Goal: Task Accomplishment & Management: Use online tool/utility

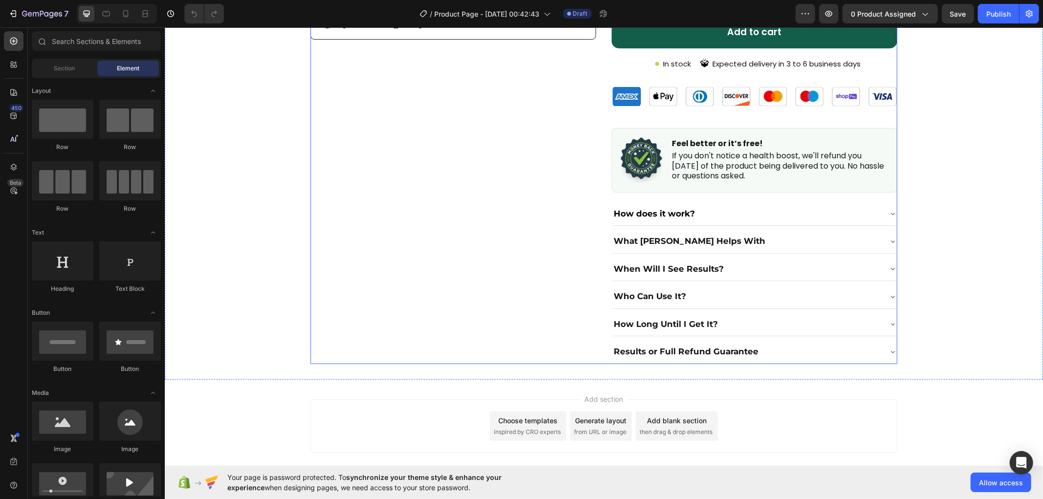
scroll to position [512, 0]
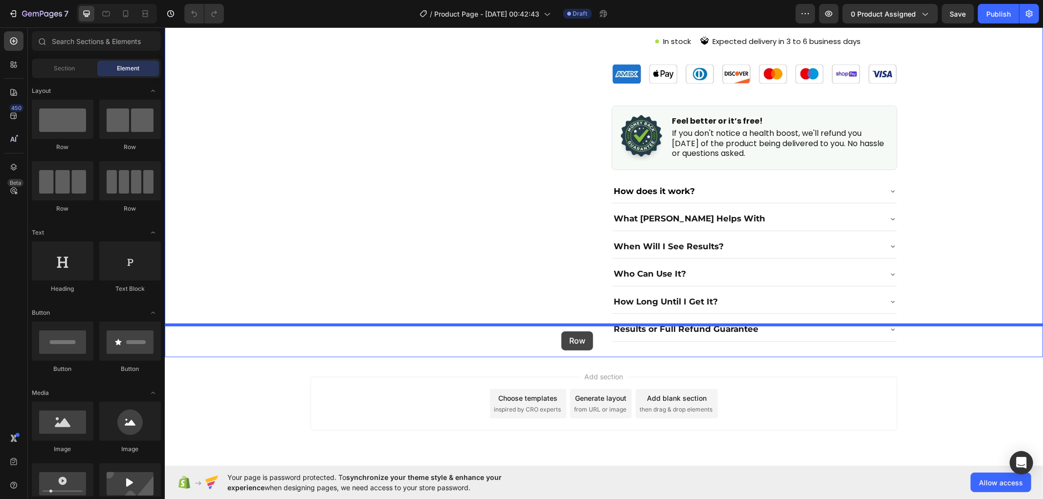
drag, startPoint x: 290, startPoint y: 198, endPoint x: 560, endPoint y: 328, distance: 299.9
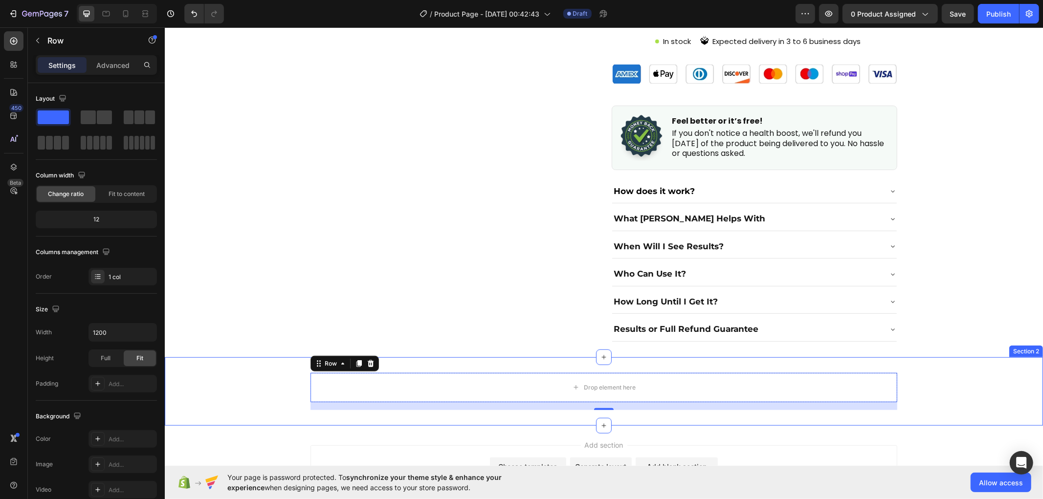
click at [299, 372] on div "Drop element here Row 16" at bounding box center [603, 390] width 878 height 37
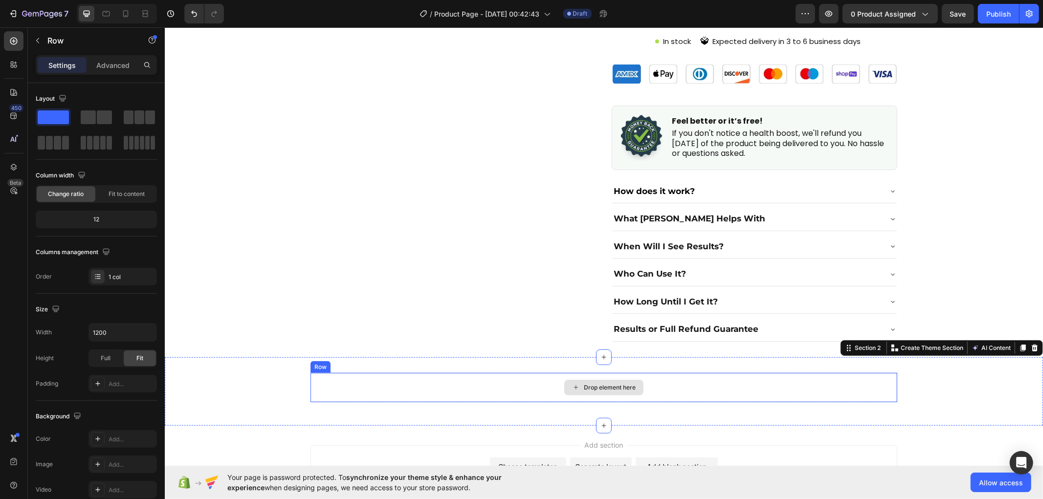
click at [397, 372] on div "Drop element here" at bounding box center [603, 386] width 587 height 29
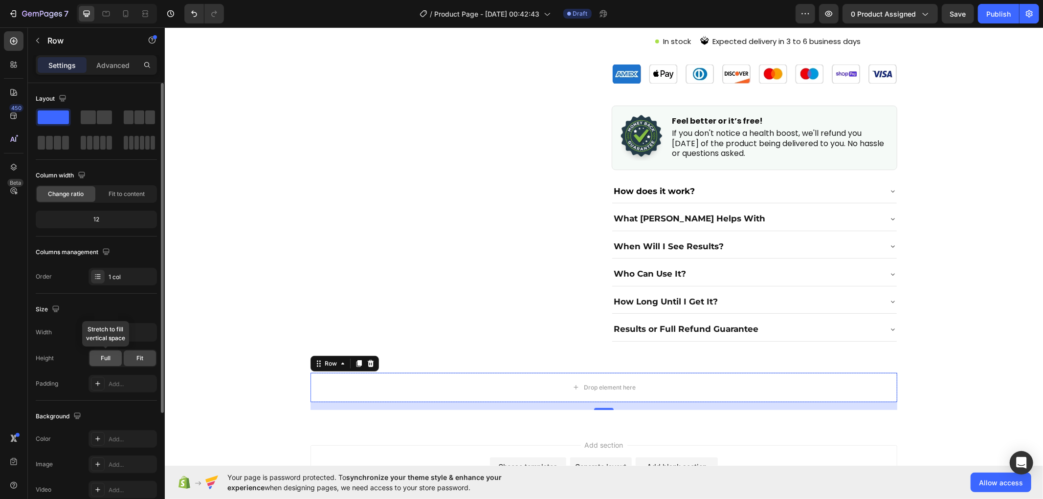
click at [107, 358] on span "Full" at bounding box center [106, 358] width 10 height 9
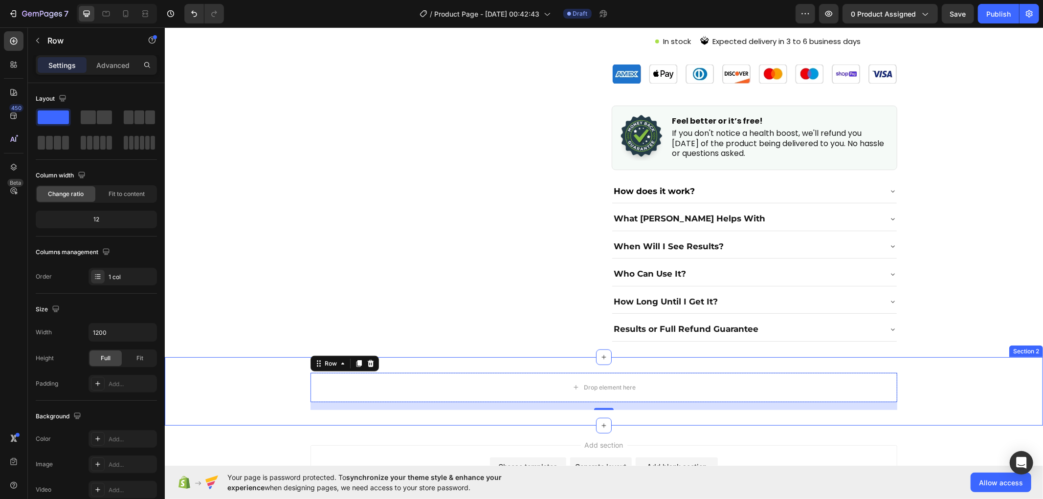
click at [302, 372] on div "Drop element here Row 16" at bounding box center [603, 390] width 878 height 37
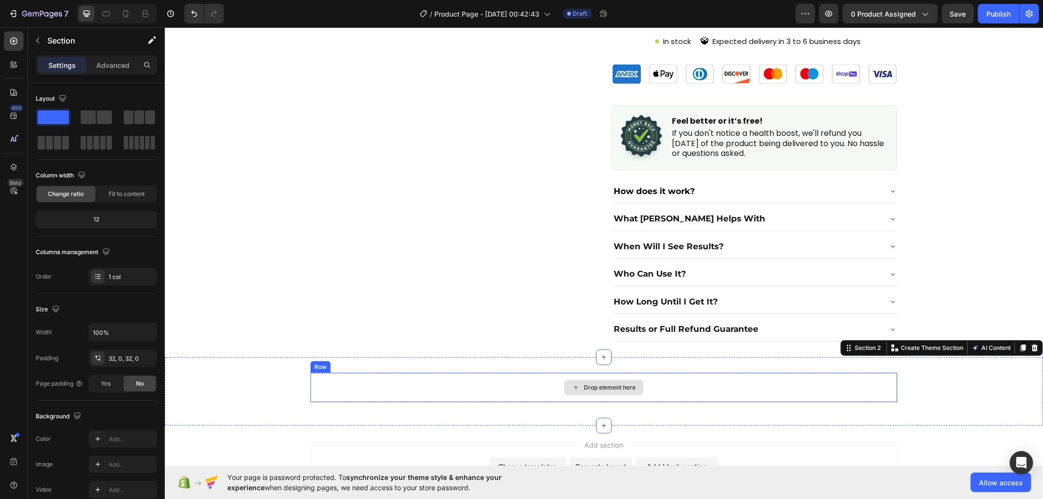
click at [348, 372] on div "Drop element here" at bounding box center [603, 386] width 587 height 29
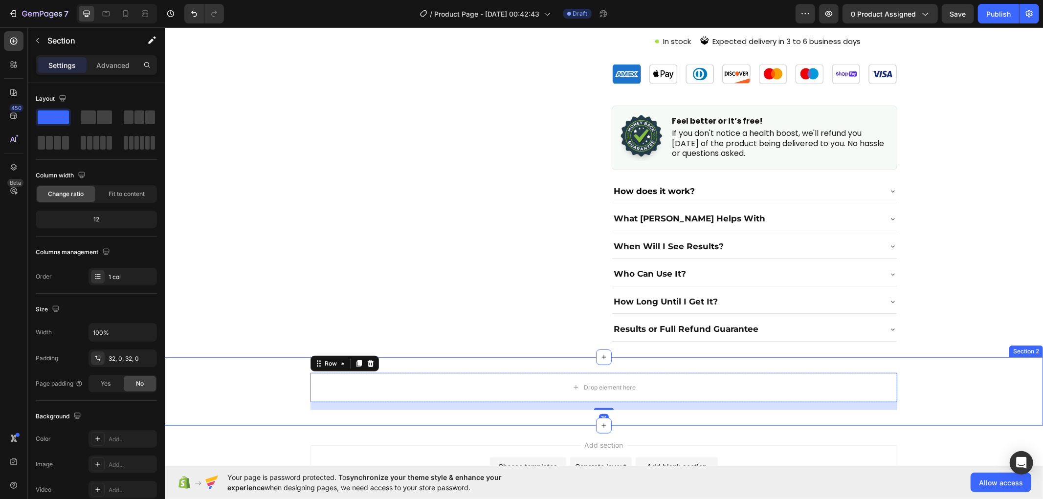
click at [260, 372] on div "Drop element here Row 16" at bounding box center [603, 390] width 878 height 37
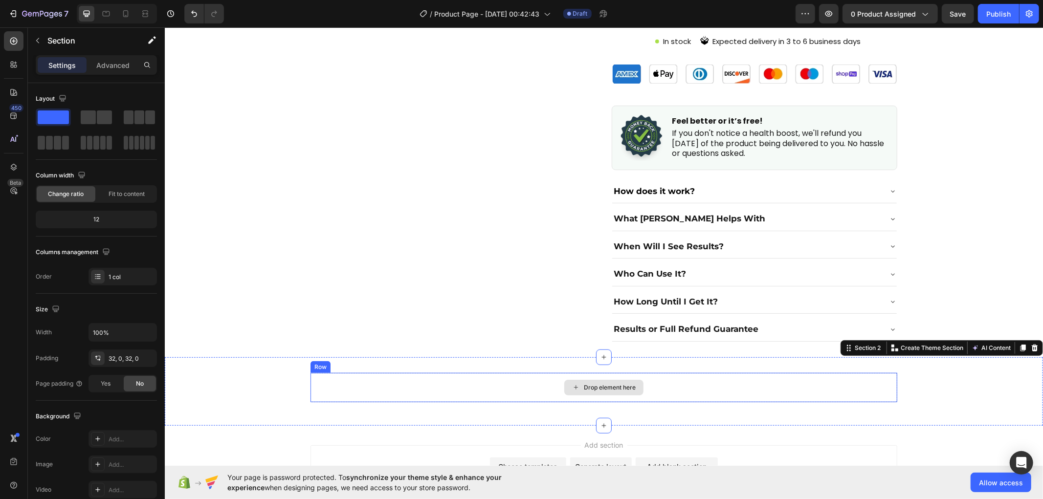
click at [340, 372] on div "Drop element here" at bounding box center [603, 386] width 587 height 29
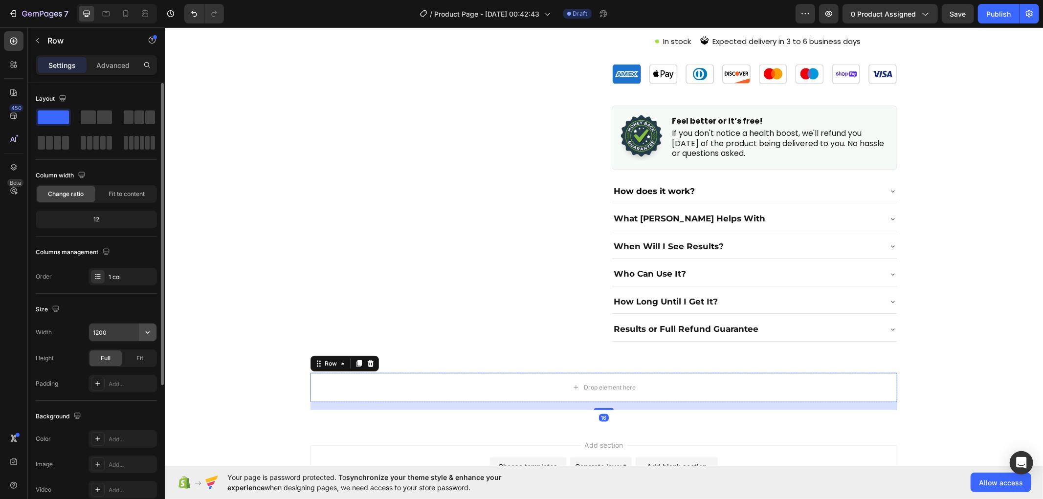
click at [150, 337] on icon "button" at bounding box center [148, 332] width 10 height 10
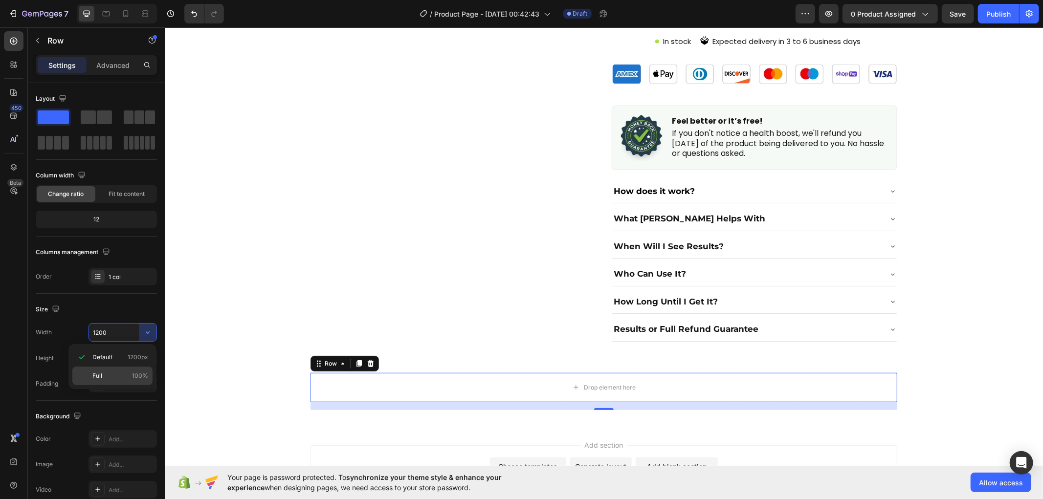
click at [125, 371] on p "Full 100%" at bounding box center [120, 375] width 56 height 9
type input "100%"
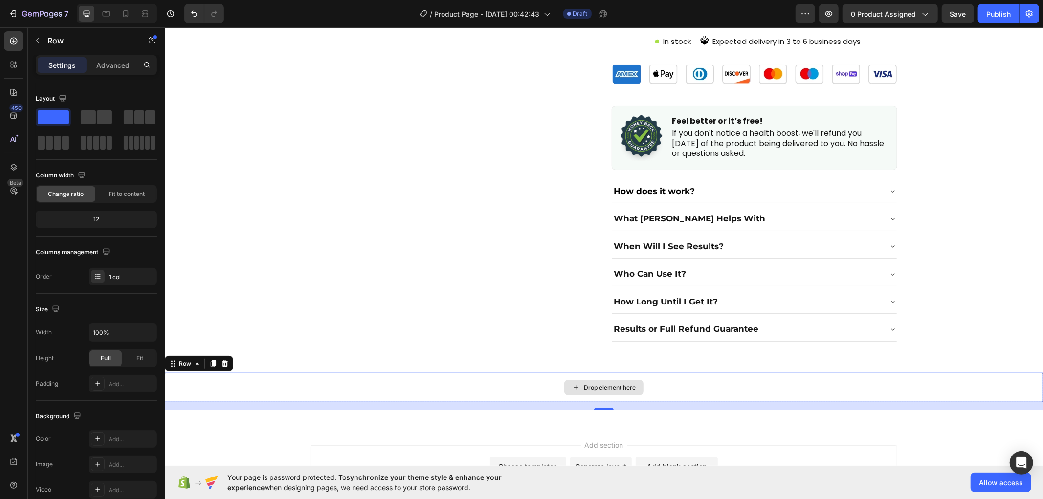
click at [368, 372] on div "Drop element here" at bounding box center [603, 386] width 878 height 29
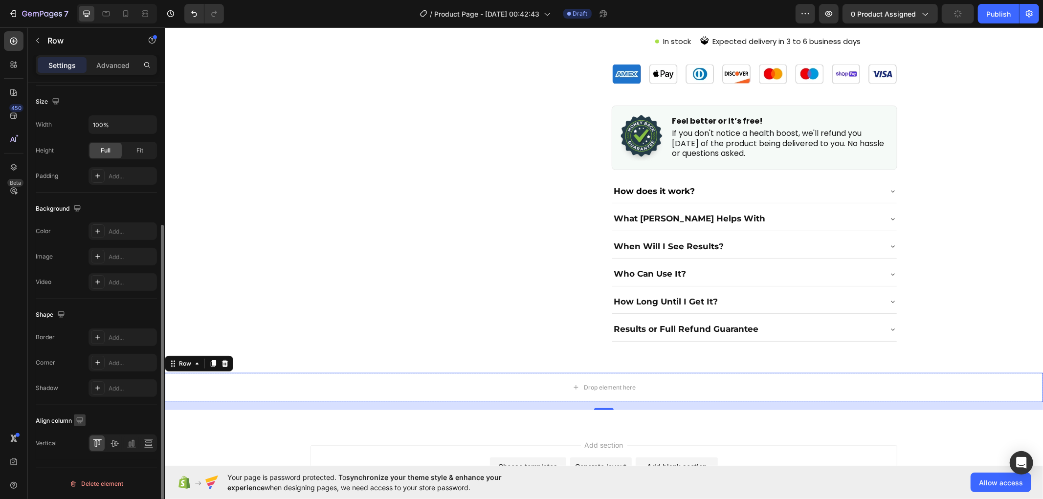
scroll to position [45, 0]
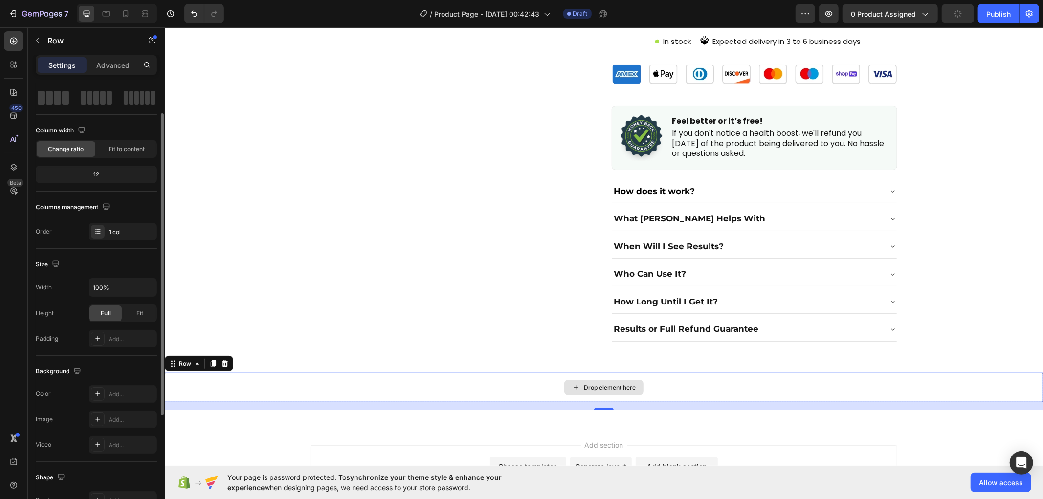
click at [279, 372] on div "Drop element here" at bounding box center [603, 386] width 878 height 29
click at [118, 391] on div "Add..." at bounding box center [132, 394] width 46 height 9
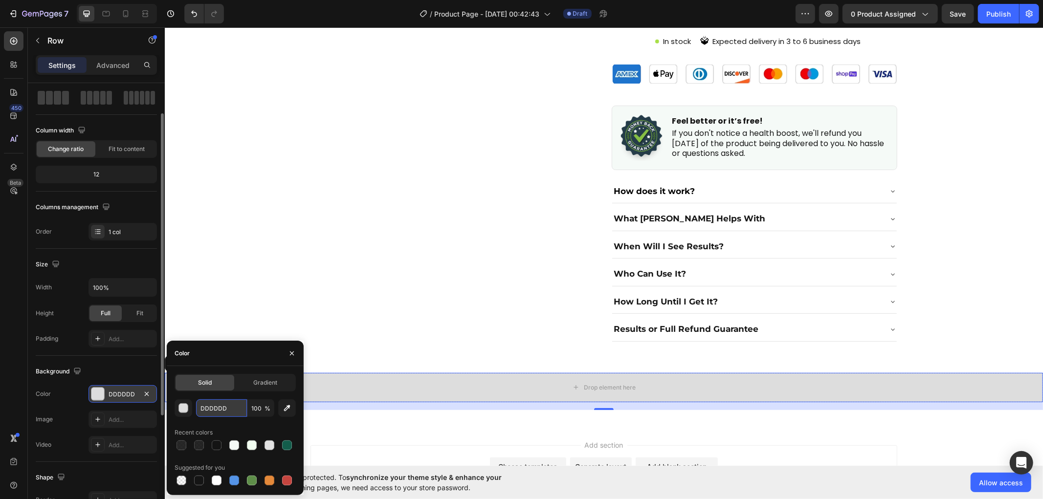
click at [227, 407] on input "DDDDDD" at bounding box center [221, 408] width 51 height 18
paste input "#EDF2EF"
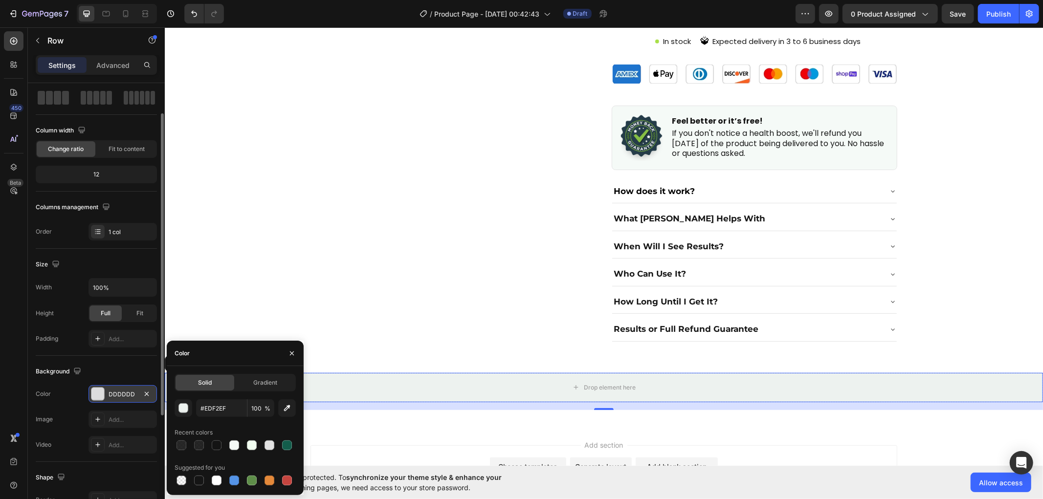
type input "EDF2EF"
click at [233, 349] on div "Color" at bounding box center [235, 353] width 137 height 25
click at [290, 346] on button "button" at bounding box center [292, 354] width 16 height 16
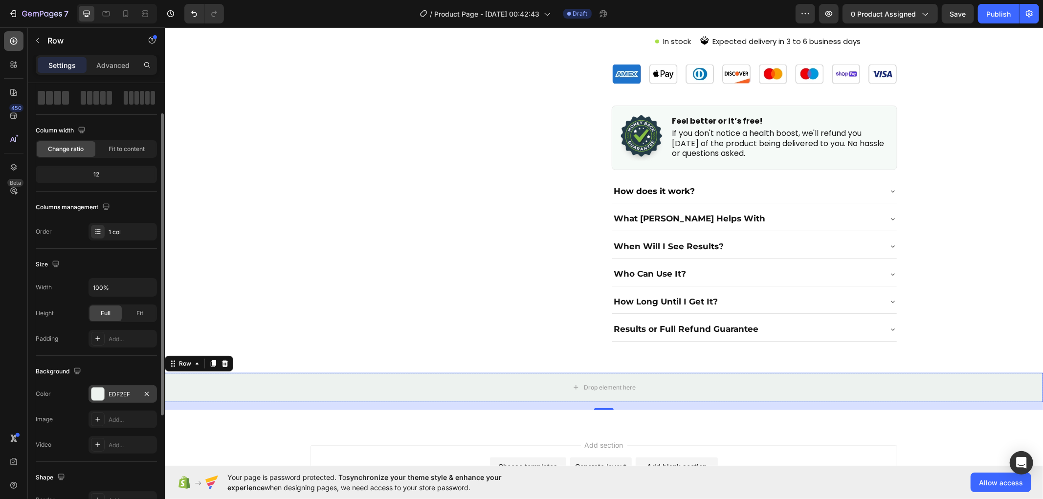
click at [12, 44] on icon at bounding box center [13, 41] width 7 height 7
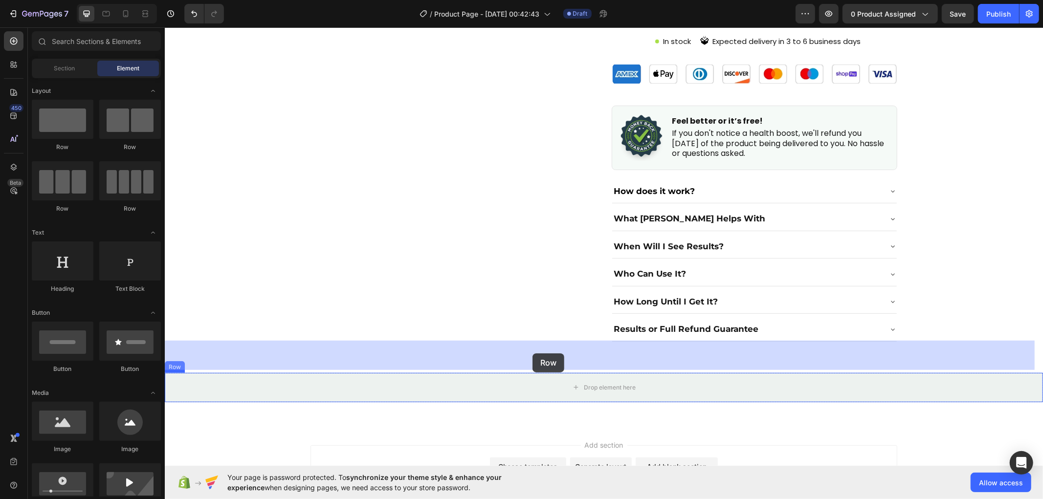
drag, startPoint x: 277, startPoint y: 151, endPoint x: 532, endPoint y: 353, distance: 325.6
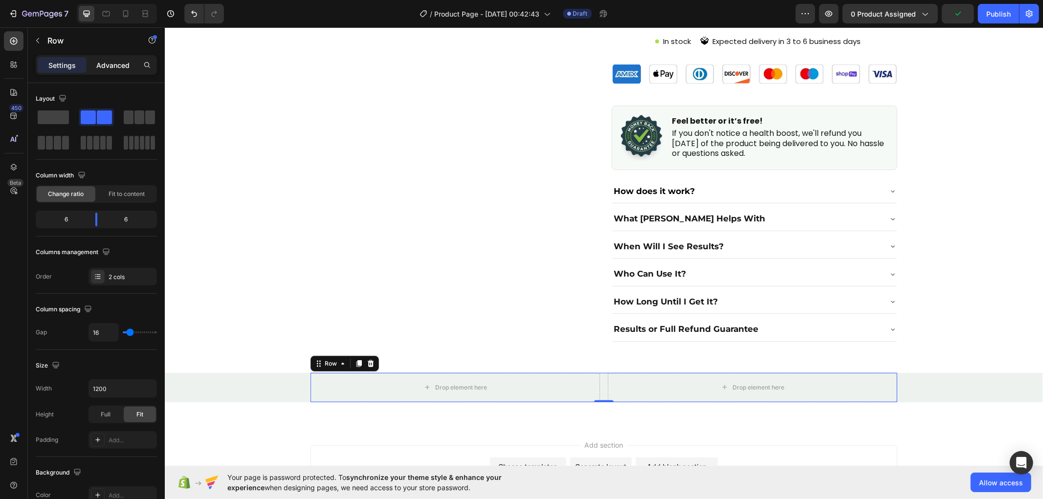
click at [113, 64] on p "Advanced" at bounding box center [112, 65] width 33 height 10
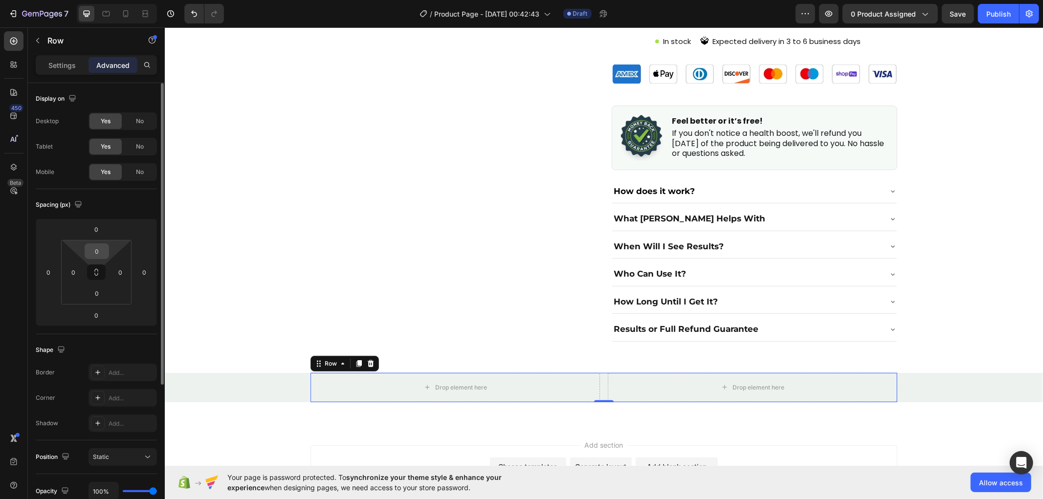
click at [95, 251] on input "0" at bounding box center [97, 251] width 20 height 15
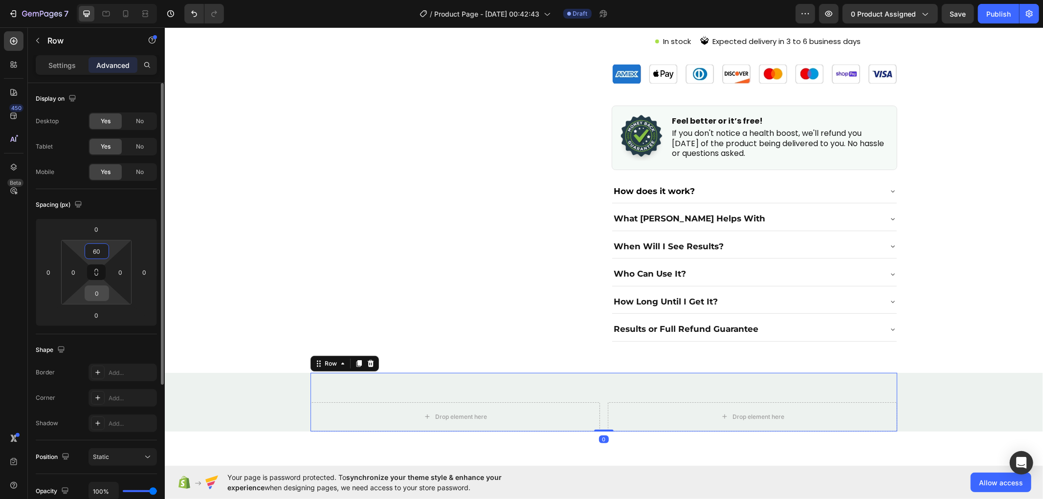
type input "60"
click at [95, 297] on input "0" at bounding box center [97, 293] width 20 height 15
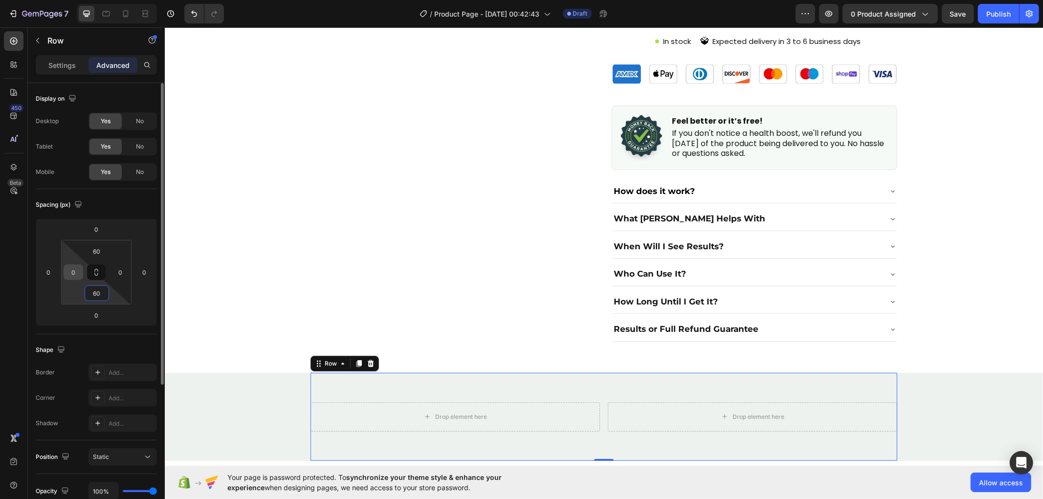
type input "60"
click at [74, 267] on input "0" at bounding box center [73, 272] width 15 height 15
type input "15"
click at [114, 266] on input "0" at bounding box center [120, 272] width 15 height 15
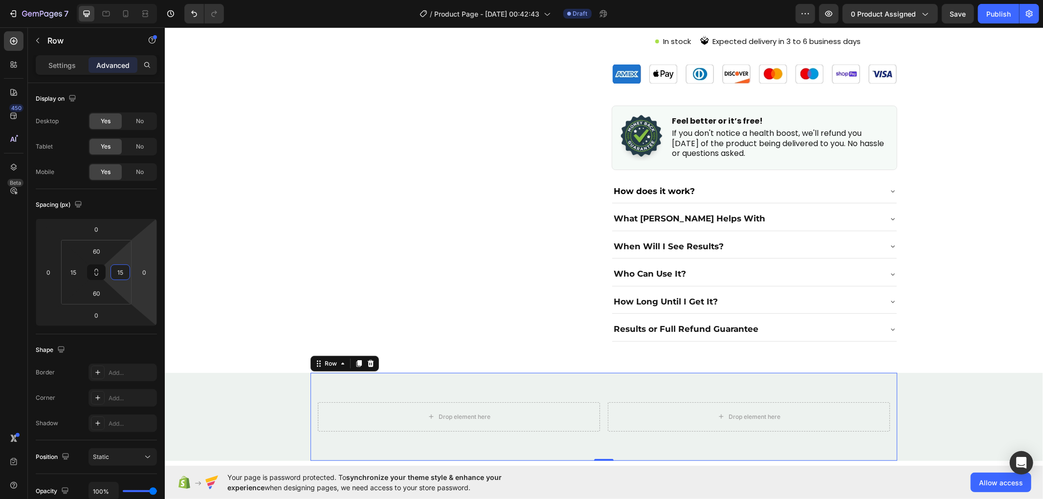
type input "15"
click at [398, 402] on div "Drop element here" at bounding box center [458, 416] width 282 height 29
click at [15, 45] on icon at bounding box center [14, 41] width 10 height 10
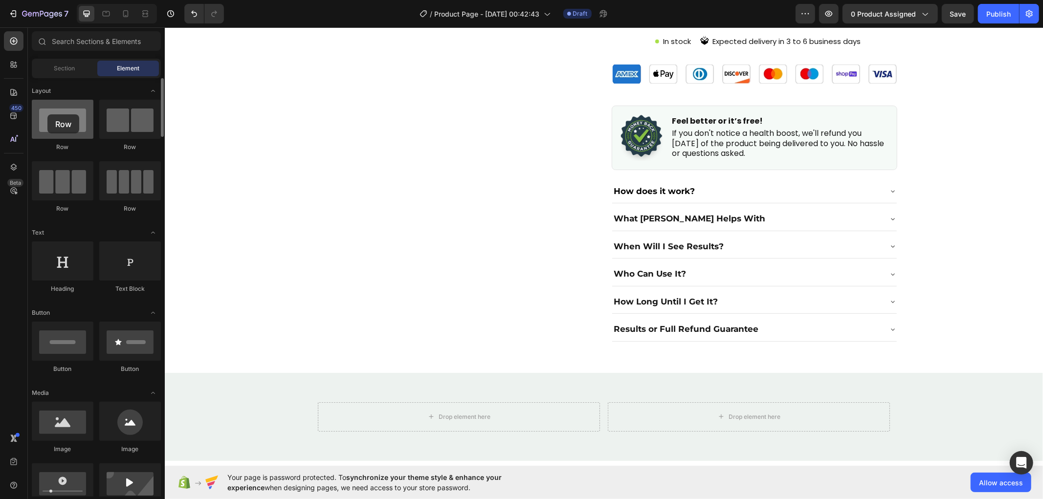
drag, startPoint x: 58, startPoint y: 121, endPoint x: 47, endPoint y: 114, distance: 12.3
click at [47, 114] on div at bounding box center [63, 119] width 62 height 39
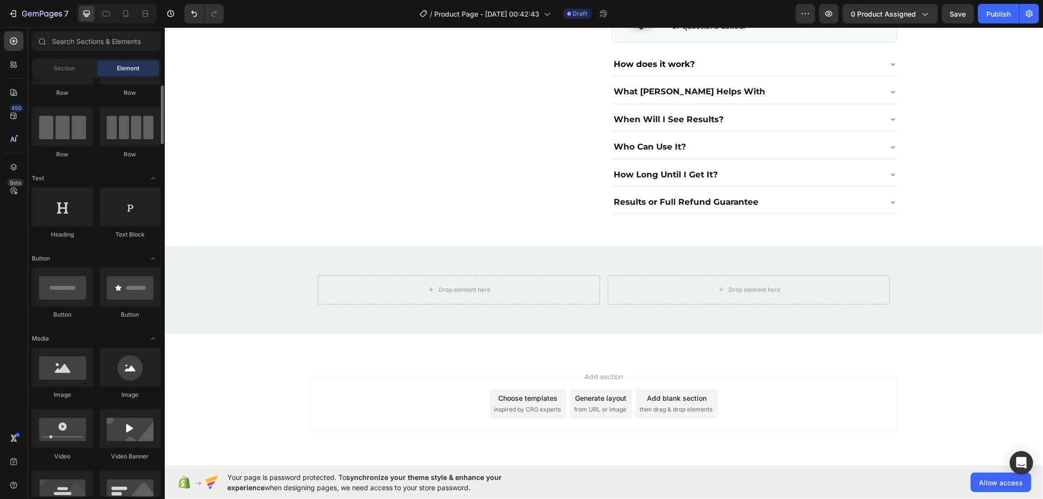
scroll to position [109, 0]
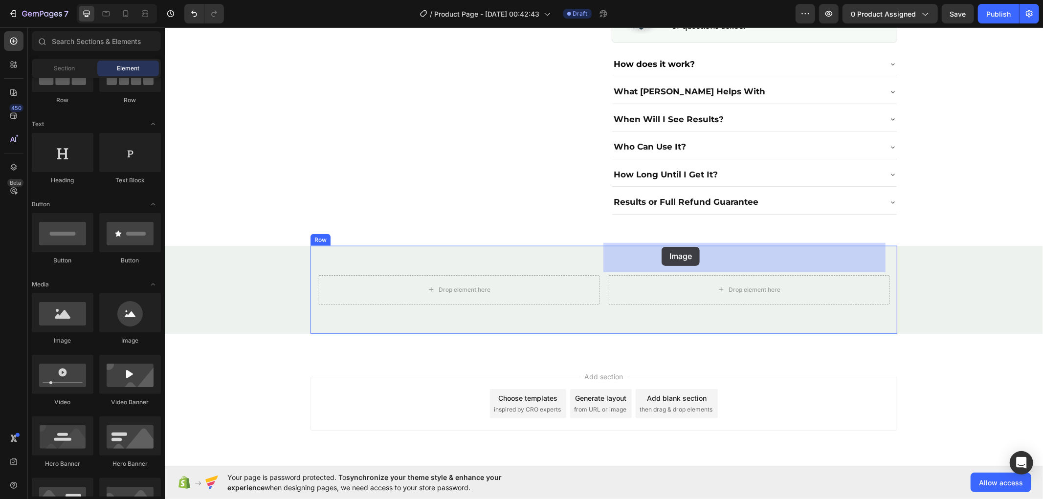
drag, startPoint x: 304, startPoint y: 395, endPoint x: 661, endPoint y: 246, distance: 386.9
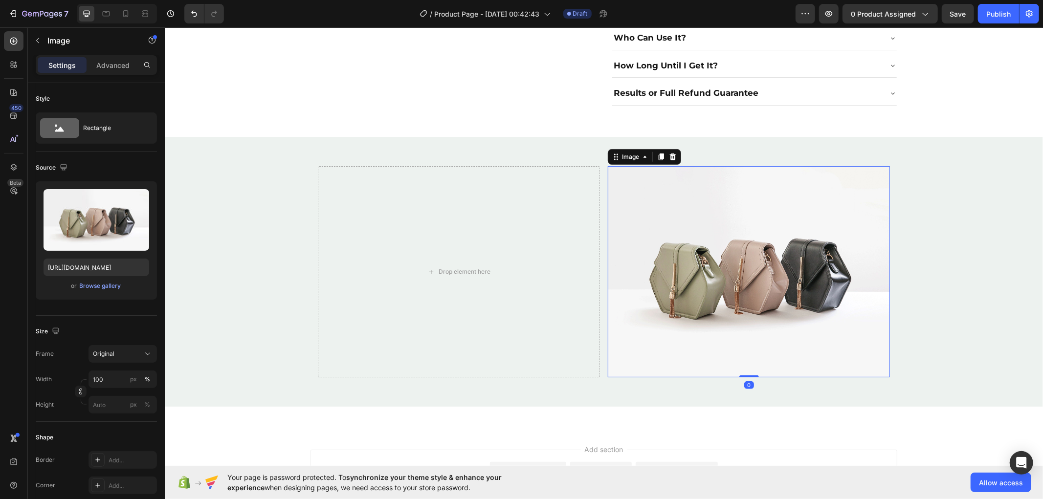
scroll to position [803, 0]
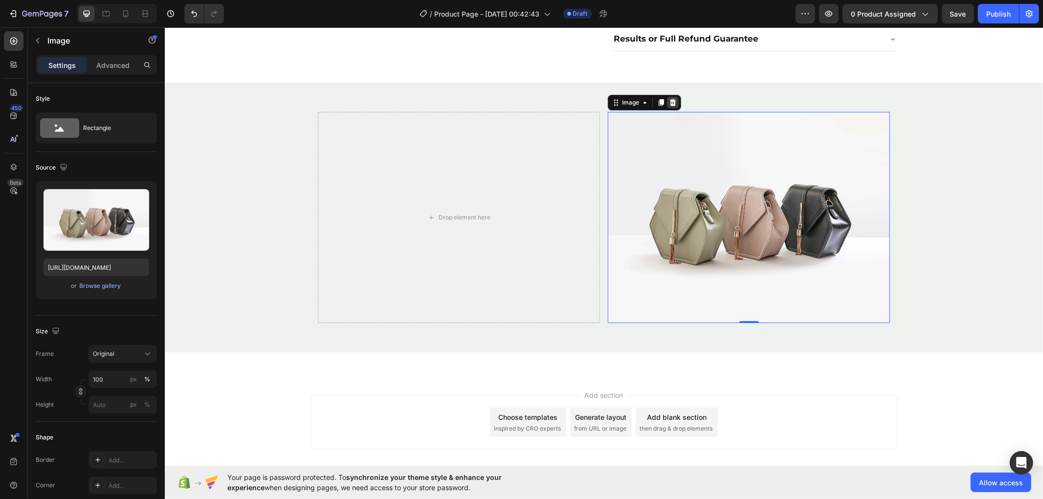
click at [668, 98] on icon at bounding box center [672, 102] width 8 height 8
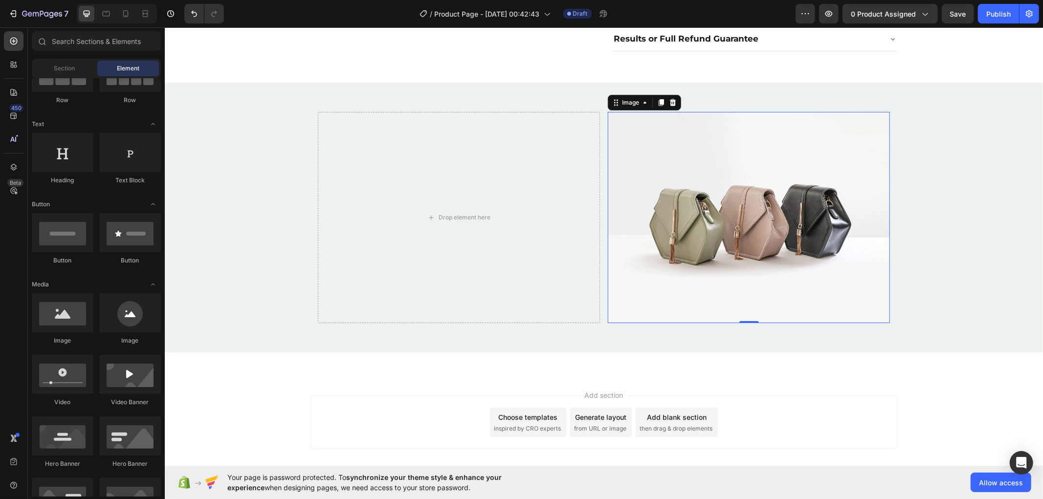
scroll to position [639, 0]
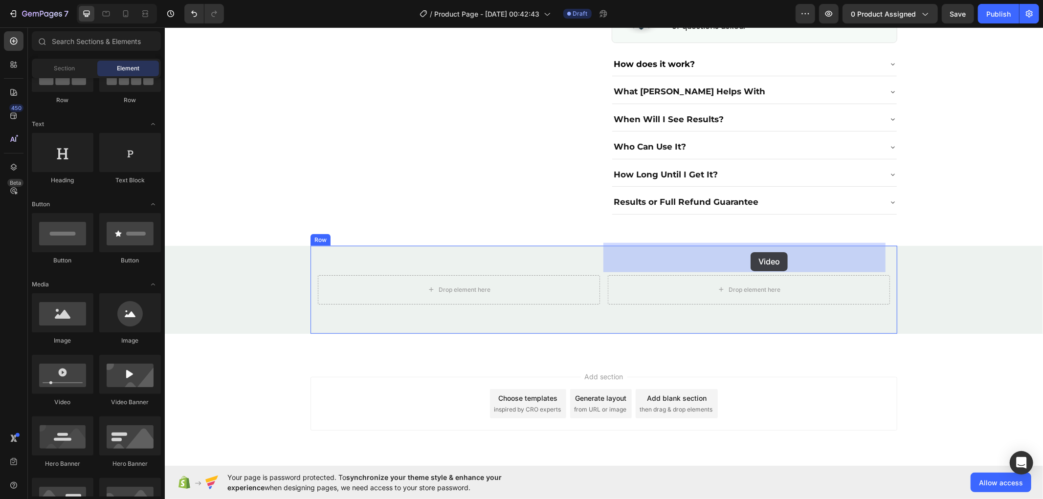
drag, startPoint x: 217, startPoint y: 400, endPoint x: 747, endPoint y: 251, distance: 550.7
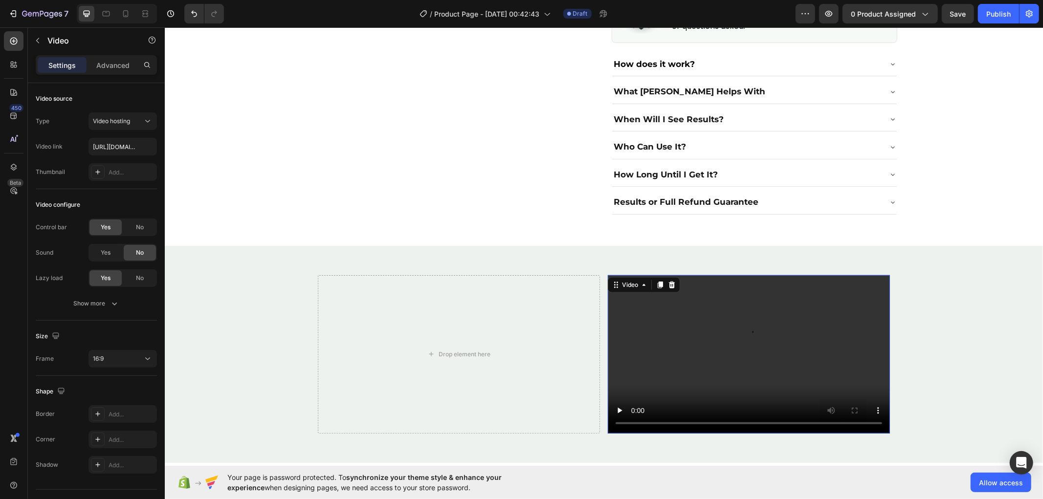
scroll to position [769, 0]
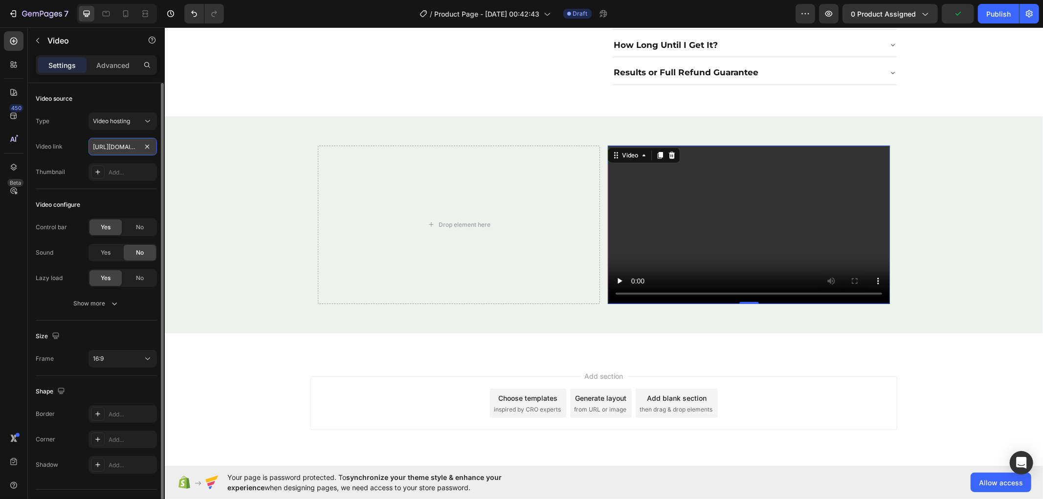
click at [123, 145] on input "https://cdn.shopify.com/videos/c/o/v/2cd3deb506b54b009063f7270ab5cf2e.mp4" at bounding box center [122, 147] width 68 height 18
paste input "05ece91c51ec4bd1b667b0f370e525ba.mp4#t=0.1"
type input "https://cdn.shopify.com/videos/c/o/v/05ece91c51ec4bd1b667b0f370e525ba.mp4#t=0.1"
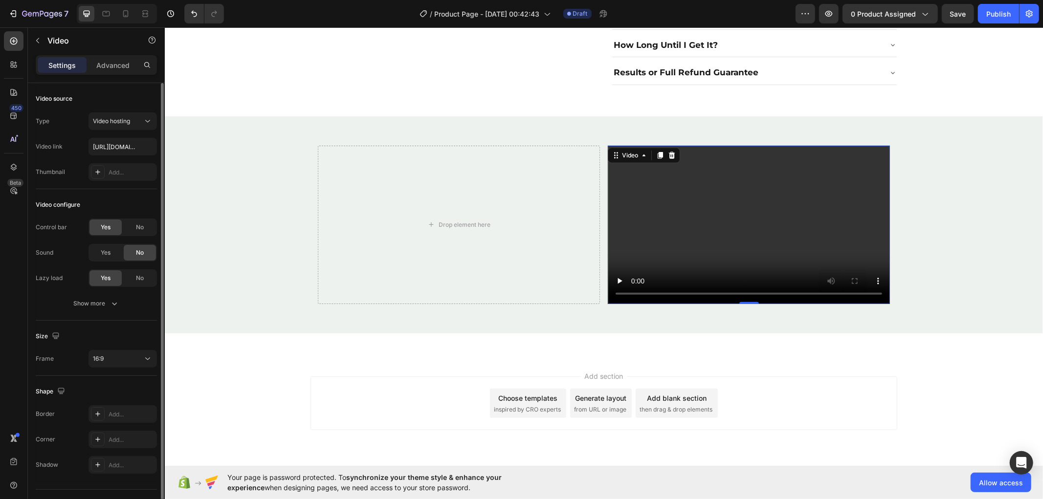
click at [64, 177] on div "Thumbnail" at bounding box center [50, 172] width 29 height 16
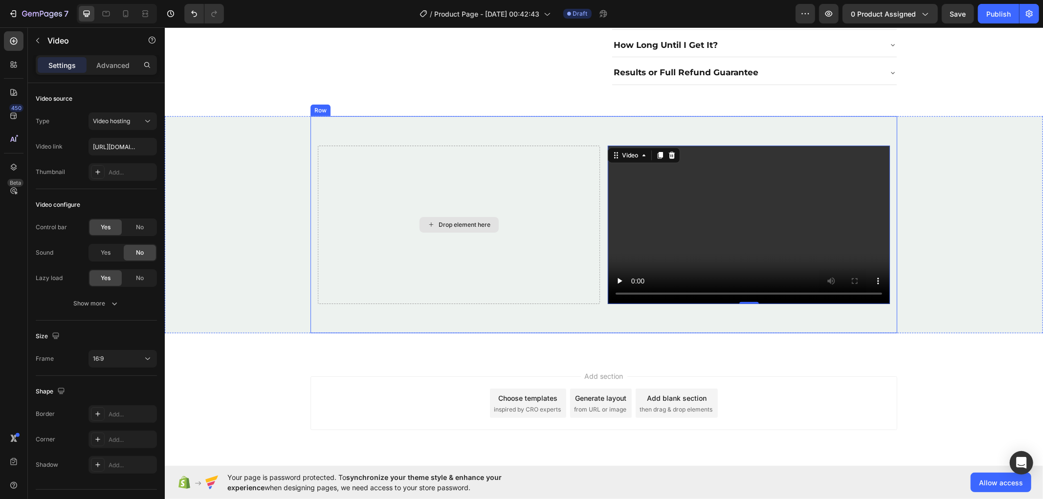
click at [456, 173] on div "Drop element here" at bounding box center [458, 224] width 282 height 159
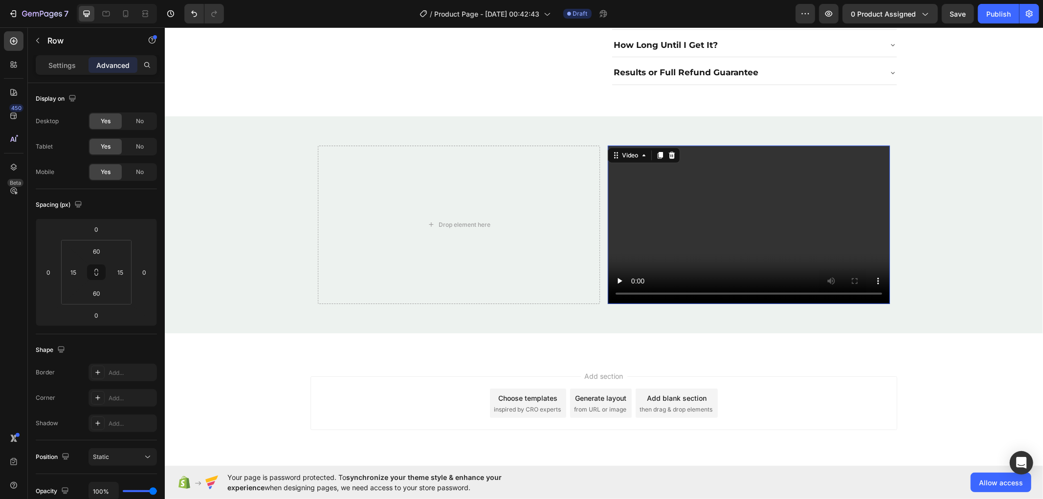
click at [716, 145] on video at bounding box center [748, 224] width 282 height 159
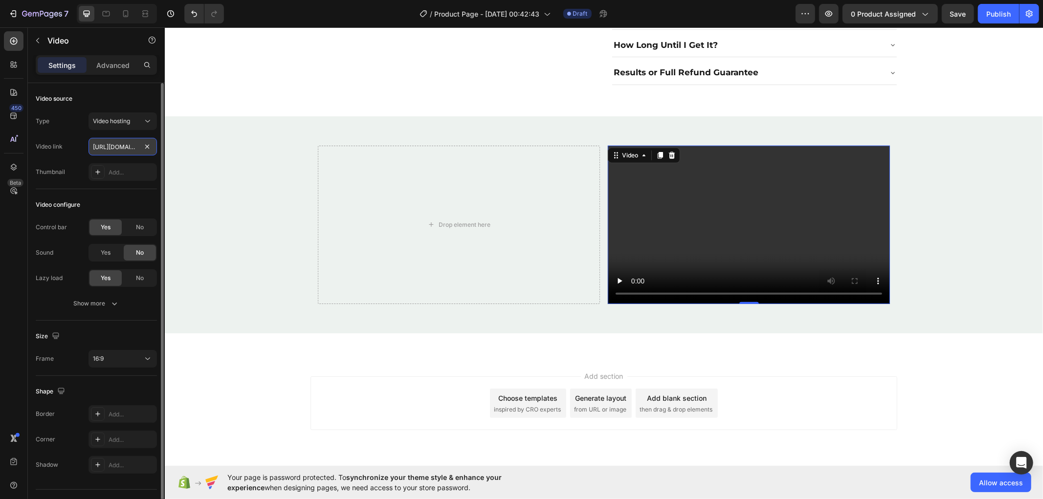
click at [122, 152] on input "https://cdn.shopify.com/videos/c/o/v/05ece91c51ec4bd1b667b0f370e525ba.mp4#t=0.1" at bounding box center [122, 147] width 68 height 18
type input "https://cdn.shopify.com/videos/c/o/v/05ece91c51ec4bd1b667b0f370e525ba.mp4#t=0.1"
click at [80, 163] on div "Thumbnail Add..." at bounding box center [96, 172] width 121 height 18
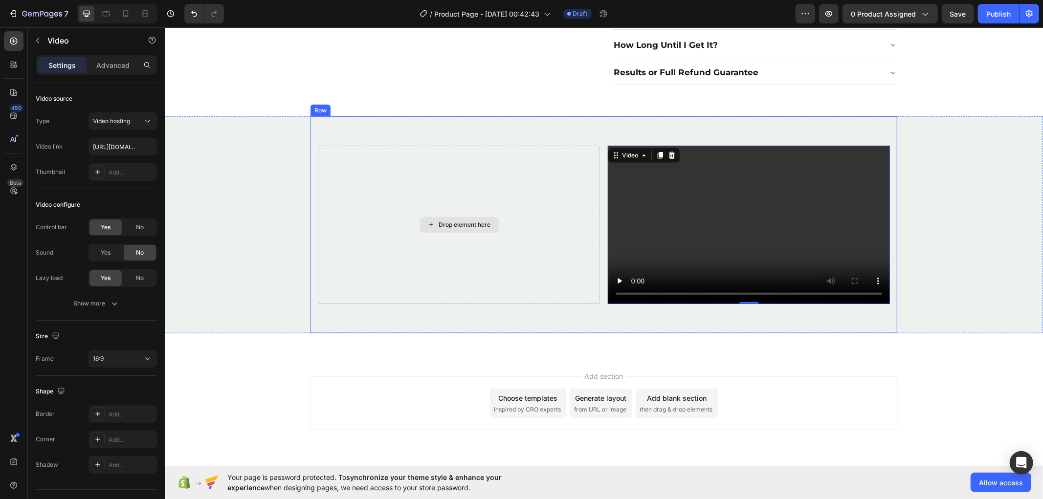
click at [565, 180] on div "Drop element here" at bounding box center [458, 224] width 282 height 159
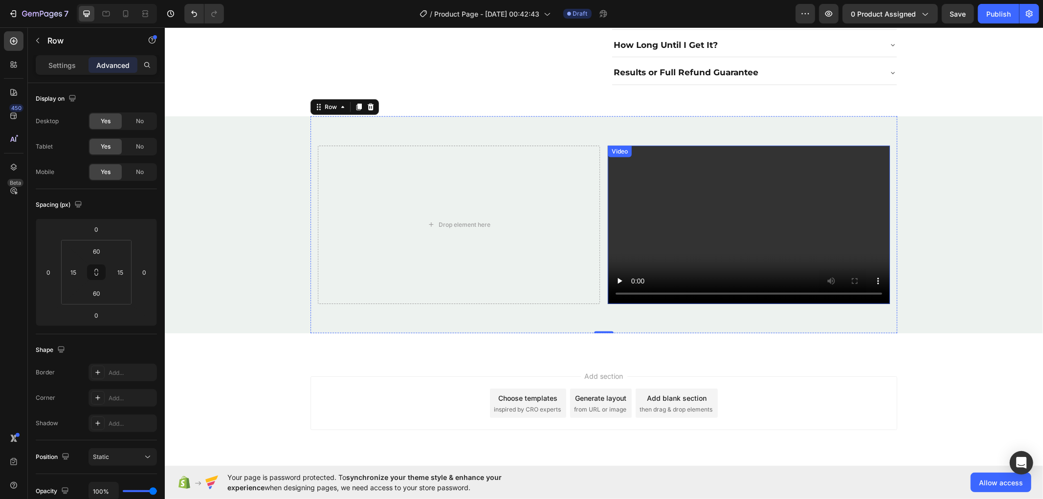
click at [629, 171] on video at bounding box center [748, 224] width 282 height 159
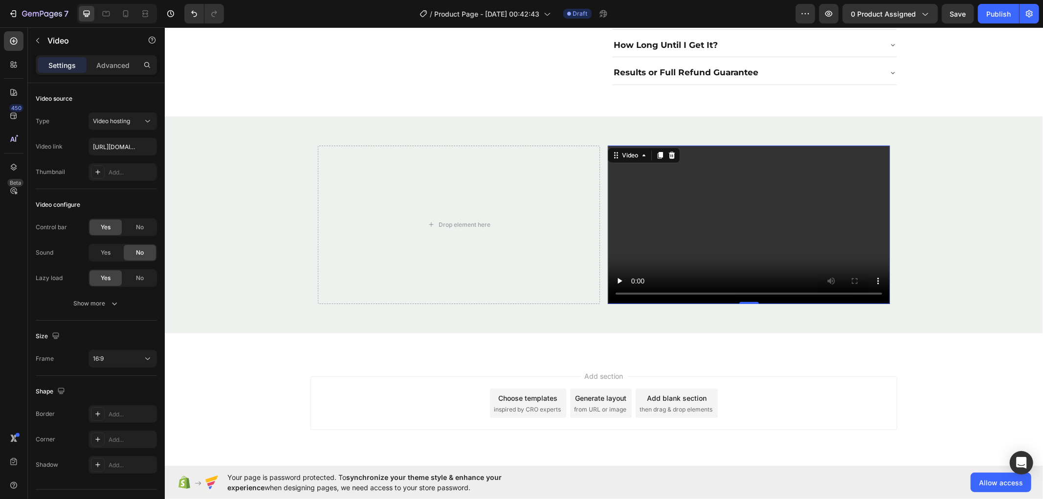
click at [750, 180] on video at bounding box center [748, 224] width 282 height 159
click at [667, 151] on icon at bounding box center [671, 155] width 8 height 8
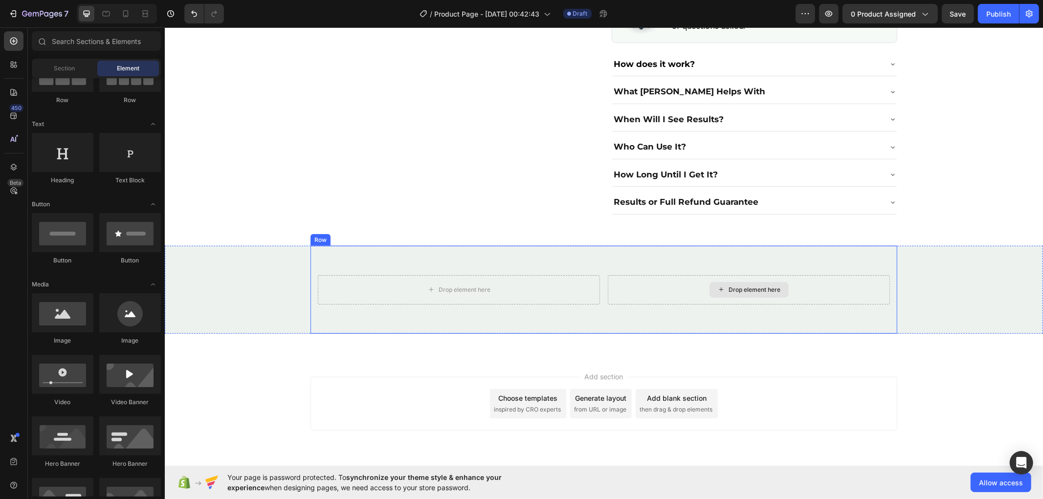
click at [682, 275] on div "Drop element here" at bounding box center [748, 289] width 282 height 29
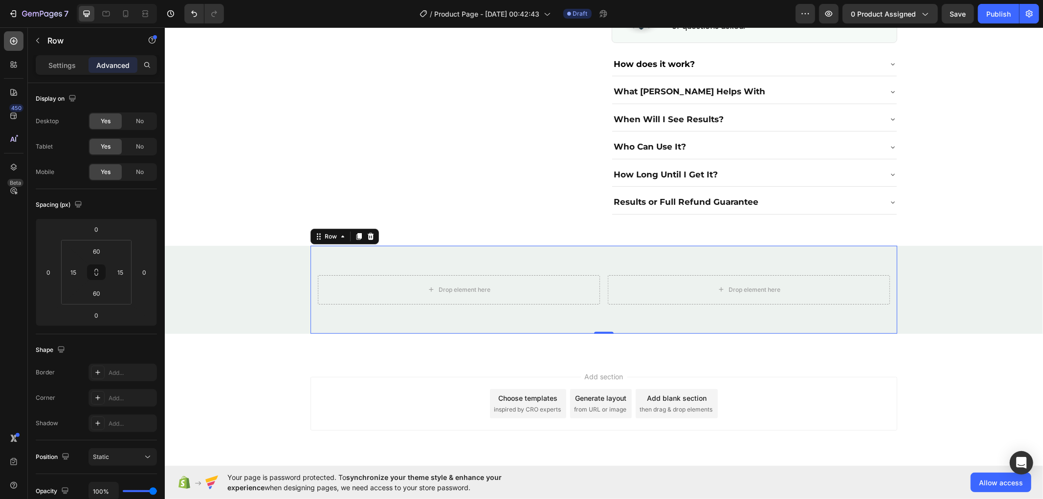
click at [14, 46] on div at bounding box center [14, 41] width 20 height 20
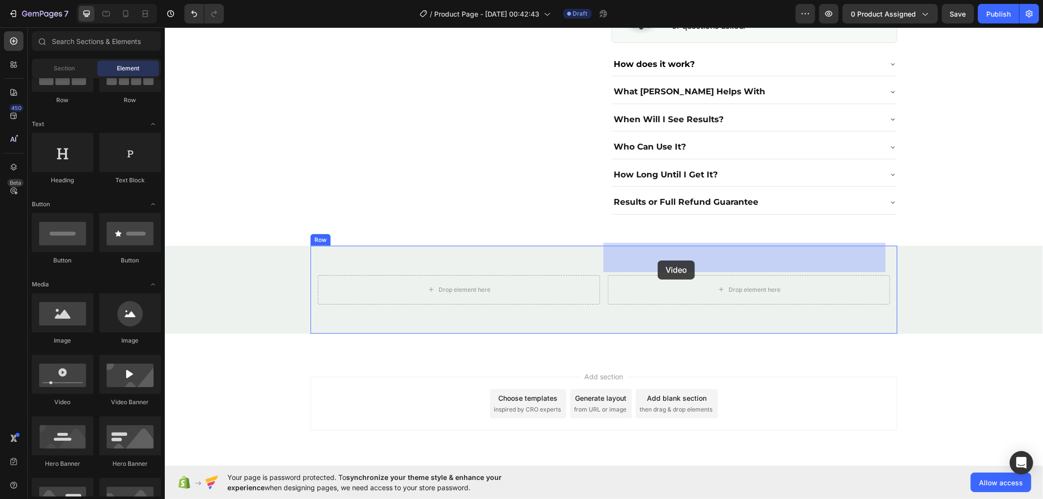
drag, startPoint x: 223, startPoint y: 402, endPoint x: 657, endPoint y: 260, distance: 456.1
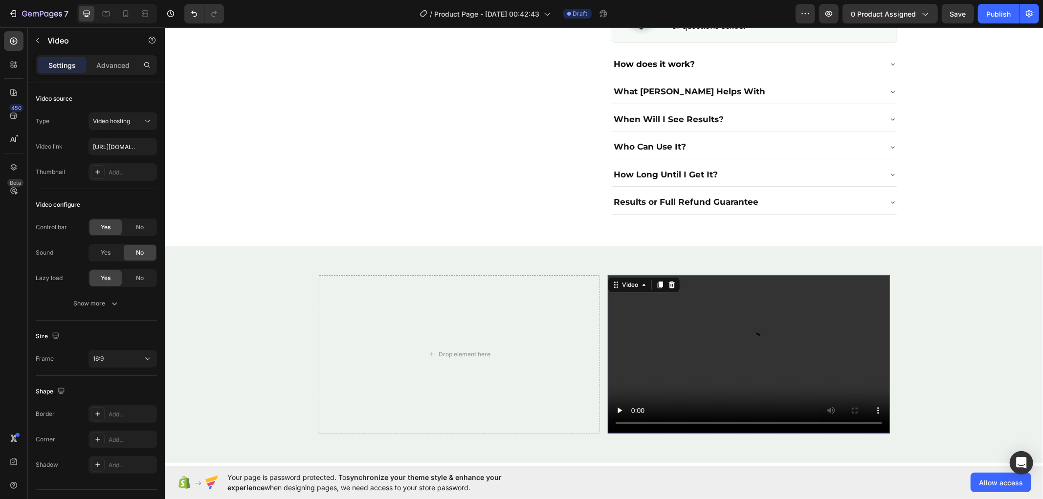
scroll to position [769, 0]
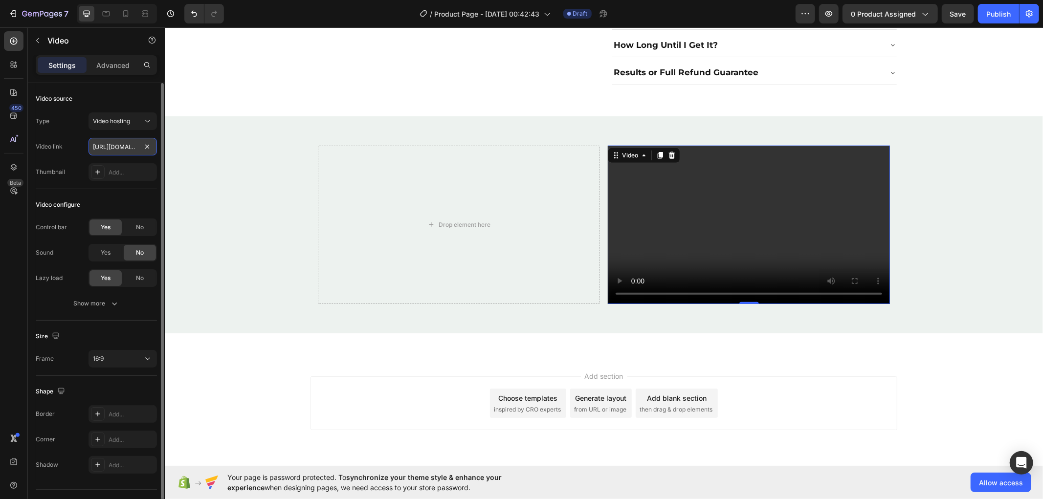
click at [116, 143] on input "https://cdn.shopify.com/videos/c/o/v/2cd3deb506b54b009063f7270ab5cf2e.mp4" at bounding box center [122, 147] width 68 height 18
paste input "05ece91c51ec4bd1b667b0f370e525ba.mp4#t=0.1"
type input "https://cdn.shopify.com/videos/c/o/v/05ece91c51ec4bd1b667b0f370e525ba.mp4#t=0.1"
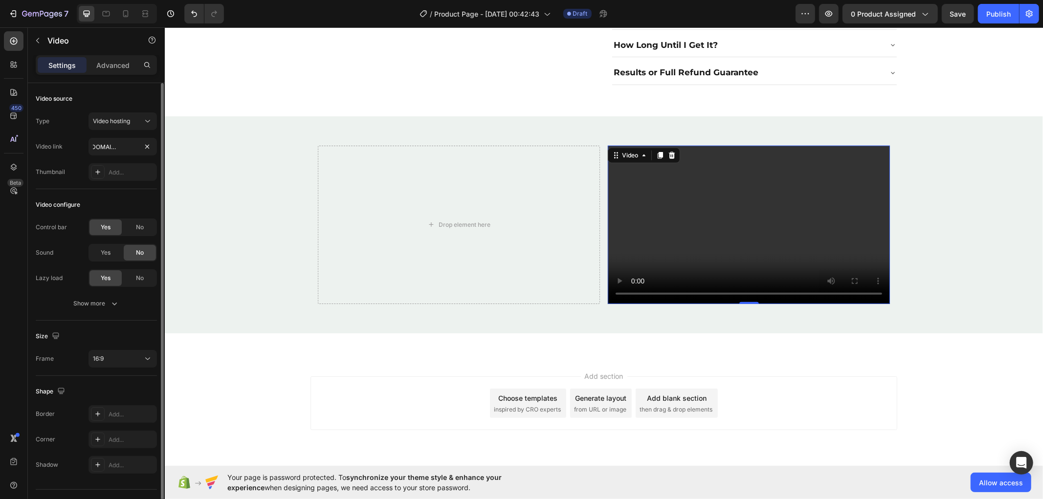
click at [85, 159] on div "Type Video hosting Video link https://cdn.shopify.com/videos/c/o/v/05ece91c51ec…" at bounding box center [96, 146] width 121 height 68
click at [105, 154] on input "https://cdn.shopify.com/videos/c/o/v/05ece91c51ec4bd1b667b0f370e525ba.mp4#t=0.1" at bounding box center [122, 147] width 68 height 18
click at [83, 165] on div "Thumbnail Add..." at bounding box center [96, 172] width 121 height 18
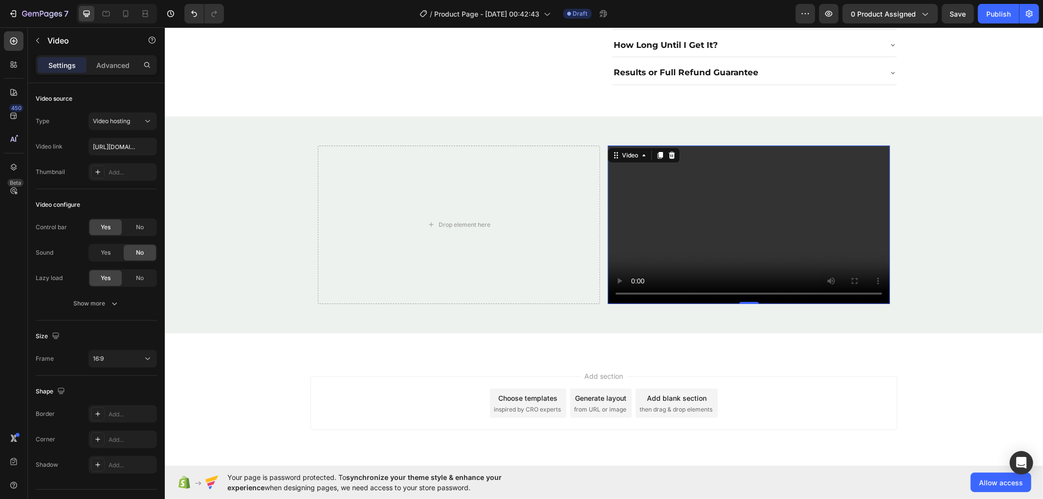
drag, startPoint x: 667, startPoint y: 120, endPoint x: 672, endPoint y: 130, distance: 11.4
click at [668, 152] on icon at bounding box center [671, 155] width 6 height 7
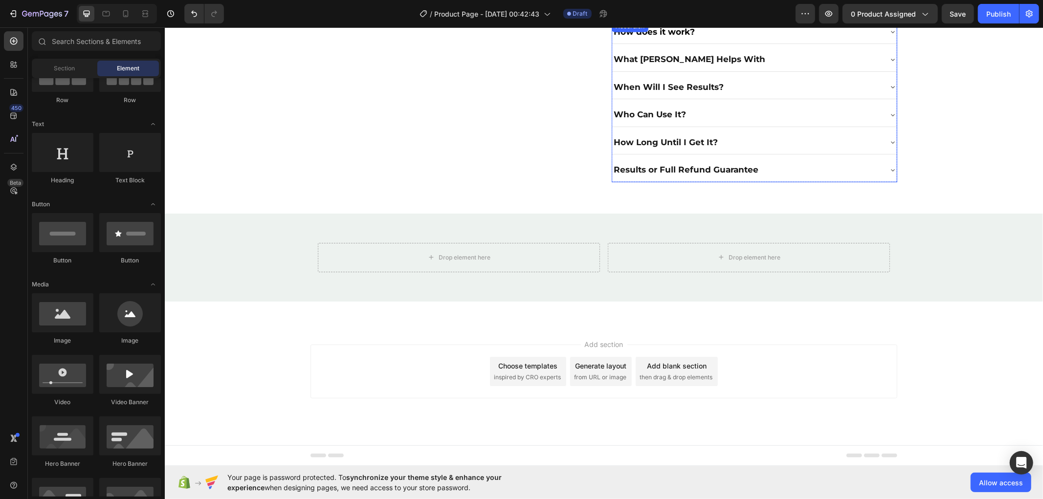
scroll to position [639, 0]
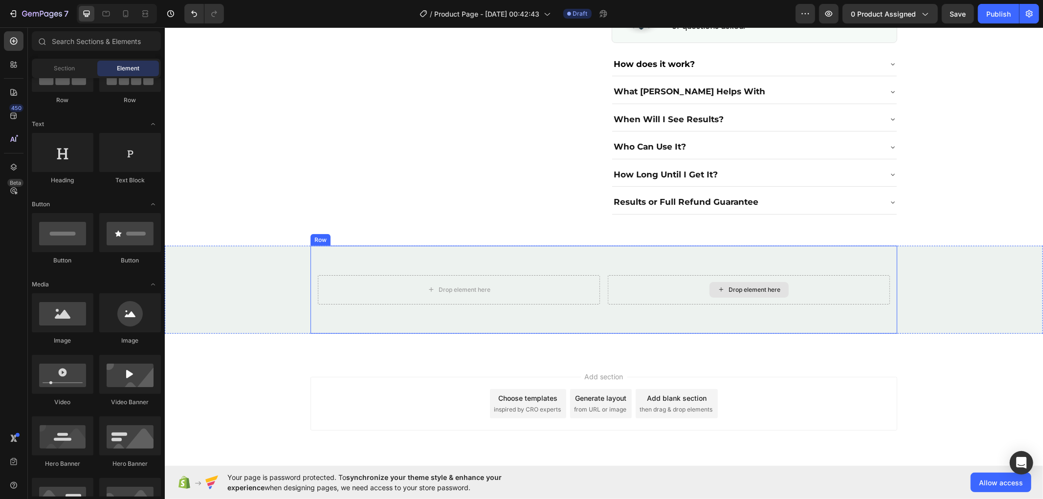
click at [672, 275] on div "Drop element here" at bounding box center [748, 289] width 282 height 29
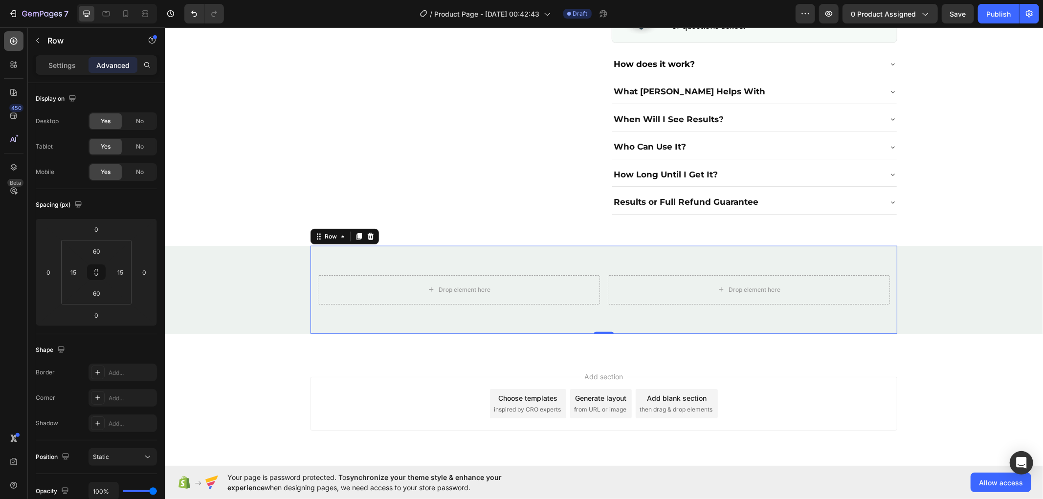
click at [7, 40] on div at bounding box center [14, 41] width 20 height 20
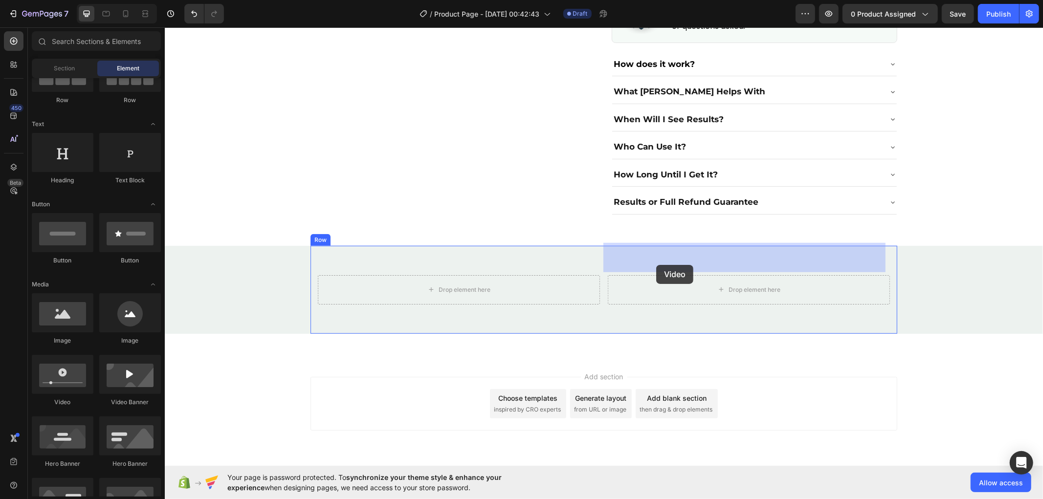
drag, startPoint x: 217, startPoint y: 406, endPoint x: 655, endPoint y: 264, distance: 460.8
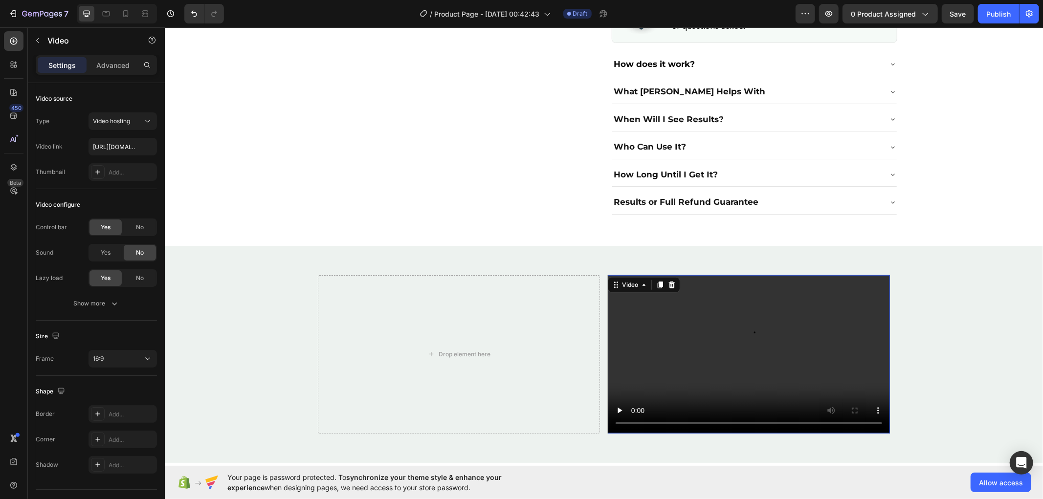
scroll to position [769, 0]
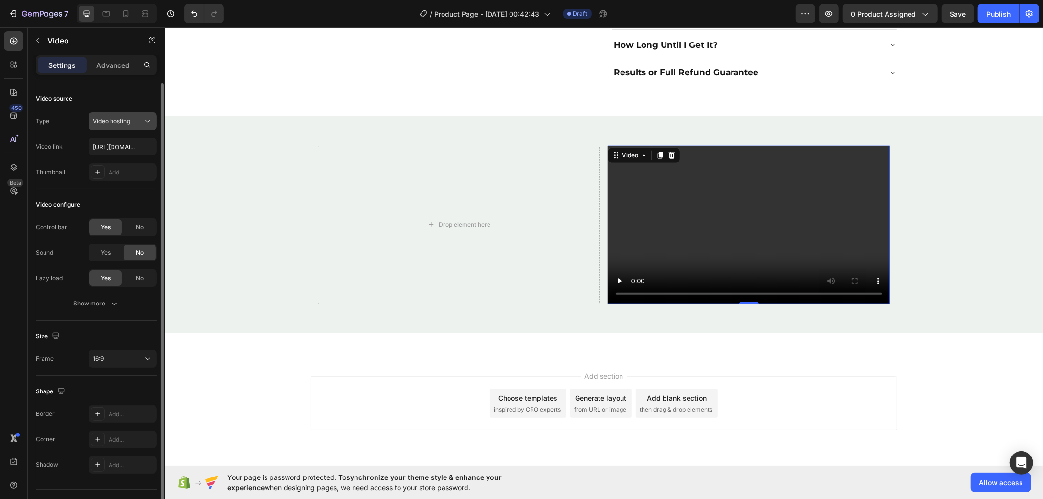
click at [143, 120] on icon at bounding box center [148, 121] width 10 height 10
click at [116, 144] on input "https://cdn.shopify.com/videos/c/o/v/2cd3deb506b54b009063f7270ab5cf2e.mp4" at bounding box center [122, 147] width 68 height 18
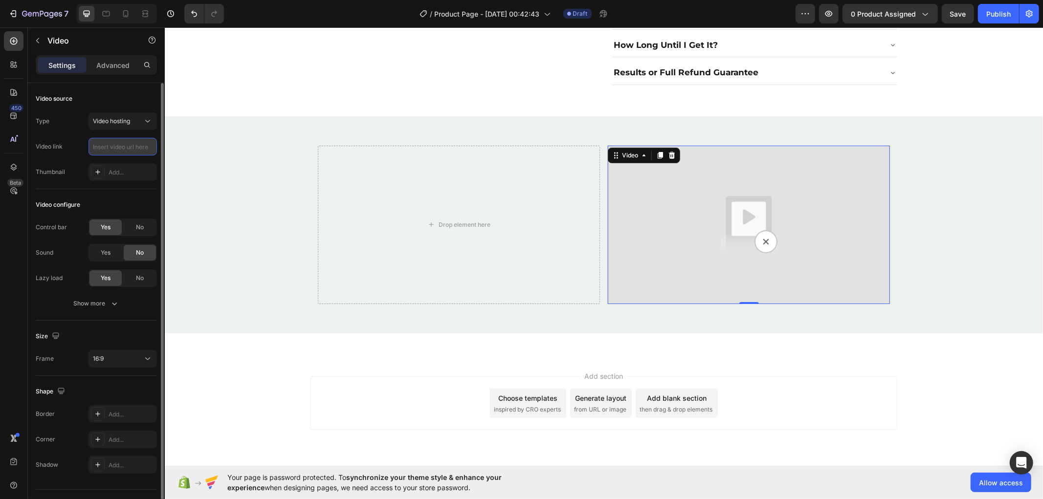
paste input "[URL][DOMAIN_NAME]"
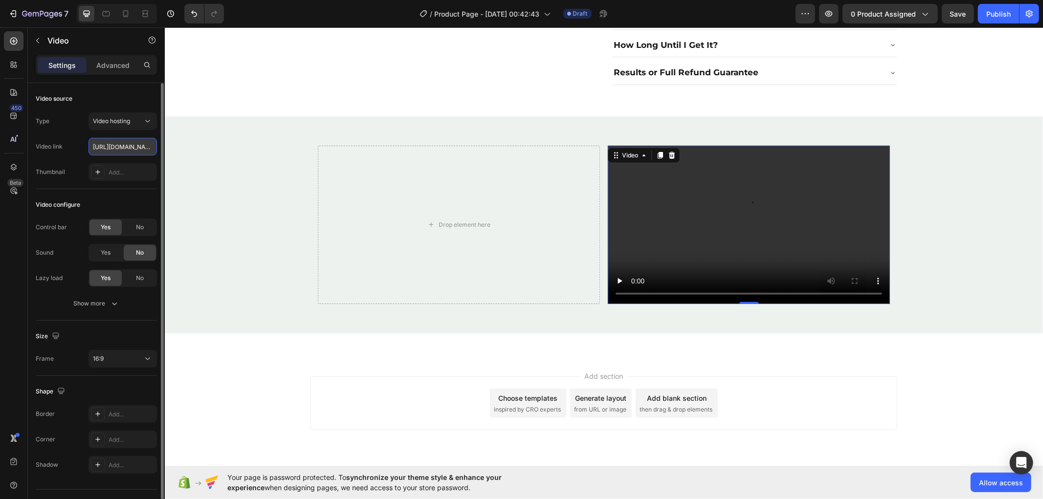
scroll to position [0, 181]
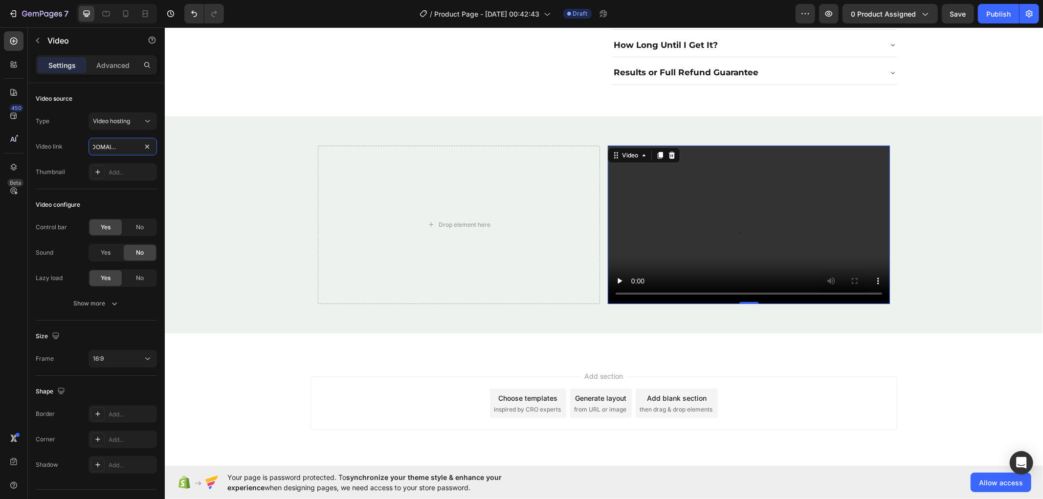
type input "[URL][DOMAIN_NAME]"
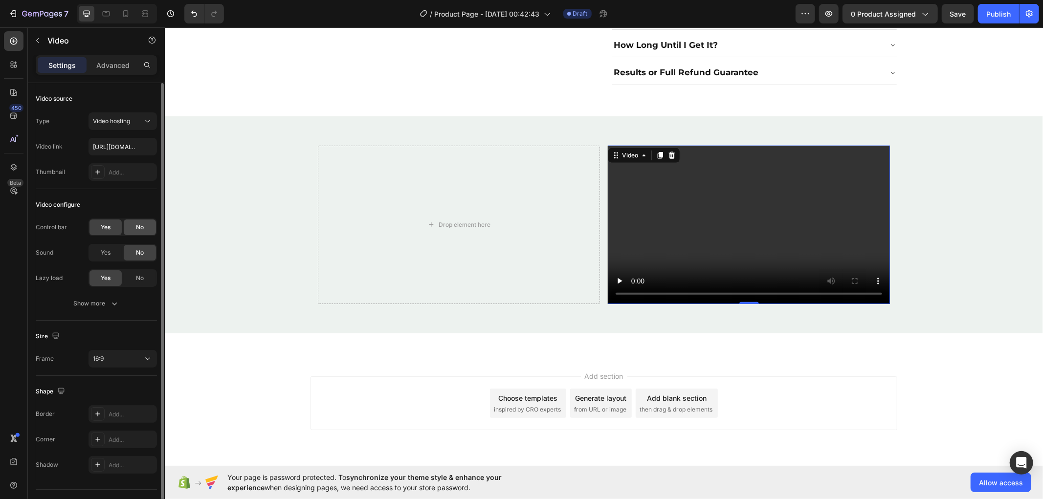
click at [139, 227] on span "No" at bounding box center [140, 227] width 8 height 9
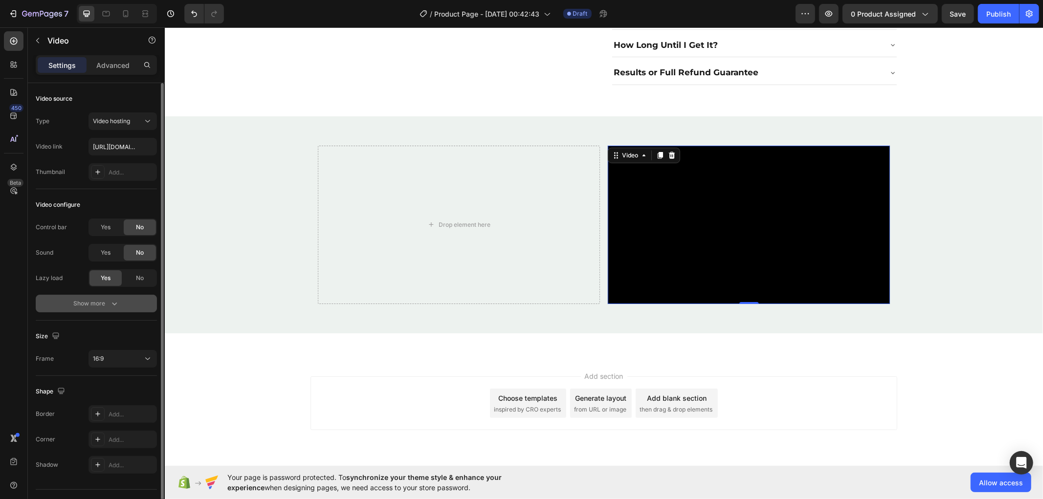
click at [105, 300] on div "Show more" at bounding box center [96, 304] width 45 height 10
click at [106, 302] on span "Yes" at bounding box center [106, 303] width 10 height 9
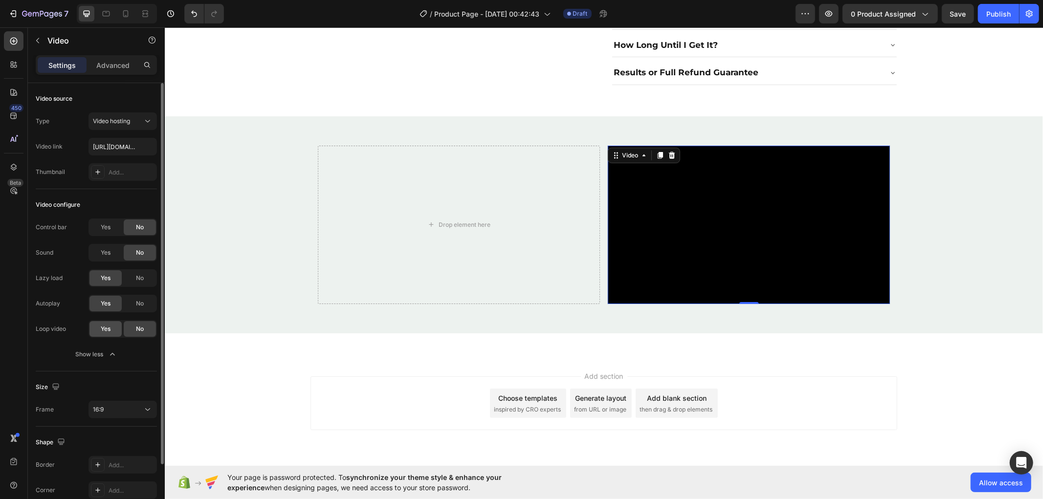
click at [109, 326] on span "Yes" at bounding box center [106, 329] width 10 height 9
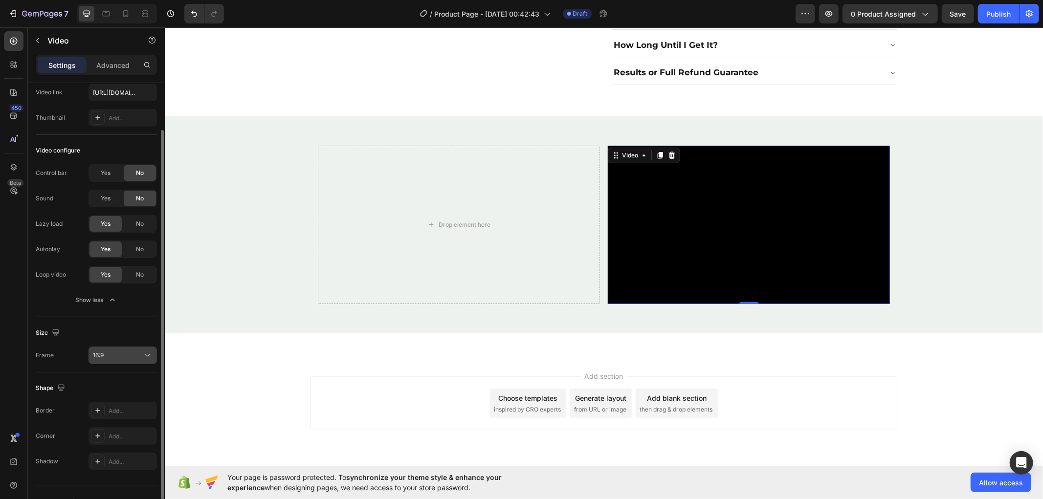
click at [153, 354] on button "16:9" at bounding box center [122, 356] width 68 height 18
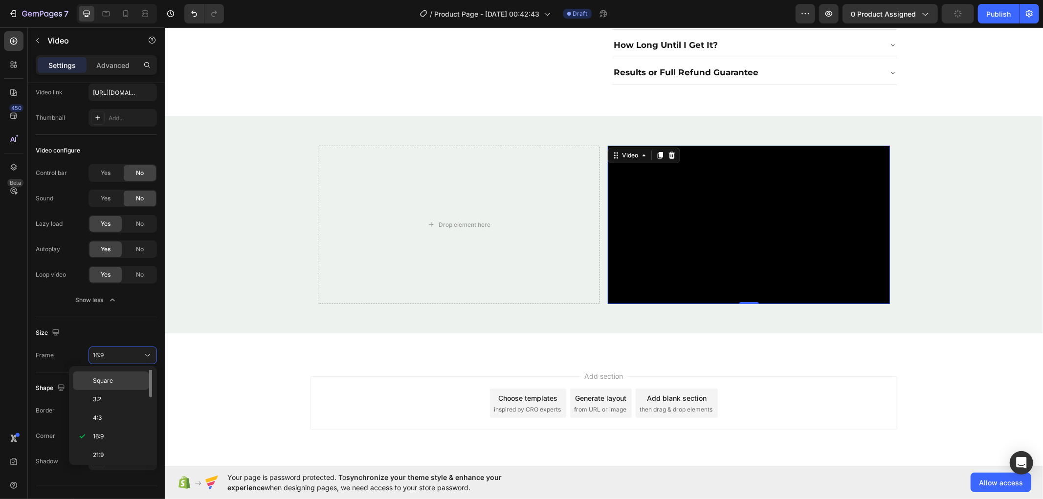
scroll to position [0, 0]
click at [119, 379] on p "Original" at bounding box center [119, 379] width 52 height 9
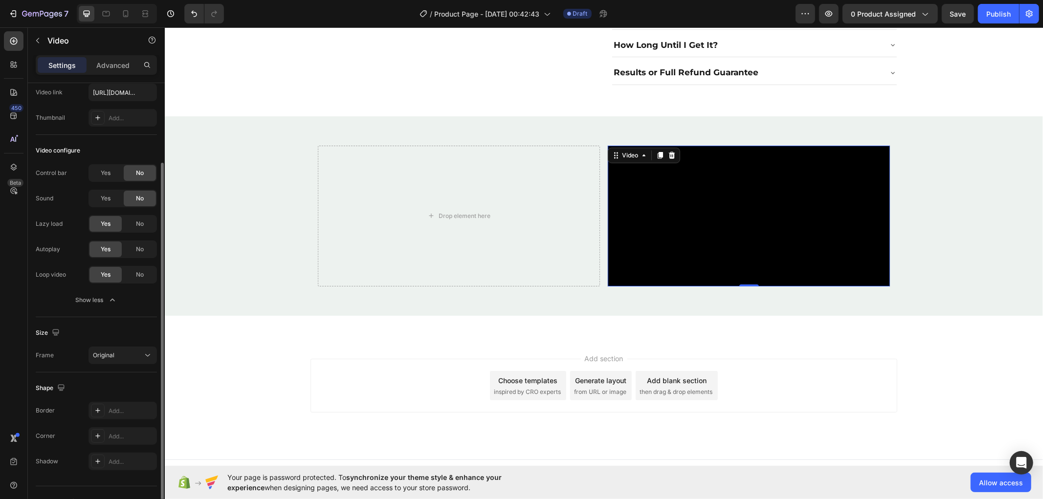
scroll to position [72, 0]
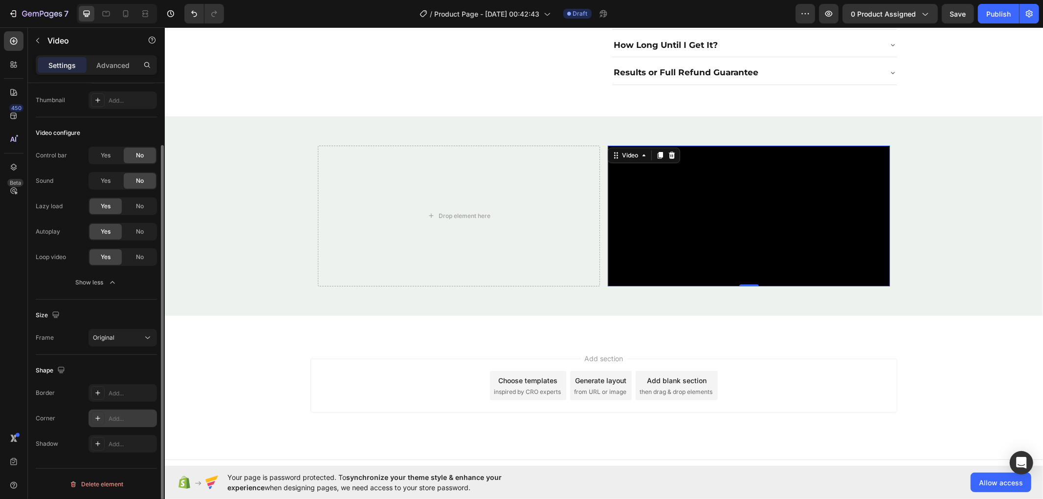
click at [111, 418] on div "Add..." at bounding box center [132, 418] width 46 height 9
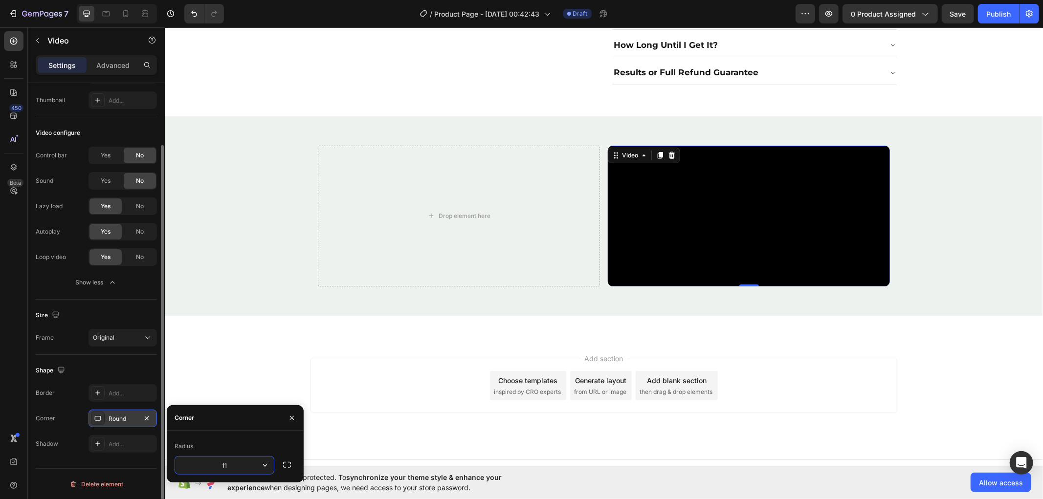
type input "10"
click at [71, 416] on div "Corner Round" at bounding box center [96, 419] width 121 height 18
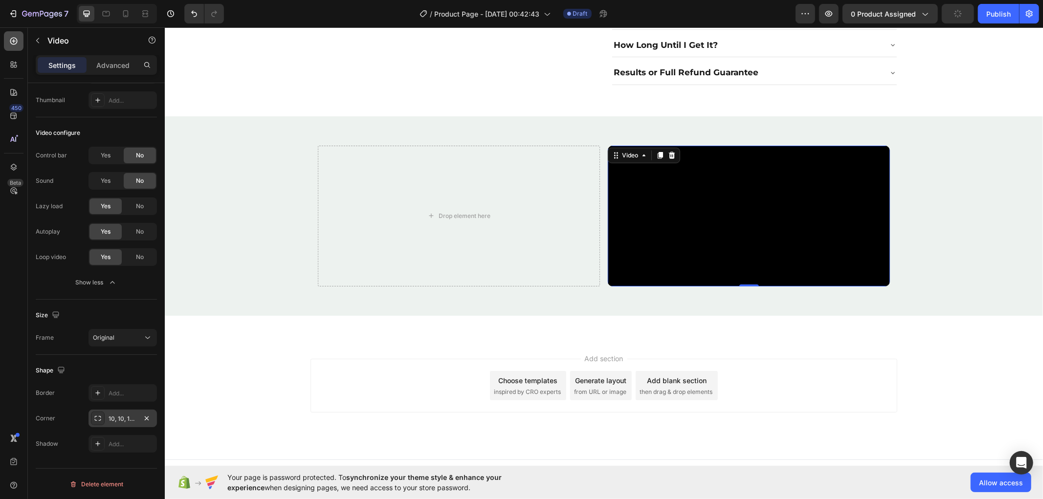
click at [20, 40] on div at bounding box center [14, 41] width 20 height 20
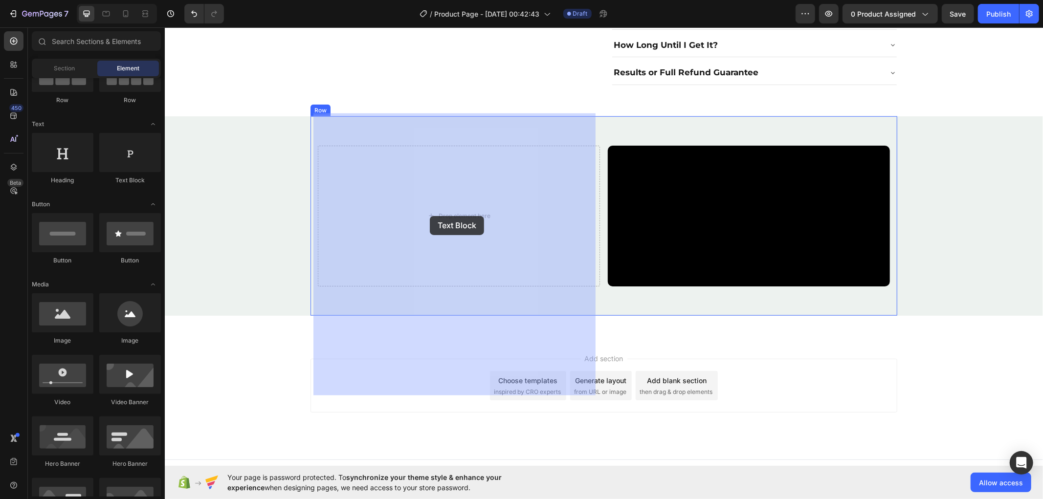
drag, startPoint x: 291, startPoint y: 181, endPoint x: 430, endPoint y: 214, distance: 142.0
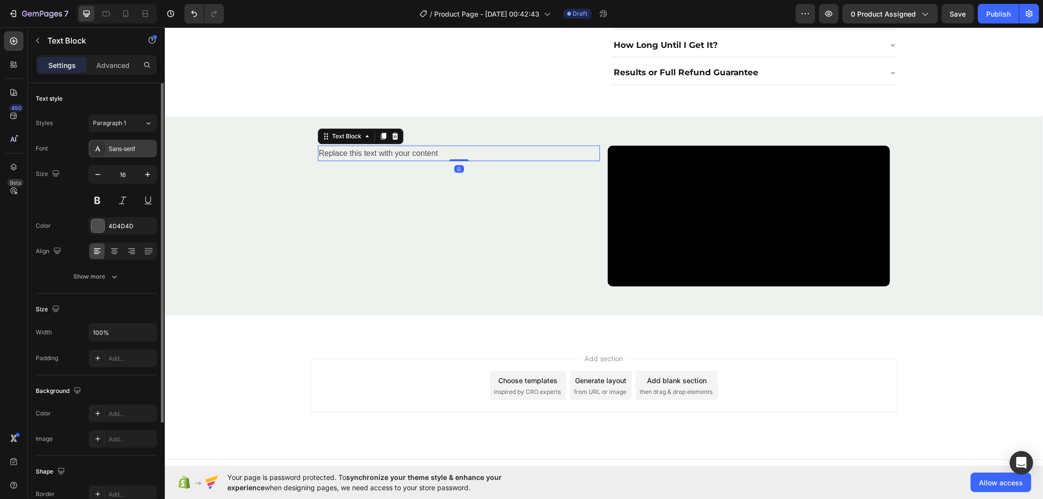
click at [109, 148] on div "Sans-serif" at bounding box center [132, 149] width 46 height 9
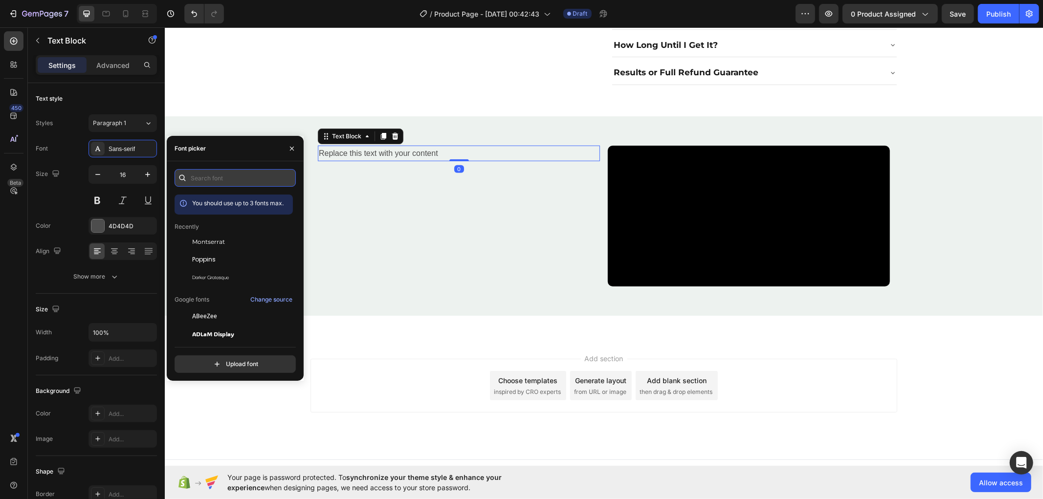
click at [251, 180] on input "text" at bounding box center [234, 178] width 121 height 18
type input "libre"
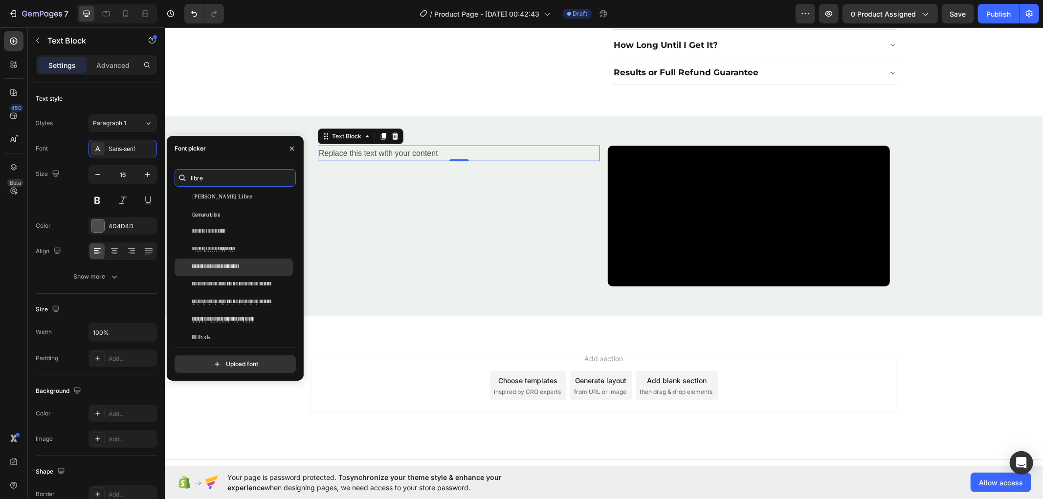
scroll to position [0, 0]
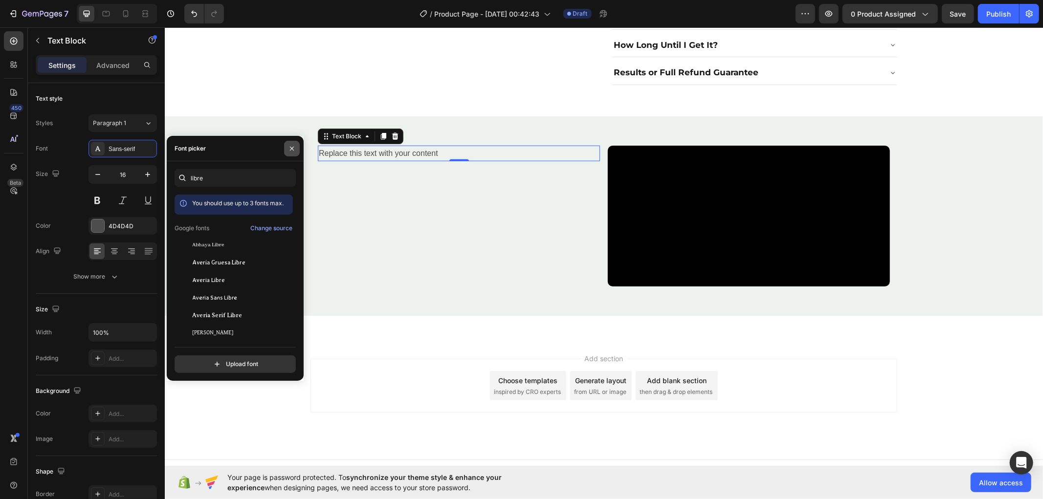
click at [292, 143] on button "button" at bounding box center [292, 149] width 16 height 16
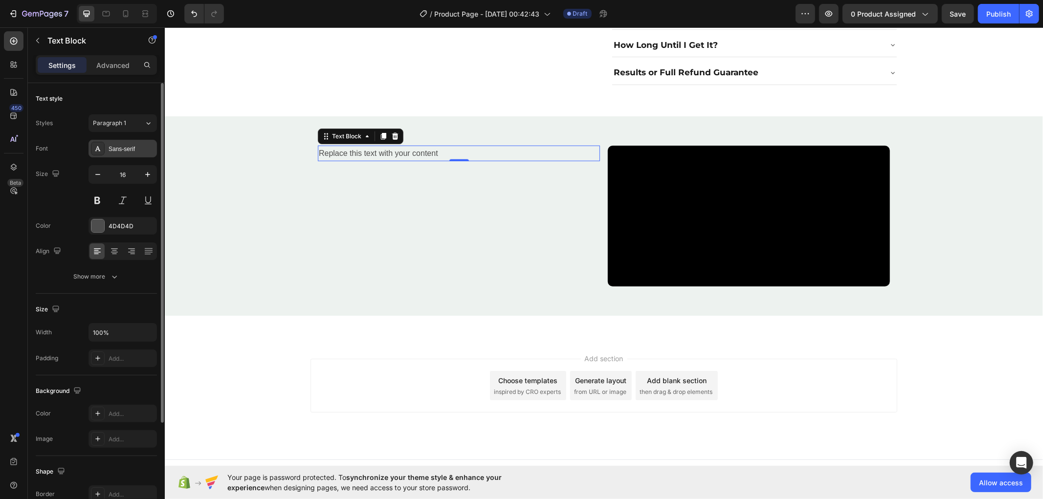
click at [125, 150] on div "Sans-serif" at bounding box center [132, 149] width 46 height 9
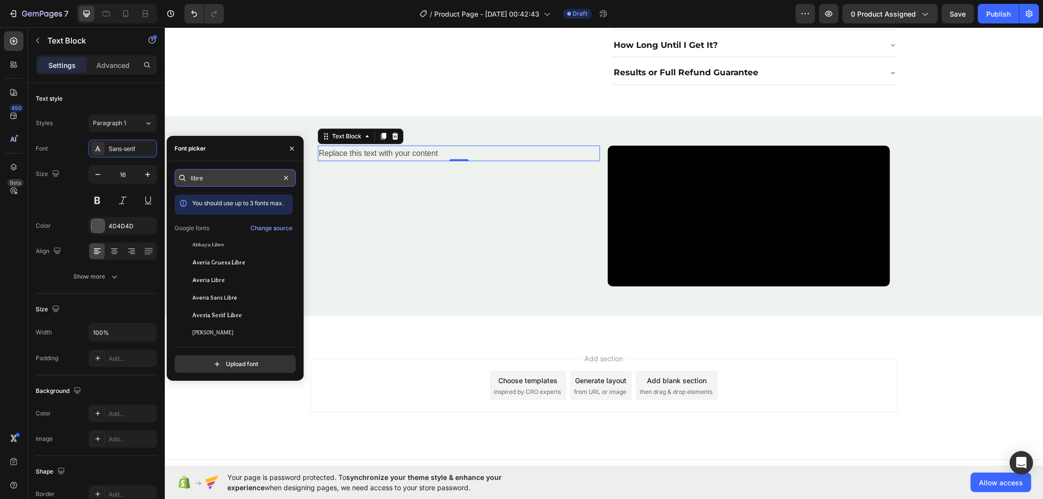
click at [216, 177] on input "libre" at bounding box center [234, 178] width 121 height 18
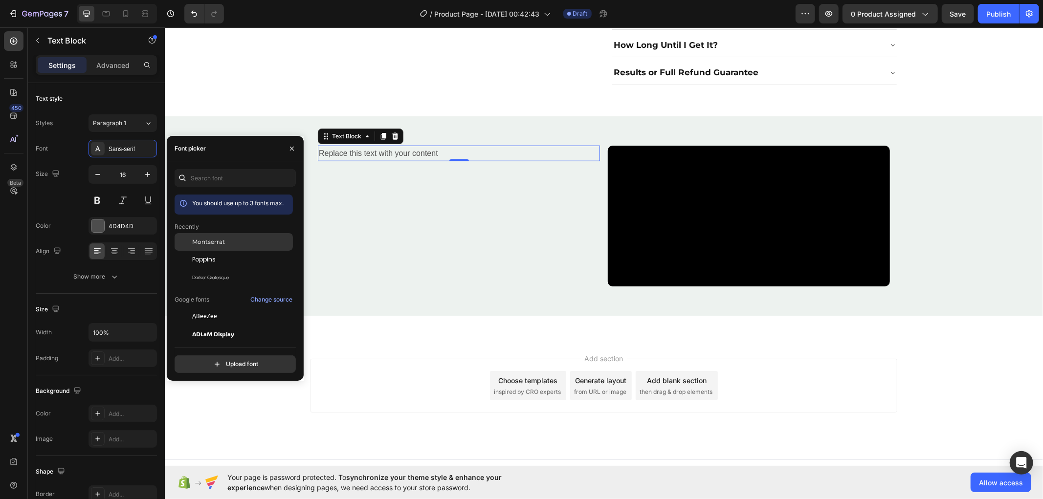
click at [244, 235] on div "Montserrat" at bounding box center [233, 242] width 118 height 18
click at [421, 145] on div "Replace this text with your content" at bounding box center [458, 153] width 282 height 16
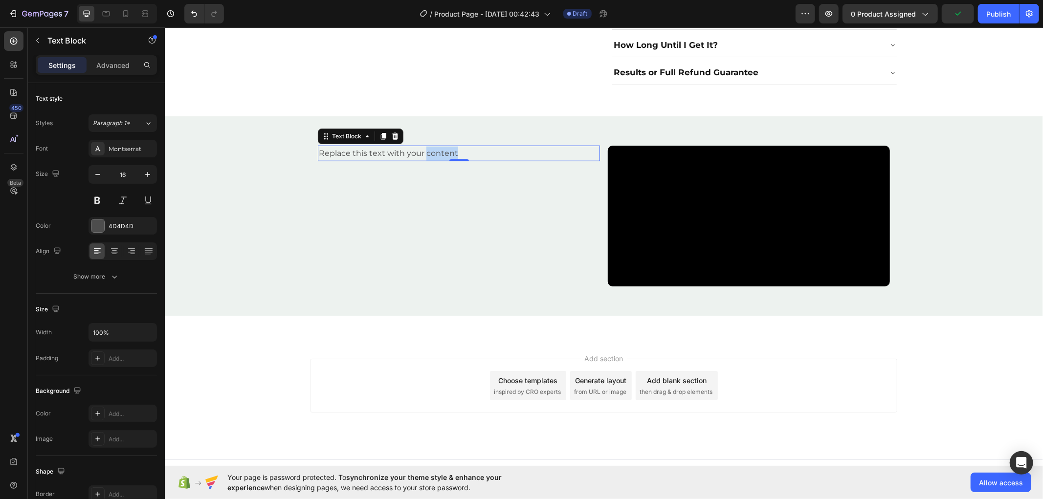
click at [421, 146] on p "Replace this text with your content" at bounding box center [458, 153] width 280 height 14
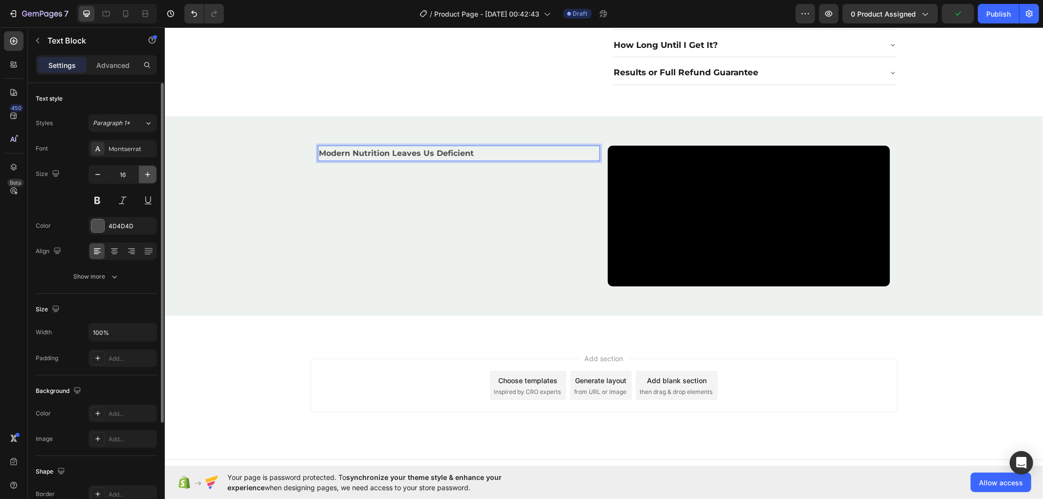
click at [150, 173] on icon "button" at bounding box center [148, 175] width 10 height 10
click at [148, 173] on icon "button" at bounding box center [148, 175] width 10 height 10
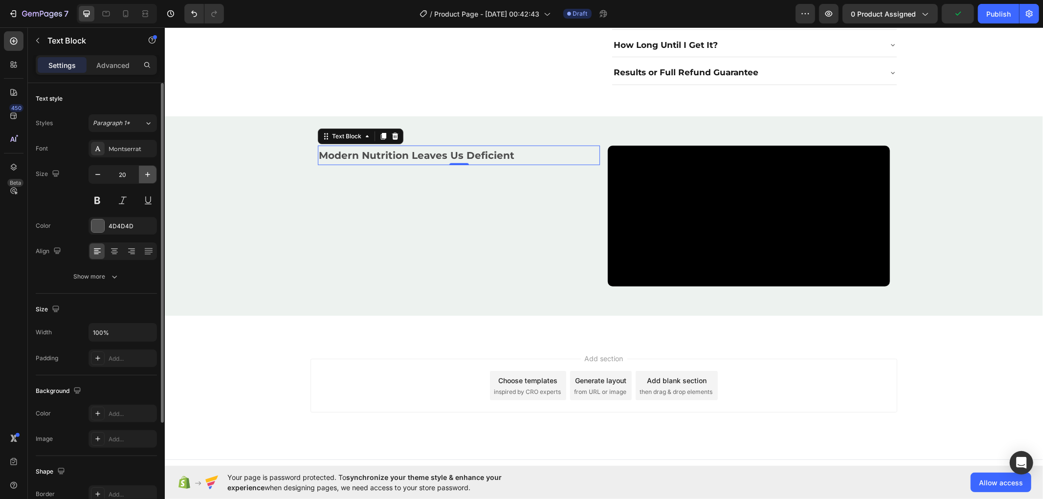
click at [148, 173] on icon "button" at bounding box center [148, 175] width 10 height 10
click at [147, 173] on icon "button" at bounding box center [148, 175] width 10 height 10
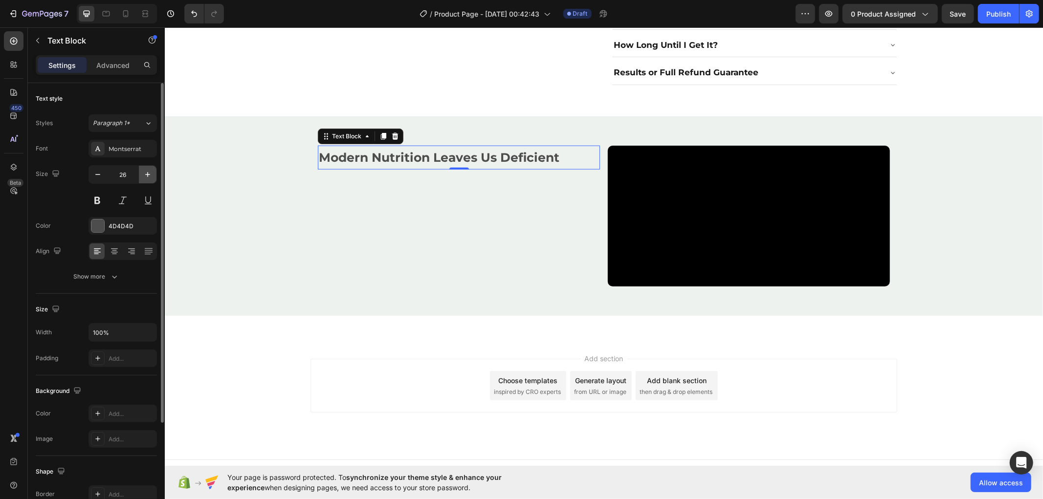
click at [147, 174] on icon "button" at bounding box center [148, 175] width 10 height 10
click at [144, 174] on icon "button" at bounding box center [148, 175] width 10 height 10
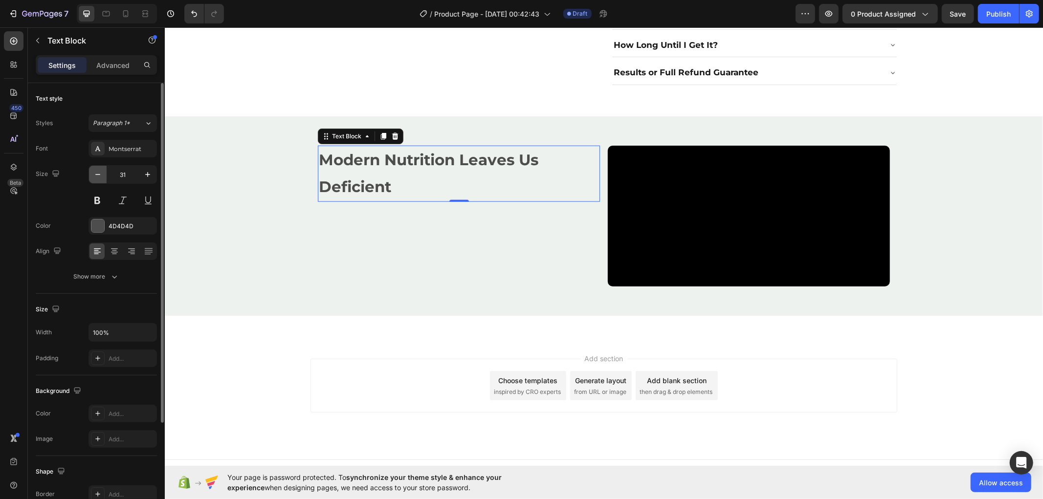
click at [97, 177] on icon "button" at bounding box center [98, 175] width 10 height 10
type input "30"
click at [102, 226] on div at bounding box center [97, 225] width 13 height 13
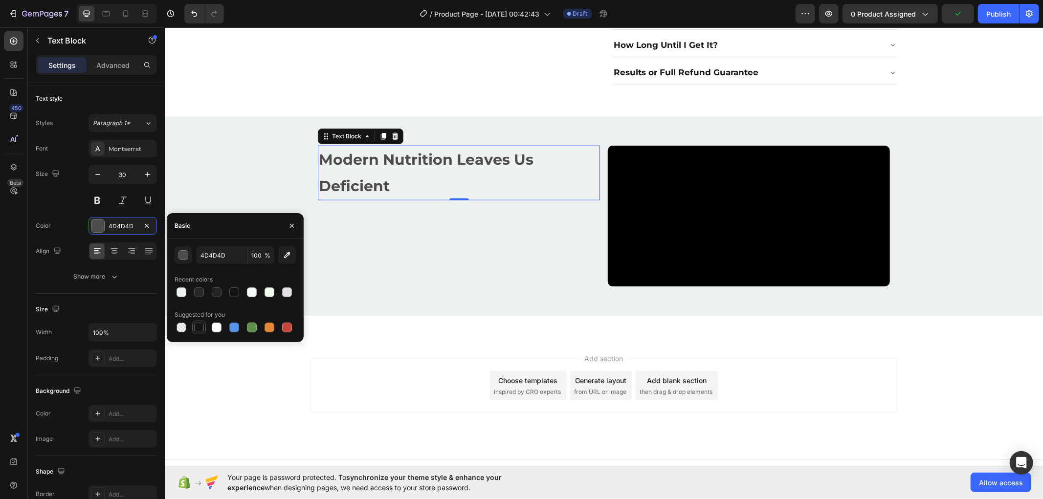
click at [202, 326] on div at bounding box center [199, 328] width 10 height 10
type input "151515"
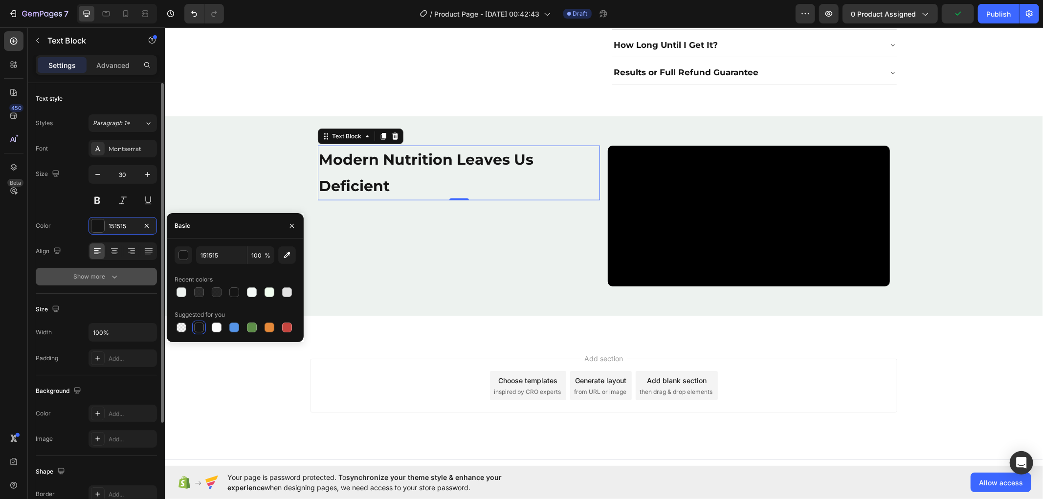
click at [112, 280] on icon "button" at bounding box center [114, 277] width 10 height 10
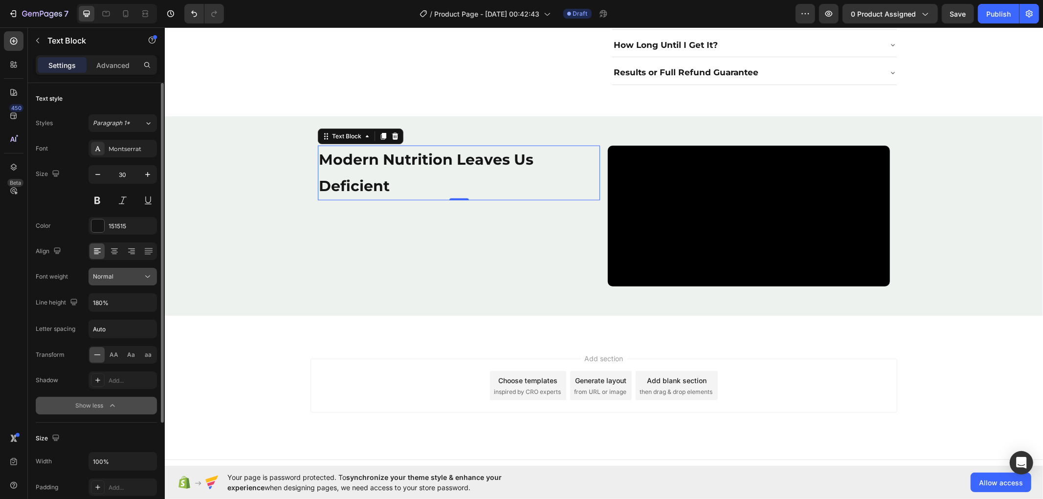
click at [137, 279] on div "Normal" at bounding box center [118, 276] width 50 height 9
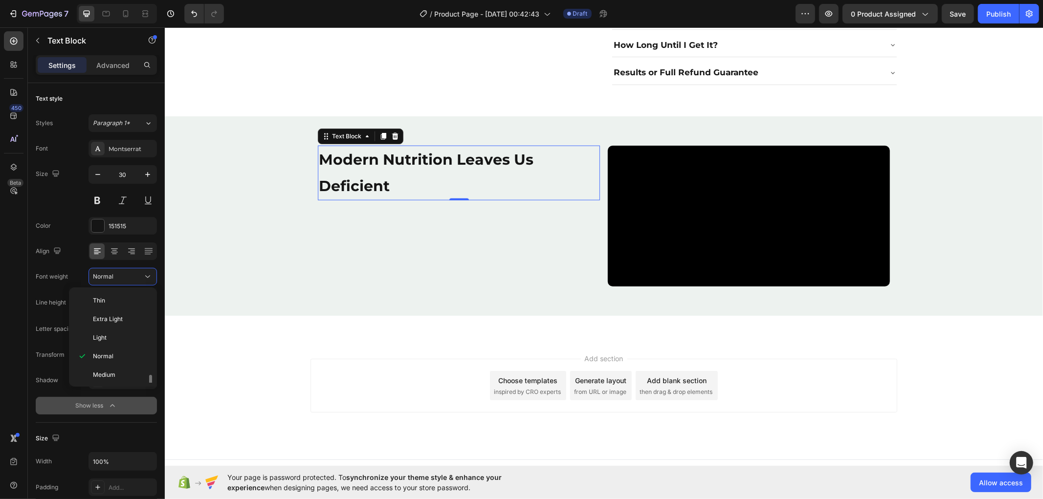
scroll to position [54, 0]
click at [117, 349] on div "Bold" at bounding box center [111, 357] width 76 height 19
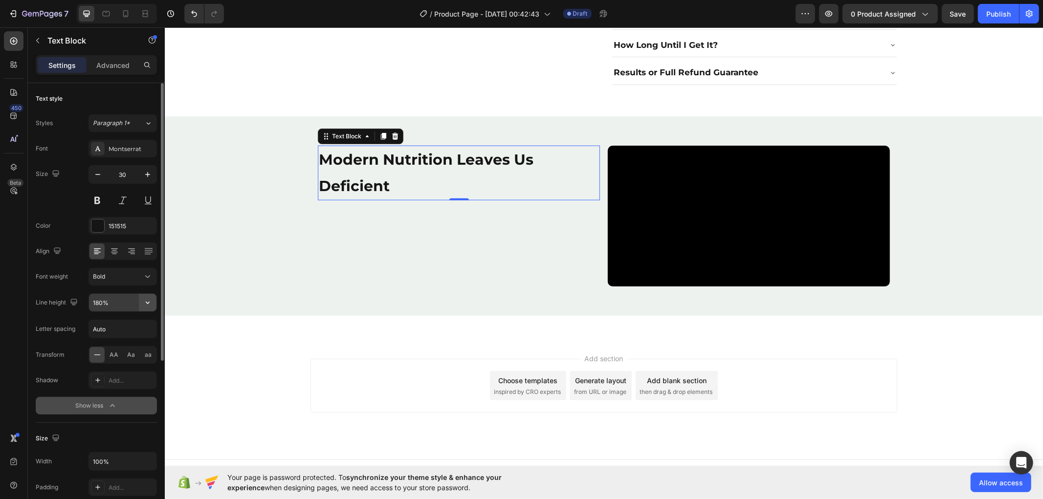
click at [149, 305] on icon "button" at bounding box center [148, 303] width 10 height 10
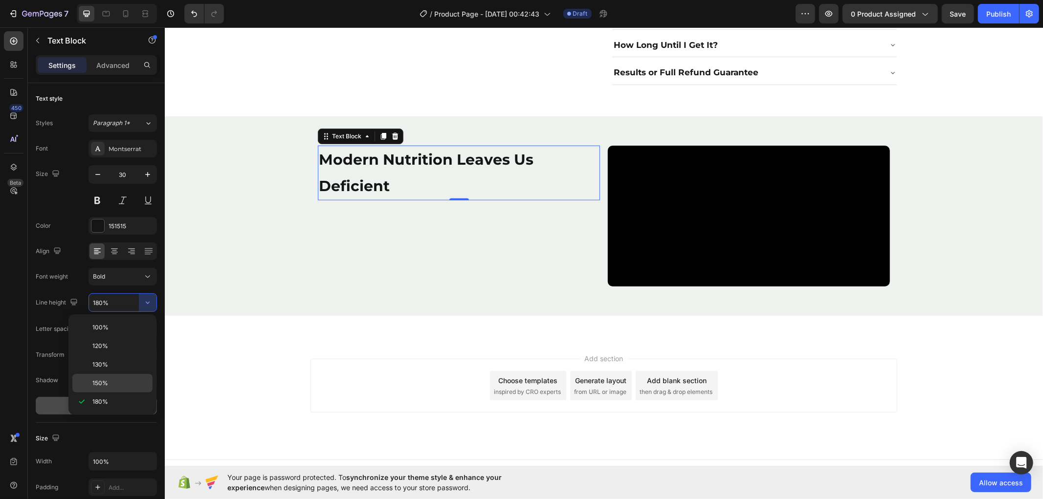
click at [117, 380] on p "150%" at bounding box center [120, 383] width 56 height 9
type input "150%"
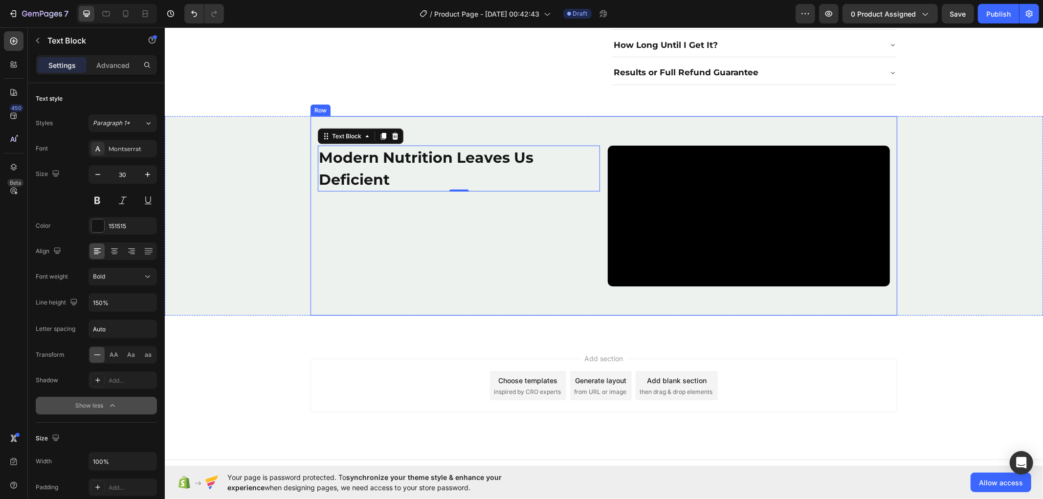
click at [383, 215] on div "Modern Nutrition Leaves Us Deficient Text Block 0" at bounding box center [458, 215] width 282 height 141
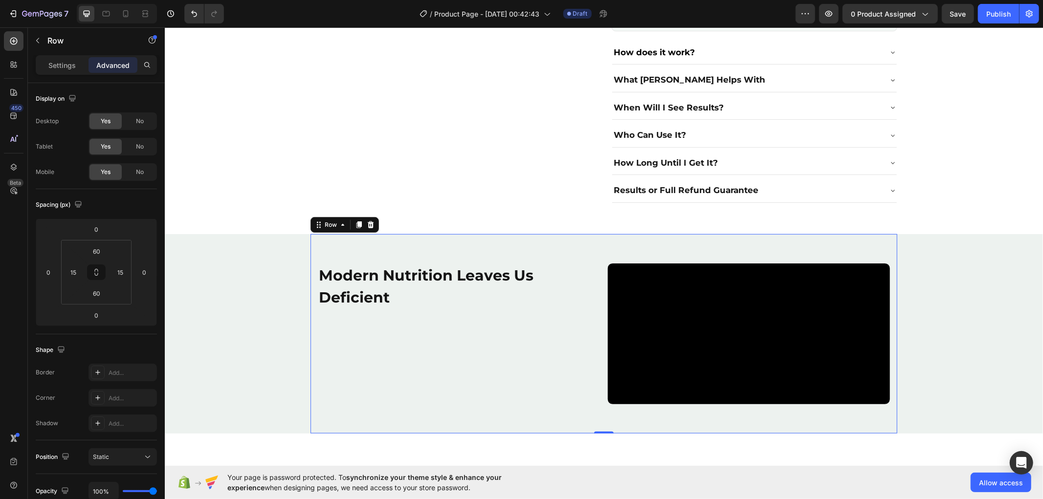
scroll to position [715, 0]
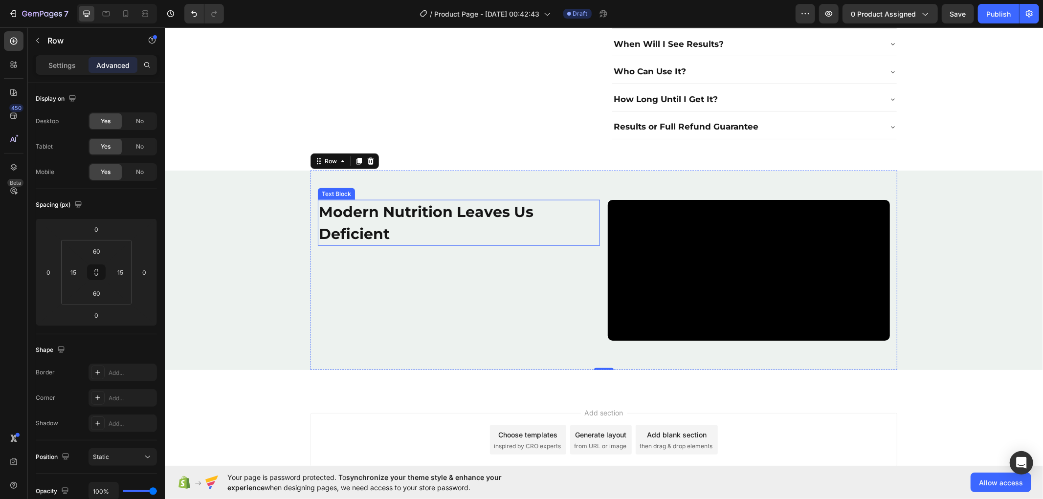
click at [383, 200] on p "Modern Nutrition Leaves Us Deficient" at bounding box center [458, 222] width 280 height 44
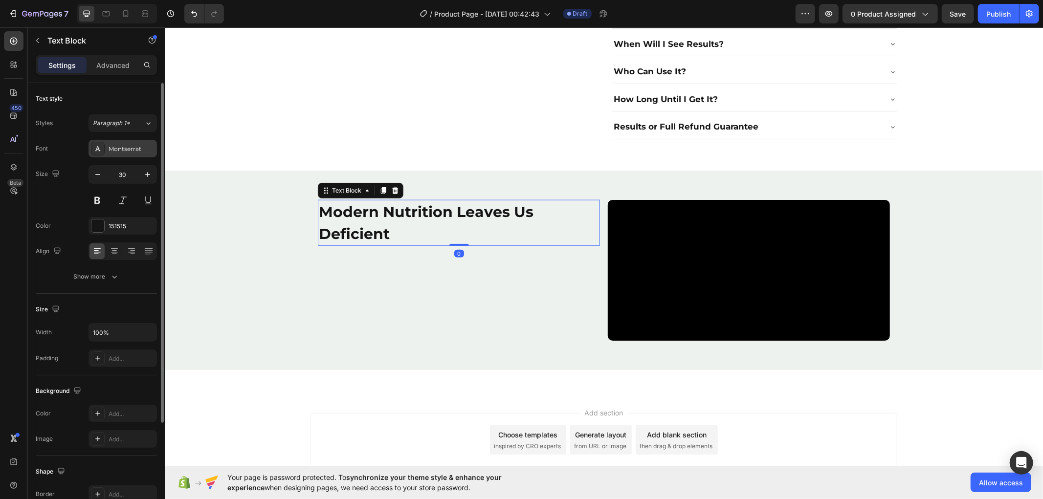
drag, startPoint x: 132, startPoint y: 143, endPoint x: 134, endPoint y: 148, distance: 5.3
click at [132, 145] on div "Montserrat" at bounding box center [122, 149] width 68 height 18
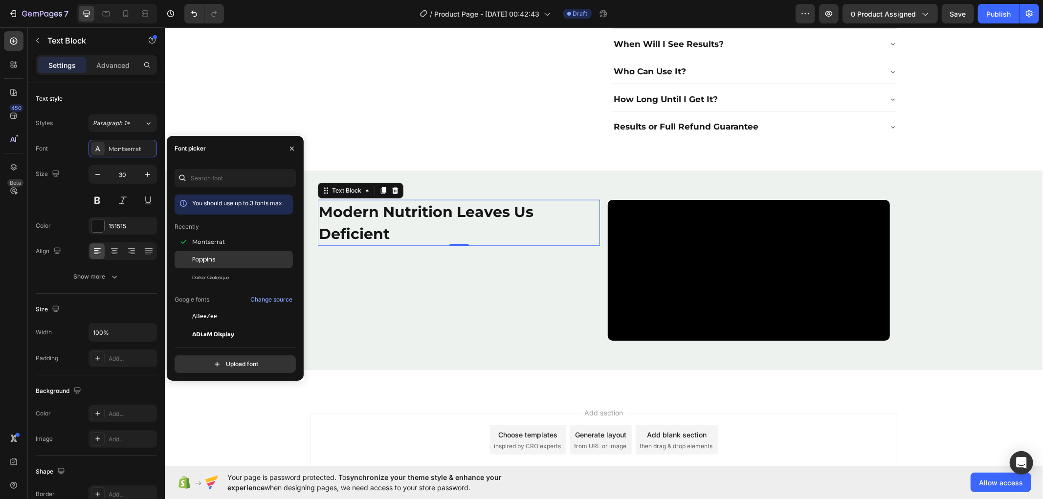
click at [208, 256] on span "Poppins" at bounding box center [203, 259] width 23 height 9
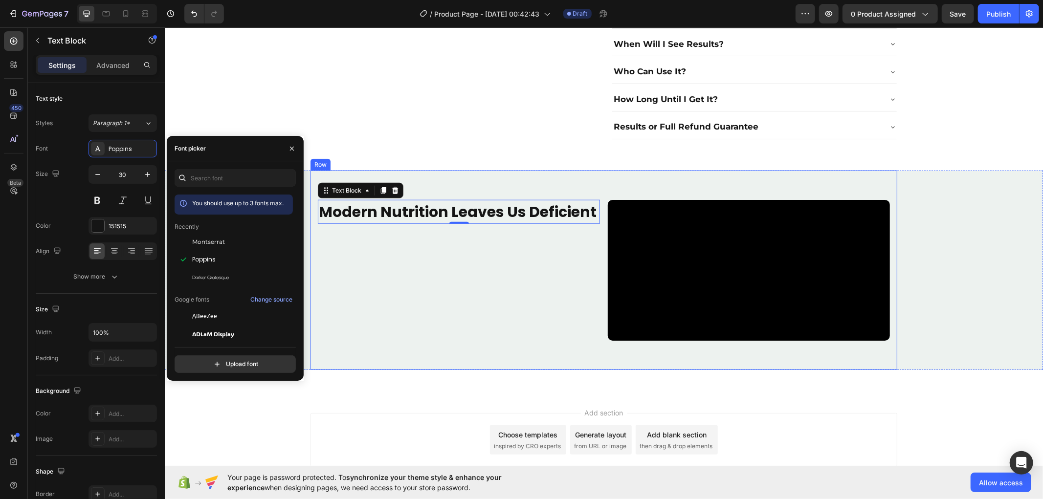
click at [370, 267] on div "Modern Nutrition Leaves Us Deficient Text Block 0" at bounding box center [458, 269] width 282 height 141
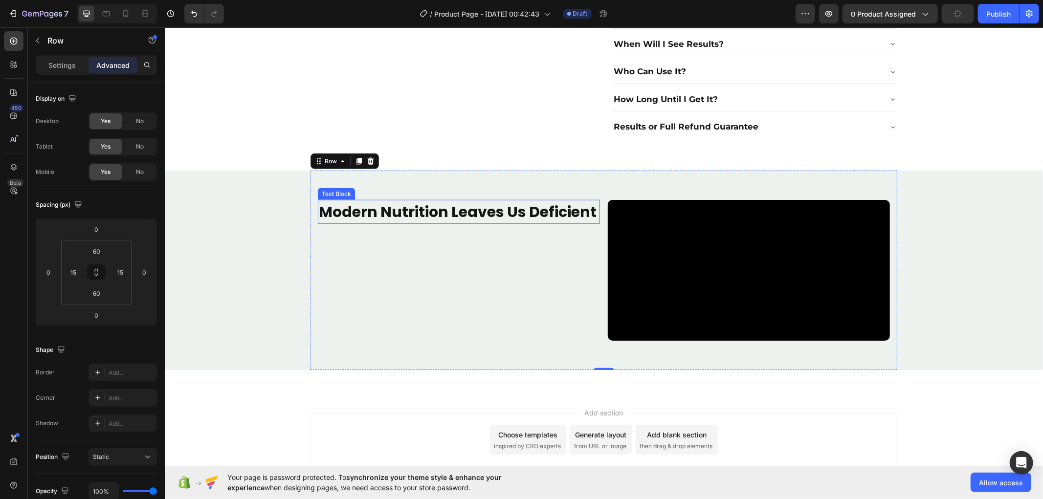
click at [361, 201] on strong "Modern Nutrition Leaves Us Deficient" at bounding box center [457, 211] width 278 height 21
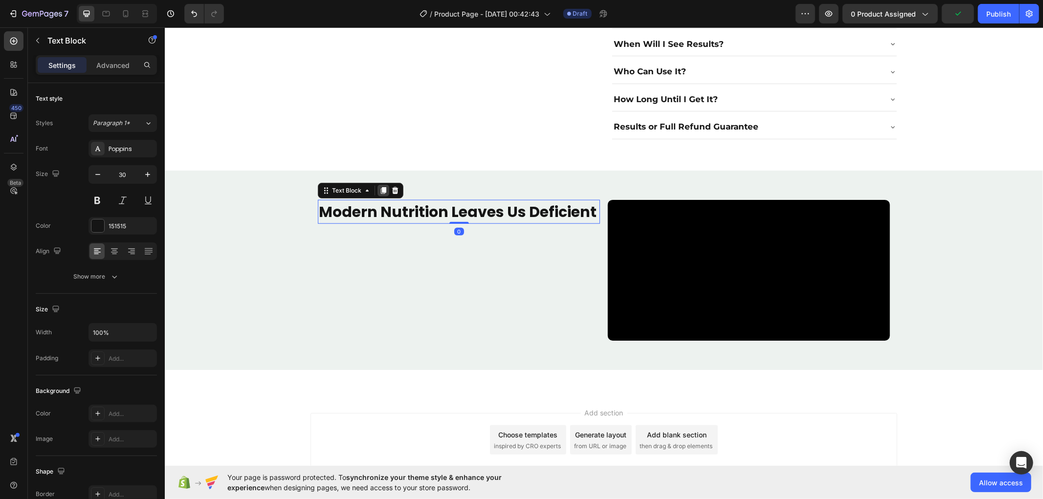
click at [380, 187] on icon at bounding box center [382, 190] width 5 height 7
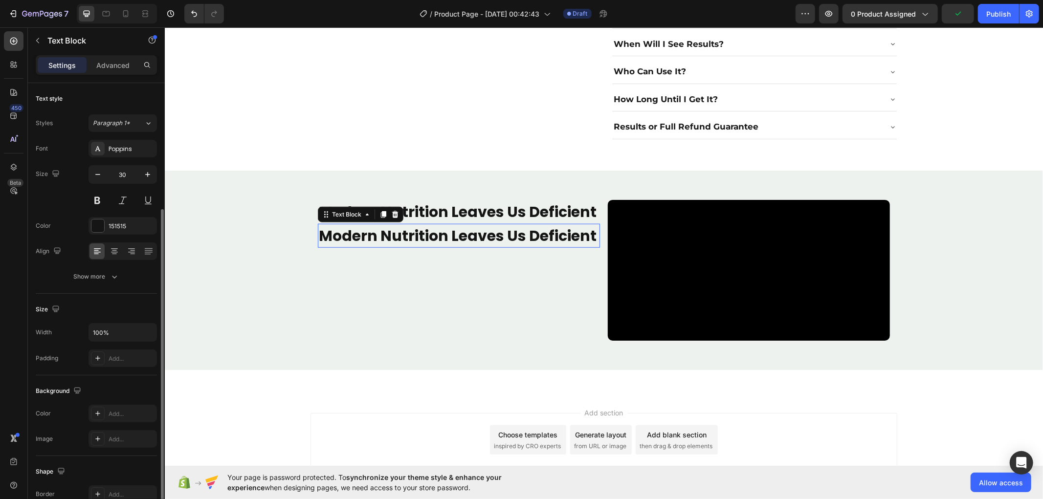
scroll to position [71, 0]
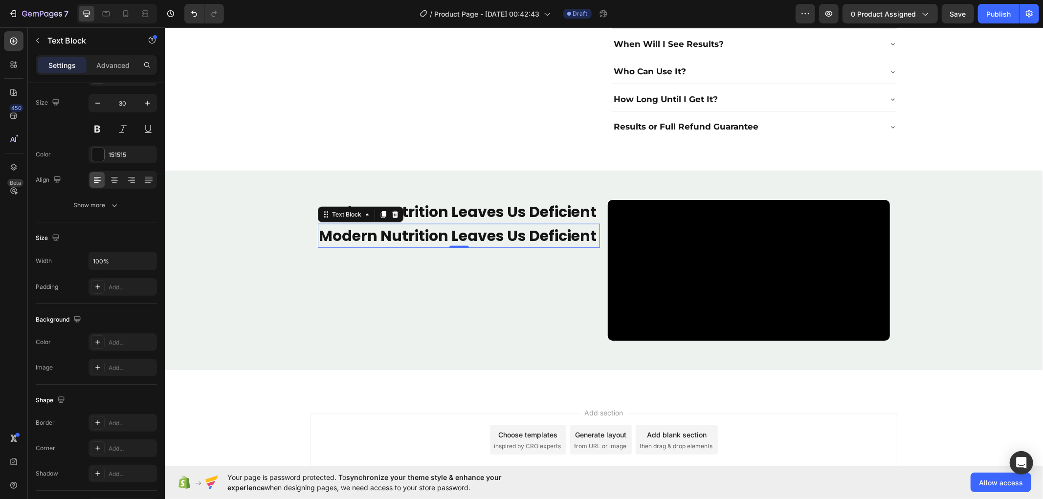
click at [397, 225] on strong "Modern Nutrition Leaves Us Deficient" at bounding box center [457, 235] width 278 height 21
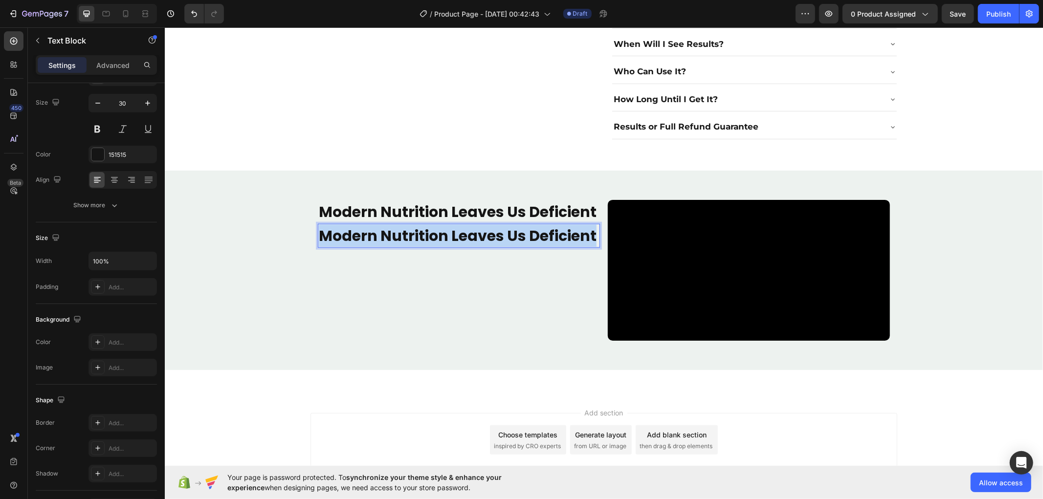
click at [397, 225] on strong "Modern Nutrition Leaves Us Deficient" at bounding box center [457, 235] width 278 height 21
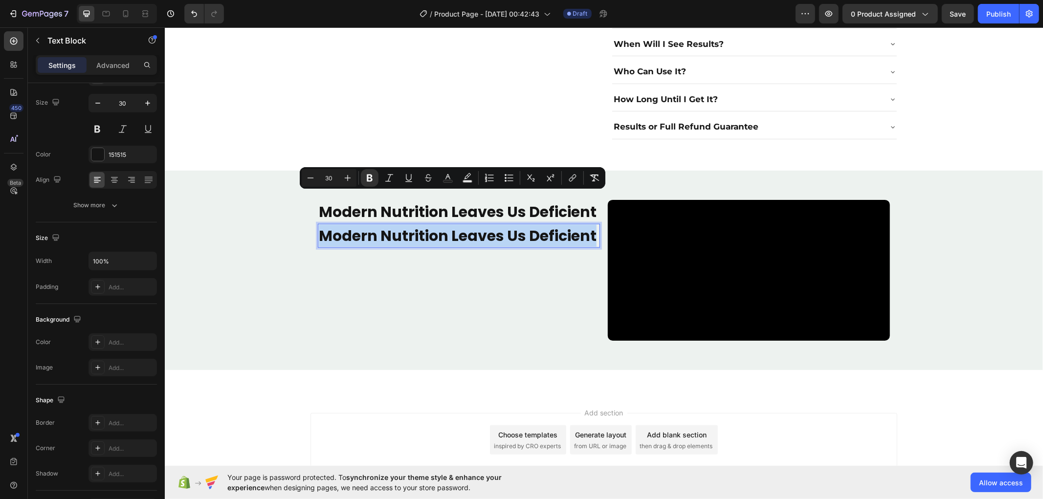
click at [397, 225] on strong "Modern Nutrition Leaves Us Deficient" at bounding box center [457, 235] width 278 height 21
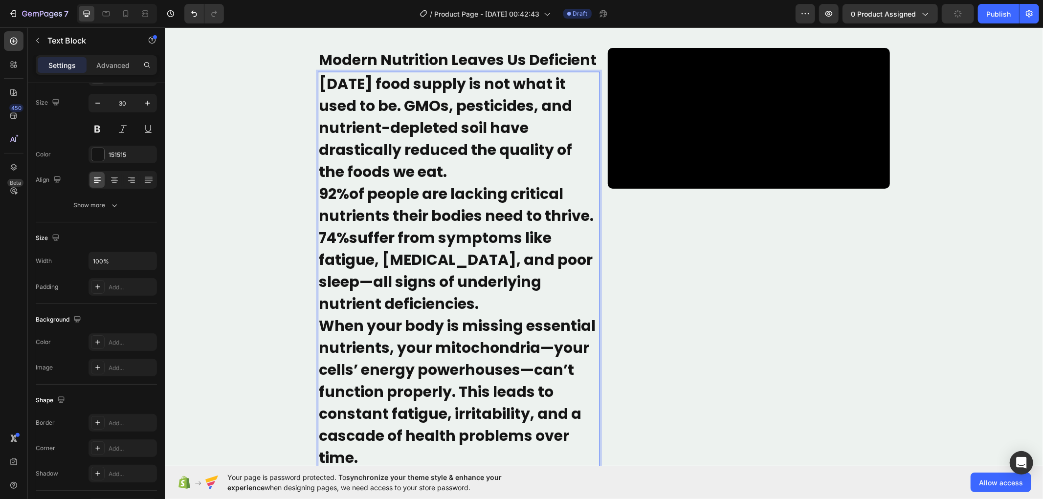
scroll to position [846, 0]
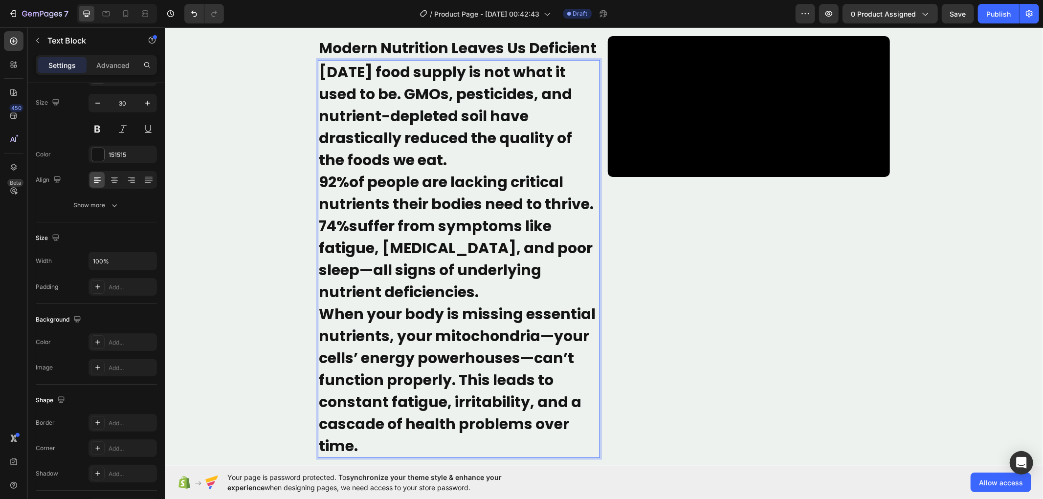
click at [339, 393] on p "When your body is missing essential nutrients, your mitochondria—your cells’ en…" at bounding box center [458, 380] width 280 height 154
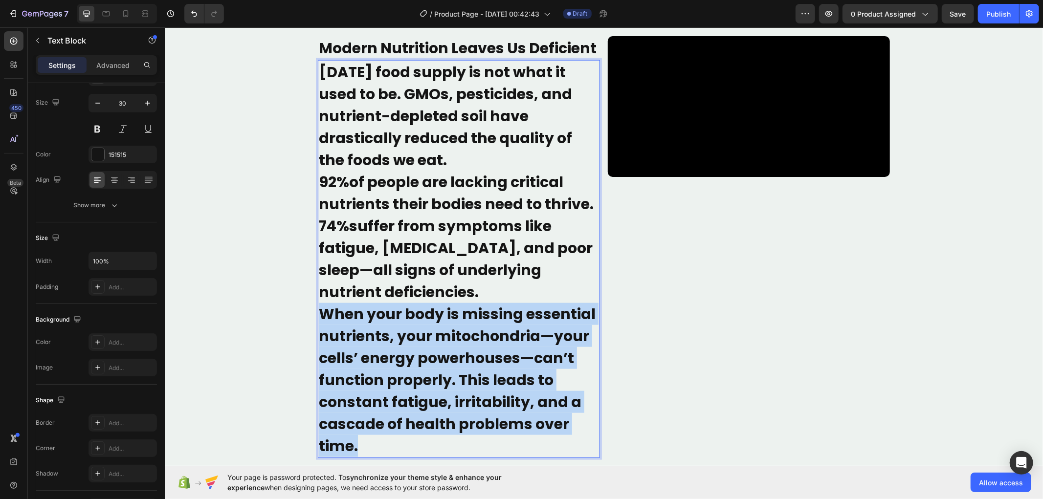
click at [339, 393] on p "When your body is missing essential nutrients, your mitochondria—your cells’ en…" at bounding box center [458, 380] width 280 height 154
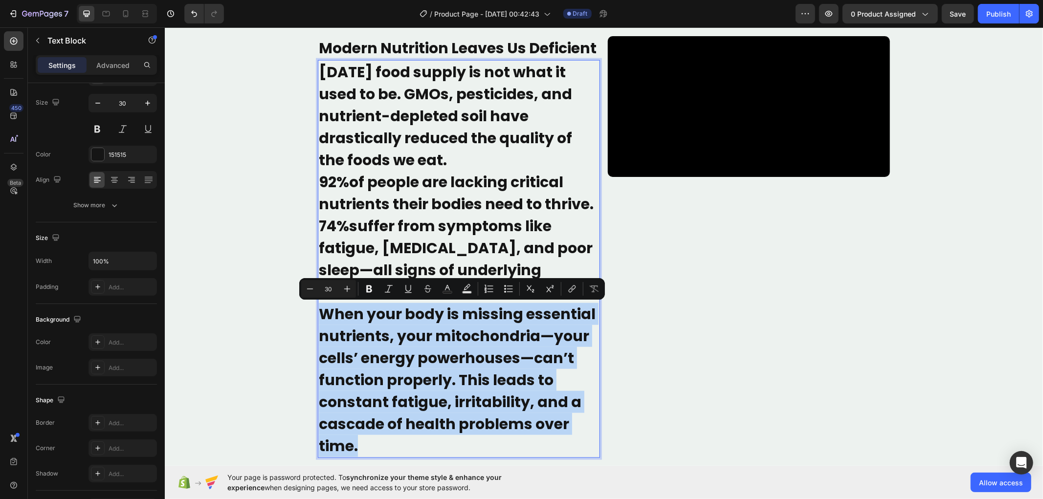
click at [339, 393] on p "When your body is missing essential nutrients, your mitochondria—your cells’ en…" at bounding box center [458, 380] width 280 height 154
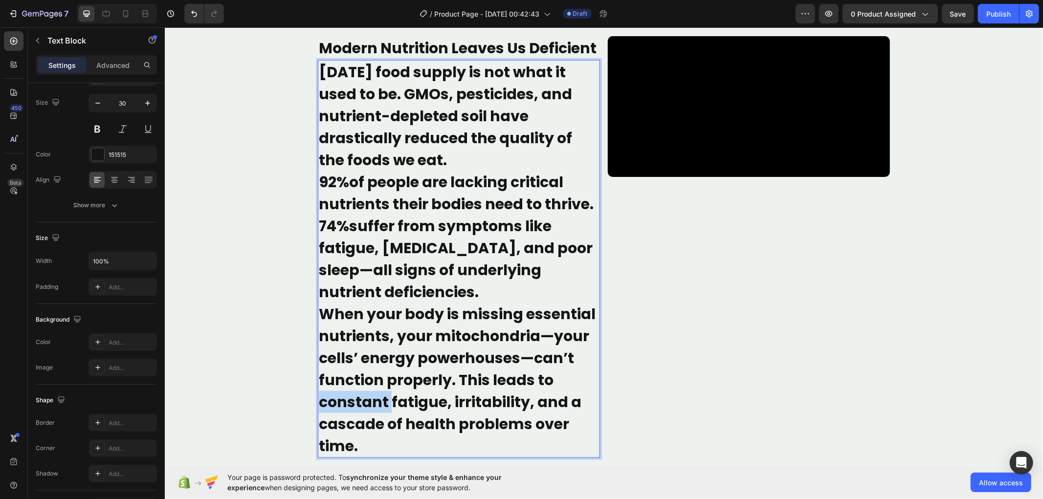
click at [339, 393] on p "When your body is missing essential nutrients, your mitochondria—your cells’ en…" at bounding box center [458, 380] width 280 height 154
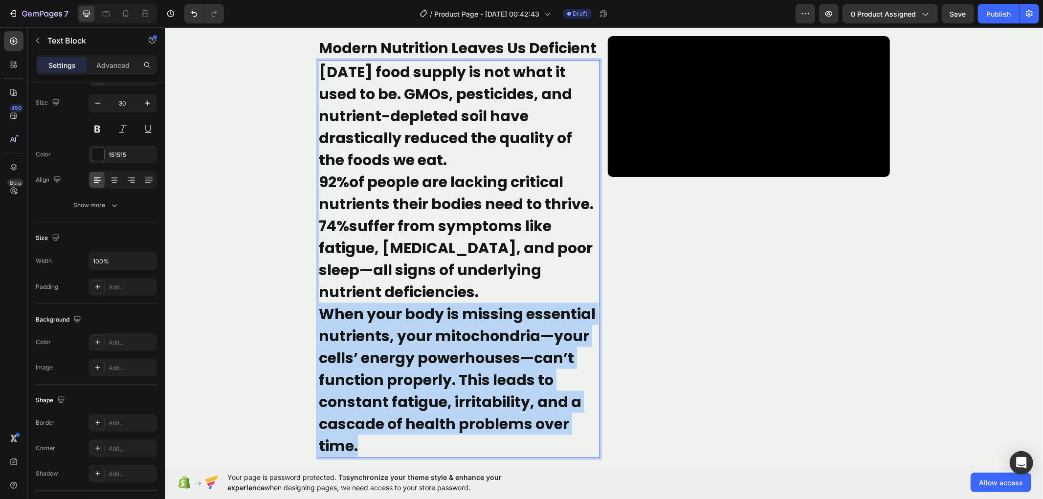
click at [339, 393] on p "When your body is missing essential nutrients, your mitochondria—your cells’ en…" at bounding box center [458, 380] width 280 height 154
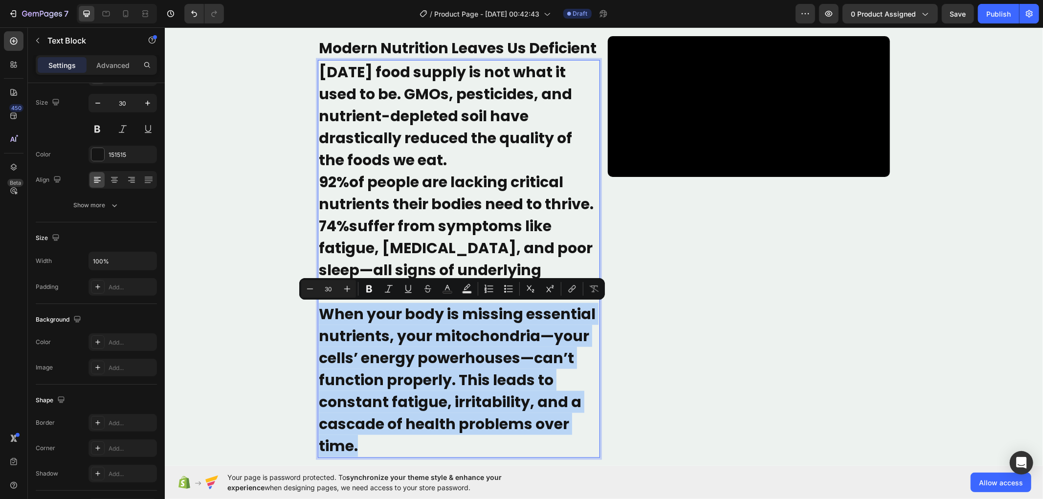
click at [339, 393] on p "When your body is missing essential nutrients, your mitochondria—your cells’ en…" at bounding box center [458, 380] width 280 height 154
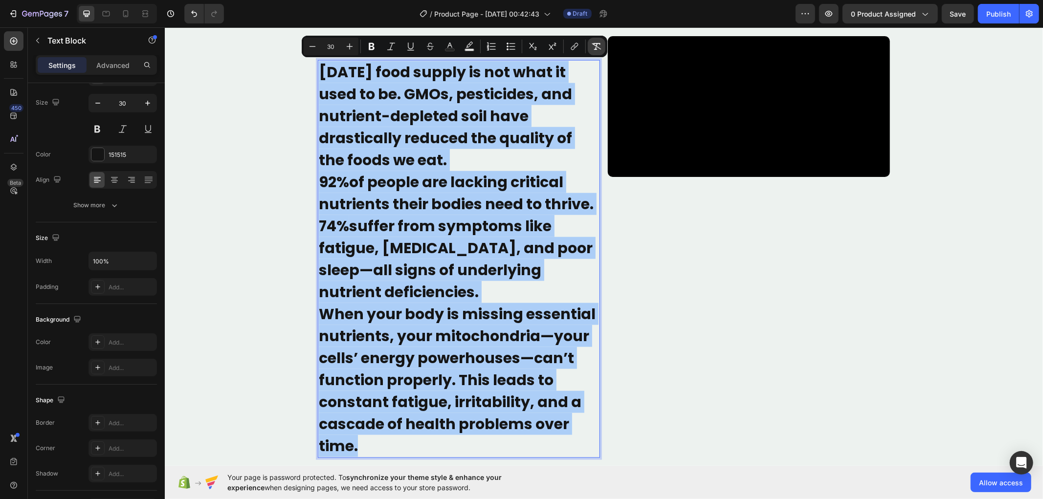
click at [597, 42] on icon "Editor contextual toolbar" at bounding box center [596, 47] width 10 height 10
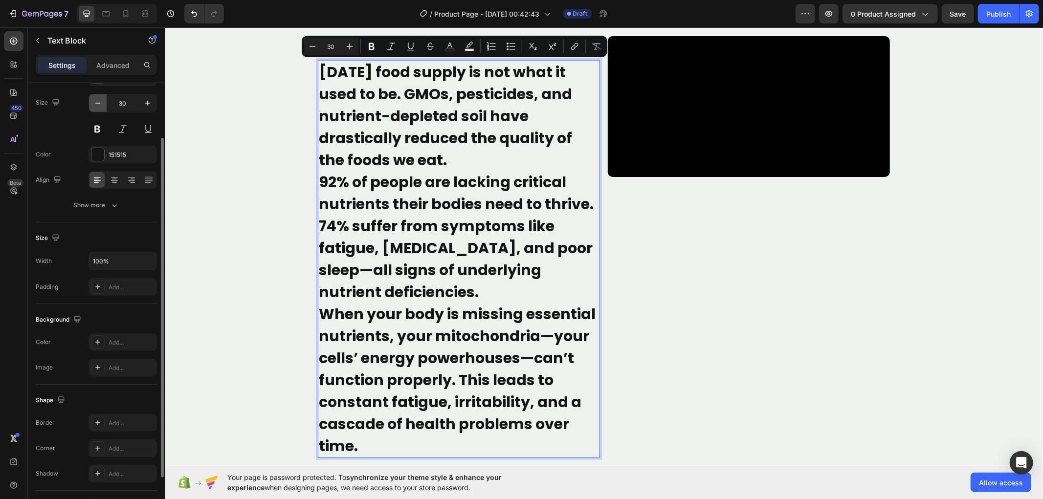
click at [98, 102] on icon "button" at bounding box center [98, 103] width 10 height 10
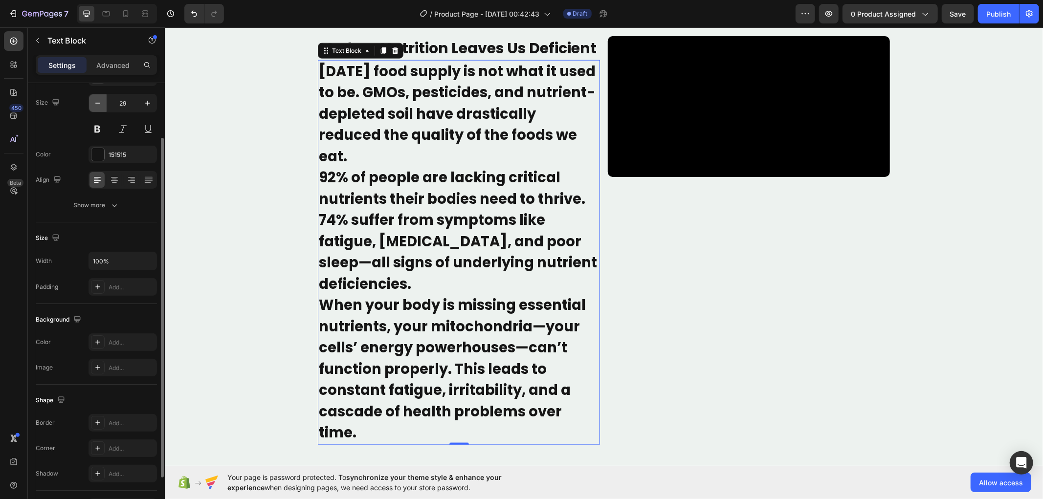
click at [98, 102] on icon "button" at bounding box center [98, 103] width 10 height 10
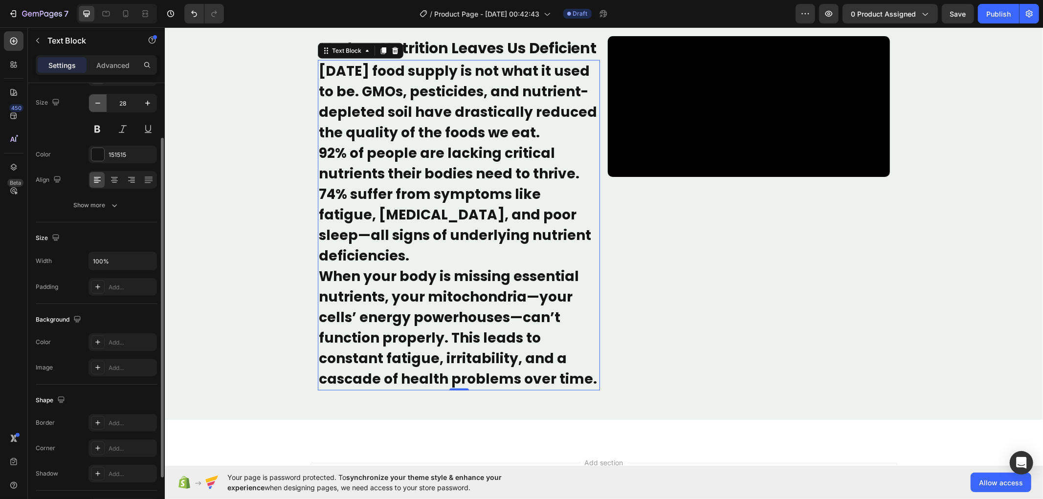
click at [98, 102] on icon "button" at bounding box center [98, 103] width 10 height 10
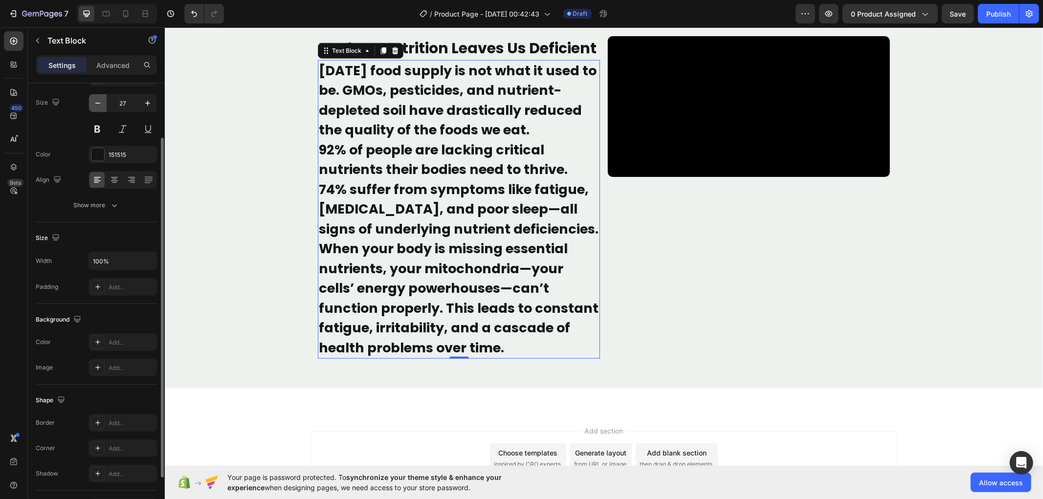
click at [98, 102] on icon "button" at bounding box center [98, 103] width 10 height 10
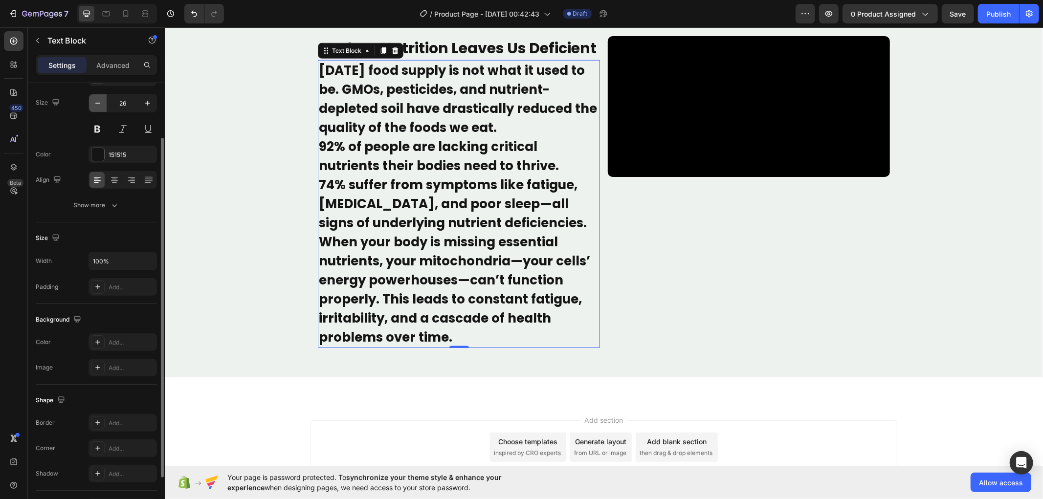
click at [98, 102] on icon "button" at bounding box center [98, 103] width 10 height 10
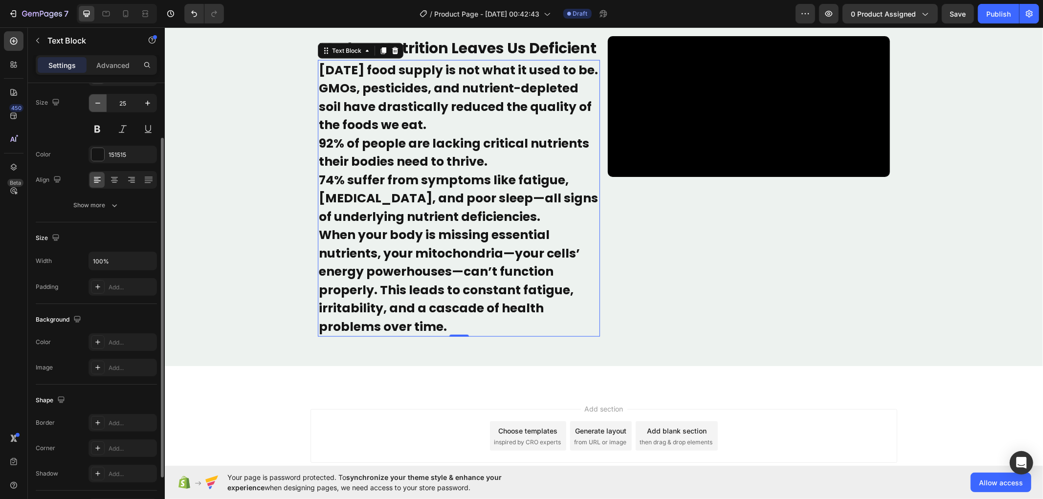
click at [98, 102] on icon "button" at bounding box center [98, 103] width 10 height 10
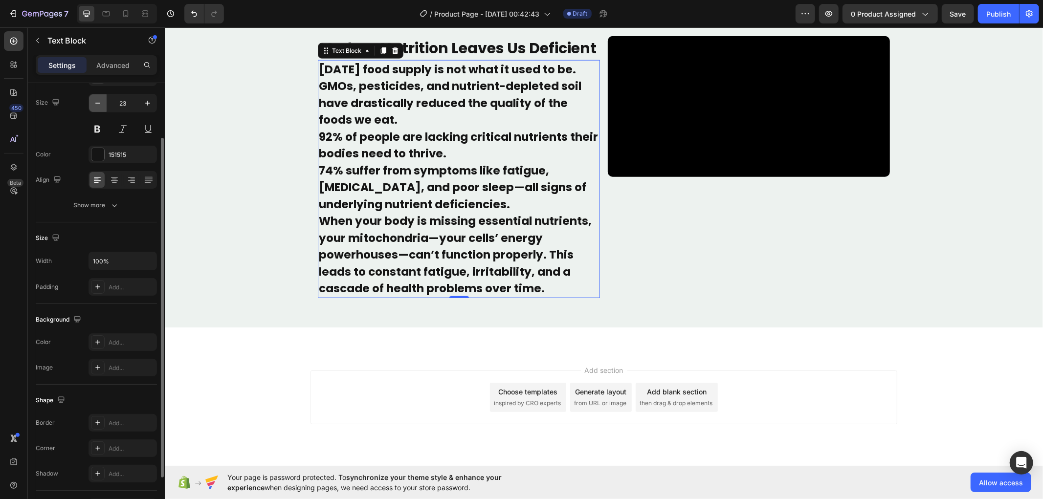
click at [98, 102] on icon "button" at bounding box center [98, 103] width 10 height 10
click at [99, 101] on icon "button" at bounding box center [98, 103] width 10 height 10
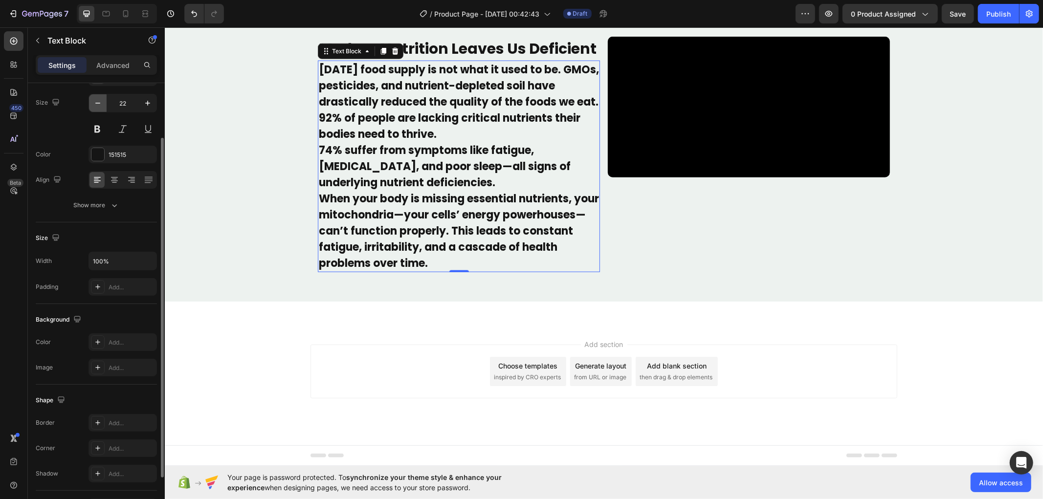
click at [99, 101] on icon "button" at bounding box center [98, 103] width 10 height 10
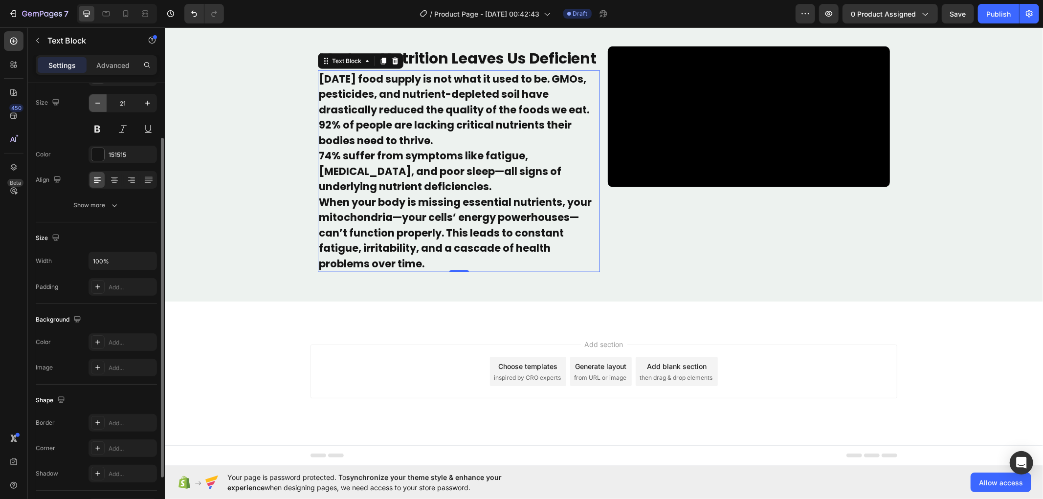
click at [99, 101] on icon "button" at bounding box center [98, 103] width 10 height 10
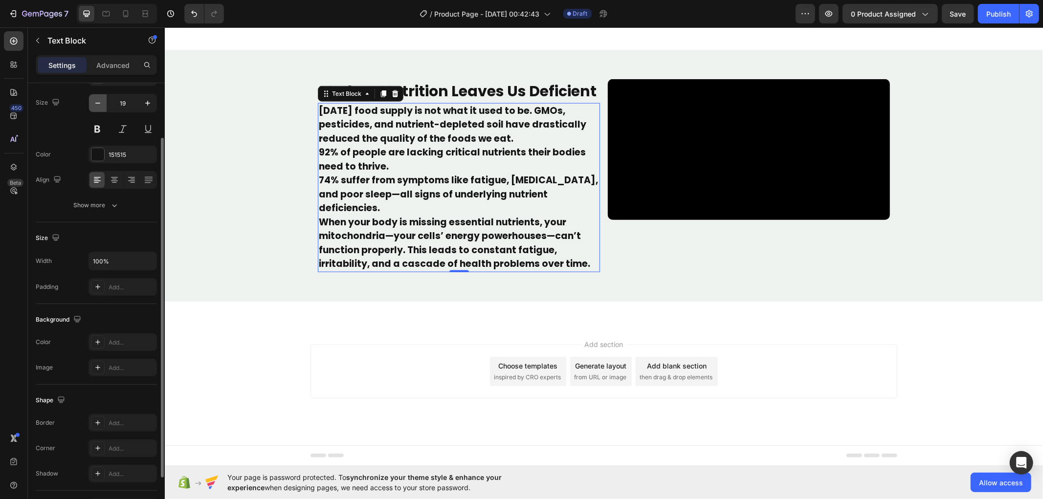
type input "18"
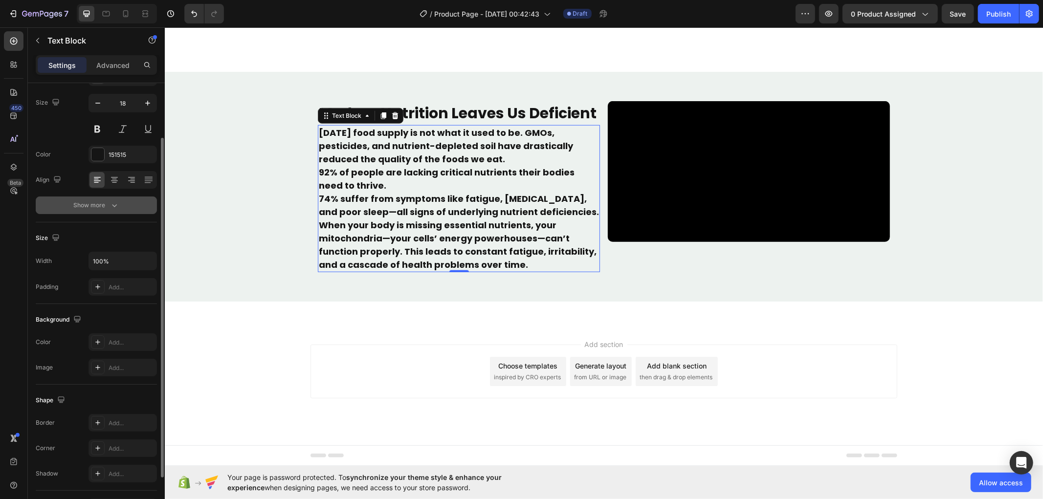
click at [115, 205] on icon "button" at bounding box center [114, 205] width 5 height 3
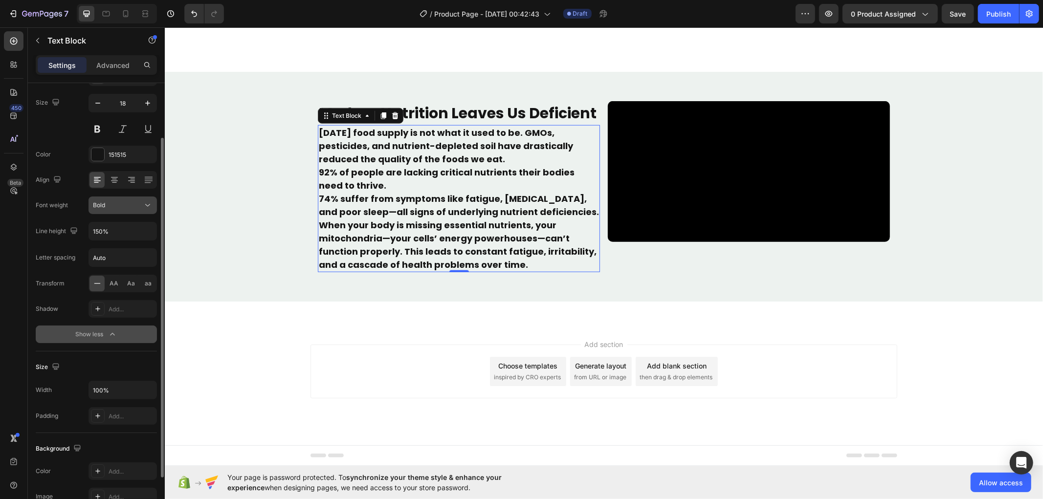
click at [138, 206] on div "Bold" at bounding box center [118, 205] width 50 height 9
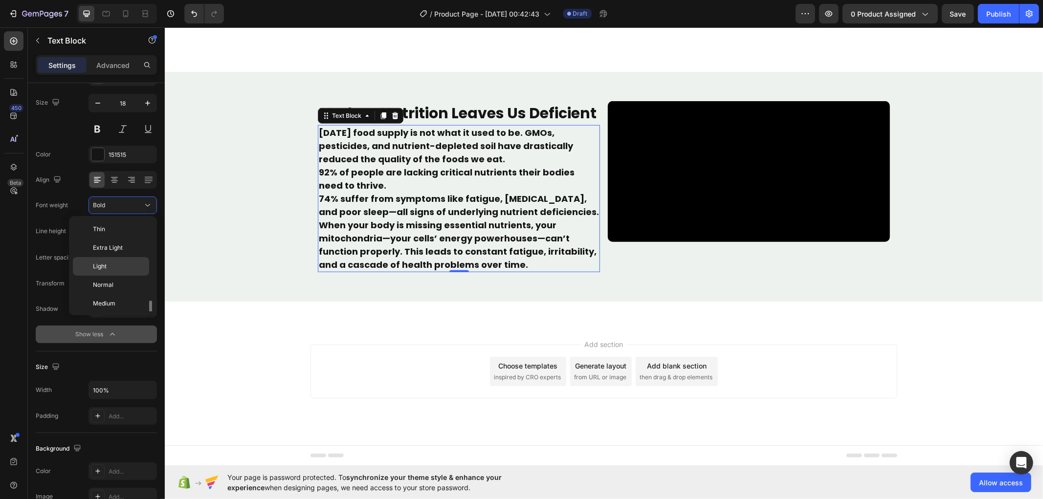
scroll to position [52, 0]
click at [128, 230] on p "Normal" at bounding box center [119, 232] width 52 height 9
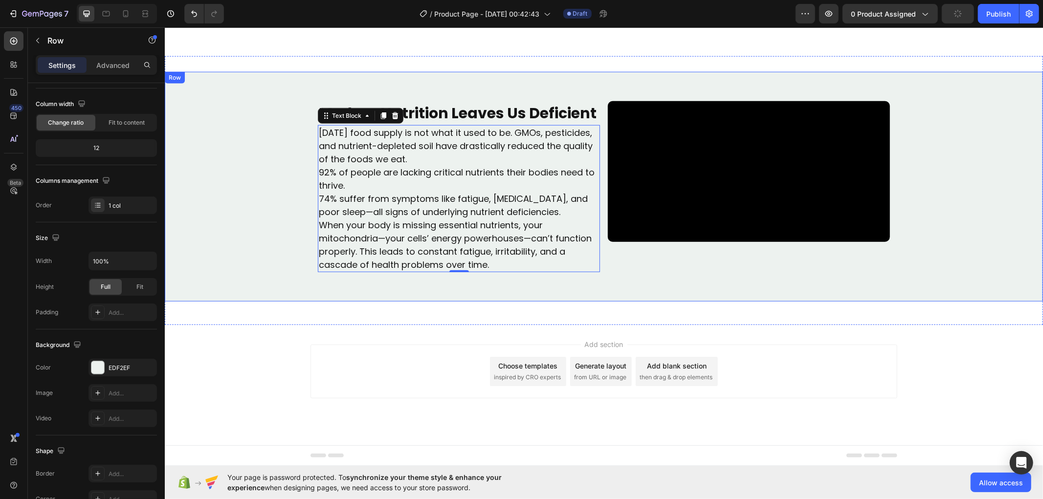
click at [251, 220] on div "Modern Nutrition Leaves Us Deficient Text Block Today’s food supply is not what…" at bounding box center [603, 186] width 878 height 230
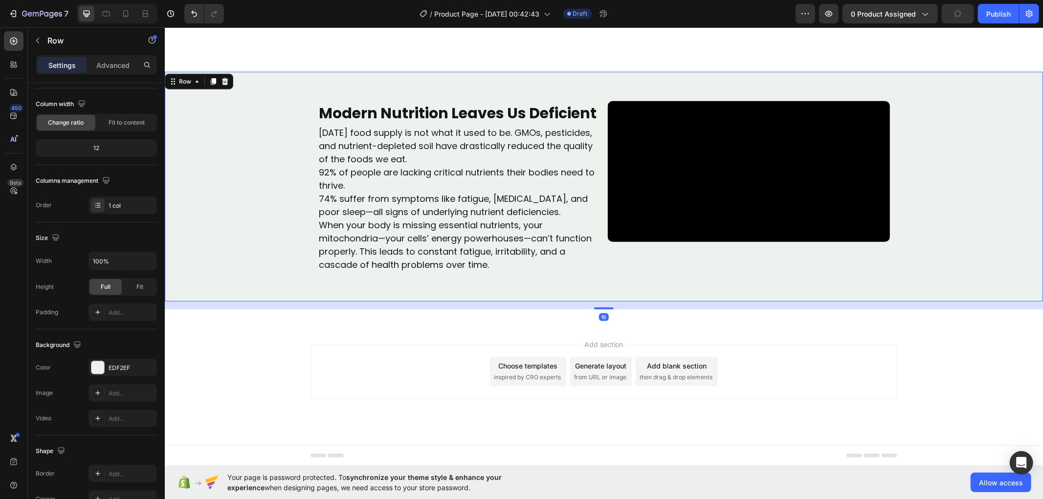
scroll to position [0, 0]
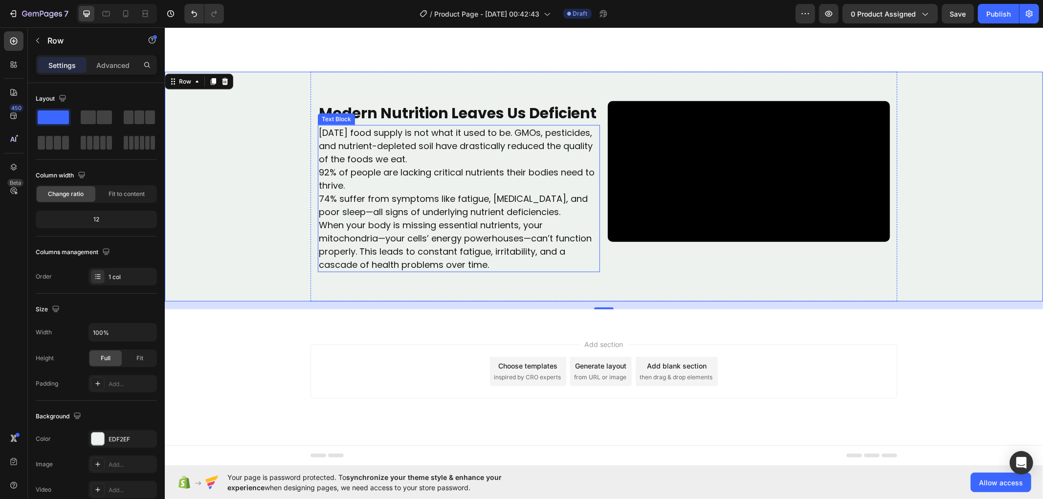
click at [405, 126] on p "[DATE] food supply is not what it used to be. GMOs, pesticides, and nutrient-de…" at bounding box center [458, 146] width 280 height 40
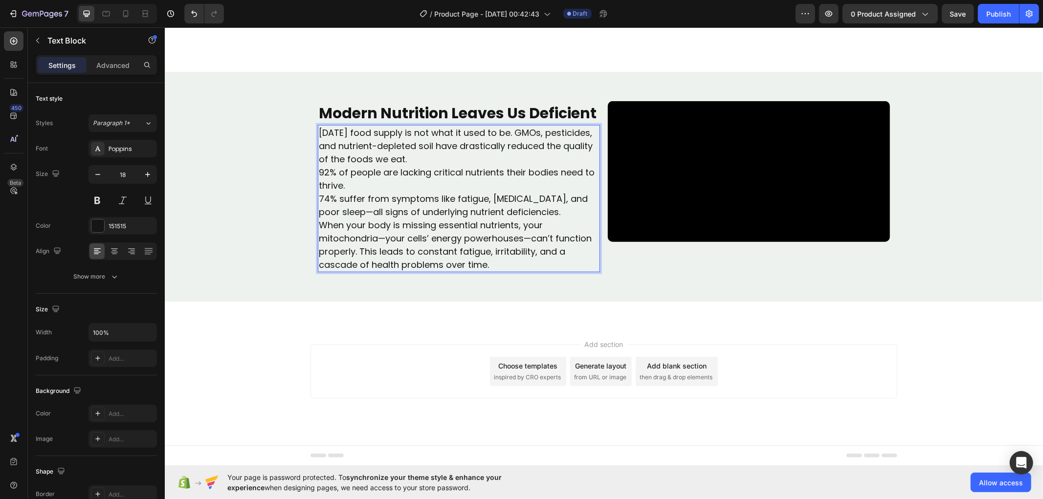
click at [401, 126] on p "[DATE] food supply is not what it used to be. GMOs, pesticides, and nutrient-de…" at bounding box center [458, 146] width 280 height 40
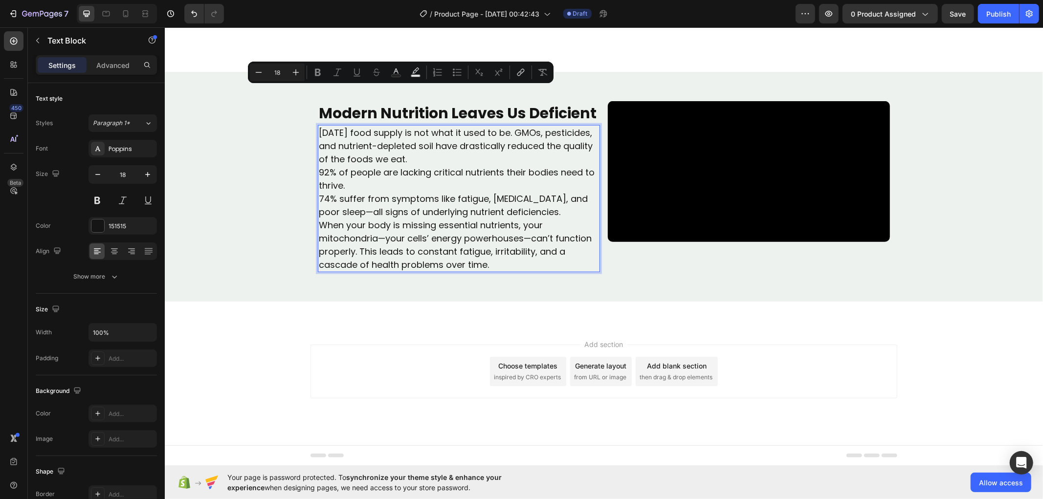
click at [405, 126] on p "[DATE] food supply is not what it used to be. GMOs, pesticides, and nutrient-de…" at bounding box center [458, 146] width 280 height 40
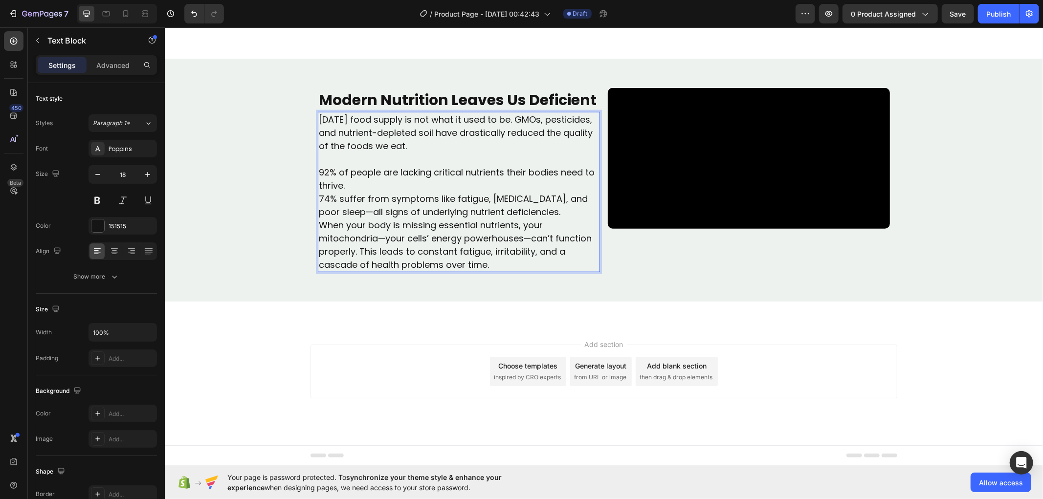
click at [540, 192] on p "74% suffer from symptoms like fatigue, brain fog, and poor sleep—all signs of u…" at bounding box center [458, 205] width 280 height 26
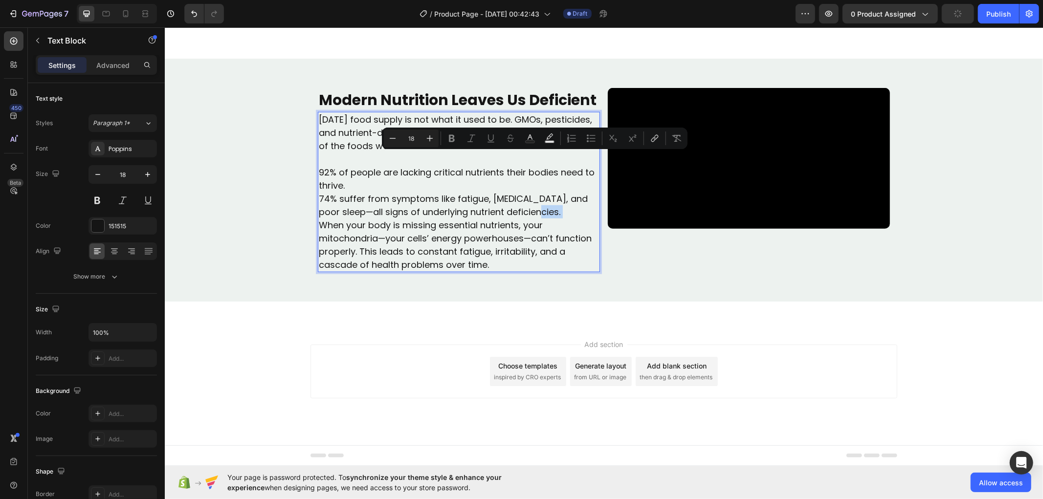
click at [537, 192] on p "74% suffer from symptoms like fatigue, brain fog, and poor sleep—all signs of u…" at bounding box center [458, 205] width 280 height 26
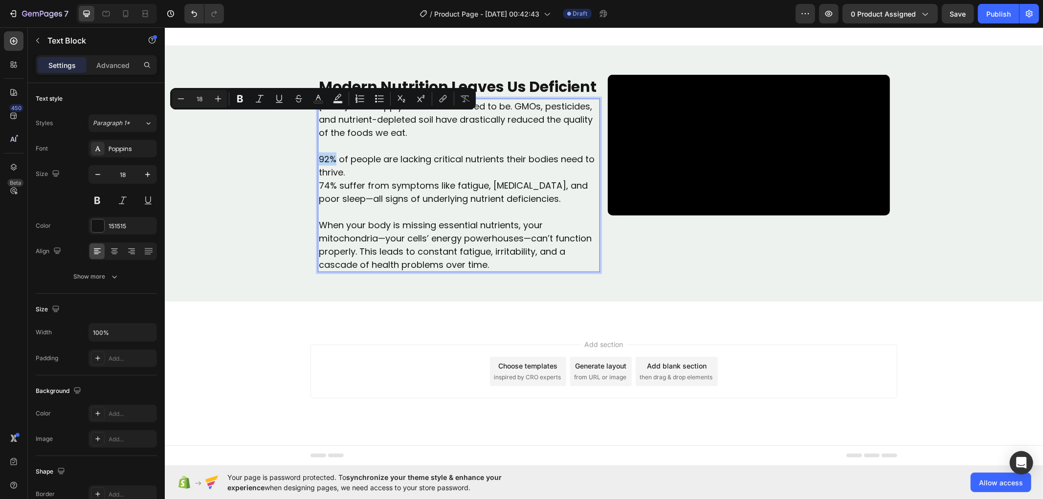
drag, startPoint x: 331, startPoint y: 119, endPoint x: 313, endPoint y: 119, distance: 18.1
click at [317, 119] on div "Today’s food supply is not what it used to be. GMOs, pesticides, and nutrient-d…" at bounding box center [458, 185] width 282 height 174
click at [239, 94] on icon "Editor contextual toolbar" at bounding box center [240, 99] width 10 height 10
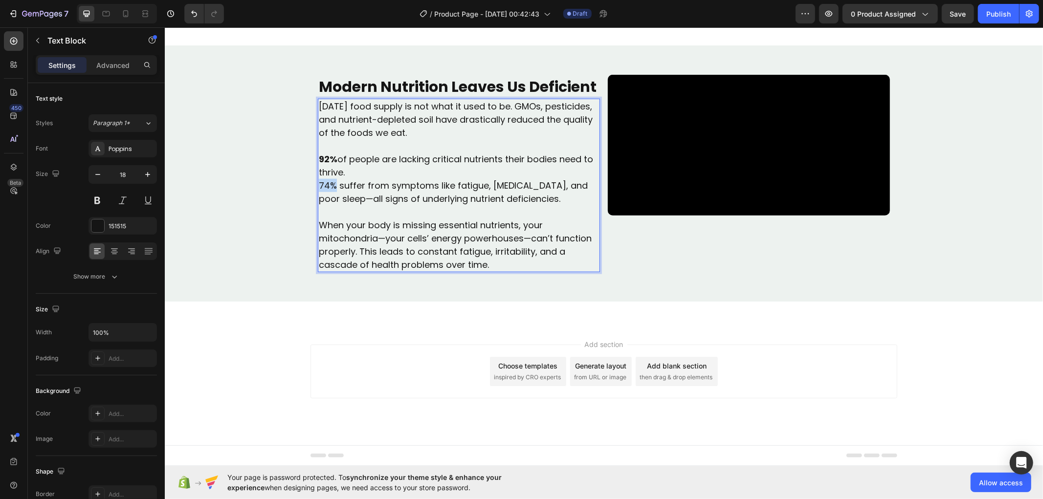
drag, startPoint x: 330, startPoint y: 144, endPoint x: 314, endPoint y: 144, distance: 16.1
click at [318, 178] on p "74% suffer from symptoms like fatigue, brain fog, and poor sleep—all signs of u…" at bounding box center [458, 191] width 280 height 26
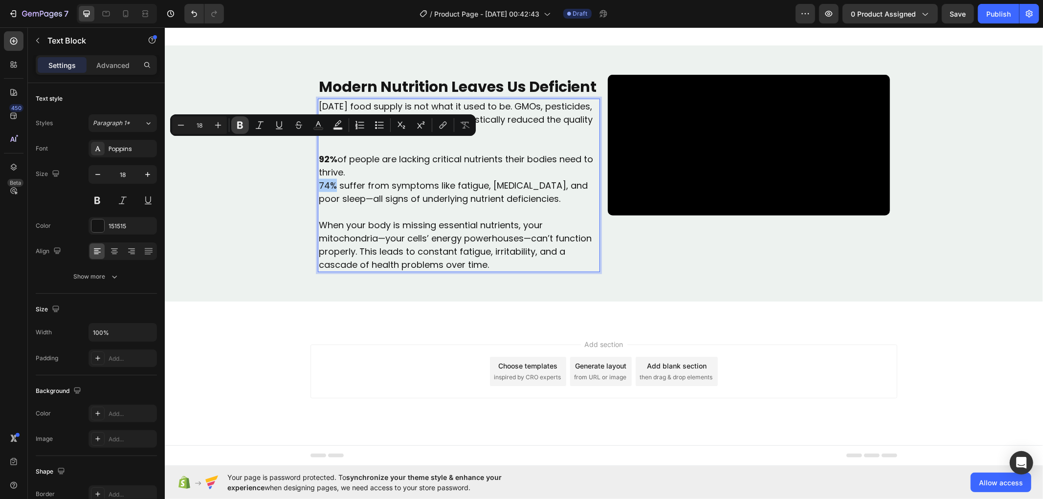
click at [242, 120] on icon "Editor contextual toolbar" at bounding box center [240, 125] width 10 height 10
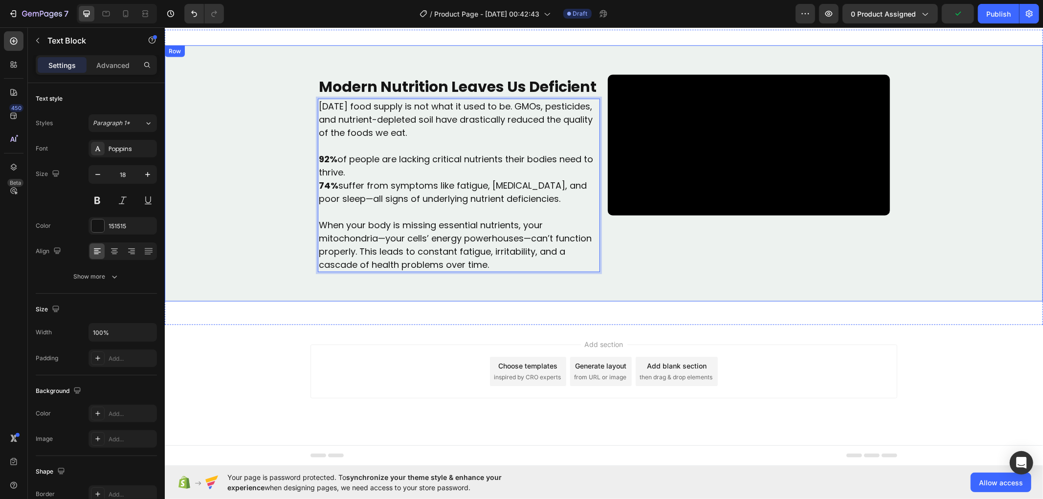
click at [283, 208] on div "Modern Nutrition Leaves Us Deficient Text Block Today’s food supply is not what…" at bounding box center [603, 173] width 878 height 256
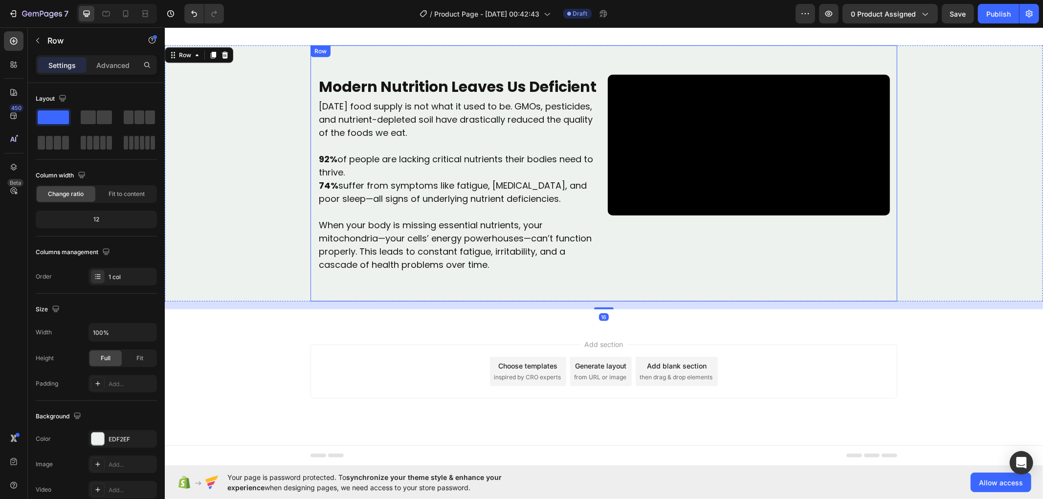
click at [524, 265] on div "Modern Nutrition Leaves Us Deficient Text Block Today’s food supply is not what…" at bounding box center [458, 172] width 282 height 197
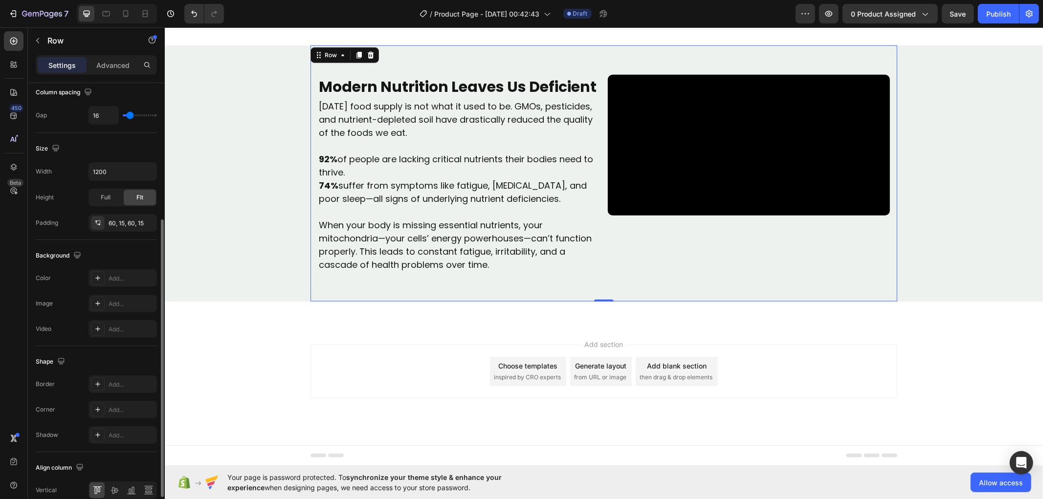
scroll to position [264, 0]
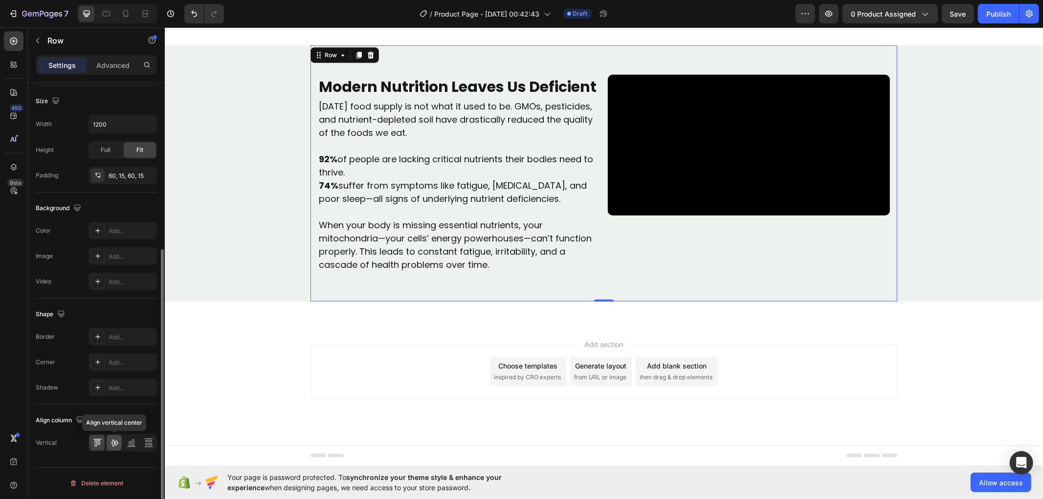
click at [110, 446] on icon at bounding box center [114, 443] width 10 height 10
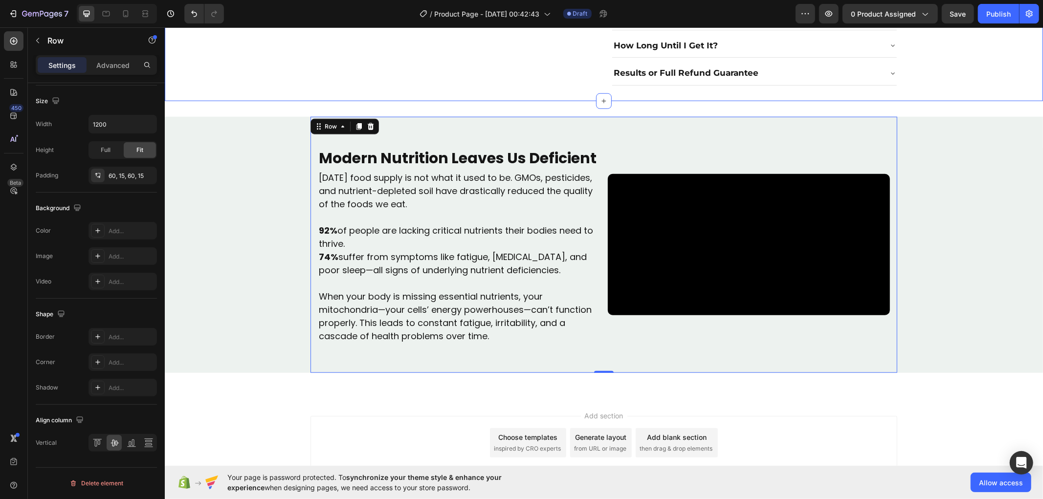
scroll to position [792, 0]
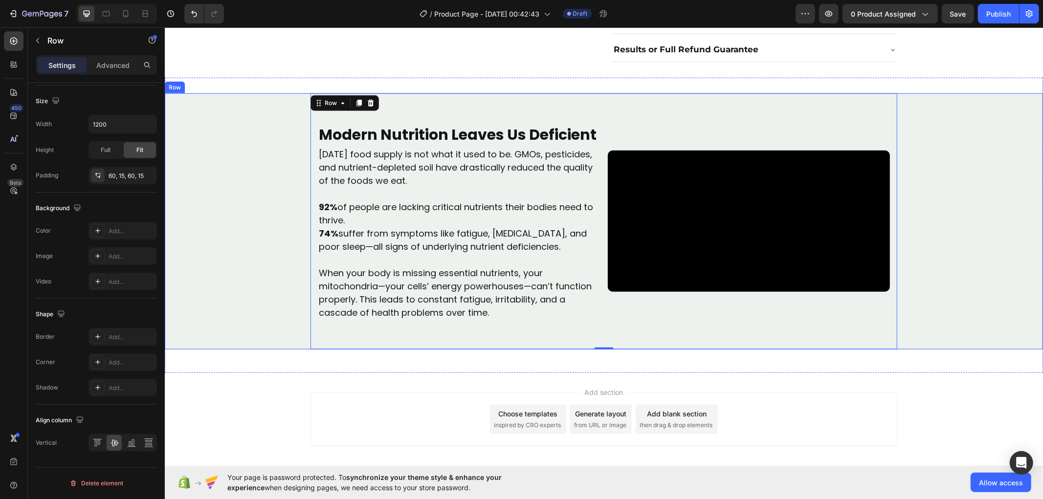
click at [270, 171] on div "Modern Nutrition Leaves Us Deficient Text Block Today’s food supply is not what…" at bounding box center [603, 221] width 878 height 256
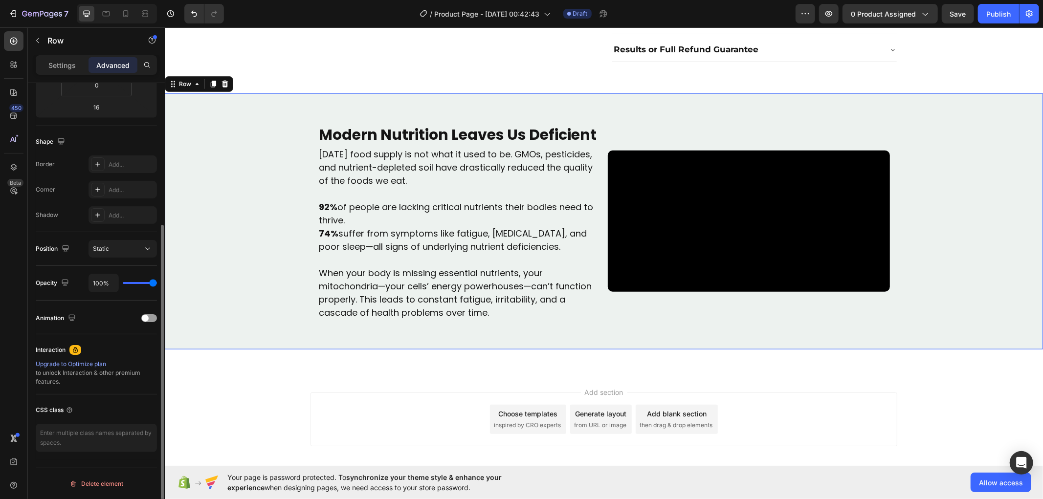
scroll to position [208, 0]
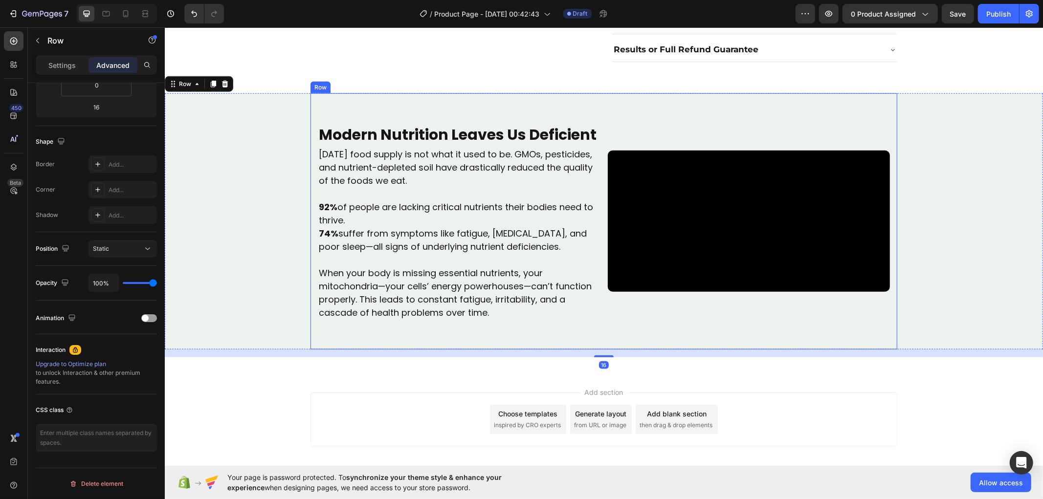
click at [440, 93] on div "Modern Nutrition Leaves Us Deficient Text Block Today’s food supply is not what…" at bounding box center [603, 221] width 587 height 256
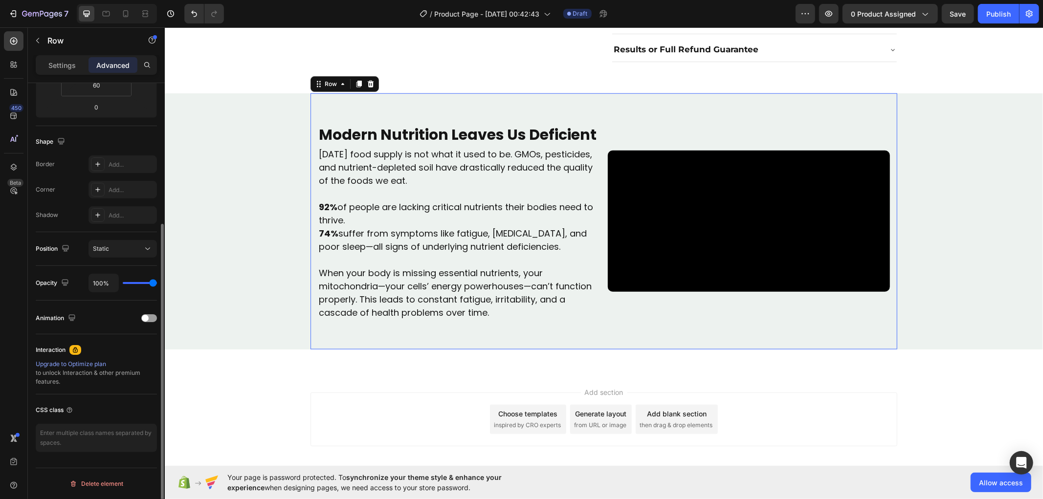
scroll to position [208, 0]
click at [356, 80] on icon at bounding box center [358, 83] width 5 height 7
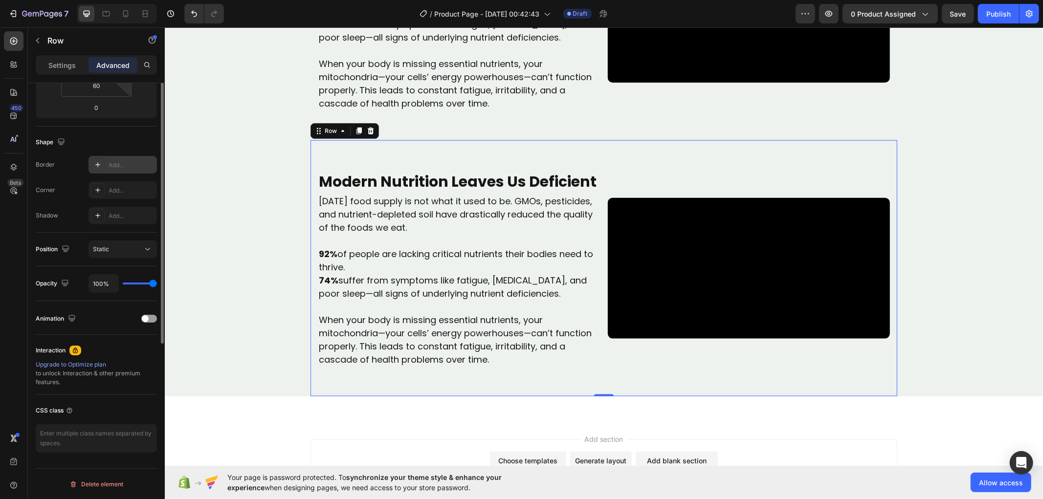
scroll to position [99, 0]
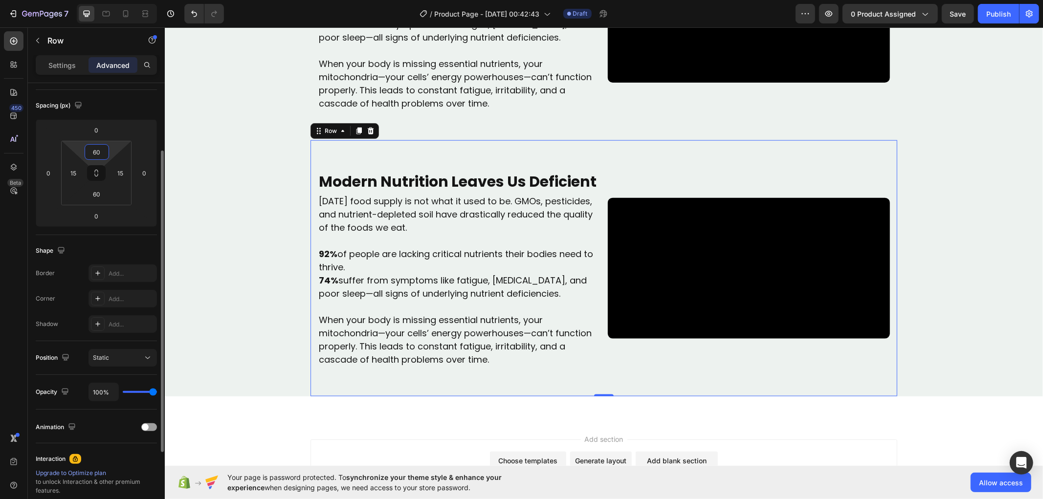
click at [98, 154] on input "60" at bounding box center [97, 152] width 20 height 15
type input "0"
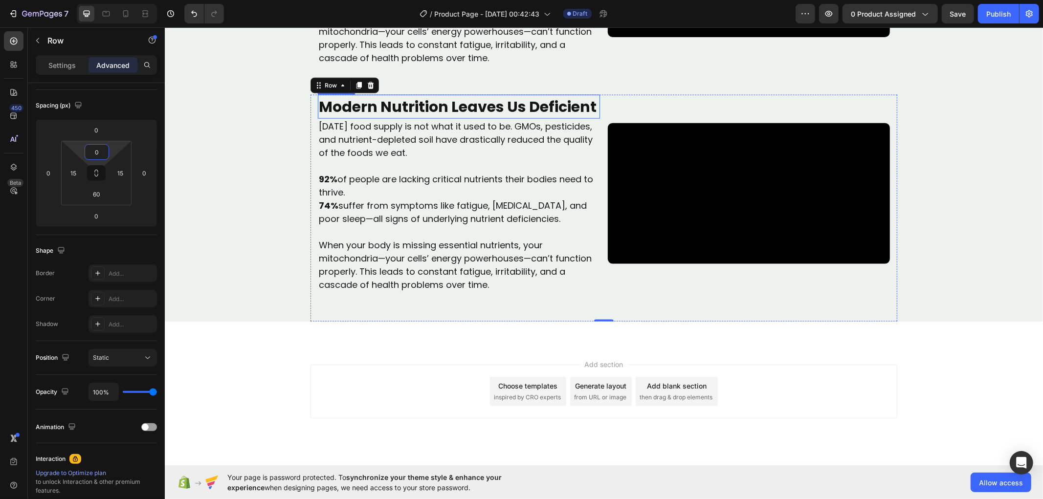
scroll to position [1077, 0]
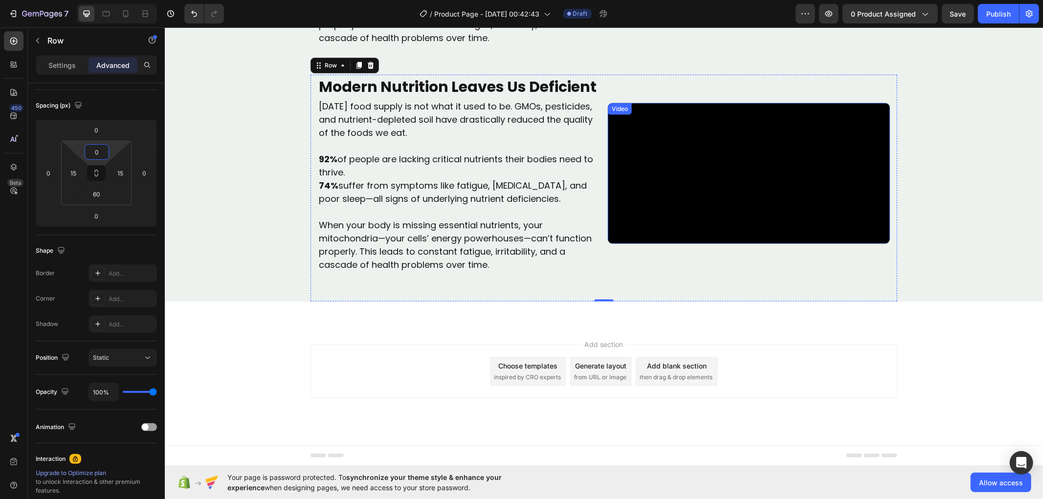
click at [669, 244] on video at bounding box center [748, 173] width 282 height 141
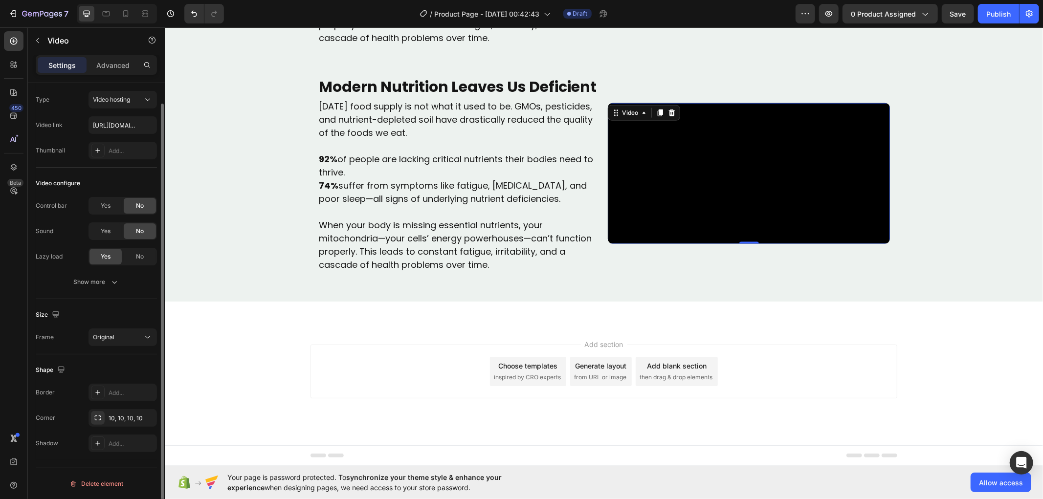
scroll to position [0, 0]
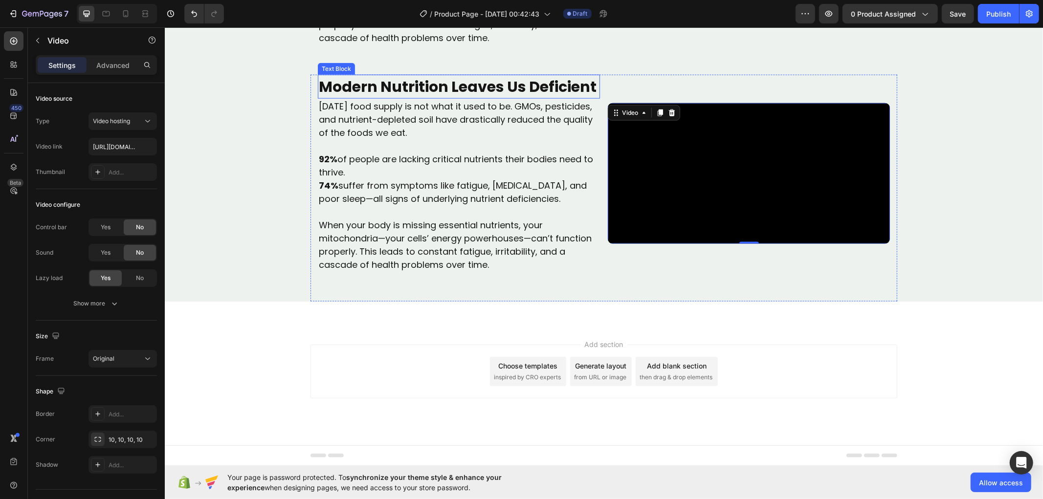
click at [380, 97] on strong "Modern Nutrition Leaves Us Deficient" at bounding box center [457, 86] width 278 height 21
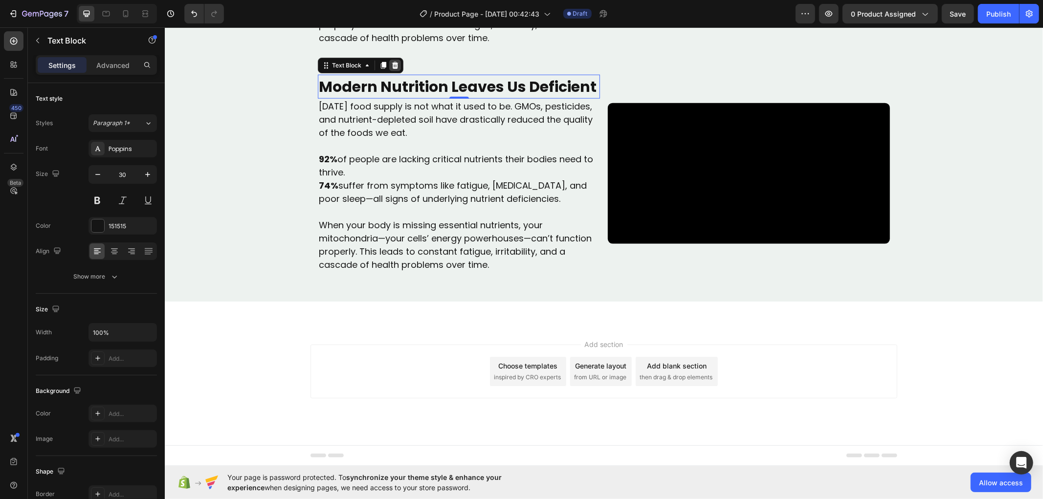
click at [390, 71] on div at bounding box center [395, 65] width 12 height 12
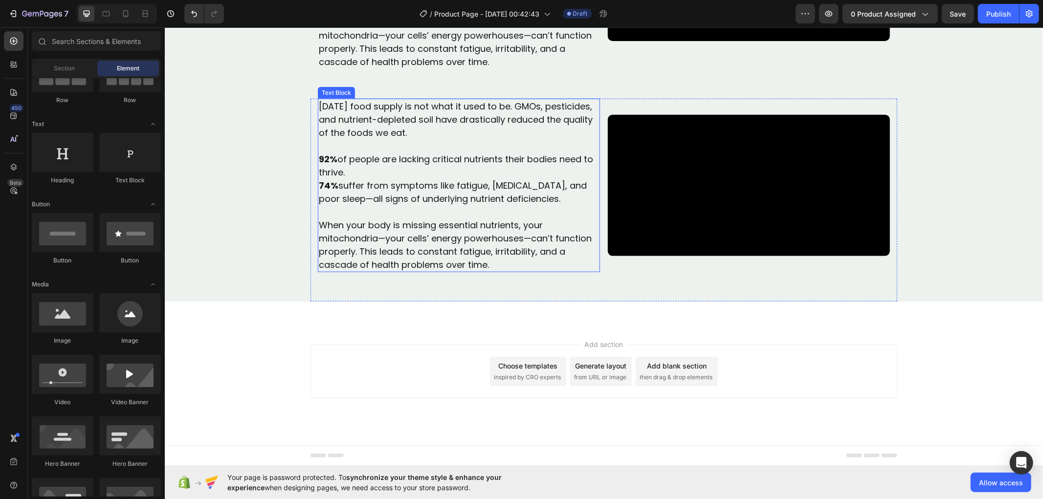
click at [421, 178] on p "92% of people are lacking critical nutrients their bodies need to thrive." at bounding box center [458, 165] width 280 height 26
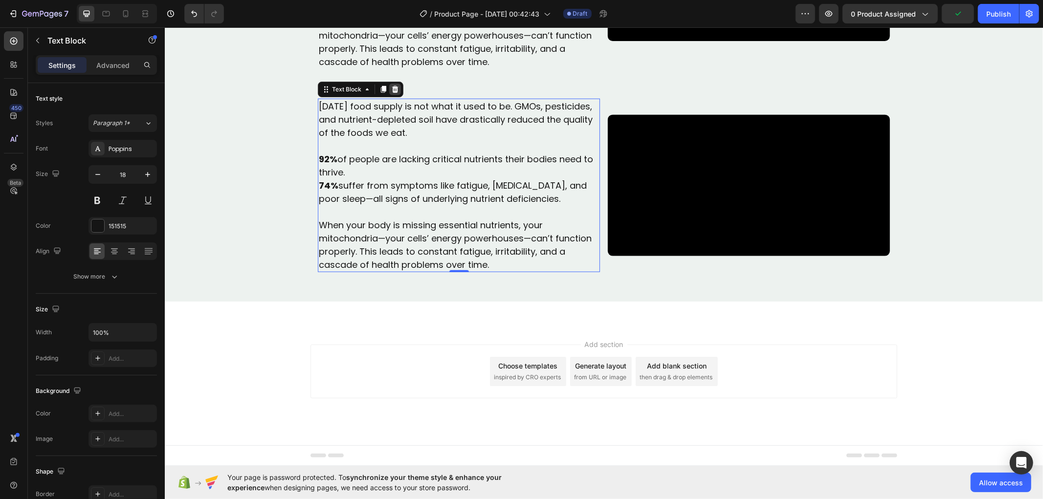
click at [391, 92] on icon at bounding box center [394, 89] width 6 height 7
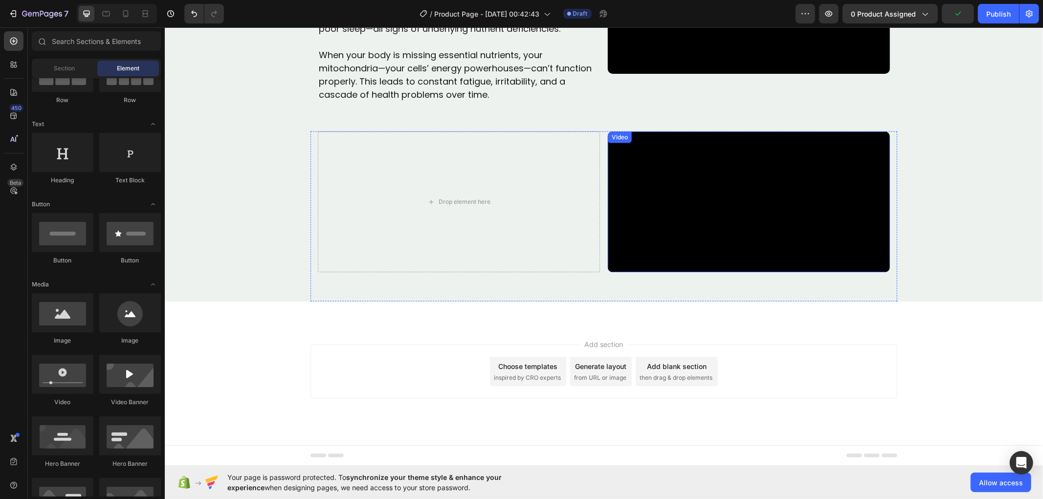
click at [751, 194] on video at bounding box center [748, 201] width 282 height 141
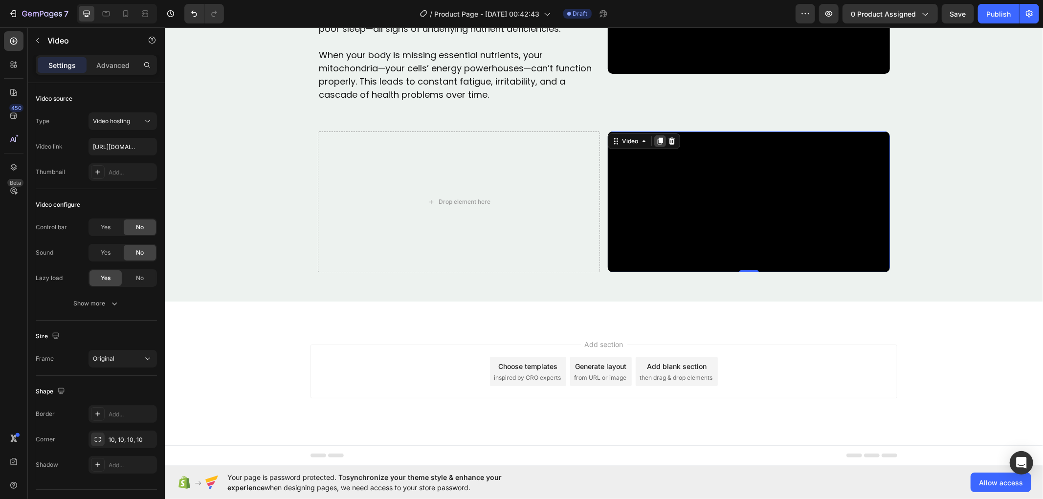
click at [657, 137] on icon at bounding box center [659, 140] width 5 height 7
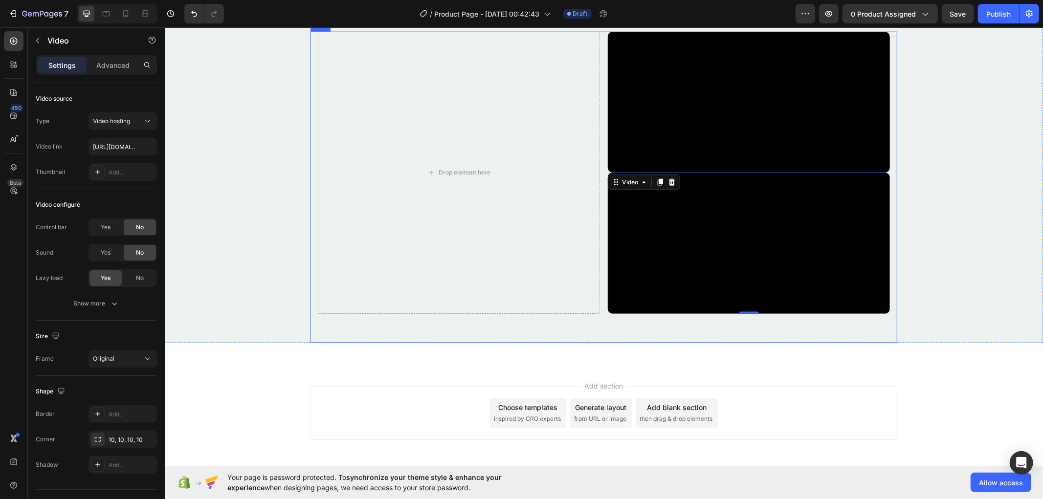
scroll to position [1131, 0]
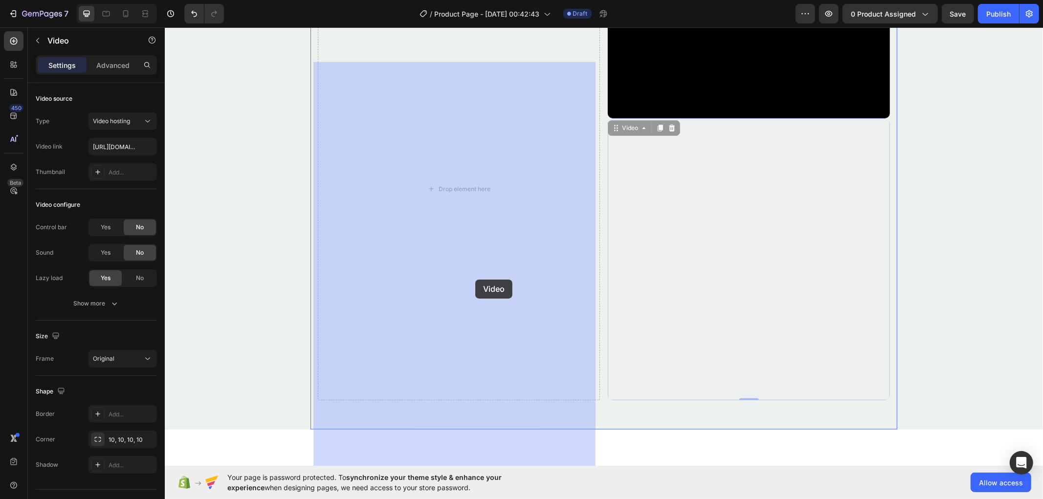
drag, startPoint x: 617, startPoint y: 356, endPoint x: 482, endPoint y: 312, distance: 141.9
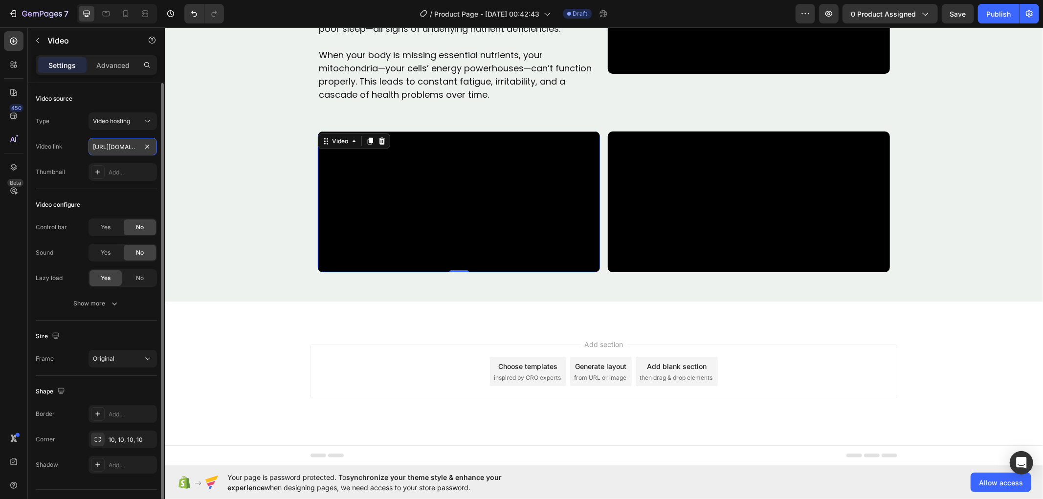
paste input "b8cc2f1e0b41485791c2954b56cdda15.mp4#t=0.1"
type input "https://cdn.shopify.com/videos/c/o/v/b8cc2f1e0b41485791c2954b56cdda15.mp4#t=0.1"
click at [82, 190] on div "Video configure Control bar Yes No Sound Yes No Lazy load Yes No Show more" at bounding box center [96, 254] width 121 height 131
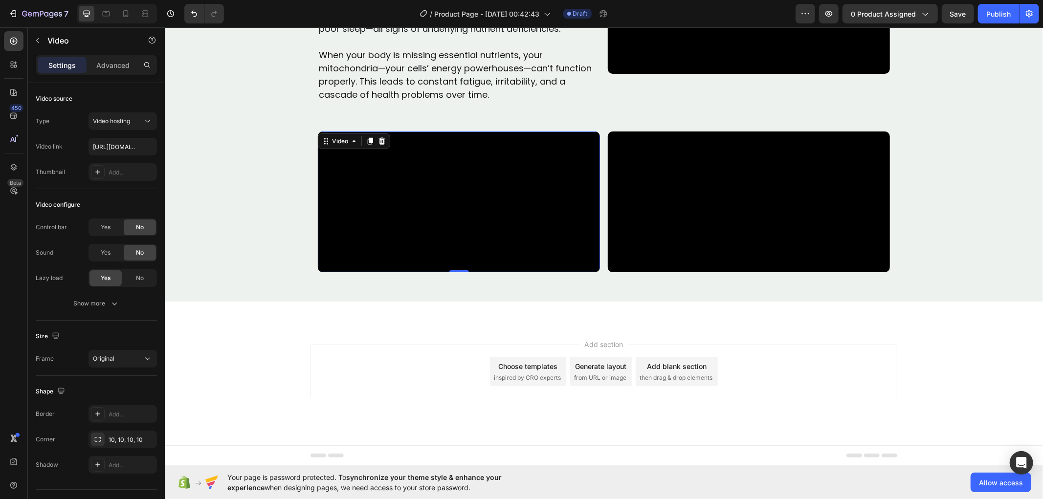
click at [461, 203] on video at bounding box center [458, 201] width 282 height 141
click at [453, 216] on video at bounding box center [458, 201] width 282 height 141
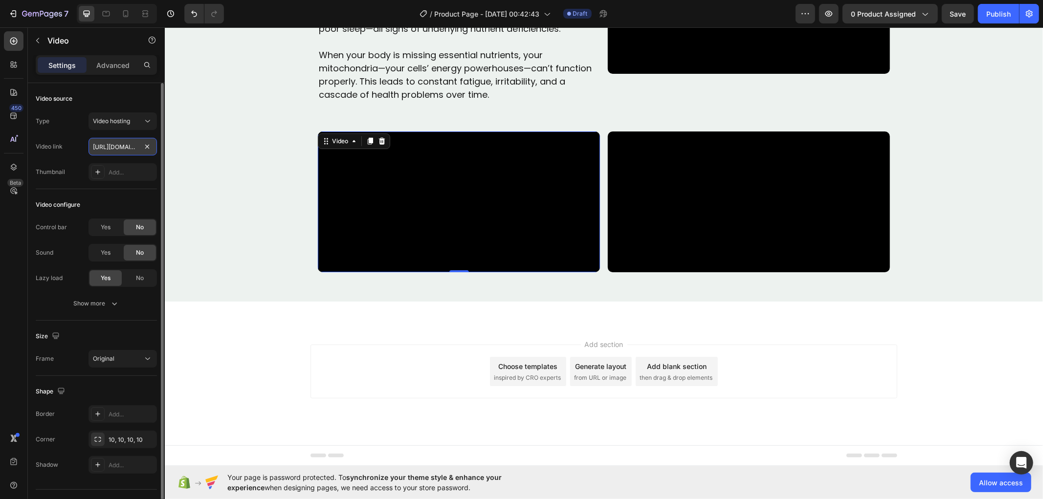
click at [134, 146] on input "https://cdn.shopify.com/videos/c/o/v/b8cc2f1e0b41485791c2954b56cdda15.mp4#t=0.1" at bounding box center [122, 147] width 68 height 18
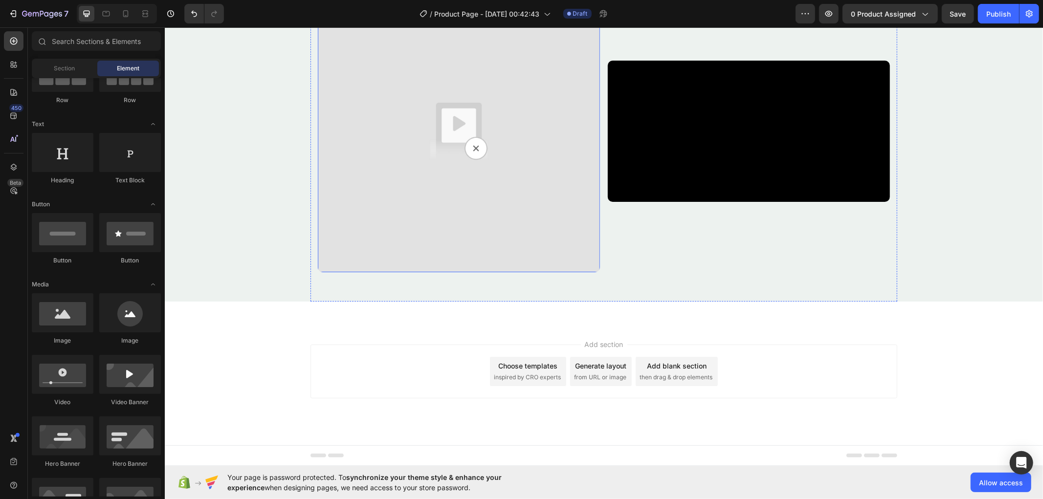
click at [506, 152] on img at bounding box center [458, 131] width 282 height 282
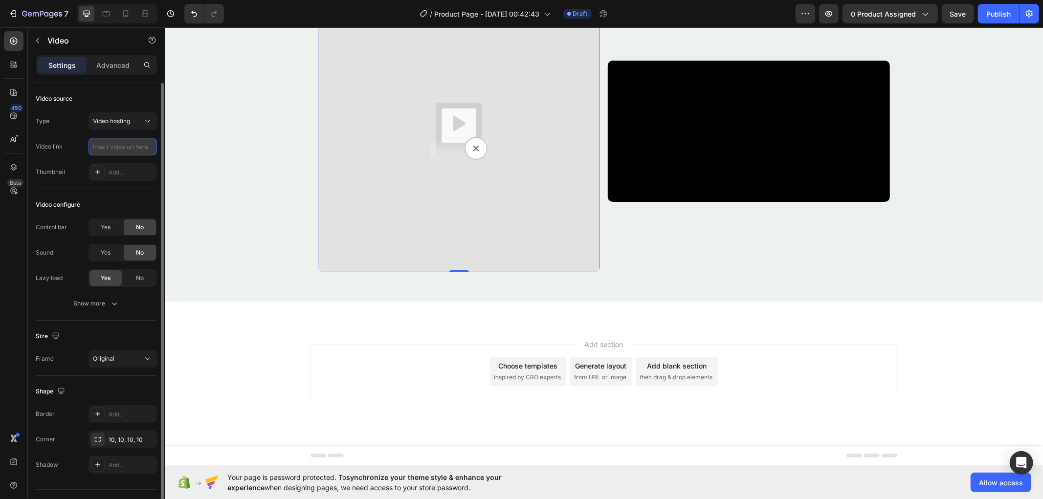
click at [116, 148] on input "text" at bounding box center [122, 147] width 68 height 18
paste input "https://cdn.shopify.com/videos/c/o/v/b8cc2f1e0b41485791c2954b56cdda15.mp4#t=0.1"
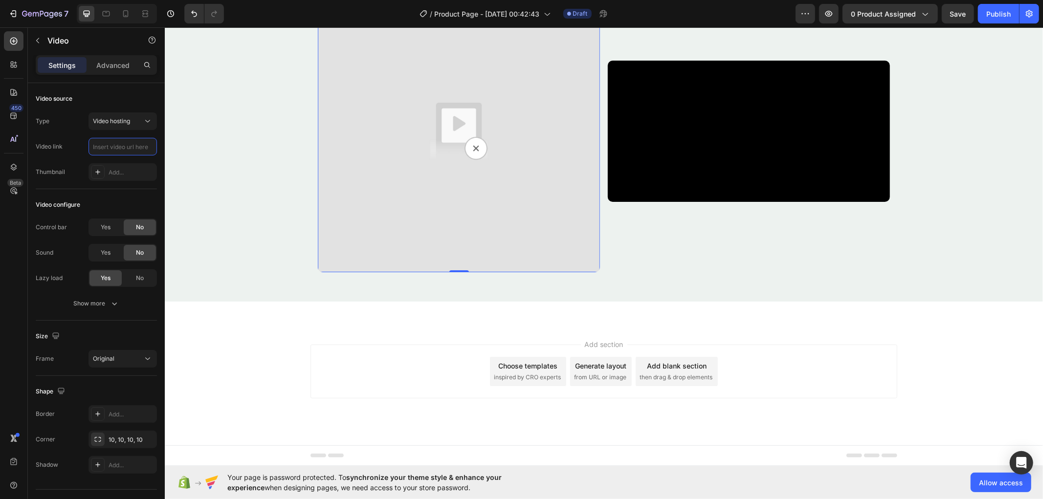
type input "https://cdn.shopify.com/videos/c/o/v/b8cc2f1e0b41485791c2954b56cdda15.mp4#t=0.1"
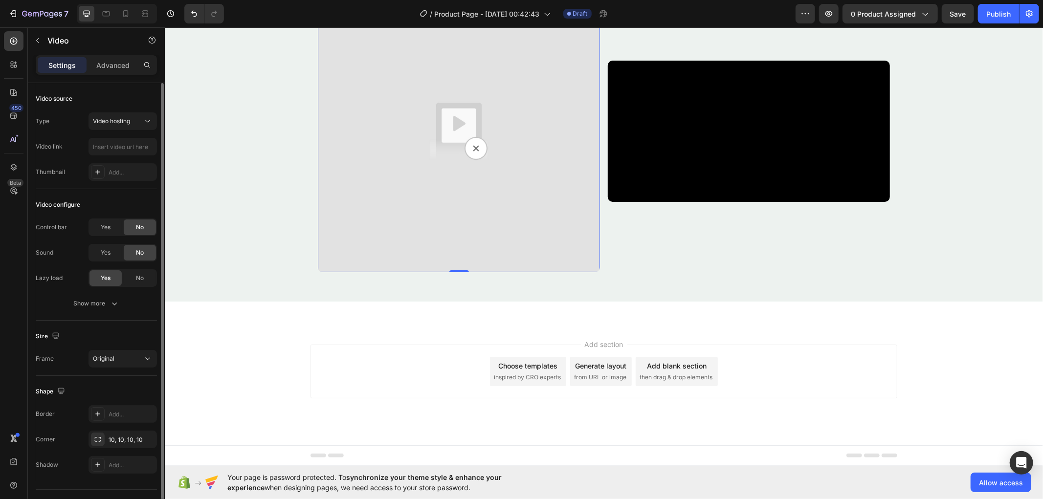
click at [437, 159] on img at bounding box center [458, 131] width 282 height 282
click at [378, 3] on icon at bounding box center [381, -1] width 6 height 7
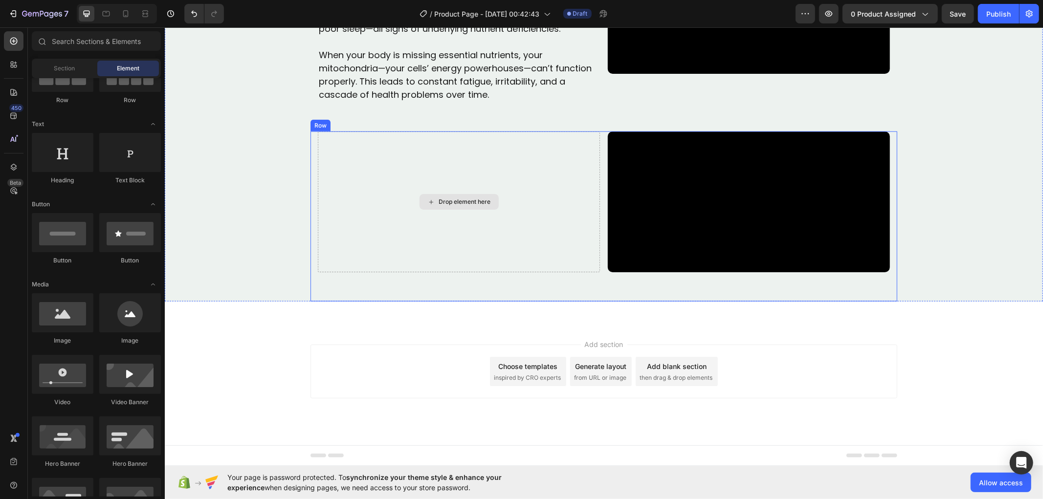
click at [387, 160] on div "Drop element here" at bounding box center [458, 201] width 282 height 141
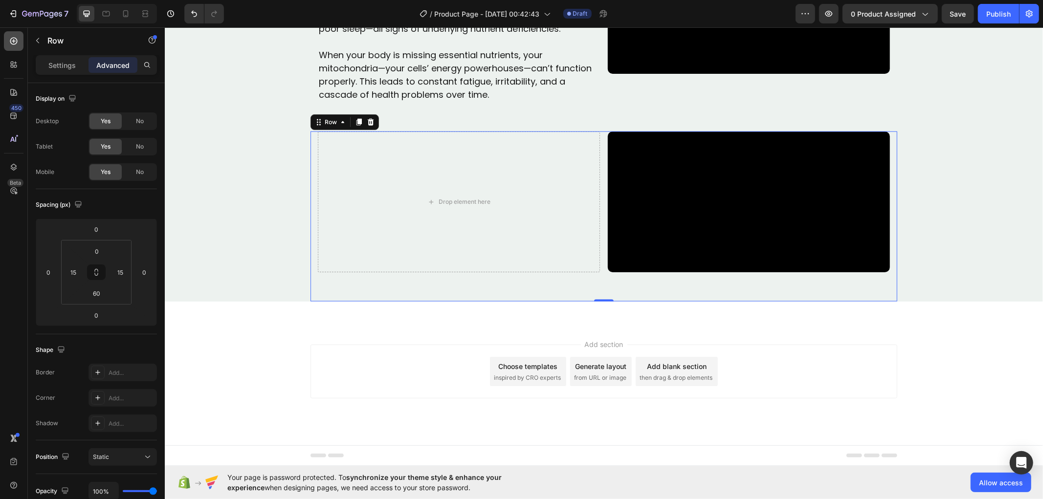
click at [17, 41] on icon at bounding box center [13, 41] width 7 height 7
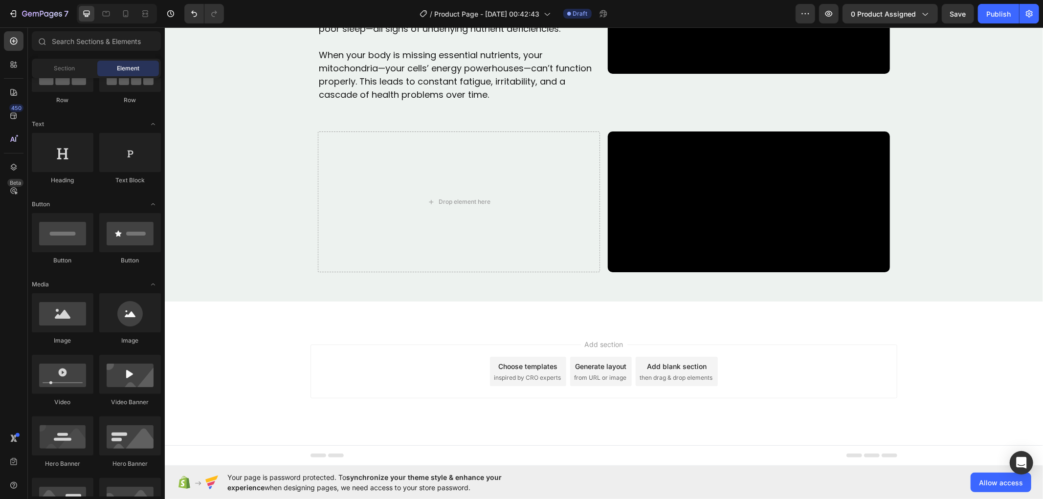
scroll to position [163, 0]
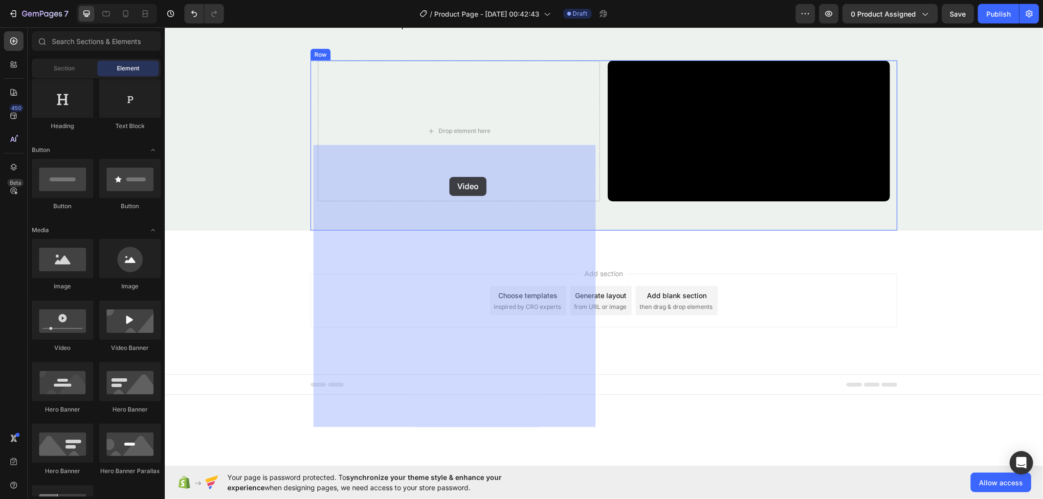
drag, startPoint x: 228, startPoint y: 362, endPoint x: 449, endPoint y: 176, distance: 288.2
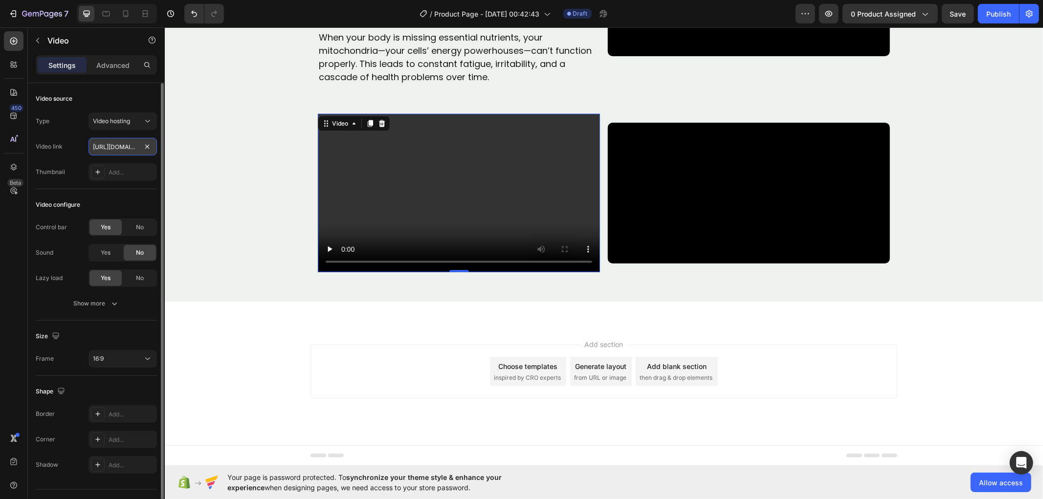
click at [121, 149] on input "https://cdn.shopify.com/videos/c/o/v/2cd3deb506b54b009063f7270ab5cf2e.mp4" at bounding box center [122, 147] width 68 height 18
paste input "8deb442dafb440de9d9d1e224bce857a"
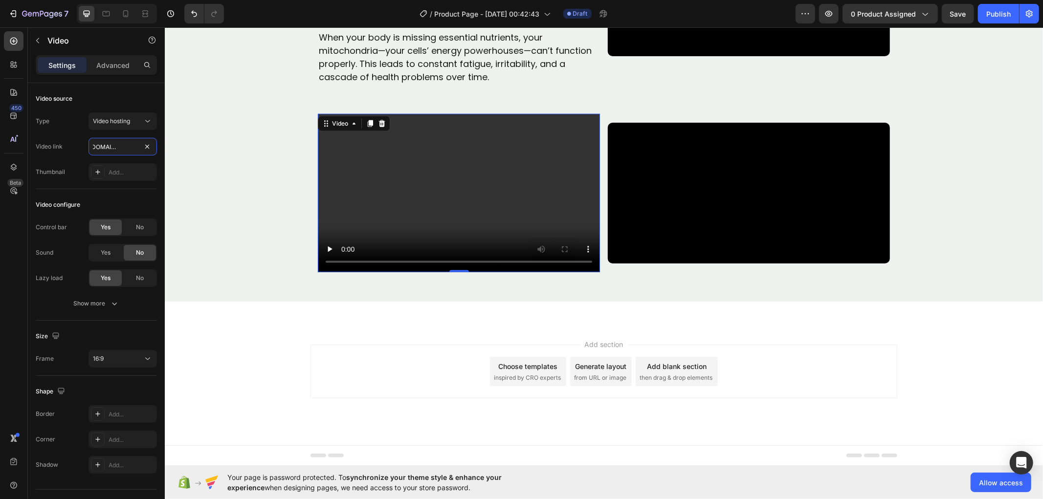
type input "https://cdn.shopify.com/videos/c/o/v/8deb442dafb440de9d9d1e224bce857a.mp4"
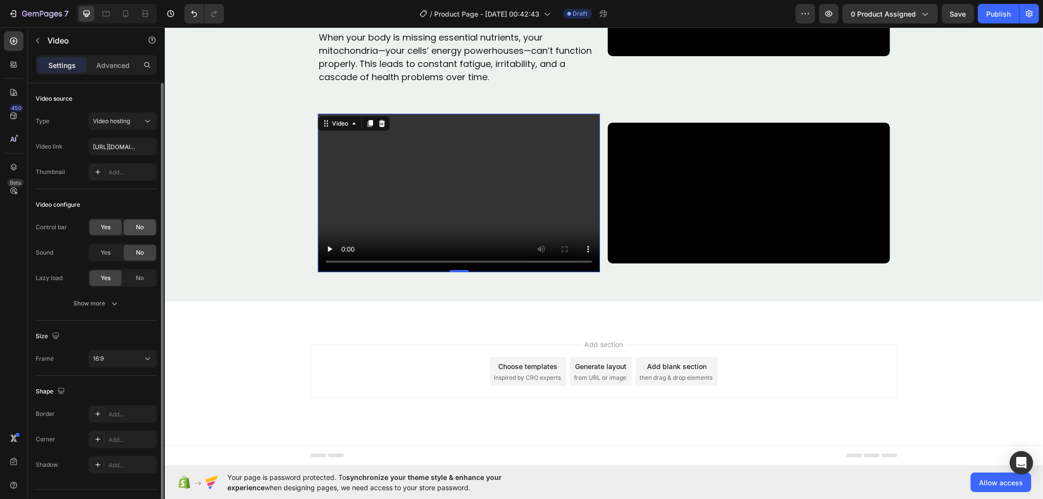
click at [141, 224] on span "No" at bounding box center [140, 227] width 8 height 9
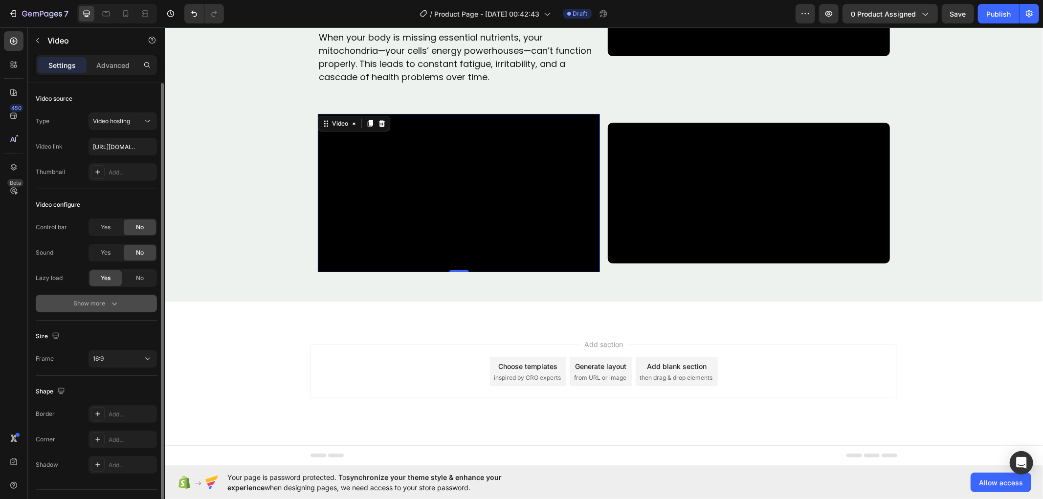
click at [113, 302] on icon "button" at bounding box center [114, 304] width 10 height 10
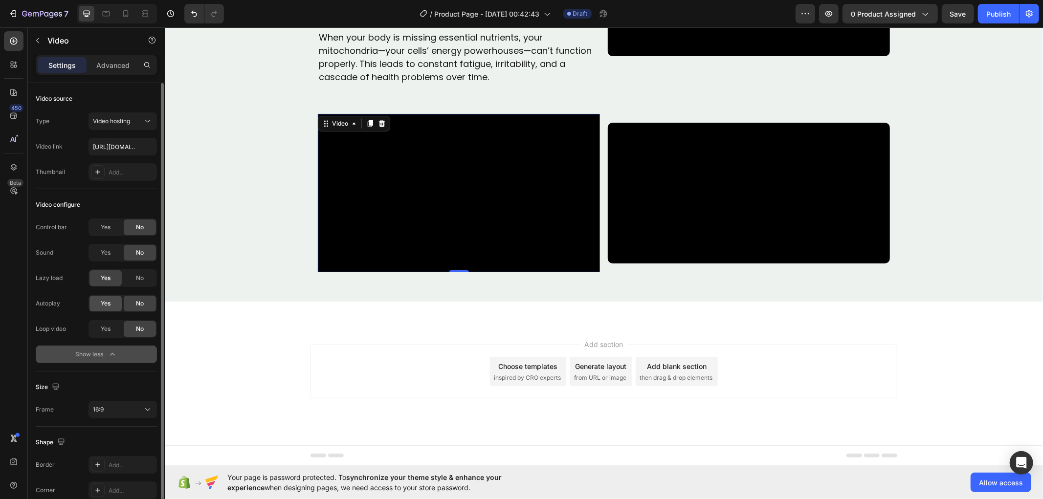
click at [106, 303] on span "Yes" at bounding box center [106, 303] width 10 height 9
click at [110, 327] on div "Yes" at bounding box center [105, 329] width 32 height 16
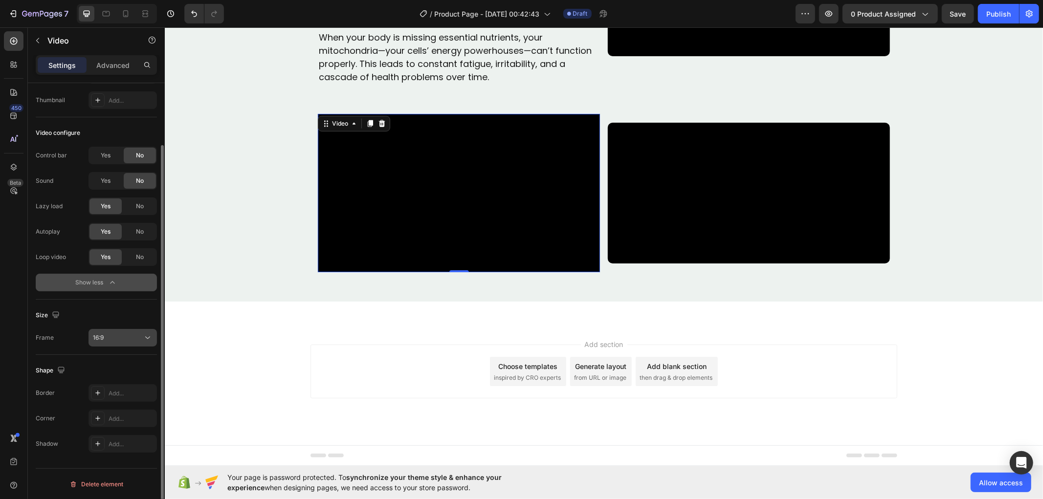
click at [149, 341] on icon at bounding box center [148, 338] width 10 height 10
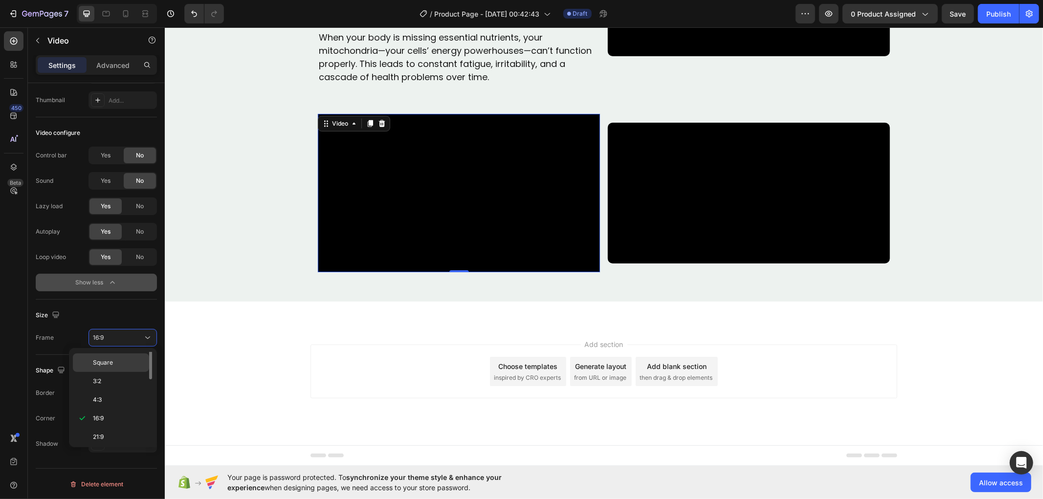
scroll to position [0, 0]
click at [131, 354] on div "Original" at bounding box center [111, 361] width 76 height 19
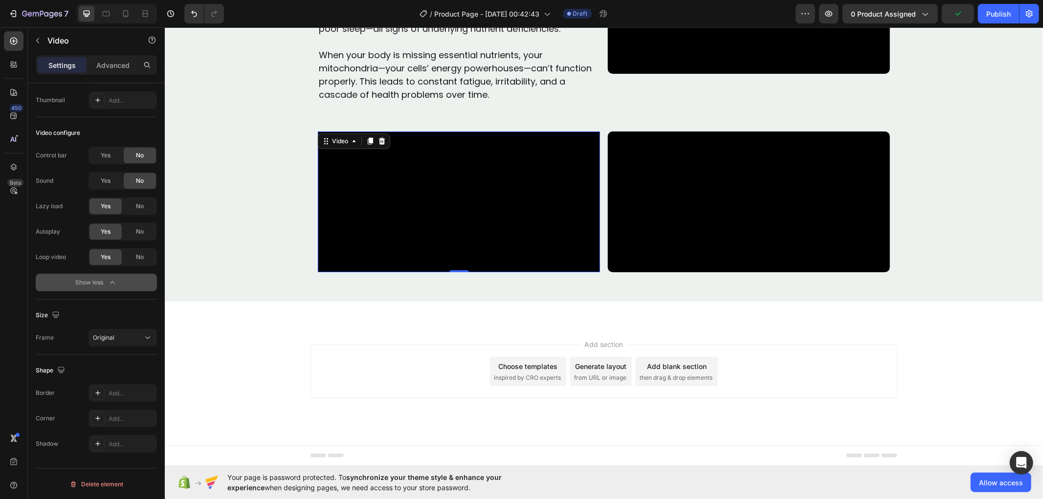
click at [495, 154] on video at bounding box center [458, 201] width 282 height 141
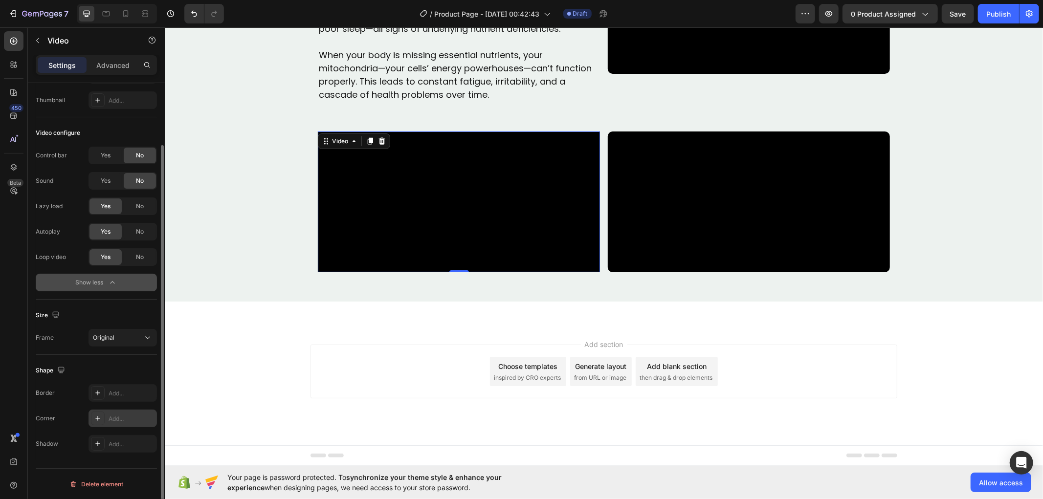
click at [120, 414] on div "Add..." at bounding box center [132, 418] width 46 height 9
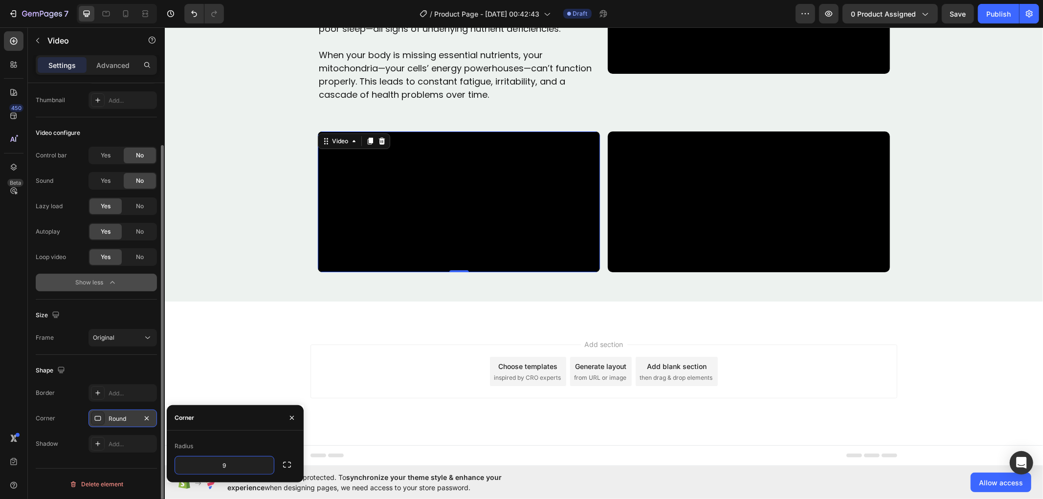
type input "10"
click at [748, 131] on video at bounding box center [748, 201] width 282 height 141
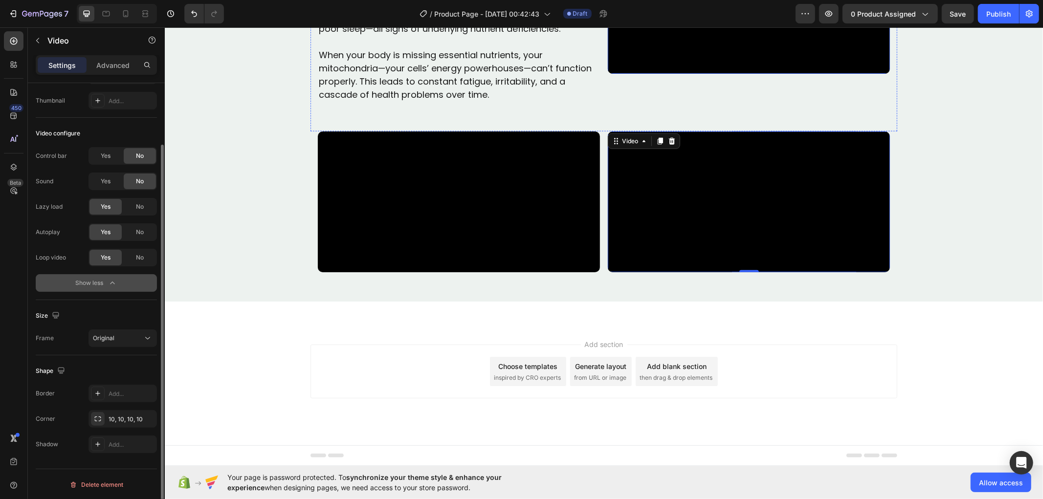
scroll to position [986, 0]
click at [669, 144] on icon at bounding box center [671, 140] width 6 height 7
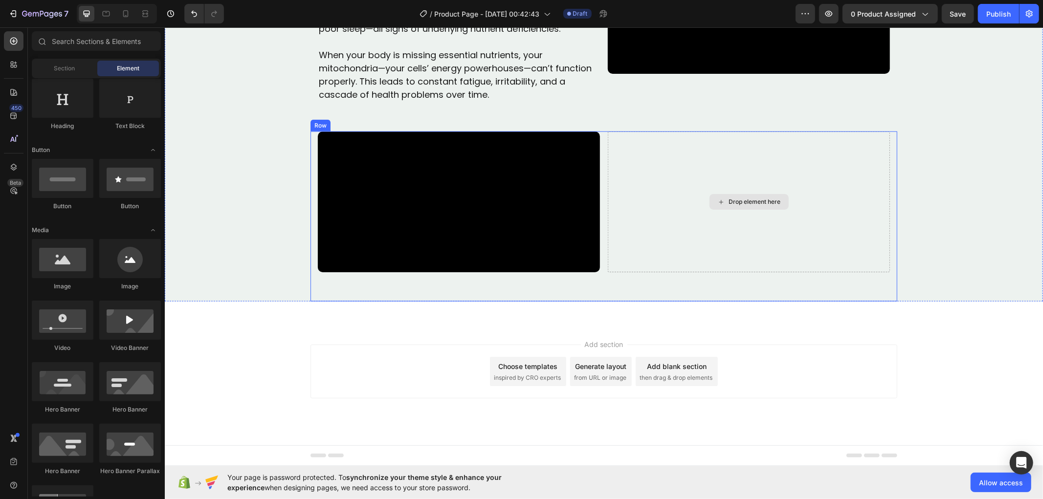
drag, startPoint x: 679, startPoint y: 261, endPoint x: 679, endPoint y: 269, distance: 8.8
click at [679, 261] on div "Drop element here" at bounding box center [748, 201] width 282 height 141
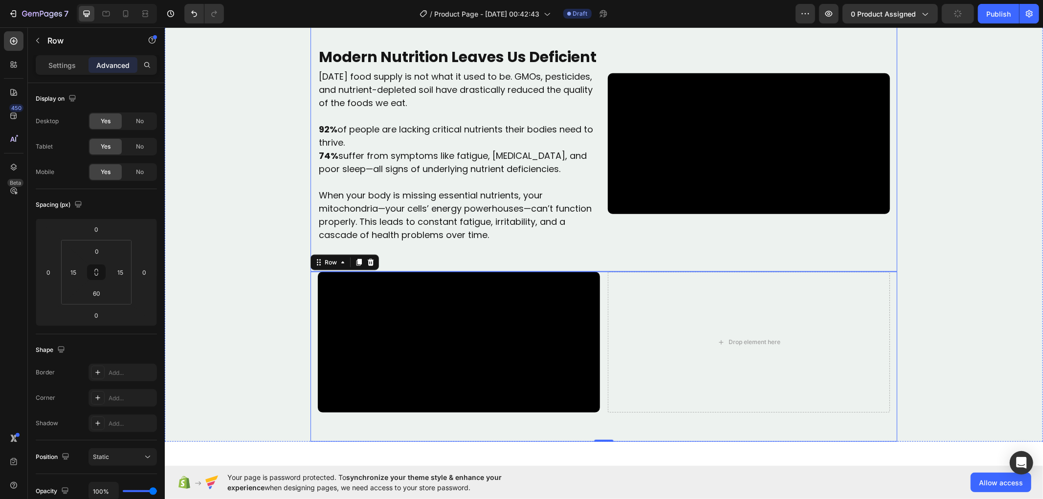
scroll to position [823, 0]
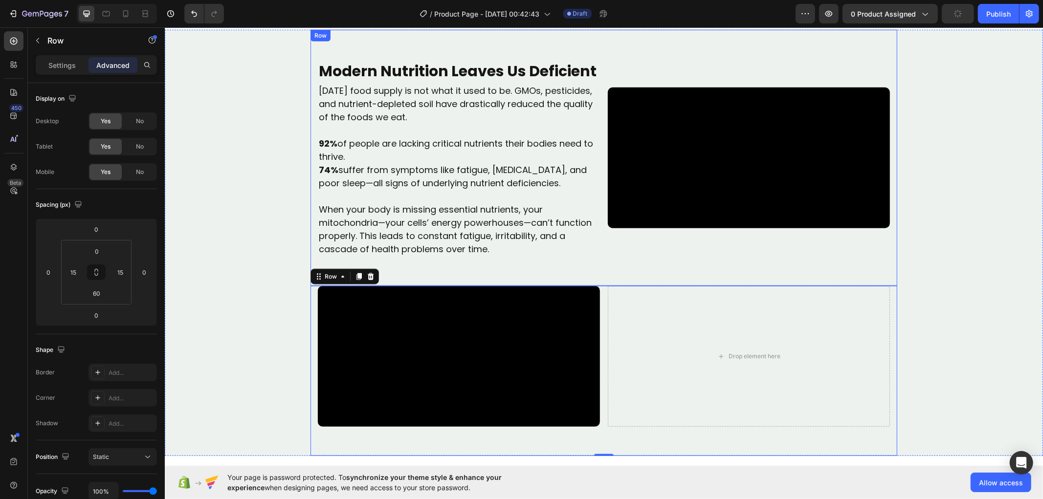
click at [416, 81] on strong "Modern Nutrition Leaves Us Deficient" at bounding box center [457, 70] width 278 height 21
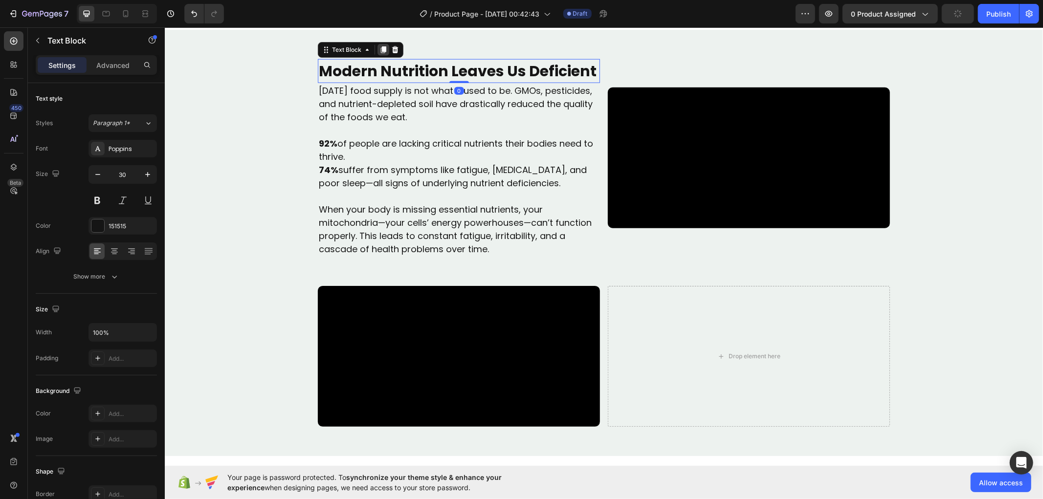
click at [380, 53] on icon at bounding box center [382, 49] width 5 height 7
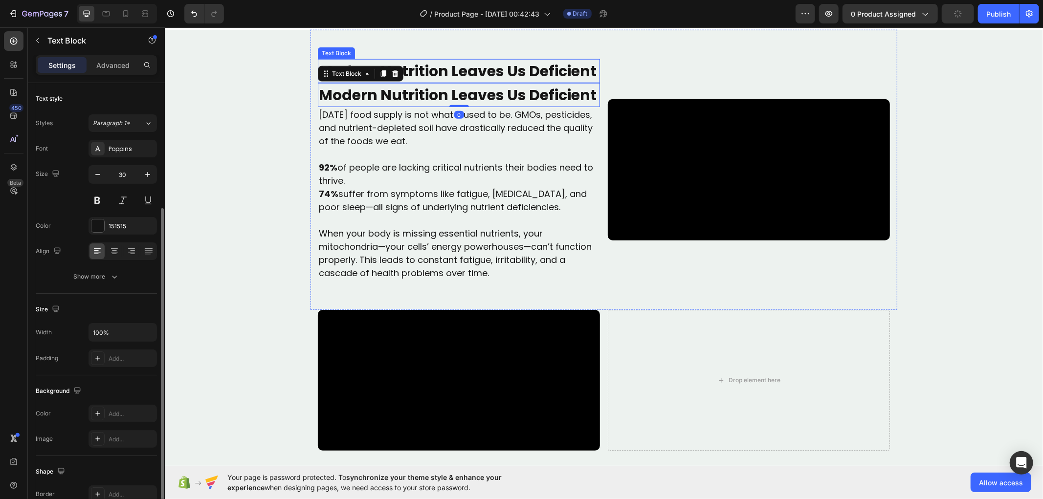
scroll to position [71, 0]
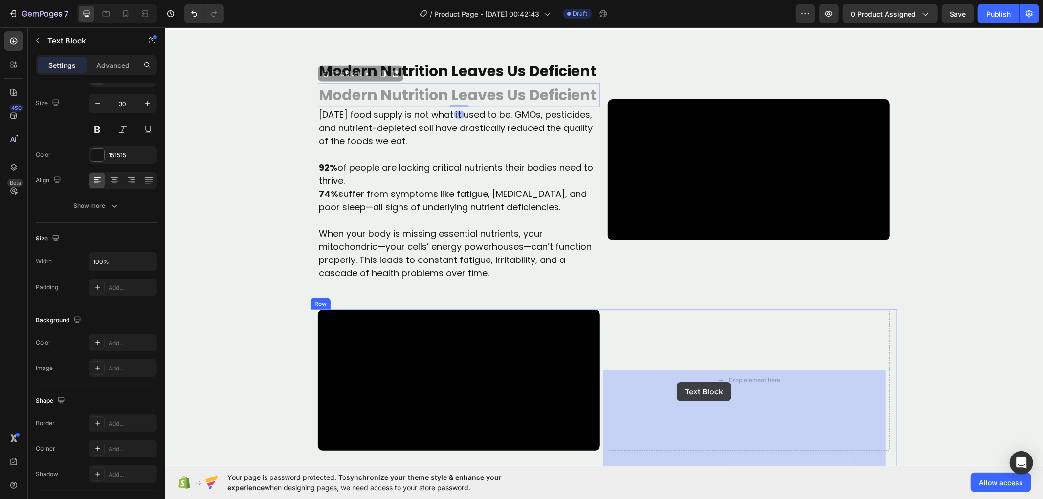
drag, startPoint x: 317, startPoint y: 107, endPoint x: 678, endPoint y: 381, distance: 453.6
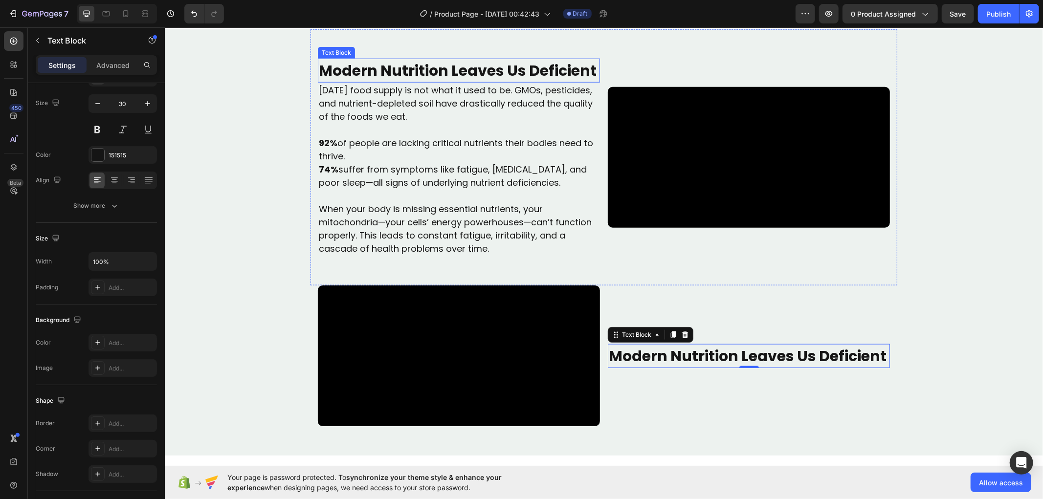
scroll to position [823, 0]
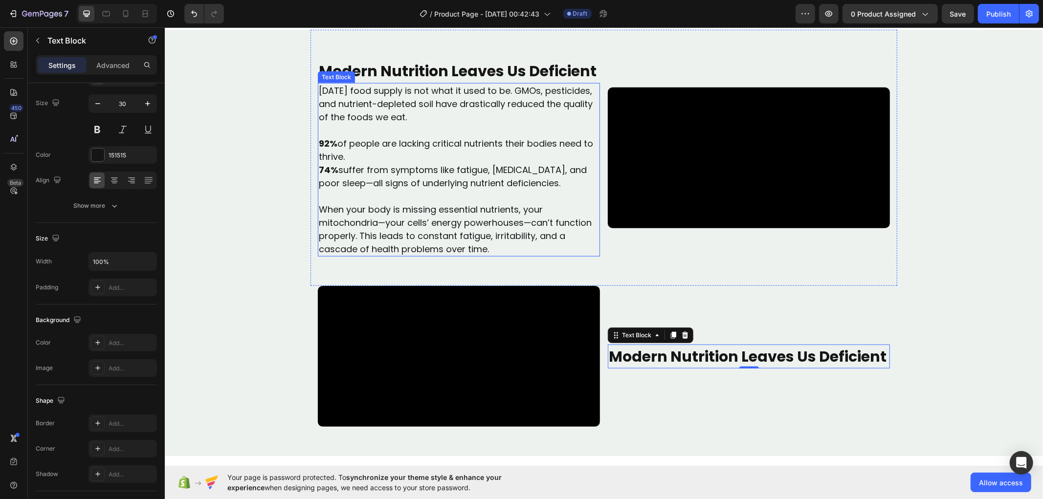
click at [456, 123] on p "Today’s food supply is not what it used to be. GMOs, pesticides, and nutrient-d…" at bounding box center [458, 104] width 280 height 40
click at [379, 77] on icon at bounding box center [383, 73] width 8 height 8
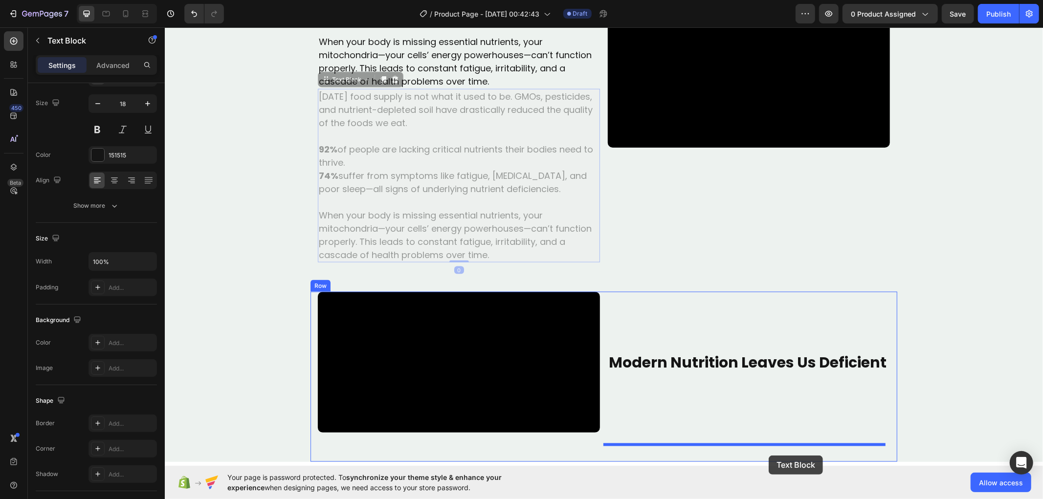
scroll to position [1048, 0]
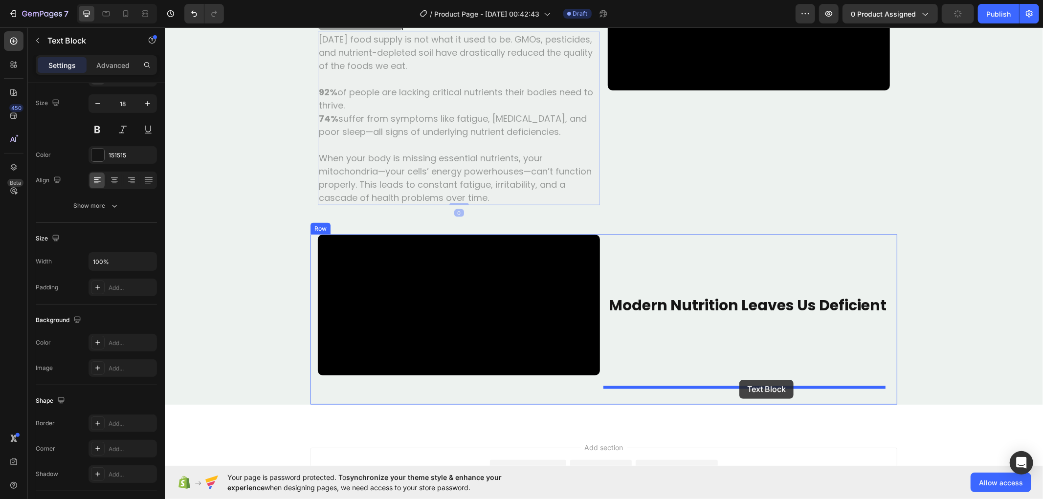
drag, startPoint x: 320, startPoint y: 246, endPoint x: 739, endPoint y: 379, distance: 439.0
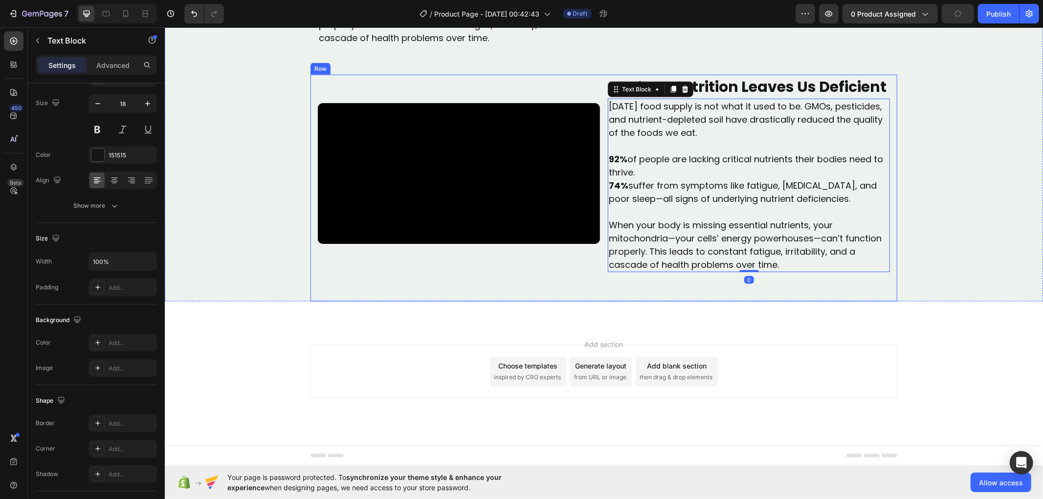
scroll to position [1090, 0]
click at [754, 97] on strong "Modern Nutrition Leaves Us Deficient" at bounding box center [747, 86] width 278 height 21
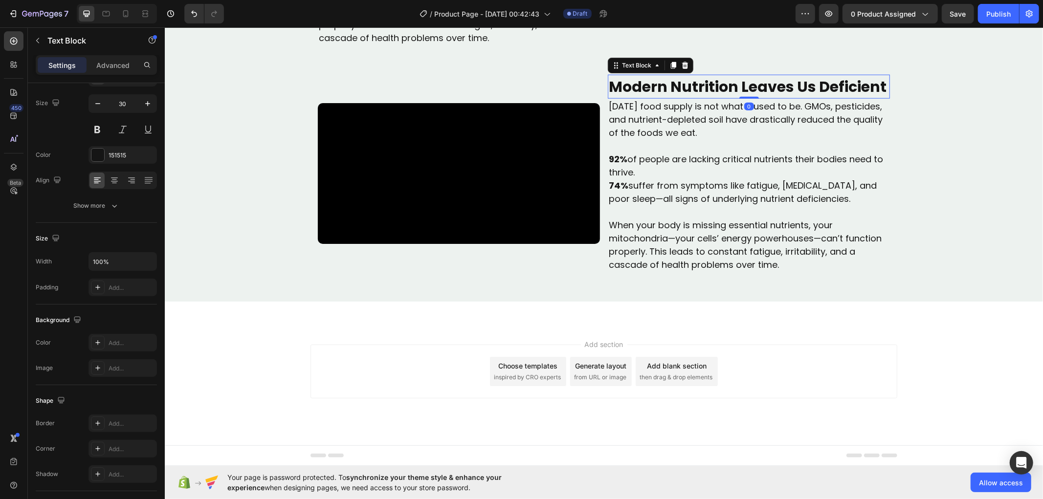
click at [754, 97] on strong "Modern Nutrition Leaves Us Deficient" at bounding box center [747, 86] width 278 height 21
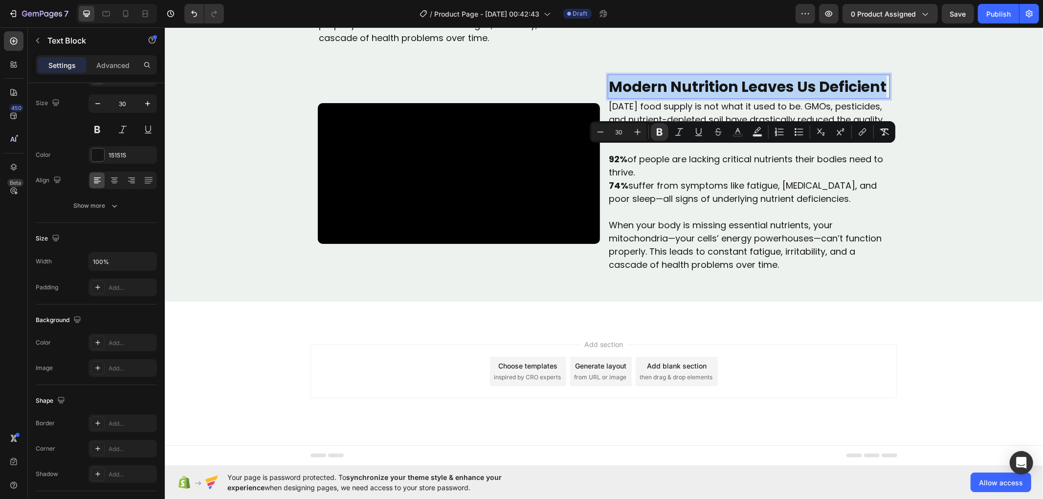
click at [754, 97] on strong "Modern Nutrition Leaves Us Deficient" at bounding box center [747, 86] width 278 height 21
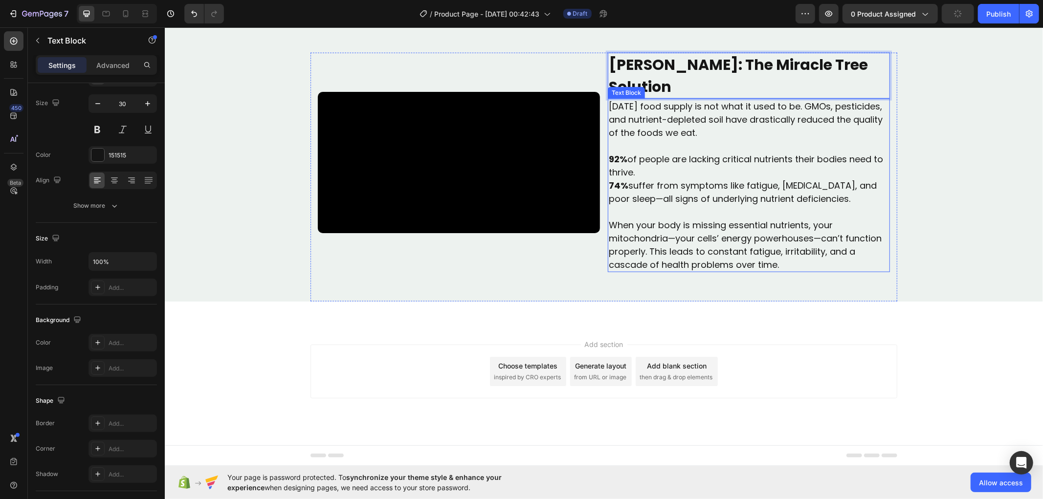
click at [737, 152] on p at bounding box center [748, 145] width 280 height 13
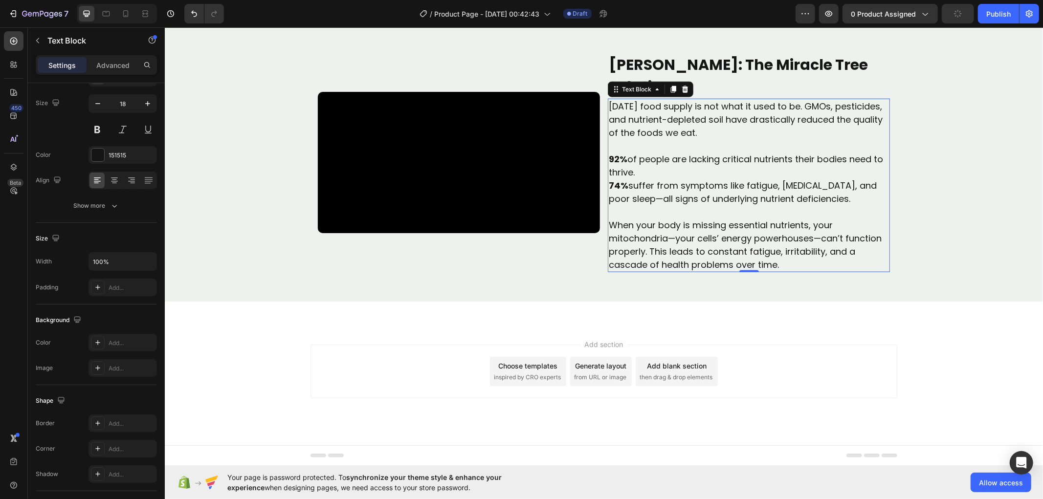
click at [733, 205] on p "74% suffer from symptoms like fatigue, brain fog, and poor sleep—all signs of u…" at bounding box center [748, 191] width 280 height 26
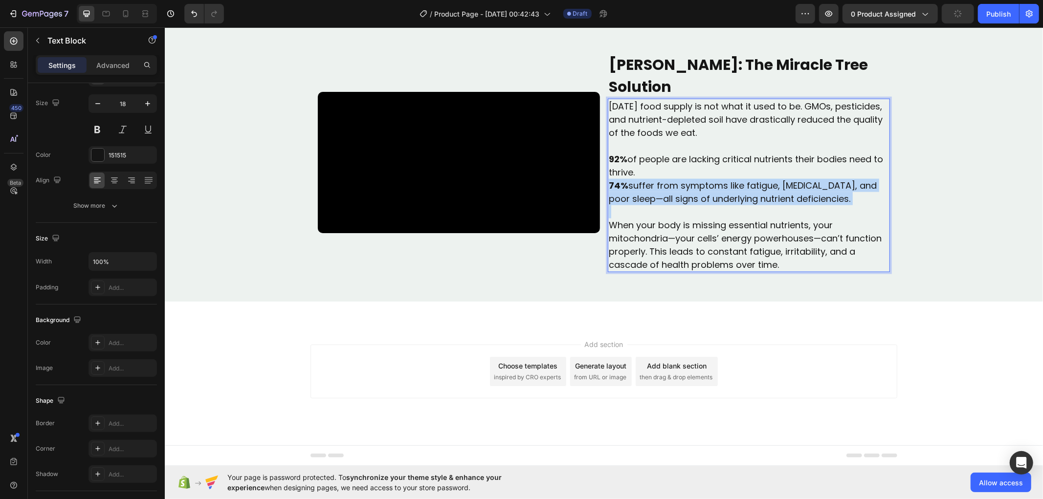
click at [733, 205] on p "74% suffer from symptoms like fatigue, brain fog, and poor sleep—all signs of u…" at bounding box center [748, 191] width 280 height 26
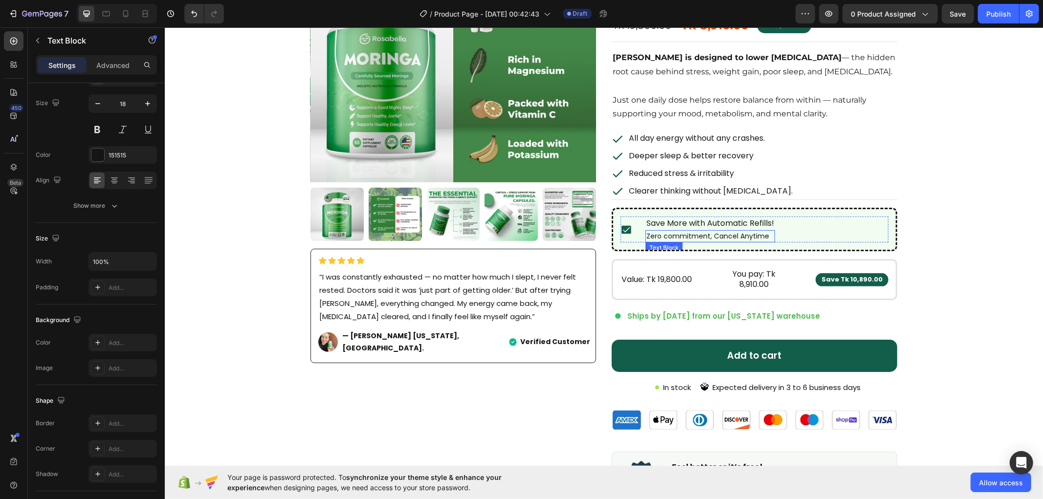
scroll to position [87, 0]
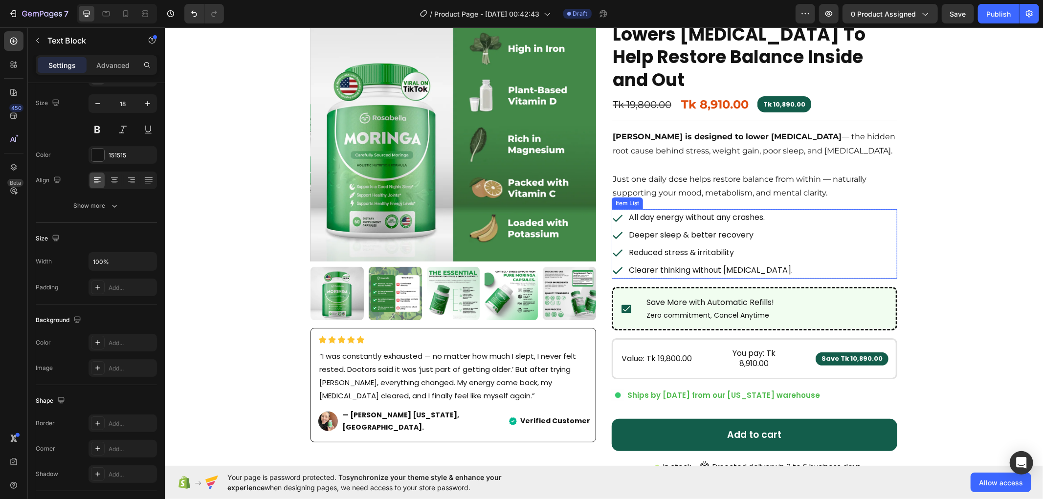
click at [863, 220] on div "All day energy without any crashes. Deeper sleep & better recovery Reduced stre…" at bounding box center [753, 243] width 285 height 69
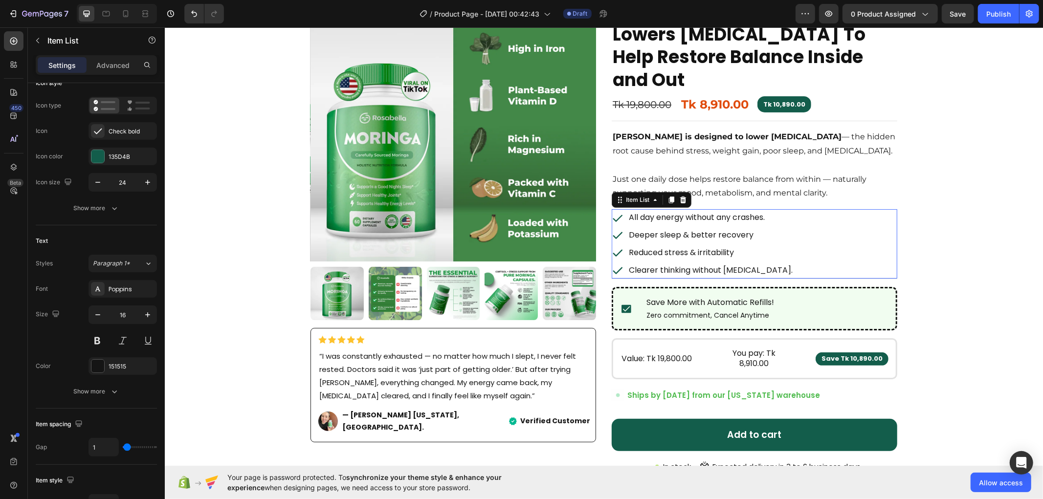
scroll to position [0, 0]
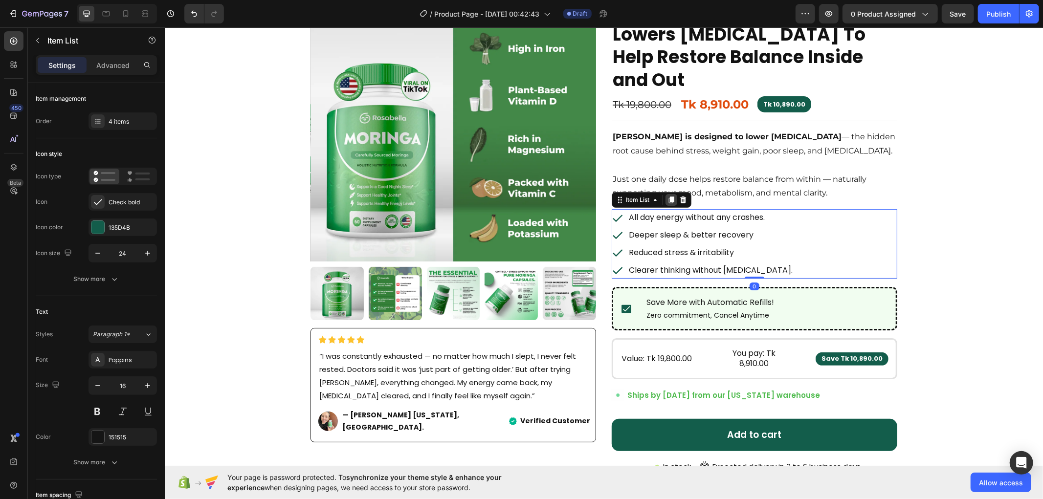
click at [667, 196] on icon at bounding box center [671, 200] width 8 height 8
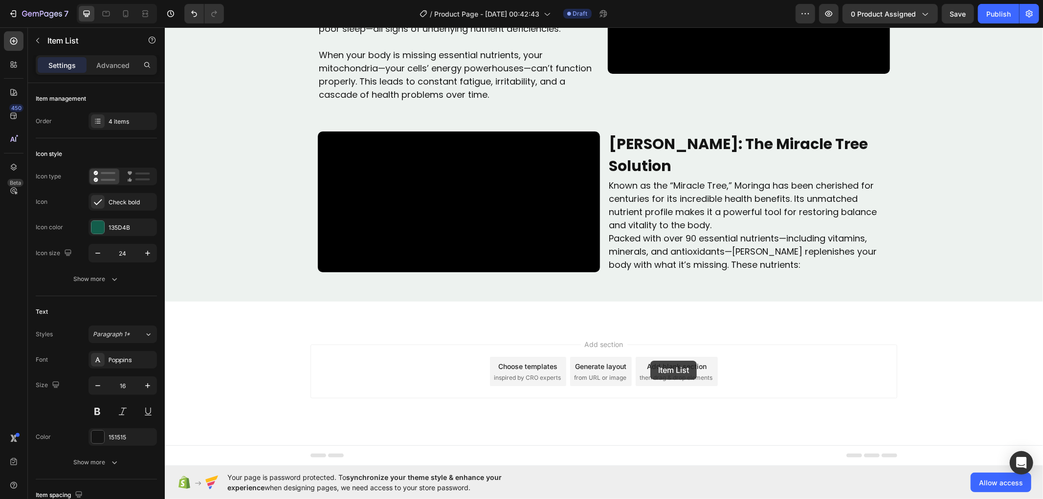
scroll to position [1213, 0]
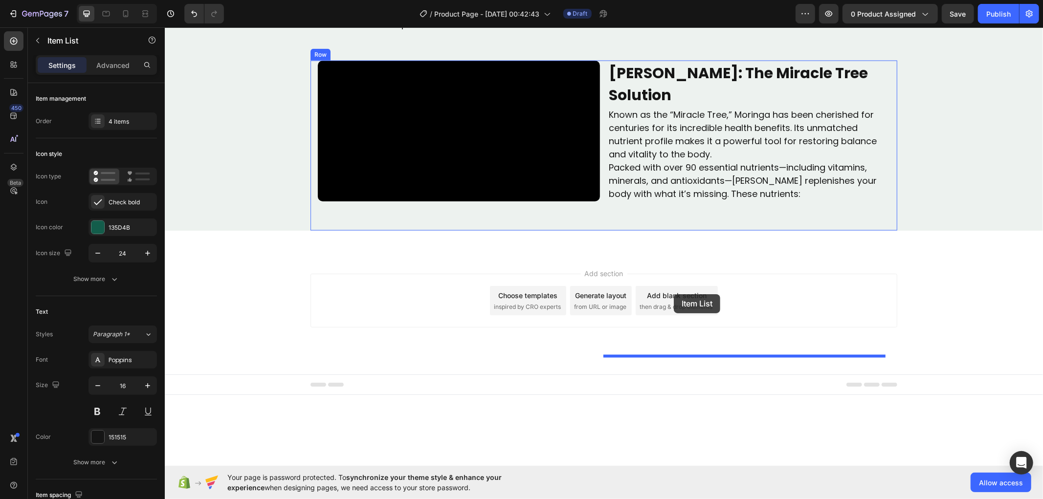
drag, startPoint x: 613, startPoint y: 246, endPoint x: 673, endPoint y: 298, distance: 79.3
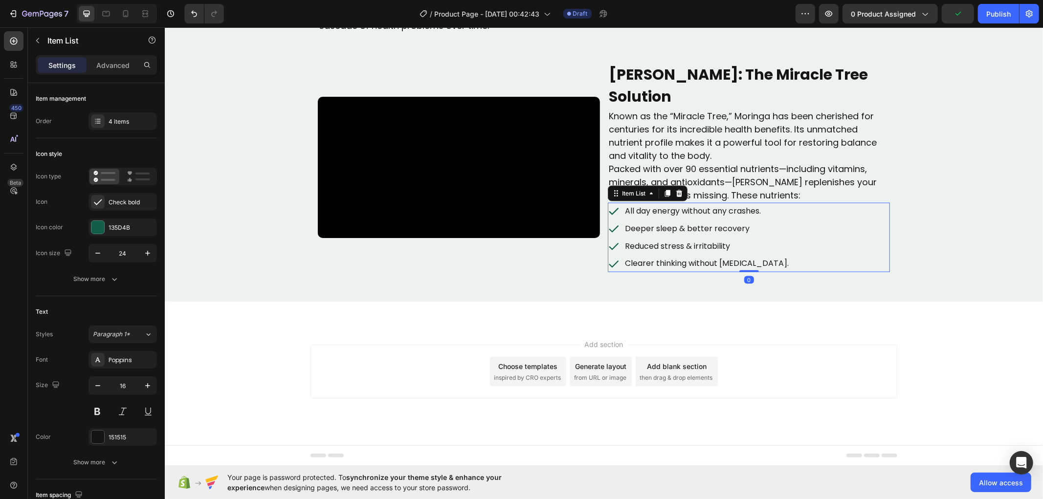
click at [607, 217] on icon at bounding box center [613, 211] width 12 height 12
click at [113, 205] on div "Check bold" at bounding box center [132, 202] width 46 height 9
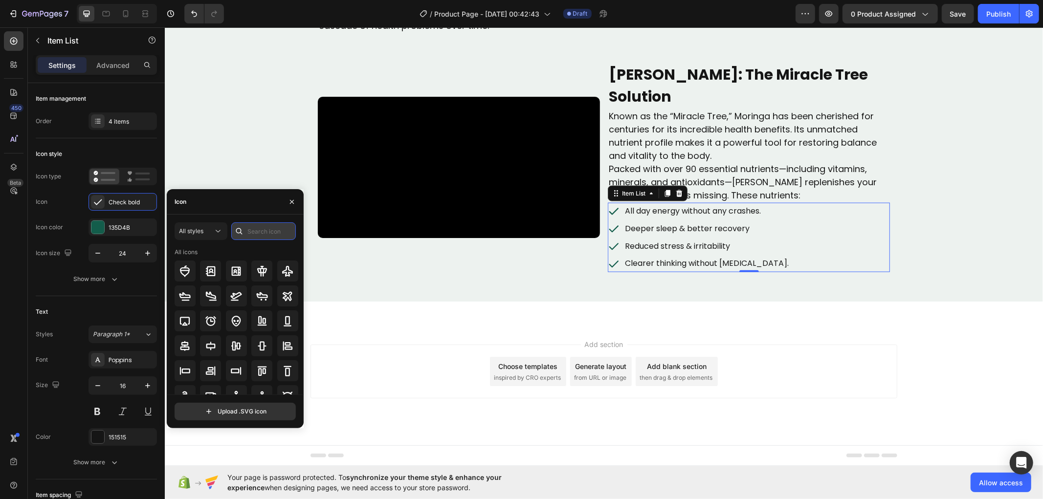
click at [250, 228] on input "text" at bounding box center [263, 231] width 65 height 18
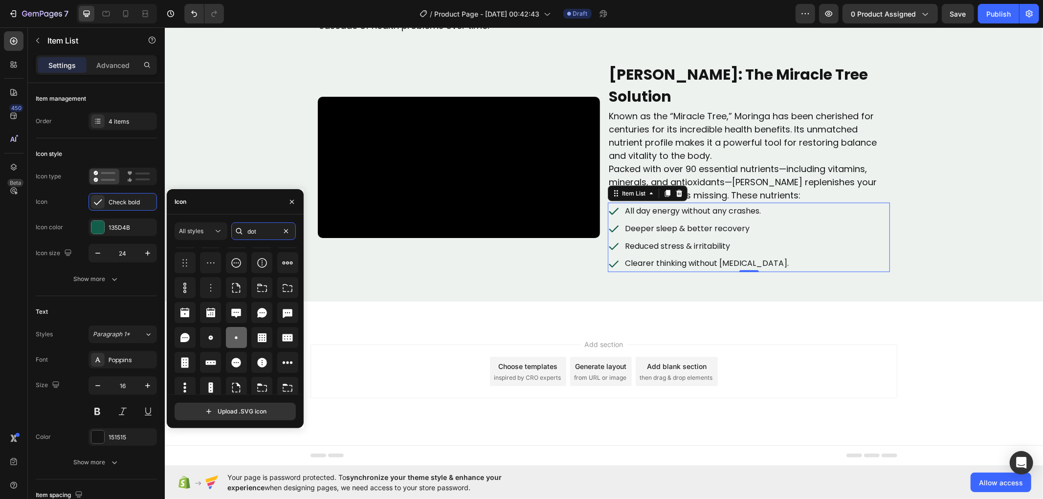
scroll to position [233, 0]
type input "dot"
click at [233, 336] on icon at bounding box center [236, 335] width 12 height 12
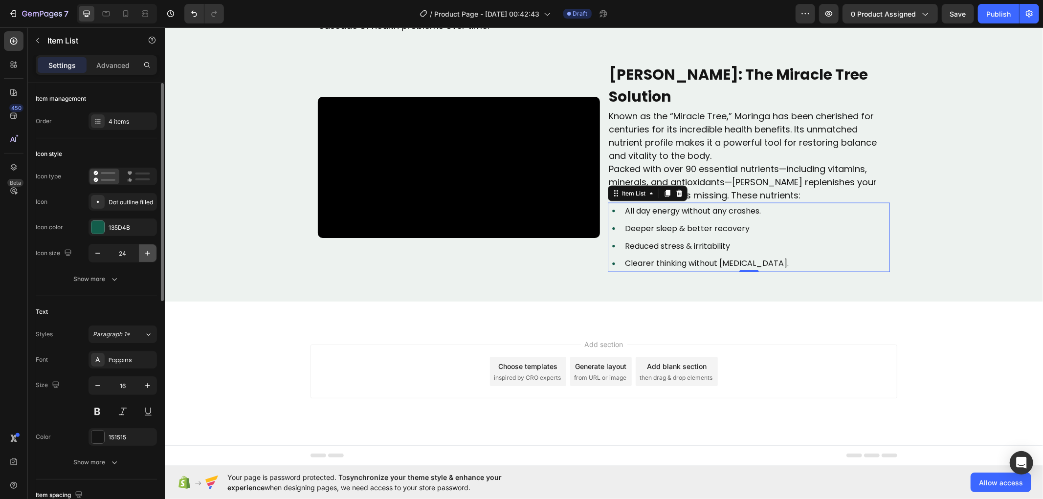
click at [143, 254] on icon "button" at bounding box center [148, 253] width 10 height 10
click at [143, 253] on icon "button" at bounding box center [148, 253] width 10 height 10
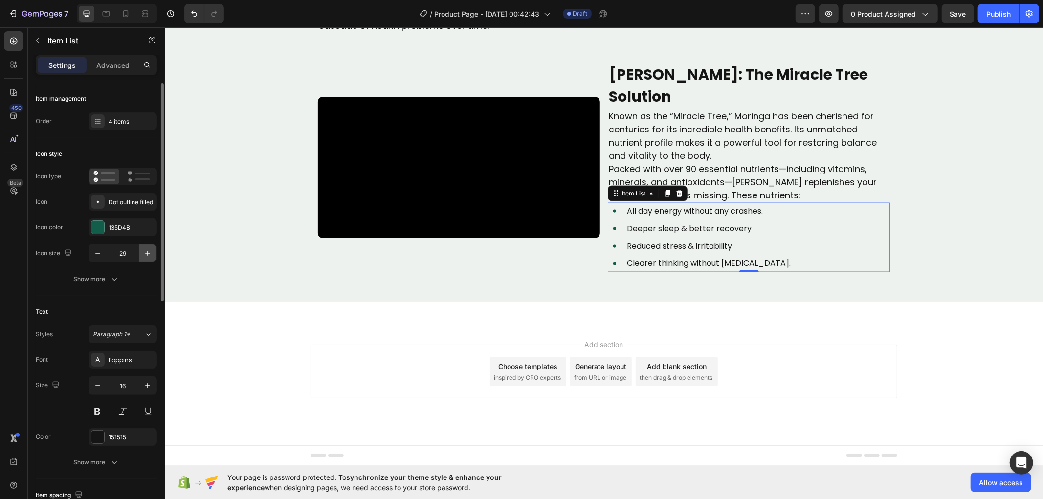
click at [143, 253] on icon "button" at bounding box center [148, 253] width 10 height 10
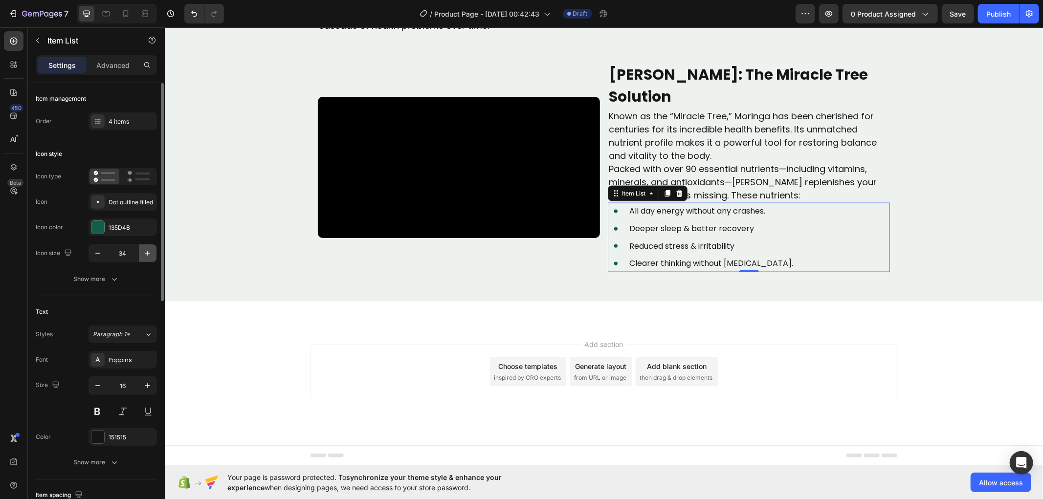
click at [143, 253] on icon "button" at bounding box center [148, 253] width 10 height 10
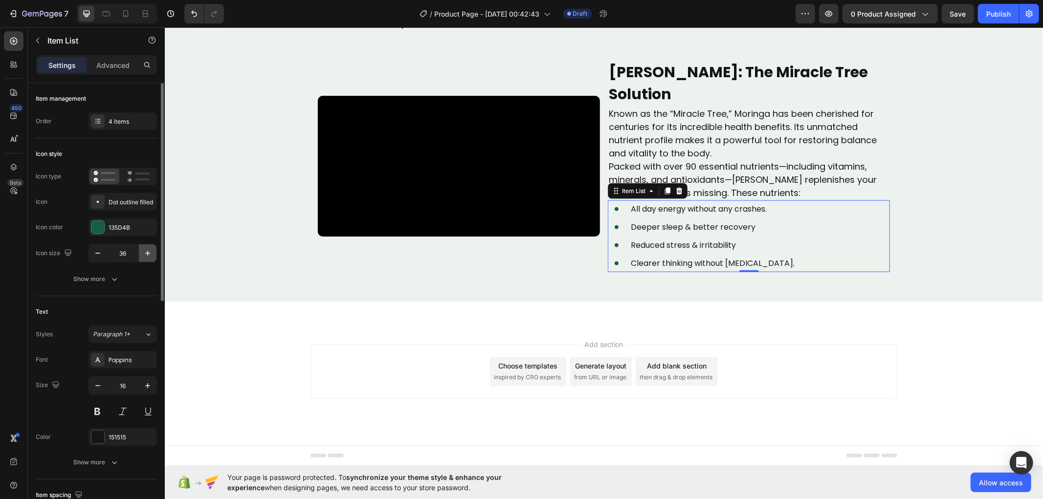
click at [143, 253] on icon "button" at bounding box center [148, 253] width 10 height 10
click at [145, 250] on icon "button" at bounding box center [148, 253] width 10 height 10
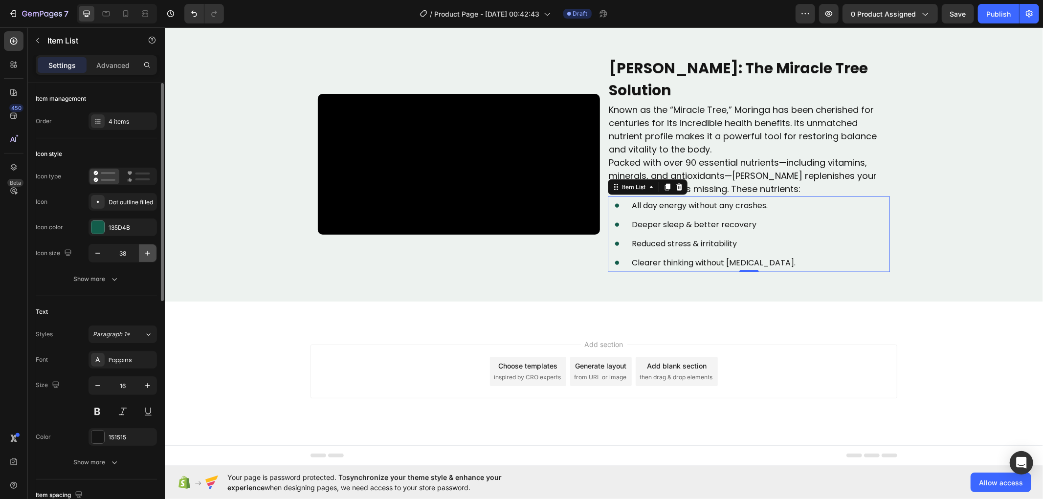
click at [145, 250] on icon "button" at bounding box center [148, 253] width 10 height 10
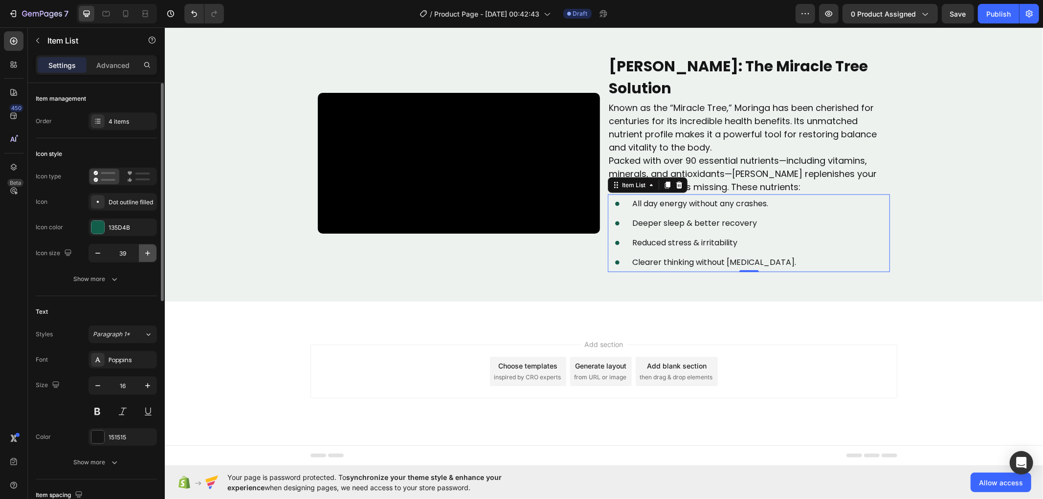
click at [145, 250] on icon "button" at bounding box center [148, 253] width 10 height 10
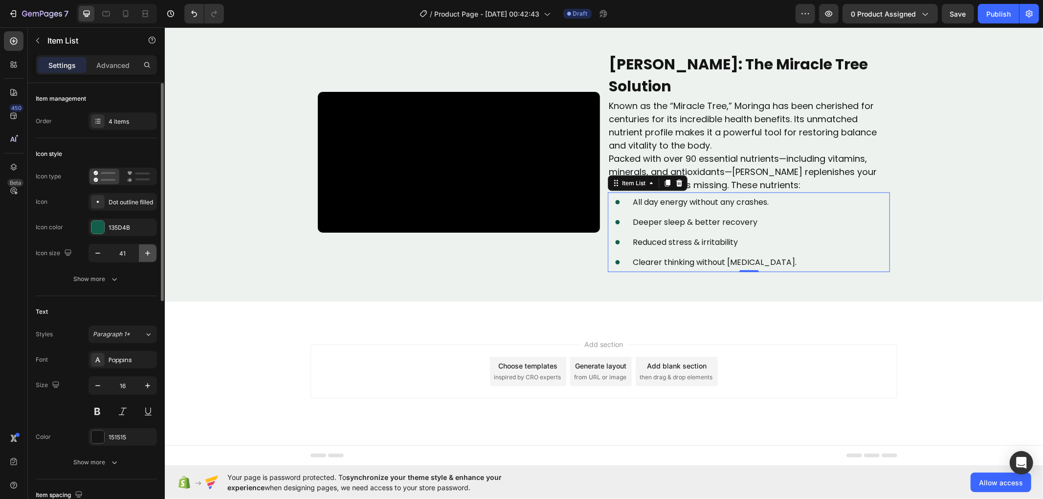
click at [145, 250] on icon "button" at bounding box center [148, 253] width 10 height 10
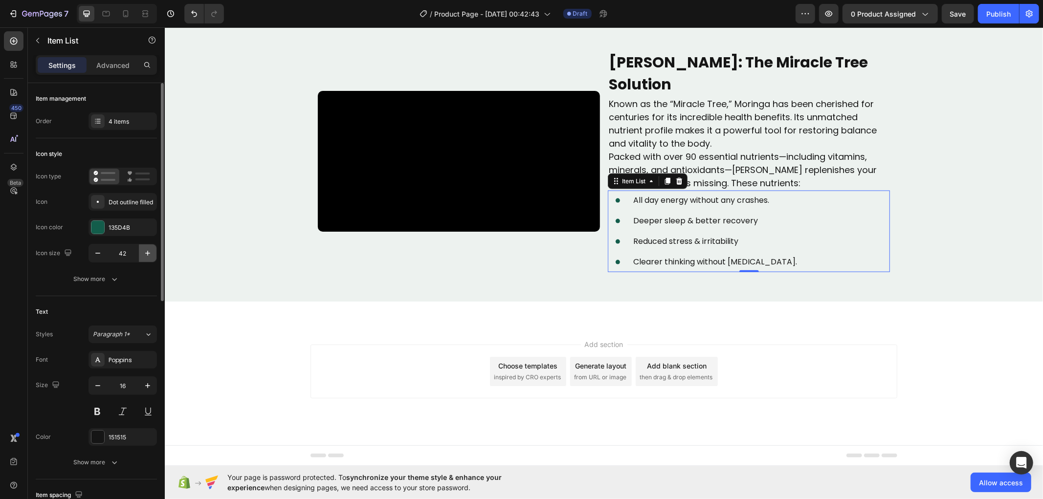
click at [145, 250] on icon "button" at bounding box center [148, 253] width 10 height 10
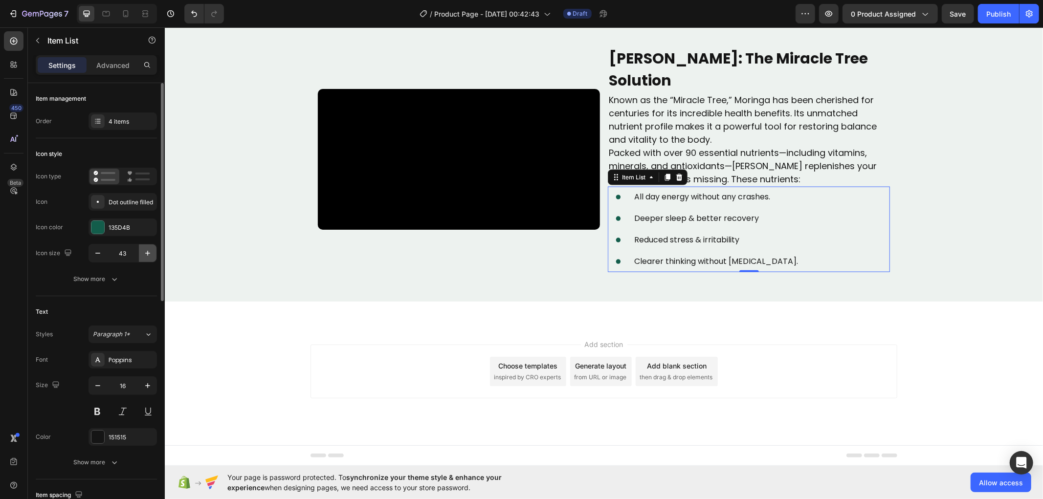
click at [145, 250] on icon "button" at bounding box center [148, 253] width 10 height 10
type input "44"
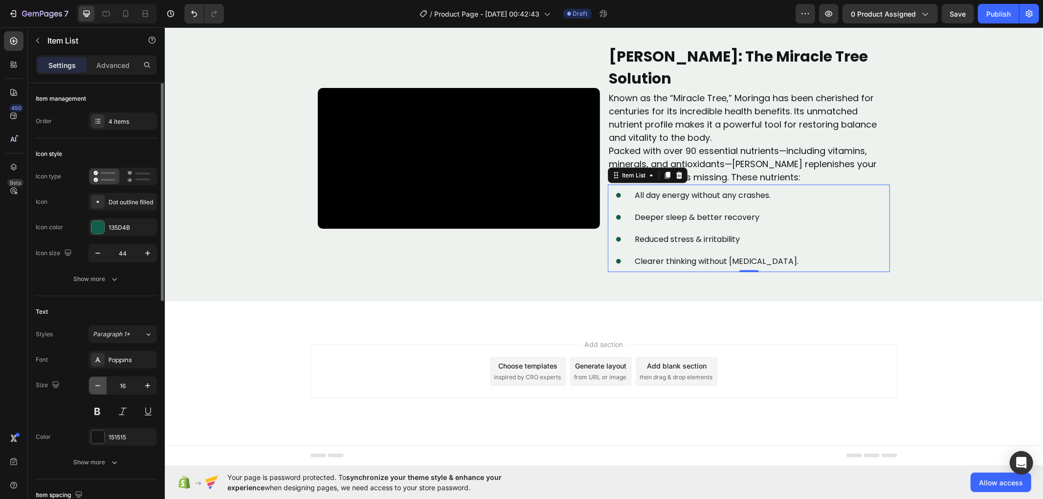
click at [96, 385] on icon "button" at bounding box center [98, 386] width 10 height 10
click at [147, 385] on icon "button" at bounding box center [148, 386] width 10 height 10
type input "16"
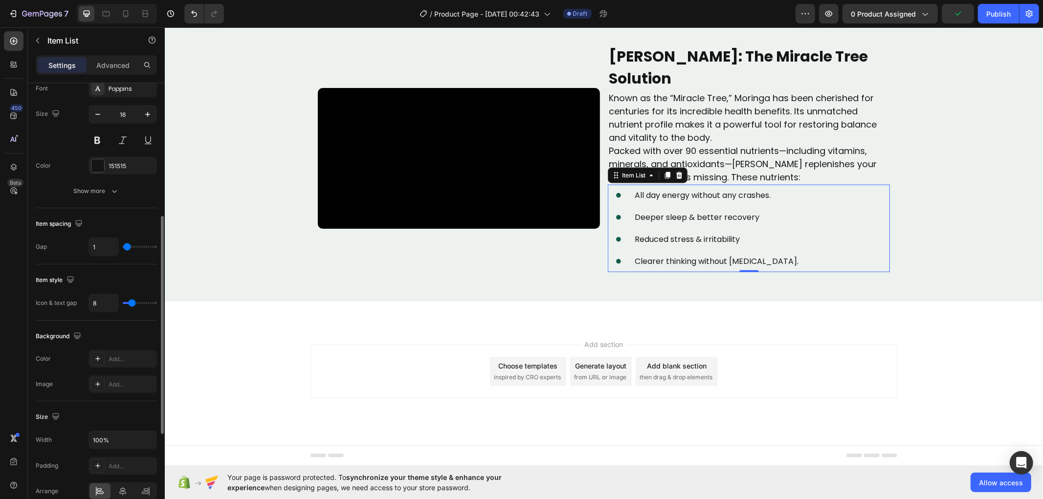
scroll to position [217, 0]
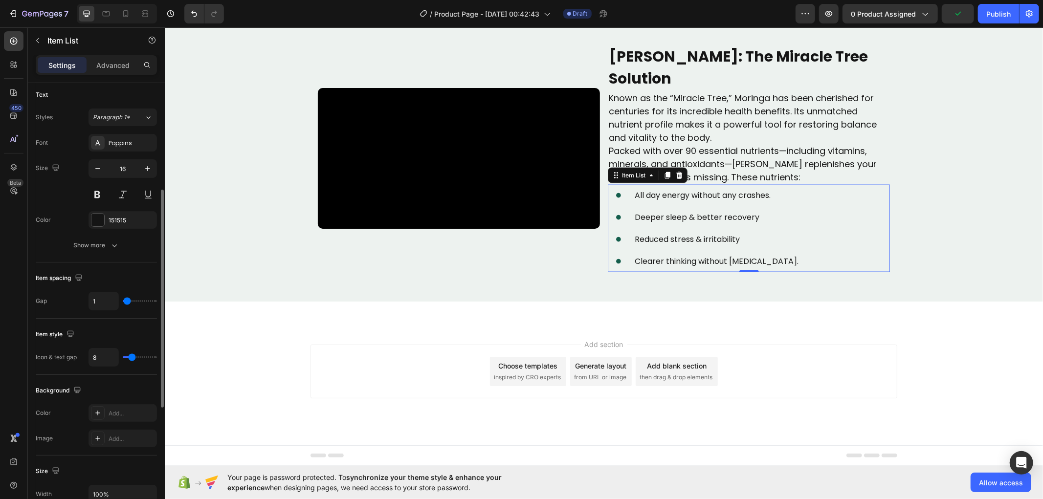
type input "3"
type input "0"
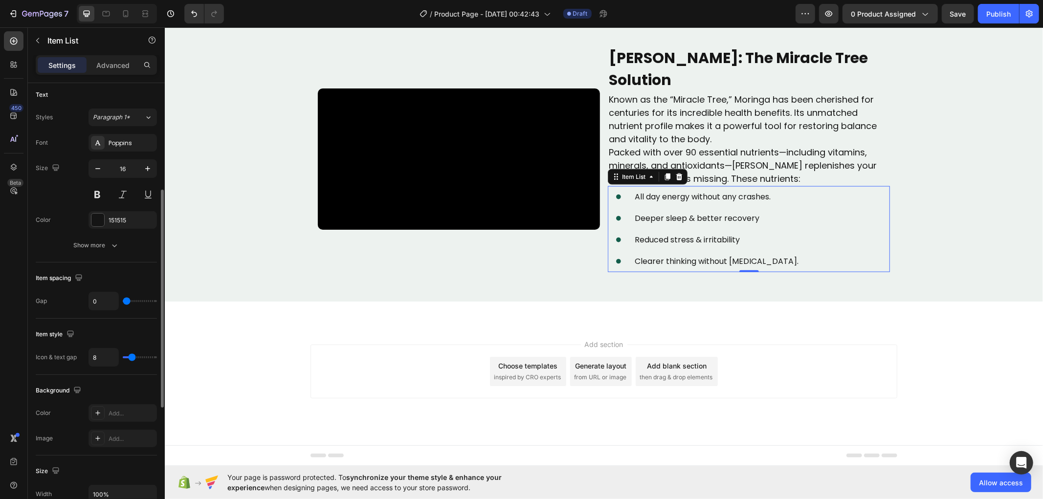
drag, startPoint x: 129, startPoint y: 304, endPoint x: 94, endPoint y: 308, distance: 35.5
type input "0"
click at [123, 302] on input "range" at bounding box center [140, 301] width 34 height 2
click at [671, 204] on p "All day energy without any crashes." at bounding box center [716, 197] width 164 height 14
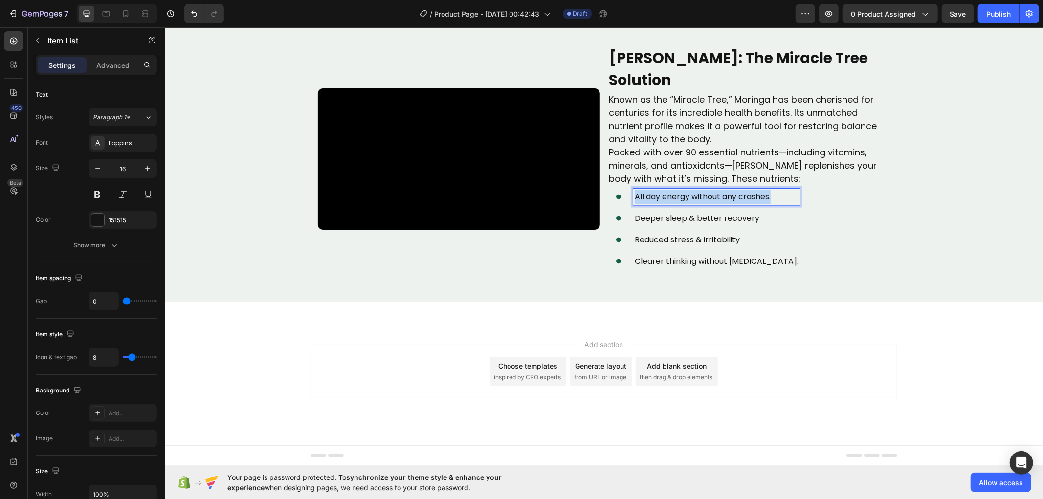
click at [671, 204] on p "All day energy without any crashes." at bounding box center [716, 197] width 164 height 14
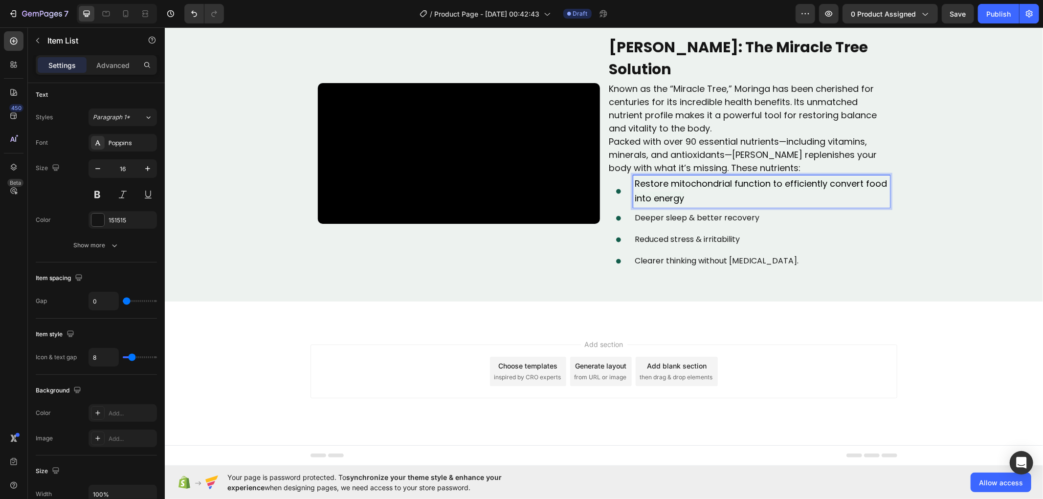
scroll to position [1205, 0]
click at [690, 206] on p "Restore mitochondrial function to efficiently convert food into energy" at bounding box center [761, 190] width 254 height 29
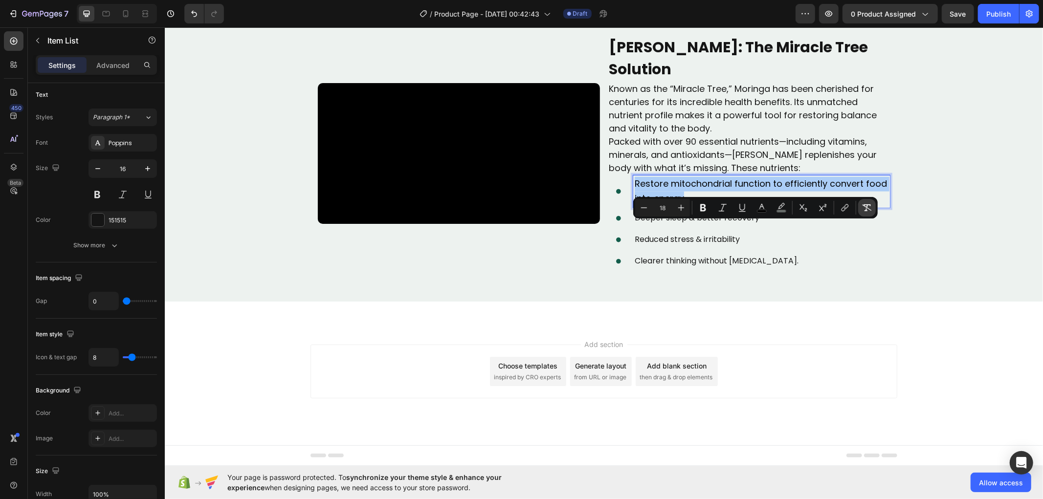
click at [868, 206] on icon "Editor contextual toolbar" at bounding box center [867, 208] width 10 height 10
type input "16"
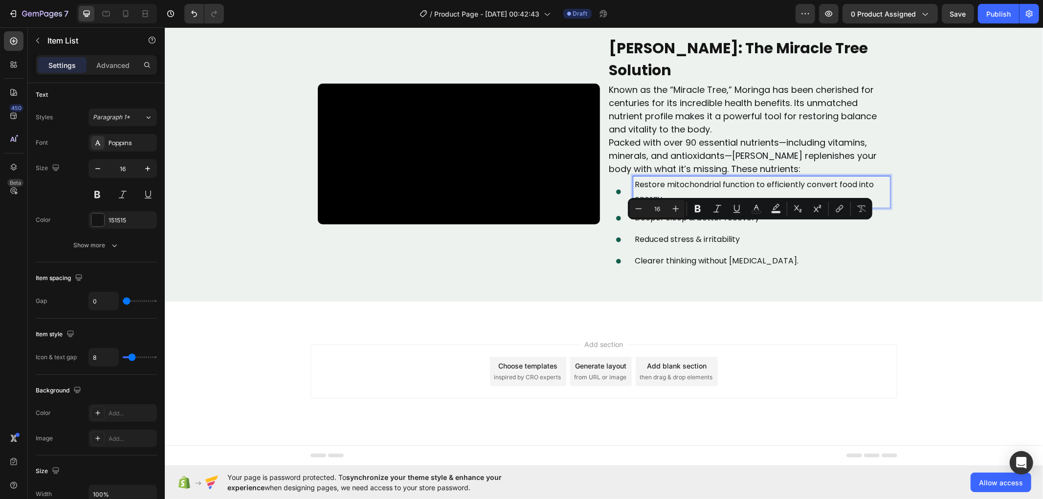
click at [623, 202] on icon at bounding box center [618, 192] width 22 height 22
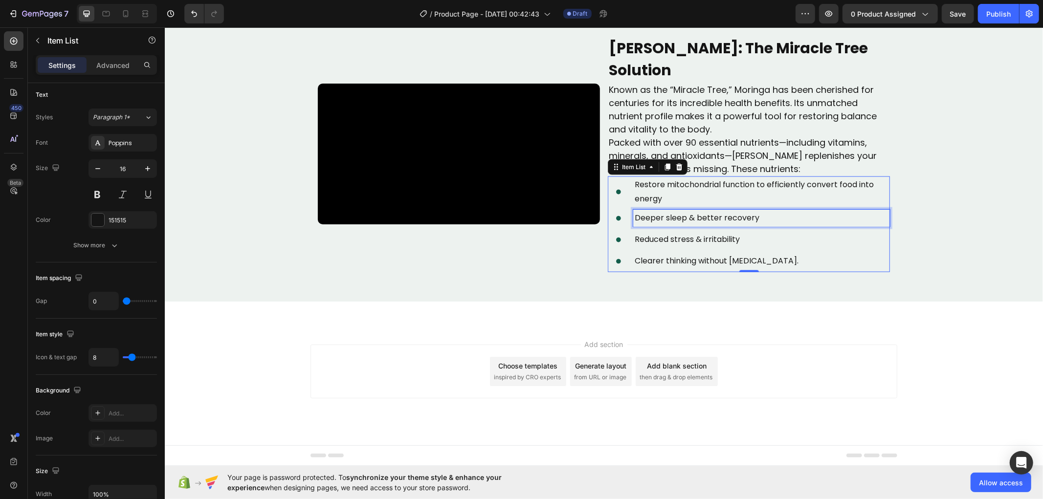
click at [638, 225] on p "Deeper sleep & better recovery" at bounding box center [761, 218] width 254 height 14
click at [661, 206] on p "Restore mitochondrial function to efficiently convert food into energy" at bounding box center [761, 191] width 254 height 28
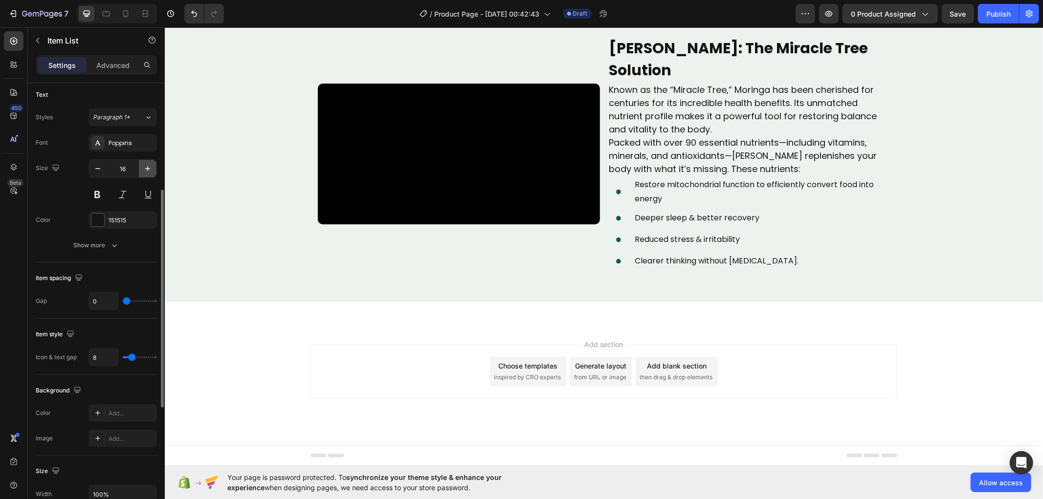
click at [144, 170] on icon "button" at bounding box center [148, 169] width 10 height 10
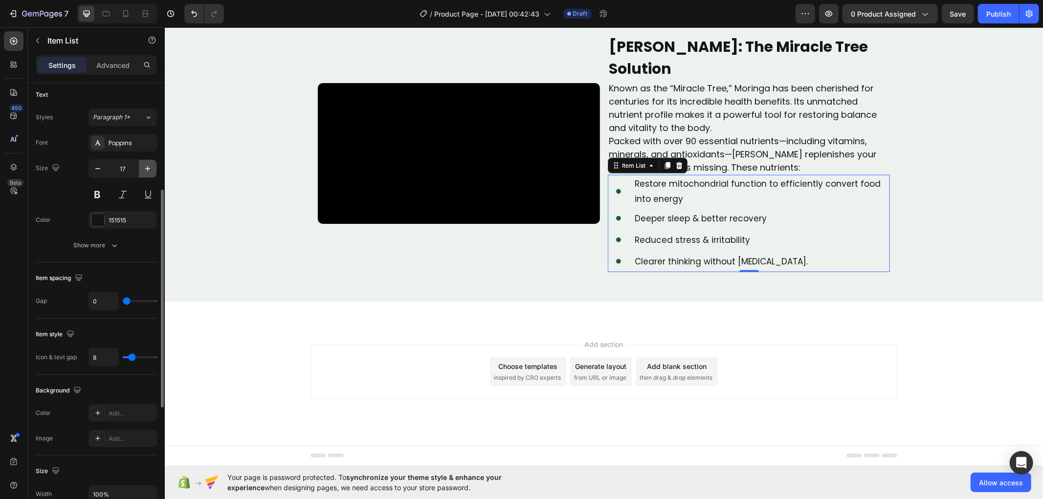
click at [144, 170] on icon "button" at bounding box center [148, 169] width 10 height 10
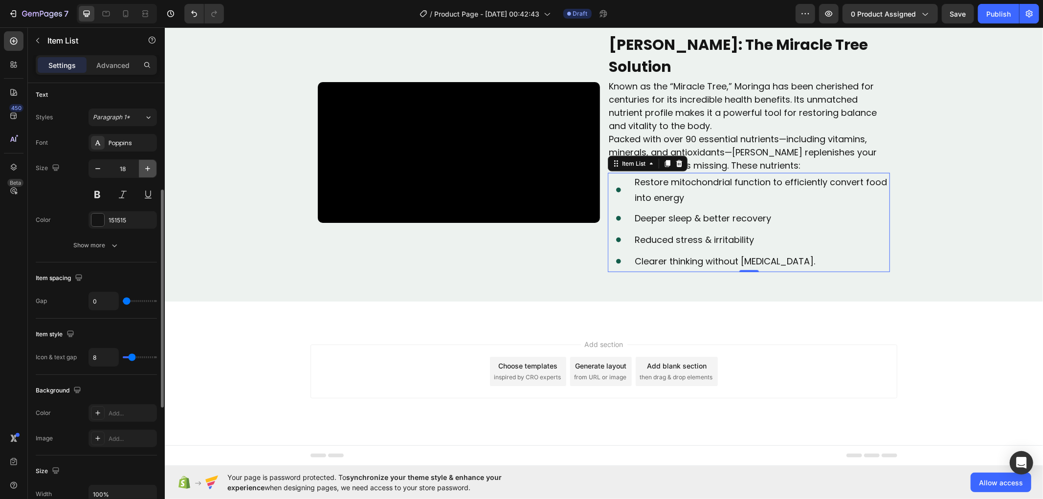
click at [144, 170] on icon "button" at bounding box center [148, 169] width 10 height 10
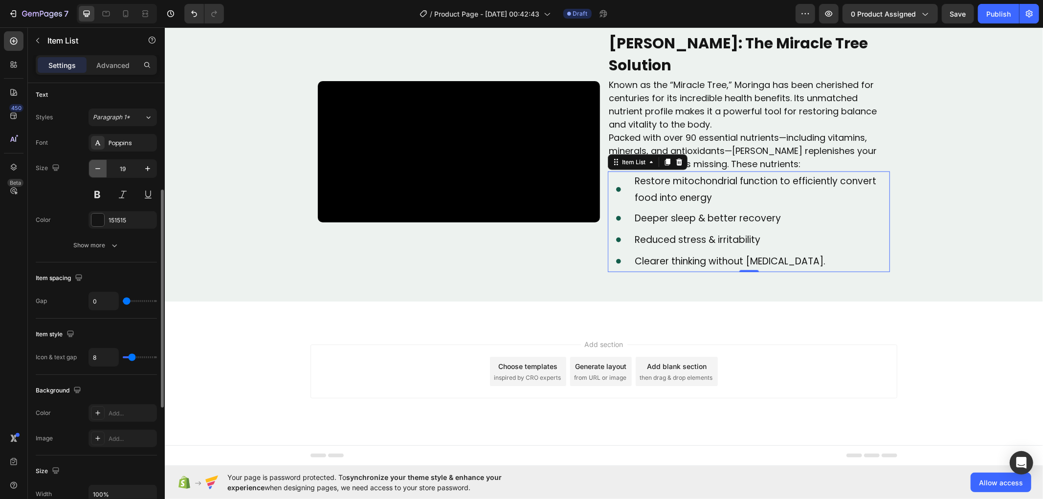
click at [96, 168] on icon "button" at bounding box center [98, 169] width 10 height 10
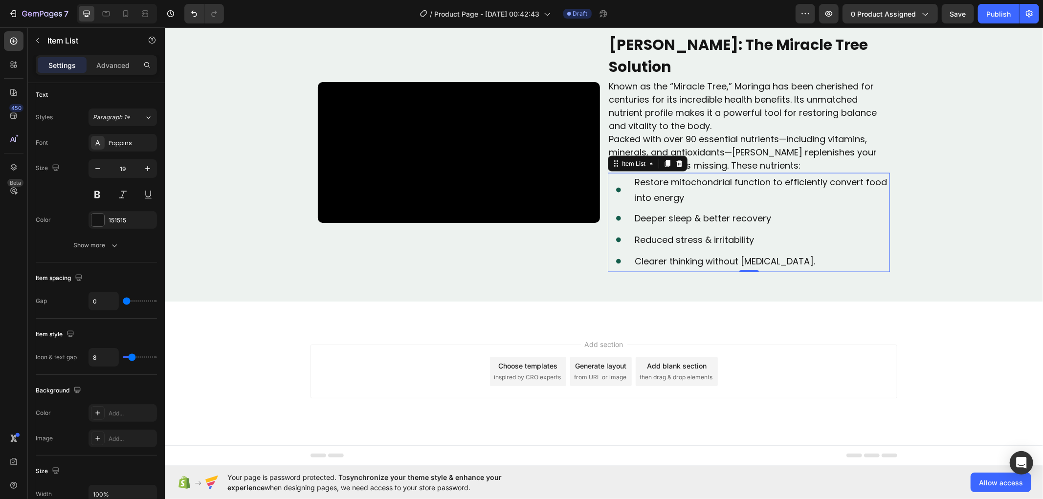
type input "18"
click at [663, 226] on p "Deeper sleep & better recovery" at bounding box center [761, 218] width 254 height 16
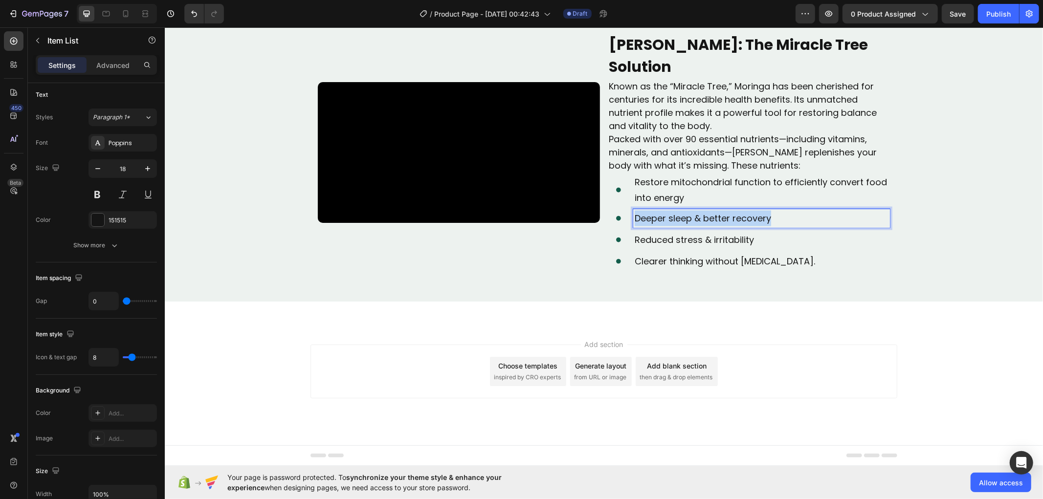
click at [663, 226] on p "Deeper sleep & better recovery" at bounding box center [761, 218] width 254 height 16
click at [669, 224] on span "Reduce oxidative stress and repair damaged cells" at bounding box center [746, 218] width 224 height 12
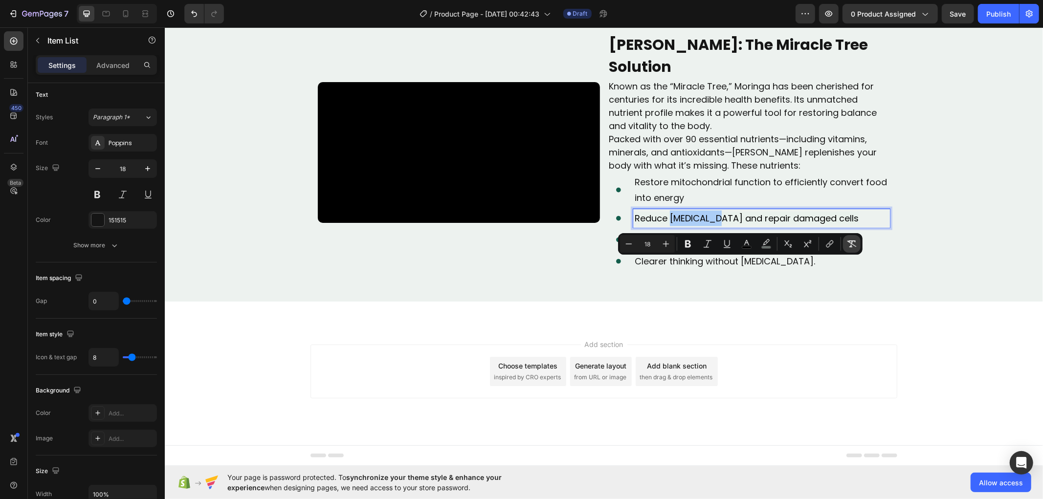
click at [848, 241] on icon "Editor contextual toolbar" at bounding box center [851, 243] width 9 height 7
click at [779, 247] on p "Reduced stress & irritability" at bounding box center [761, 240] width 254 height 16
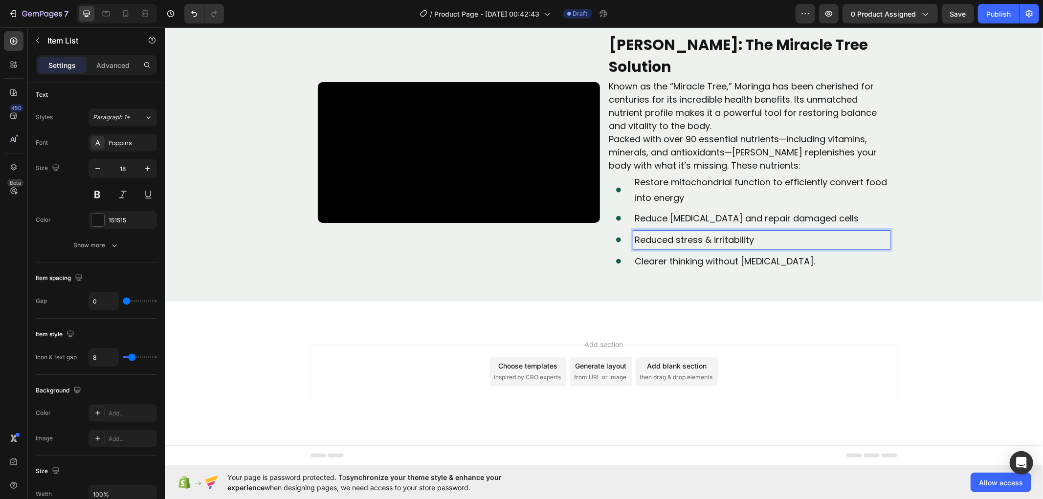
click at [663, 247] on p "Reduced stress & irritability" at bounding box center [761, 240] width 254 height 16
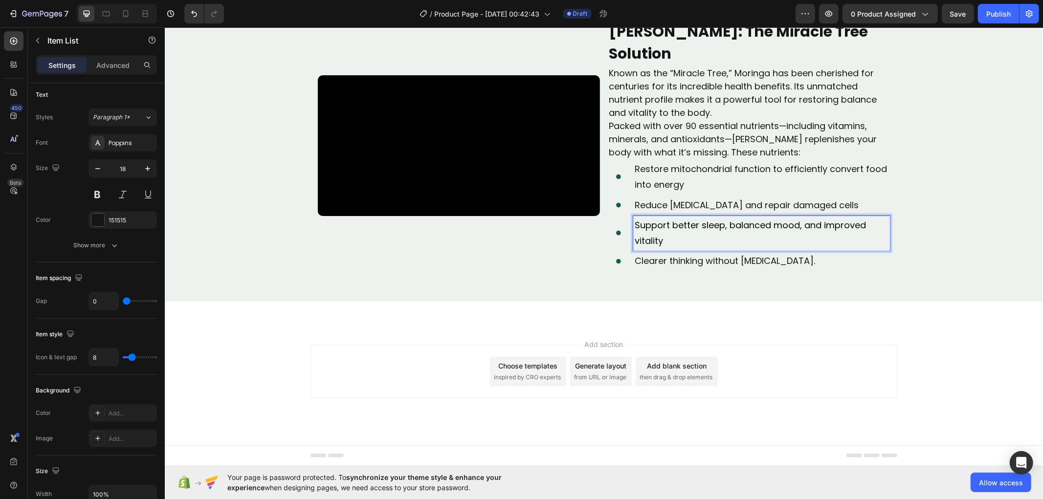
click at [652, 246] on span "Support better sleep, balanced mood, and improved vitality" at bounding box center [749, 232] width 231 height 28
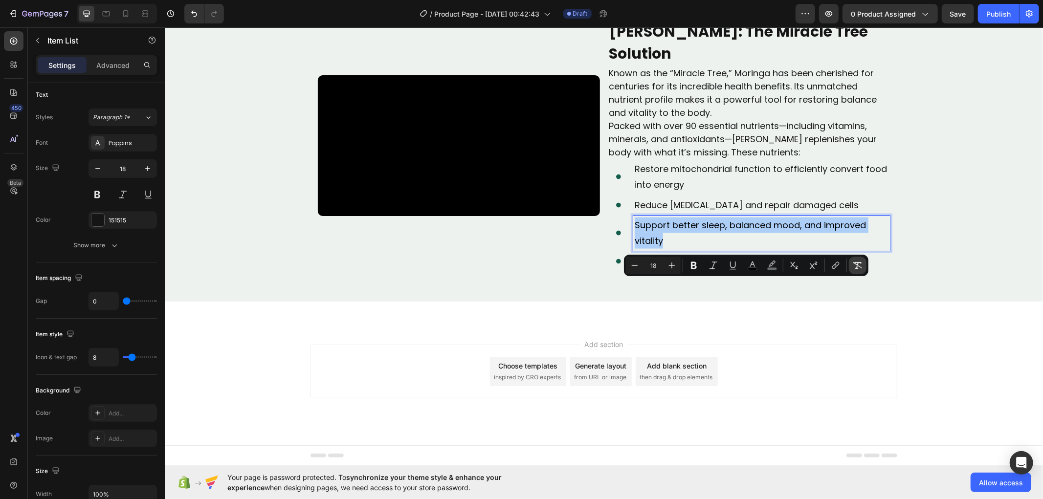
click at [856, 262] on icon "Editor contextual toolbar" at bounding box center [857, 265] width 9 height 7
click at [663, 268] on p "Clearer thinking without brain fog." at bounding box center [761, 261] width 254 height 16
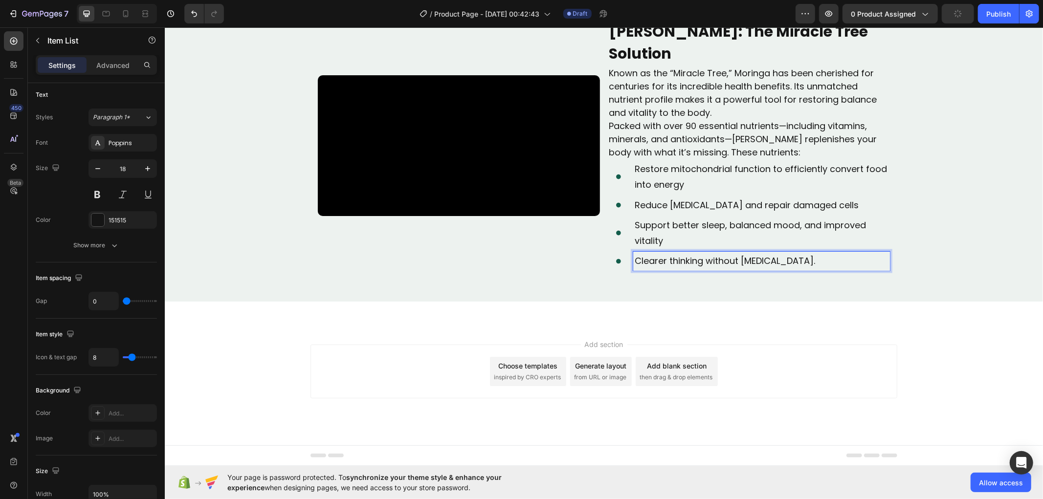
click at [881, 193] on p "Restore mitochondrial function to efficiently convert food into energy" at bounding box center [761, 177] width 254 height 32
click at [653, 250] on div "Support better sleep, balanced mood, and improved vitality" at bounding box center [760, 233] width 257 height 35
click at [625, 216] on div "Reduce oxidative stress and repair damaged cells" at bounding box center [748, 205] width 282 height 22
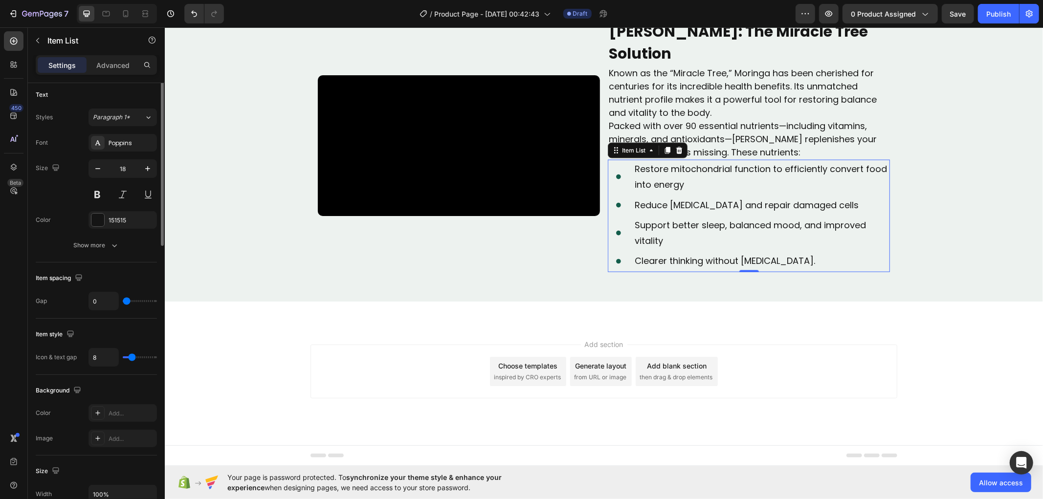
scroll to position [0, 0]
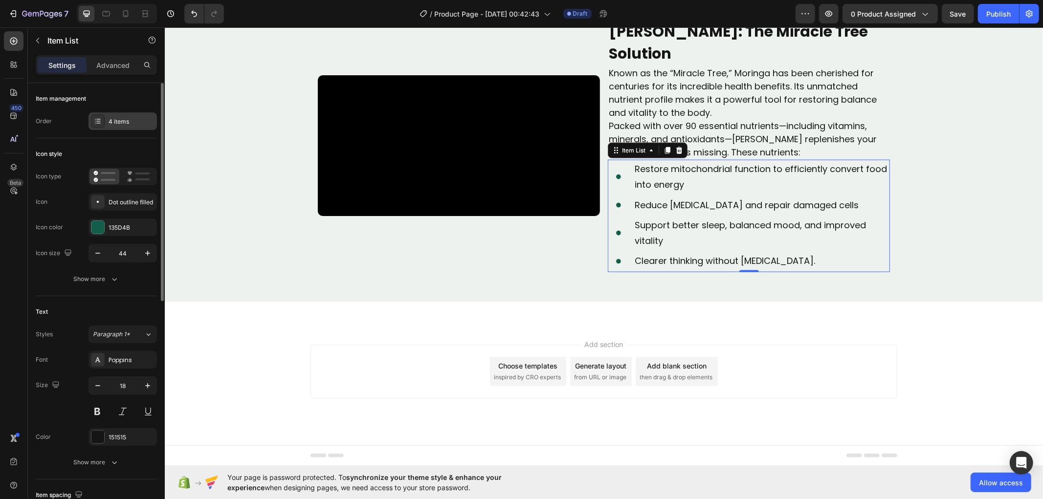
click at [126, 115] on div "4 items" at bounding box center [122, 121] width 68 height 18
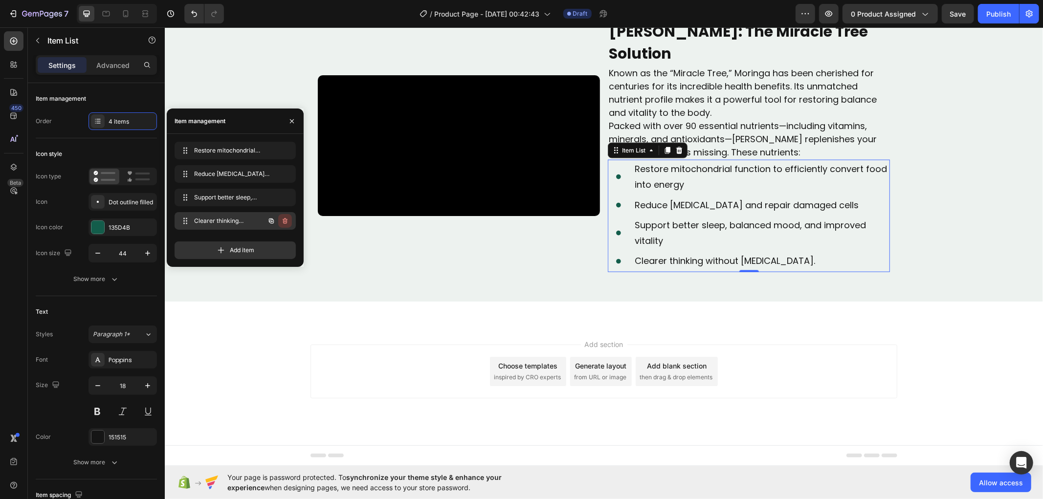
click at [283, 221] on icon "button" at bounding box center [284, 221] width 5 height 6
click at [283, 221] on div "Delete" at bounding box center [278, 221] width 18 height 9
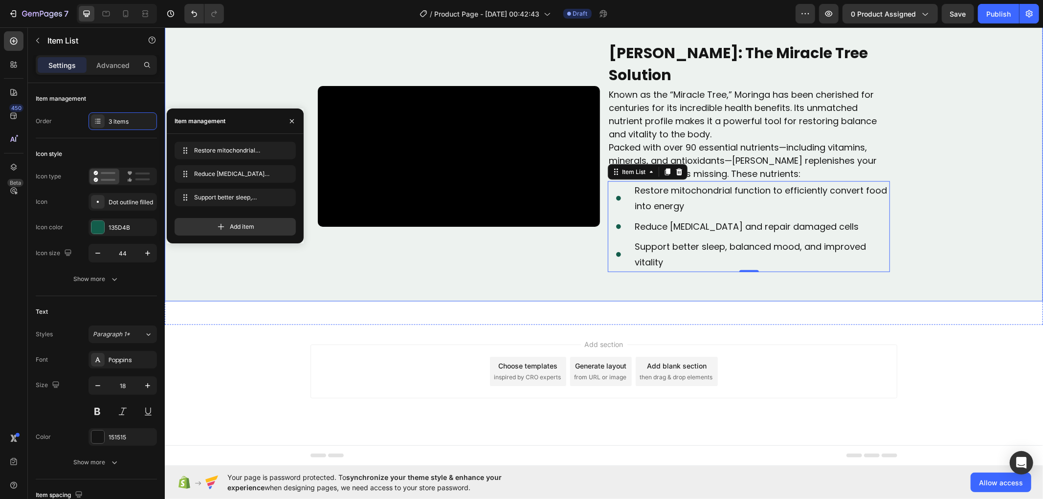
click at [959, 301] on div "Modern Nutrition Leaves Us Deficient Text Block Today’s food supply is not what…" at bounding box center [603, 42] width 878 height 517
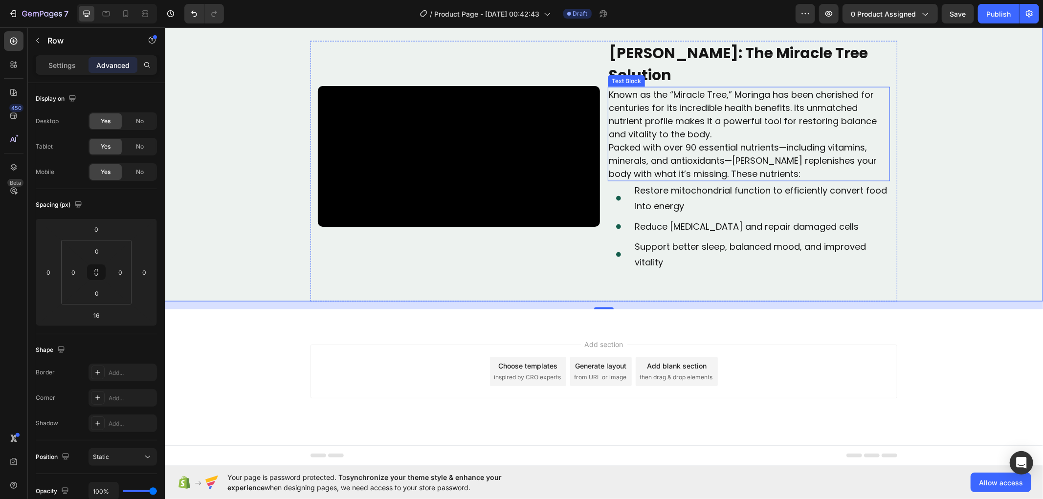
click at [682, 180] on p "Packed with over 90 essential nutrients—including vitamins, minerals, and antio…" at bounding box center [748, 160] width 280 height 40
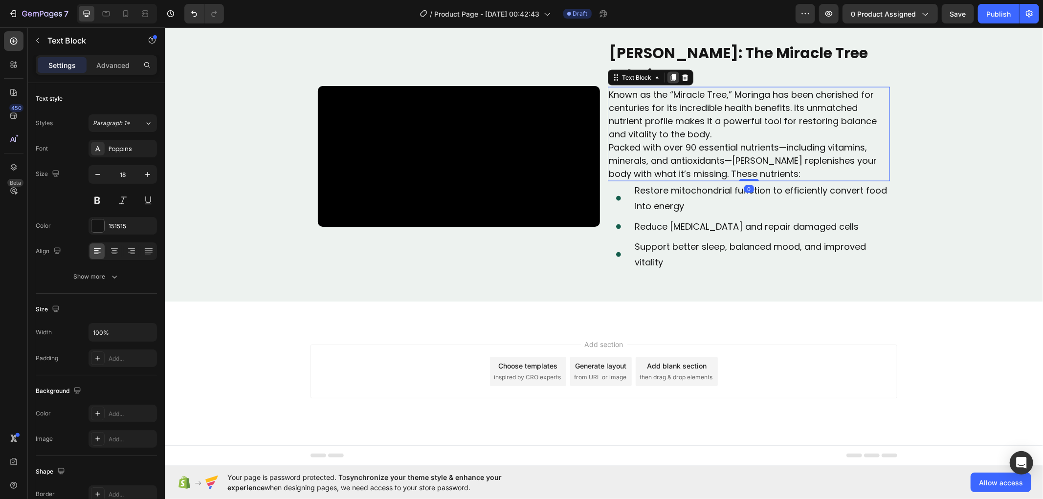
click at [670, 81] on icon at bounding box center [672, 77] width 5 height 7
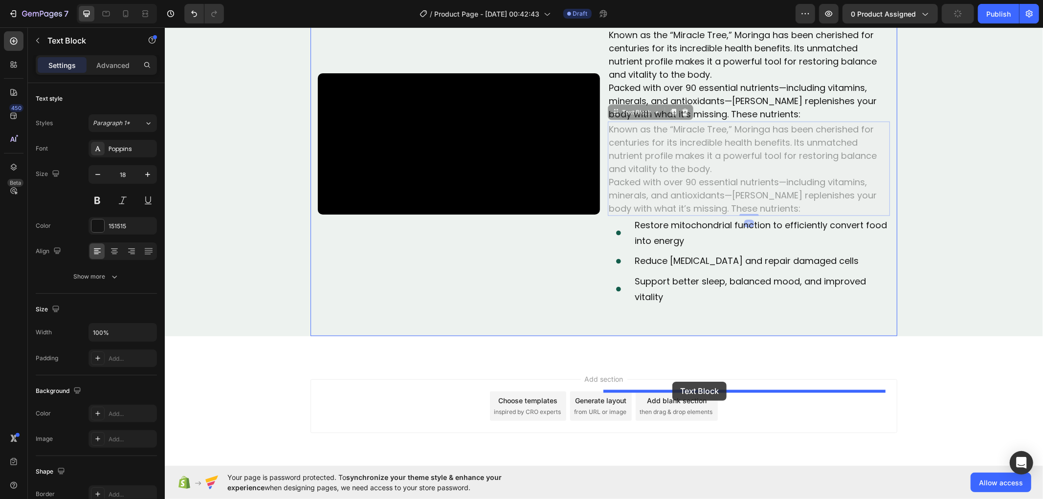
drag, startPoint x: 610, startPoint y: 198, endPoint x: 672, endPoint y: 381, distance: 193.4
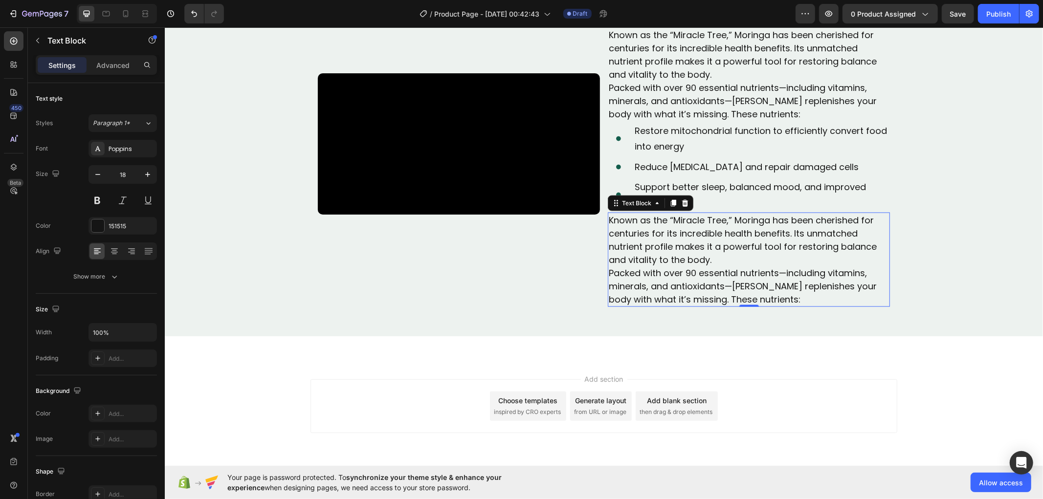
click at [717, 266] on p "Known as the “Miracle Tree,” Moringa has been cherished for centuries for its i…" at bounding box center [748, 239] width 280 height 53
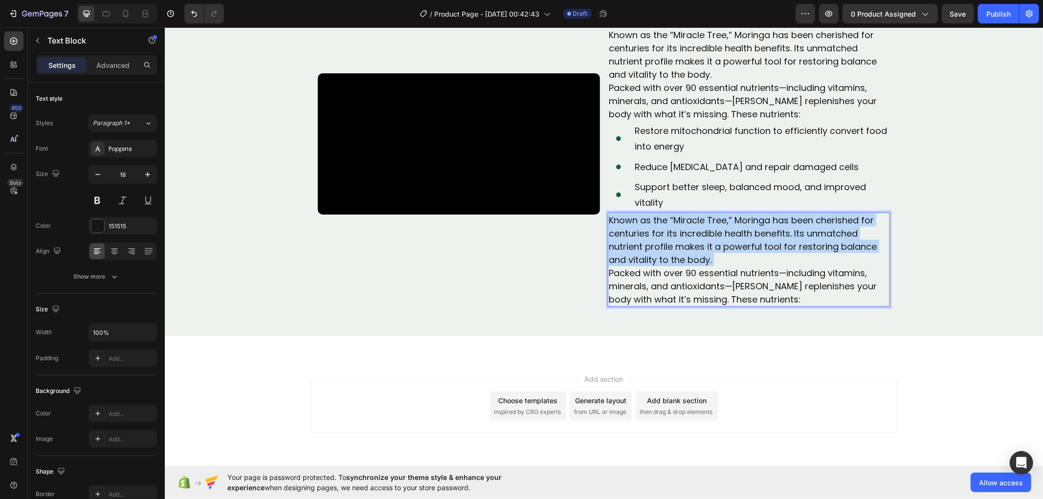
click at [717, 266] on p "Known as the “Miracle Tree,” Moringa has been cherished for centuries for its i…" at bounding box center [748, 239] width 280 height 53
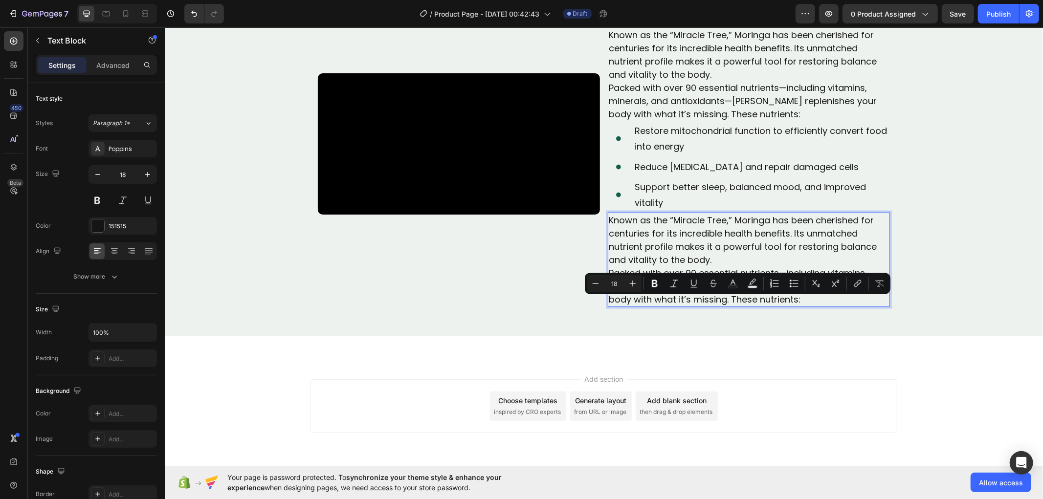
click at [769, 305] on p "Packed with over 90 essential nutrients—including vitamins, minerals, and antio…" at bounding box center [748, 286] width 280 height 40
drag, startPoint x: 824, startPoint y: 379, endPoint x: 592, endPoint y: 305, distance: 243.0
click at [592, 305] on div "Video Rosabella Moringa: The Miracle Tree Solution Text Block Known as the “Mir…" at bounding box center [603, 158] width 587 height 355
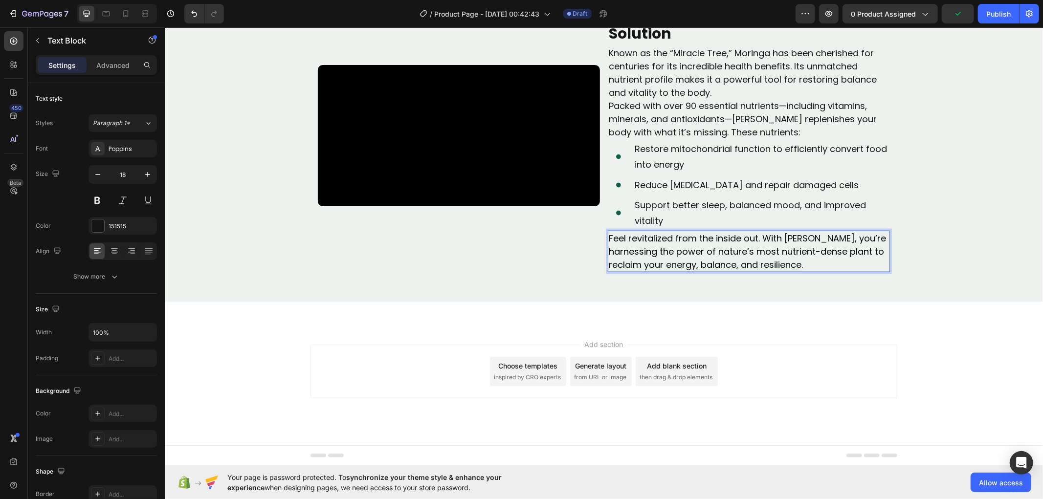
click at [654, 270] on span "Feel revitalized from the inside out. With Rosabella Moringa, you’re harnessing…" at bounding box center [746, 251] width 277 height 39
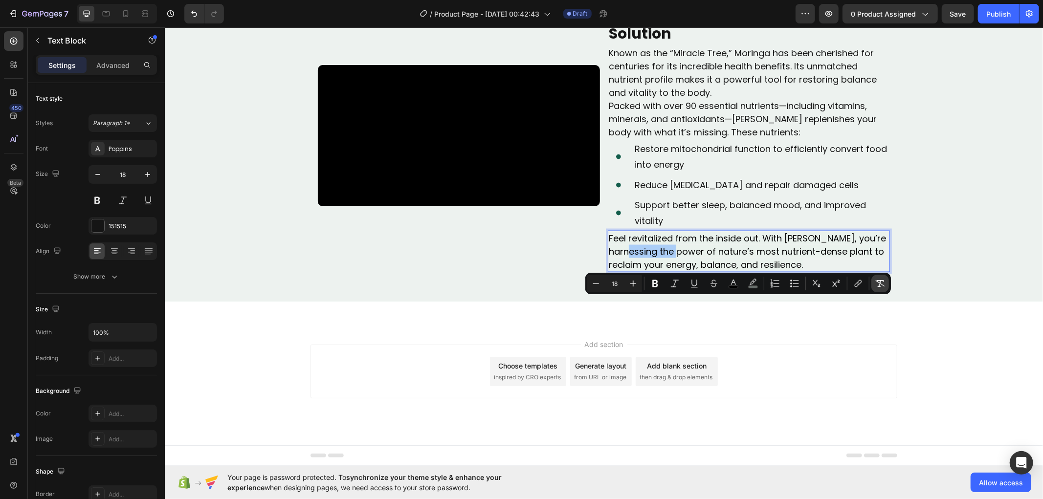
click at [885, 282] on button "Remove Format" at bounding box center [880, 284] width 18 height 18
click at [800, 271] on p "Feel revitalized from the inside out. With Rosabella Moringa, you’re harnessing…" at bounding box center [748, 251] width 280 height 40
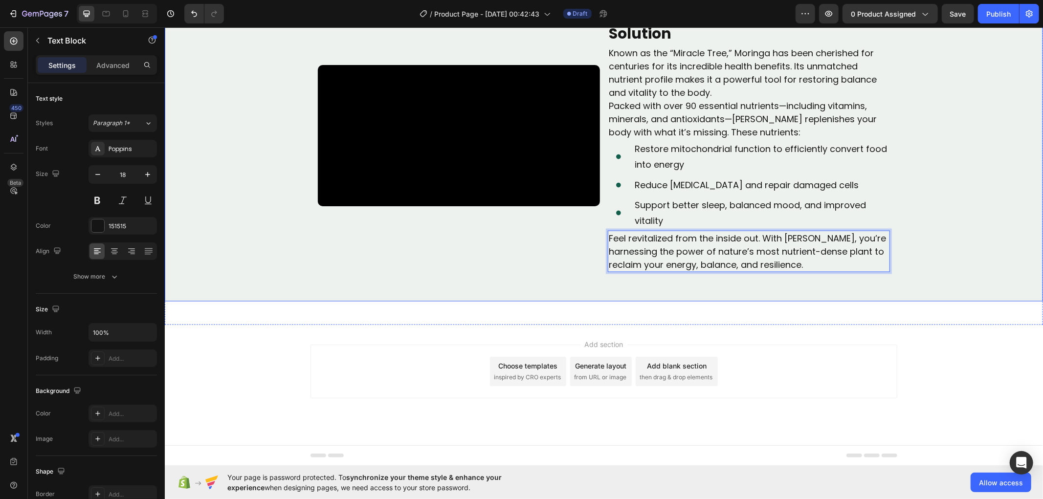
click at [968, 280] on div "Modern Nutrition Leaves Us Deficient Text Block Today’s food supply is not what…" at bounding box center [603, 22] width 878 height 558
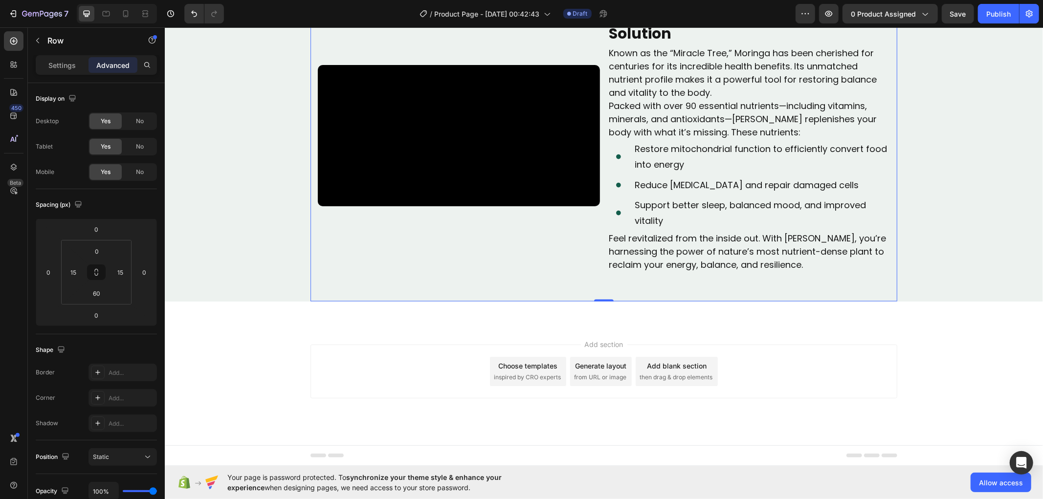
click at [890, 112] on div "Video Rosabella Moringa: The Miracle Tree Solution Text Block Known as the “Mir…" at bounding box center [603, 150] width 587 height 302
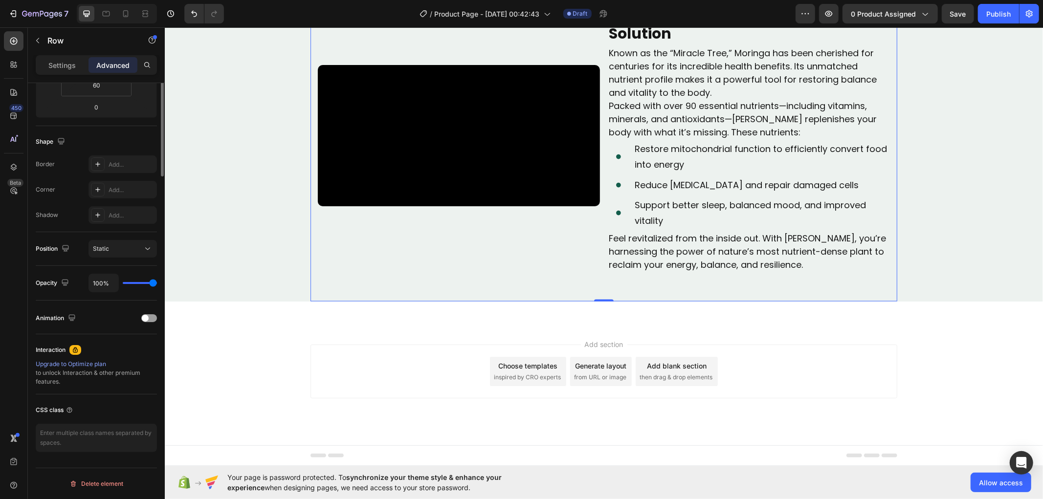
scroll to position [0, 0]
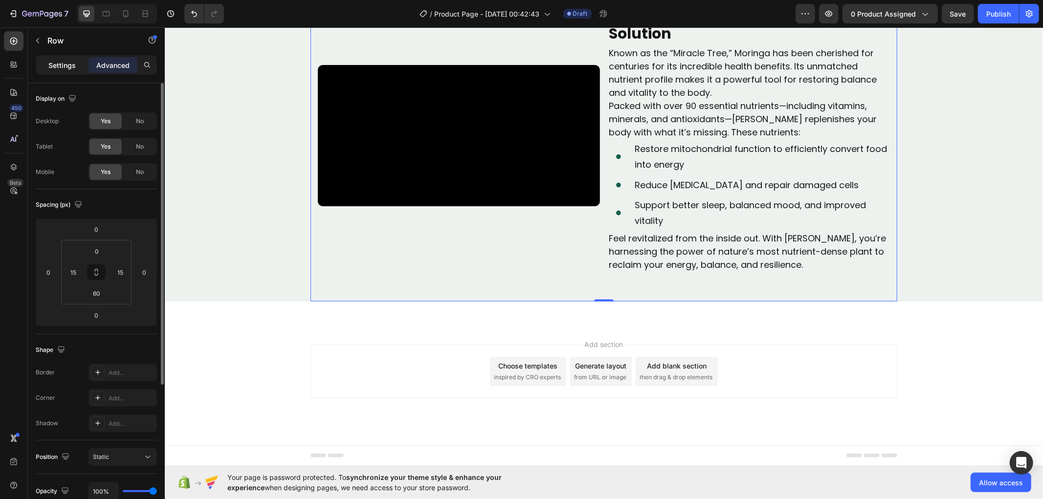
click at [65, 68] on p "Settings" at bounding box center [61, 65] width 27 height 10
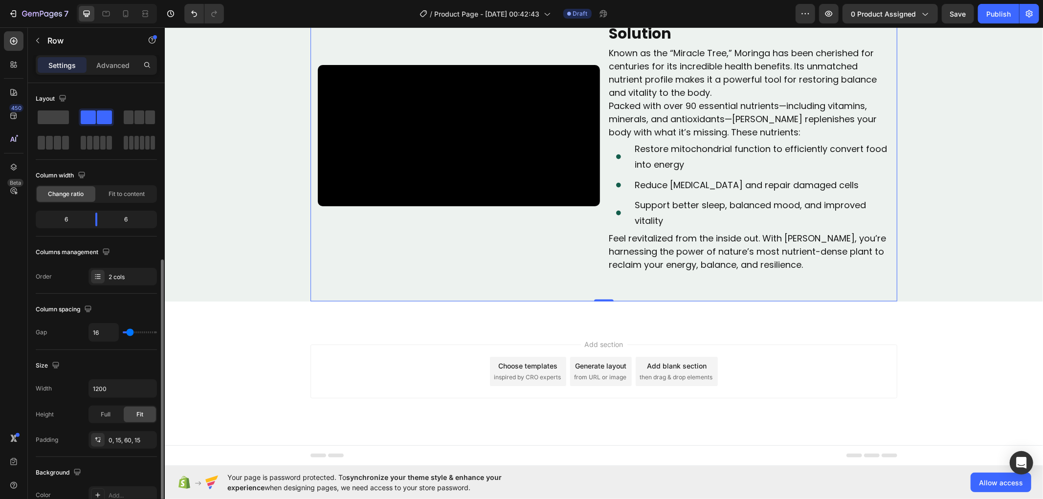
scroll to position [264, 0]
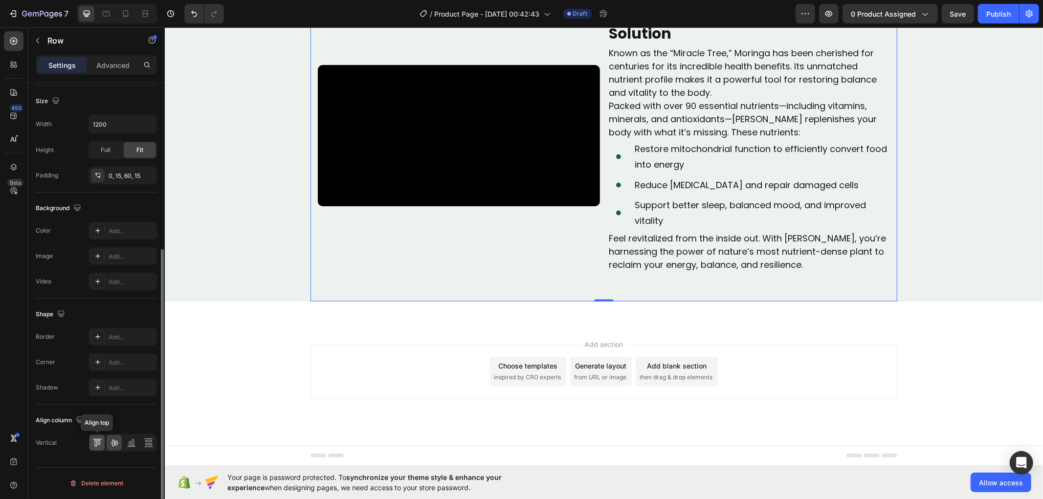
click at [98, 444] on icon at bounding box center [98, 442] width 2 height 5
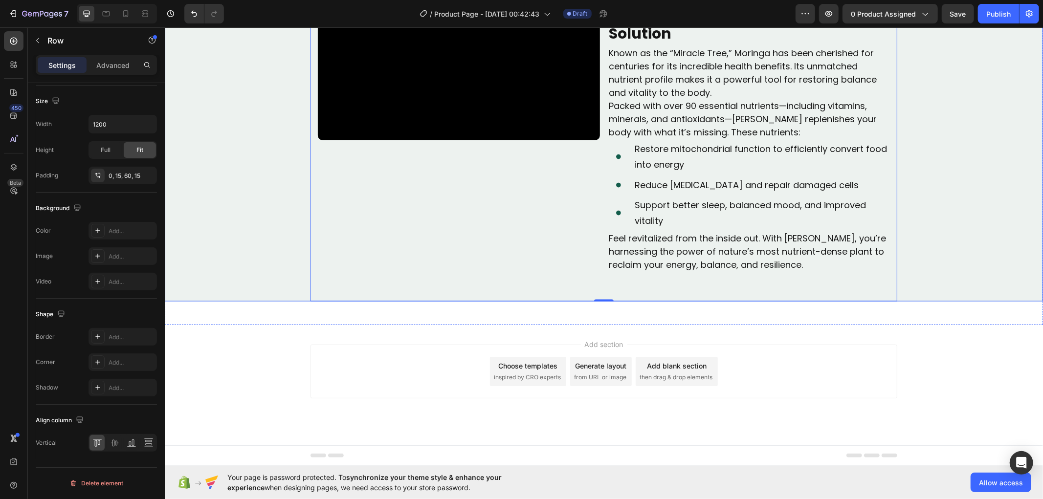
click at [946, 284] on div "Modern Nutrition Leaves Us Deficient Text Block Today’s food supply is not what…" at bounding box center [603, 22] width 878 height 558
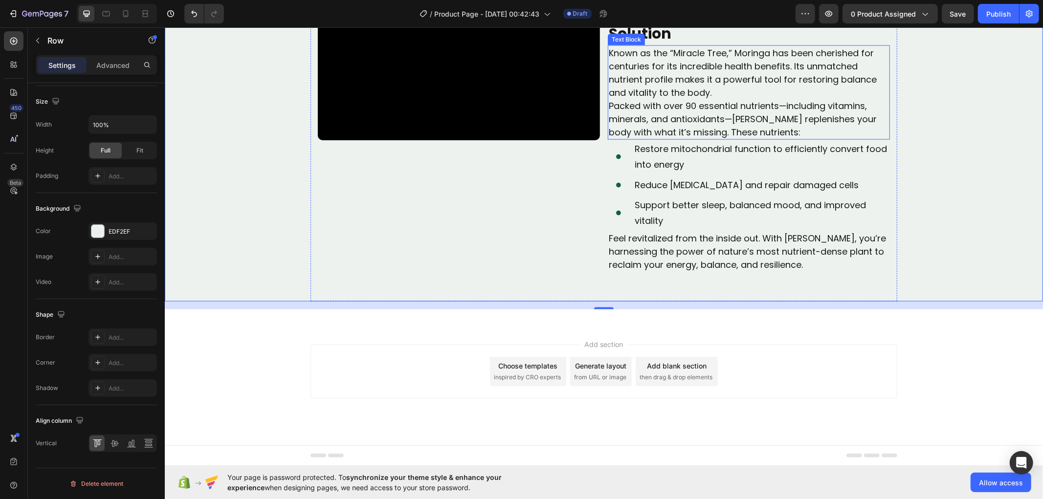
scroll to position [1201, 0]
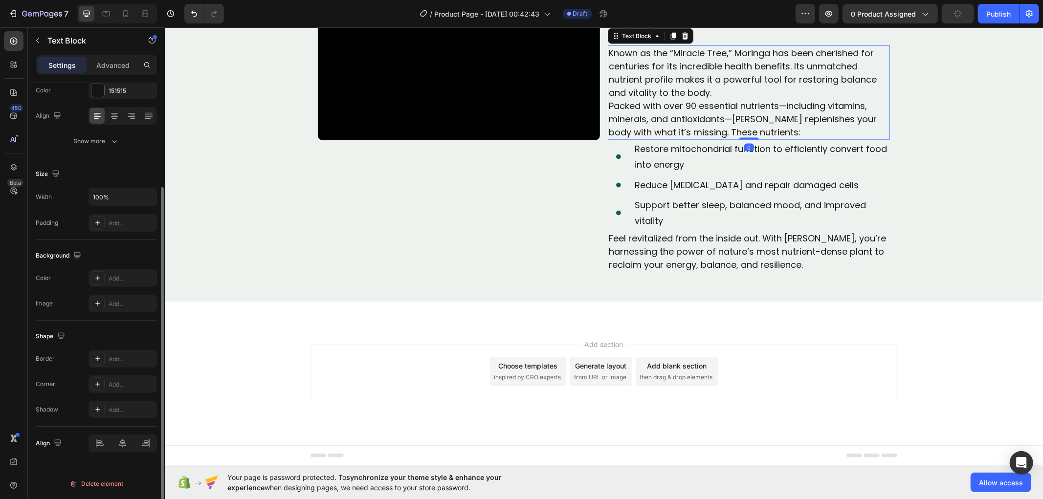
click at [707, 99] on p "Known as the “Miracle Tree,” Moringa has been cherished for centuries for its i…" at bounding box center [748, 72] width 280 height 53
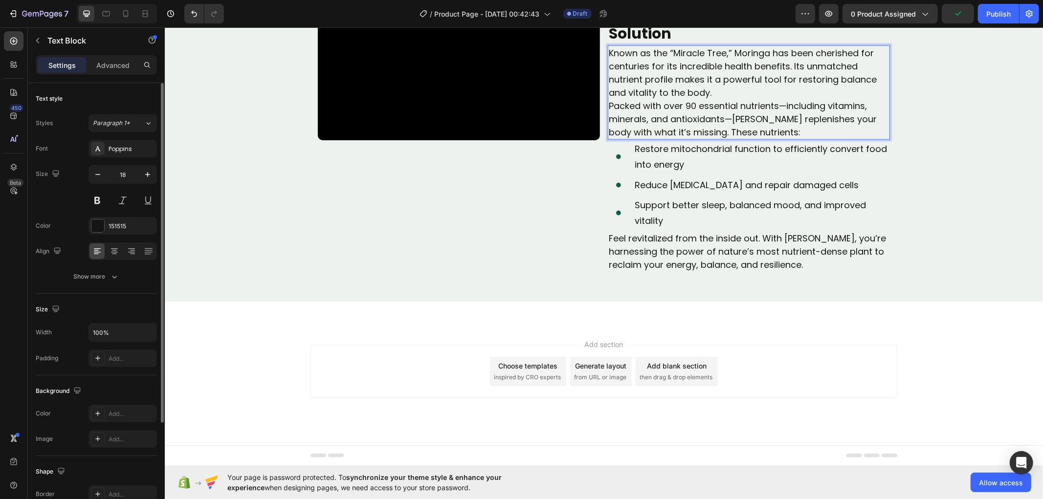
click at [717, 99] on p "Known as the “Miracle Tree,” Moringa has been cherished for centuries for its i…" at bounding box center [748, 72] width 280 height 53
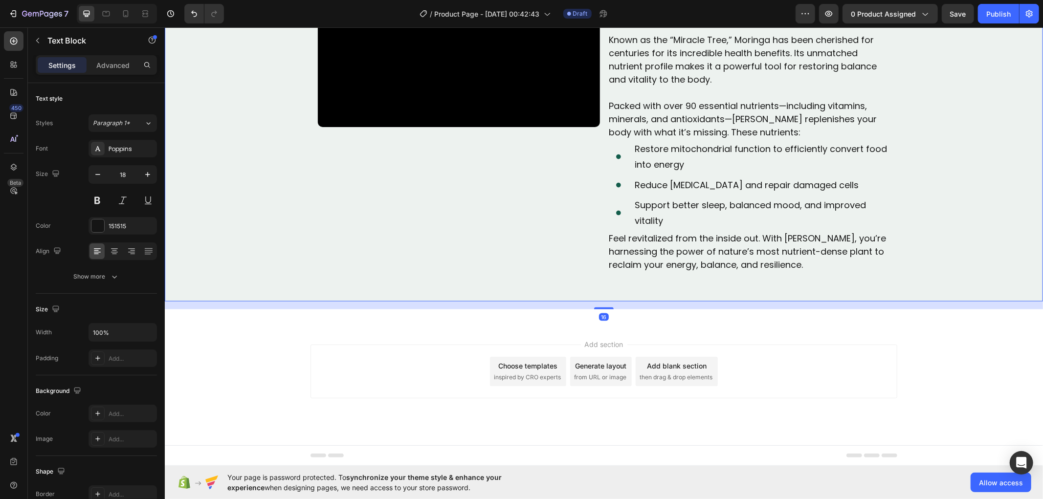
click at [894, 228] on div "Modern Nutrition Leaves Us Deficient Text Block Today’s food supply is not what…" at bounding box center [603, 15] width 878 height 571
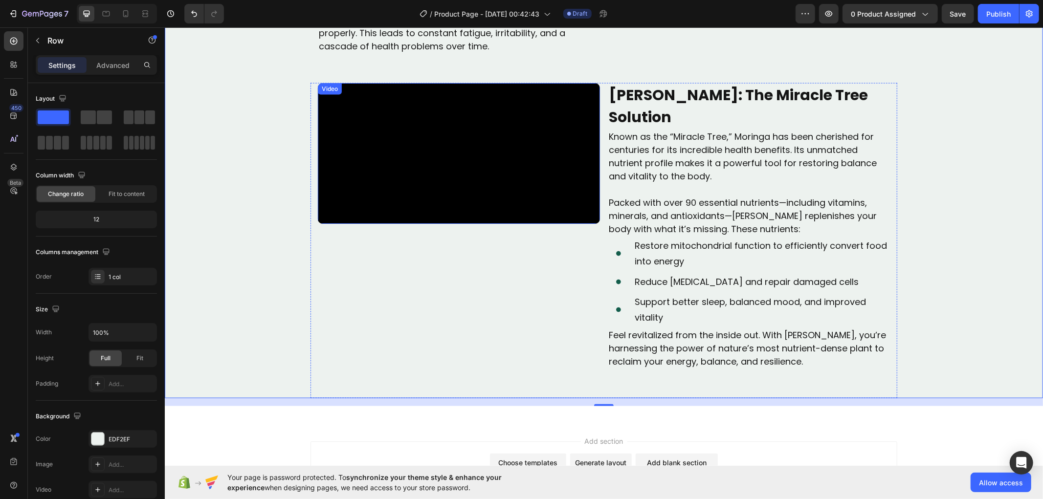
scroll to position [1114, 0]
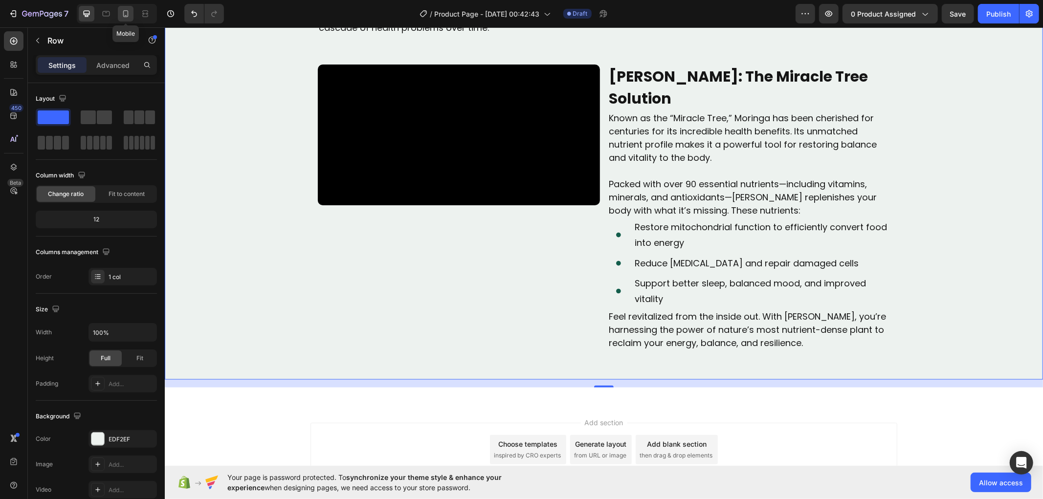
click at [125, 11] on icon at bounding box center [126, 14] width 10 height 10
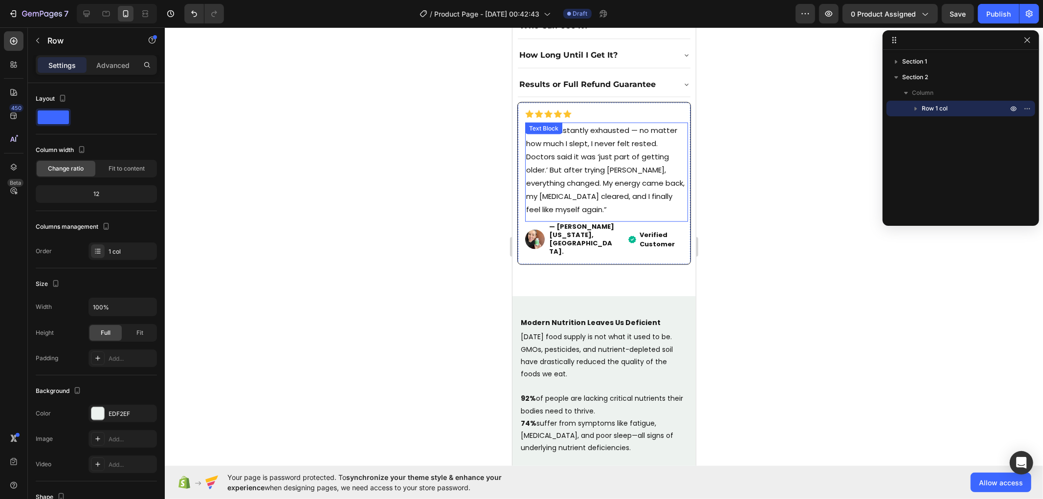
scroll to position [1134, 0]
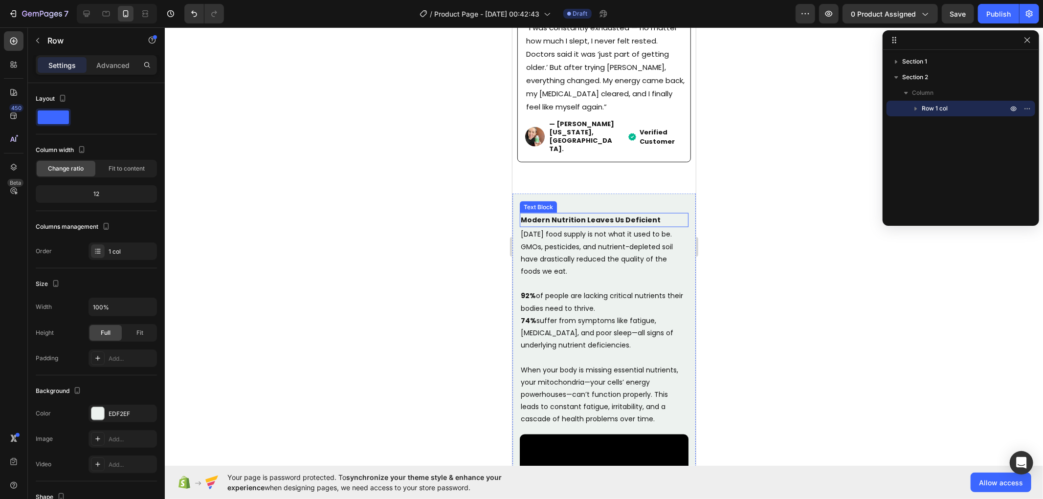
click at [575, 215] on strong "Modern Nutrition Leaves Us Deficient" at bounding box center [590, 220] width 140 height 10
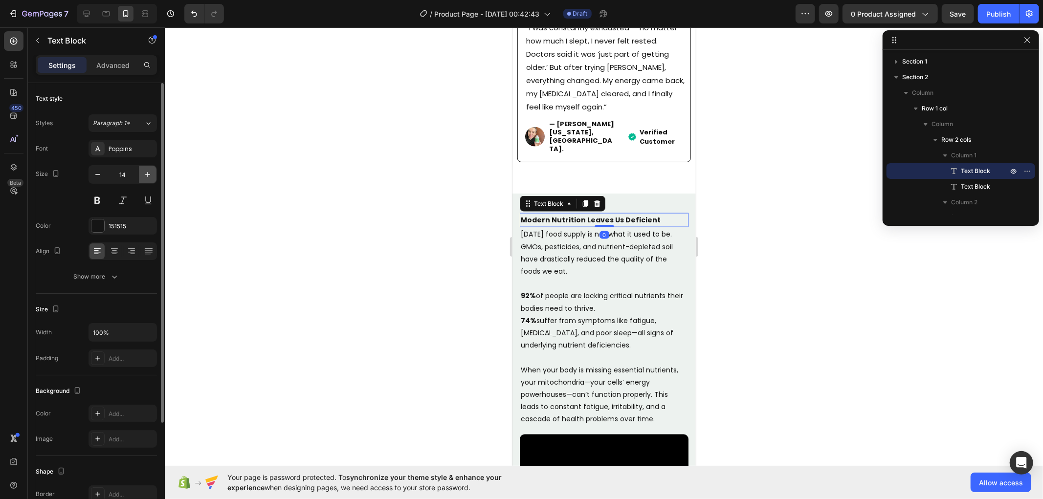
click at [152, 178] on icon "button" at bounding box center [148, 175] width 10 height 10
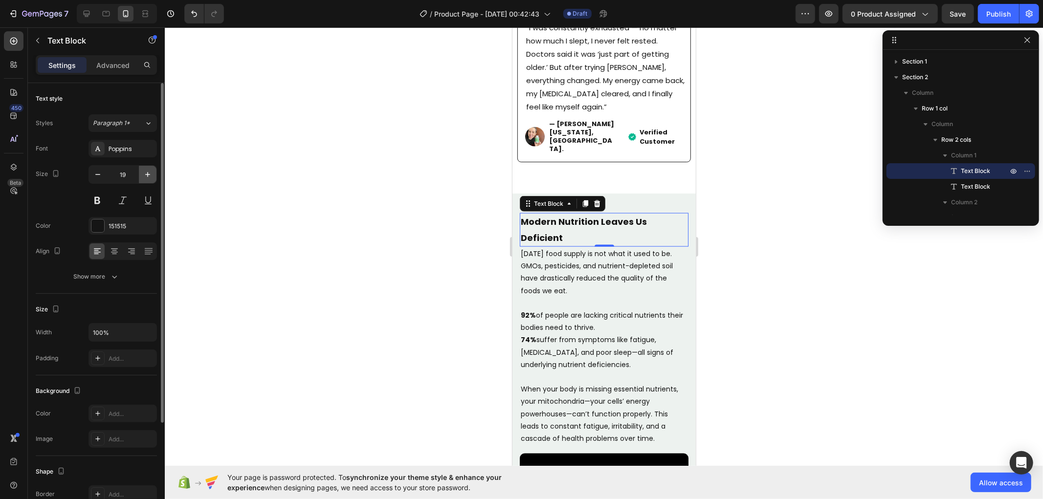
click at [152, 178] on icon "button" at bounding box center [148, 175] width 10 height 10
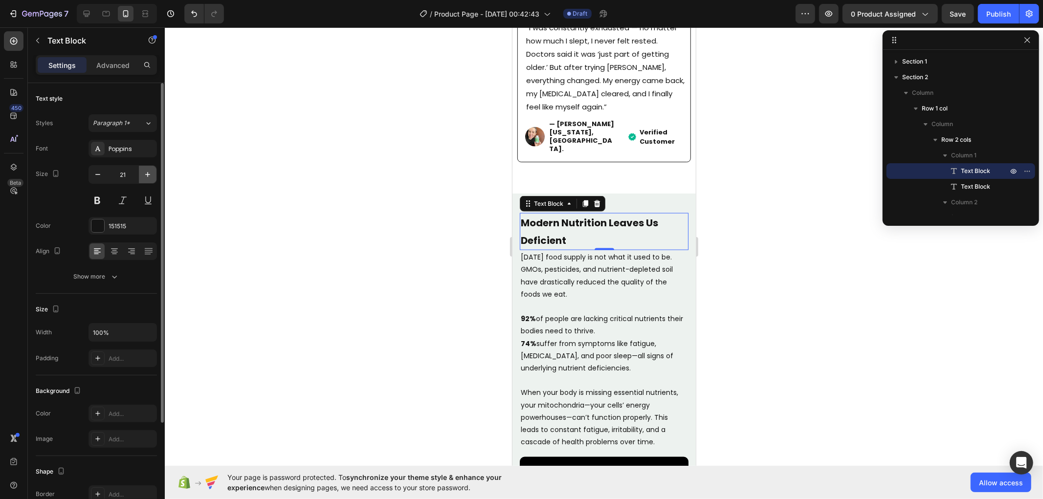
click at [152, 178] on icon "button" at bounding box center [148, 175] width 10 height 10
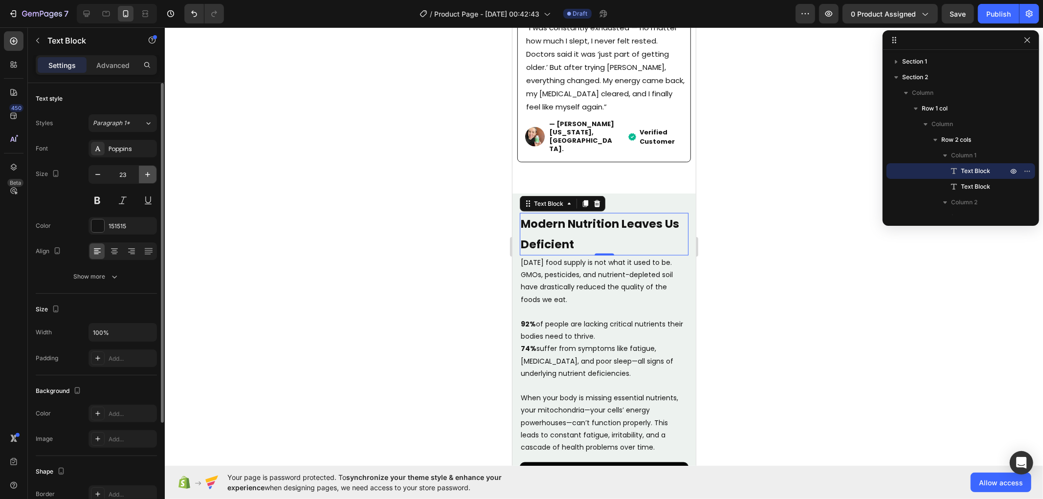
click at [152, 178] on icon "button" at bounding box center [148, 175] width 10 height 10
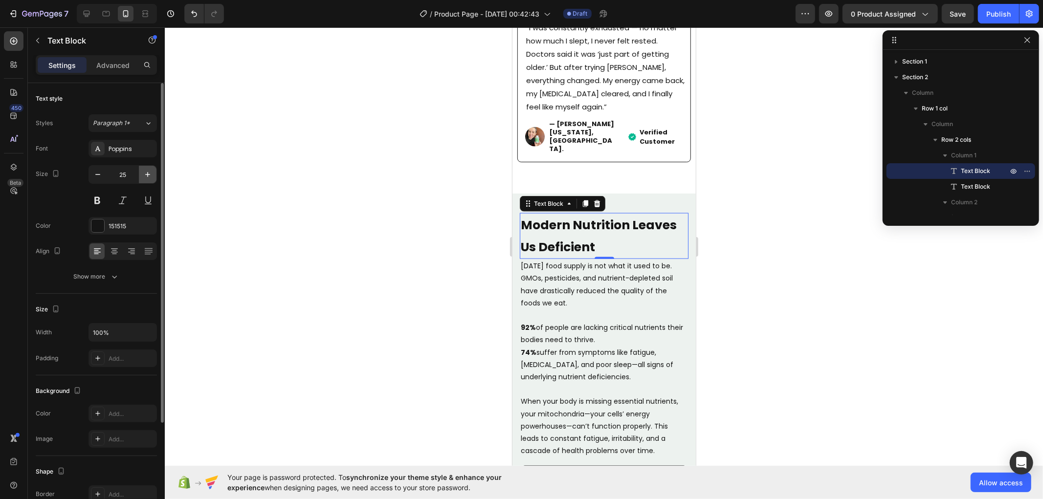
click at [152, 178] on icon "button" at bounding box center [148, 175] width 10 height 10
type input "27"
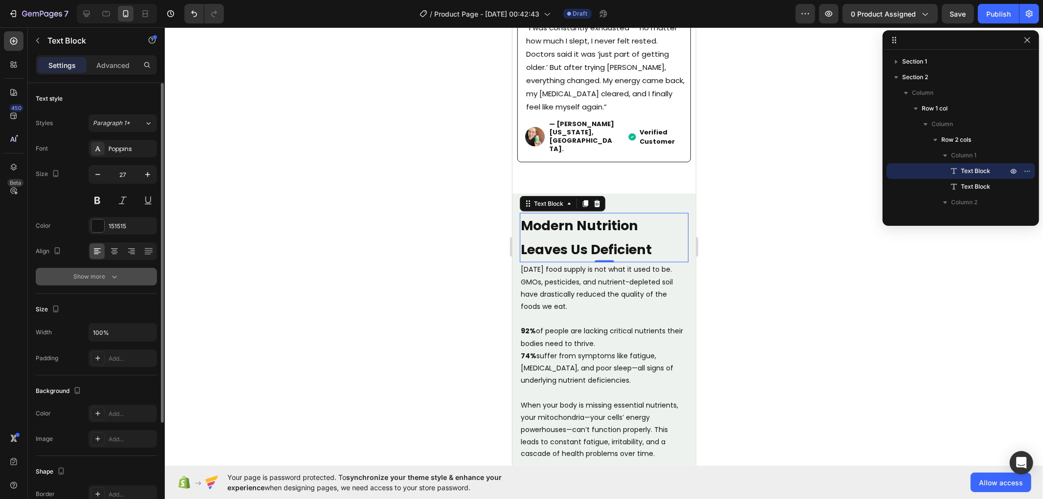
click at [108, 278] on div "Show more" at bounding box center [96, 277] width 45 height 10
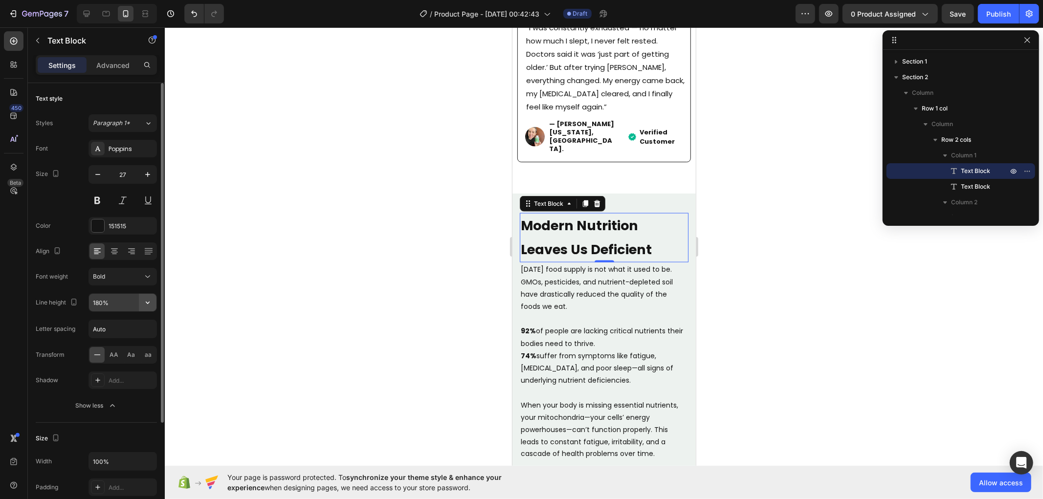
click at [145, 304] on icon "button" at bounding box center [148, 303] width 10 height 10
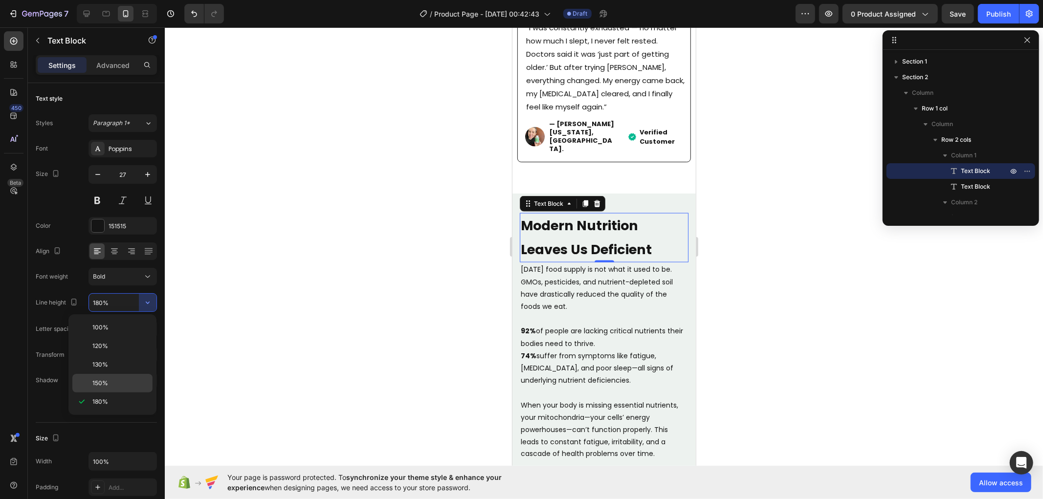
click at [120, 385] on p "150%" at bounding box center [120, 383] width 56 height 9
type input "150%"
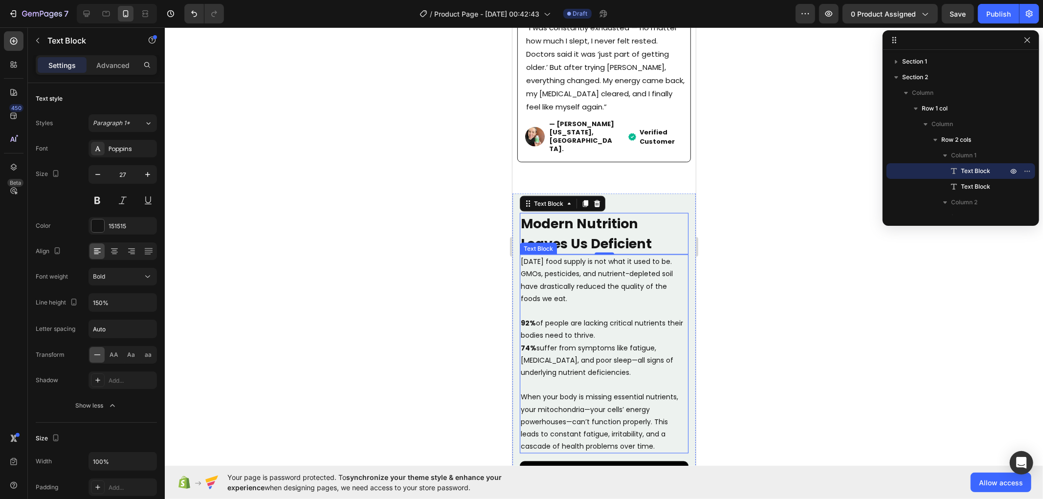
click at [608, 255] on p "[DATE] food supply is not what it used to be. GMOs, pesticides, and nutrient-de…" at bounding box center [603, 279] width 167 height 49
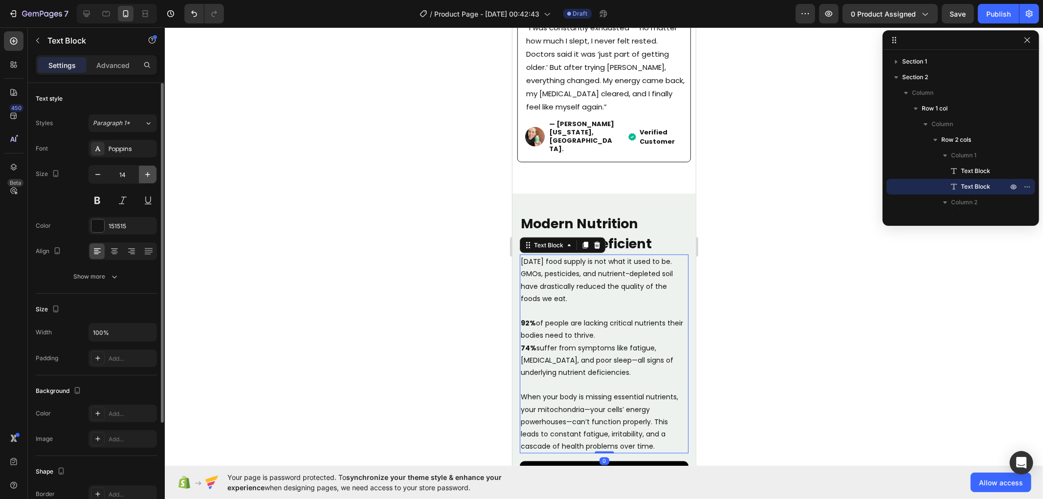
click at [145, 170] on icon "button" at bounding box center [148, 175] width 10 height 10
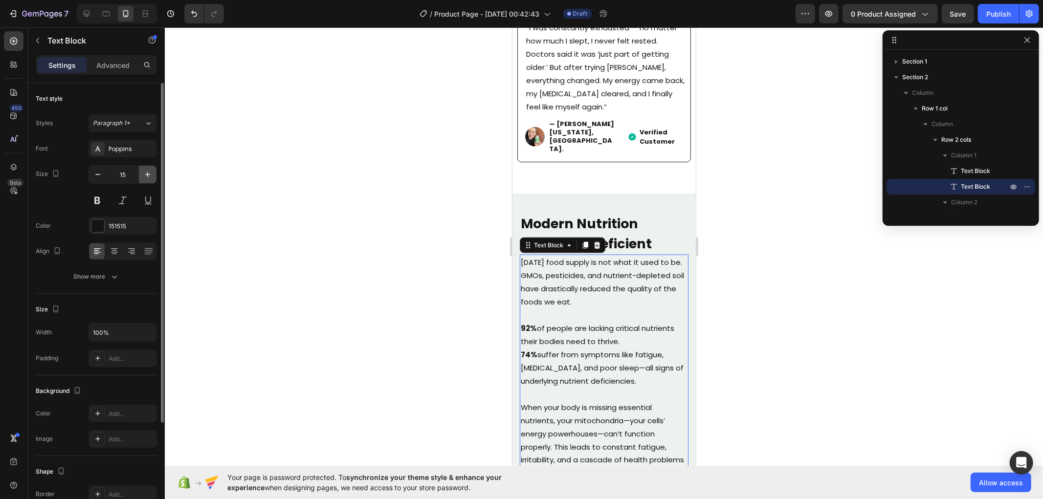
click at [145, 170] on icon "button" at bounding box center [148, 175] width 10 height 10
type input "16"
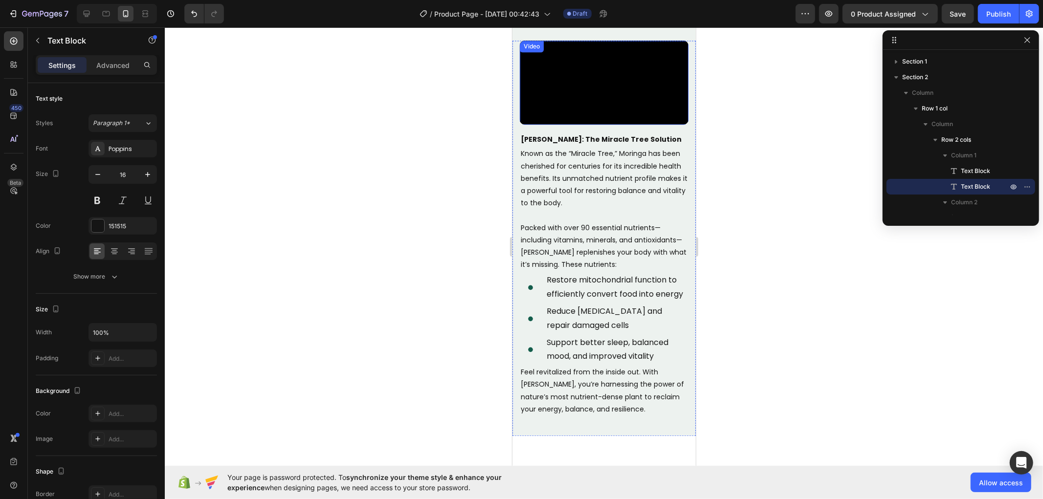
scroll to position [1679, 0]
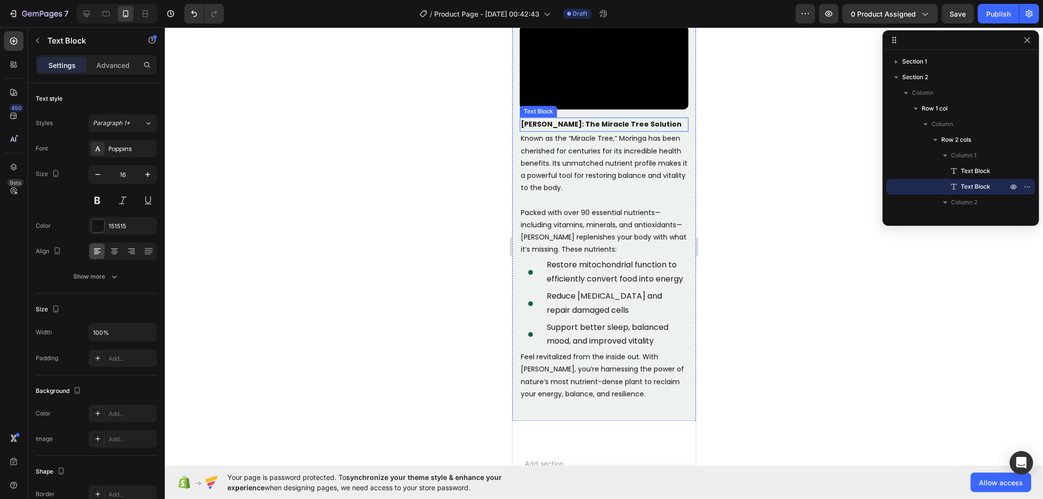
click at [601, 129] on strong "[PERSON_NAME]: The Miracle Tree Solution" at bounding box center [600, 124] width 161 height 10
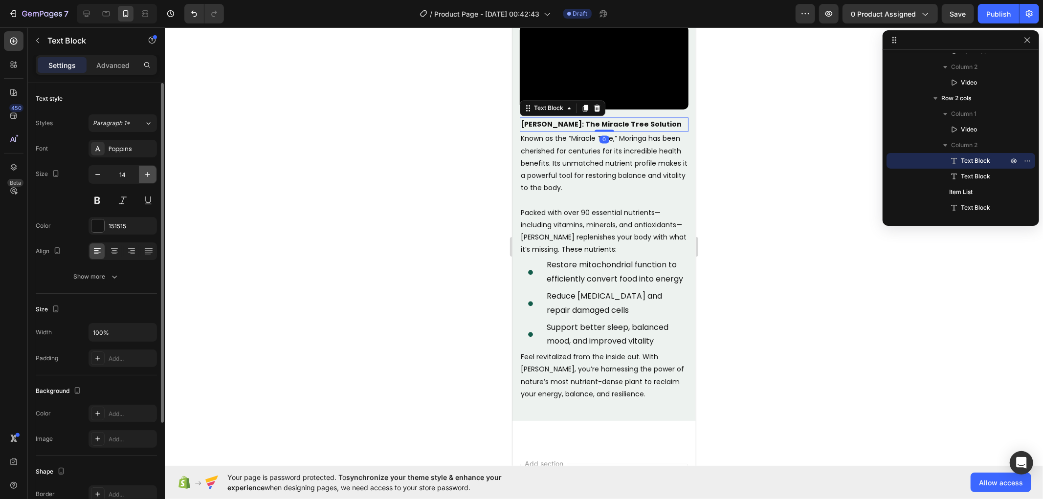
click at [151, 177] on icon "button" at bounding box center [148, 175] width 10 height 10
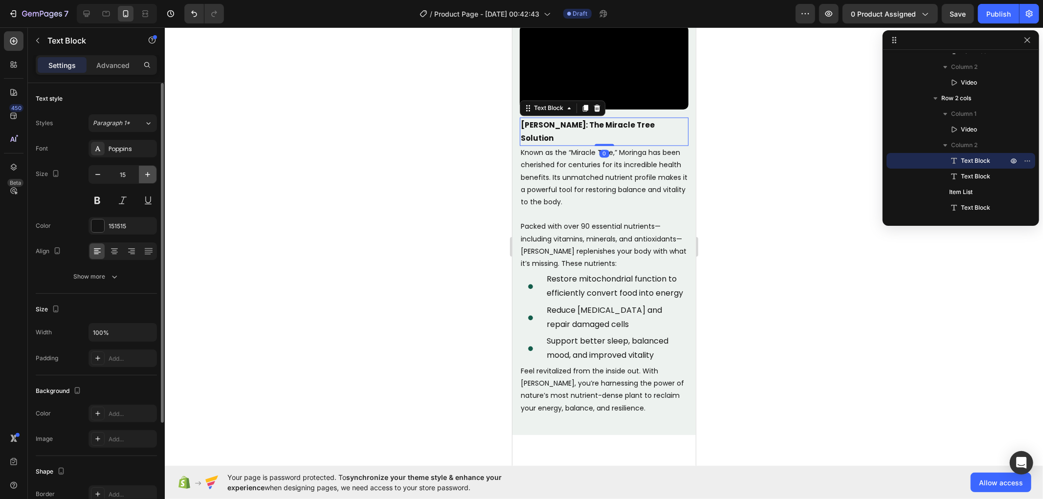
click at [151, 177] on icon "button" at bounding box center [148, 175] width 10 height 10
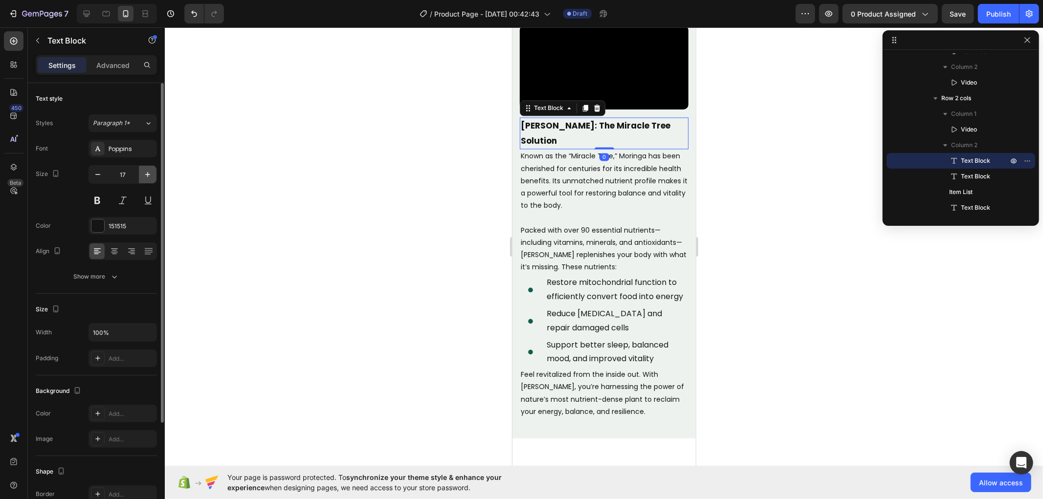
click at [151, 177] on icon "button" at bounding box center [148, 175] width 10 height 10
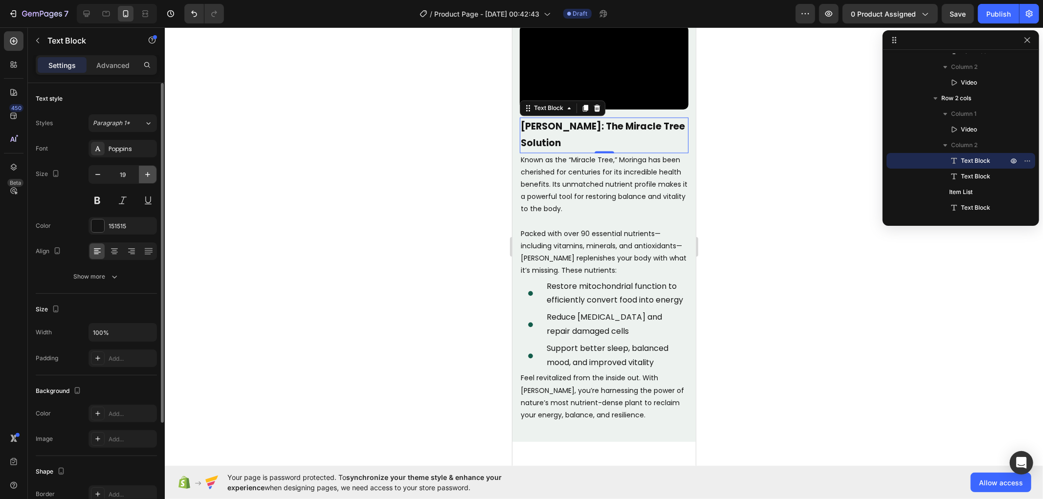
click at [151, 177] on icon "button" at bounding box center [148, 175] width 10 height 10
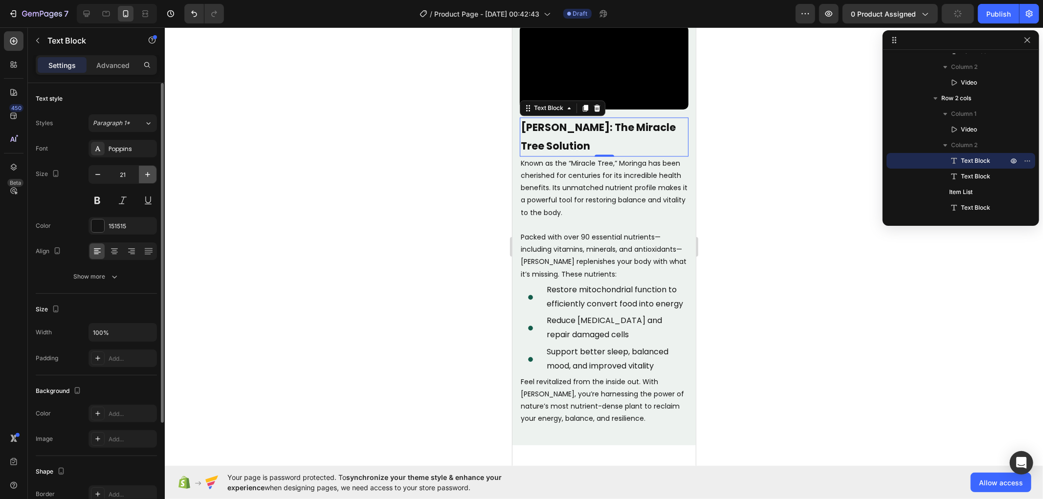
click at [151, 177] on icon "button" at bounding box center [148, 175] width 10 height 10
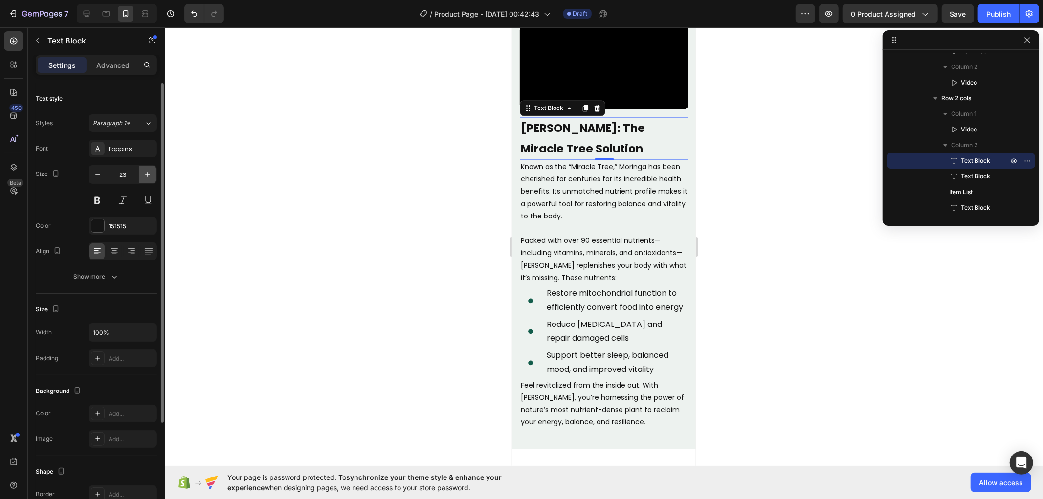
click at [151, 177] on icon "button" at bounding box center [148, 175] width 10 height 10
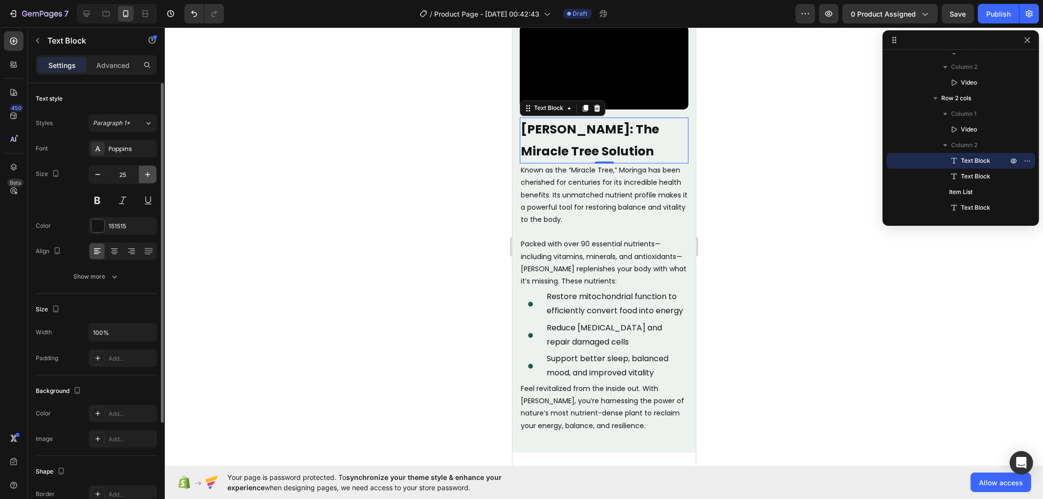
click at [152, 177] on icon "button" at bounding box center [148, 175] width 10 height 10
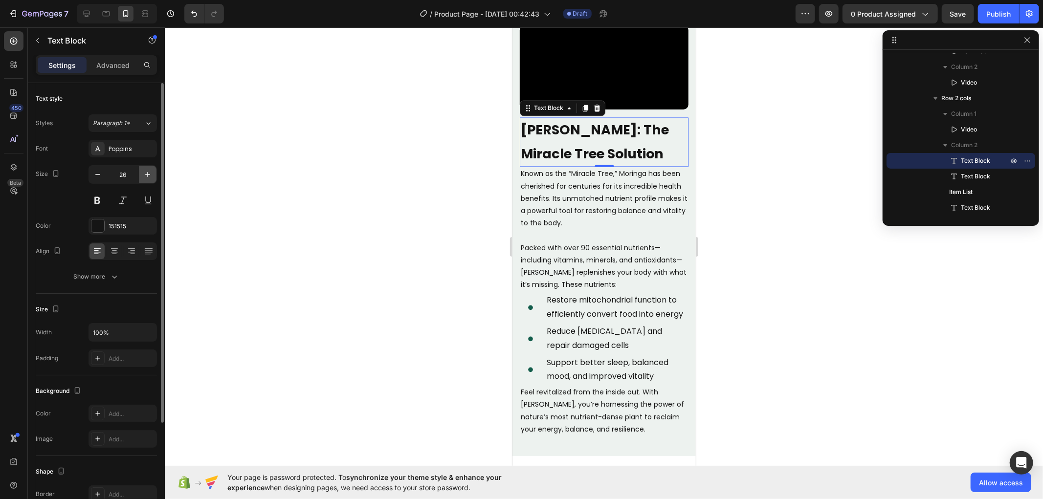
type input "27"
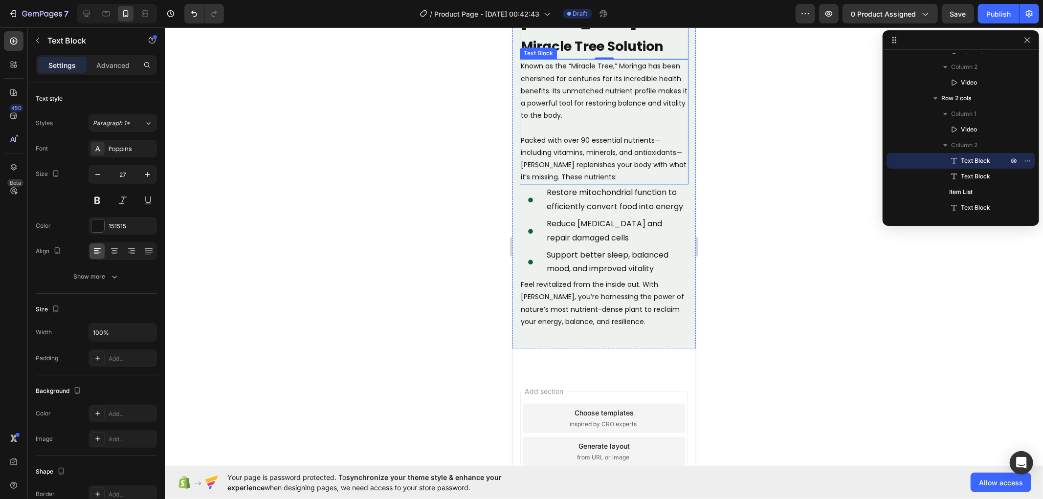
scroll to position [1788, 0]
click at [608, 120] on p "Known as the “Miracle Tree,” Moringa has been cherished for centuries for its i…" at bounding box center [603, 90] width 167 height 62
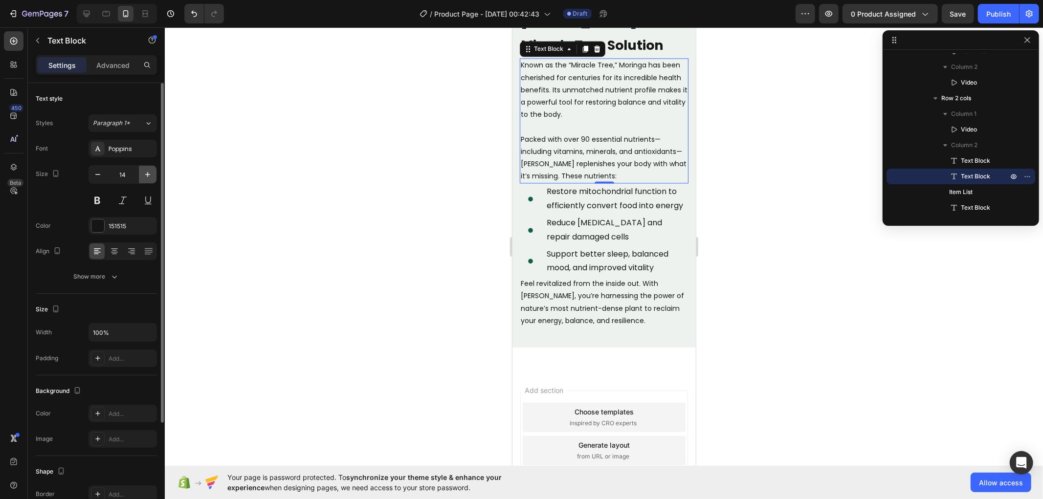
click at [144, 174] on icon "button" at bounding box center [148, 175] width 10 height 10
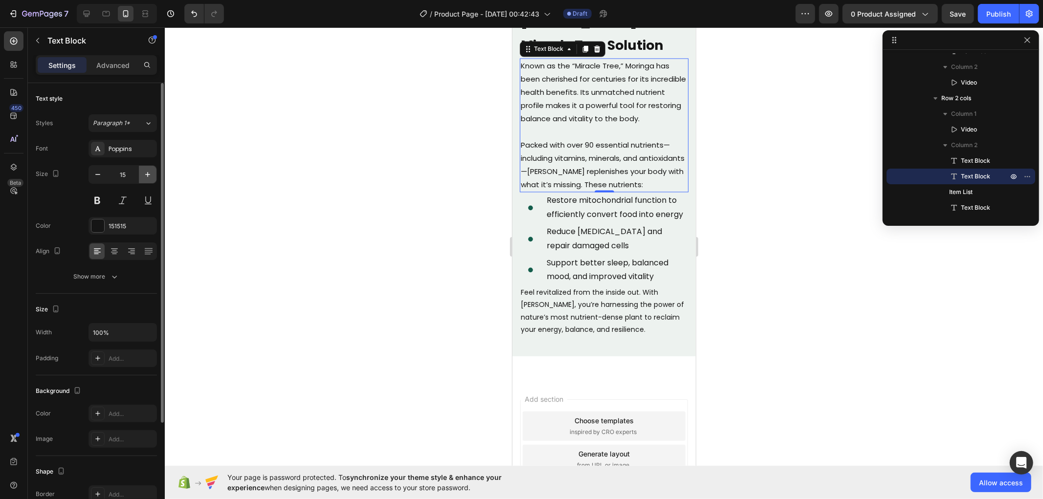
click at [144, 174] on icon "button" at bounding box center [148, 175] width 10 height 10
type input "16"
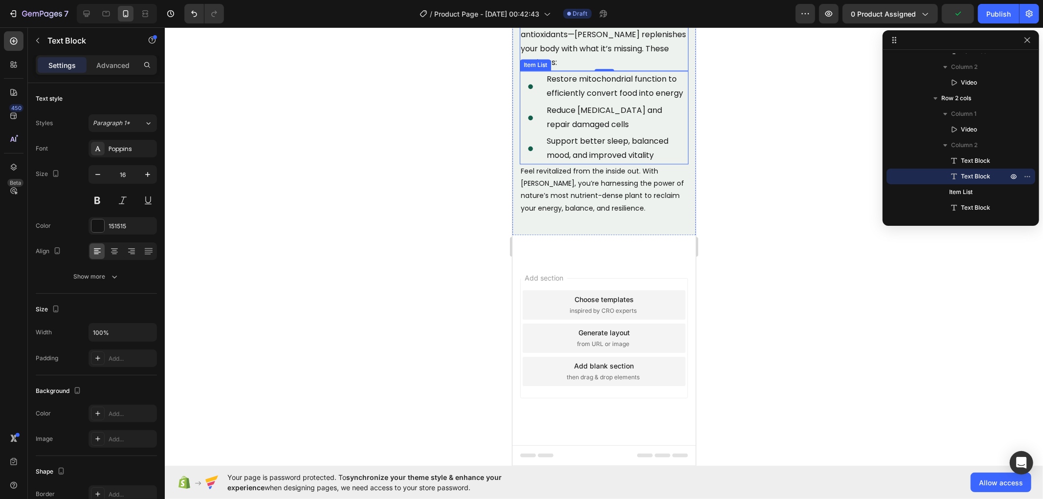
scroll to position [1951, 0]
click at [631, 100] on p "Restore mitochondrial function to efficiently convert food into energy" at bounding box center [616, 86] width 140 height 28
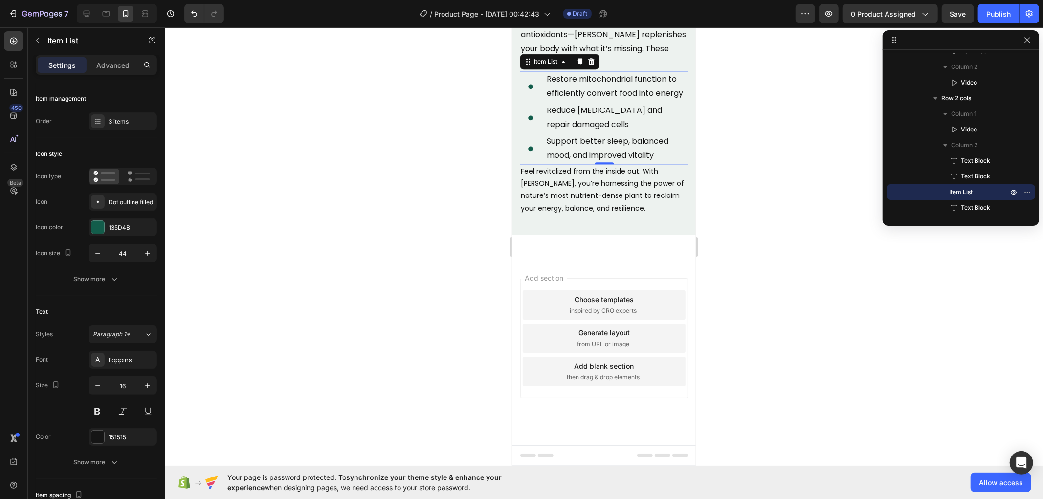
click at [582, 100] on p "Restore mitochondrial function to efficiently convert food into energy" at bounding box center [616, 86] width 140 height 28
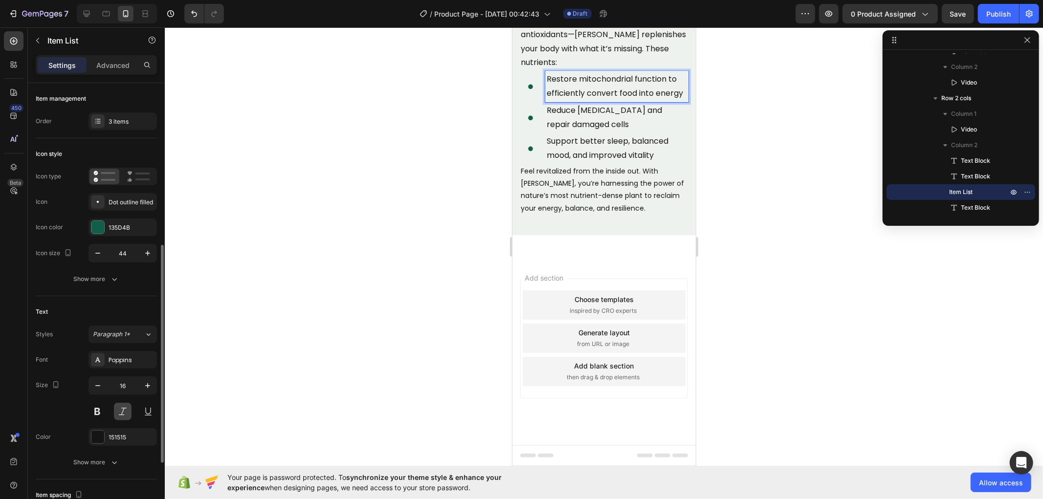
scroll to position [109, 0]
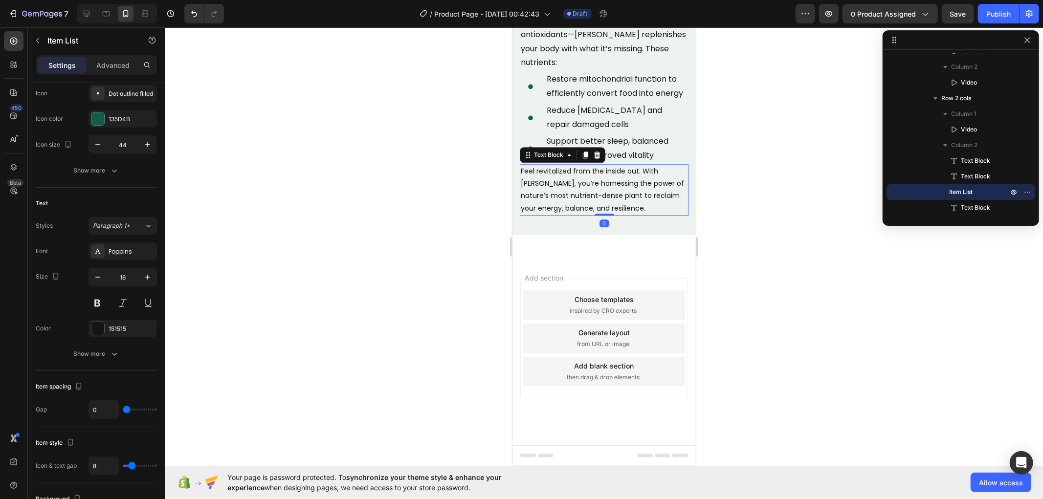
click at [586, 214] on p "Feel revitalized from the inside out. With [PERSON_NAME], you’re harnessing the…" at bounding box center [603, 189] width 167 height 49
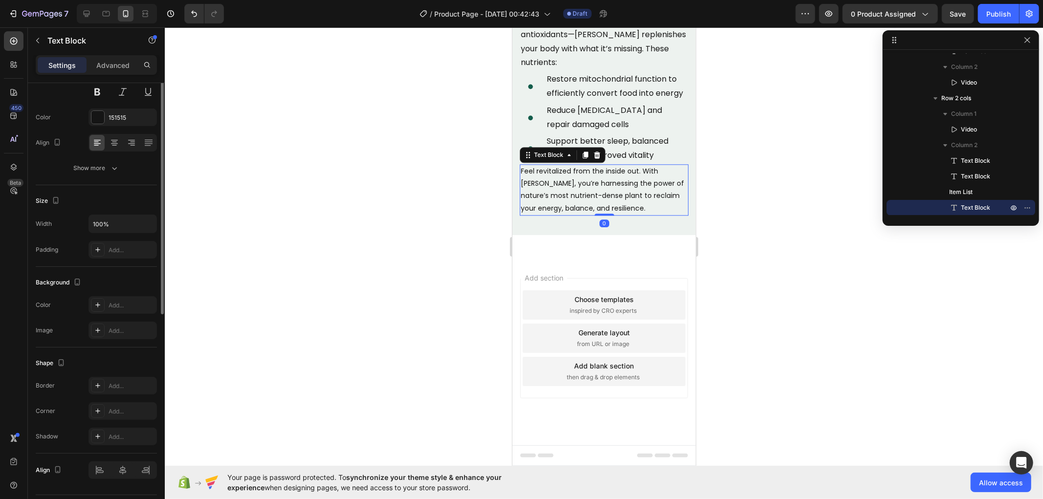
scroll to position [0, 0]
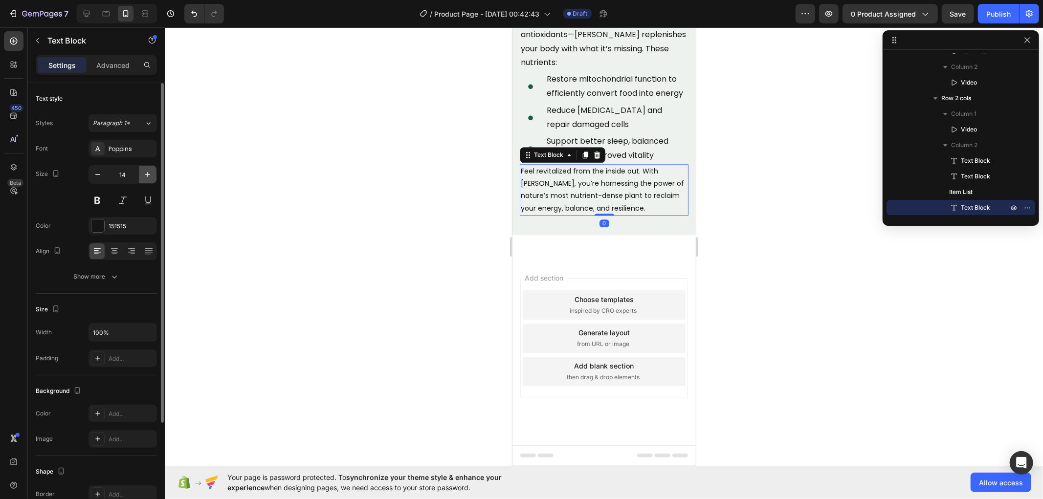
click at [144, 175] on icon "button" at bounding box center [148, 175] width 10 height 10
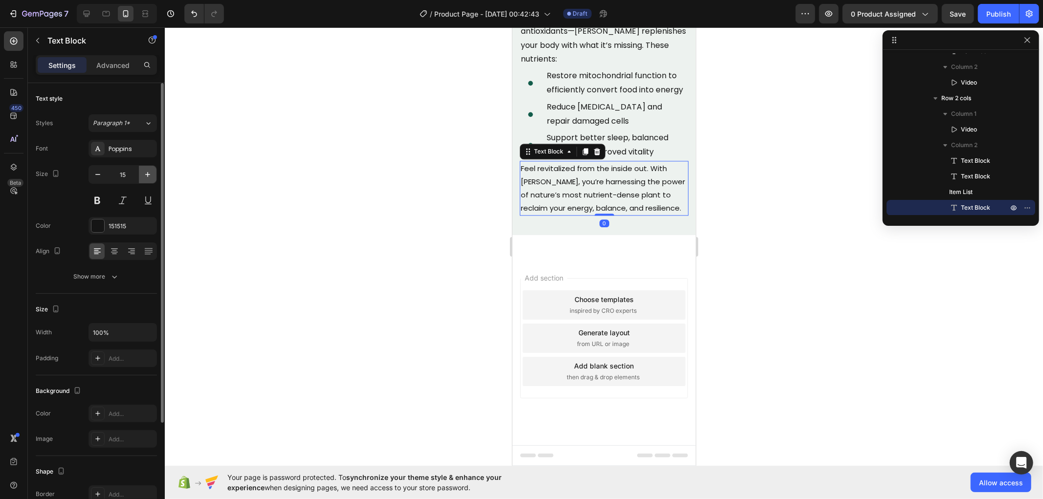
click at [144, 175] on icon "button" at bounding box center [148, 175] width 10 height 10
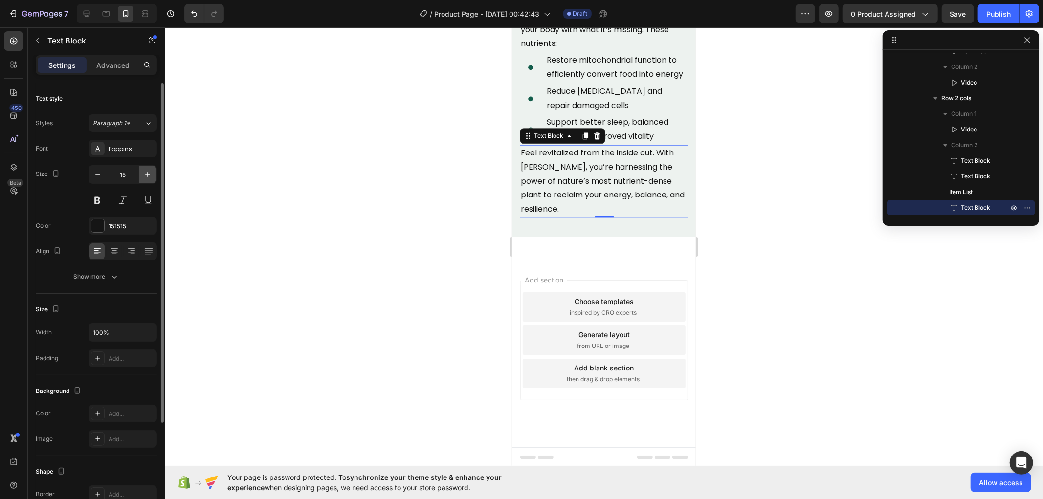
type input "16"
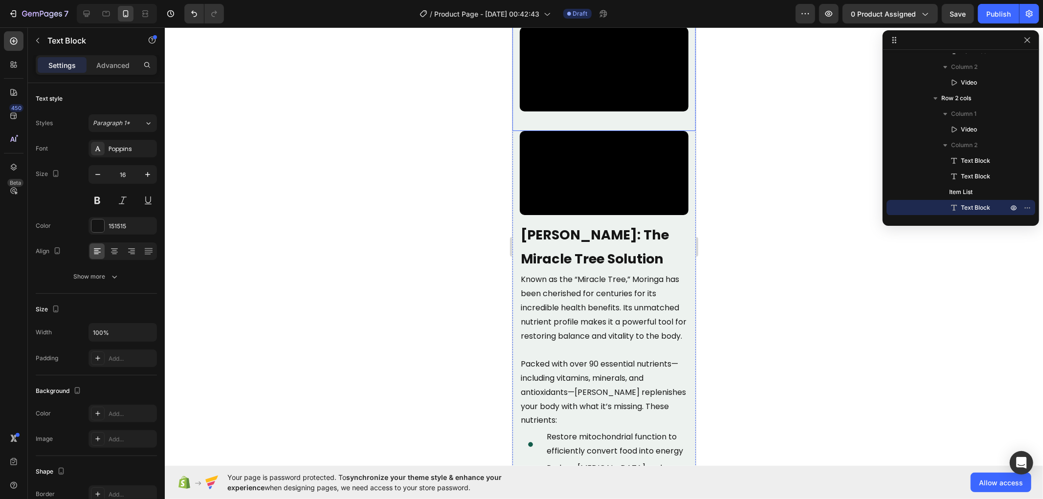
scroll to position [1489, 0]
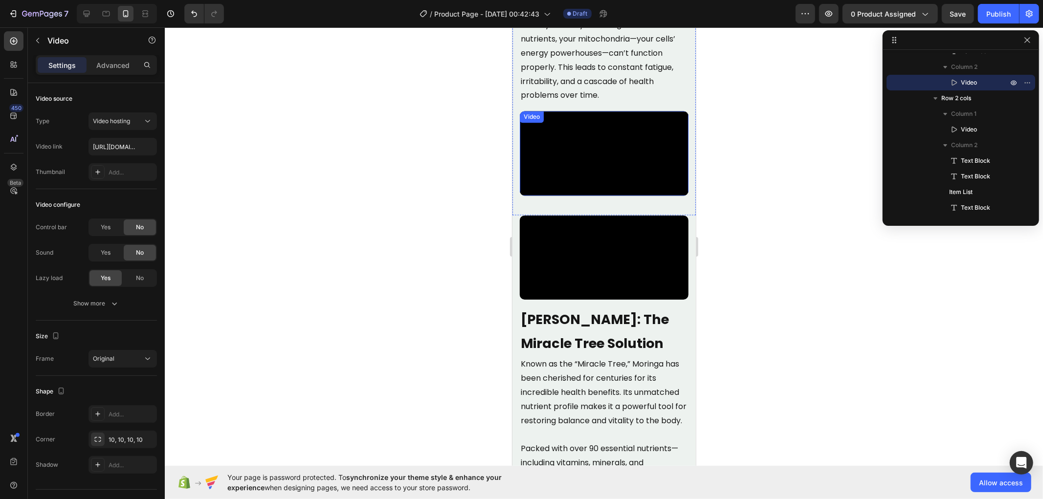
click at [608, 177] on video at bounding box center [603, 153] width 169 height 85
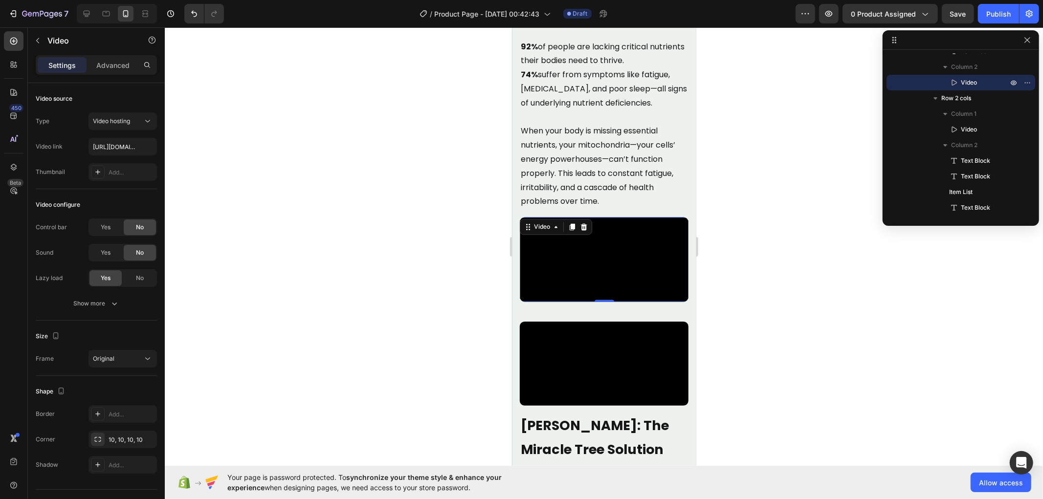
scroll to position [1381, 0]
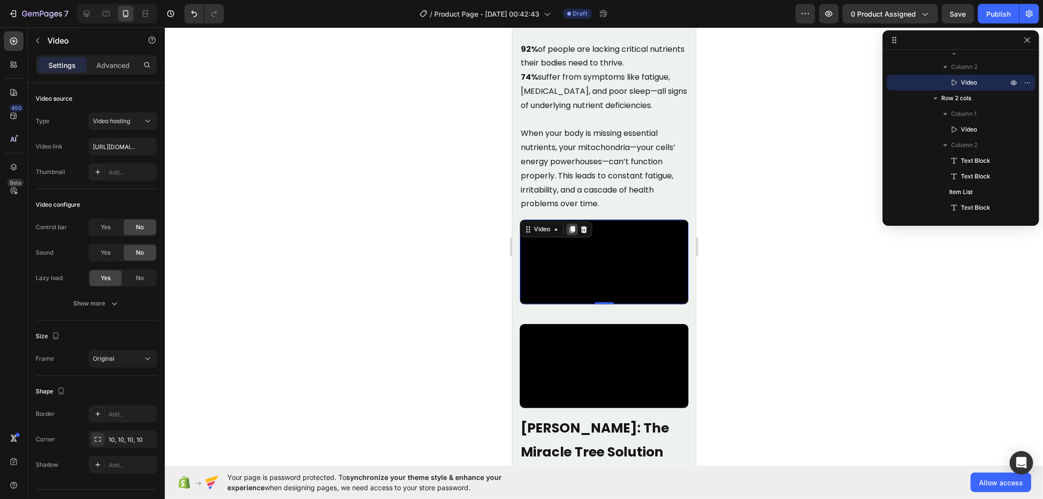
click at [571, 230] on icon at bounding box center [571, 229] width 5 height 7
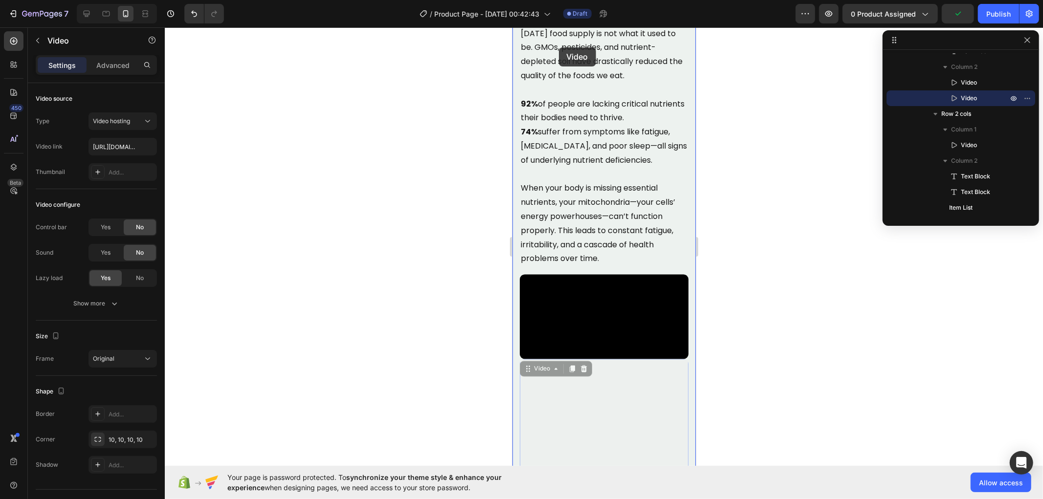
scroll to position [1272, 0]
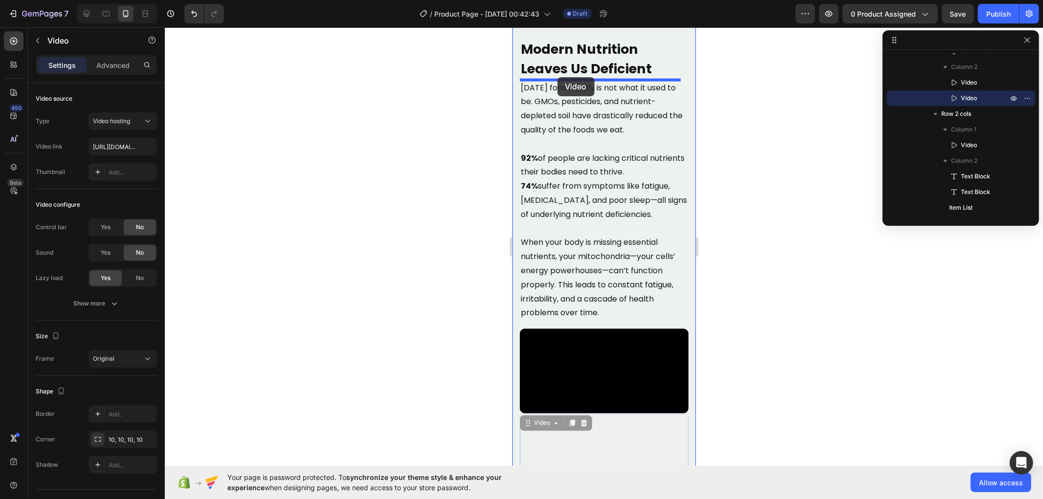
drag, startPoint x: 527, startPoint y: 338, endPoint x: 557, endPoint y: 77, distance: 263.1
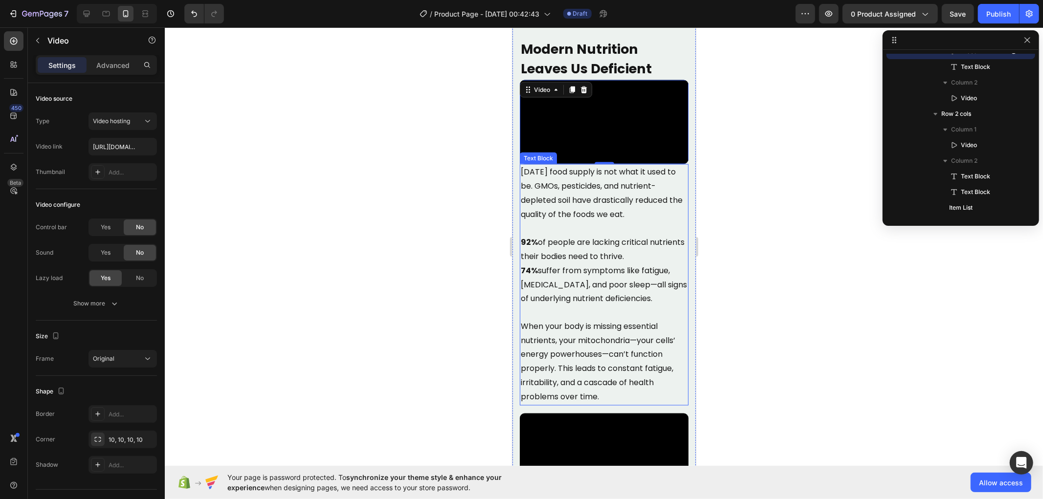
click at [584, 221] on p "[DATE] food supply is not what it used to be. GMOs, pesticides, and nutrient-de…" at bounding box center [603, 193] width 167 height 56
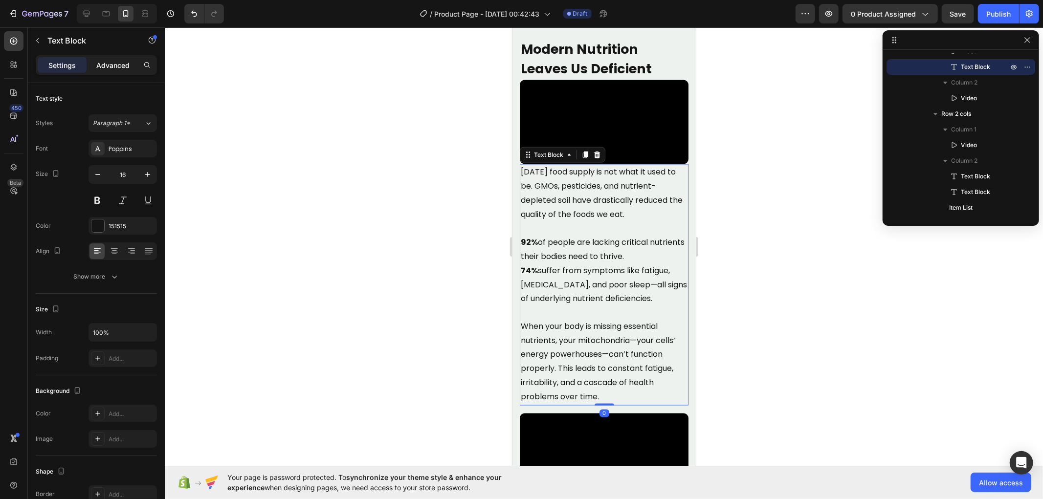
click at [113, 61] on p "Advanced" at bounding box center [112, 65] width 33 height 10
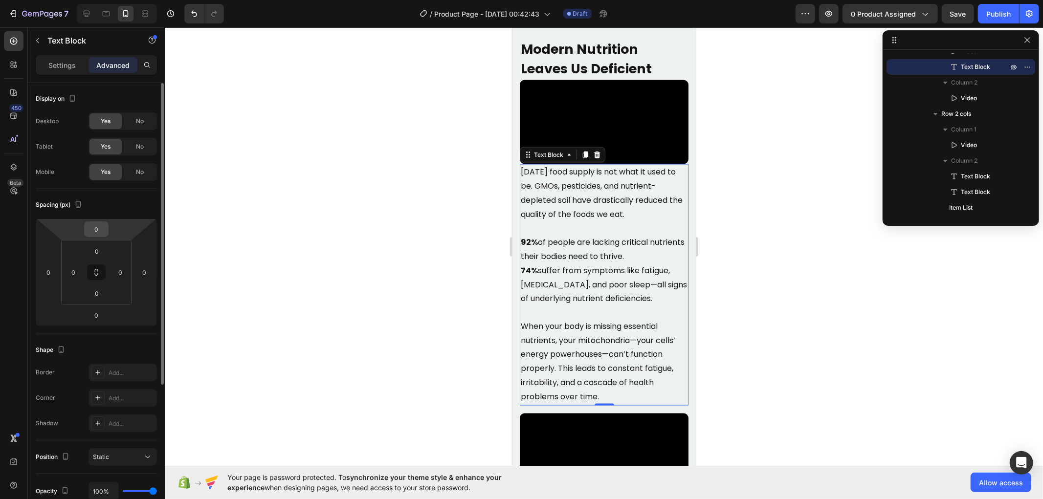
click at [99, 230] on input "0" at bounding box center [97, 229] width 20 height 15
type input "25"
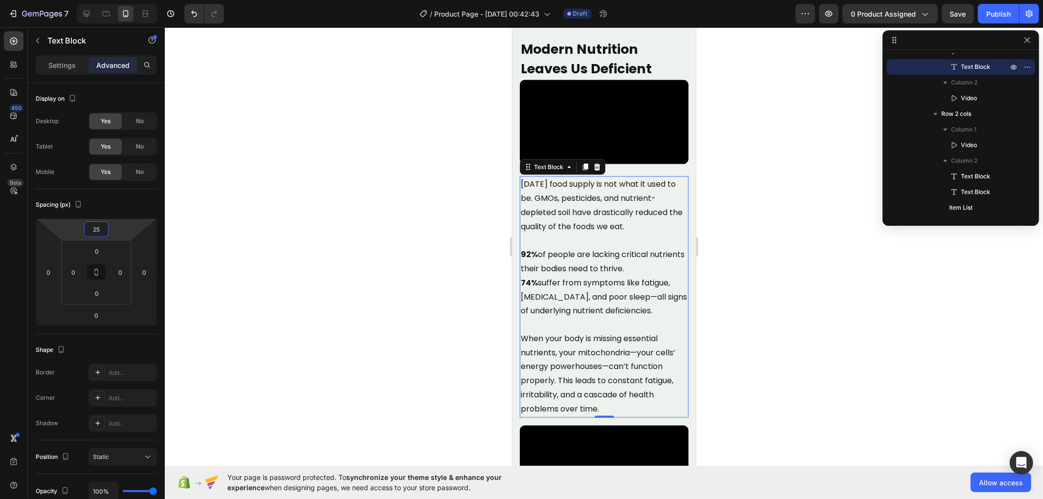
click at [364, 241] on div at bounding box center [604, 263] width 878 height 472
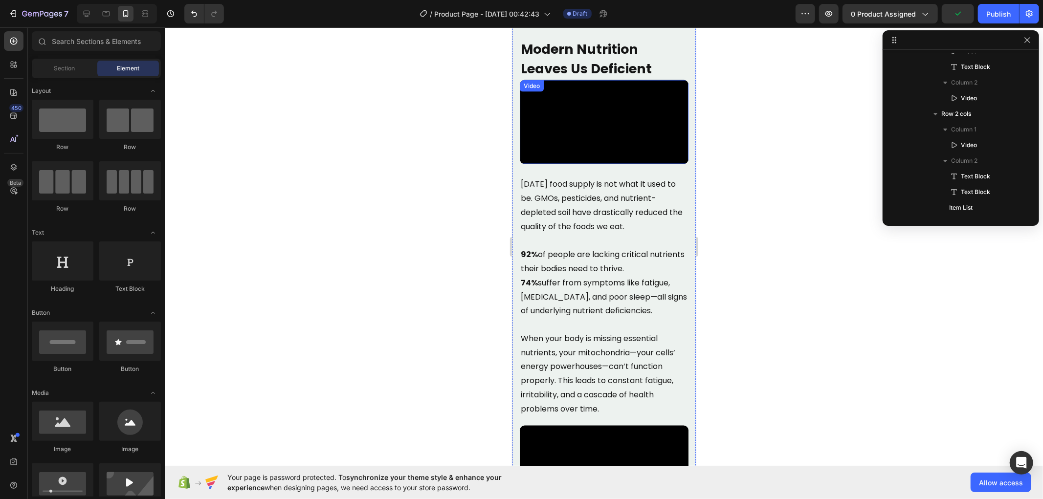
click at [596, 156] on video at bounding box center [603, 122] width 169 height 85
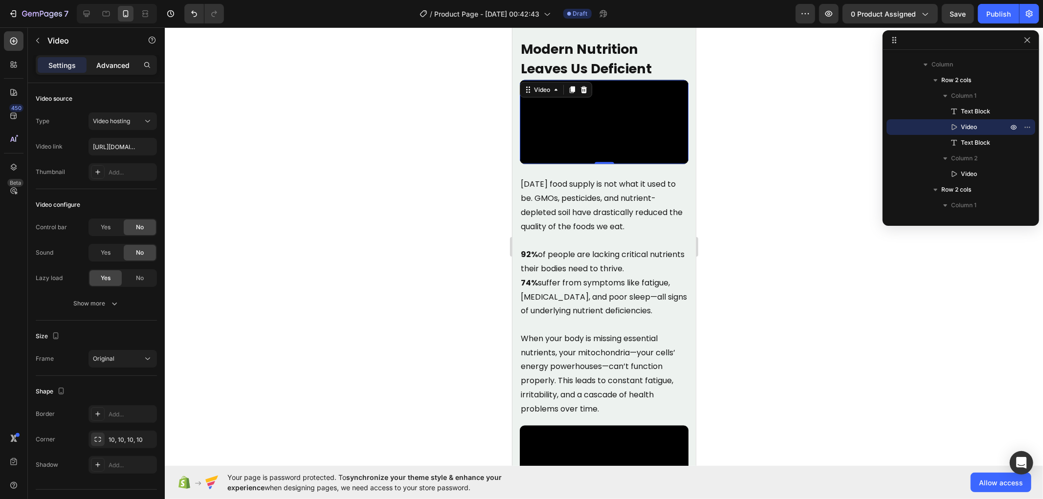
click at [124, 64] on p "Advanced" at bounding box center [112, 65] width 33 height 10
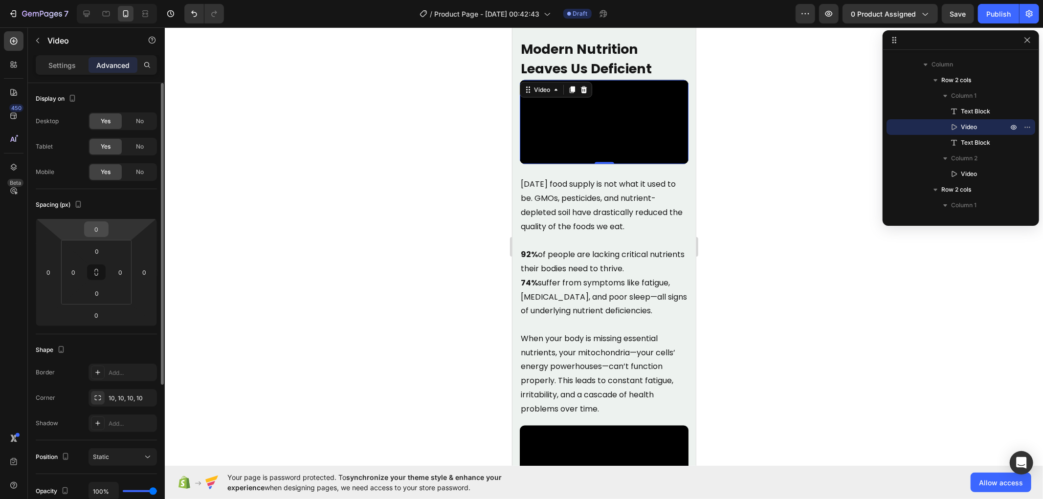
click at [95, 227] on input "0" at bounding box center [97, 229] width 20 height 15
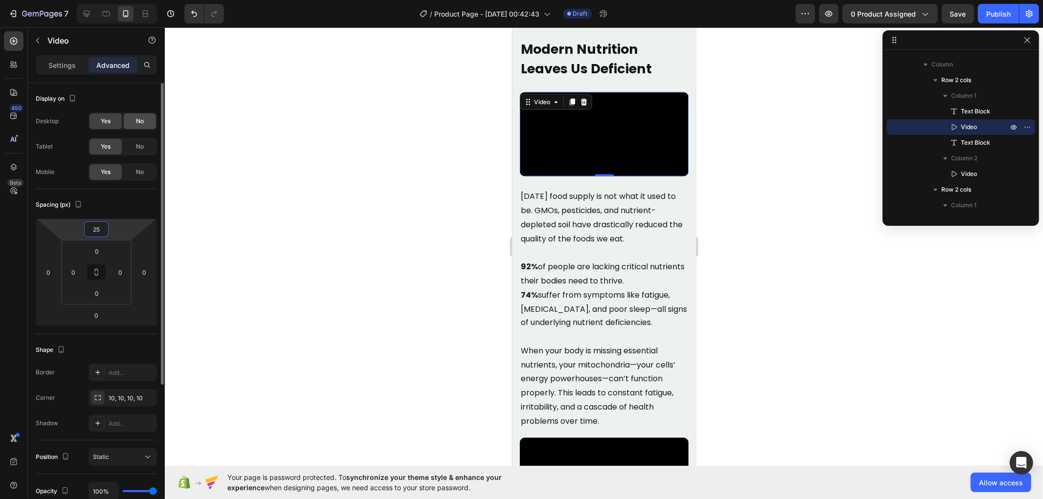
type input "25"
click at [139, 121] on span "No" at bounding box center [140, 121] width 8 height 9
click at [138, 146] on span "No" at bounding box center [140, 146] width 8 height 9
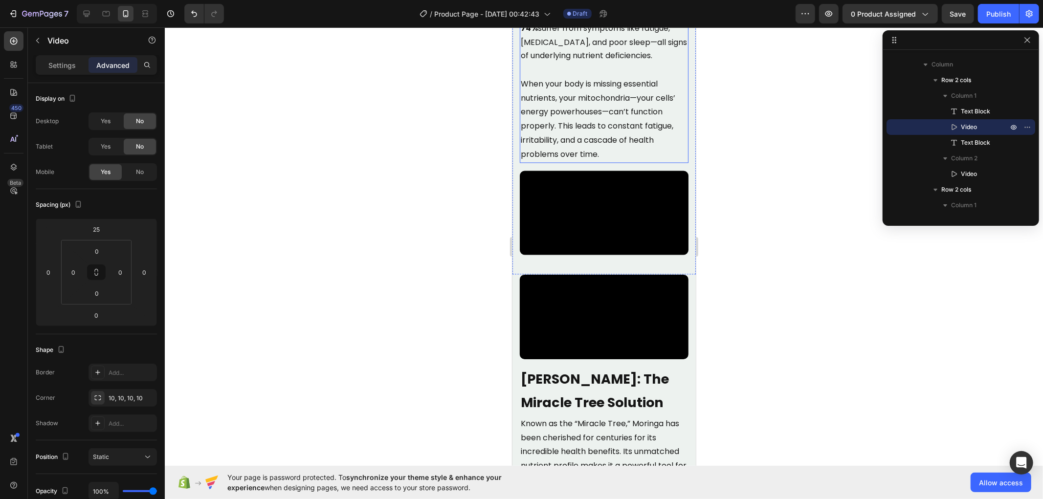
scroll to position [1543, 0]
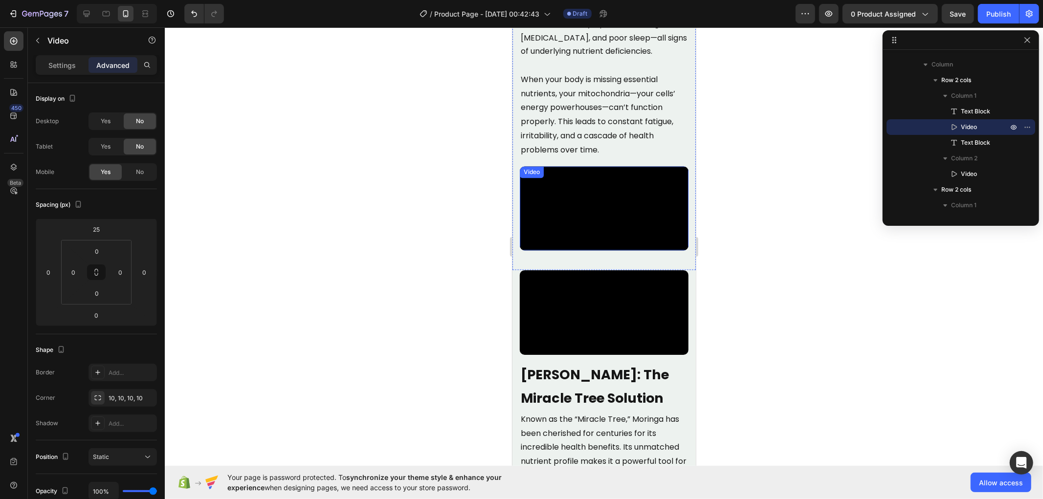
click at [570, 251] on video at bounding box center [603, 208] width 169 height 85
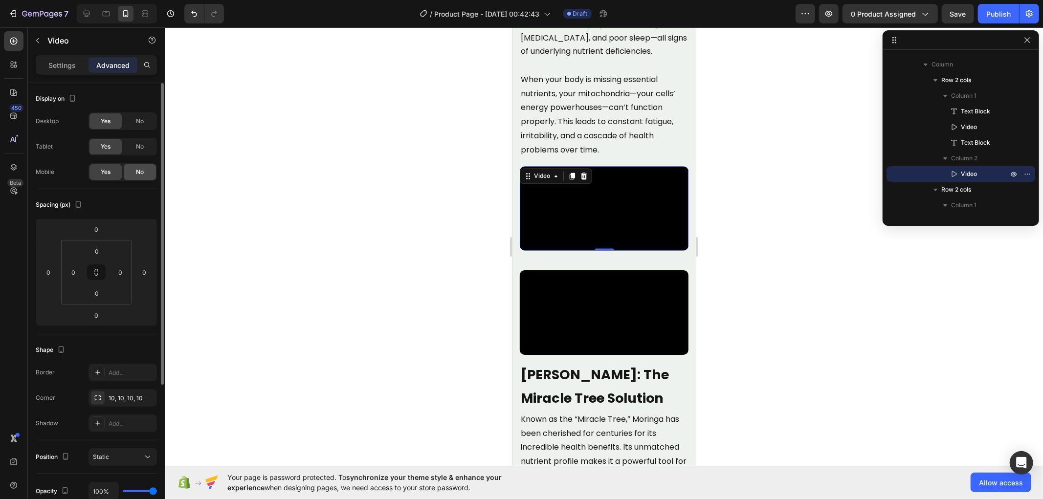
click at [133, 170] on div "No" at bounding box center [140, 172] width 32 height 16
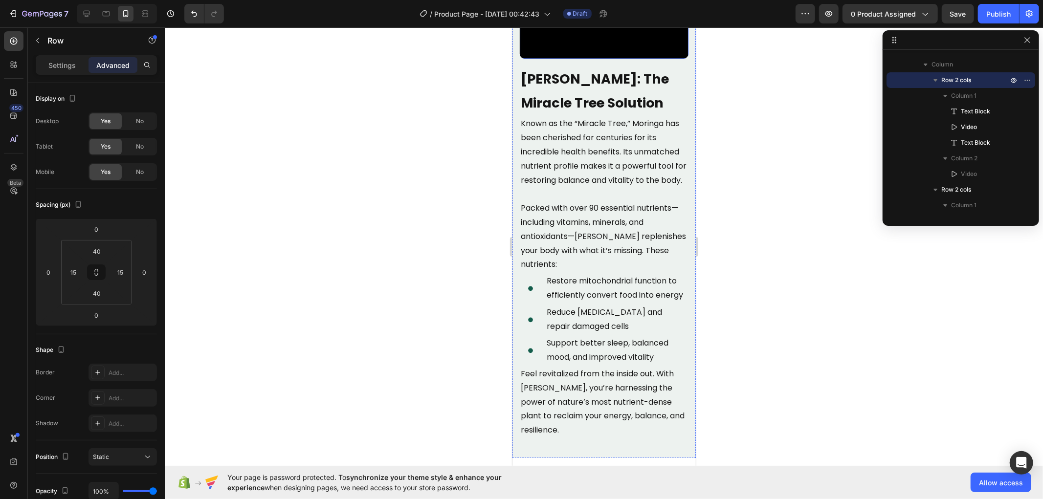
scroll to position [1760, 0]
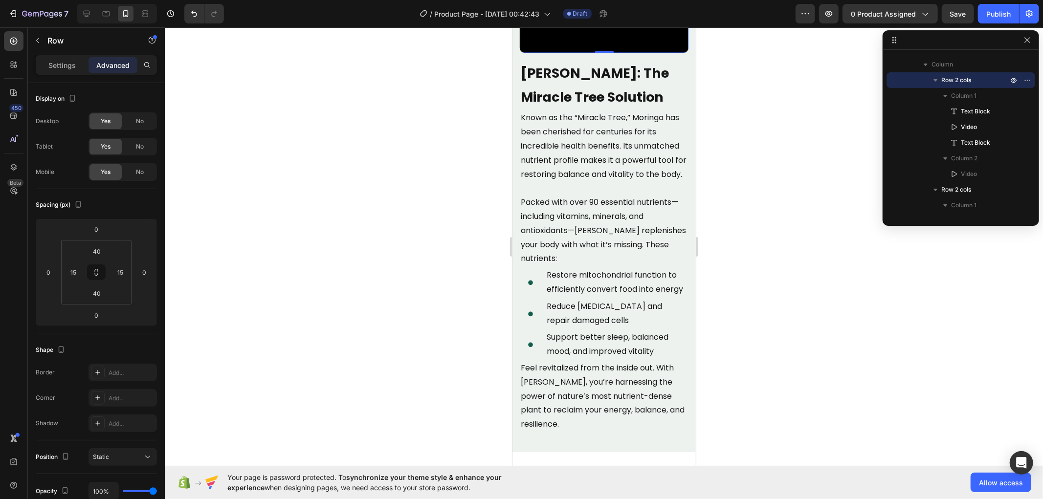
click at [588, 53] on video at bounding box center [603, 10] width 169 height 85
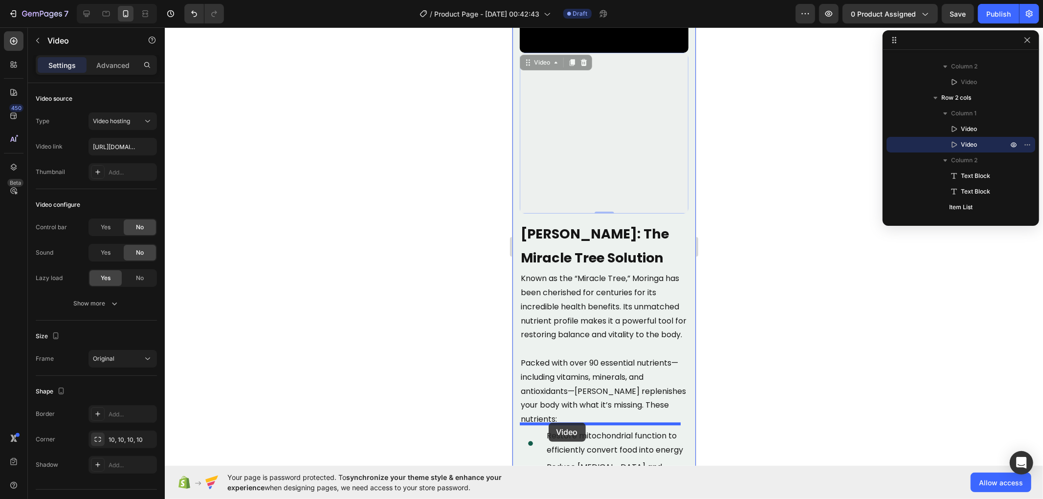
drag, startPoint x: 526, startPoint y: 215, endPoint x: 549, endPoint y: 420, distance: 206.6
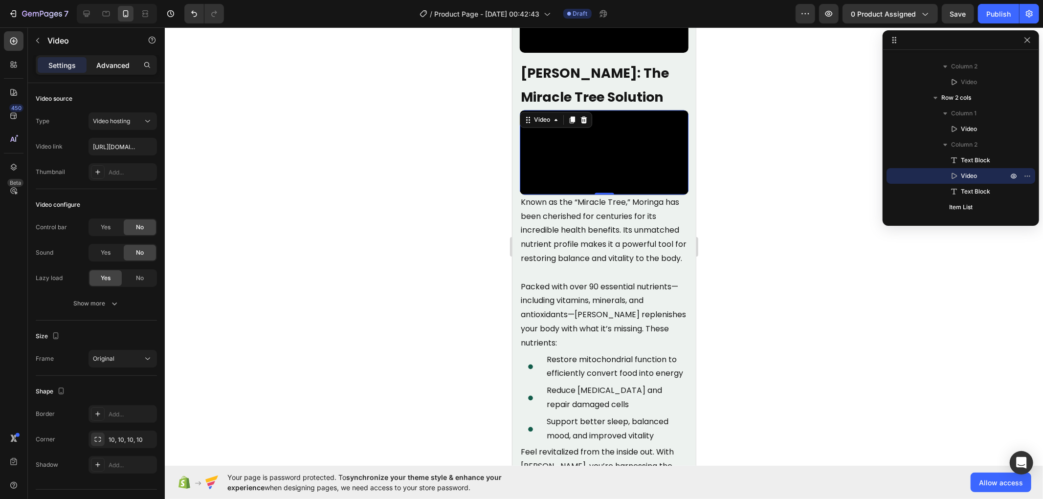
click at [107, 66] on p "Advanced" at bounding box center [112, 65] width 33 height 10
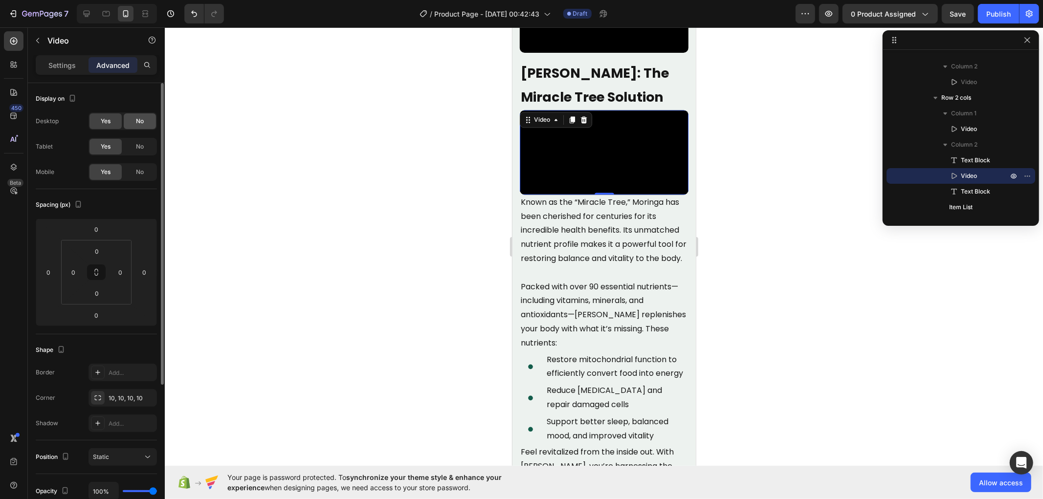
click at [142, 123] on span "No" at bounding box center [140, 121] width 8 height 9
click at [145, 147] on div "No" at bounding box center [140, 147] width 32 height 16
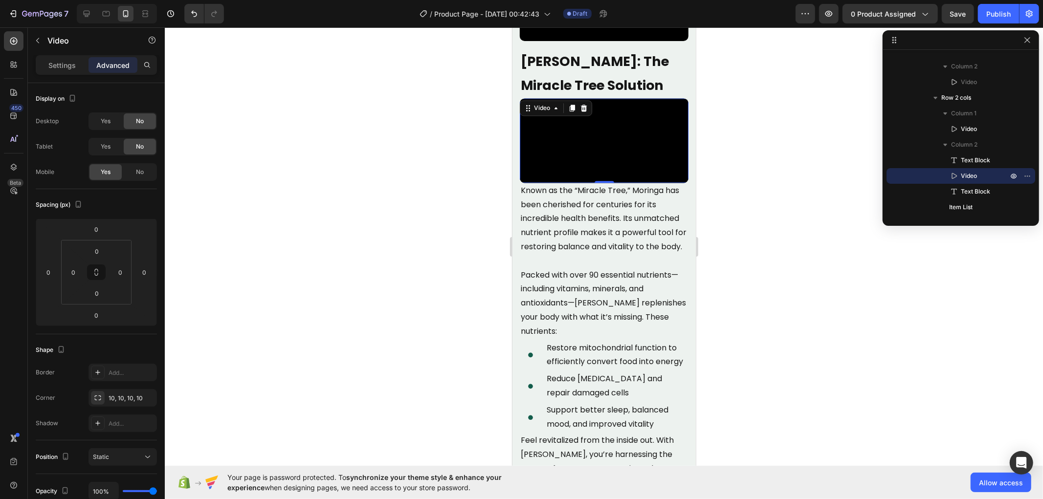
scroll to position [1760, 0]
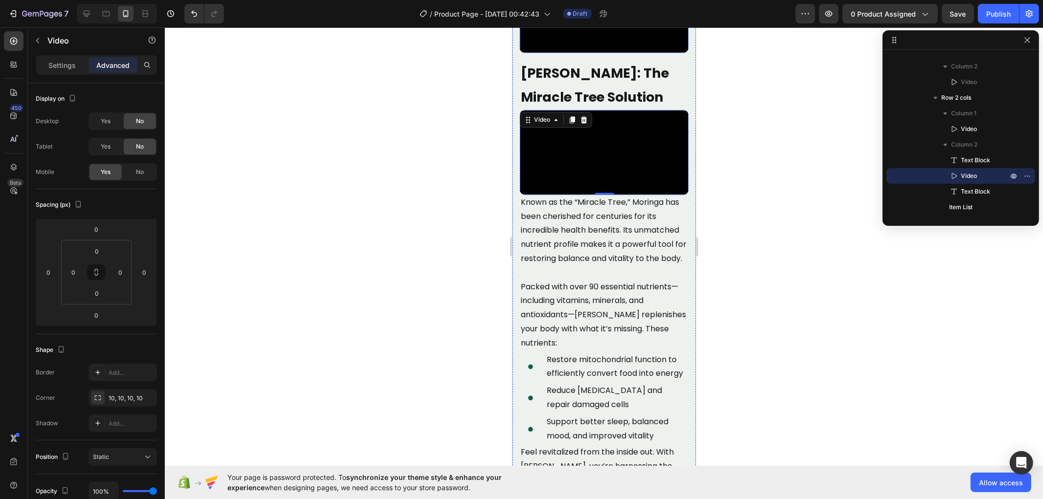
click at [629, 53] on video at bounding box center [603, 10] width 169 height 85
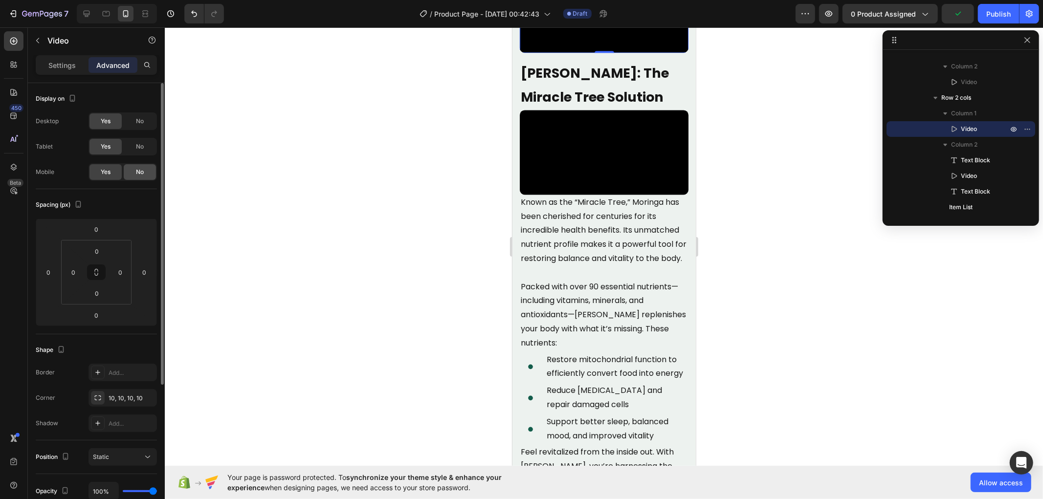
click at [140, 174] on span "No" at bounding box center [140, 172] width 8 height 9
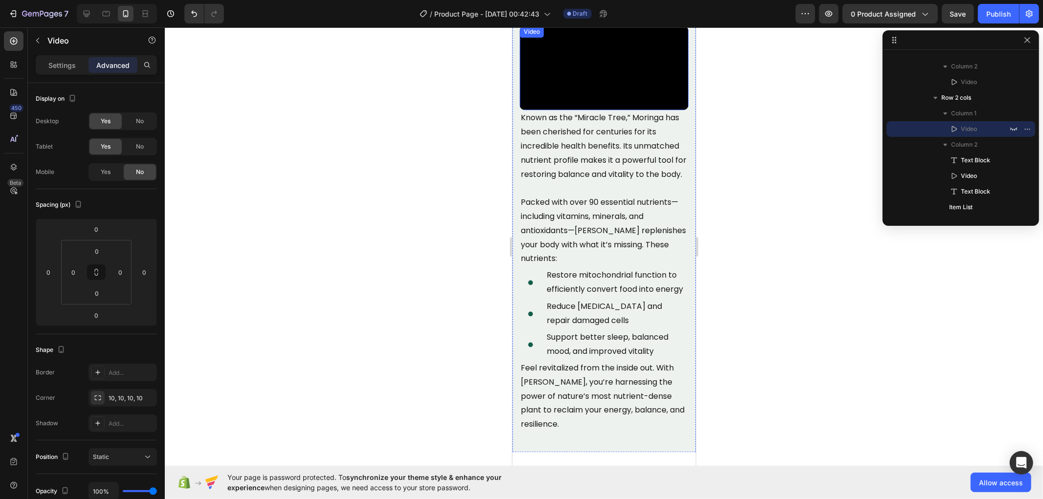
click at [616, 110] on video at bounding box center [603, 67] width 169 height 85
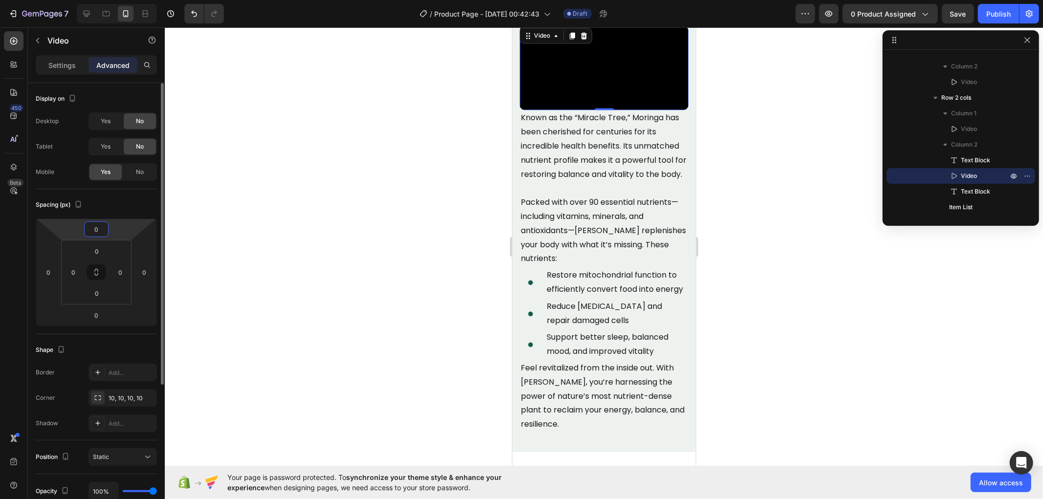
click at [96, 231] on input "0" at bounding box center [97, 229] width 20 height 15
type input "25"
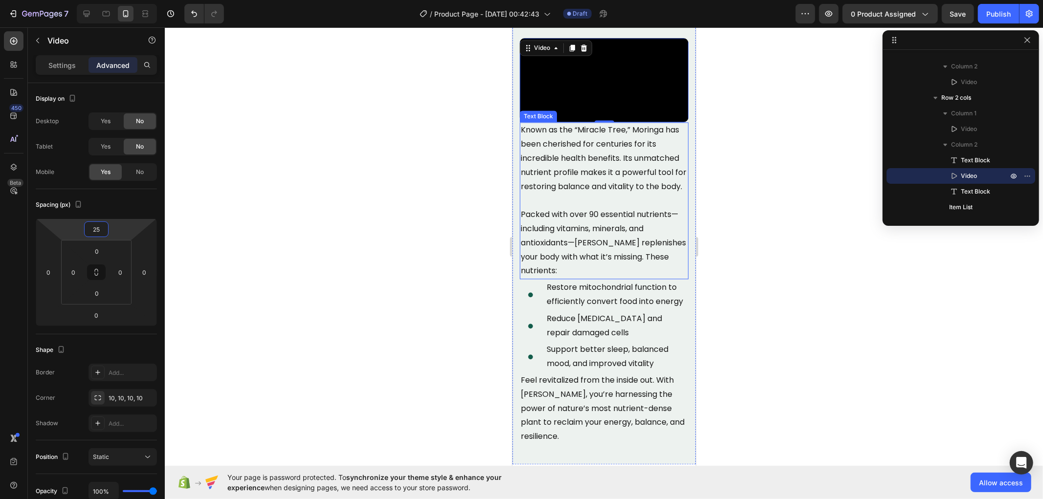
click at [568, 193] on p "Known as the “Miracle Tree,” Moringa has been cherished for centuries for its i…" at bounding box center [603, 158] width 167 height 70
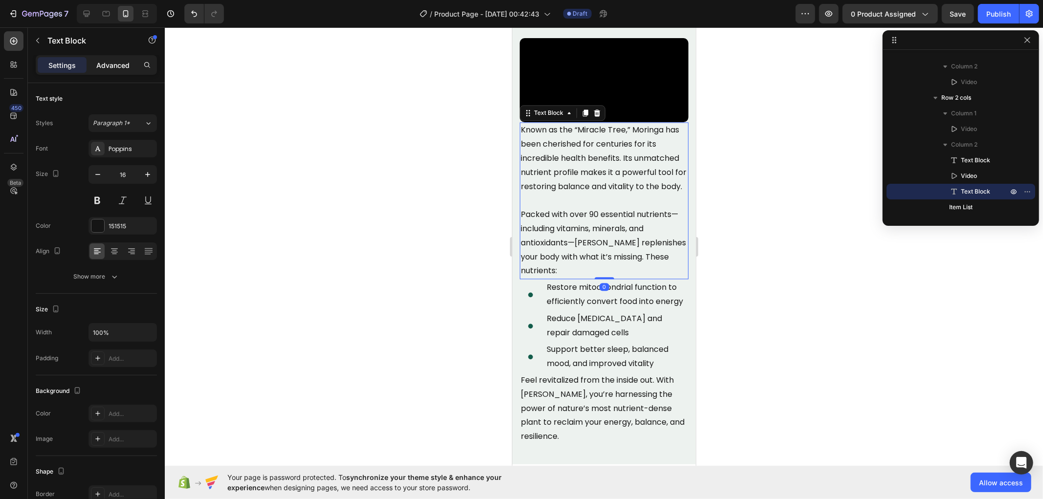
click at [108, 70] on div "Advanced" at bounding box center [112, 65] width 49 height 16
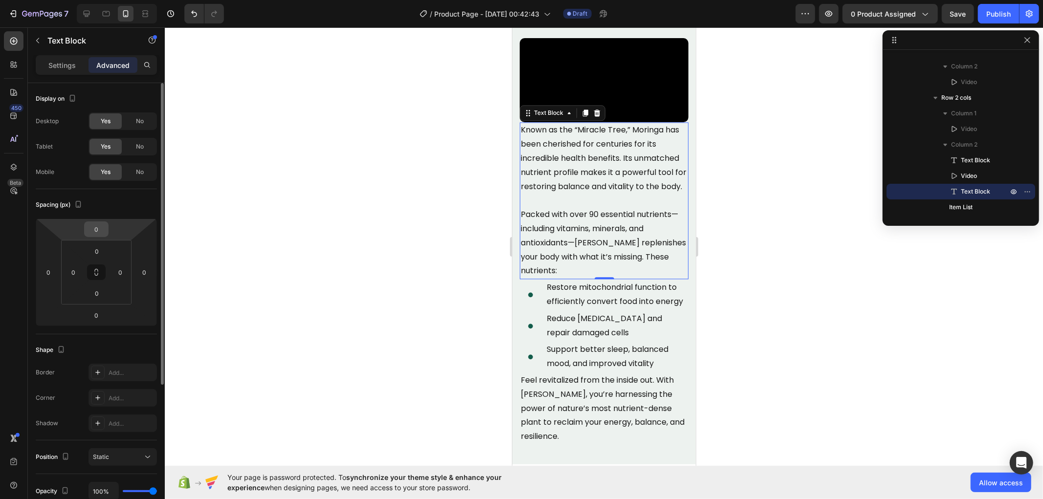
click at [98, 231] on input "0" at bounding box center [97, 229] width 20 height 15
type input "25"
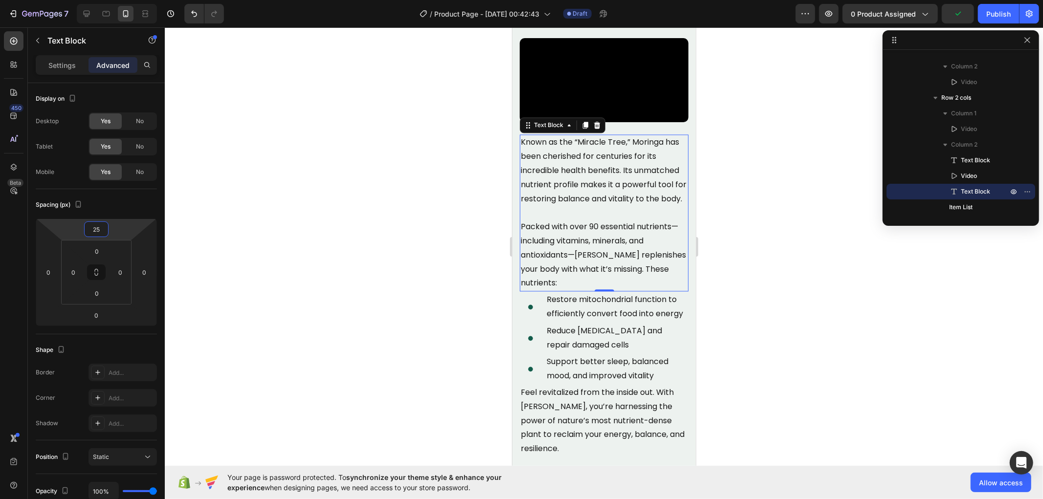
click at [276, 230] on div at bounding box center [604, 263] width 878 height 472
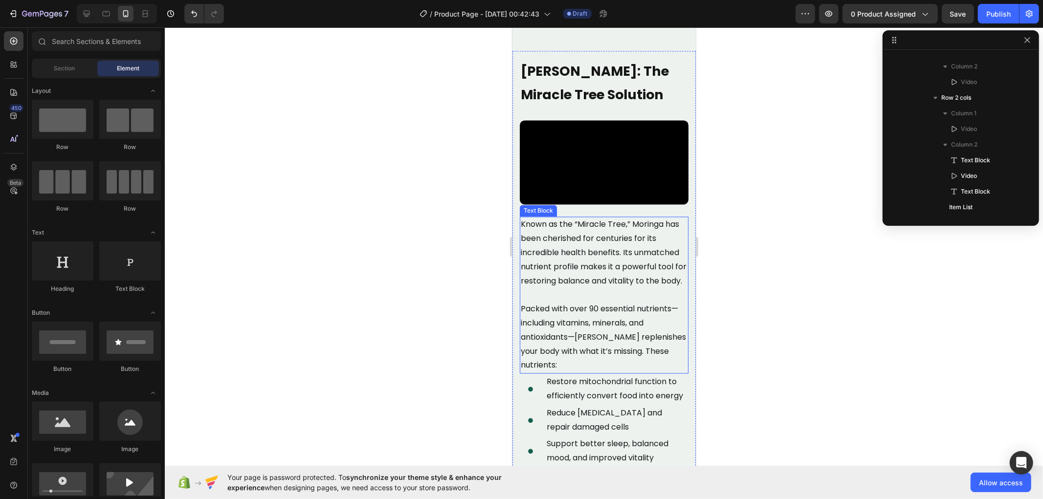
scroll to position [1592, 0]
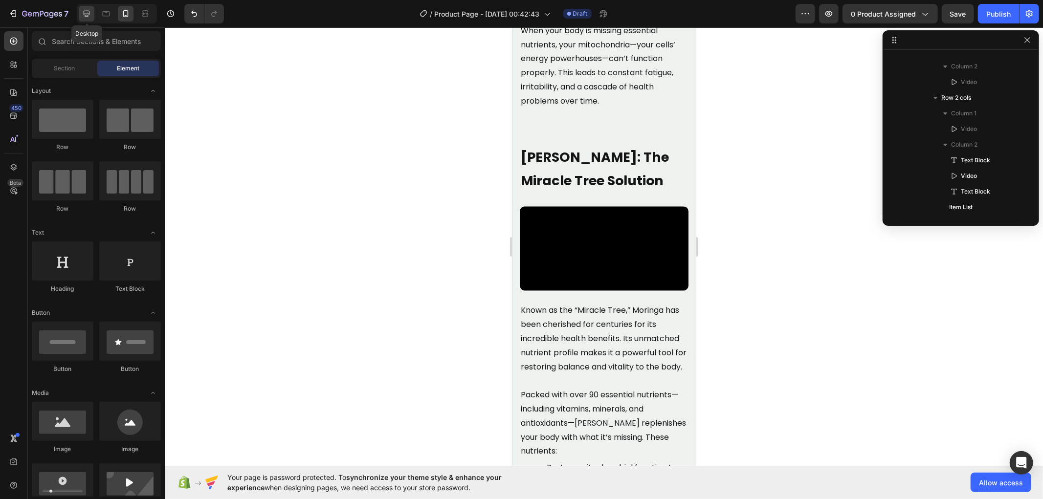
click at [82, 9] on icon at bounding box center [87, 14] width 10 height 10
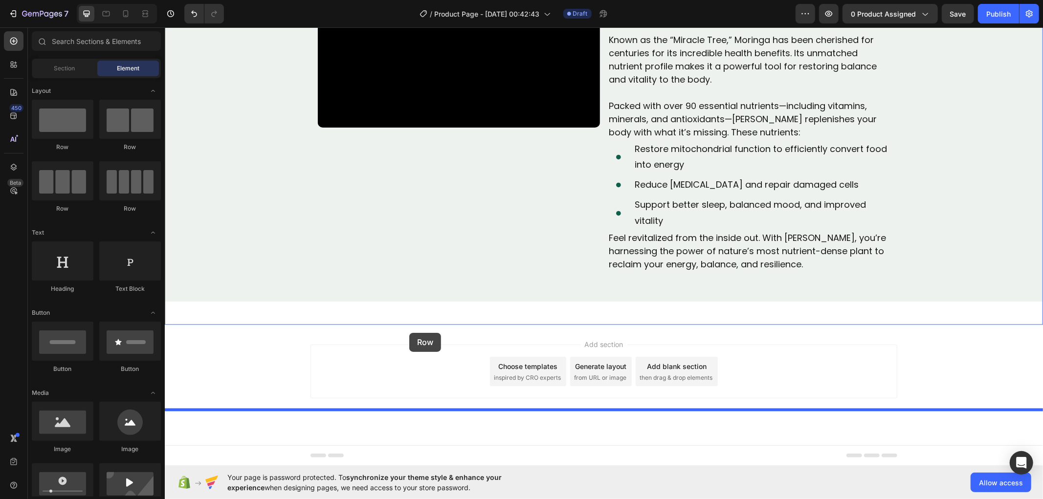
drag, startPoint x: 218, startPoint y: 138, endPoint x: 409, endPoint y: 332, distance: 271.7
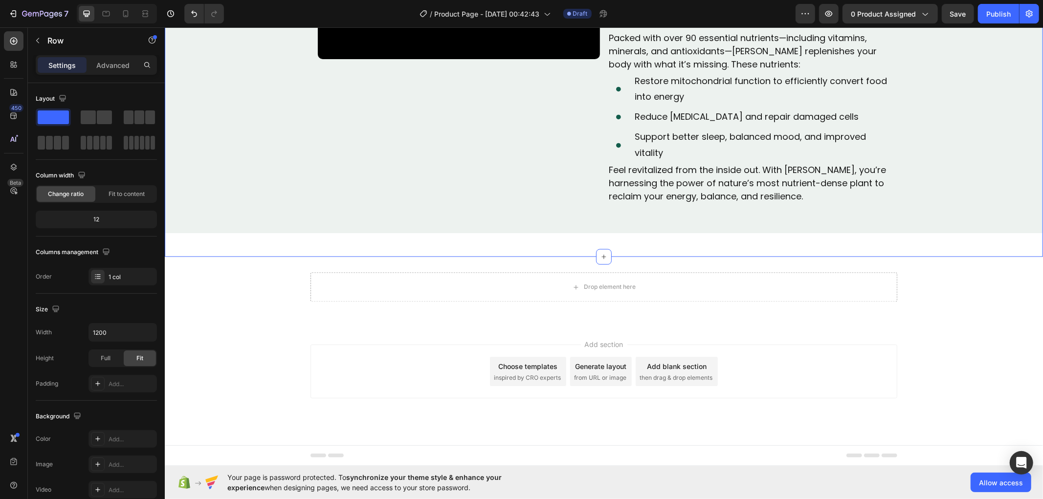
click at [104, 65] on p "Advanced" at bounding box center [112, 65] width 33 height 10
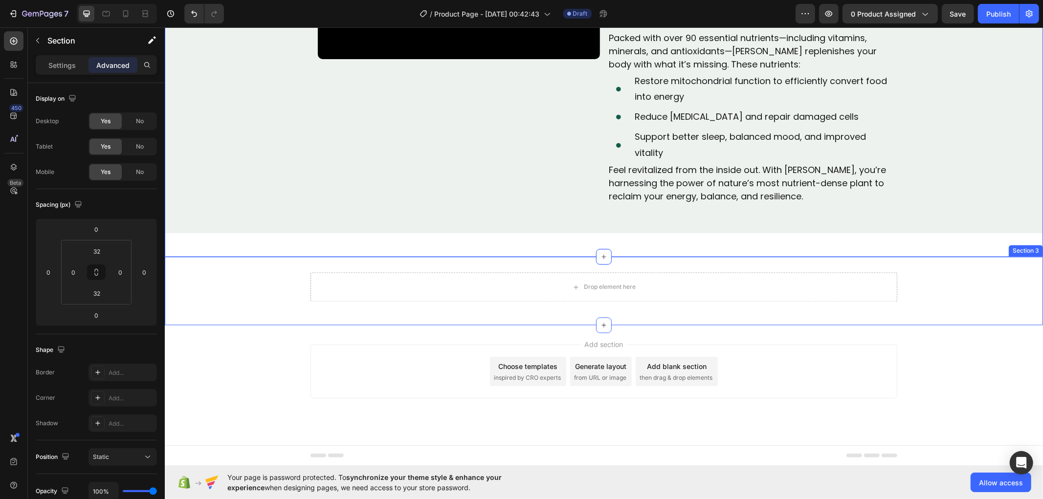
click at [223, 309] on div "Drop element here Row" at bounding box center [603, 290] width 878 height 37
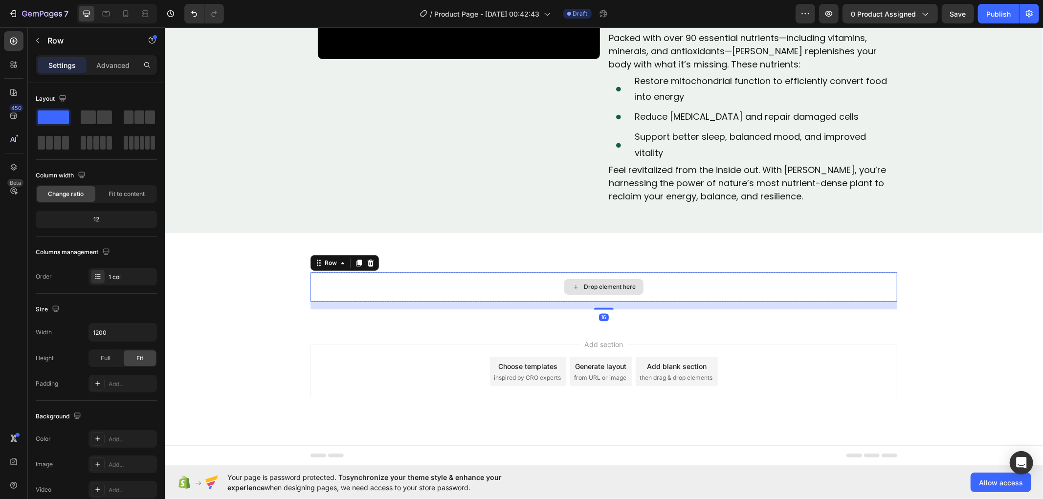
click at [390, 301] on div "Drop element here" at bounding box center [603, 286] width 587 height 29
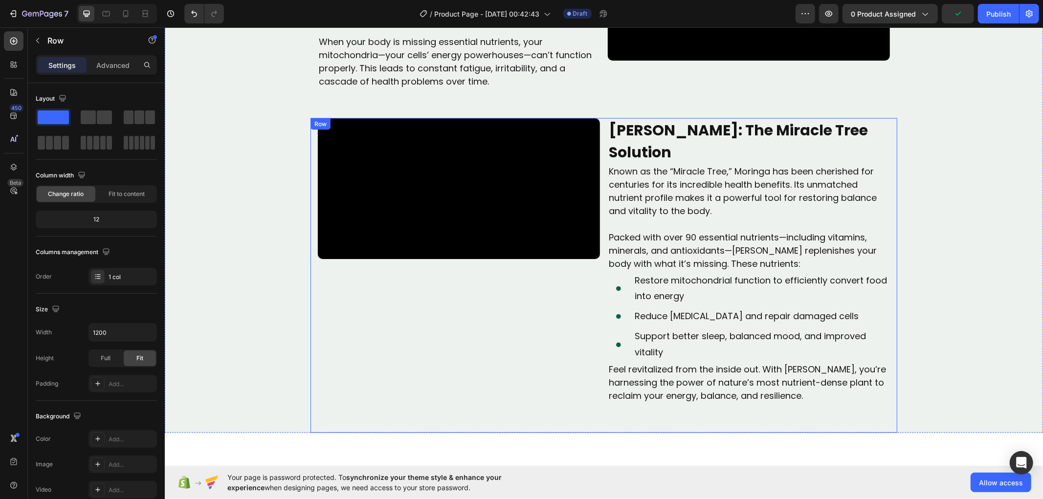
scroll to position [1428, 0]
click at [677, 163] on strong "[PERSON_NAME]: The Miracle Tree Solution" at bounding box center [737, 141] width 259 height 43
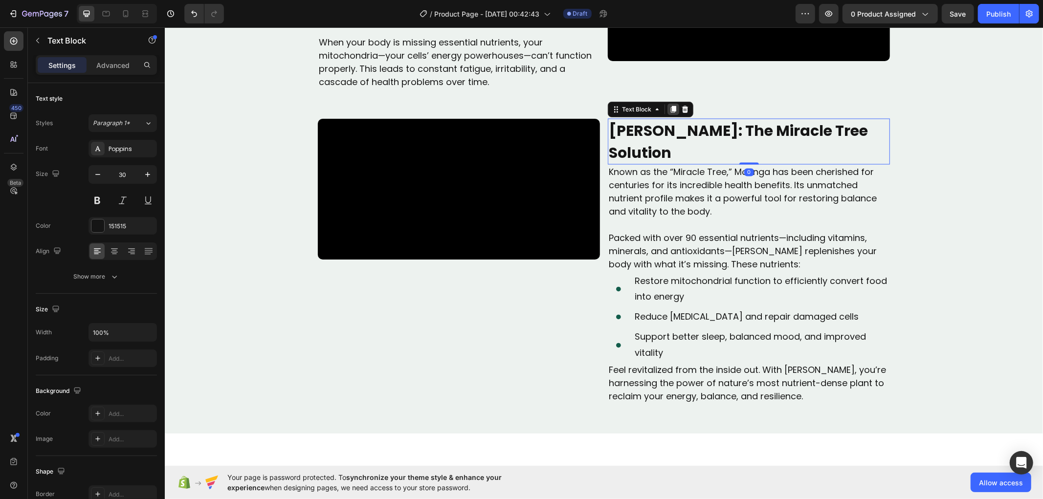
click at [670, 112] on icon at bounding box center [672, 109] width 5 height 7
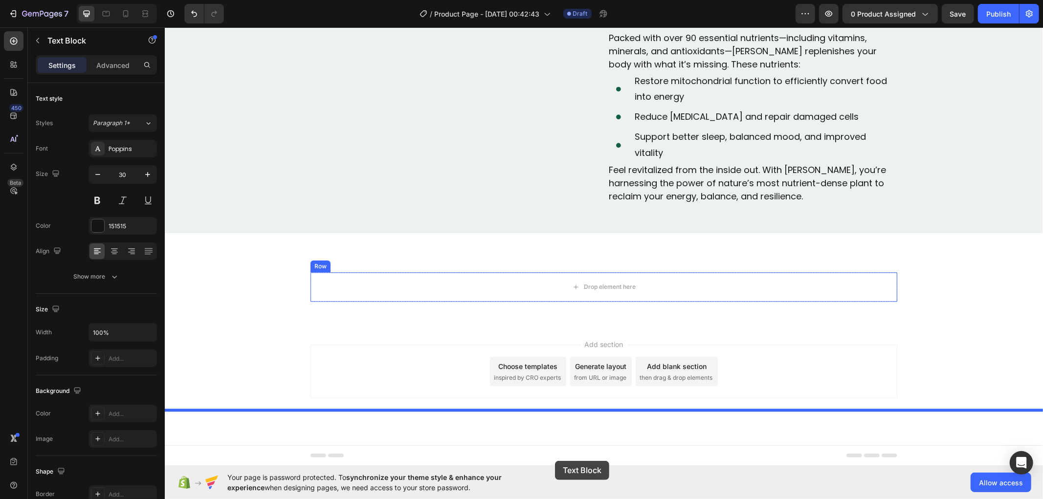
scroll to position [1760, 0]
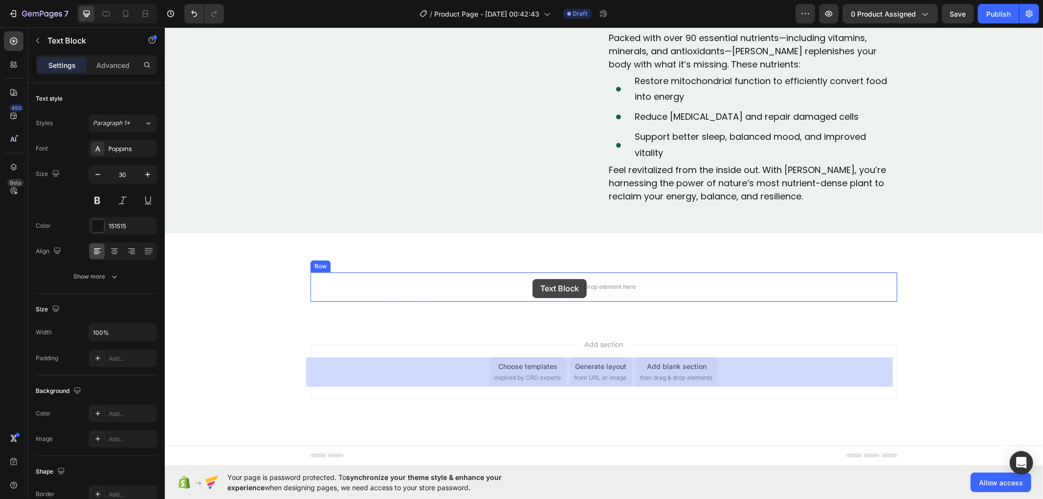
drag, startPoint x: 609, startPoint y: 76, endPoint x: 532, endPoint y: 279, distance: 217.2
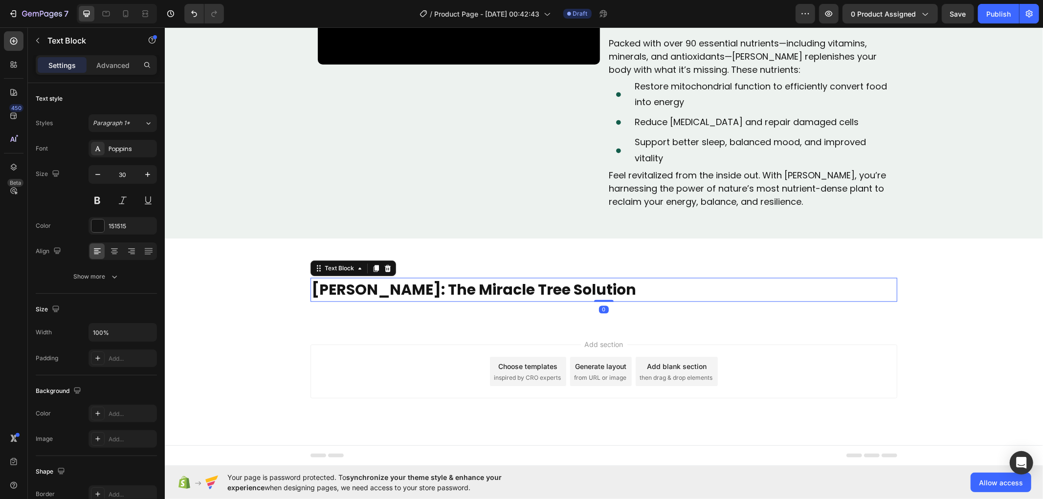
scroll to position [1708, 0]
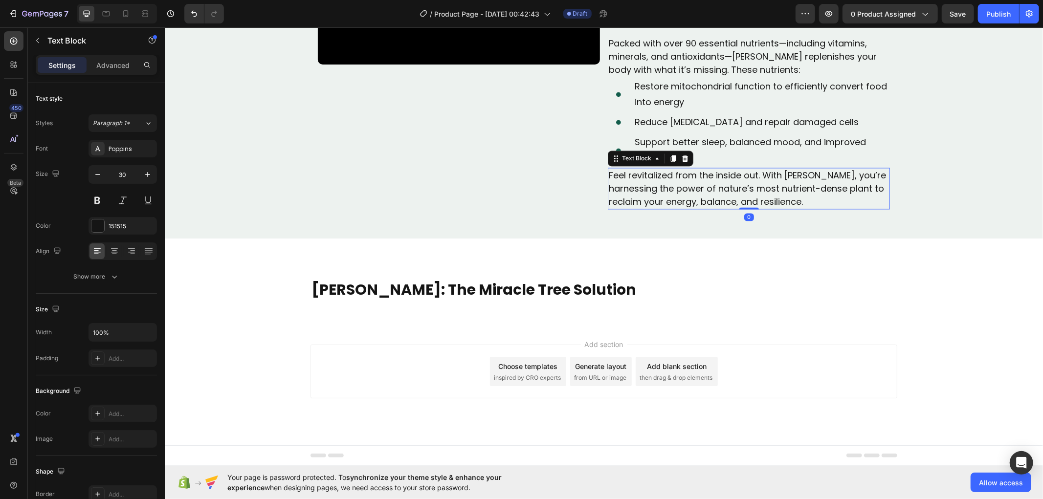
click at [657, 192] on p "Feel revitalized from the inside out. With [PERSON_NAME], you’re harnessing the…" at bounding box center [748, 188] width 280 height 40
click at [668, 150] on div "Text Block" at bounding box center [650, 158] width 86 height 16
click at [669, 154] on icon at bounding box center [673, 158] width 8 height 8
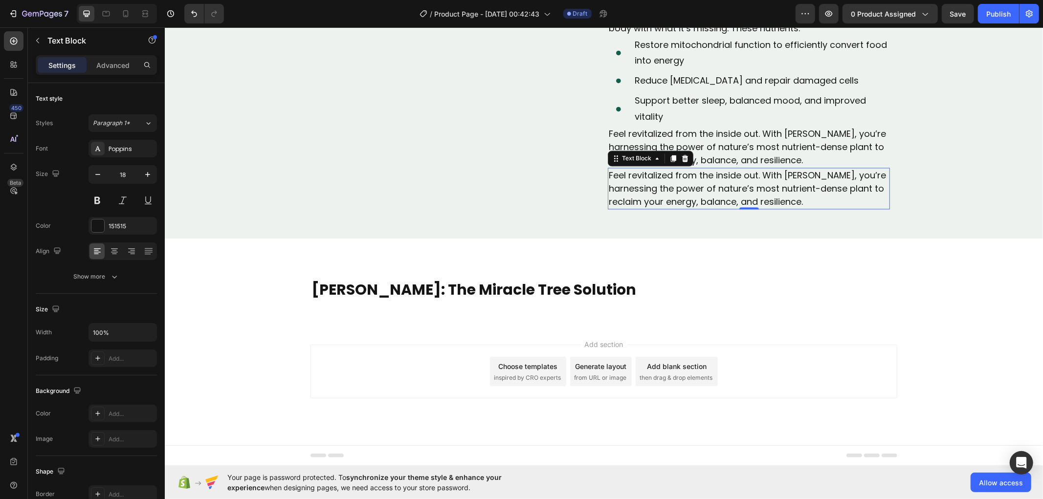
scroll to position [1750, 0]
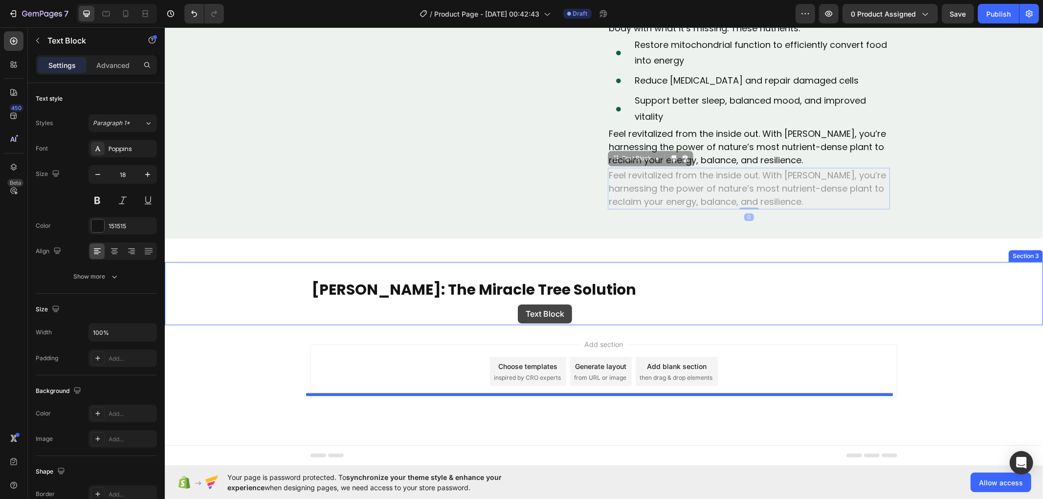
drag, startPoint x: 612, startPoint y: 159, endPoint x: 517, endPoint y: 304, distance: 173.4
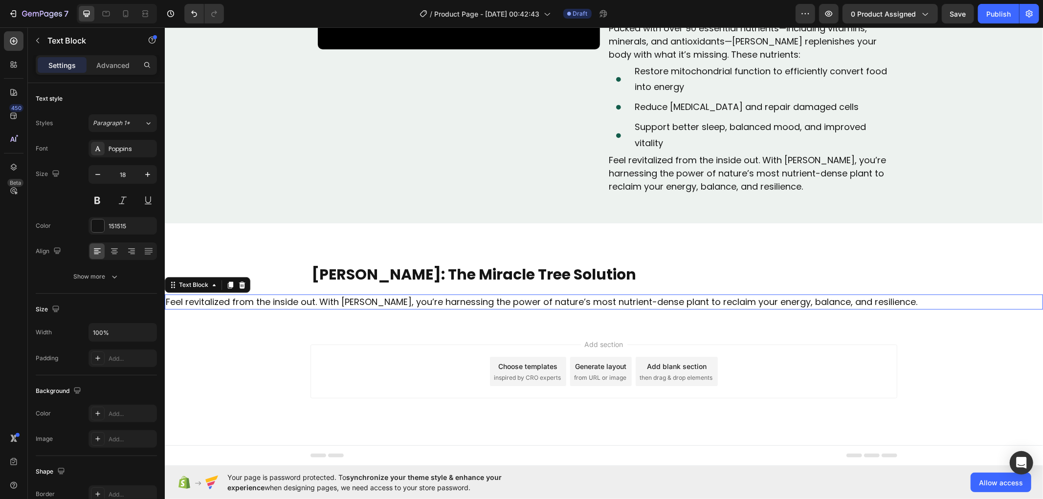
scroll to position [1723, 0]
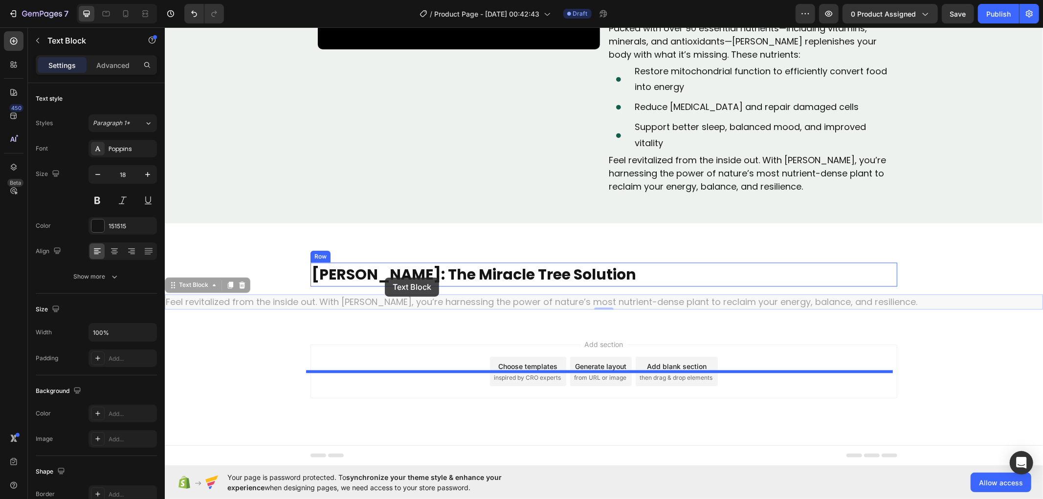
drag, startPoint x: 167, startPoint y: 282, endPoint x: 384, endPoint y: 277, distance: 217.0
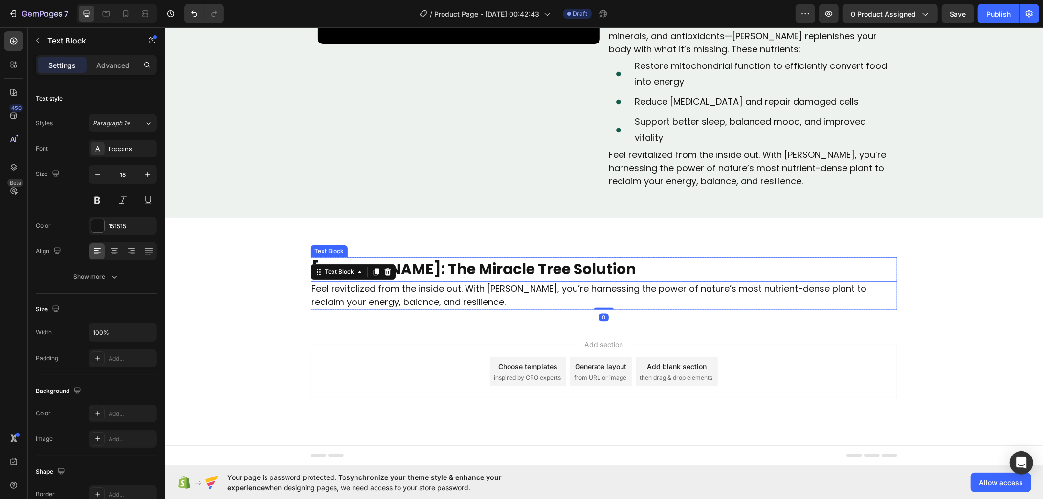
scroll to position [1729, 0]
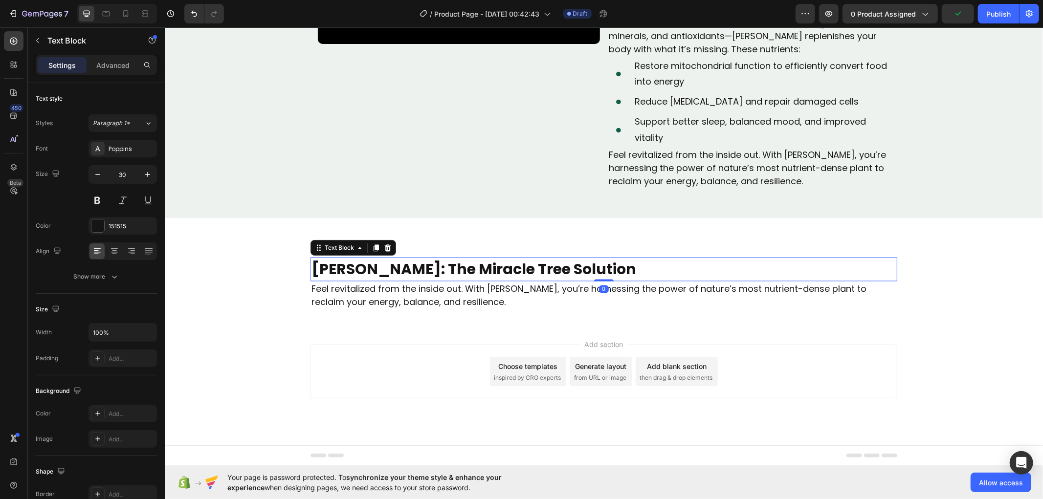
click at [650, 265] on p "[PERSON_NAME]: The Miracle Tree Solution" at bounding box center [603, 269] width 585 height 22
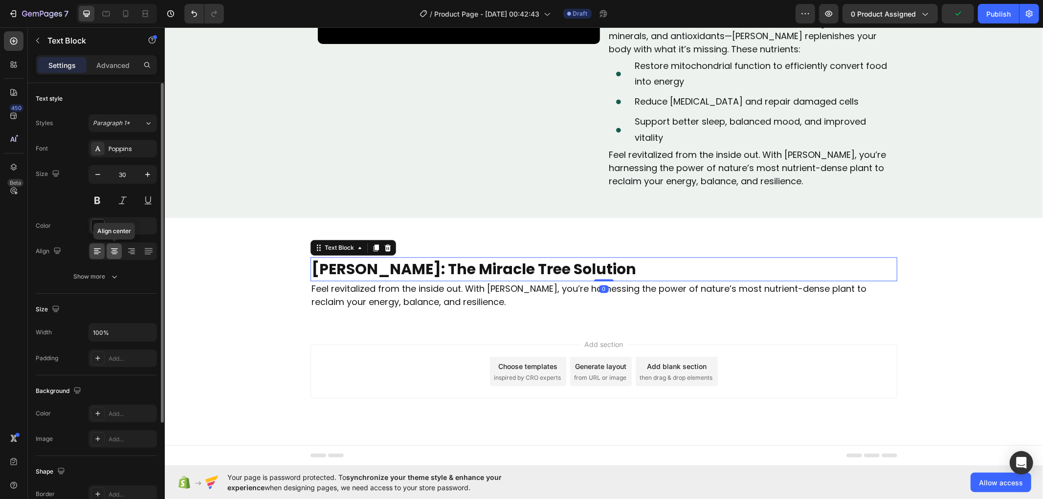
click at [114, 255] on icon at bounding box center [114, 251] width 10 height 10
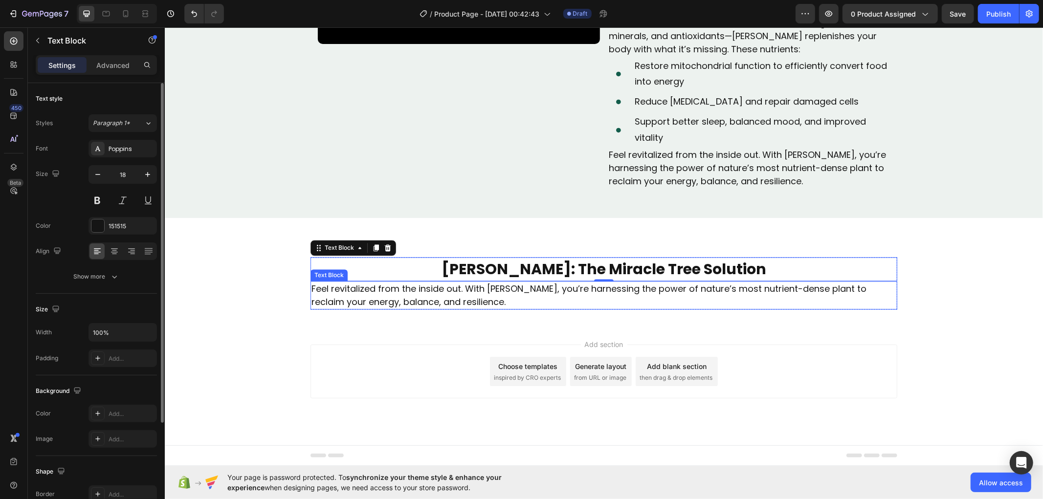
click at [556, 295] on p "Feel revitalized from the inside out. With [PERSON_NAME], you’re harnessing the…" at bounding box center [603, 295] width 585 height 26
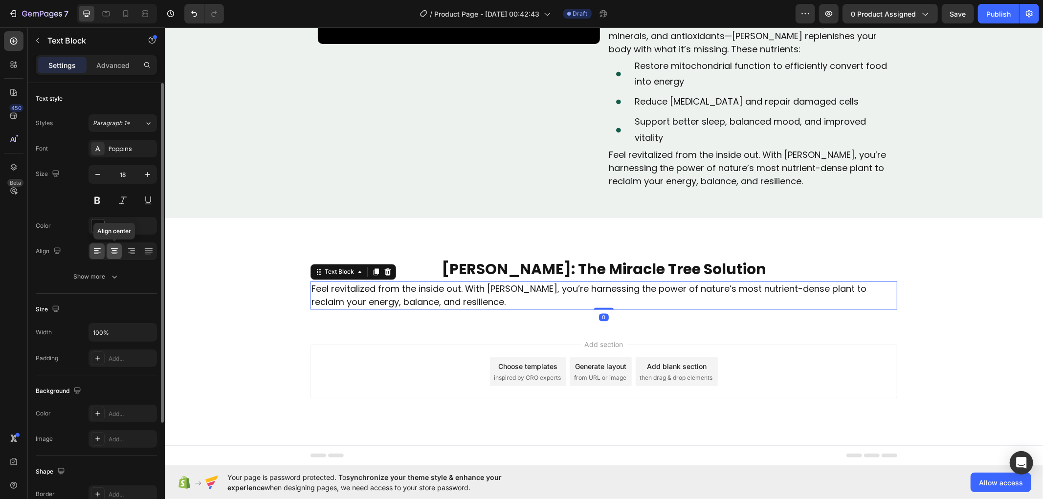
click at [114, 250] on icon at bounding box center [114, 251] width 10 height 10
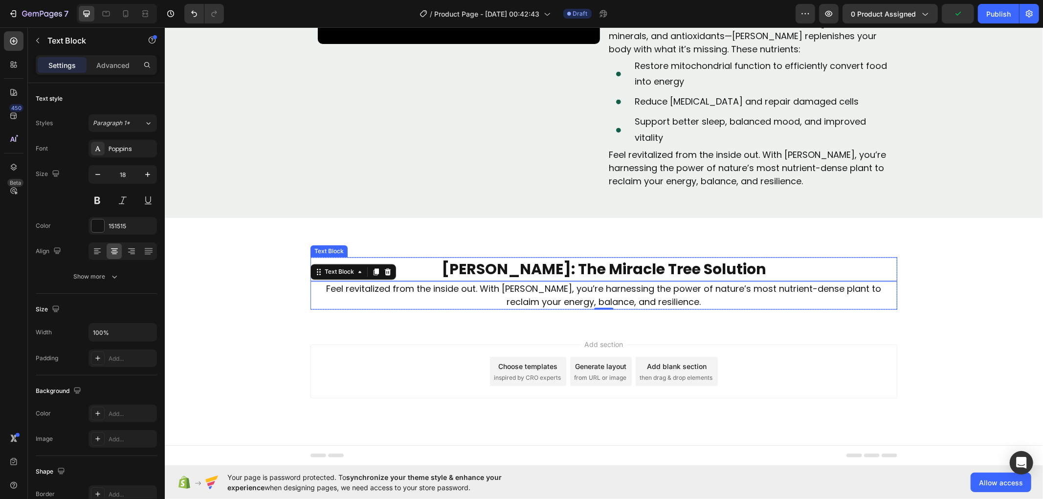
click at [555, 266] on strong "[PERSON_NAME]: The Miracle Tree Solution" at bounding box center [603, 268] width 325 height 21
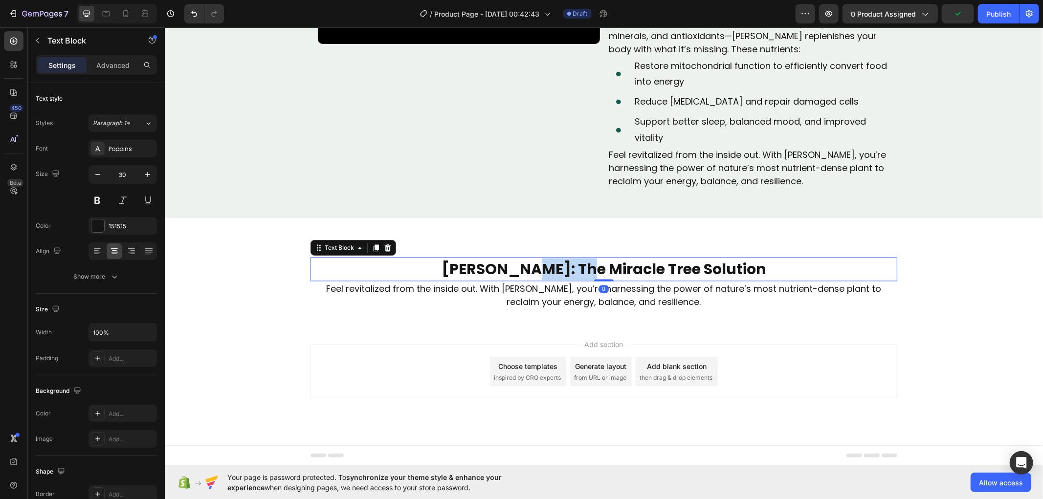
click at [555, 266] on strong "[PERSON_NAME]: The Miracle Tree Solution" at bounding box center [603, 268] width 325 height 21
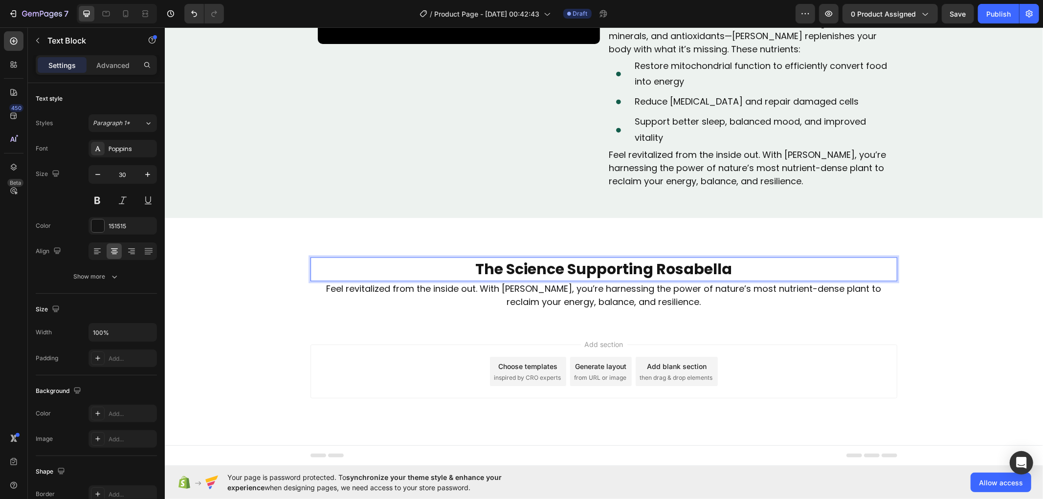
click at [553, 268] on strong "The Science Supporting Rosabella" at bounding box center [603, 268] width 257 height 21
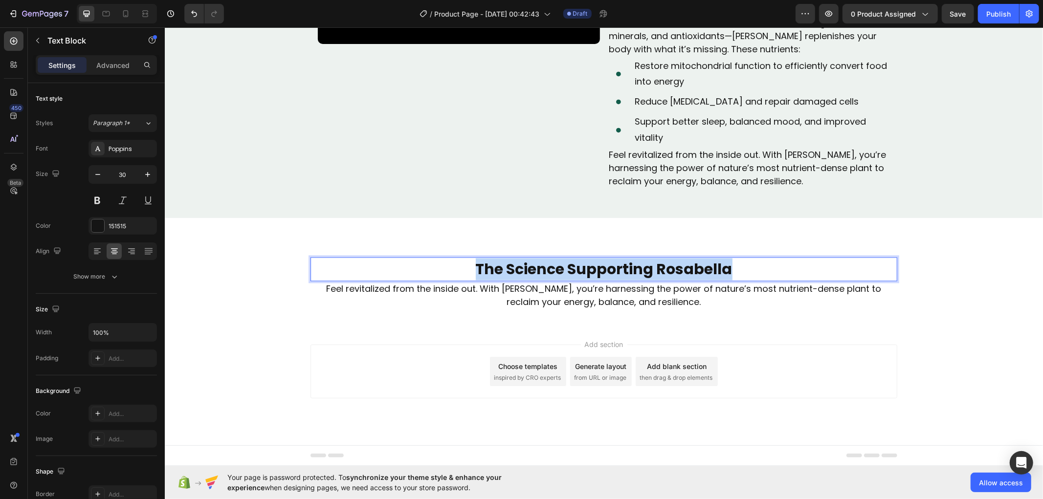
click at [553, 268] on strong "The Science Supporting Rosabella" at bounding box center [603, 268] width 257 height 21
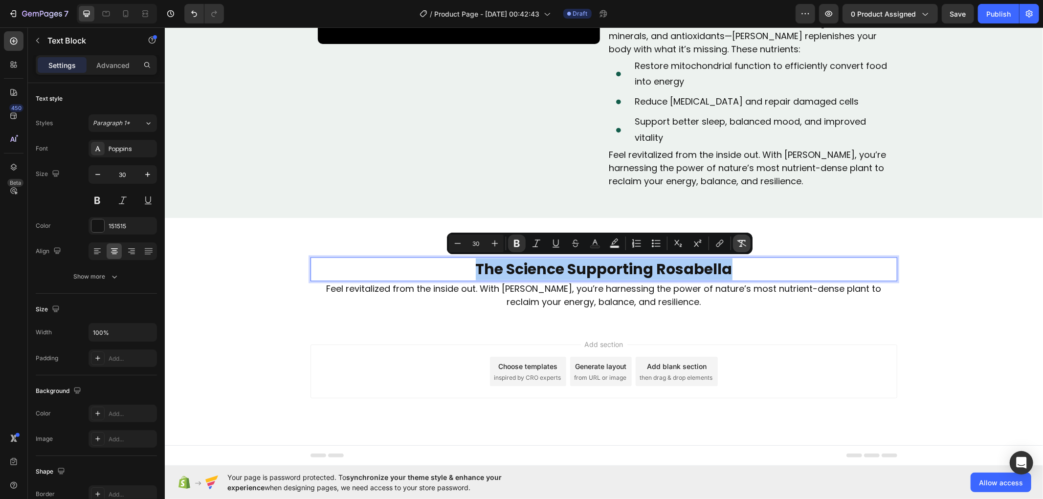
click at [744, 239] on icon "Editor contextual toolbar" at bounding box center [742, 244] width 10 height 10
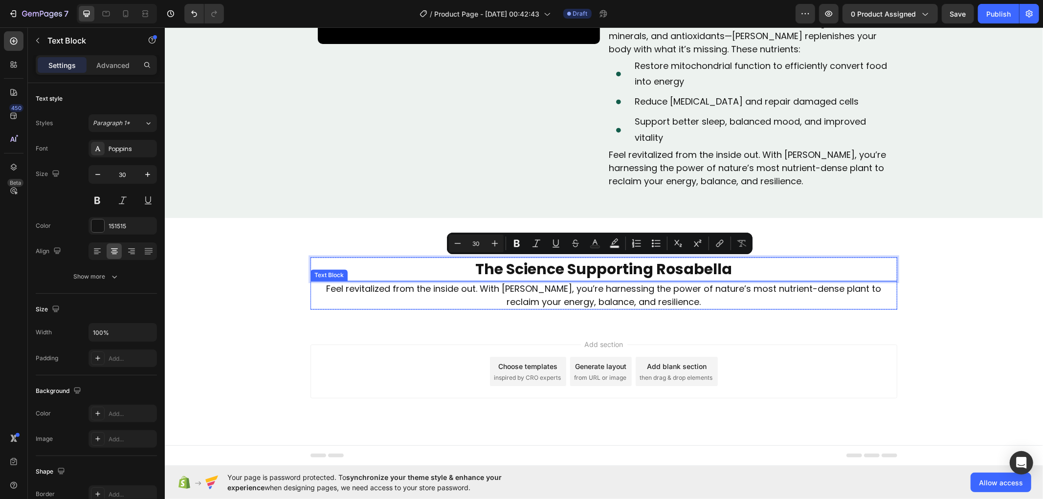
click at [694, 296] on p "Feel revitalized from the inside out. With [PERSON_NAME], you’re harnessing the…" at bounding box center [603, 295] width 585 height 26
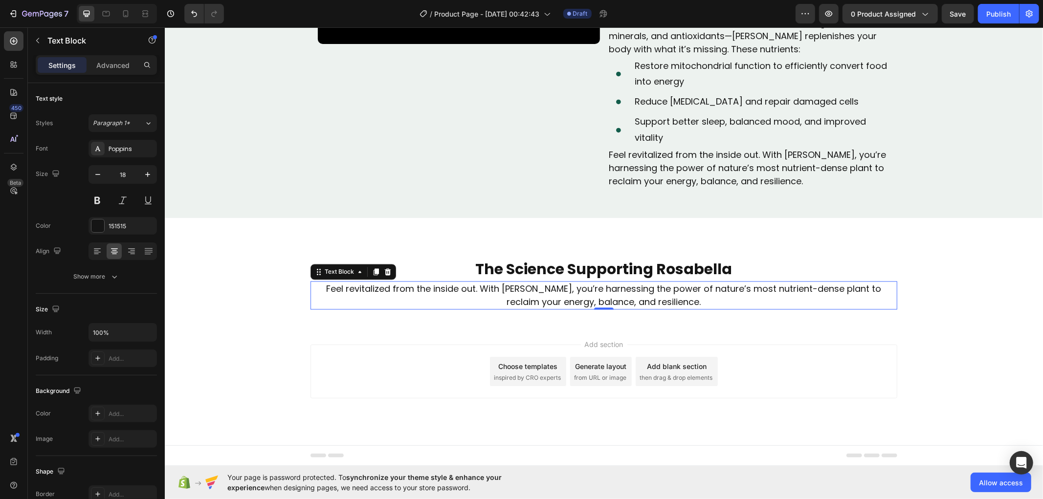
click at [495, 295] on p "Feel revitalized from the inside out. With [PERSON_NAME], you’re harnessing the…" at bounding box center [603, 295] width 585 height 26
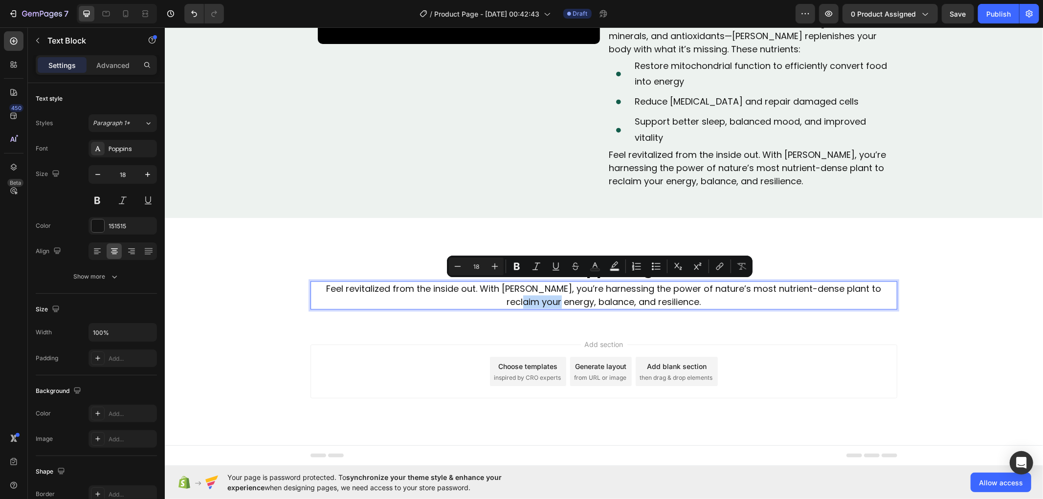
scroll to position [1716, 0]
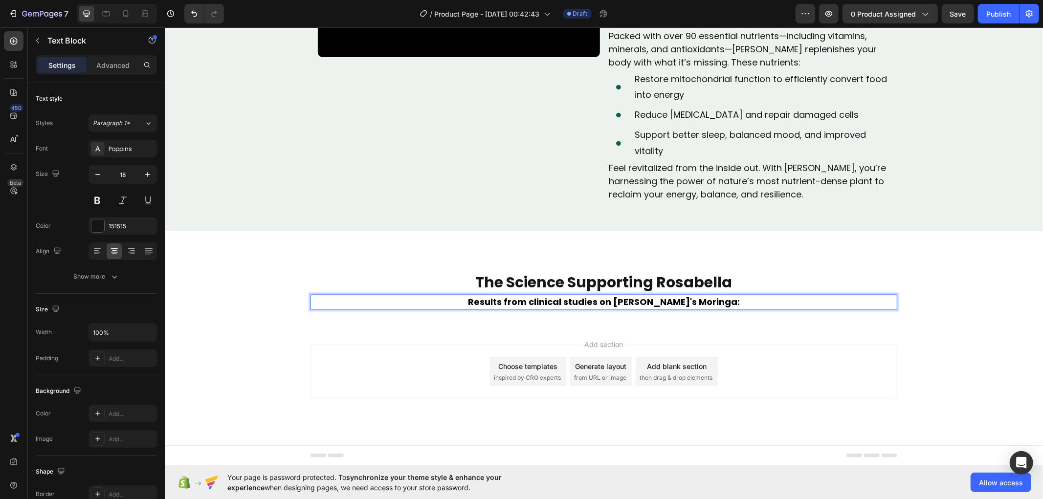
click at [493, 298] on strong "Results from clinical studies on [PERSON_NAME]'s Moringa:" at bounding box center [603, 301] width 272 height 12
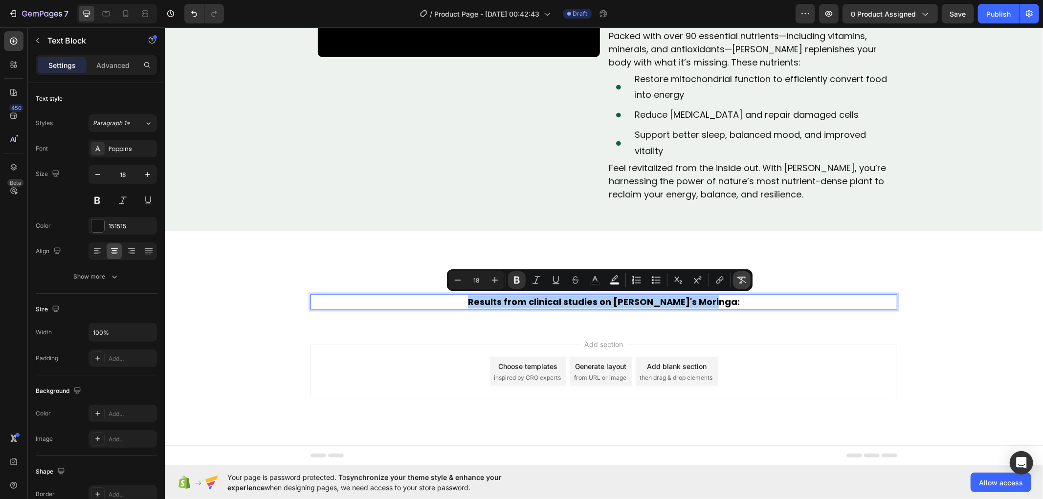
click at [738, 279] on icon "Editor contextual toolbar" at bounding box center [742, 280] width 10 height 10
click at [744, 324] on div "The Science Supporting Rosabella Text Block Results from clinical studies on Ro…" at bounding box center [603, 289] width 878 height 70
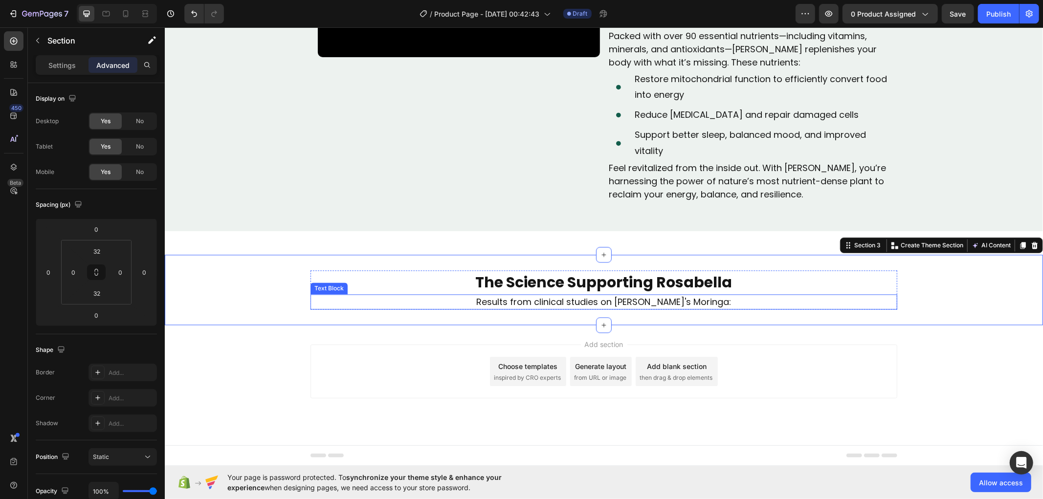
click at [696, 299] on p "Results from clinical studies on [PERSON_NAME]'s Moringa:" at bounding box center [603, 301] width 585 height 13
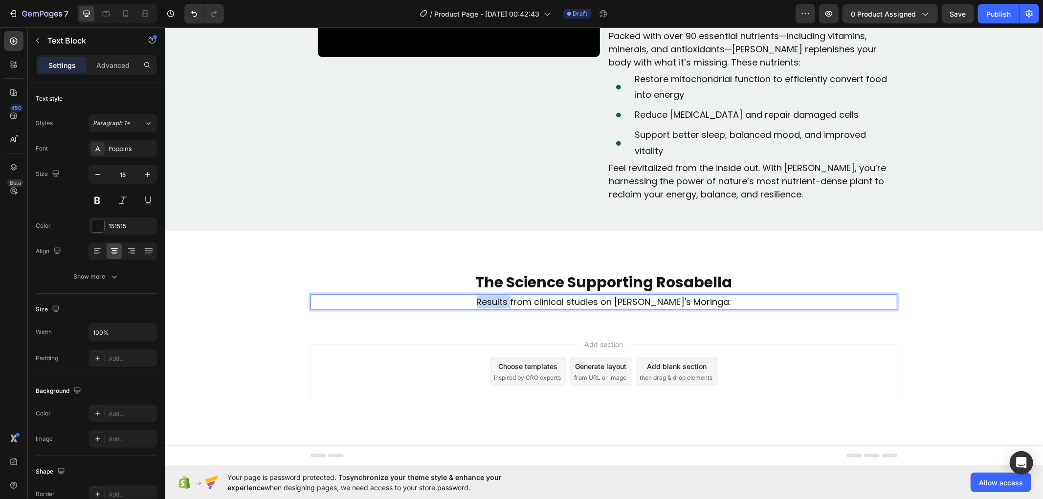
click at [511, 300] on p "Results from clinical studies on [PERSON_NAME]'s Moringa:" at bounding box center [603, 301] width 585 height 13
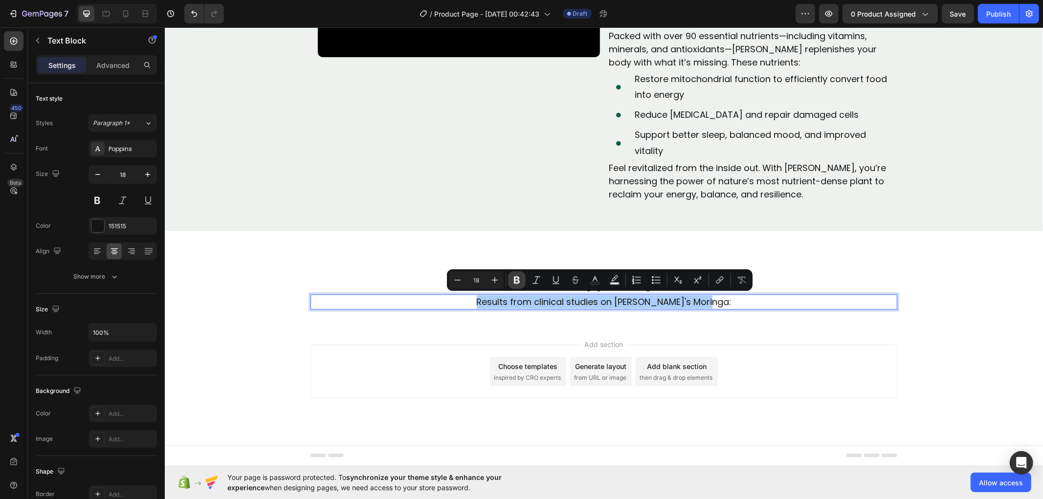
click at [515, 281] on icon "Editor contextual toolbar" at bounding box center [517, 280] width 10 height 10
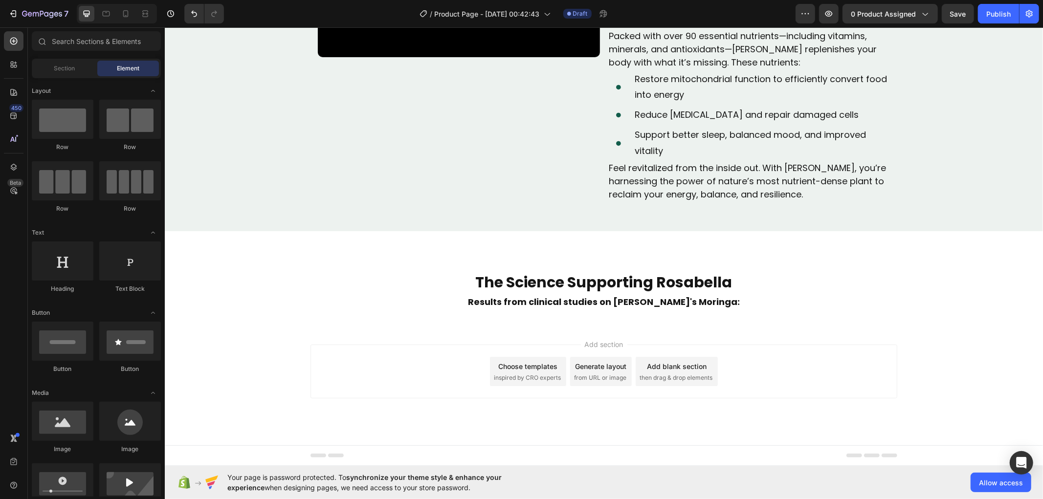
click at [465, 326] on div "Add section Choose templates inspired by CRO experts Generate layout from URL o…" at bounding box center [603, 385] width 878 height 120
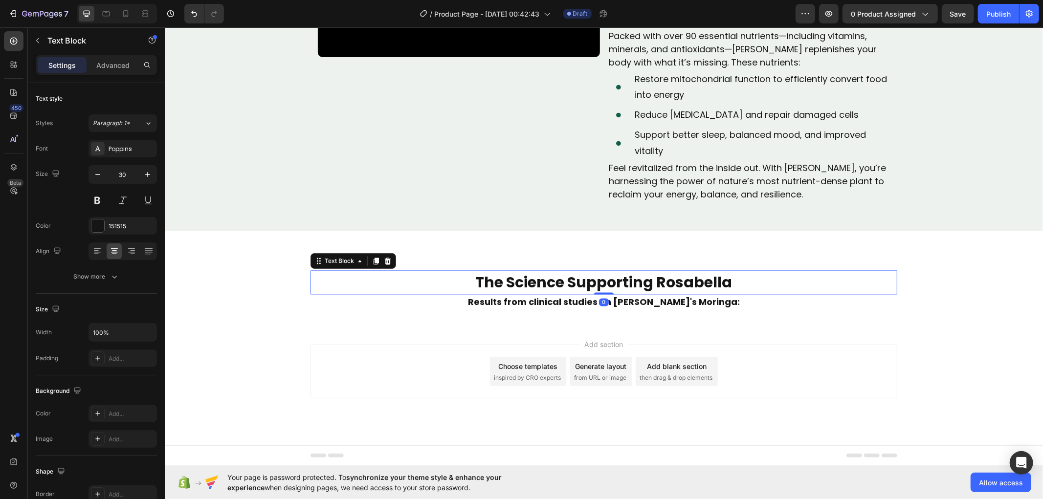
click at [550, 281] on p "The Science Supporting Rosabella" at bounding box center [603, 282] width 585 height 22
click at [143, 170] on icon "button" at bounding box center [148, 175] width 10 height 10
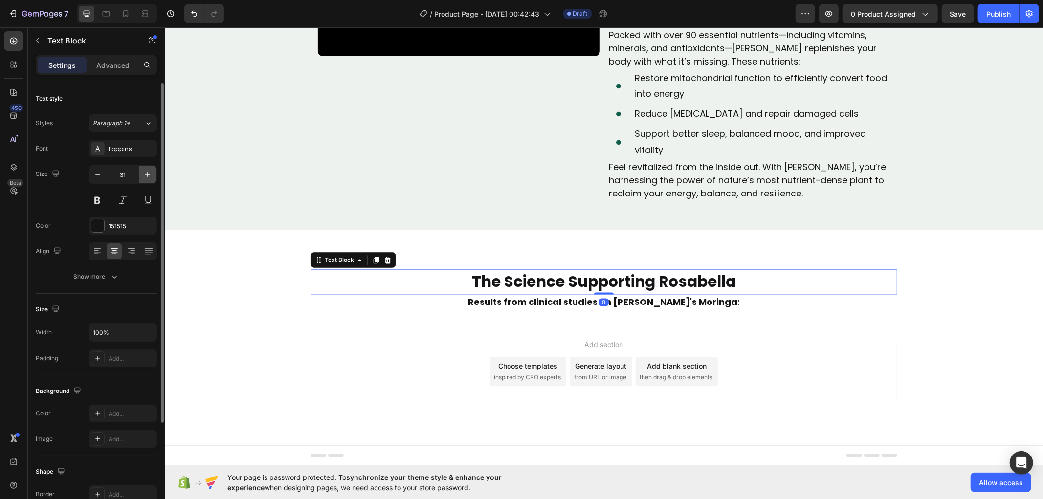
click at [143, 170] on icon "button" at bounding box center [148, 175] width 10 height 10
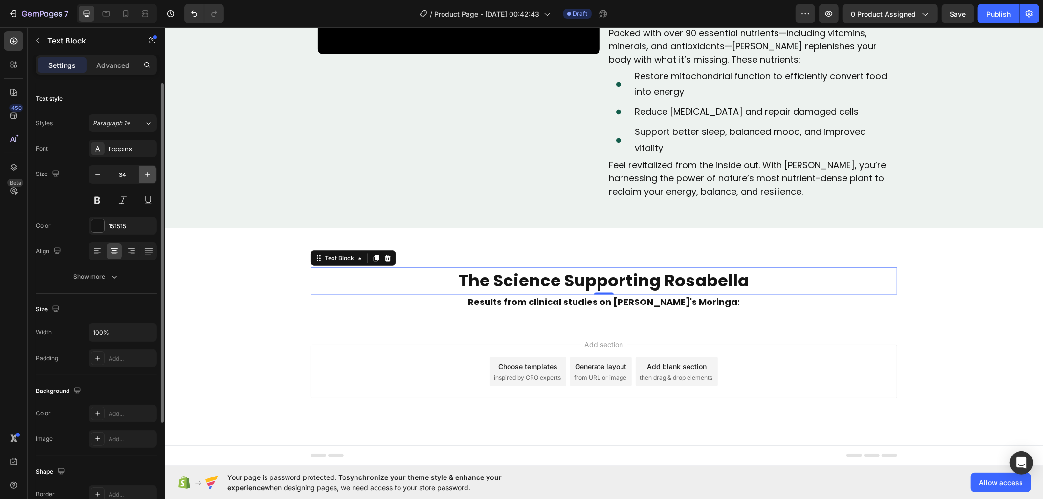
click at [143, 173] on icon "button" at bounding box center [148, 175] width 10 height 10
type input "35"
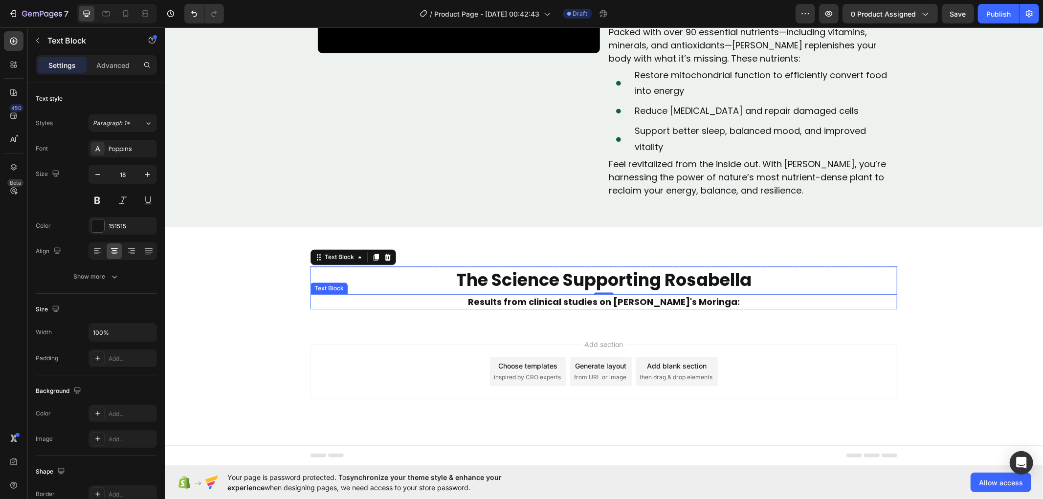
click at [558, 303] on strong "Results from clinical studies on [PERSON_NAME]'s Moringa:" at bounding box center [603, 301] width 272 height 12
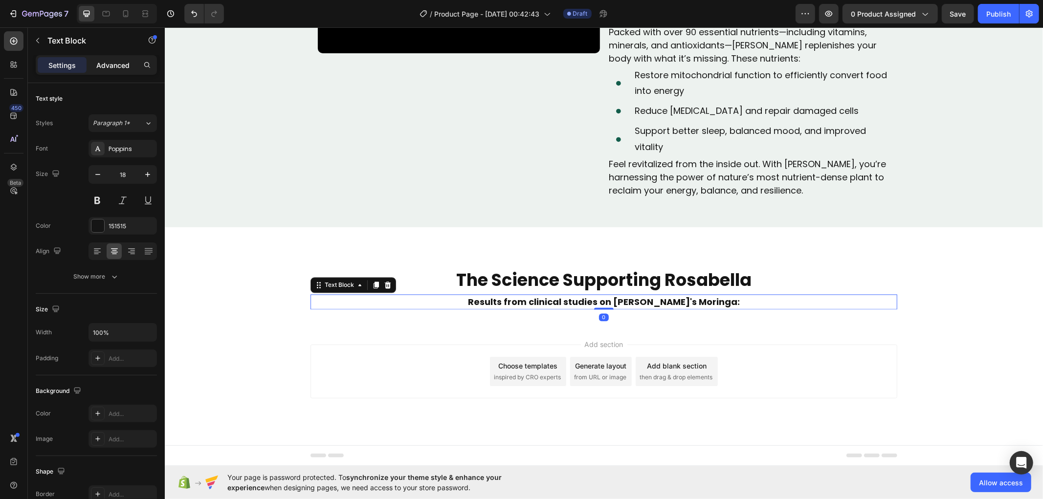
click at [121, 63] on p "Advanced" at bounding box center [112, 65] width 33 height 10
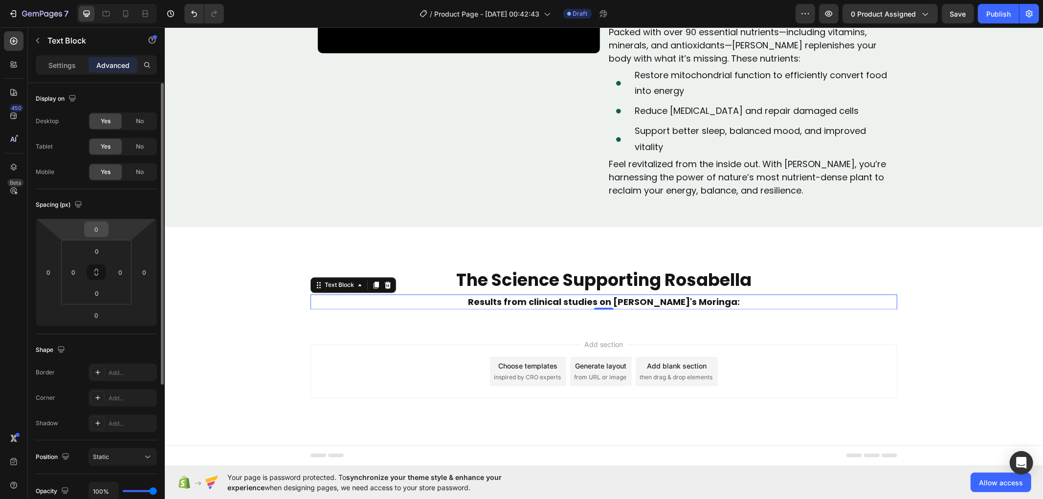
click at [99, 231] on input "0" at bounding box center [97, 229] width 20 height 15
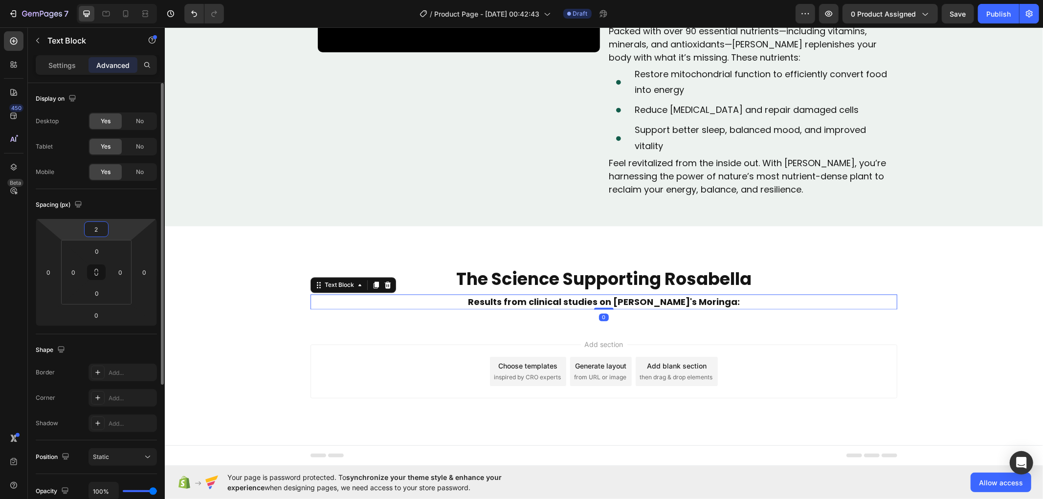
type input "25"
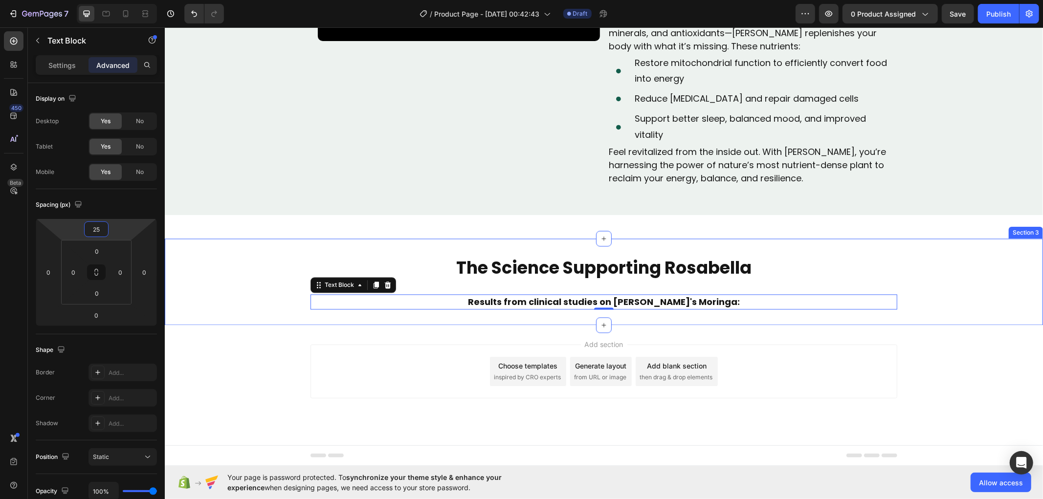
click at [227, 325] on div "The Science Supporting Rosabella Text Block Results from clinical studies on Ro…" at bounding box center [603, 281] width 878 height 87
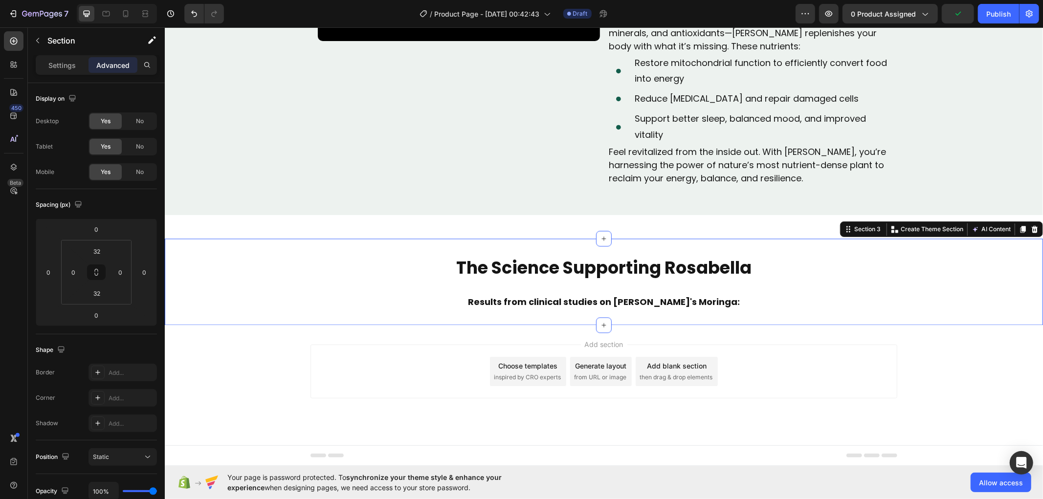
click at [564, 307] on strong "Results from clinical studies on [PERSON_NAME]'s Moringa:" at bounding box center [603, 301] width 272 height 12
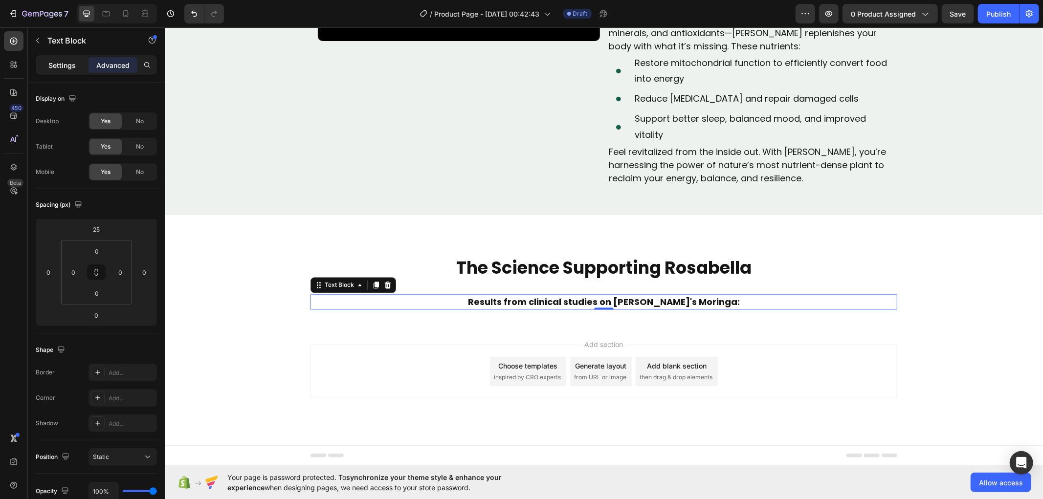
click at [70, 64] on p "Settings" at bounding box center [61, 65] width 27 height 10
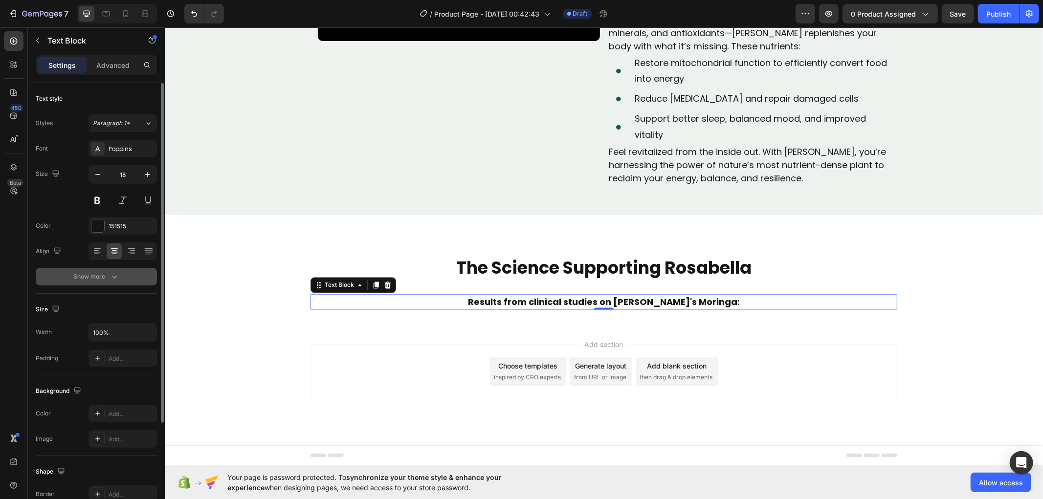
drag, startPoint x: 113, startPoint y: 290, endPoint x: 120, endPoint y: 285, distance: 8.8
click at [118, 287] on div "Text style Styles Paragraph 1* Font Poppins Size 18 Color 151515 Align Show more" at bounding box center [96, 188] width 121 height 211
click at [124, 280] on button "Show more" at bounding box center [96, 277] width 121 height 18
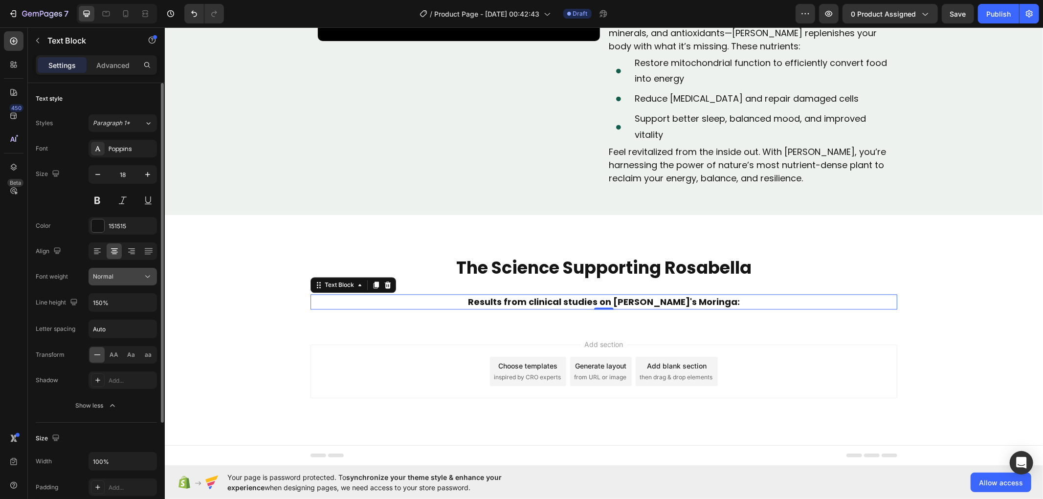
click at [145, 277] on icon at bounding box center [148, 277] width 10 height 10
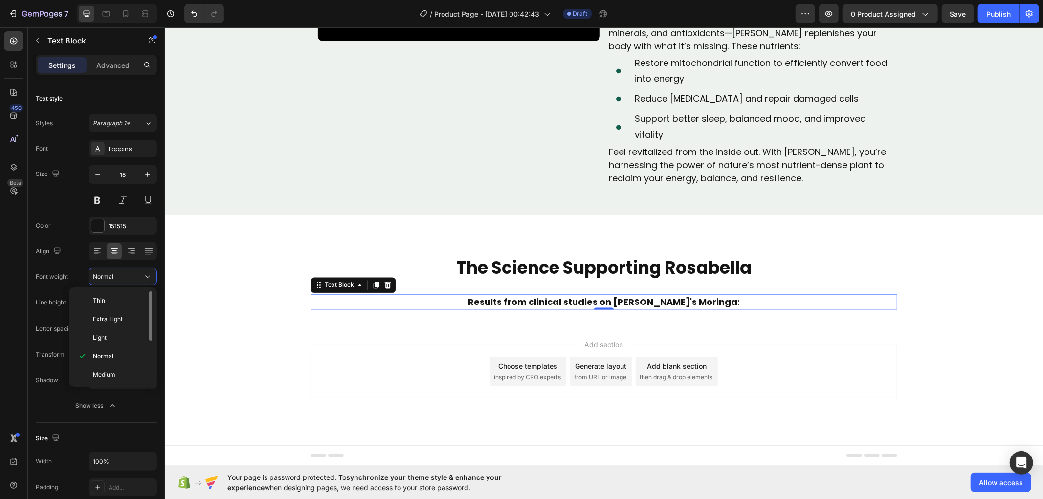
scroll to position [54, 0]
click at [124, 359] on p "Bold" at bounding box center [119, 357] width 52 height 9
click at [915, 325] on div "The Science Supporting Rosabella Text Block Results from clinical studies on Ro…" at bounding box center [603, 281] width 878 height 87
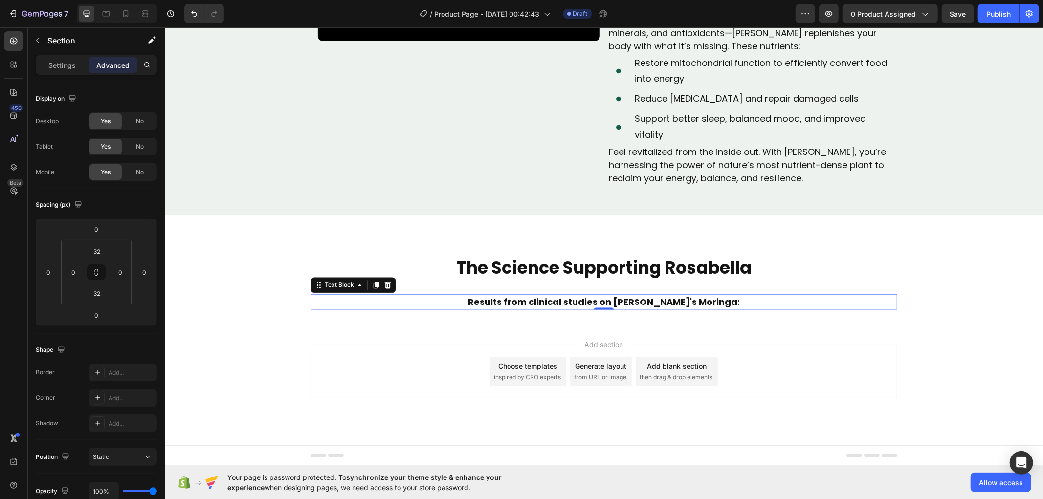
click at [646, 307] on strong "Results from clinical studies on [PERSON_NAME]'s Moringa:" at bounding box center [603, 301] width 272 height 12
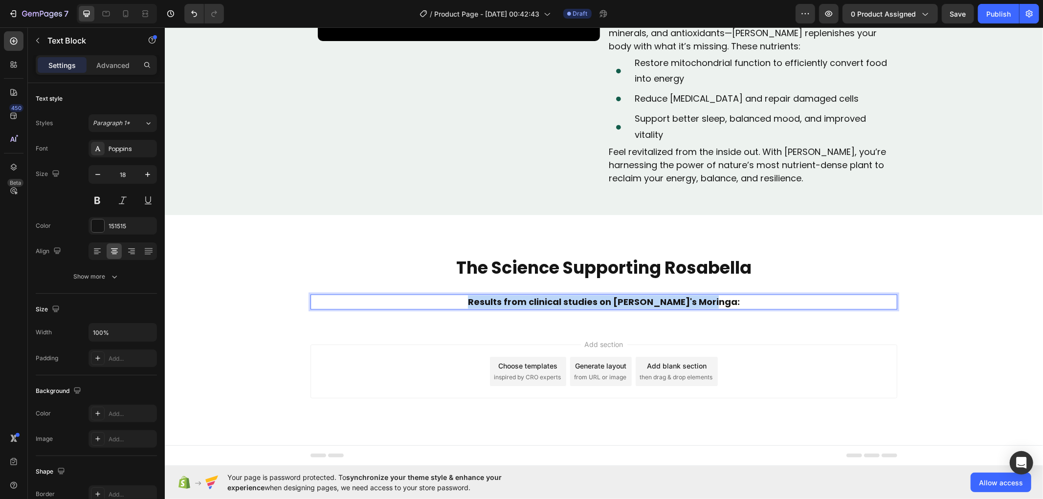
click at [646, 307] on strong "Results from clinical studies on [PERSON_NAME]'s Moringa:" at bounding box center [603, 301] width 272 height 12
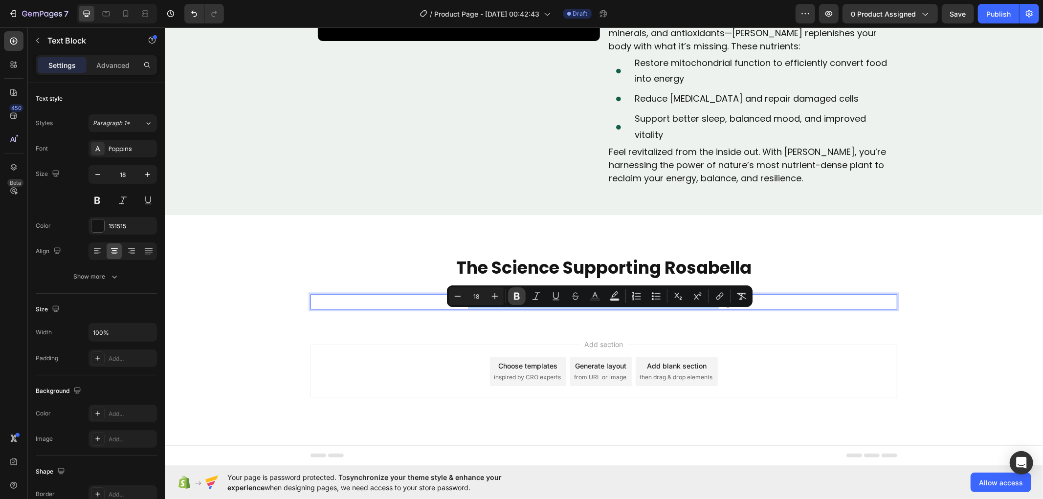
click at [514, 294] on icon "Editor contextual toolbar" at bounding box center [517, 296] width 6 height 7
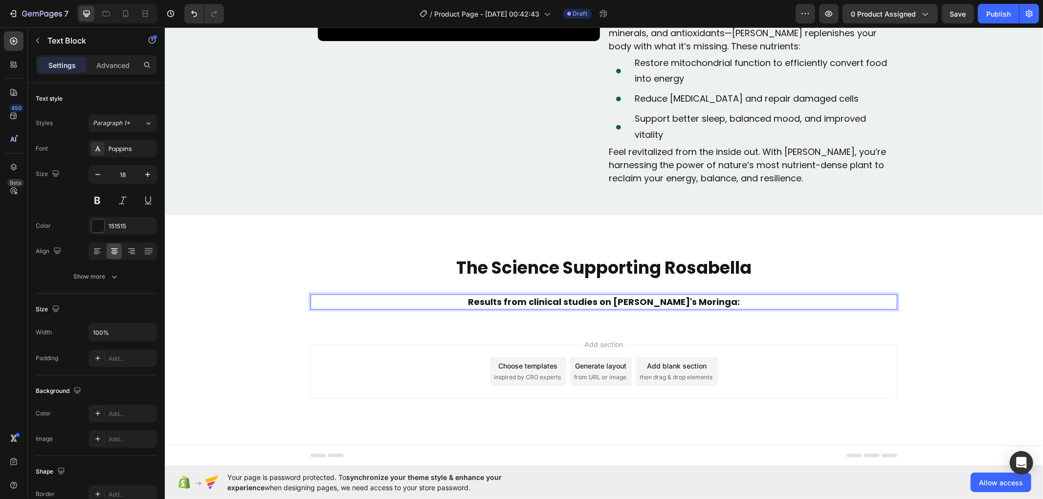
click at [638, 308] on p "Results from clinical studies on [PERSON_NAME]'s Moringa:" at bounding box center [603, 301] width 585 height 13
click at [957, 325] on div "The Science Supporting Rosabella Text Block Results from clinical studies on Ro…" at bounding box center [603, 281] width 878 height 87
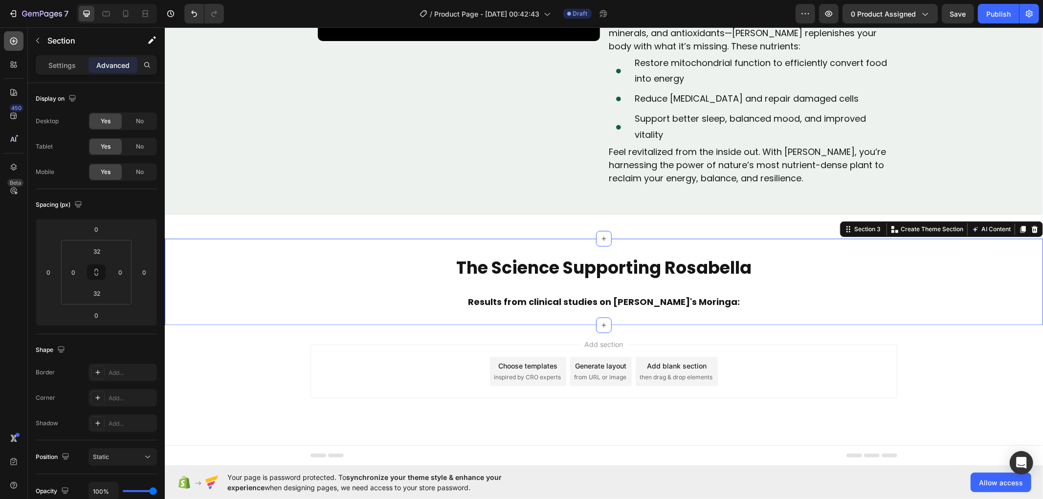
click at [11, 40] on icon at bounding box center [14, 41] width 10 height 10
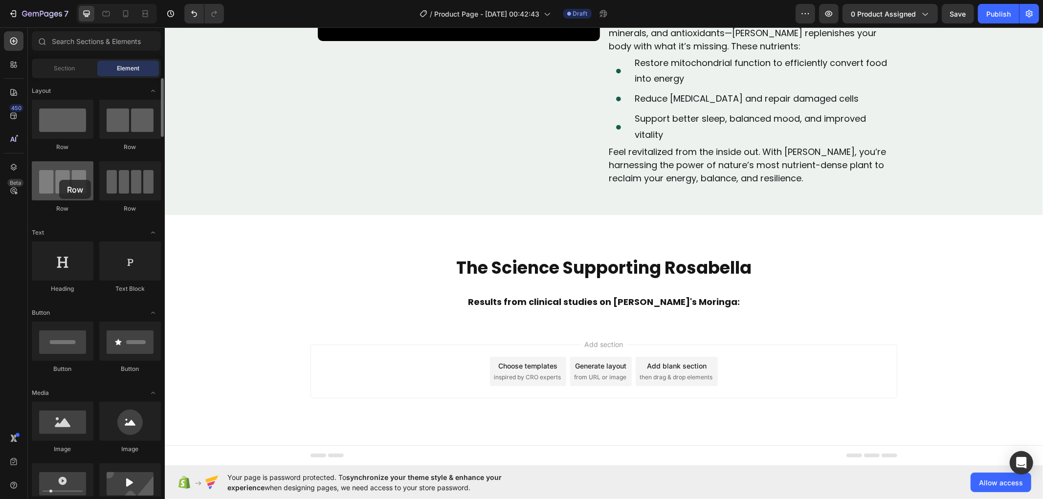
drag, startPoint x: 57, startPoint y: 185, endPoint x: 59, endPoint y: 180, distance: 5.5
click at [59, 180] on div at bounding box center [63, 180] width 62 height 39
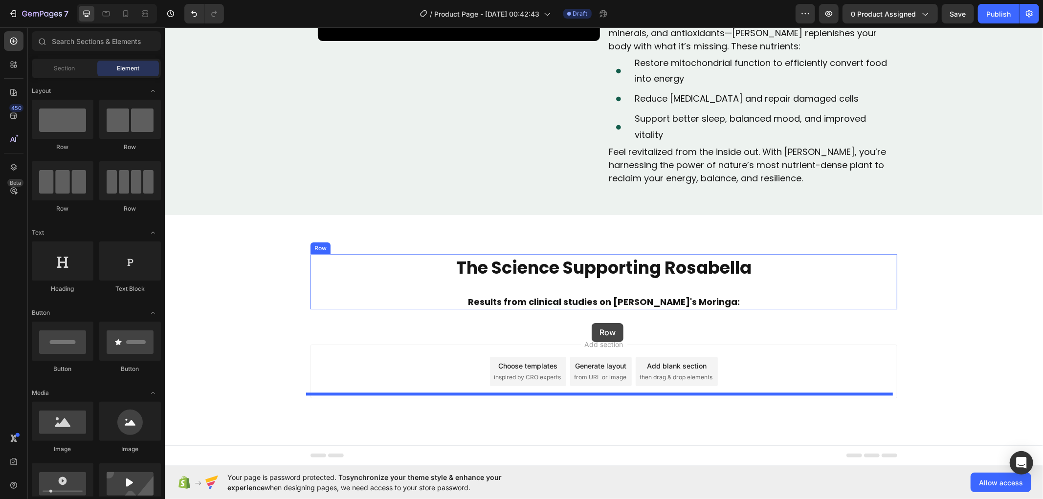
drag, startPoint x: 286, startPoint y: 210, endPoint x: 591, endPoint y: 323, distance: 324.6
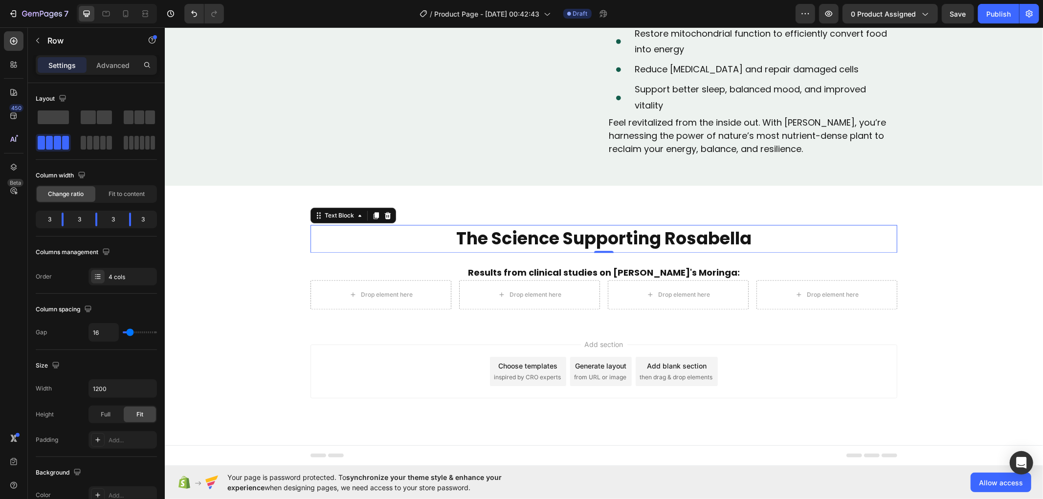
click at [539, 251] on p "The Science Supporting Rosabella" at bounding box center [603, 238] width 585 height 26
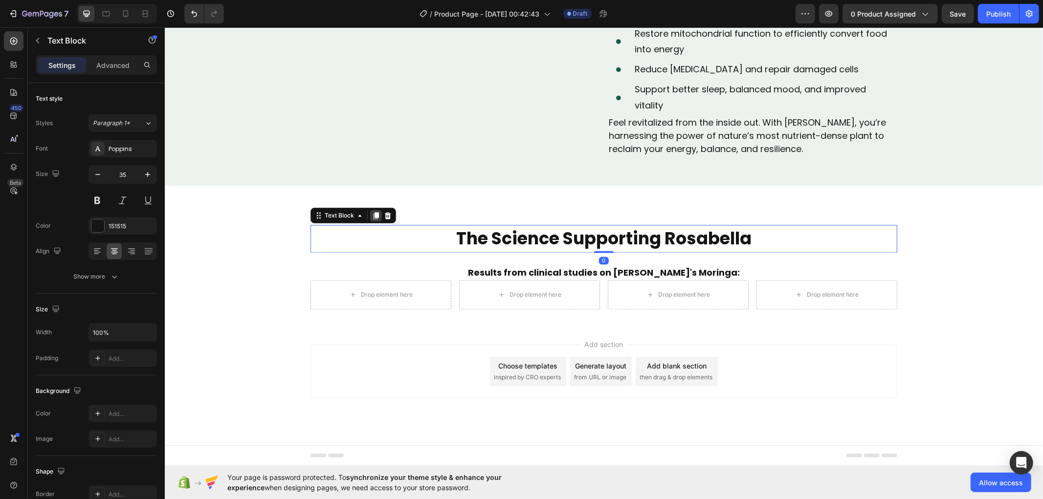
click at [373, 218] on icon at bounding box center [375, 215] width 5 height 7
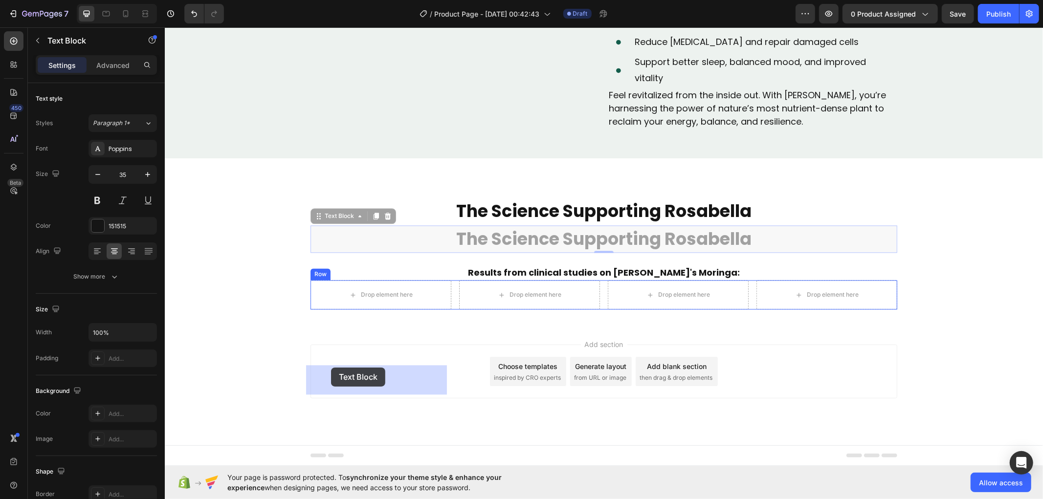
drag, startPoint x: 311, startPoint y: 289, endPoint x: 330, endPoint y: 367, distance: 80.0
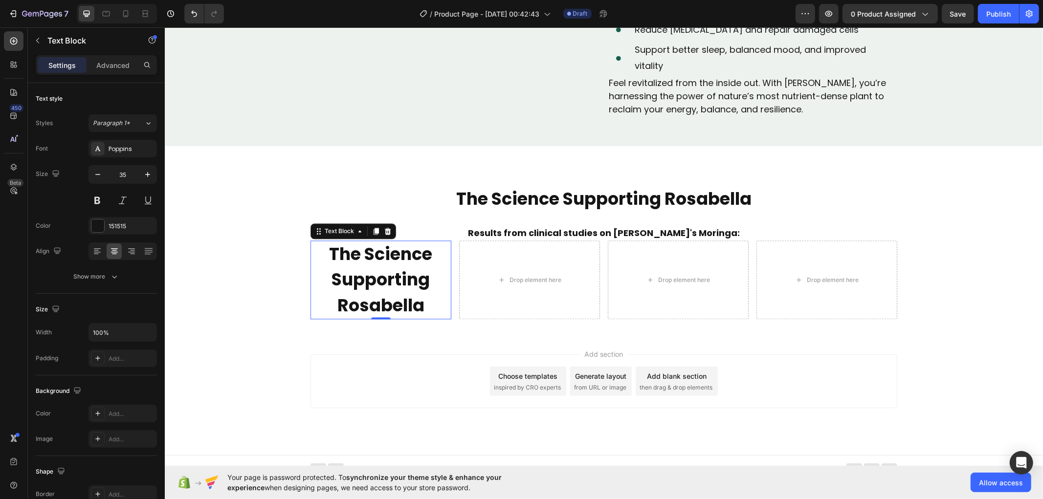
click at [393, 318] on p "The Science Supporting Rosabella" at bounding box center [380, 279] width 139 height 77
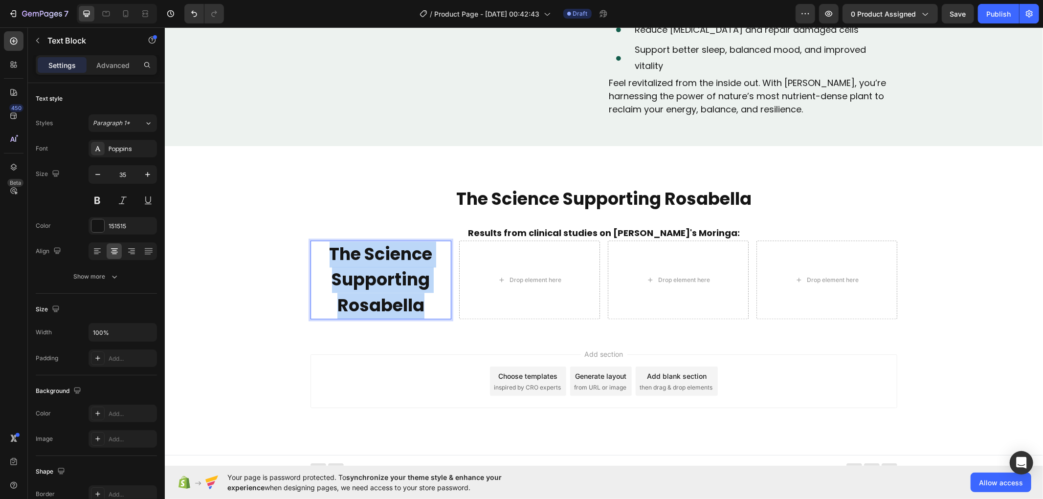
click at [393, 318] on p "The Science Supporting Rosabella" at bounding box center [380, 279] width 139 height 77
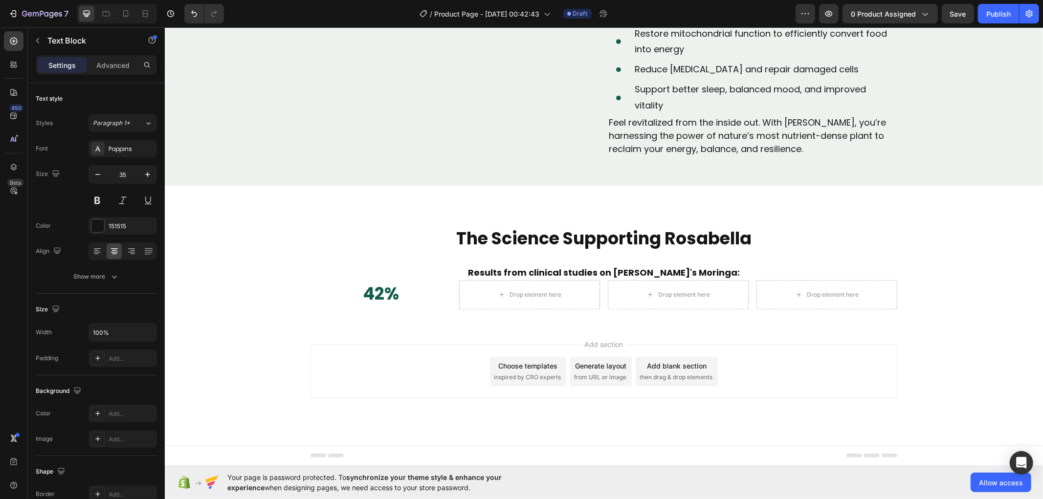
click at [387, 391] on div "Add section Choose templates inspired by CRO experts Generate layout from URL o…" at bounding box center [603, 371] width 587 height 54
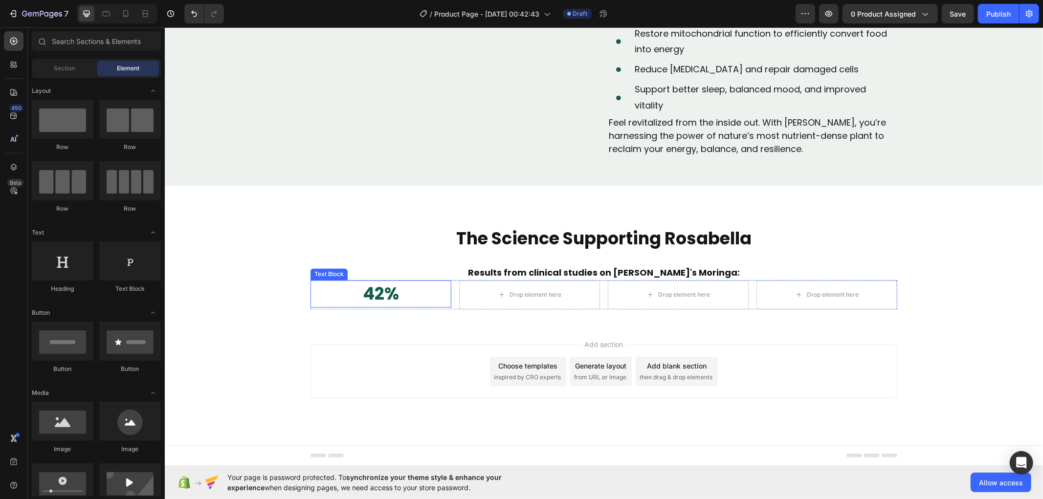
click at [384, 305] on strong "42%" at bounding box center [380, 293] width 36 height 24
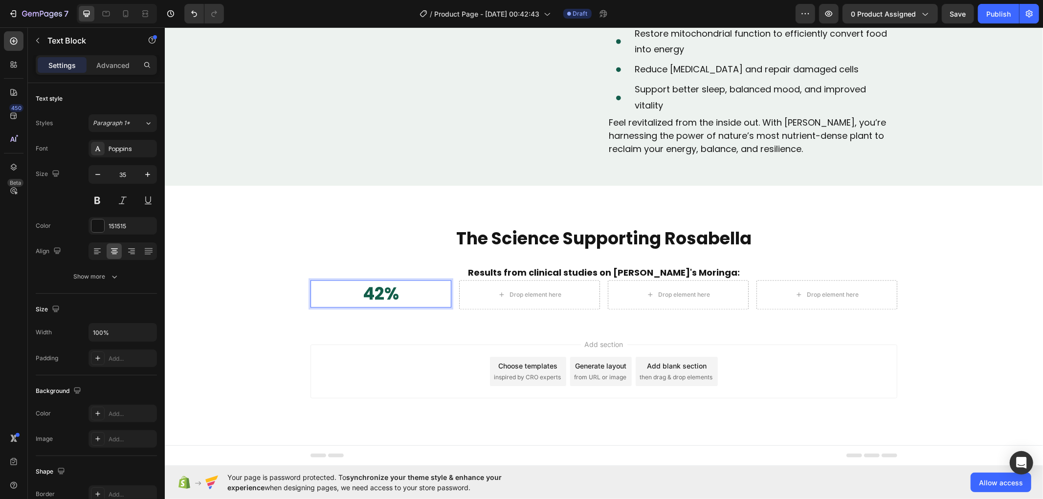
click at [384, 305] on strong "42%" at bounding box center [380, 293] width 36 height 24
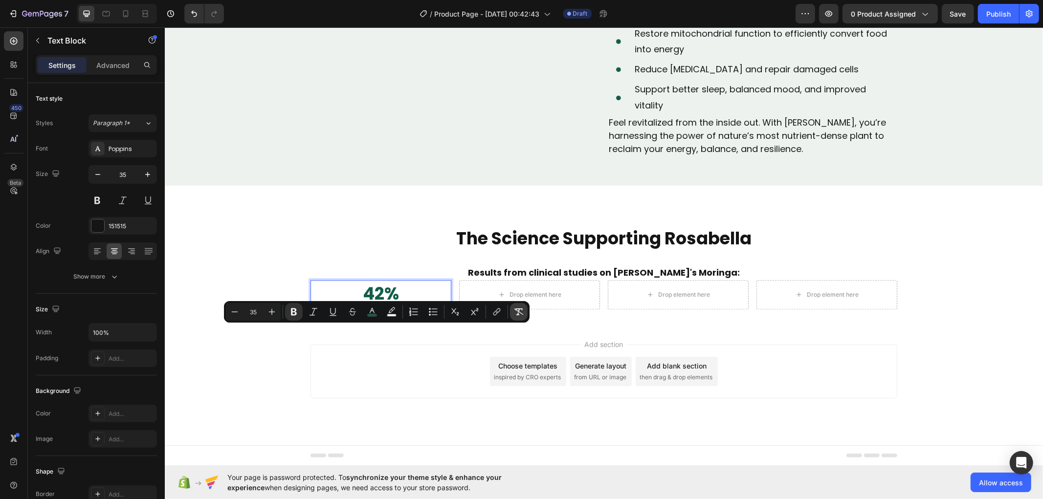
click at [518, 313] on icon "Editor contextual toolbar" at bounding box center [518, 311] width 9 height 7
click at [405, 306] on p "42%" at bounding box center [380, 294] width 139 height 26
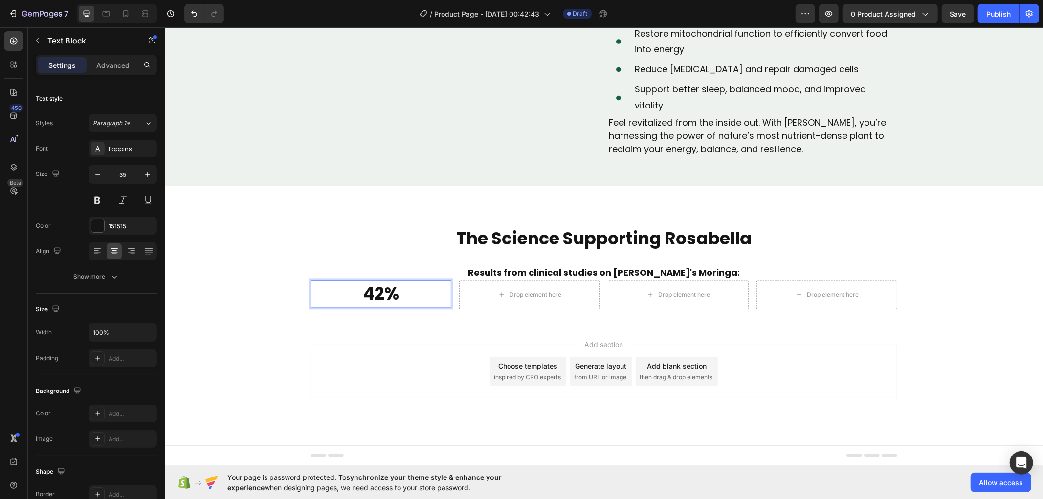
click at [392, 306] on p "42%" at bounding box center [380, 294] width 139 height 26
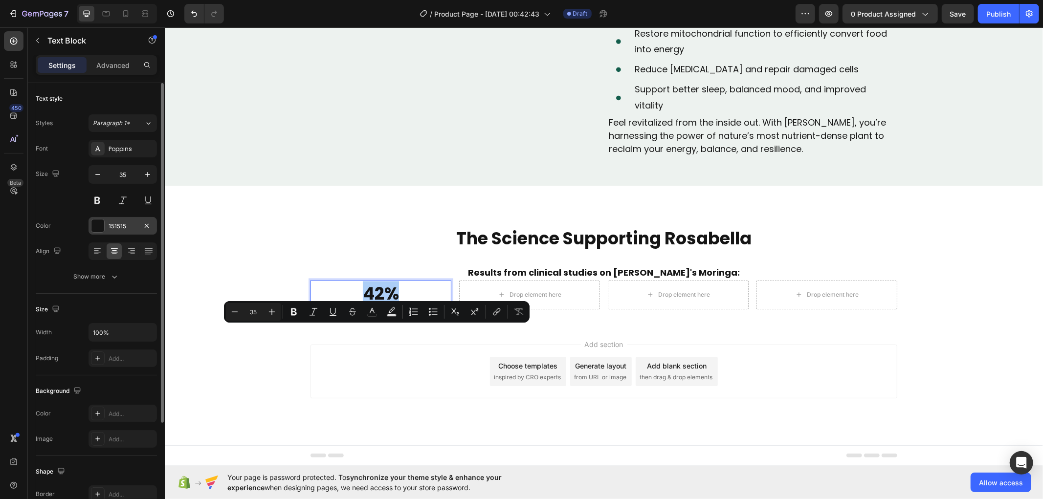
click at [104, 230] on div at bounding box center [97, 225] width 13 height 13
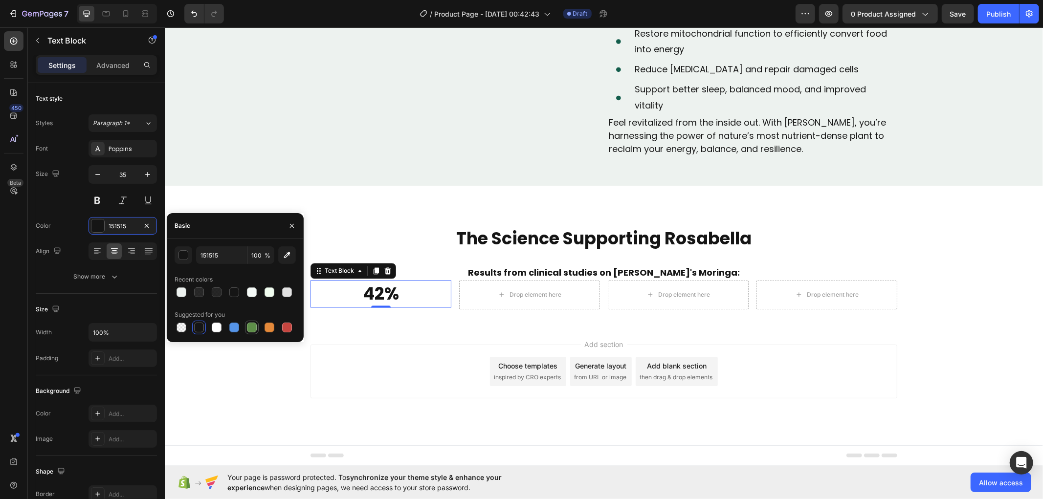
drag, startPoint x: 249, startPoint y: 323, endPoint x: 114, endPoint y: 331, distance: 135.6
click at [250, 324] on div at bounding box center [252, 328] width 10 height 10
type input "5E8E49"
click at [320, 325] on div "The Science Supporting Rosabella Text Block Results from clinical studies on Ro…" at bounding box center [603, 267] width 878 height 116
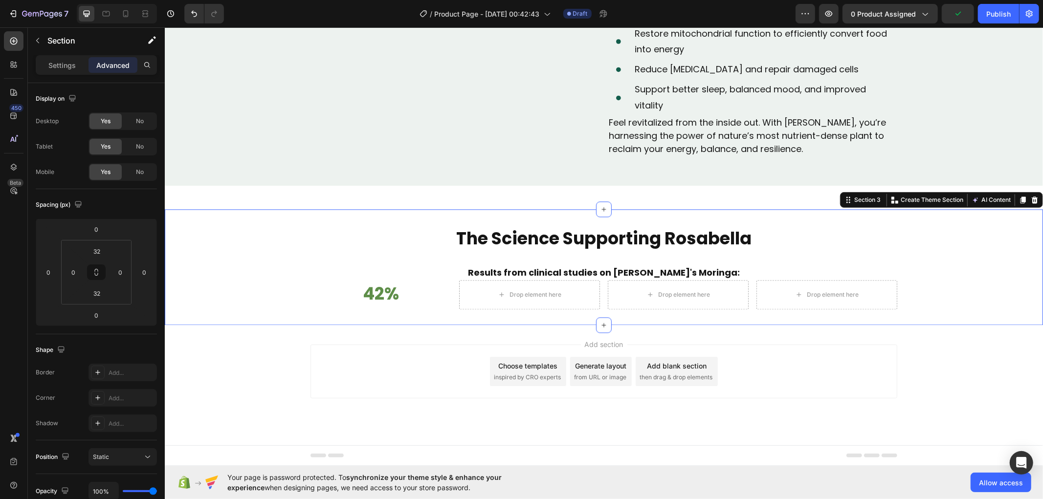
drag, startPoint x: 391, startPoint y: 371, endPoint x: 377, endPoint y: 342, distance: 32.4
click at [378, 306] on p "42%" at bounding box center [380, 294] width 139 height 26
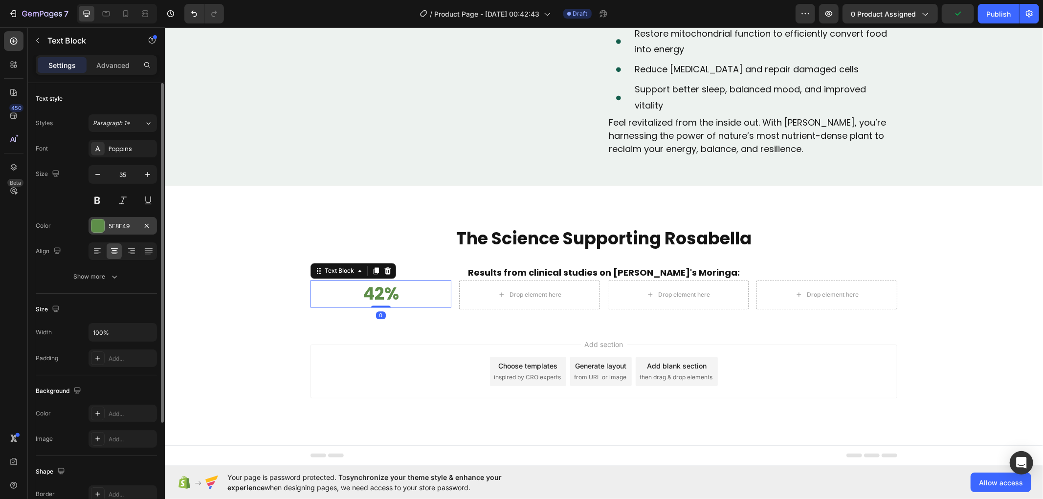
click at [120, 227] on div "5E8E49" at bounding box center [123, 226] width 28 height 9
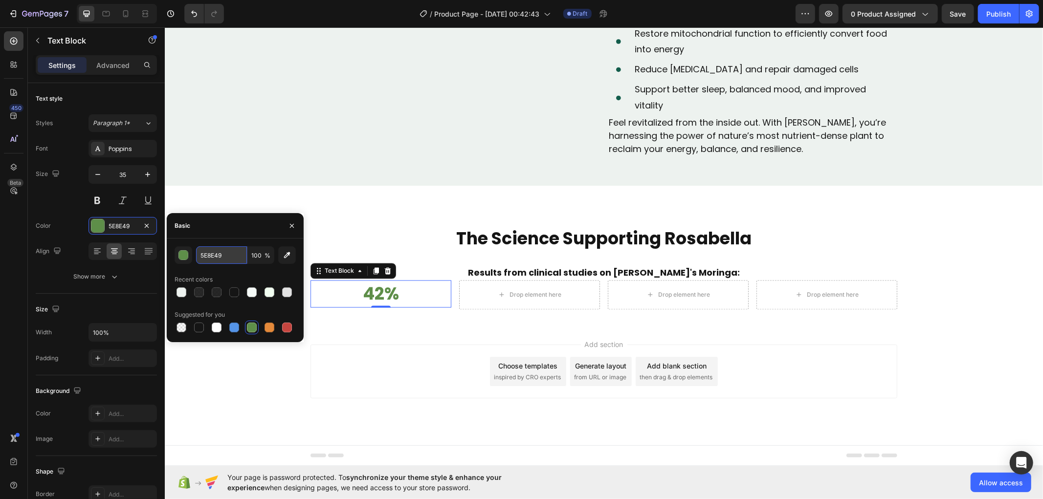
click at [220, 256] on input "5E8E49" at bounding box center [221, 255] width 51 height 18
paste input "#135E4A"
type input "#135E4A"
click at [253, 370] on div "Add section Choose templates inspired by CRO experts Generate layout from URL o…" at bounding box center [603, 385] width 878 height 120
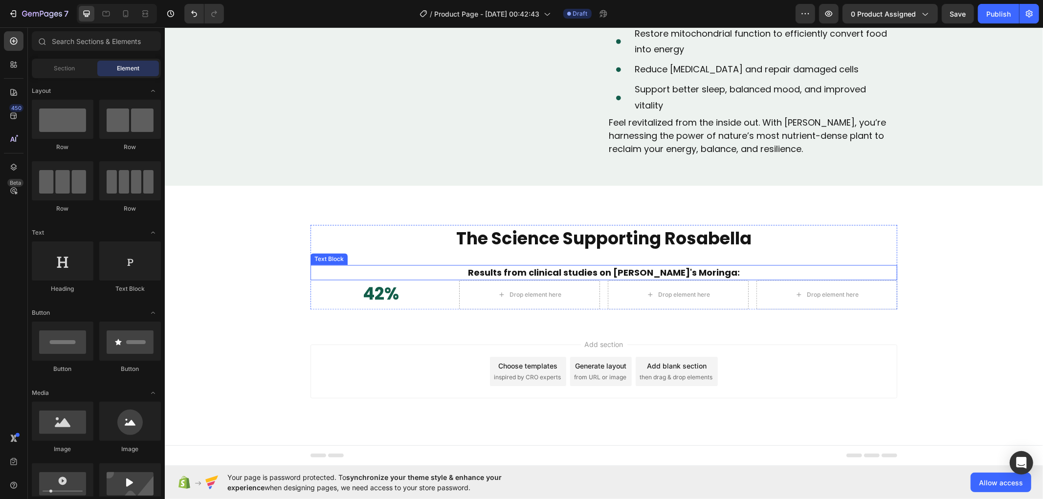
click at [537, 279] on p "Results from clinical studies on [PERSON_NAME]'s Moringa:" at bounding box center [603, 271] width 585 height 13
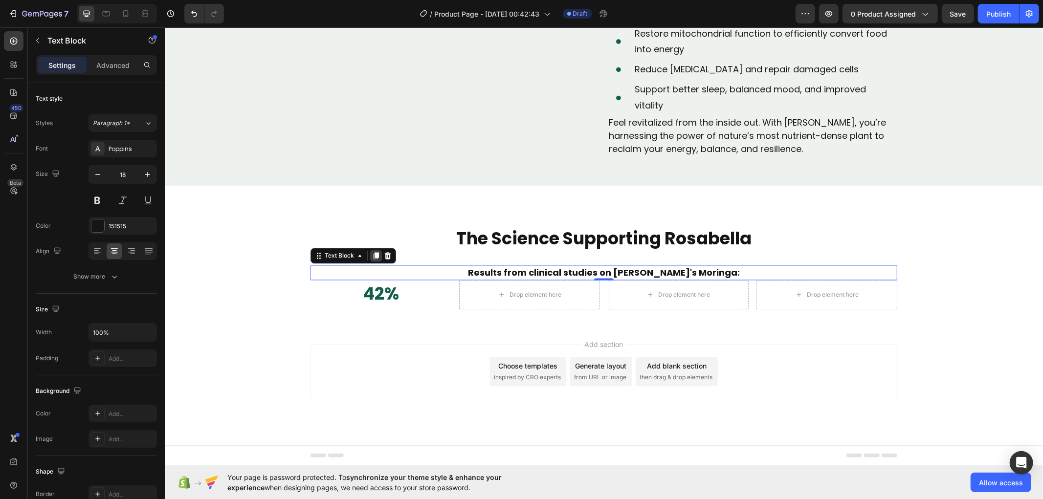
click at [371, 259] on icon at bounding box center [375, 255] width 8 height 8
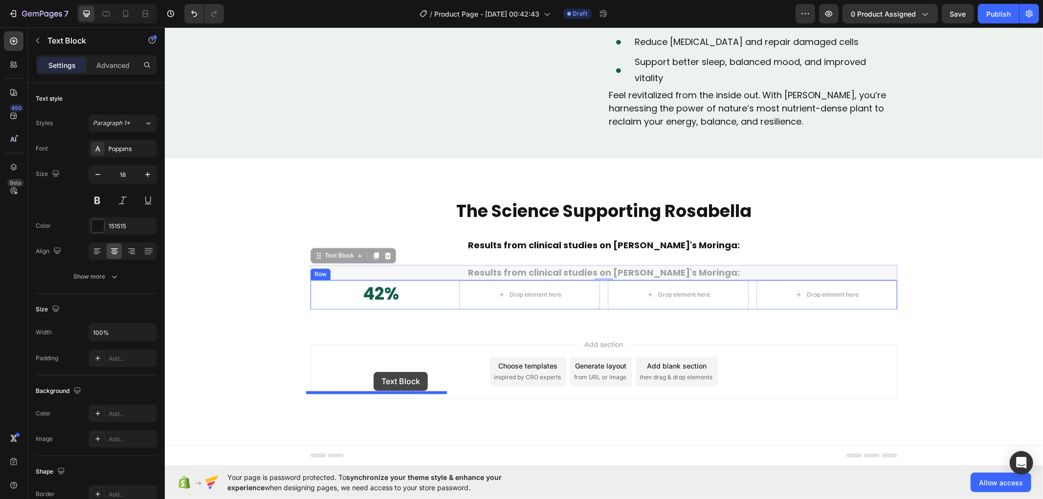
drag, startPoint x: 315, startPoint y: 330, endPoint x: 373, endPoint y: 371, distance: 71.5
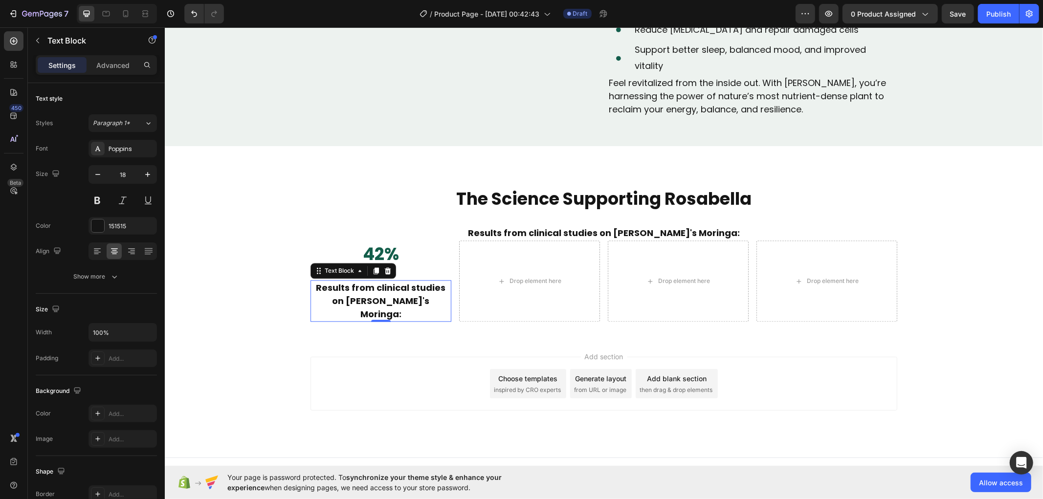
click at [361, 320] on p "Results from clinical studies on [PERSON_NAME]'s Moringa:" at bounding box center [380, 301] width 139 height 40
click at [400, 320] on span "Reported a significant increase in energy levels within just 14 days." at bounding box center [380, 300] width 115 height 39
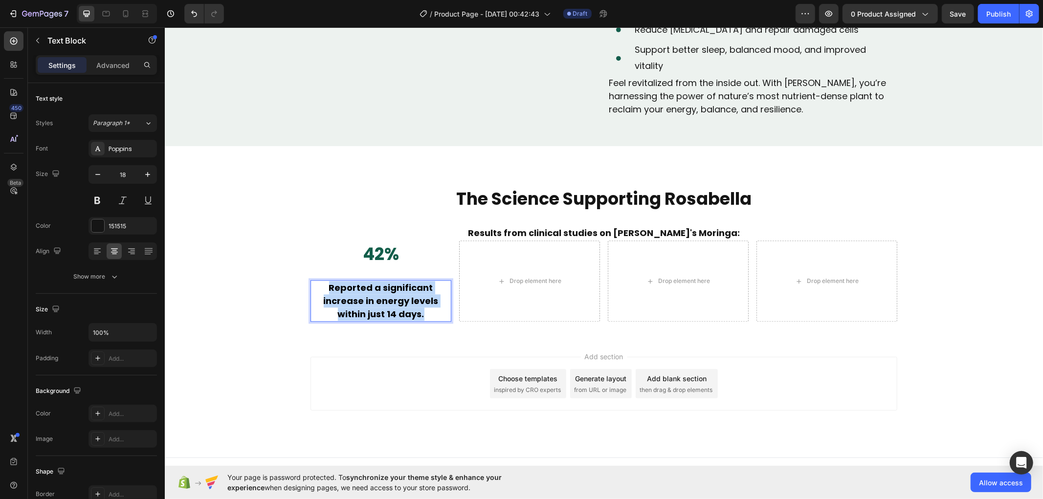
click at [400, 320] on span "Reported a significant increase in energy levels within just 14 days." at bounding box center [380, 300] width 115 height 39
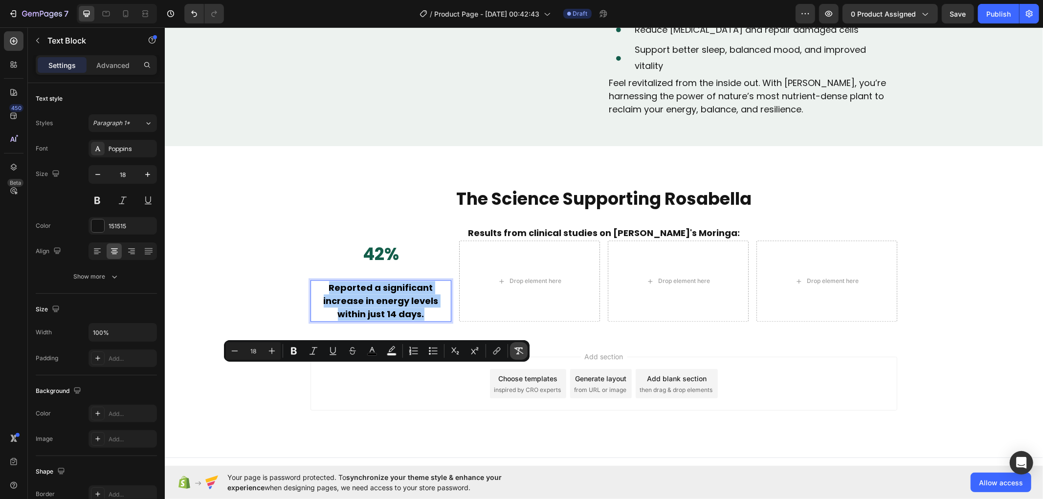
click at [525, 350] on button "Remove Format" at bounding box center [519, 351] width 18 height 18
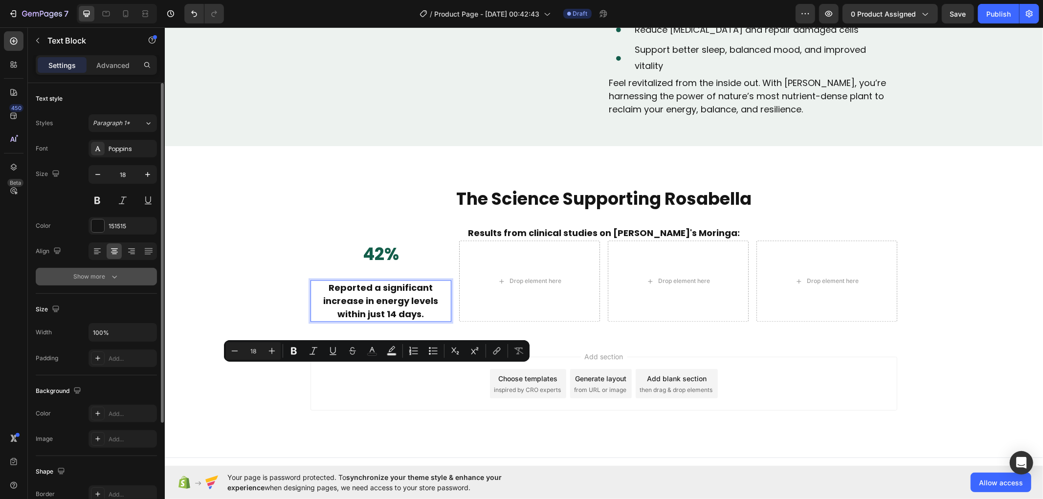
click at [109, 281] on icon "button" at bounding box center [114, 277] width 10 height 10
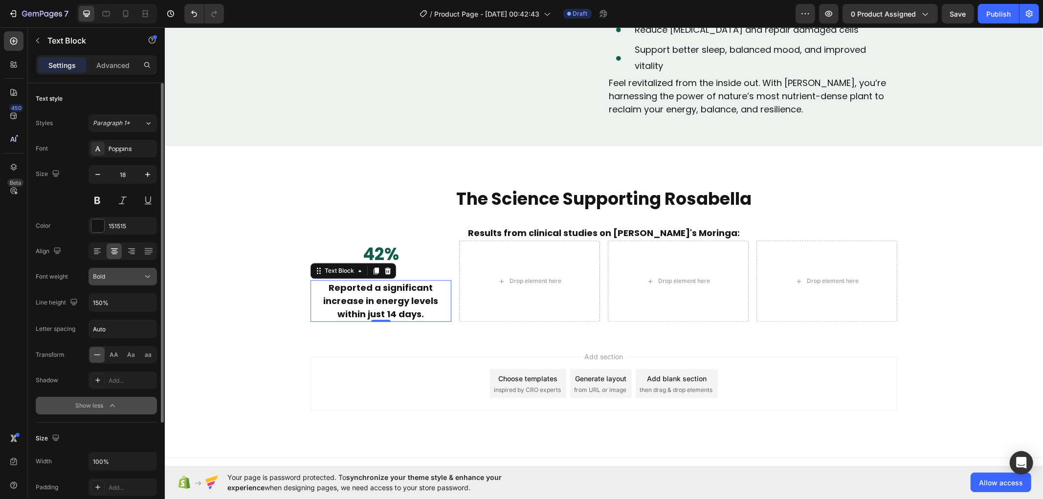
click at [143, 278] on icon at bounding box center [148, 277] width 10 height 10
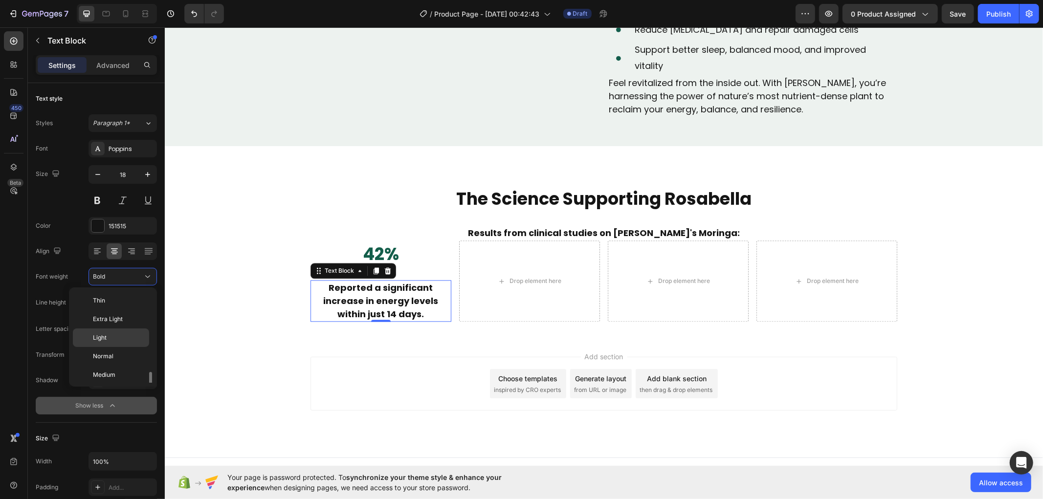
scroll to position [52, 0]
click at [121, 301] on p "Normal" at bounding box center [119, 304] width 52 height 9
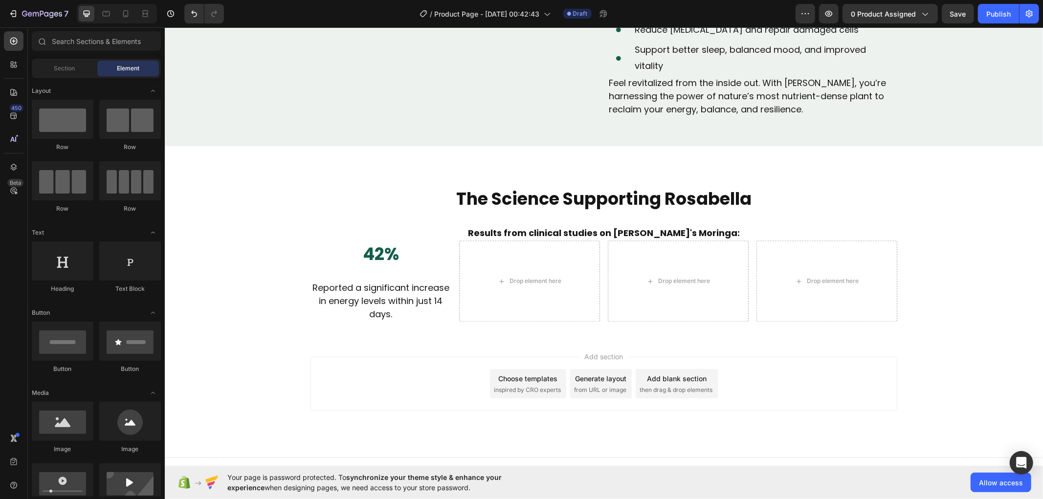
click at [241, 428] on div "Add section Choose templates inspired by CRO experts Generate layout from URL o…" at bounding box center [603, 397] width 878 height 120
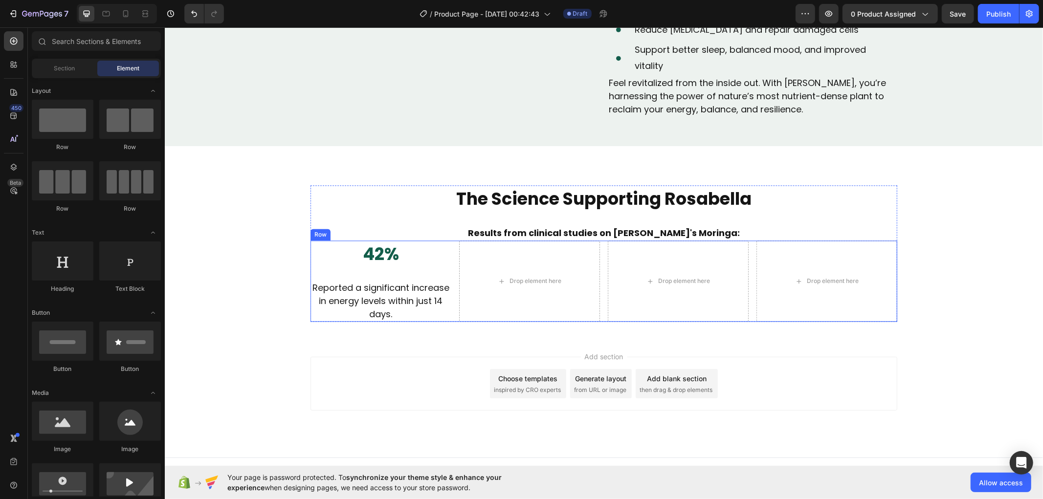
click at [452, 322] on div "42% Text Block Reported a significant increase in energy levels within just 14 …" at bounding box center [603, 281] width 587 height 82
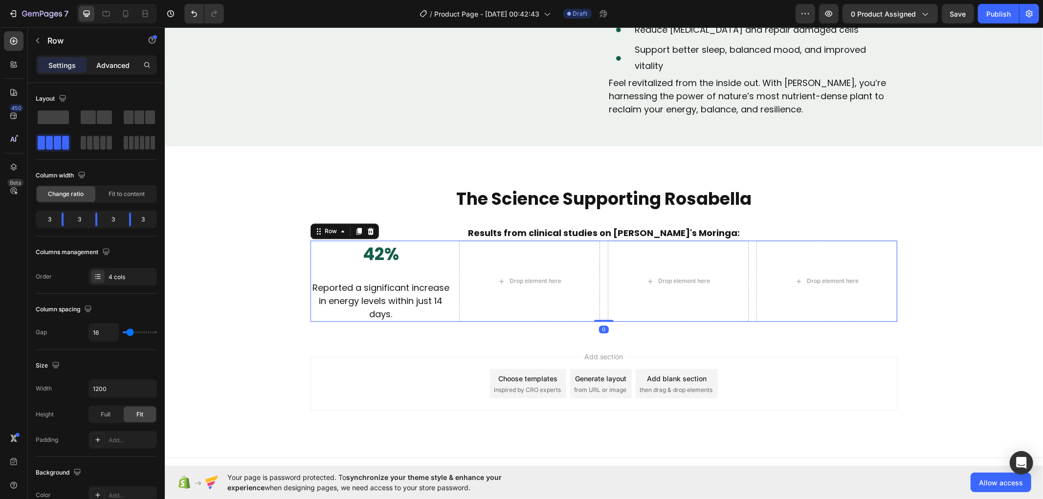
click at [123, 65] on p "Advanced" at bounding box center [112, 65] width 33 height 10
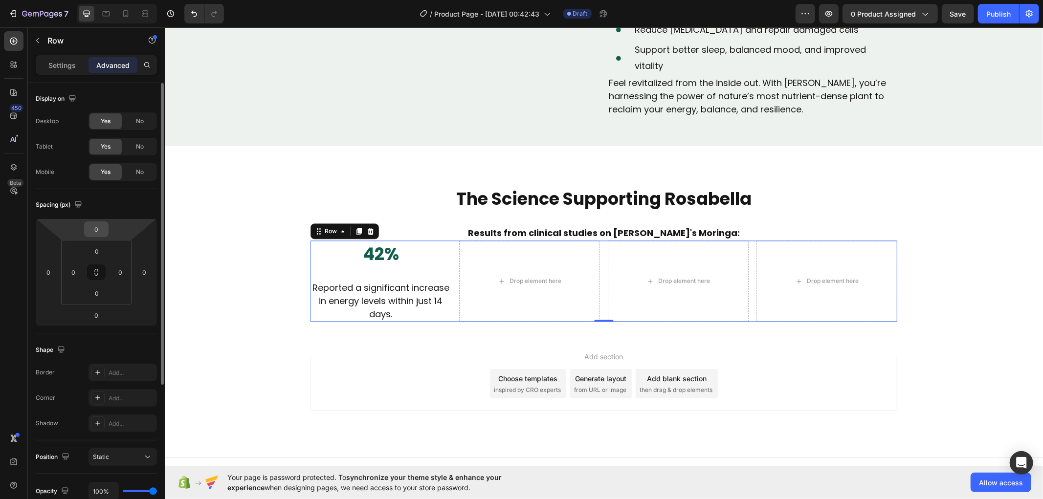
click at [98, 232] on input "0" at bounding box center [97, 229] width 20 height 15
type input "40"
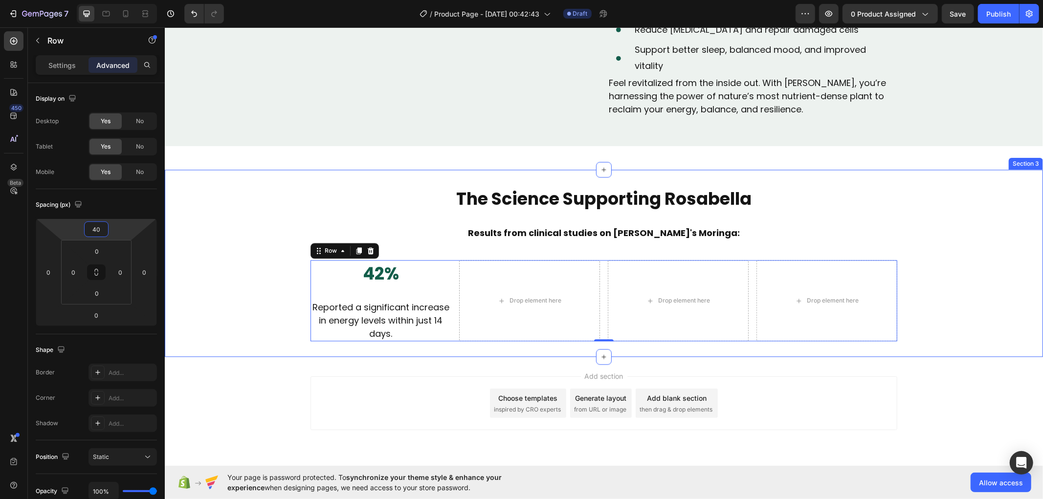
click at [214, 341] on div "The Science Supporting Rosabella Text Block Results from clinical studies on Ro…" at bounding box center [603, 263] width 878 height 156
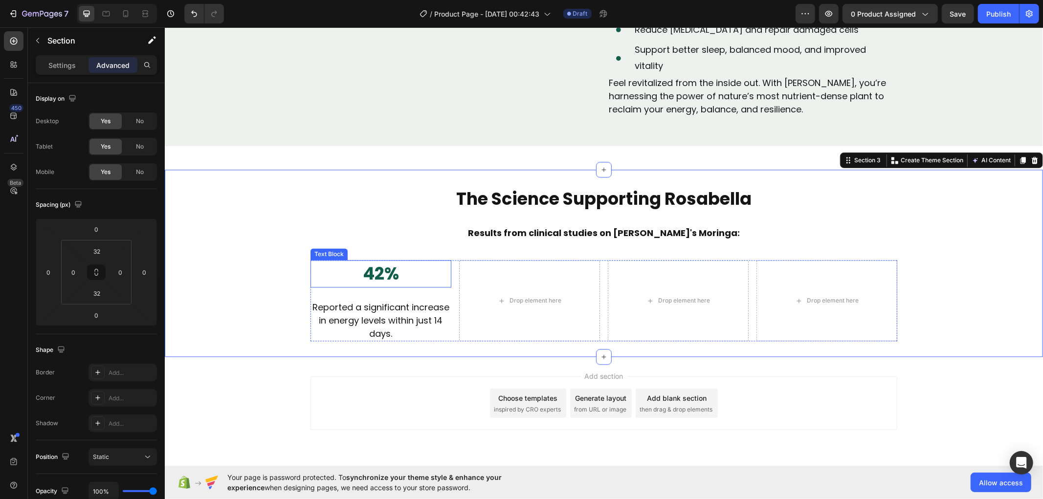
click at [382, 286] on p "42%" at bounding box center [380, 274] width 139 height 26
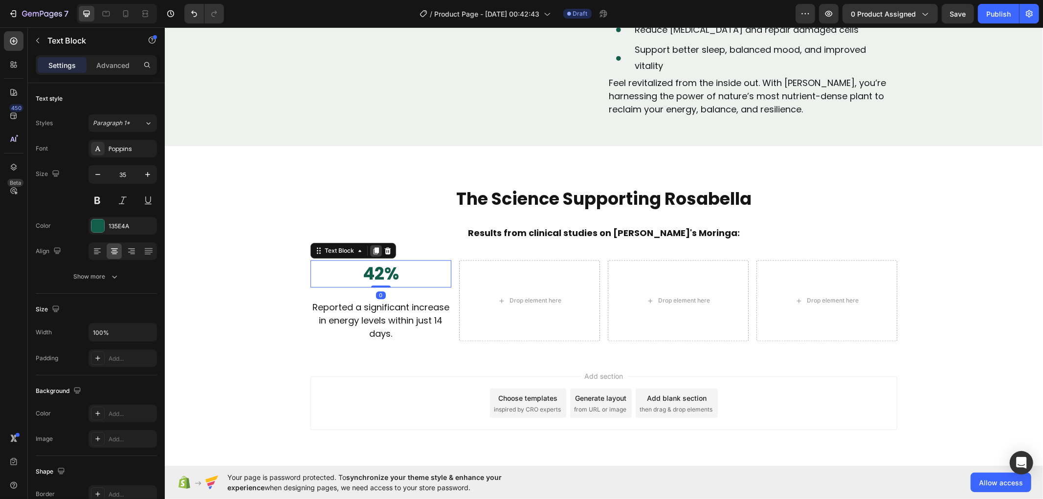
click at [371, 254] on icon at bounding box center [375, 250] width 8 height 8
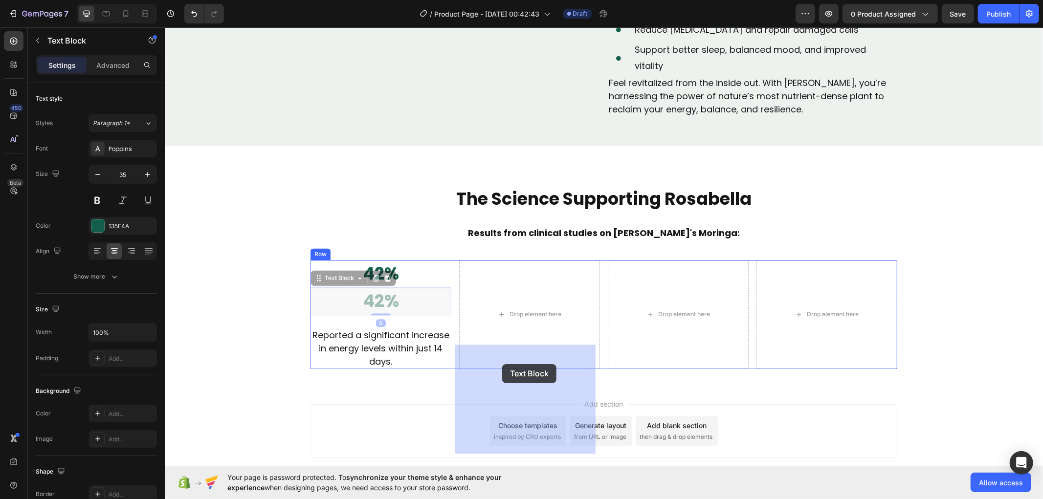
drag, startPoint x: 316, startPoint y: 362, endPoint x: 502, endPoint y: 362, distance: 186.2
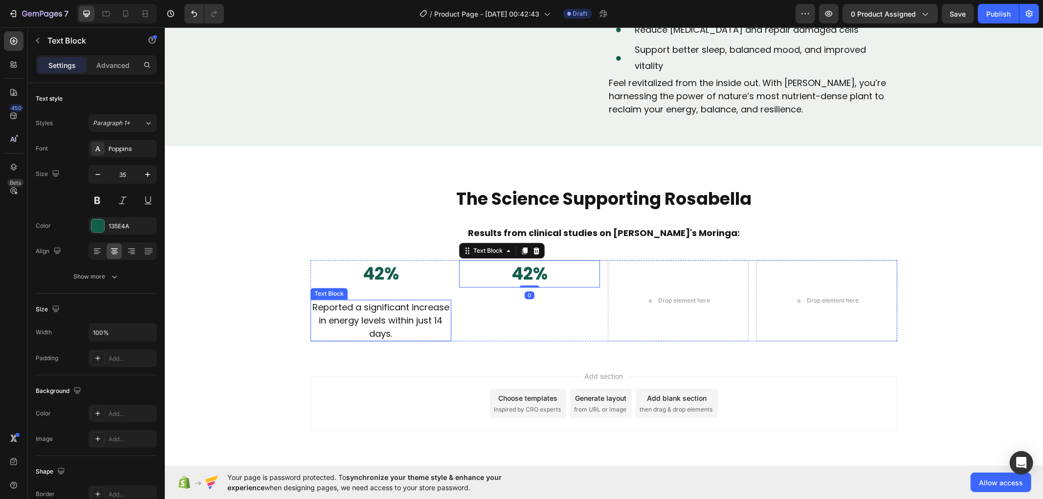
click at [395, 340] on p "Reported a significant increase in energy levels within just 14 days." at bounding box center [380, 320] width 139 height 40
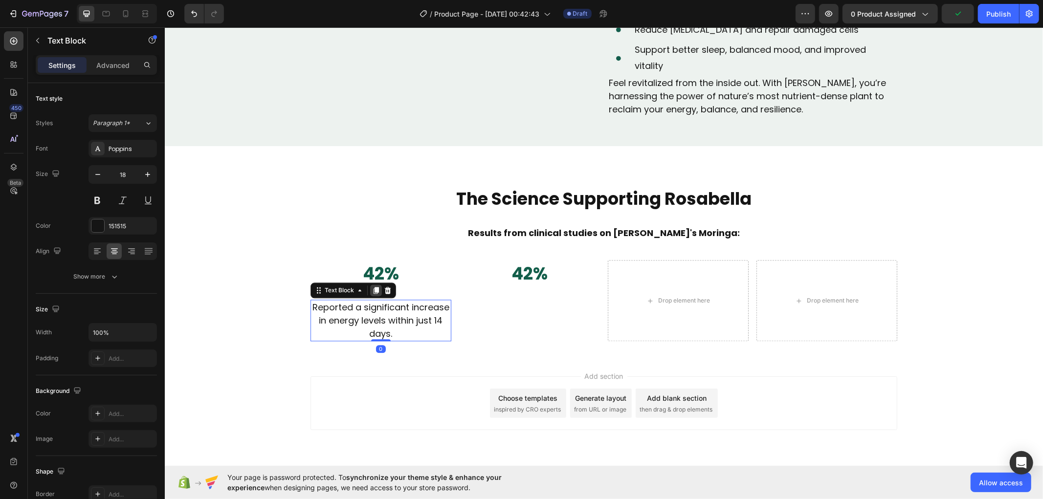
click at [373, 293] on icon at bounding box center [375, 289] width 5 height 7
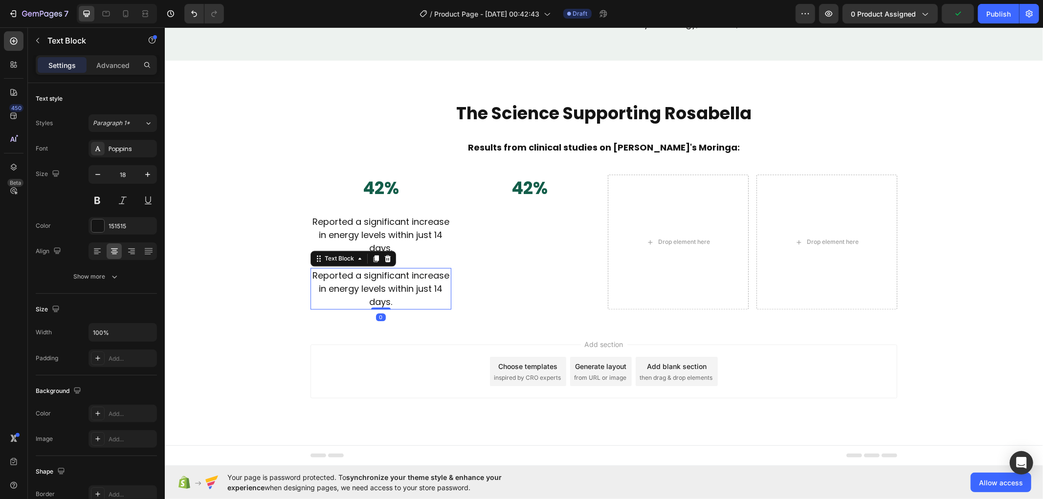
scroll to position [1886, 0]
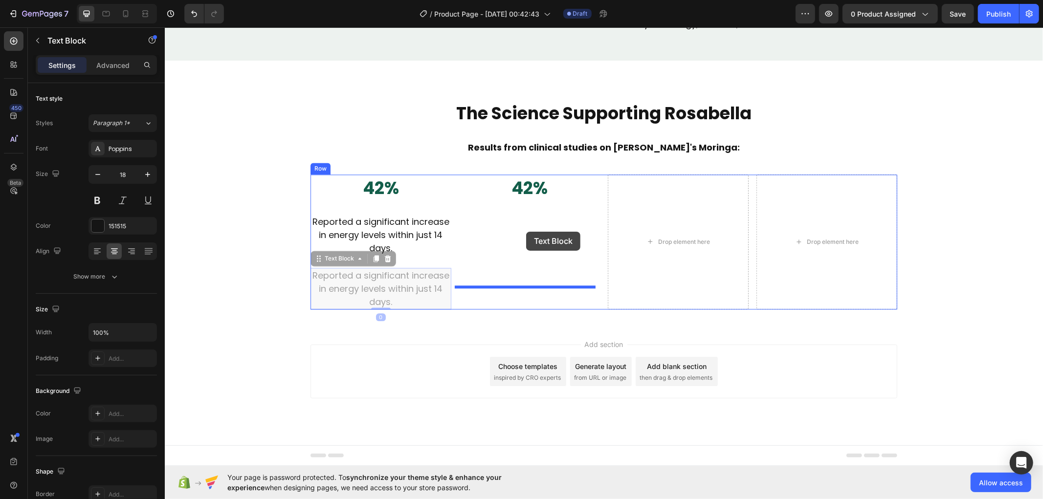
drag, startPoint x: 315, startPoint y: 257, endPoint x: 525, endPoint y: 231, distance: 212.2
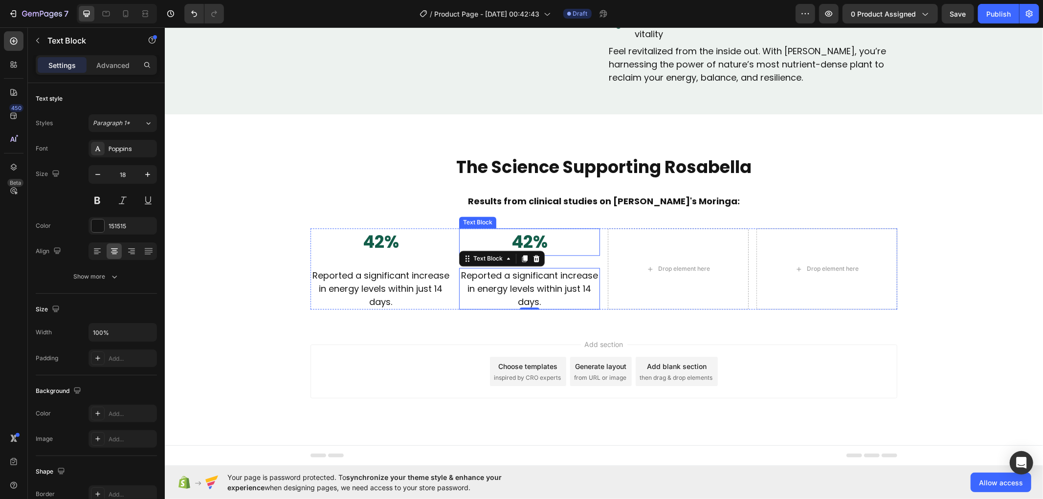
click at [528, 234] on p "42%" at bounding box center [528, 242] width 139 height 26
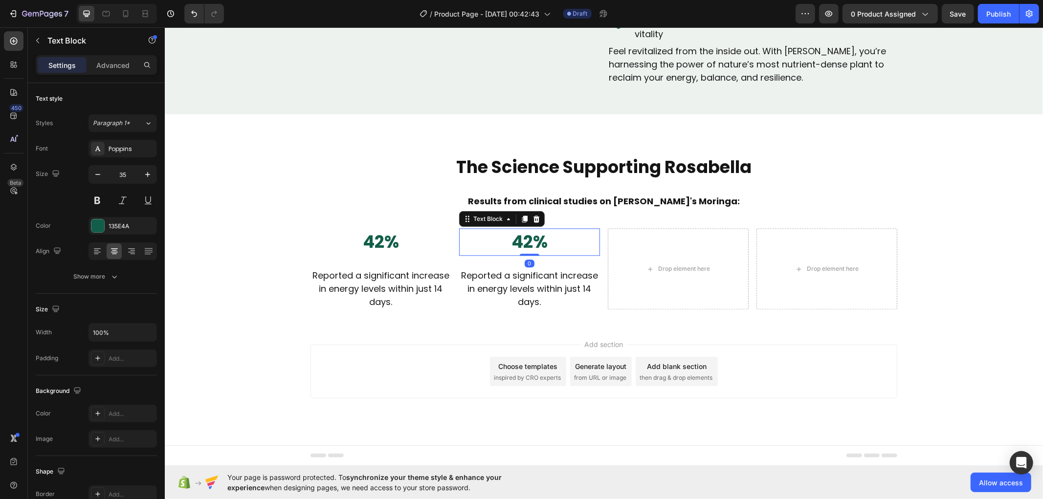
click at [528, 234] on p "42%" at bounding box center [528, 242] width 139 height 26
click at [533, 243] on strong "38%" at bounding box center [529, 241] width 37 height 24
click at [533, 242] on strong "38%" at bounding box center [529, 241] width 37 height 24
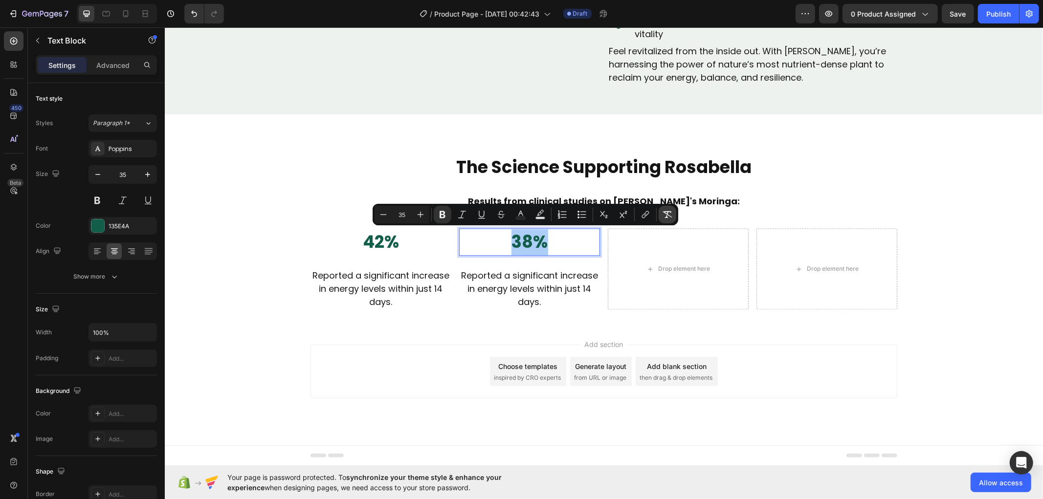
click at [668, 211] on icon "Editor contextual toolbar" at bounding box center [667, 215] width 10 height 10
click at [551, 288] on p "Reported a significant increase in energy levels within just 14 days." at bounding box center [528, 288] width 139 height 40
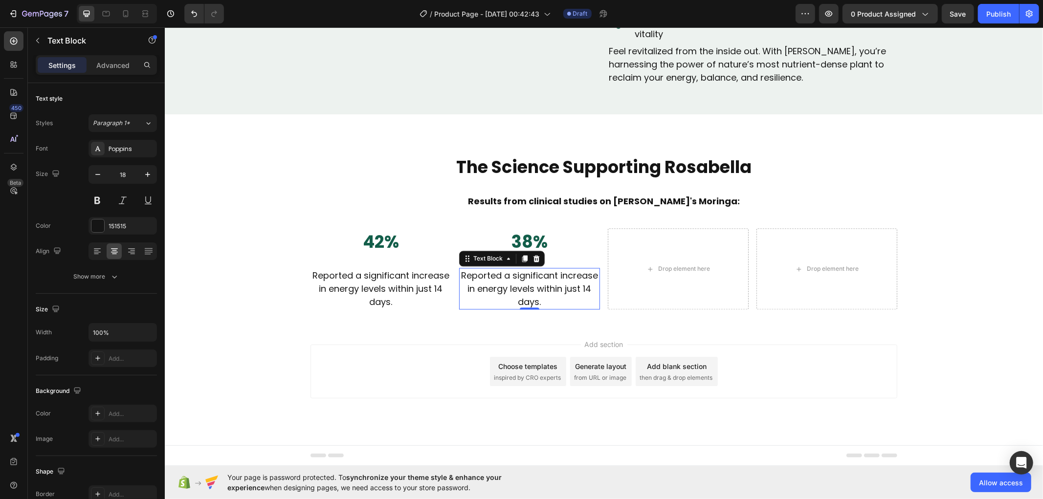
click at [530, 283] on p "Reported a significant increase in energy levels within just 14 days." at bounding box center [528, 288] width 139 height 40
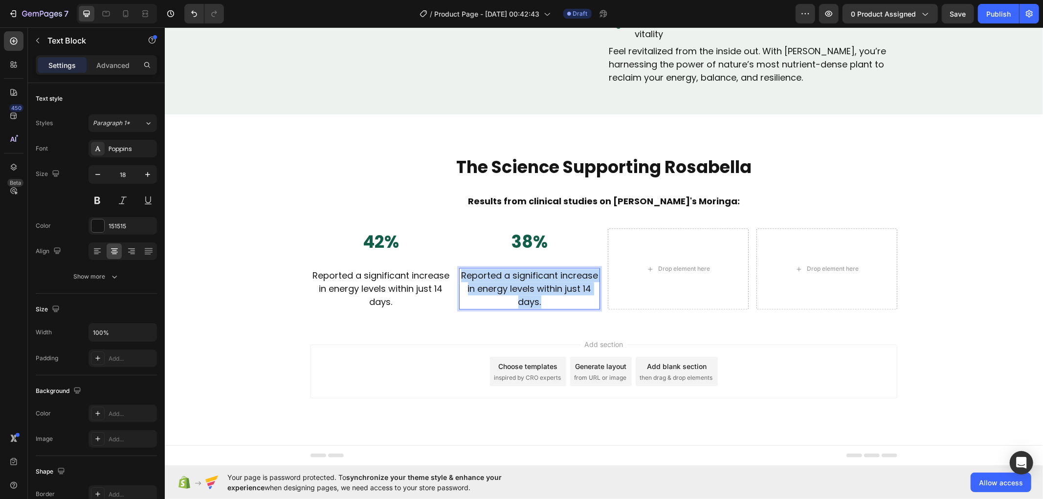
click at [530, 283] on p "Reported a significant increase in energy levels within just 14 days." at bounding box center [528, 288] width 139 height 40
click at [524, 281] on p "Experienced deeper, more restorative sleep." at bounding box center [528, 281] width 139 height 26
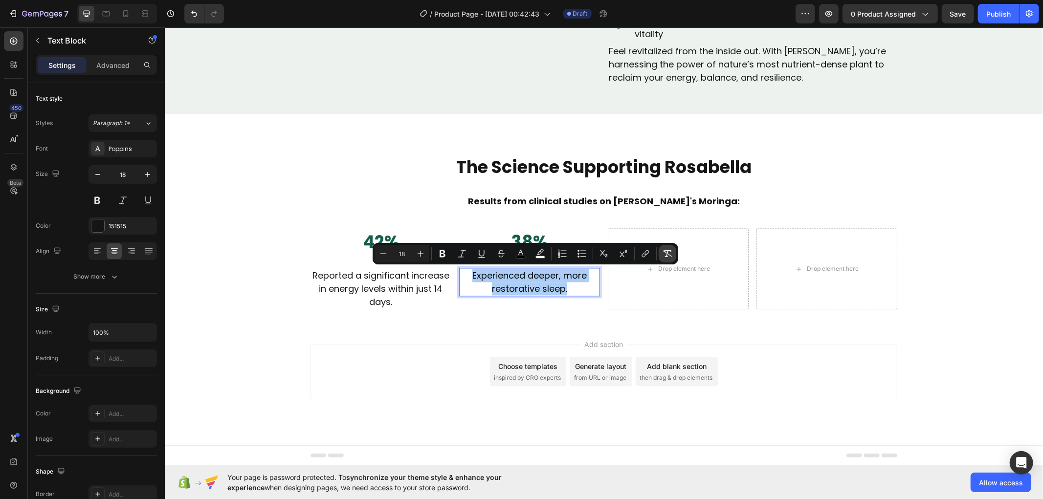
click at [665, 249] on icon "Editor contextual toolbar" at bounding box center [667, 254] width 10 height 10
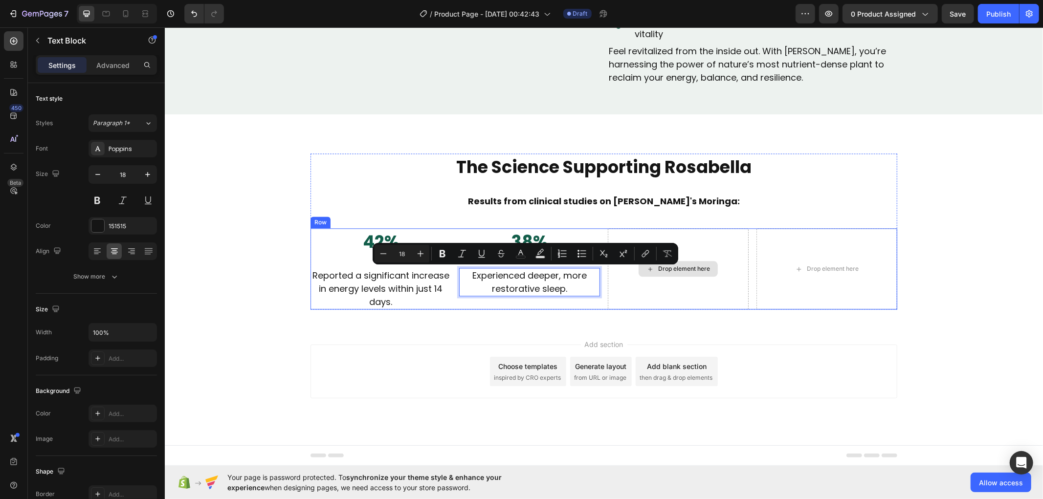
click at [633, 283] on div "Drop element here" at bounding box center [677, 269] width 141 height 82
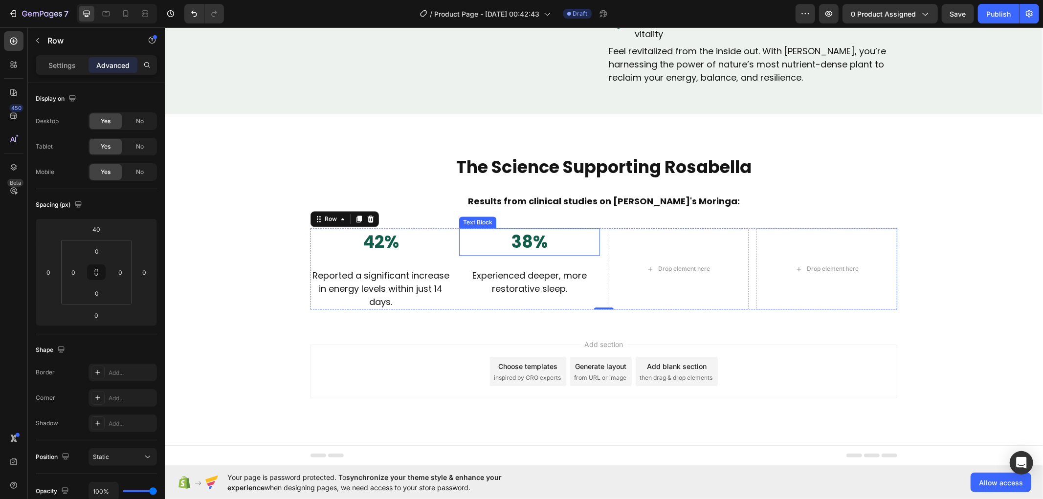
click at [520, 243] on p "38%" at bounding box center [528, 242] width 139 height 26
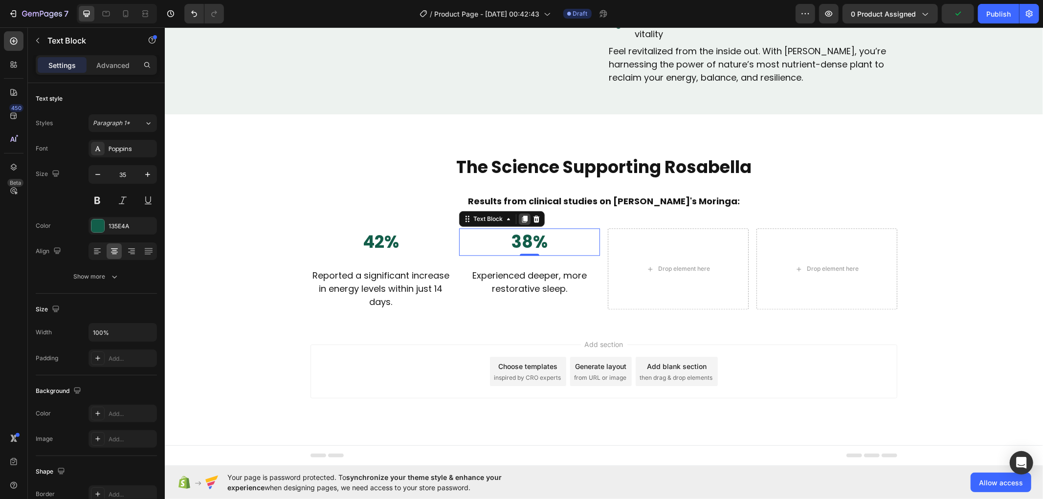
click at [520, 220] on icon at bounding box center [524, 219] width 8 height 8
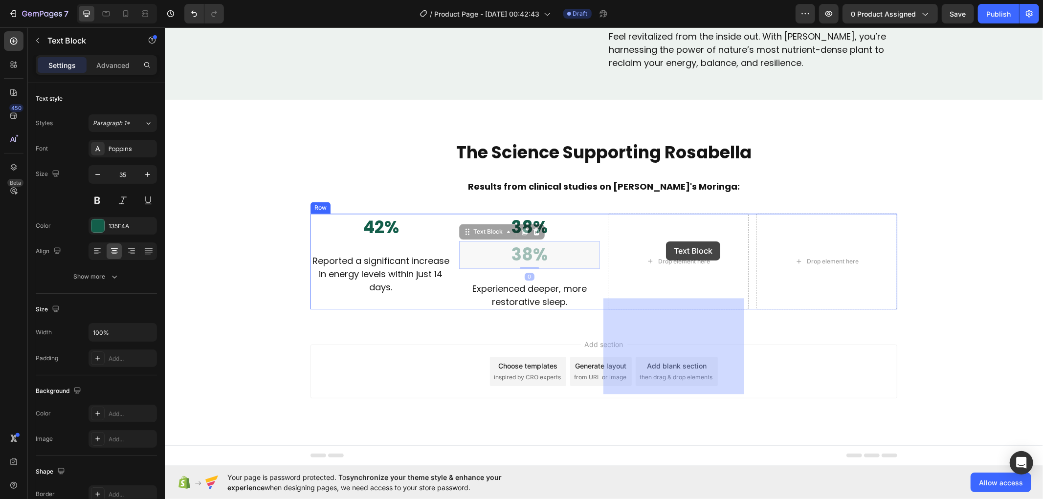
drag, startPoint x: 463, startPoint y: 246, endPoint x: 665, endPoint y: 241, distance: 202.4
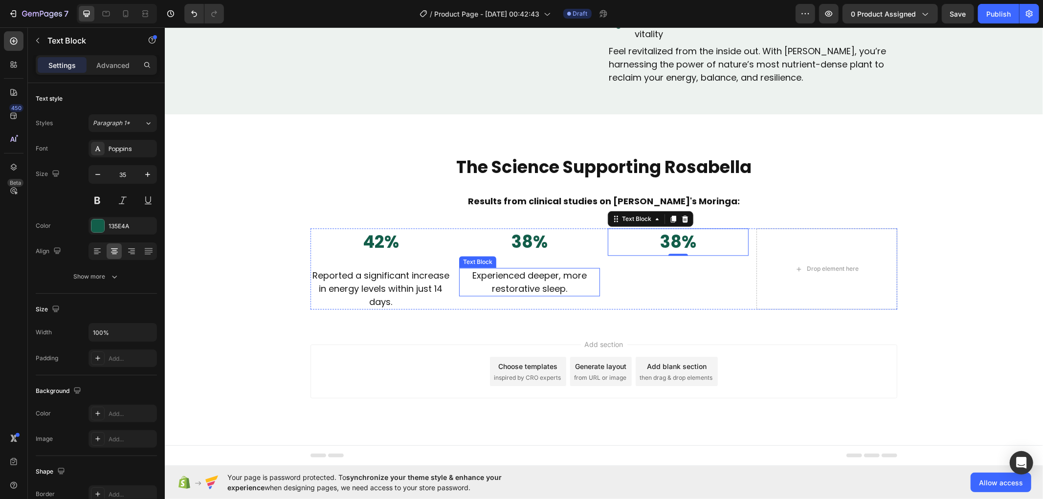
click at [526, 281] on p "Experienced deeper, more restorative sleep." at bounding box center [528, 281] width 139 height 26
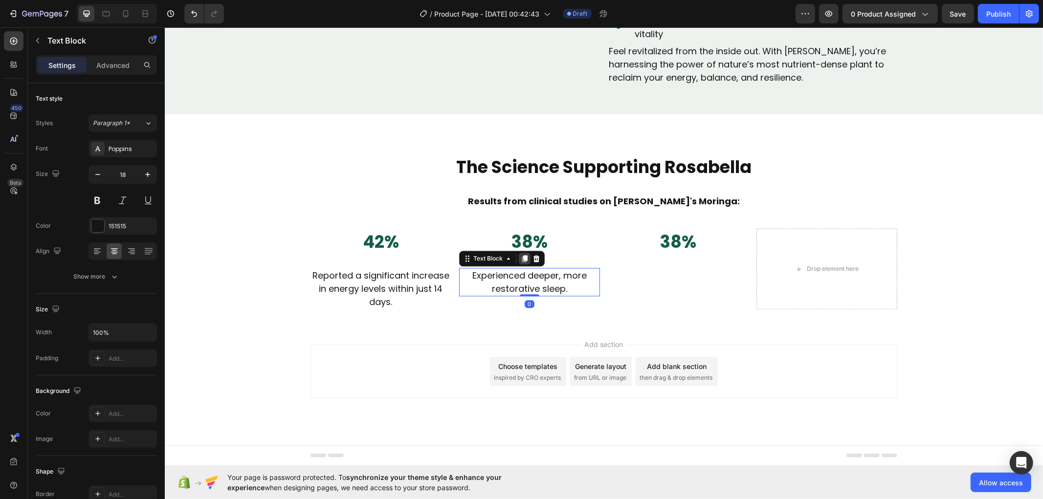
click at [520, 260] on icon at bounding box center [524, 258] width 8 height 8
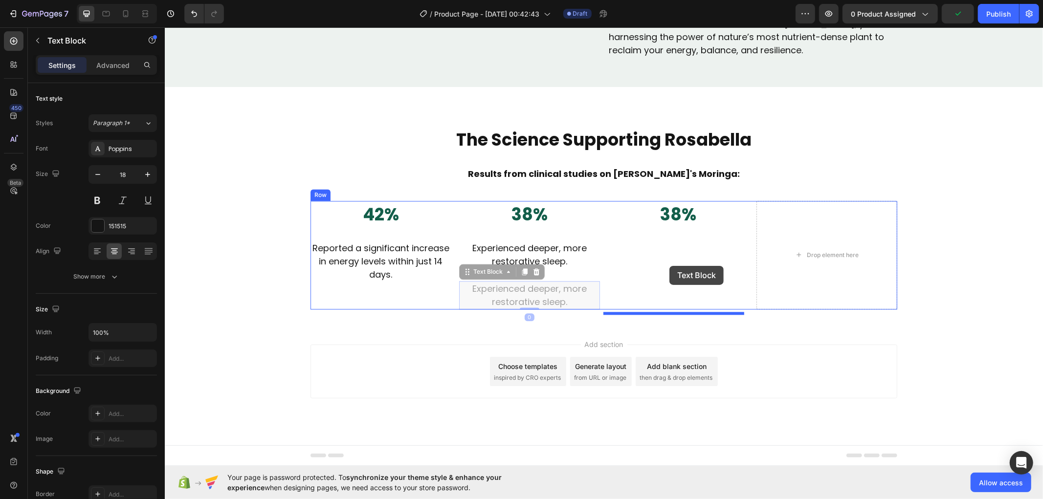
drag, startPoint x: 456, startPoint y: 297, endPoint x: 669, endPoint y: 265, distance: 215.4
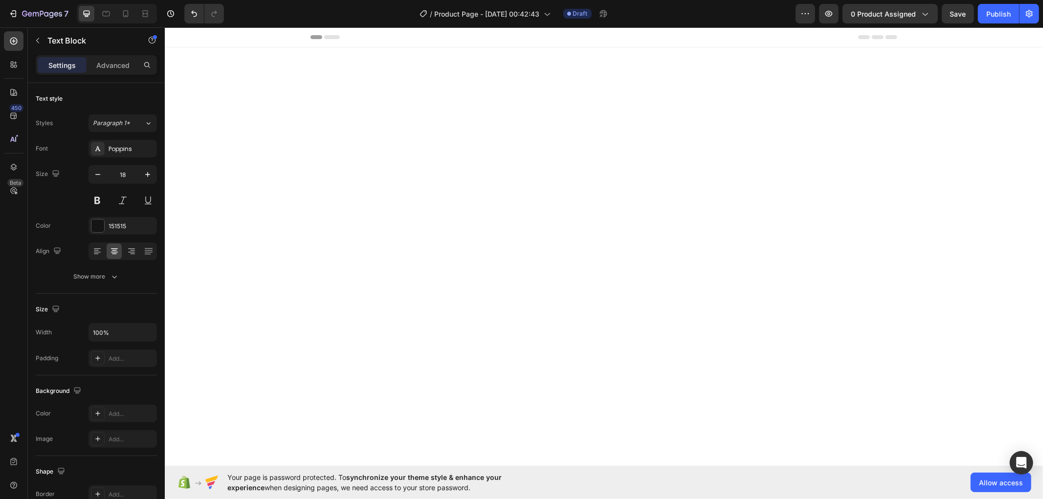
scroll to position [1832, 0]
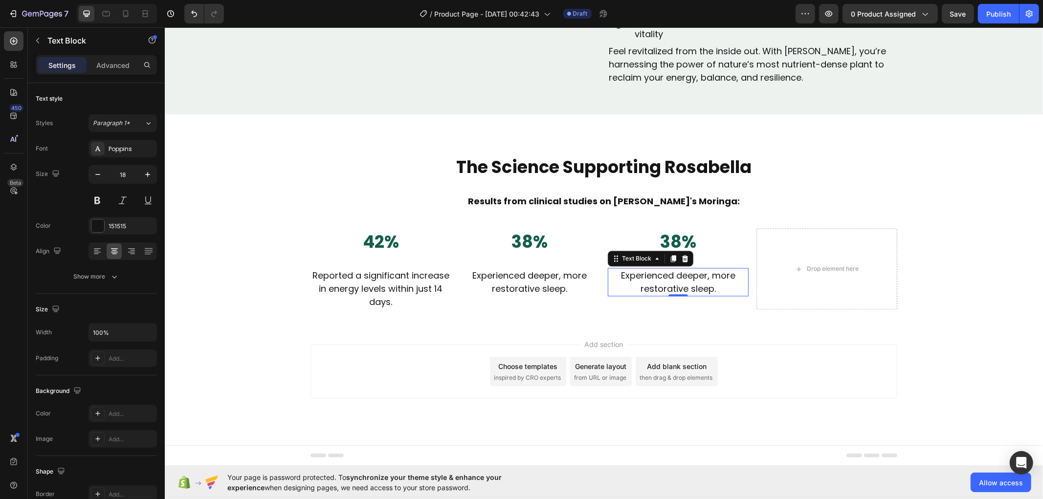
click at [652, 285] on p "Experienced deeper, more restorative sleep." at bounding box center [677, 281] width 139 height 26
click at [672, 281] on span "Showed a reduction in [MEDICAL_DATA], supporting immunity and resilience." at bounding box center [677, 288] width 125 height 39
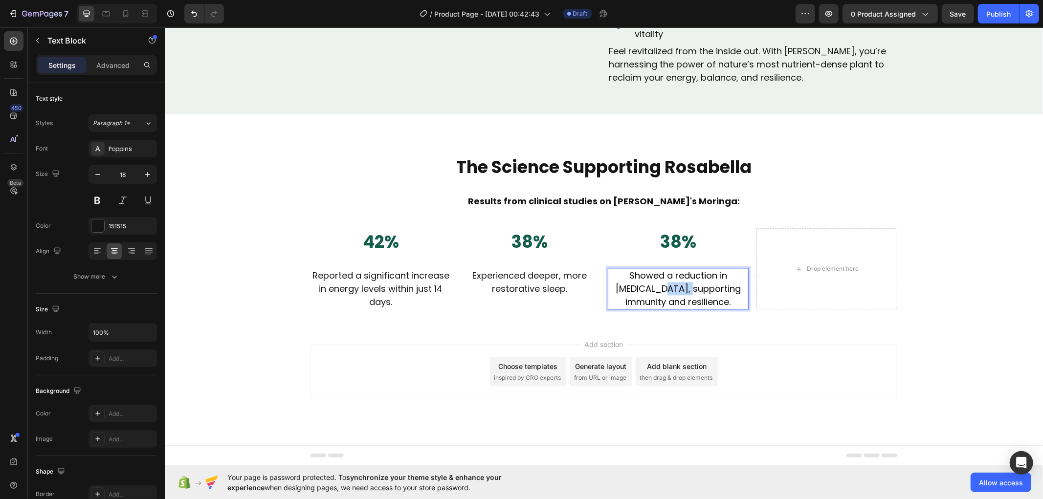
click at [672, 281] on span "Showed a reduction in [MEDICAL_DATA], supporting immunity and resilience." at bounding box center [677, 288] width 125 height 39
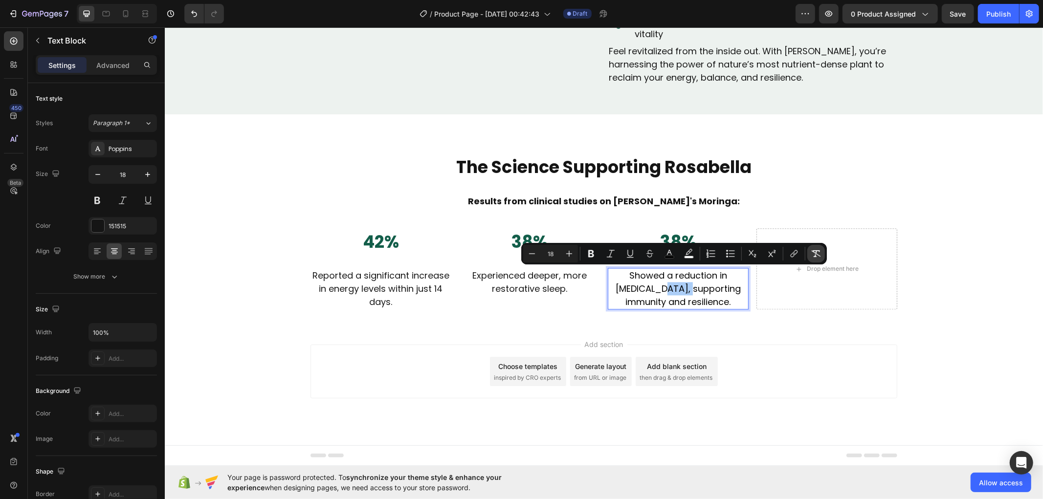
click at [817, 253] on icon "Editor contextual toolbar" at bounding box center [816, 254] width 10 height 10
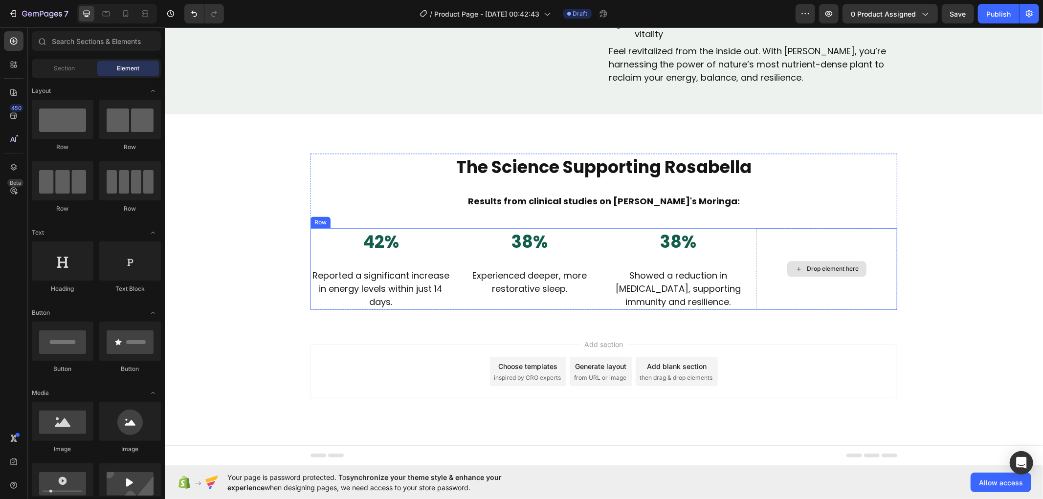
click at [808, 274] on div "Drop element here" at bounding box center [825, 269] width 79 height 16
click at [670, 239] on p "38%" at bounding box center [677, 242] width 139 height 26
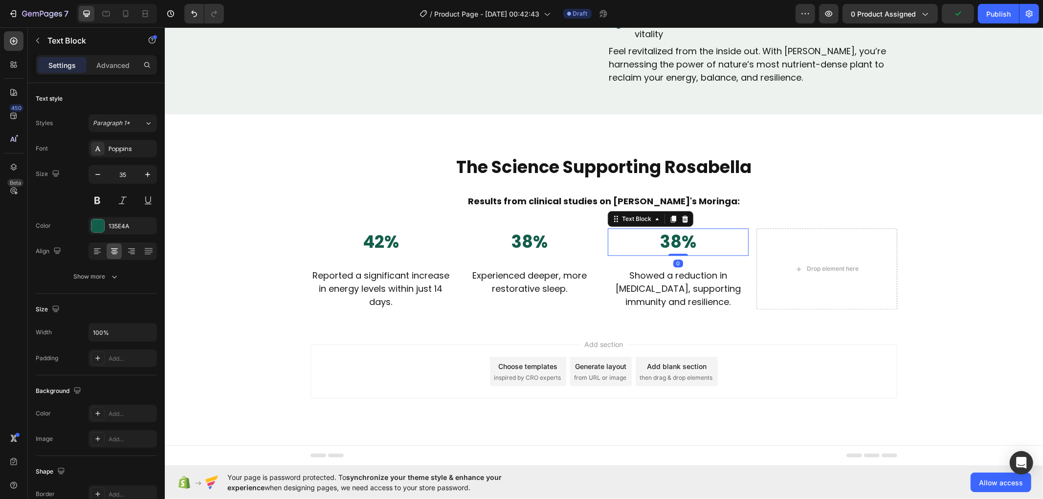
click at [670, 239] on p "38%" at bounding box center [677, 242] width 139 height 26
click at [662, 237] on strong "67%" at bounding box center [677, 241] width 35 height 24
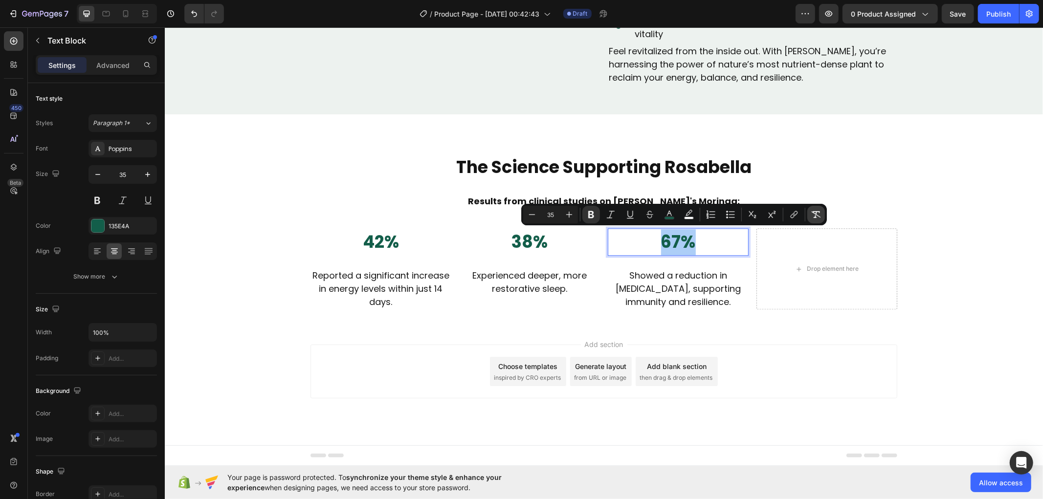
click at [822, 212] on button "Remove Format" at bounding box center [816, 215] width 18 height 18
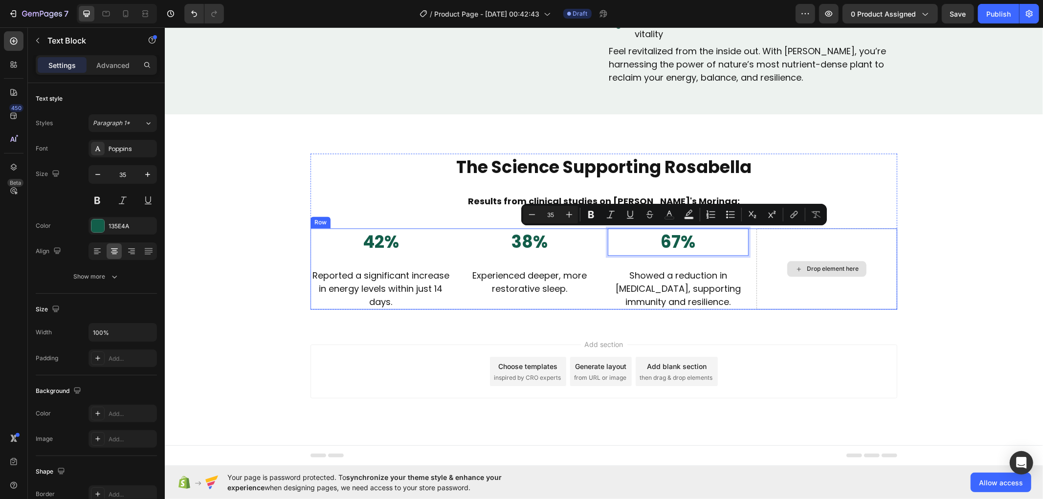
click at [806, 256] on div "Drop element here" at bounding box center [826, 269] width 141 height 82
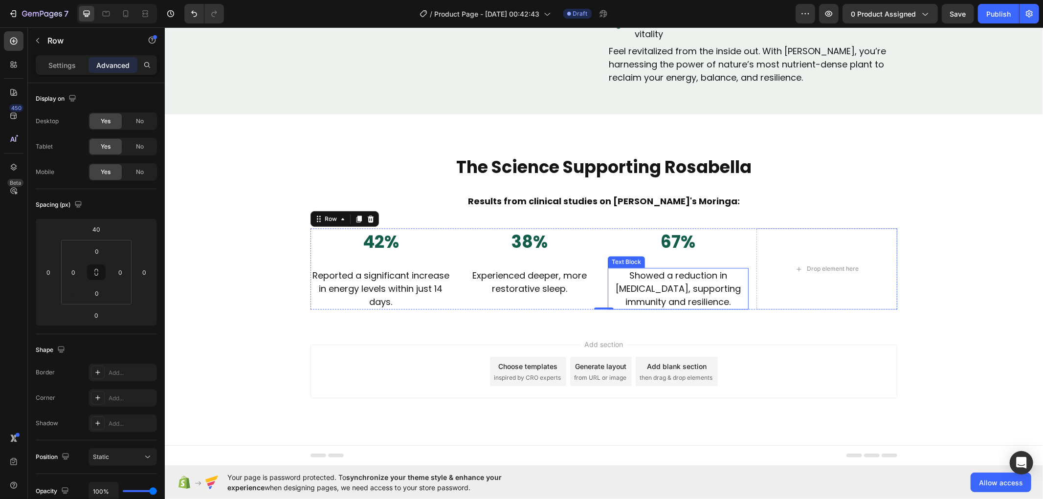
click at [675, 272] on p "Showed a reduction in [MEDICAL_DATA], supporting immunity and resilience." at bounding box center [677, 288] width 139 height 40
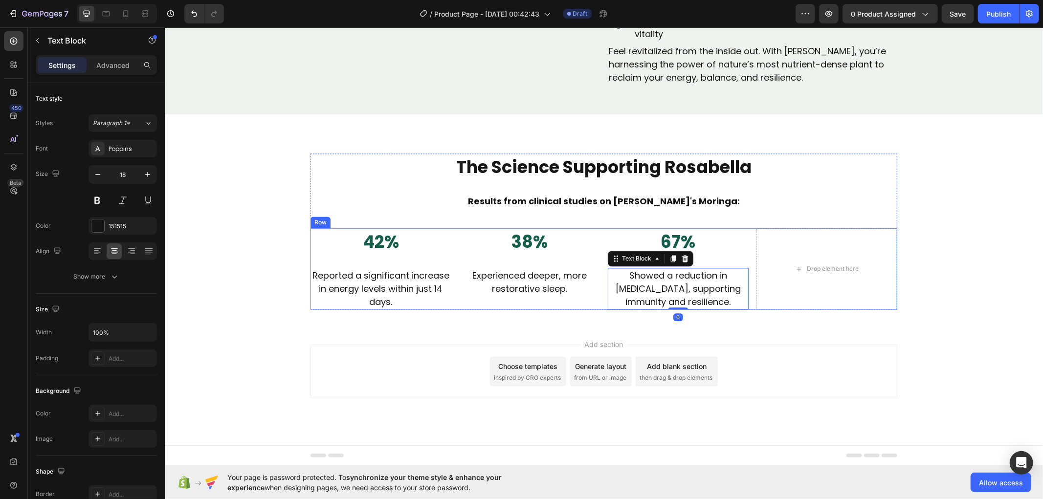
click at [712, 256] on div "67% Text Block Showed a reduction in [MEDICAL_DATA], supporting immunity and re…" at bounding box center [677, 269] width 141 height 82
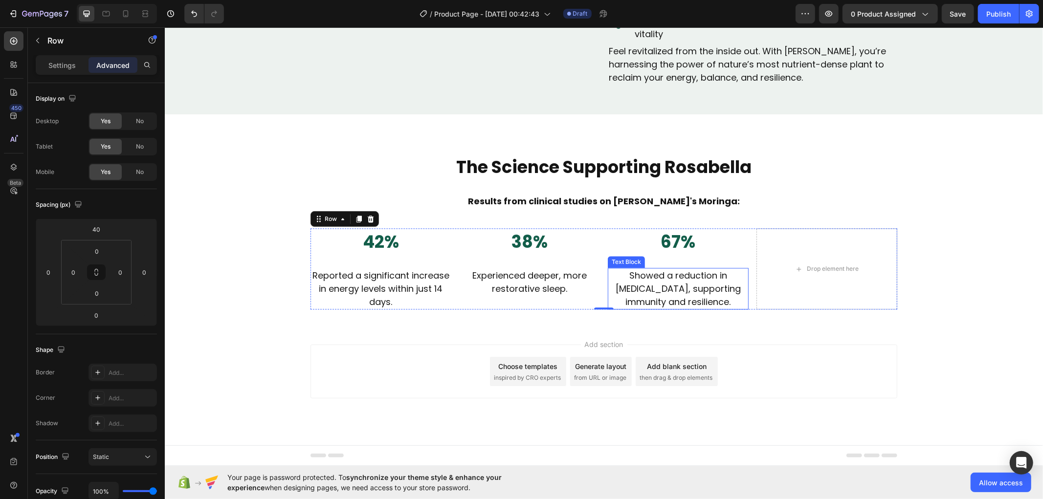
click at [689, 276] on p "Showed a reduction in [MEDICAL_DATA], supporting immunity and resilience." at bounding box center [677, 288] width 139 height 40
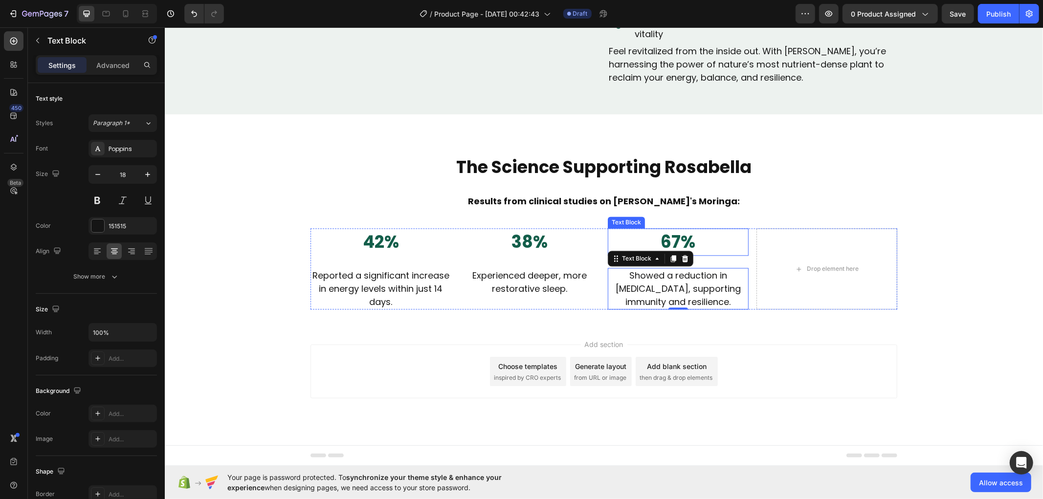
click at [698, 248] on p "67%" at bounding box center [677, 242] width 139 height 26
click at [689, 270] on p "Showed a reduction in [MEDICAL_DATA], supporting immunity and resilience." at bounding box center [677, 288] width 139 height 40
click at [125, 69] on p "Advanced" at bounding box center [112, 65] width 33 height 10
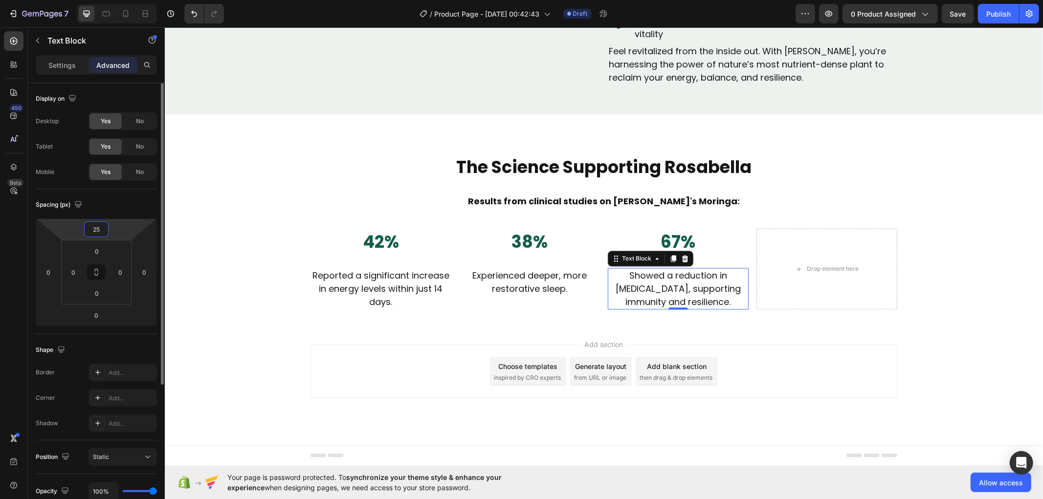
click at [101, 230] on input "25" at bounding box center [97, 229] width 20 height 15
type input "0"
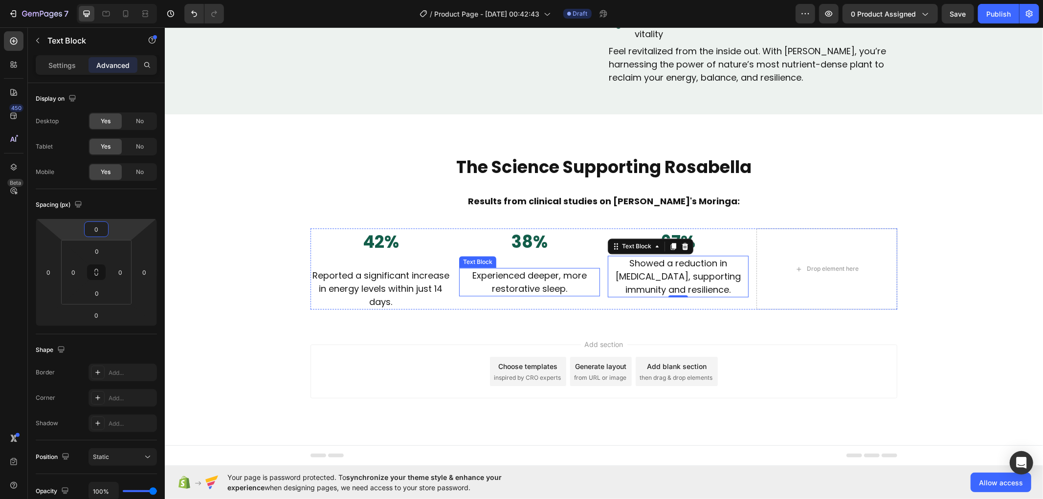
click at [511, 274] on p "Experienced deeper, more restorative sleep." at bounding box center [528, 281] width 139 height 26
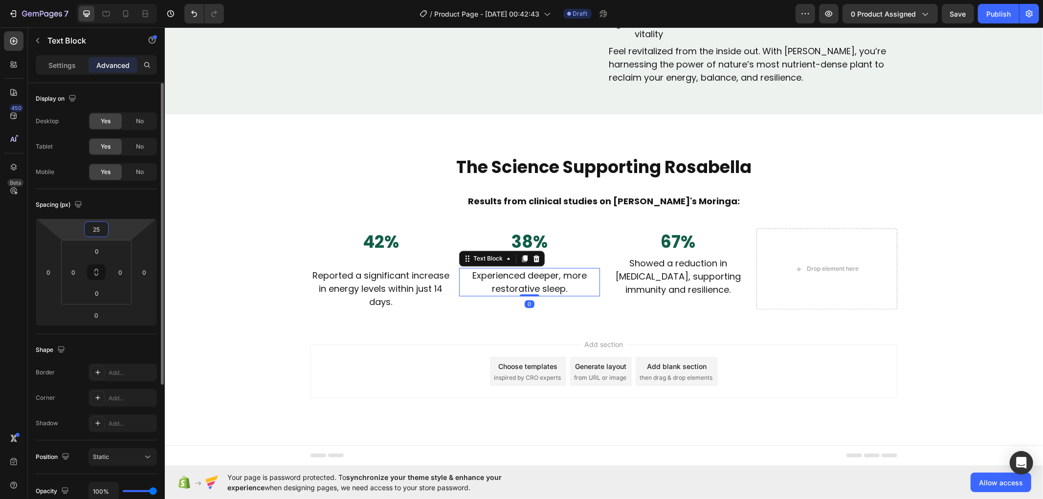
click at [98, 235] on input "25" at bounding box center [97, 229] width 20 height 15
type input "0"
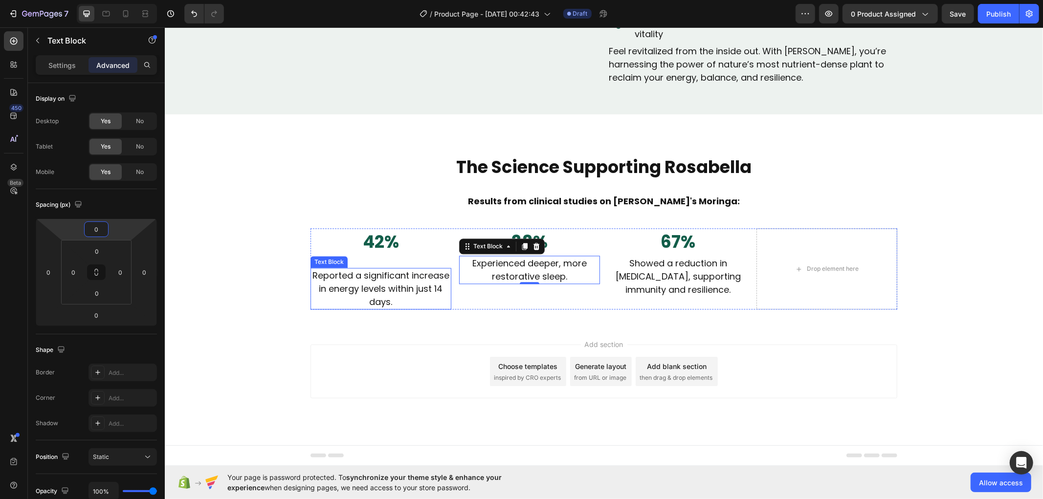
click at [386, 277] on p "Reported a significant increase in energy levels within just 14 days." at bounding box center [380, 288] width 139 height 40
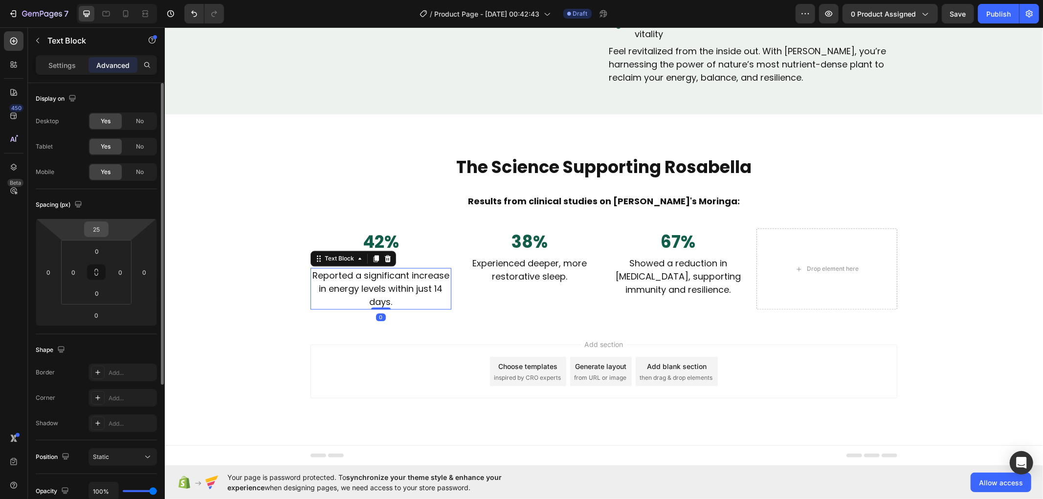
click at [103, 233] on input "25" at bounding box center [97, 229] width 20 height 15
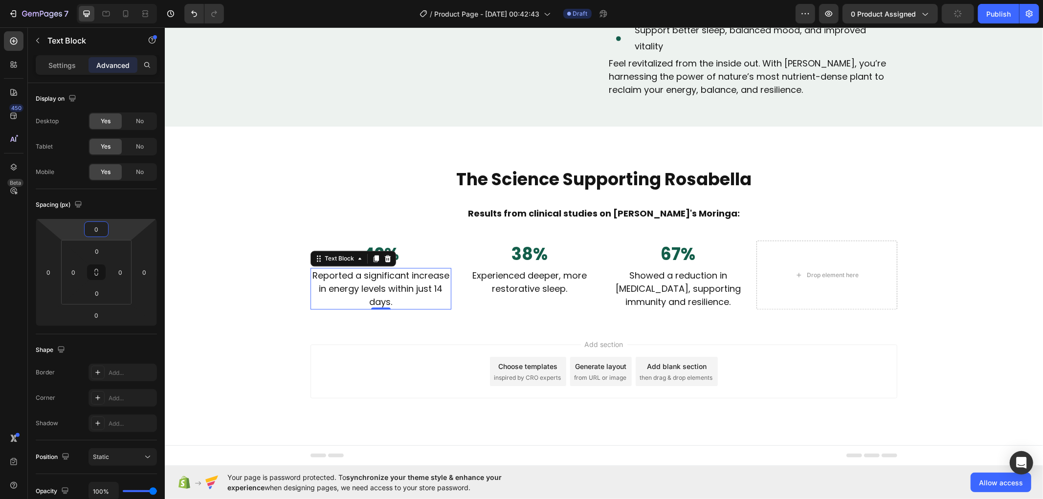
type input "0"
click at [681, 251] on p "67%" at bounding box center [677, 254] width 139 height 26
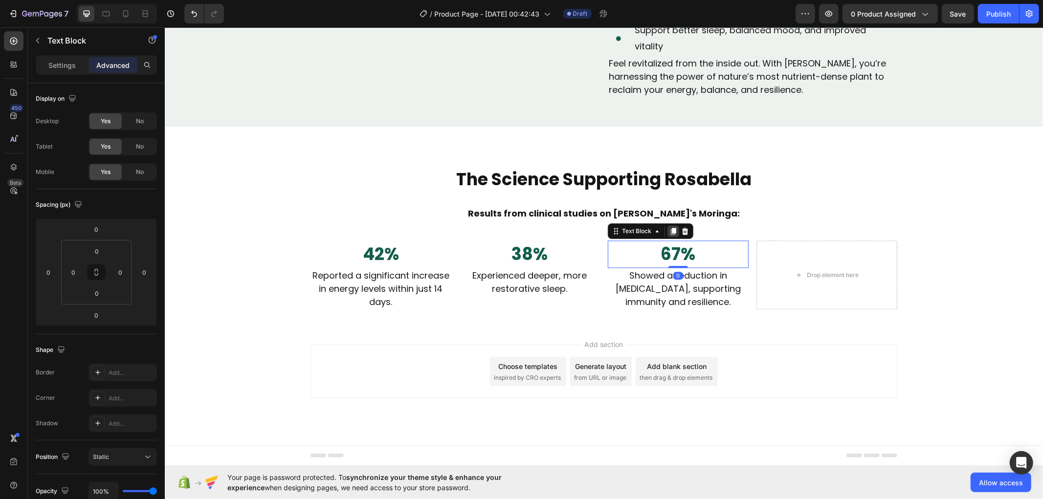
click at [670, 230] on icon at bounding box center [672, 230] width 5 height 7
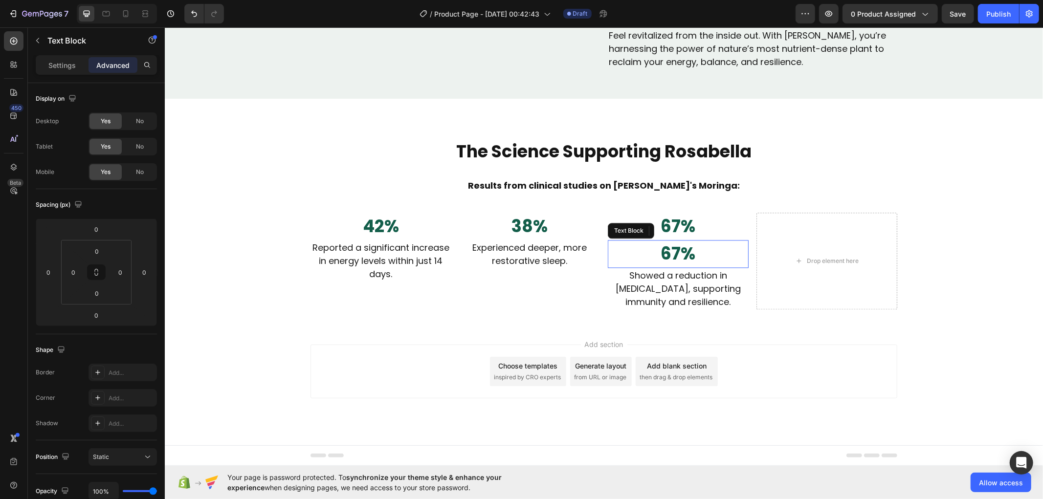
scroll to position [1832, 0]
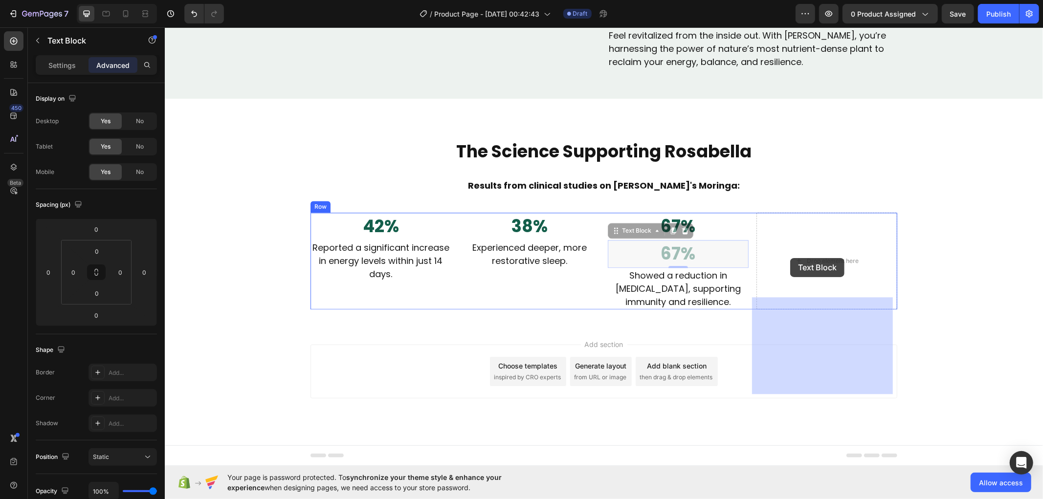
drag, startPoint x: 611, startPoint y: 247, endPoint x: 783, endPoint y: 264, distance: 172.5
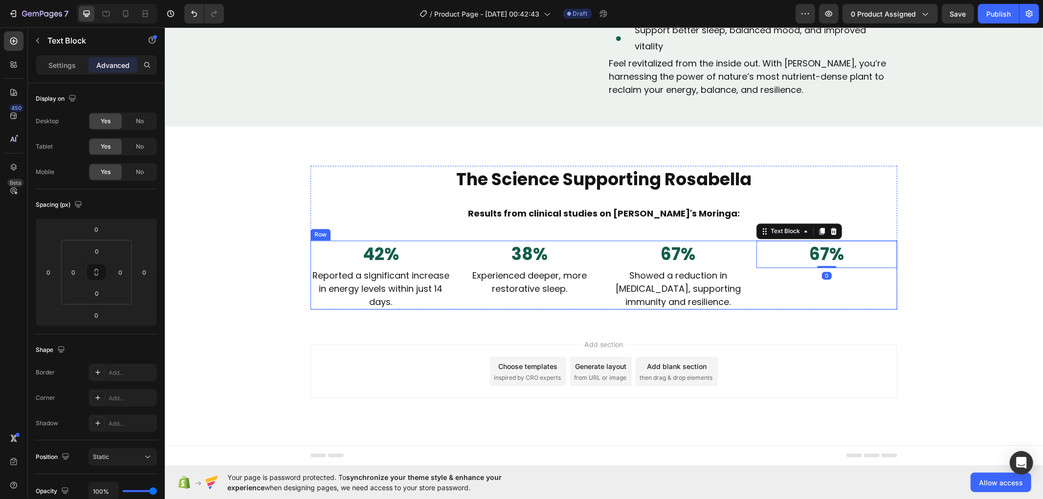
scroll to position [1820, 0]
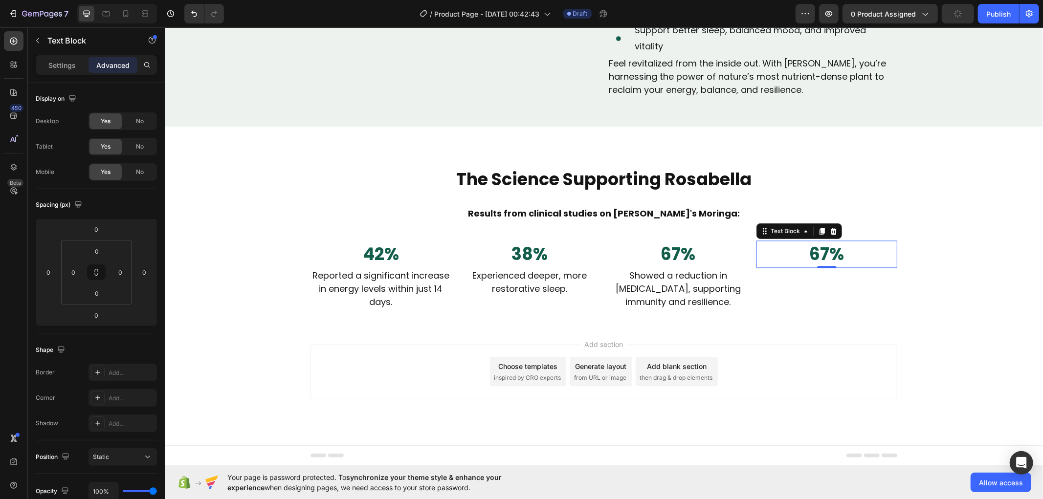
click at [818, 251] on p "67%" at bounding box center [826, 254] width 139 height 26
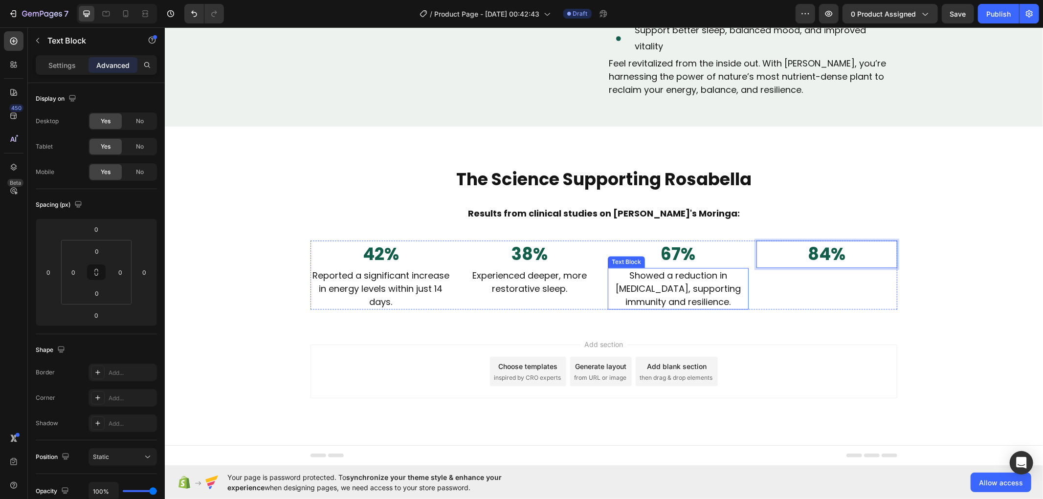
click at [683, 284] on p "Showed a reduction in [MEDICAL_DATA], supporting immunity and resilience." at bounding box center [677, 288] width 139 height 40
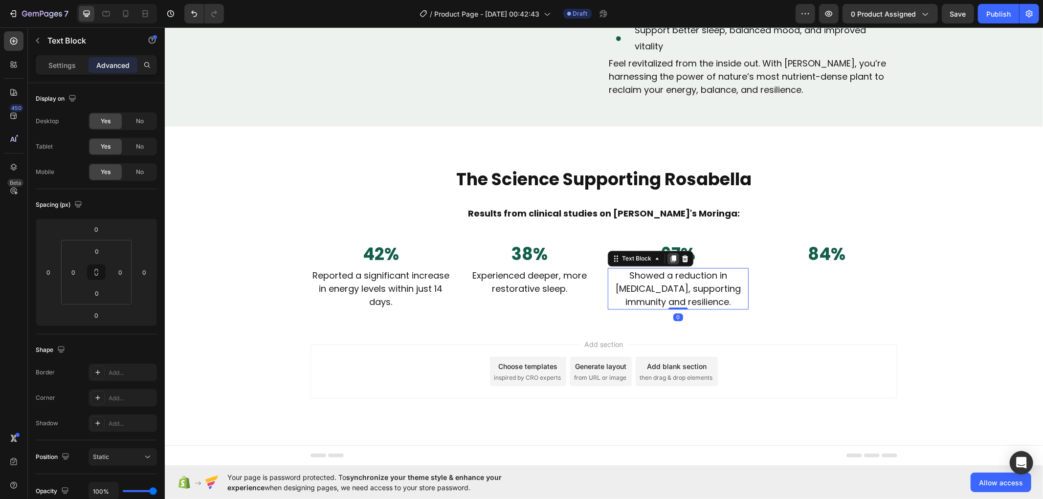
click at [670, 255] on icon at bounding box center [672, 258] width 5 height 7
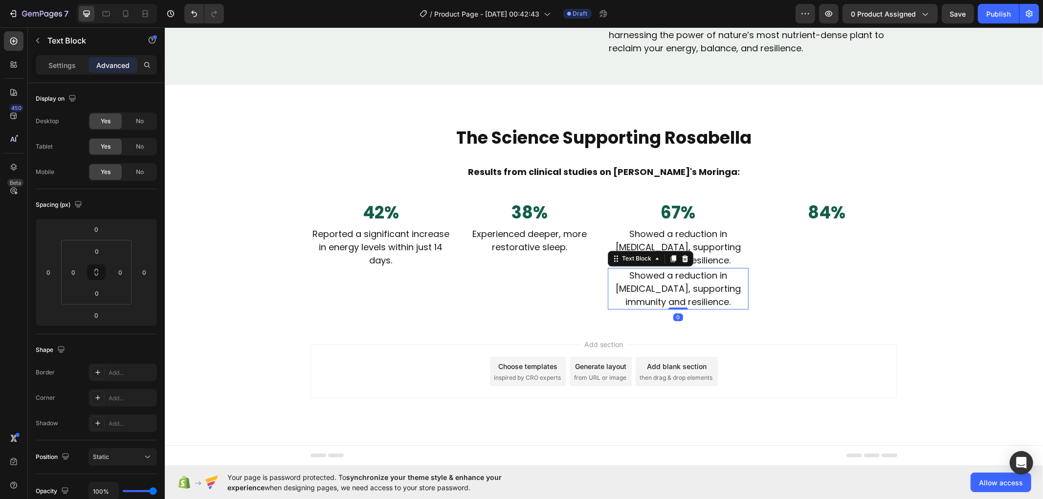
scroll to position [1861, 0]
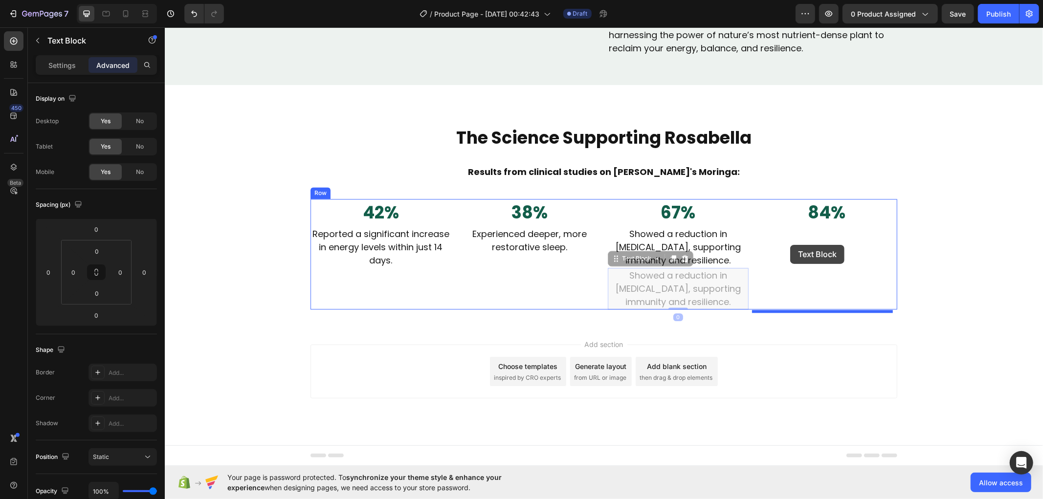
drag, startPoint x: 615, startPoint y: 259, endPoint x: 789, endPoint y: 244, distance: 175.1
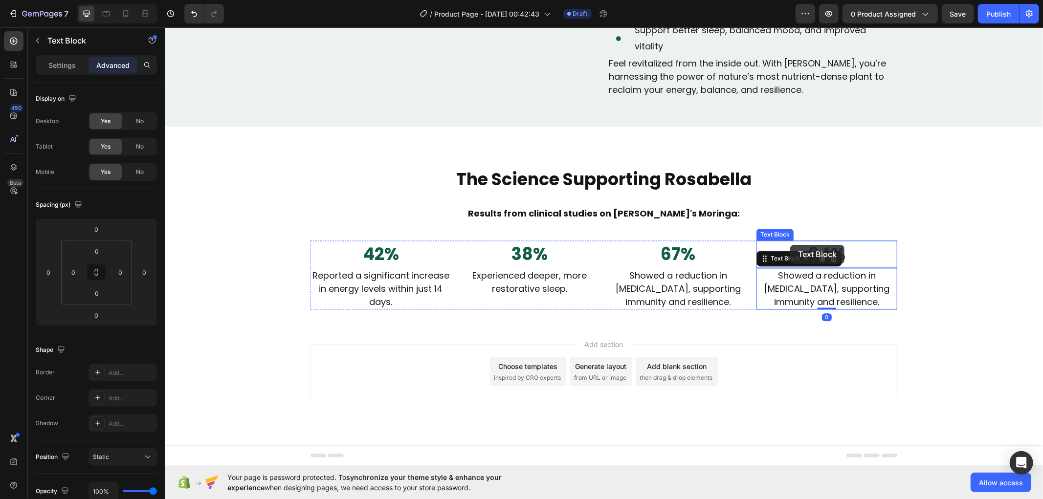
scroll to position [1820, 0]
click at [802, 286] on p "Showed a reduction in [MEDICAL_DATA], supporting immunity and resilience." at bounding box center [826, 288] width 139 height 40
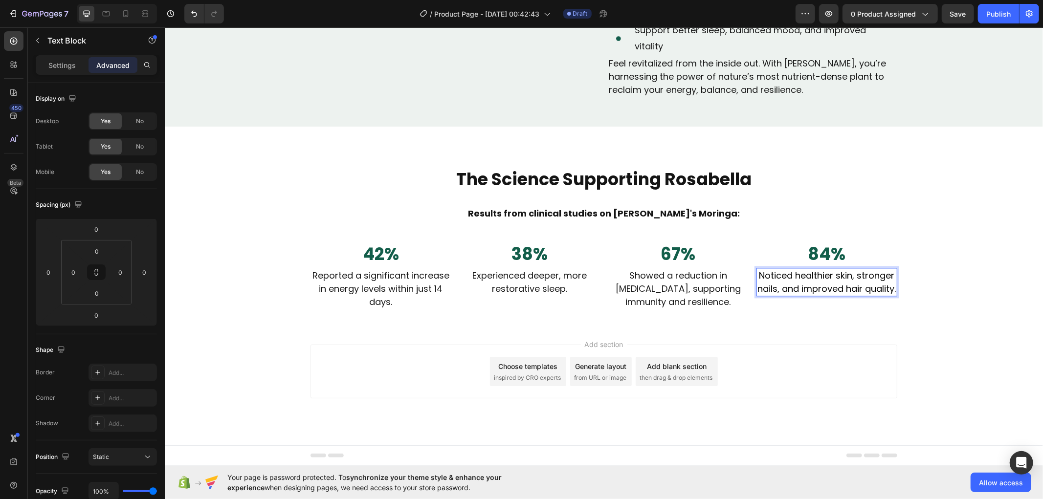
click at [805, 277] on span "Noticed healthier skin, stronger nails, and improved hair quality." at bounding box center [826, 281] width 138 height 25
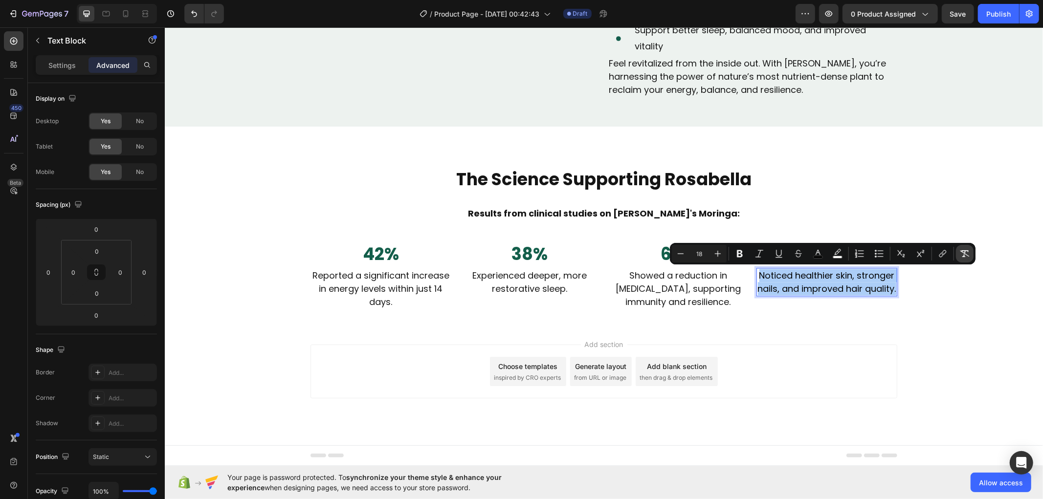
click at [967, 254] on icon "Editor contextual toolbar" at bounding box center [964, 254] width 10 height 10
click at [850, 330] on div "Add section Choose templates inspired by CRO experts Generate layout from URL o…" at bounding box center [603, 385] width 878 height 120
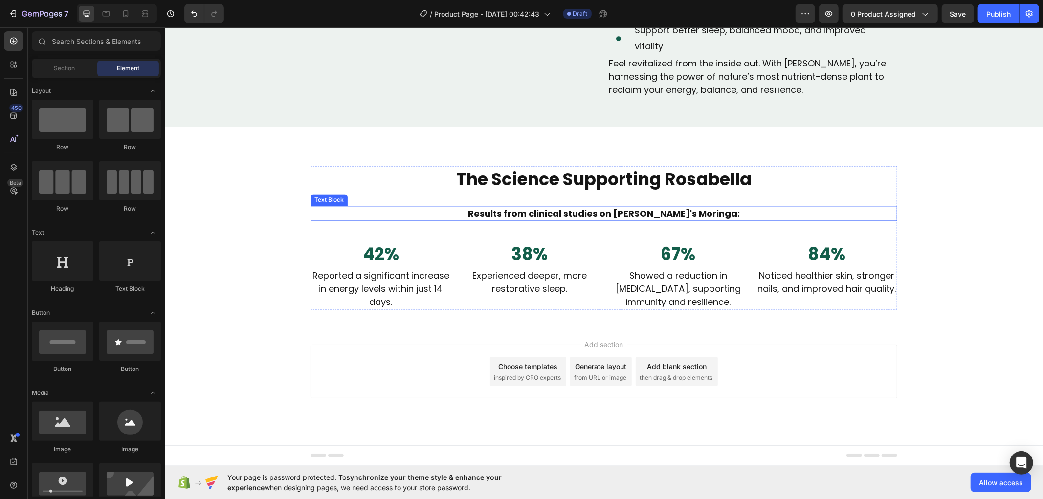
click at [522, 209] on p "Results from clinical studies on [PERSON_NAME]'s Moringa:" at bounding box center [603, 212] width 585 height 13
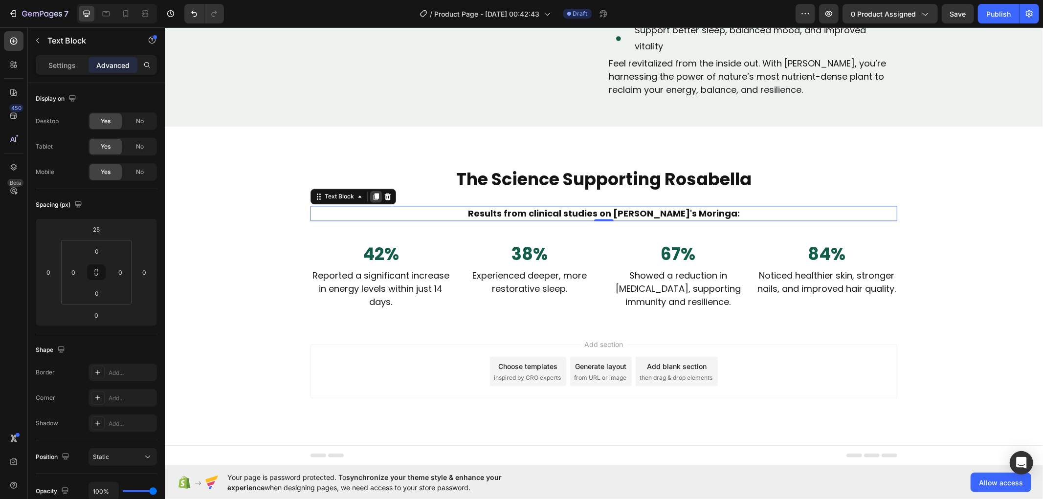
click at [373, 193] on icon at bounding box center [375, 196] width 5 height 7
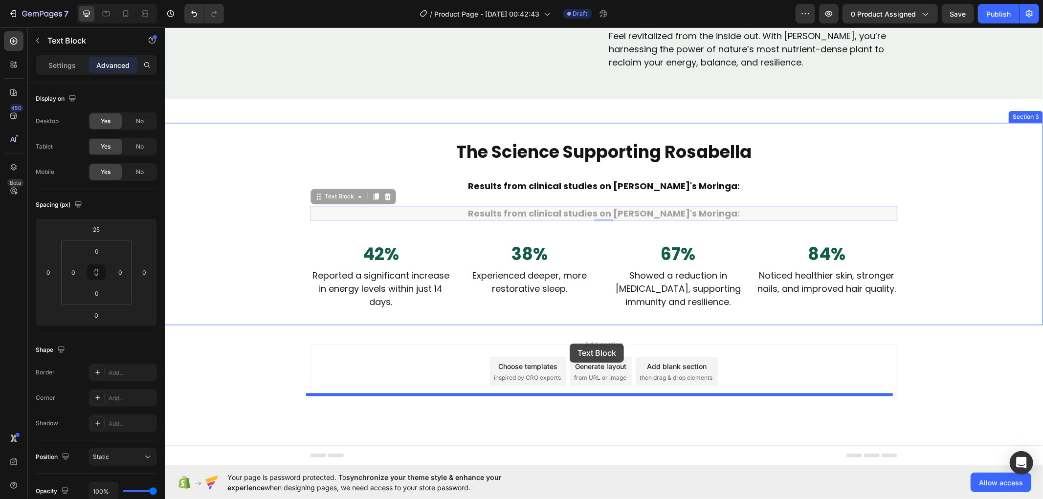
drag, startPoint x: 312, startPoint y: 219, endPoint x: 569, endPoint y: 343, distance: 285.3
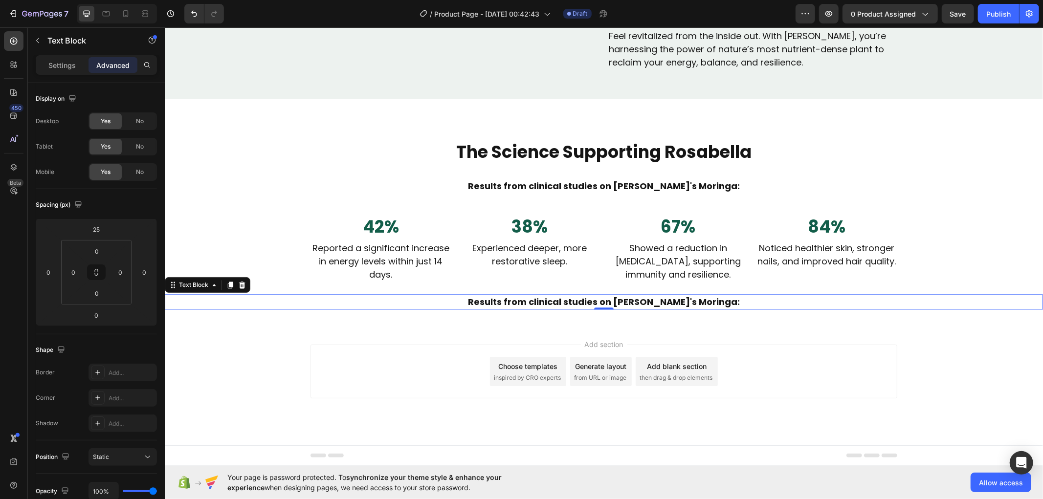
scroll to position [1847, 0]
click at [311, 266] on p "Reported a significant increase in energy levels within just 14 days." at bounding box center [380, 261] width 139 height 40
click at [385, 297] on p "Results from clinical studies on [PERSON_NAME]'s Moringa:" at bounding box center [603, 301] width 876 height 13
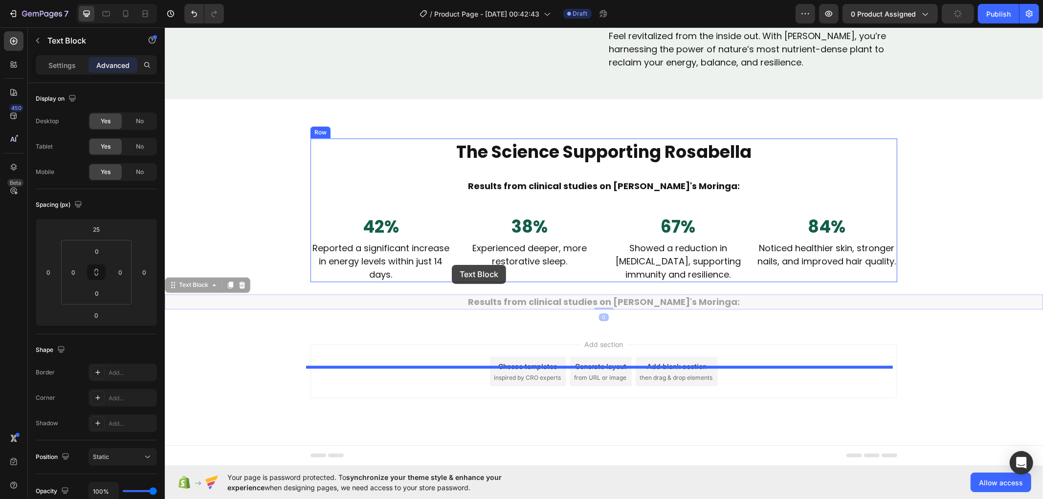
drag, startPoint x: 169, startPoint y: 285, endPoint x: 451, endPoint y: 265, distance: 282.7
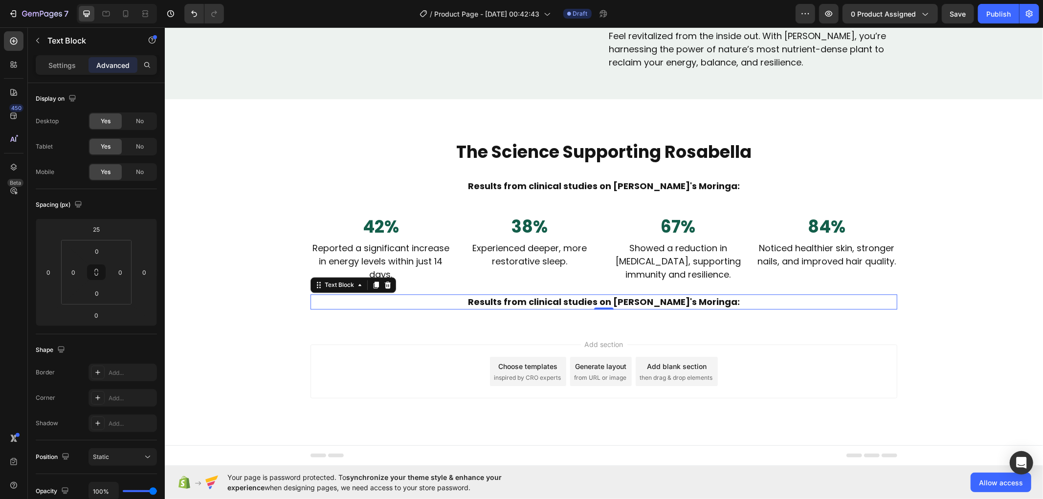
click at [648, 296] on p "Results from clinical studies on [PERSON_NAME]'s Moringa:" at bounding box center [603, 301] width 585 height 13
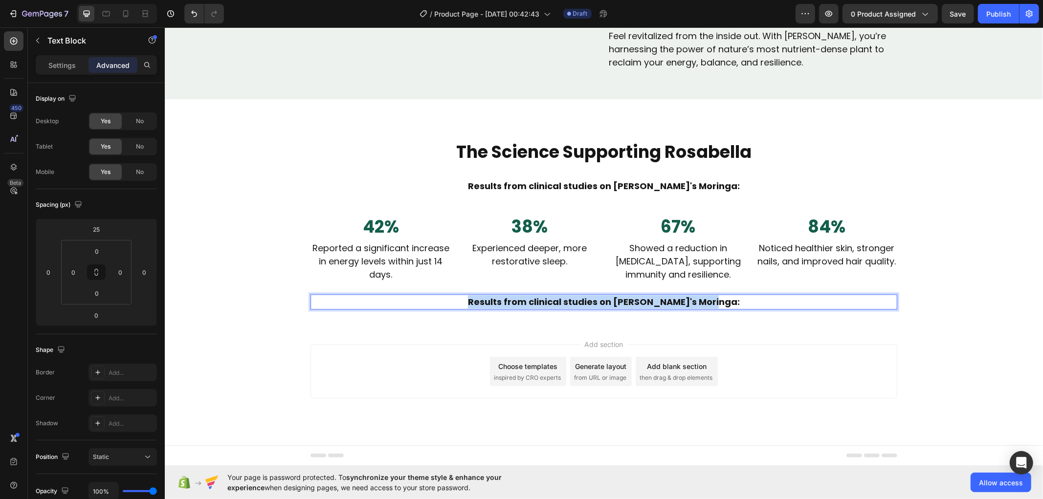
click at [648, 296] on p "Results from clinical studies on [PERSON_NAME]'s Moringa:" at bounding box center [603, 301] width 585 height 13
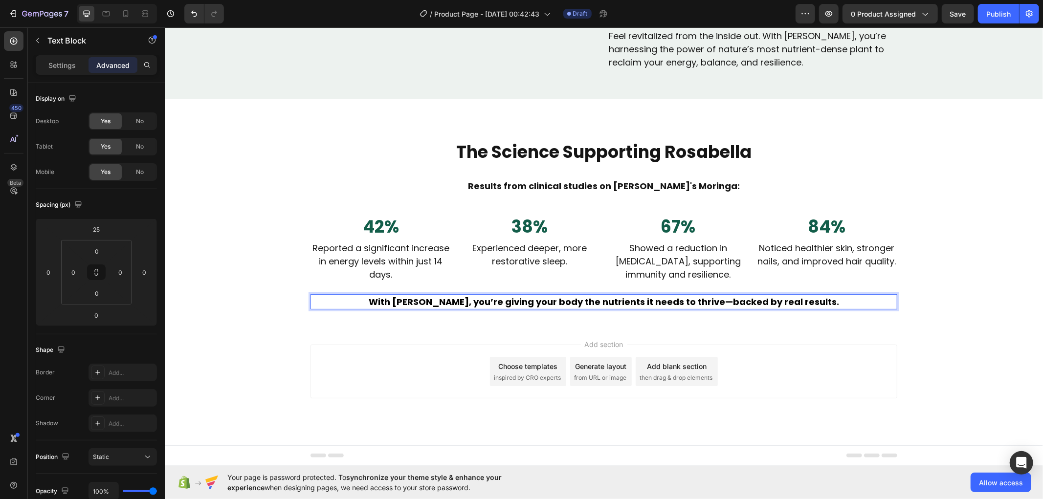
click at [568, 299] on strong "With [PERSON_NAME], you’re giving your body the nutrients it needs to thrive—ba…" at bounding box center [603, 301] width 470 height 12
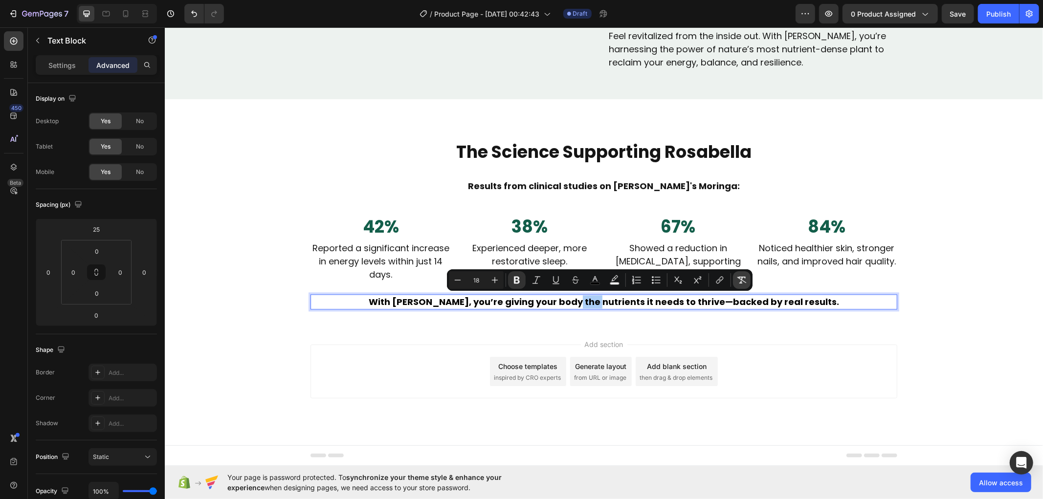
click at [740, 279] on icon "Editor contextual toolbar" at bounding box center [742, 280] width 10 height 10
click at [742, 302] on p "With [PERSON_NAME], you’re giving your body the nutrients it needs to thrive—ba…" at bounding box center [603, 301] width 585 height 13
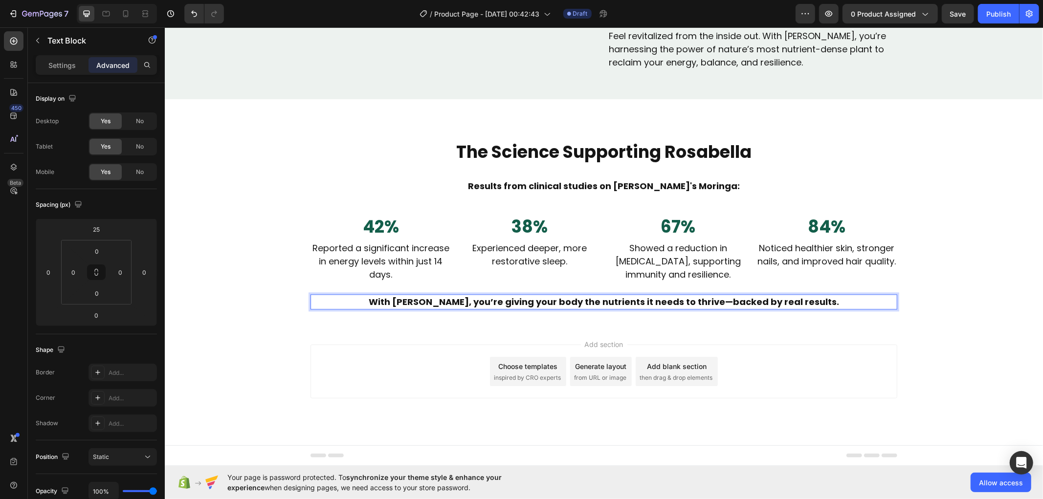
click at [742, 302] on p "With [PERSON_NAME], you’re giving your body the nutrients it needs to thrive—ba…" at bounding box center [603, 301] width 585 height 13
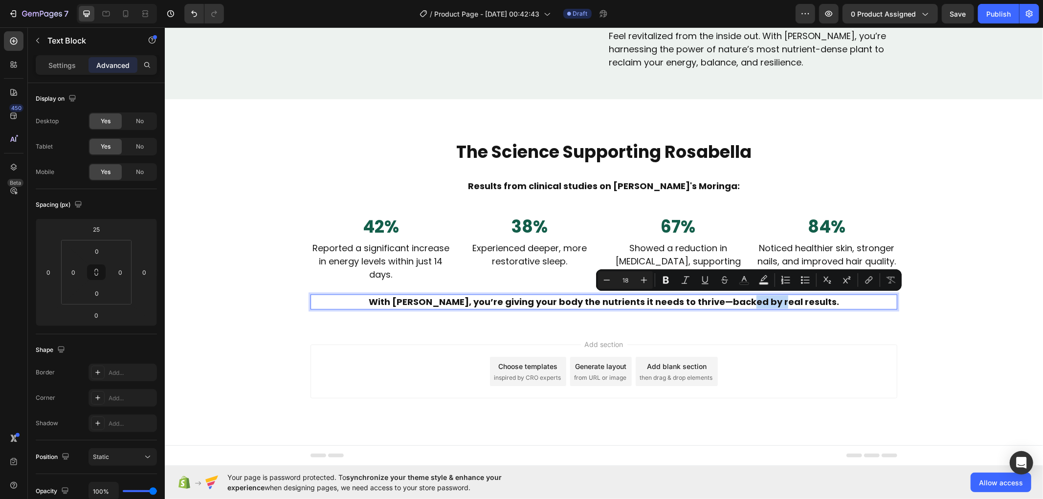
click at [745, 301] on p "With [PERSON_NAME], you’re giving your body the nutrients it needs to thrive—ba…" at bounding box center [603, 301] width 585 height 13
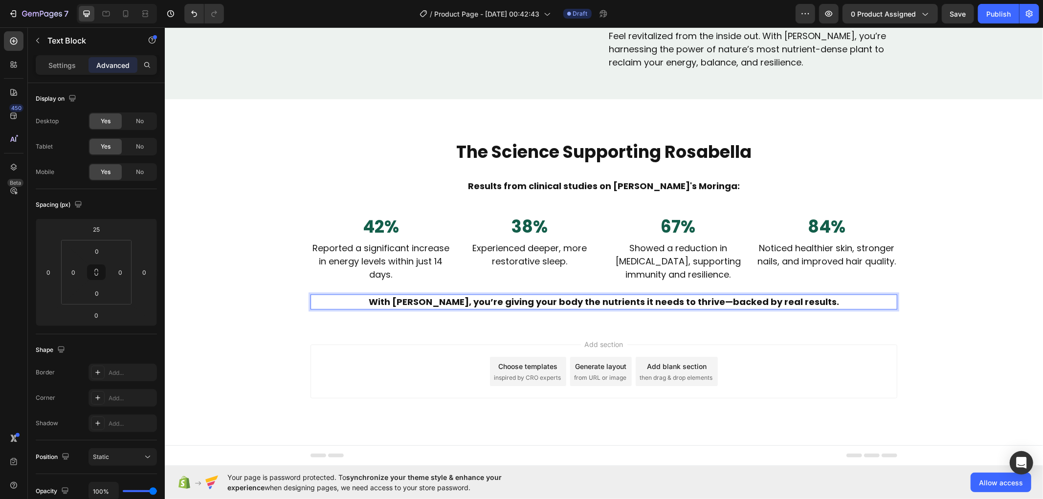
click at [521, 297] on p "With [PERSON_NAME], you’re giving your body the nutrients it needs to thrive—ba…" at bounding box center [603, 301] width 585 height 13
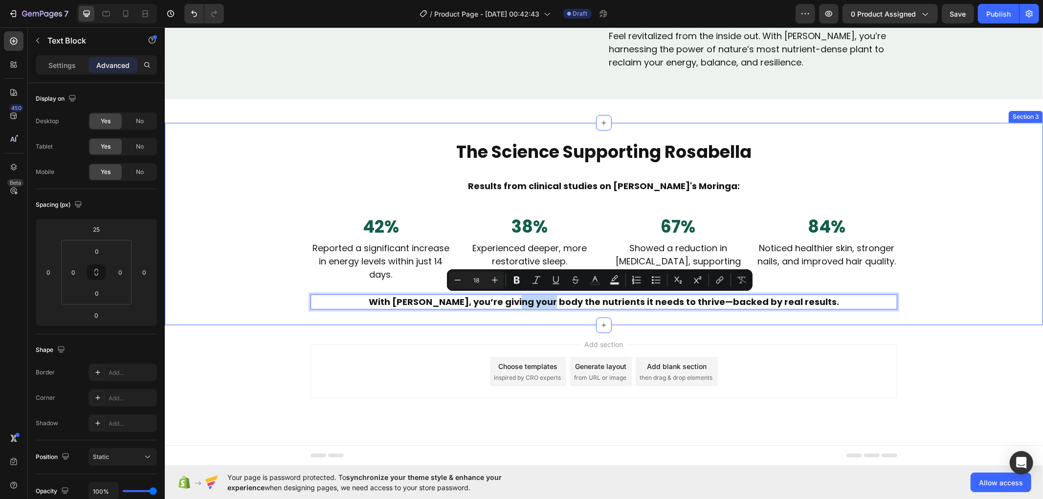
click at [784, 310] on div "The Science Supporting Rosabella Text Block Results from clinical studies on [P…" at bounding box center [603, 223] width 878 height 202
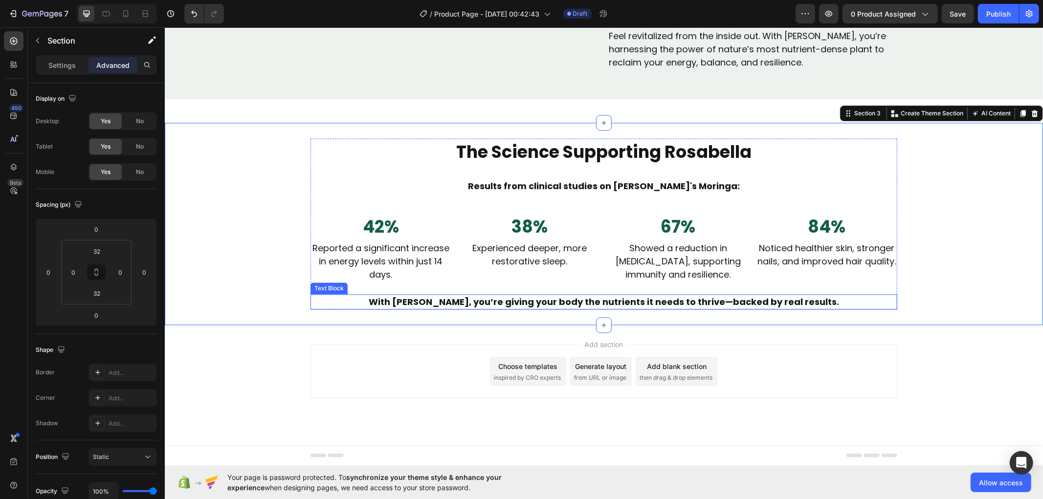
click at [658, 299] on p "With [PERSON_NAME], you’re giving your body the nutrients it needs to thrive—ba…" at bounding box center [603, 301] width 585 height 13
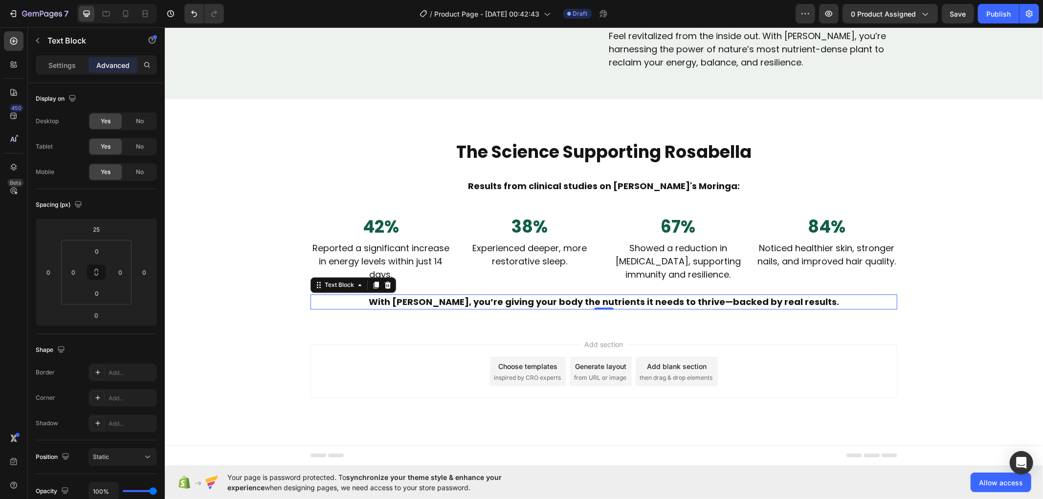
click at [919, 324] on div "The Science Supporting Rosabella Text Block Results from clinical studies on [P…" at bounding box center [603, 223] width 878 height 202
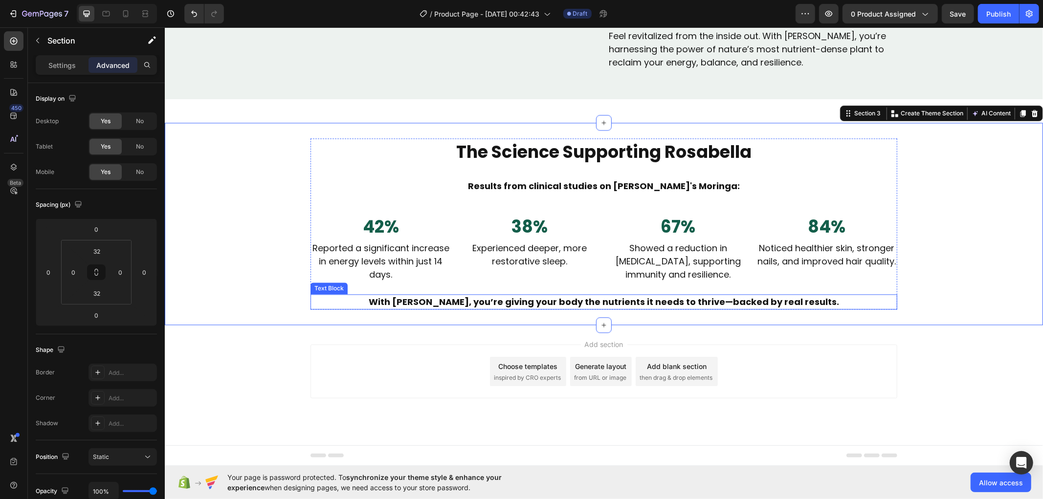
click at [805, 303] on p "With [PERSON_NAME], you’re giving your body the nutrients it needs to thrive—ba…" at bounding box center [603, 301] width 585 height 13
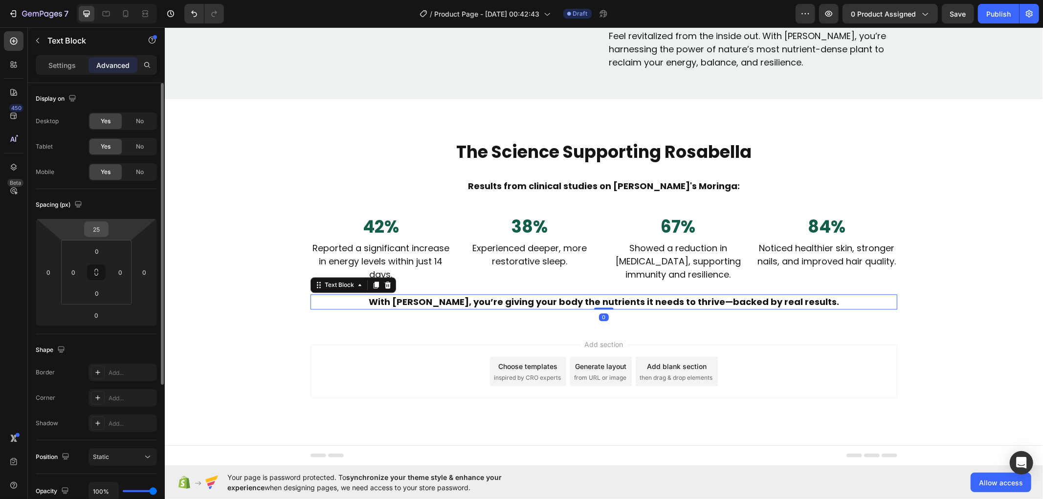
click at [97, 231] on input "25" at bounding box center [97, 229] width 20 height 15
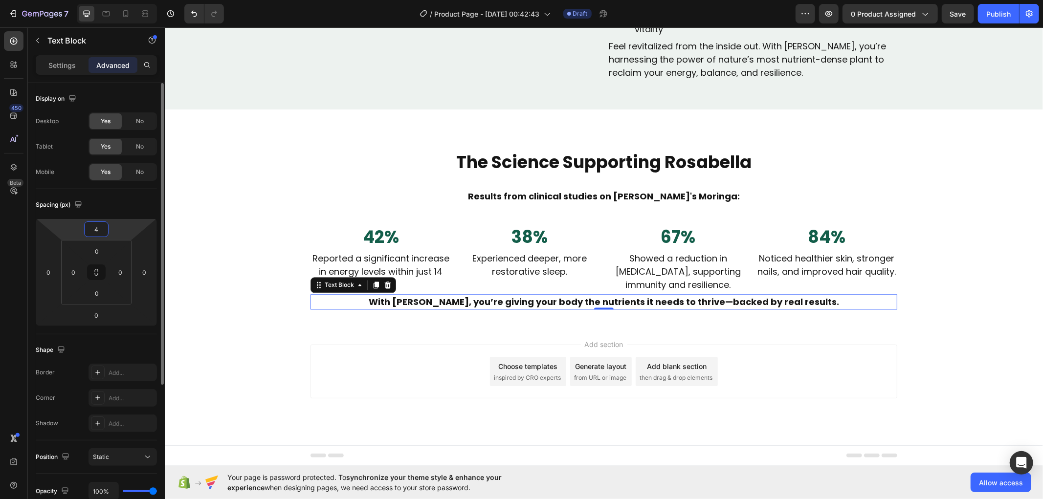
type input "40"
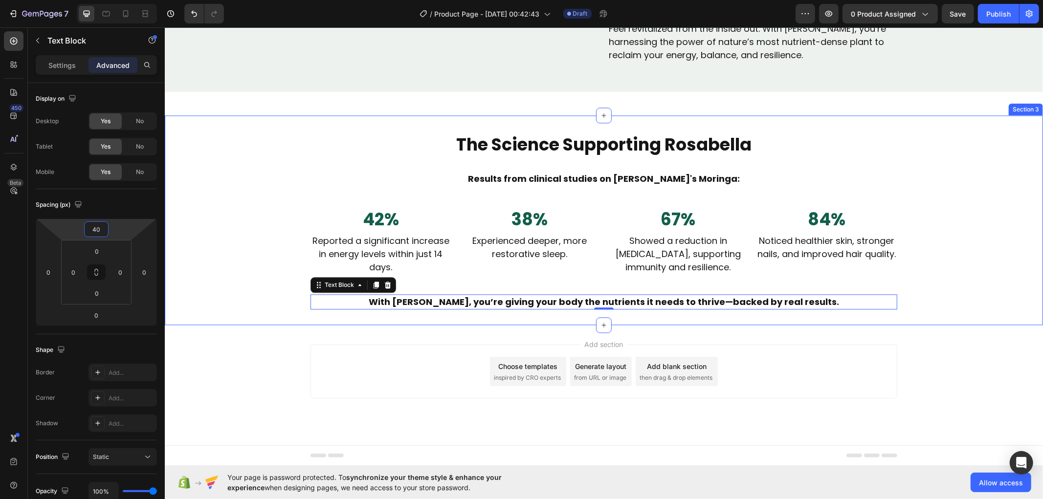
click at [234, 271] on div "The Science Supporting Rosabella Text Block Results from clinical studies on [P…" at bounding box center [603, 219] width 878 height 178
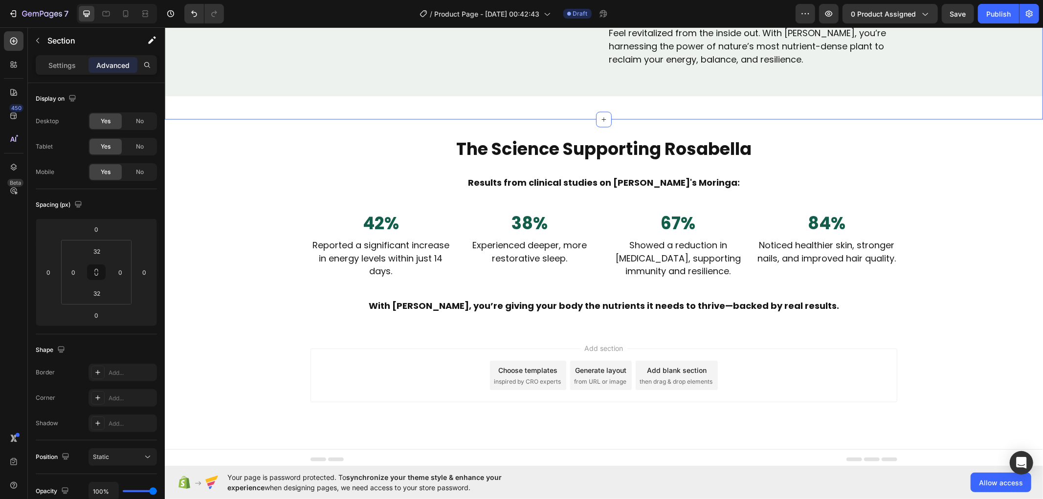
scroll to position [1304, 0]
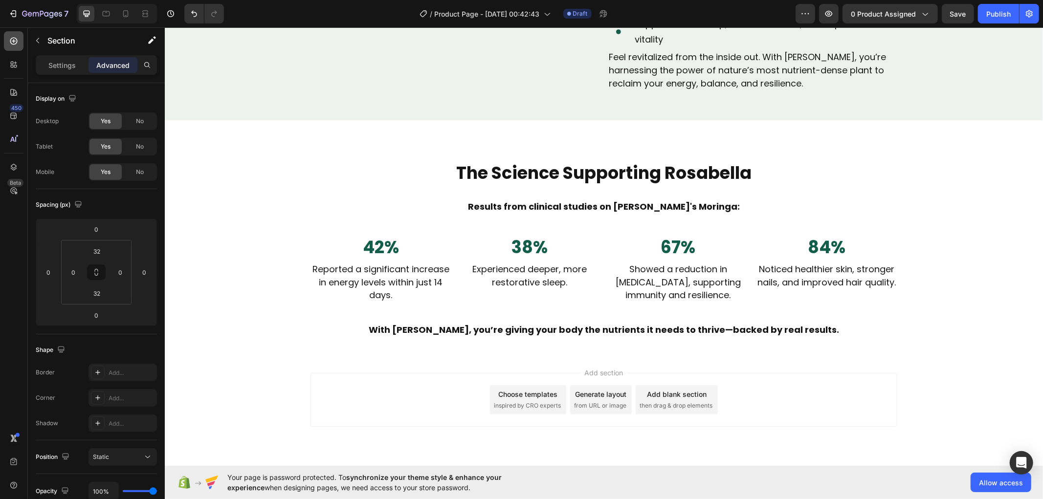
click at [16, 40] on icon at bounding box center [14, 41] width 10 height 10
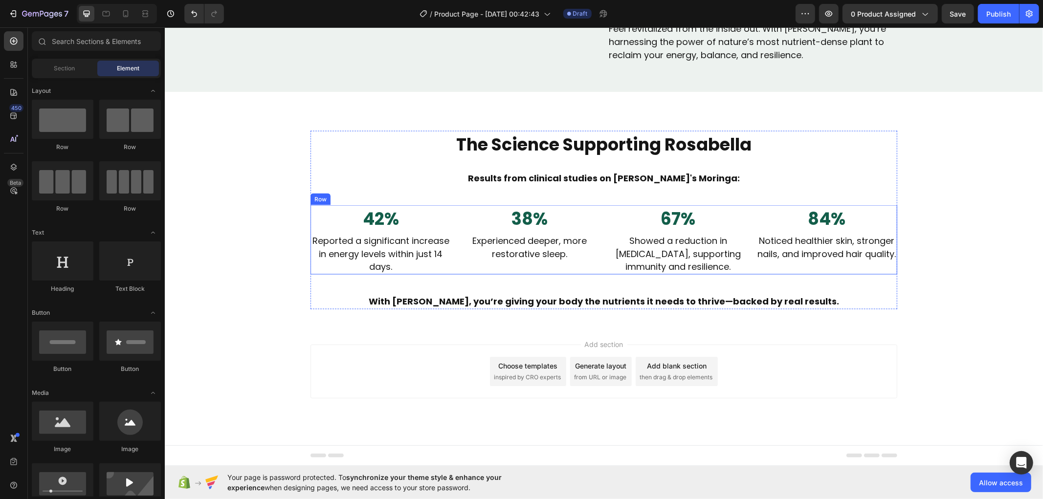
scroll to position [1417, 0]
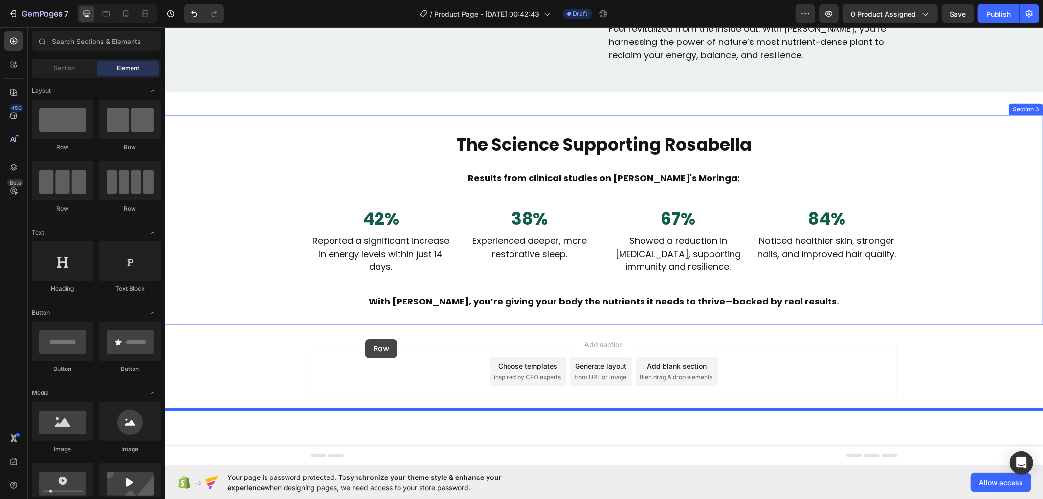
drag, startPoint x: 217, startPoint y: 153, endPoint x: 365, endPoint y: 339, distance: 237.5
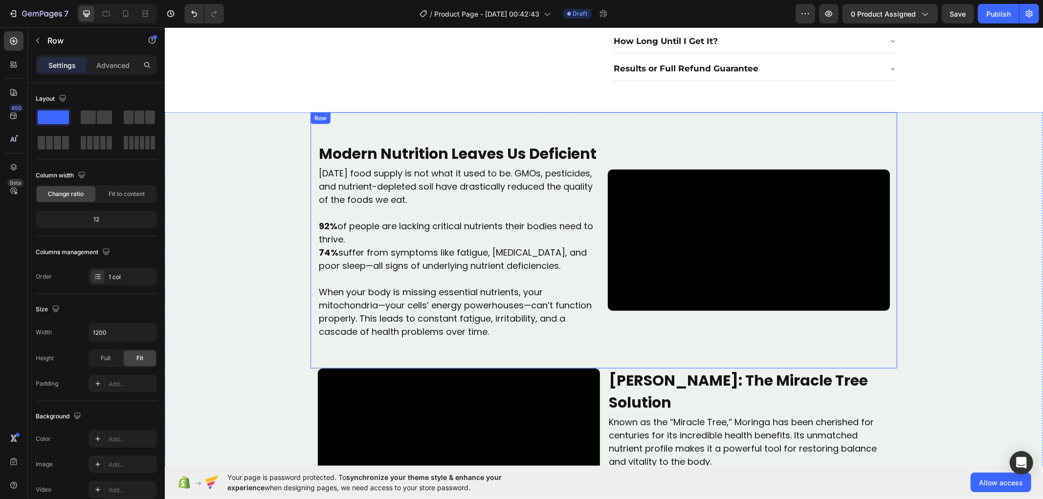
scroll to position [765, 0]
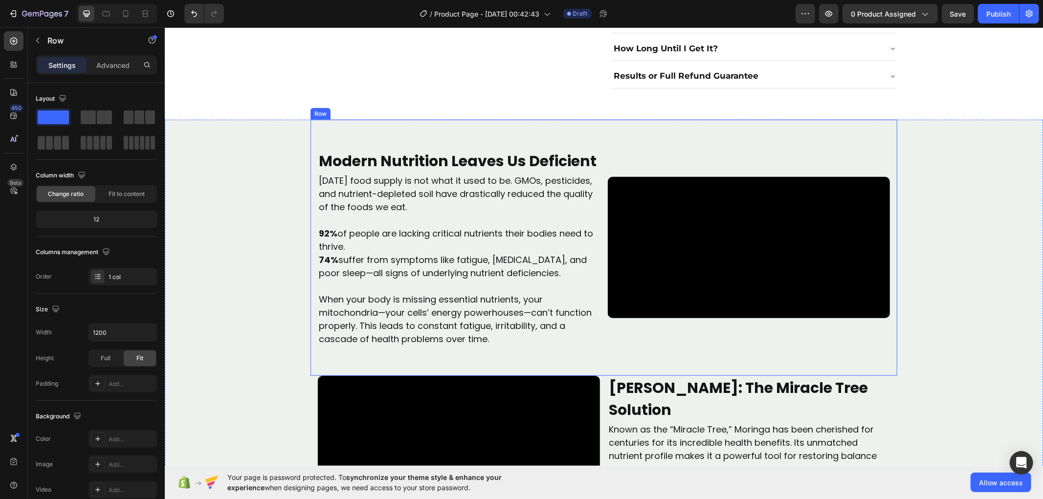
click at [363, 119] on div "Modern Nutrition Leaves Us Deficient Text Block Video [DATE] food supply is not…" at bounding box center [603, 247] width 587 height 256
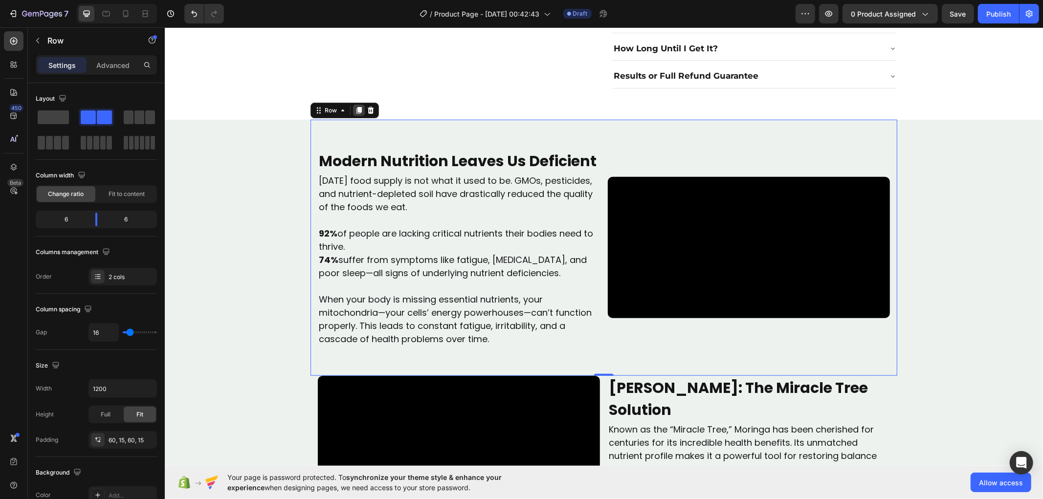
click at [356, 107] on icon at bounding box center [358, 110] width 5 height 7
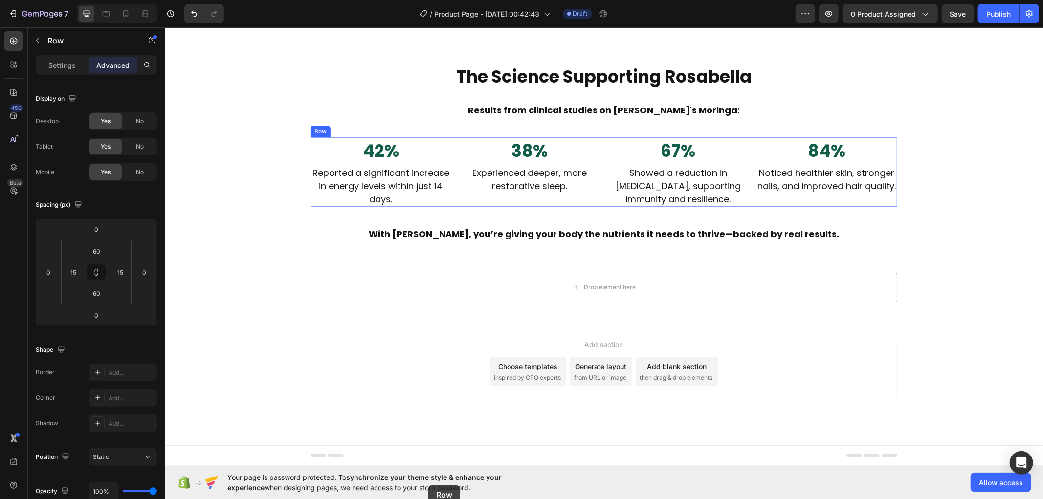
scroll to position [1826, 0]
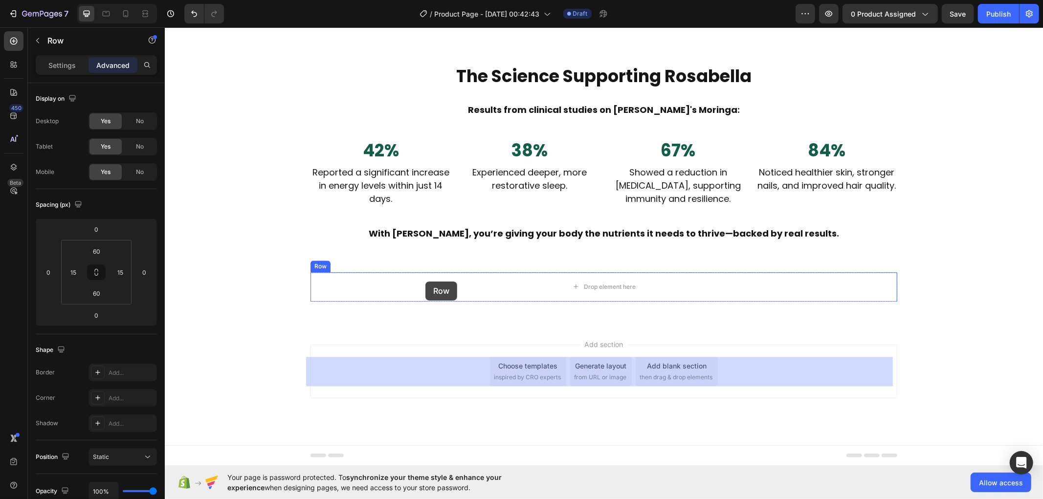
drag, startPoint x: 312, startPoint y: 74, endPoint x: 425, endPoint y: 281, distance: 236.0
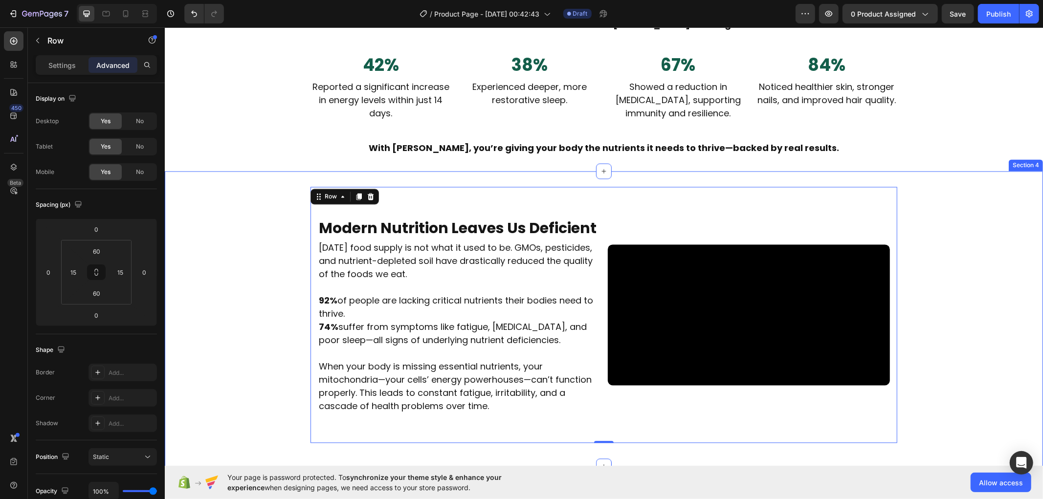
scroll to position [1579, 0]
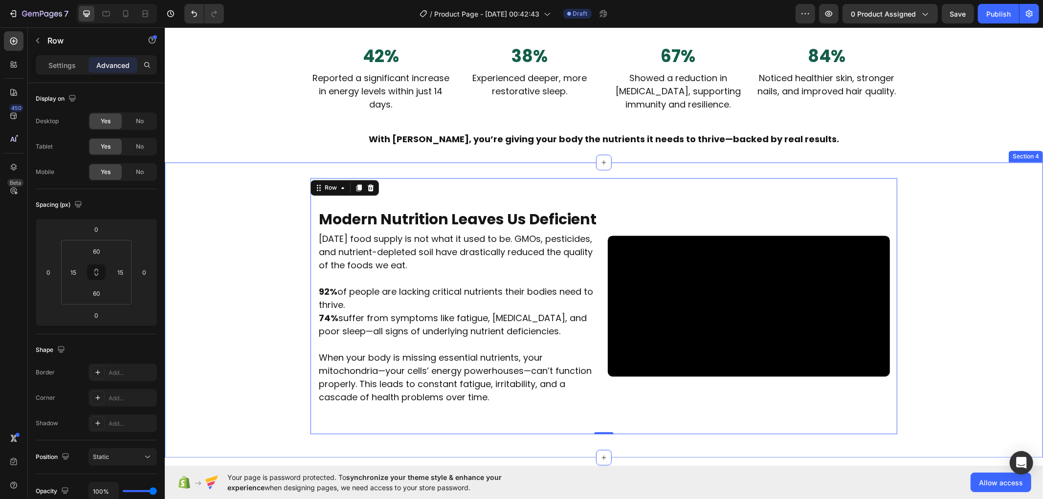
click at [228, 299] on div "Modern Nutrition Leaves Us Deficient Text Block Video [DATE] food supply is not…" at bounding box center [603, 310] width 878 height 264
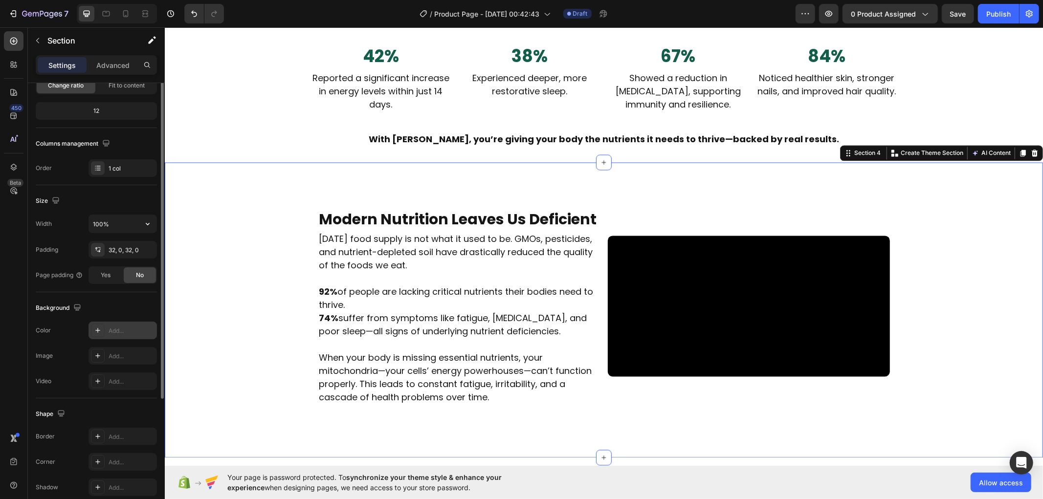
scroll to position [152, 0]
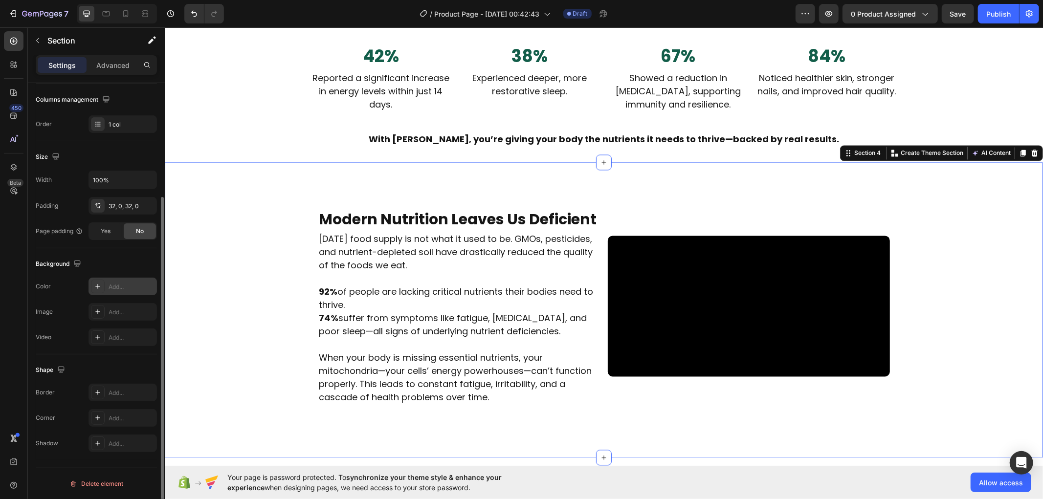
click at [116, 288] on div "Add..." at bounding box center [132, 286] width 46 height 9
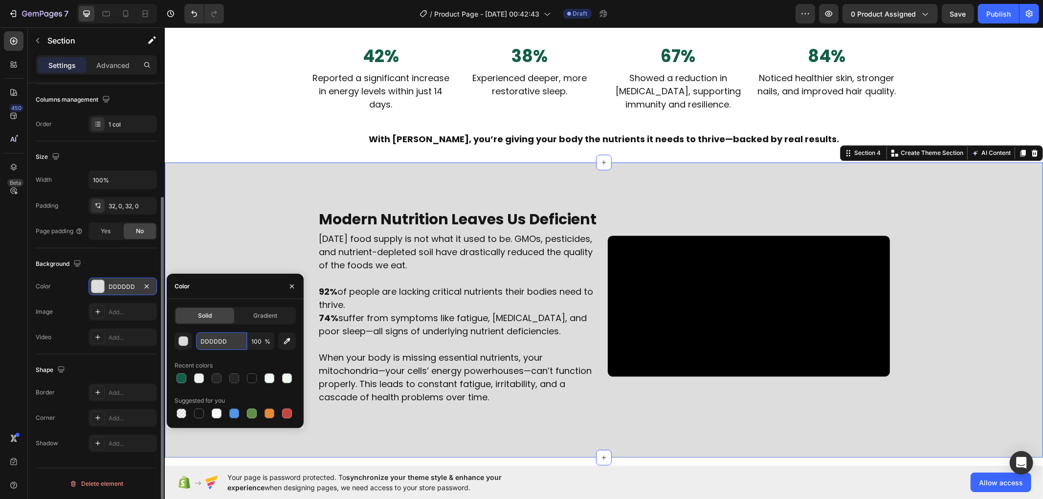
click at [221, 344] on input "DDDDDD" at bounding box center [221, 341] width 51 height 18
paste input "#EDF2EF"
type input "#EDF2EF"
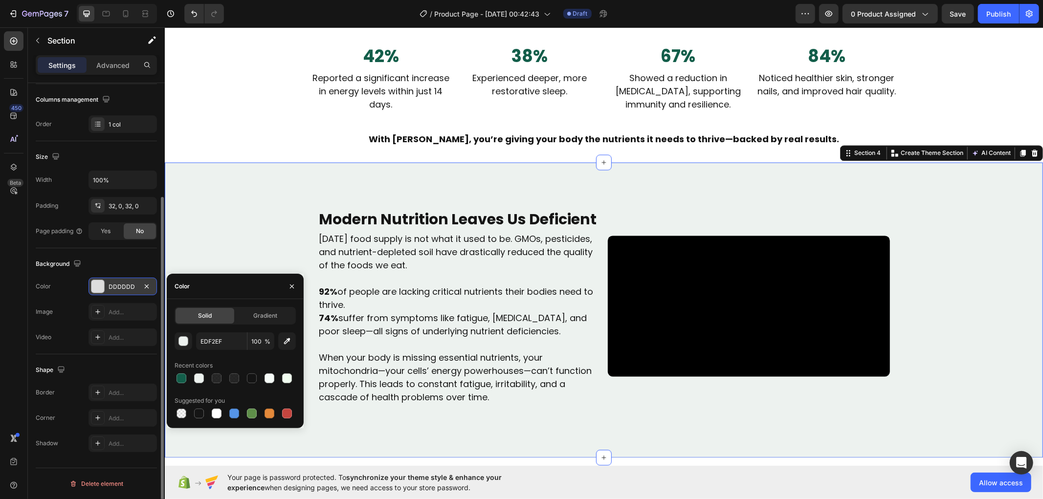
click at [281, 178] on div "Modern Nutrition Leaves Us Deficient Text Block Video [DATE] food supply is not…" at bounding box center [603, 310] width 878 height 264
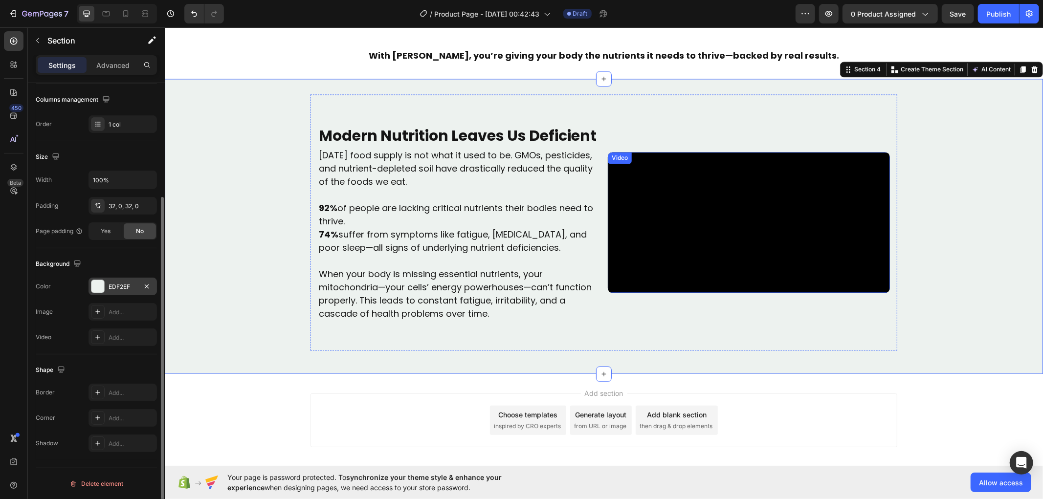
scroll to position [1688, 0]
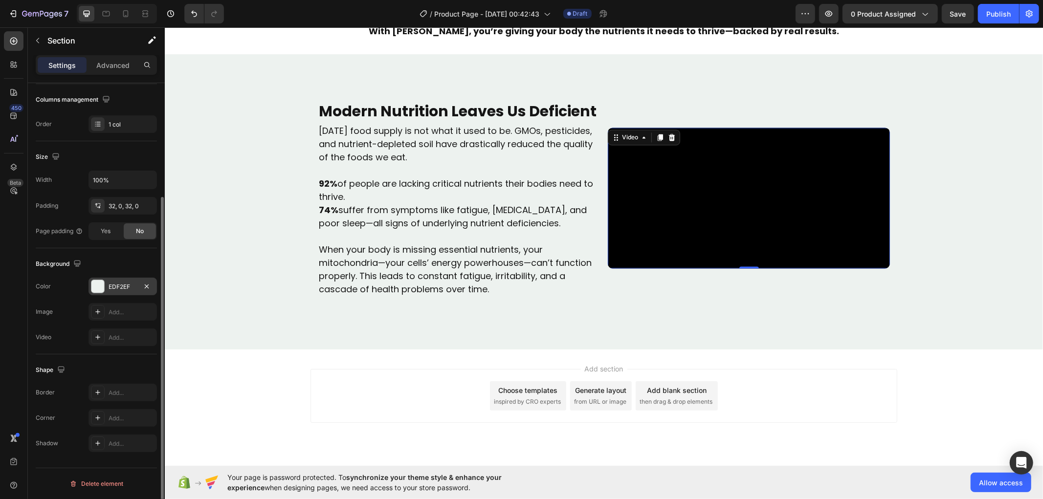
click at [686, 222] on video at bounding box center [748, 197] width 282 height 141
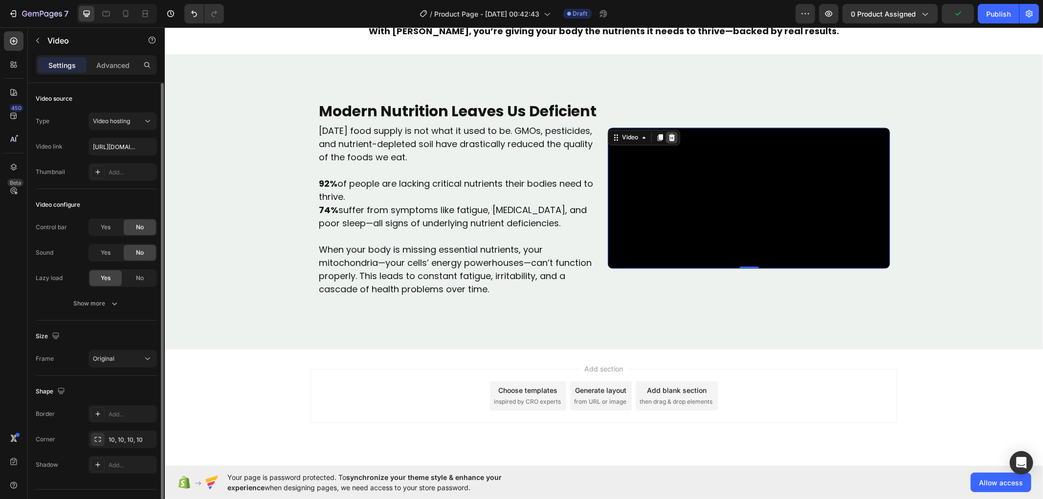
click at [668, 133] on icon at bounding box center [671, 136] width 6 height 7
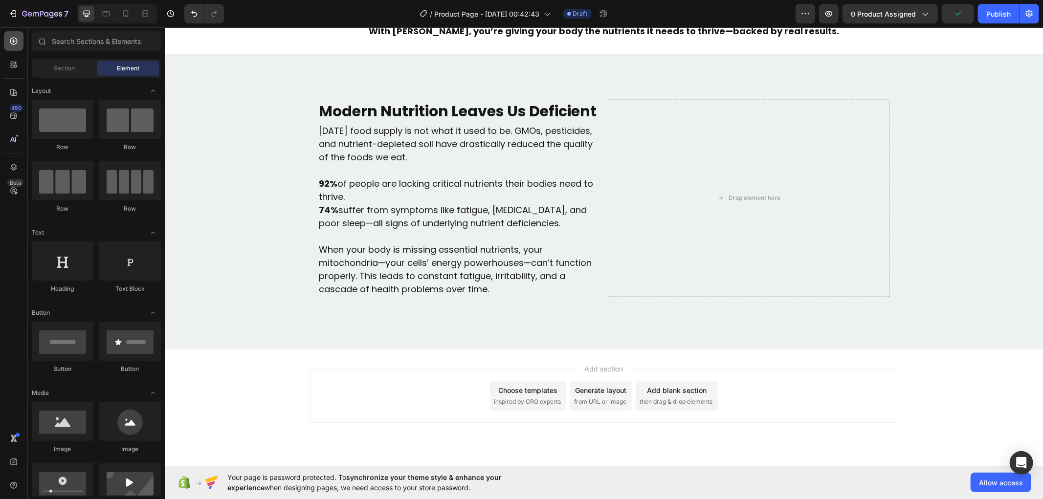
click at [13, 42] on icon at bounding box center [14, 41] width 4 height 4
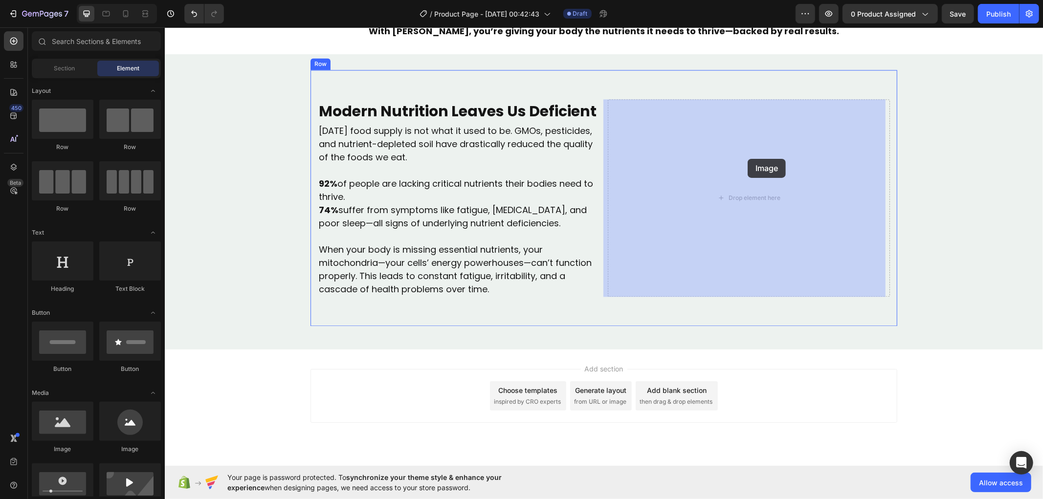
drag, startPoint x: 229, startPoint y: 453, endPoint x: 747, endPoint y: 158, distance: 595.6
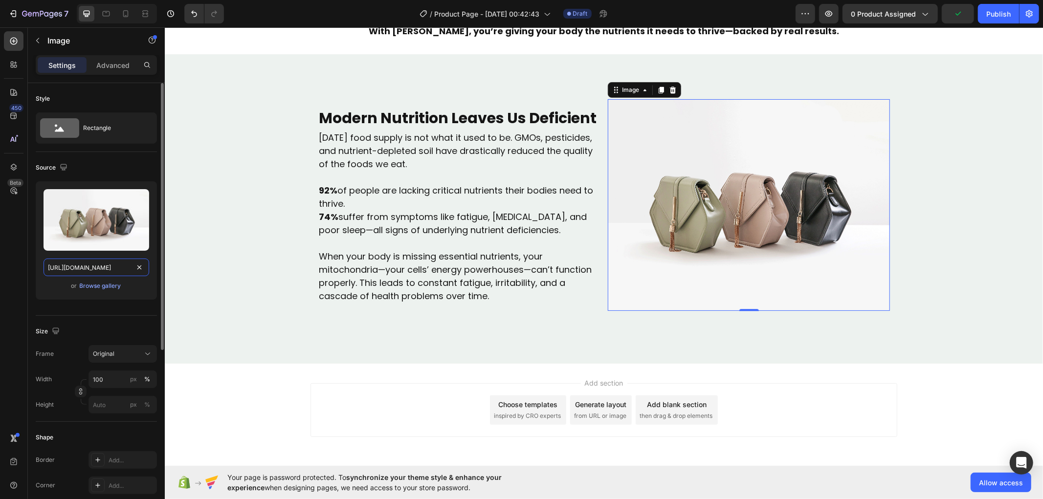
click at [88, 266] on input "[URL][DOMAIN_NAME]" at bounding box center [96, 268] width 106 height 18
paste input "0685/9846/4767/files/1734167103-rosabella.jpg?v=1744618487&width=1280"
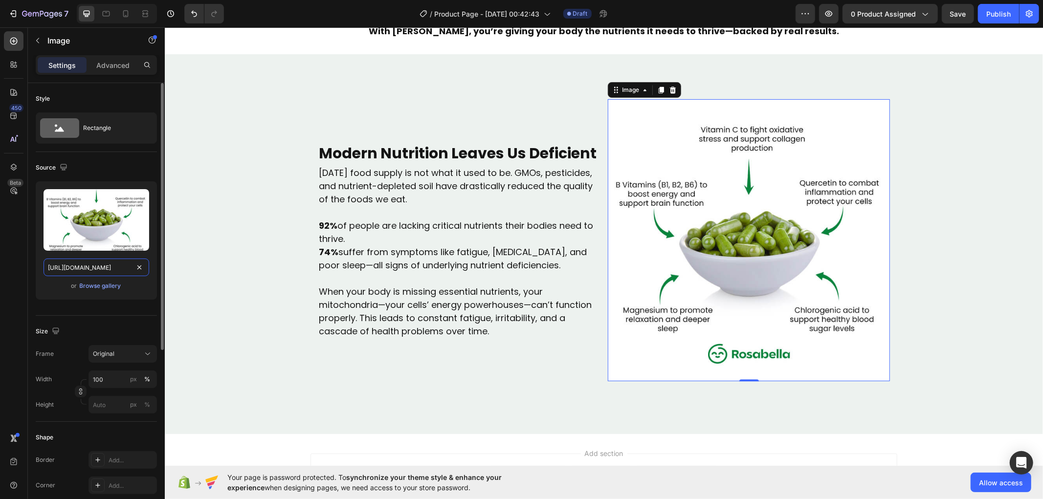
type input "[URL][DOMAIN_NAME]"
click at [33, 304] on div "Style Rectangle Source Upload Image [URL][DOMAIN_NAME] or Browse gallery Size F…" at bounding box center [96, 452] width 137 height 738
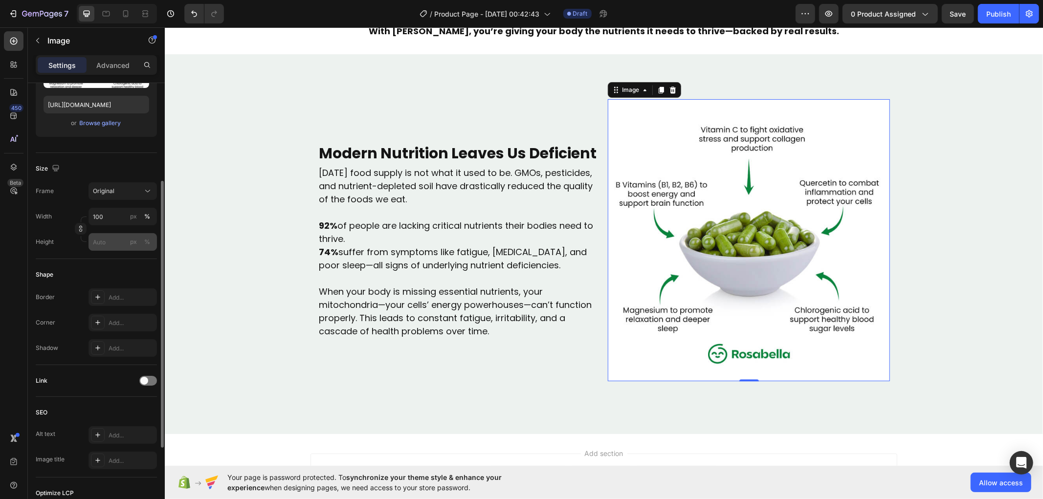
scroll to position [109, 0]
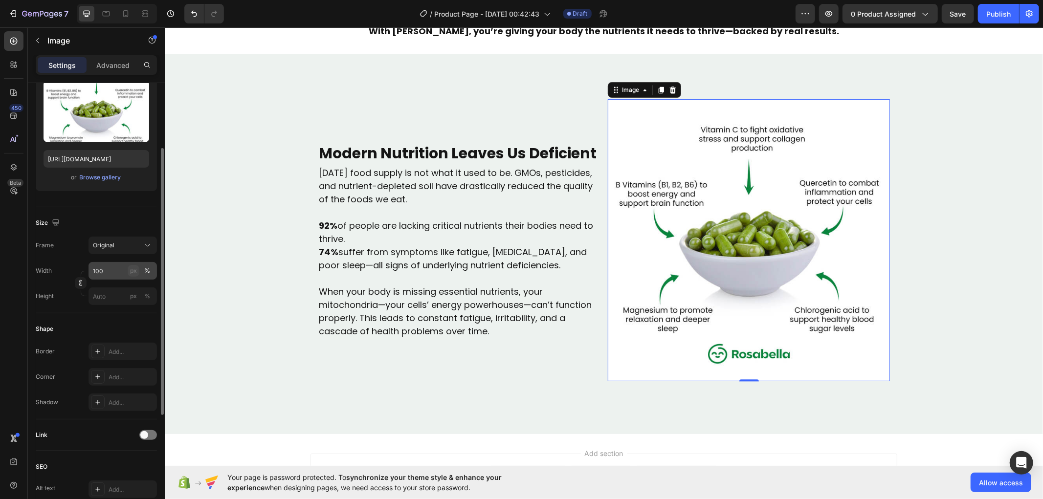
click at [133, 272] on div "px" at bounding box center [133, 270] width 7 height 9
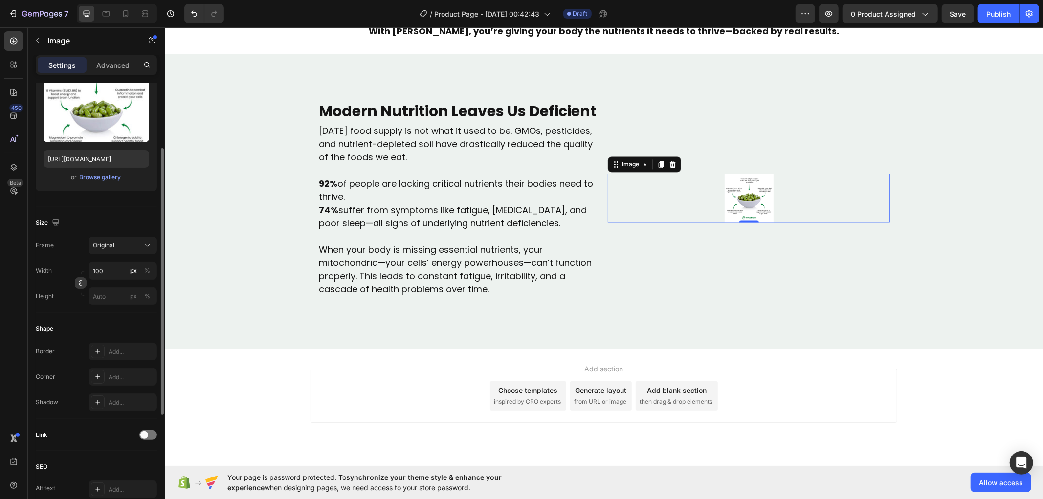
click at [79, 287] on button "button" at bounding box center [81, 283] width 12 height 12
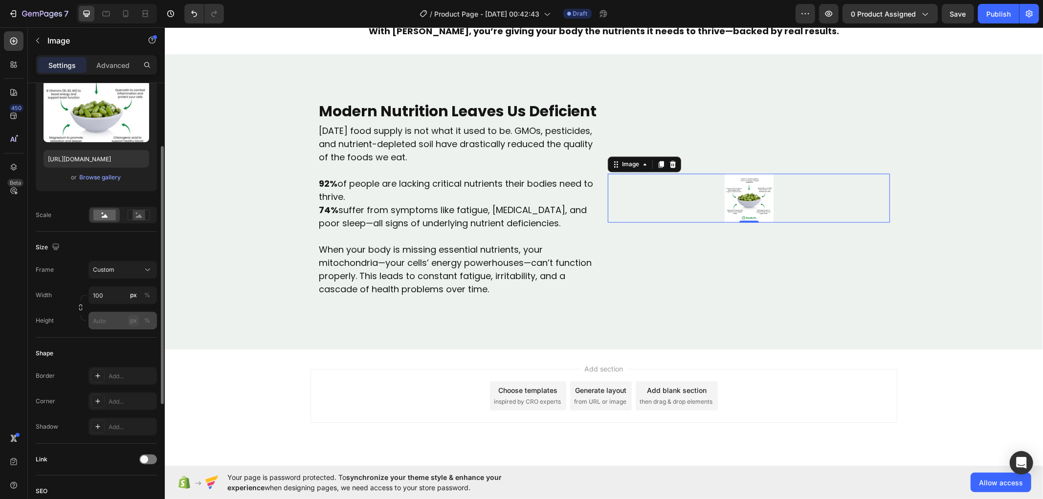
click at [132, 318] on div "px" at bounding box center [133, 320] width 7 height 9
click at [147, 293] on div "%" at bounding box center [147, 295] width 6 height 9
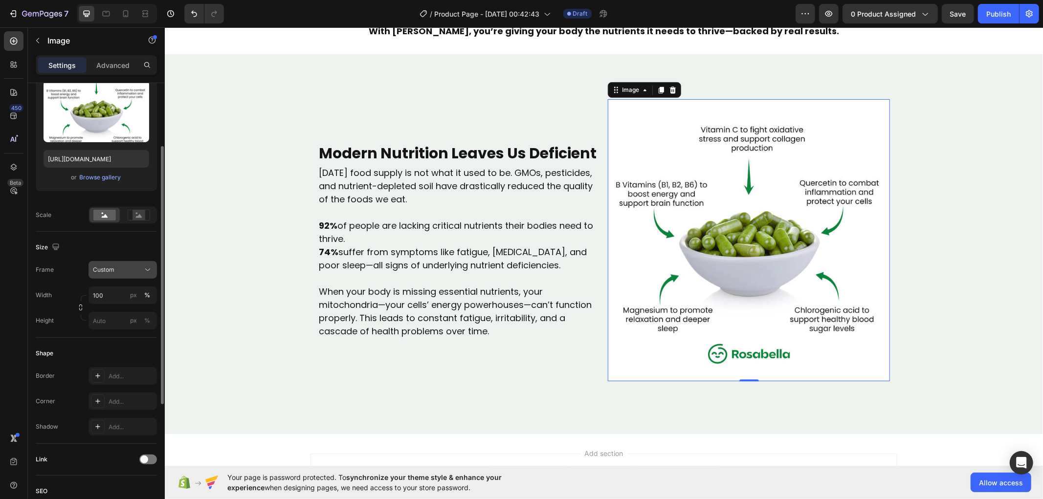
click at [120, 271] on div "Custom" at bounding box center [117, 269] width 48 height 9
click at [42, 308] on div "Width 100 px % Height px %" at bounding box center [96, 307] width 121 height 43
click at [135, 294] on div "px" at bounding box center [133, 295] width 7 height 9
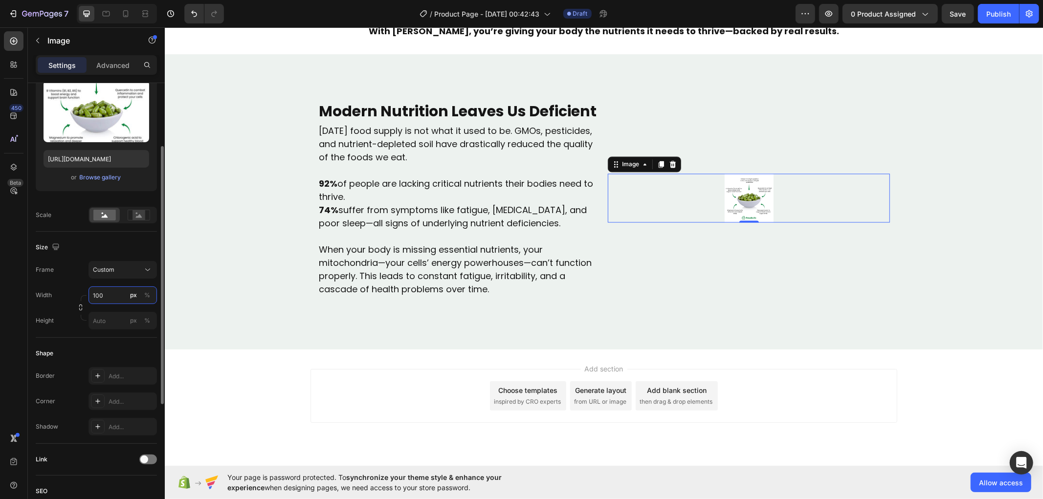
click at [112, 290] on input "100" at bounding box center [122, 295] width 68 height 18
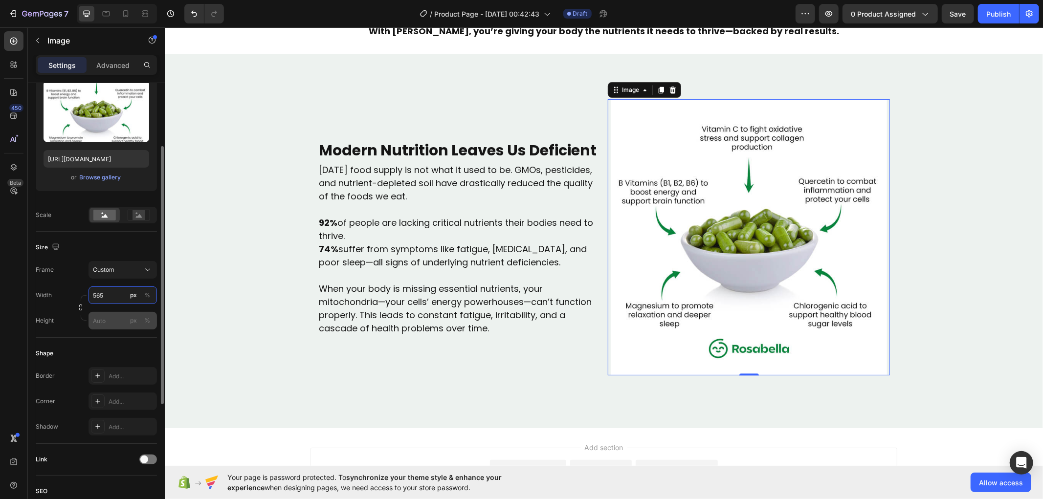
type input "565"
click at [103, 321] on input "px %" at bounding box center [122, 321] width 68 height 18
type input "565"
click at [74, 334] on div "Size Frame Custom Width 565 px % Height 565 px %" at bounding box center [96, 285] width 121 height 106
click at [112, 403] on div "Add..." at bounding box center [132, 401] width 46 height 9
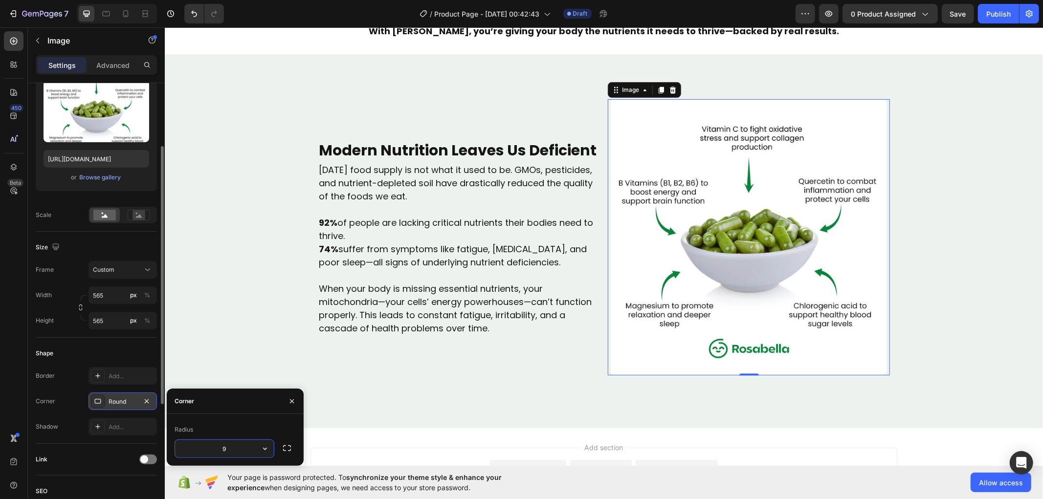
type input "10"
click at [912, 271] on div "Modern Nutrition Leaves Us Deficient Text Block Video [DATE] food supply is not…" at bounding box center [603, 240] width 878 height 343
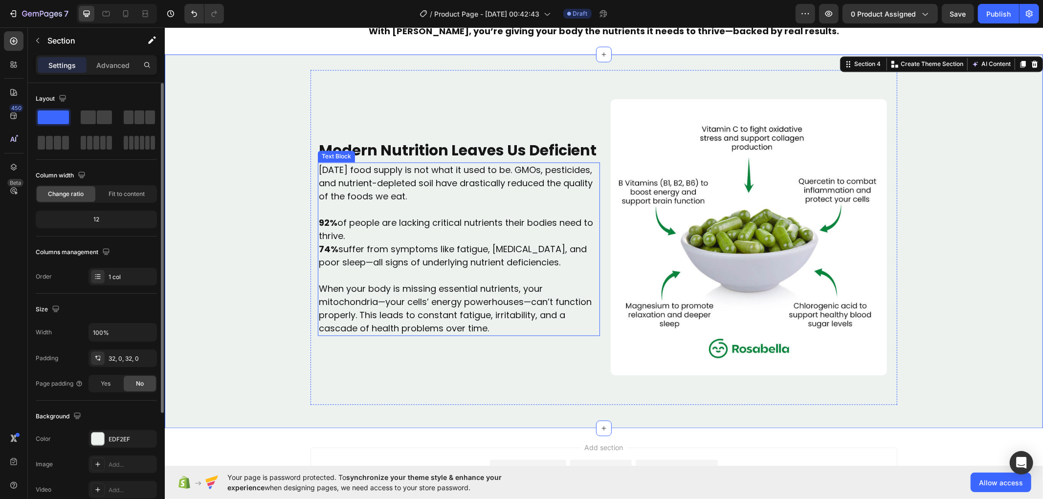
scroll to position [1742, 0]
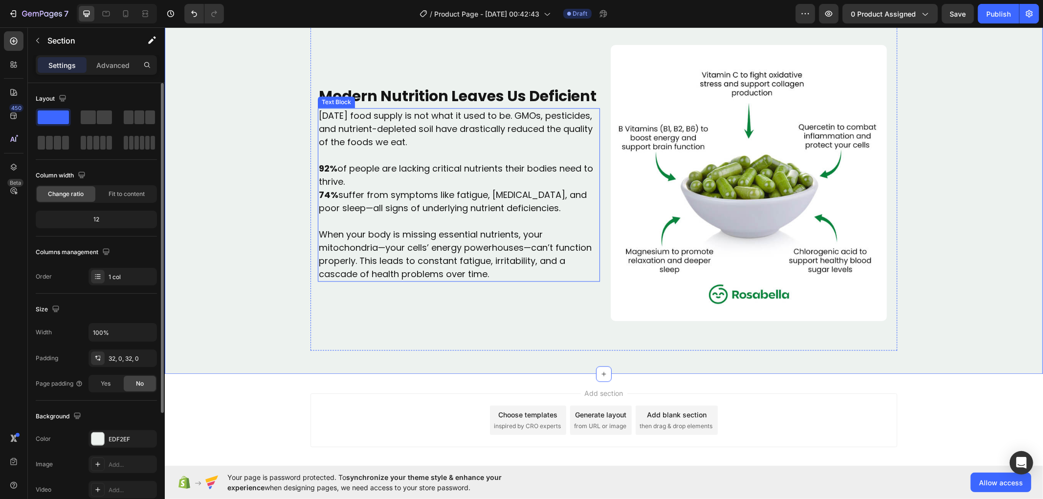
click at [502, 138] on p "[DATE] food supply is not what it used to be. GMOs, pesticides, and nutrient-de…" at bounding box center [458, 129] width 280 height 40
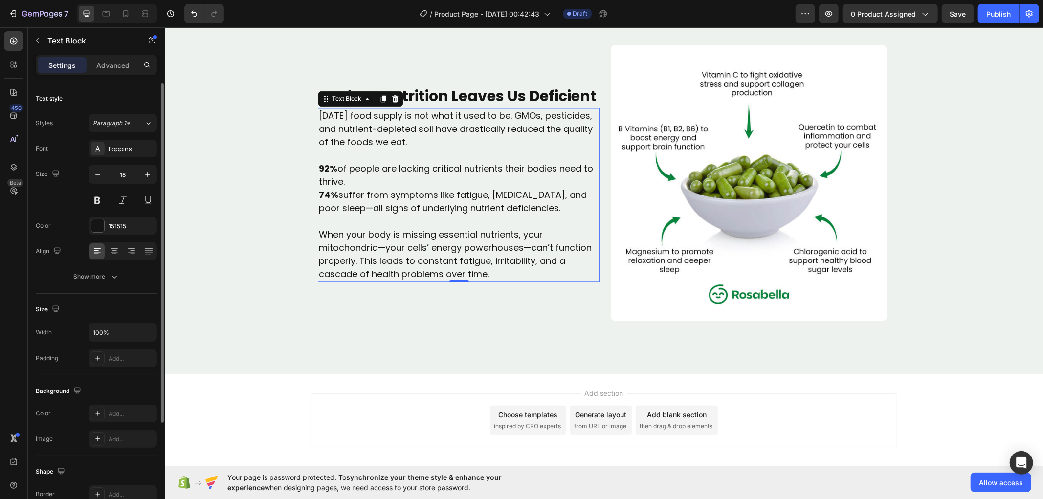
click at [525, 193] on p "74% suffer from symptoms like fatigue, [MEDICAL_DATA], and poor sleep—all signs…" at bounding box center [458, 201] width 280 height 26
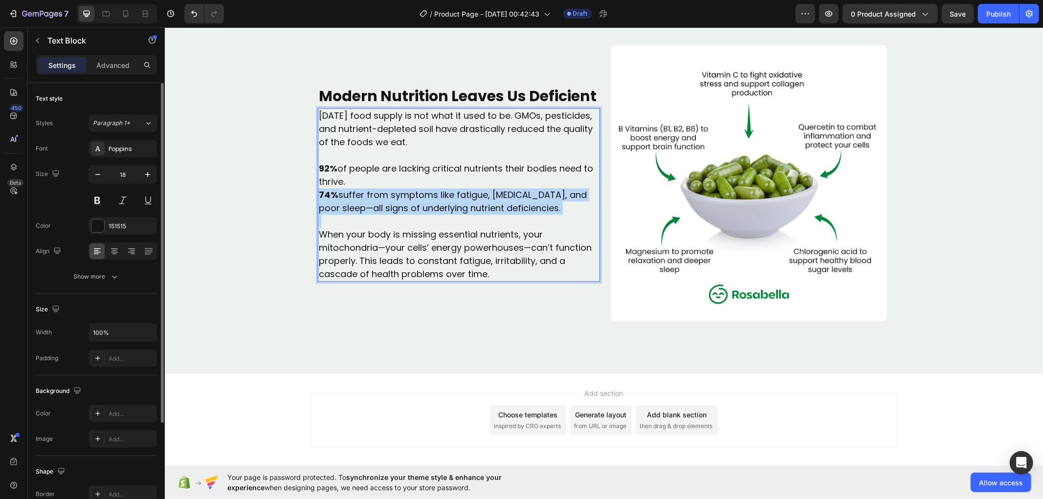
click at [526, 193] on p "74% suffer from symptoms like fatigue, [MEDICAL_DATA], and poor sleep—all signs…" at bounding box center [458, 201] width 280 height 26
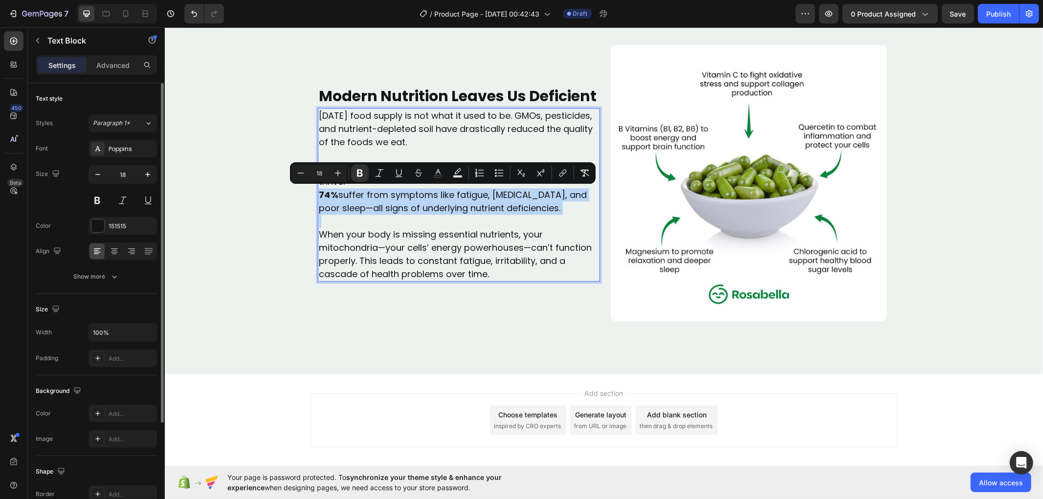
click at [537, 211] on p "74% suffer from symptoms like fatigue, [MEDICAL_DATA], and poor sleep—all signs…" at bounding box center [458, 201] width 280 height 26
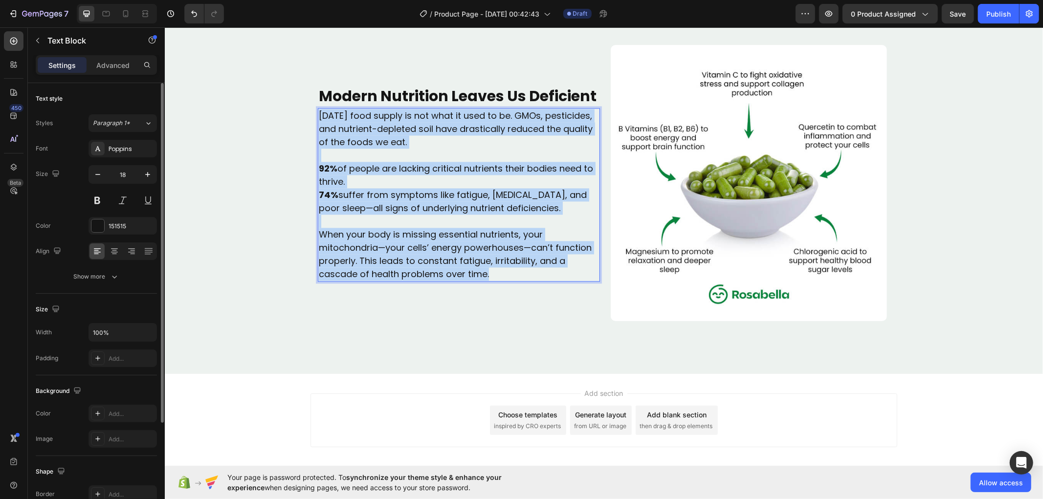
drag, startPoint x: 491, startPoint y: 274, endPoint x: 316, endPoint y: 114, distance: 237.0
click at [317, 114] on div "[DATE] food supply is not what it used to be. GMOs, pesticides, and nutrient-de…" at bounding box center [458, 195] width 282 height 174
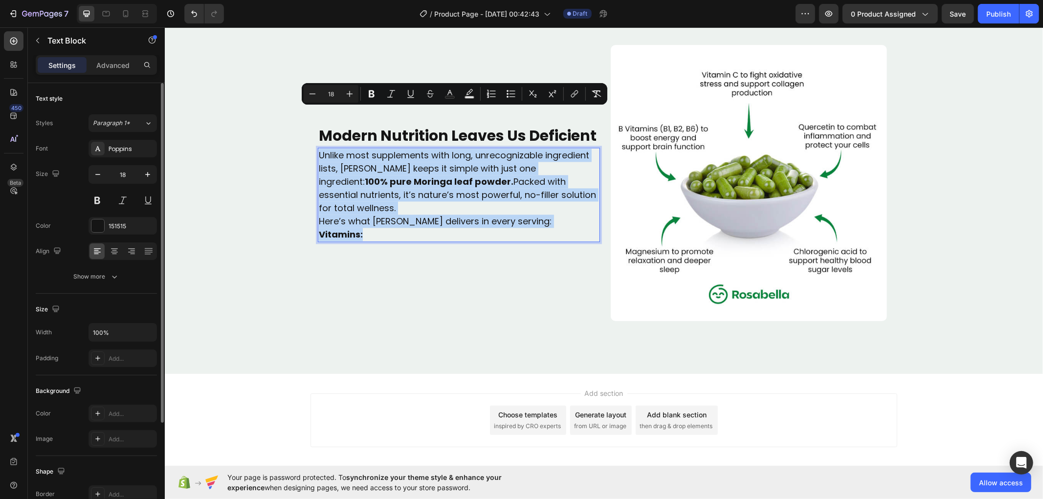
scroll to position [1781, 0]
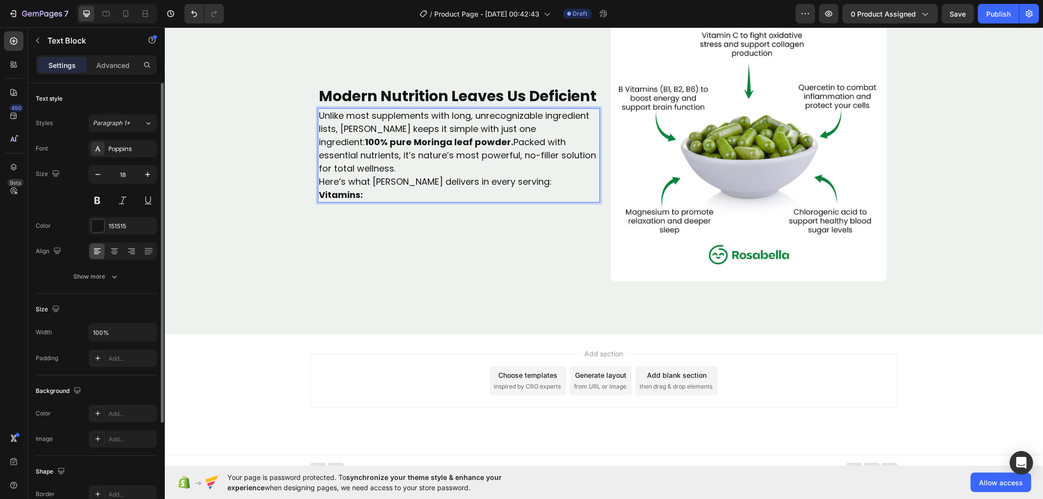
click at [376, 191] on p "Vitamins:" at bounding box center [458, 194] width 280 height 13
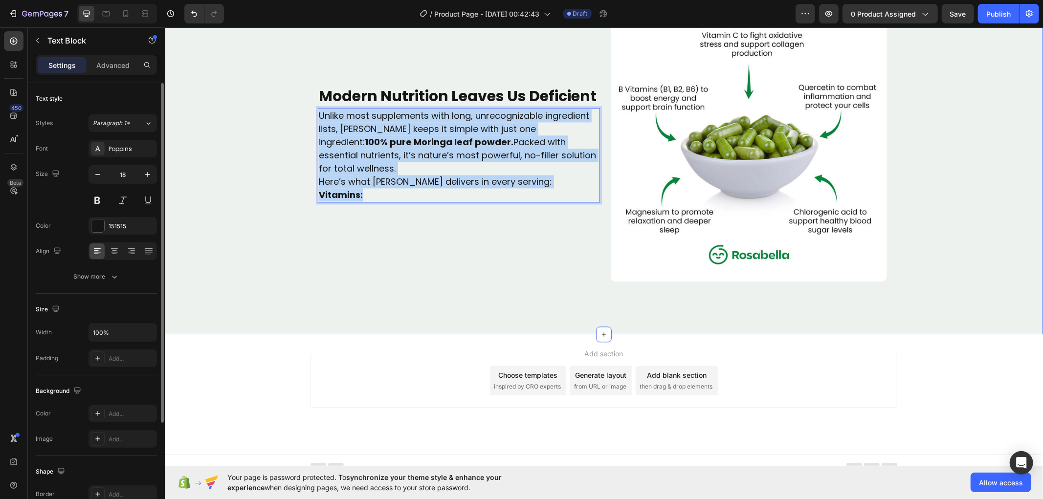
drag, startPoint x: 359, startPoint y: 188, endPoint x: 302, endPoint y: 113, distance: 94.0
click at [302, 113] on div "Modern Nutrition Leaves Us Deficient Text Block Video Unlike most supplements w…" at bounding box center [603, 147] width 878 height 343
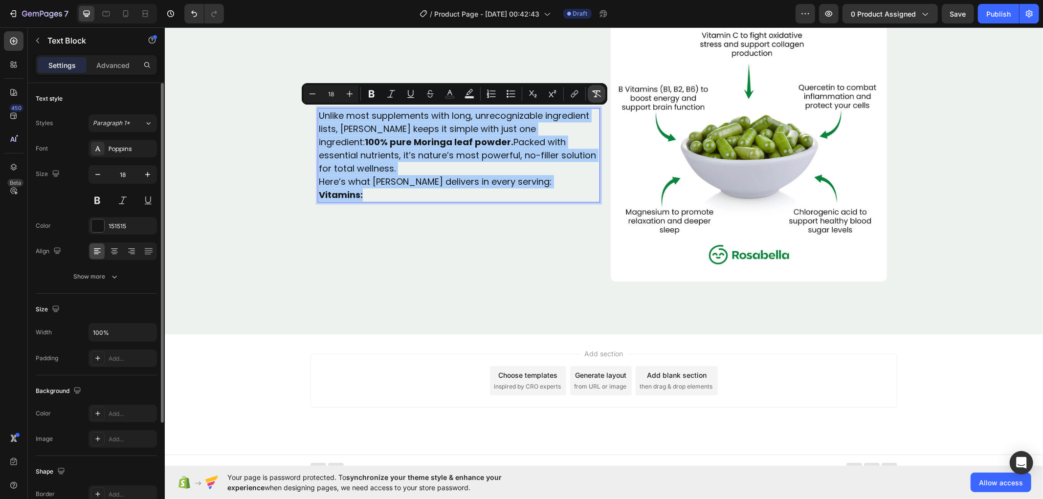
click at [593, 90] on icon "Editor contextual toolbar" at bounding box center [596, 94] width 10 height 10
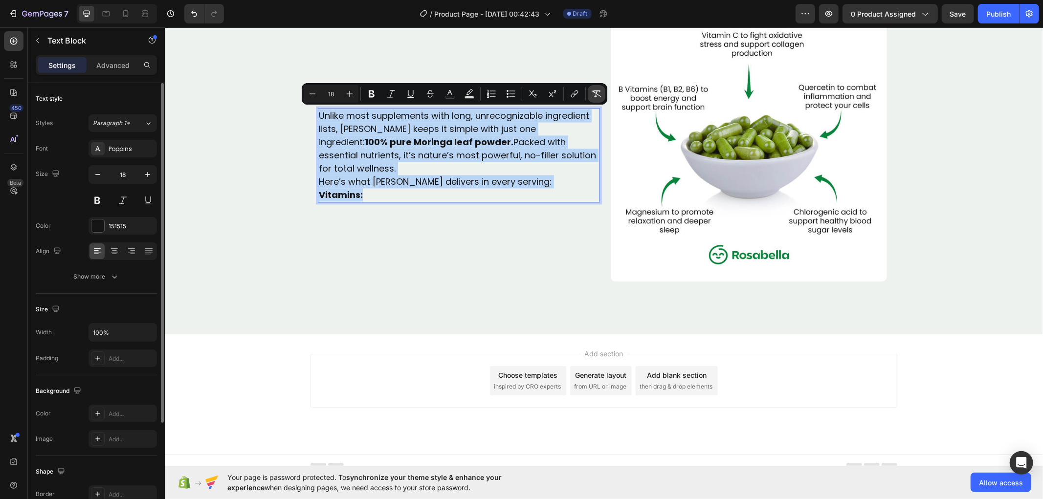
scroll to position [1788, 0]
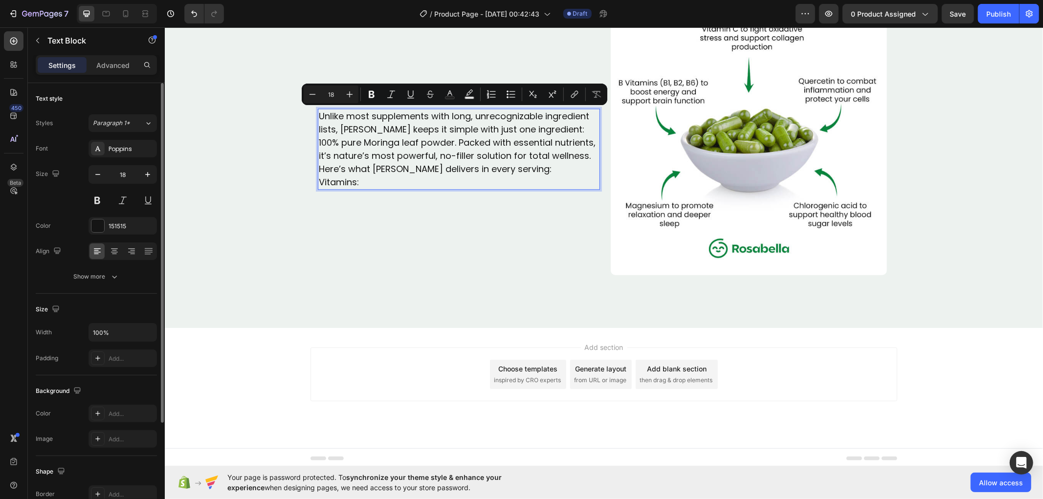
click at [456, 177] on p "Vitamins:" at bounding box center [458, 181] width 280 height 13
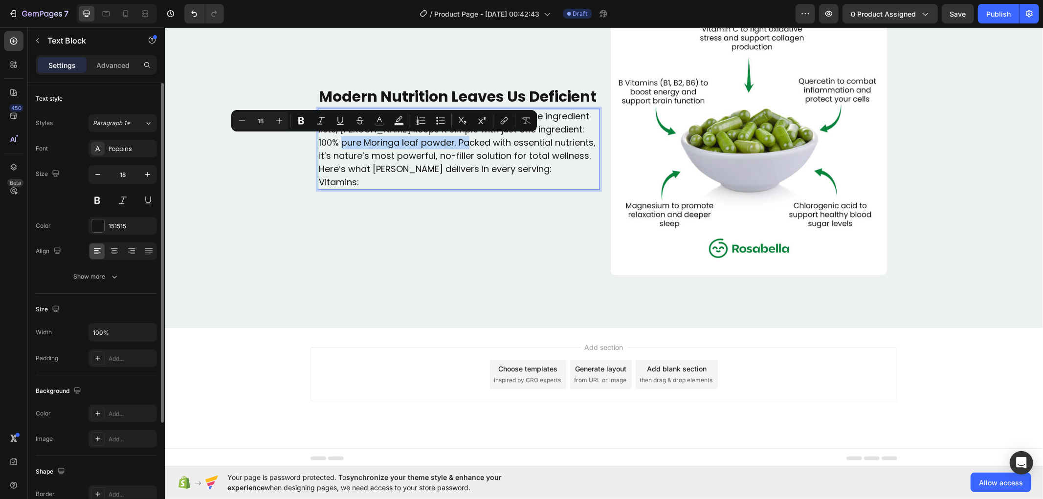
drag, startPoint x: 450, startPoint y: 142, endPoint x: 316, endPoint y: 140, distance: 134.4
click at [318, 140] on p "Unlike most supplements with long, unrecognizable ingredient lists, [PERSON_NAM…" at bounding box center [458, 135] width 280 height 53
click at [302, 118] on icon "Editor contextual toolbar" at bounding box center [301, 120] width 6 height 7
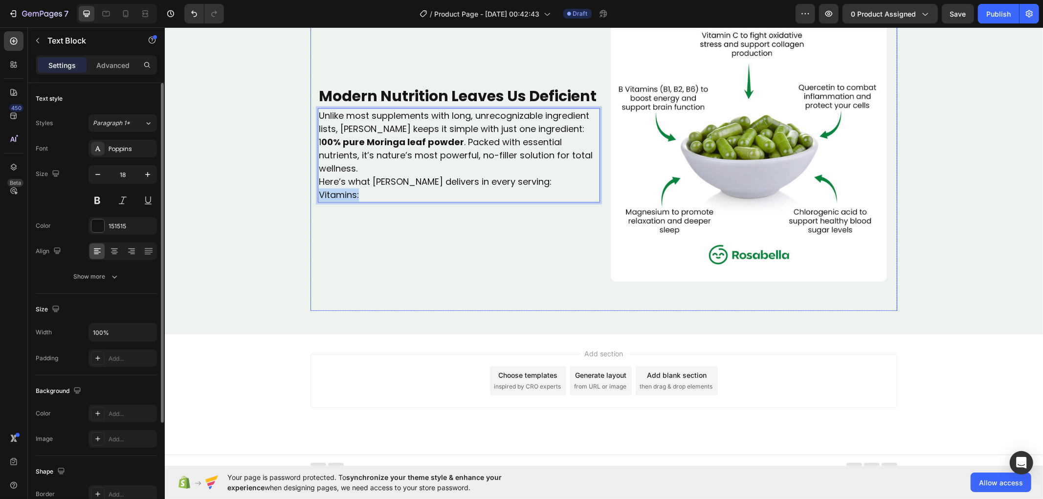
drag, startPoint x: 358, startPoint y: 194, endPoint x: 309, endPoint y: 193, distance: 49.4
click at [310, 193] on div "Modern Nutrition Leaves Us Deficient Text Block Video Unlike most supplements w…" at bounding box center [603, 143] width 587 height 335
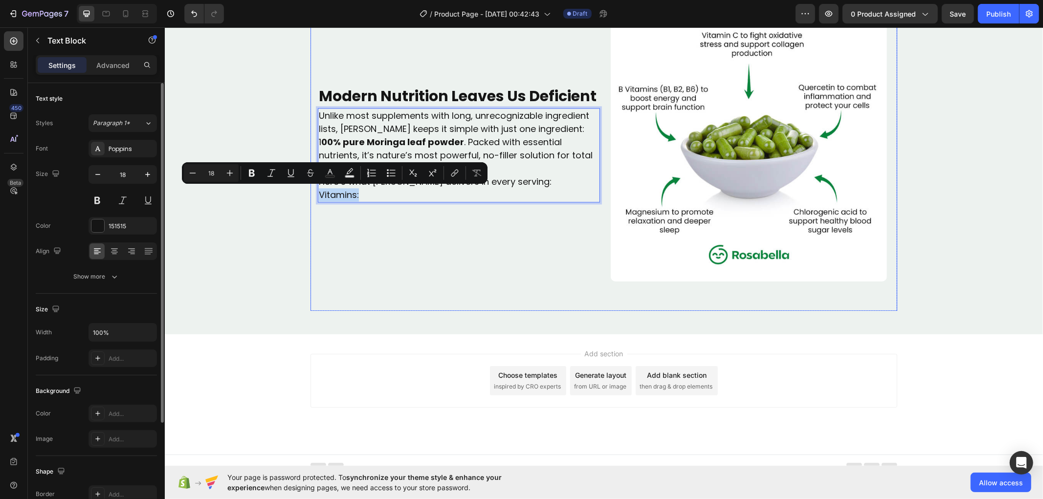
click at [417, 230] on div "Modern Nutrition Leaves Us Deficient Text Block Video Unlike most supplements w…" at bounding box center [458, 143] width 282 height 276
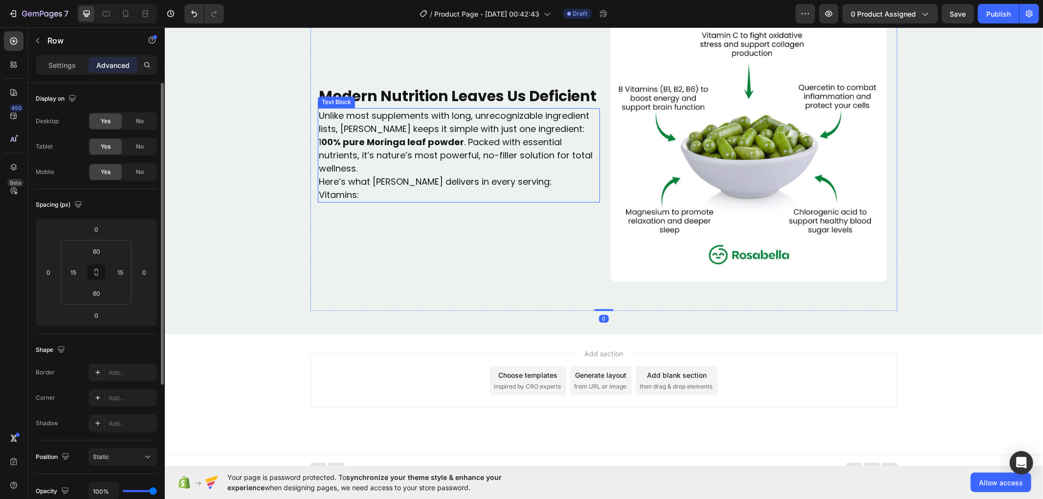
click at [336, 190] on p "Vitamins:" at bounding box center [458, 194] width 280 height 13
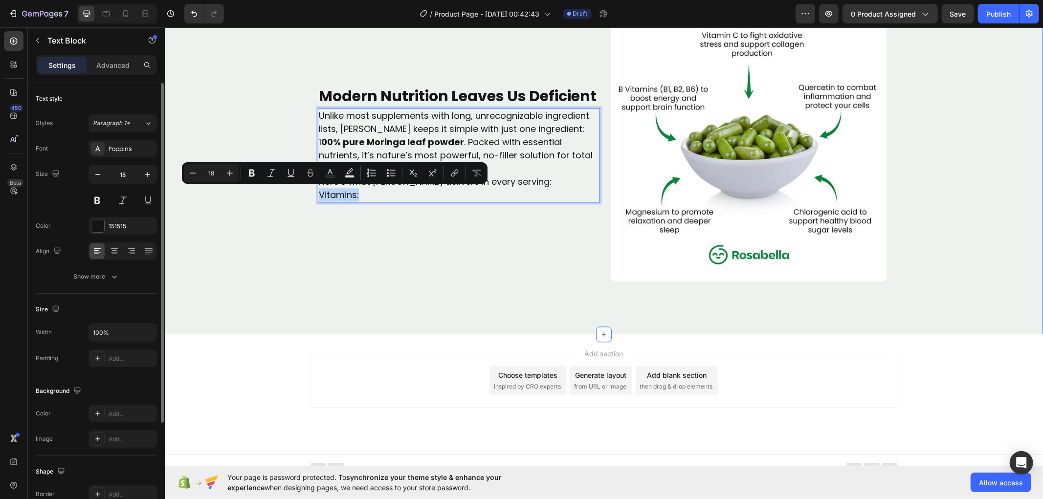
drag, startPoint x: 354, startPoint y: 194, endPoint x: 295, endPoint y: 190, distance: 59.8
click at [254, 170] on icon "Editor contextual toolbar" at bounding box center [252, 173] width 10 height 10
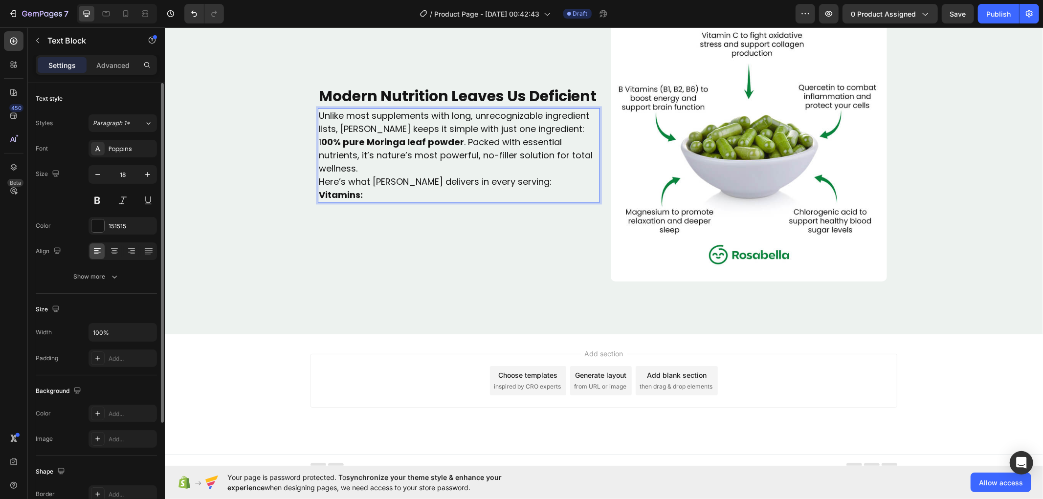
click at [351, 200] on strong "Vitamins:" at bounding box center [340, 194] width 44 height 12
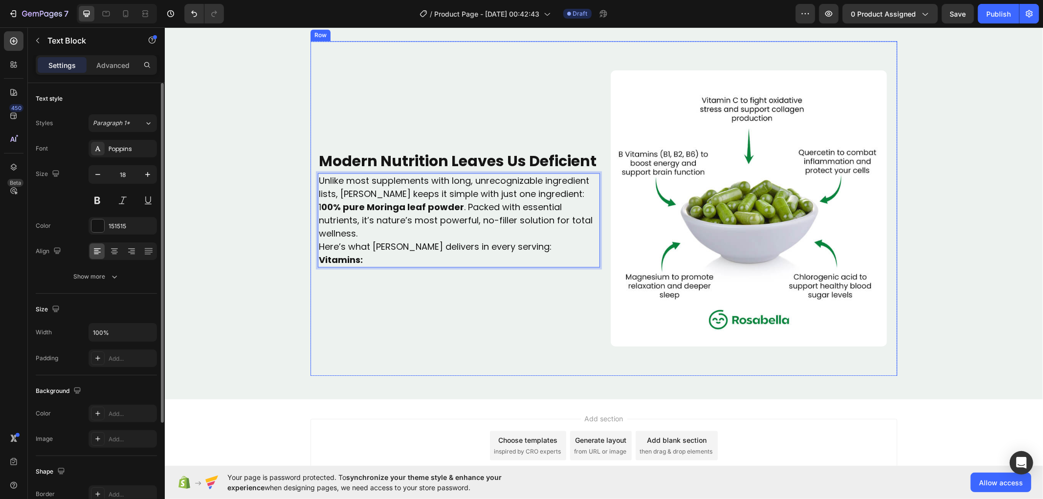
scroll to position [1619, 0]
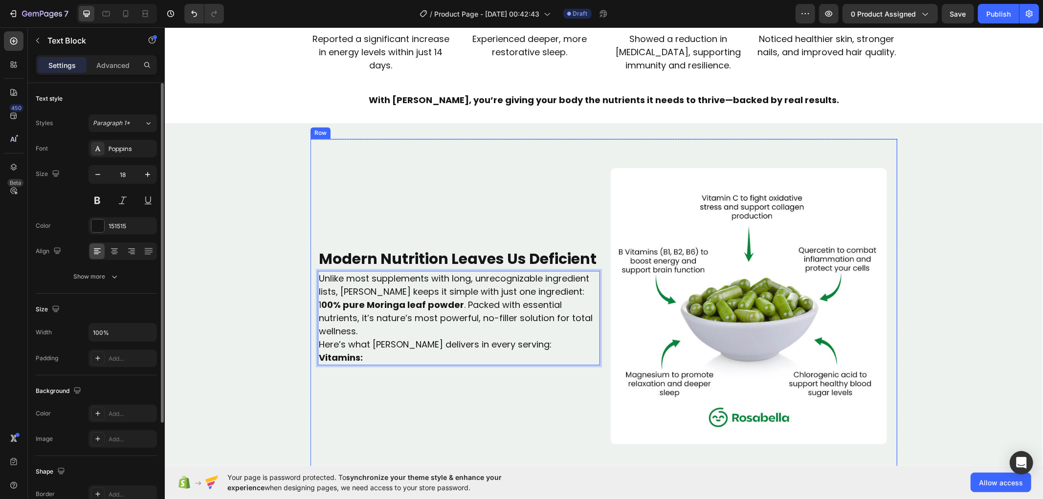
click at [353, 206] on div "Modern Nutrition Leaves Us Deficient Text Block Video Unlike most supplements w…" at bounding box center [458, 306] width 282 height 276
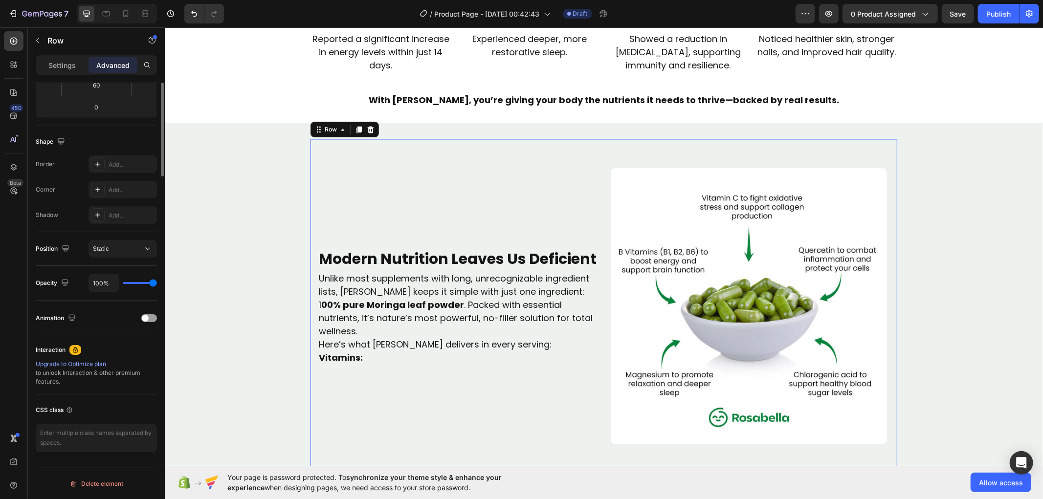
scroll to position [0, 0]
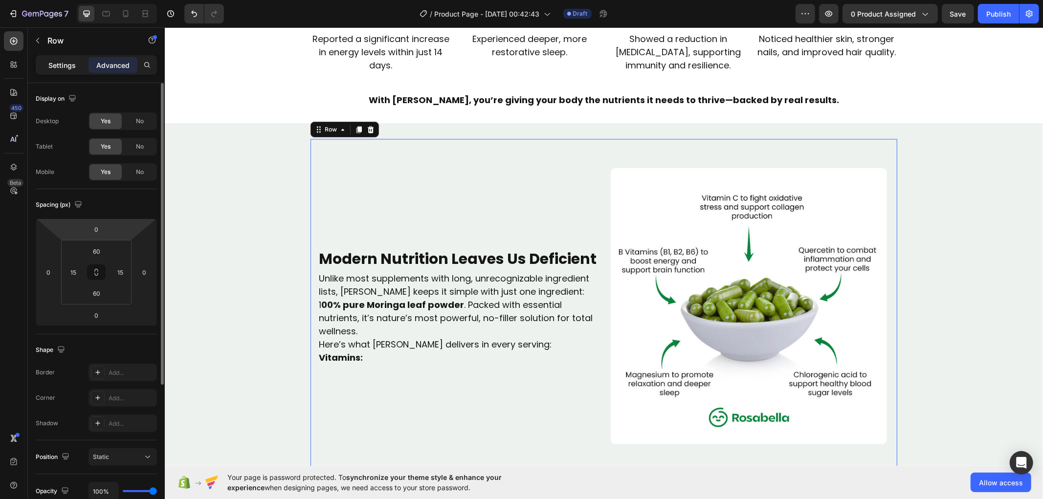
click at [69, 62] on p "Settings" at bounding box center [61, 65] width 27 height 10
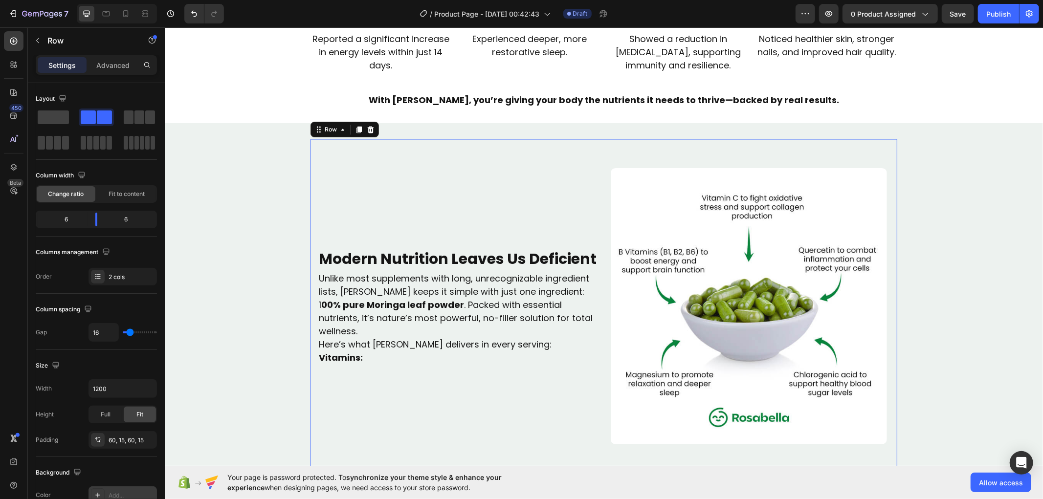
scroll to position [264, 0]
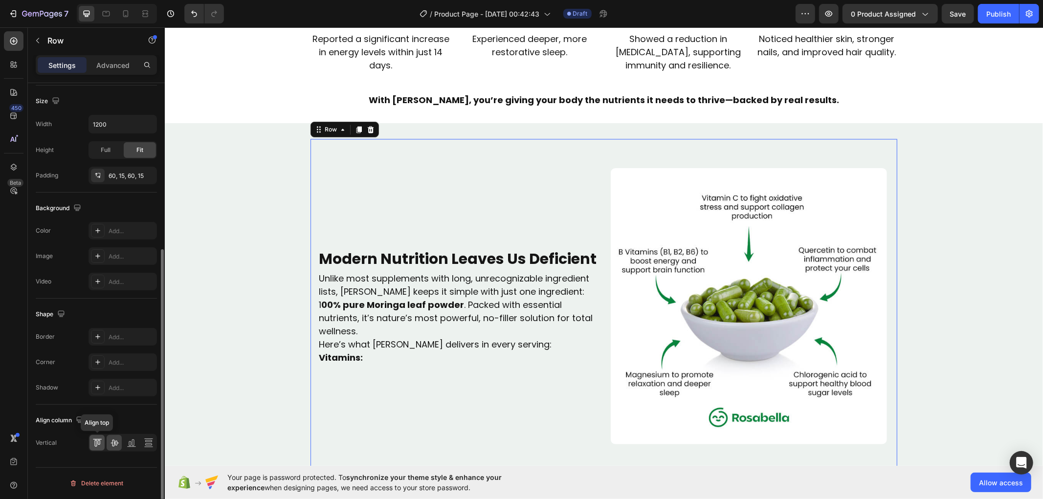
click at [93, 443] on icon at bounding box center [97, 443] width 10 height 10
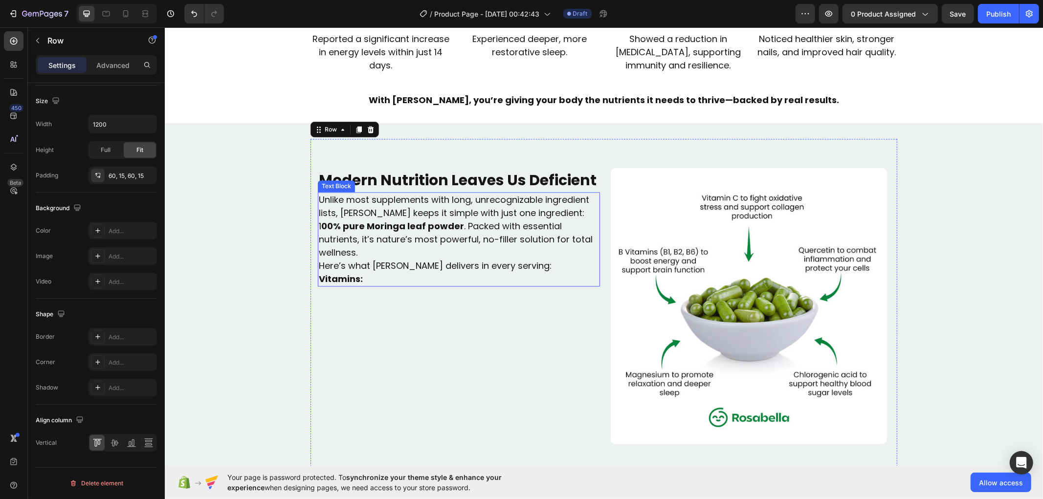
click at [359, 250] on p "Unlike most supplements with long, unrecognizable ingredient lists, [PERSON_NAM…" at bounding box center [458, 226] width 280 height 66
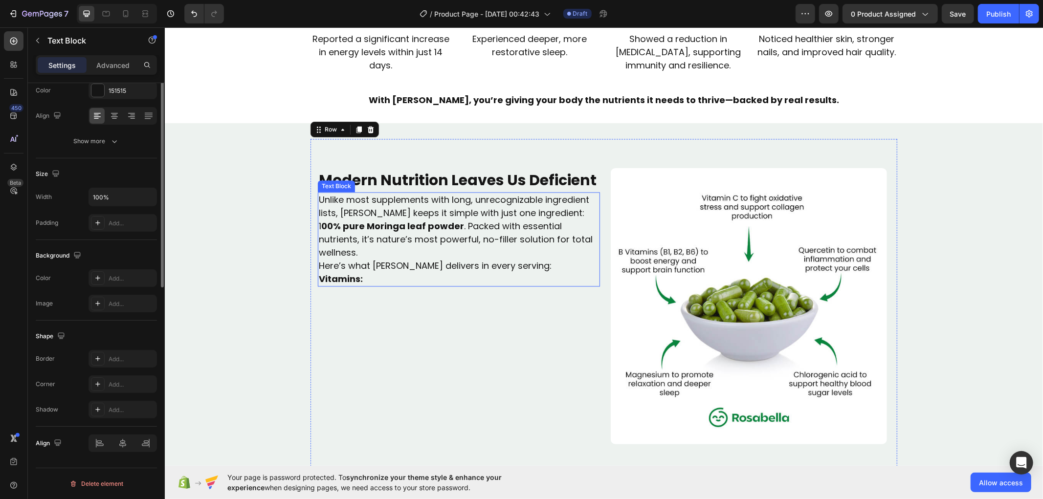
scroll to position [0, 0]
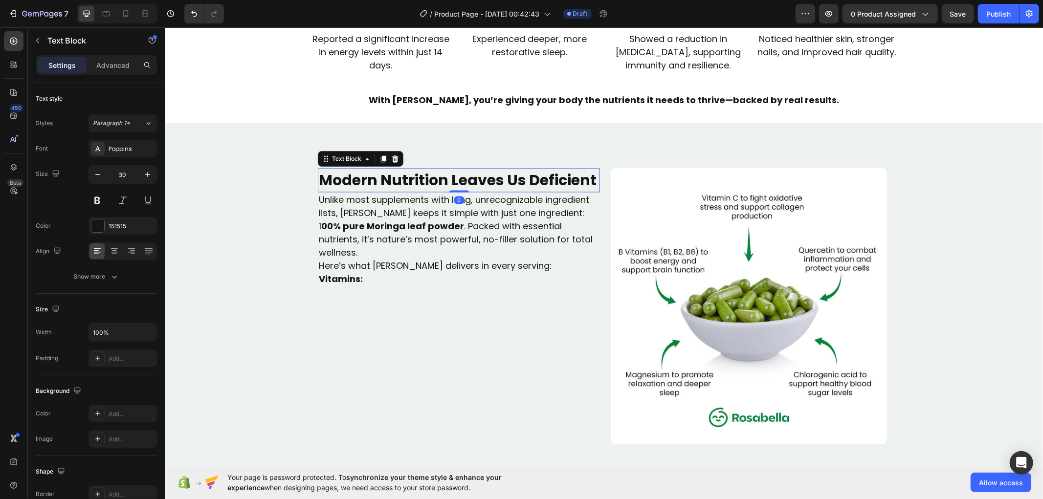
click at [375, 174] on strong "Modern Nutrition Leaves Us Deficient" at bounding box center [457, 179] width 278 height 21
click at [317, 192] on div "Unlike most supplements with long, unrecognizable ingredient lists, [PERSON_NAM…" at bounding box center [458, 239] width 282 height 94
click at [340, 185] on div "Text Block" at bounding box center [345, 182] width 33 height 9
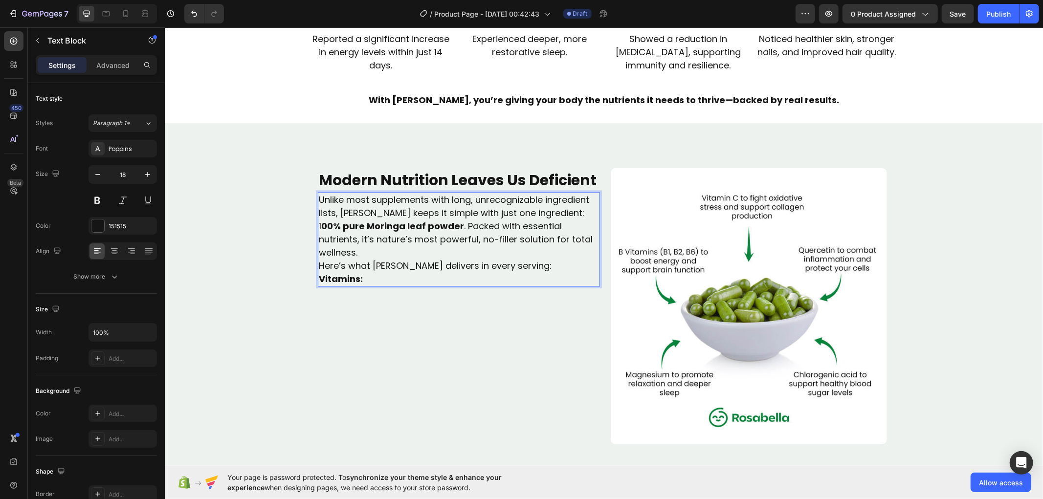
click at [328, 199] on p "Unlike most supplements with long, unrecognizable ingredient lists, [PERSON_NAM…" at bounding box center [458, 226] width 280 height 66
click at [318, 188] on strong "Modern Nutrition Leaves Us Deficient" at bounding box center [457, 179] width 278 height 21
click at [318, 197] on p "Unlike most supplements with long, unrecognizable ingredient lists, [PERSON_NAM…" at bounding box center [458, 226] width 280 height 66
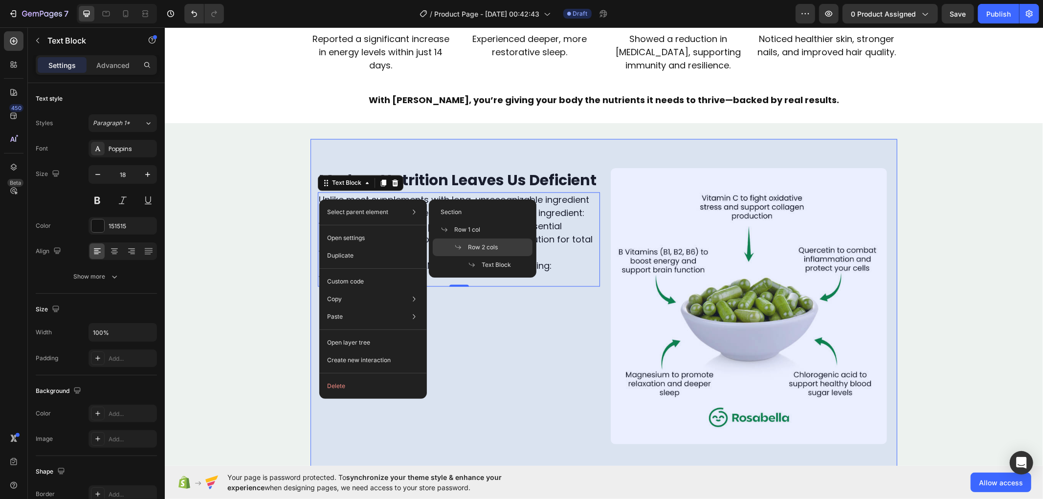
click at [485, 247] on span "Row 2 cols" at bounding box center [483, 247] width 30 height 9
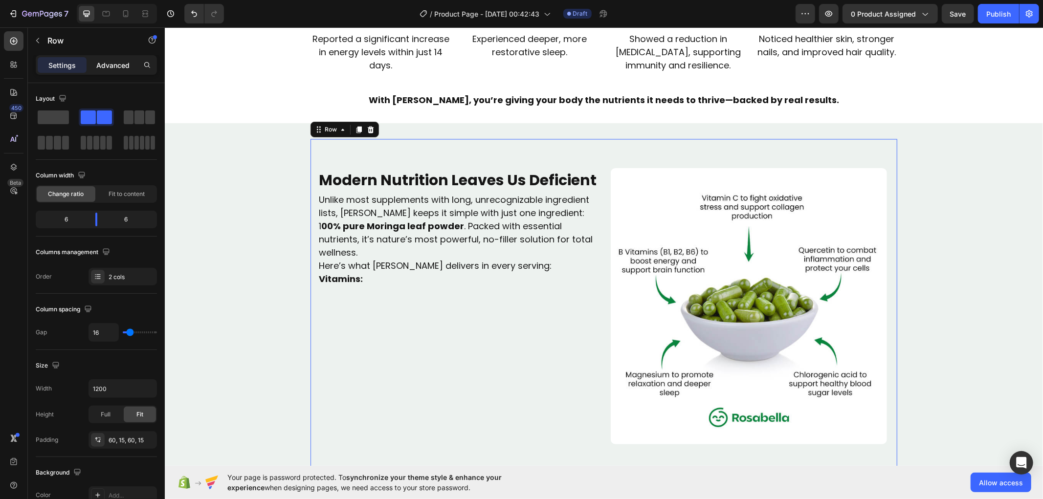
click at [124, 65] on p "Advanced" at bounding box center [112, 65] width 33 height 10
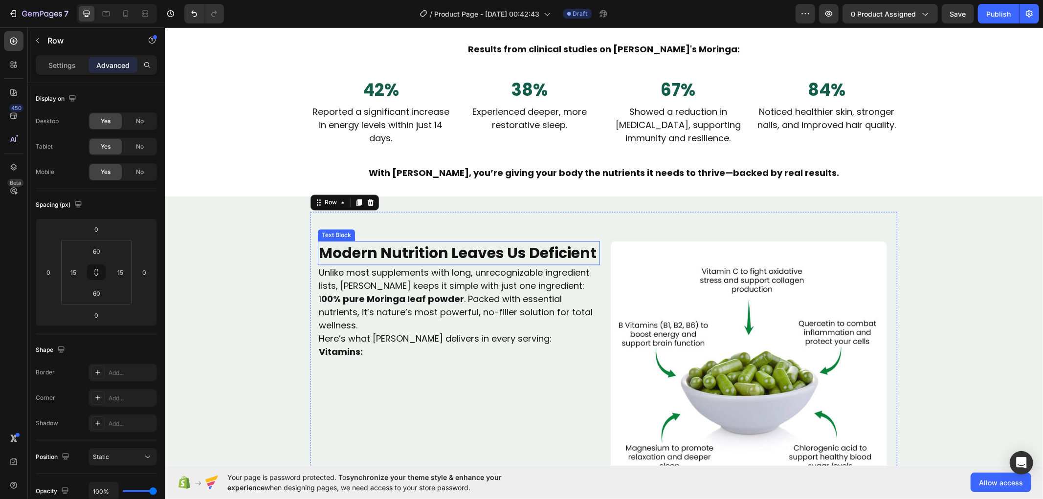
scroll to position [1564, 0]
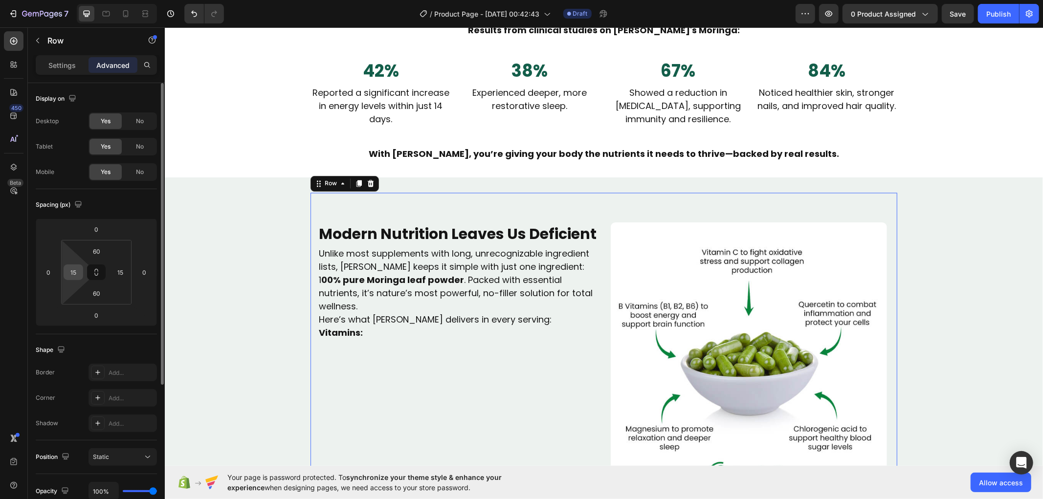
click at [80, 272] on input "15" at bounding box center [73, 272] width 15 height 15
type input "0"
click at [119, 272] on input "15" at bounding box center [120, 272] width 15 height 15
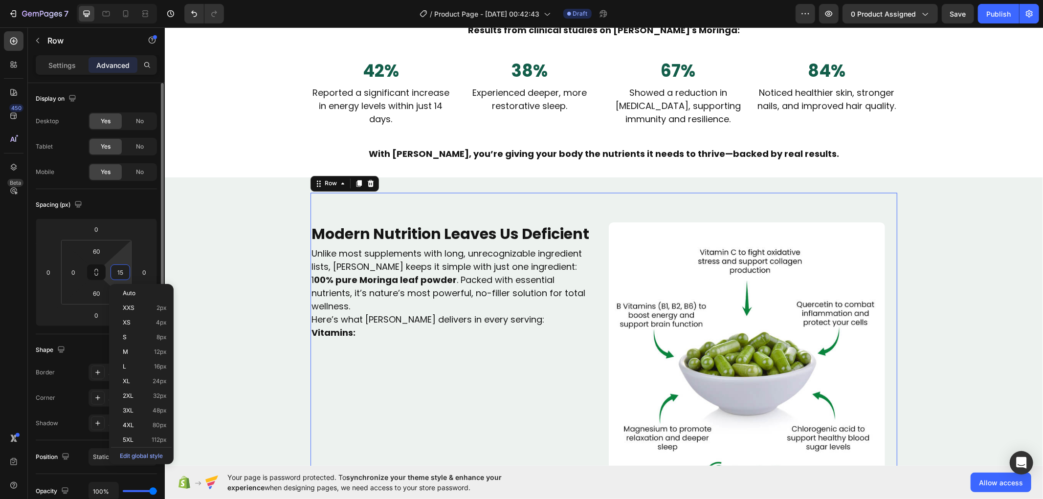
type input "0"
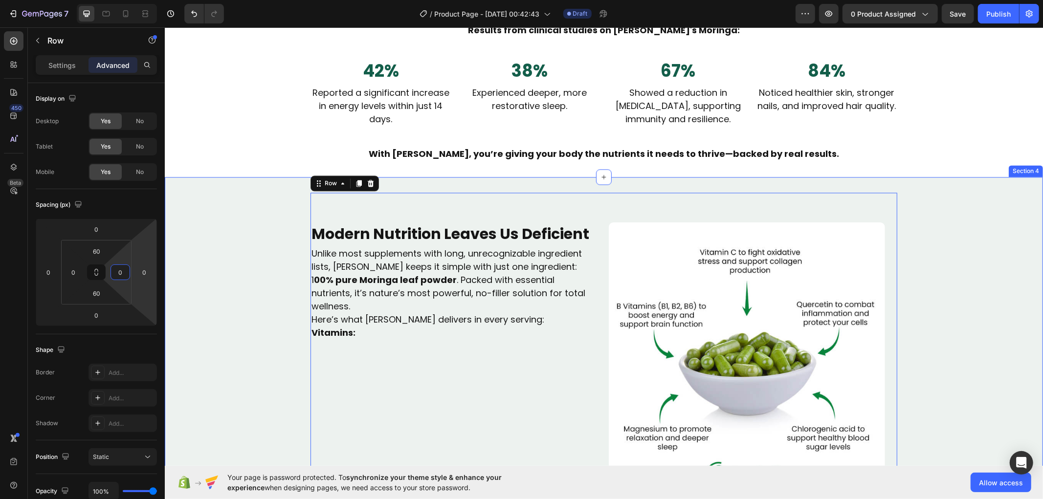
click at [249, 304] on div "Modern Nutrition Leaves Us Deficient Text Block Video Unlike most supplements w…" at bounding box center [603, 364] width 878 height 343
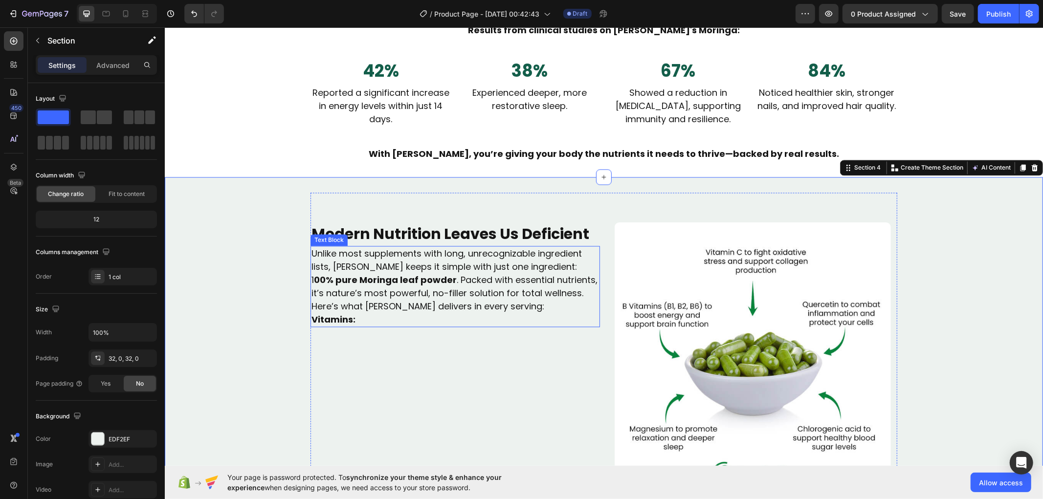
click at [577, 292] on p "Unlike most supplements with long, unrecognizable ingredient lists, [PERSON_NAM…" at bounding box center [454, 273] width 287 height 53
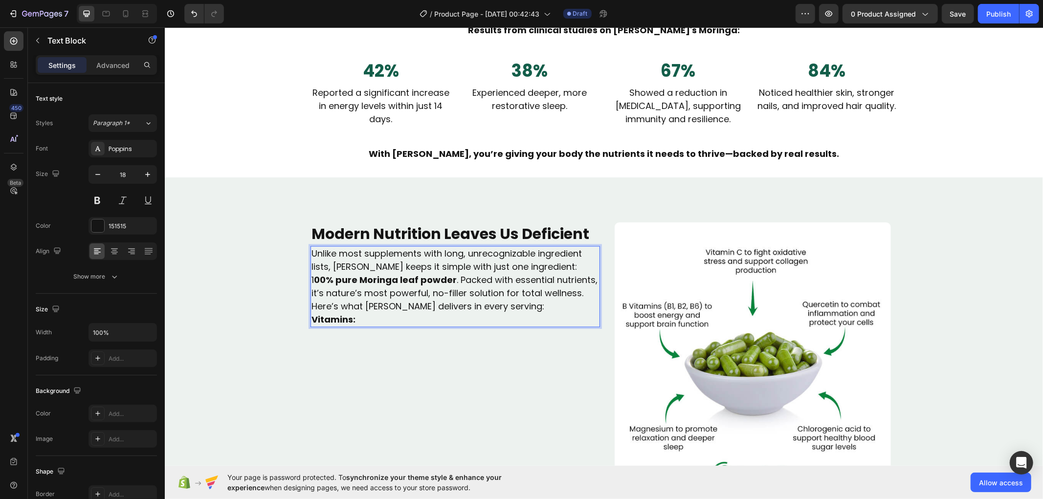
click at [578, 292] on p "Unlike most supplements with long, unrecognizable ingredient lists, [PERSON_NAM…" at bounding box center [454, 273] width 287 height 53
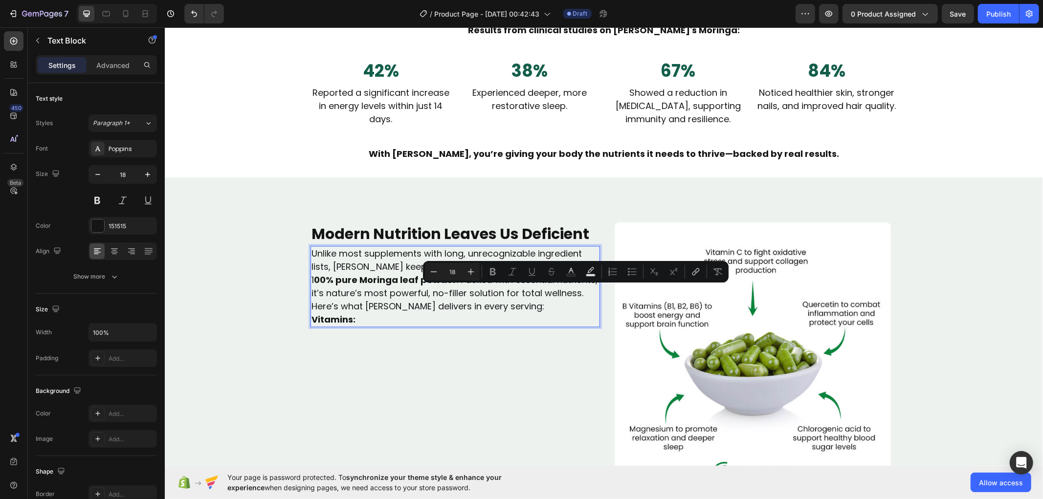
click at [578, 292] on p "Unlike most supplements with long, unrecognizable ingredient lists, [PERSON_NAM…" at bounding box center [454, 273] width 287 height 53
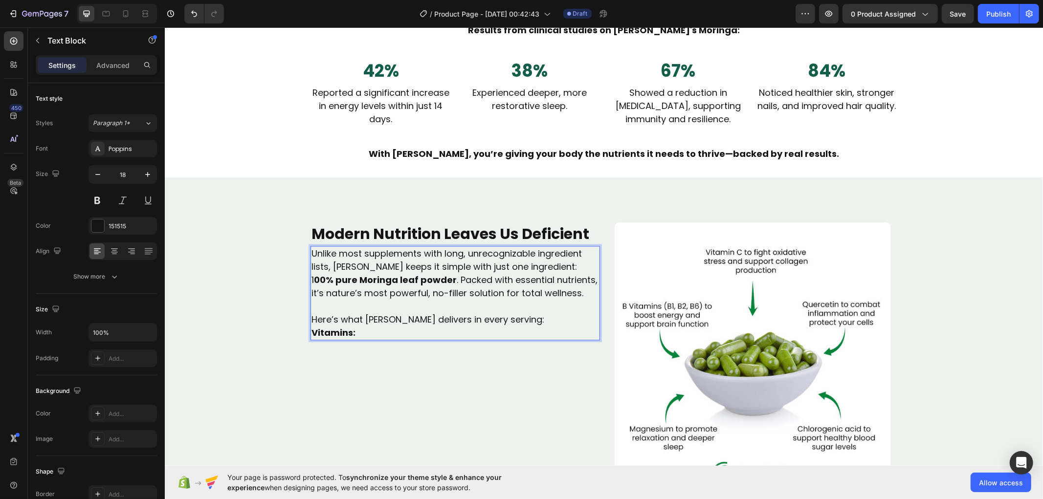
click at [554, 320] on p "Here’s what [PERSON_NAME] delivers in every serving:" at bounding box center [454, 319] width 287 height 13
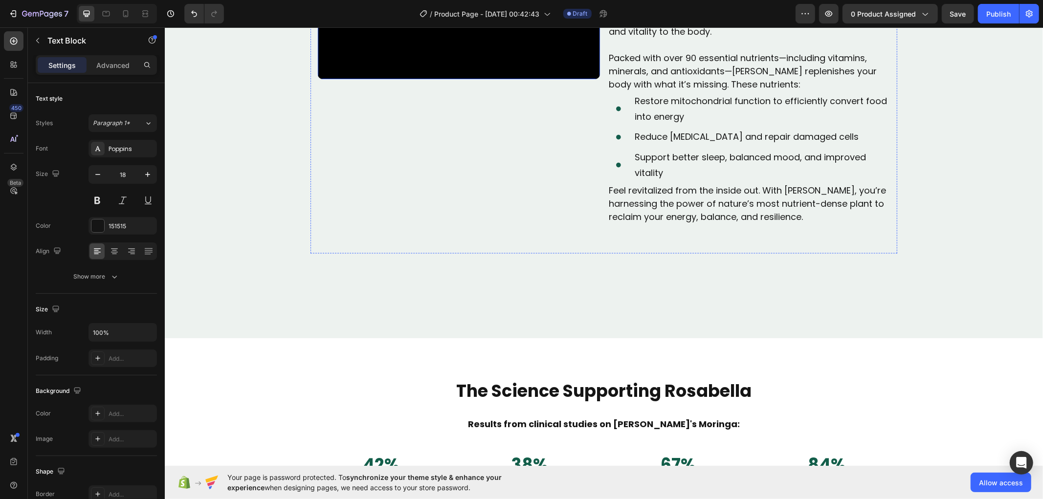
scroll to position [1160, 0]
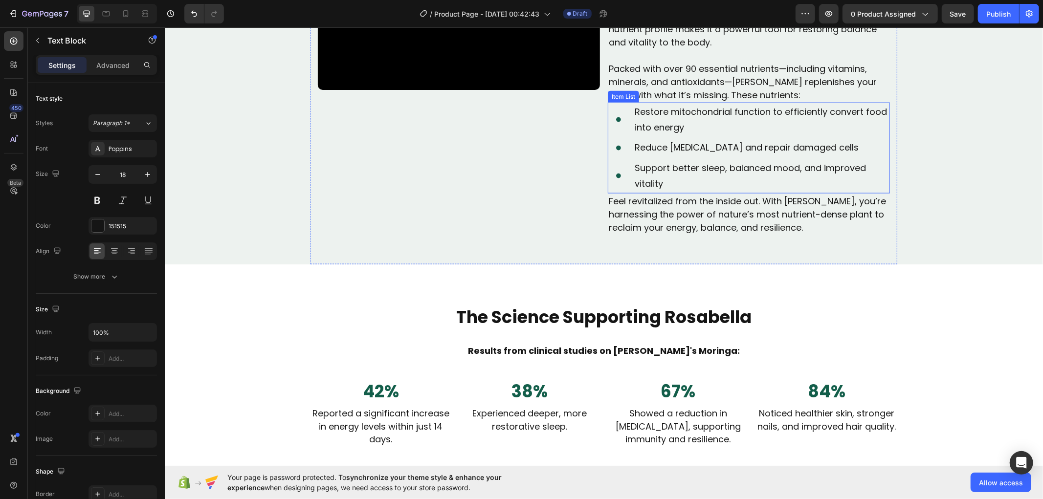
click at [608, 186] on icon at bounding box center [618, 176] width 22 height 22
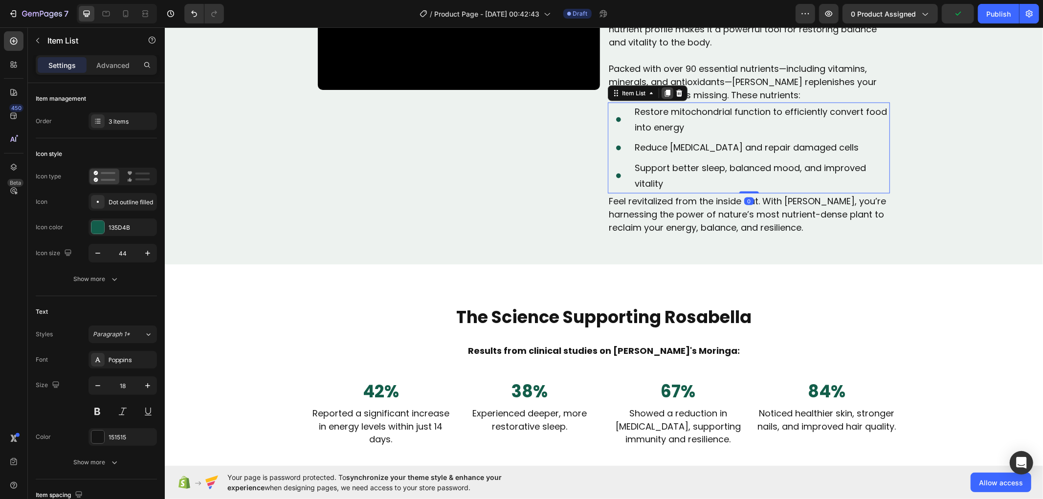
click at [663, 97] on icon at bounding box center [667, 93] width 8 height 8
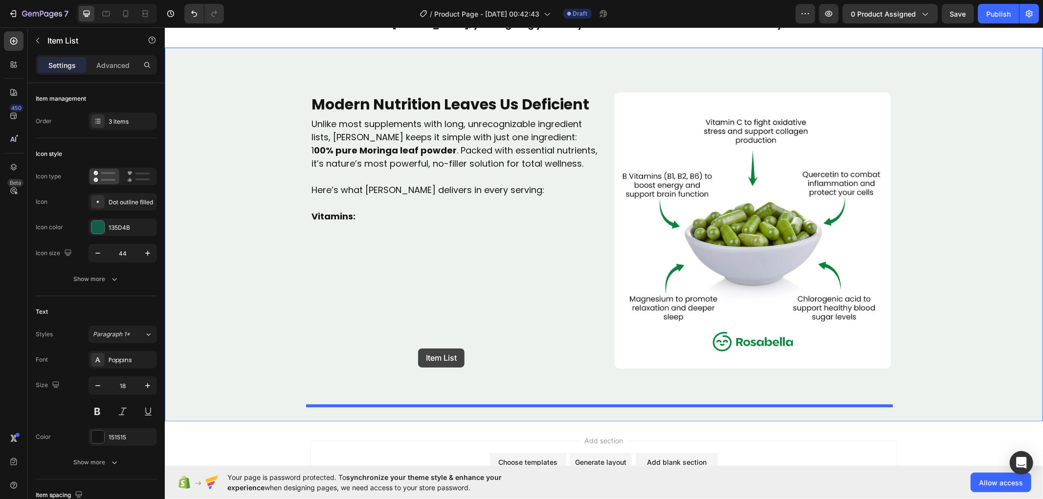
scroll to position [1801, 0]
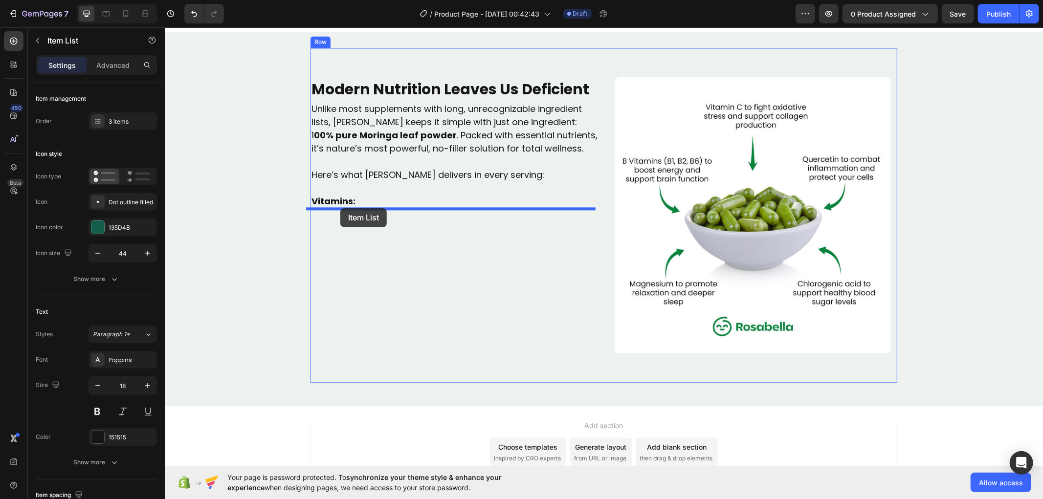
drag, startPoint x: 612, startPoint y: 270, endPoint x: 340, endPoint y: 208, distance: 279.7
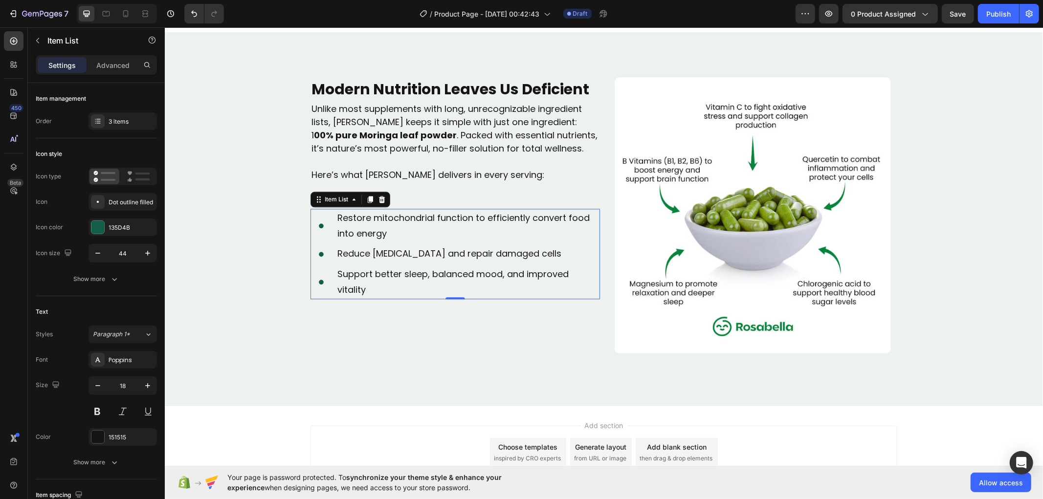
click at [384, 223] on p "Restore mitochondrial function to efficiently convert food into energy" at bounding box center [467, 226] width 261 height 32
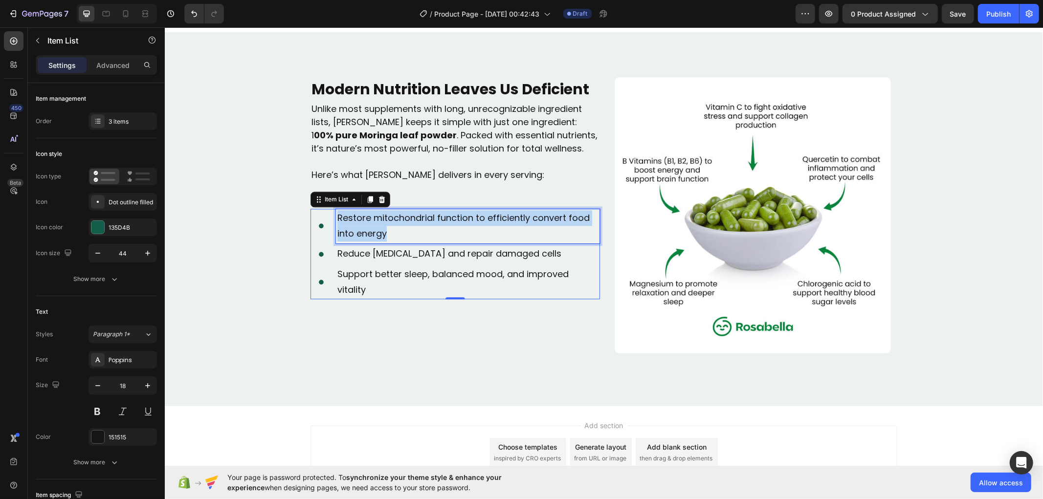
click at [384, 223] on p "Restore mitochondrial function to efficiently convert food into energy" at bounding box center [467, 226] width 261 height 32
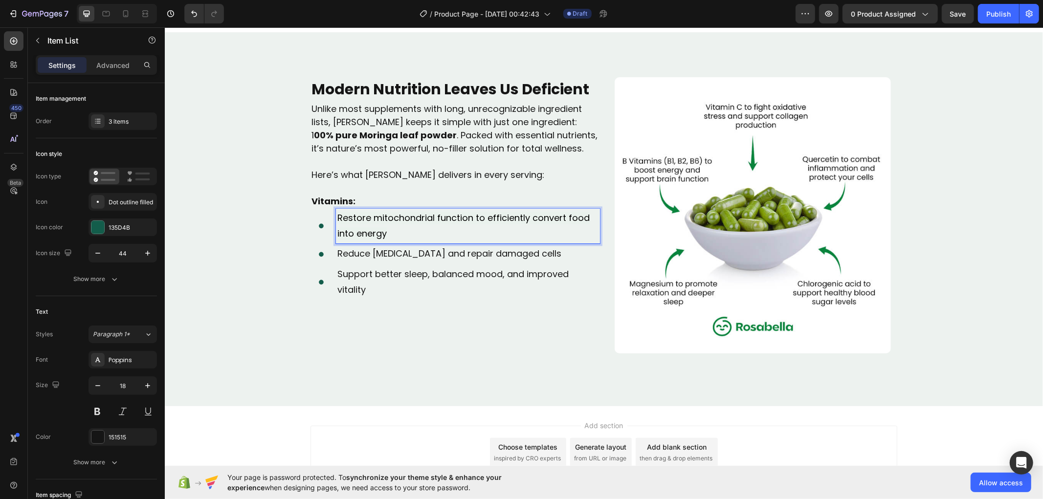
click at [384, 223] on span "Restore mitochondrial function to efficiently convert food into energy" at bounding box center [463, 225] width 252 height 28
click at [390, 230] on p "Restore mitochondrial function to efficiently convert food into energy" at bounding box center [467, 226] width 261 height 32
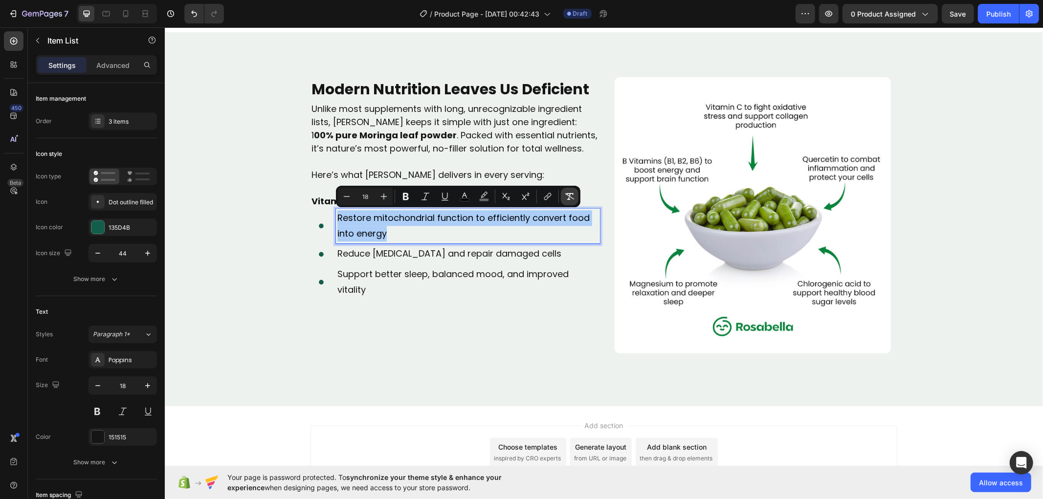
click at [575, 198] on button "Remove Format" at bounding box center [570, 197] width 18 height 18
click at [402, 250] on p "Reduce oxidative stress and repair damaged cells" at bounding box center [467, 253] width 261 height 16
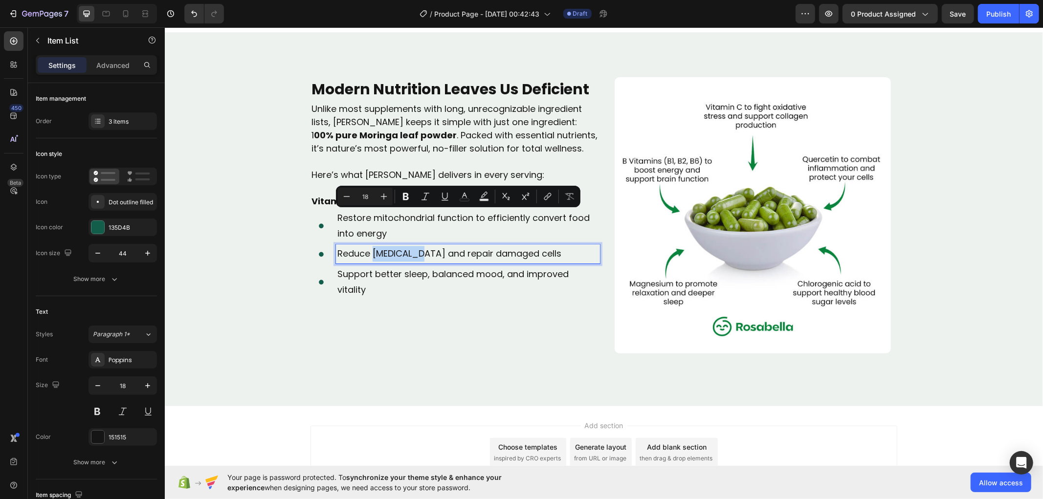
click at [402, 250] on p "Reduce oxidative stress and repair damaged cells" at bounding box center [467, 253] width 261 height 16
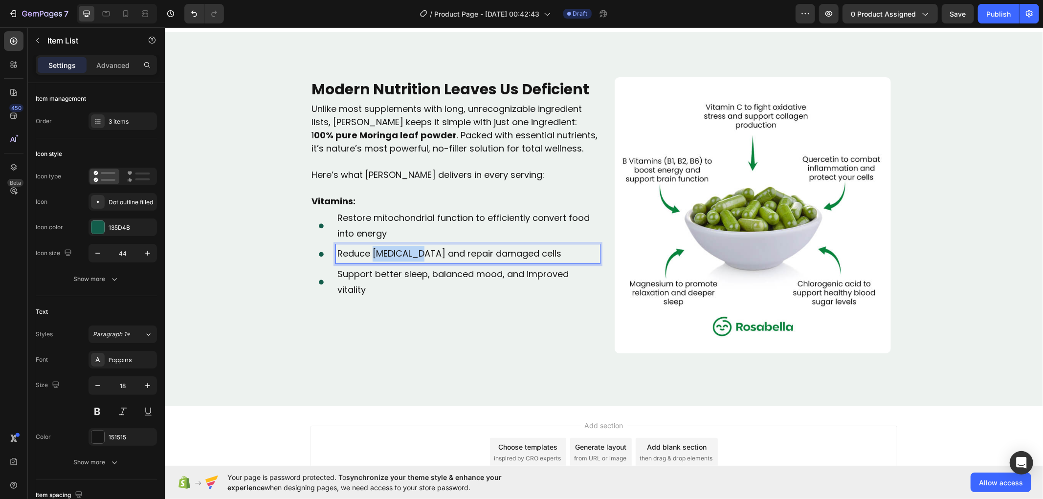
click at [402, 250] on p "Reduce oxidative stress and repair damaged cells" at bounding box center [467, 253] width 261 height 16
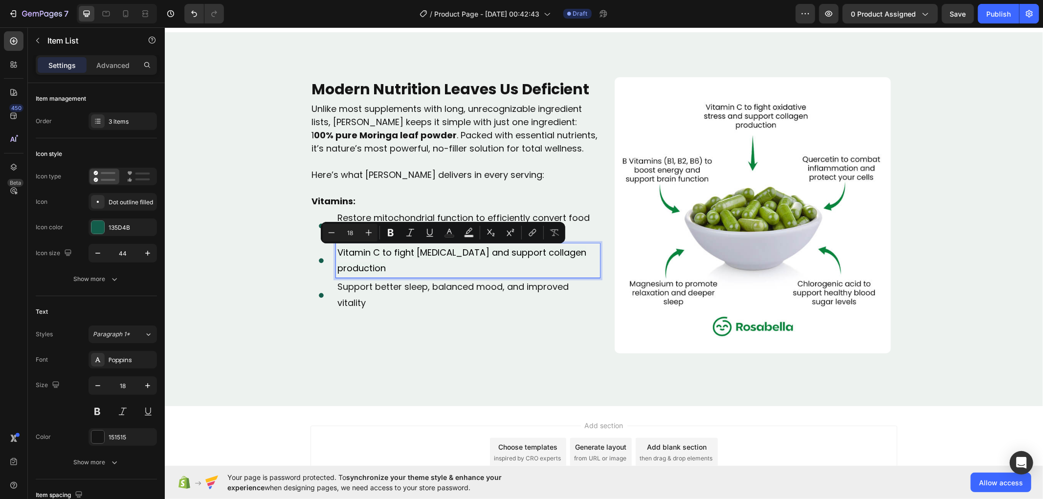
scroll to position [1799, 0]
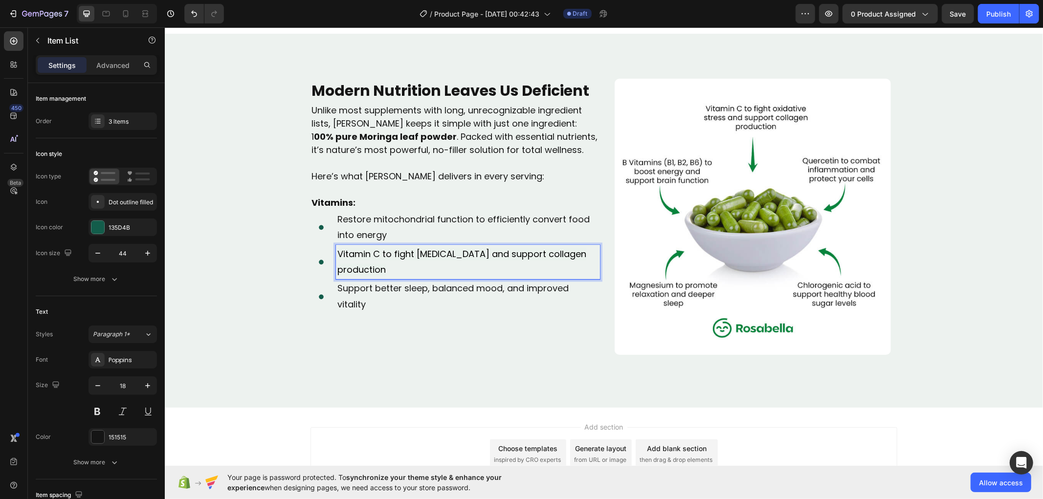
click at [394, 261] on p "Vitamin C to fight oxidative stress and support collagen production" at bounding box center [467, 262] width 261 height 32
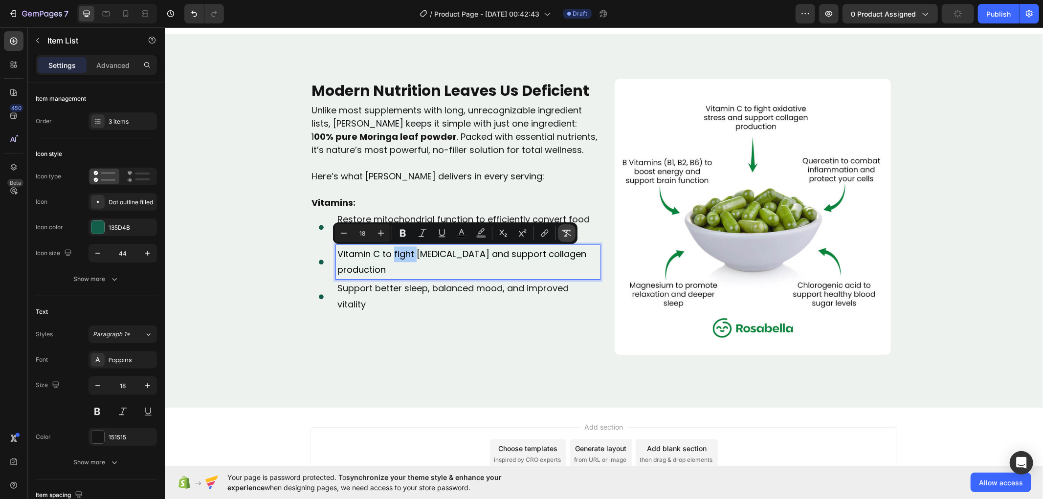
click at [565, 234] on icon "Editor contextual toolbar" at bounding box center [567, 233] width 10 height 10
click at [398, 260] on p "Vitamin C to fight oxidative stress and support collagen production" at bounding box center [467, 262] width 261 height 32
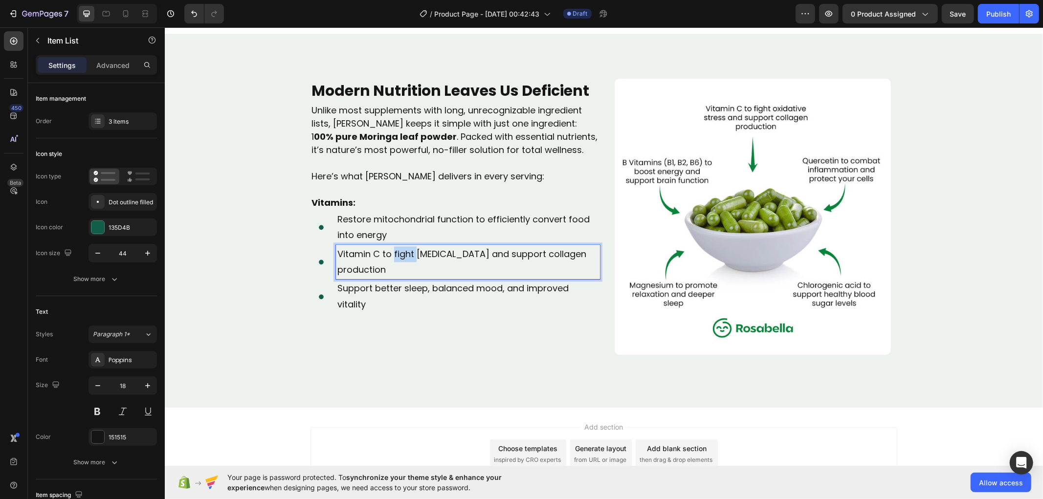
click at [398, 260] on p "Vitamin C to fight oxidative stress and support collagen production" at bounding box center [467, 262] width 261 height 32
click at [394, 259] on span "B Vitamins (B1, B2, B6) to boost energy and support brain function" at bounding box center [461, 261] width 249 height 28
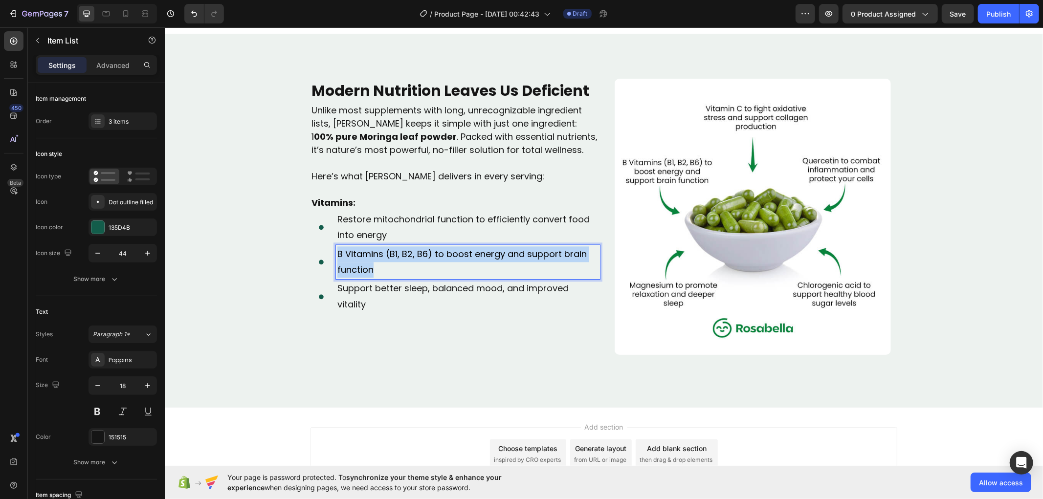
click at [394, 259] on span "B Vitamins (B1, B2, B6) to boost energy and support brain function" at bounding box center [461, 261] width 249 height 28
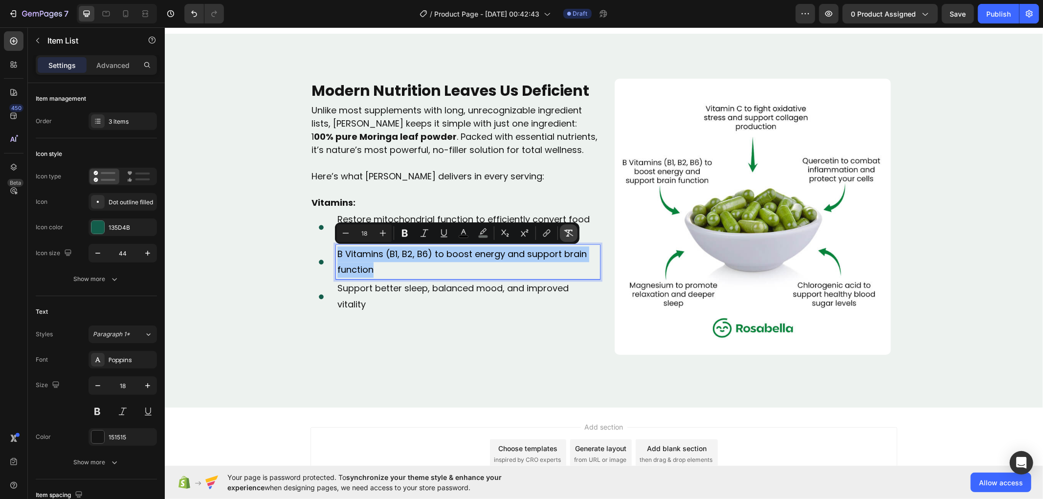
click at [573, 232] on button "Remove Format" at bounding box center [569, 233] width 18 height 18
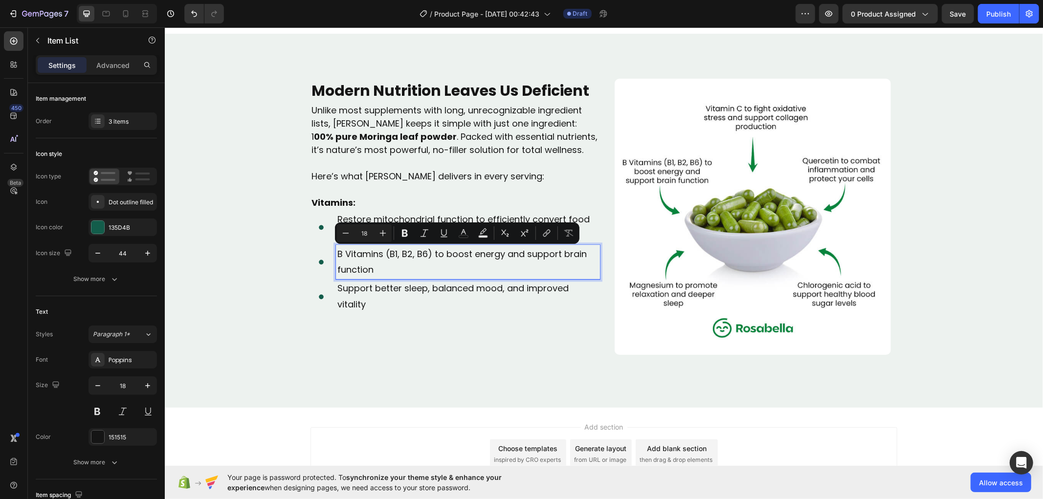
drag, startPoint x: 512, startPoint y: 279, endPoint x: 508, endPoint y: 287, distance: 9.0
click at [512, 280] on div "Support better sleep, balanced mood, and improved vitality" at bounding box center [467, 296] width 264 height 35
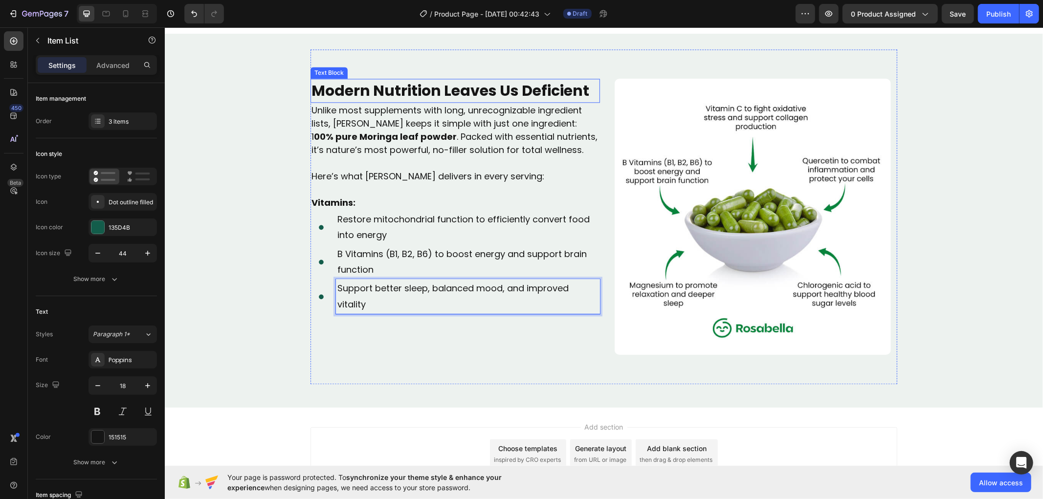
click at [438, 136] on strong "00% pure Moringa leaf powder" at bounding box center [384, 136] width 143 height 12
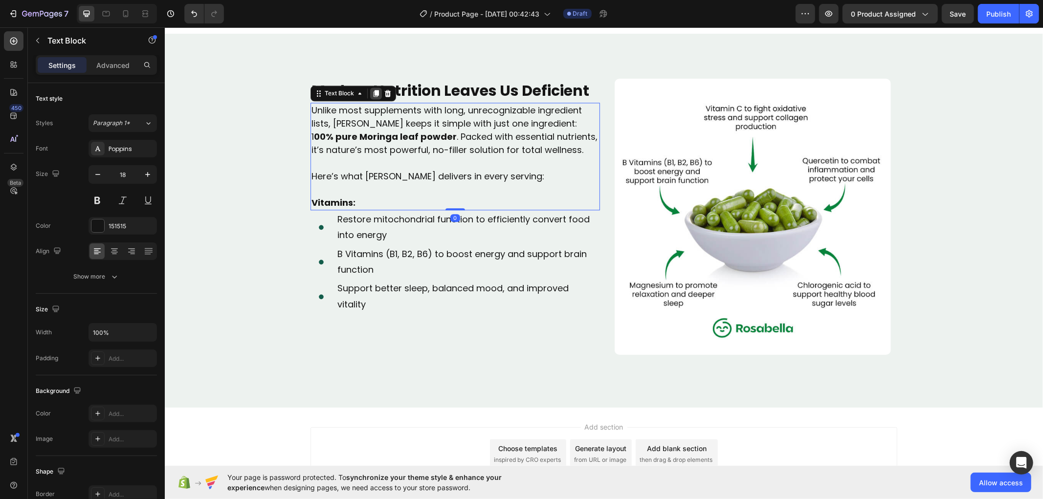
click at [373, 88] on div at bounding box center [375, 93] width 12 height 12
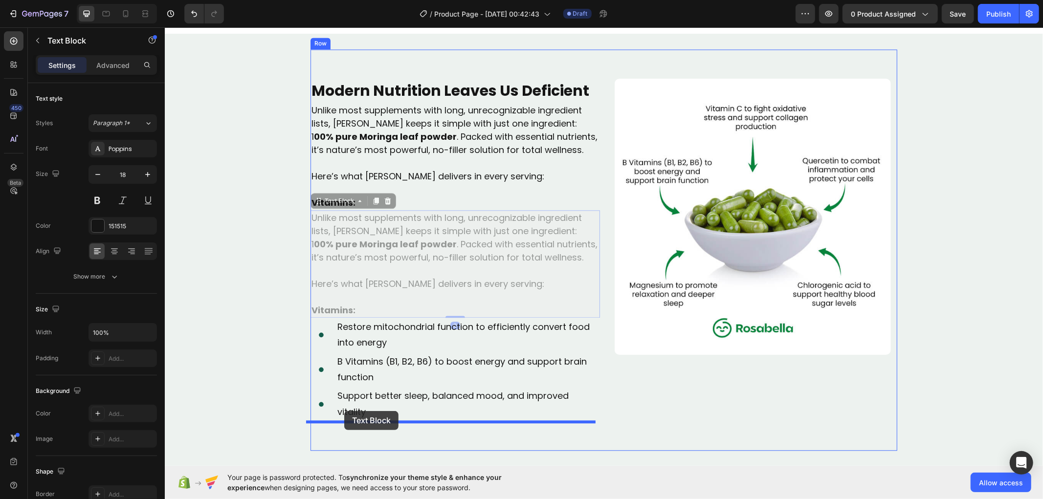
drag, startPoint x: 312, startPoint y: 201, endPoint x: 344, endPoint y: 411, distance: 211.5
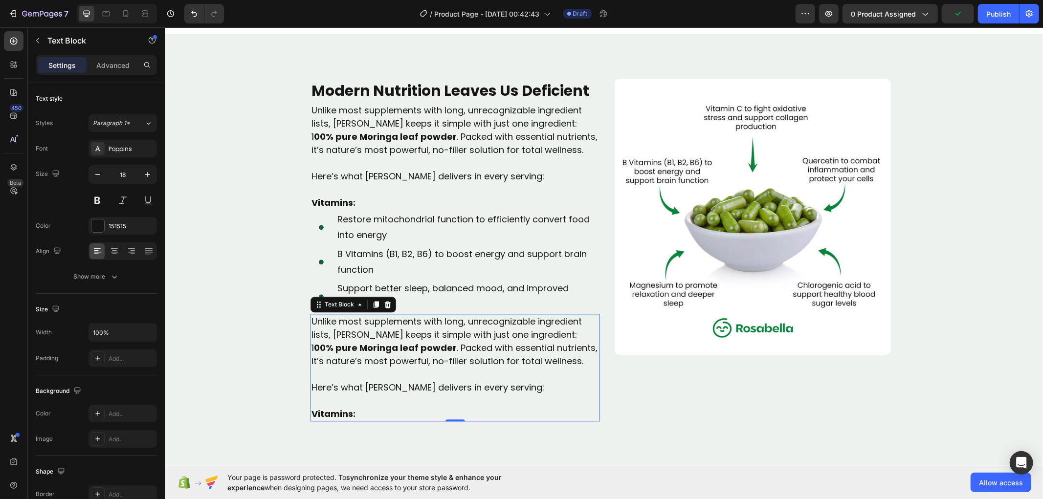
click at [369, 359] on p "Unlike most supplements with long, unrecognizable ingredient lists, [PERSON_NAM…" at bounding box center [454, 340] width 287 height 53
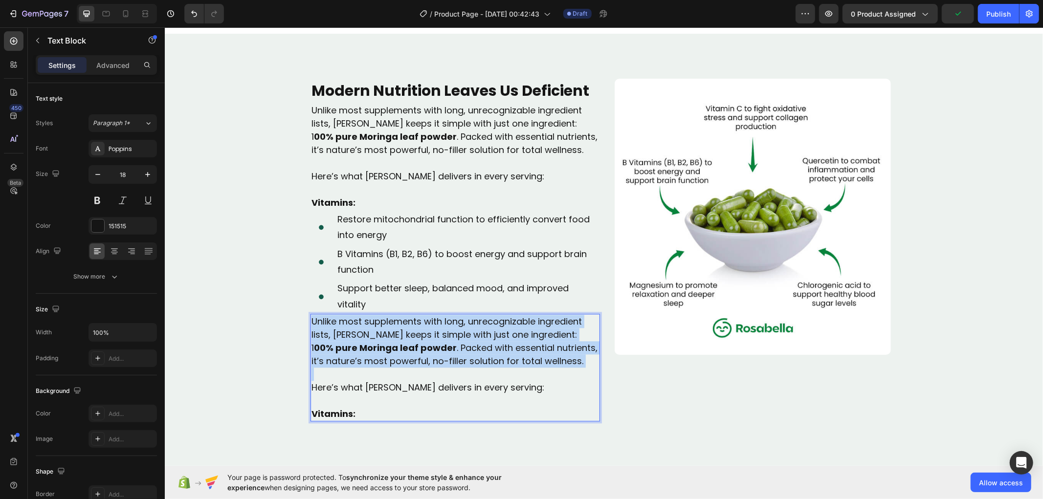
click at [369, 359] on p "Unlike most supplements with long, unrecognizable ingredient lists, [PERSON_NAM…" at bounding box center [454, 340] width 287 height 53
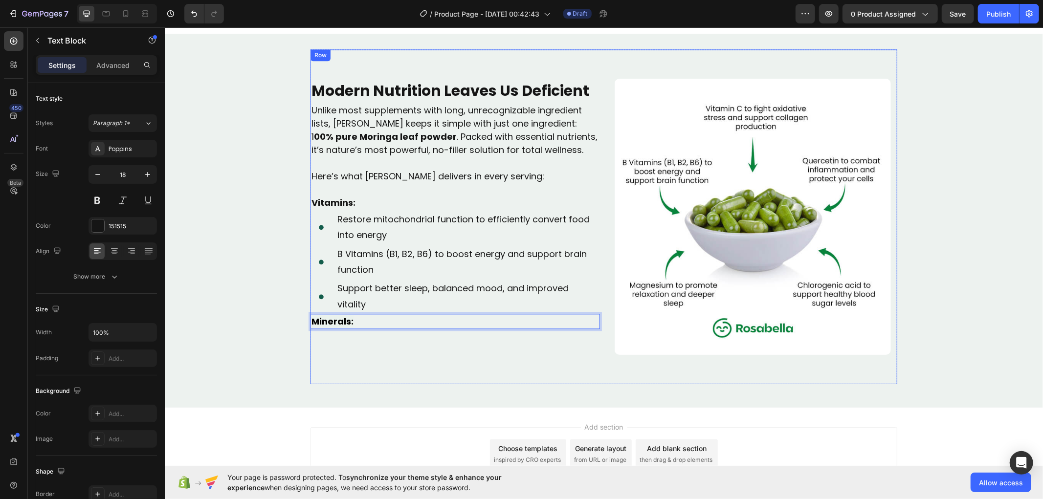
click at [368, 342] on div "Modern Nutrition Leaves Us Deficient Text Block Video Unlike most supplements w…" at bounding box center [454, 216] width 289 height 276
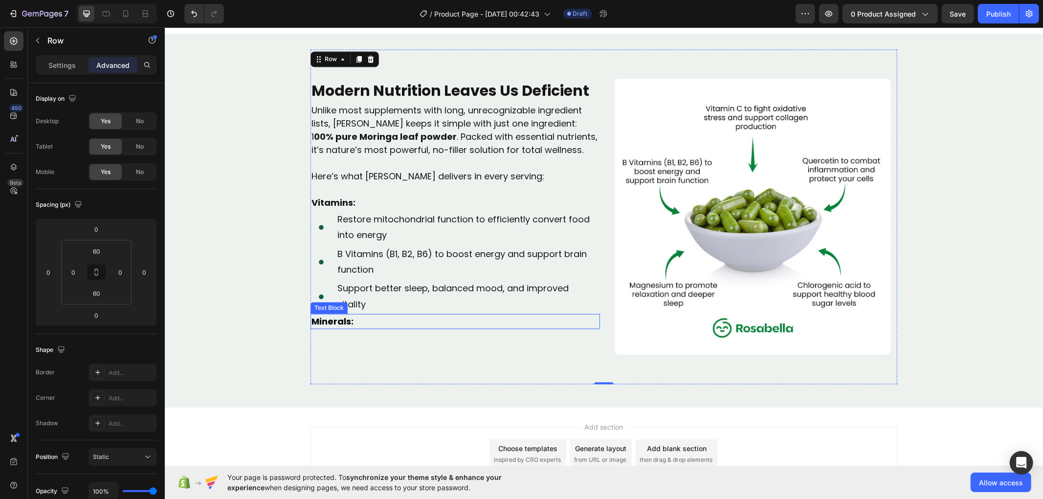
click at [358, 324] on p "Minerals:" at bounding box center [454, 320] width 287 height 13
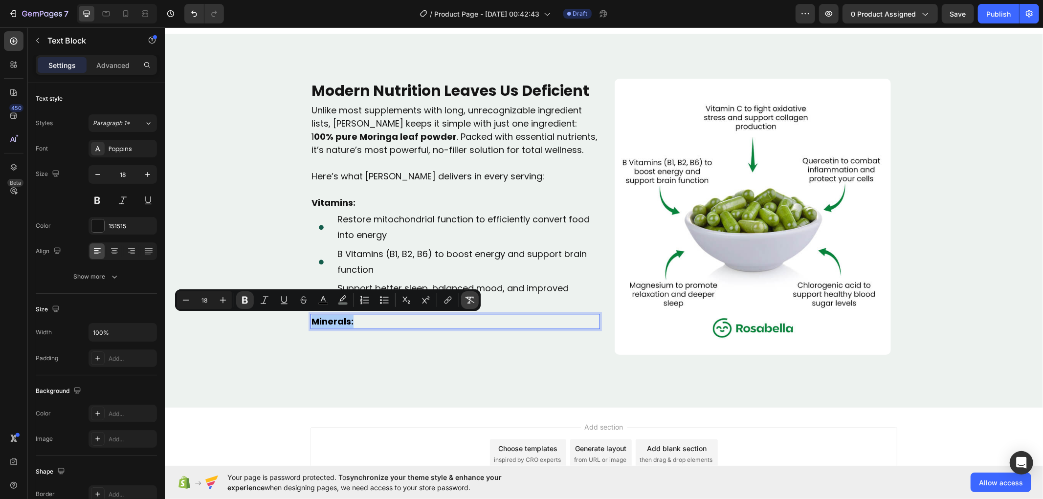
click at [473, 300] on icon "Editor contextual toolbar" at bounding box center [470, 300] width 10 height 10
click at [250, 300] on button "Bold" at bounding box center [245, 300] width 18 height 18
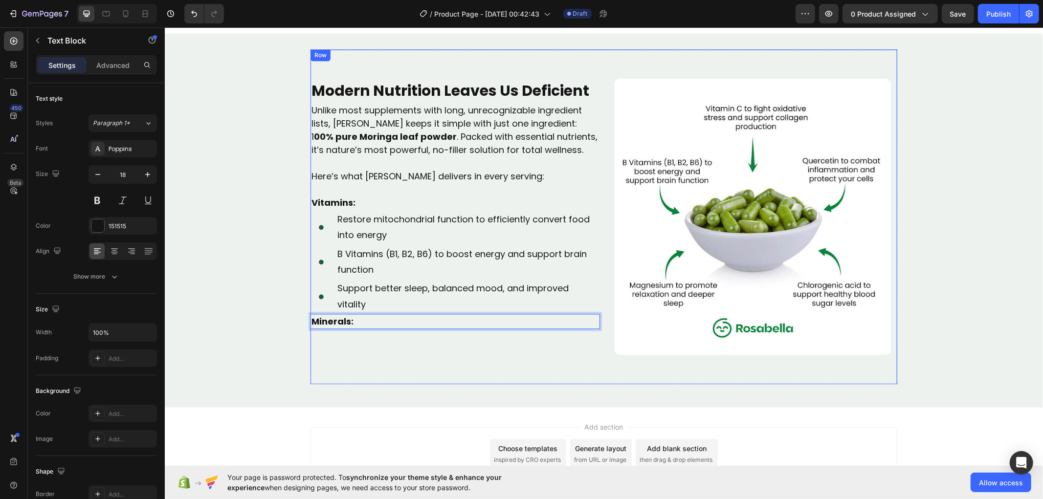
click at [344, 353] on div "Modern Nutrition Leaves Us Deficient Text Block Video Unlike most supplements w…" at bounding box center [454, 216] width 289 height 276
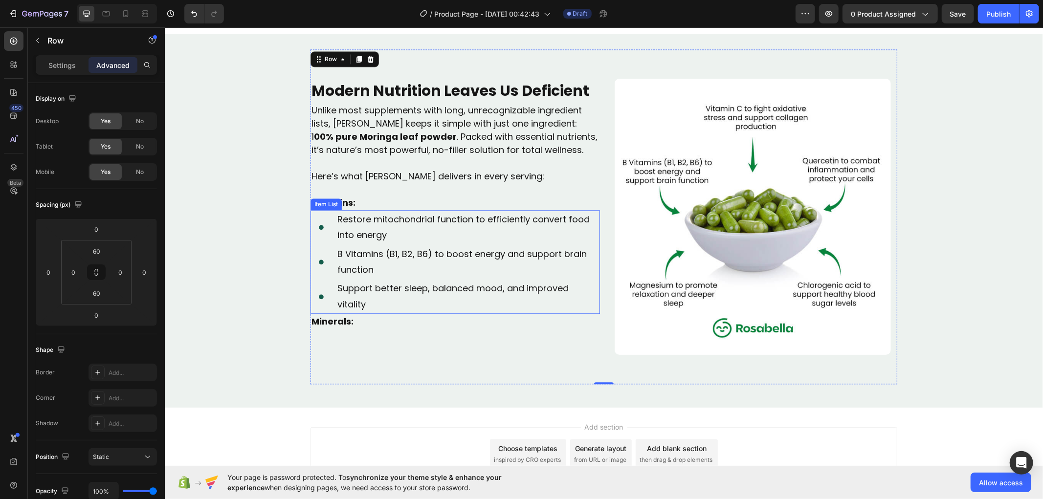
click at [316, 308] on div "Support better sleep, balanced mood, and improved vitality" at bounding box center [454, 296] width 289 height 35
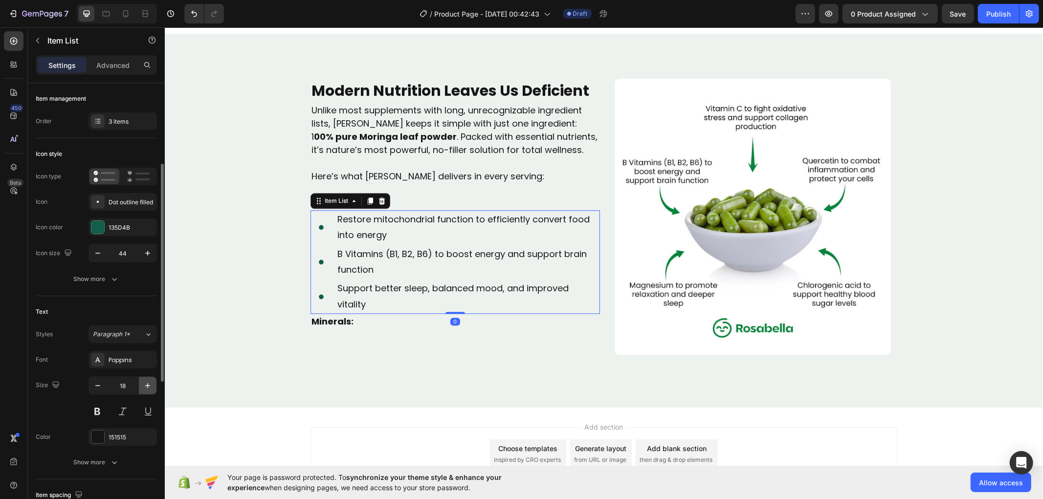
scroll to position [109, 0]
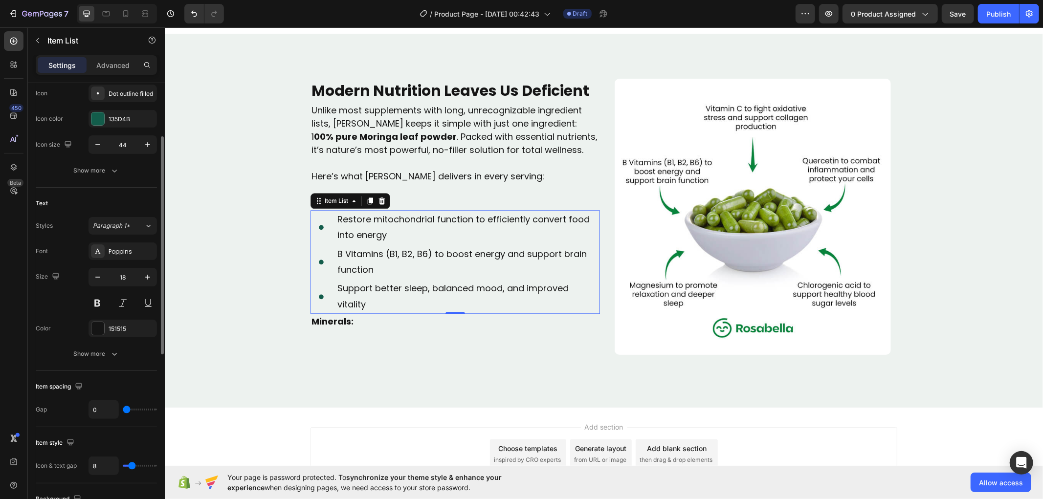
type input "4"
type input "3"
type input "2"
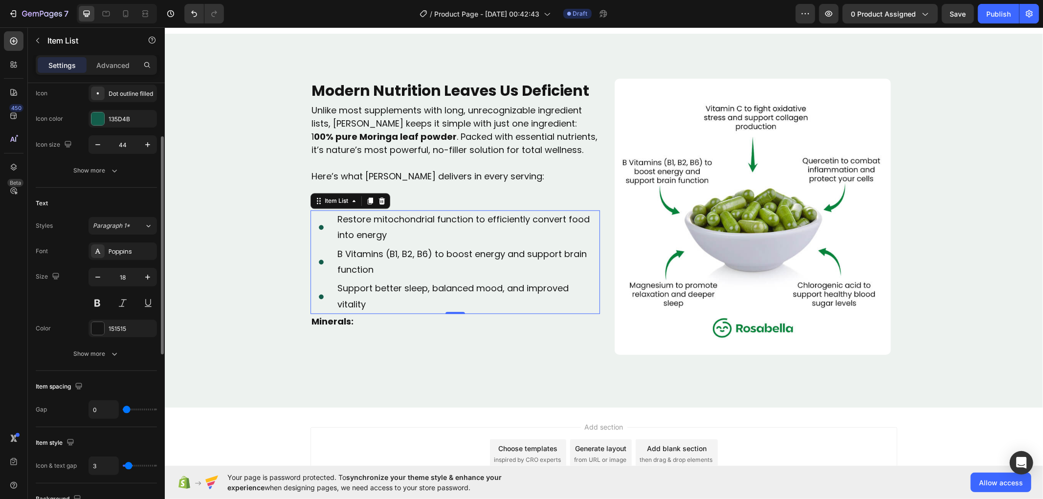
type input "2"
type input "1"
type input "0"
drag, startPoint x: 130, startPoint y: 465, endPoint x: 122, endPoint y: 469, distance: 9.2
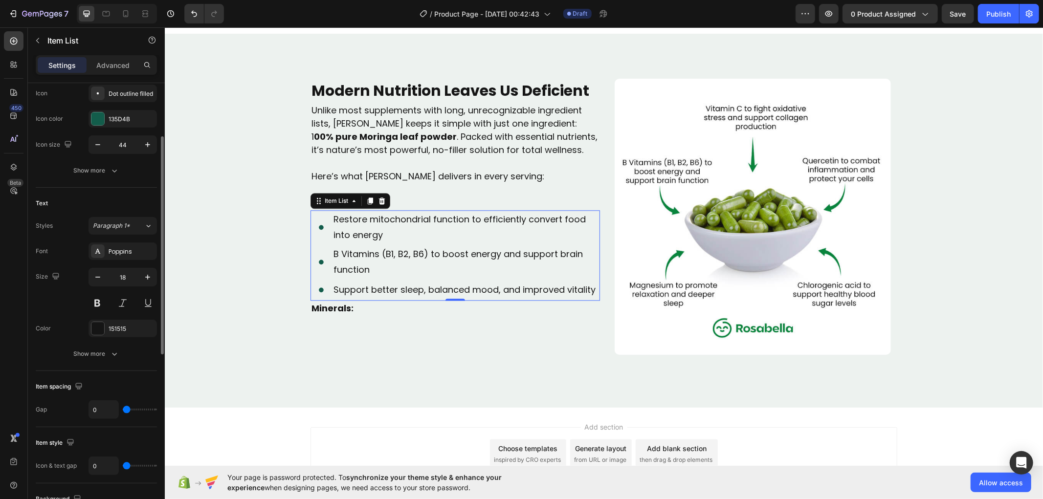
type input "0"
click at [123, 467] on input "range" at bounding box center [140, 466] width 34 height 2
click at [367, 198] on icon at bounding box center [369, 200] width 5 height 7
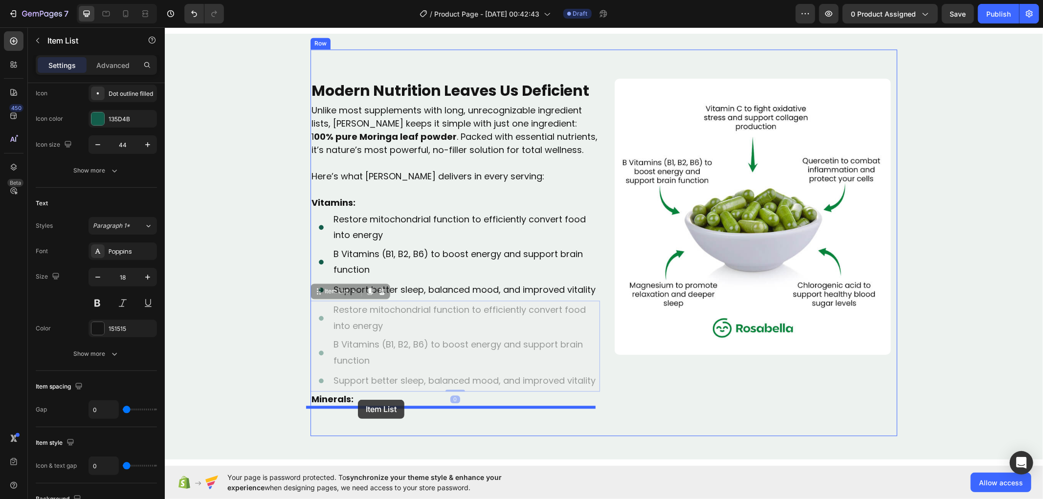
drag, startPoint x: 316, startPoint y: 305, endPoint x: 357, endPoint y: 399, distance: 103.1
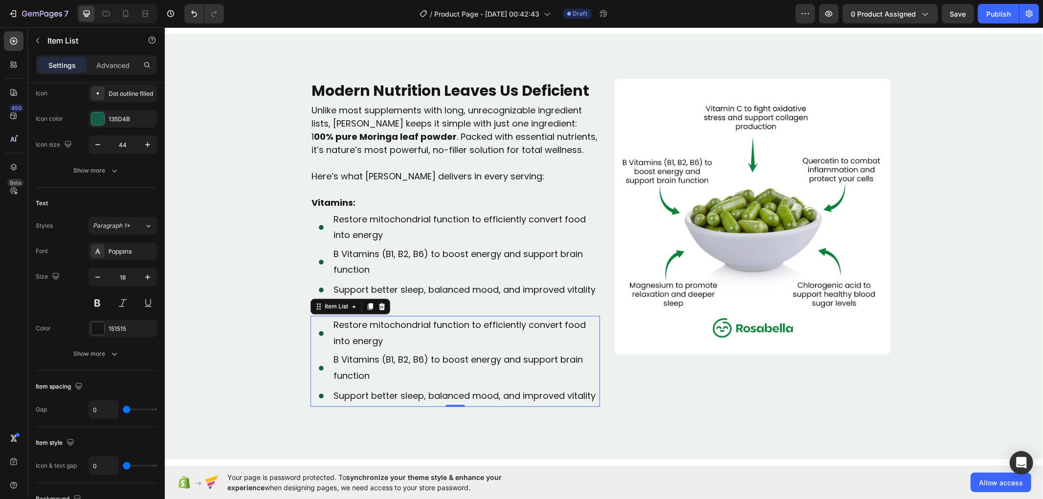
click at [375, 326] on p "Restore mitochondrial function to efficiently convert food into energy" at bounding box center [465, 333] width 265 height 32
click at [374, 326] on p "Restore mitochondrial function to efficiently convert food into energy" at bounding box center [465, 333] width 265 height 32
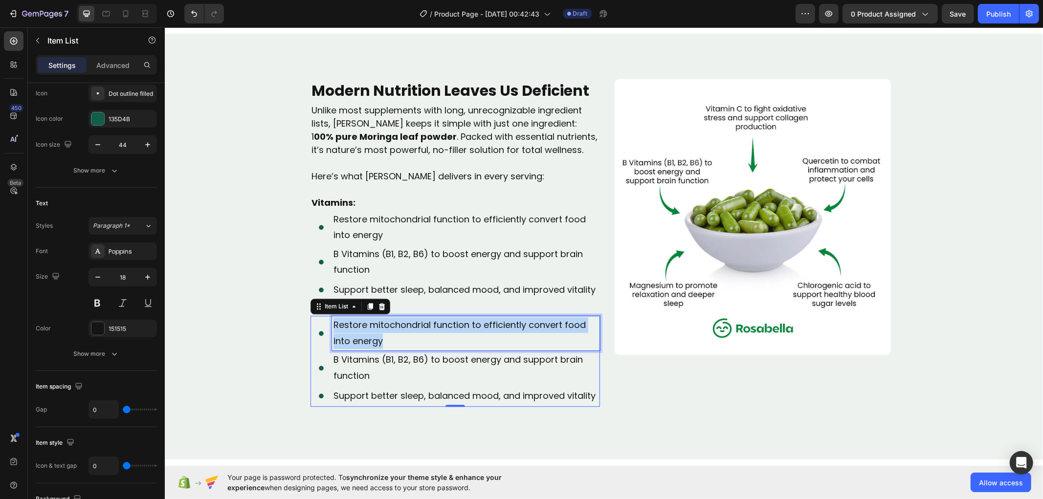
click at [374, 326] on p "Restore mitochondrial function to efficiently convert food into energy" at bounding box center [465, 333] width 265 height 32
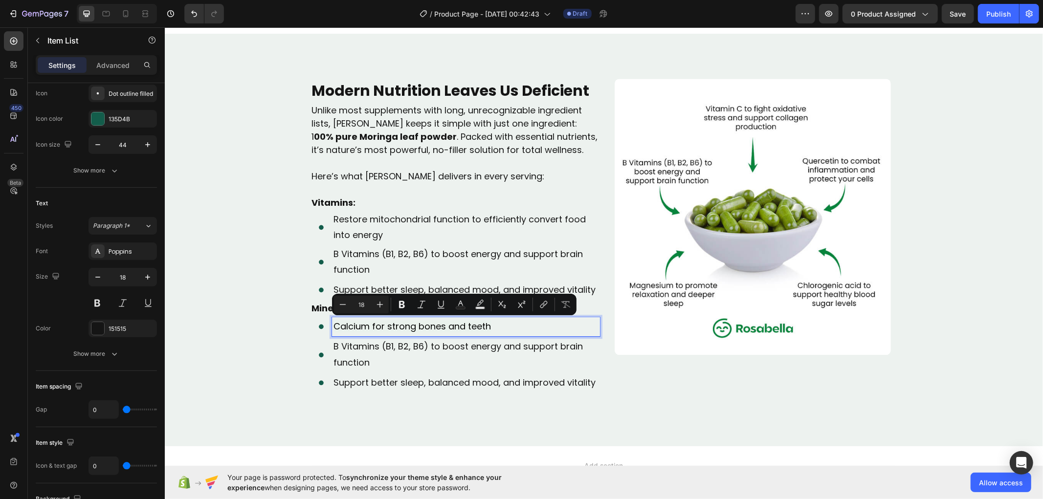
scroll to position [1800, 0]
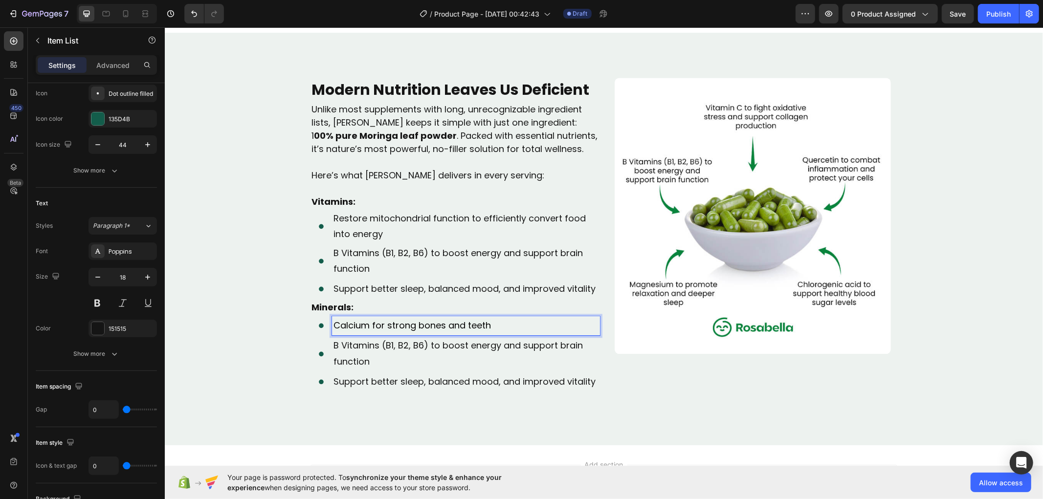
click at [374, 326] on span "Calcium for strong bones and teeth" at bounding box center [411, 325] width 157 height 12
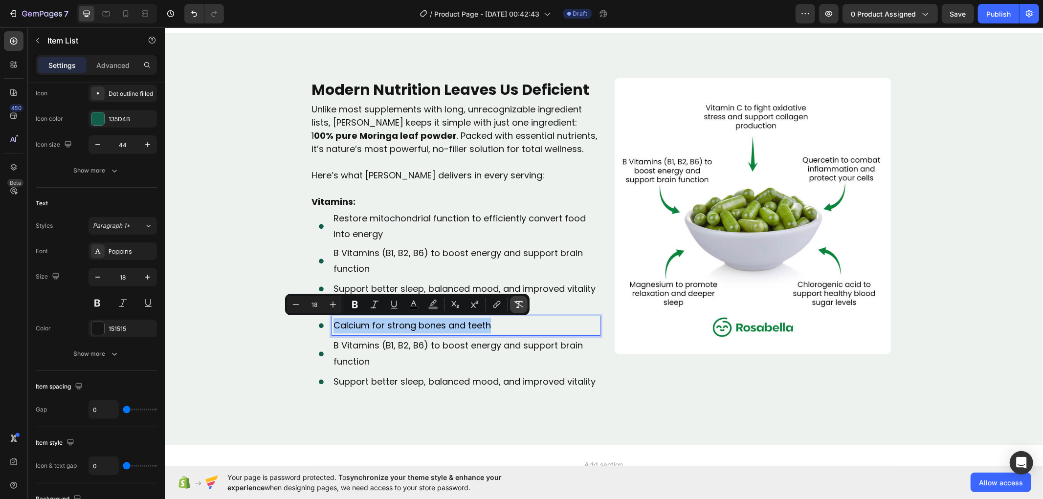
click at [517, 300] on icon "Editor contextual toolbar" at bounding box center [519, 305] width 10 height 10
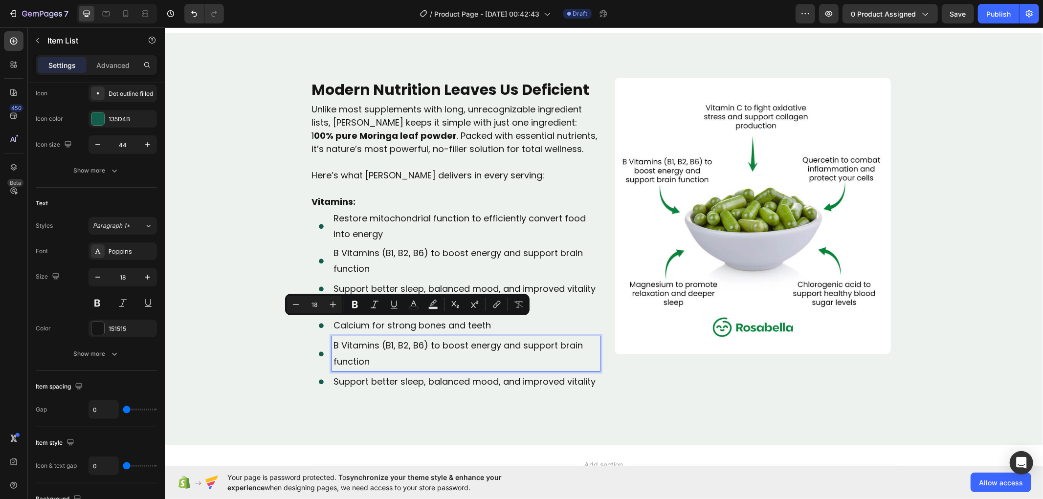
click at [365, 345] on p "B Vitamins (B1, B2, B6) to boost energy and support brain function" at bounding box center [465, 353] width 265 height 32
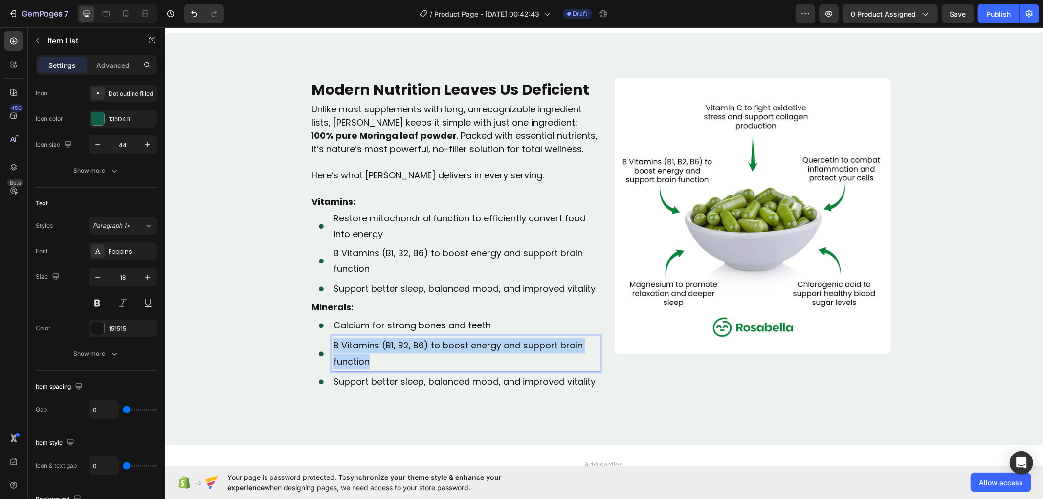
click at [365, 345] on p "B Vitamins (B1, B2, B6) to boost energy and support brain function" at bounding box center [465, 353] width 265 height 32
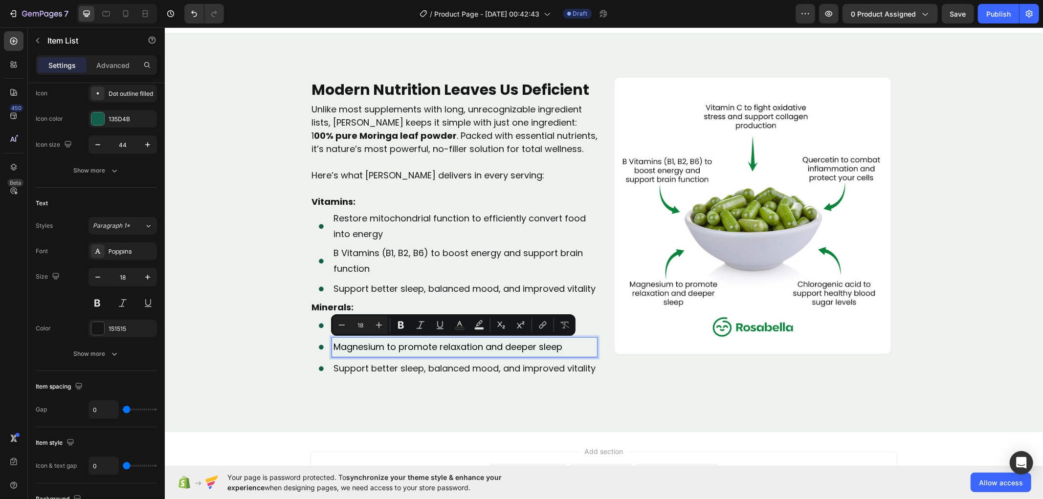
scroll to position [1802, 0]
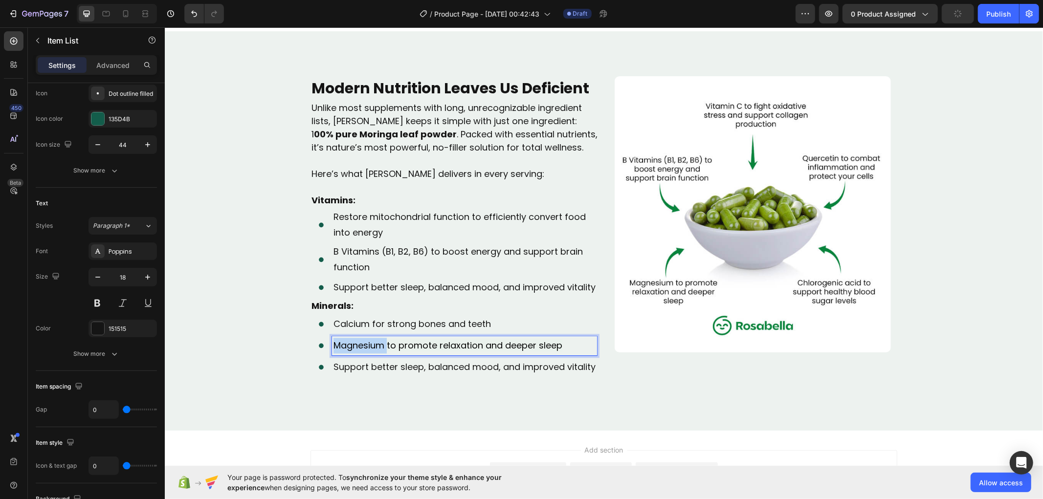
click at [365, 345] on span "Magnesium to promote relaxation and deeper sleep" at bounding box center [447, 345] width 229 height 12
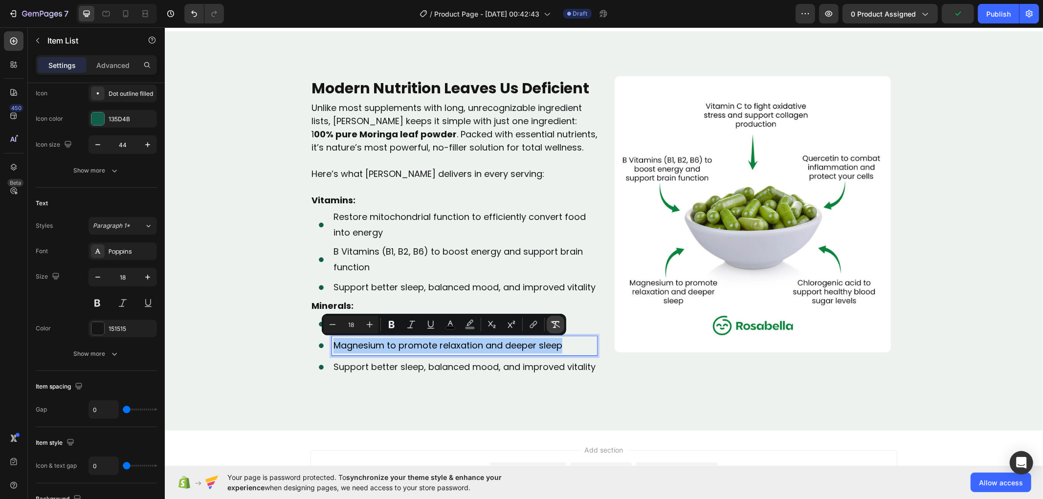
click at [558, 326] on icon "Editor contextual toolbar" at bounding box center [555, 325] width 10 height 10
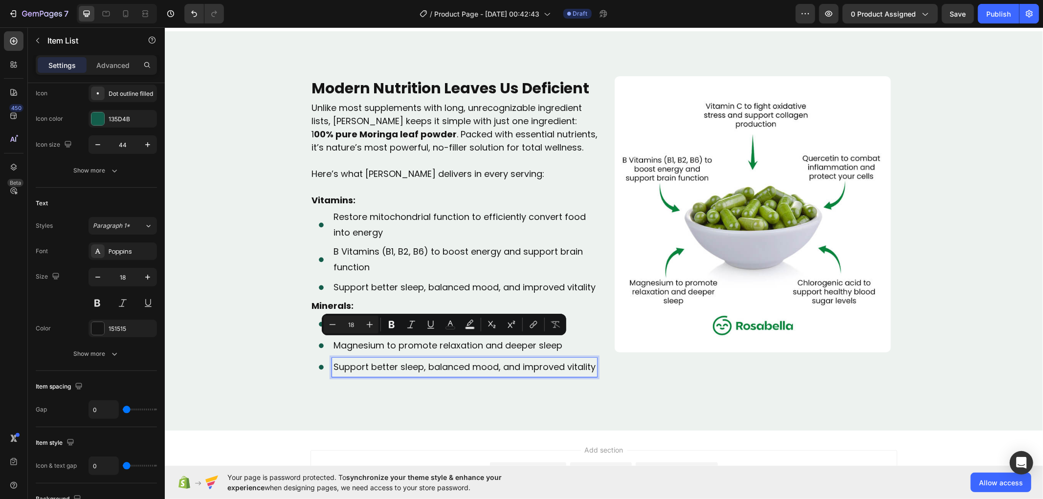
click at [408, 368] on p "Support better sleep, balanced mood, and improved vitality" at bounding box center [464, 367] width 262 height 16
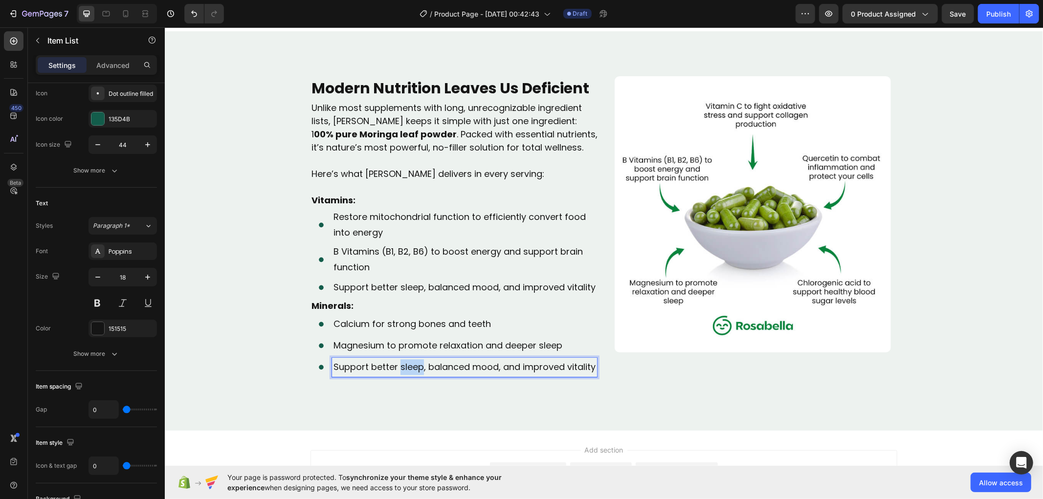
click at [408, 368] on p "Support better sleep, balanced mood, and improved vitality" at bounding box center [464, 367] width 262 height 16
click at [408, 368] on span "Potassium for healthy muscle and nerve function" at bounding box center [440, 366] width 215 height 12
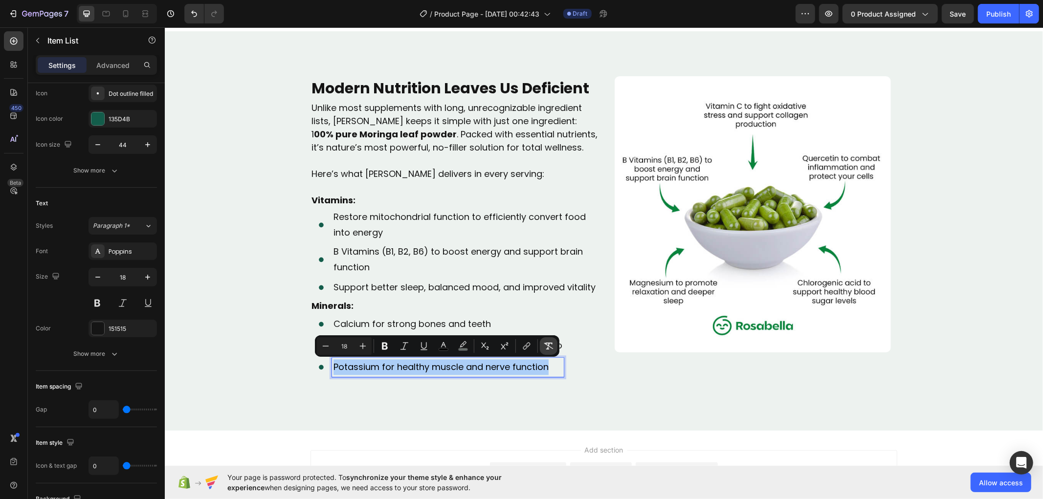
click at [555, 344] on button "Remove Format" at bounding box center [549, 346] width 18 height 18
click at [364, 304] on p "Minerals:" at bounding box center [454, 305] width 287 height 13
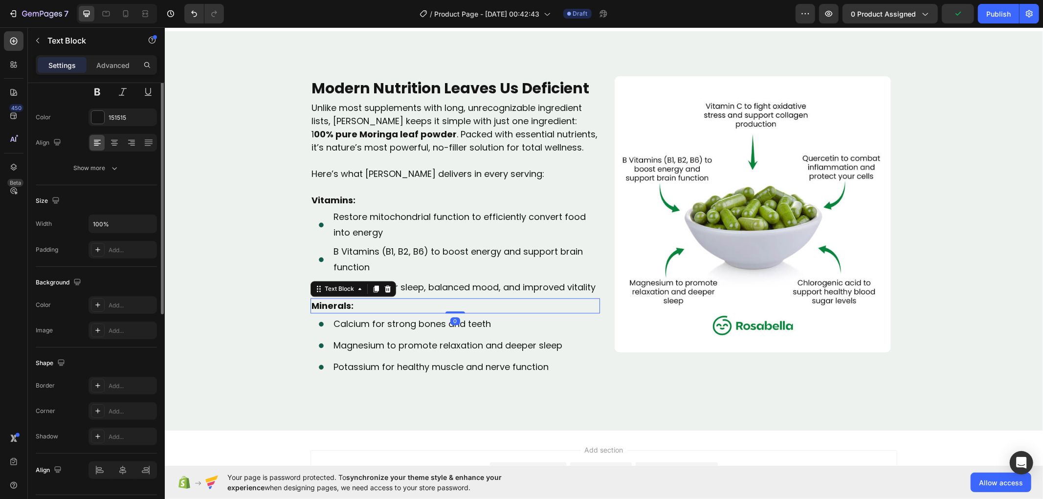
scroll to position [0, 0]
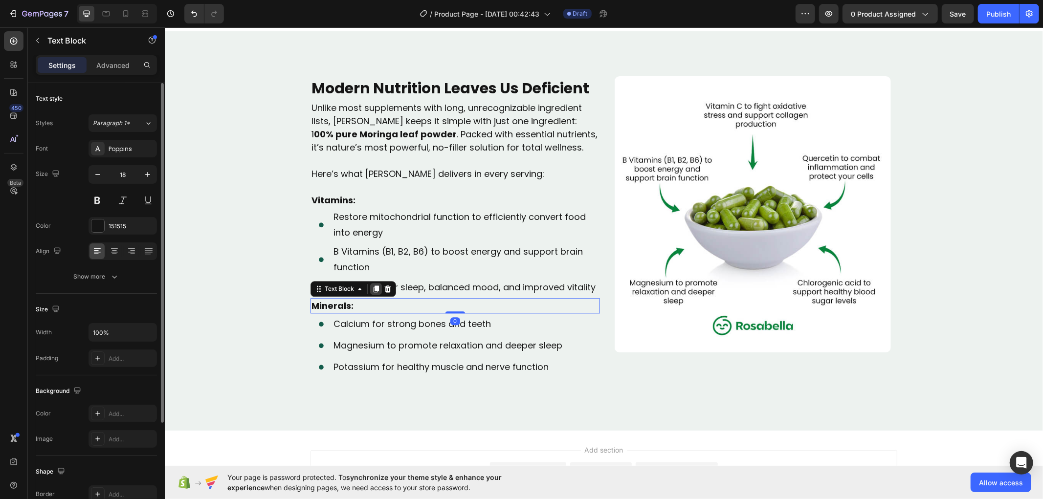
click at [373, 288] on icon at bounding box center [375, 288] width 5 height 7
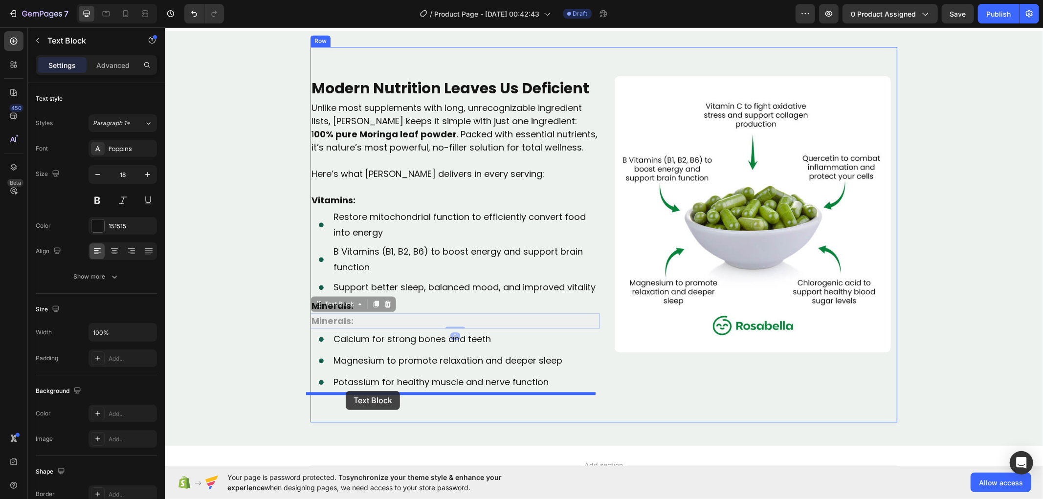
drag, startPoint x: 312, startPoint y: 304, endPoint x: 345, endPoint y: 391, distance: 92.2
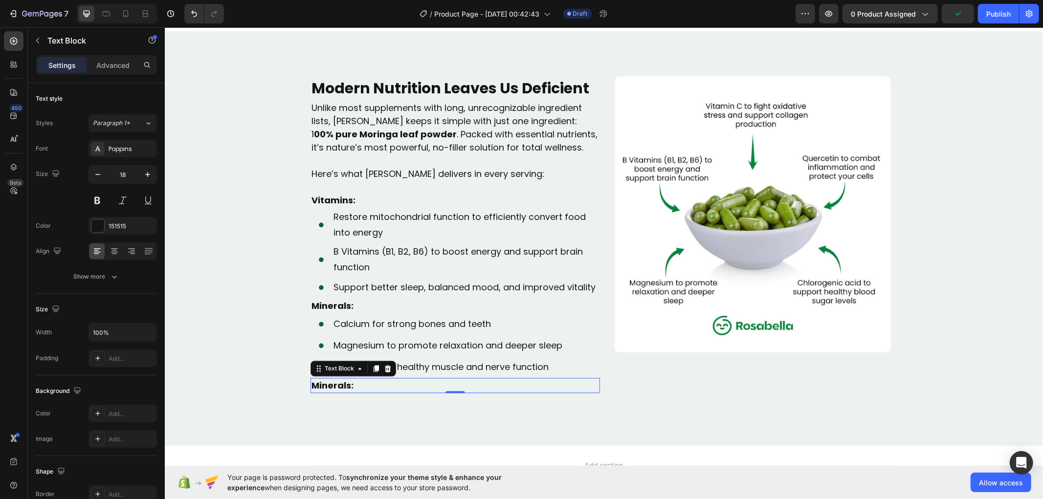
click at [319, 386] on strong "Minerals:" at bounding box center [332, 385] width 42 height 12
click at [318, 386] on strong "Antioxidants:" at bounding box center [342, 385] width 62 height 12
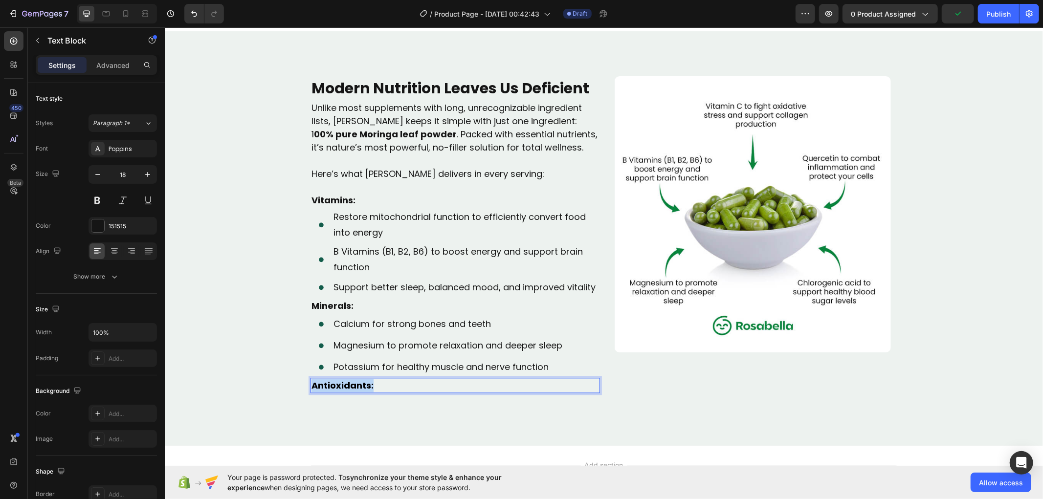
click at [318, 386] on strong "Antioxidants:" at bounding box center [342, 385] width 62 height 12
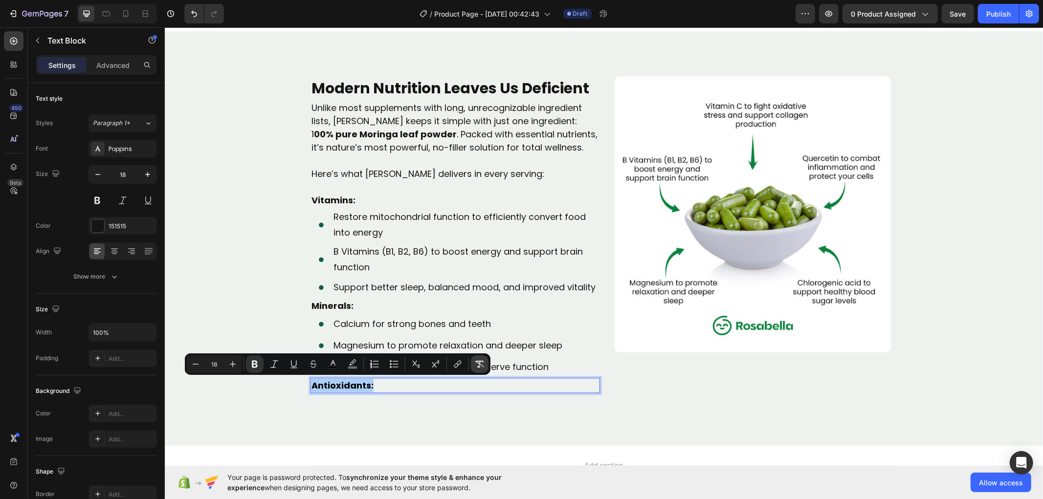
click at [485, 358] on button "Remove Format" at bounding box center [480, 364] width 18 height 18
click at [256, 364] on icon "Editor contextual toolbar" at bounding box center [255, 364] width 6 height 7
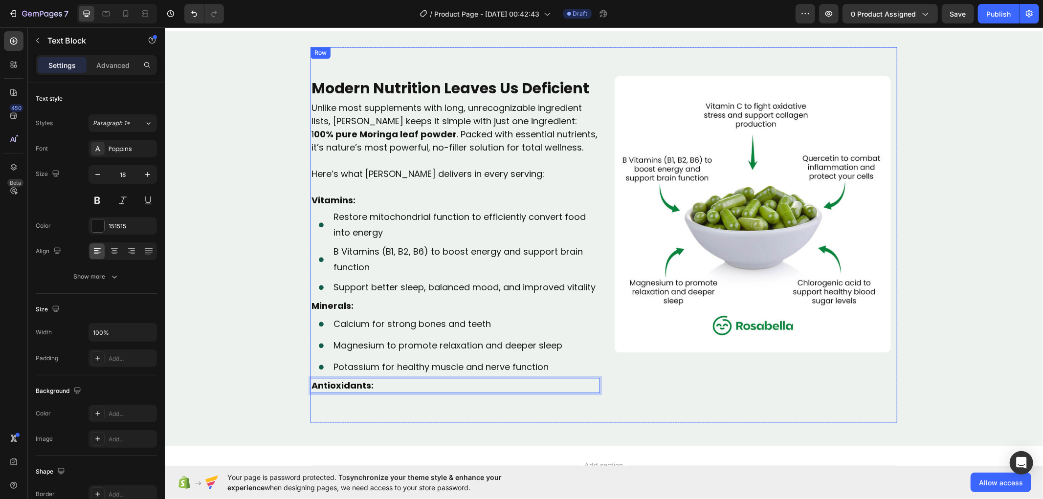
click at [348, 402] on div "Modern Nutrition Leaves Us Deficient Text Block Video Unlike most supplements w…" at bounding box center [603, 234] width 587 height 376
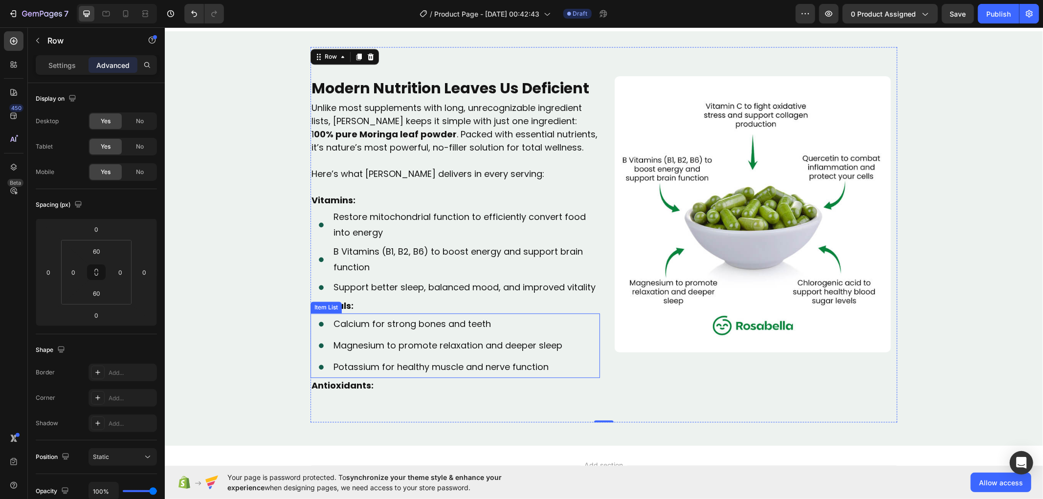
click at [592, 347] on div "Calcium for strong bones and teeth Magnesium to promote relaxation and deeper s…" at bounding box center [454, 345] width 289 height 65
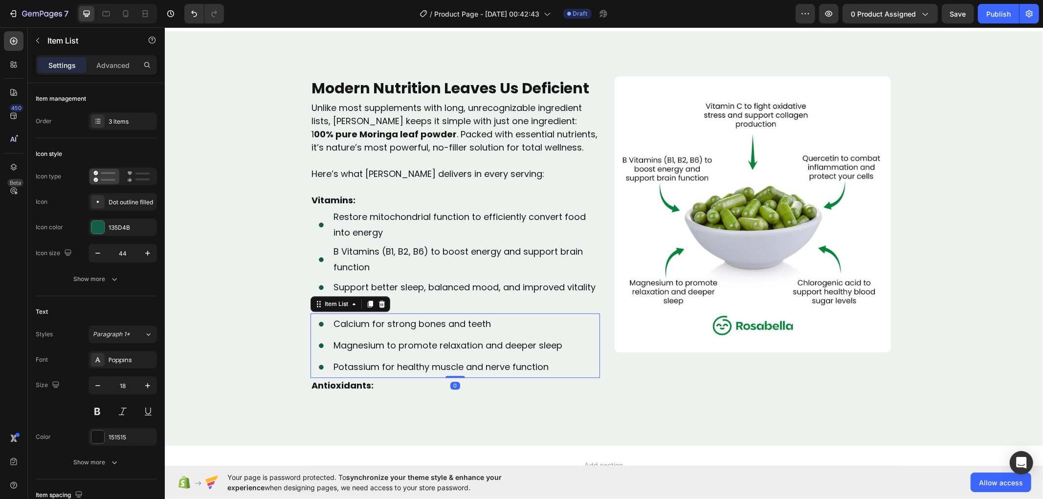
drag, startPoint x: 363, startPoint y: 302, endPoint x: 353, endPoint y: 349, distance: 48.4
click at [367, 302] on icon at bounding box center [369, 304] width 5 height 7
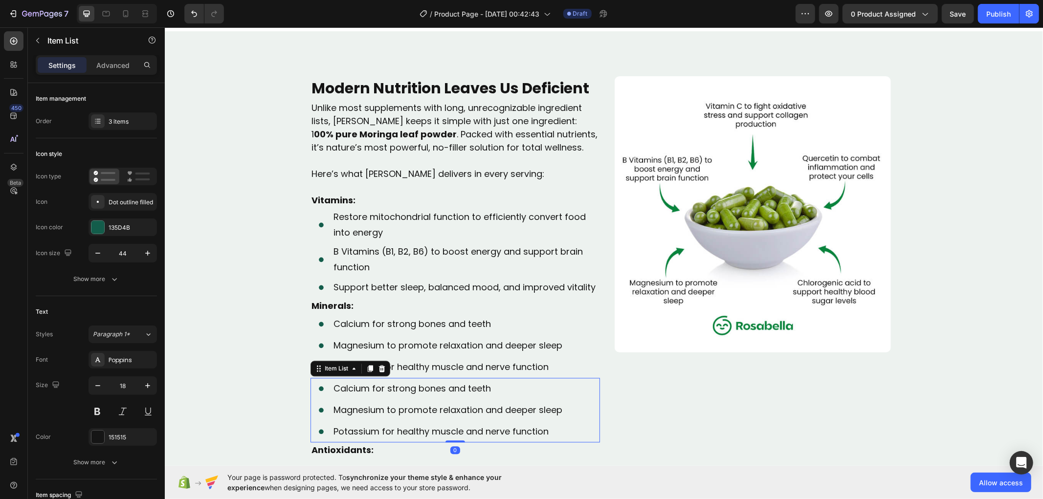
scroll to position [1910, 0]
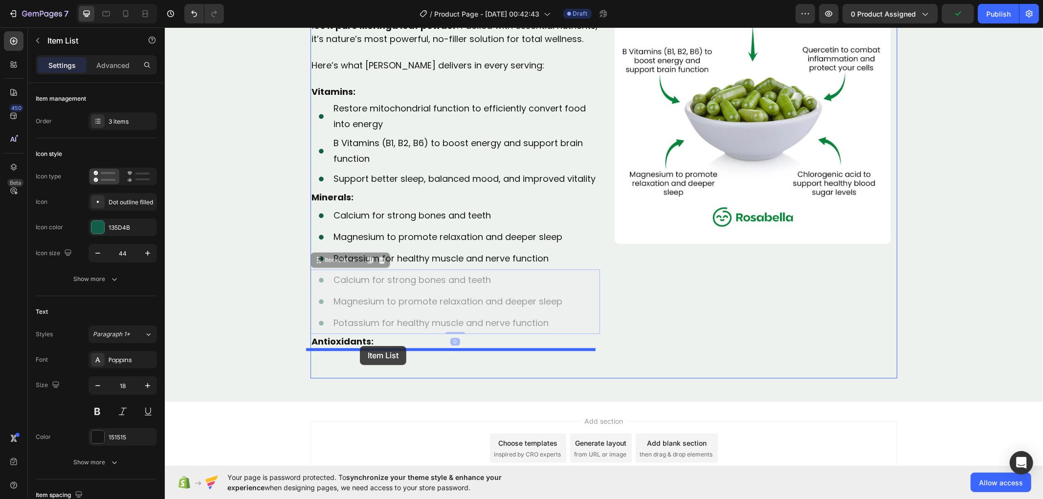
drag, startPoint x: 315, startPoint y: 259, endPoint x: 359, endPoint y: 346, distance: 97.5
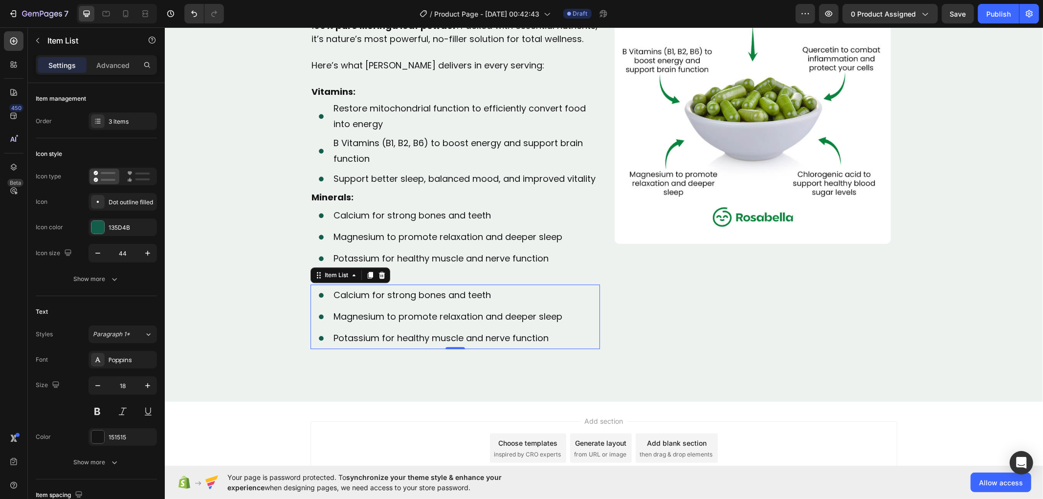
click at [365, 294] on p "Calcium for strong bones and teeth" at bounding box center [447, 295] width 229 height 16
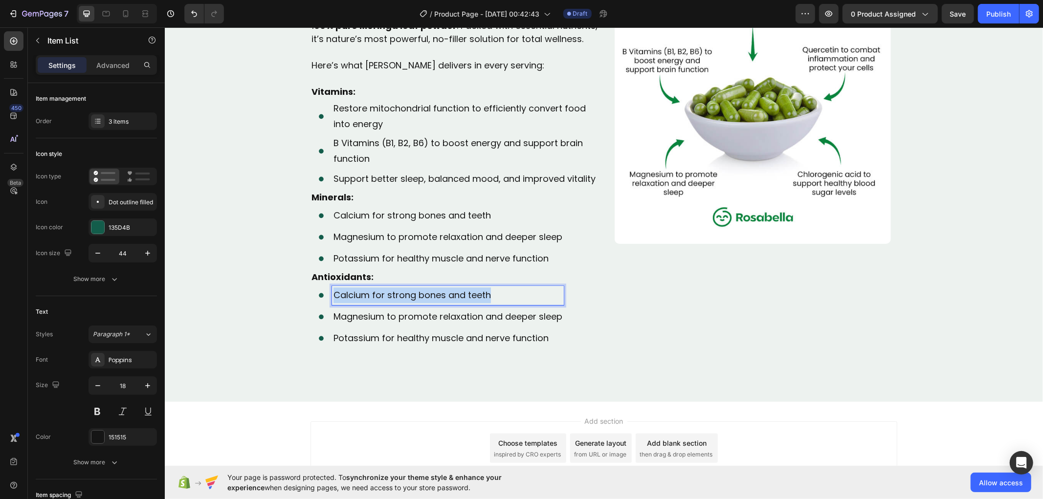
click at [365, 294] on p "Calcium for strong bones and teeth" at bounding box center [447, 295] width 229 height 16
click at [365, 294] on span "Quercetin to combat inflammation and protect your cells" at bounding box center [459, 294] width 252 height 12
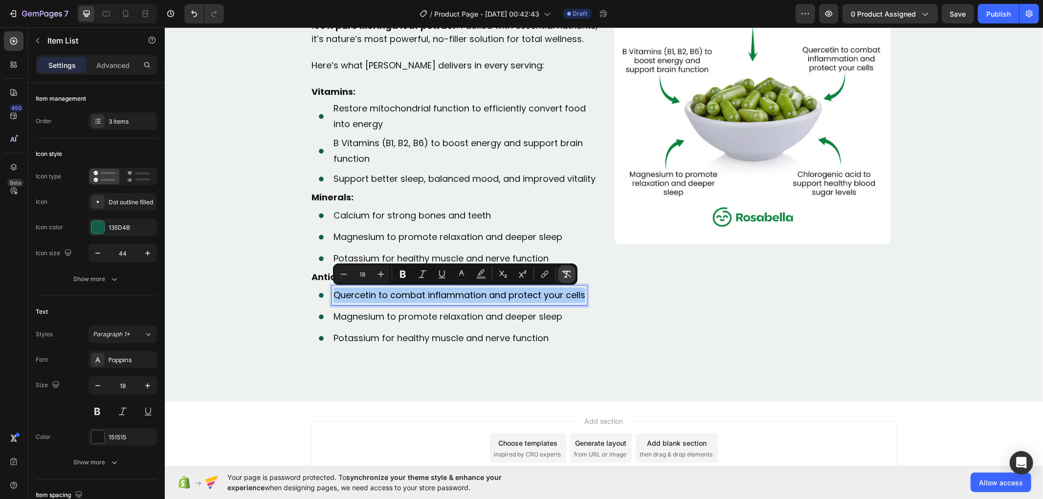
click at [562, 271] on icon "Editor contextual toolbar" at bounding box center [567, 274] width 10 height 10
click at [369, 318] on p "Magnesium to promote relaxation and deeper sleep" at bounding box center [459, 316] width 252 height 16
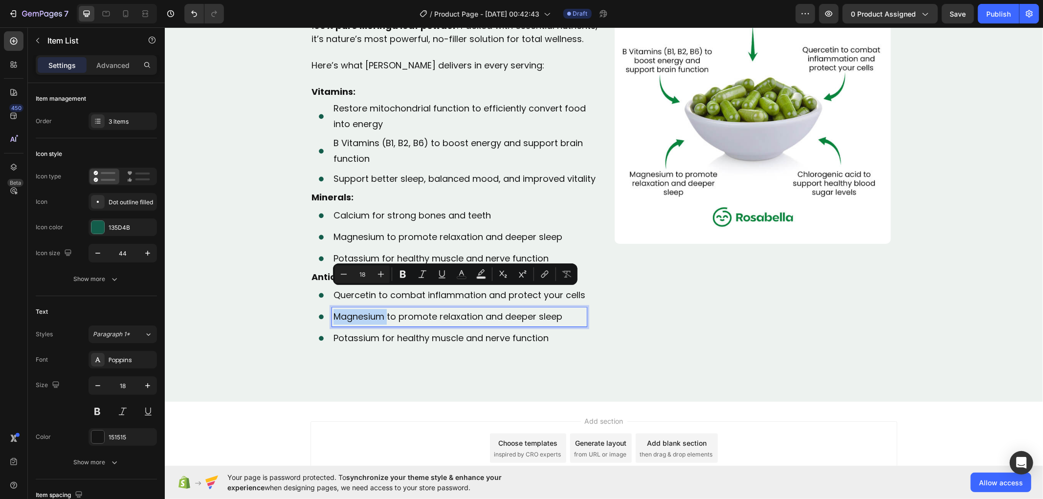
click at [369, 318] on p "Magnesium to promote relaxation and deeper sleep" at bounding box center [459, 316] width 252 height 16
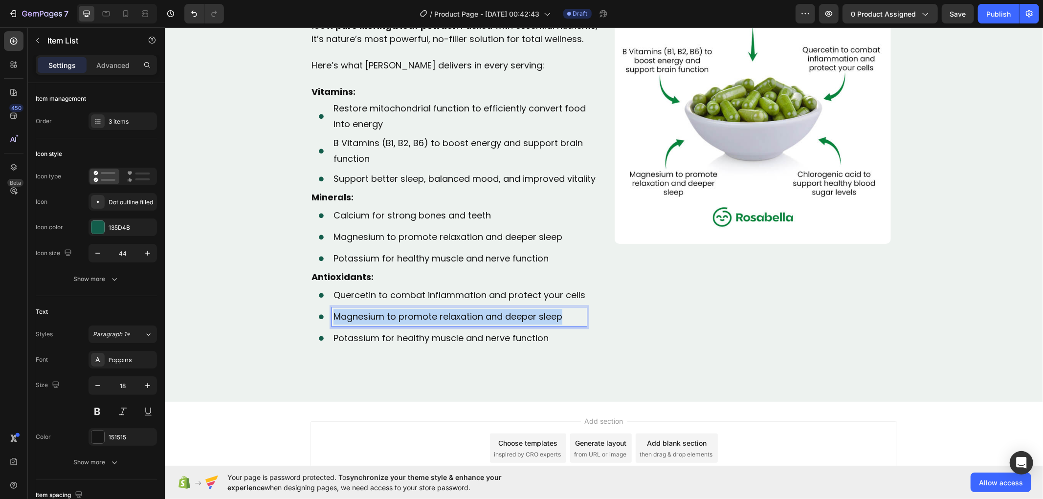
click at [369, 318] on p "Magnesium to promote relaxation and deeper sleep" at bounding box center [459, 316] width 252 height 16
click at [369, 318] on span "Chlorogenic acid to support healthy blood sugar levels" at bounding box center [453, 316] width 241 height 12
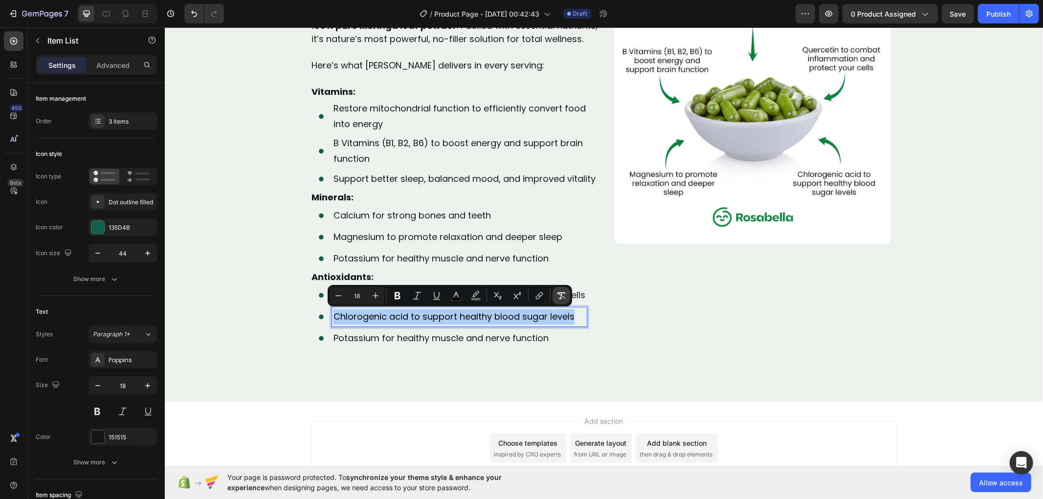
click at [555, 295] on button "Remove Format" at bounding box center [561, 296] width 18 height 18
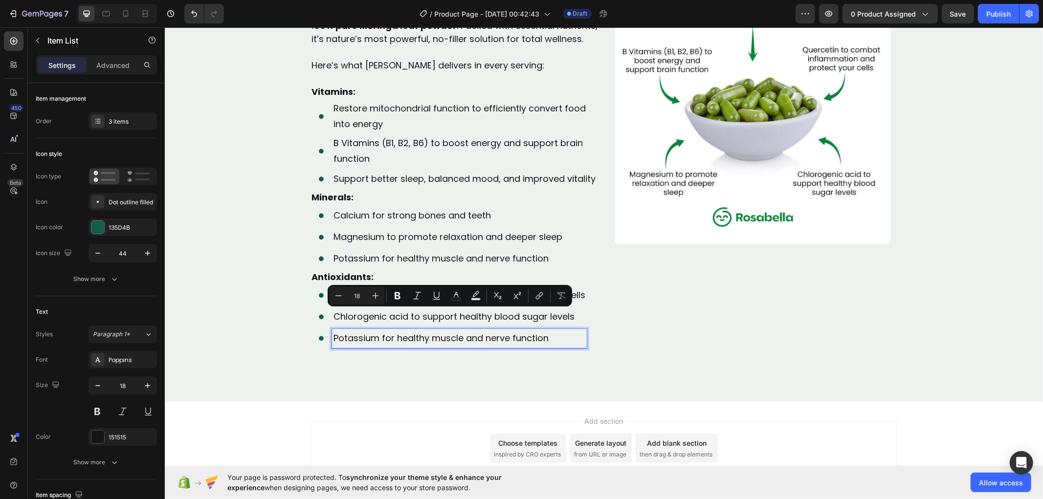
click at [363, 333] on p "Potassium for healthy muscle and nerve function" at bounding box center [459, 338] width 252 height 16
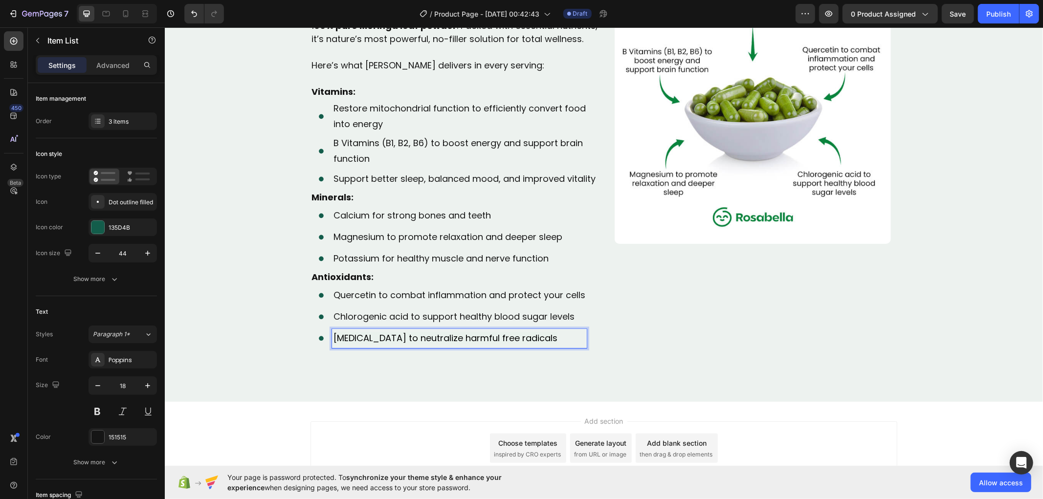
click at [363, 334] on span "[MEDICAL_DATA] to neutralize harmful free radicals" at bounding box center [445, 337] width 224 height 12
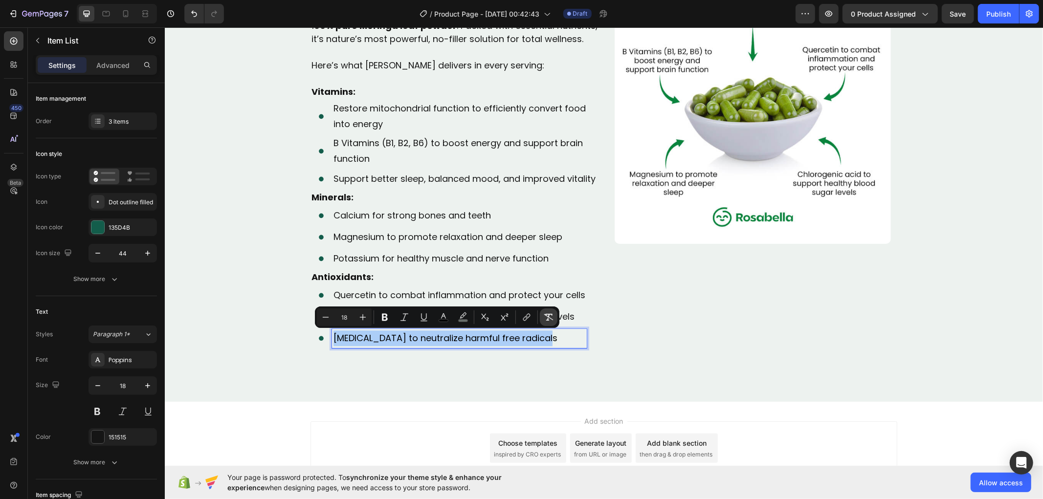
click at [553, 312] on icon "Editor contextual toolbar" at bounding box center [548, 317] width 10 height 10
click at [428, 273] on p "Antioxidants:" at bounding box center [454, 276] width 287 height 13
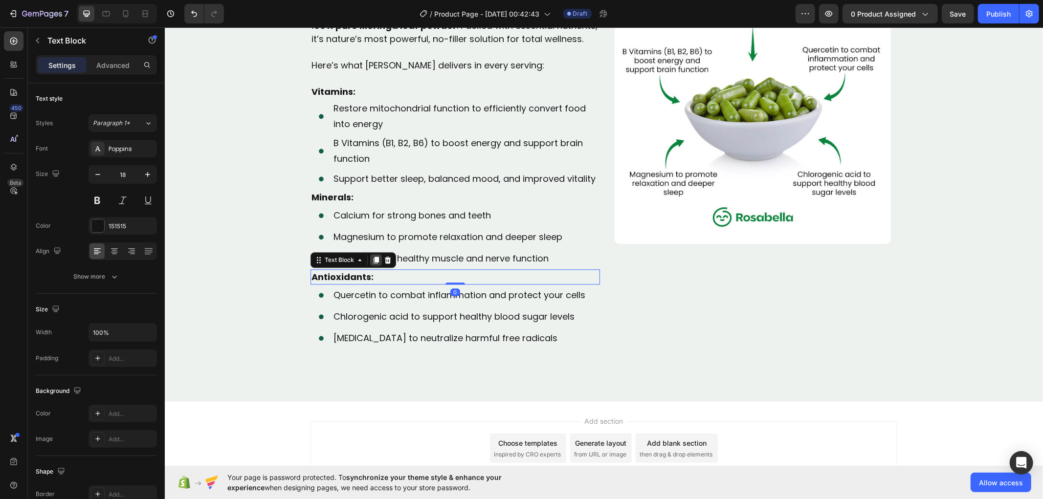
click at [373, 261] on icon at bounding box center [375, 260] width 5 height 7
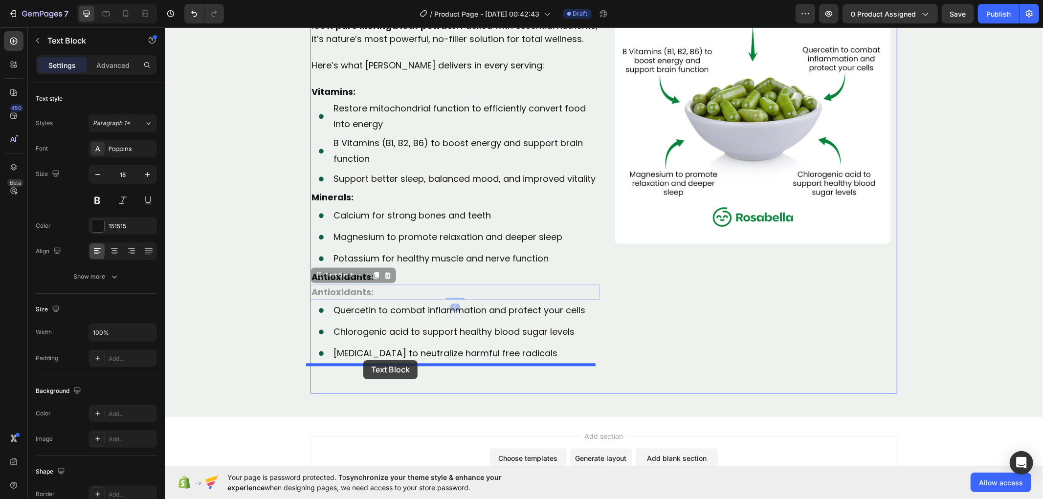
drag, startPoint x: 315, startPoint y: 276, endPoint x: 363, endPoint y: 360, distance: 96.8
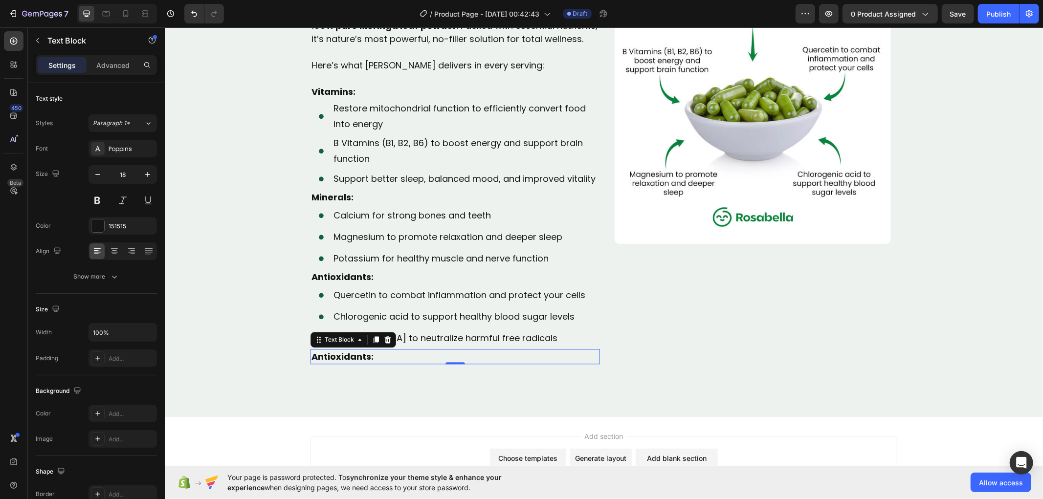
click at [335, 356] on strong "Antioxidants:" at bounding box center [342, 356] width 62 height 12
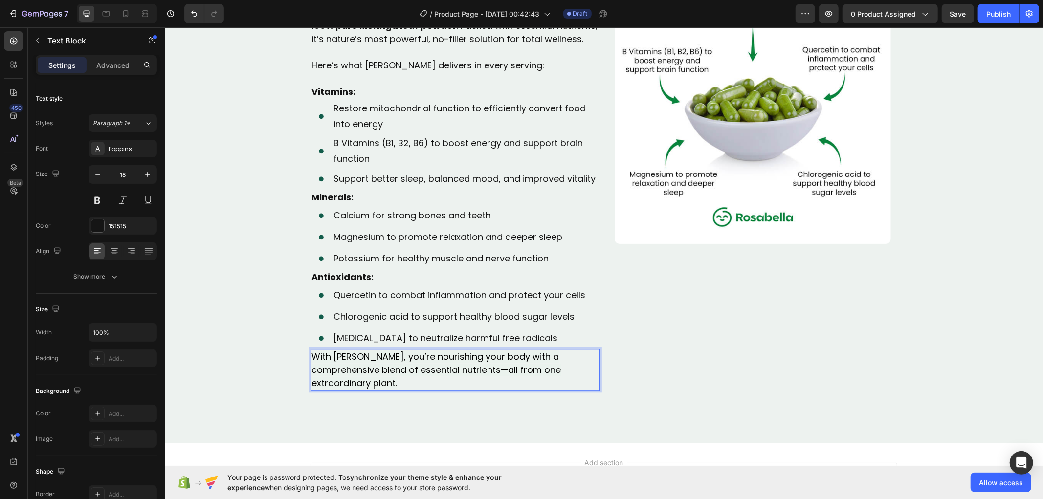
click at [336, 359] on span "With [PERSON_NAME], you’re nourishing your body with a comprehensive blend of e…" at bounding box center [435, 369] width 249 height 39
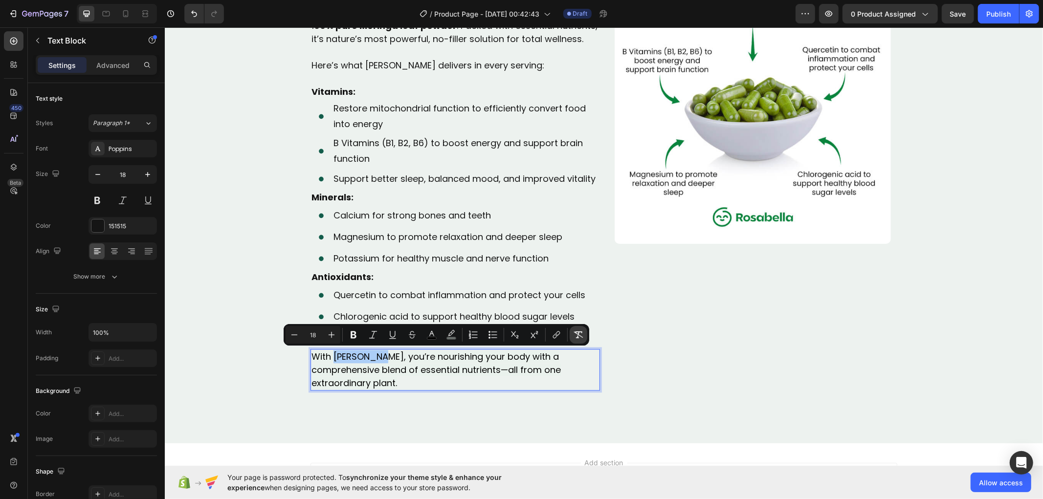
click at [577, 334] on icon "Editor contextual toolbar" at bounding box center [578, 334] width 9 height 7
click at [630, 292] on div "Image" at bounding box center [751, 178] width 289 height 423
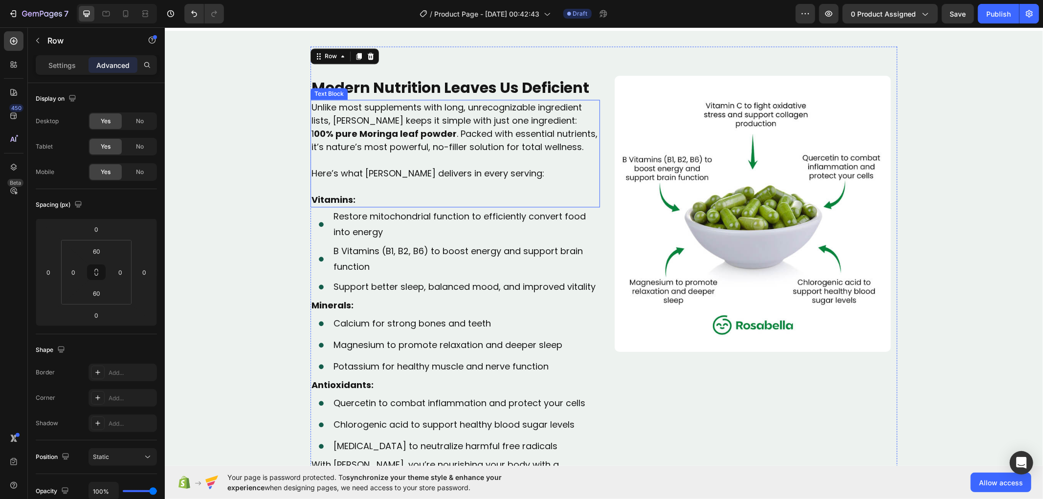
scroll to position [1802, 0]
click at [342, 207] on div "Restore mitochondrial function to efficiently convert food into energy" at bounding box center [465, 224] width 268 height 35
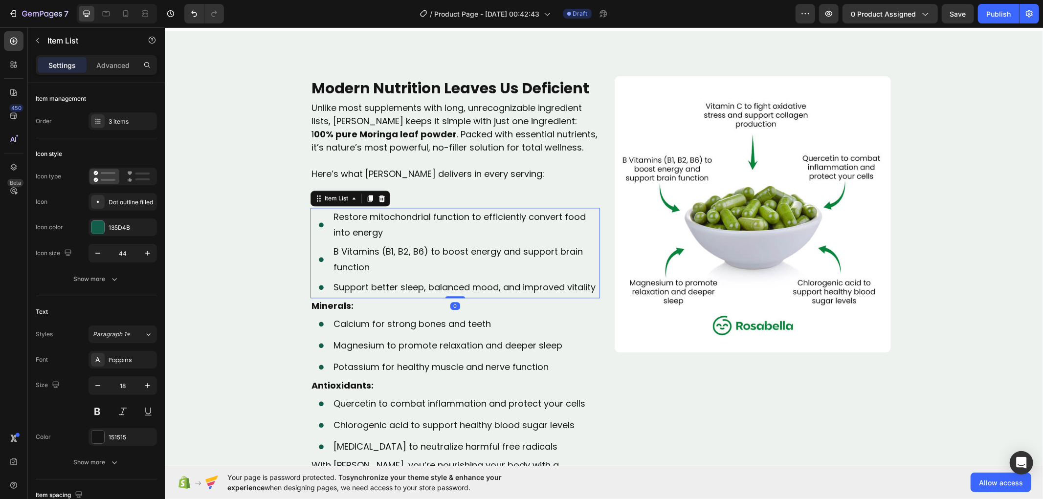
click at [316, 208] on div "Restore mitochondrial function to efficiently convert food into energy" at bounding box center [454, 224] width 289 height 35
click at [109, 63] on p "Advanced" at bounding box center [112, 65] width 33 height 10
type input "100%"
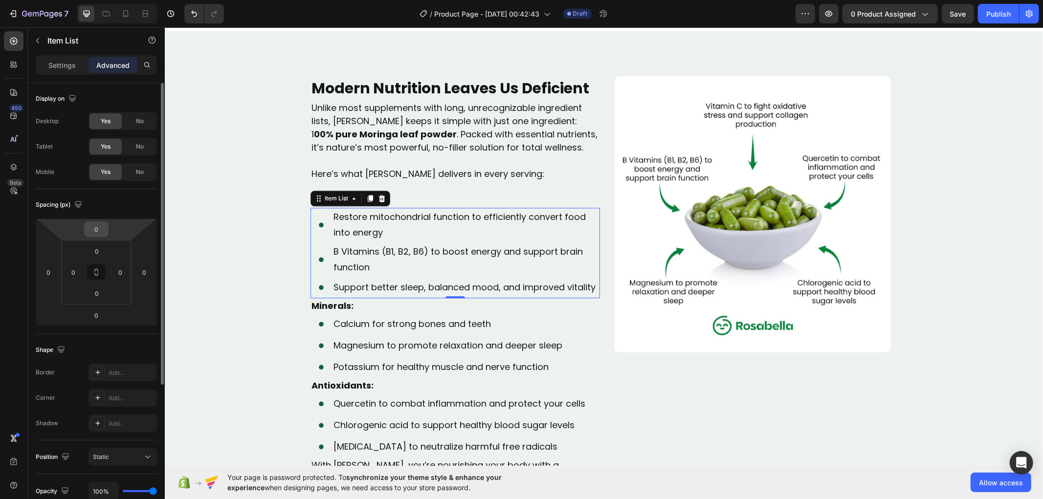
click at [98, 228] on input "0" at bounding box center [97, 229] width 20 height 15
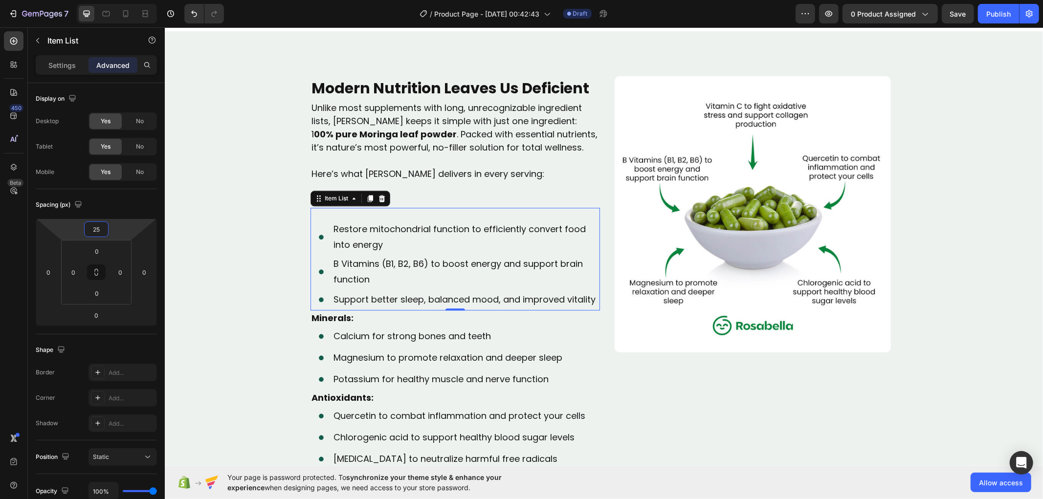
type input "25"
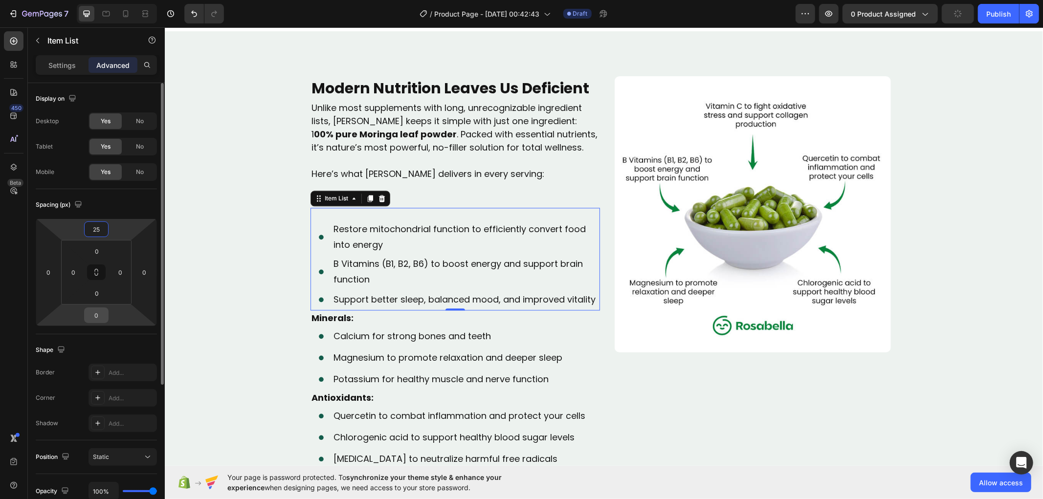
click at [91, 320] on input "0" at bounding box center [97, 315] width 20 height 15
type input "25"
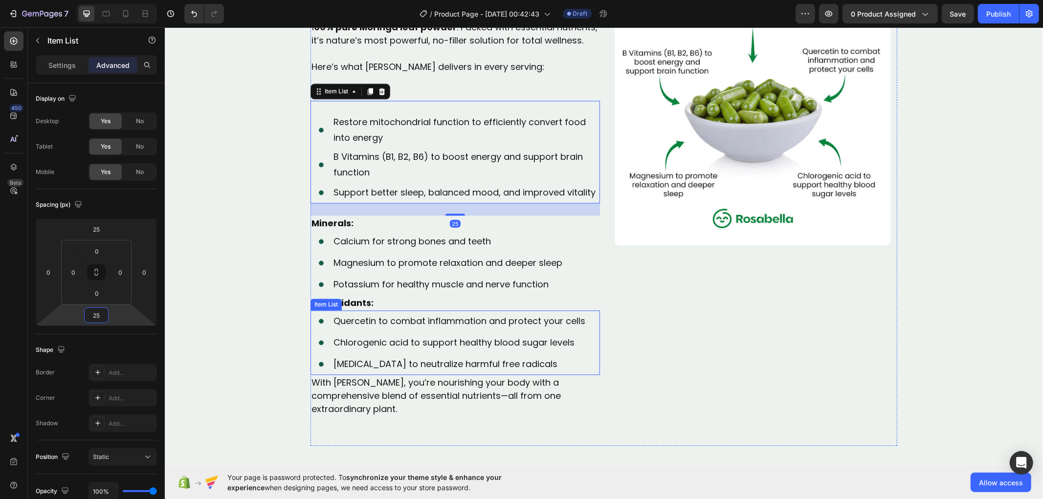
scroll to position [1910, 0]
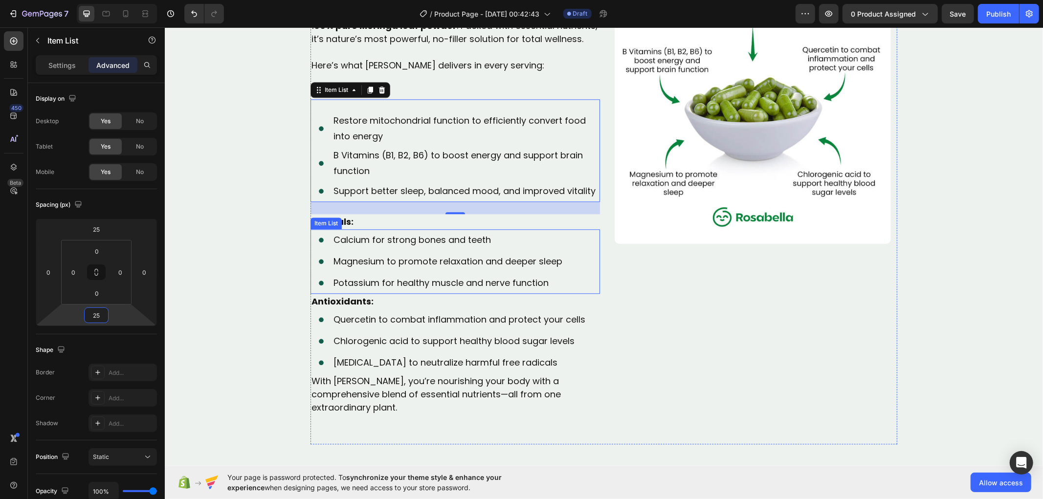
click at [310, 238] on icon at bounding box center [321, 240] width 22 height 22
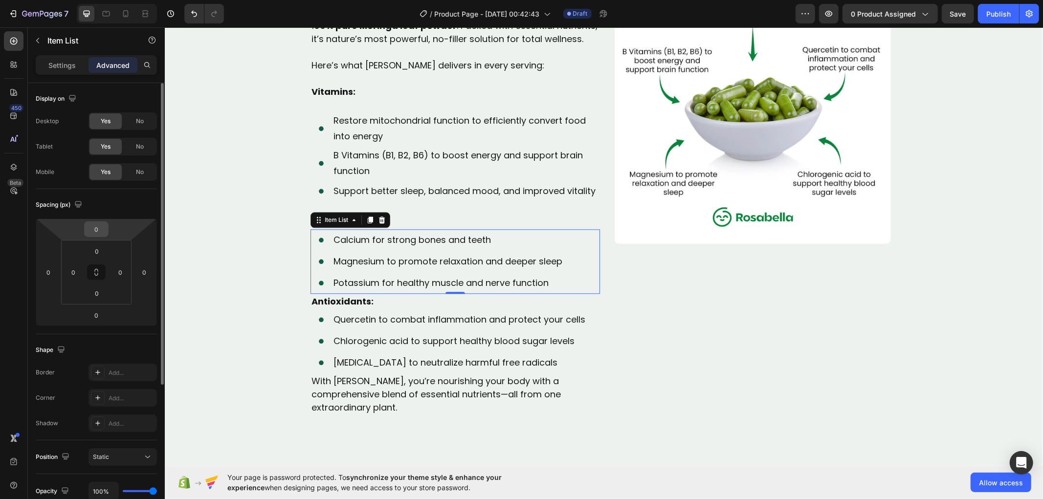
click at [99, 226] on input "0" at bounding box center [97, 229] width 20 height 15
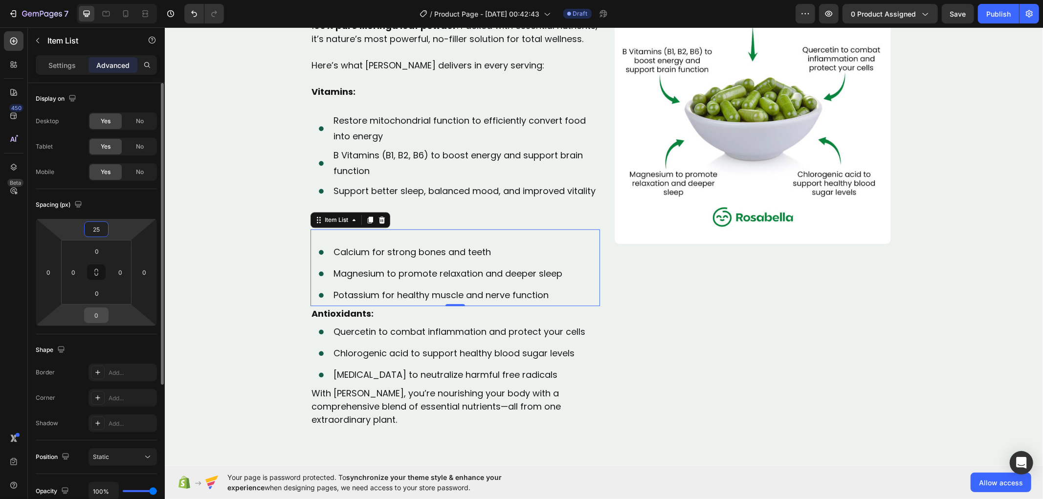
type input "25"
click at [101, 313] on input "0" at bounding box center [97, 315] width 20 height 15
type input "25"
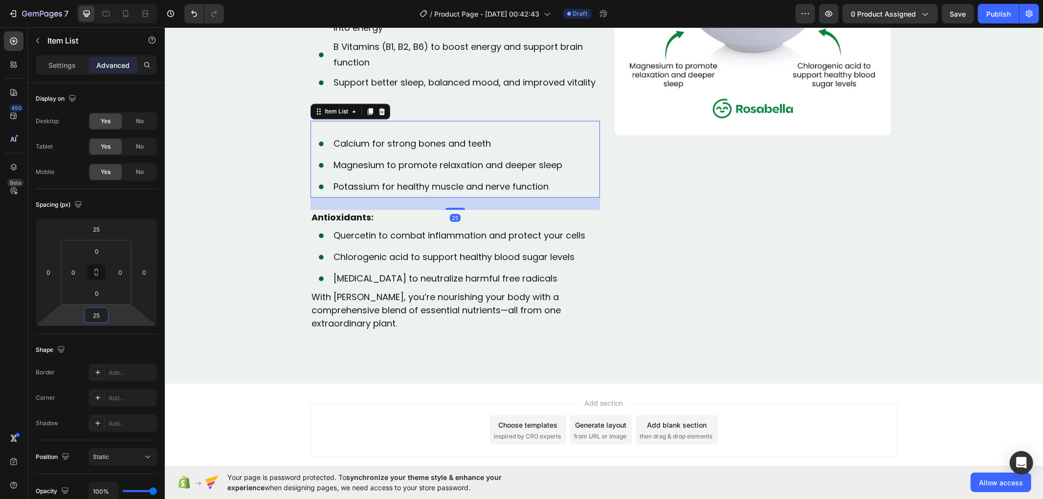
scroll to position [2019, 0]
drag, startPoint x: 588, startPoint y: 267, endPoint x: 613, endPoint y: 275, distance: 26.1
click at [588, 266] on div "Quercetin to combat inflammation and protect your cells Chlorogenic acid to sup…" at bounding box center [454, 256] width 289 height 65
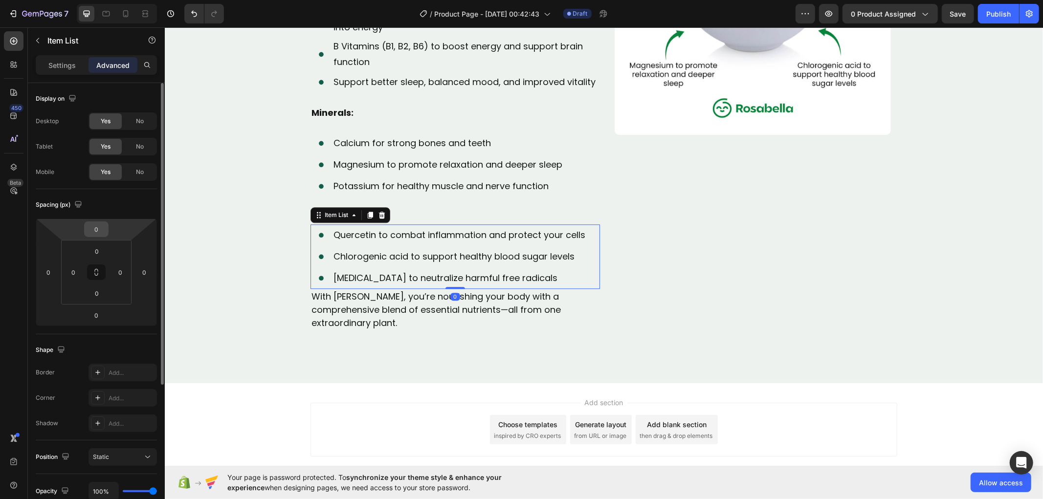
click at [95, 230] on input "0" at bounding box center [97, 229] width 20 height 15
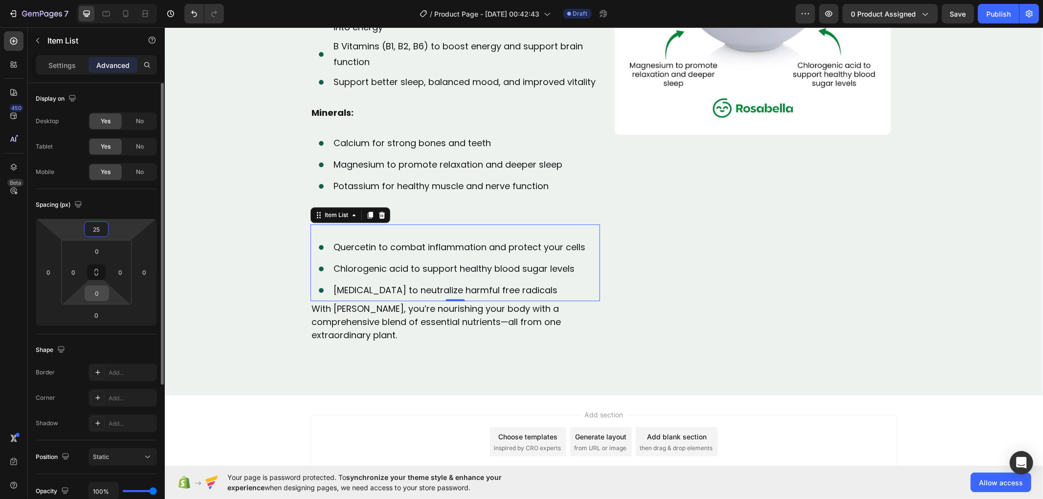
type input "25"
click at [87, 294] on input "0" at bounding box center [97, 293] width 20 height 15
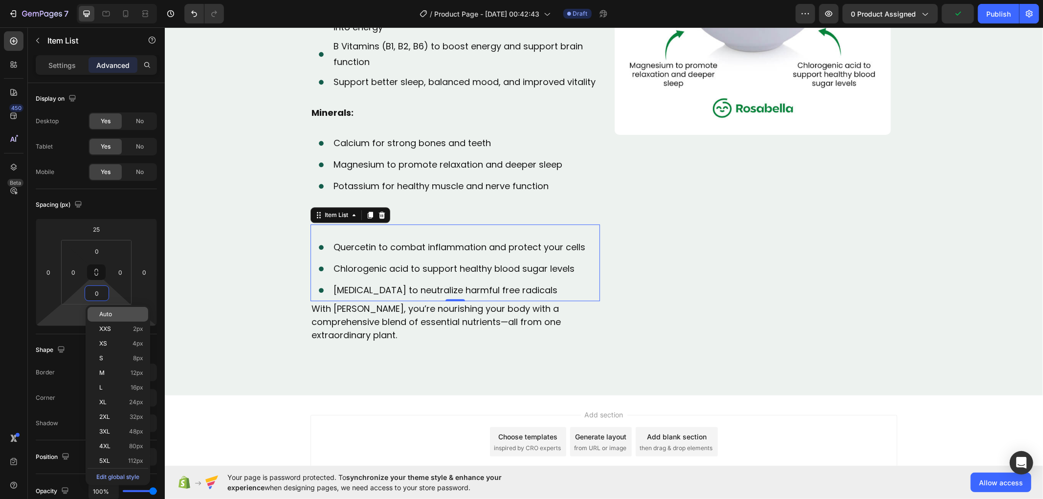
click at [80, 73] on html "7 Version history / Product Page - Sep 27, 00:42:43 Draft Preview 0 product ass…" at bounding box center [521, 36] width 1043 height 73
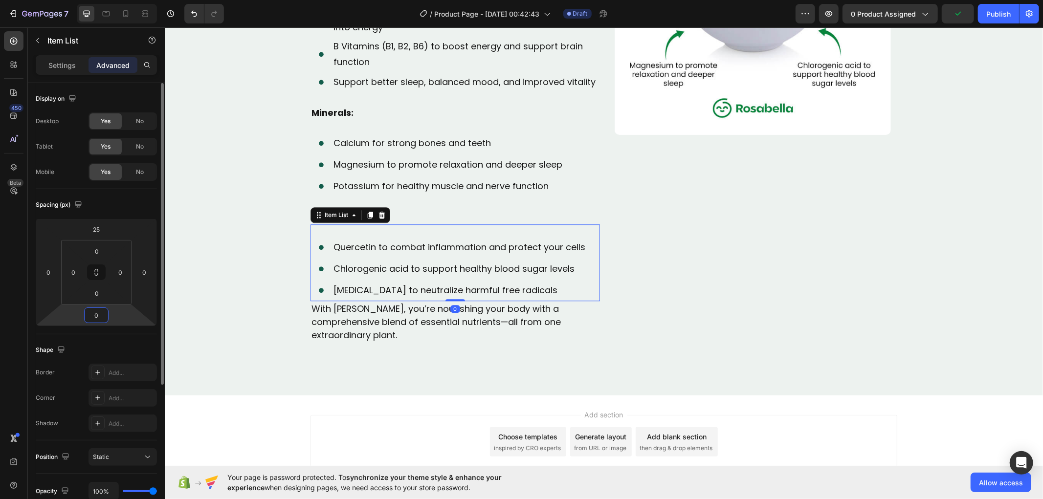
click at [100, 311] on input "0" at bounding box center [97, 315] width 20 height 15
type input "25"
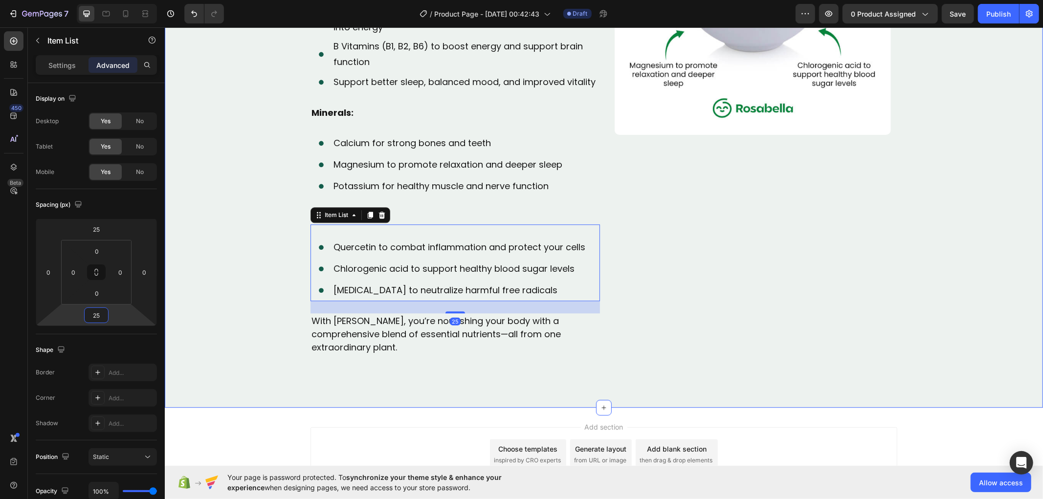
click at [205, 338] on div "Modern Nutrition Leaves Us Deficient Text Block Video Unlike most supplements w…" at bounding box center [603, 110] width 878 height 563
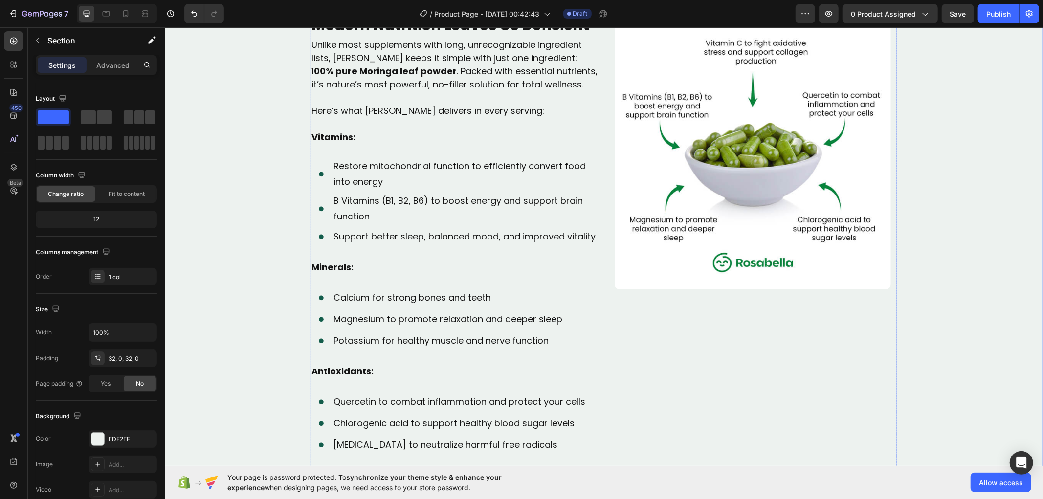
scroll to position [1856, 0]
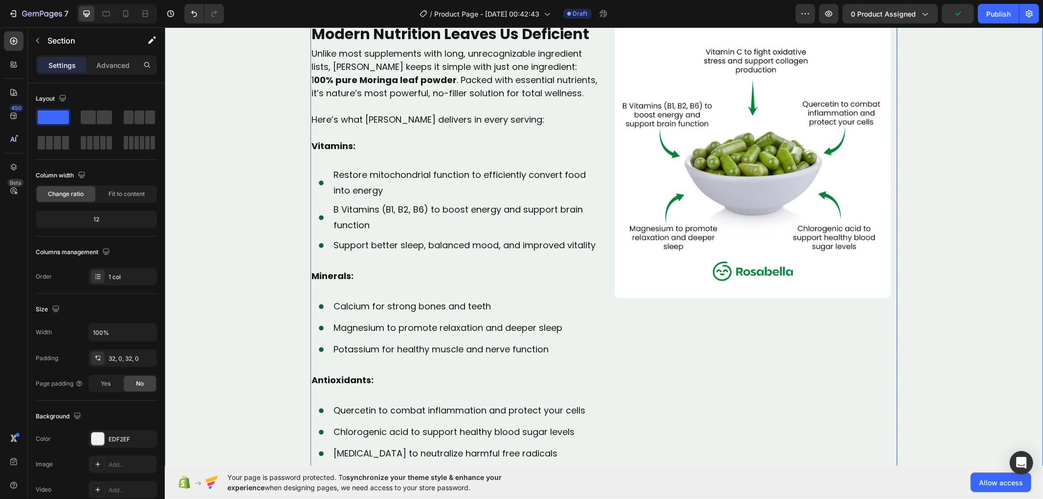
click at [740, 418] on div "Image" at bounding box center [751, 270] width 289 height 497
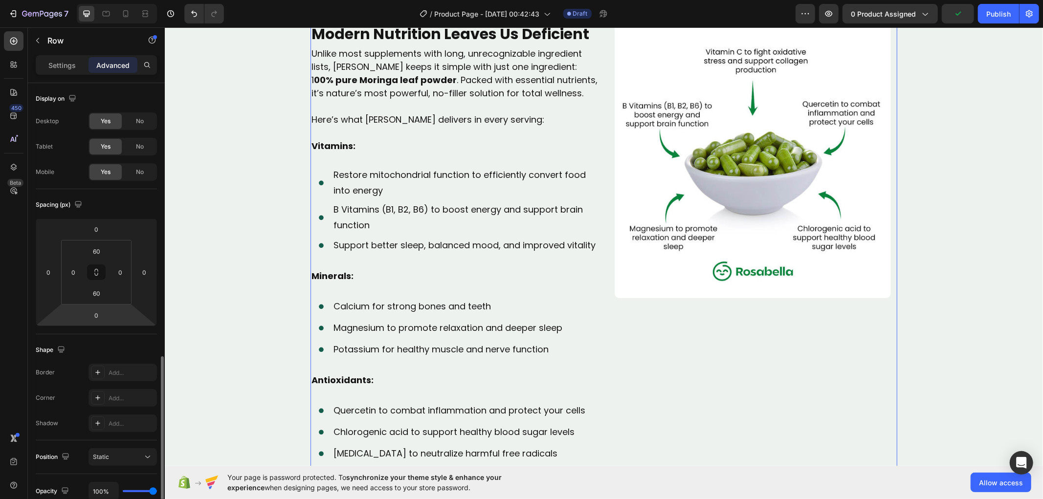
scroll to position [208, 0]
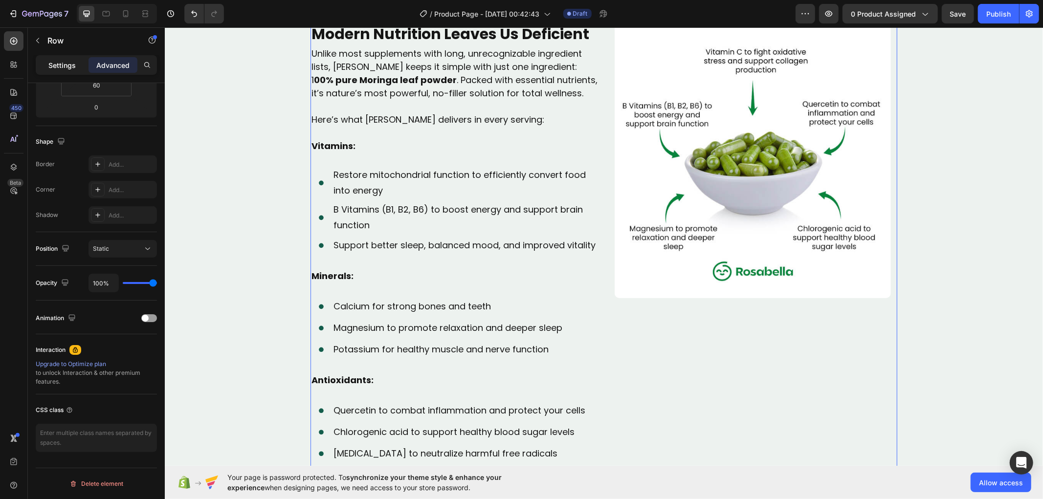
click at [57, 61] on p "Settings" at bounding box center [61, 65] width 27 height 10
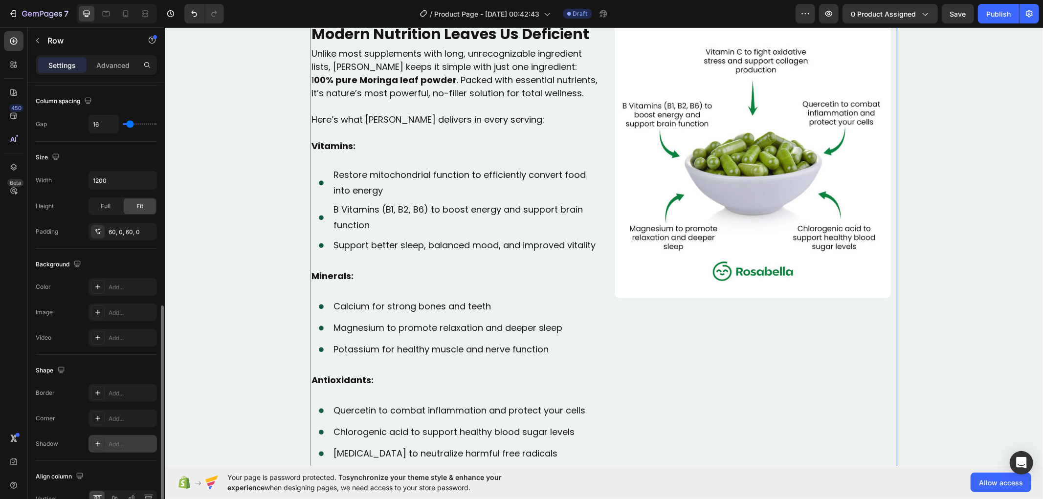
scroll to position [264, 0]
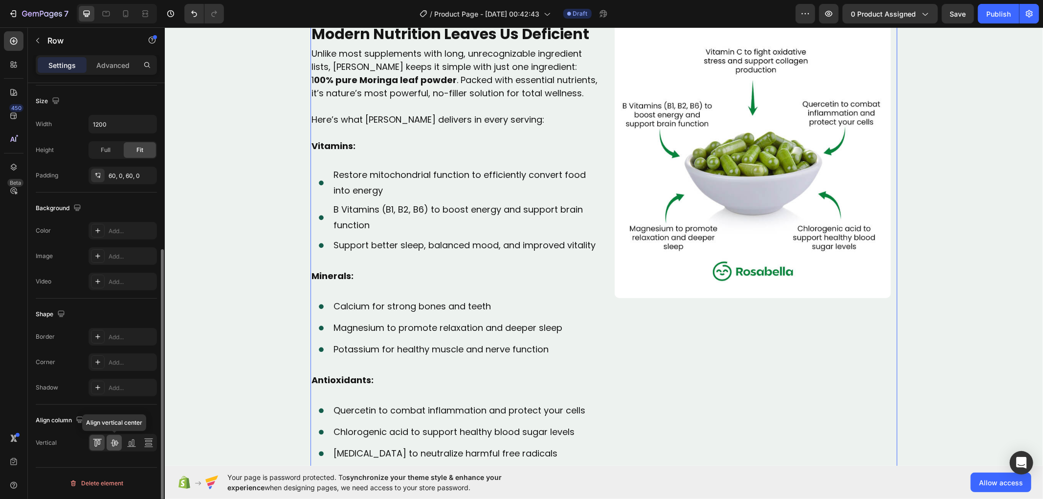
click at [114, 438] on icon at bounding box center [114, 443] width 10 height 10
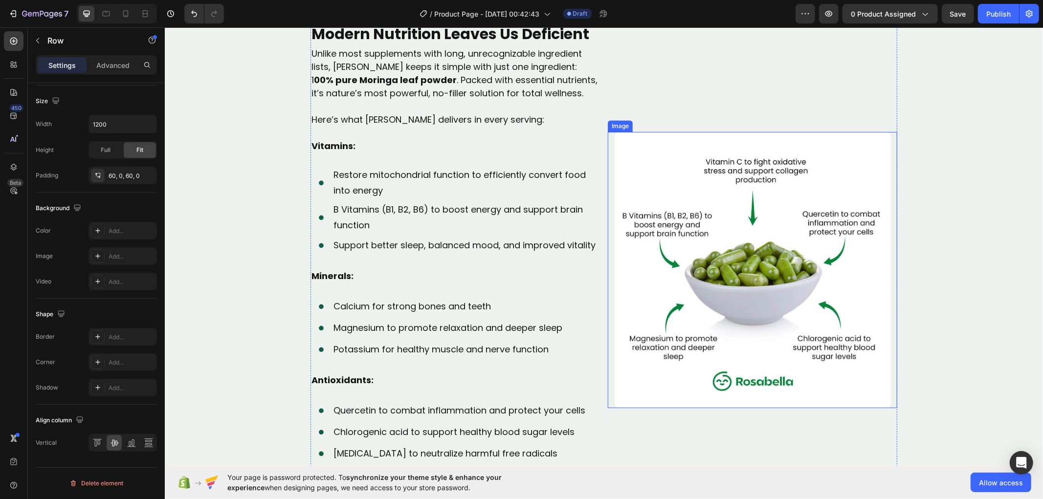
scroll to position [2102, 0]
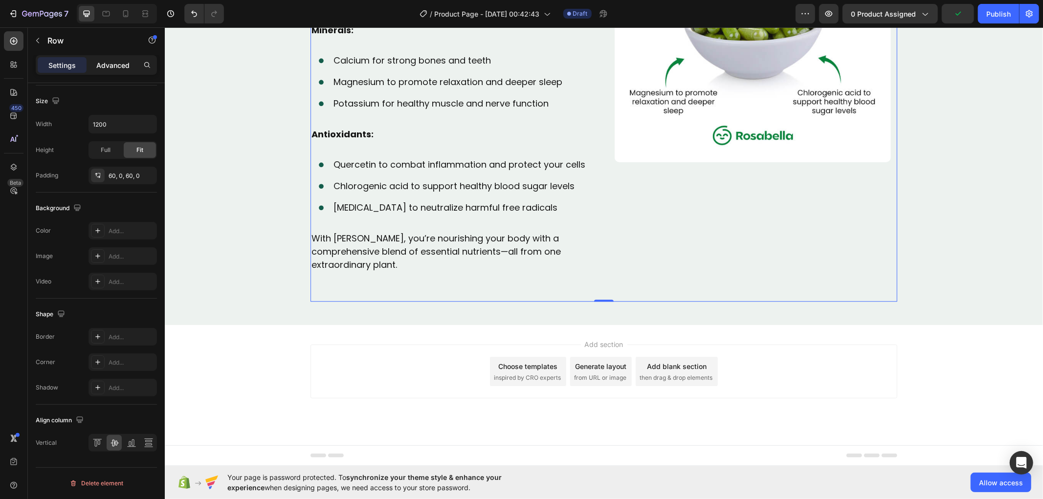
click at [123, 68] on p "Advanced" at bounding box center [112, 65] width 33 height 10
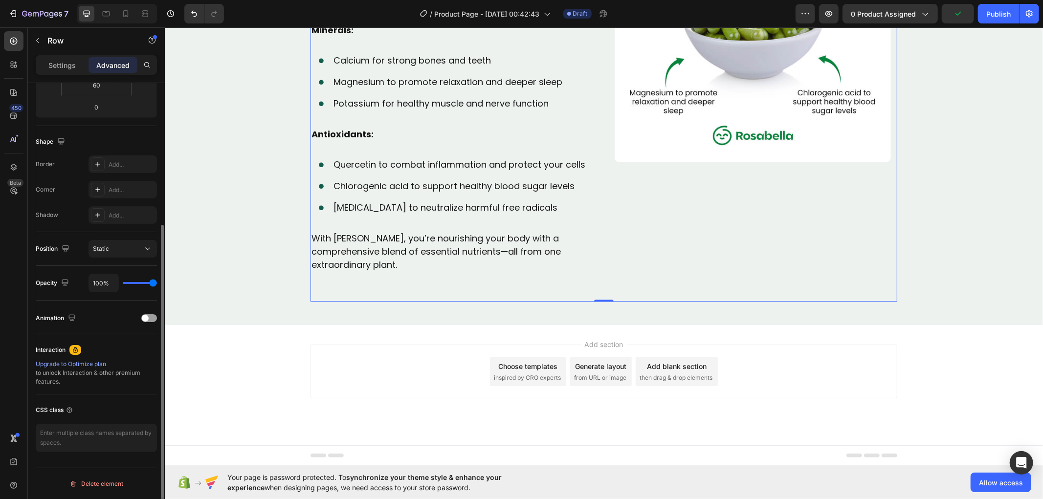
scroll to position [208, 0]
click at [470, 298] on div "Modern Nutrition Leaves Us Deficient Text Block Video Unlike most supplements w…" at bounding box center [603, 23] width 587 height 555
click at [462, 287] on div "Modern Nutrition Leaves Us Deficient Text Block Video Unlike most supplements w…" at bounding box center [603, 23] width 587 height 555
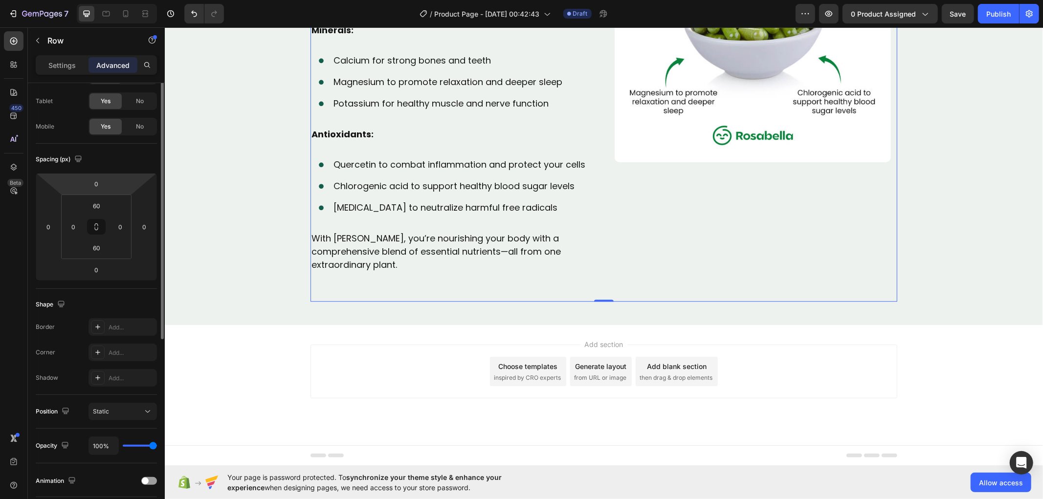
scroll to position [0, 0]
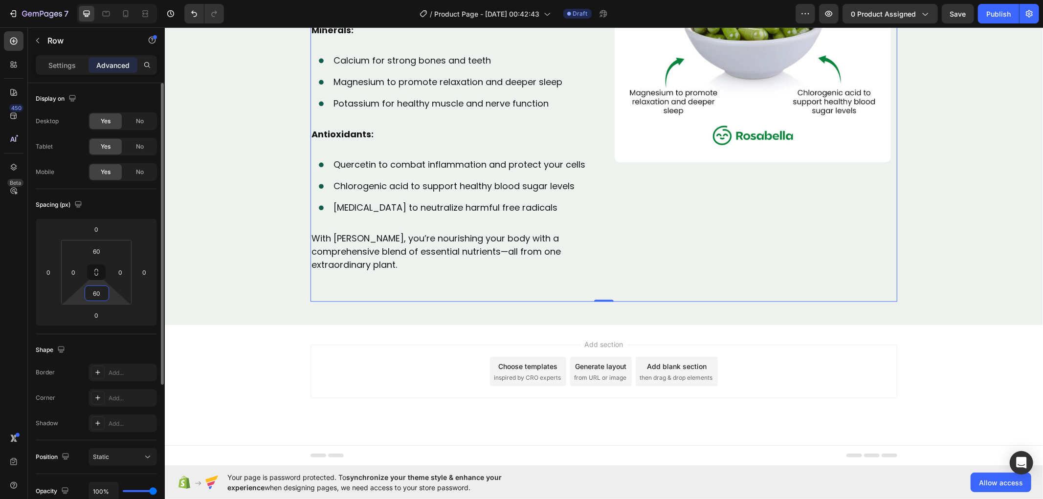
click at [99, 290] on input "60" at bounding box center [97, 293] width 20 height 15
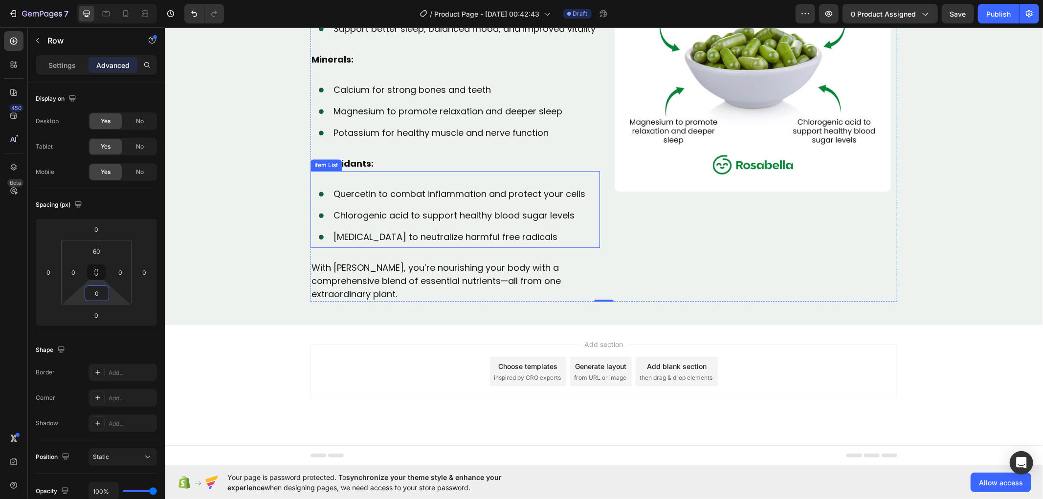
scroll to position [2019, 0]
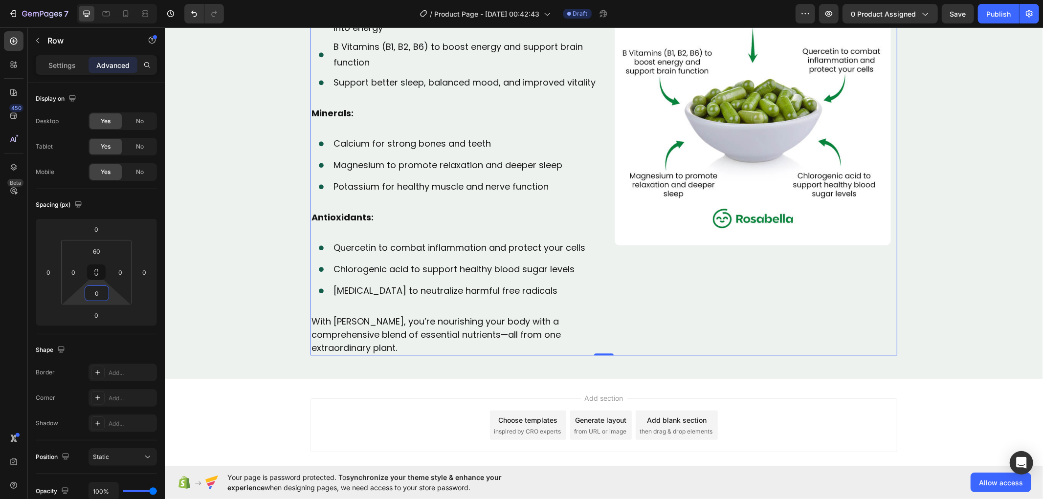
type input "0"
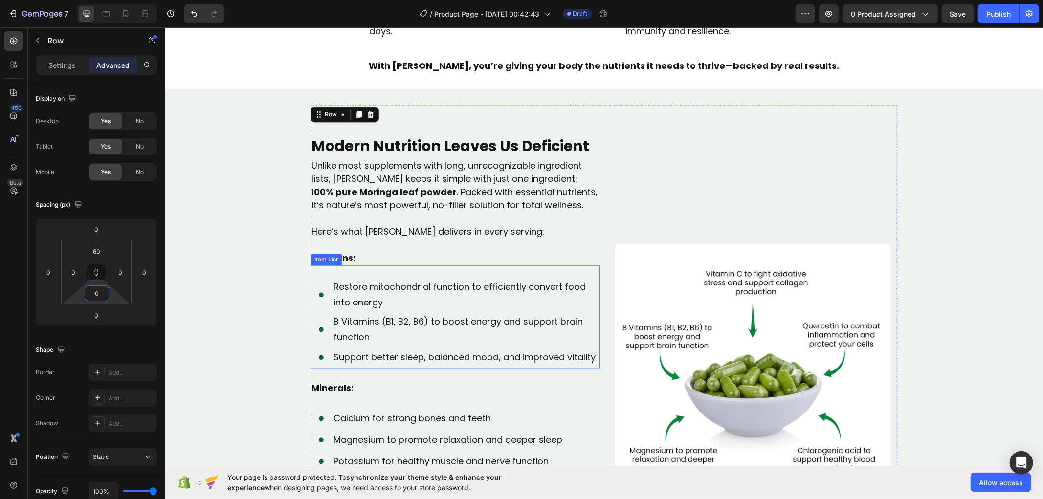
scroll to position [1747, 0]
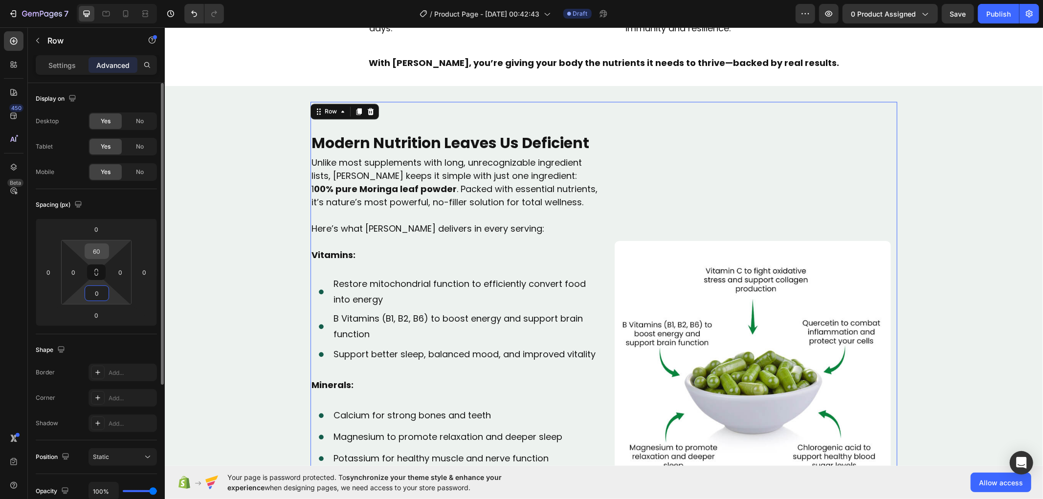
click at [99, 255] on input "60" at bounding box center [97, 251] width 20 height 15
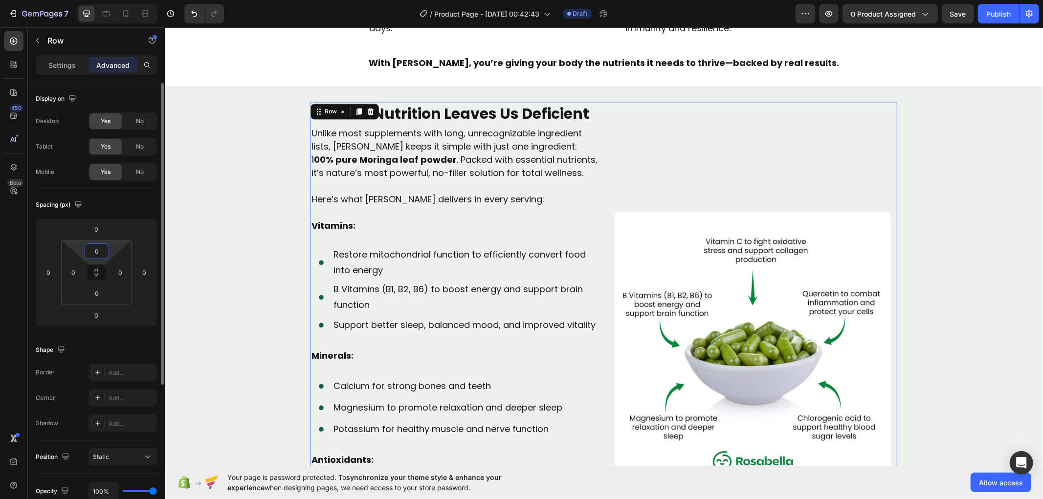
click at [100, 248] on input "0" at bounding box center [97, 251] width 20 height 15
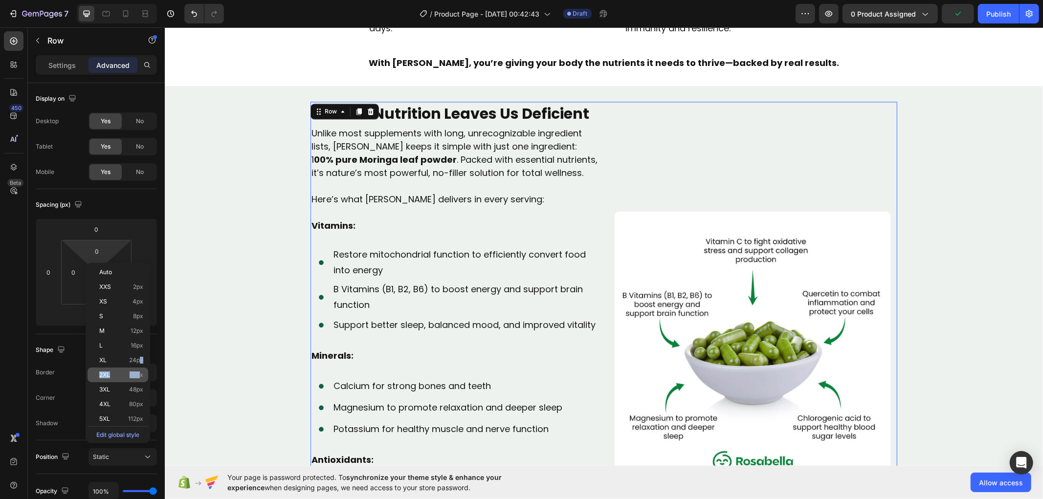
click at [141, 370] on div "Auto XXS 2px XS 4px S 8px M 12px L 16px XL 24px 2XL 32px 3XL 48px 4XL 80px 5XL …" at bounding box center [117, 353] width 61 height 176
click at [134, 374] on span "32px" at bounding box center [137, 374] width 14 height 7
type input "32"
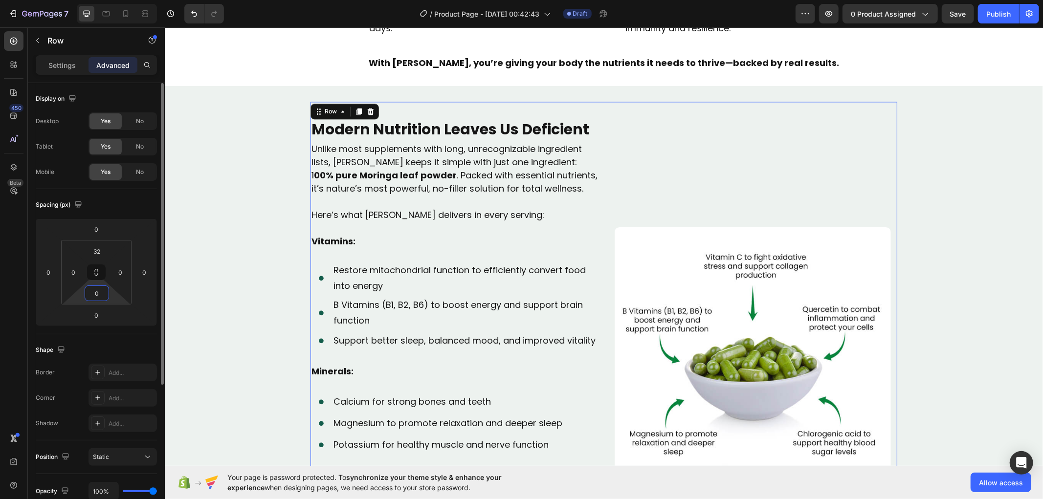
click at [102, 299] on input "0" at bounding box center [97, 293] width 20 height 15
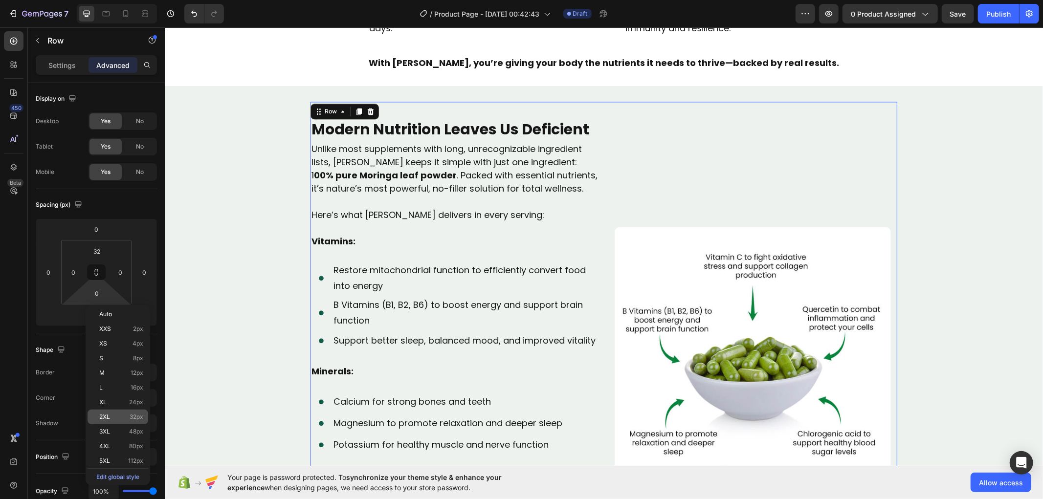
click at [141, 412] on div "2XL 32px" at bounding box center [117, 417] width 61 height 15
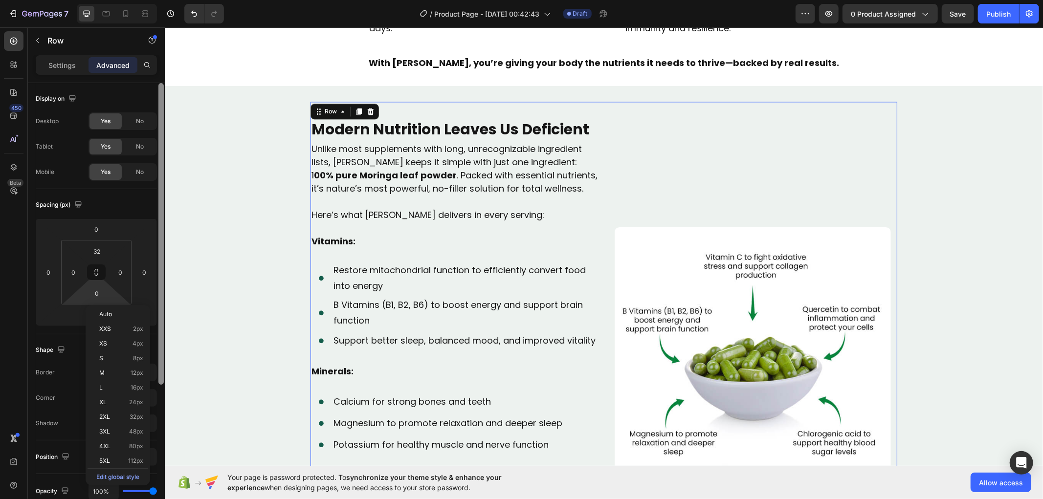
type input "32"
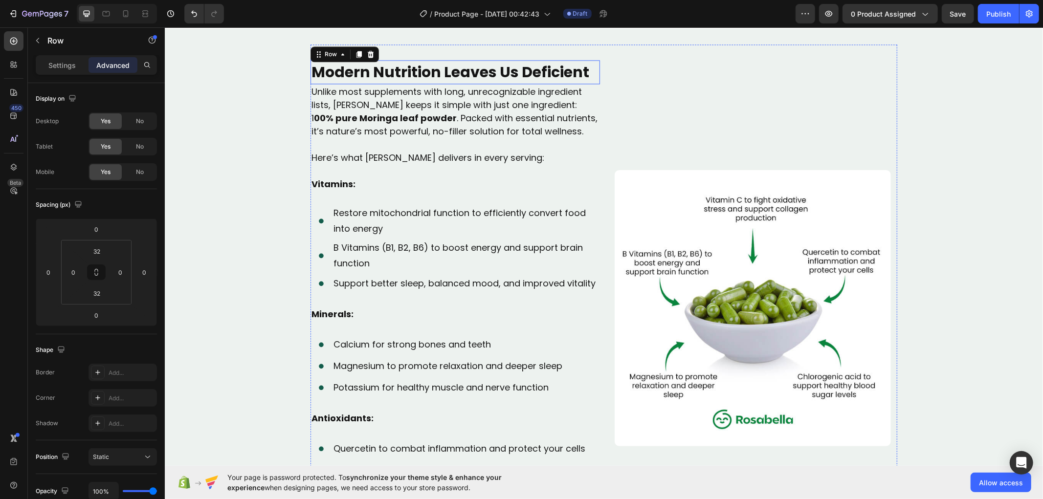
scroll to position [1693, 0]
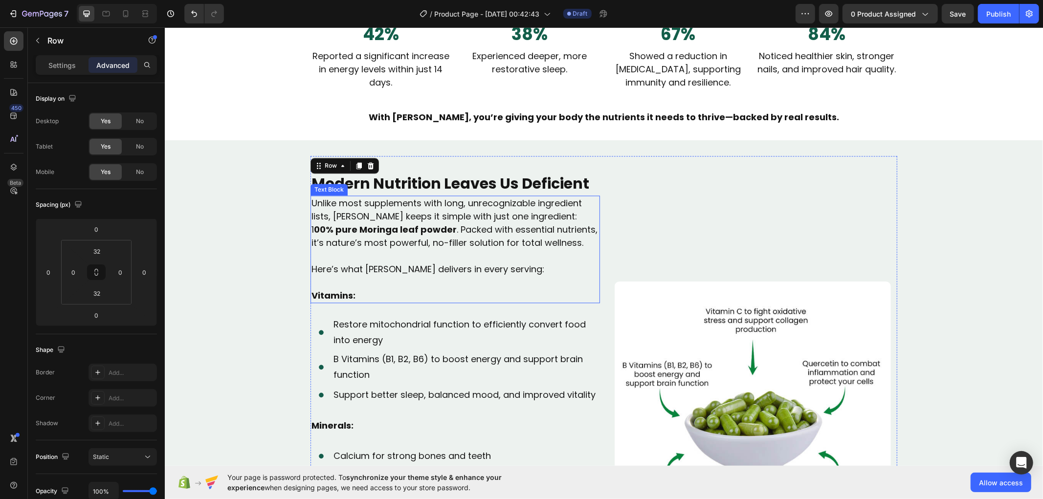
click at [390, 214] on p "Unlike most supplements with long, unrecognizable ingredient lists, [PERSON_NAM…" at bounding box center [454, 222] width 287 height 53
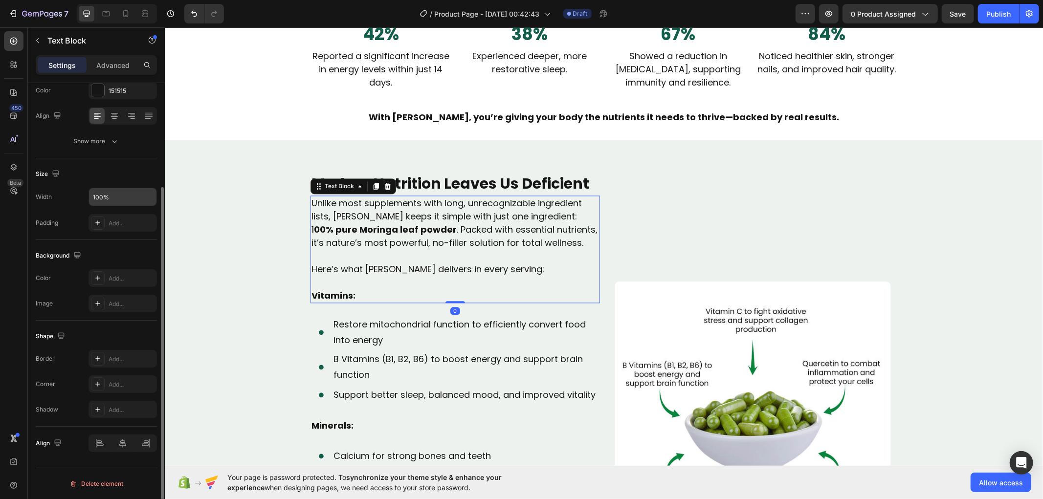
scroll to position [0, 0]
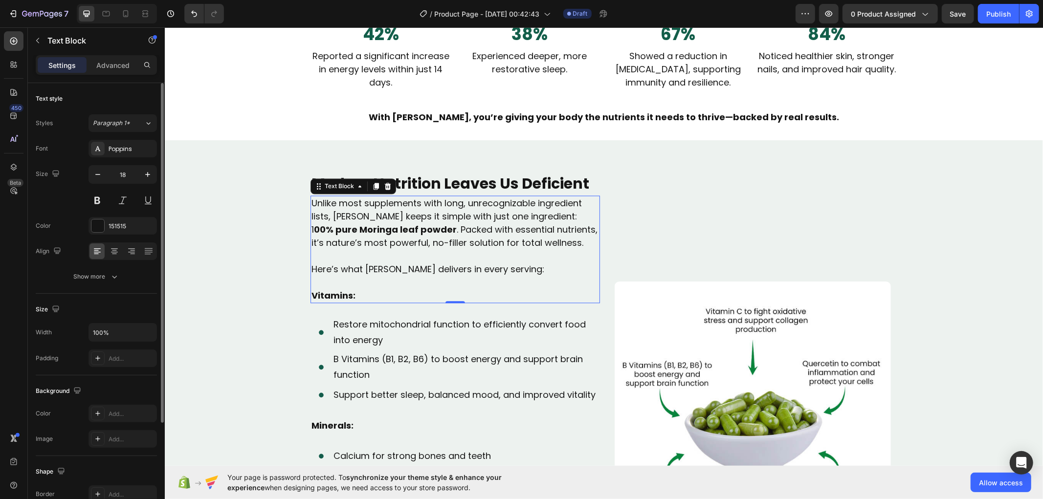
drag, startPoint x: 111, startPoint y: 62, endPoint x: 109, endPoint y: 79, distance: 16.7
click at [114, 64] on p "Advanced" at bounding box center [112, 65] width 33 height 10
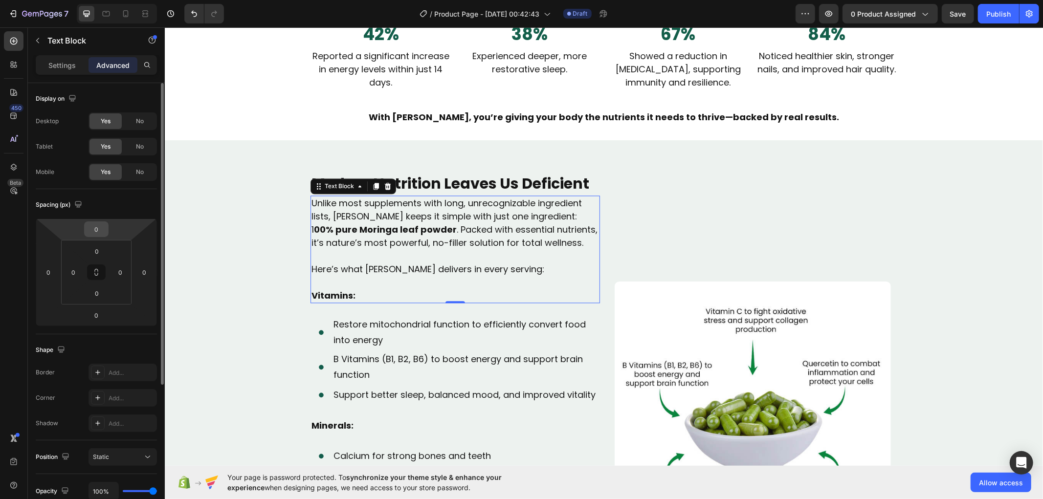
click at [89, 227] on input "0" at bounding box center [97, 229] width 20 height 15
type input "25"
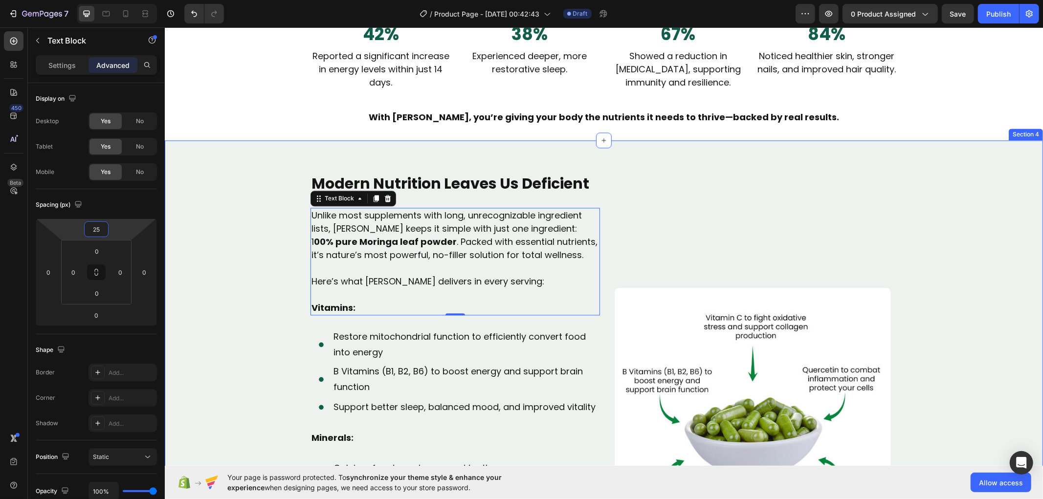
click at [246, 207] on div "Modern Nutrition Leaves Us Deficient Text Block Video Unlike most supplements w…" at bounding box center [603, 429] width 878 height 548
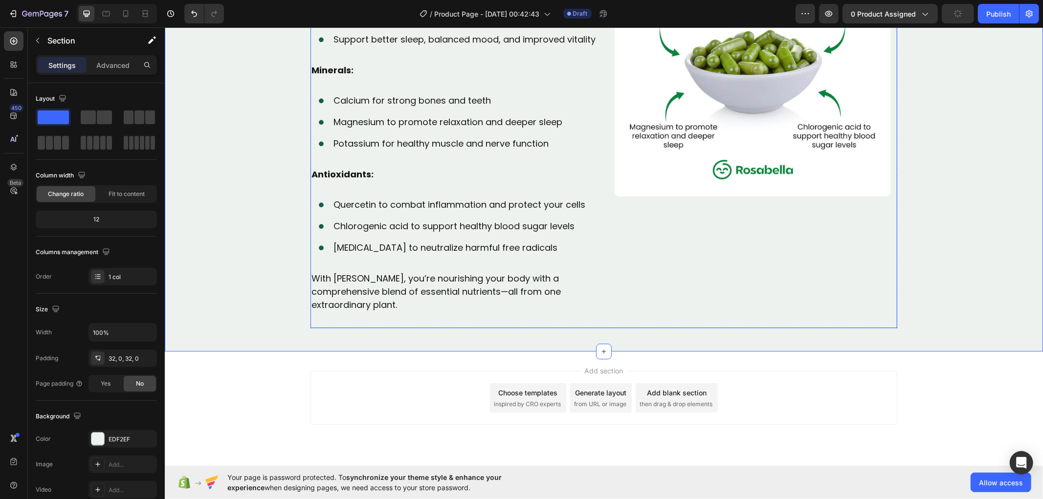
scroll to position [2087, 0]
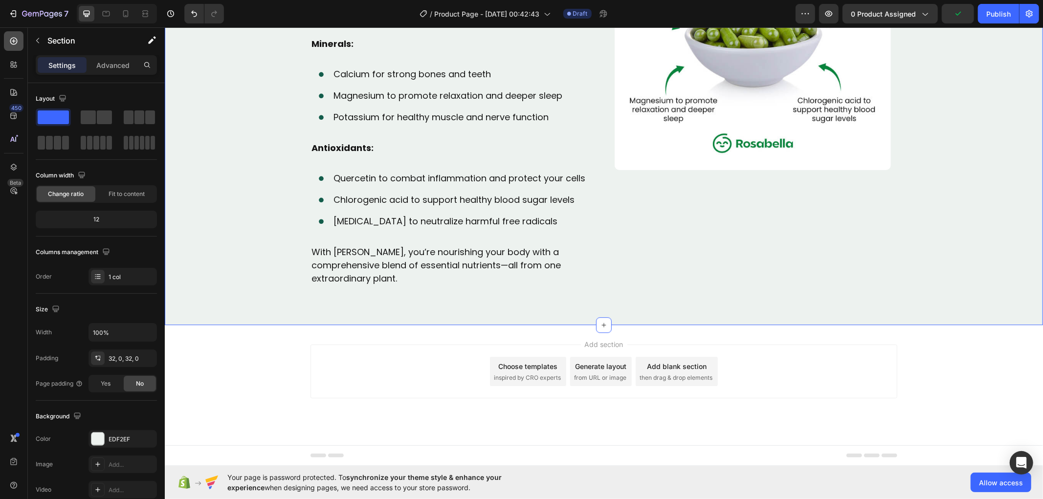
click at [16, 39] on icon at bounding box center [14, 41] width 10 height 10
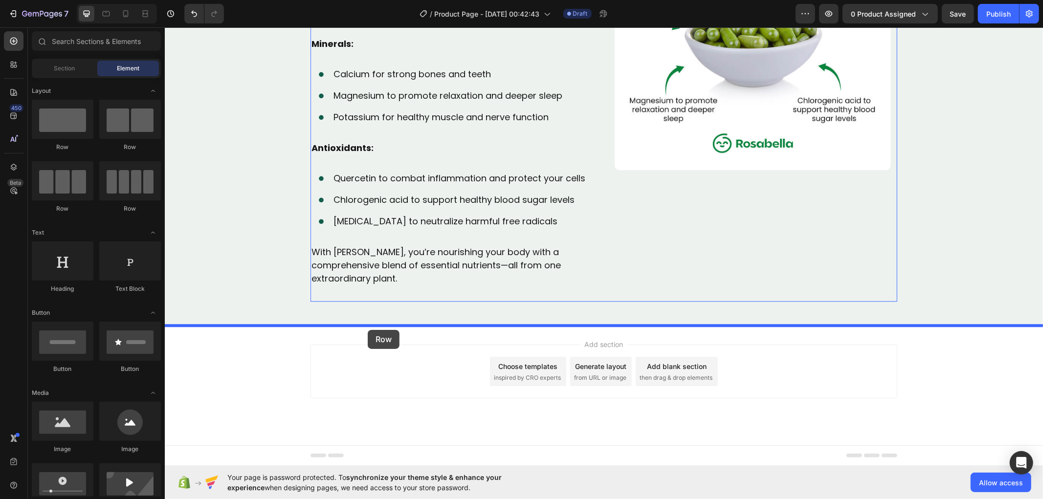
drag, startPoint x: 238, startPoint y: 147, endPoint x: 367, endPoint y: 329, distance: 224.0
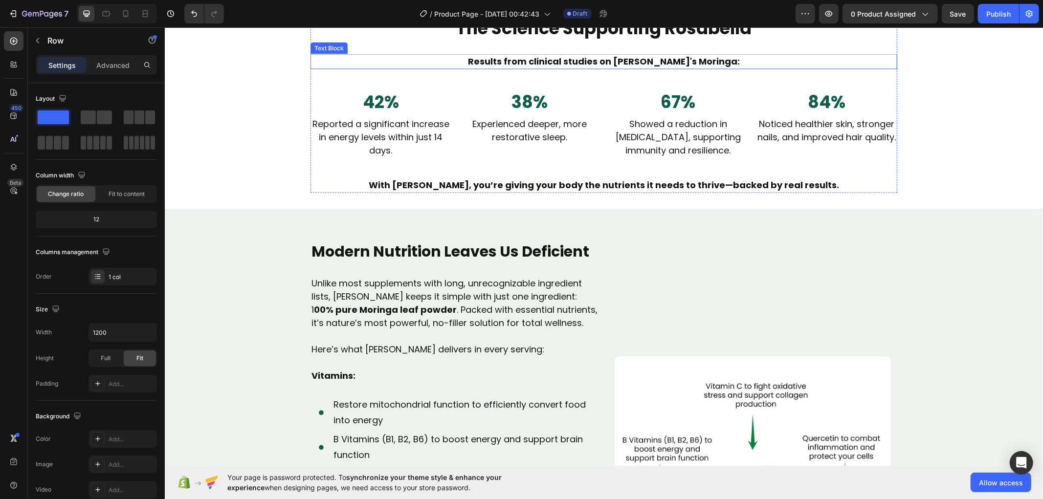
scroll to position [1425, 0]
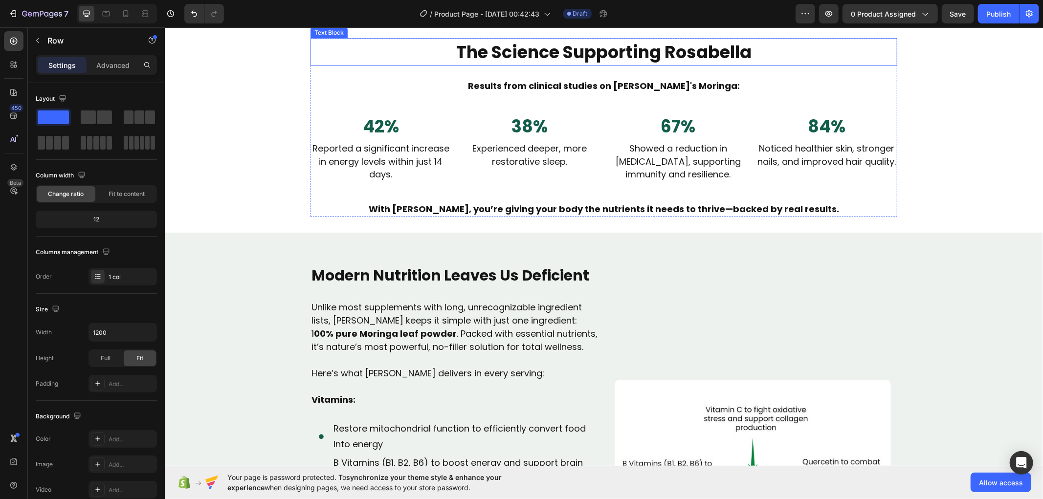
click at [579, 65] on p "The Science Supporting Rosabella" at bounding box center [603, 52] width 585 height 26
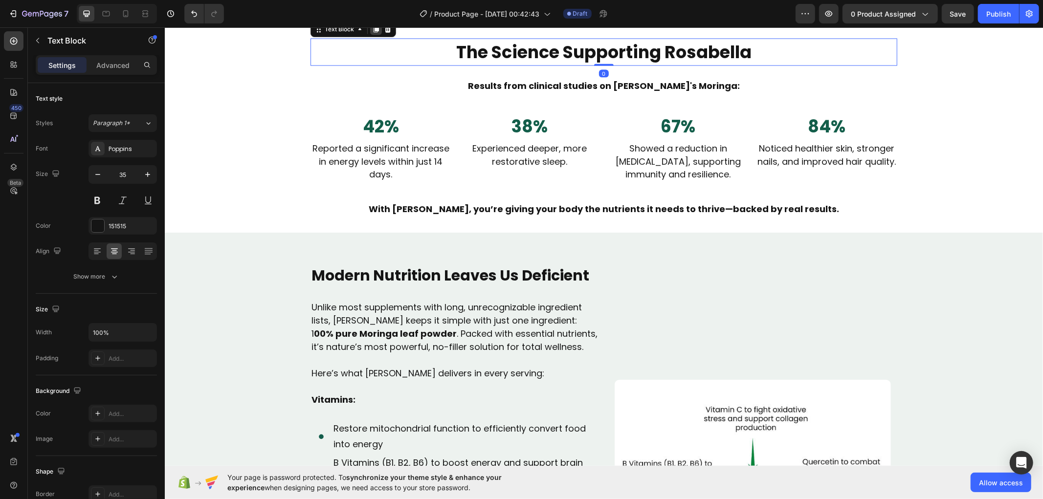
click at [371, 33] on icon at bounding box center [375, 29] width 8 height 8
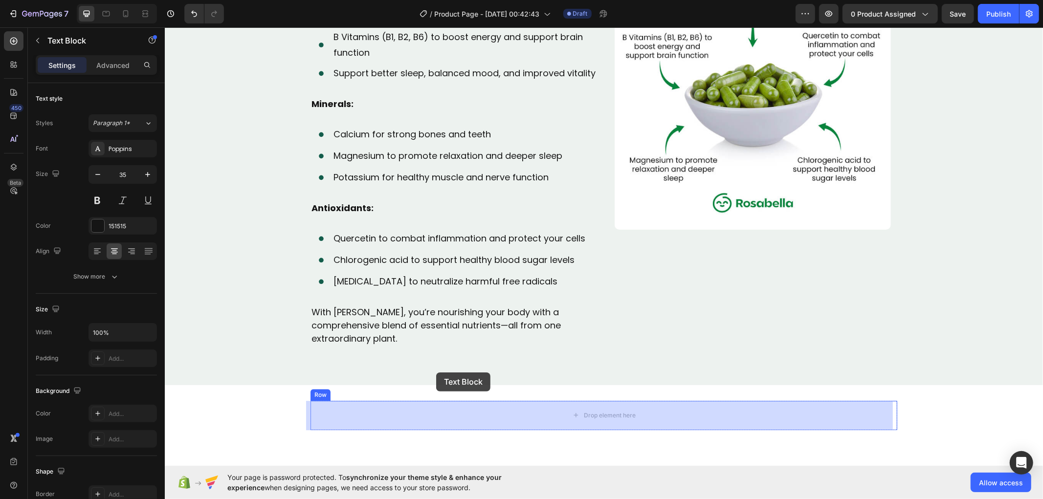
scroll to position [1975, 0]
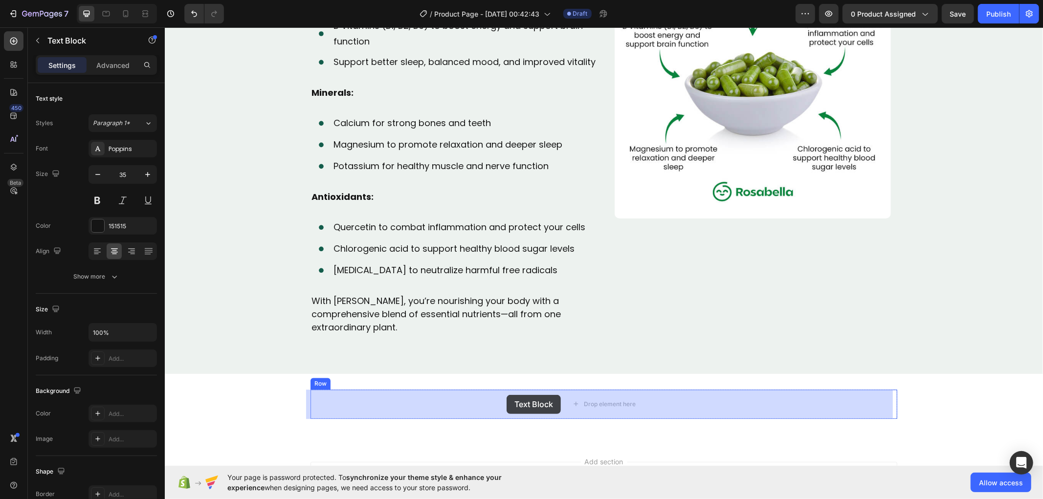
drag, startPoint x: 310, startPoint y: 143, endPoint x: 506, endPoint y: 394, distance: 319.0
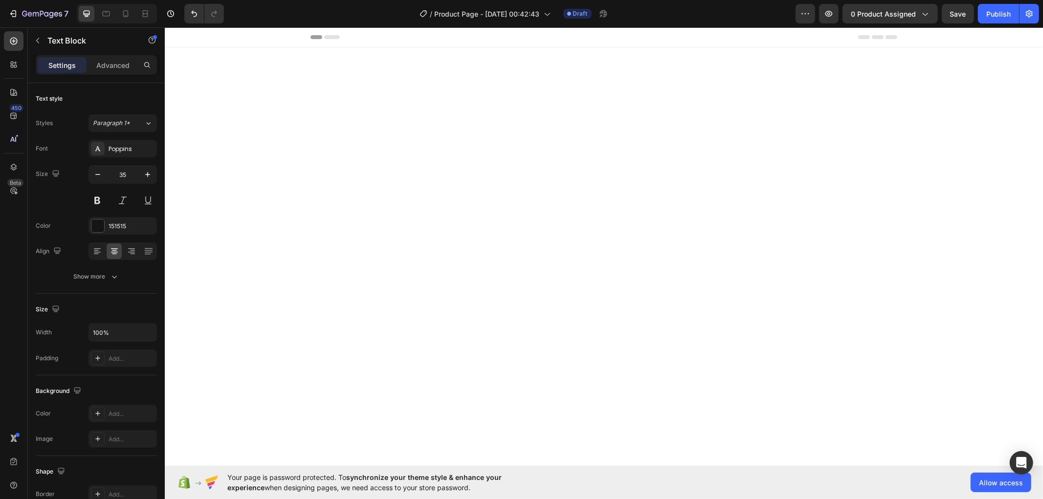
scroll to position [1975, 0]
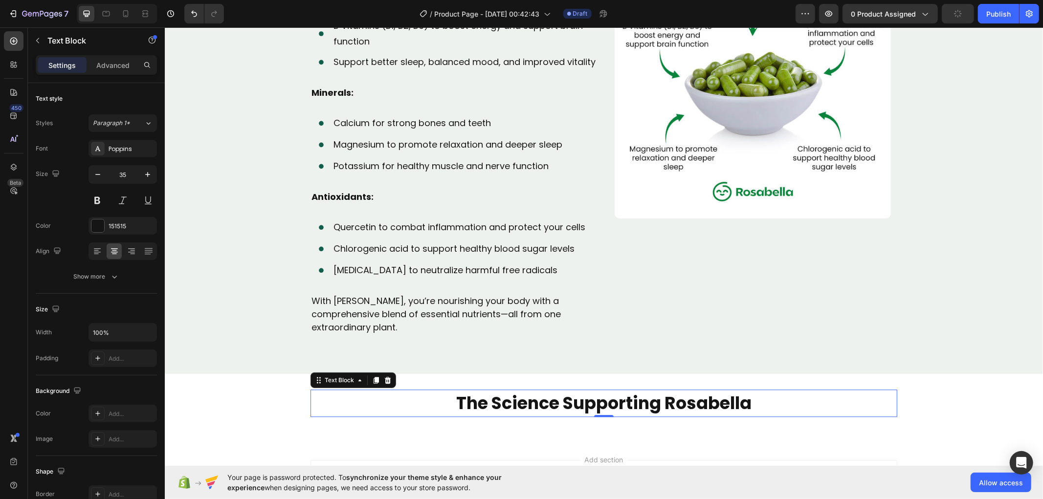
click at [526, 404] on p "The Science Supporting Rosabella" at bounding box center [603, 403] width 585 height 26
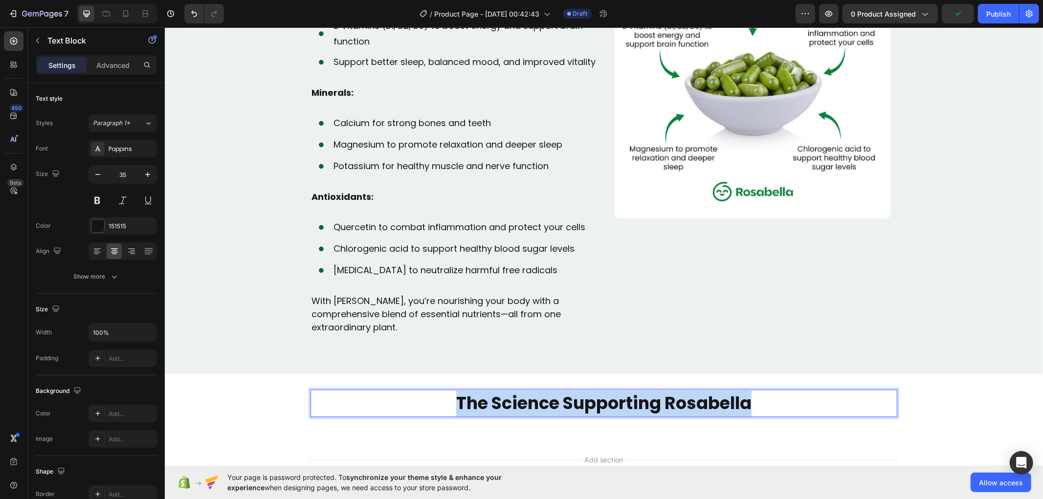
click at [526, 404] on p "The Science Supporting Rosabella" at bounding box center [603, 403] width 585 height 26
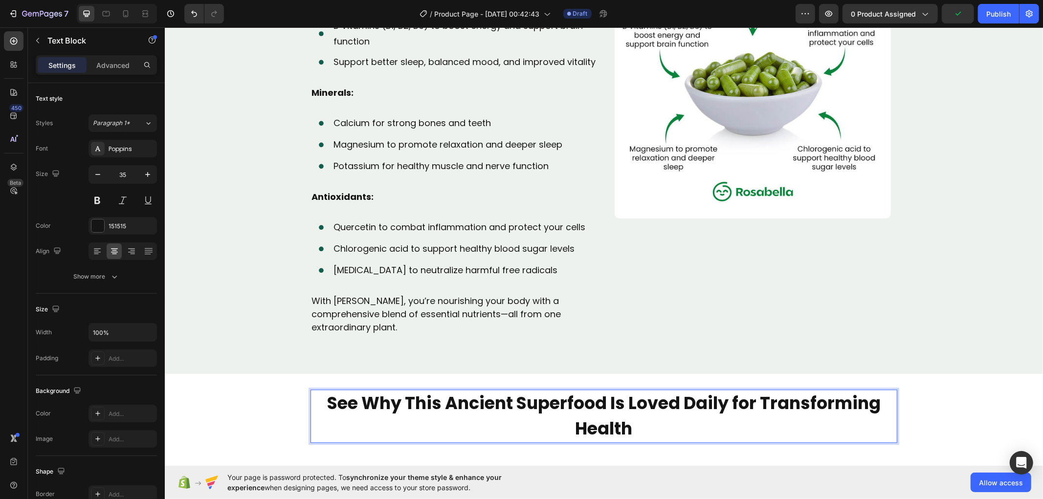
click at [524, 406] on strong "See Why This Ancient Superfood Is Loved Daily for Transforming Health" at bounding box center [602, 416] width 553 height 50
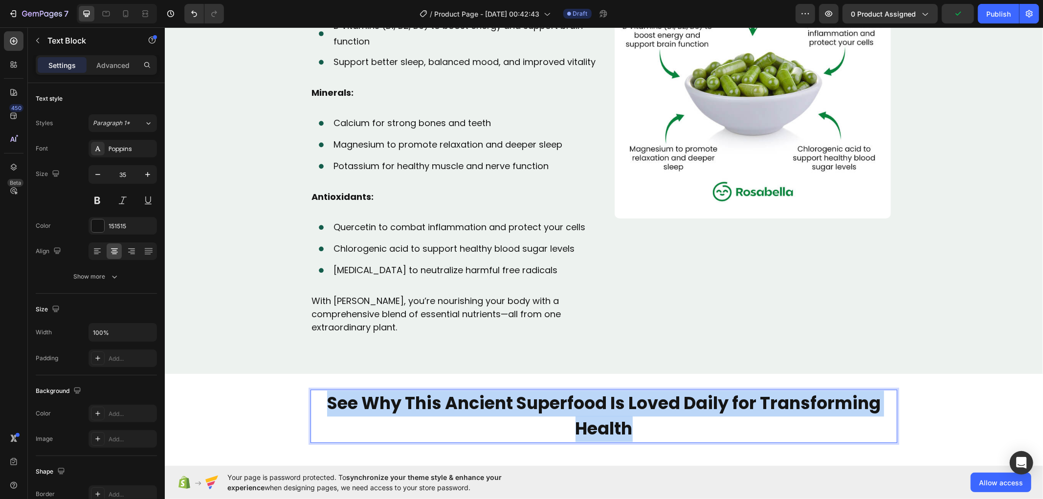
click at [524, 406] on strong "See Why This Ancient Superfood Is Loved Daily for Transforming Health" at bounding box center [602, 416] width 553 height 50
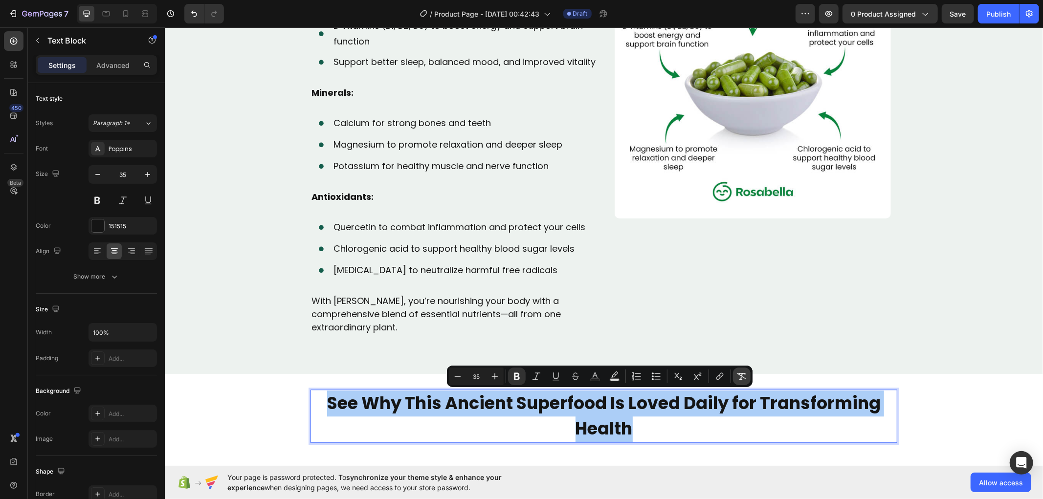
click at [739, 375] on icon "Editor contextual toolbar" at bounding box center [742, 376] width 10 height 10
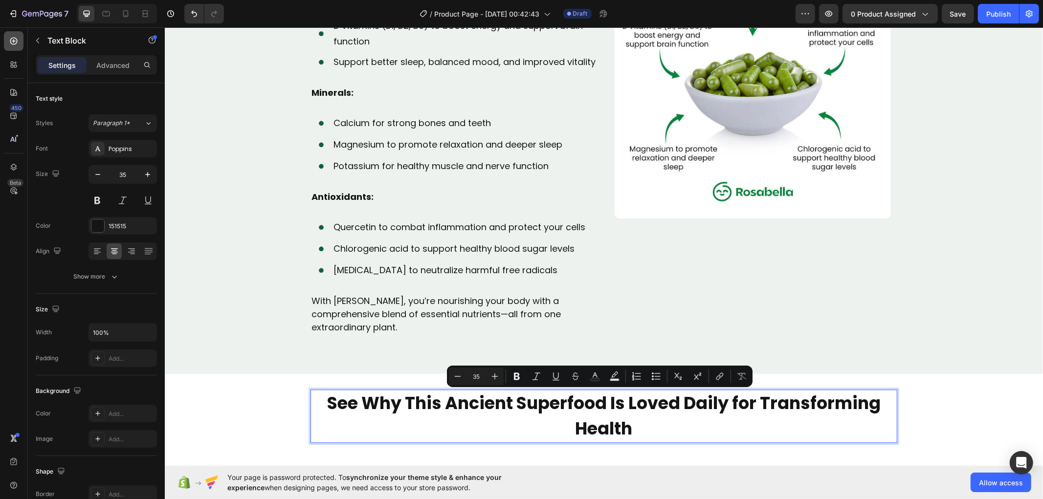
click at [12, 43] on icon at bounding box center [13, 41] width 7 height 7
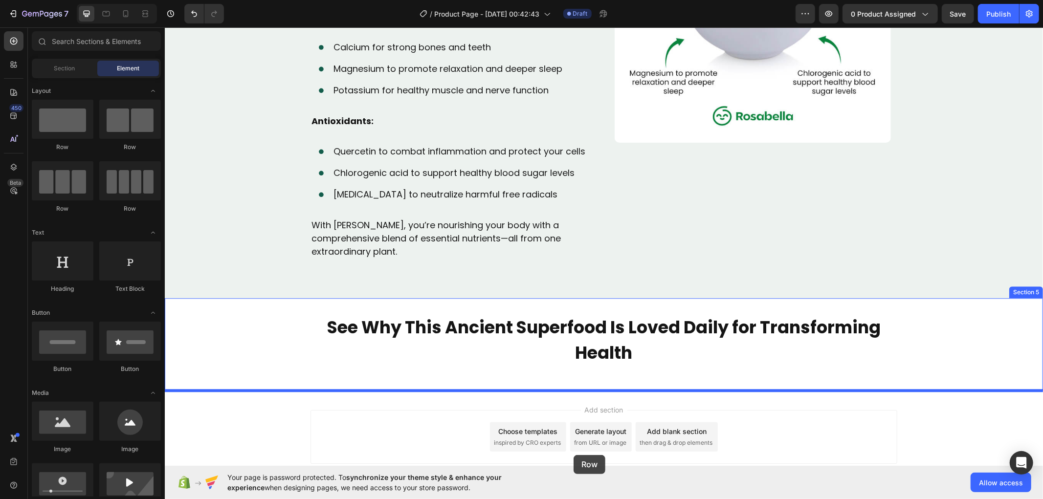
scroll to position [2116, 0]
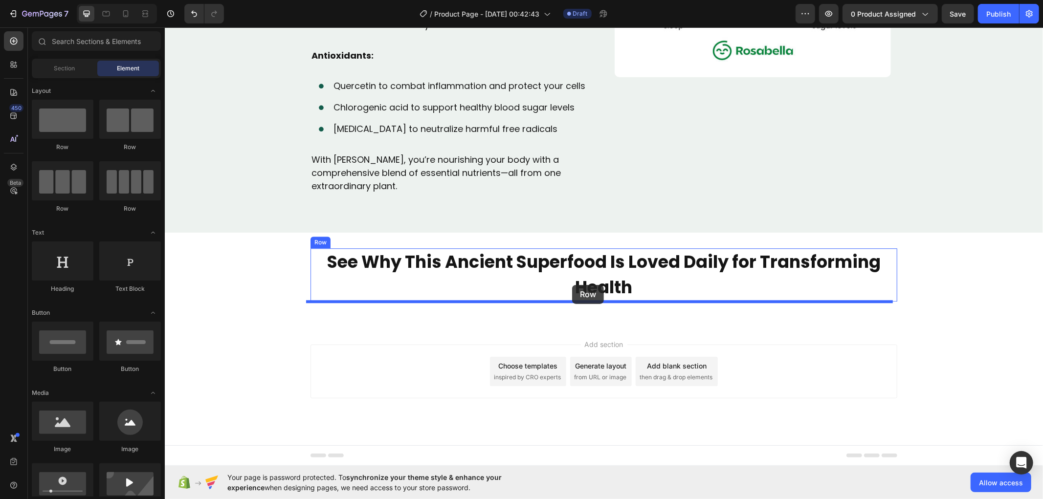
drag, startPoint x: 220, startPoint y: 163, endPoint x: 571, endPoint y: 284, distance: 371.9
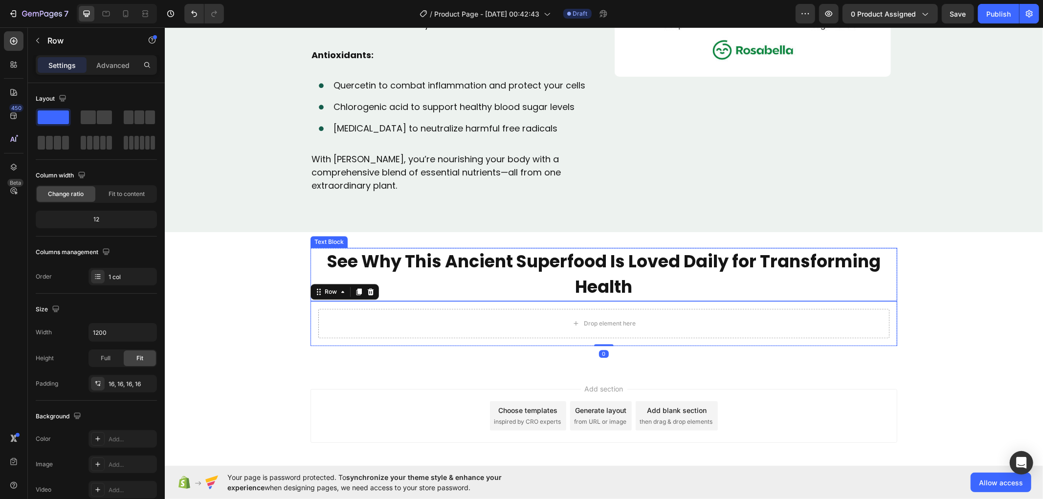
click at [552, 274] on p "See Why This Ancient Superfood Is Loved Daily for Transforming Health" at bounding box center [603, 273] width 585 height 51
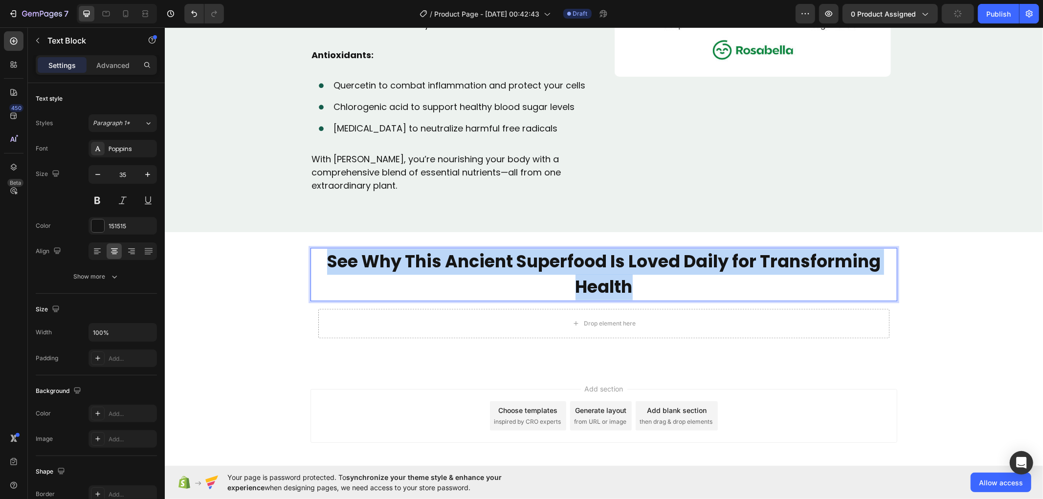
click at [552, 274] on p "See Why This Ancient Superfood Is Loved Daily for Transforming Health" at bounding box center [603, 273] width 585 height 51
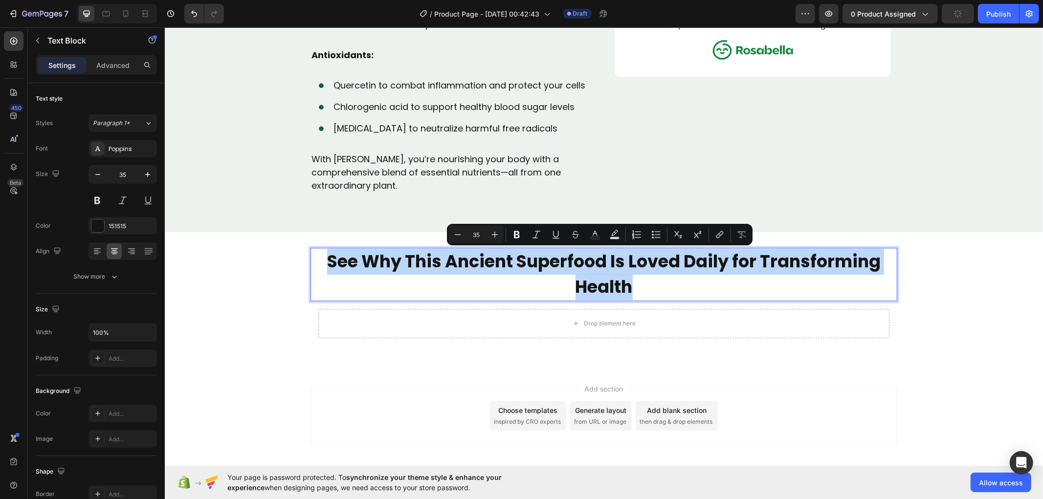
click at [479, 304] on div "Drop element here Row" at bounding box center [603, 323] width 587 height 45
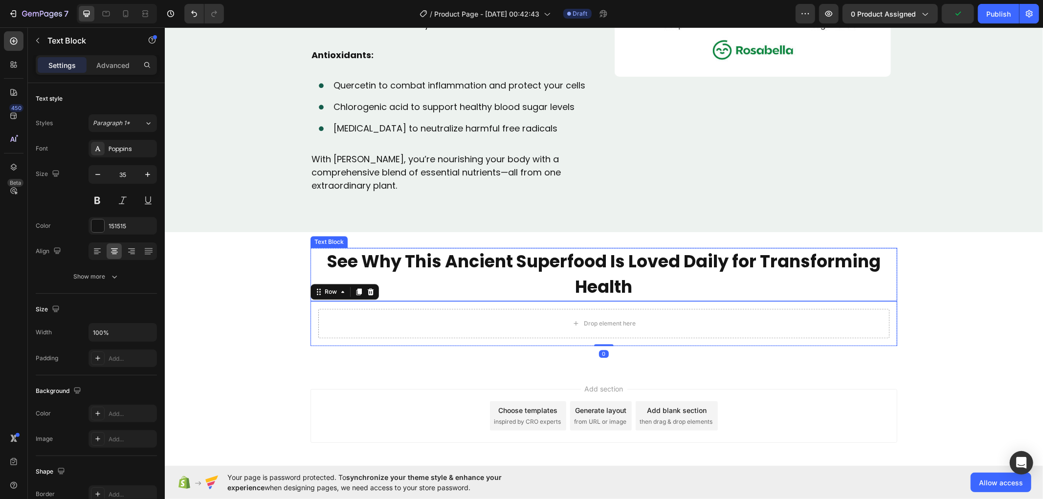
click at [409, 268] on p "See Why This Ancient Superfood Is Loved Daily for Transforming Health" at bounding box center [603, 273] width 585 height 51
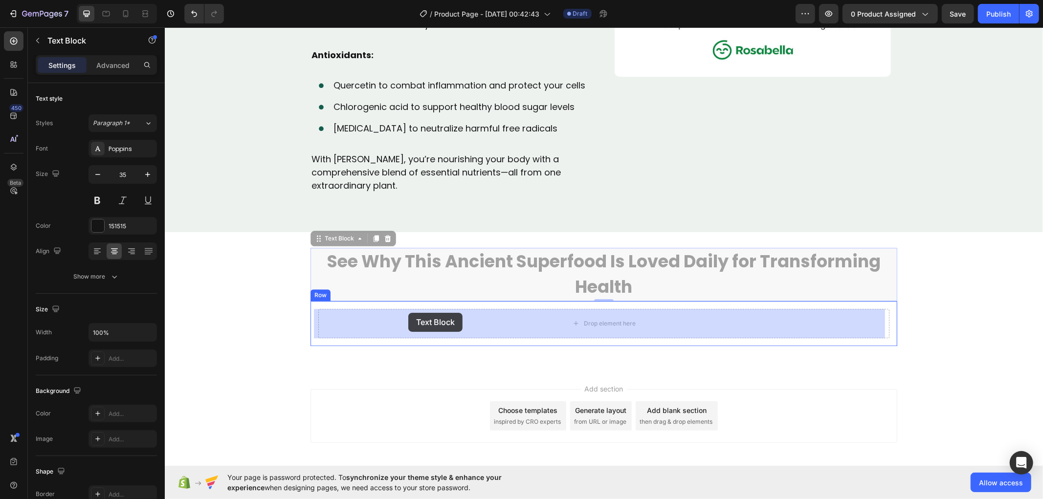
drag, startPoint x: 315, startPoint y: 242, endPoint x: 408, endPoint y: 312, distance: 116.1
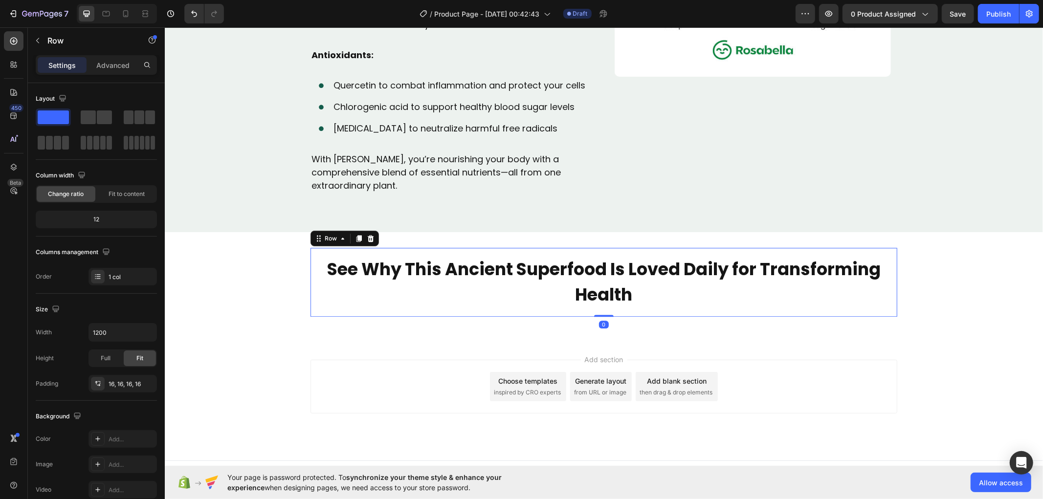
click at [310, 281] on div "See Why This Ancient Superfood Is Loved Daily for Transforming Health Text Bloc…" at bounding box center [603, 281] width 587 height 69
click at [114, 66] on p "Advanced" at bounding box center [112, 65] width 33 height 10
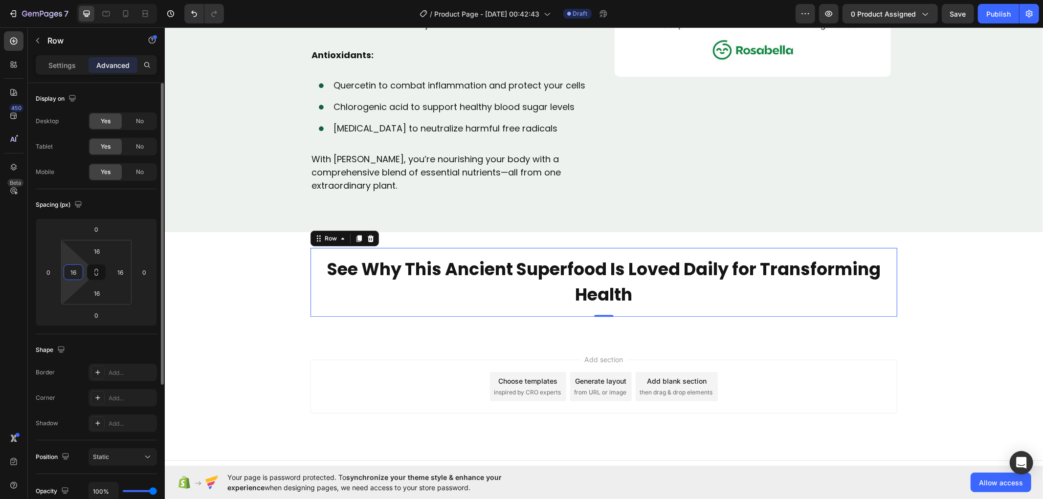
click at [77, 269] on input "16" at bounding box center [73, 272] width 15 height 15
type input "0"
drag, startPoint x: 104, startPoint y: 251, endPoint x: 127, endPoint y: 271, distance: 31.2
click at [103, 251] on input "16" at bounding box center [97, 251] width 20 height 15
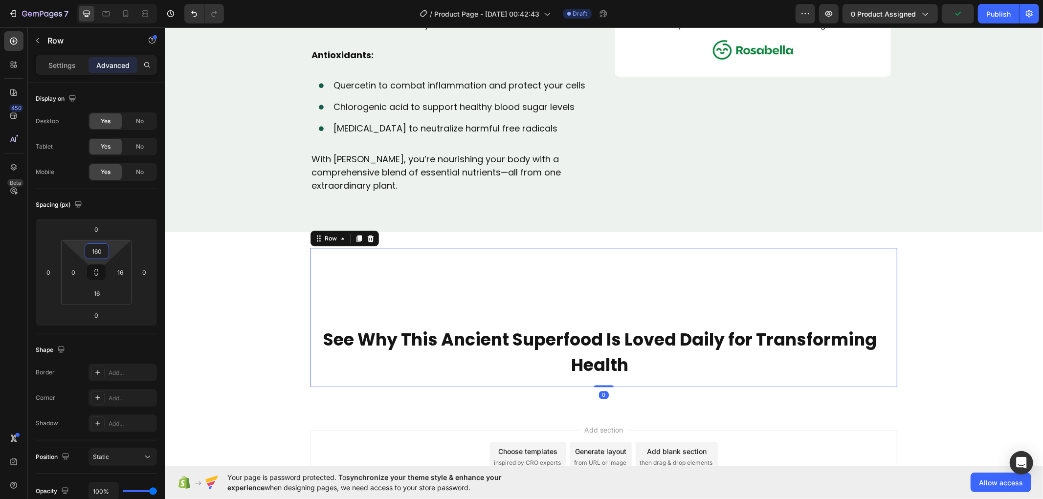
type input "160"
click at [127, 271] on input "16" at bounding box center [120, 272] width 15 height 15
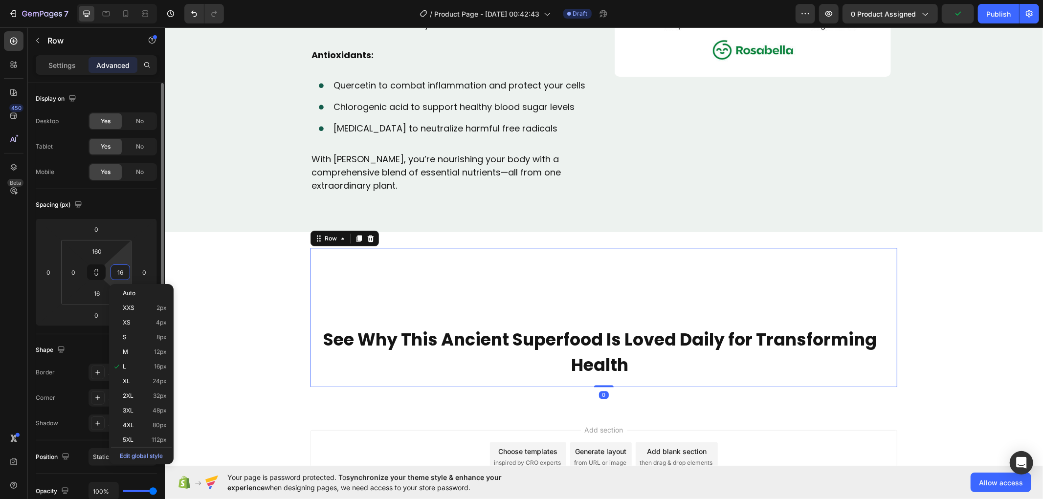
click at [119, 269] on input "16" at bounding box center [120, 272] width 15 height 15
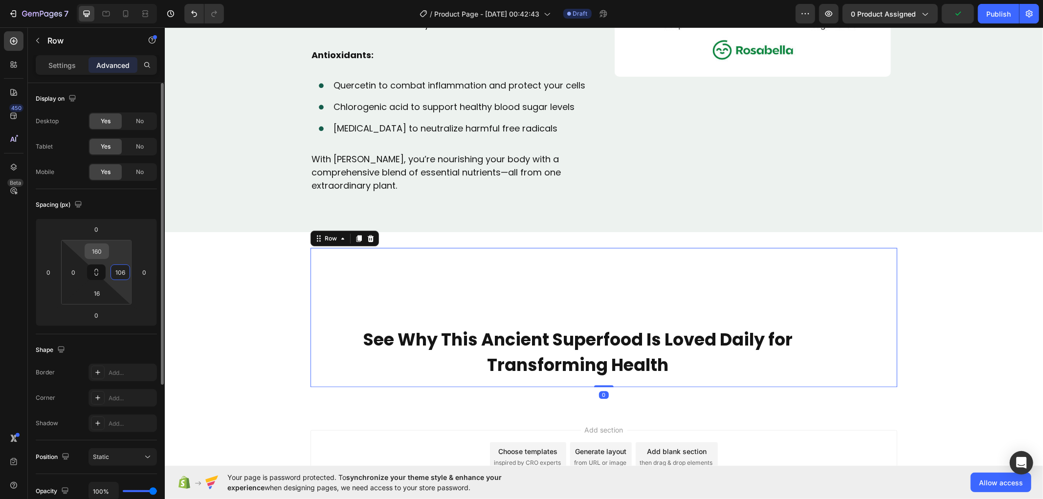
type input "106"
click at [104, 247] on input "160" at bounding box center [97, 251] width 20 height 15
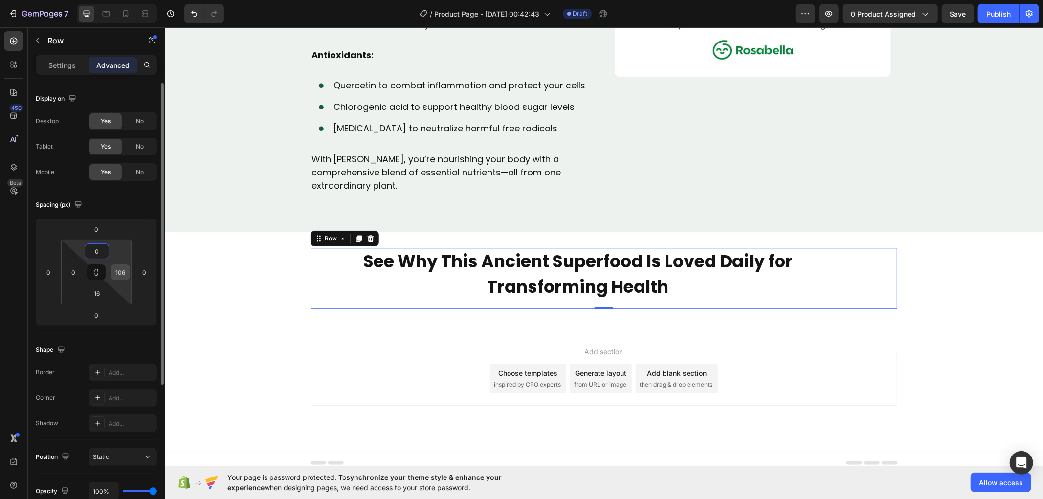
type input "0"
click at [119, 270] on input "106" at bounding box center [120, 272] width 15 height 15
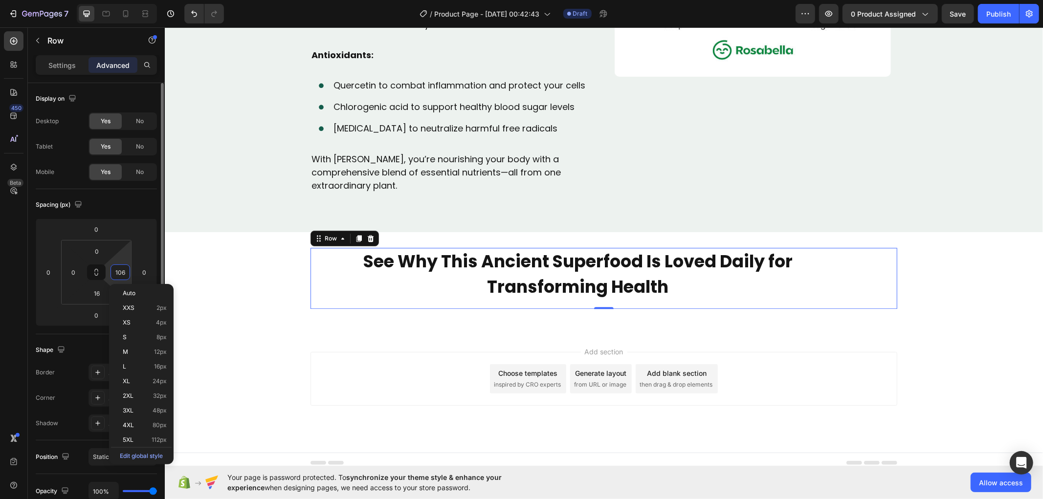
click at [119, 270] on input "106" at bounding box center [120, 272] width 15 height 15
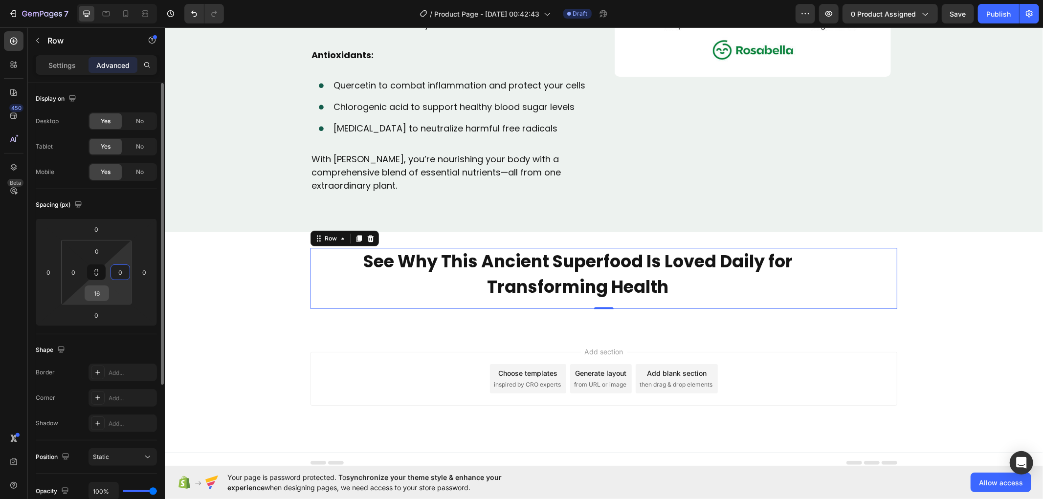
type input "0"
click at [104, 293] on input "16" at bounding box center [97, 293] width 20 height 15
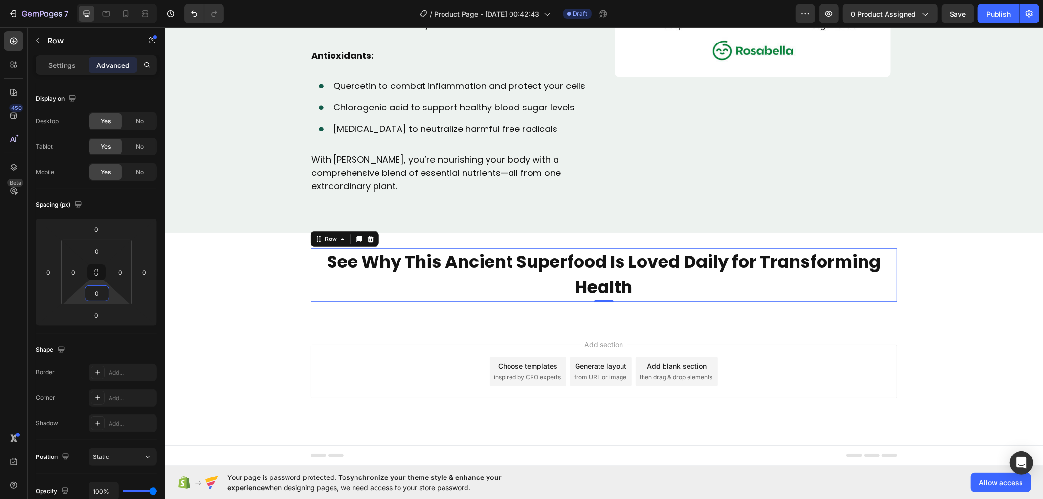
type input "0"
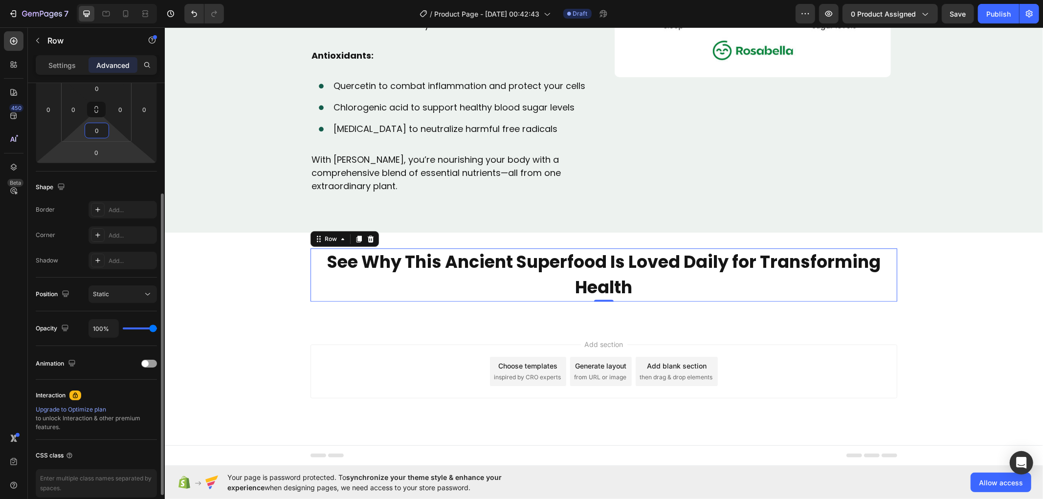
scroll to position [0, 0]
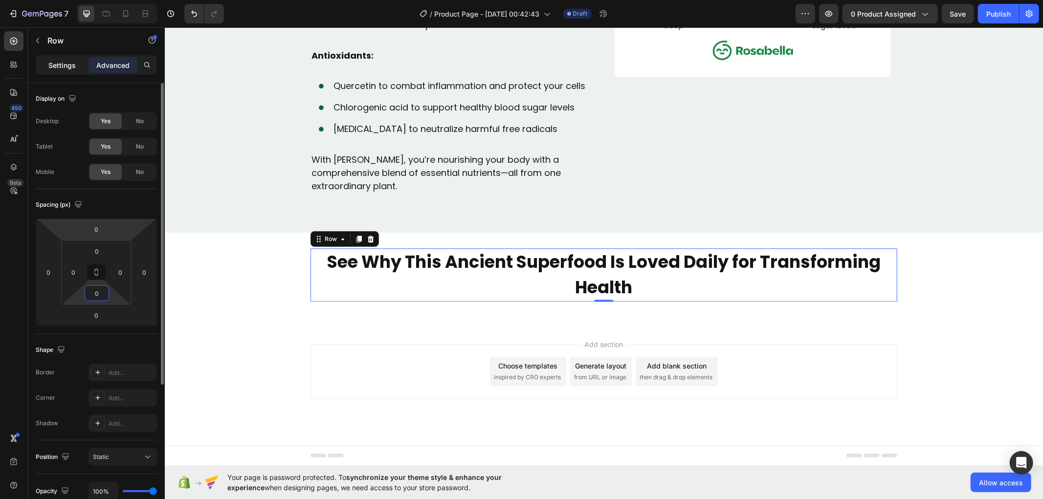
click at [64, 62] on p "Settings" at bounding box center [61, 65] width 27 height 10
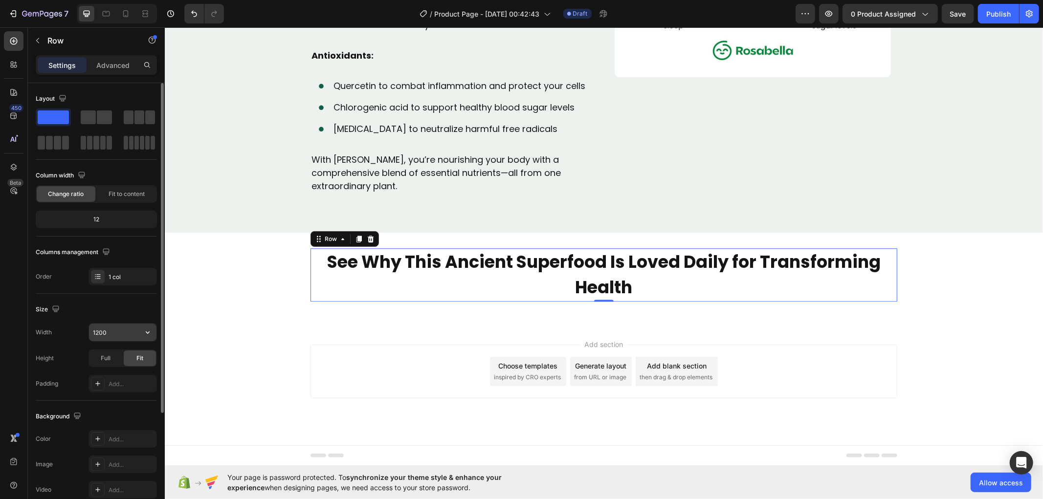
click at [113, 330] on input "1200" at bounding box center [122, 333] width 67 height 18
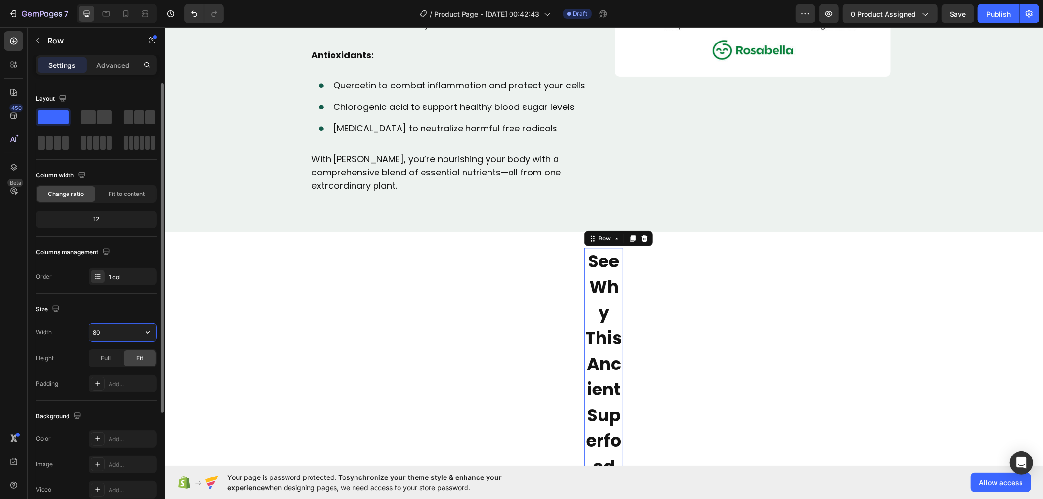
type input "800"
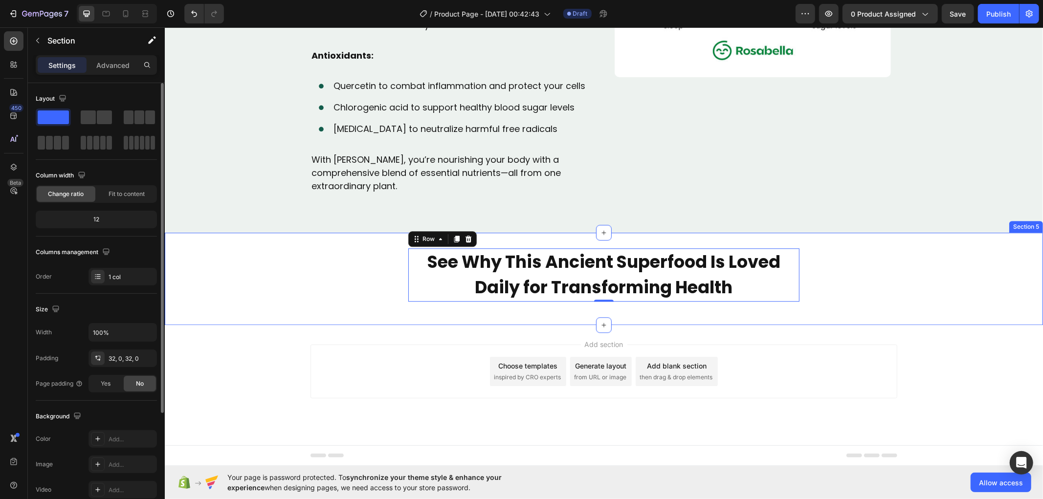
click at [243, 322] on div "See Why This Ancient Superfood Is Loved Daily for Transforming Health Text Bloc…" at bounding box center [603, 278] width 878 height 92
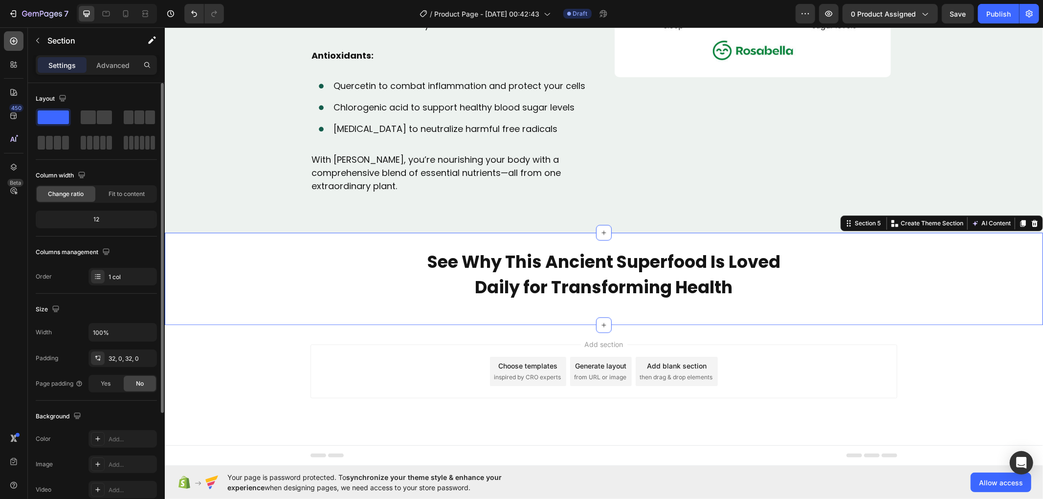
click at [17, 37] on icon at bounding box center [14, 41] width 10 height 10
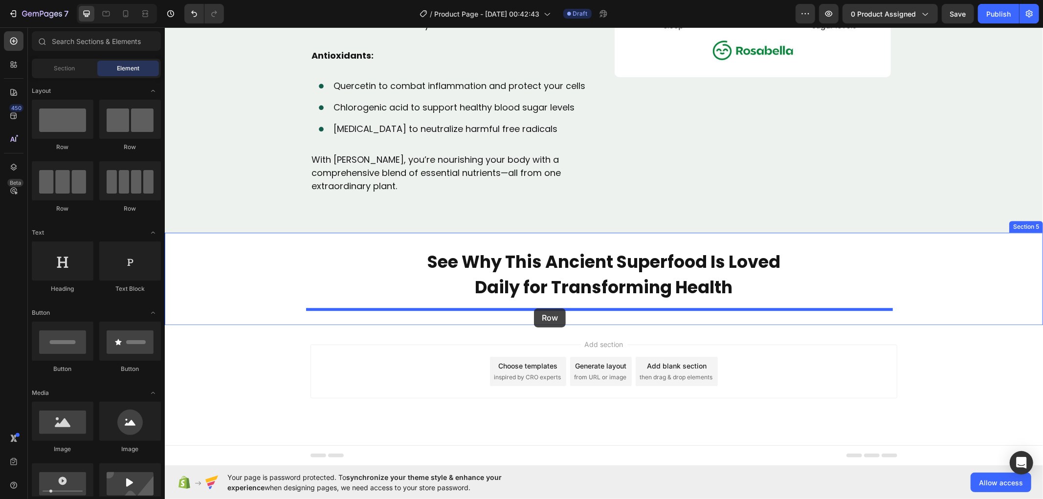
drag, startPoint x: 285, startPoint y: 211, endPoint x: 533, endPoint y: 308, distance: 266.7
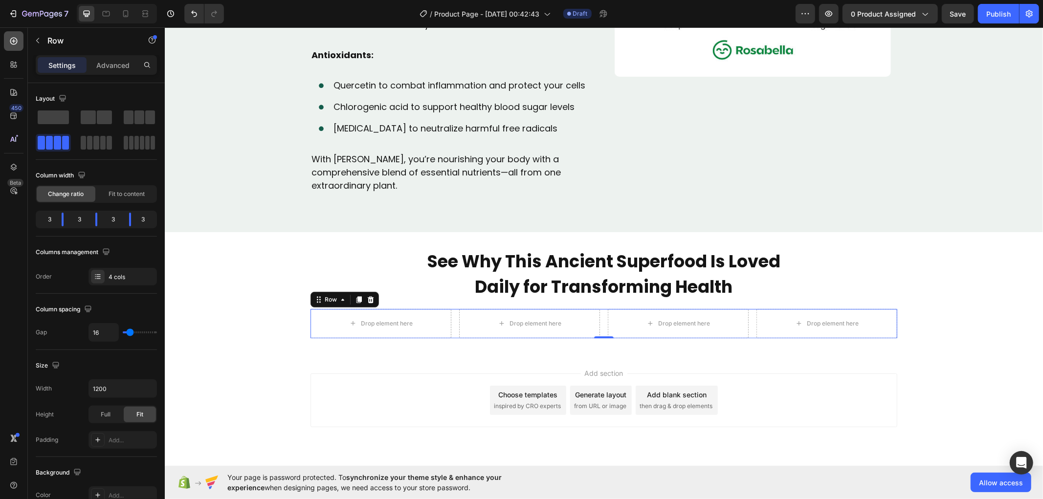
click at [17, 38] on icon at bounding box center [14, 41] width 10 height 10
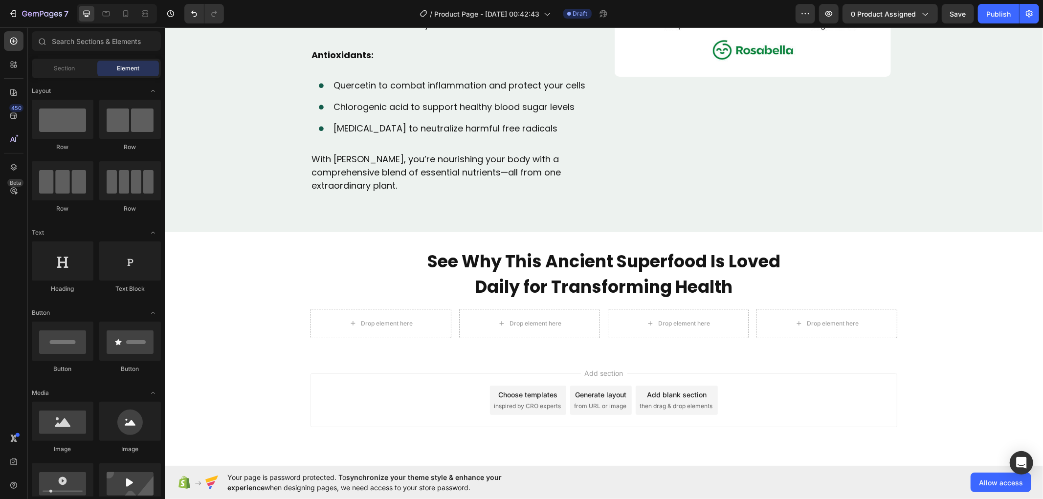
scroll to position [163, 0]
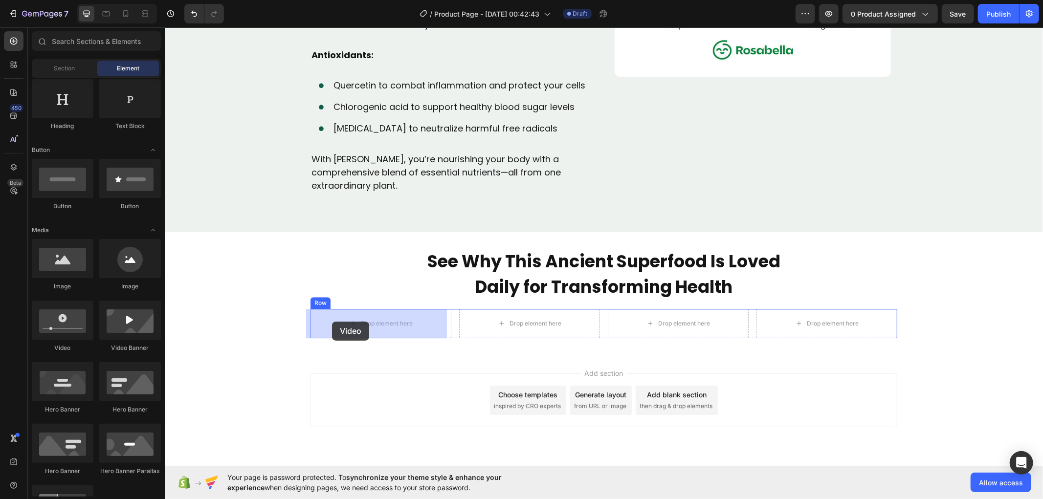
drag, startPoint x: 224, startPoint y: 352, endPoint x: 335, endPoint y: 320, distance: 115.1
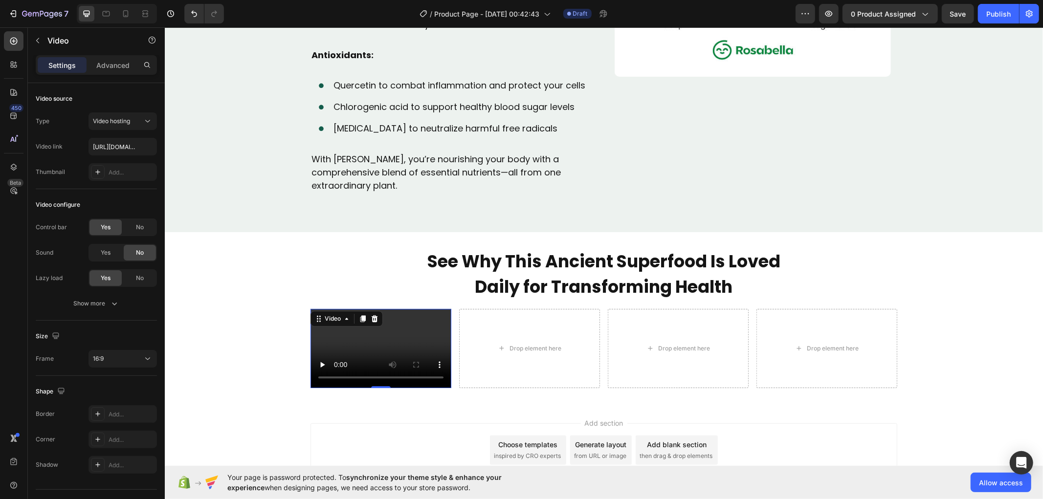
click at [369, 334] on video at bounding box center [380, 347] width 141 height 79
click at [370, 318] on icon at bounding box center [374, 318] width 8 height 8
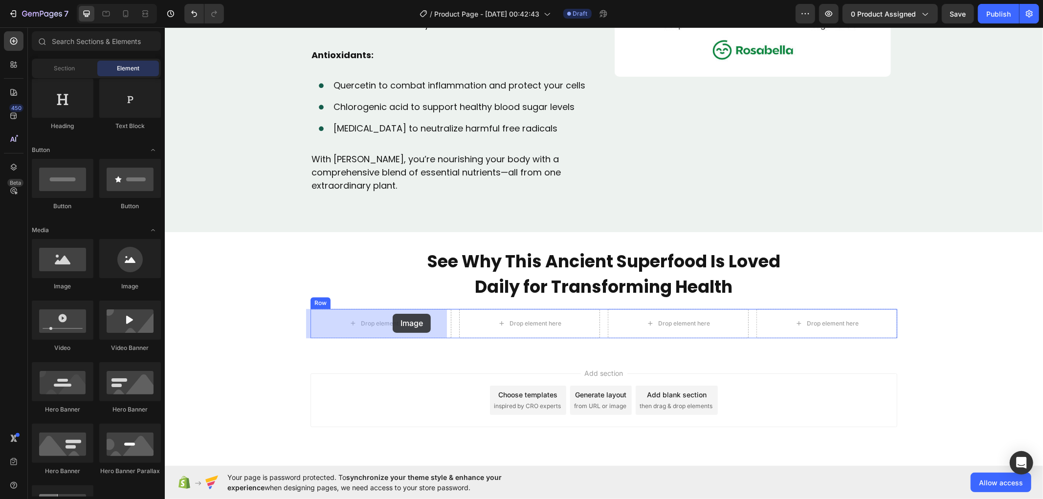
drag, startPoint x: 233, startPoint y: 293, endPoint x: 390, endPoint y: 313, distance: 158.2
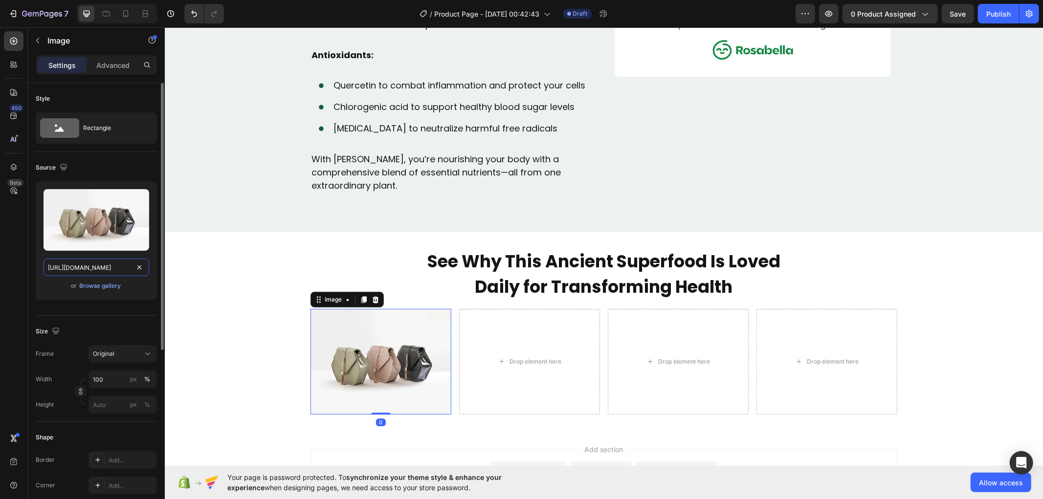
click at [86, 265] on input "[URL][DOMAIN_NAME]" at bounding box center [96, 268] width 106 height 18
paste input "img.funnelish.com/55043/547161/1733985092-icon-play-v4.svg?auto=webp&fit=bounds…"
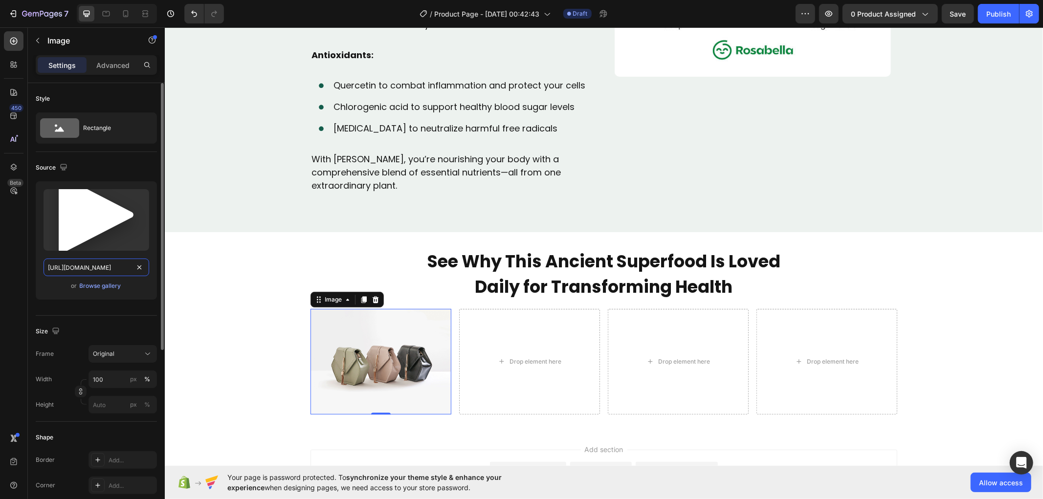
scroll to position [0, 252]
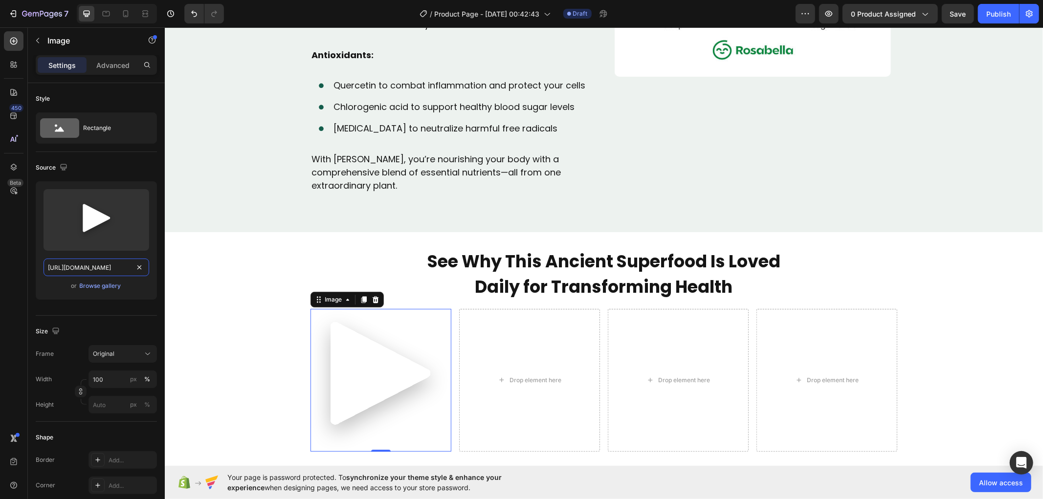
type input "https://img.funnelish.com/55043/547161/1733985092-icon-play-v4.svg?auto=webp&fi…"
click at [374, 298] on icon at bounding box center [375, 299] width 8 height 8
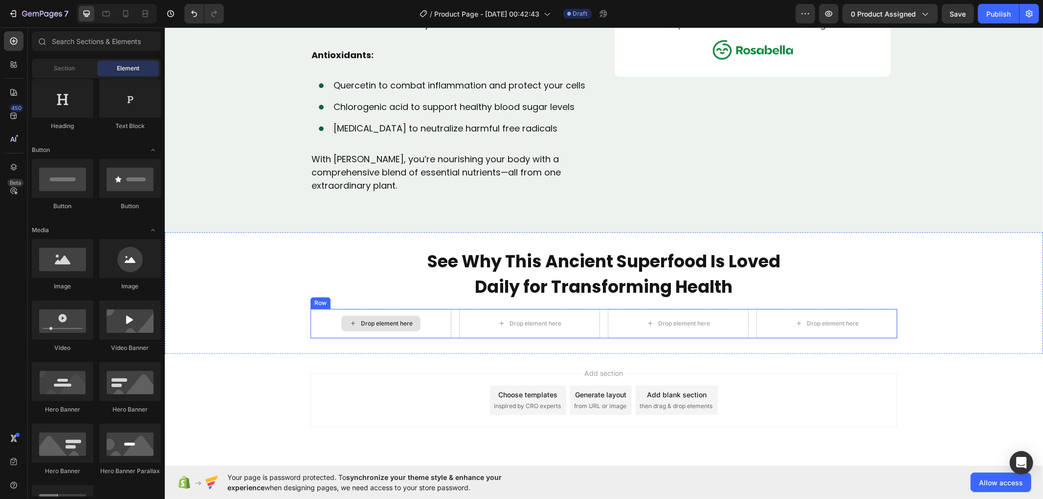
click at [382, 326] on div "Drop element here" at bounding box center [386, 323] width 52 height 8
drag, startPoint x: 301, startPoint y: 350, endPoint x: 367, endPoint y: 317, distance: 73.7
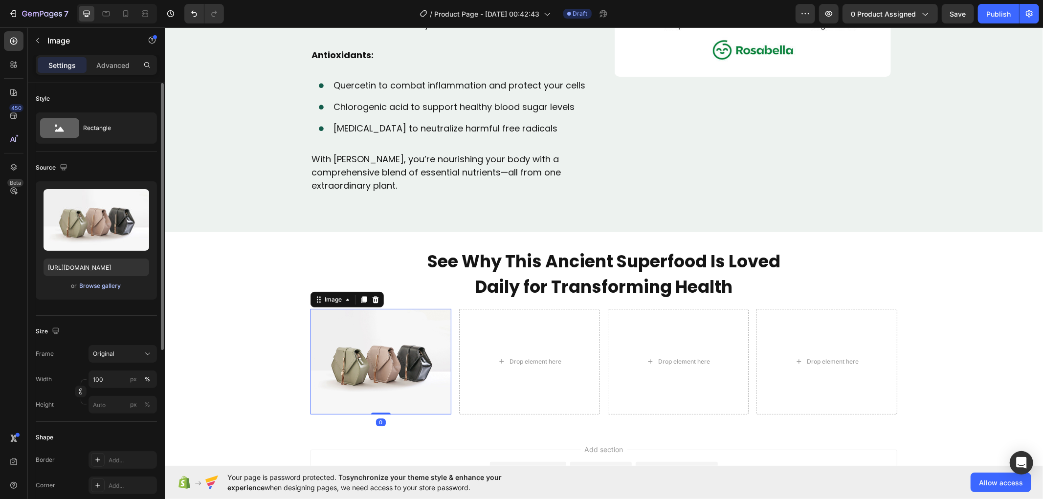
click at [94, 286] on div "Browse gallery" at bounding box center [101, 286] width 42 height 9
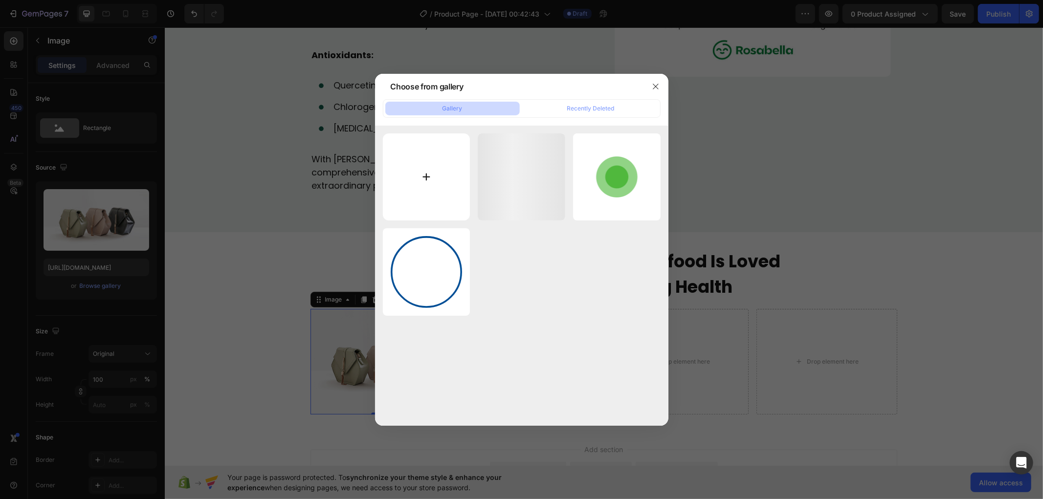
click at [434, 163] on input "file" at bounding box center [426, 176] width 87 height 87
type input "C:\fakepath\1_Testimonial_Cover.jpeg"
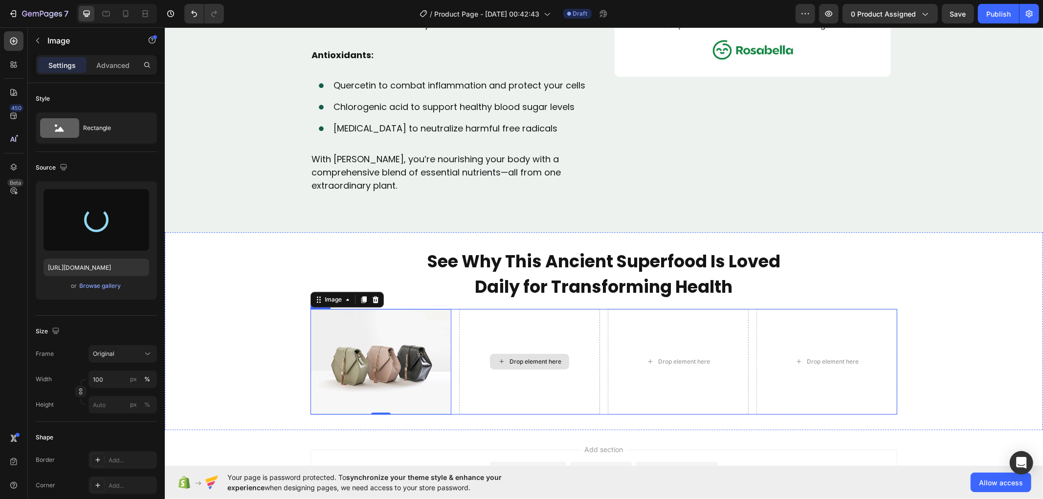
type input "https://cdn.shopify.com/s/files/1/0700/7784/1602/files/gempages_586166510674772…"
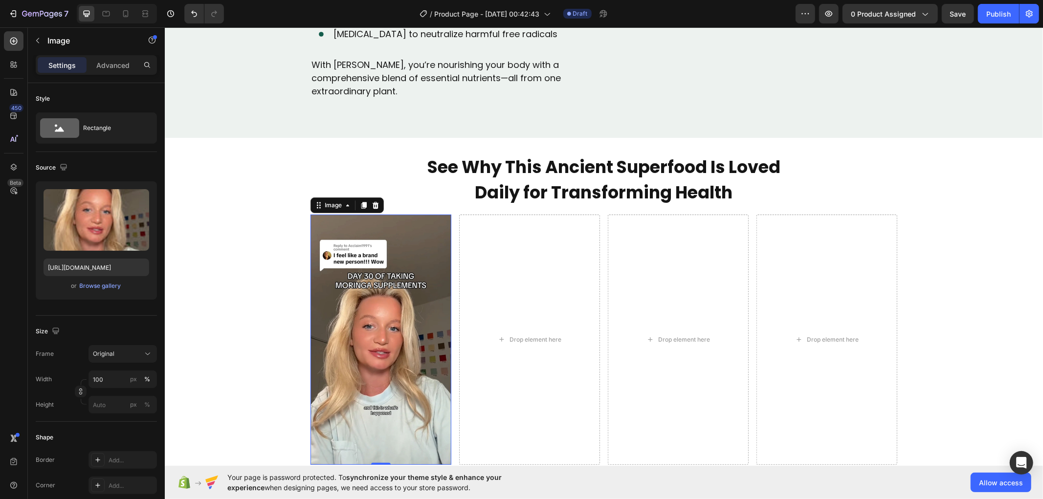
scroll to position [2225, 0]
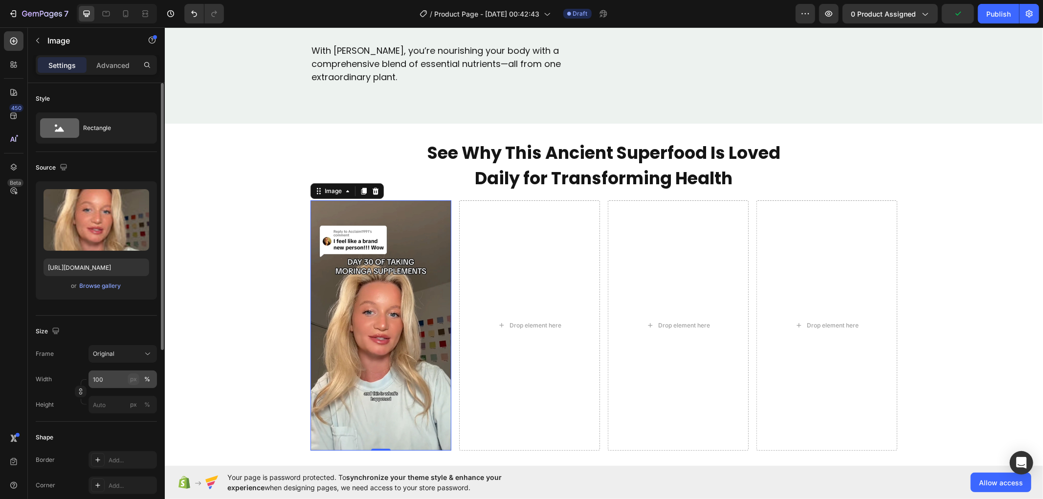
click at [135, 375] on div "px" at bounding box center [133, 379] width 7 height 9
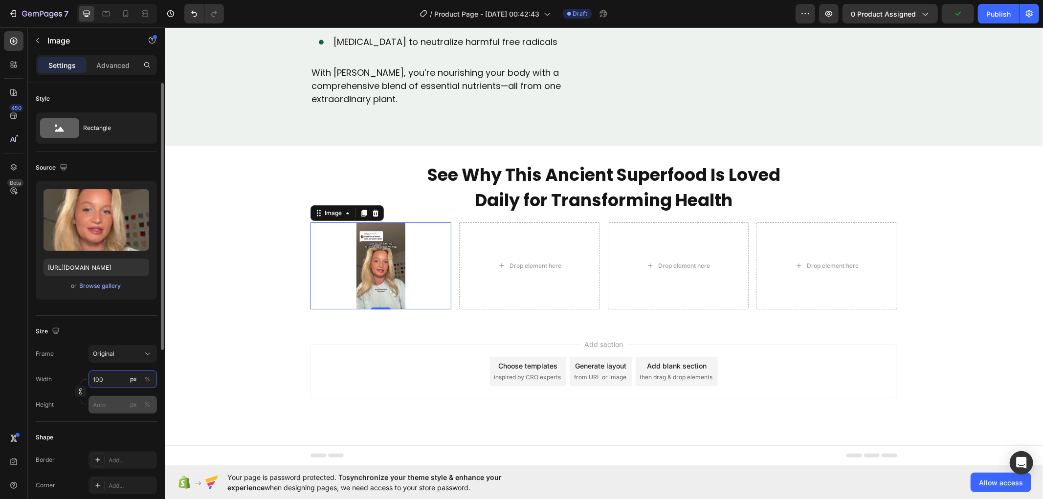
scroll to position [2203, 0]
click at [130, 404] on div "px" at bounding box center [133, 404] width 7 height 9
click at [77, 387] on button "button" at bounding box center [81, 392] width 12 height 12
click at [109, 406] on input "100" at bounding box center [122, 404] width 68 height 18
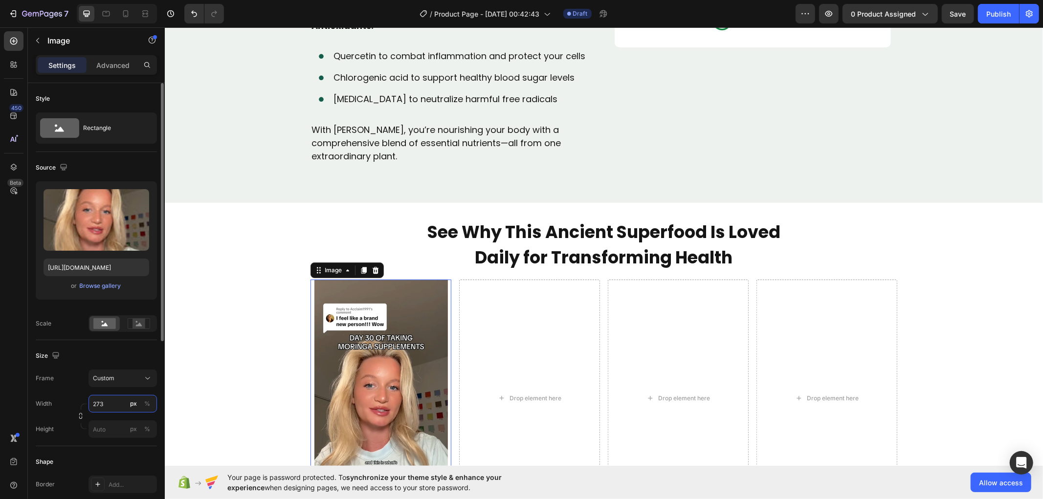
scroll to position [2225, 0]
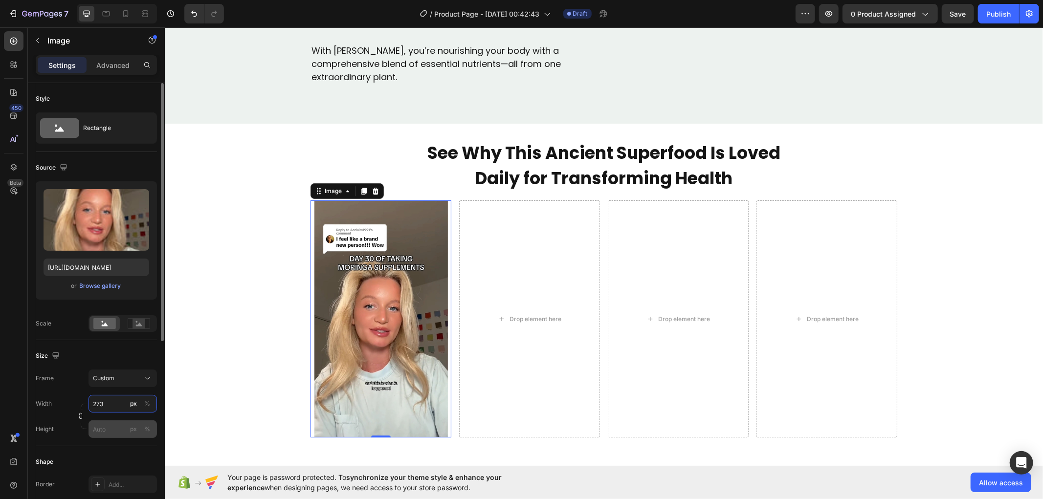
type input "273"
click at [106, 433] on input "px %" at bounding box center [122, 429] width 68 height 18
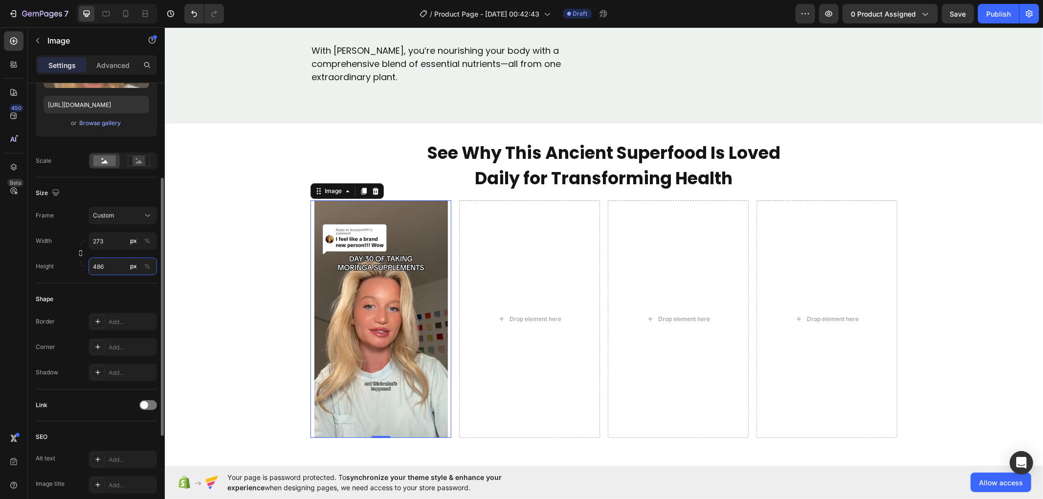
scroll to position [217, 0]
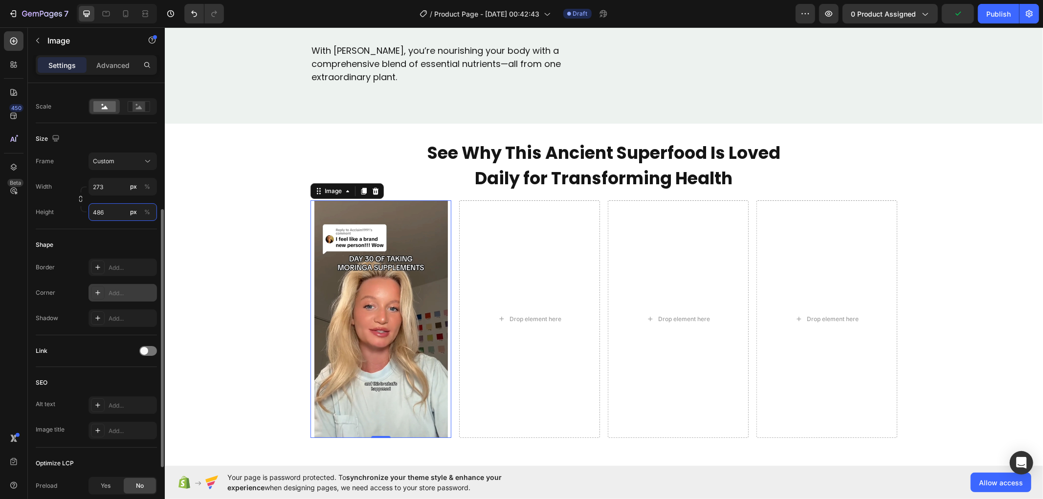
type input "486"
click at [117, 294] on div "Add..." at bounding box center [132, 293] width 46 height 9
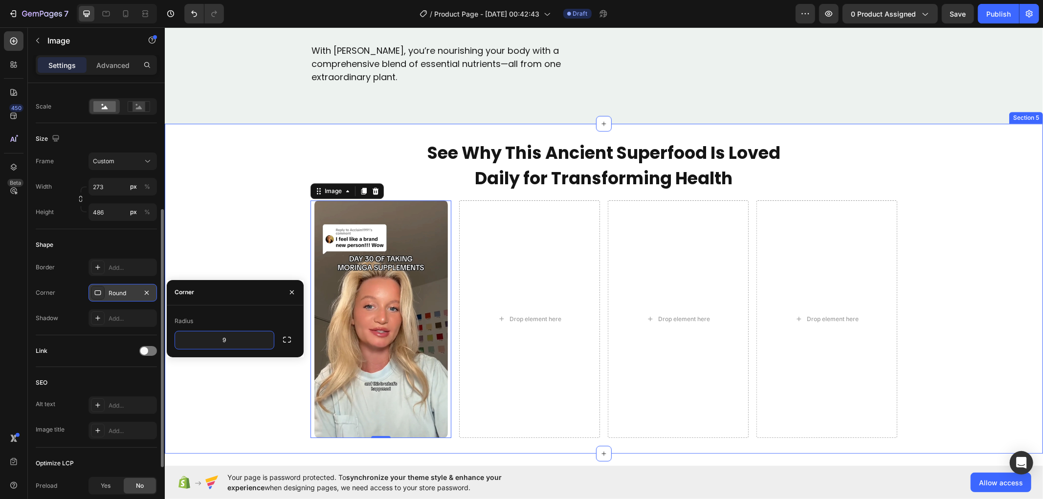
type input "10"
click at [224, 371] on div "See Why This Ancient Superfood Is Loved Daily for Transforming Health Text Bloc…" at bounding box center [603, 288] width 878 height 299
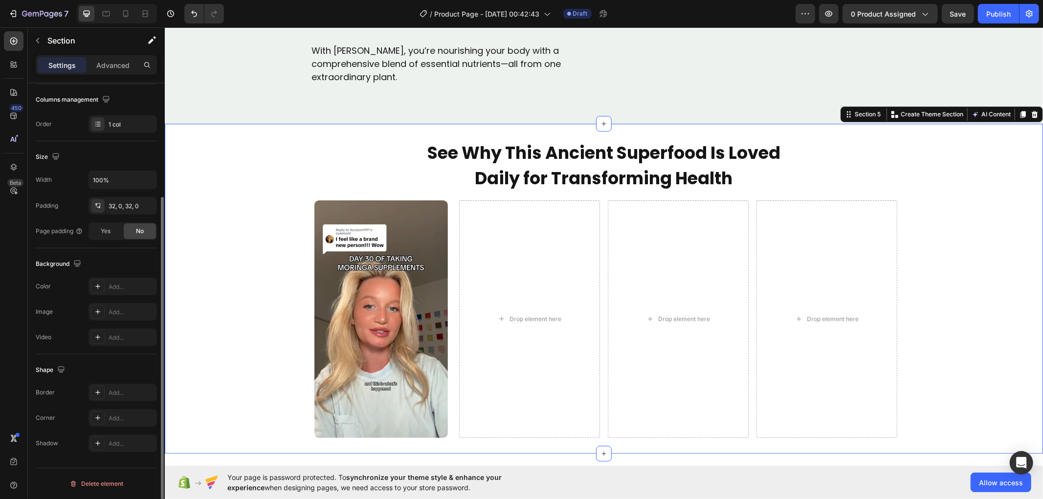
scroll to position [0, 0]
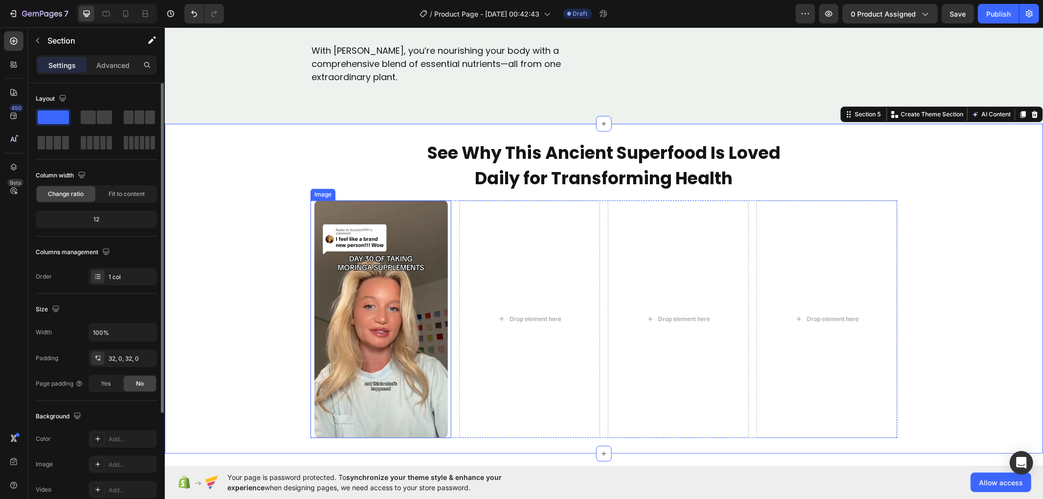
click at [408, 245] on img at bounding box center [380, 319] width 133 height 238
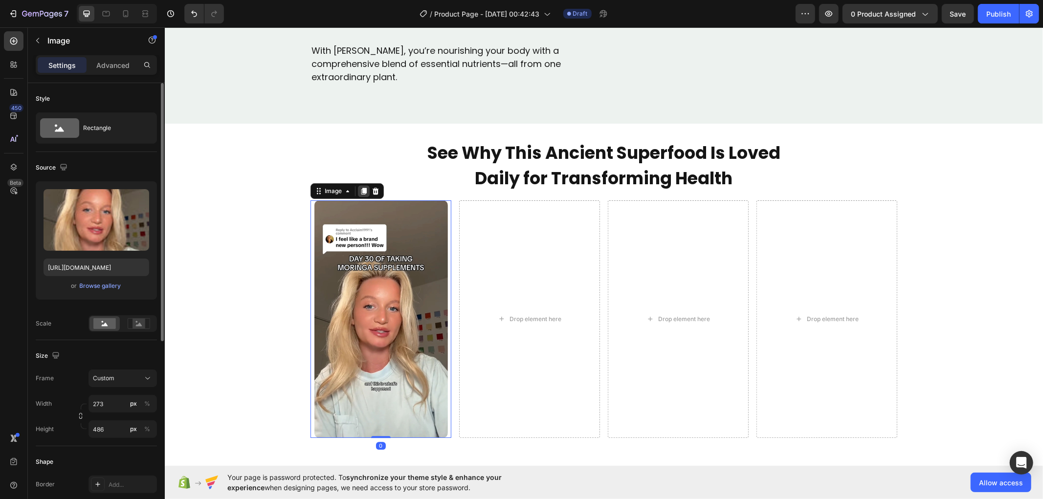
click at [361, 191] on icon at bounding box center [363, 190] width 5 height 7
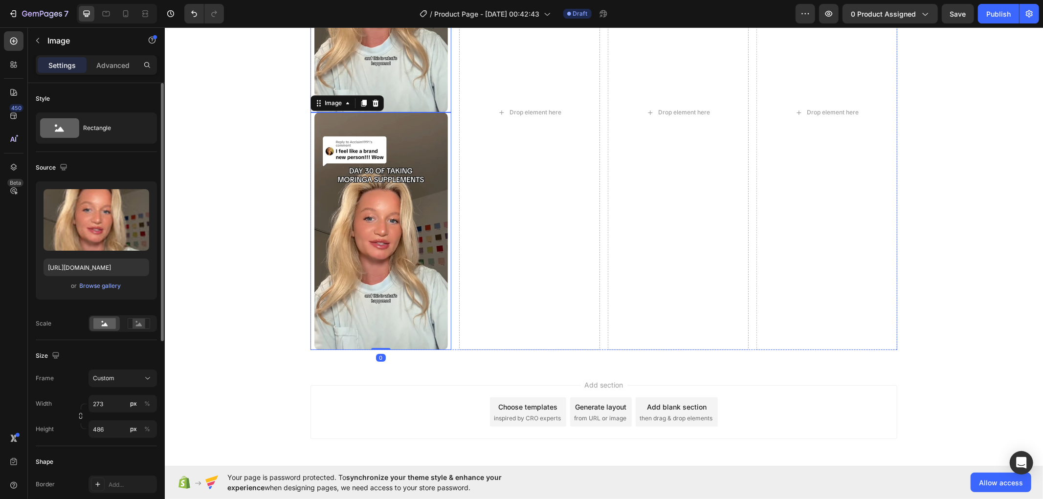
scroll to position [2483, 0]
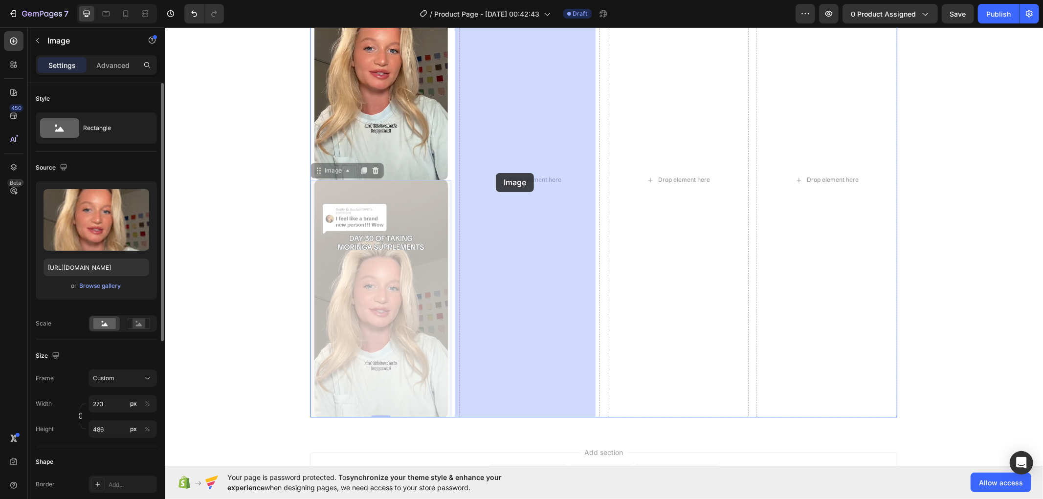
drag, startPoint x: 312, startPoint y: 169, endPoint x: 495, endPoint y: 173, distance: 182.8
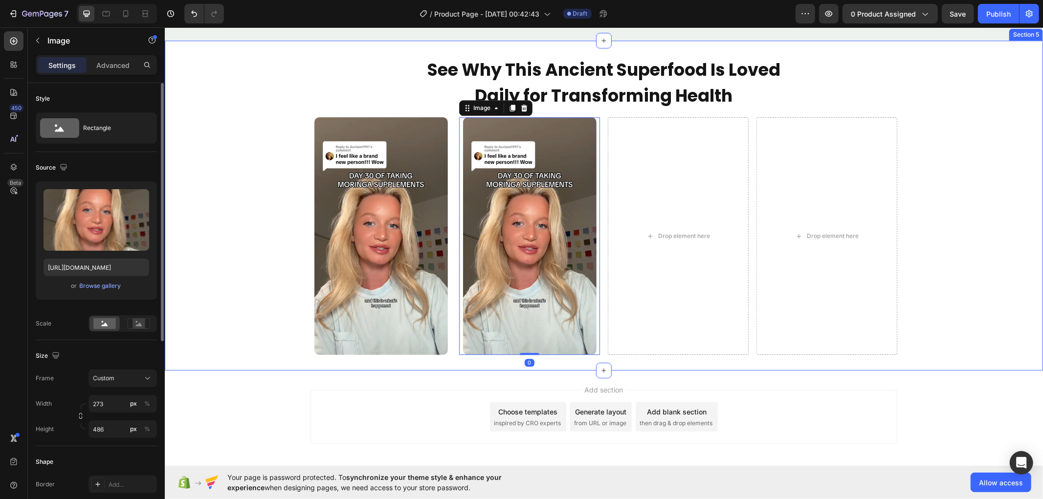
scroll to position [2245, 0]
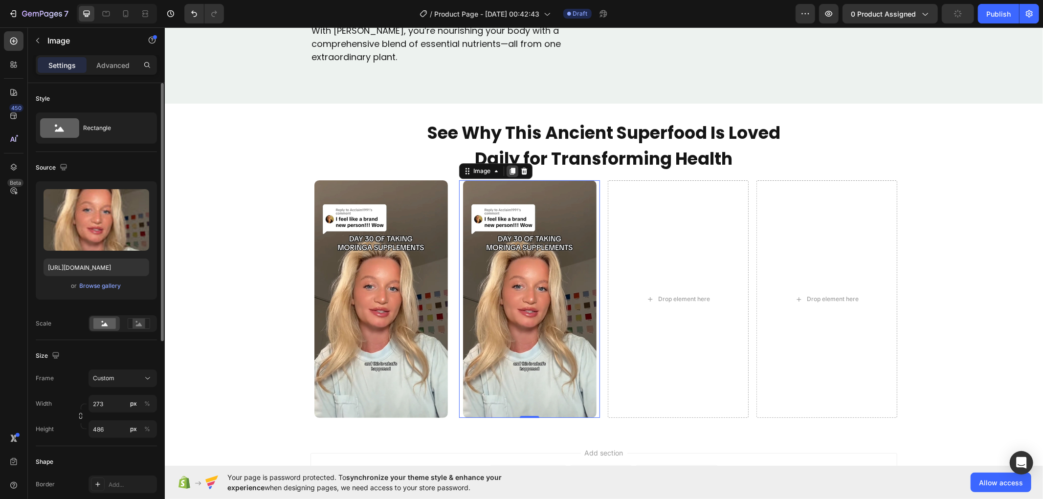
click at [508, 167] on icon at bounding box center [512, 171] width 8 height 8
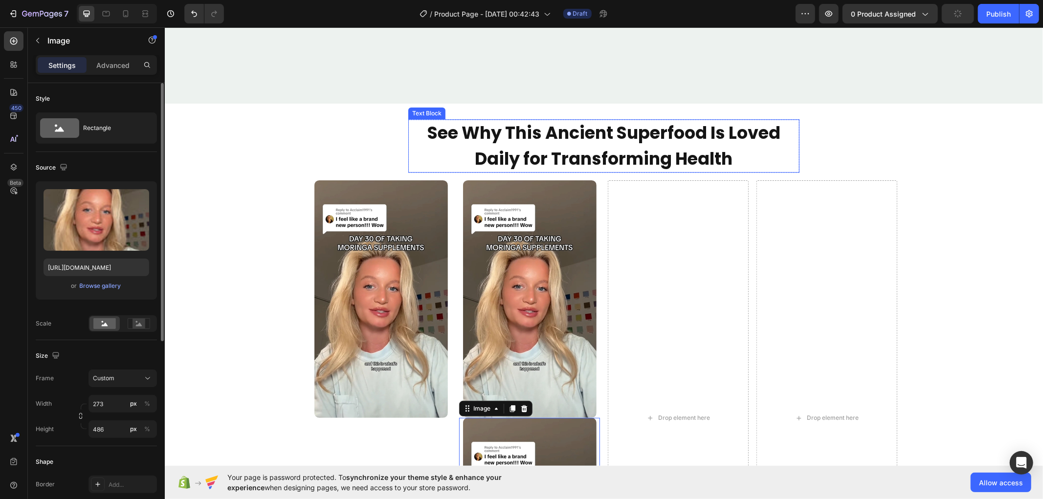
scroll to position [2591, 0]
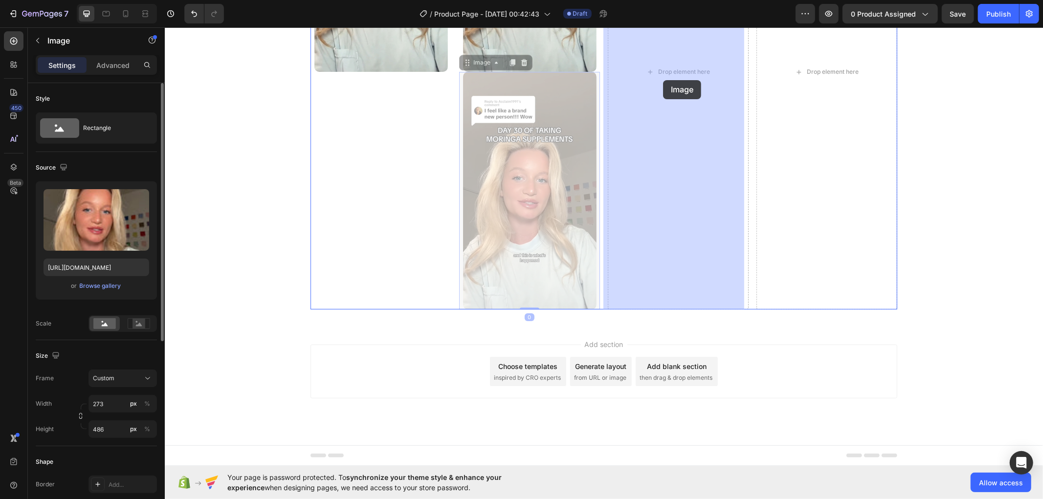
drag, startPoint x: 462, startPoint y: 60, endPoint x: 656, endPoint y: 80, distance: 195.1
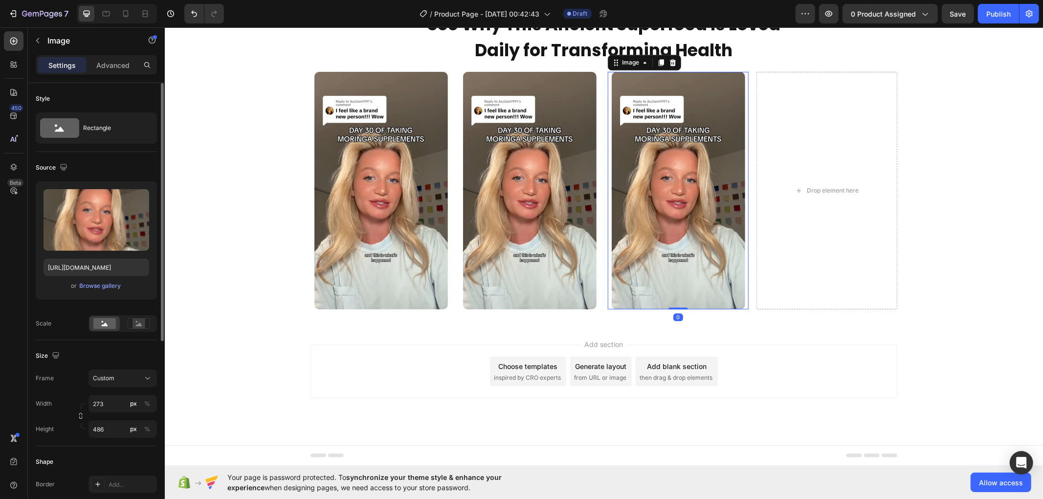
scroll to position [2245, 0]
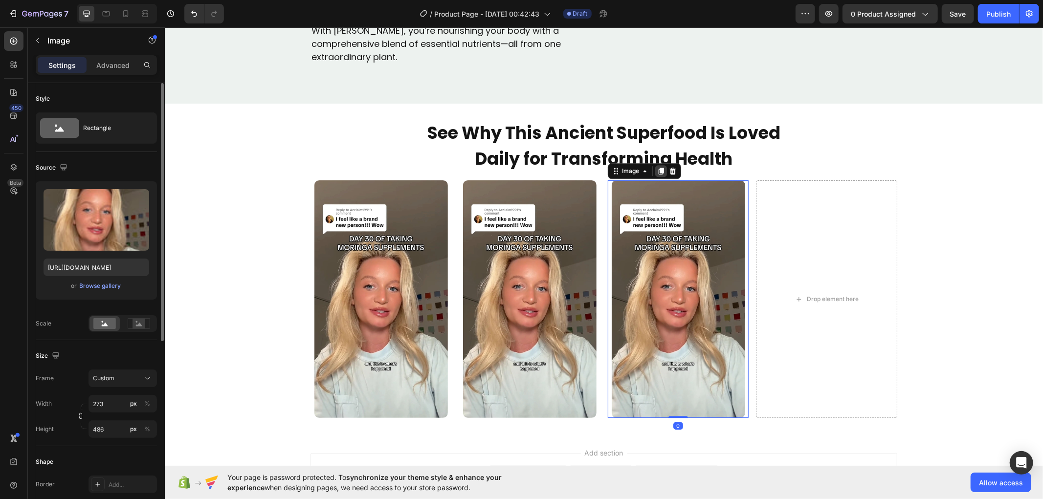
click at [658, 172] on icon at bounding box center [660, 170] width 5 height 7
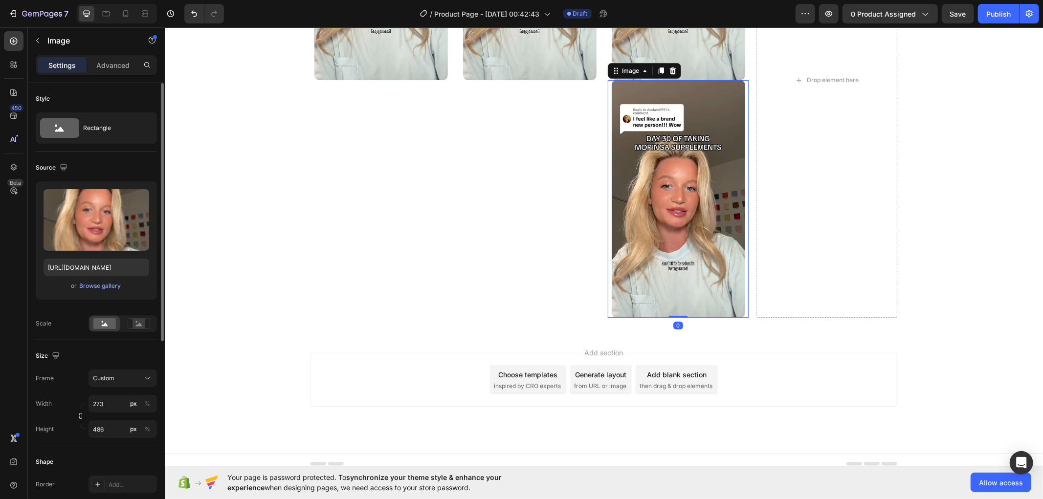
scroll to position [2591, 0]
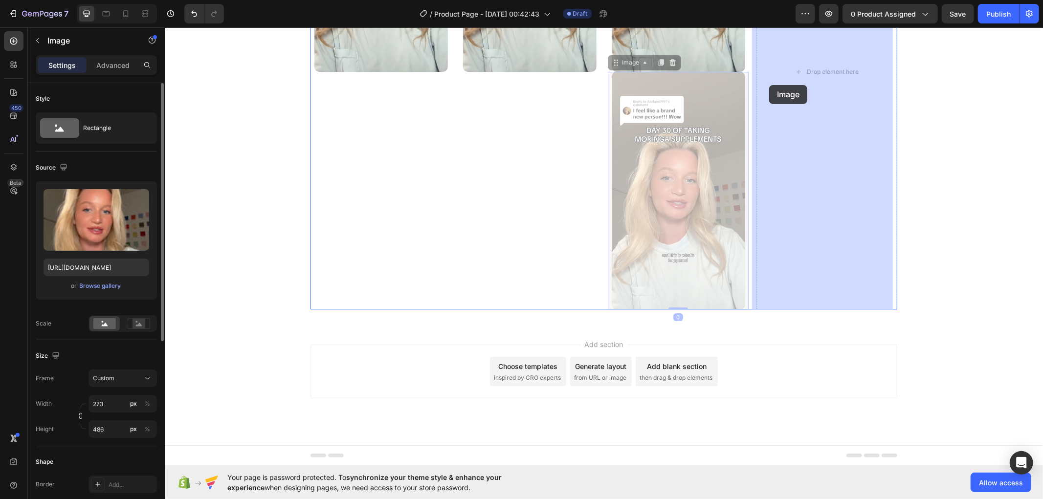
drag, startPoint x: 608, startPoint y: 63, endPoint x: 768, endPoint y: 85, distance: 161.7
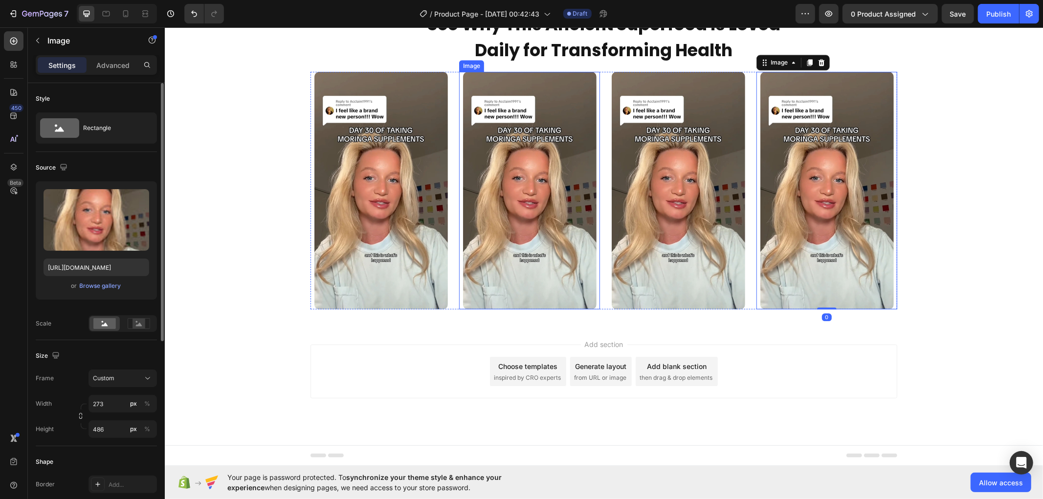
click at [548, 178] on img at bounding box center [528, 190] width 133 height 238
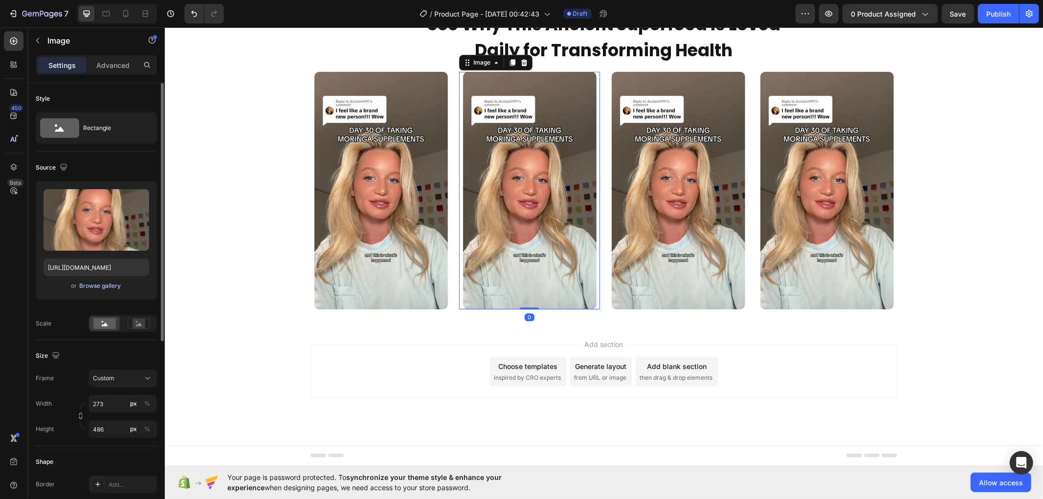
click at [107, 289] on div "Browse gallery" at bounding box center [101, 286] width 42 height 9
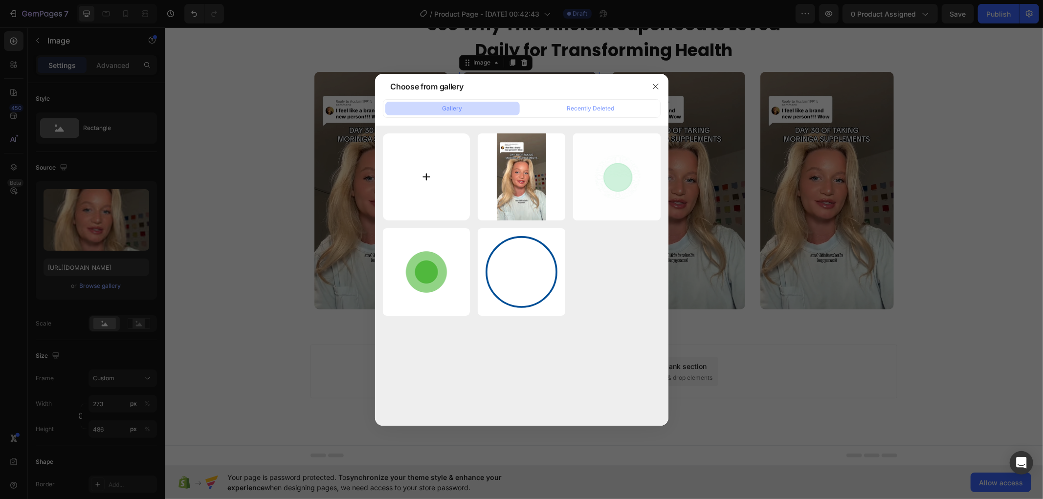
click at [434, 164] on input "file" at bounding box center [426, 176] width 87 height 87
type input "C:\fakepath\2_Testimonial_Cover.jpeg"
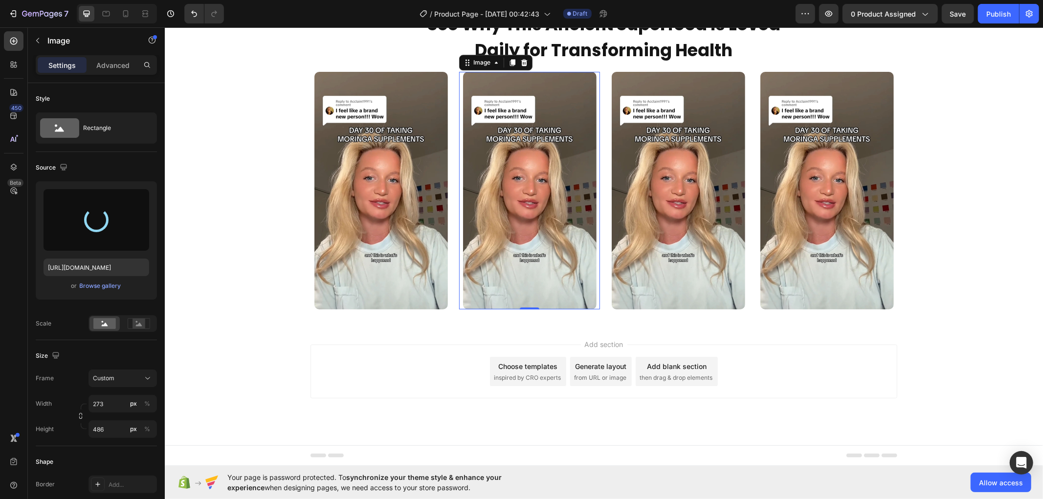
type input "https://cdn.shopify.com/s/files/1/0700/7784/1602/files/gempages_586166510674772…"
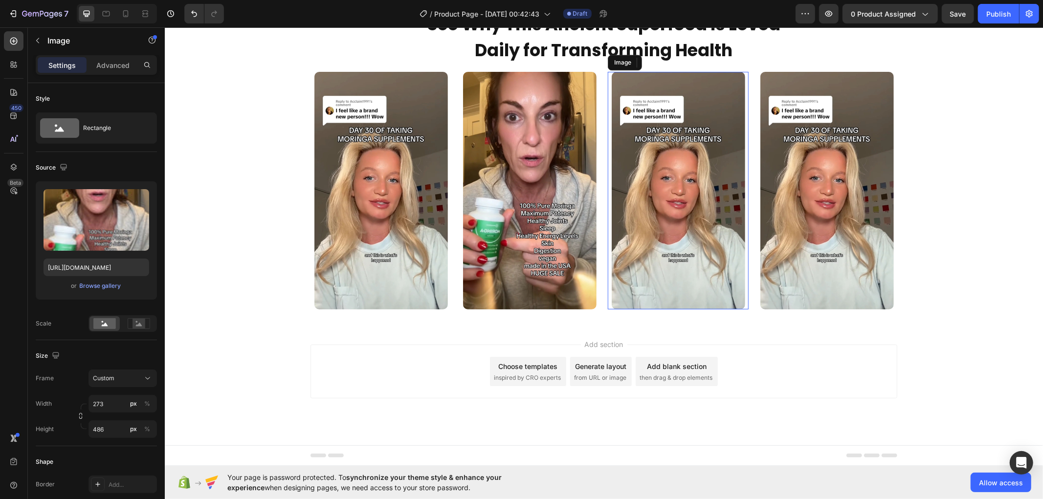
click at [685, 197] on img at bounding box center [677, 190] width 133 height 238
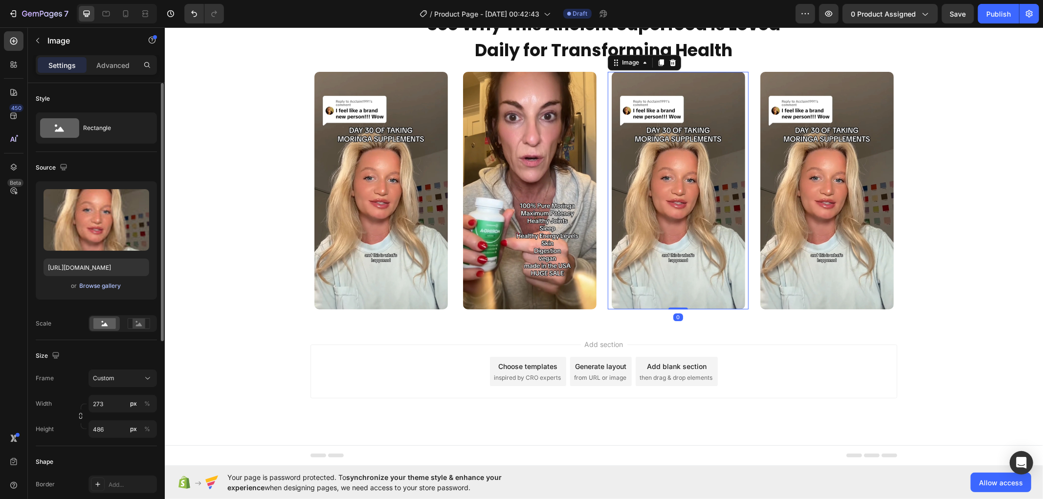
click at [99, 289] on div "Browse gallery" at bounding box center [101, 286] width 42 height 9
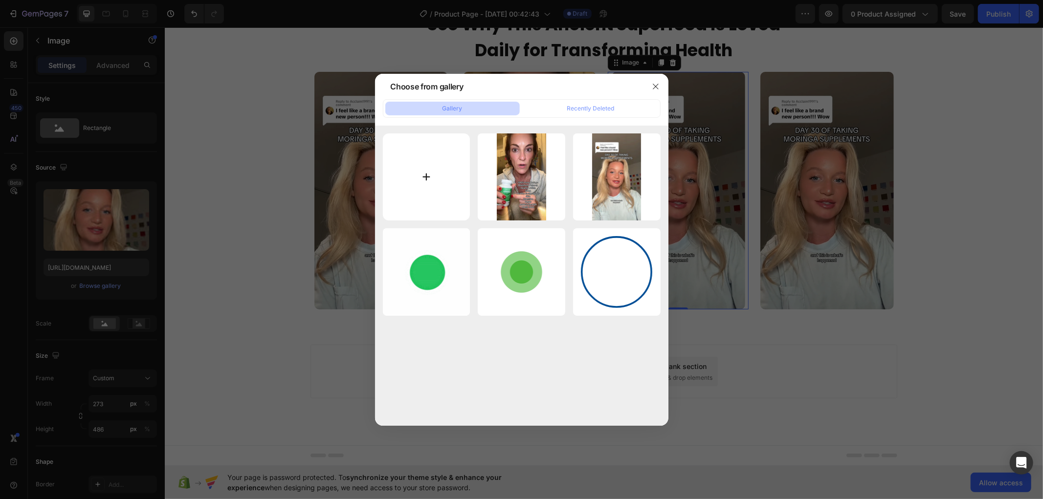
click at [399, 174] on input "file" at bounding box center [426, 176] width 87 height 87
type input "C:\fakepath\3_Testimonial_Cover.jpeg"
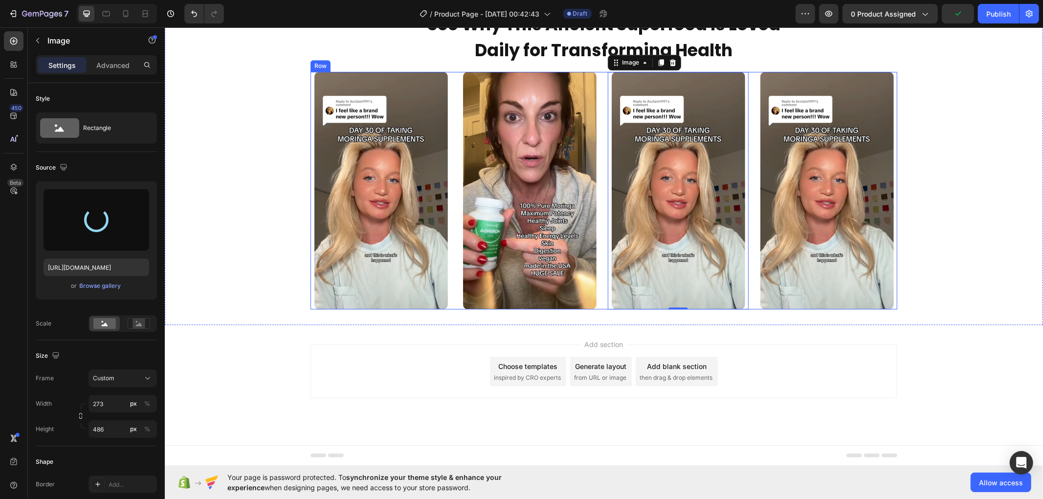
type input "https://cdn.shopify.com/s/files/1/0700/7784/1602/files/gempages_586166510674772…"
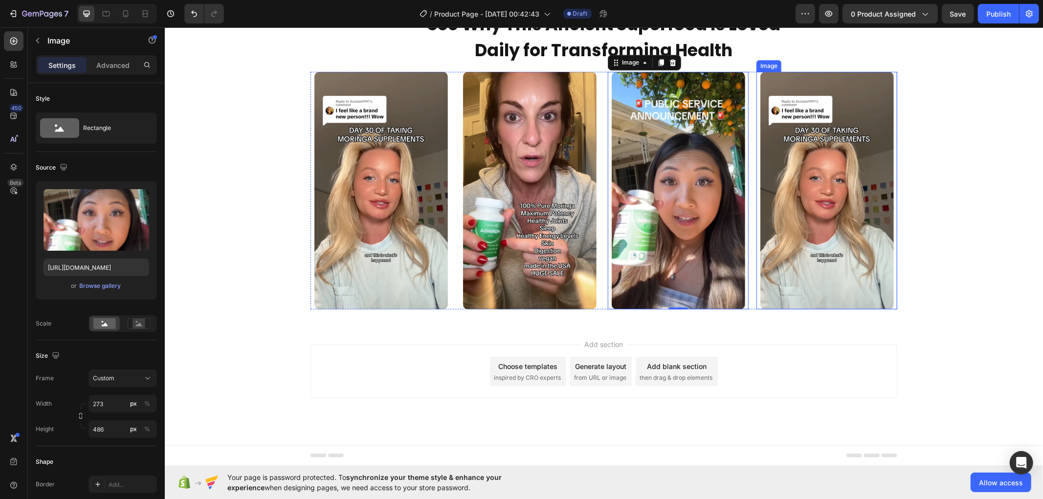
click at [833, 179] on img at bounding box center [826, 190] width 133 height 238
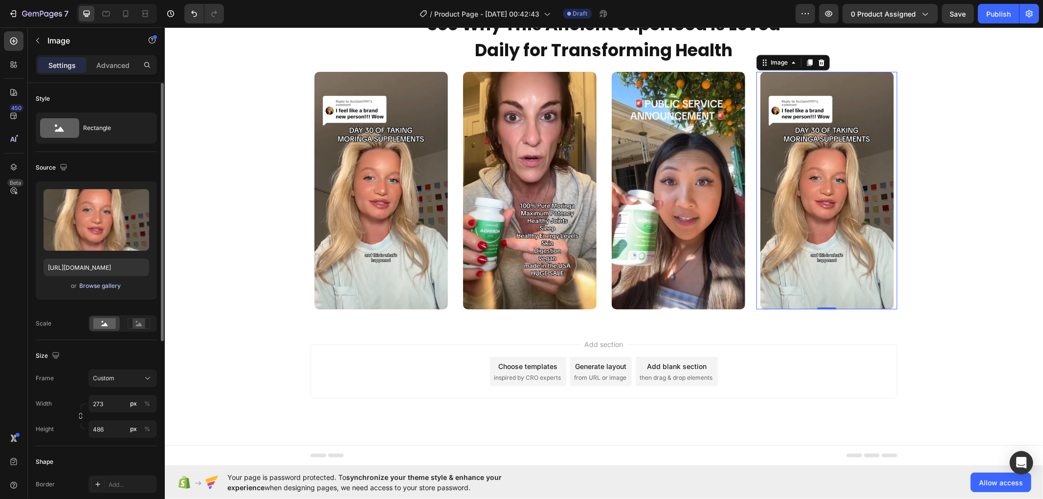
click at [106, 283] on div "Browse gallery" at bounding box center [101, 286] width 42 height 9
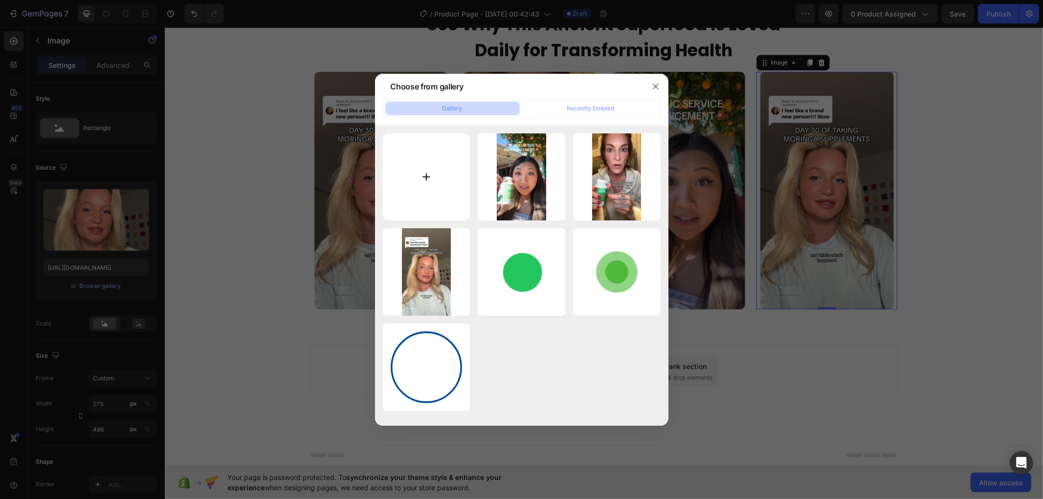
click at [447, 162] on input "file" at bounding box center [426, 176] width 87 height 87
type input "C:\fakepath\4_Testimonial_Cover.jpeg"
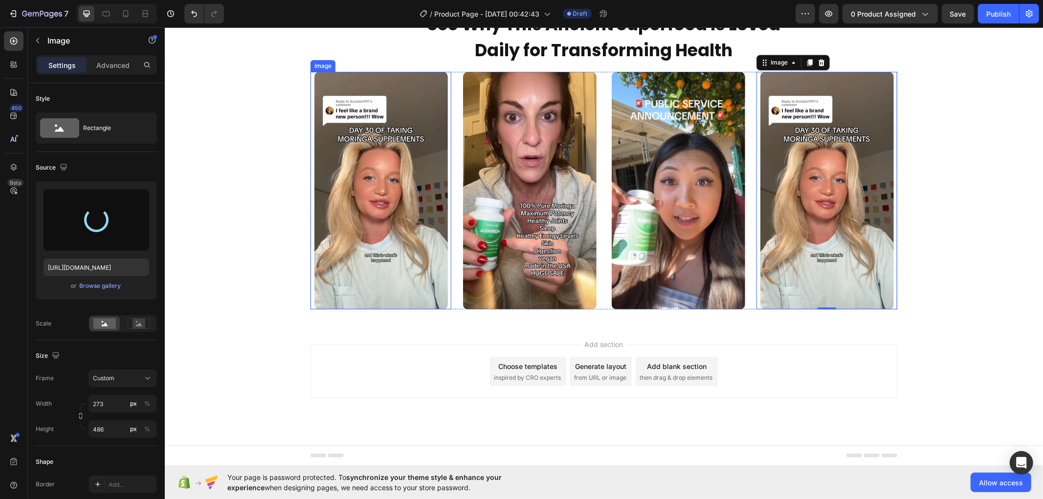
type input "https://cdn.shopify.com/s/files/1/0700/7784/1602/files/gempages_586166510674772…"
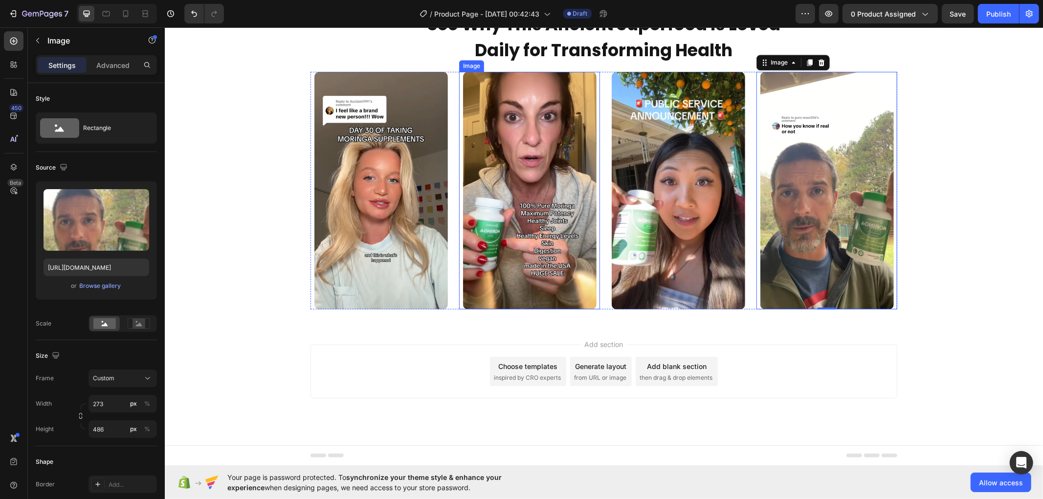
scroll to position [2245, 0]
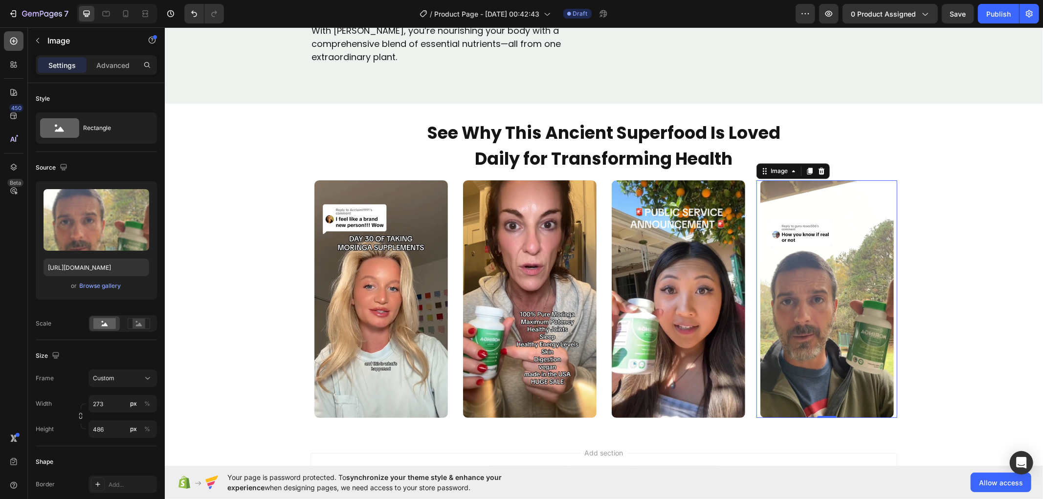
click at [16, 41] on icon at bounding box center [14, 41] width 10 height 10
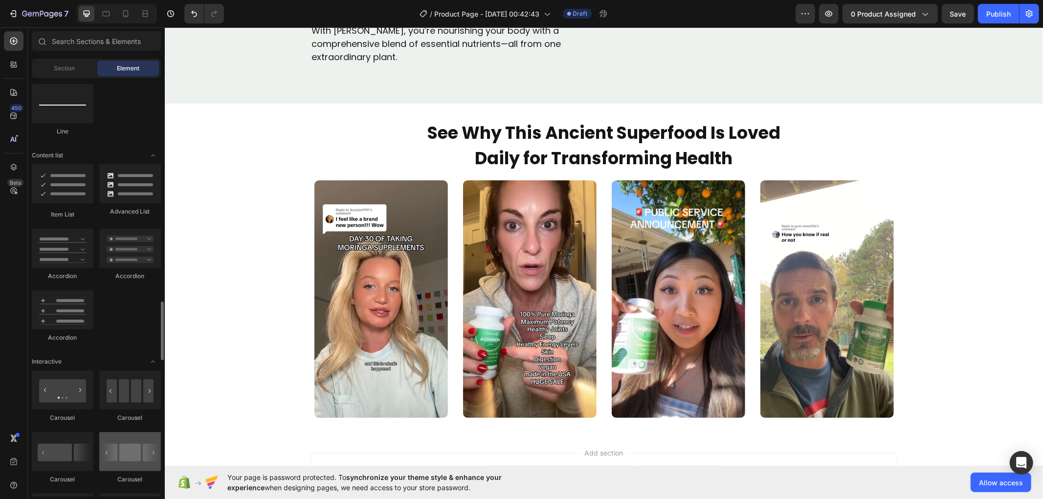
scroll to position [869, 0]
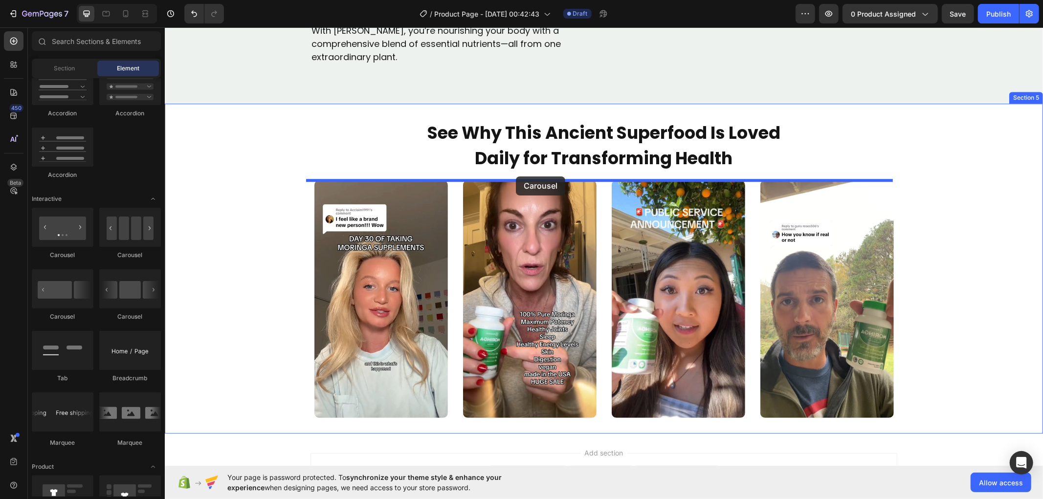
drag, startPoint x: 217, startPoint y: 254, endPoint x: 515, endPoint y: 176, distance: 308.2
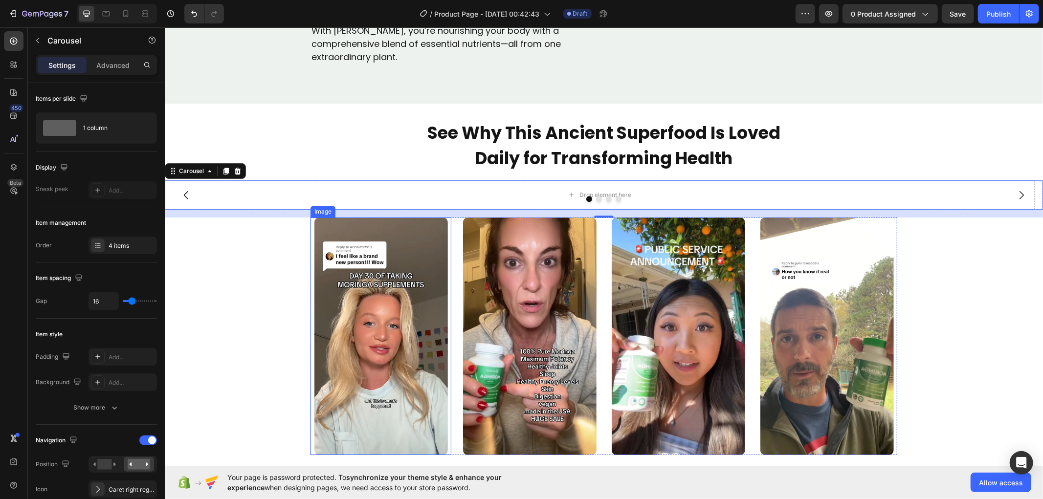
click at [416, 277] on img at bounding box center [380, 336] width 133 height 238
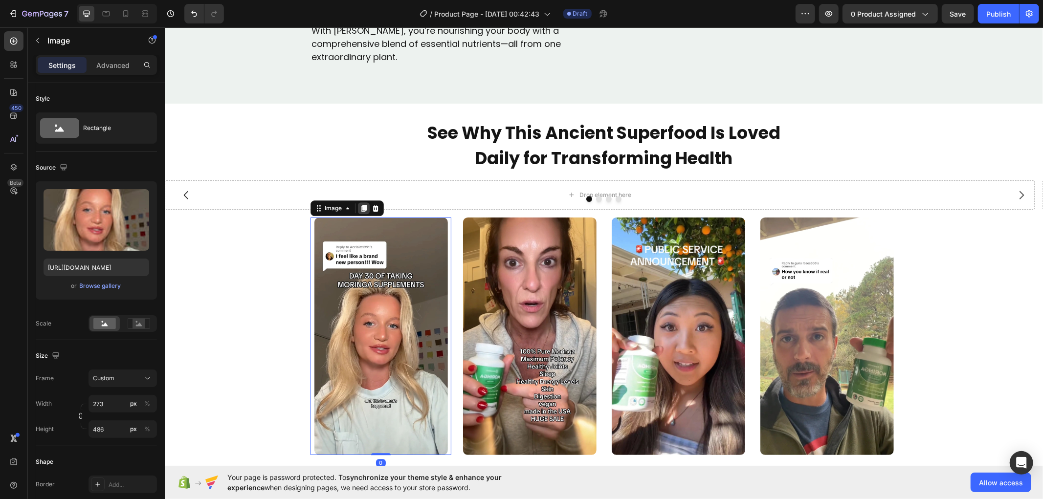
click at [361, 205] on icon at bounding box center [363, 207] width 5 height 7
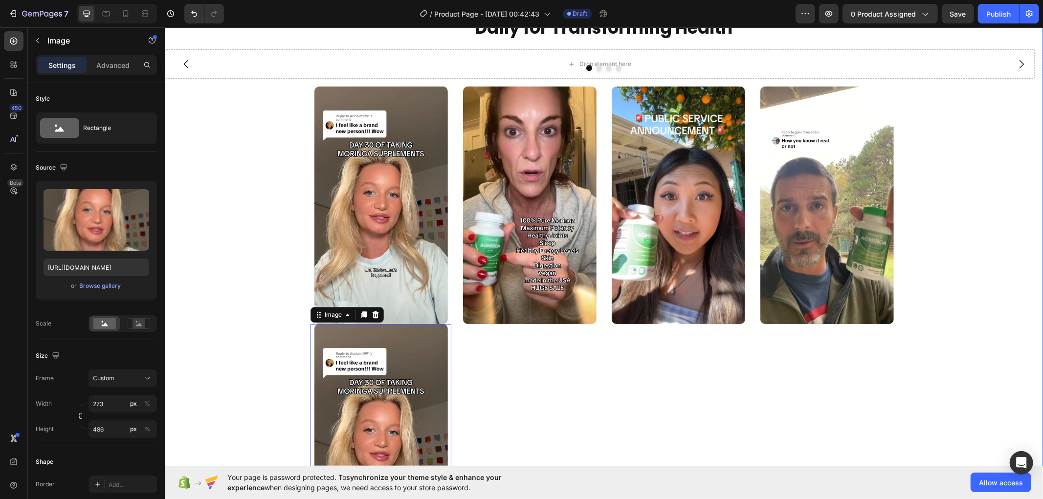
scroll to position [2357, 0]
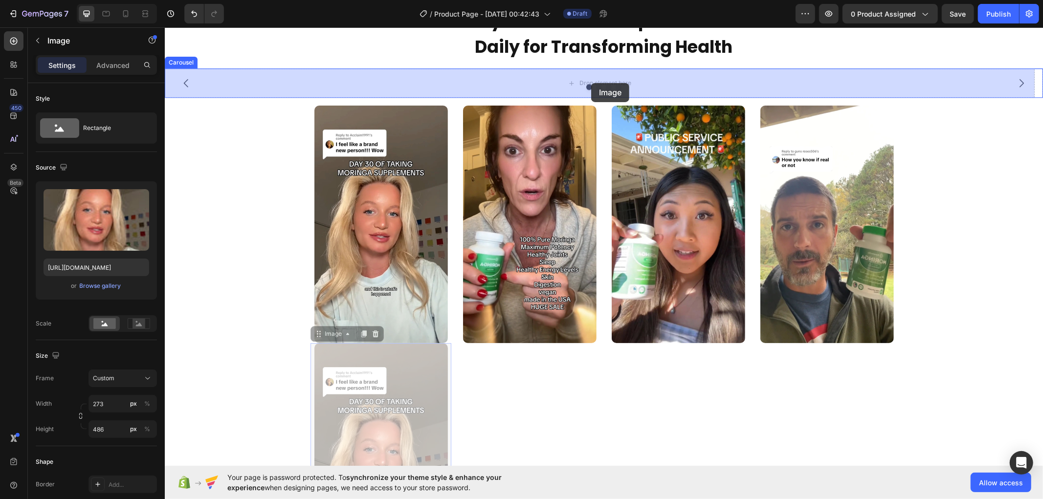
drag, startPoint x: 314, startPoint y: 334, endPoint x: 590, endPoint y: 83, distance: 373.6
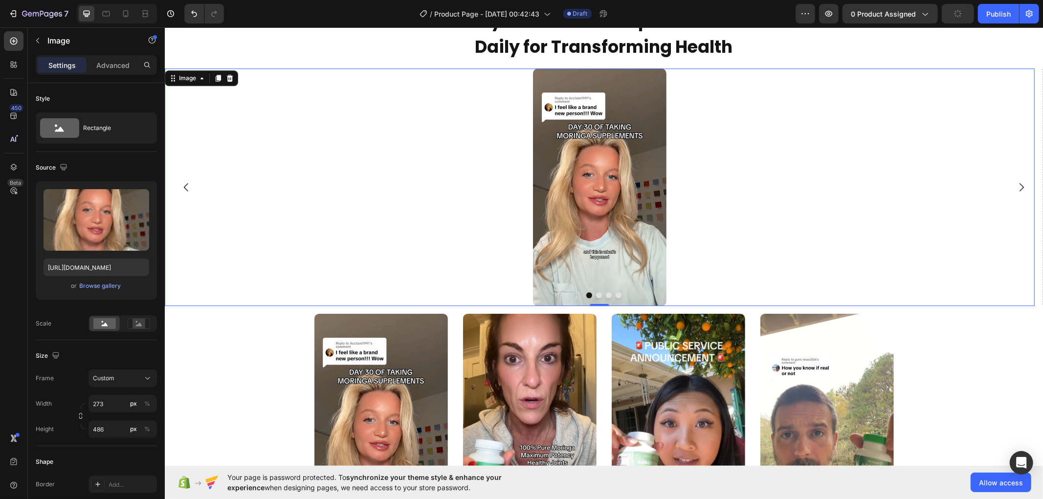
click at [597, 290] on img at bounding box center [598, 187] width 133 height 238
click at [595, 294] on button "Dot" at bounding box center [598, 295] width 6 height 6
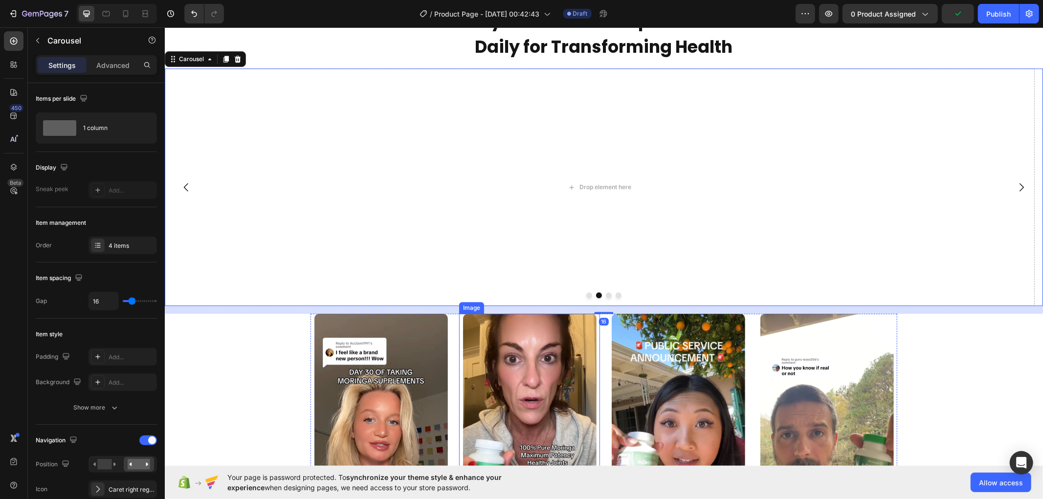
click at [519, 391] on img at bounding box center [528, 432] width 133 height 238
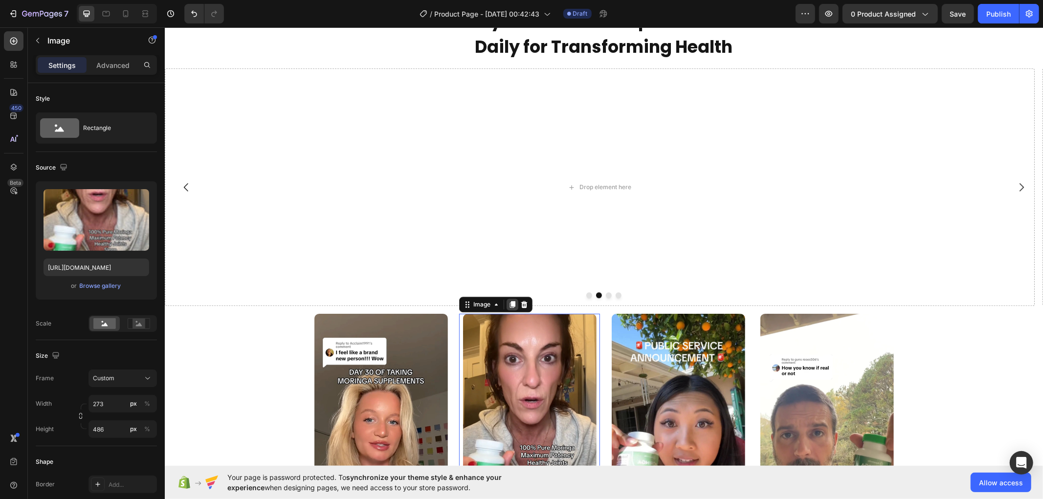
click at [508, 303] on icon at bounding box center [512, 304] width 8 height 8
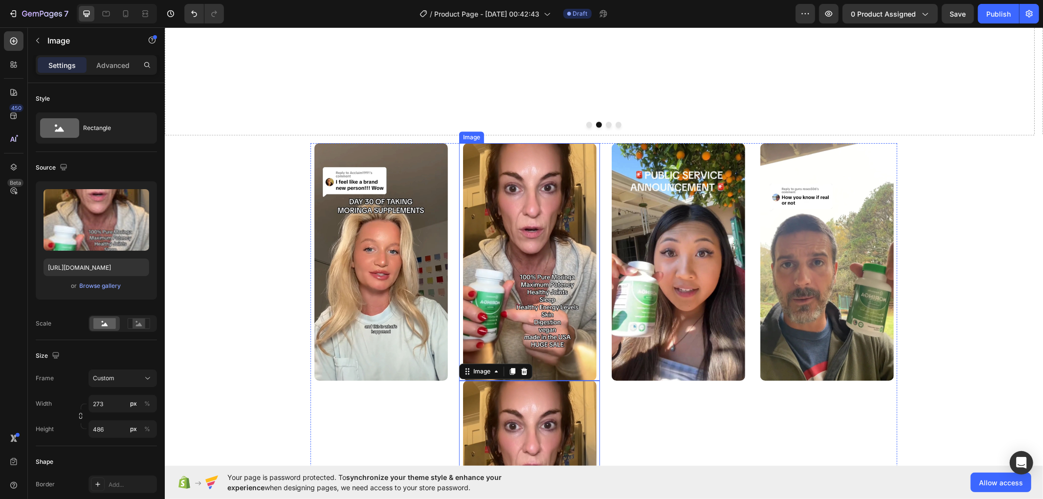
scroll to position [2510, 0]
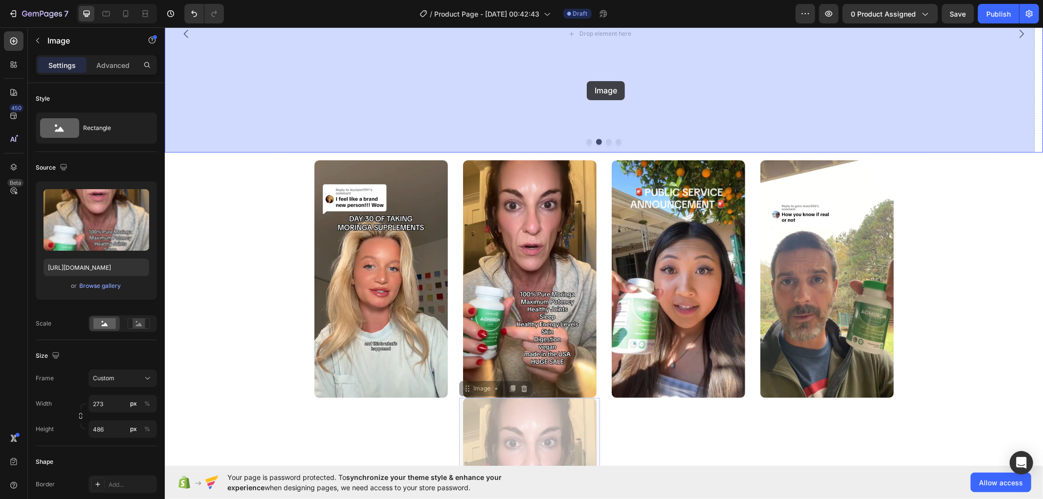
drag, startPoint x: 463, startPoint y: 390, endPoint x: 586, endPoint y: 81, distance: 332.4
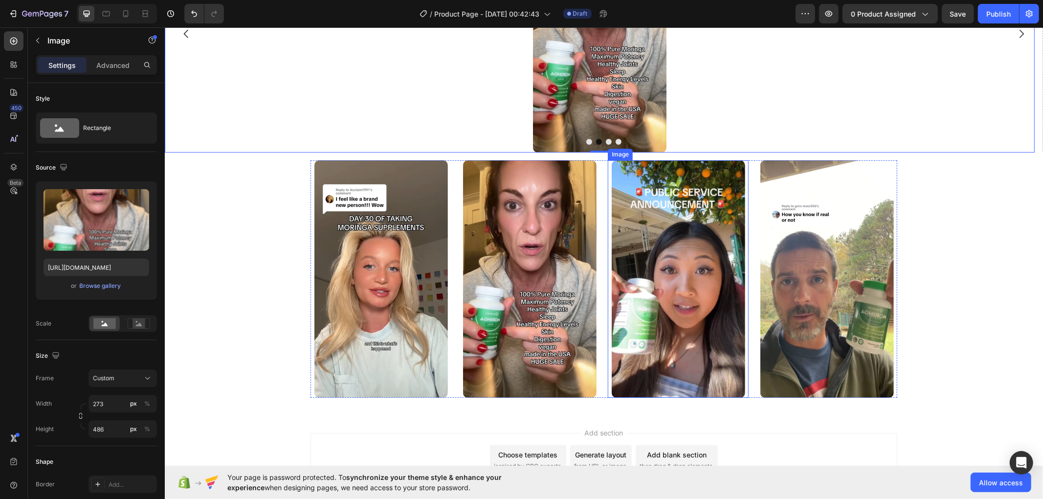
click at [641, 185] on img at bounding box center [677, 279] width 133 height 238
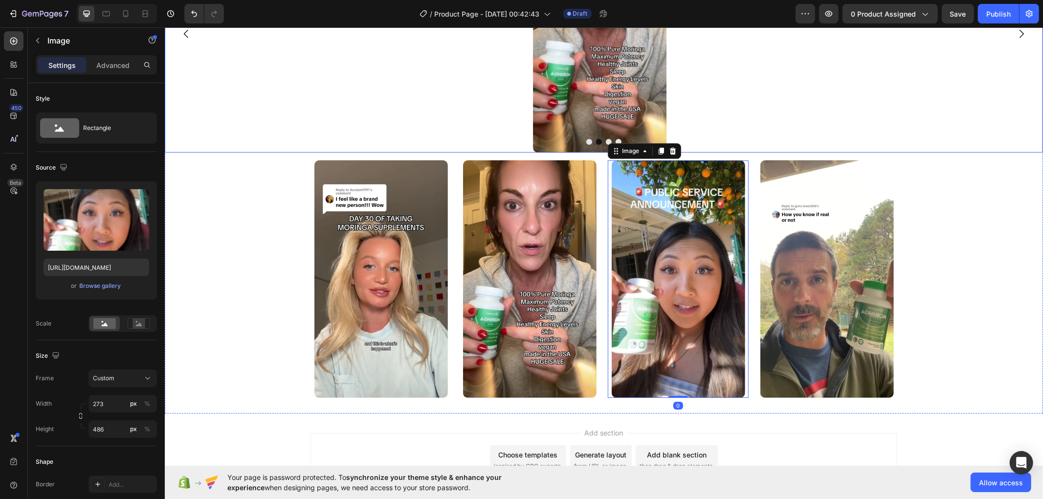
click at [605, 139] on button "Dot" at bounding box center [608, 141] width 6 height 6
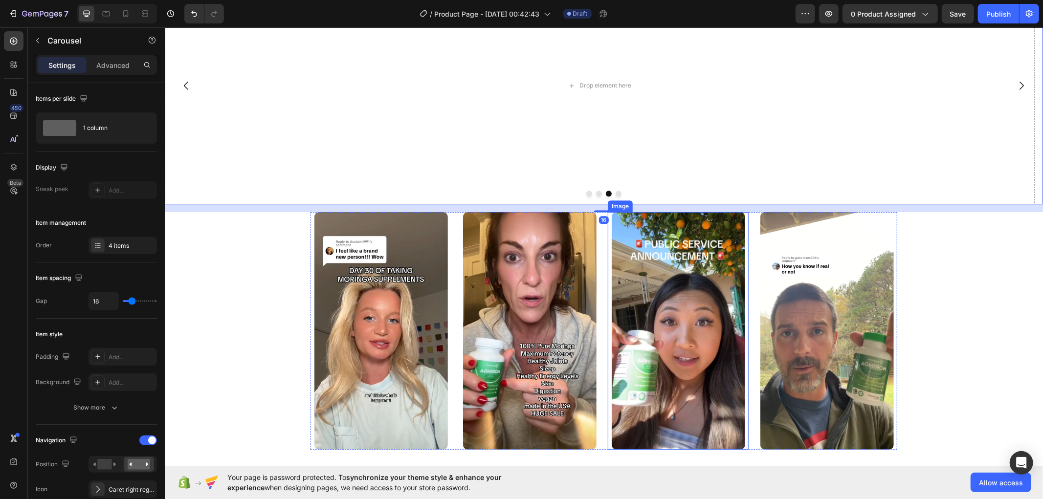
scroll to position [2456, 0]
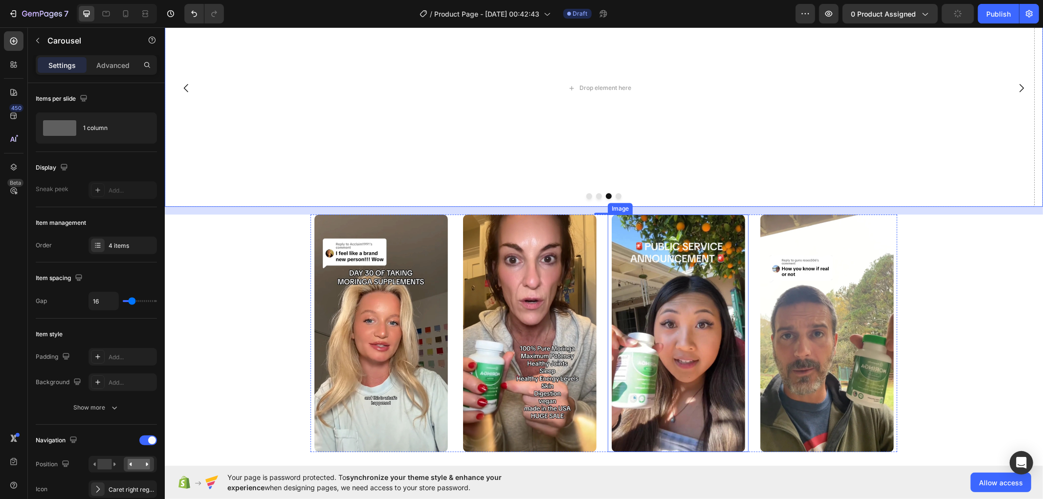
click at [666, 250] on img at bounding box center [677, 333] width 133 height 238
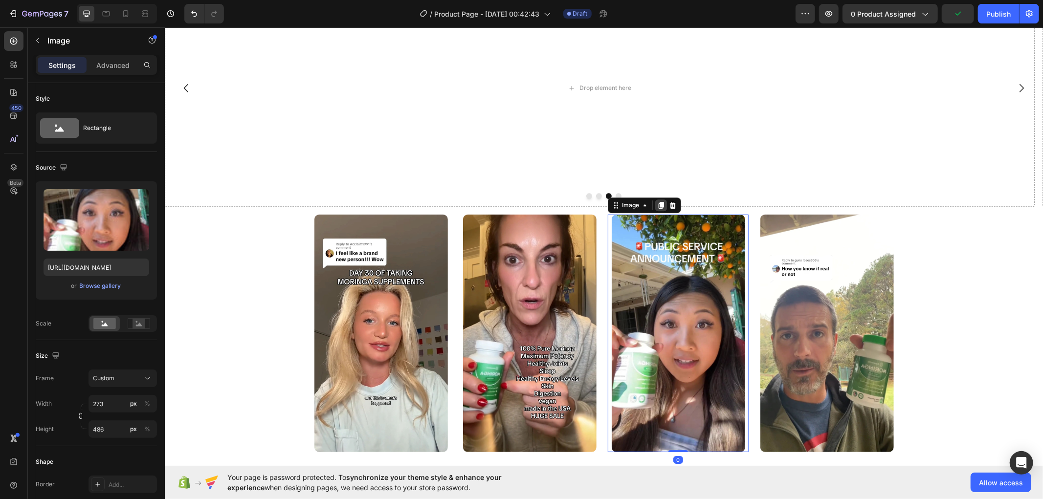
click at [658, 203] on icon at bounding box center [660, 204] width 5 height 7
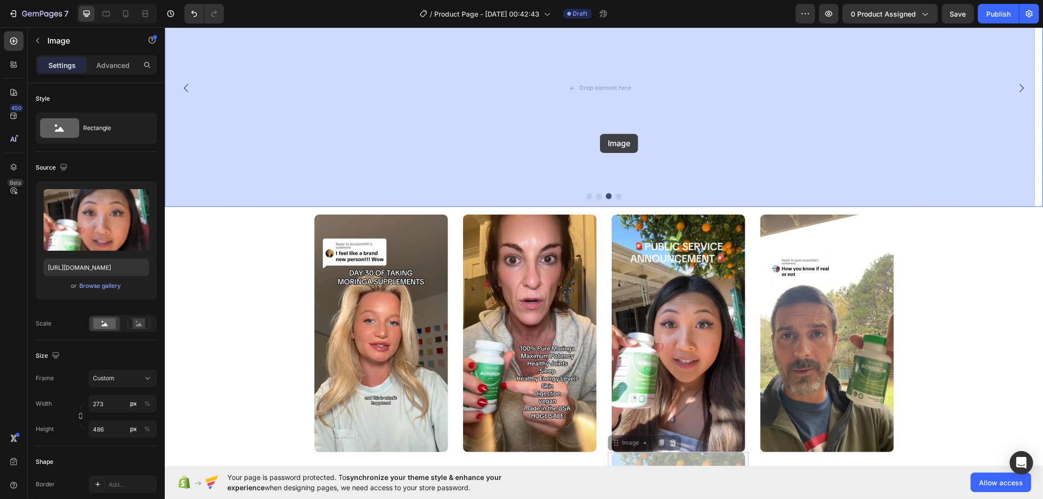
drag, startPoint x: 609, startPoint y: 443, endPoint x: 599, endPoint y: 133, distance: 310.0
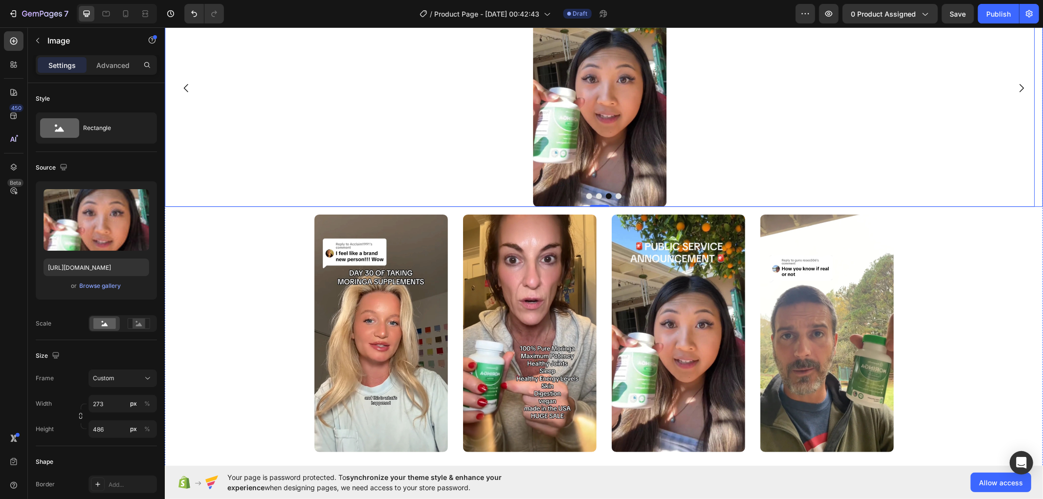
click at [615, 194] on button "Dot" at bounding box center [618, 196] width 6 height 6
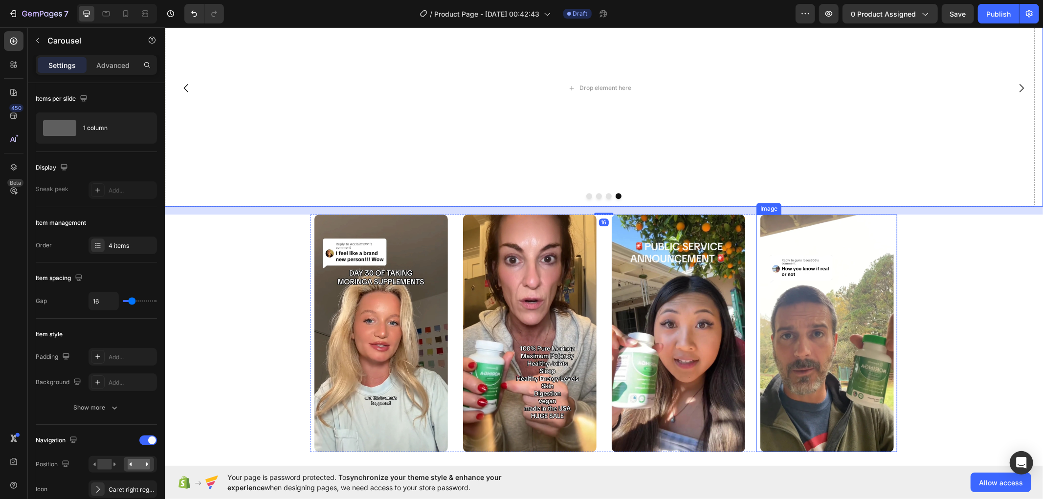
click at [796, 286] on img at bounding box center [826, 333] width 133 height 238
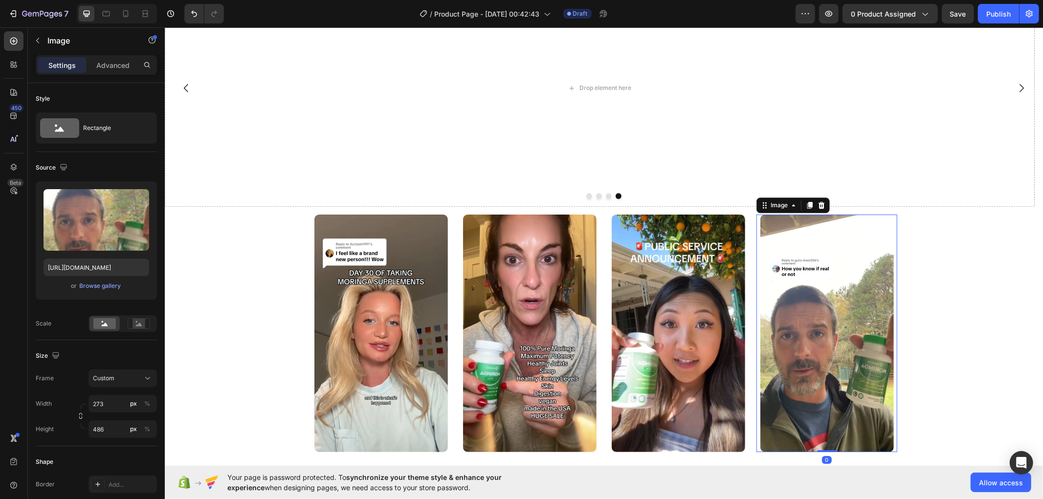
click at [805, 205] on icon at bounding box center [809, 205] width 8 height 8
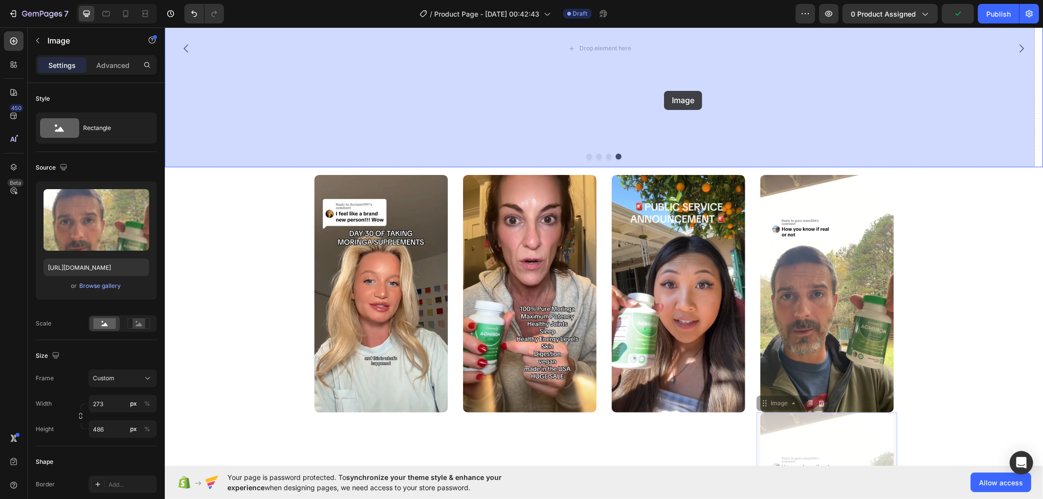
scroll to position [2489, 0]
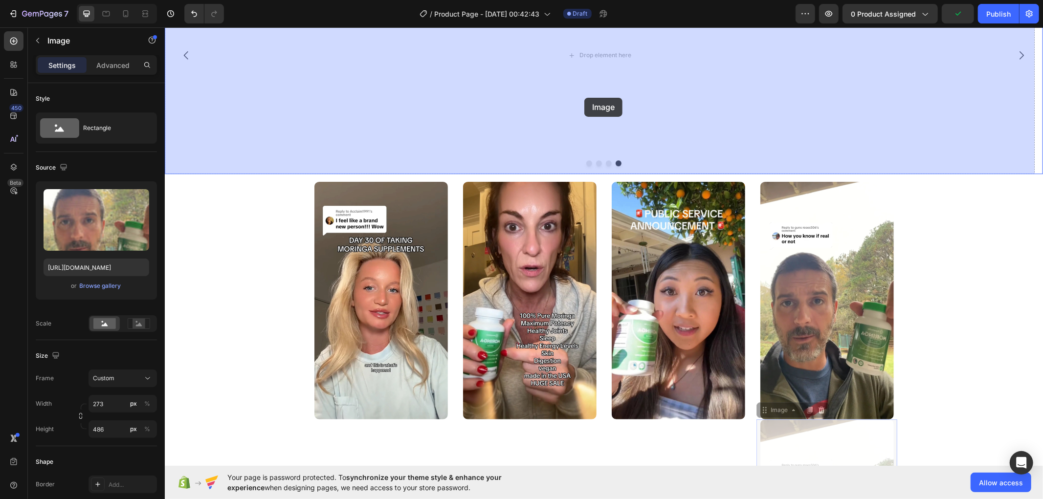
drag, startPoint x: 761, startPoint y: 282, endPoint x: 584, endPoint y: 97, distance: 255.8
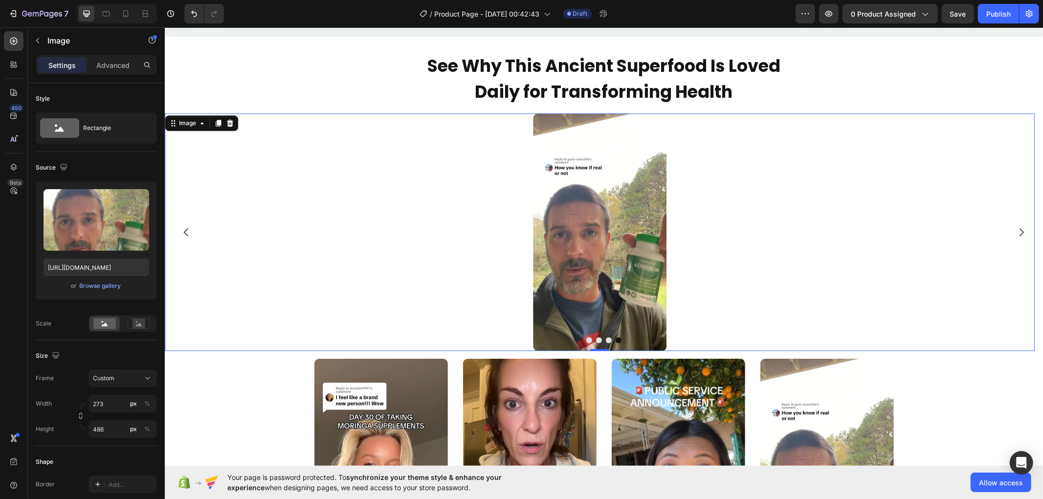
scroll to position [2271, 0]
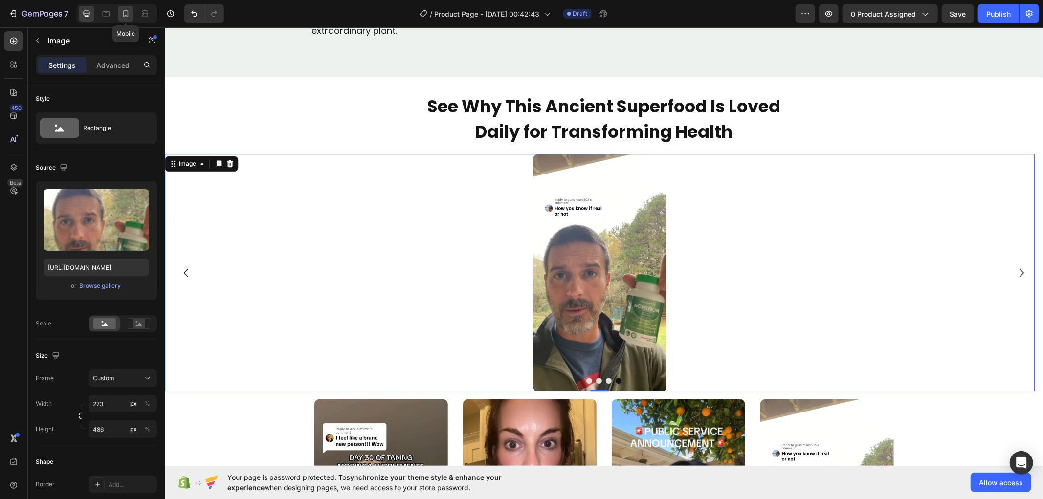
click at [121, 11] on icon at bounding box center [126, 14] width 10 height 10
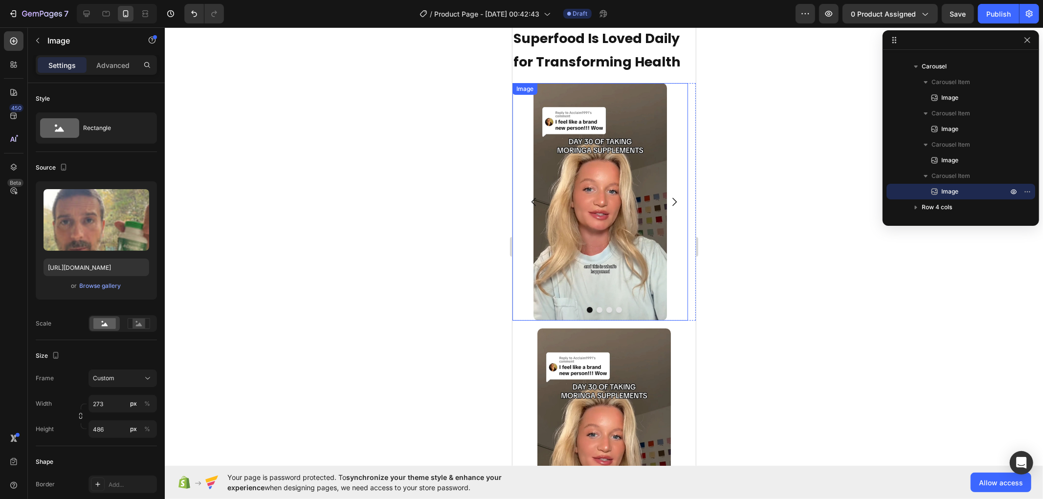
scroll to position [2913, 0]
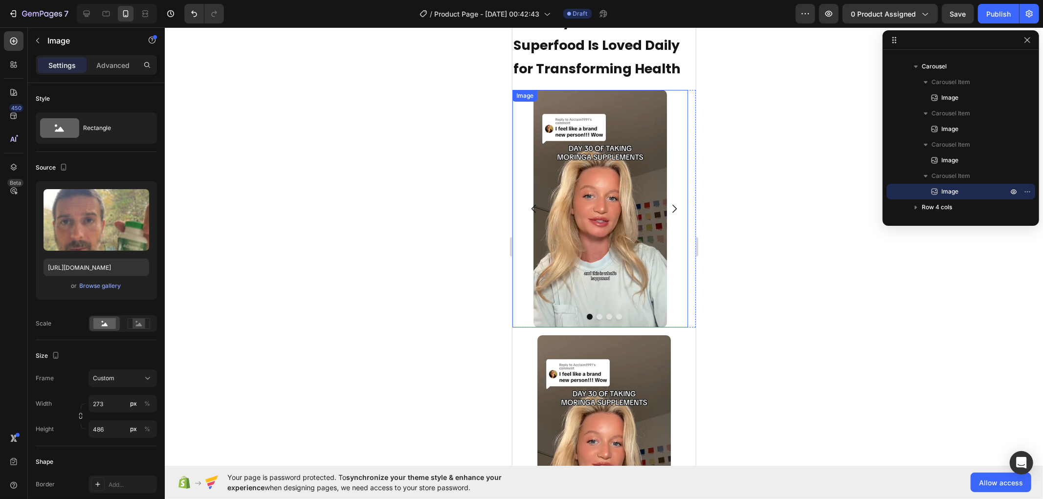
click at [526, 143] on div at bounding box center [599, 208] width 175 height 238
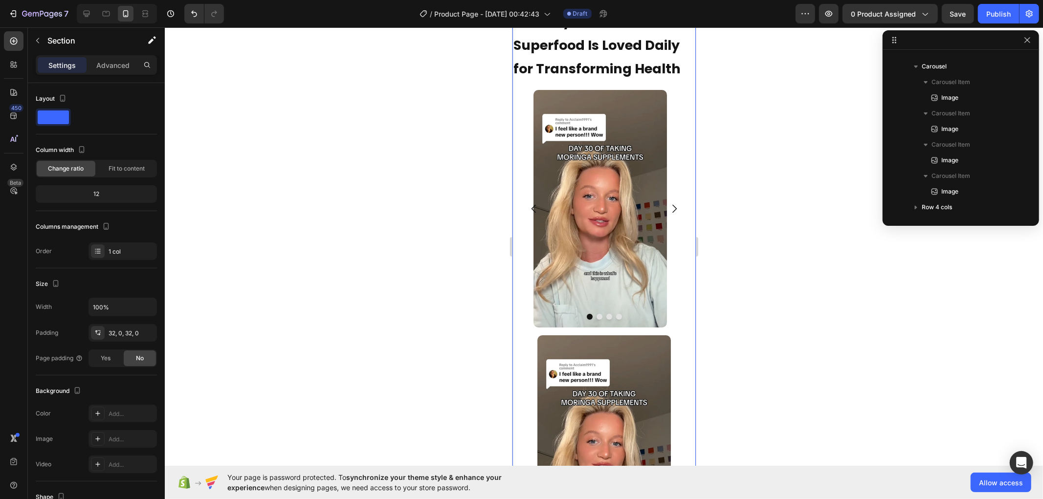
scroll to position [0, 0]
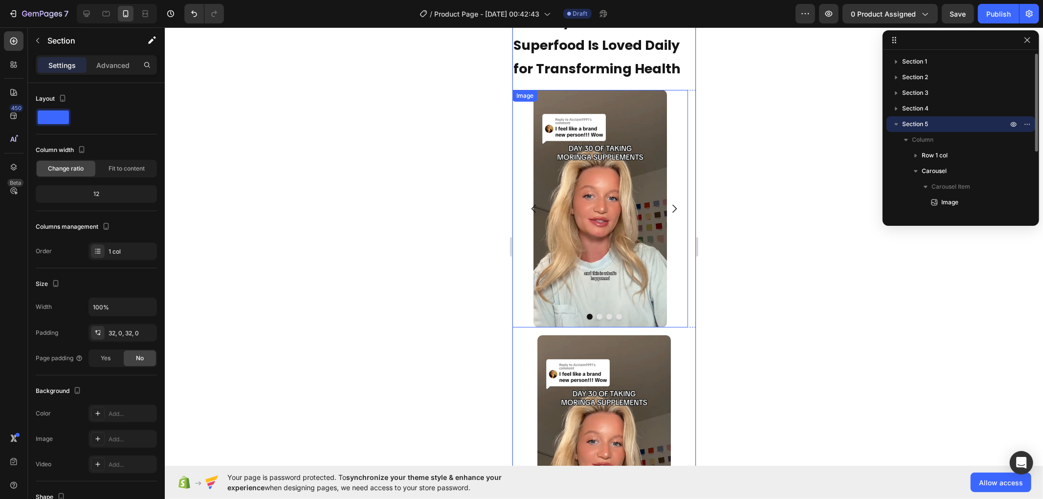
click at [678, 109] on div at bounding box center [599, 208] width 175 height 238
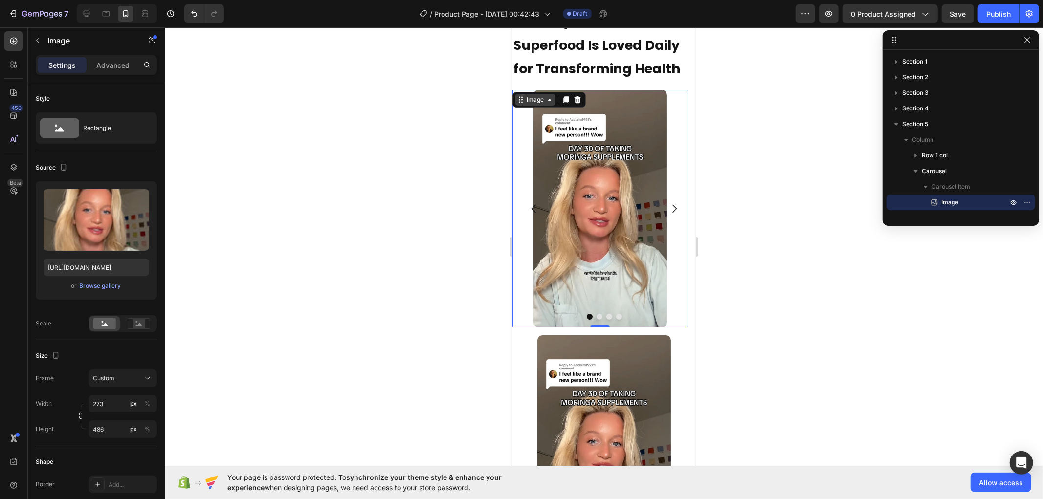
click at [545, 96] on icon at bounding box center [549, 99] width 8 height 8
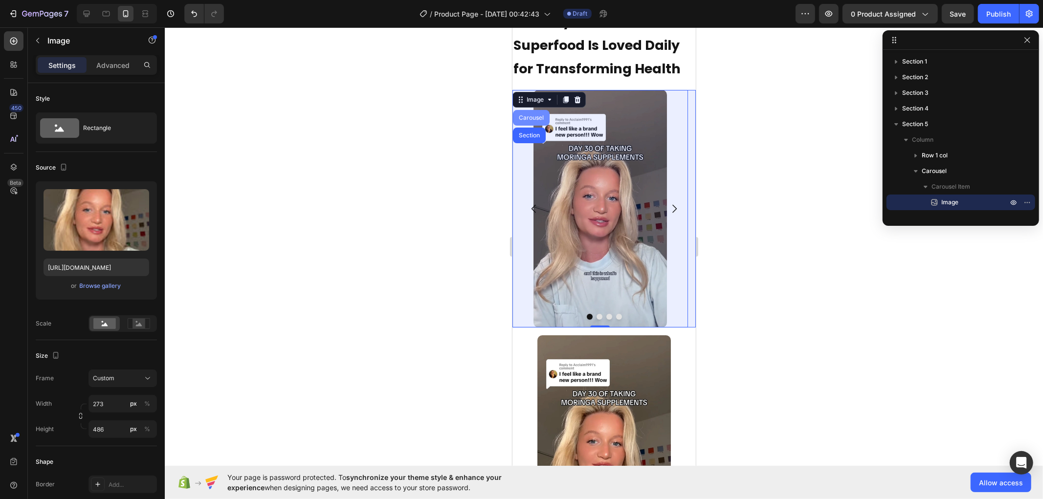
click at [531, 120] on div "Carousel" at bounding box center [530, 117] width 37 height 16
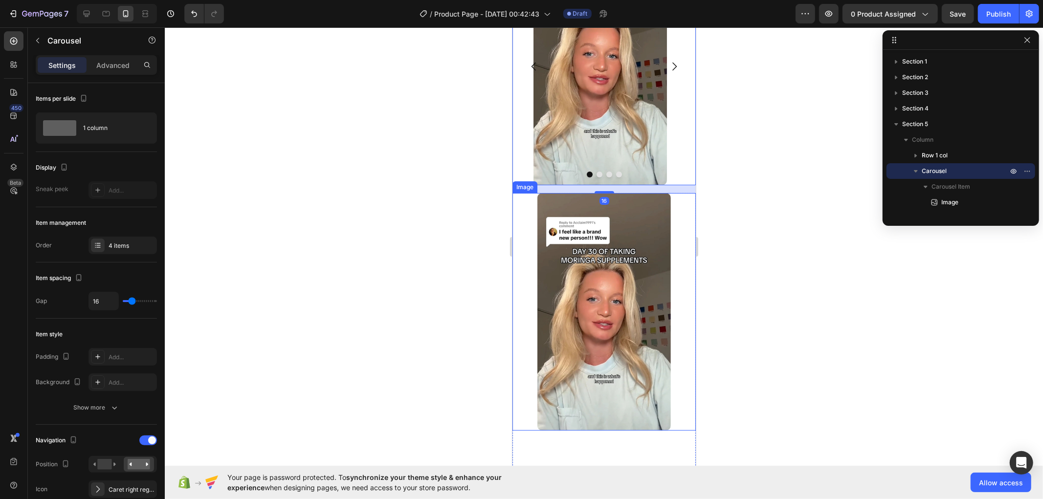
scroll to position [2968, 0]
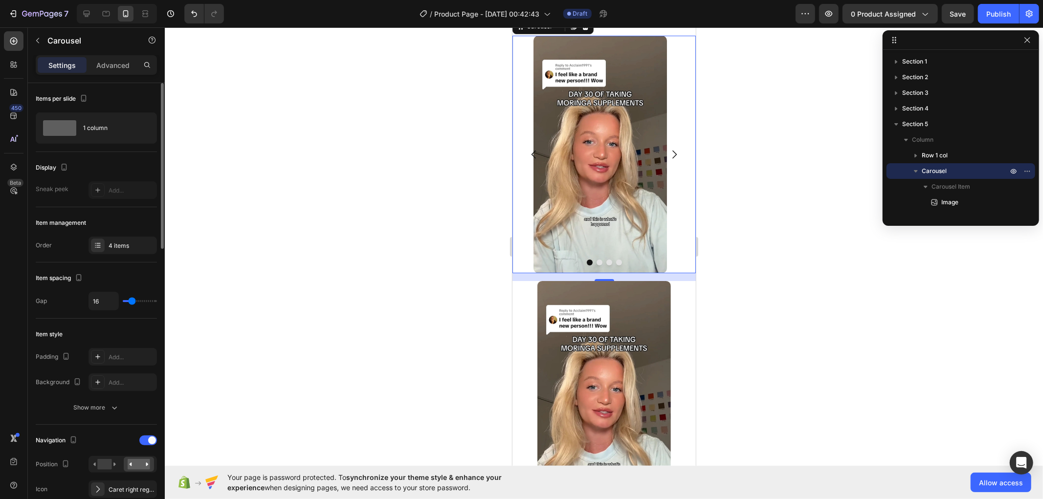
type input "0"
type input "15"
type input "16"
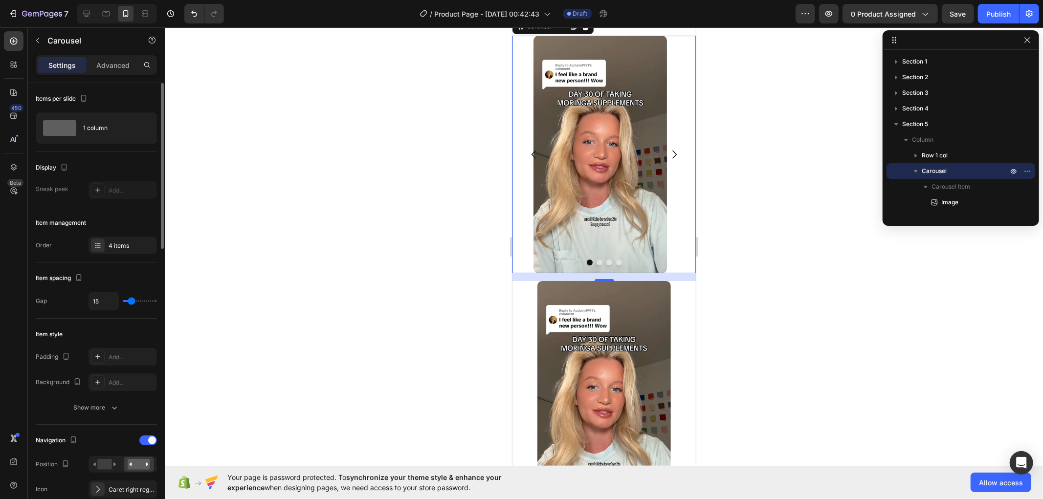
type input "16"
type input "10"
type input "13"
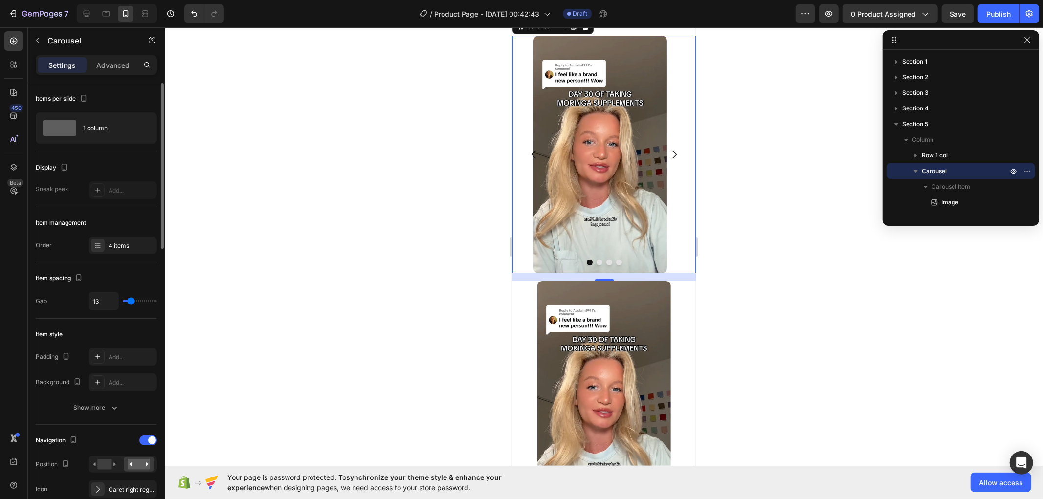
click at [130, 302] on input "range" at bounding box center [140, 301] width 34 height 2
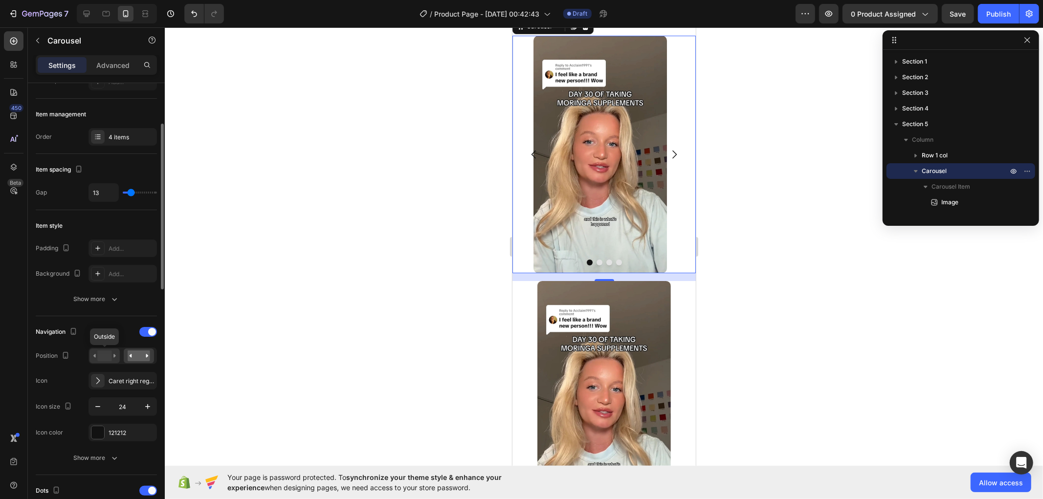
click at [104, 355] on rect at bounding box center [104, 355] width 14 height 11
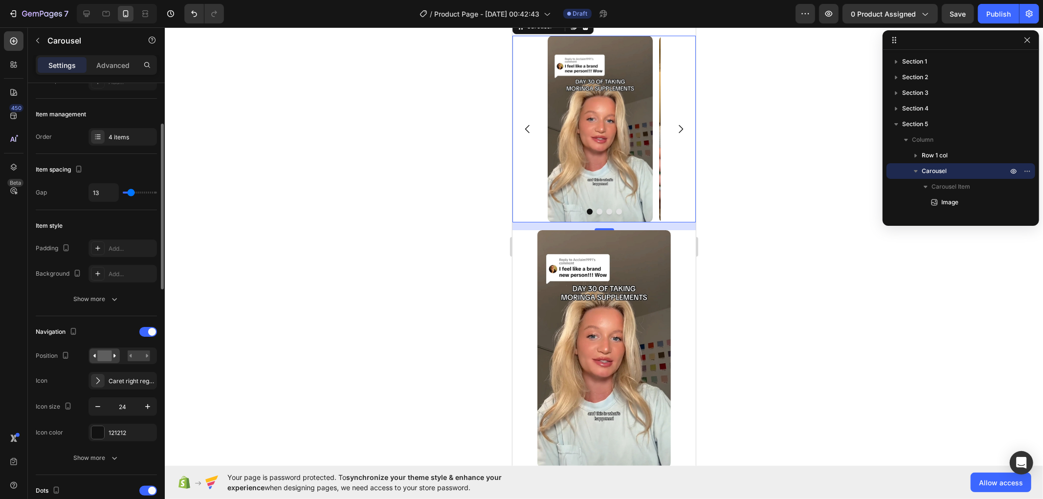
scroll to position [217, 0]
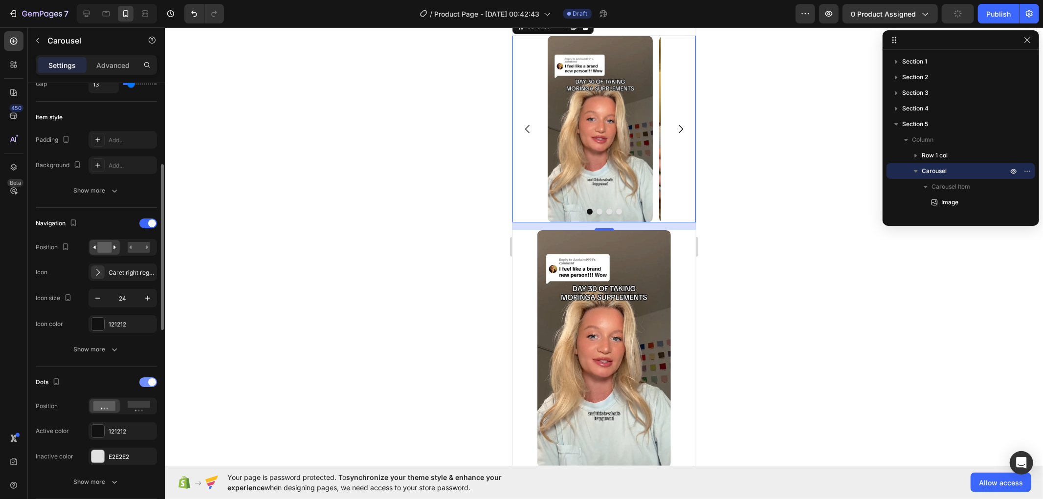
click at [152, 380] on span at bounding box center [152, 382] width 8 height 8
click at [146, 299] on icon "button" at bounding box center [147, 298] width 5 height 5
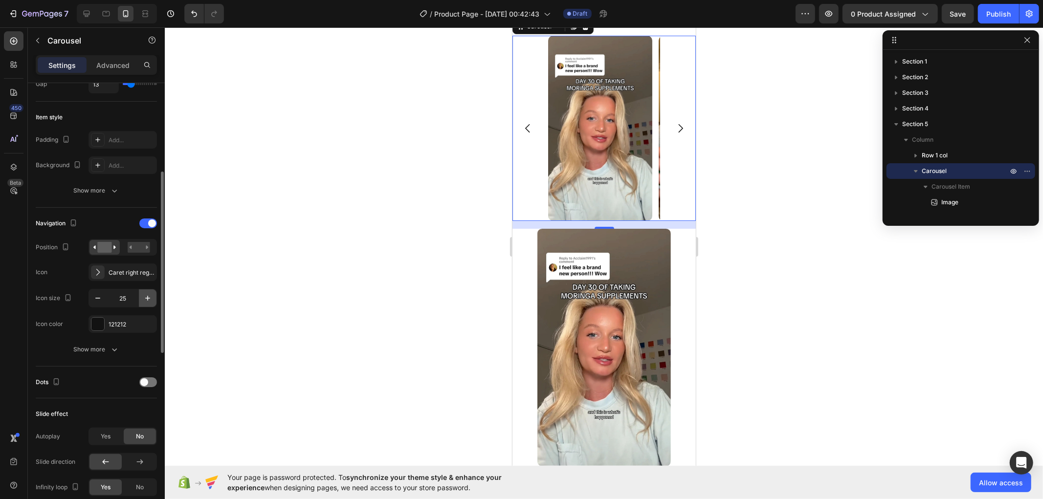
click at [146, 299] on icon "button" at bounding box center [147, 298] width 5 height 5
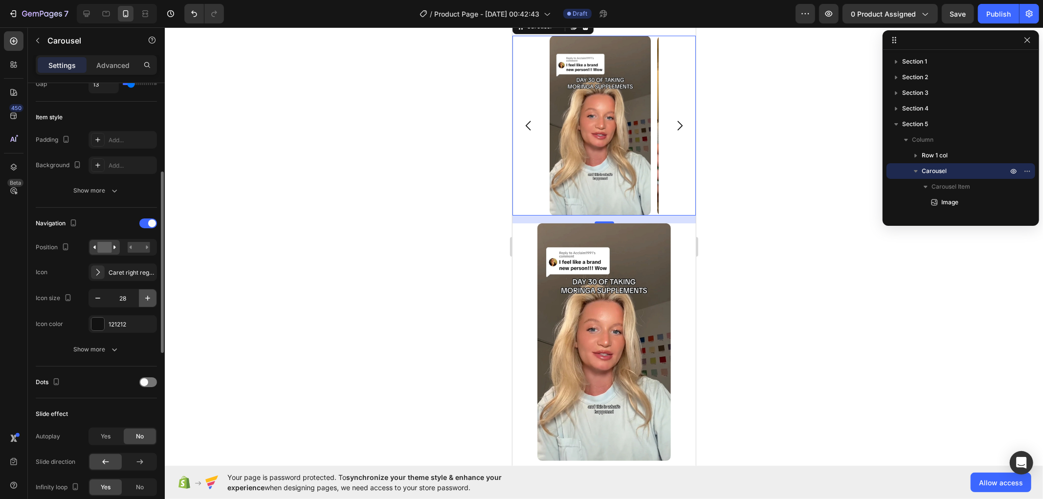
click at [146, 299] on icon "button" at bounding box center [147, 298] width 5 height 5
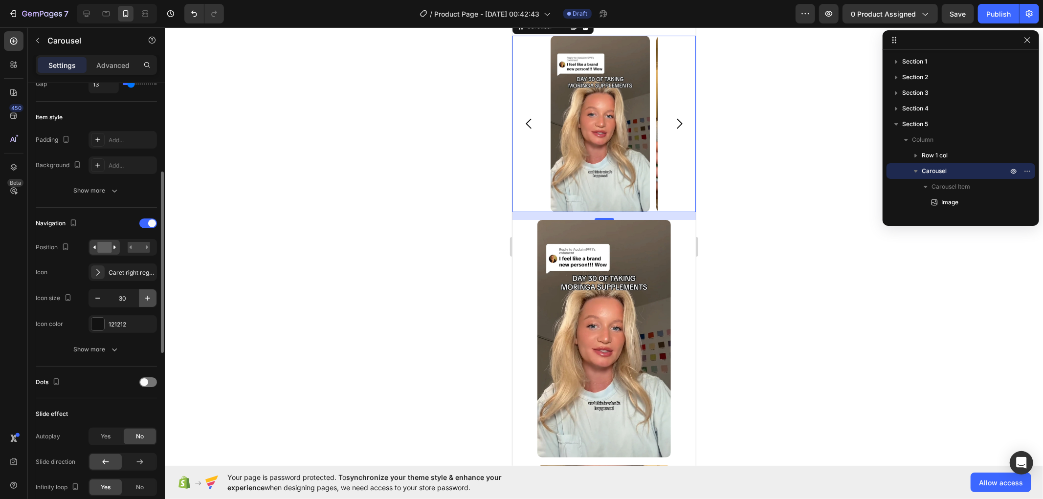
click at [146, 299] on icon "button" at bounding box center [147, 298] width 5 height 5
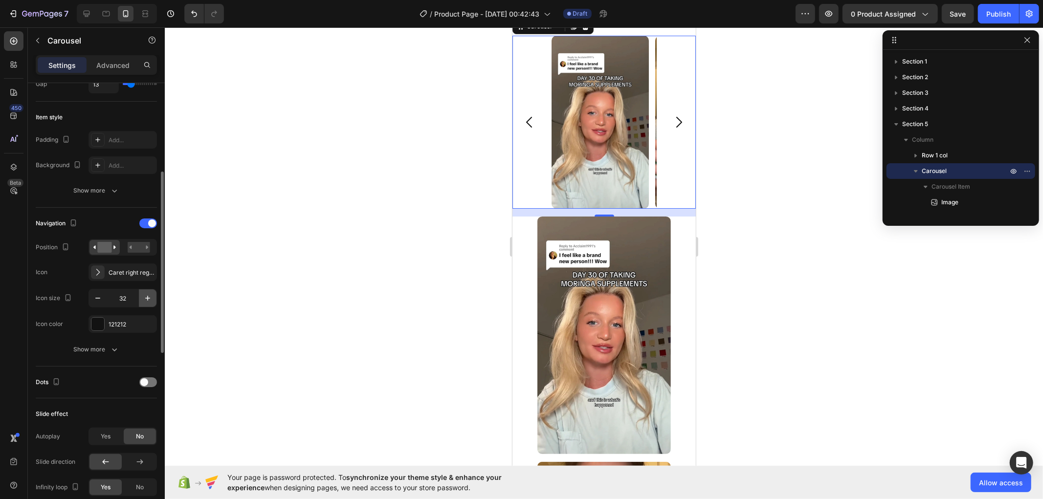
click at [146, 299] on icon "button" at bounding box center [147, 298] width 5 height 5
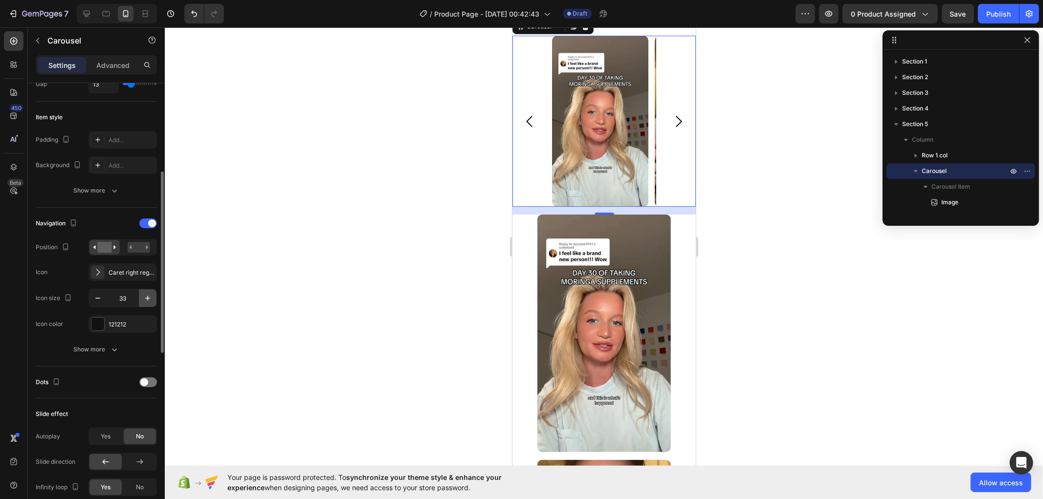
click at [146, 299] on icon "button" at bounding box center [147, 298] width 5 height 5
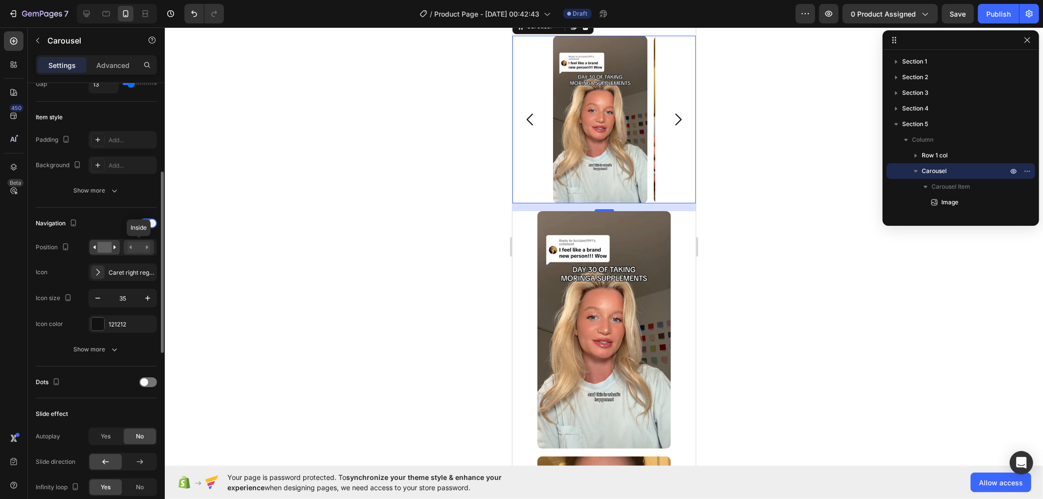
click at [139, 247] on rect at bounding box center [139, 247] width 22 height 11
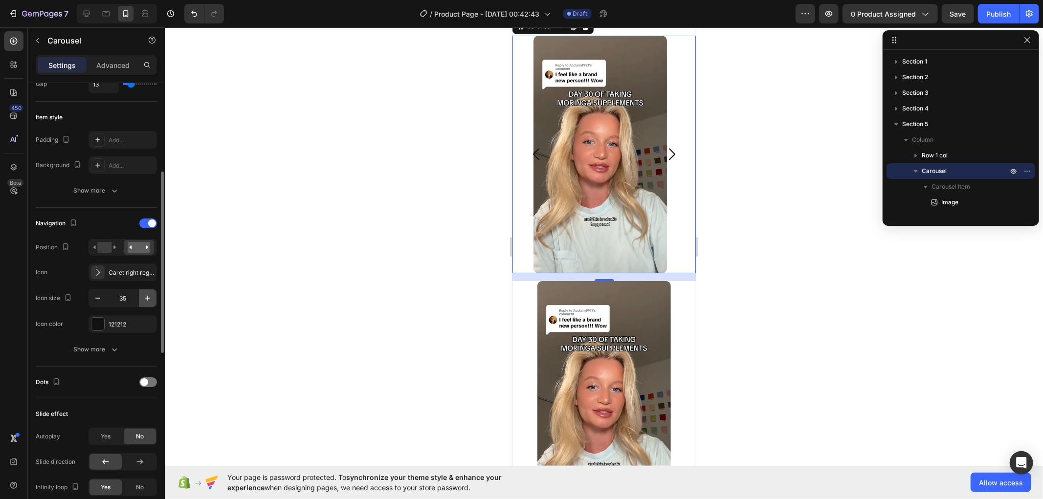
click at [145, 291] on button "button" at bounding box center [148, 298] width 18 height 18
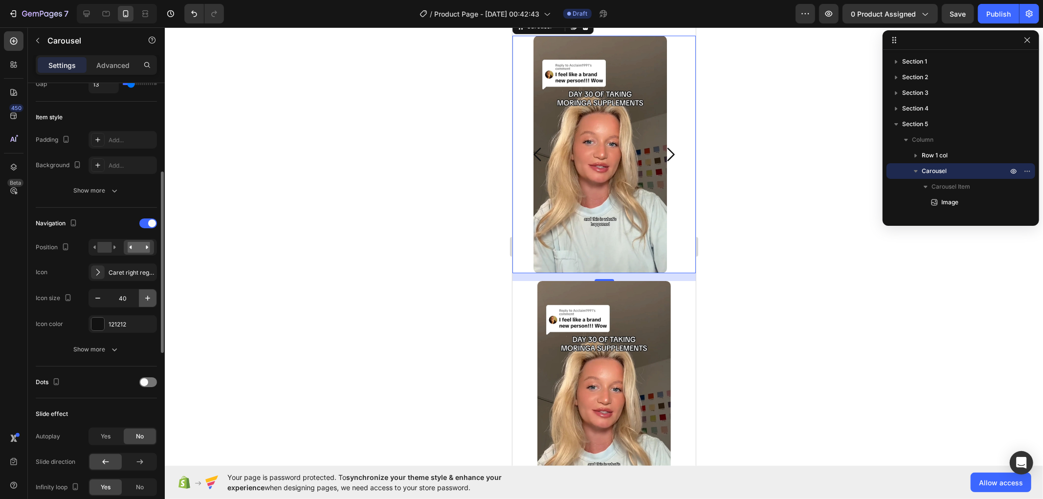
click at [145, 291] on button "button" at bounding box center [148, 298] width 18 height 18
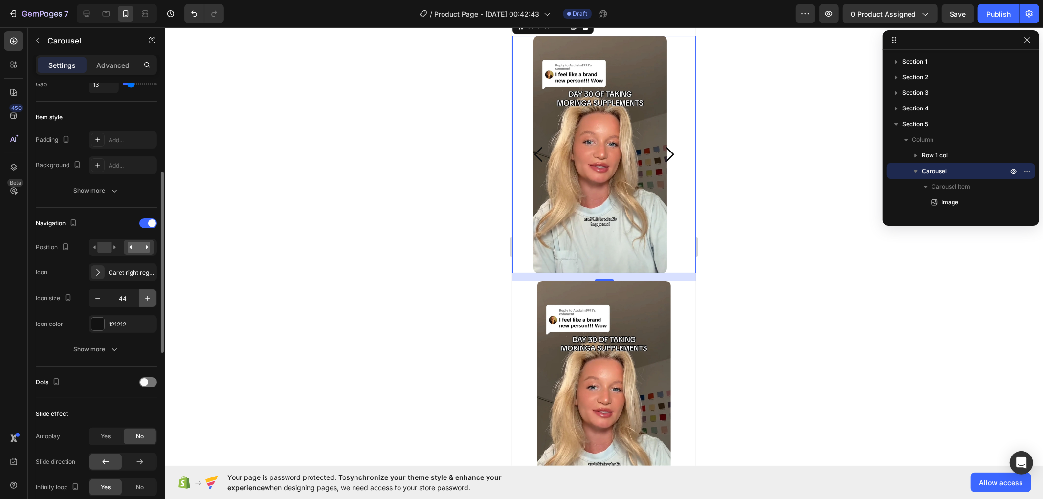
click at [145, 291] on button "button" at bounding box center [148, 298] width 18 height 18
click at [145, 292] on button "button" at bounding box center [148, 298] width 18 height 18
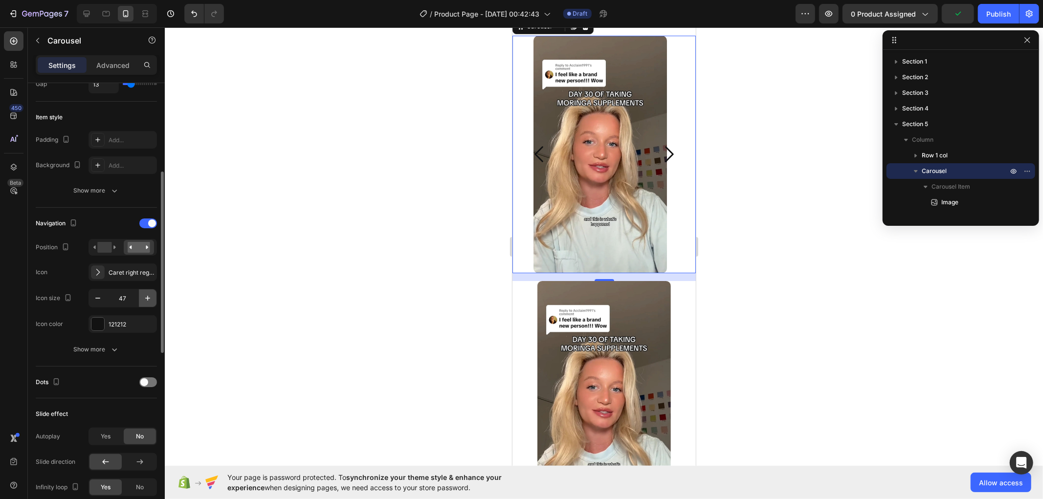
type input "48"
click at [104, 355] on button "Show more" at bounding box center [96, 350] width 121 height 18
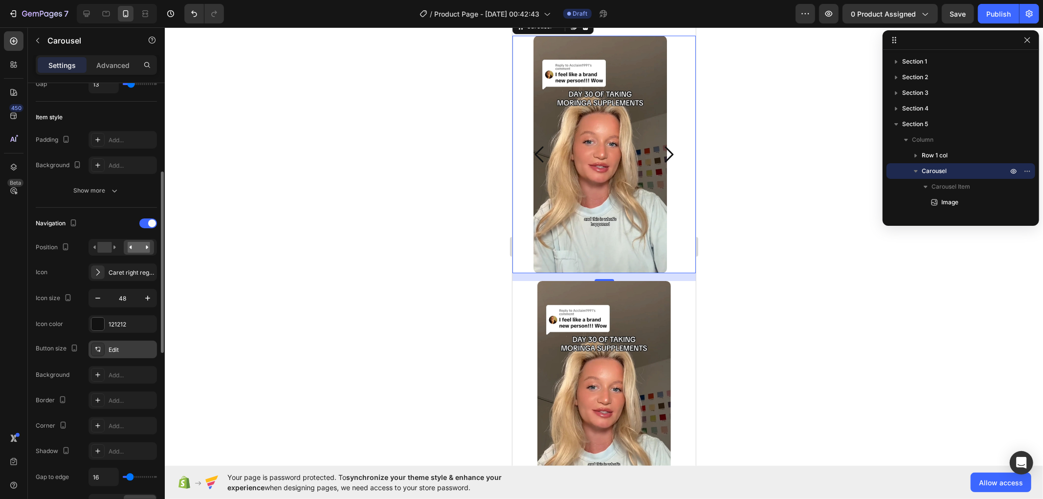
click at [118, 350] on div "Edit" at bounding box center [132, 350] width 46 height 9
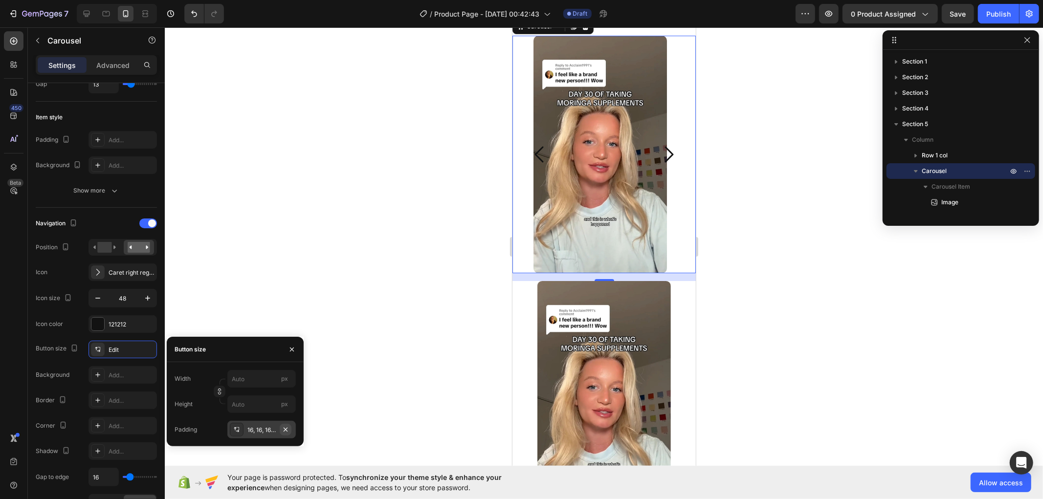
click at [285, 430] on icon "button" at bounding box center [286, 430] width 8 height 8
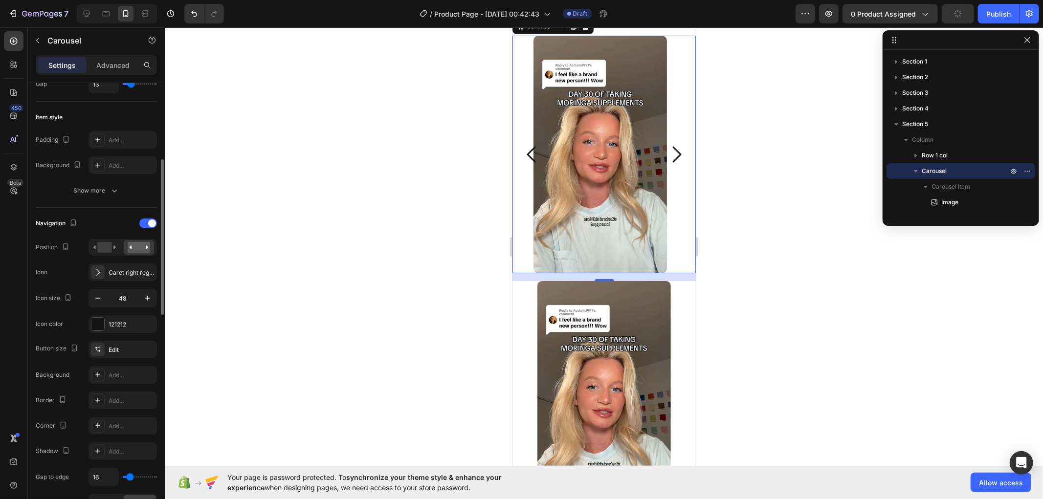
click at [70, 396] on div "Border Add..." at bounding box center [96, 400] width 121 height 18
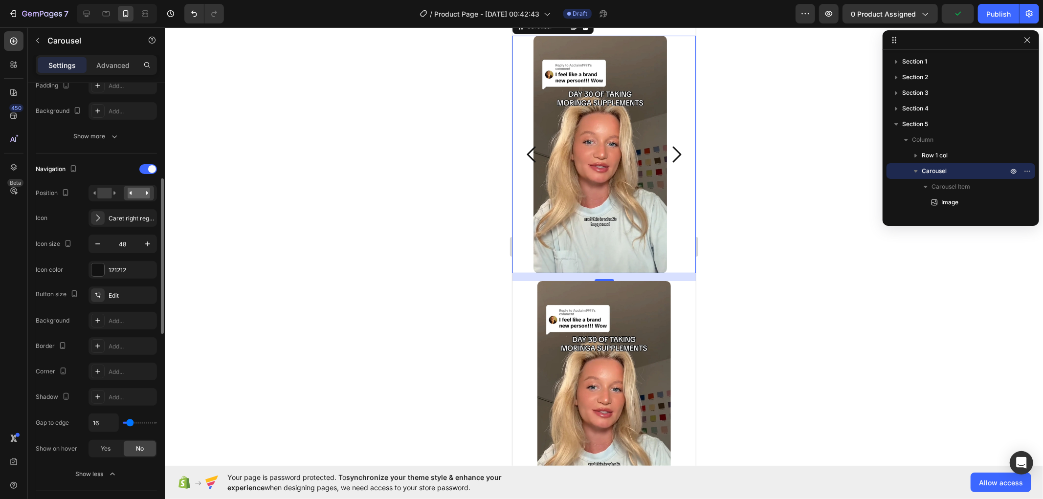
type input "0"
click at [123, 423] on input "range" at bounding box center [140, 423] width 34 height 2
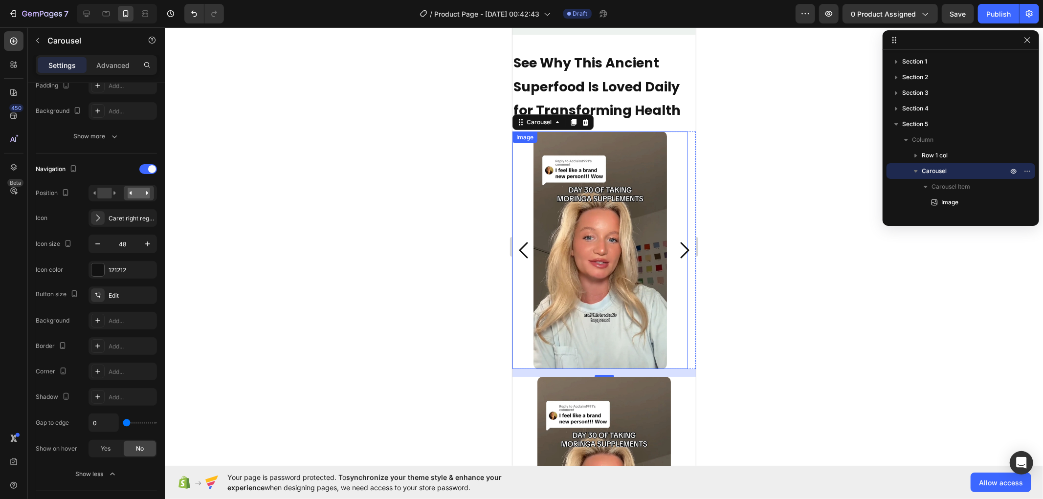
scroll to position [2804, 0]
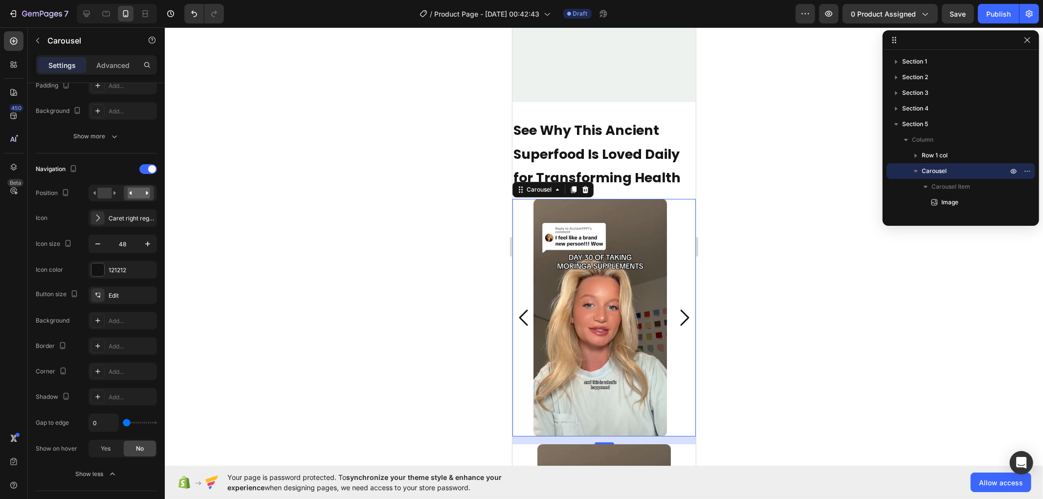
click at [675, 318] on icon "Carousel Next Arrow" at bounding box center [683, 316] width 23 height 23
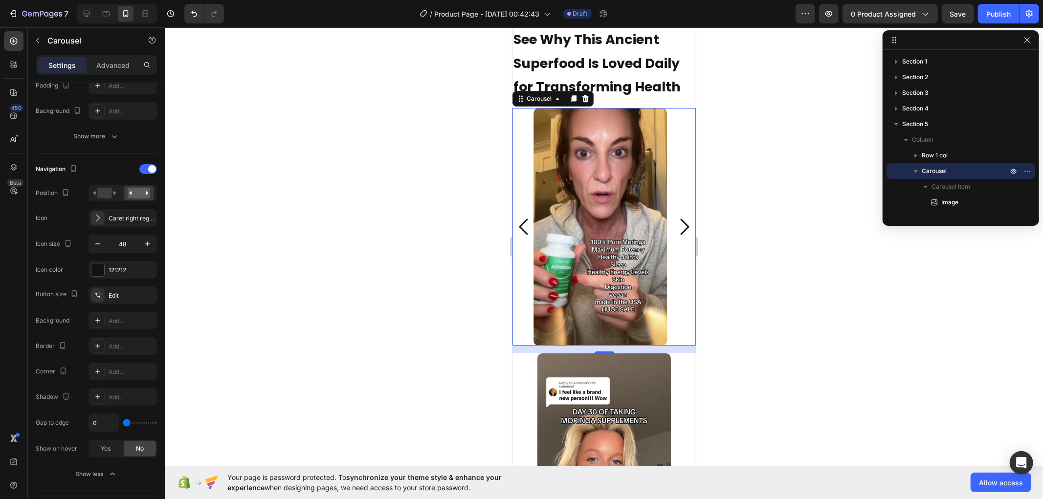
click at [526, 238] on icon "Carousel Back Arrow" at bounding box center [523, 226] width 23 height 23
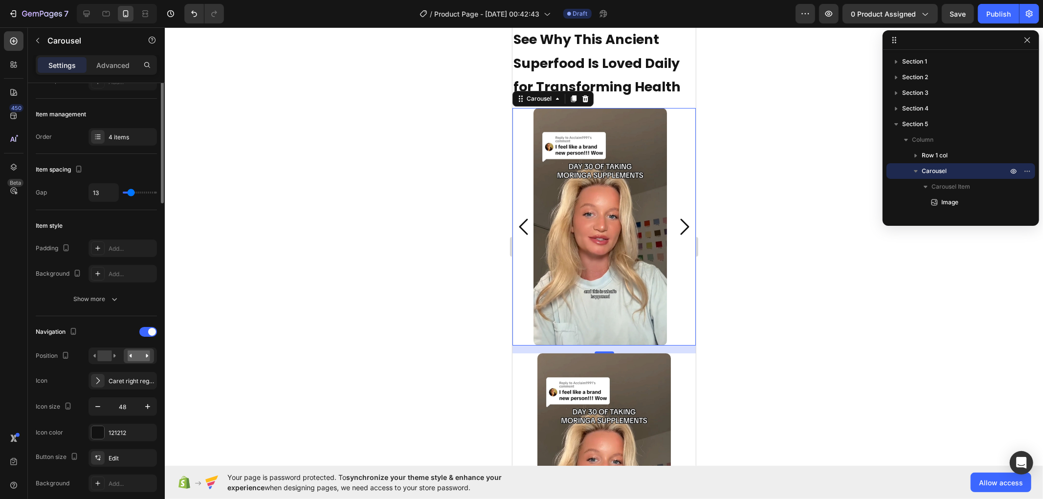
scroll to position [0, 0]
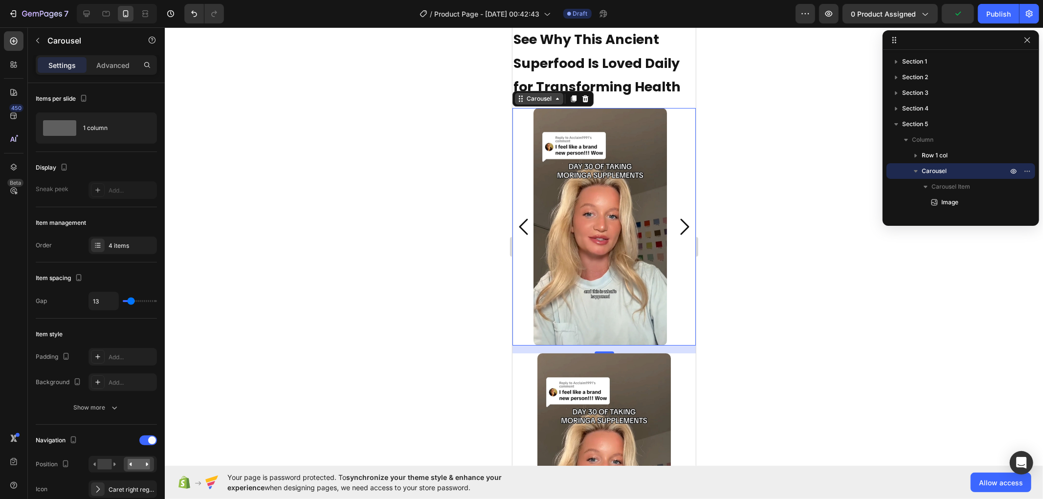
click at [537, 103] on div "Carousel" at bounding box center [538, 98] width 29 height 9
click at [109, 60] on p "Advanced" at bounding box center [112, 65] width 33 height 10
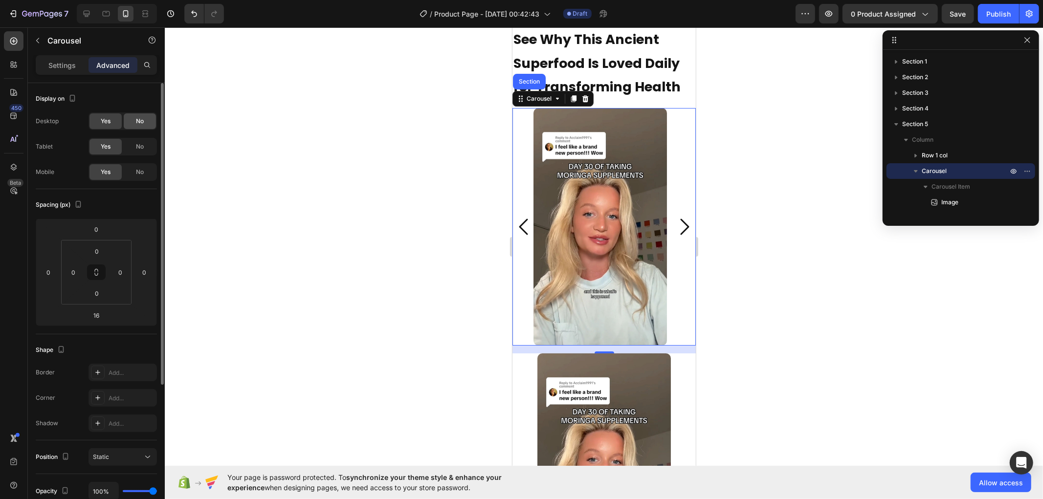
click at [138, 123] on span "No" at bounding box center [140, 121] width 8 height 9
click at [138, 144] on span "No" at bounding box center [140, 146] width 8 height 9
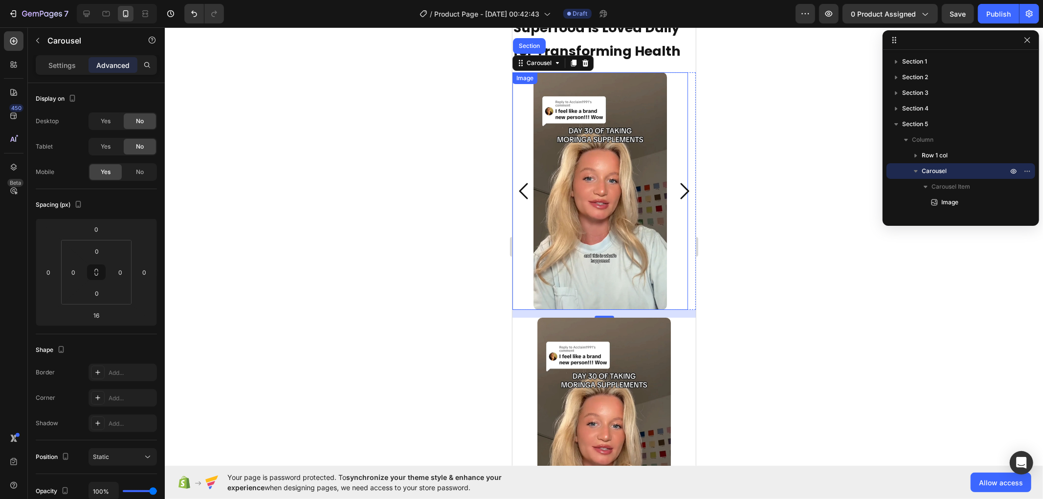
scroll to position [2968, 0]
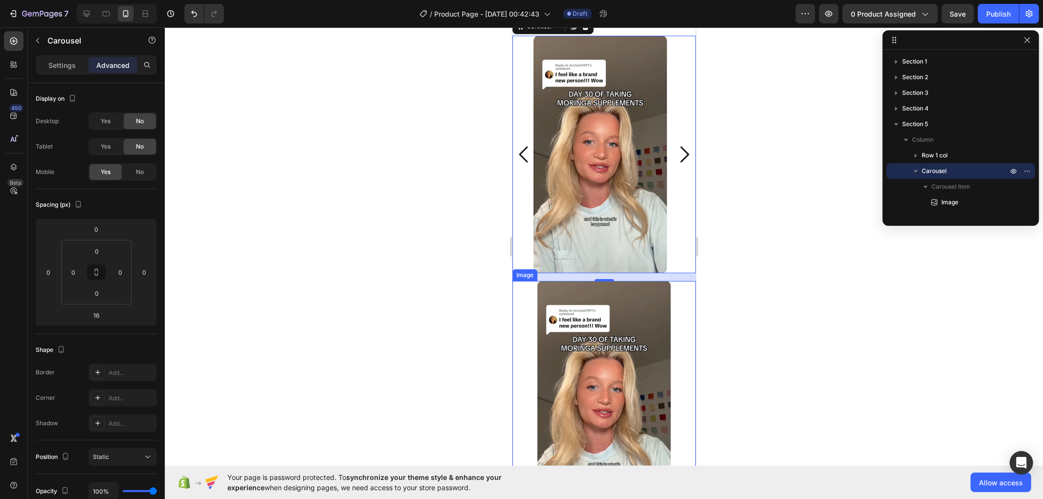
click at [517, 288] on div at bounding box center [603, 400] width 183 height 238
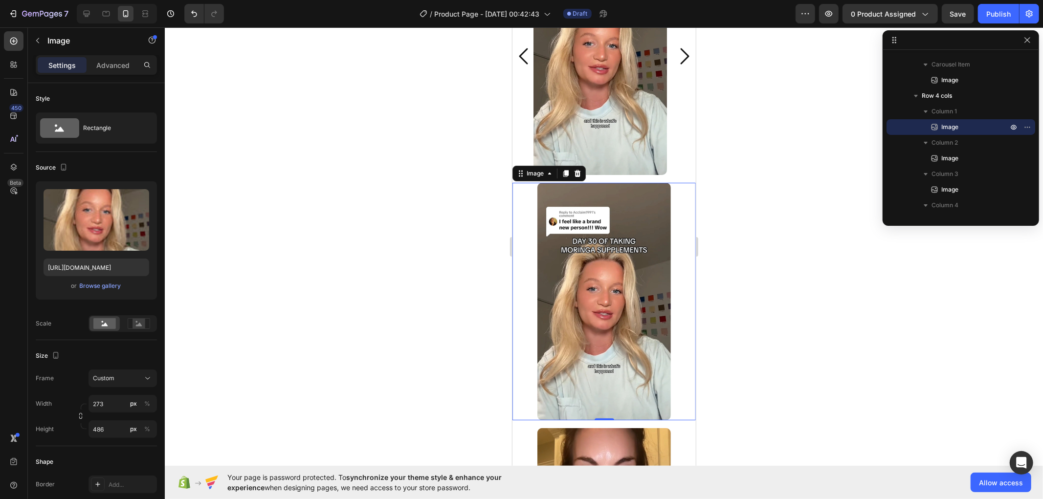
scroll to position [3022, 0]
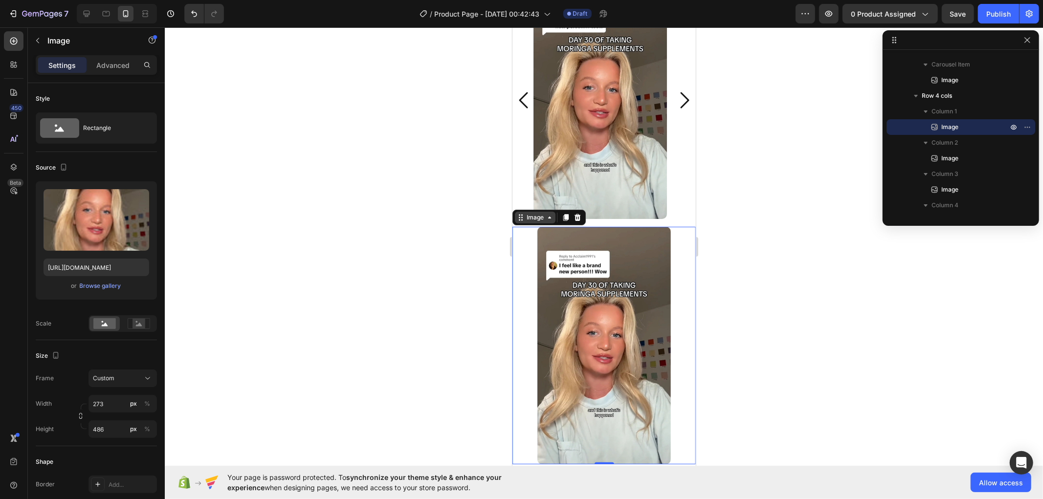
click at [537, 217] on div "Image" at bounding box center [534, 217] width 21 height 9
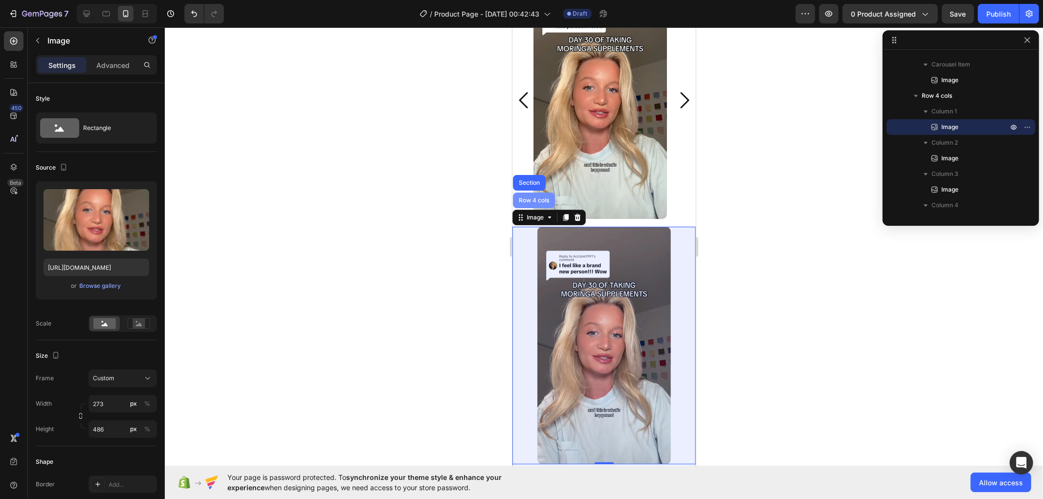
click at [533, 205] on div "Row 4 cols" at bounding box center [533, 200] width 42 height 16
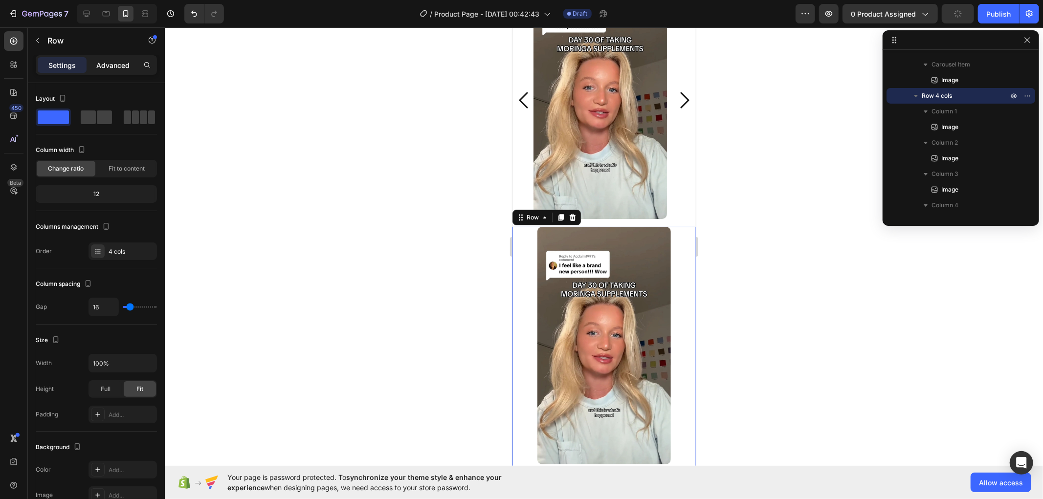
click at [114, 60] on p "Advanced" at bounding box center [112, 65] width 33 height 10
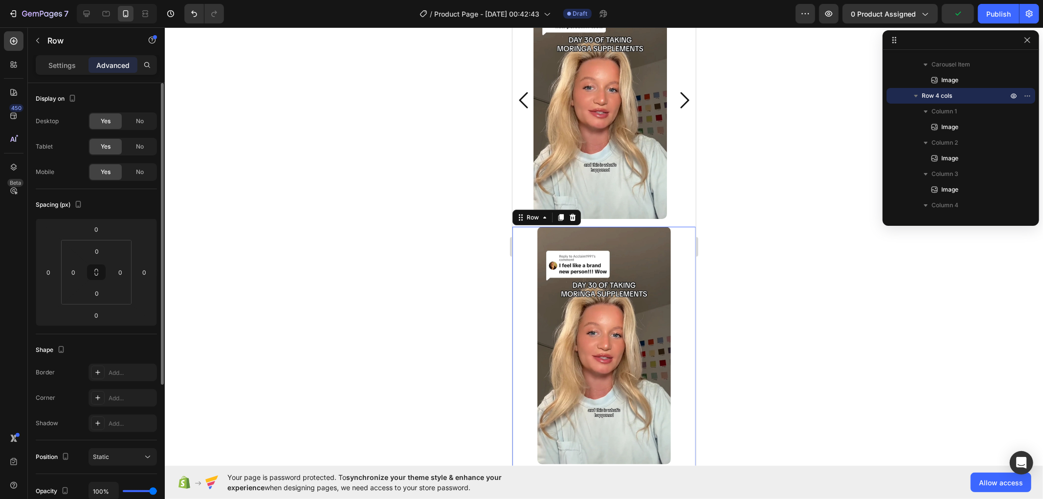
click at [140, 163] on div "Yes No" at bounding box center [122, 172] width 68 height 18
click at [145, 176] on div "No" at bounding box center [140, 172] width 32 height 16
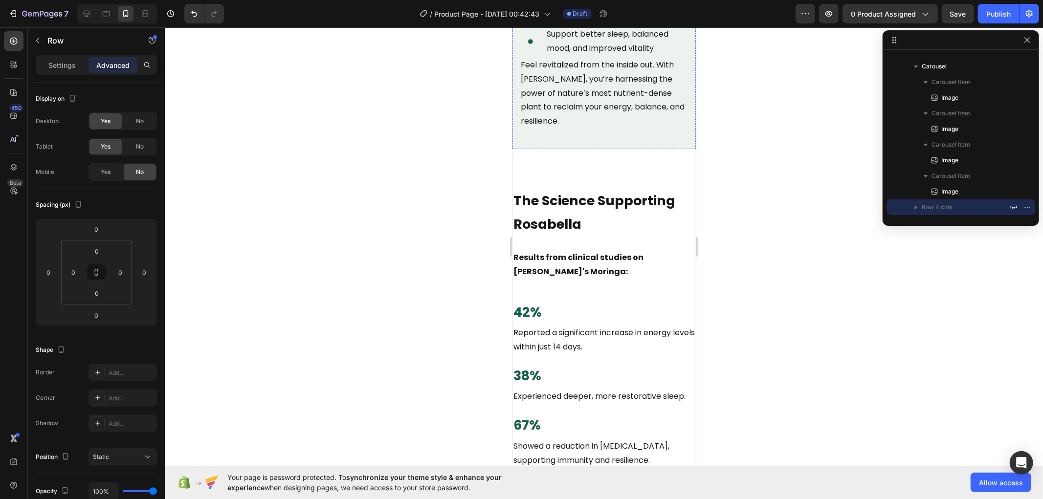
scroll to position [2251, 0]
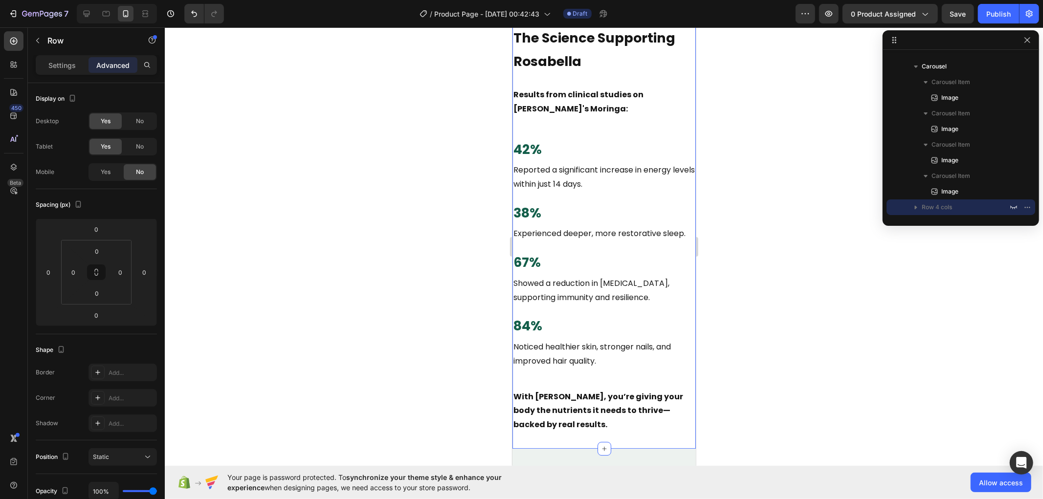
click at [658, 198] on div "The Science Supporting Rosabella Text Block Results from clinical studies on Ro…" at bounding box center [603, 228] width 183 height 439
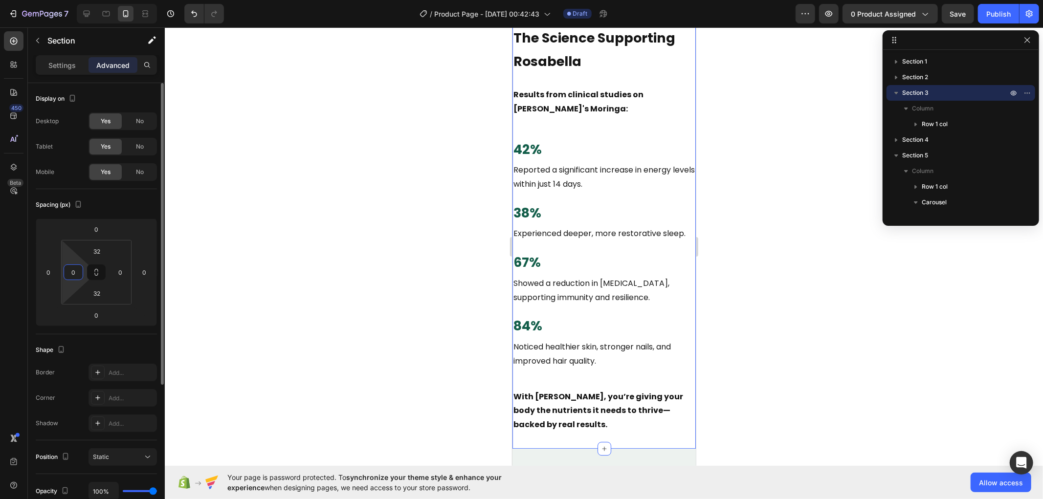
click at [74, 275] on input "0" at bounding box center [73, 272] width 15 height 15
type input "10"
click at [123, 269] on input "0" at bounding box center [120, 272] width 15 height 15
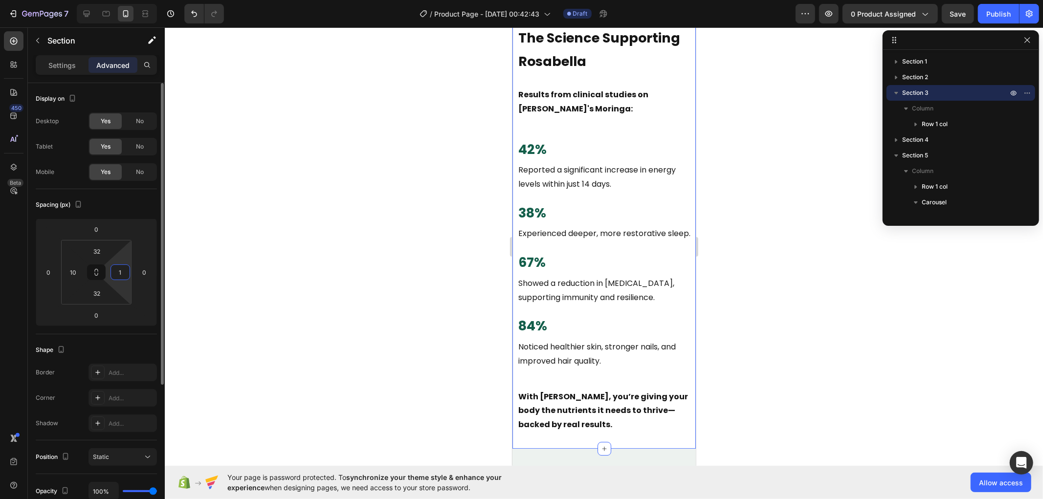
type input "10"
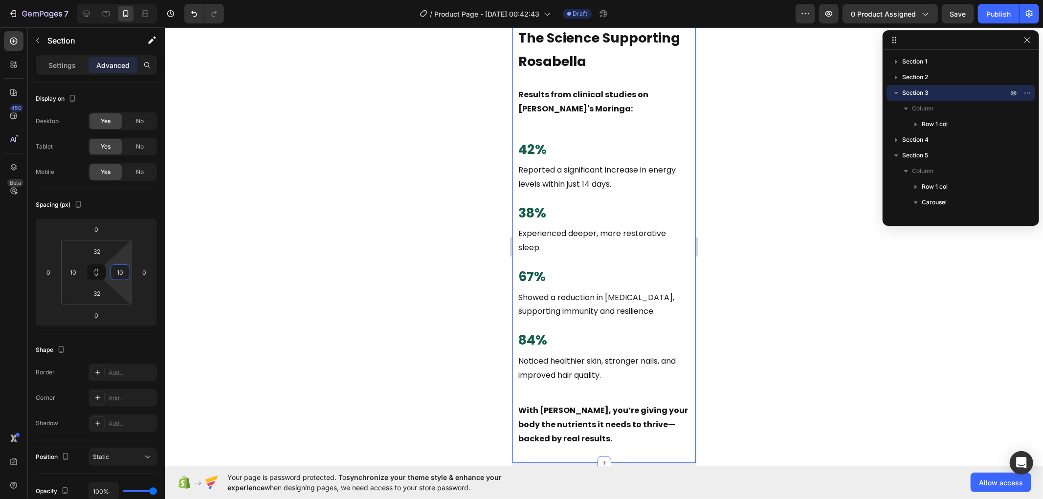
click at [200, 286] on div at bounding box center [604, 263] width 878 height 472
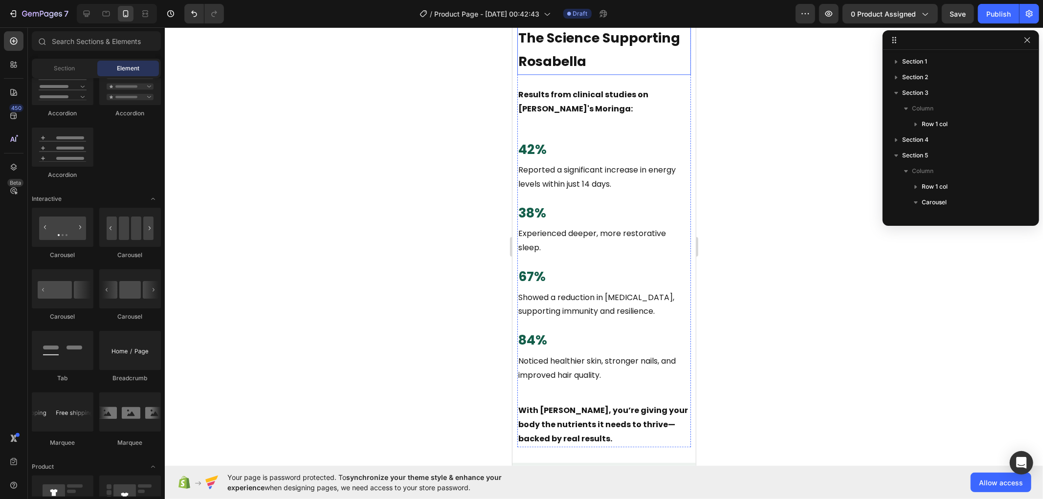
click at [575, 73] on p "The Science Supporting Rosabella" at bounding box center [604, 49] width 172 height 47
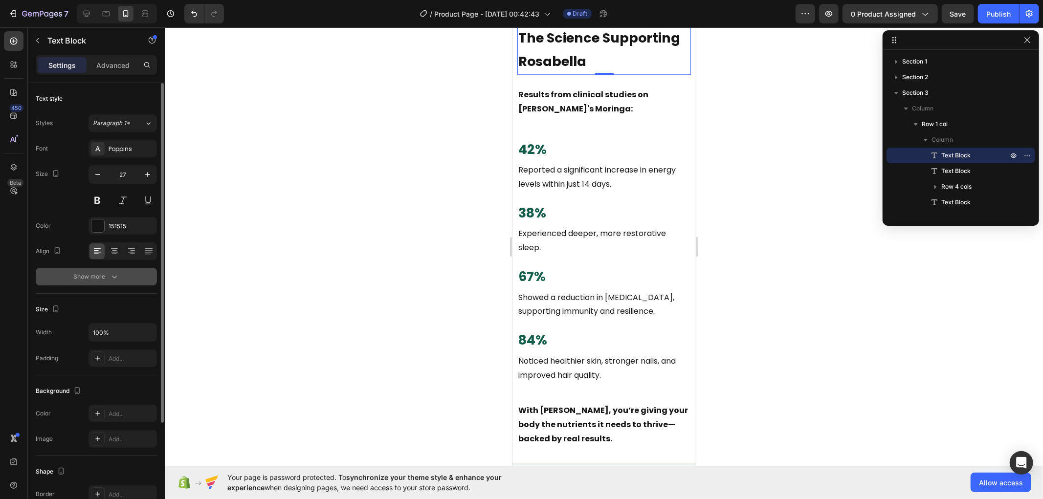
click at [116, 280] on icon "button" at bounding box center [114, 277] width 10 height 10
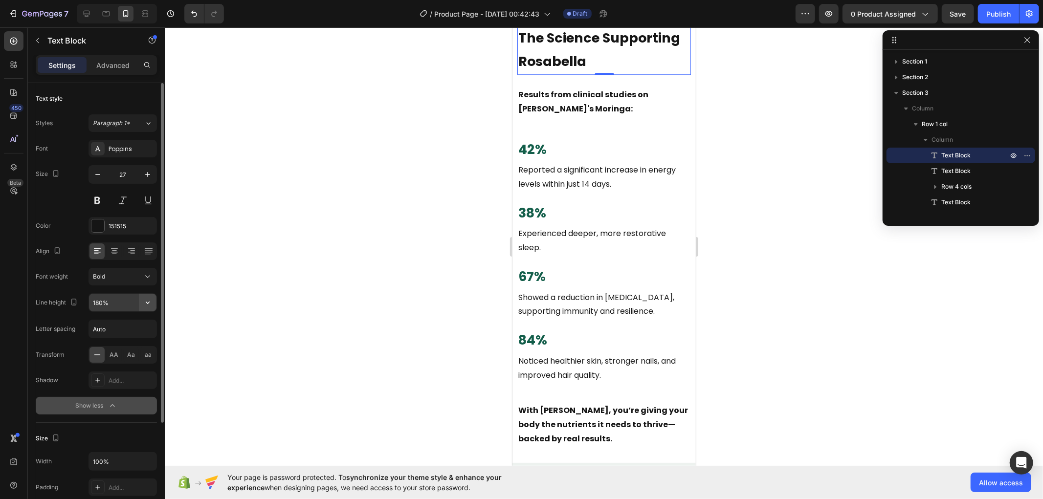
click at [150, 302] on icon "button" at bounding box center [148, 303] width 10 height 10
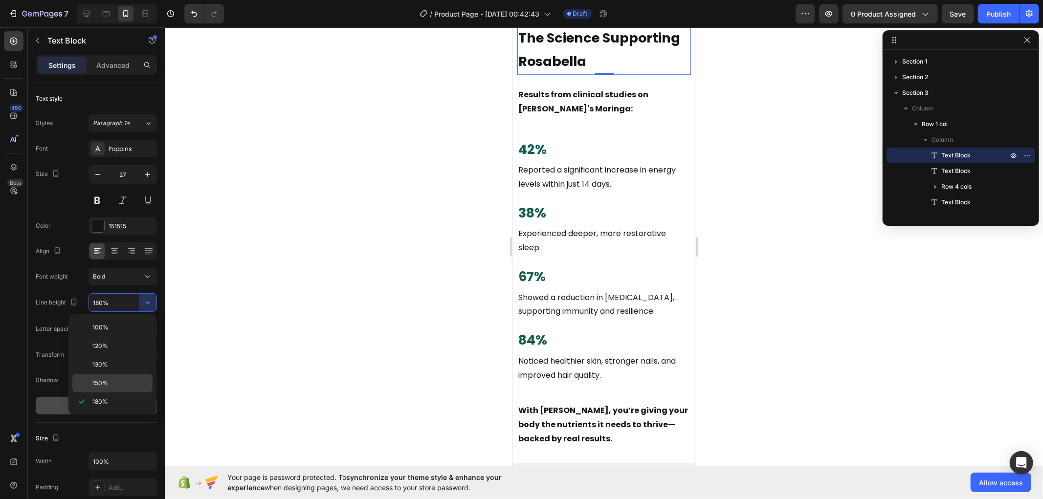
click at [113, 379] on p "150%" at bounding box center [120, 383] width 56 height 9
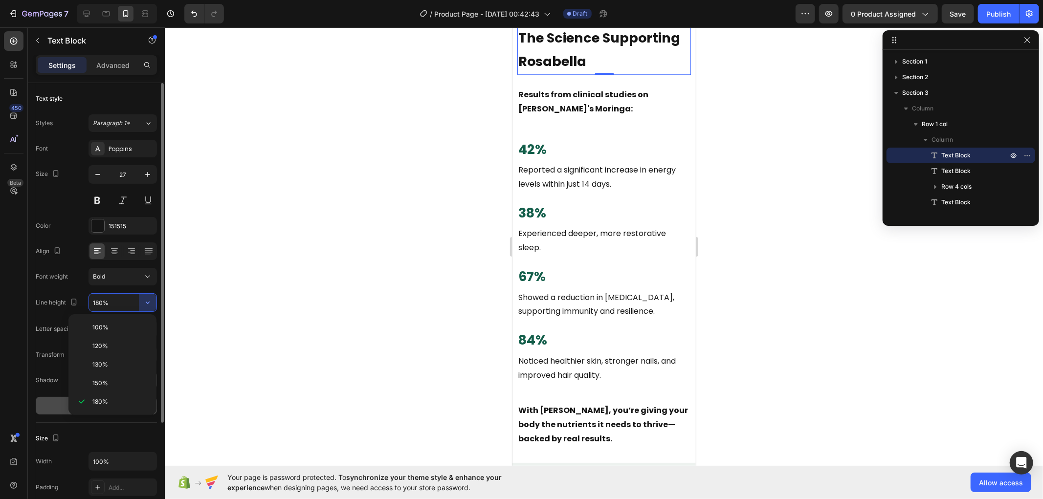
type input "150%"
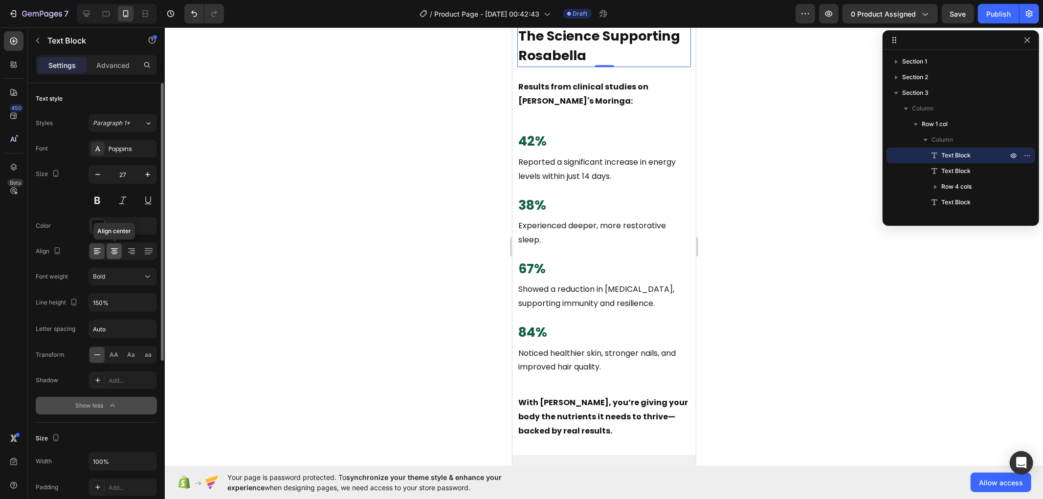
click at [116, 252] on icon at bounding box center [114, 252] width 7 height 1
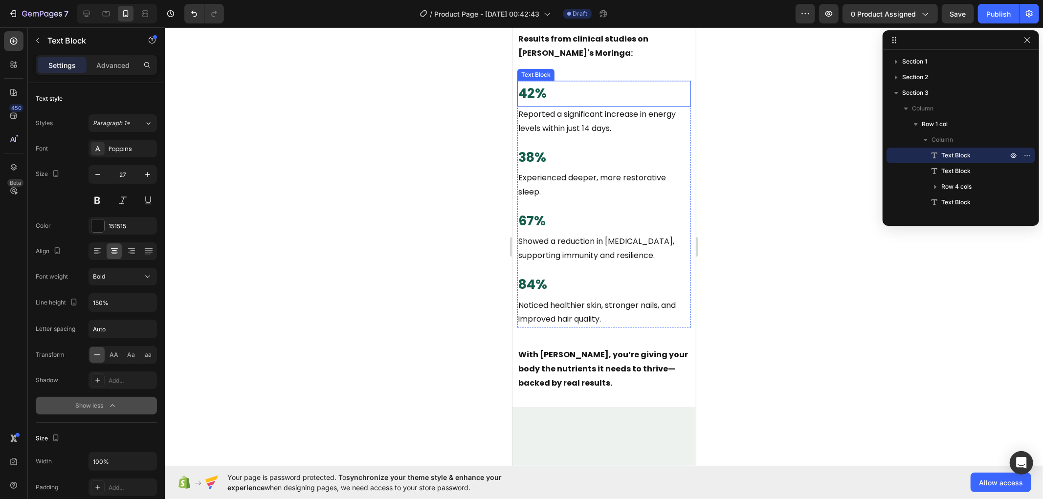
scroll to position [2305, 0]
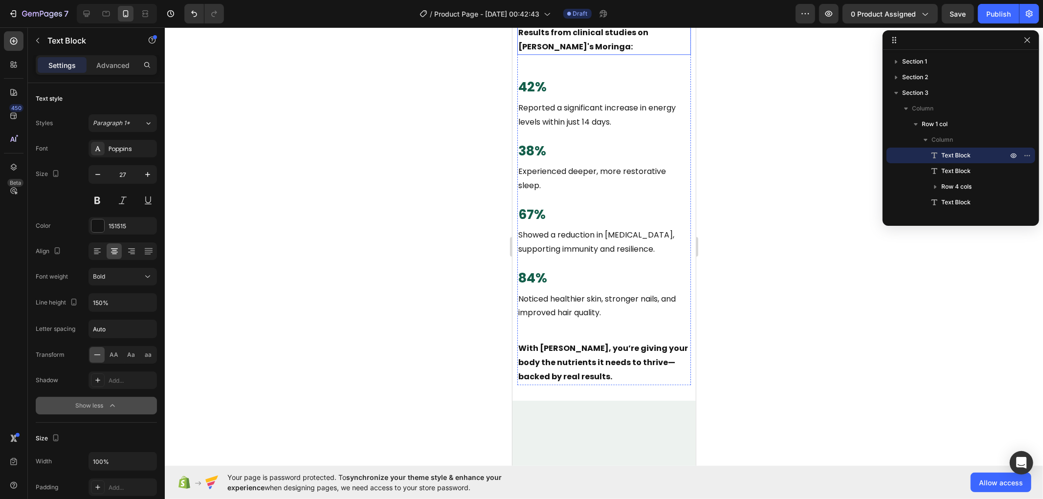
click at [608, 54] on p "Results from clinical studies on [PERSON_NAME]'s Moringa:" at bounding box center [604, 39] width 172 height 28
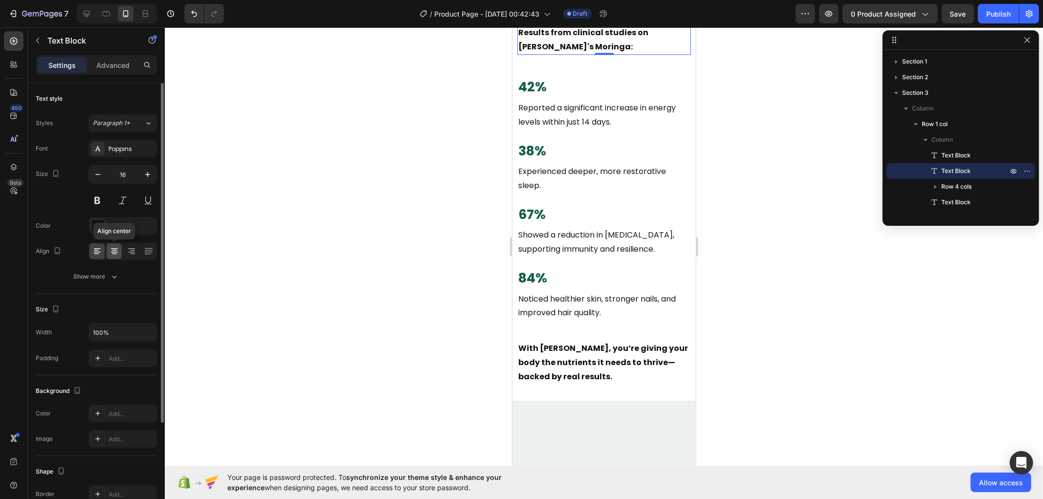
click at [110, 255] on icon at bounding box center [114, 251] width 10 height 10
click at [144, 170] on icon "button" at bounding box center [148, 175] width 10 height 10
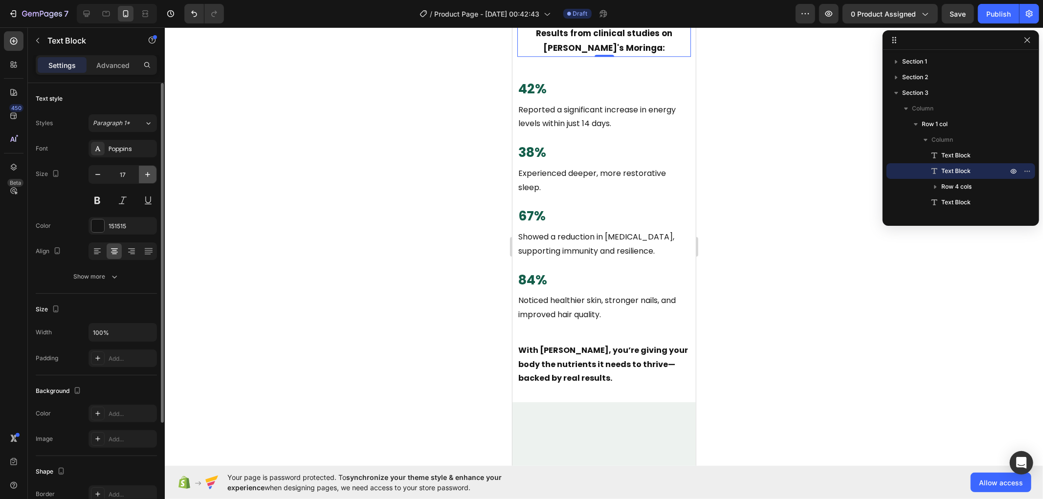
click at [144, 170] on icon "button" at bounding box center [148, 175] width 10 height 10
type input "18"
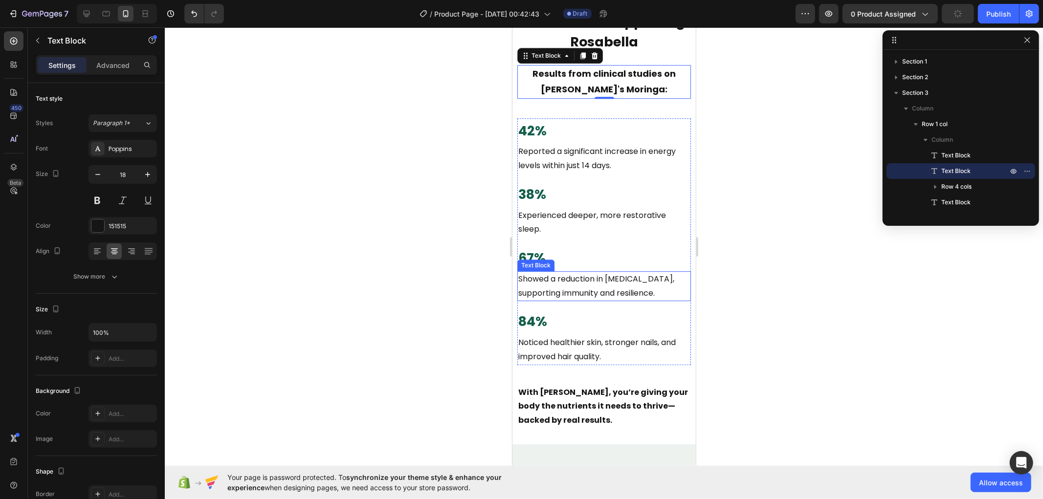
scroll to position [2413, 0]
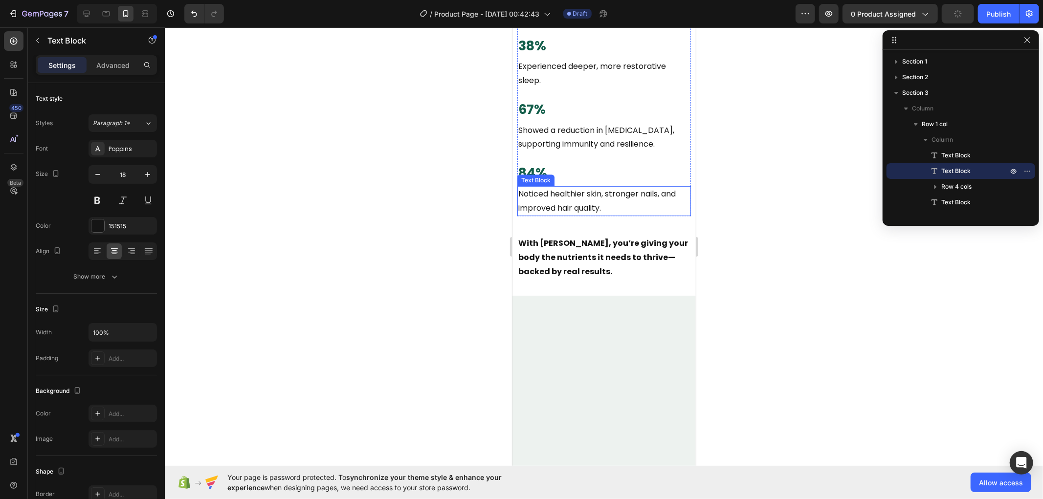
click at [679, 215] on p "Noticed healthier skin, stronger nails, and improved hair quality." at bounding box center [604, 201] width 172 height 28
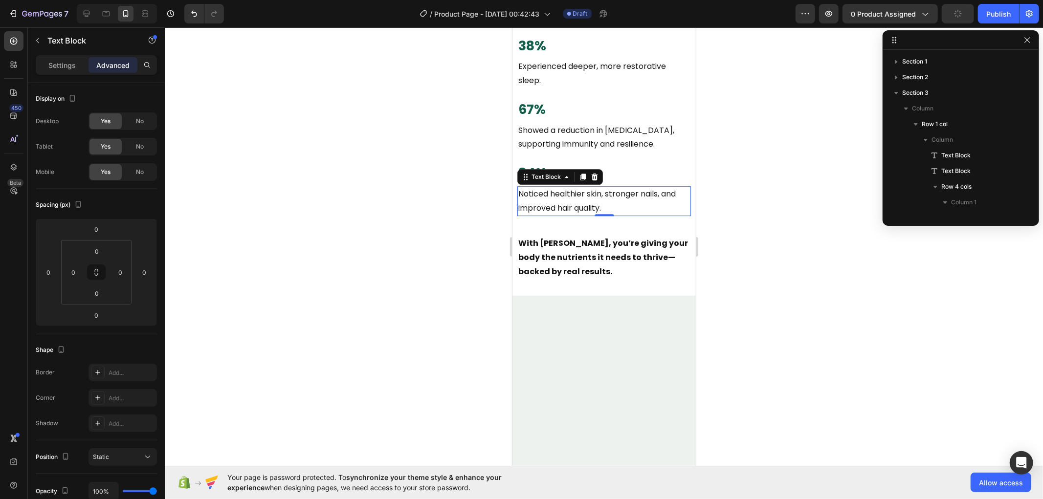
scroll to position [247, 0]
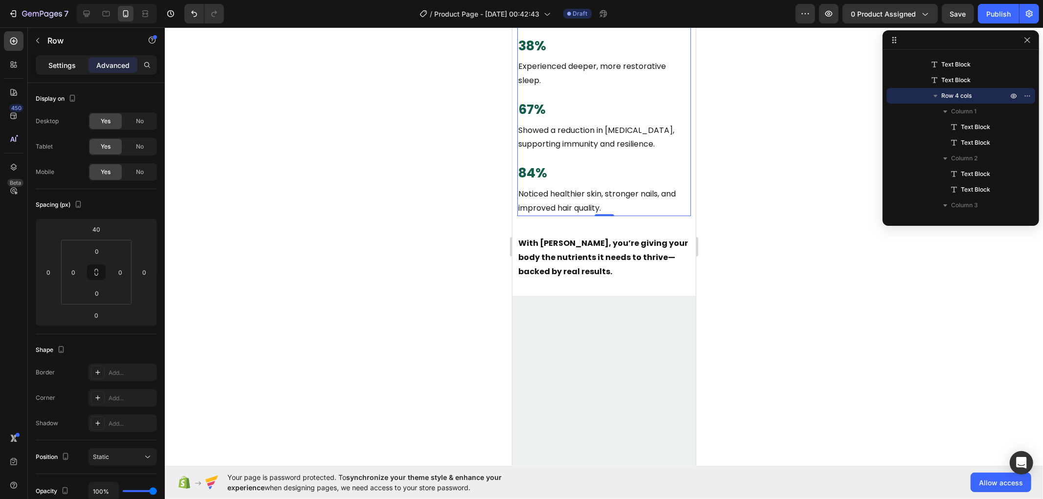
click at [69, 62] on p "Settings" at bounding box center [61, 65] width 27 height 10
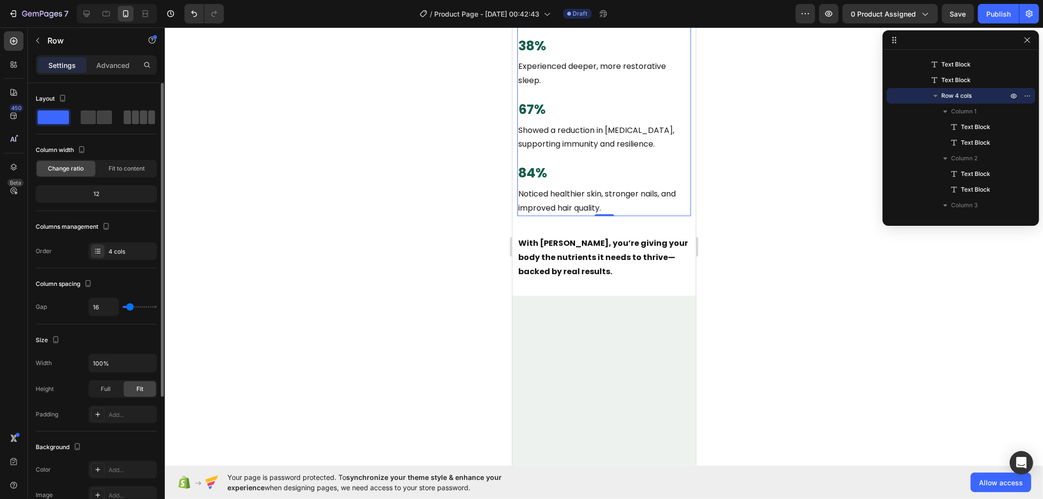
click at [133, 119] on span at bounding box center [135, 117] width 7 height 14
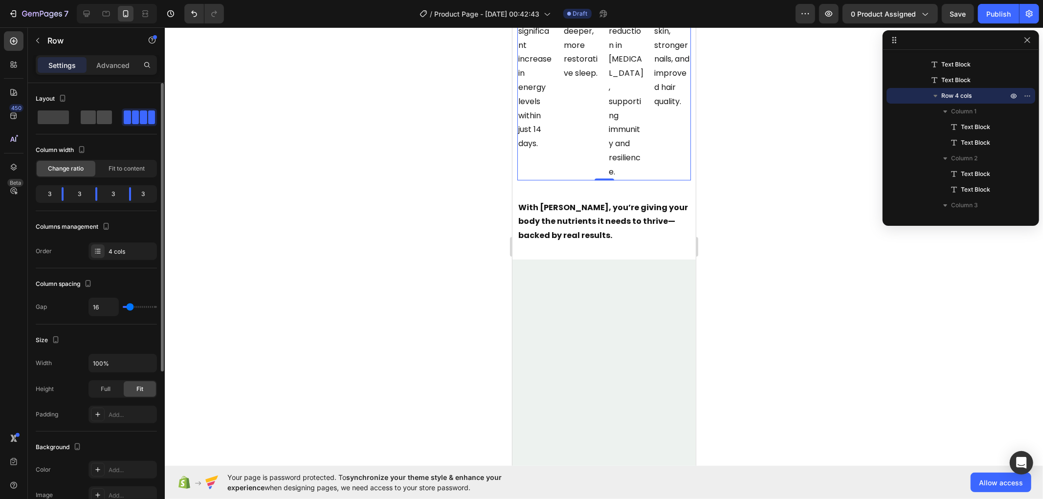
click at [82, 116] on span at bounding box center [88, 117] width 15 height 14
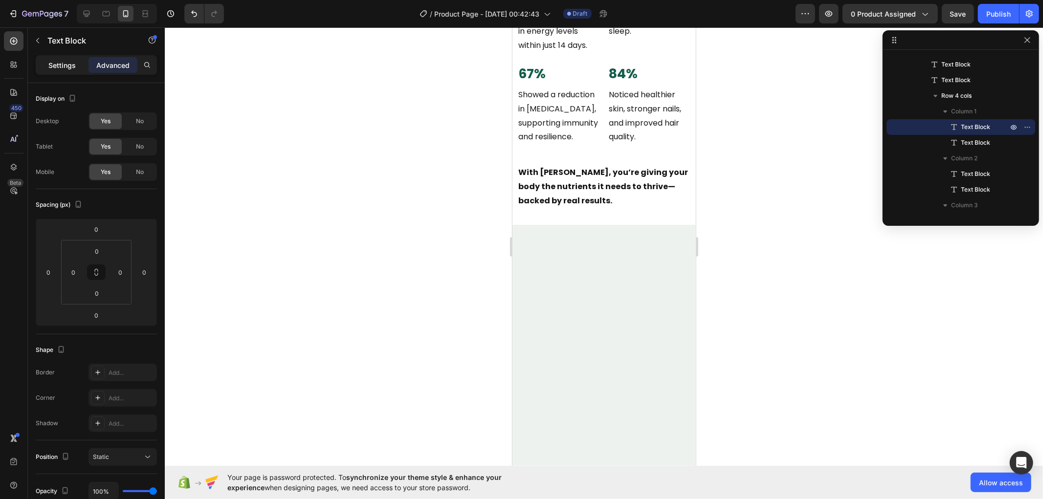
click at [64, 64] on p "Settings" at bounding box center [61, 65] width 27 height 10
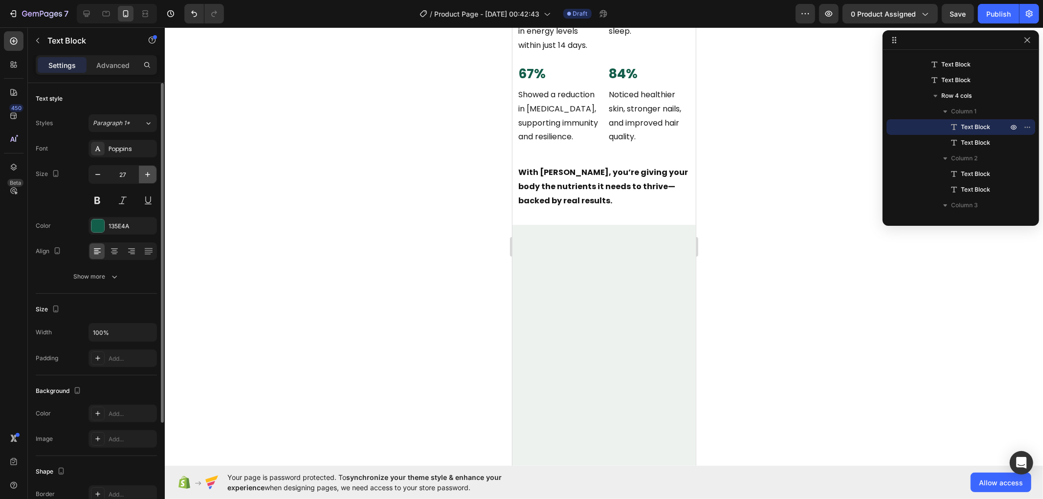
click at [150, 173] on icon "button" at bounding box center [148, 175] width 10 height 10
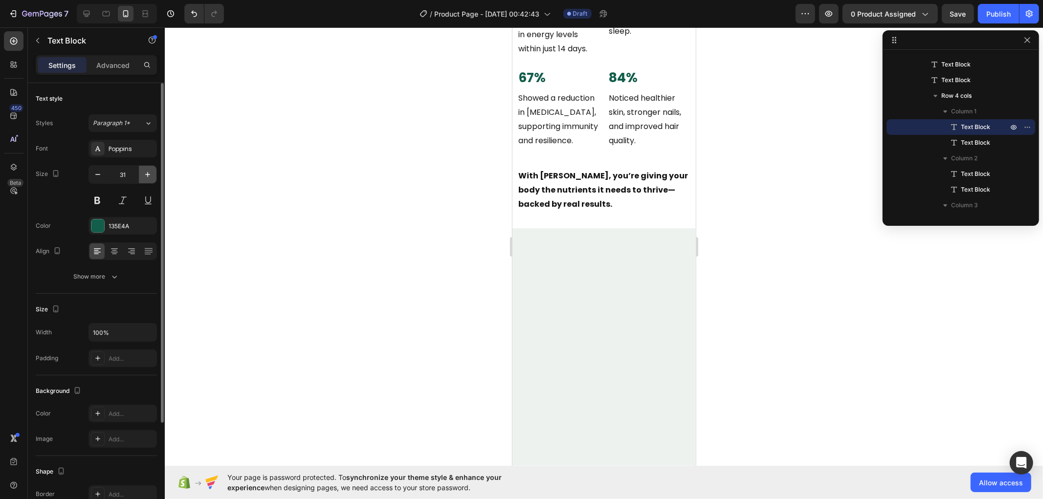
click at [150, 173] on icon "button" at bounding box center [148, 175] width 10 height 10
click at [148, 175] on icon "button" at bounding box center [147, 174] width 5 height 5
type input "34"
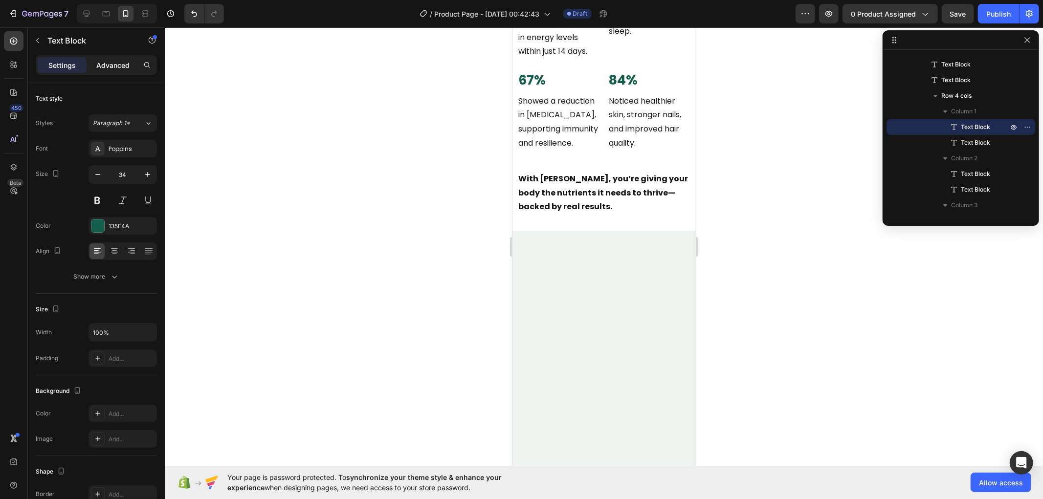
click at [120, 66] on p "Advanced" at bounding box center [112, 65] width 33 height 10
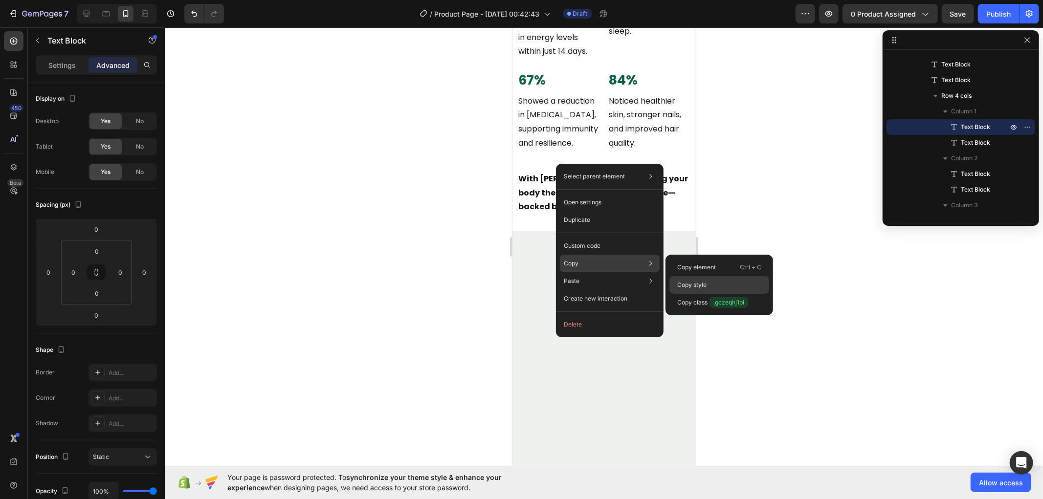
click at [701, 282] on p "Copy style" at bounding box center [691, 285] width 29 height 9
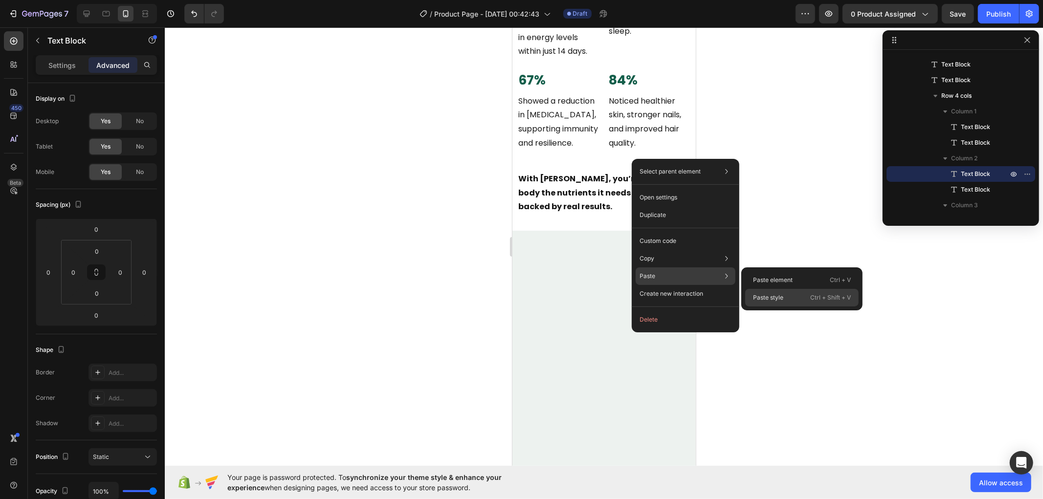
click at [785, 294] on div "Paste style Ctrl + Shift + V" at bounding box center [801, 298] width 113 height 18
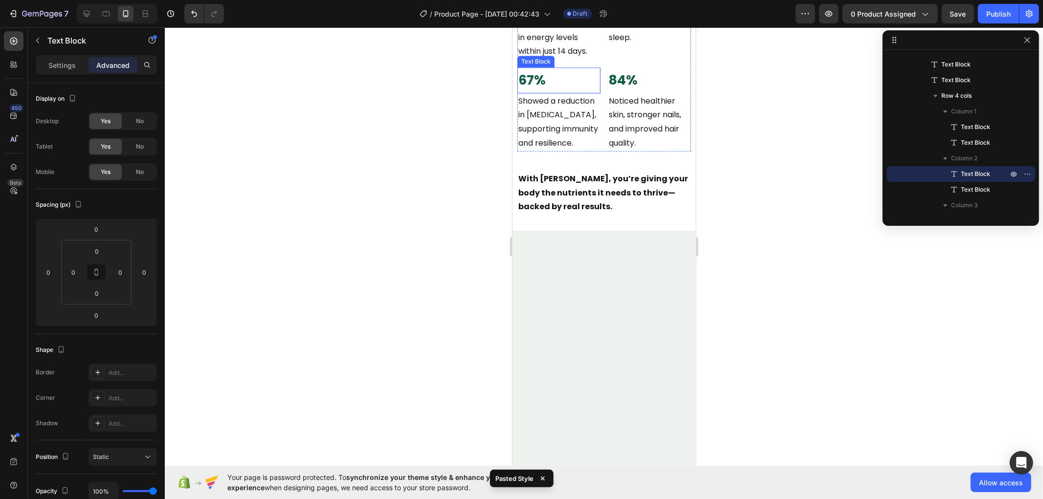
click at [560, 92] on p "67%" at bounding box center [558, 80] width 81 height 24
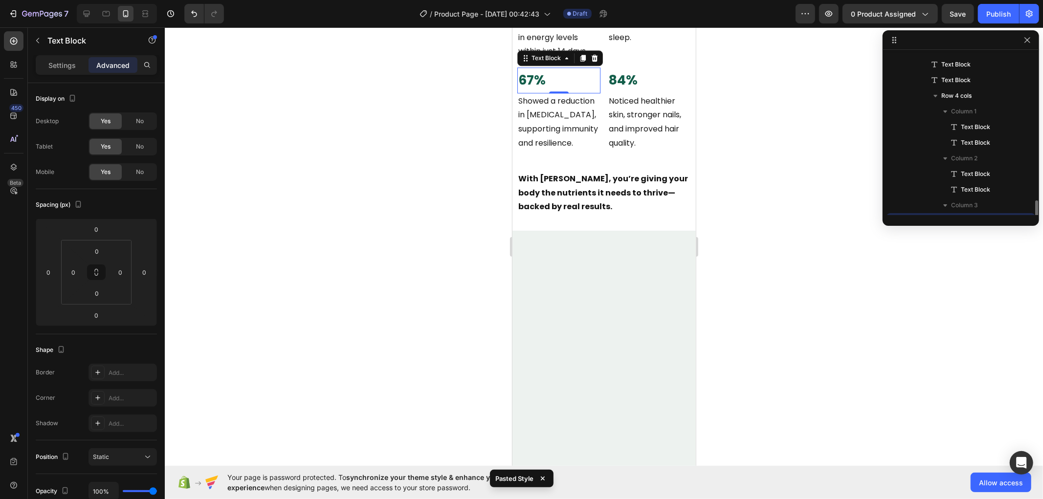
scroll to position [185, 0]
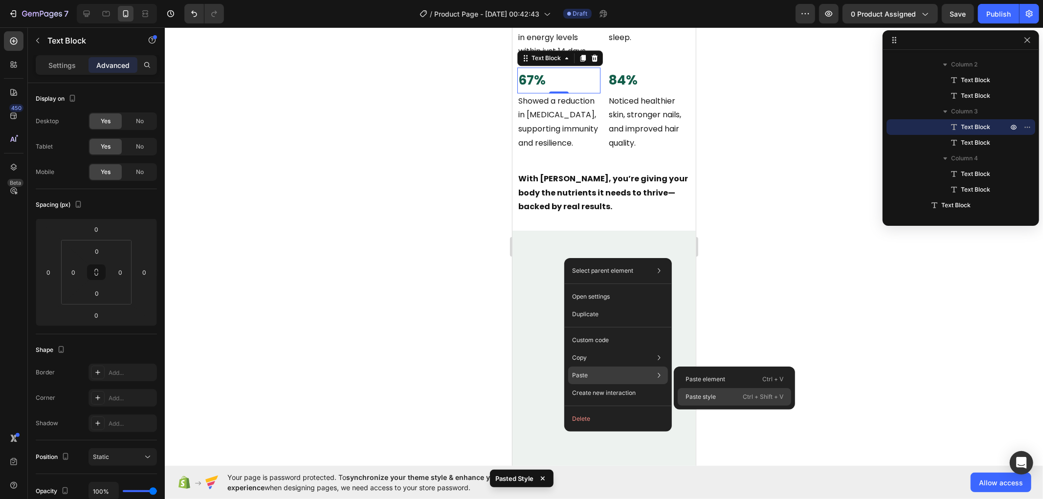
click at [705, 395] on p "Paste style" at bounding box center [700, 396] width 30 height 9
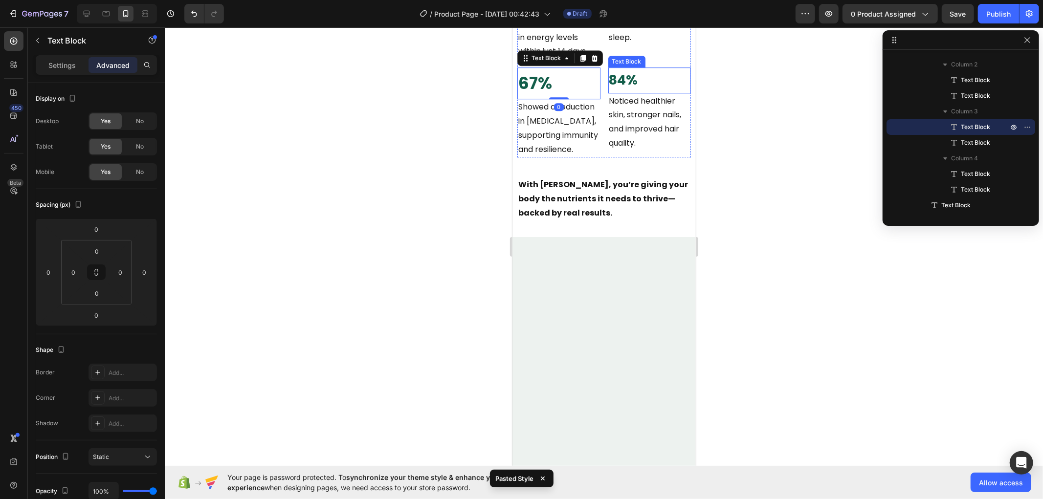
click at [650, 92] on p "84%" at bounding box center [648, 80] width 81 height 24
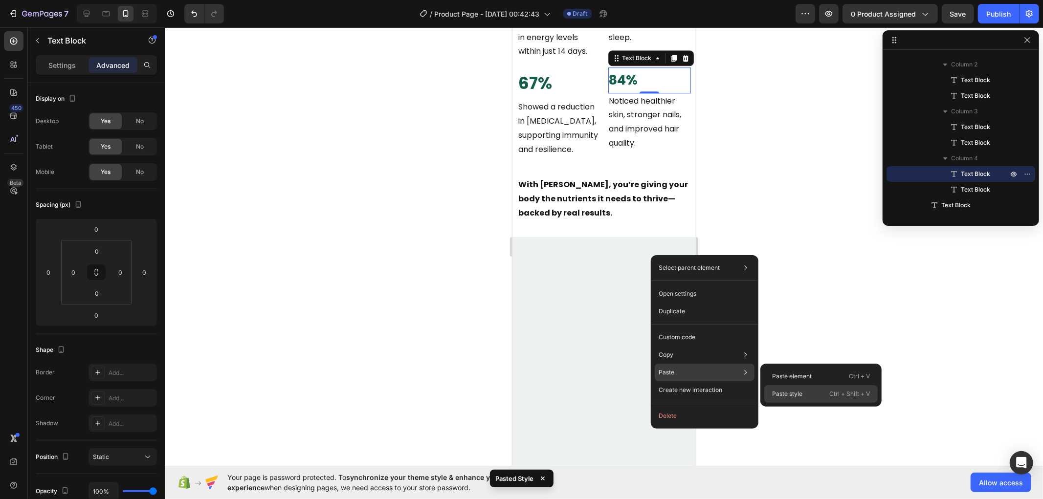
click at [798, 393] on p "Paste style" at bounding box center [787, 394] width 30 height 9
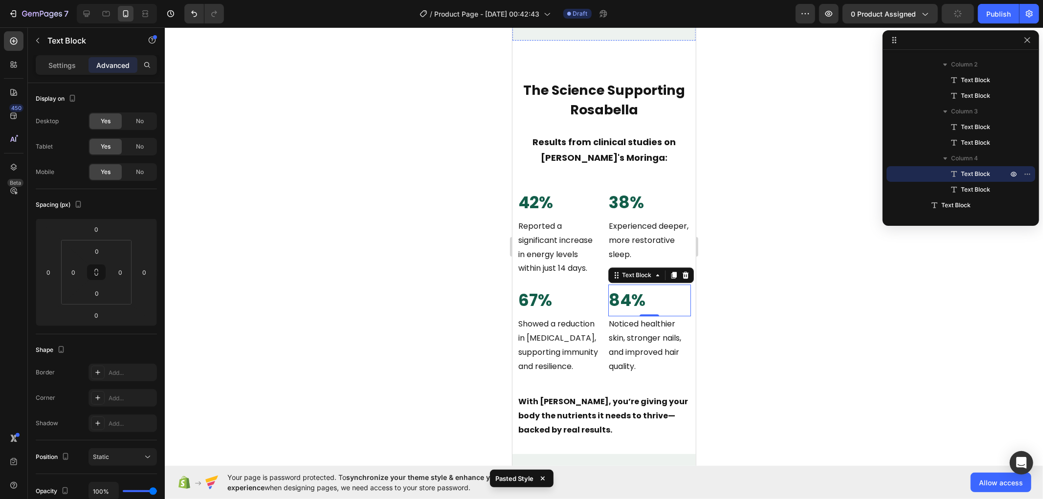
scroll to position [2305, 0]
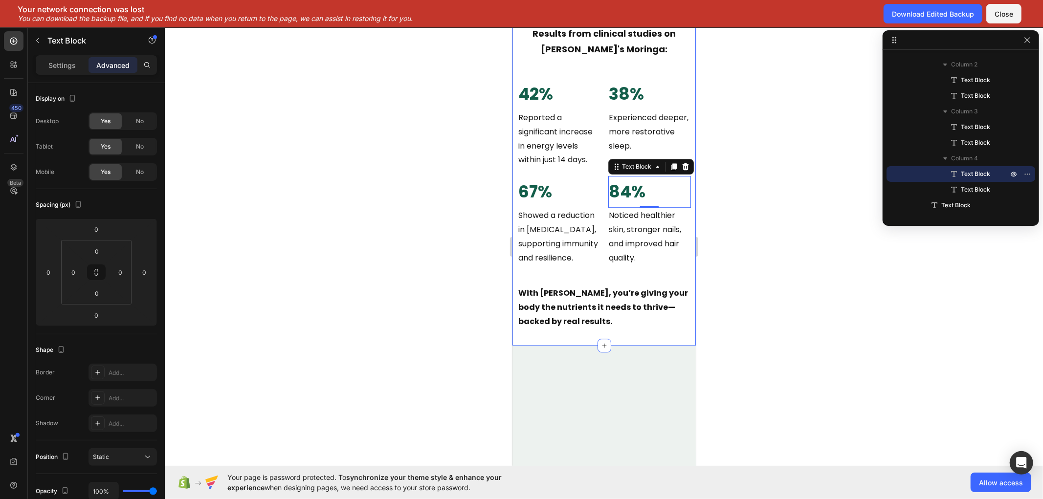
click at [520, 142] on div "The Science Supporting Rosabella Text Block Results from clinical studies on Ro…" at bounding box center [603, 150] width 183 height 390
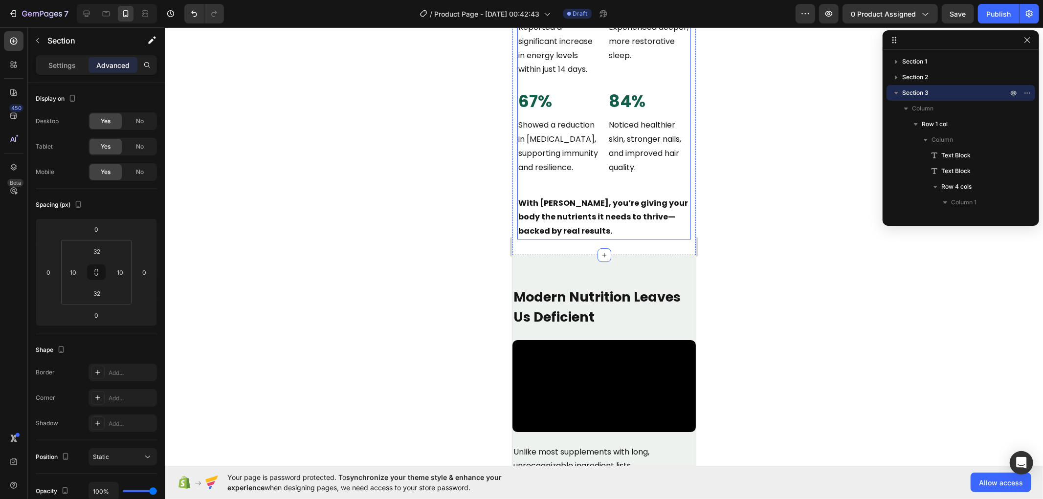
scroll to position [2468, 0]
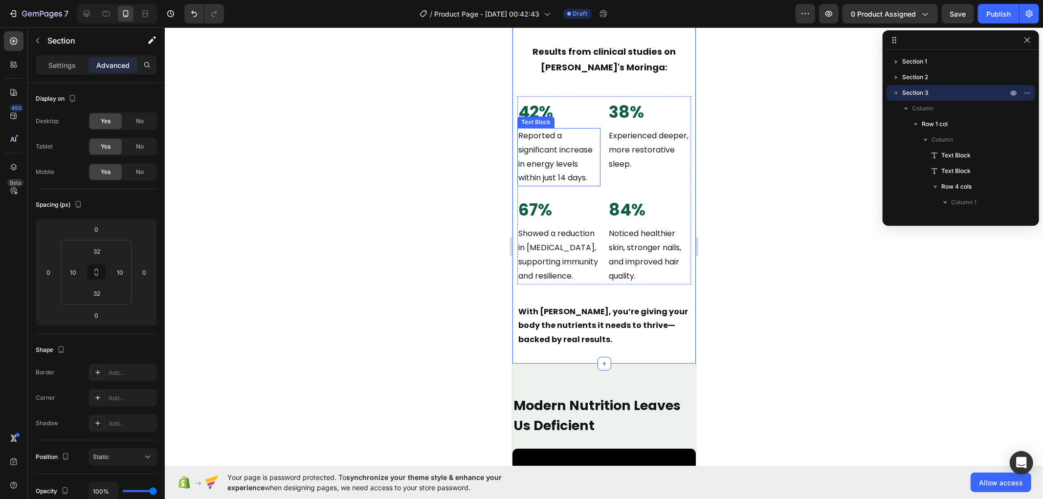
click at [554, 142] on p "Reported a significant increase in energy levels within just 14 days." at bounding box center [558, 157] width 81 height 56
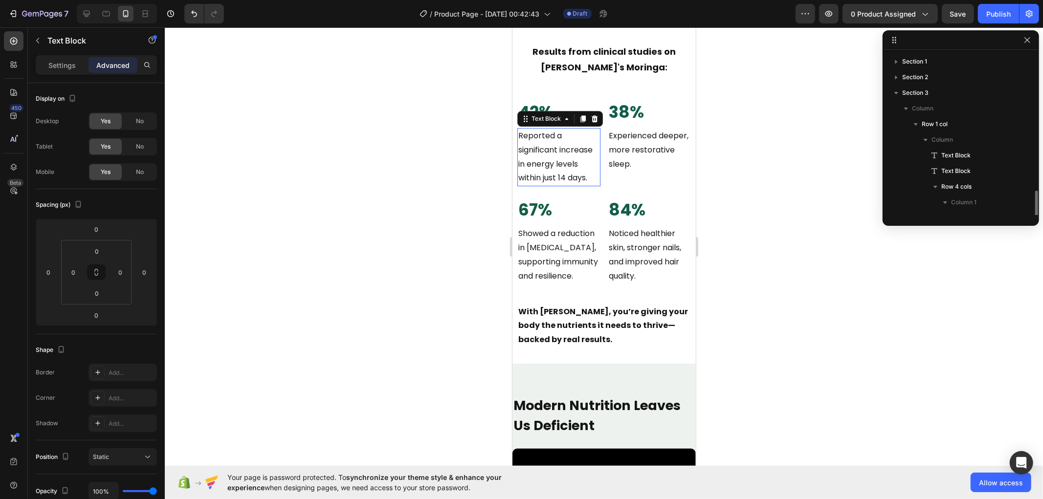
scroll to position [107, 0]
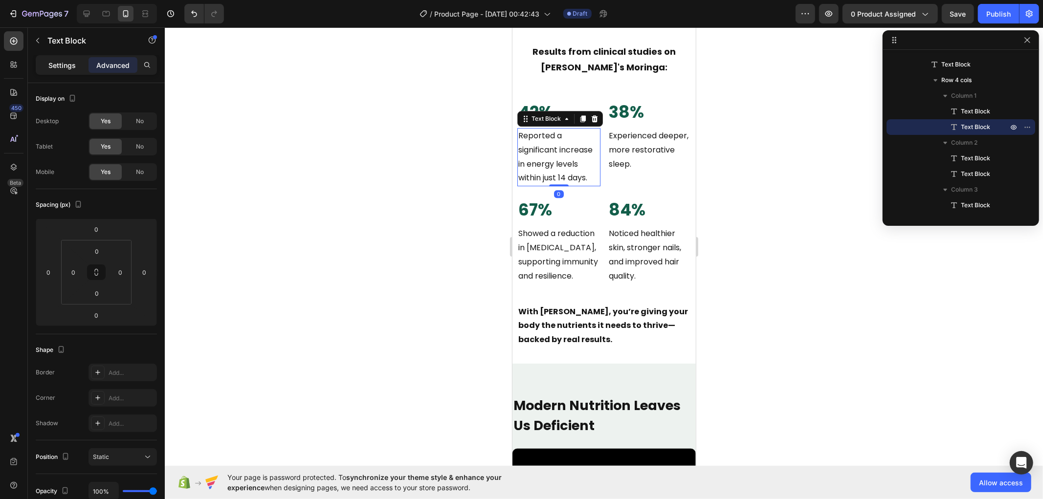
click at [67, 61] on p "Settings" at bounding box center [61, 65] width 27 height 10
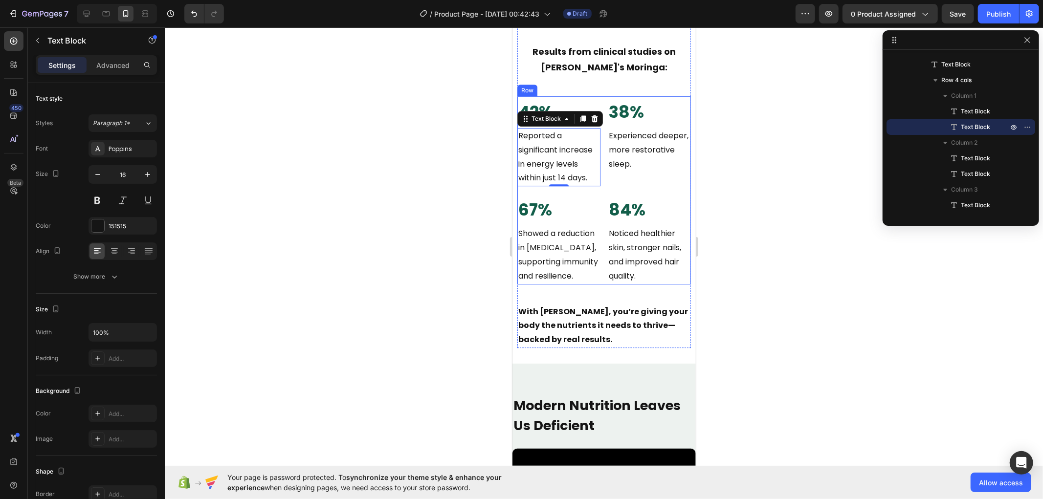
click at [680, 283] on div "84% Text Block Noticed healthier skin, stronger nails, and improved hair qualit…" at bounding box center [649, 239] width 83 height 90
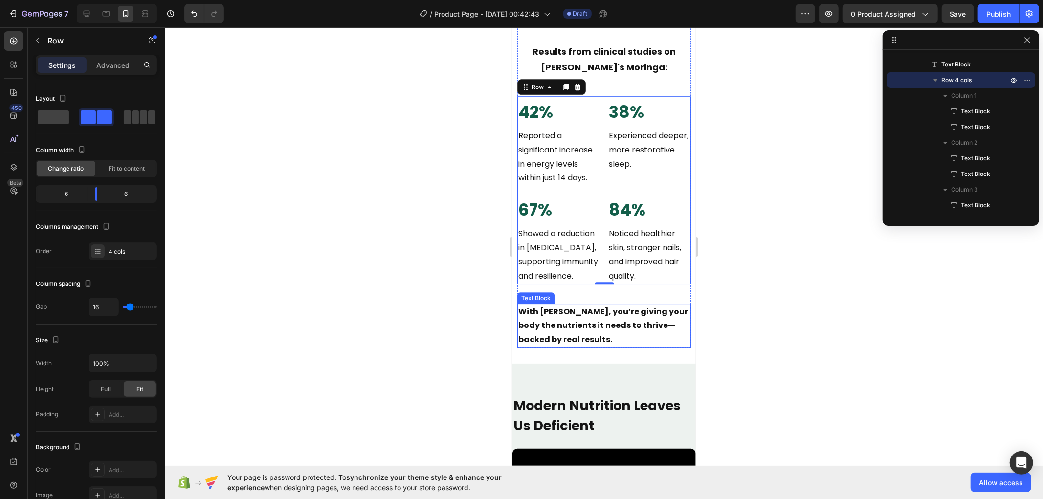
click at [673, 347] on p "With [PERSON_NAME], you’re giving your body the nutrients it needs to thrive—ba…" at bounding box center [604, 325] width 172 height 42
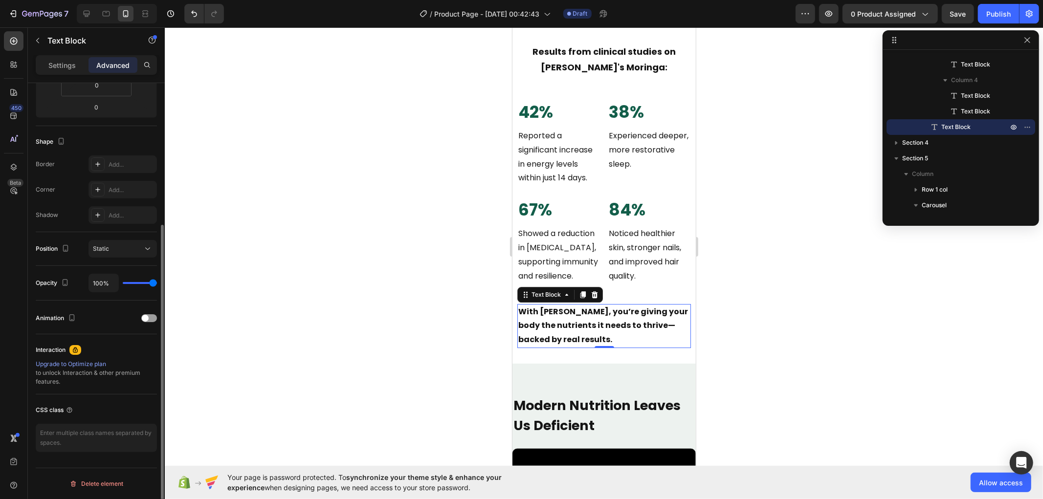
scroll to position [154, 0]
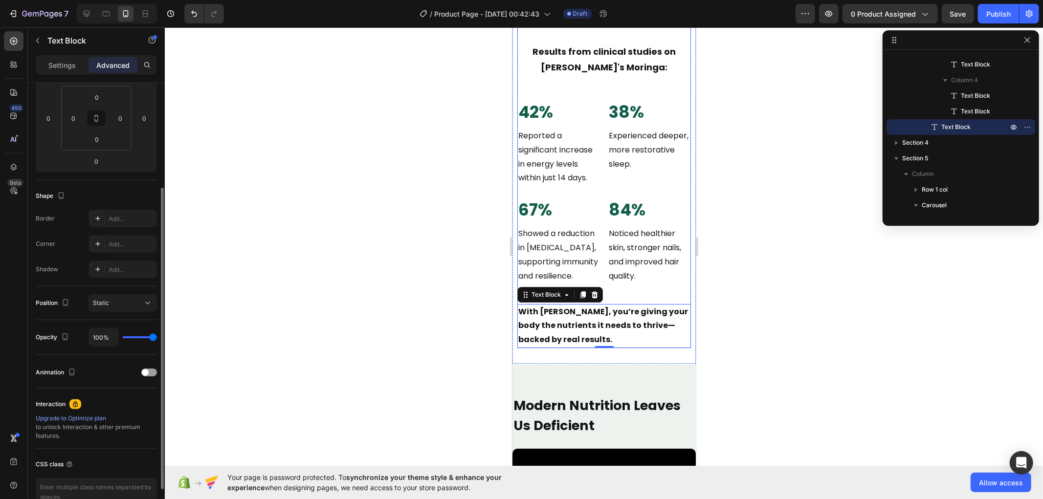
click at [678, 323] on div "The Science Supporting Rosabella Text Block Results from clinical studies on Ro…" at bounding box center [604, 168] width 174 height 359
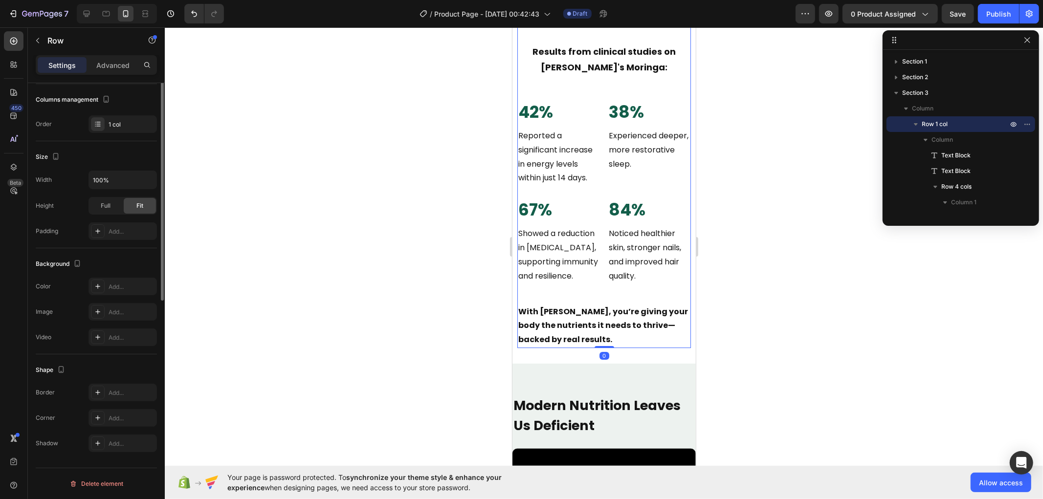
scroll to position [0, 0]
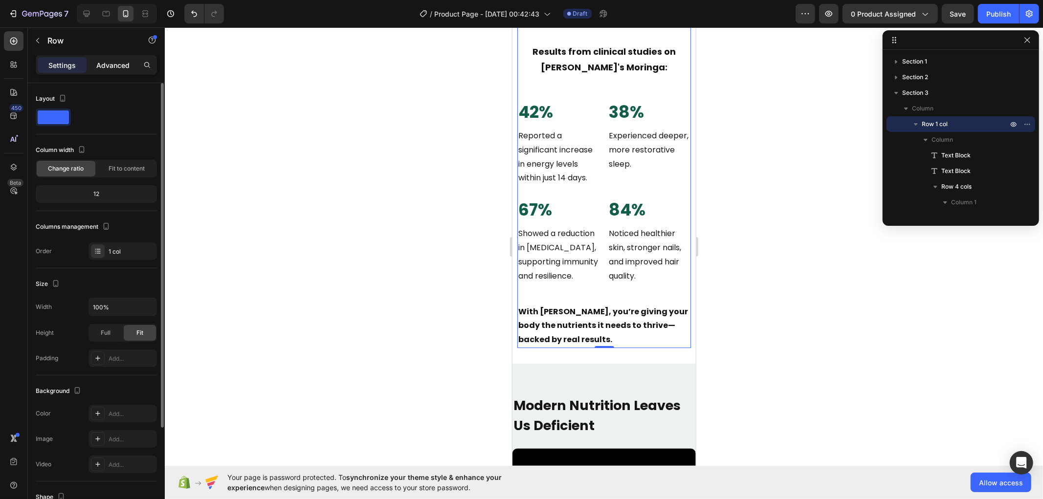
click at [103, 58] on div "Advanced" at bounding box center [112, 65] width 49 height 16
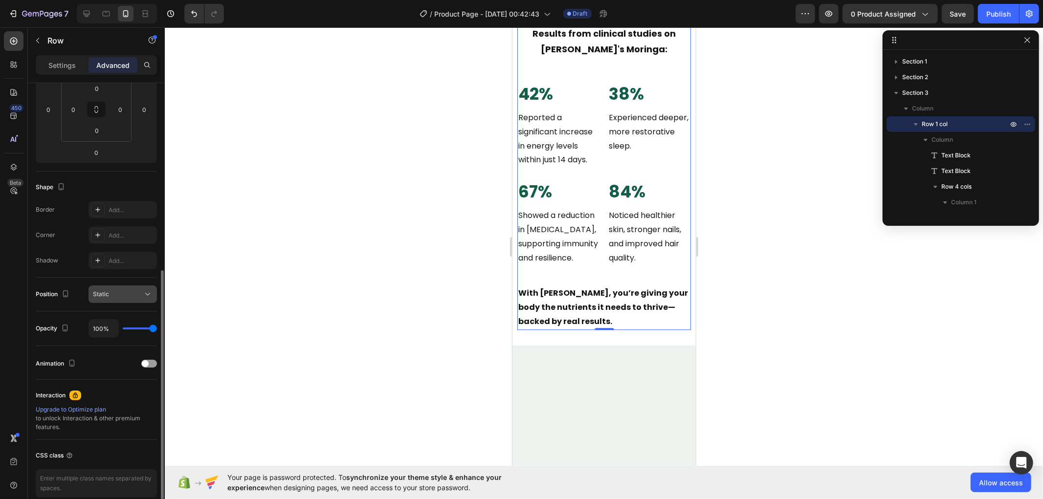
scroll to position [208, 0]
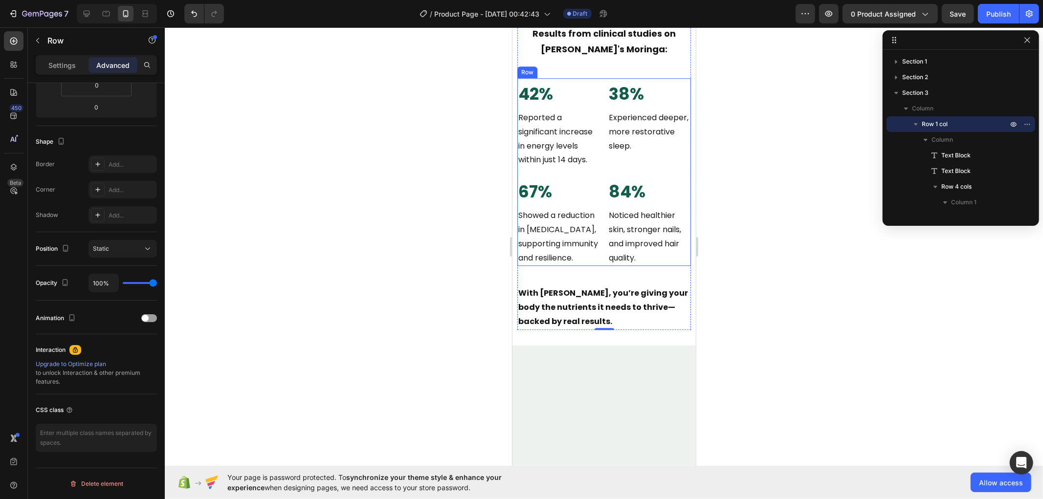
click at [600, 260] on div "42% Text Block Reported a significant increase in energy levels within just 14 …" at bounding box center [604, 172] width 174 height 188
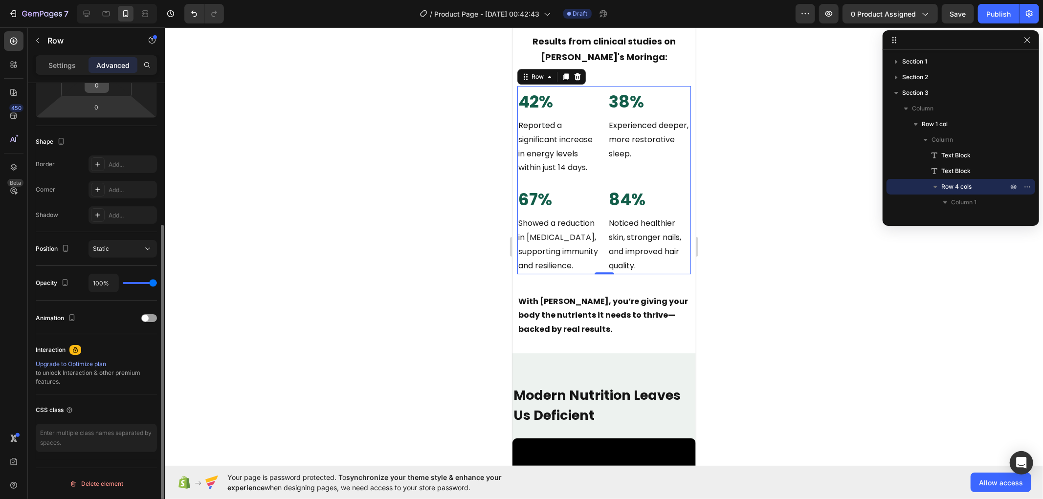
scroll to position [2413, 0]
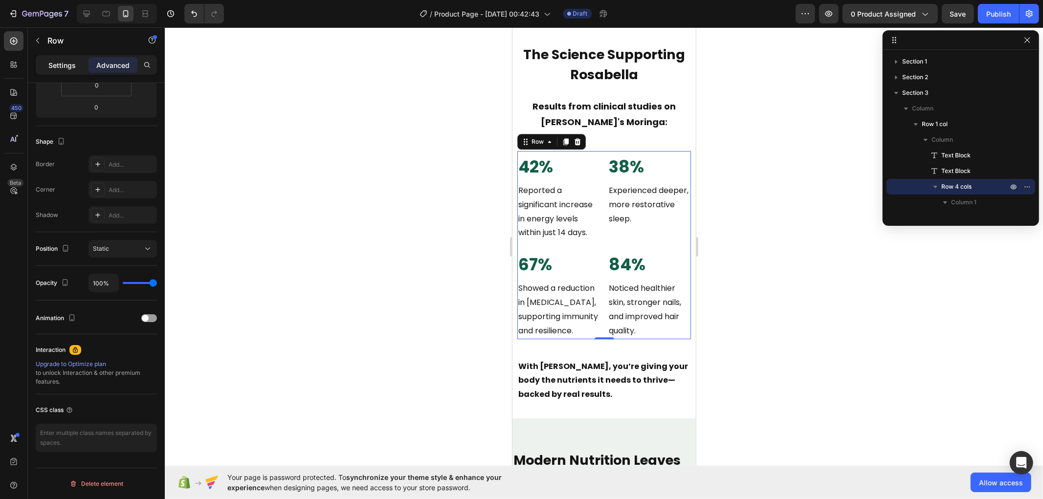
click at [56, 66] on p "Settings" at bounding box center [61, 65] width 27 height 10
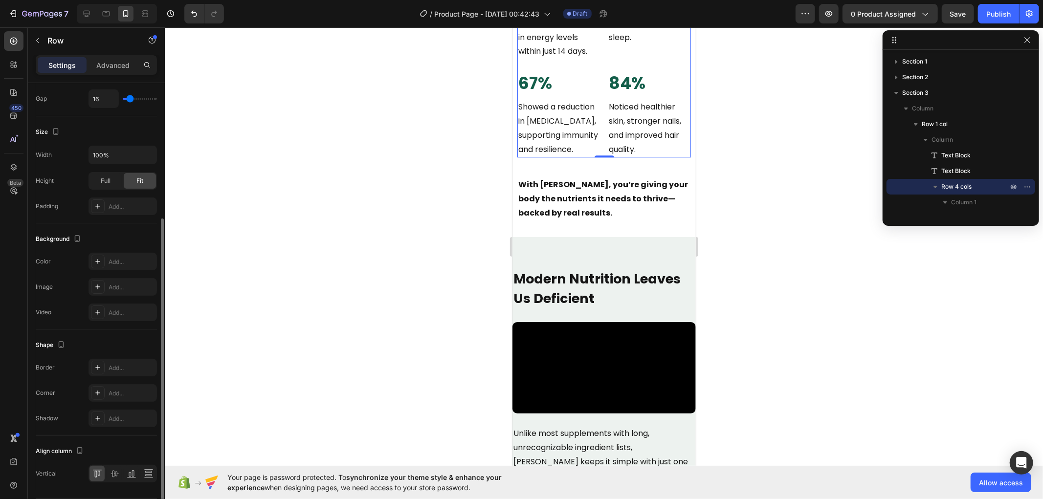
scroll to position [239, 0]
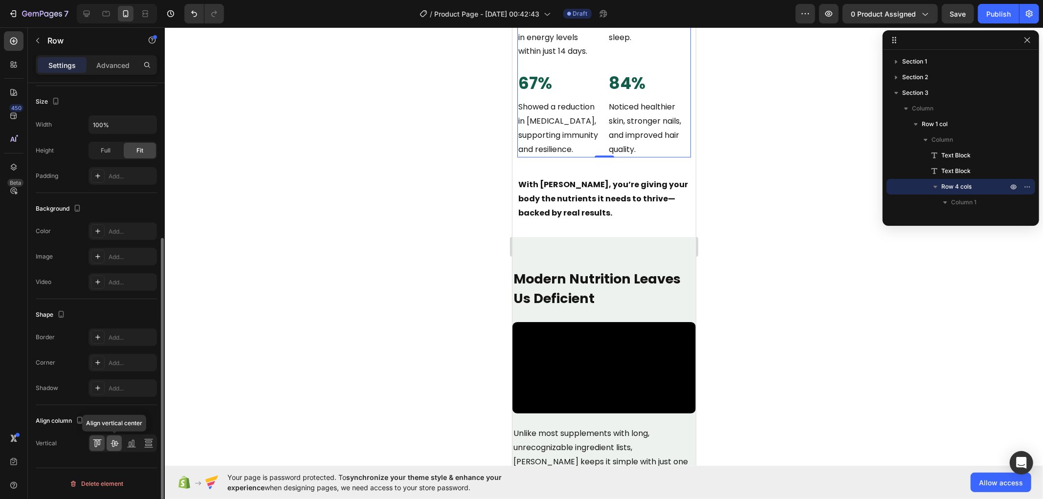
click at [110, 441] on icon at bounding box center [114, 443] width 10 height 10
click at [130, 442] on icon at bounding box center [132, 443] width 10 height 10
click at [109, 442] on icon at bounding box center [114, 443] width 10 height 10
click at [96, 439] on icon at bounding box center [97, 443] width 10 height 10
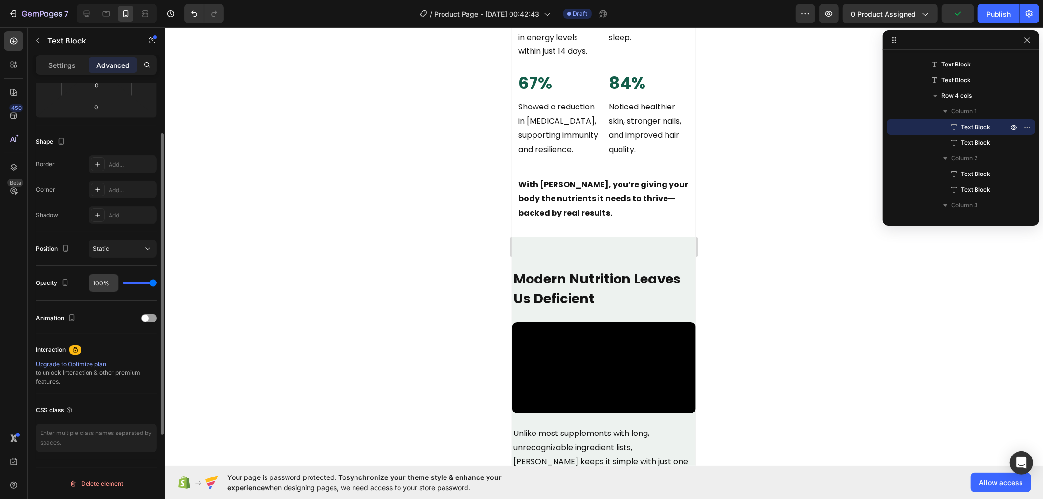
scroll to position [0, 0]
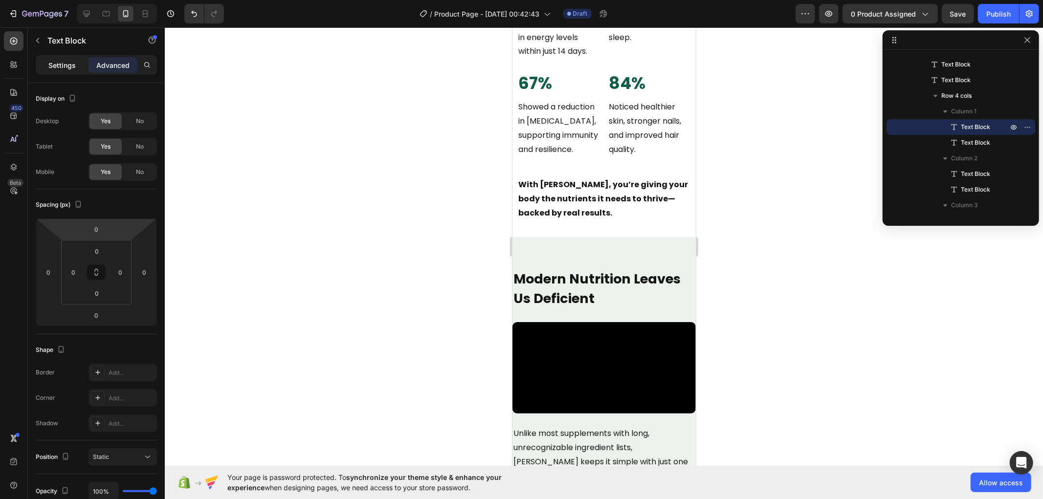
click at [66, 62] on p "Settings" at bounding box center [61, 65] width 27 height 10
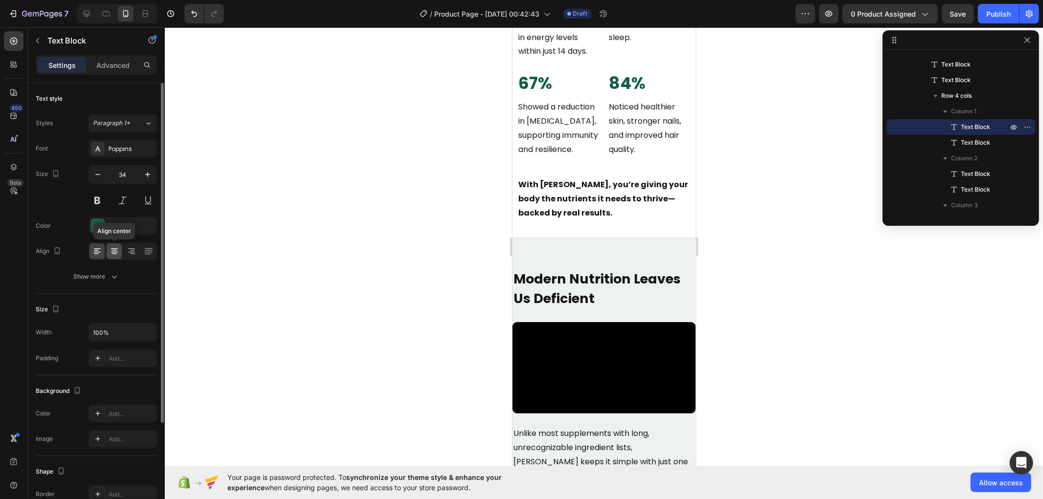
click at [115, 251] on icon at bounding box center [114, 251] width 10 height 10
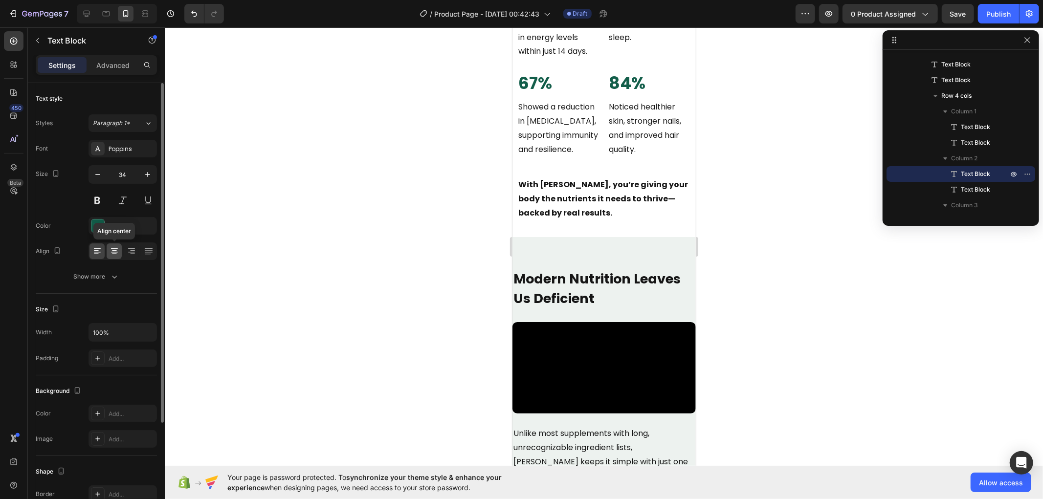
click at [114, 255] on icon at bounding box center [114, 251] width 10 height 10
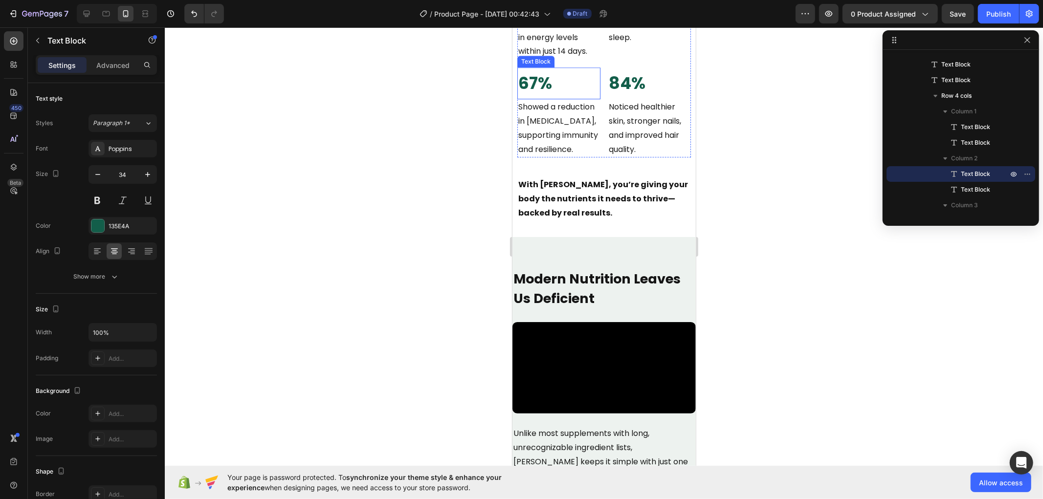
click at [533, 98] on p "67%" at bounding box center [558, 83] width 81 height 30
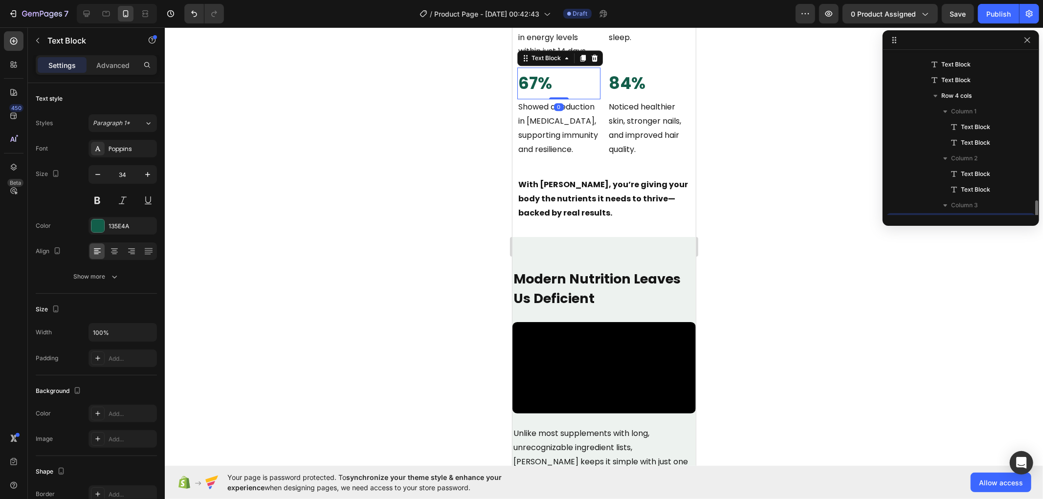
scroll to position [185, 0]
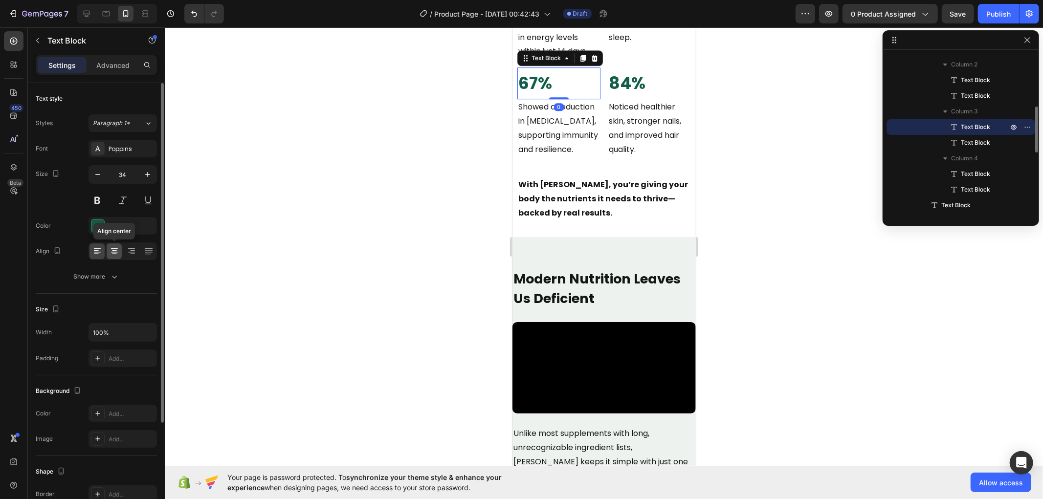
click at [114, 252] on icon at bounding box center [114, 252] width 7 height 1
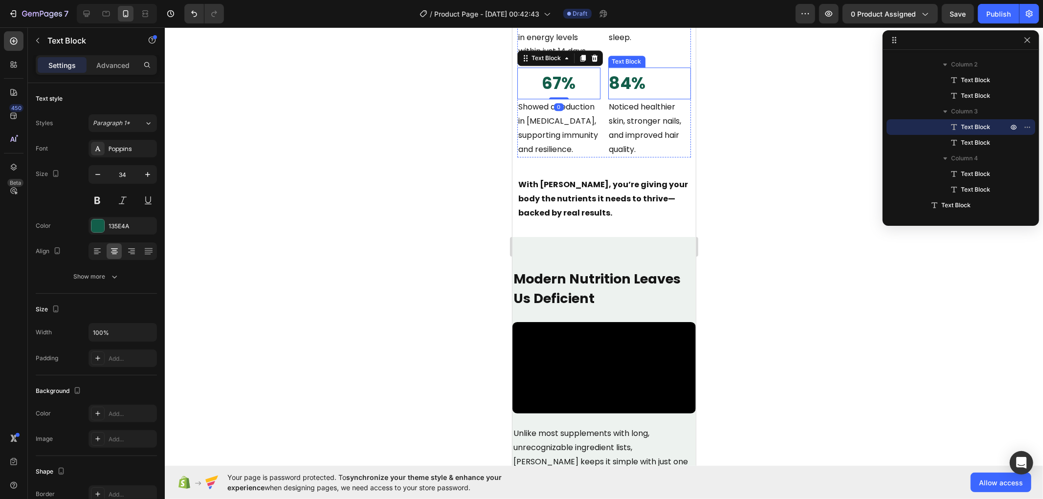
click at [632, 94] on strong "84%" at bounding box center [626, 82] width 37 height 23
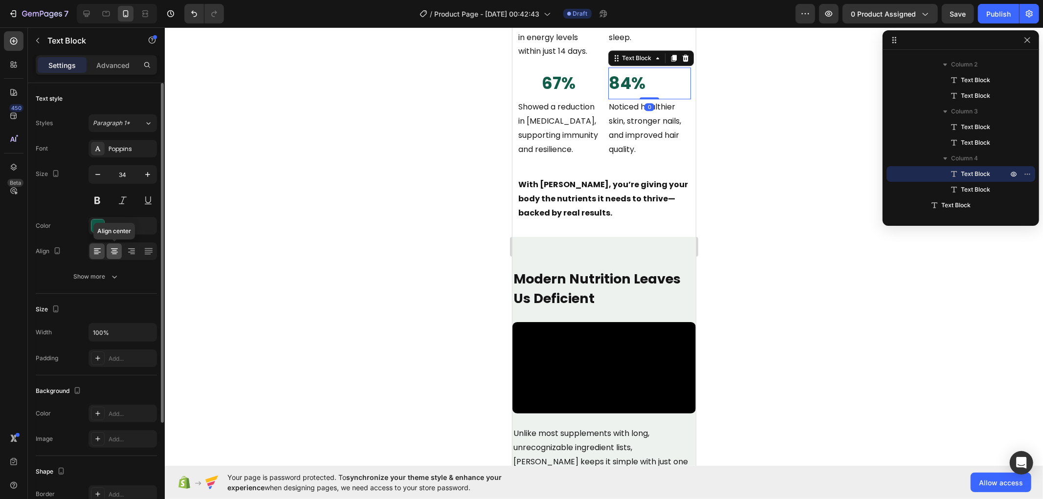
click at [118, 251] on icon at bounding box center [114, 251] width 10 height 10
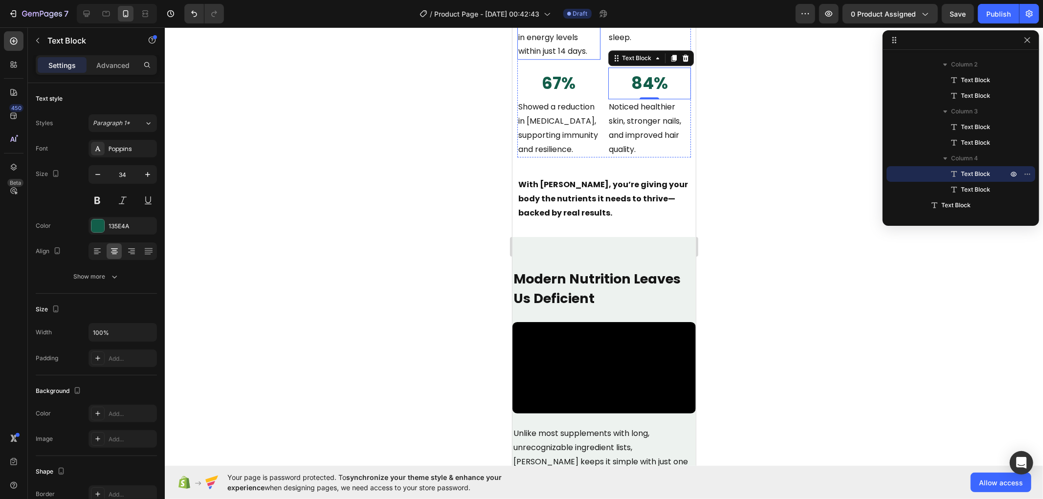
click at [526, 58] on p "Reported a significant increase in energy levels within just 14 days." at bounding box center [558, 30] width 81 height 56
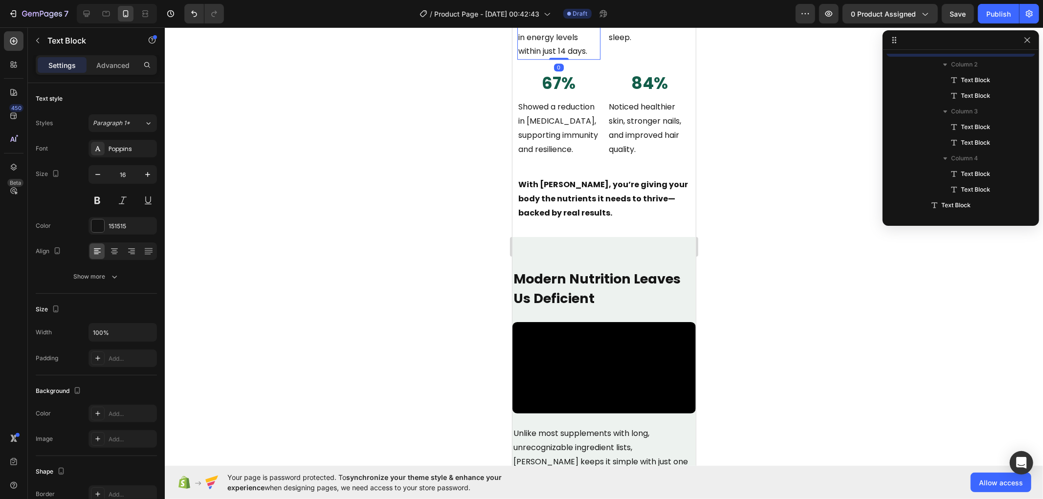
scroll to position [107, 0]
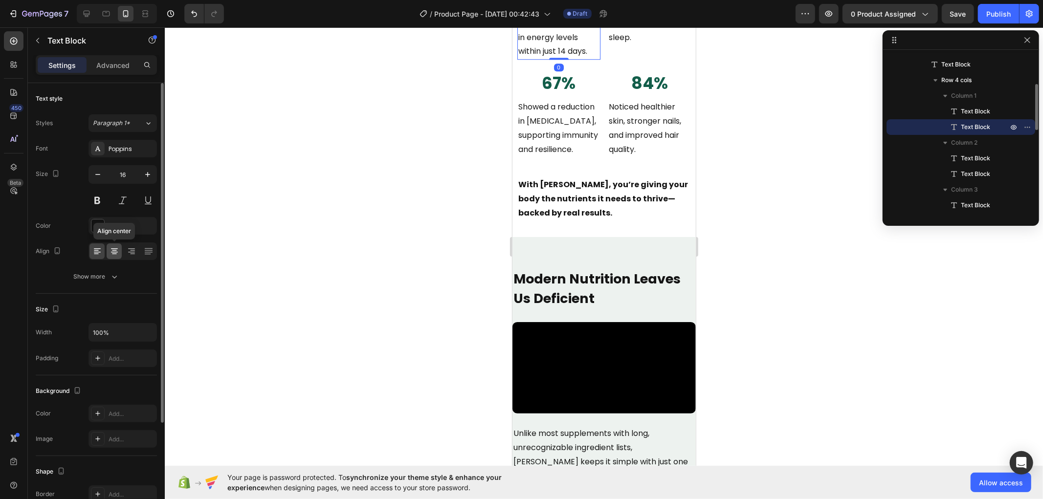
click at [114, 252] on icon at bounding box center [114, 252] width 7 height 1
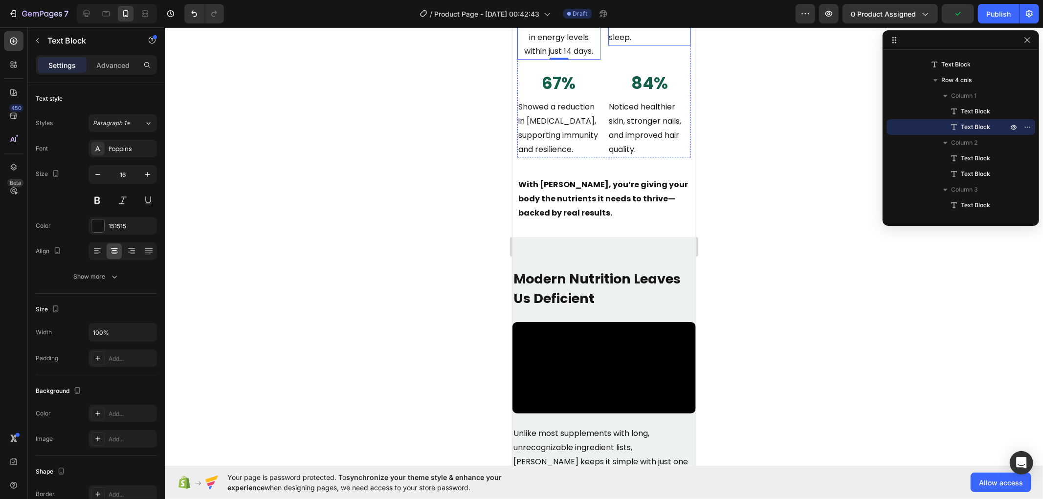
click at [646, 44] on p "Experienced deeper, more restorative sleep." at bounding box center [648, 23] width 81 height 42
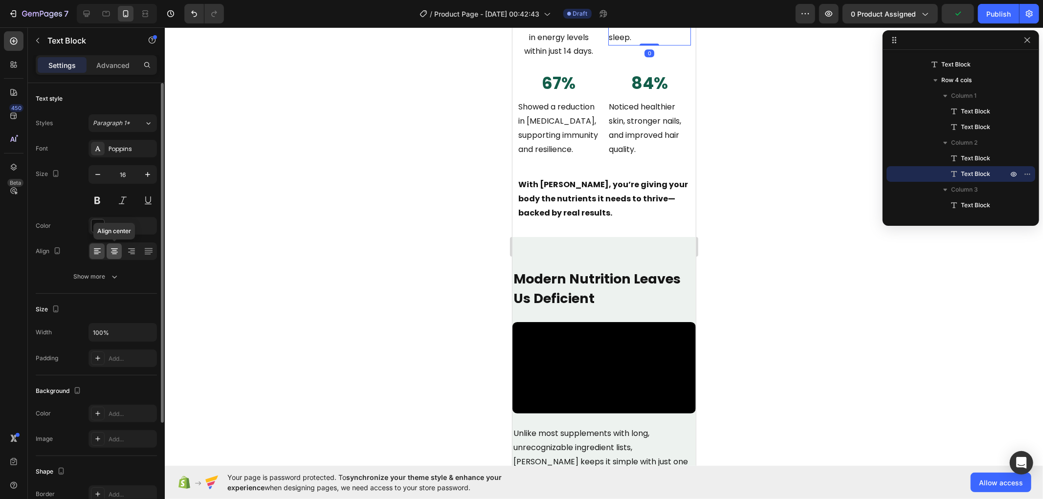
drag, startPoint x: 111, startPoint y: 253, endPoint x: 135, endPoint y: 282, distance: 37.8
click at [111, 253] on icon at bounding box center [114, 251] width 10 height 10
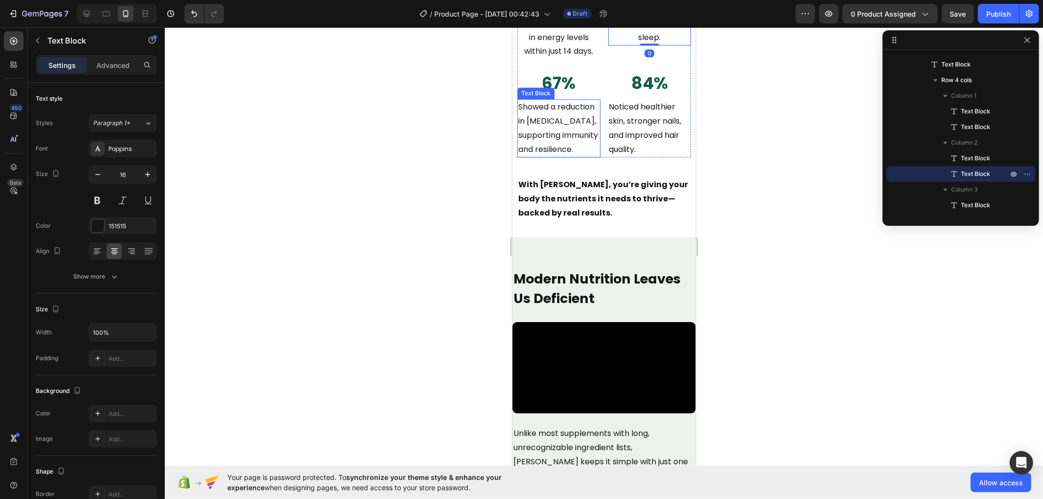
click at [543, 156] on p "Showed a reduction in [MEDICAL_DATA], supporting immunity and resilience." at bounding box center [558, 128] width 81 height 56
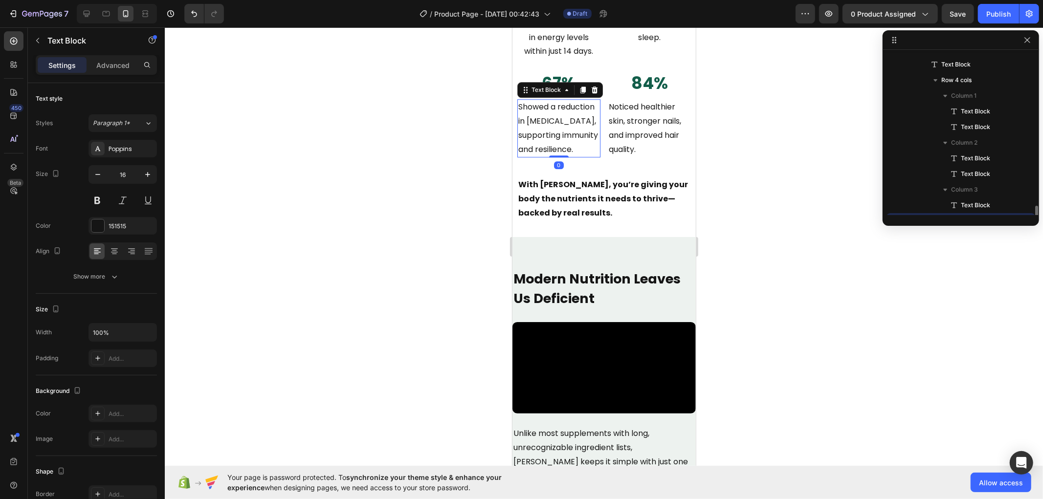
scroll to position [201, 0]
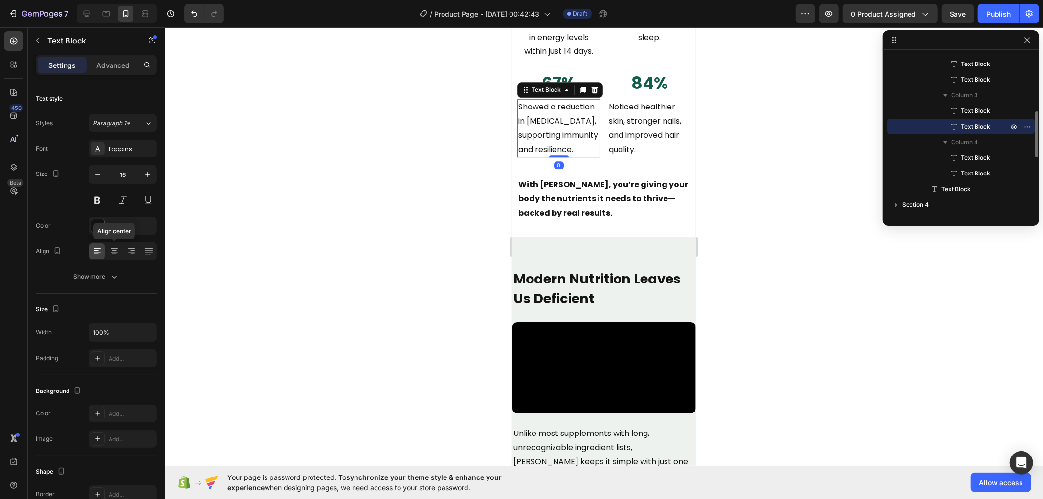
click at [113, 247] on icon at bounding box center [114, 251] width 10 height 10
click at [662, 156] on p "Noticed healthier skin, stronger nails, and improved hair quality." at bounding box center [648, 128] width 81 height 56
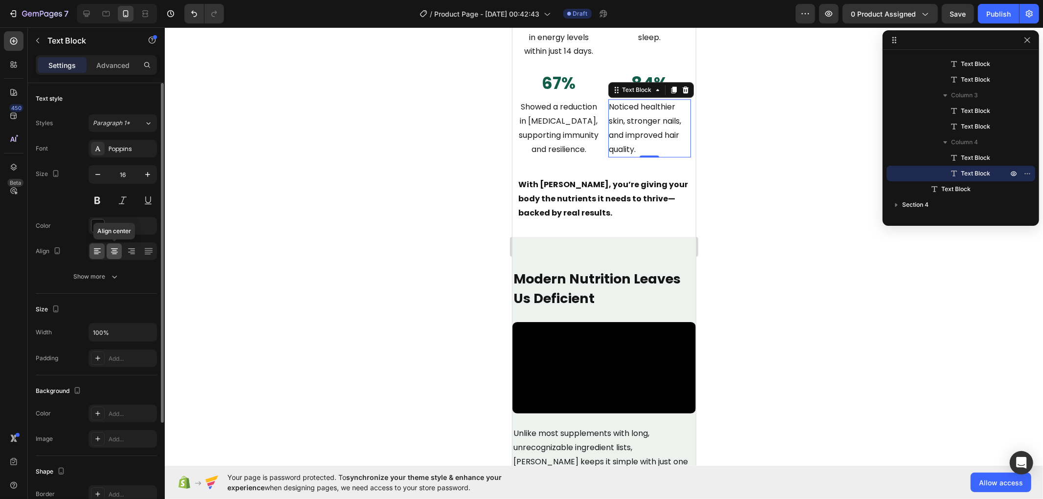
click at [111, 253] on icon at bounding box center [114, 251] width 10 height 10
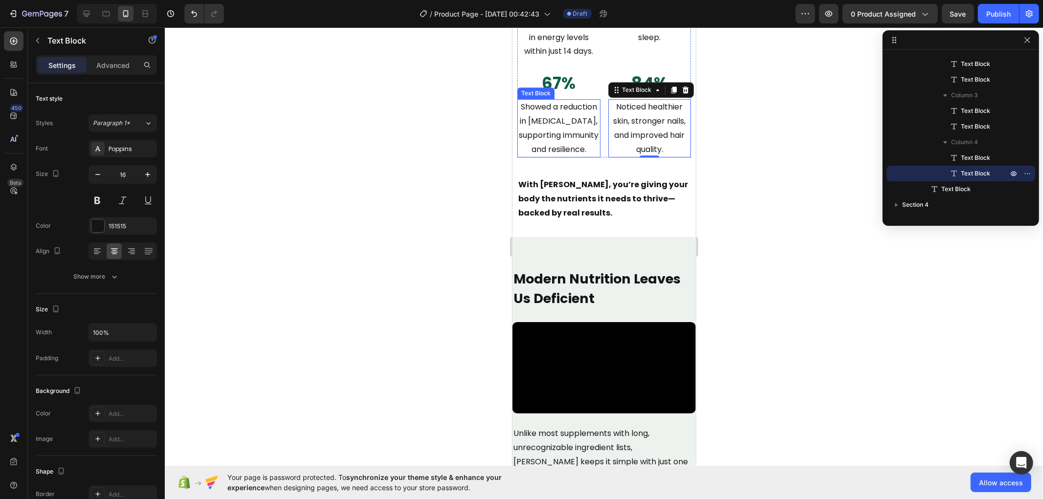
click at [563, 156] on p "Showed a reduction in [MEDICAL_DATA], supporting immunity and resilience." at bounding box center [558, 128] width 81 height 56
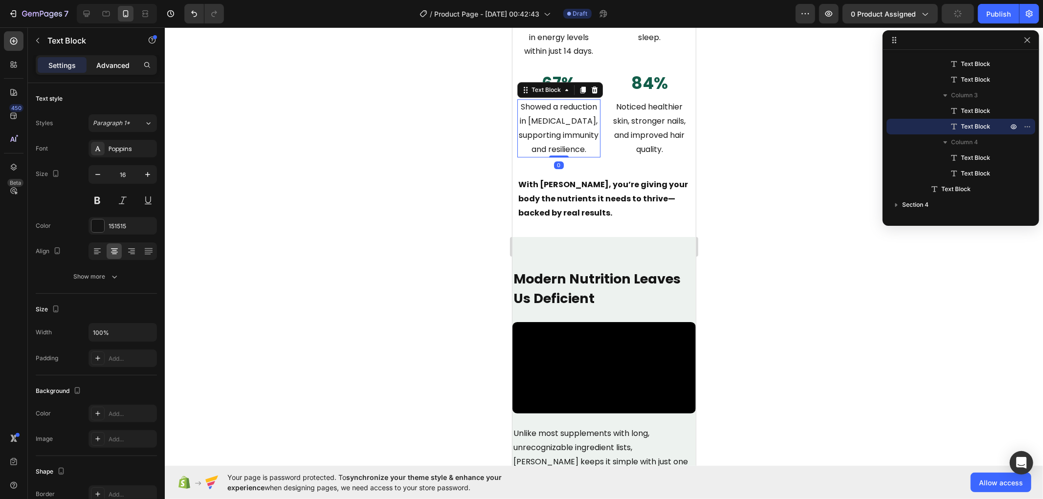
click at [116, 60] on p "Advanced" at bounding box center [112, 65] width 33 height 10
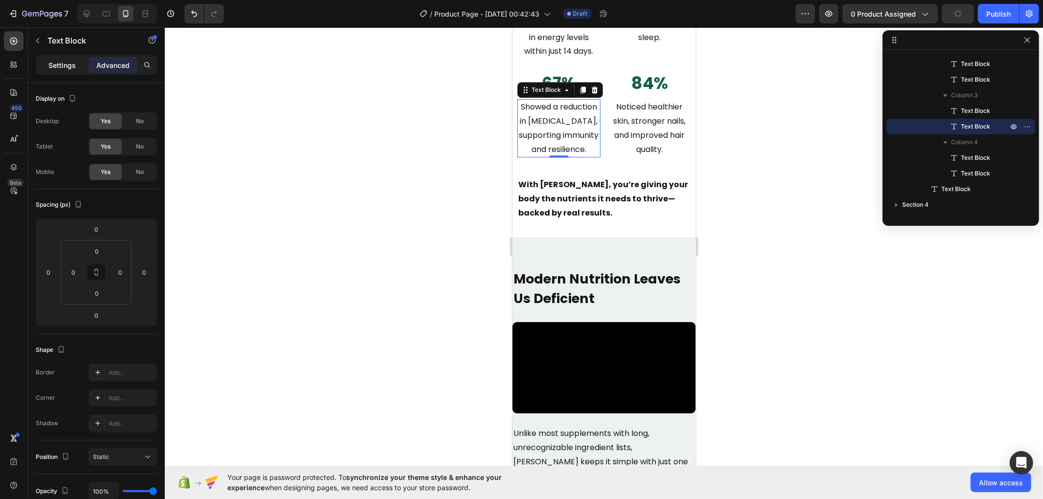
click at [67, 70] on p "Settings" at bounding box center [61, 65] width 27 height 10
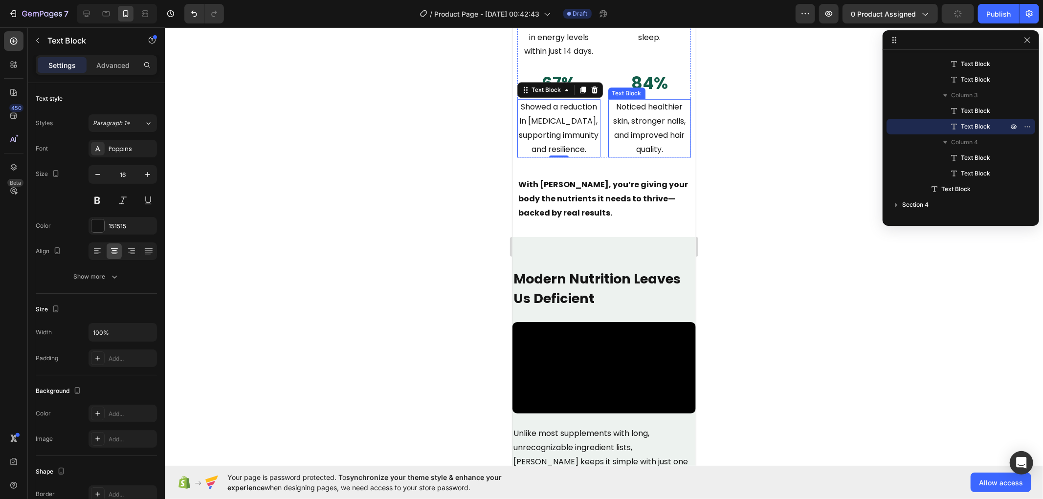
click at [655, 156] on p "Noticed healthier skin, stronger nails, and improved hair quality." at bounding box center [648, 128] width 81 height 56
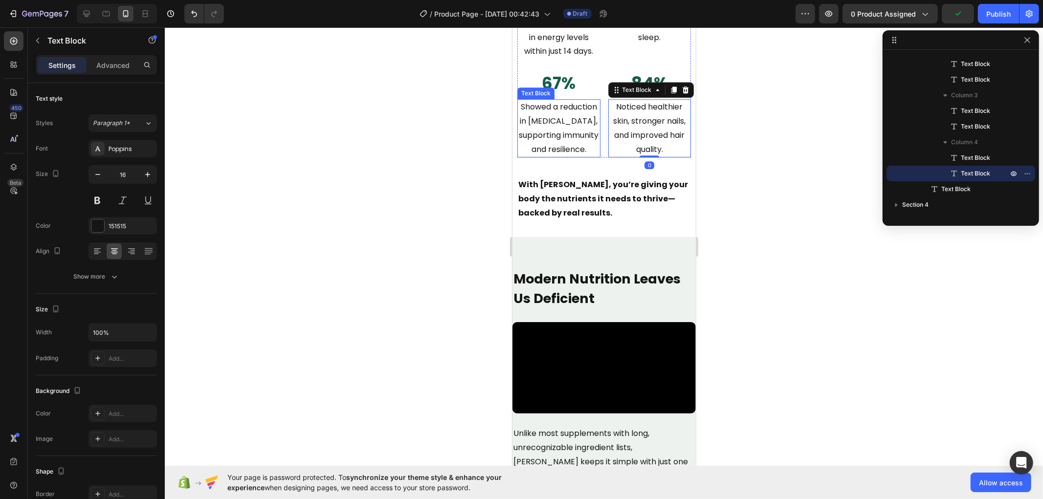
click at [547, 156] on p "Showed a reduction in [MEDICAL_DATA], supporting immunity and resilience." at bounding box center [558, 128] width 81 height 56
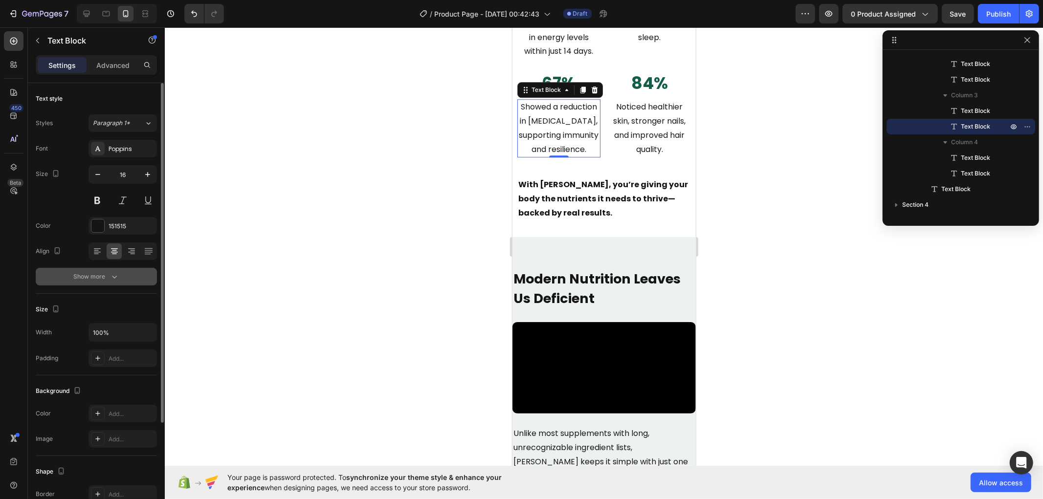
click at [111, 273] on icon "button" at bounding box center [114, 277] width 10 height 10
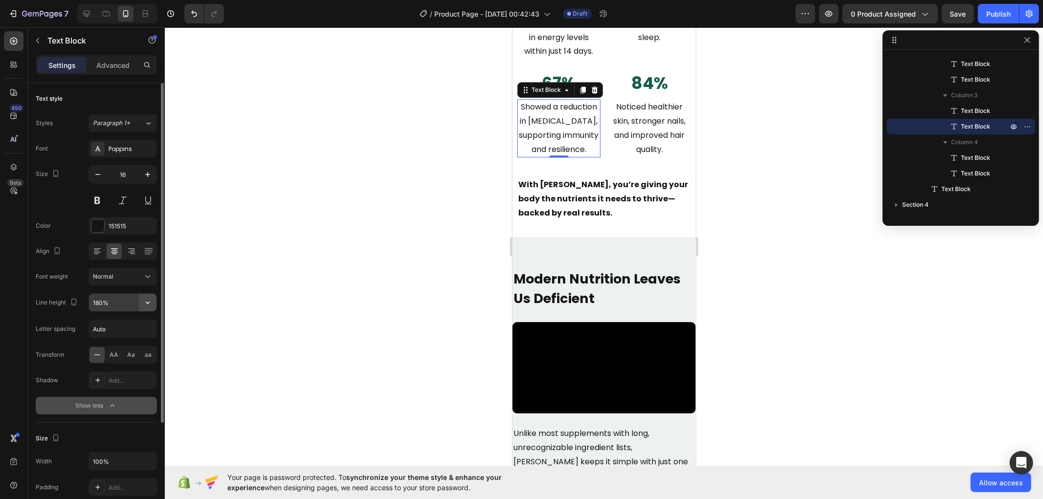
click at [143, 301] on icon "button" at bounding box center [148, 303] width 10 height 10
click at [118, 383] on p "150%" at bounding box center [120, 383] width 56 height 9
type input "150%"
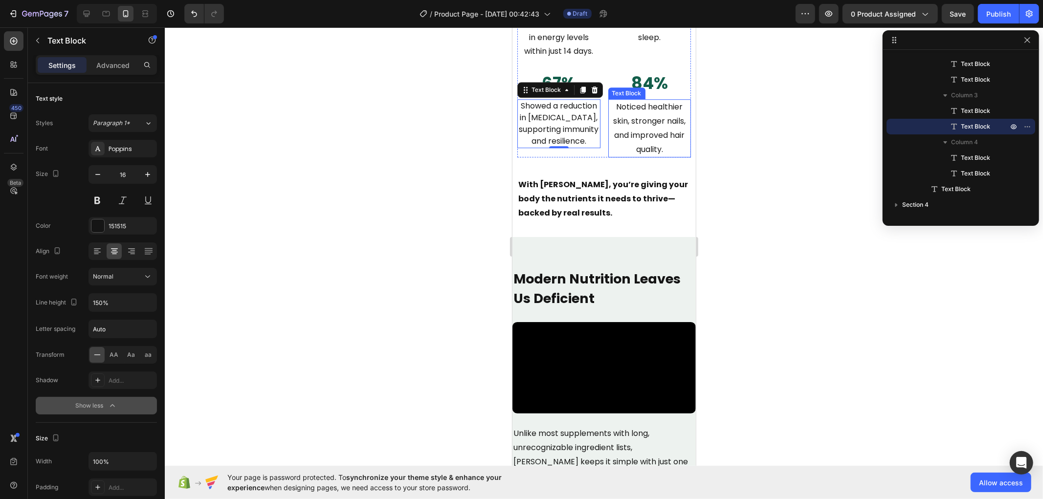
click at [656, 156] on p "Noticed healthier skin, stronger nails, and improved hair quality." at bounding box center [648, 128] width 81 height 56
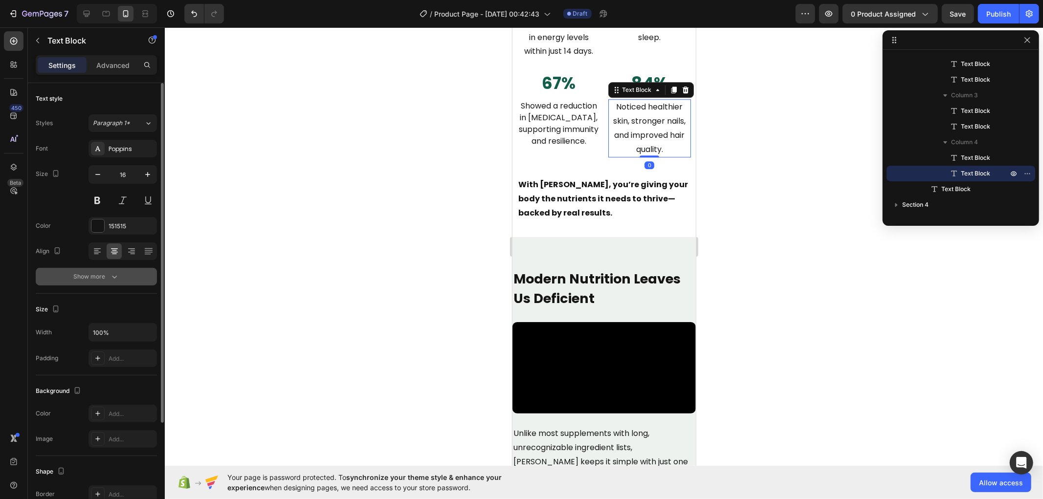
click at [128, 277] on button "Show more" at bounding box center [96, 277] width 121 height 18
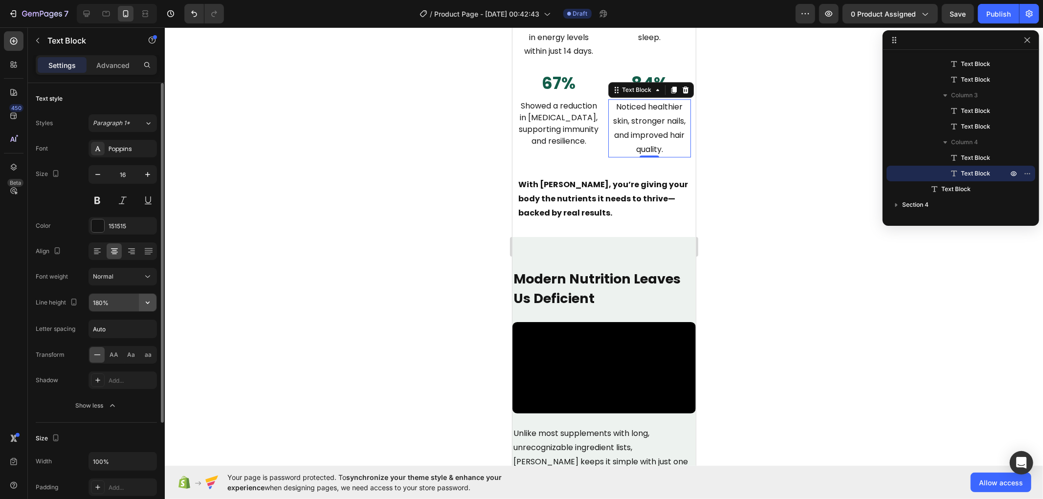
click at [150, 296] on button "button" at bounding box center [148, 303] width 18 height 18
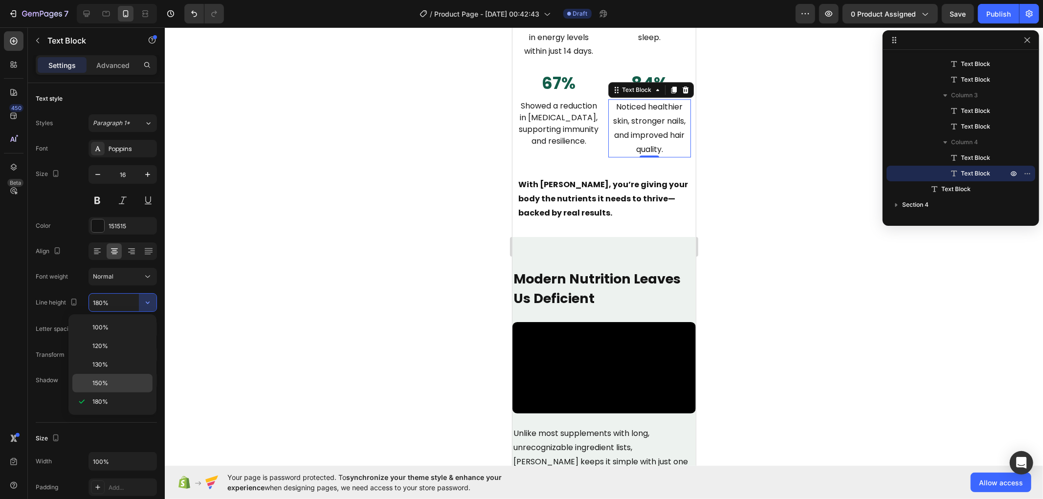
click at [114, 380] on p "150%" at bounding box center [120, 383] width 56 height 9
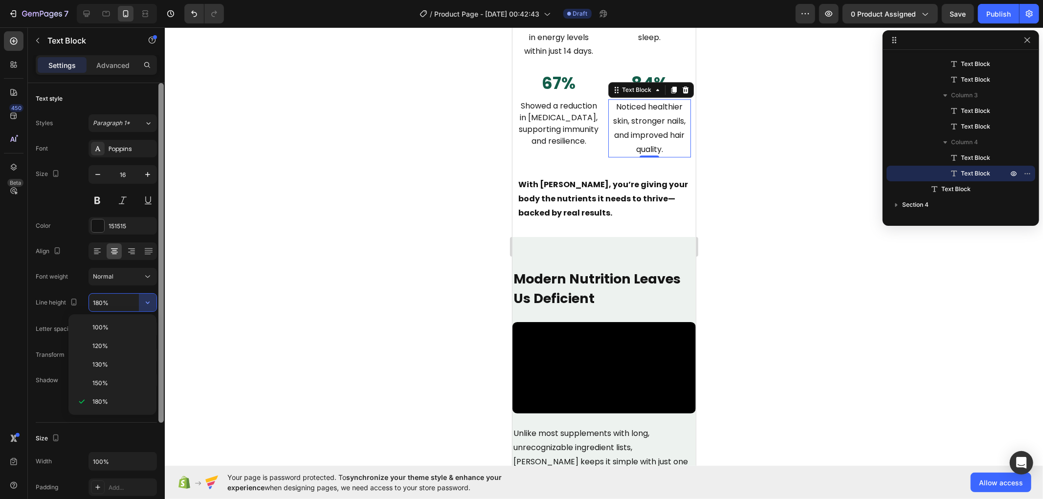
type input "150%"
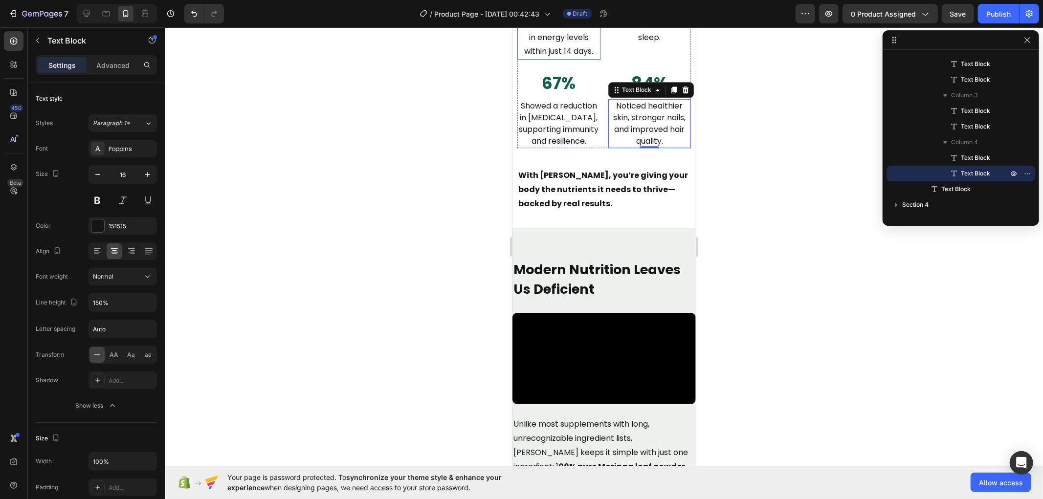
click at [572, 58] on p "Reported a significant increase in energy levels within just 14 days." at bounding box center [558, 30] width 81 height 56
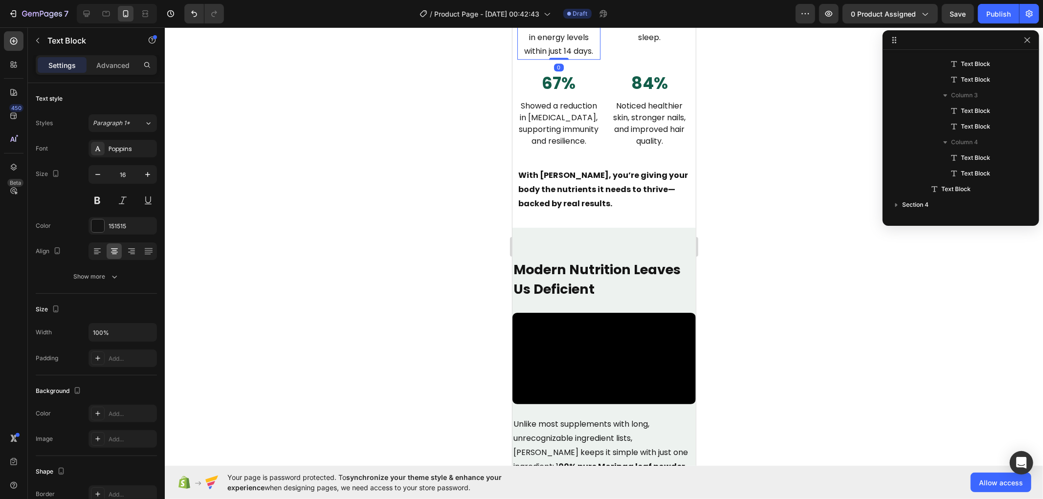
scroll to position [107, 0]
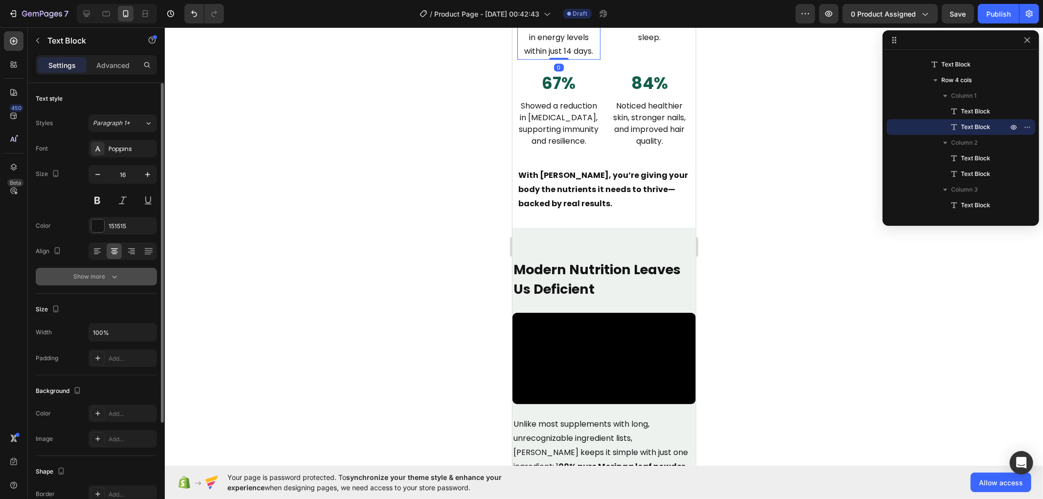
click at [116, 272] on icon "button" at bounding box center [114, 277] width 10 height 10
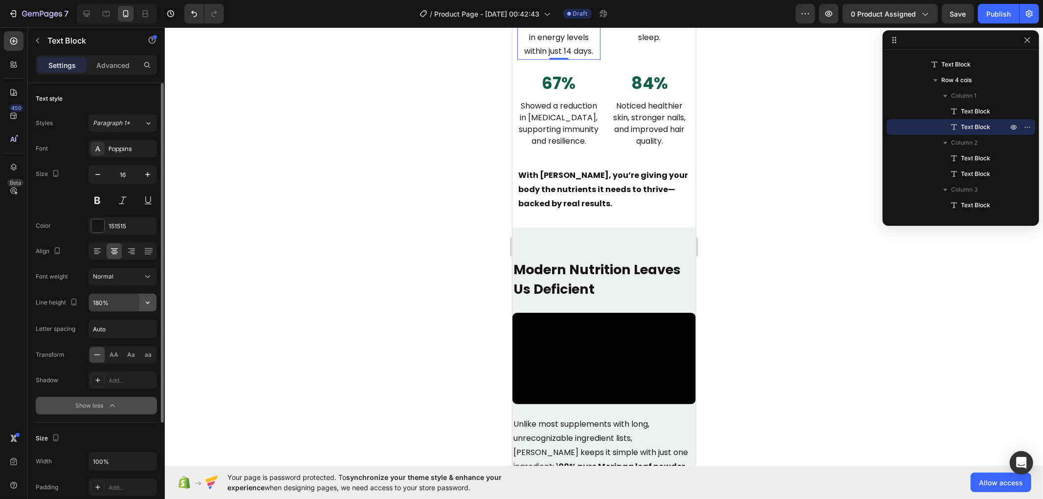
click at [140, 300] on button "button" at bounding box center [148, 303] width 18 height 18
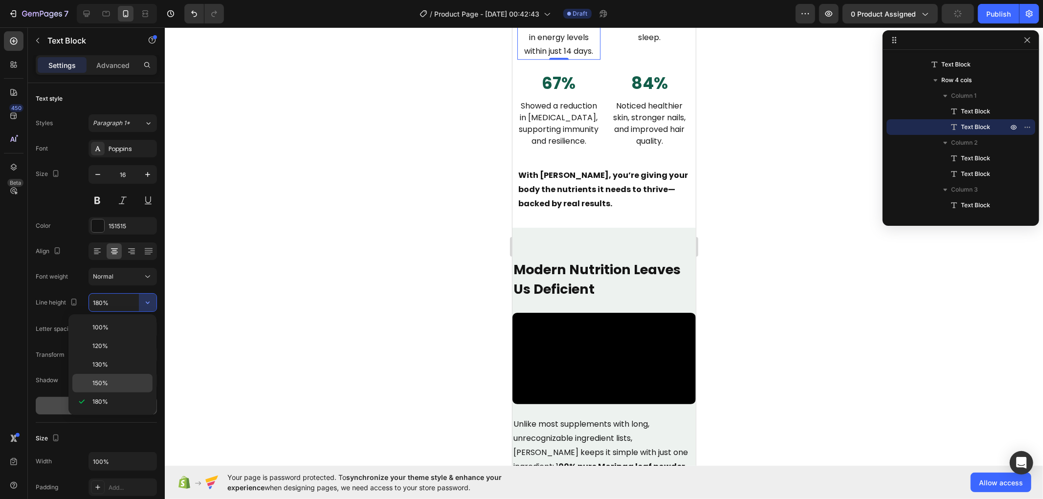
click at [117, 377] on div "150%" at bounding box center [112, 383] width 80 height 19
type input "150%"
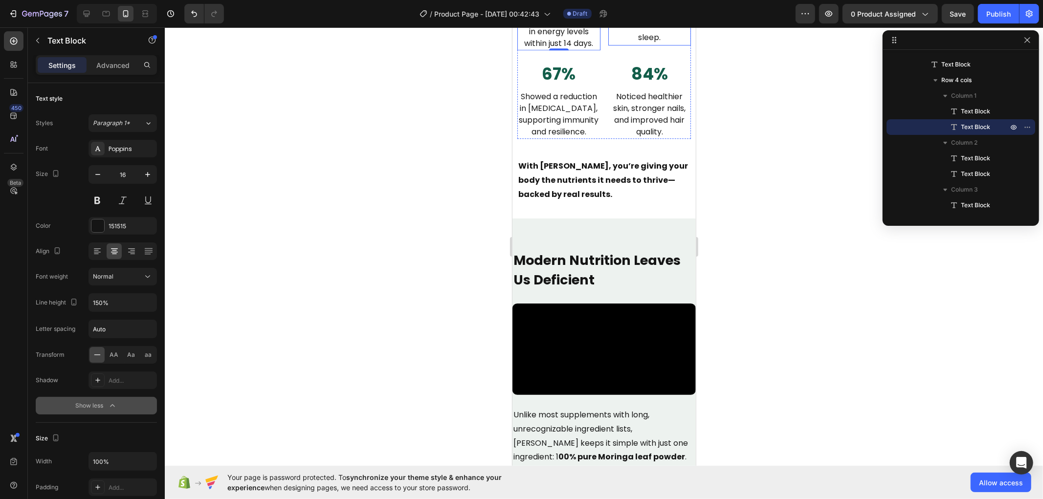
click at [645, 44] on p "Experienced deeper, more restorative sleep." at bounding box center [648, 23] width 81 height 42
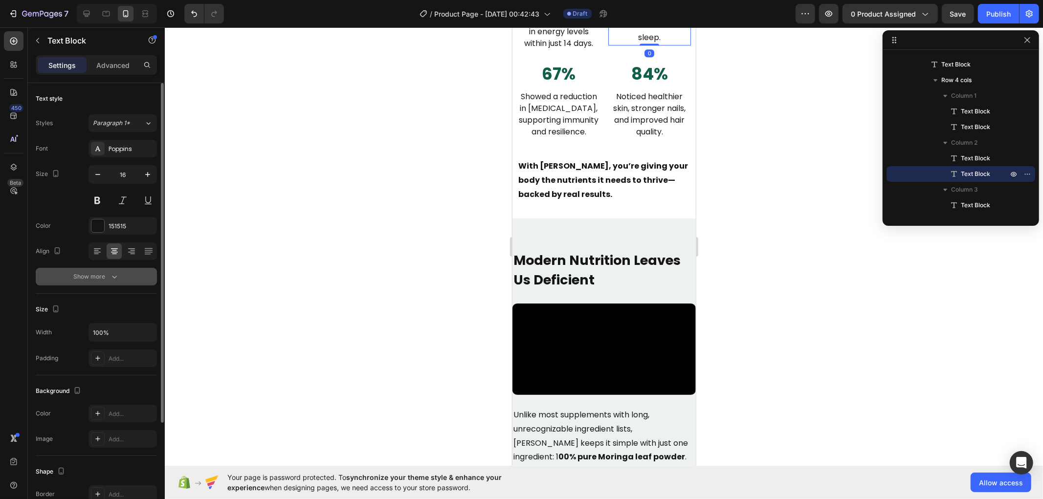
click at [119, 284] on button "Show more" at bounding box center [96, 277] width 121 height 18
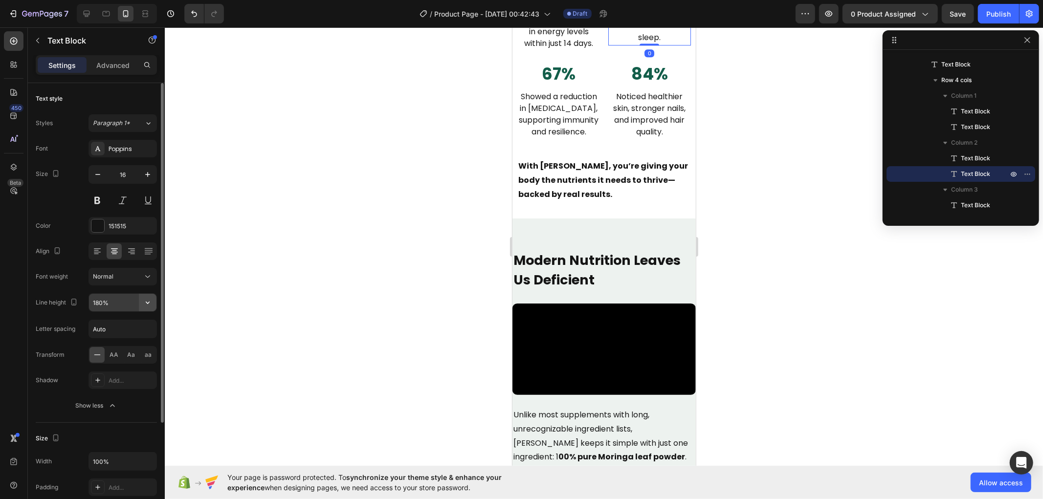
drag, startPoint x: 146, startPoint y: 305, endPoint x: 149, endPoint y: 311, distance: 6.6
click at [147, 305] on icon "button" at bounding box center [148, 303] width 10 height 10
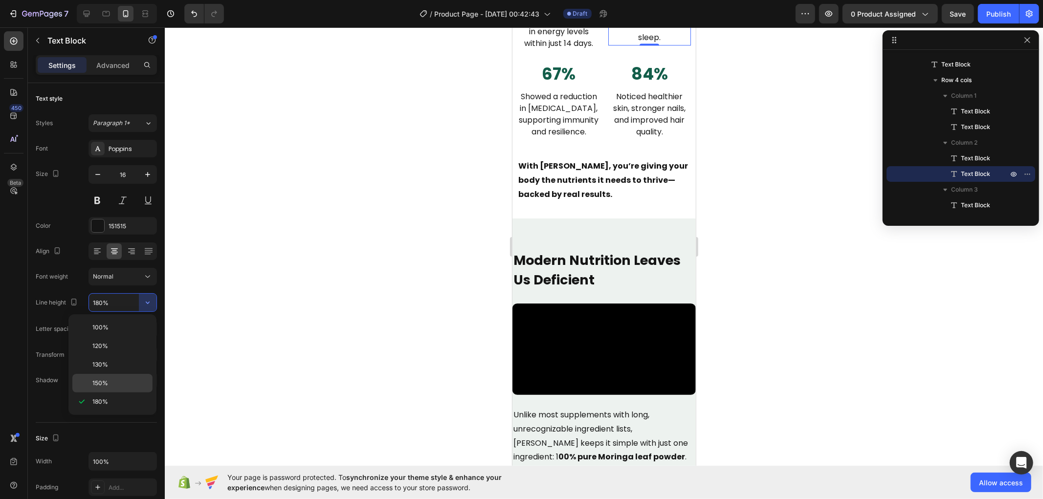
click at [120, 384] on p "150%" at bounding box center [120, 383] width 56 height 9
type input "150%"
click at [394, 305] on div at bounding box center [604, 263] width 878 height 472
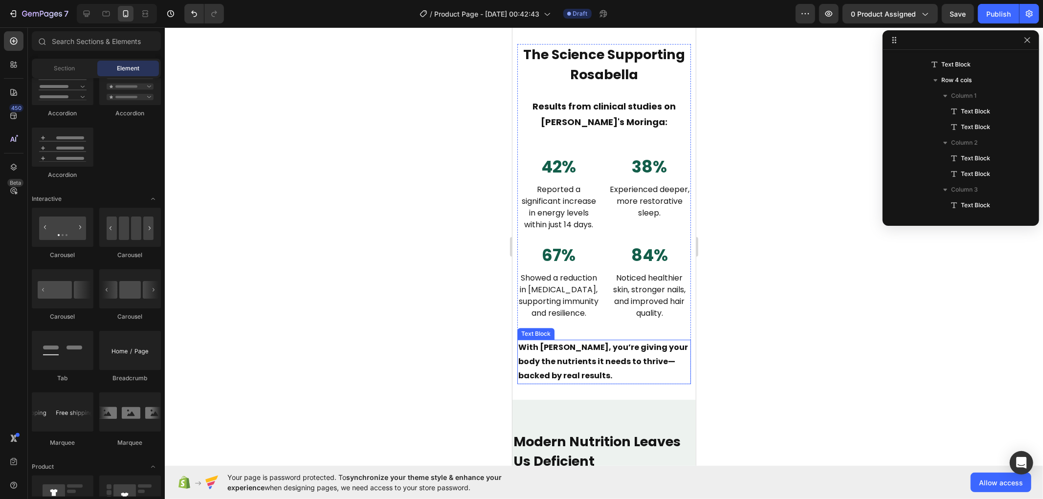
scroll to position [2577, 0]
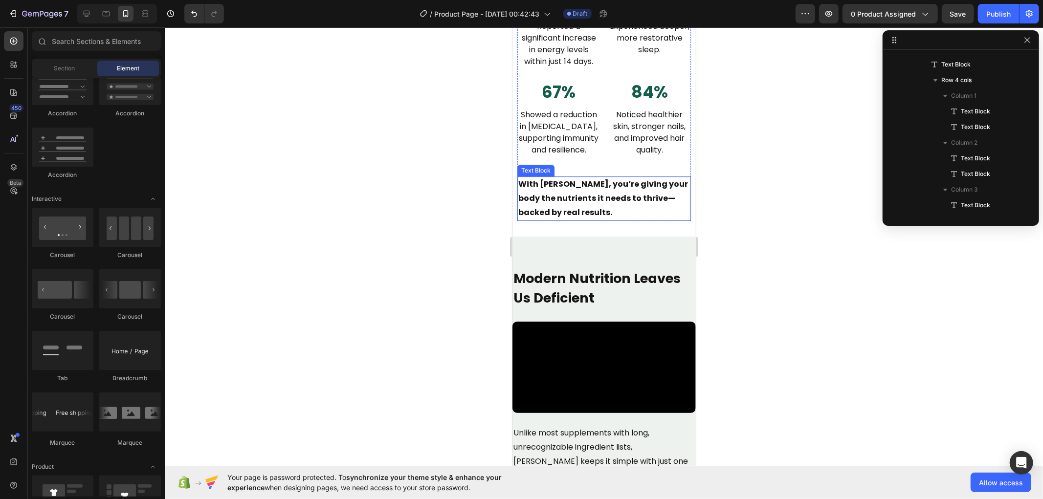
click at [573, 219] on p "With [PERSON_NAME], you’re giving your body the nutrients it needs to thrive—ba…" at bounding box center [604, 198] width 172 height 42
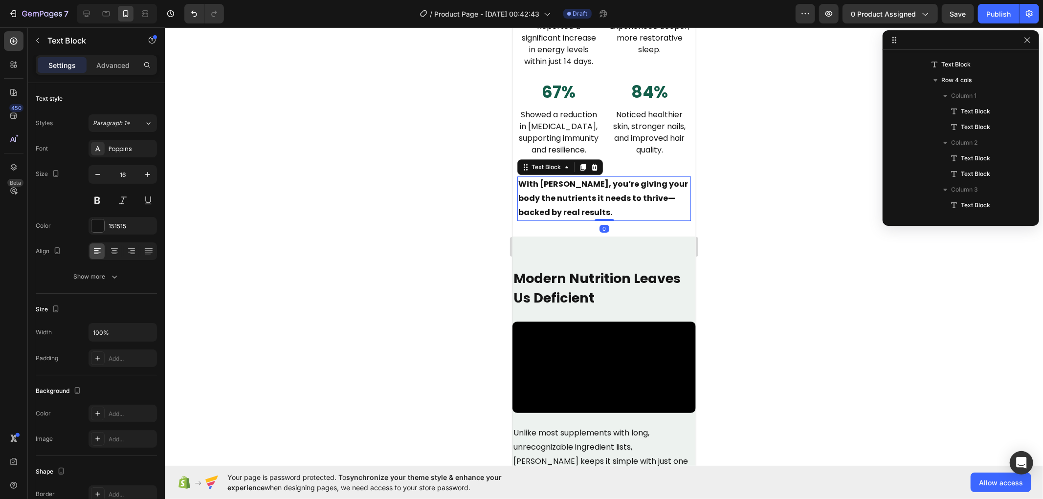
scroll to position [263, 0]
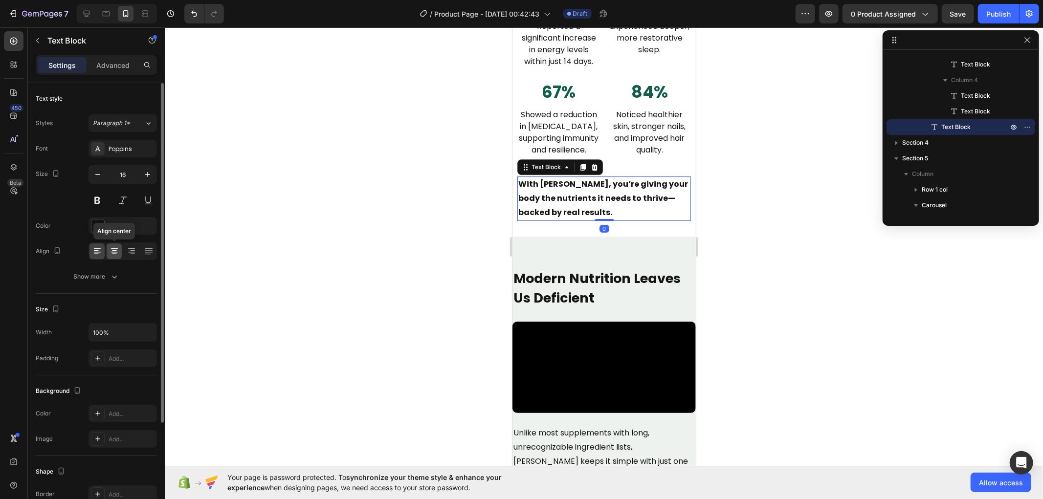
click at [116, 253] on icon at bounding box center [114, 251] width 10 height 10
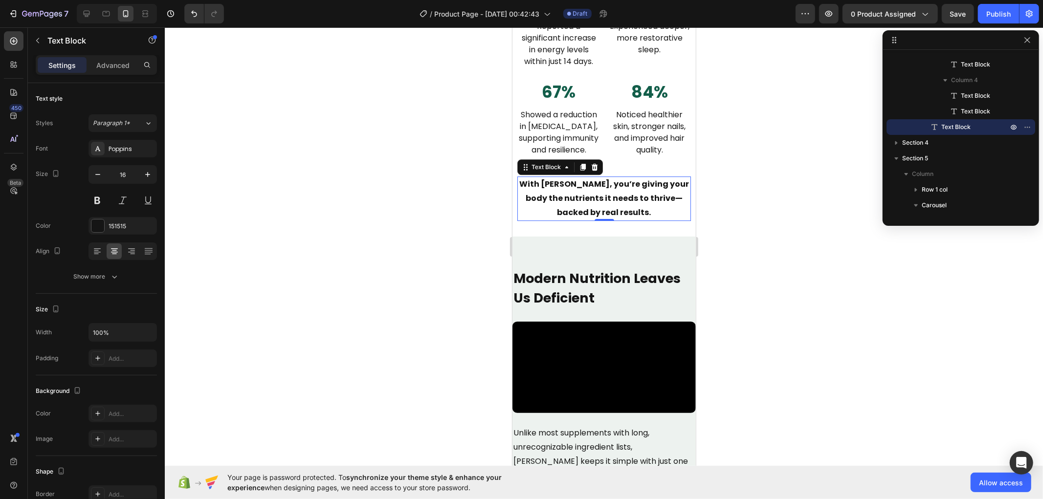
click at [570, 215] on p "With [PERSON_NAME], you’re giving your body the nutrients it needs to thrive—ba…" at bounding box center [604, 198] width 172 height 42
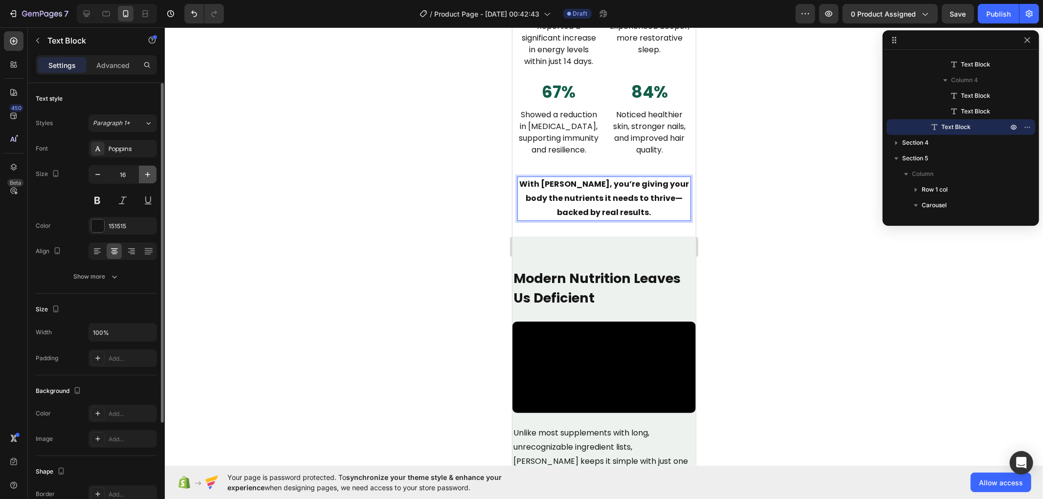
click at [148, 173] on icon "button" at bounding box center [148, 175] width 10 height 10
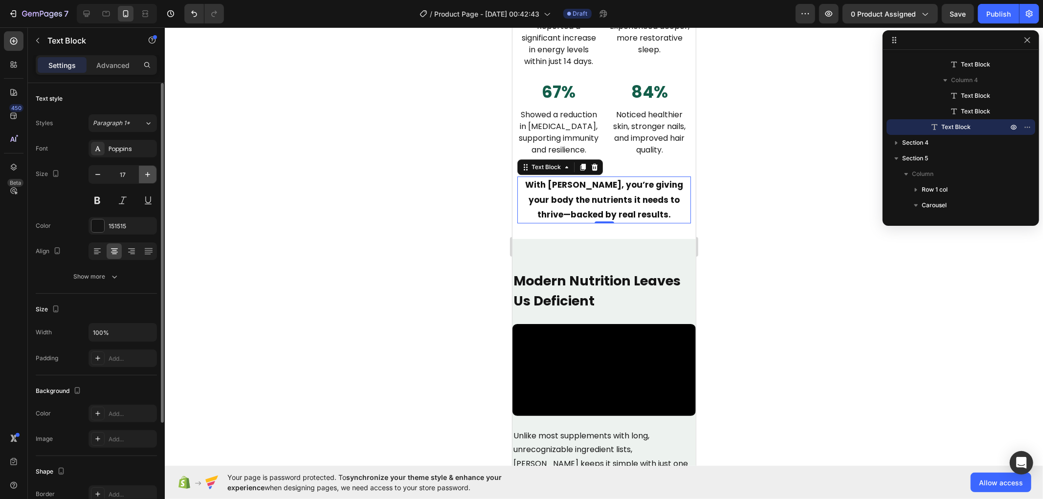
type input "18"
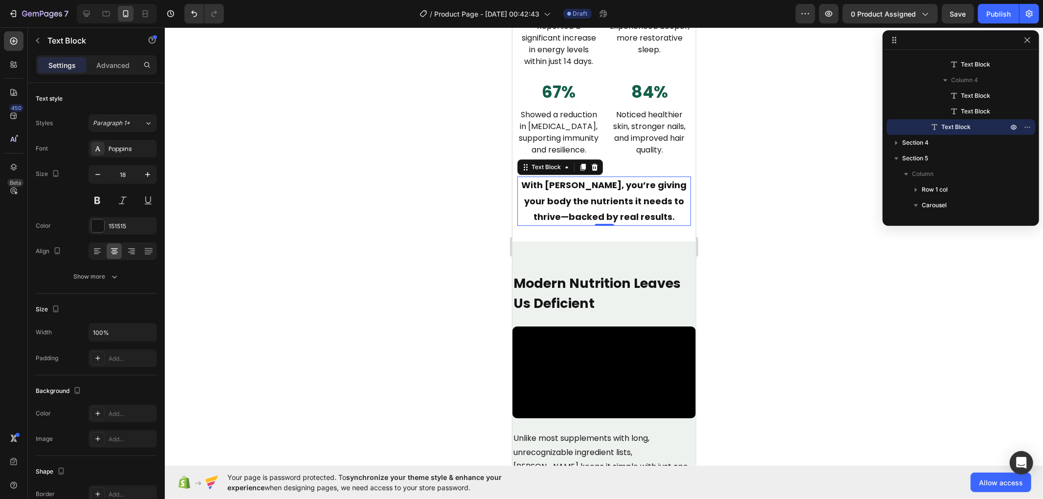
click at [373, 277] on div at bounding box center [604, 263] width 878 height 472
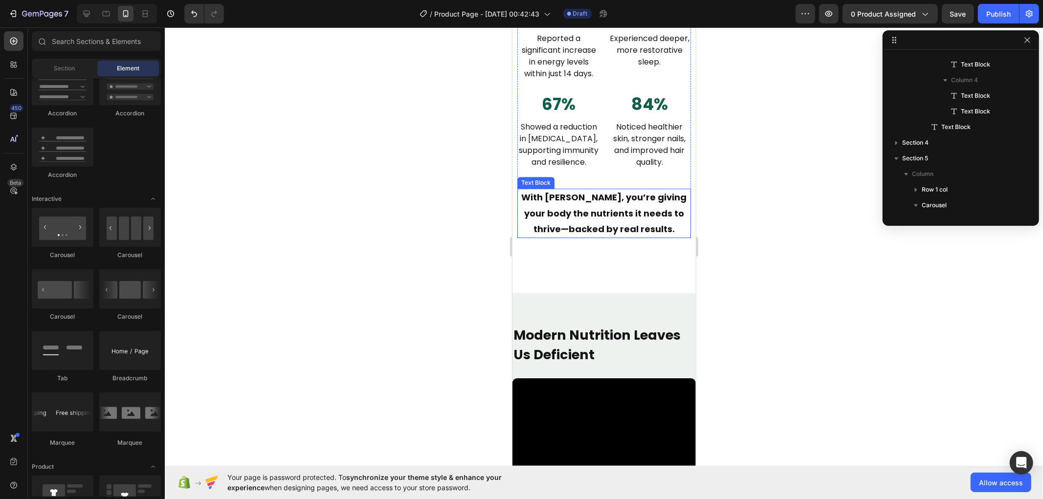
scroll to position [2577, 0]
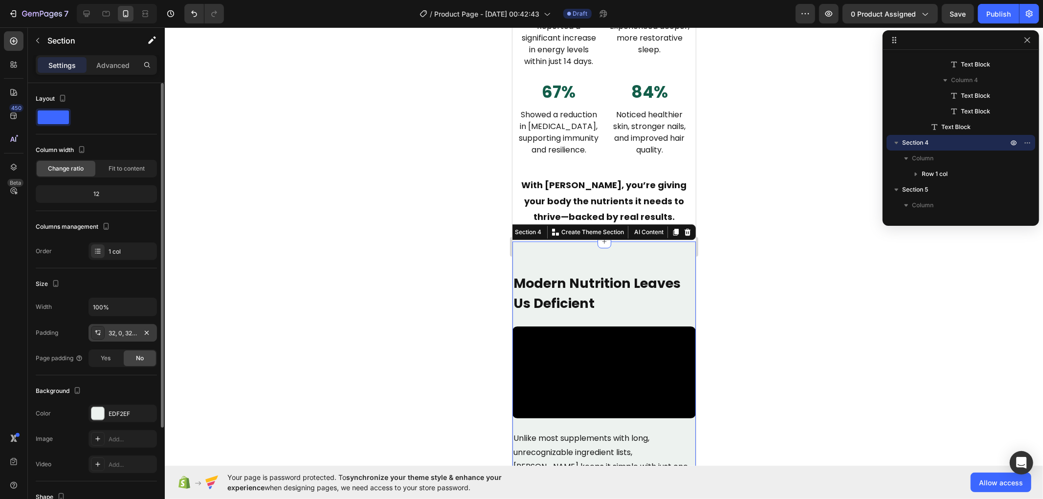
click at [123, 328] on div "32, 0, 32, 0" at bounding box center [122, 333] width 68 height 18
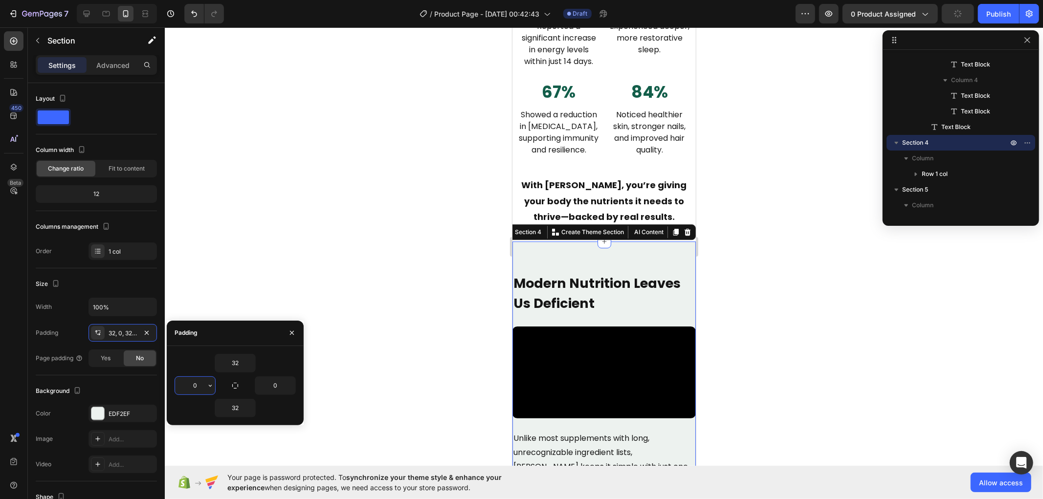
click at [199, 385] on input "0" at bounding box center [195, 386] width 40 height 18
type input "10"
click at [276, 385] on input "0" at bounding box center [275, 386] width 40 height 18
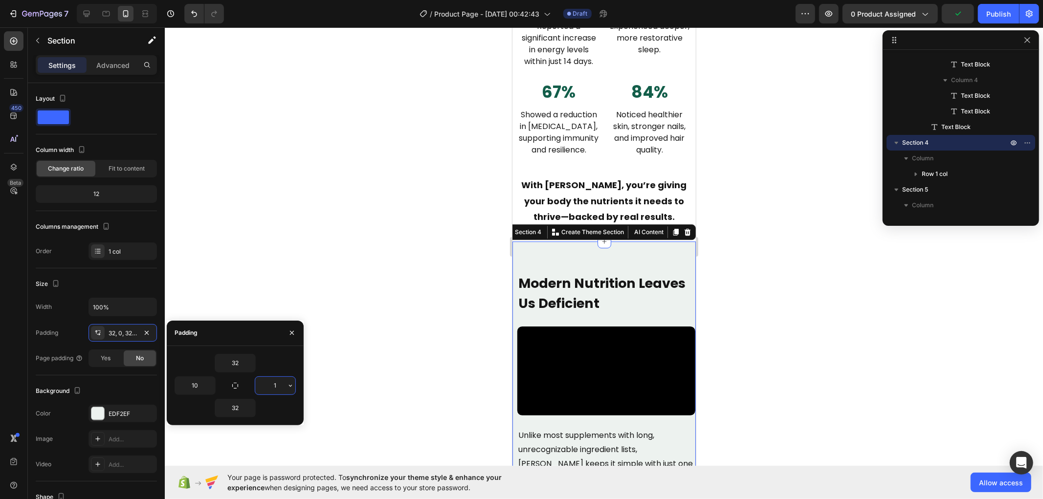
type input "10"
click at [367, 383] on div at bounding box center [604, 263] width 878 height 472
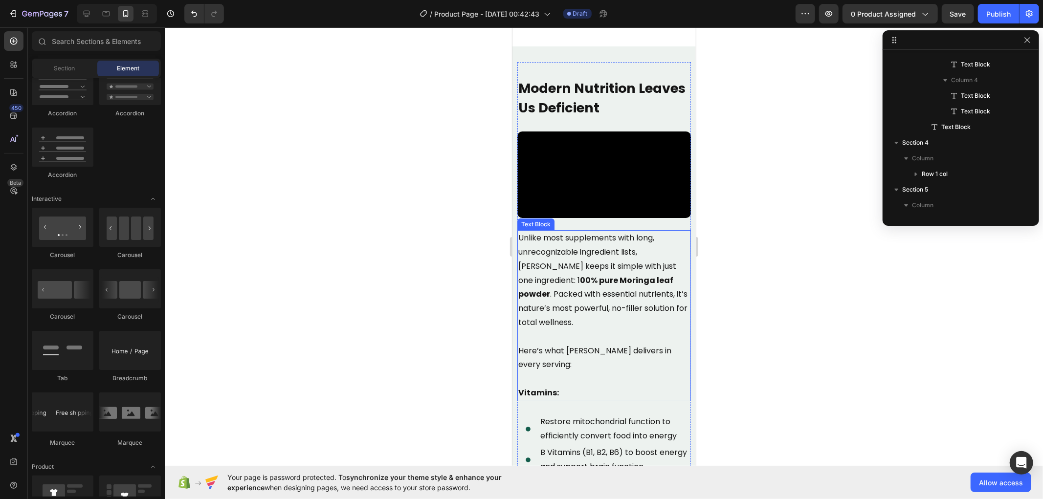
scroll to position [2685, 0]
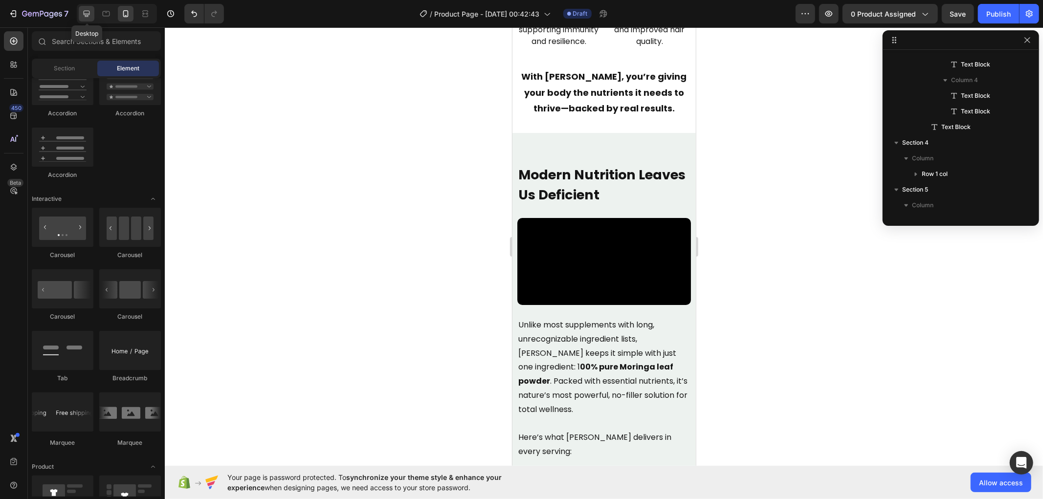
click at [86, 13] on icon at bounding box center [87, 14] width 6 height 6
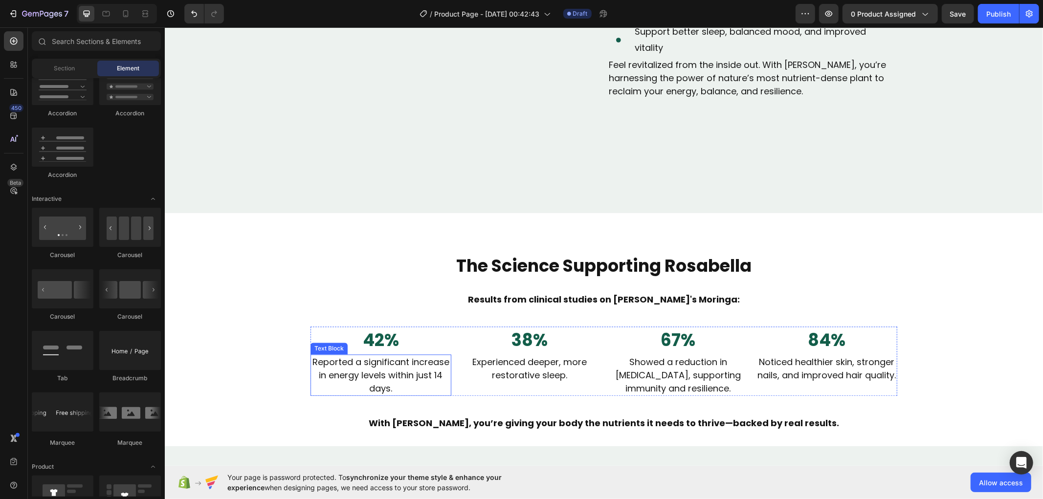
scroll to position [1843, 0]
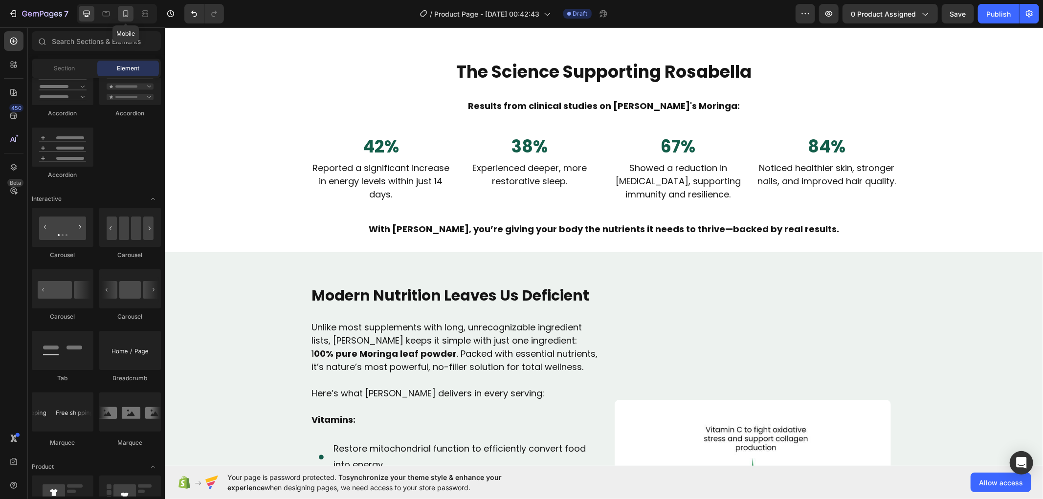
click at [123, 14] on icon at bounding box center [125, 13] width 5 height 7
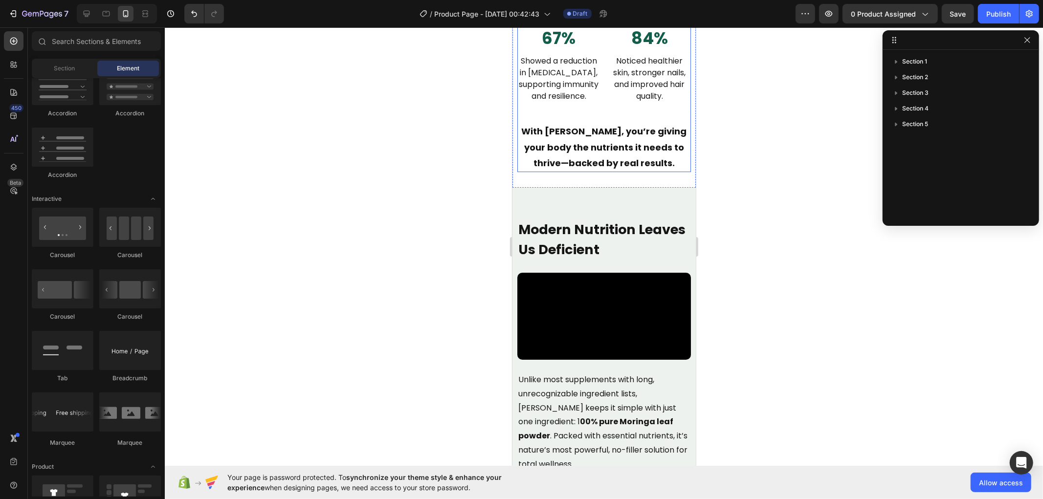
scroll to position [2734, 0]
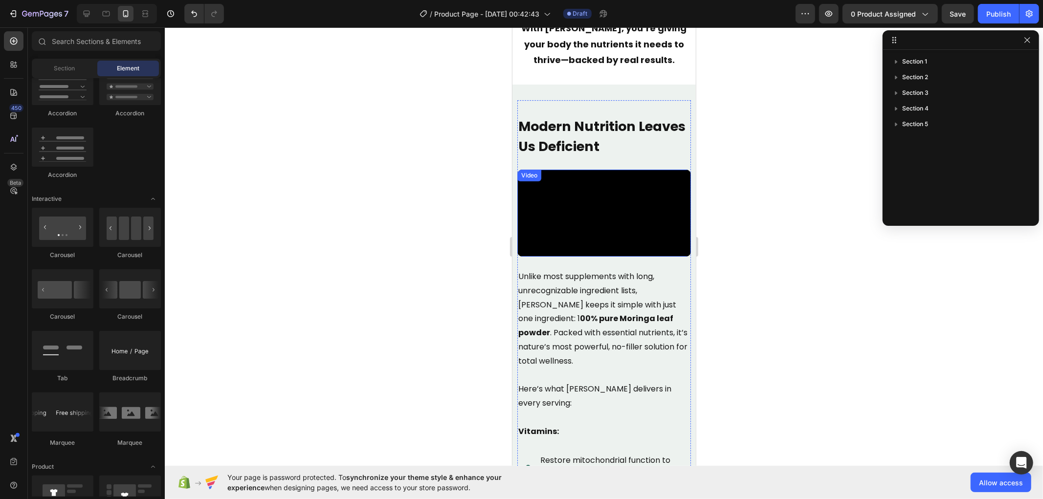
click at [586, 256] on video at bounding box center [604, 212] width 174 height 87
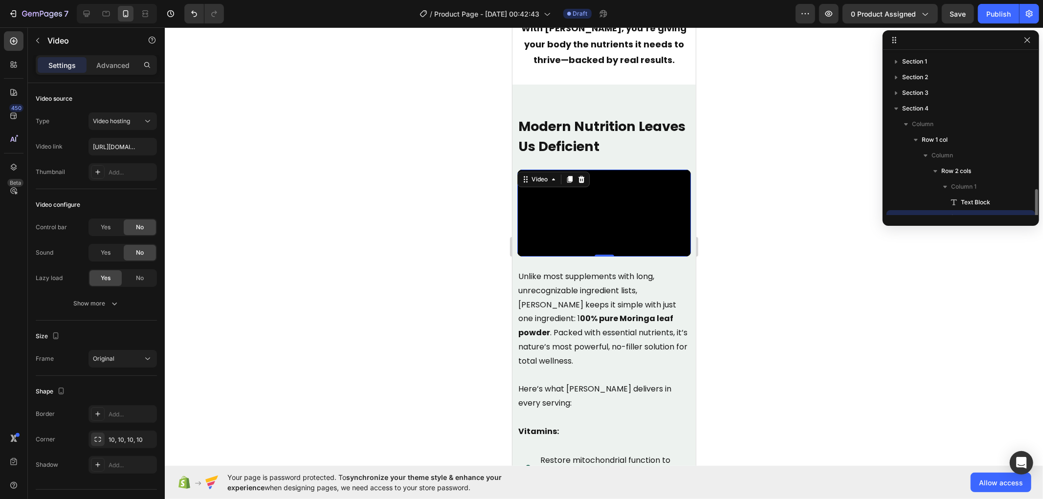
scroll to position [91, 0]
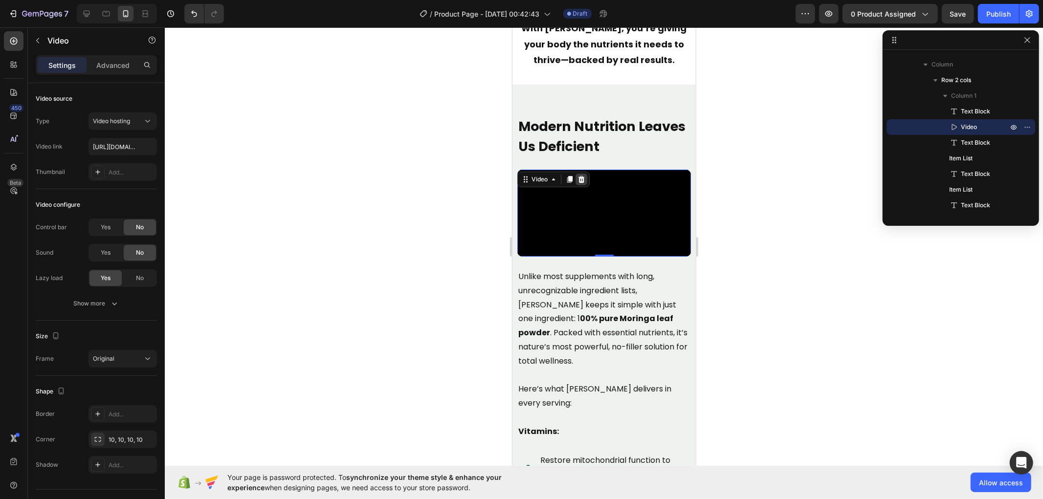
click at [582, 182] on icon at bounding box center [581, 178] width 6 height 7
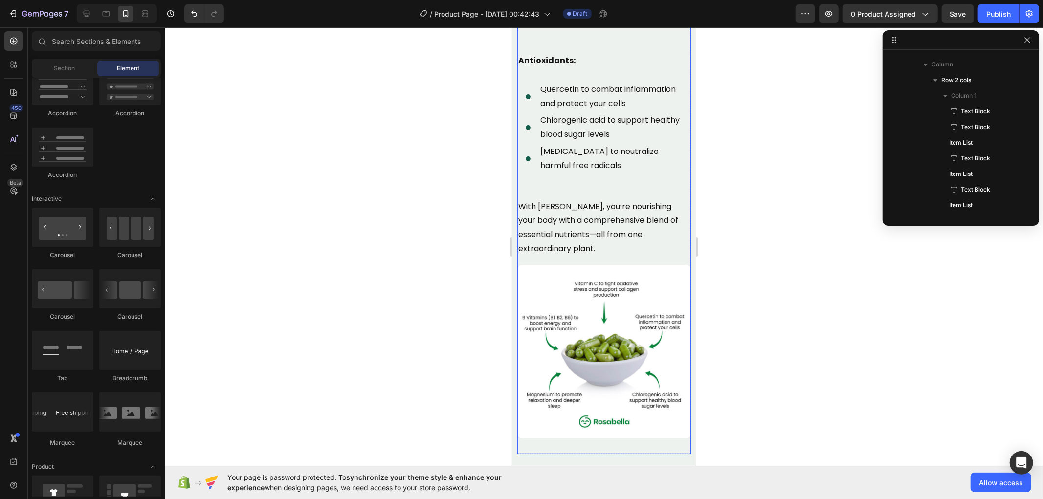
scroll to position [3331, 0]
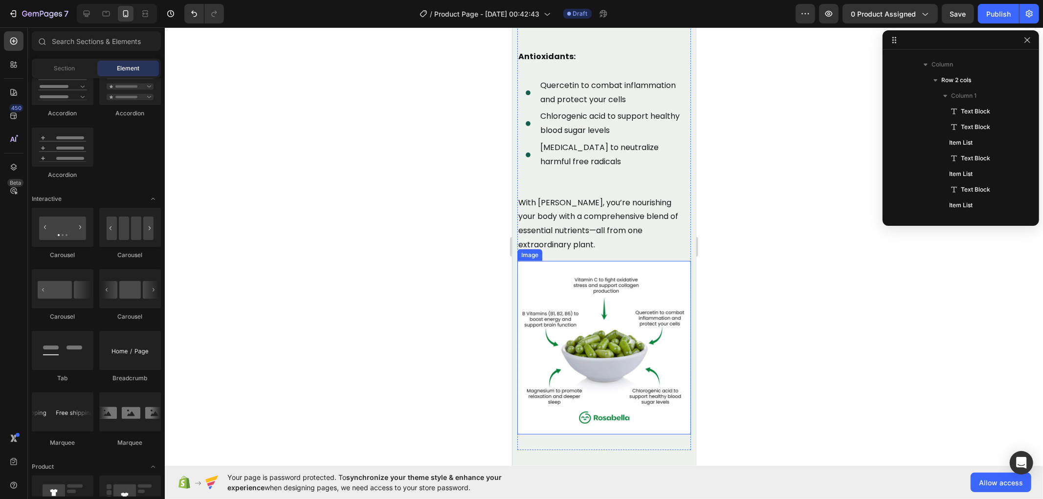
click at [611, 325] on img at bounding box center [604, 348] width 174 height 174
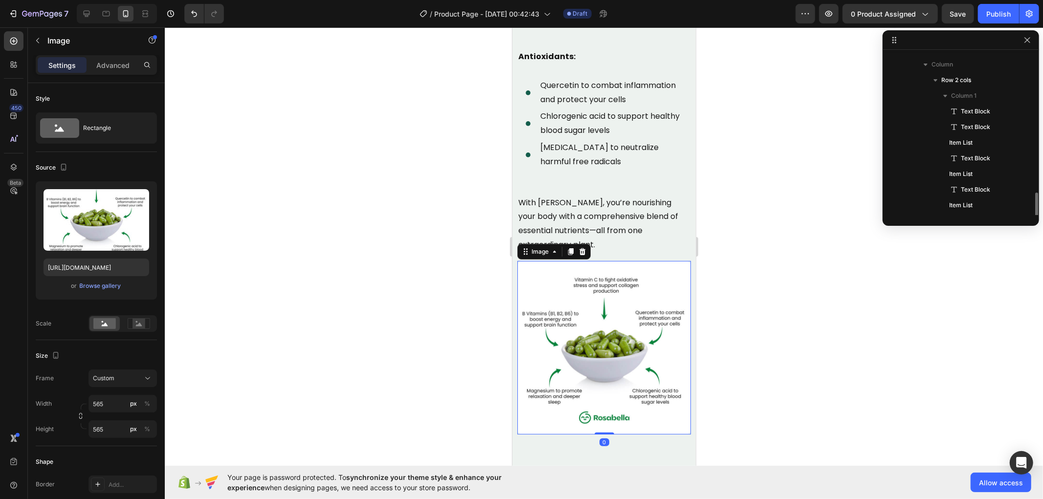
scroll to position [152, 0]
click at [570, 250] on icon at bounding box center [569, 251] width 5 height 7
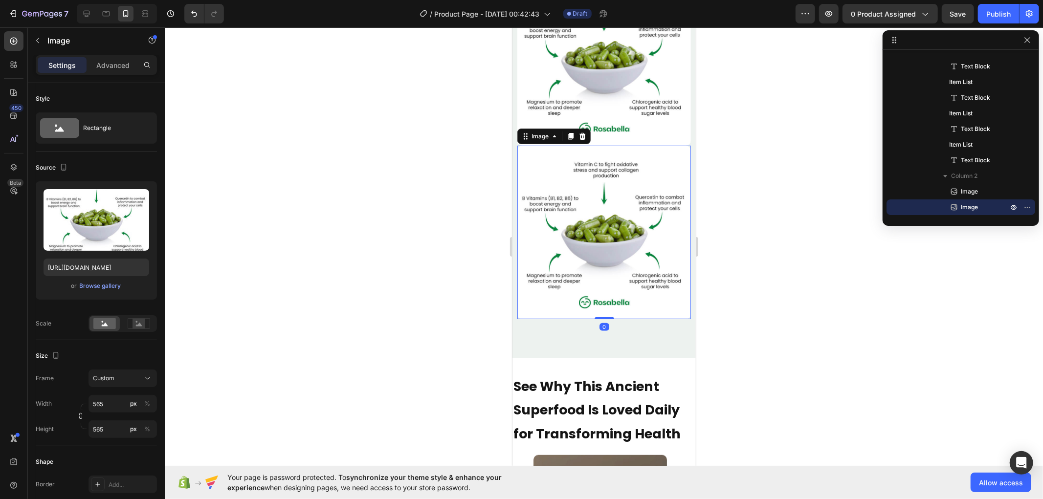
scroll to position [3696, 0]
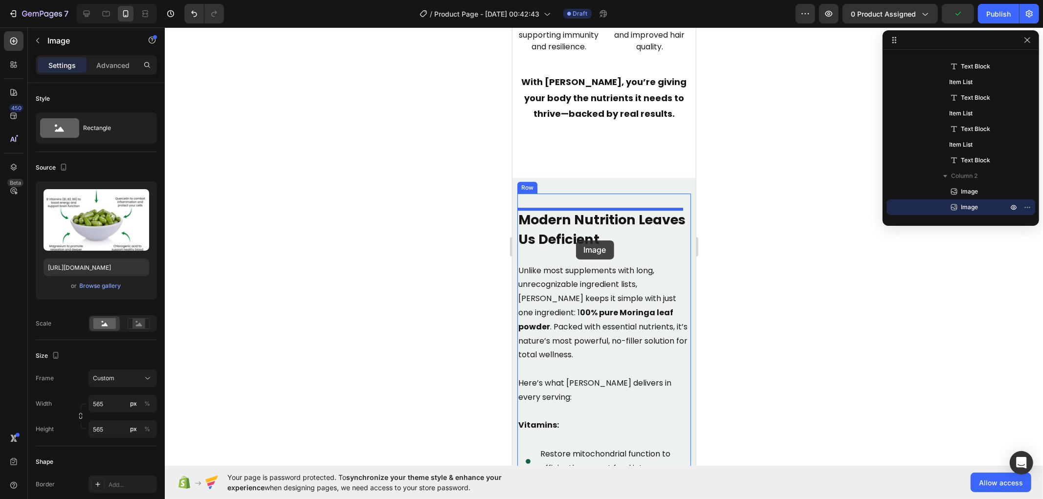
scroll to position [2655, 0]
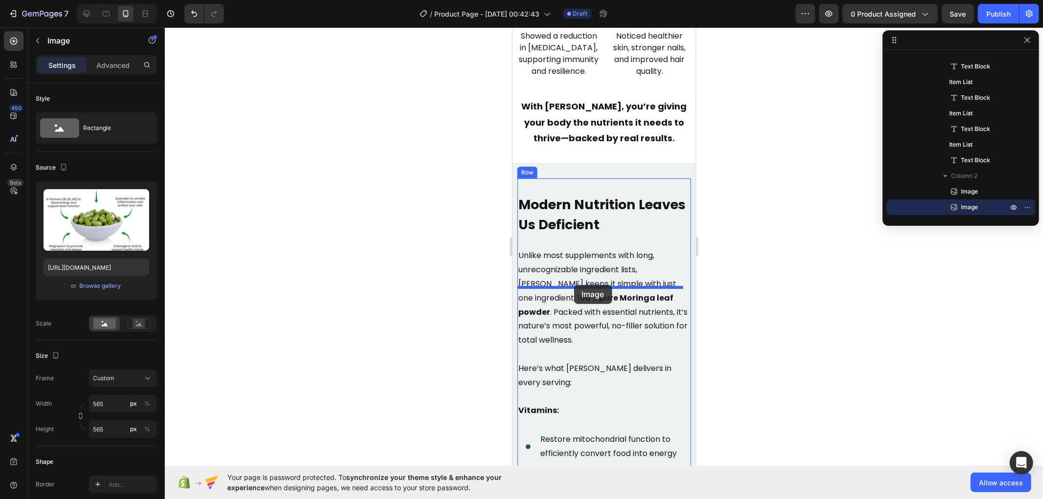
drag, startPoint x: 525, startPoint y: 217, endPoint x: 573, endPoint y: 284, distance: 82.6
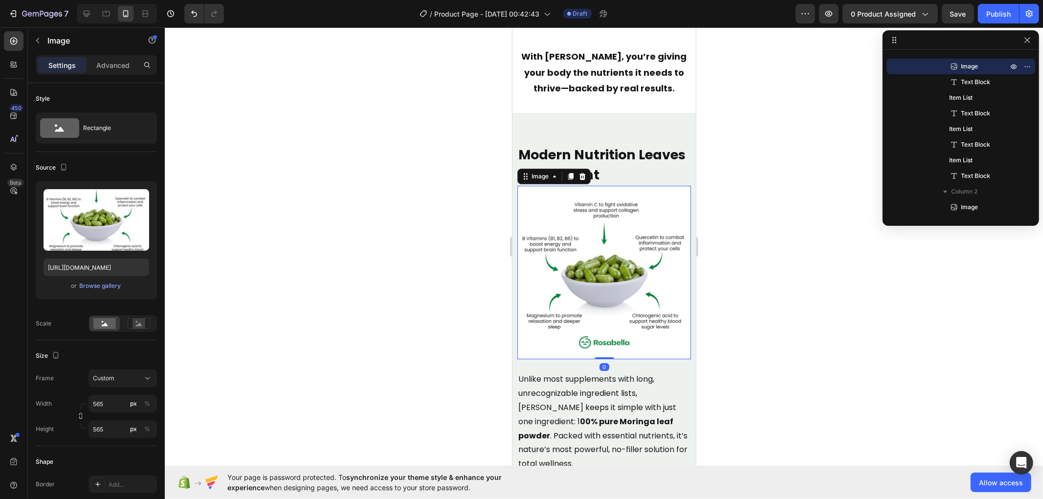
scroll to position [2764, 0]
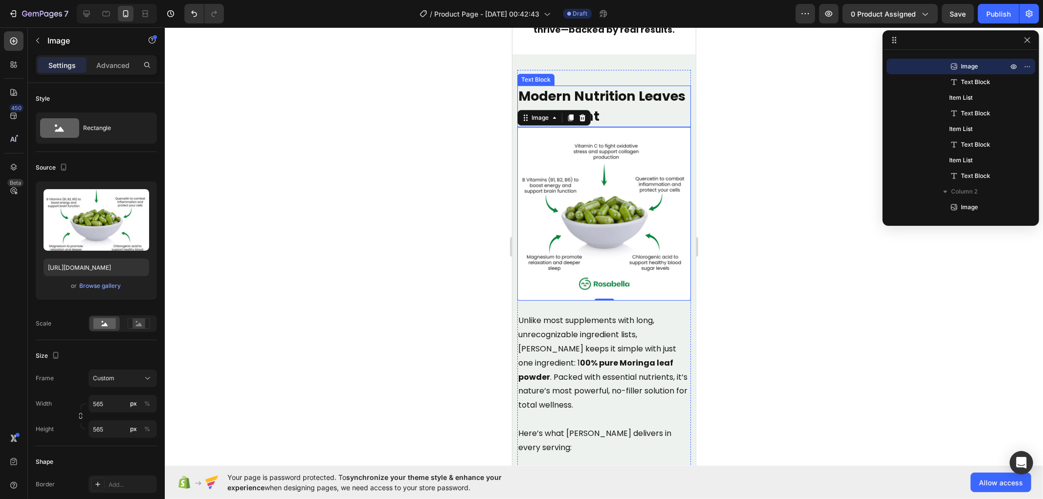
click at [616, 125] on strong "Modern Nutrition Leaves Us Deficient" at bounding box center [601, 106] width 167 height 38
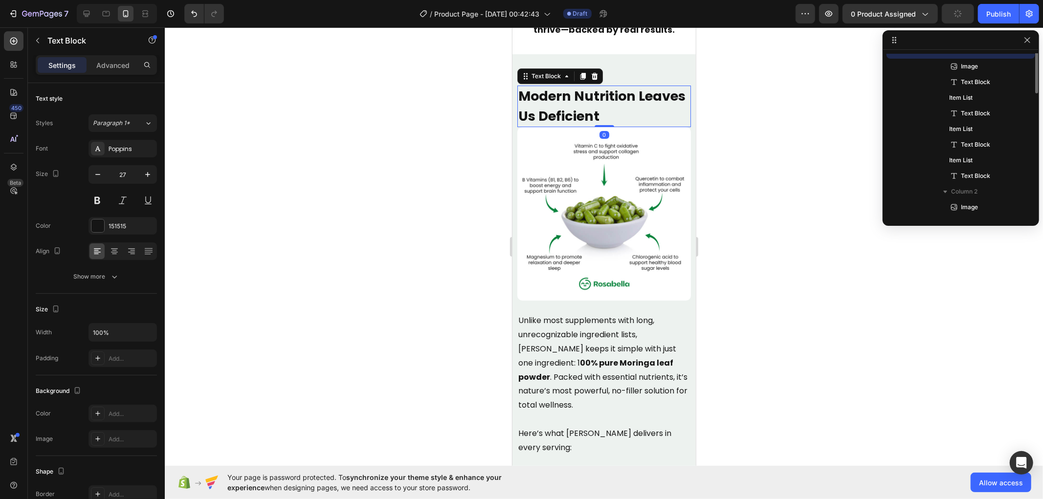
scroll to position [75, 0]
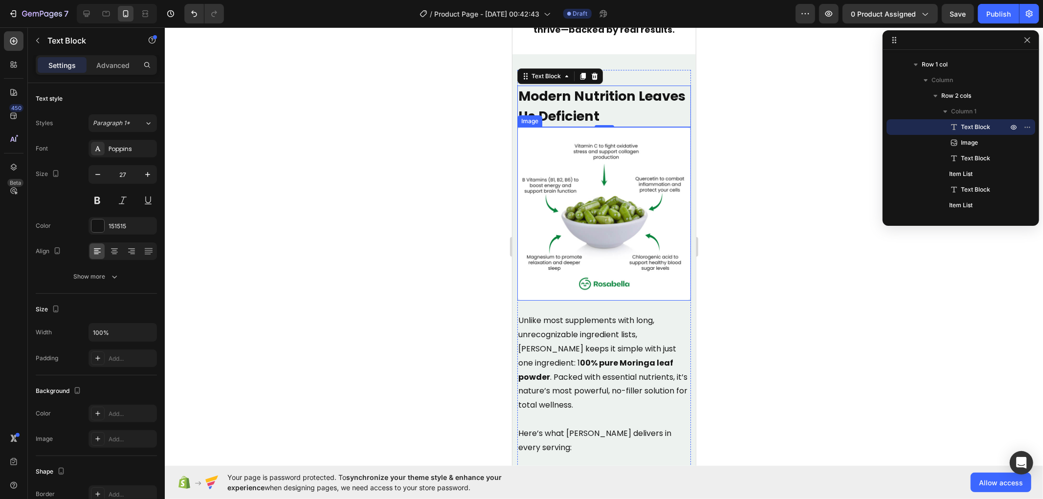
click at [632, 204] on img at bounding box center [604, 214] width 174 height 174
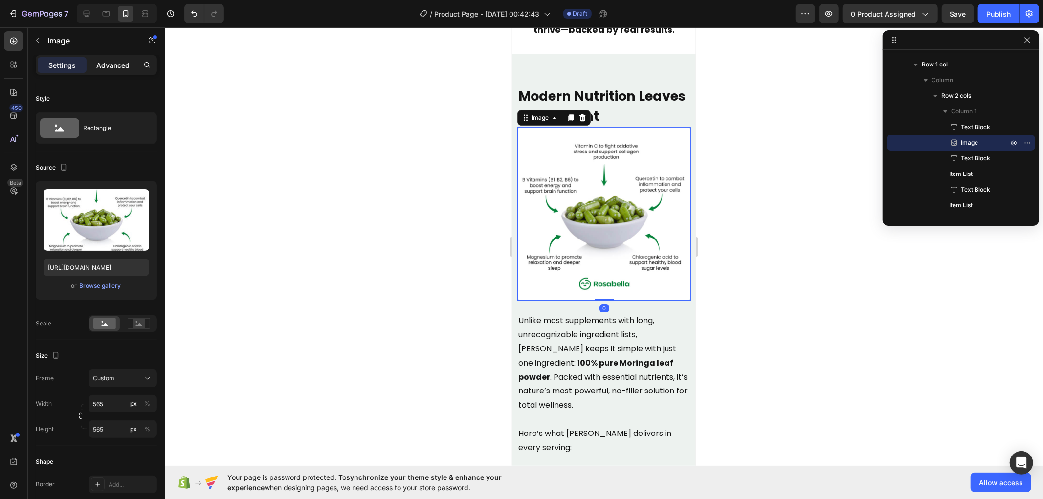
click at [115, 64] on p "Advanced" at bounding box center [112, 65] width 33 height 10
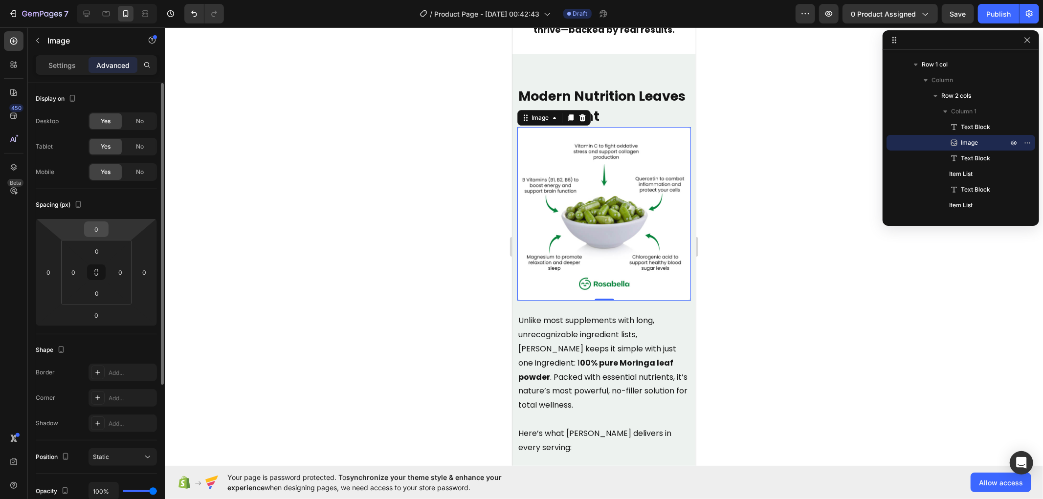
click at [96, 231] on input "0" at bounding box center [97, 229] width 20 height 15
type input "25"
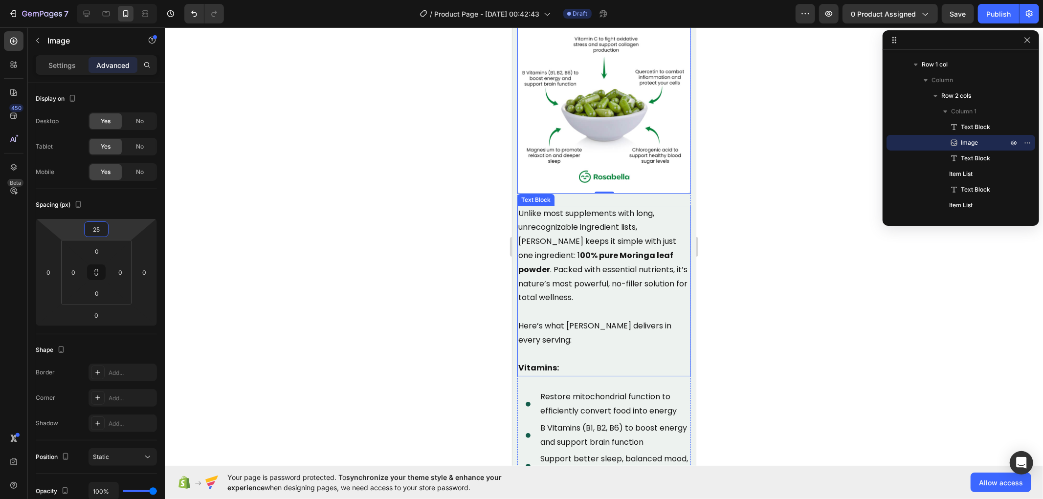
scroll to position [2927, 0]
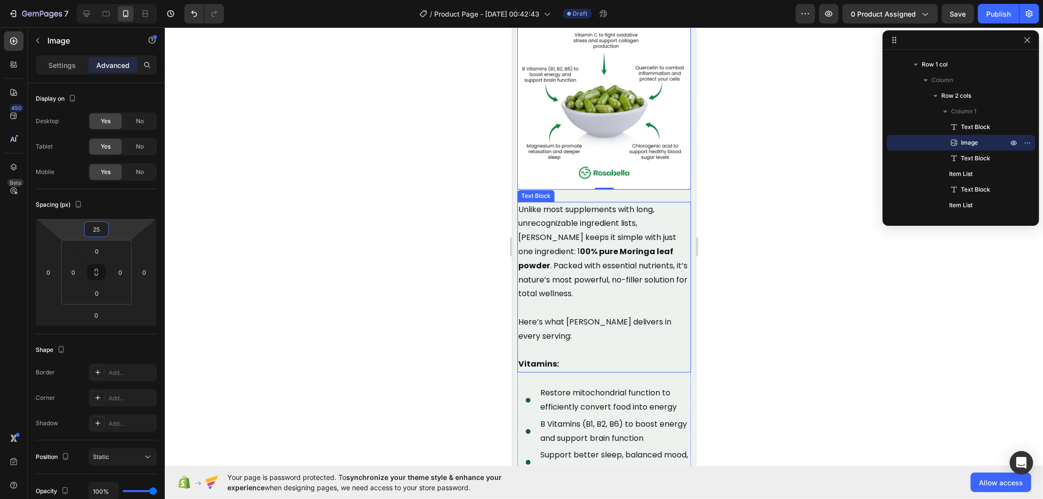
click at [616, 220] on p "Unlike most supplements with long, unrecognizable ingredient lists, [PERSON_NAM…" at bounding box center [604, 251] width 172 height 99
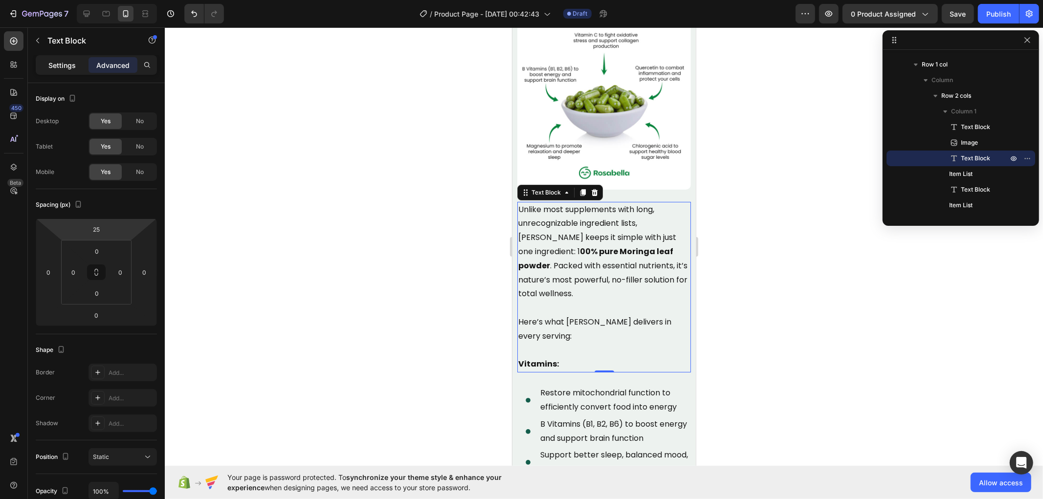
click at [63, 64] on p "Settings" at bounding box center [61, 65] width 27 height 10
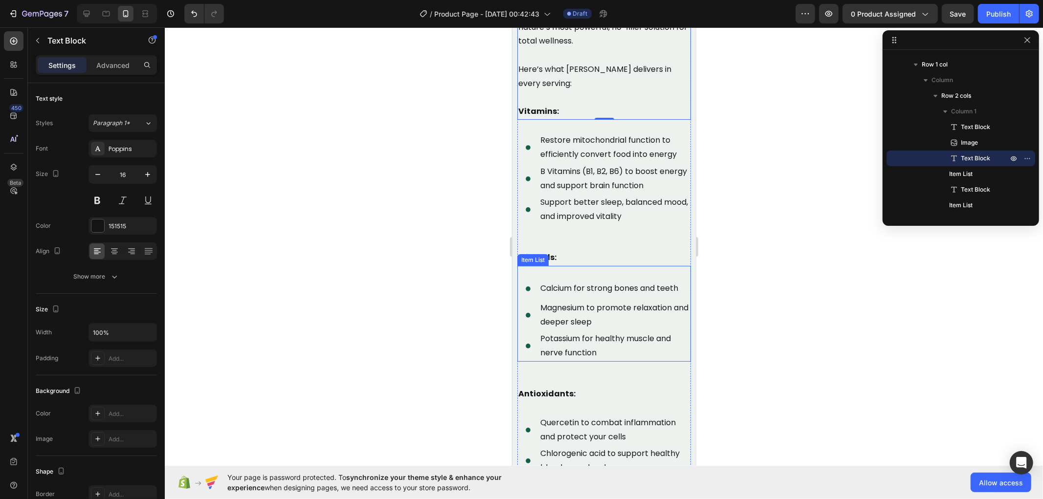
scroll to position [3198, 0]
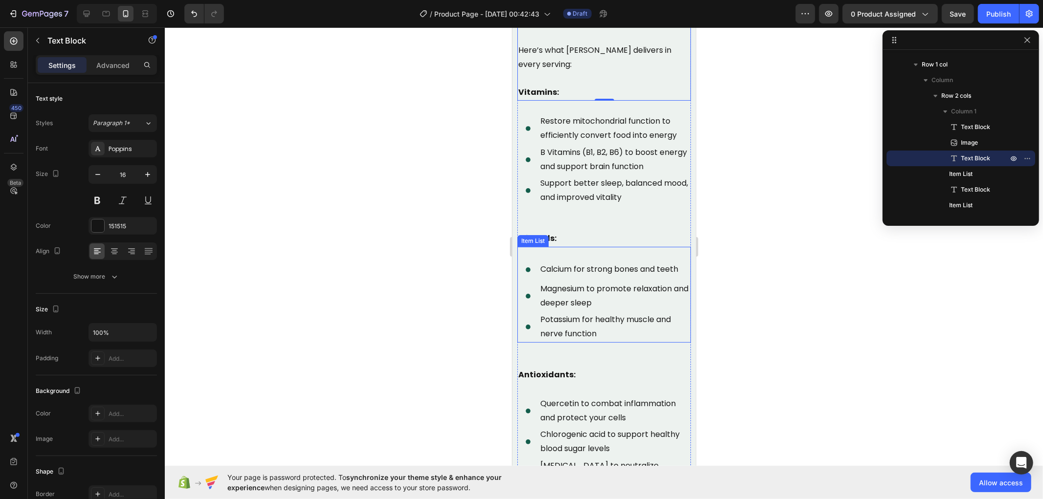
click at [527, 331] on div "Potassium for healthy muscle and nerve function" at bounding box center [604, 326] width 174 height 31
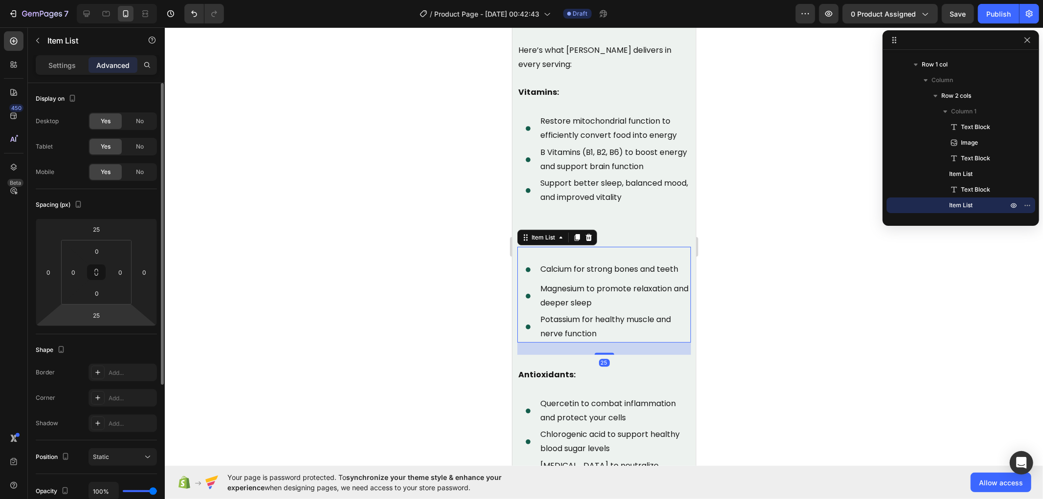
click at [99, 73] on html "7 Version history / Product Page - [DATE] 00:42:43 Draft Preview 0 product assi…" at bounding box center [521, 36] width 1043 height 73
click at [98, 320] on input "25" at bounding box center [97, 315] width 20 height 15
click at [98, 321] on input "25" at bounding box center [97, 315] width 20 height 15
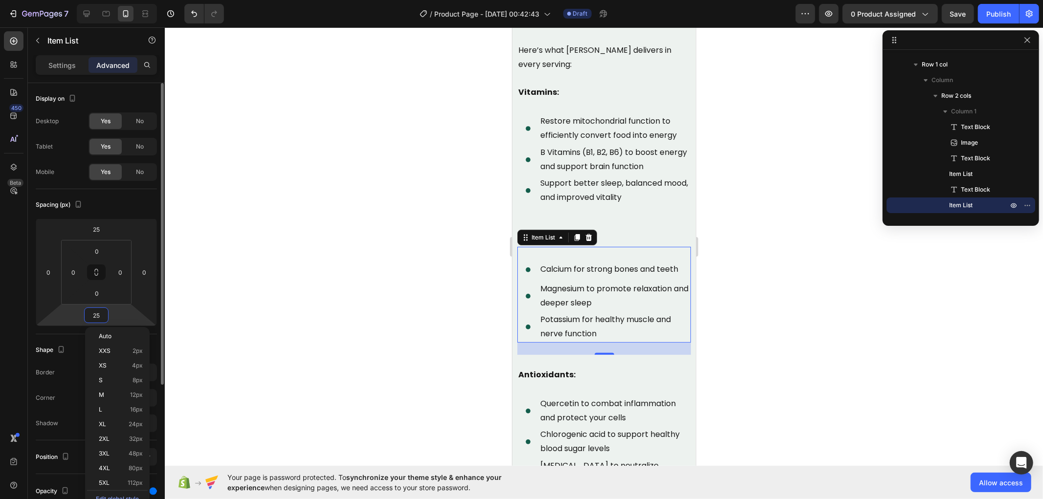
type input "0"
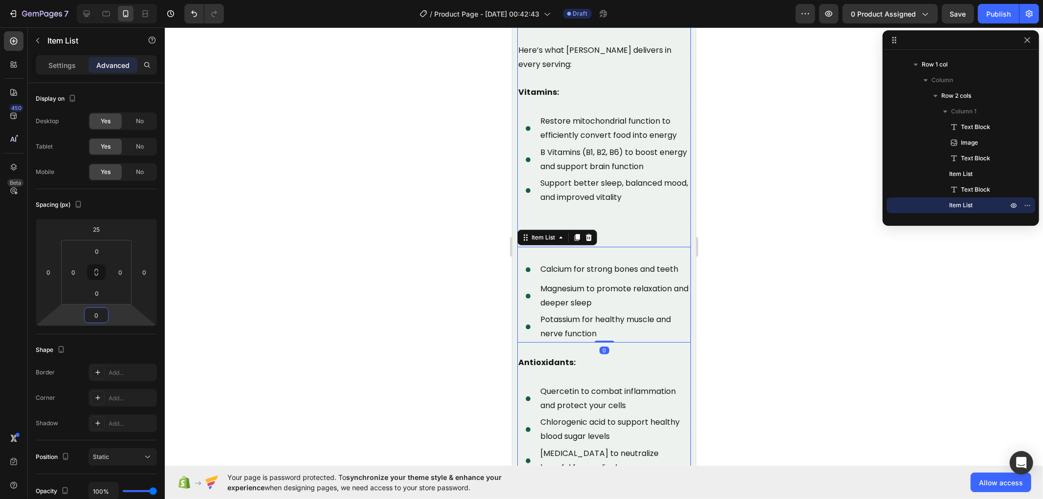
click at [628, 202] on div "Modern Nutrition Leaves Us Deficient Text Block Image Unlike most supplements w…" at bounding box center [604, 124] width 174 height 869
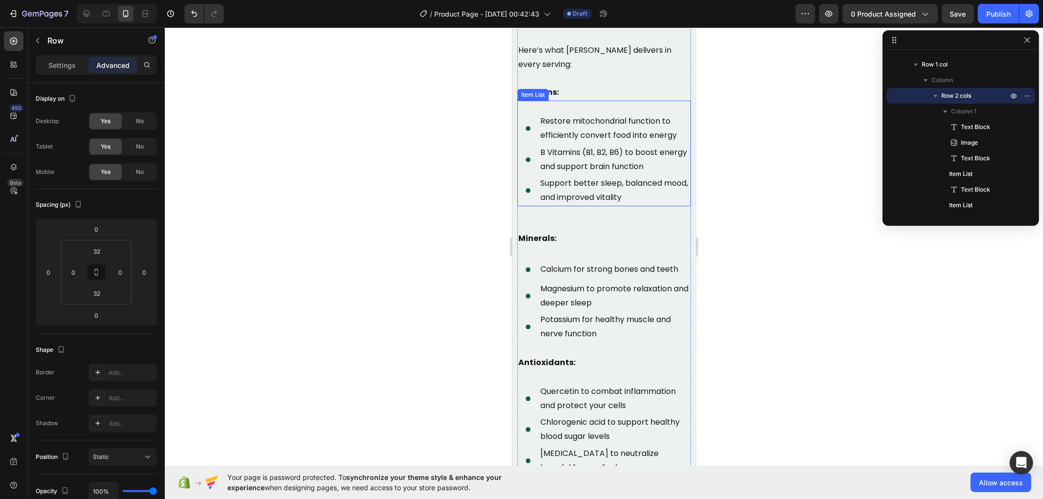
click at [587, 194] on p "Support better sleep, balanced mood, and improved vitality" at bounding box center [614, 190] width 149 height 28
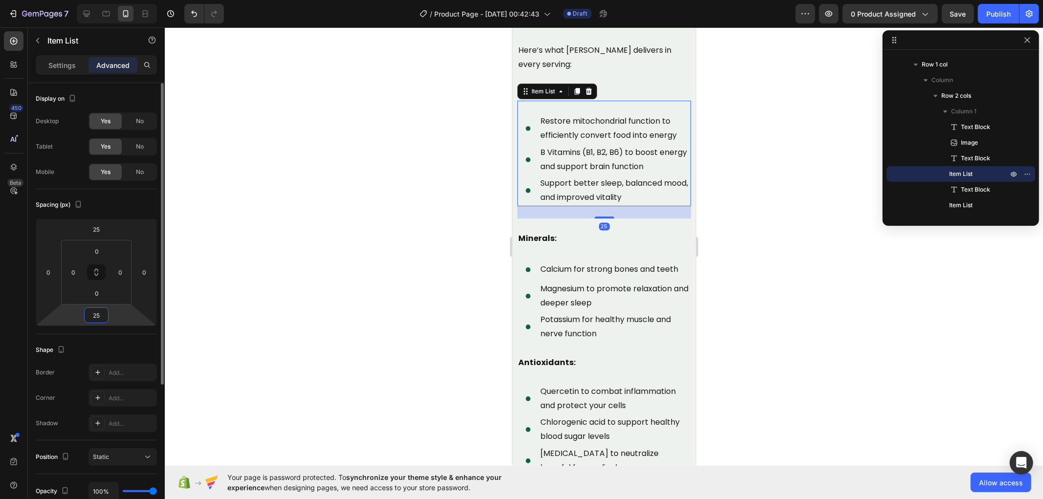
click at [93, 322] on input "25" at bounding box center [97, 315] width 20 height 15
type input "0"
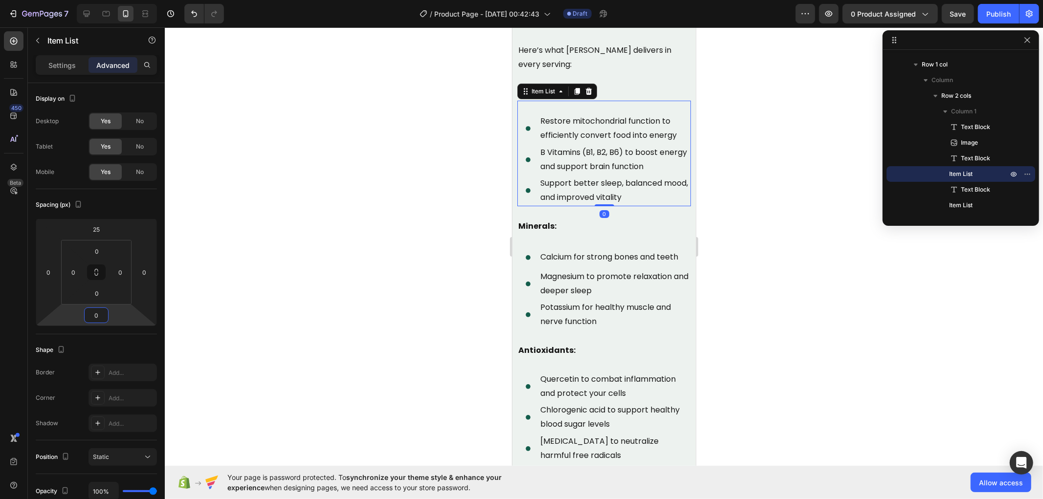
click at [396, 252] on div at bounding box center [604, 263] width 878 height 472
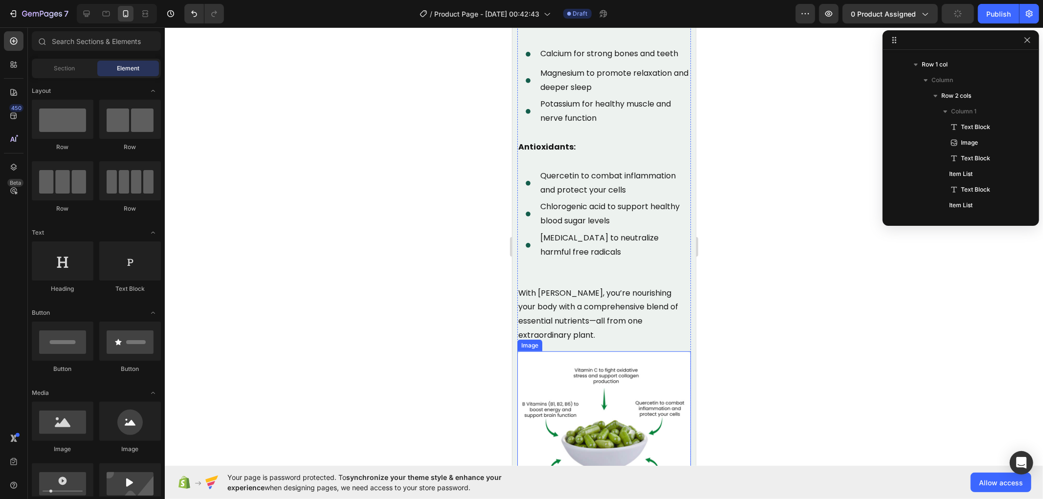
scroll to position [3415, 0]
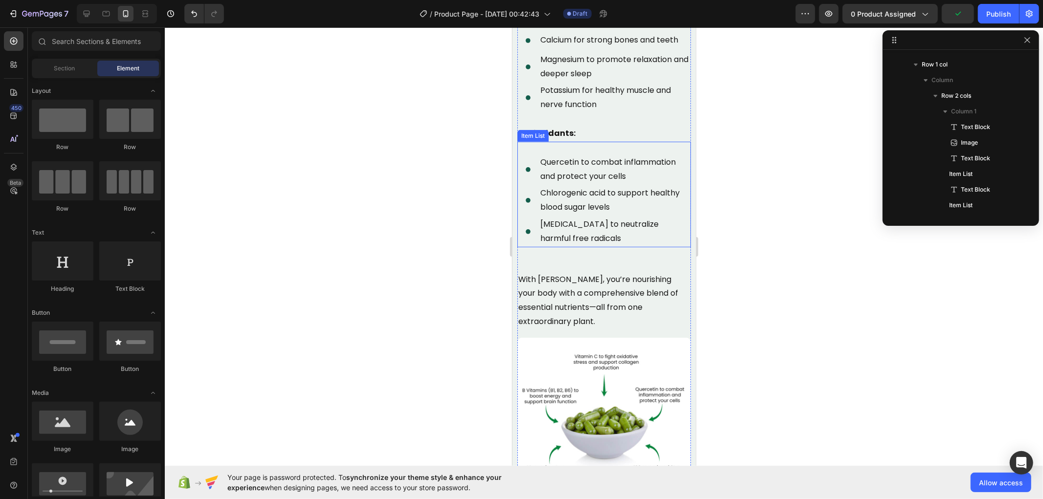
click at [610, 233] on p "[MEDICAL_DATA] to neutralize harmful free radicals" at bounding box center [614, 231] width 149 height 28
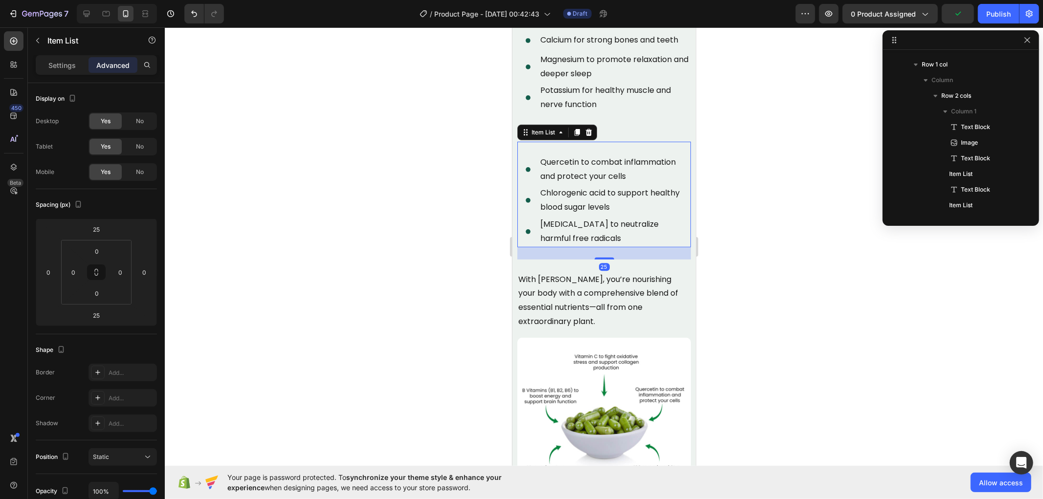
scroll to position [167, 0]
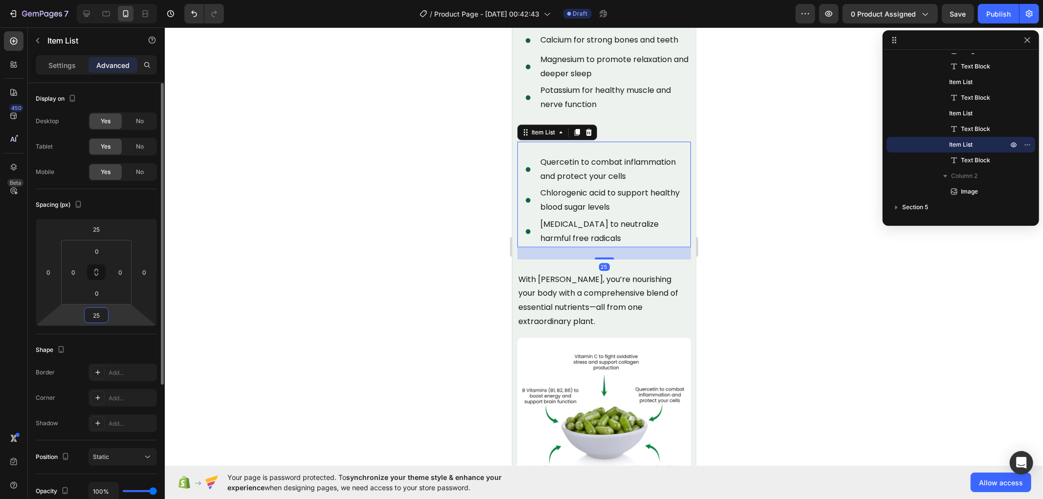
click at [97, 309] on input "25" at bounding box center [97, 315] width 20 height 15
type input "0"
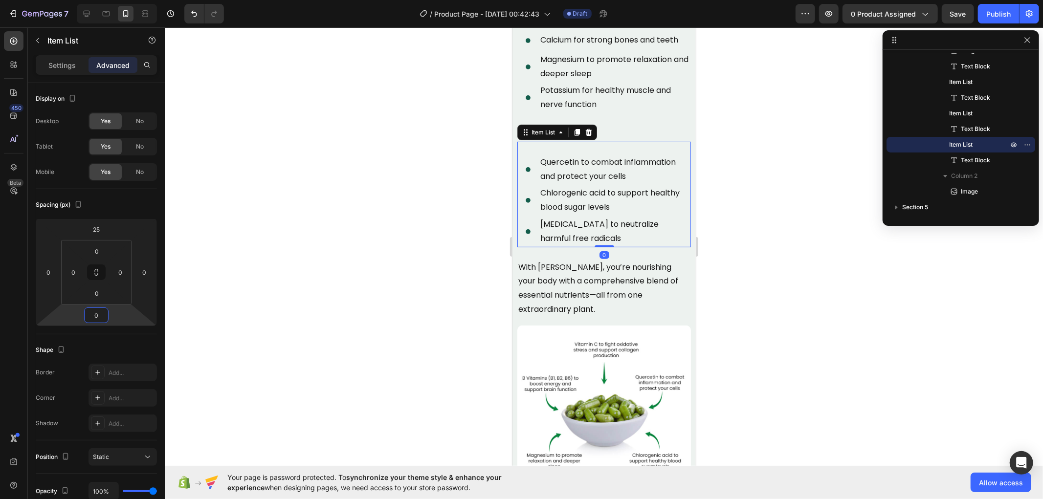
click at [265, 268] on div at bounding box center [604, 263] width 878 height 472
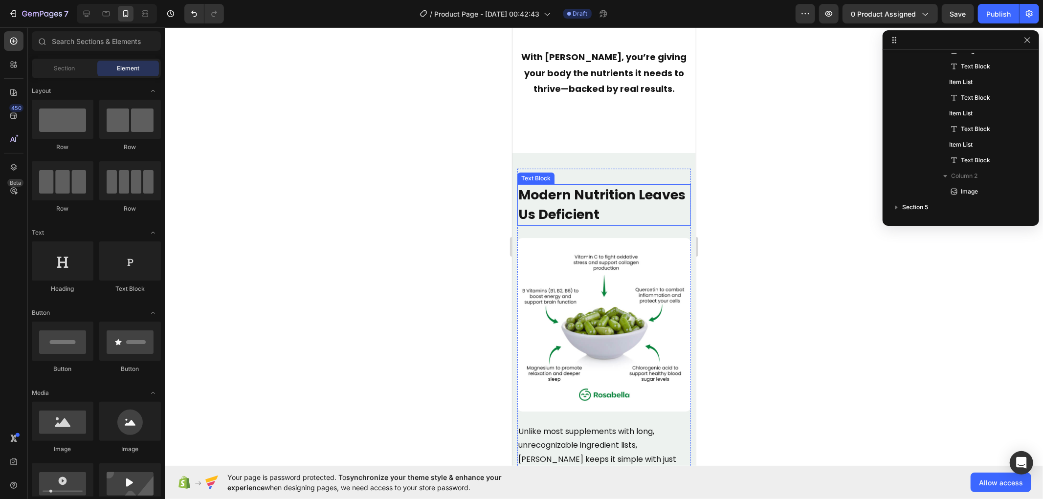
scroll to position [2764, 0]
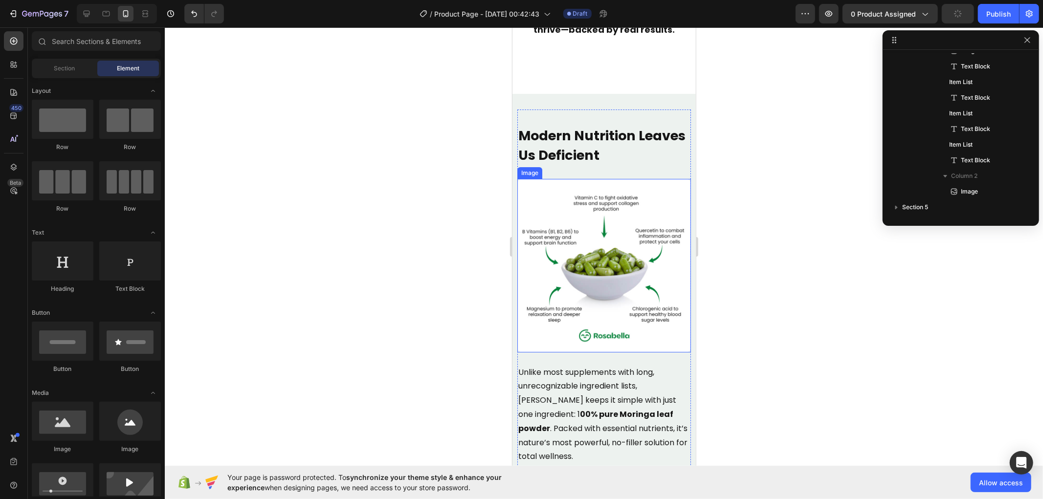
click at [611, 213] on img at bounding box center [604, 265] width 174 height 174
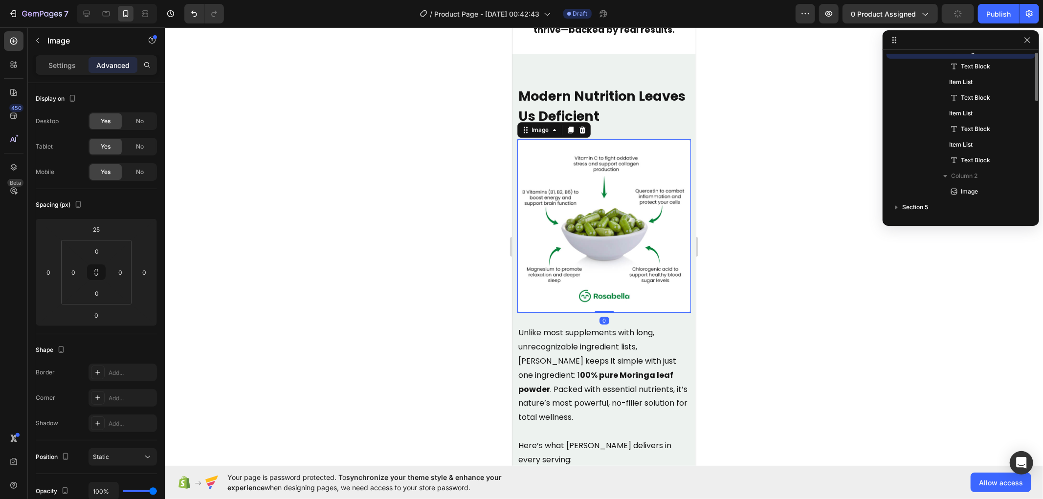
scroll to position [91, 0]
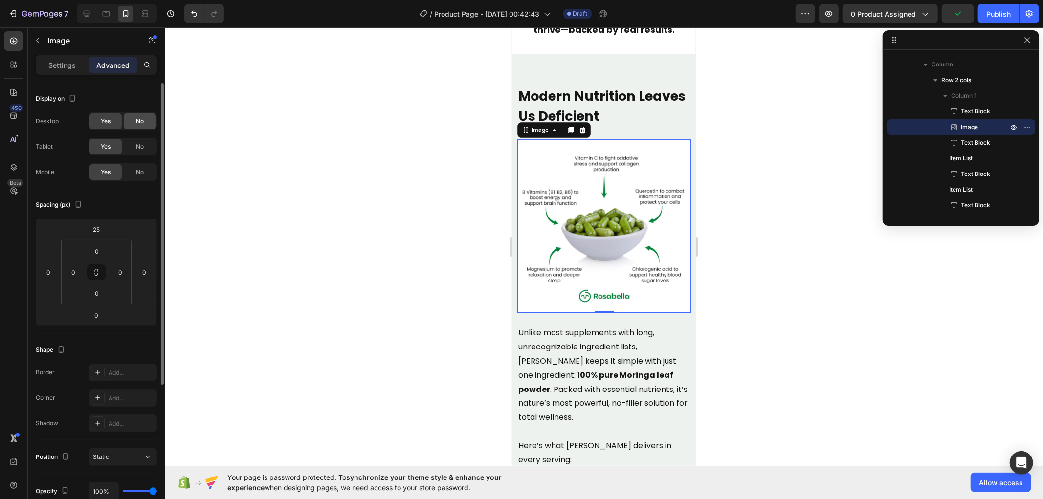
click at [138, 117] on span "No" at bounding box center [140, 121] width 8 height 9
click at [138, 149] on span "No" at bounding box center [140, 146] width 8 height 9
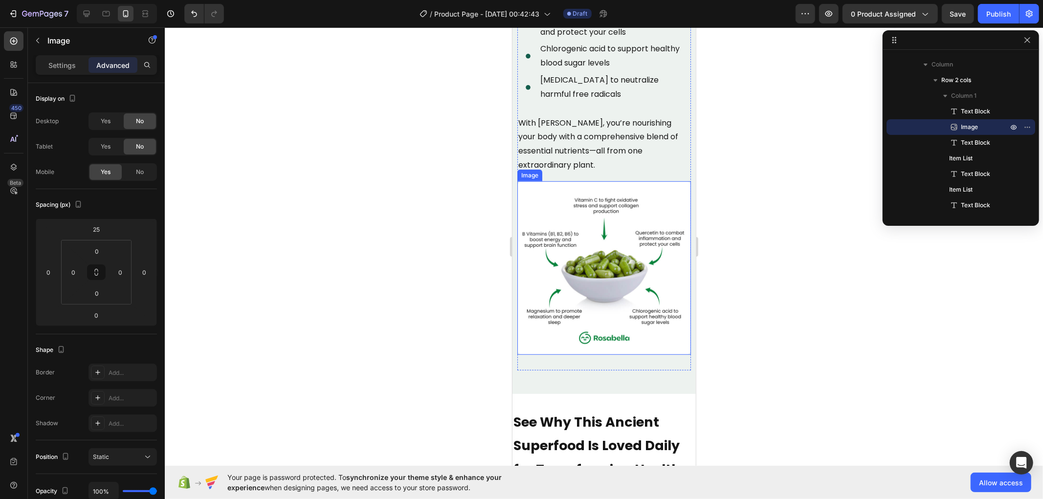
scroll to position [3633, 0]
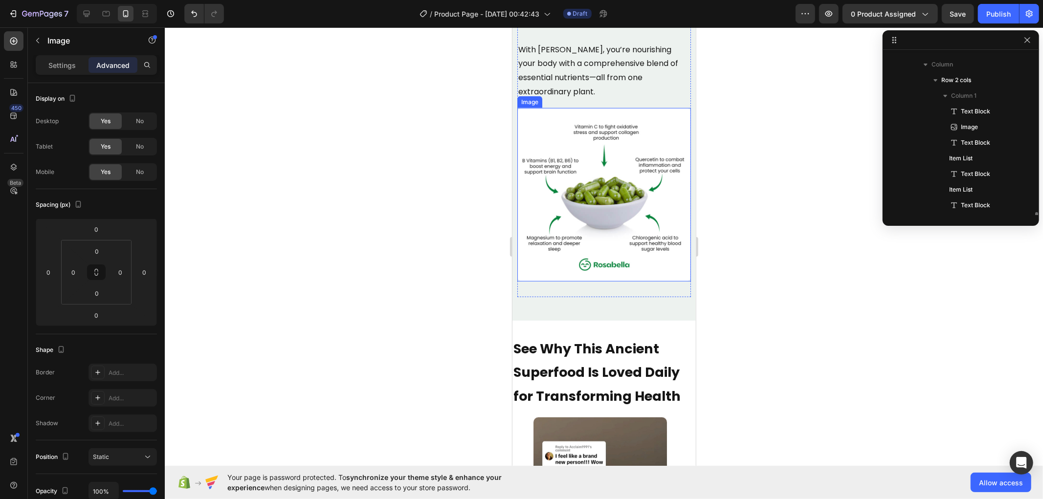
click at [621, 187] on img at bounding box center [604, 195] width 174 height 174
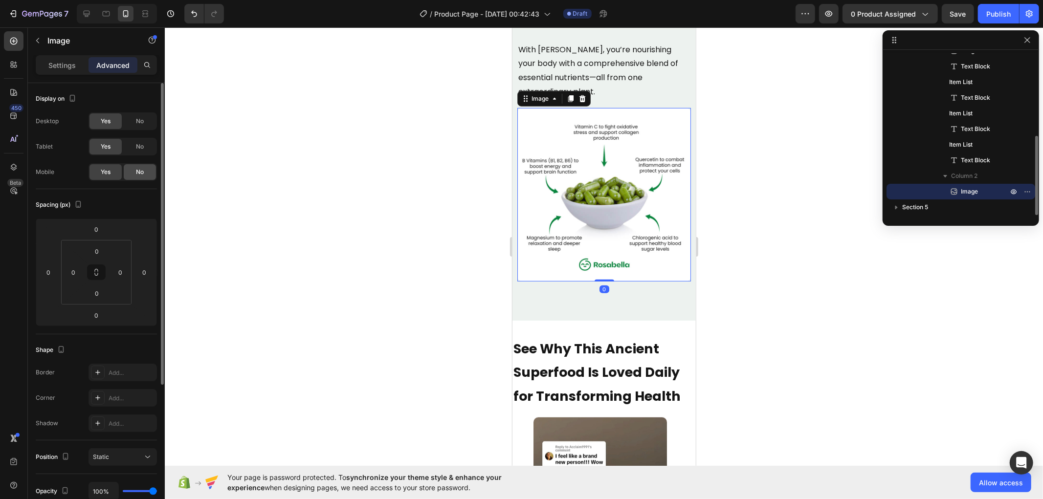
click at [143, 166] on div "No" at bounding box center [140, 172] width 32 height 16
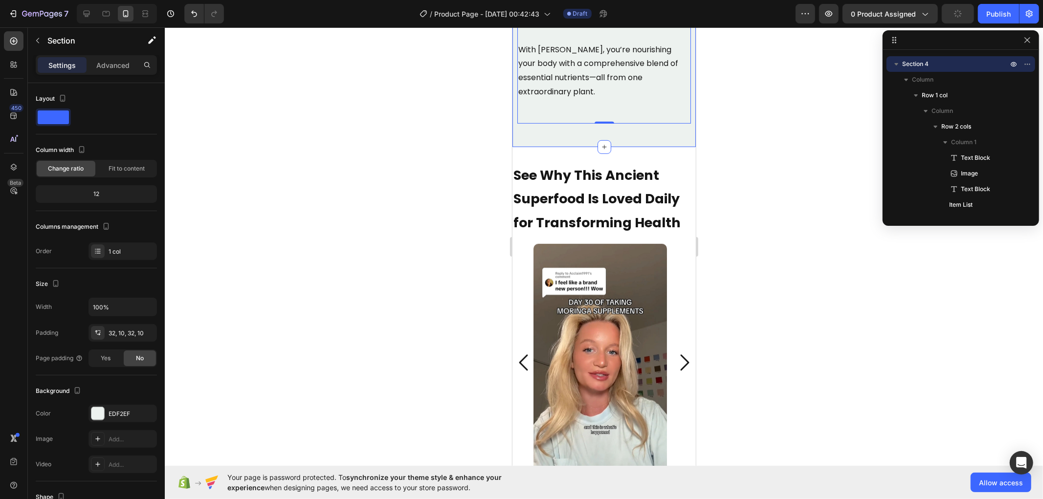
click at [109, 64] on p "Advanced" at bounding box center [112, 65] width 33 height 10
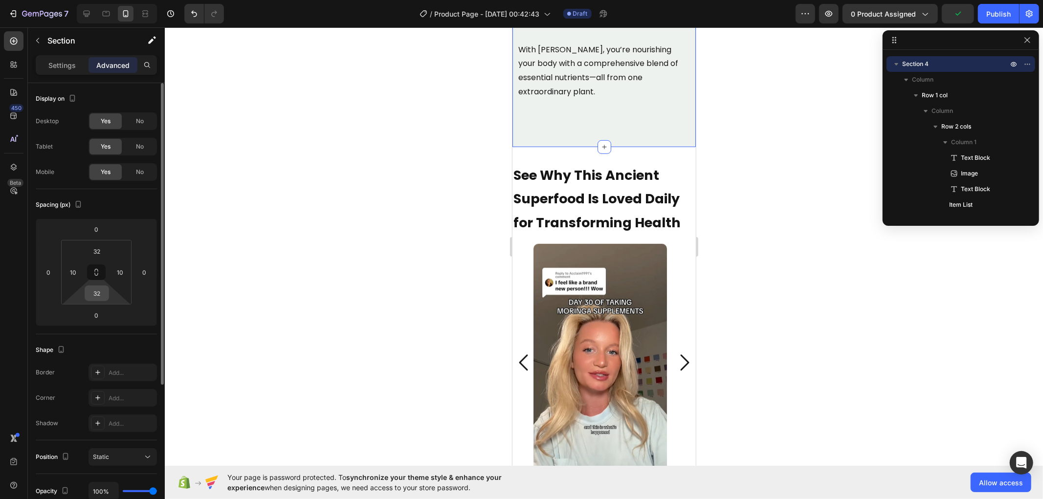
click at [99, 291] on input "32" at bounding box center [97, 293] width 20 height 15
type input "0"
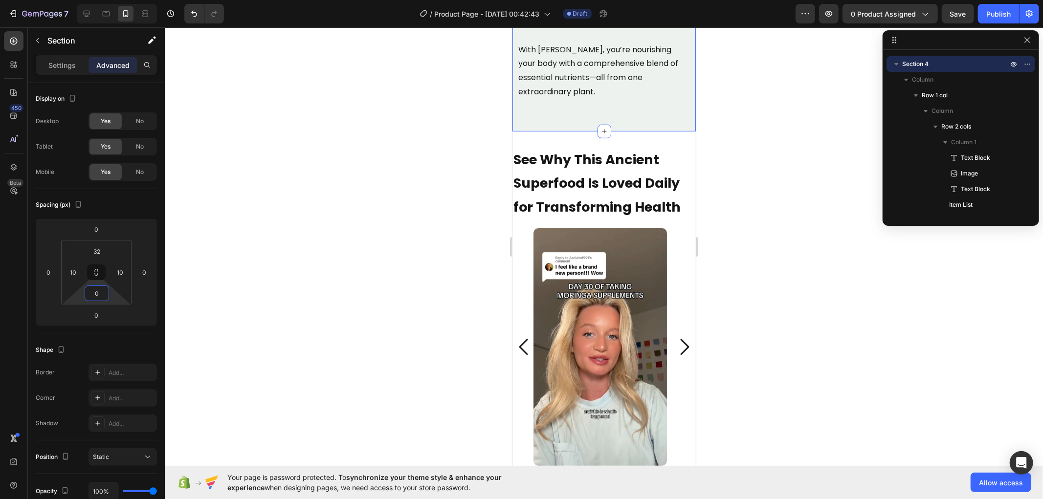
click at [258, 236] on div at bounding box center [604, 263] width 878 height 472
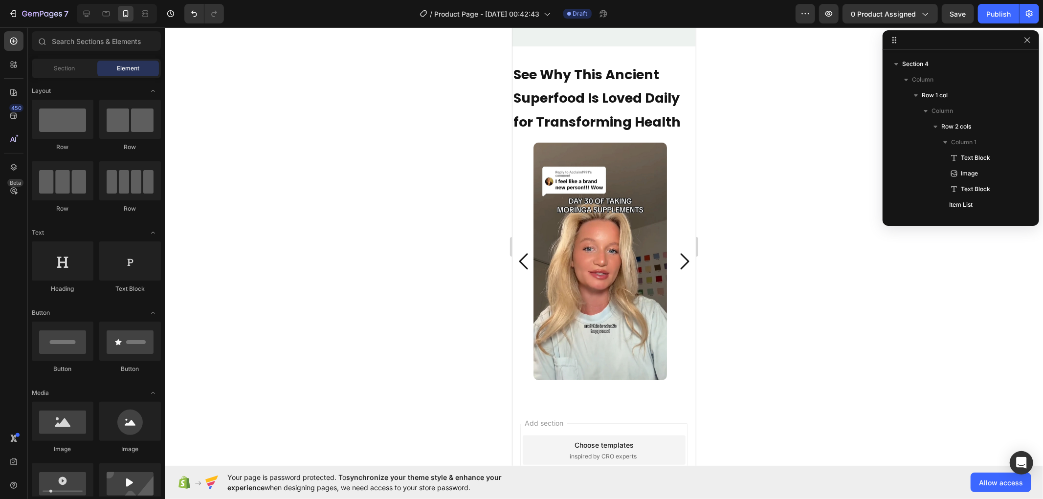
scroll to position [3700, 0]
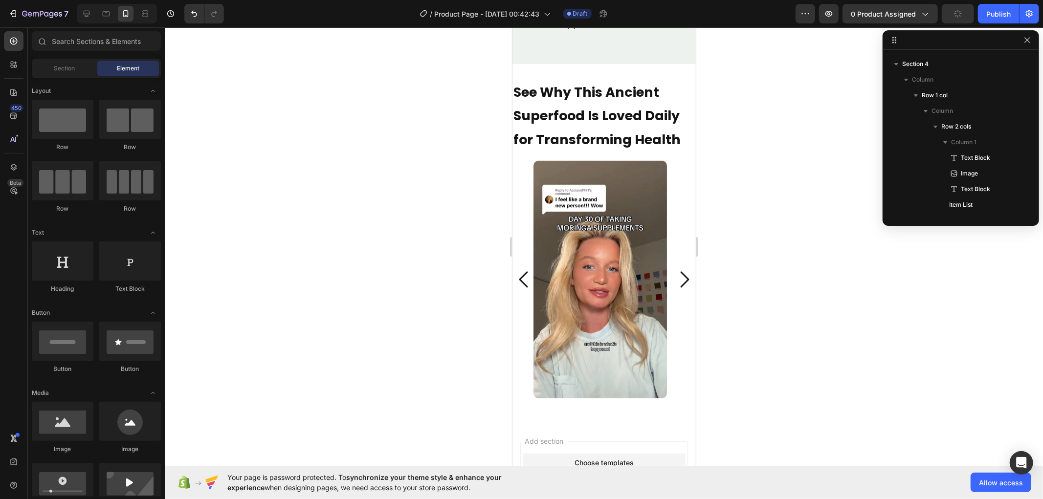
click at [608, 103] on p "See Why This Ancient Superfood Is Loved Daily for Transforming Health" at bounding box center [603, 115] width 181 height 71
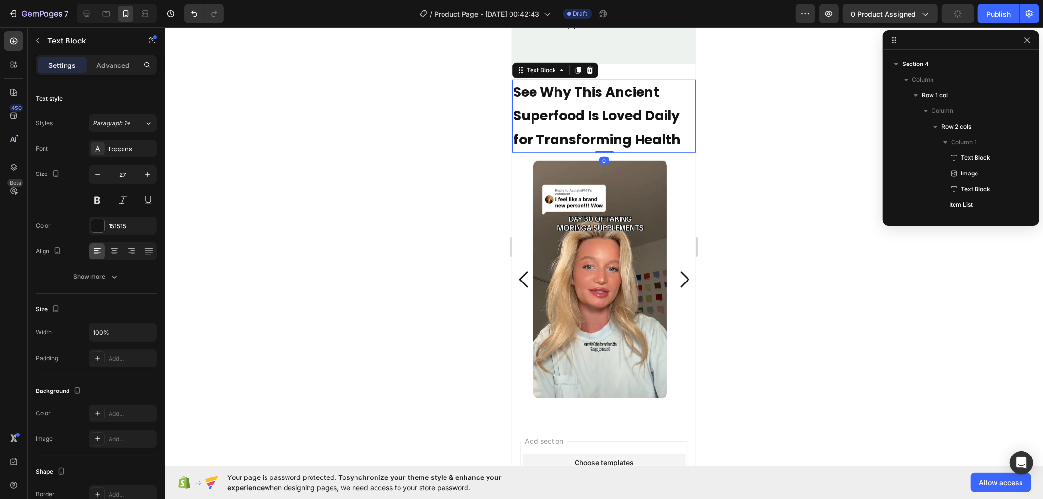
scroll to position [292, 0]
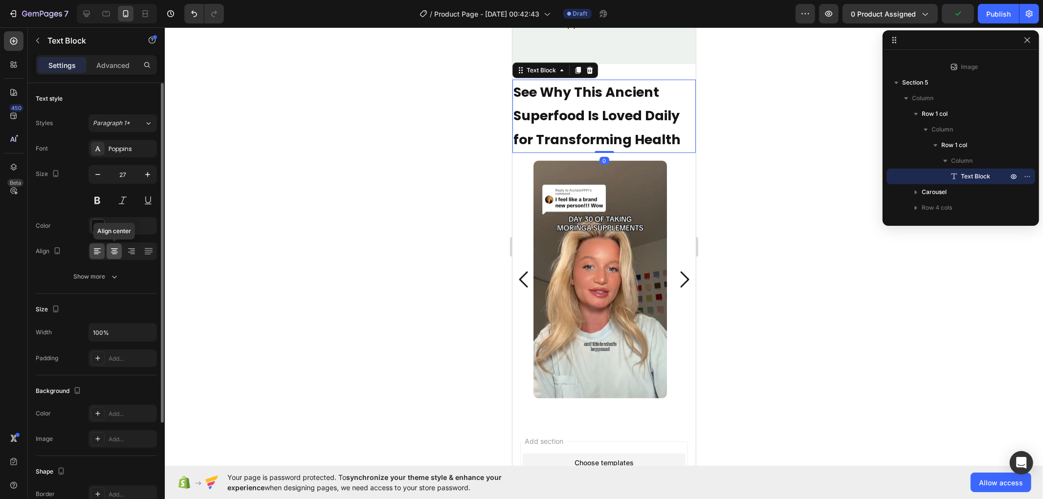
click at [115, 250] on icon at bounding box center [114, 250] width 5 height 1
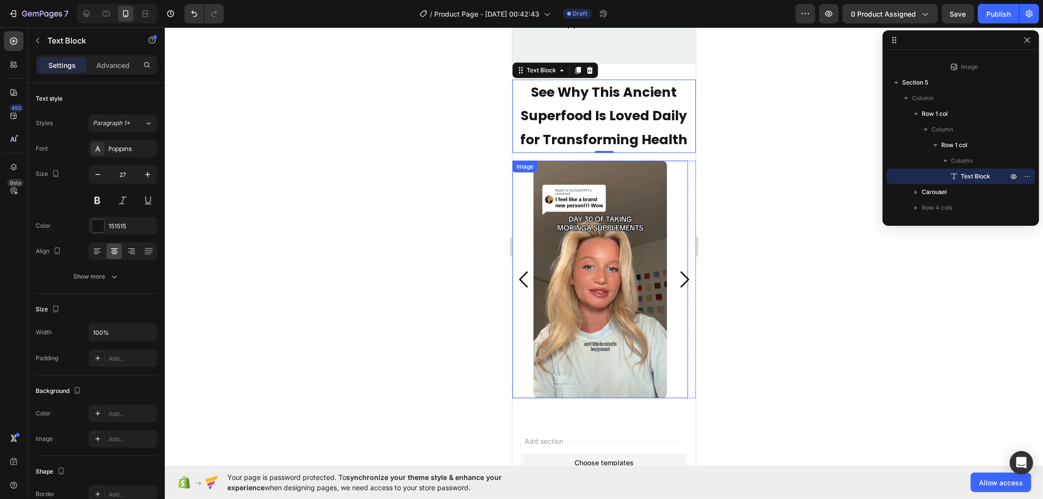
click at [671, 160] on div at bounding box center [599, 279] width 175 height 238
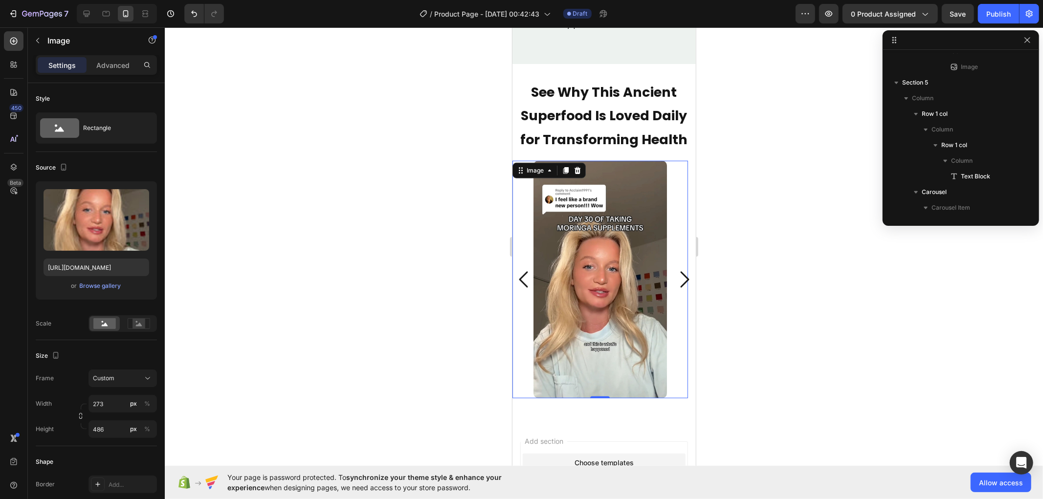
scroll to position [388, 0]
click at [104, 67] on p "Advanced" at bounding box center [112, 65] width 33 height 10
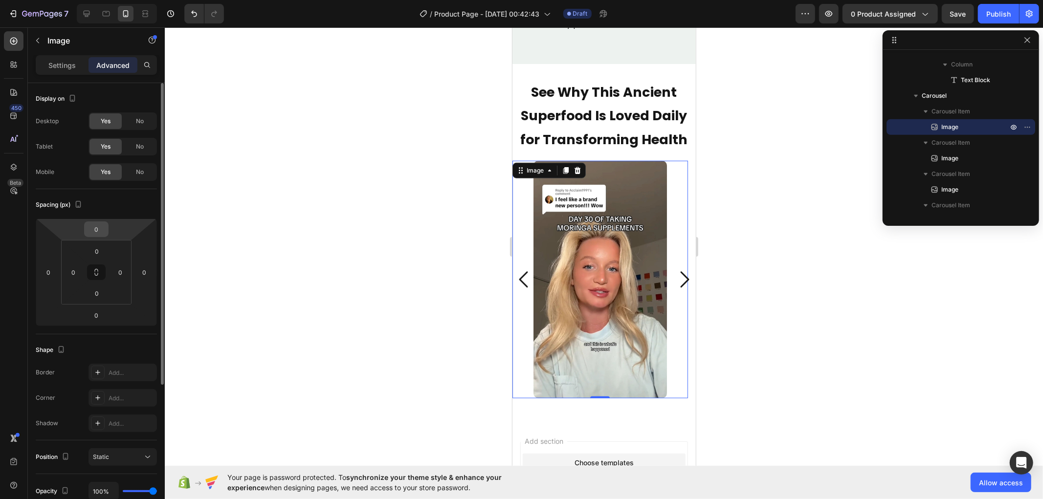
click at [100, 231] on input "0" at bounding box center [97, 229] width 20 height 15
type input "25"
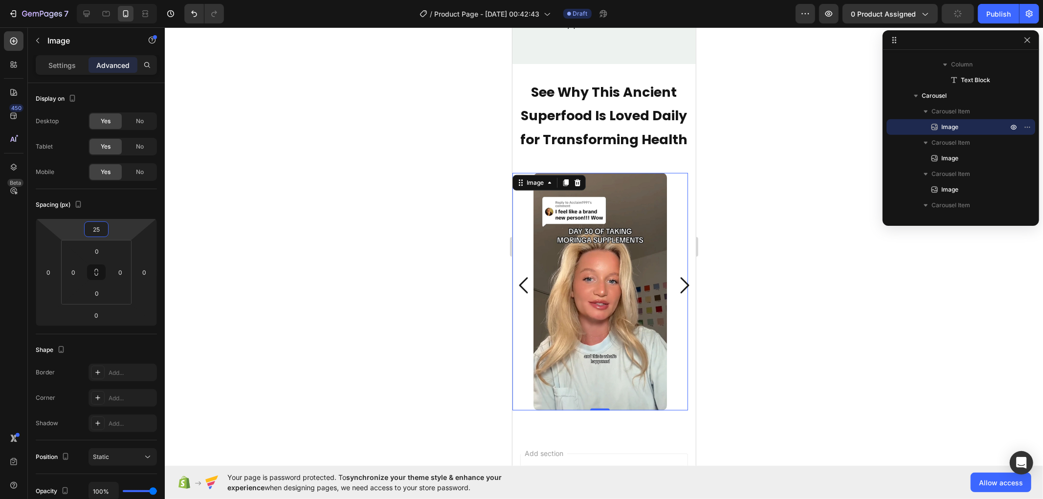
click at [369, 191] on div at bounding box center [604, 263] width 878 height 472
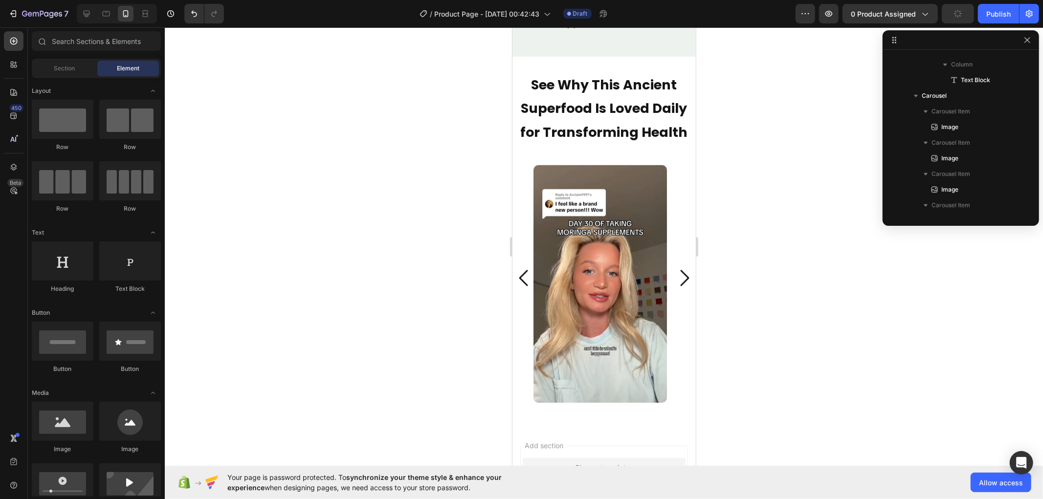
scroll to position [3700, 0]
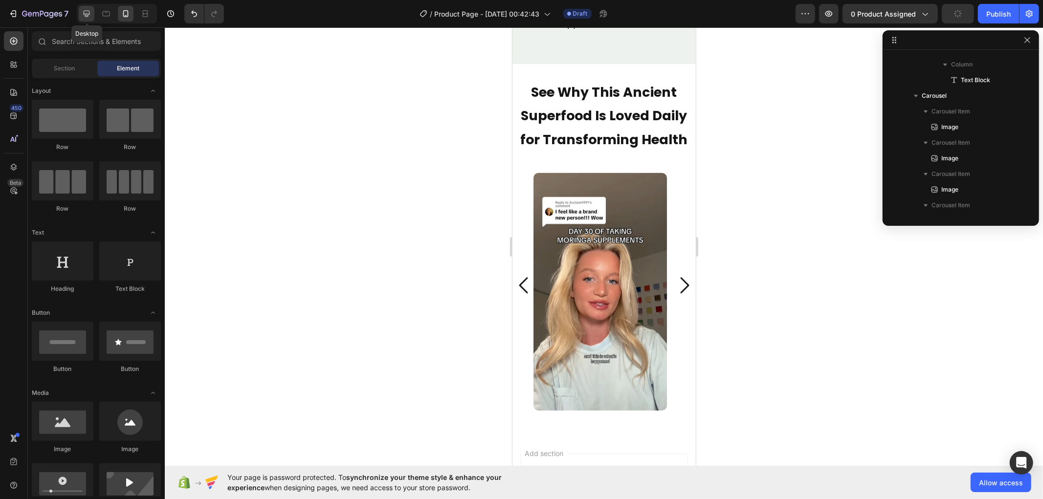
click at [89, 12] on icon at bounding box center [87, 14] width 6 height 6
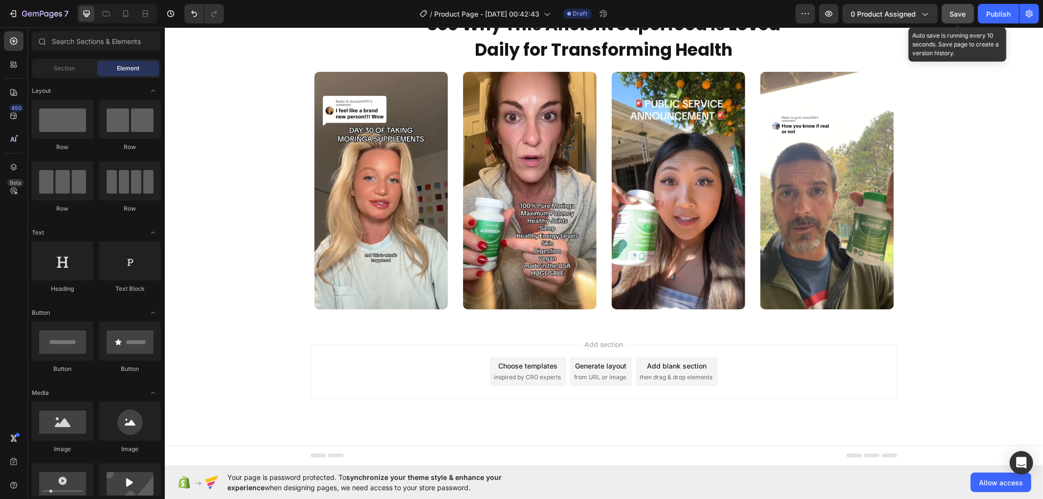
click at [965, 16] on span "Save" at bounding box center [958, 14] width 16 height 8
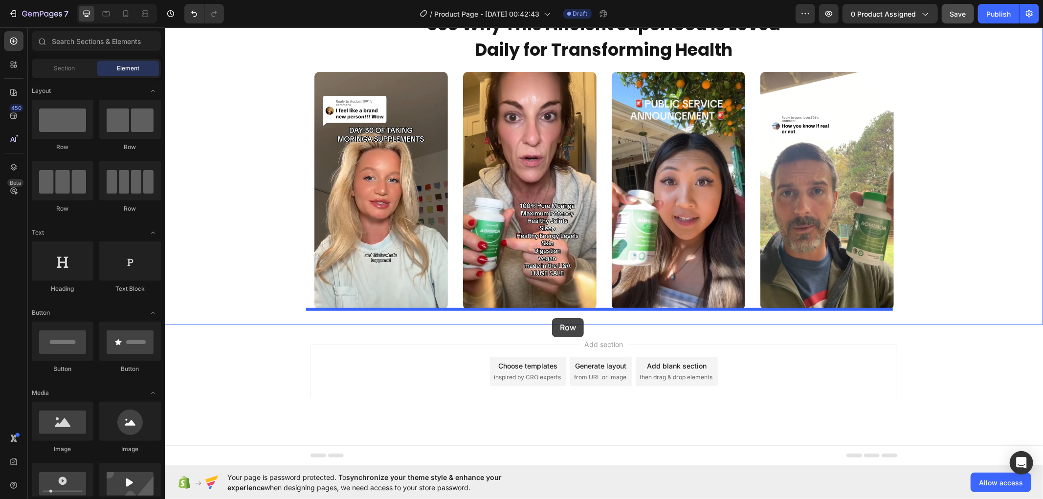
drag, startPoint x: 224, startPoint y: 149, endPoint x: 551, endPoint y: 318, distance: 367.9
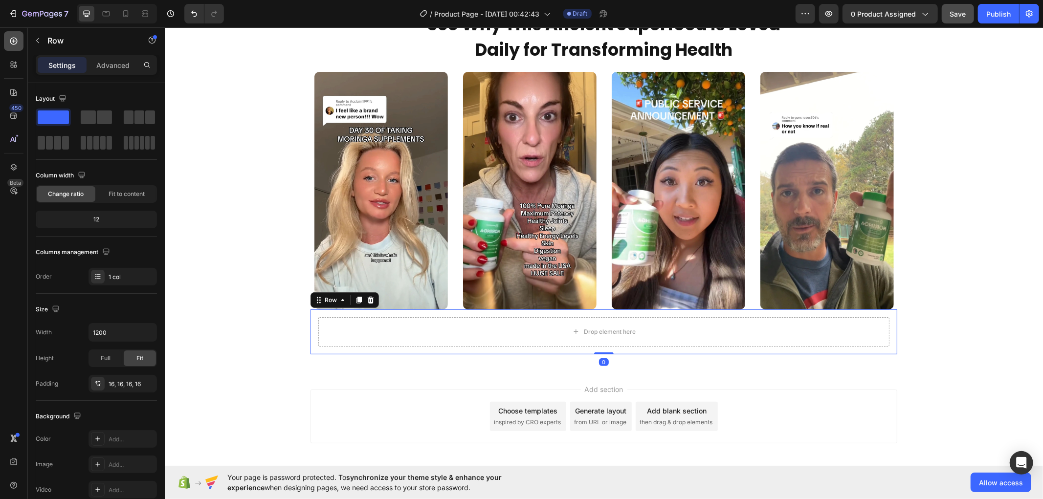
click at [11, 39] on icon at bounding box center [13, 41] width 7 height 7
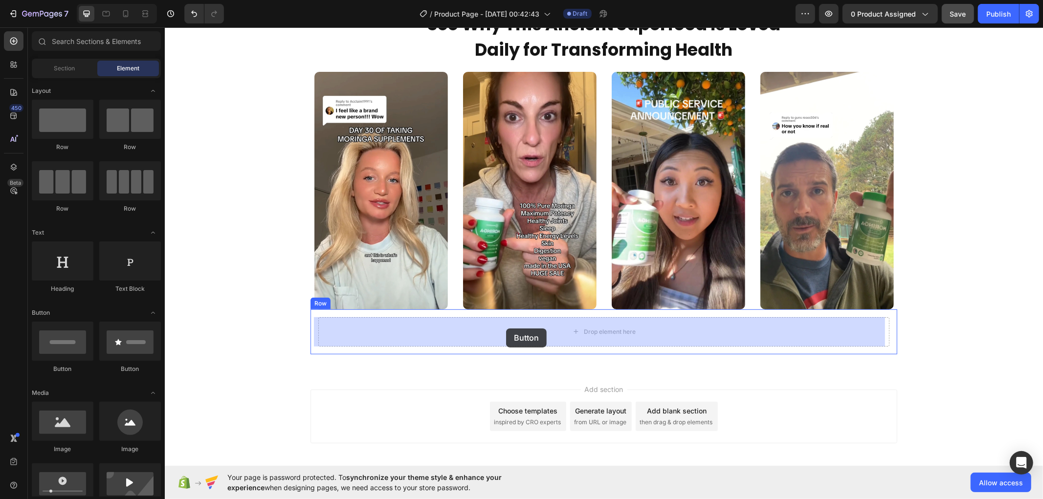
drag, startPoint x: 236, startPoint y: 375, endPoint x: 505, endPoint y: 328, distance: 273.8
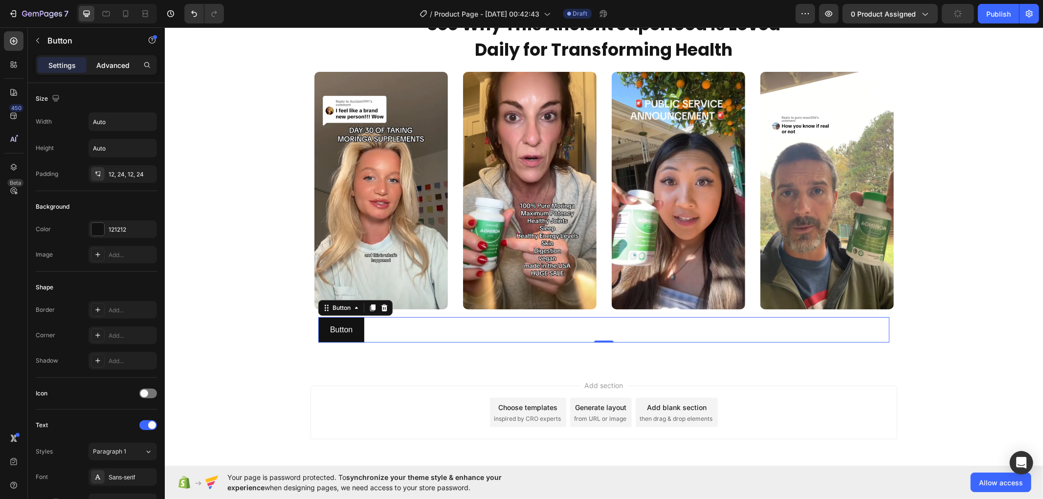
click at [109, 67] on p "Advanced" at bounding box center [112, 65] width 33 height 10
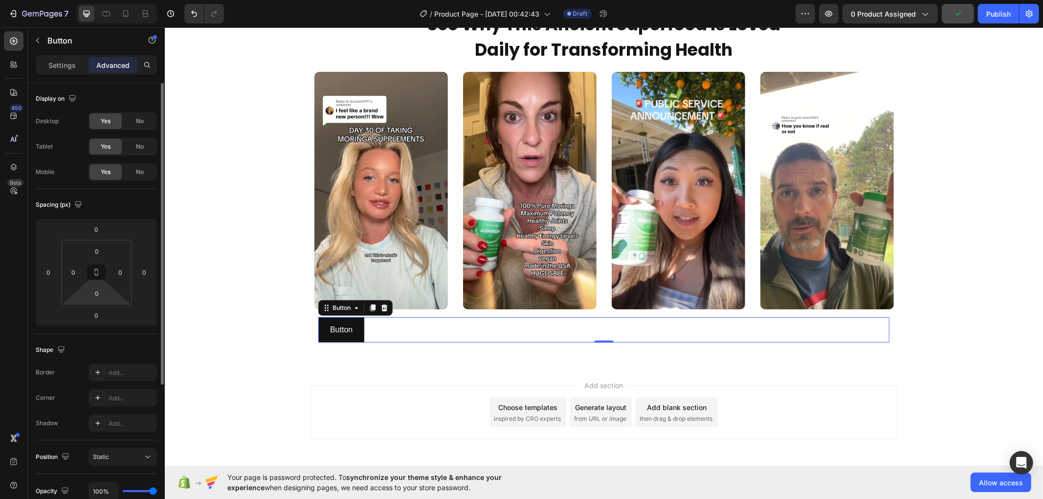
scroll to position [208, 0]
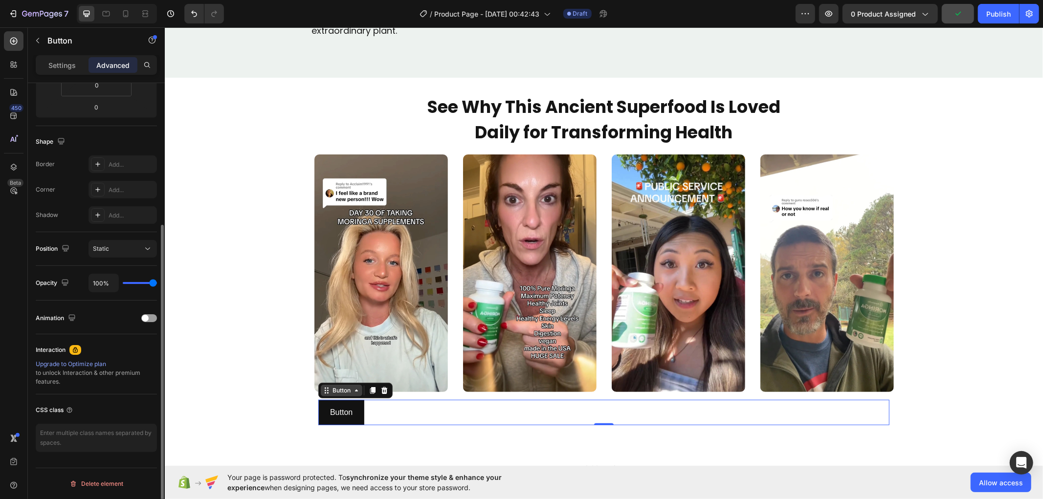
click at [339, 388] on img at bounding box center [380, 273] width 133 height 238
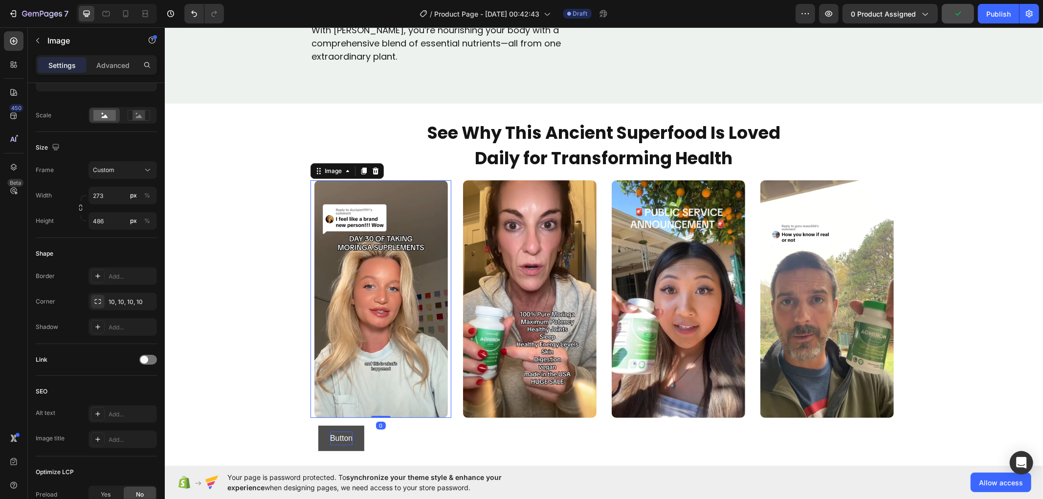
scroll to position [0, 0]
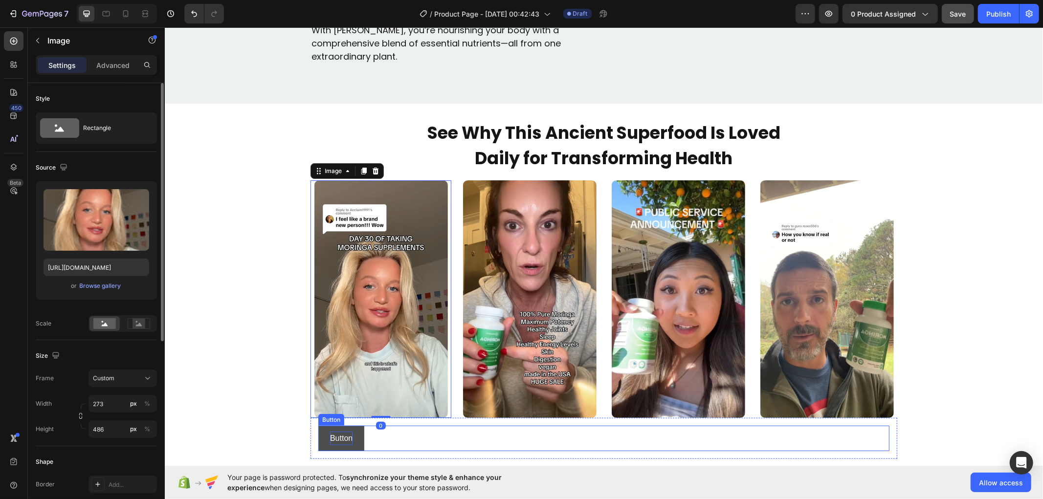
click at [346, 442] on p "Button" at bounding box center [340, 438] width 22 height 14
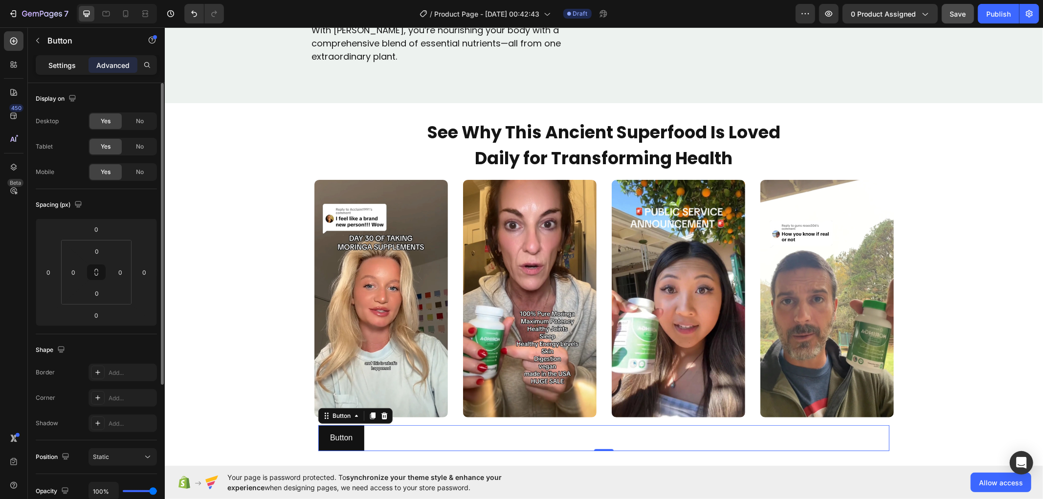
click at [61, 65] on p "Settings" at bounding box center [61, 65] width 27 height 10
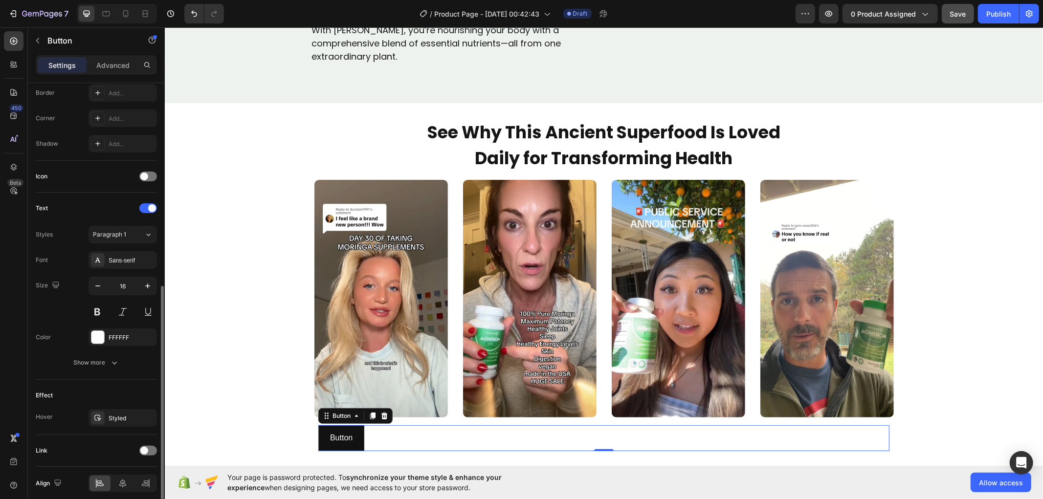
scroll to position [257, 0]
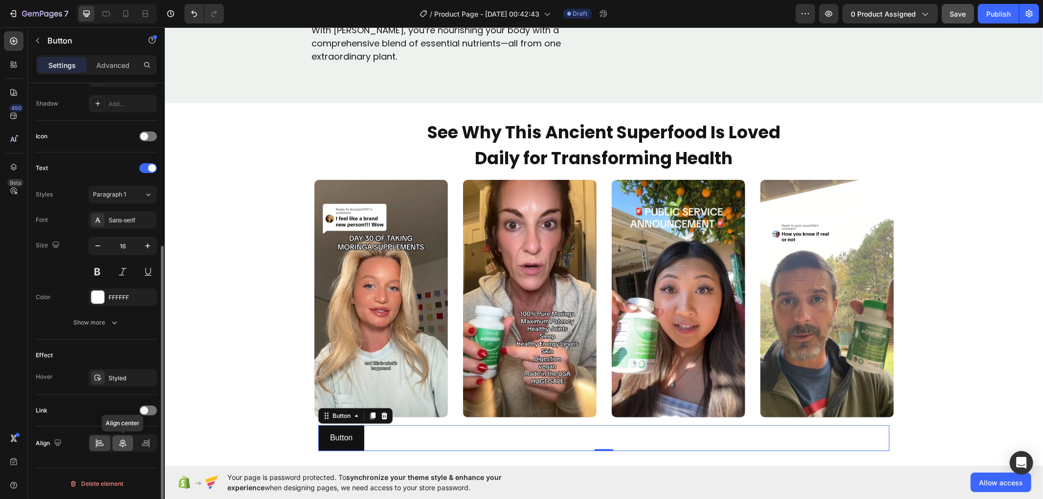
click at [120, 442] on icon at bounding box center [122, 443] width 7 height 9
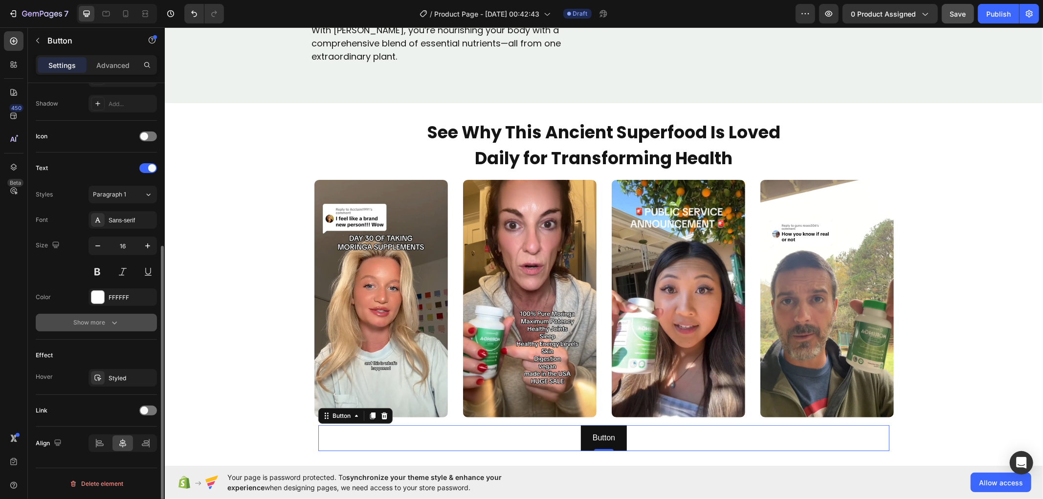
click at [112, 316] on button "Show more" at bounding box center [96, 323] width 121 height 18
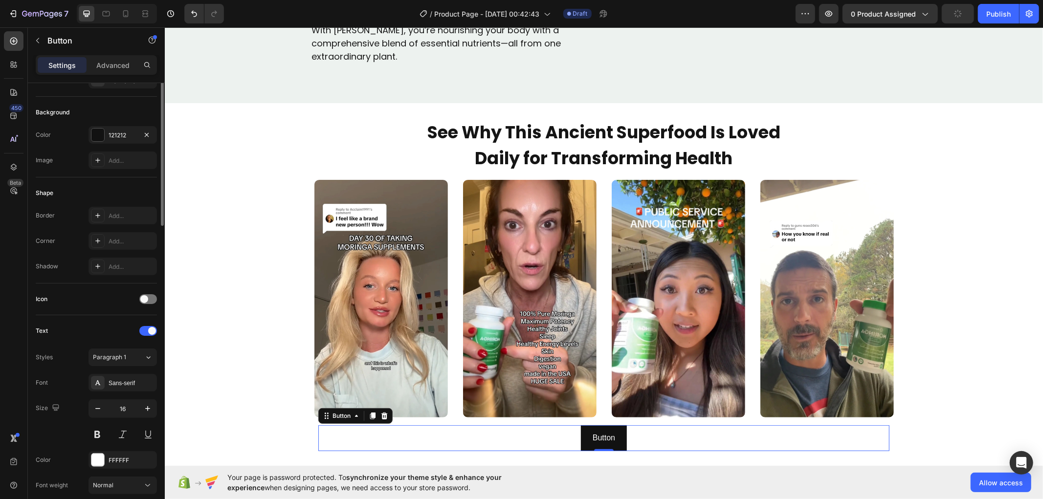
scroll to position [0, 0]
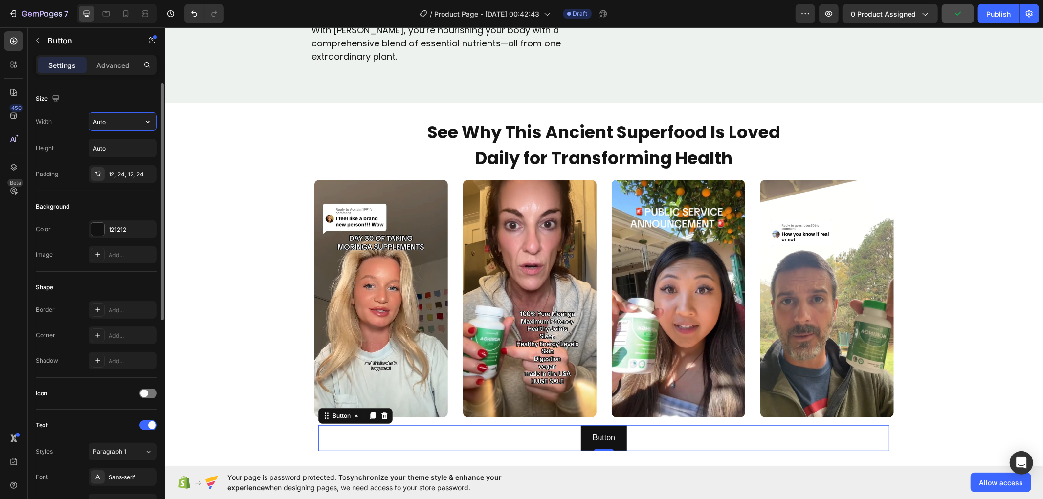
click at [111, 115] on input "Auto" at bounding box center [122, 122] width 67 height 18
click at [146, 121] on icon "button" at bounding box center [148, 122] width 4 height 2
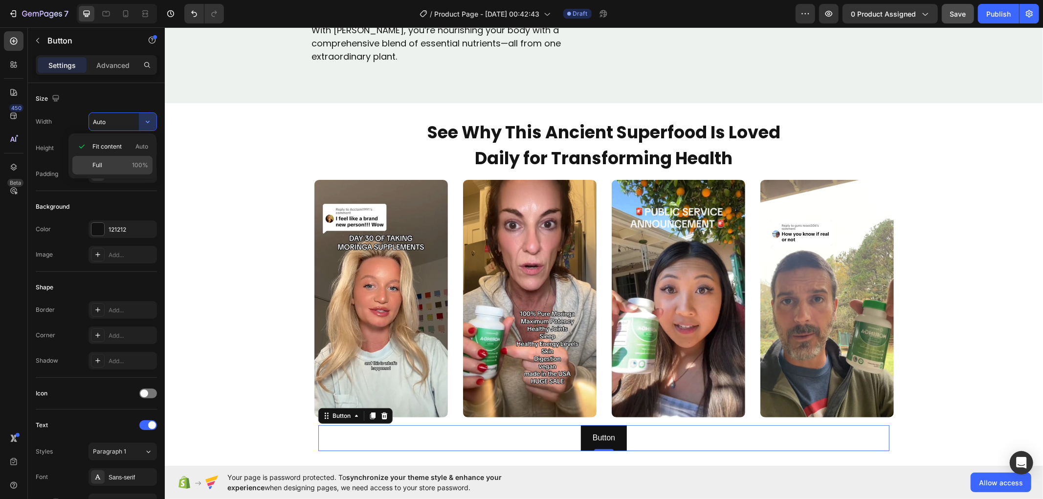
click at [144, 164] on span "100%" at bounding box center [140, 165] width 16 height 9
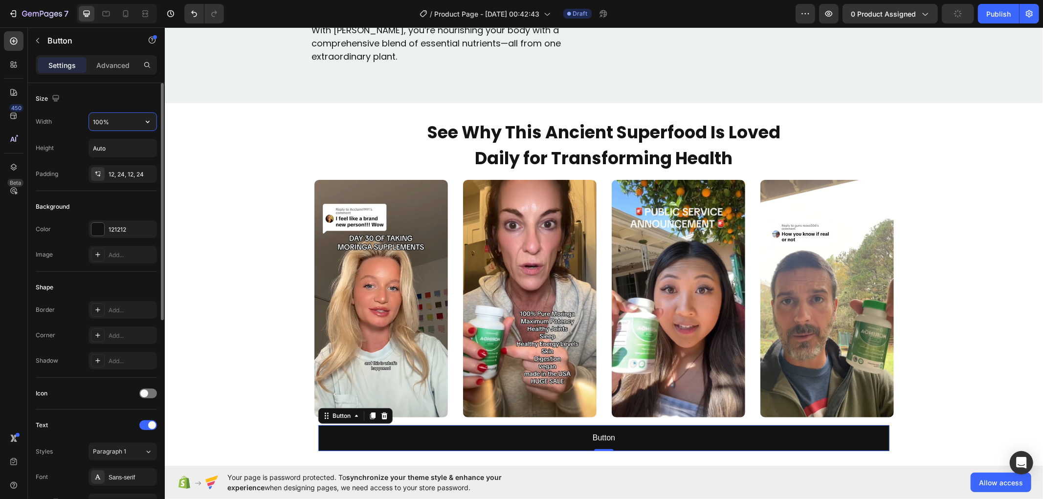
click at [106, 121] on input "100%" at bounding box center [122, 122] width 67 height 18
click at [107, 119] on input "100%" at bounding box center [122, 122] width 67 height 18
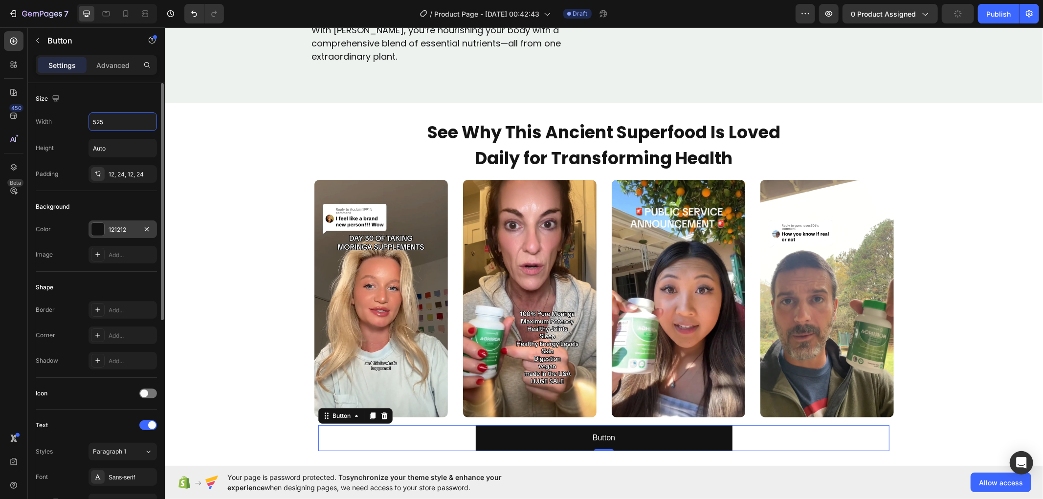
type input "525"
click at [94, 226] on div at bounding box center [97, 229] width 13 height 13
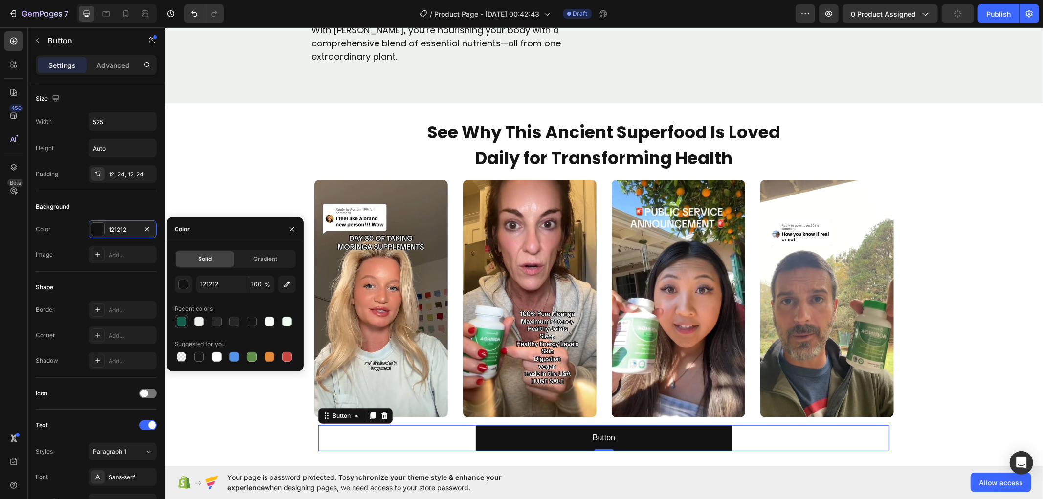
click at [183, 321] on div at bounding box center [181, 322] width 10 height 10
type input "135E4A"
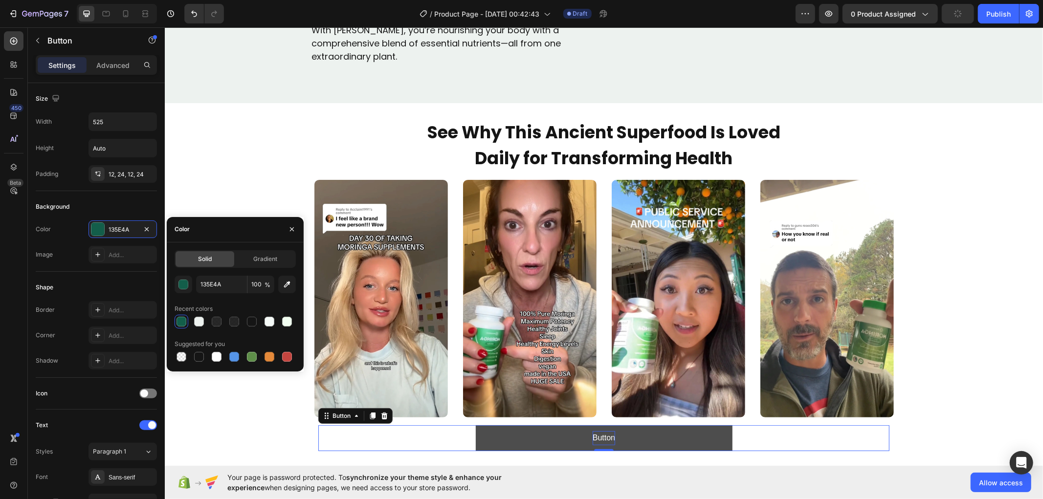
click at [600, 439] on p "Button" at bounding box center [603, 438] width 22 height 14
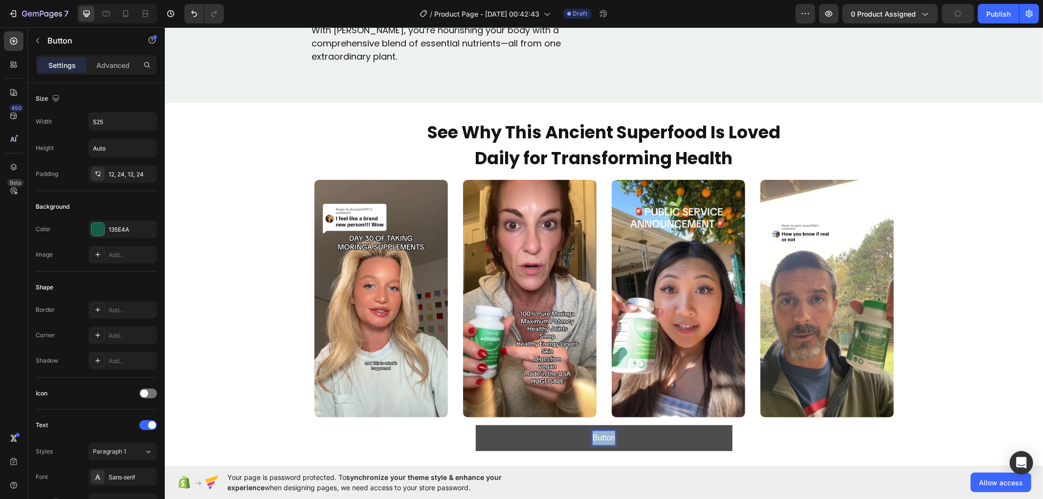
click at [600, 439] on p "Button" at bounding box center [603, 438] width 22 height 14
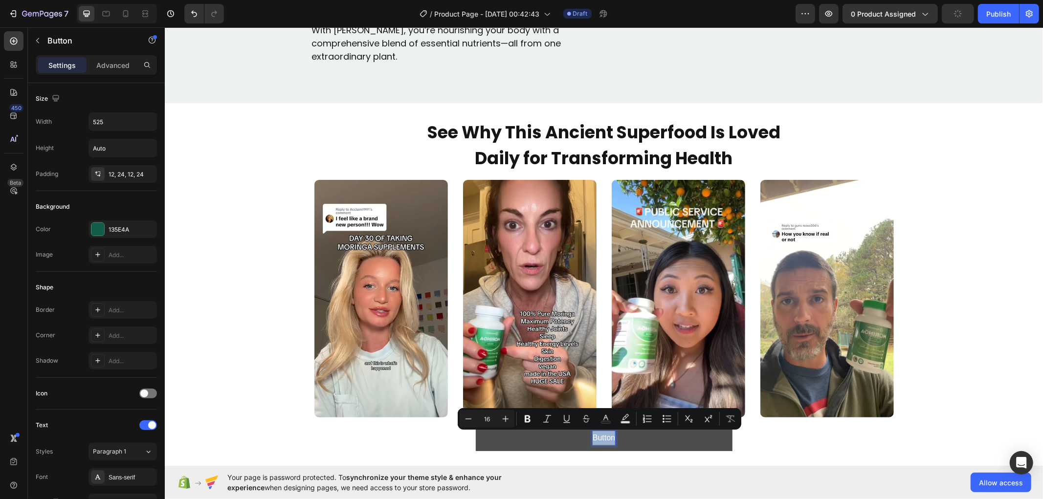
type input "12"
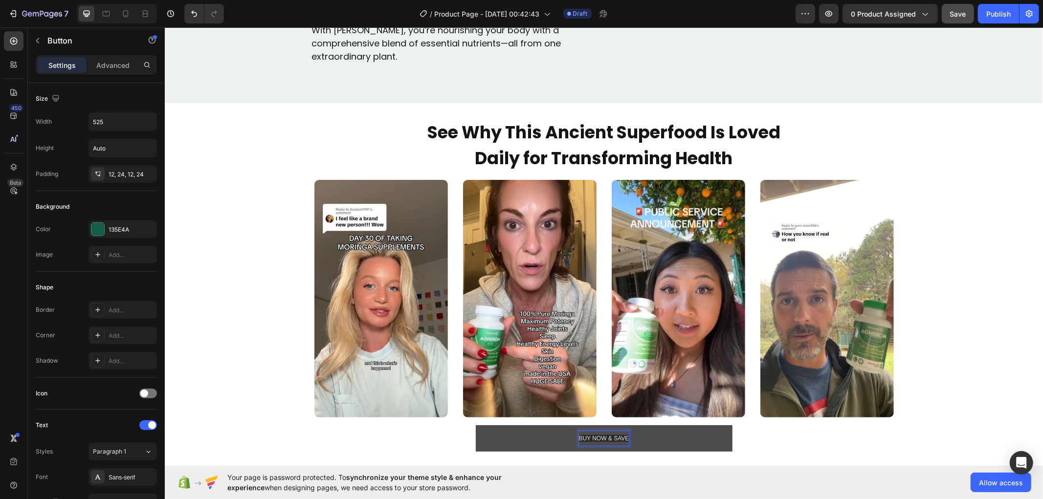
click at [600, 439] on span "BUY NOW & SAVE" at bounding box center [603, 437] width 50 height 7
click at [600, 438] on span "BUY NOW & SAVE" at bounding box center [603, 437] width 50 height 7
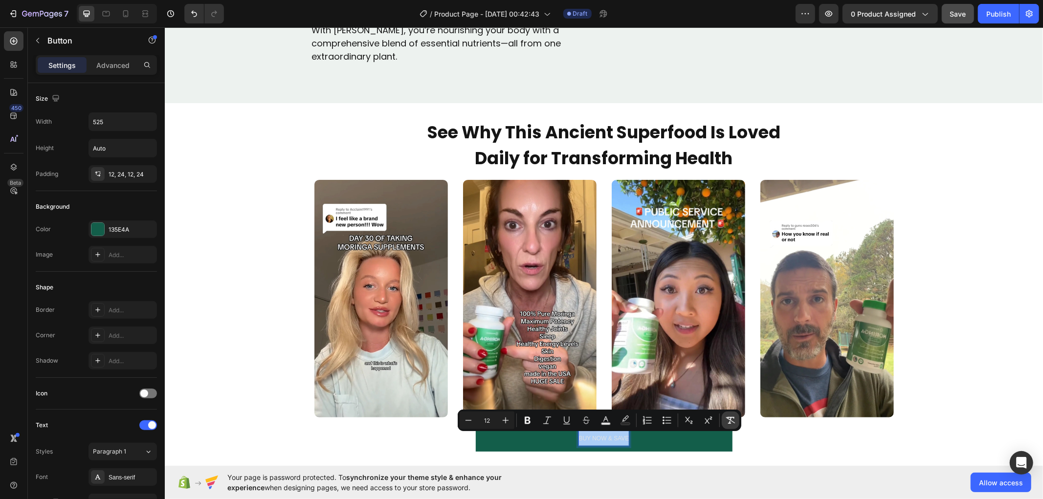
click at [727, 417] on icon "Editor contextual toolbar" at bounding box center [730, 420] width 9 height 7
type input "16"
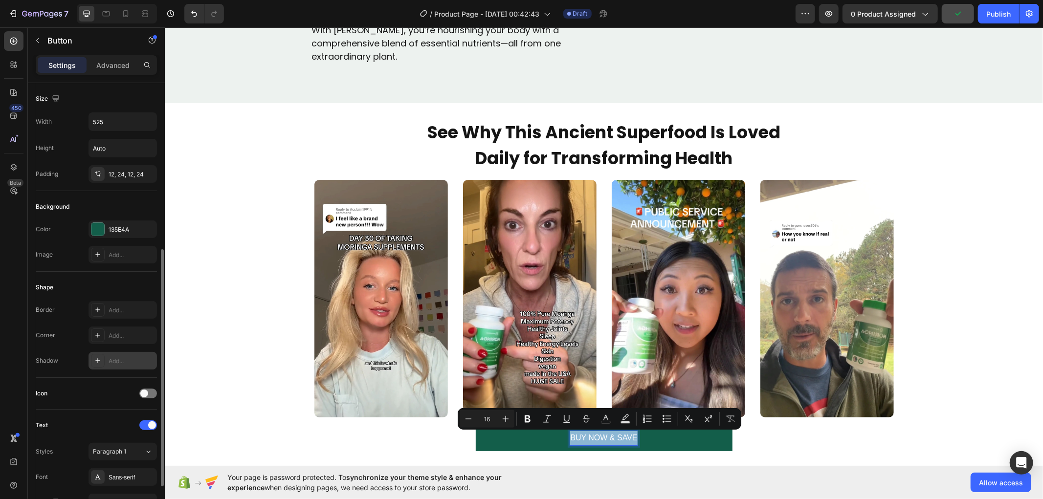
scroll to position [109, 0]
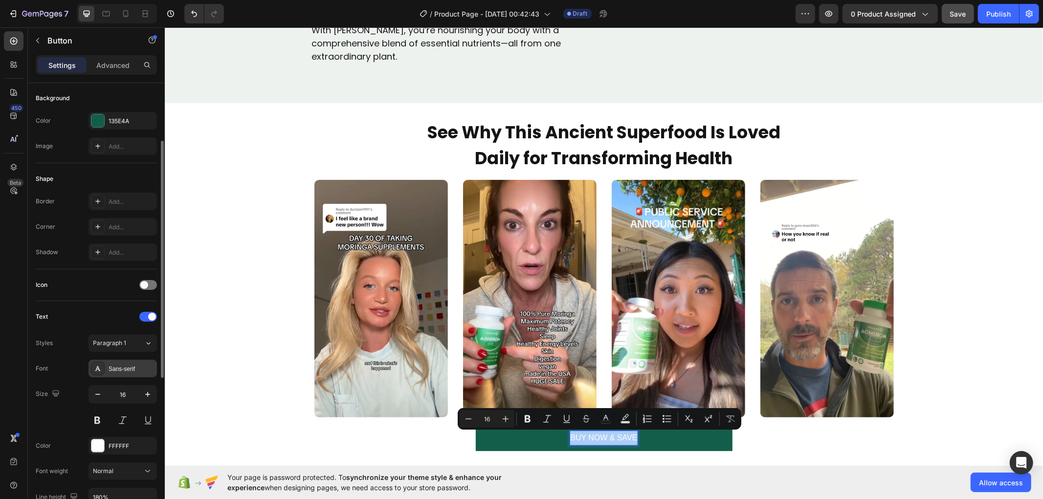
click at [129, 370] on div "Sans-serif" at bounding box center [132, 369] width 46 height 9
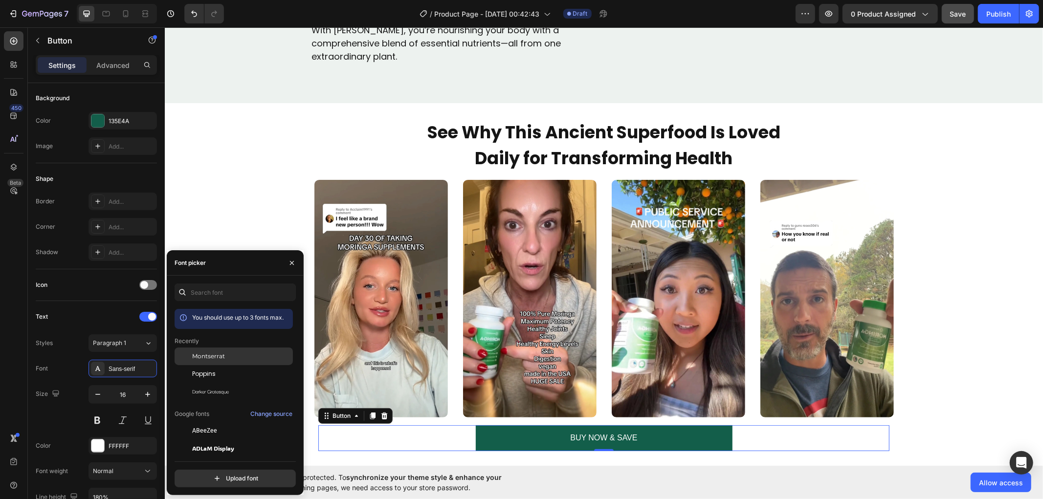
click at [221, 358] on span "Montserrat" at bounding box center [208, 356] width 33 height 9
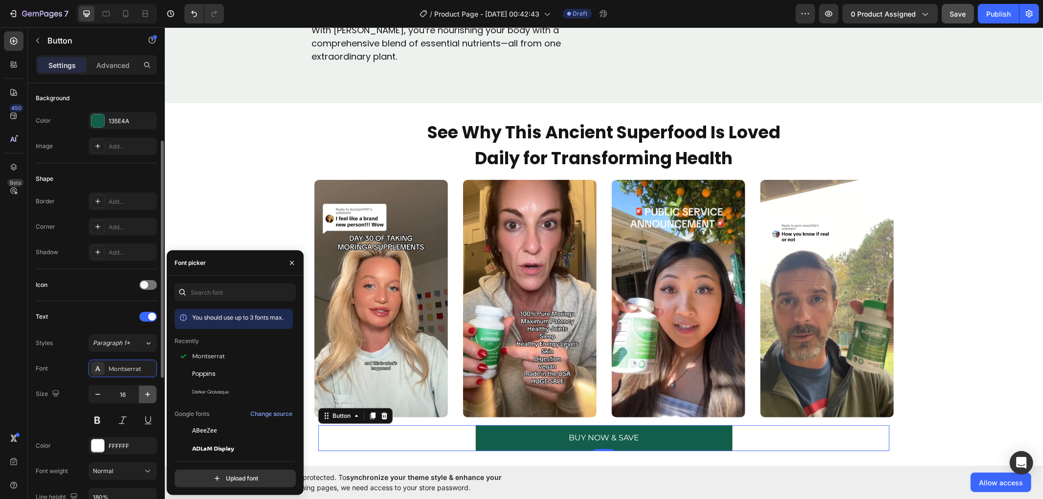
click at [147, 393] on icon "button" at bounding box center [148, 395] width 10 height 10
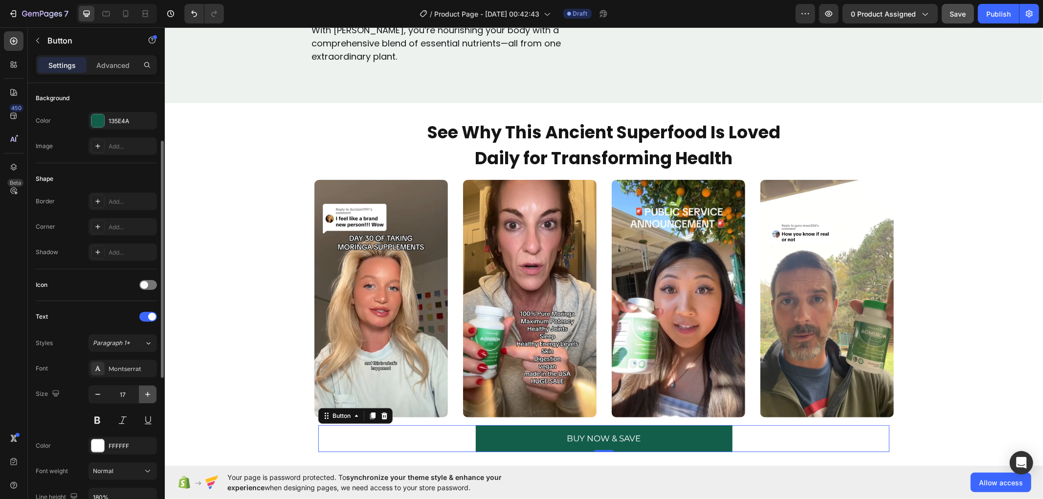
click at [147, 393] on icon "button" at bounding box center [148, 395] width 10 height 10
type input "18"
drag, startPoint x: 133, startPoint y: 370, endPoint x: 137, endPoint y: 374, distance: 5.2
click at [133, 370] on div "Montserrat" at bounding box center [132, 369] width 46 height 9
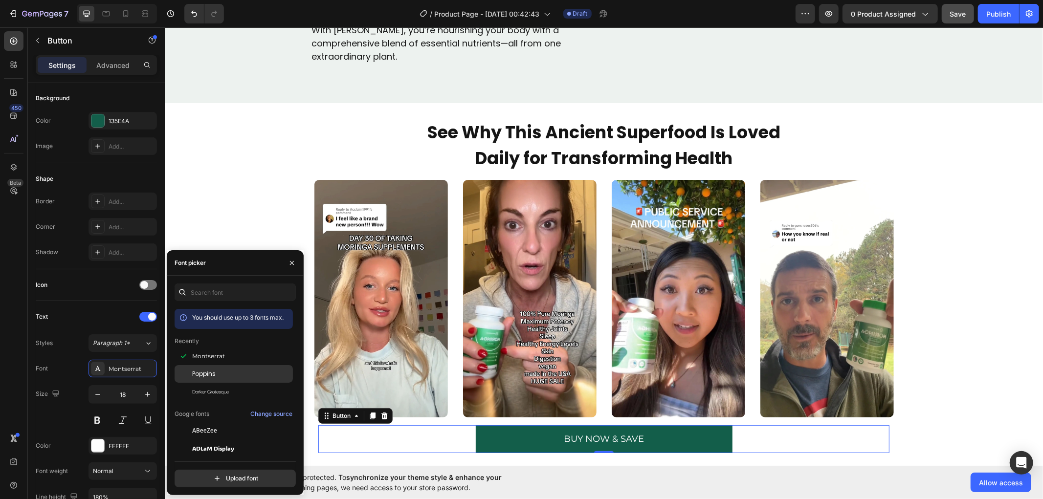
click at [212, 372] on span "Poppins" at bounding box center [203, 373] width 23 height 9
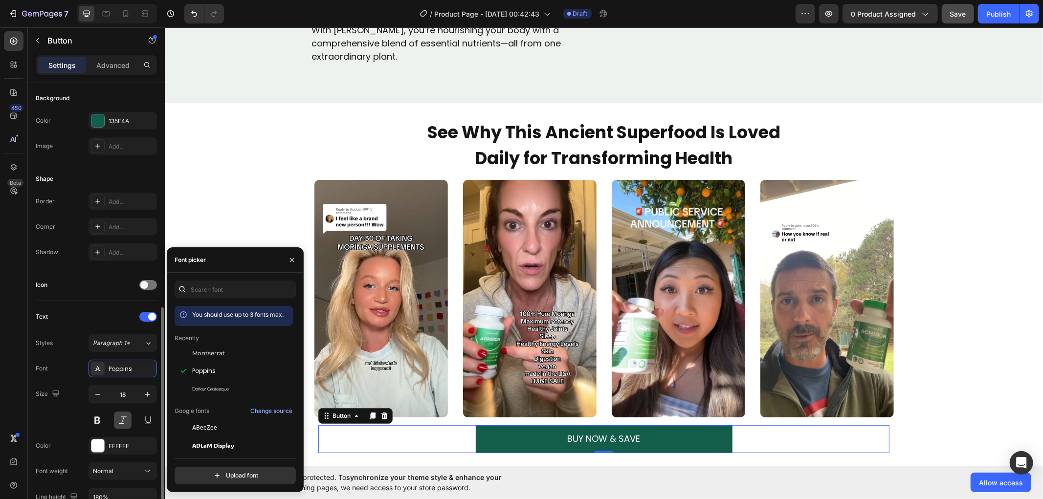
scroll to position [217, 0]
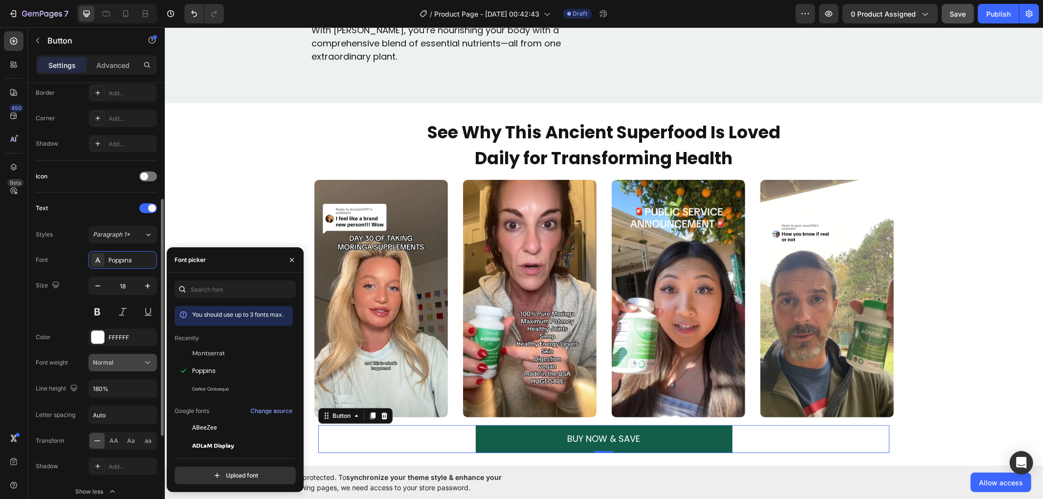
click at [138, 365] on div "Normal" at bounding box center [118, 362] width 50 height 9
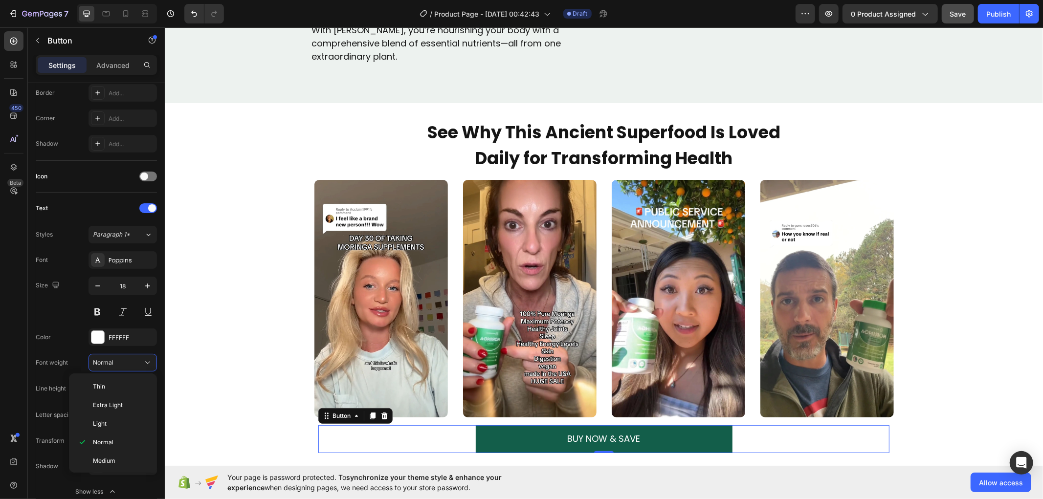
scroll to position [76, 0]
click at [120, 421] on p "Bold" at bounding box center [119, 421] width 52 height 9
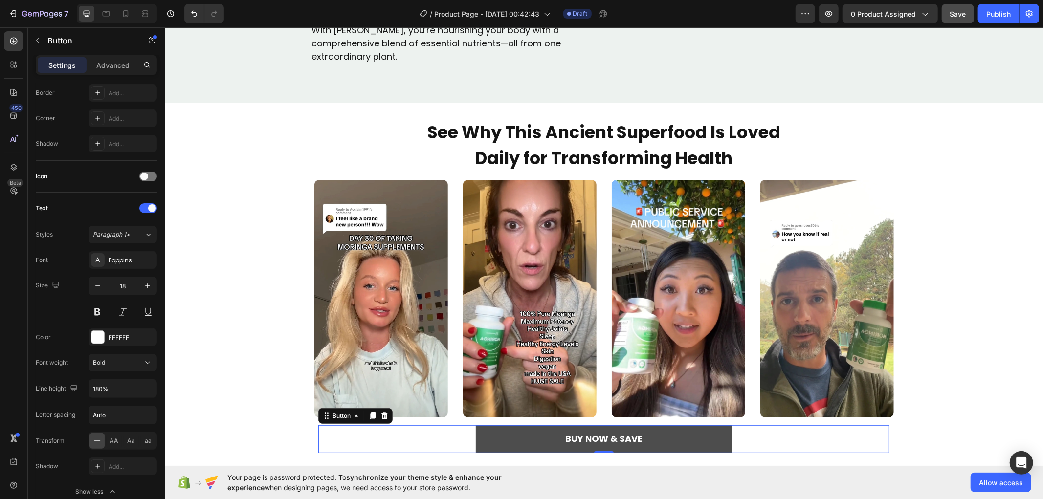
click at [477, 434] on button "BUY NOW & SAVE" at bounding box center [603, 438] width 257 height 27
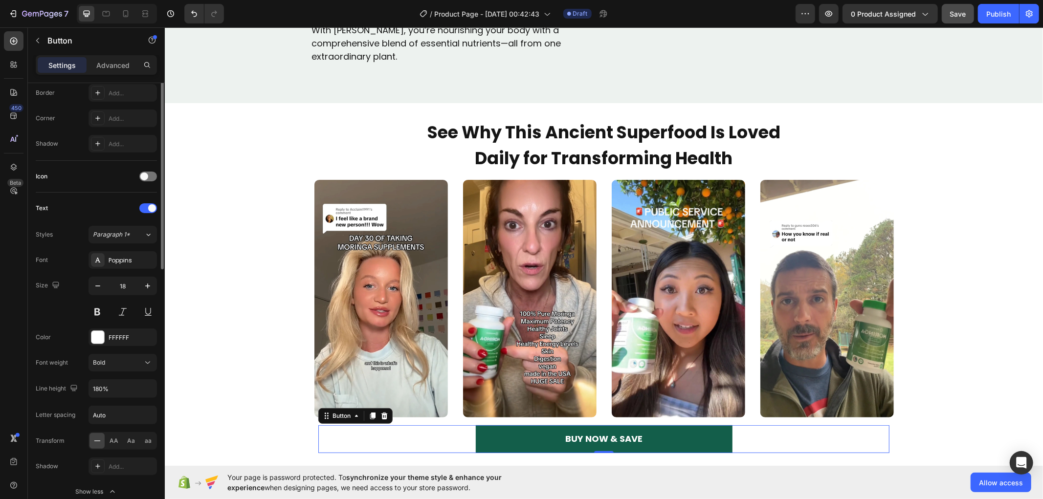
scroll to position [109, 0]
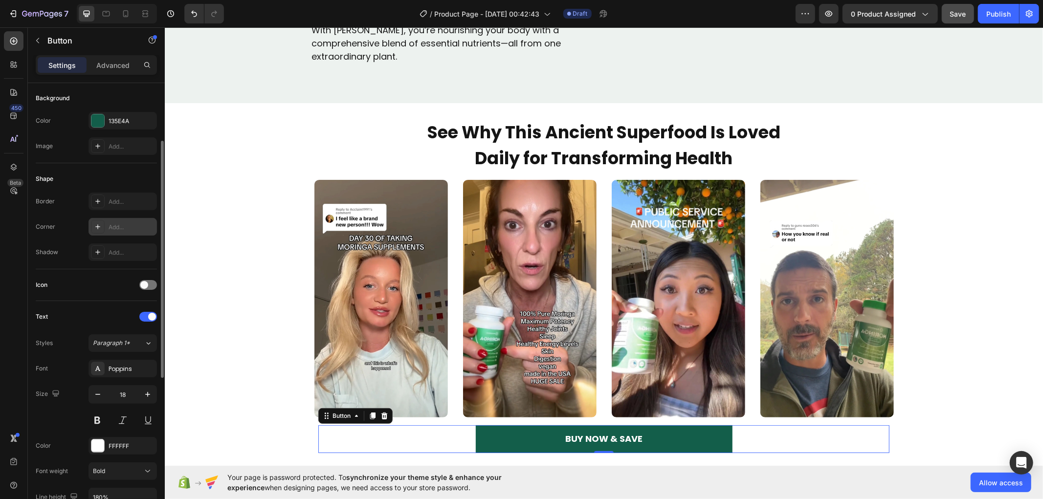
click at [119, 219] on div "Add..." at bounding box center [122, 227] width 68 height 18
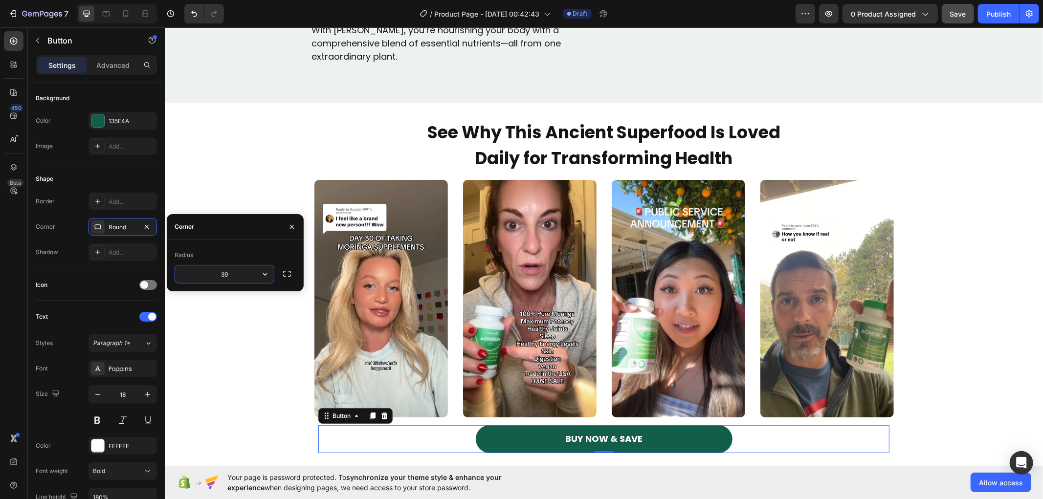
type input "40"
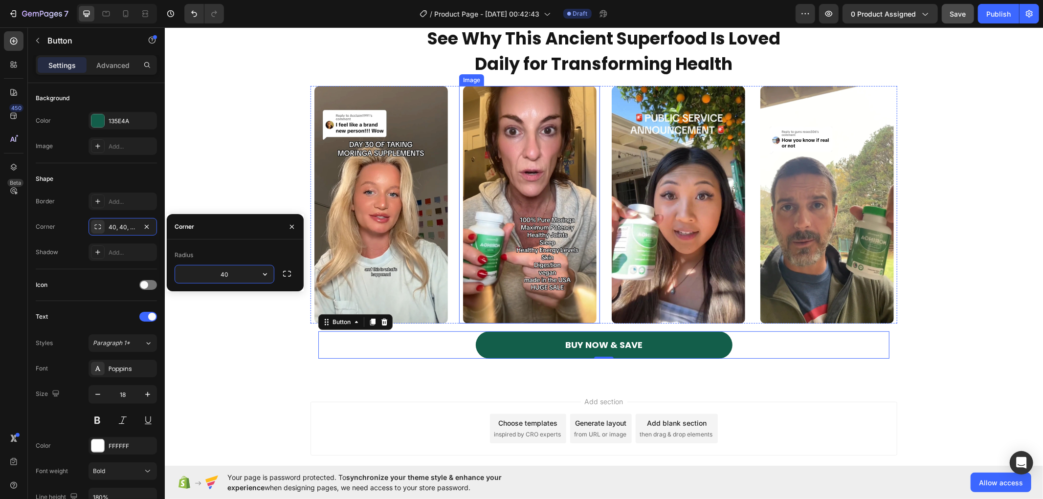
scroll to position [3431, 0]
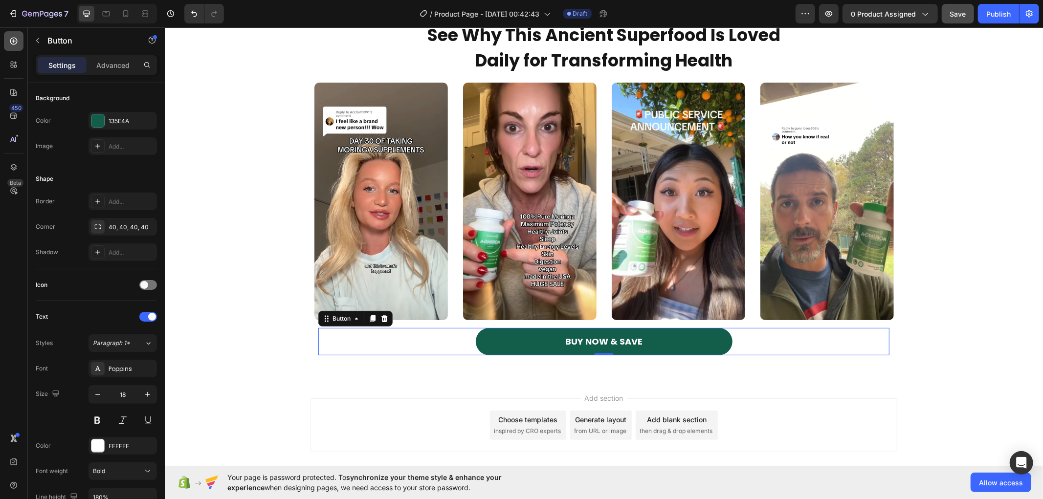
click at [17, 38] on icon at bounding box center [14, 41] width 10 height 10
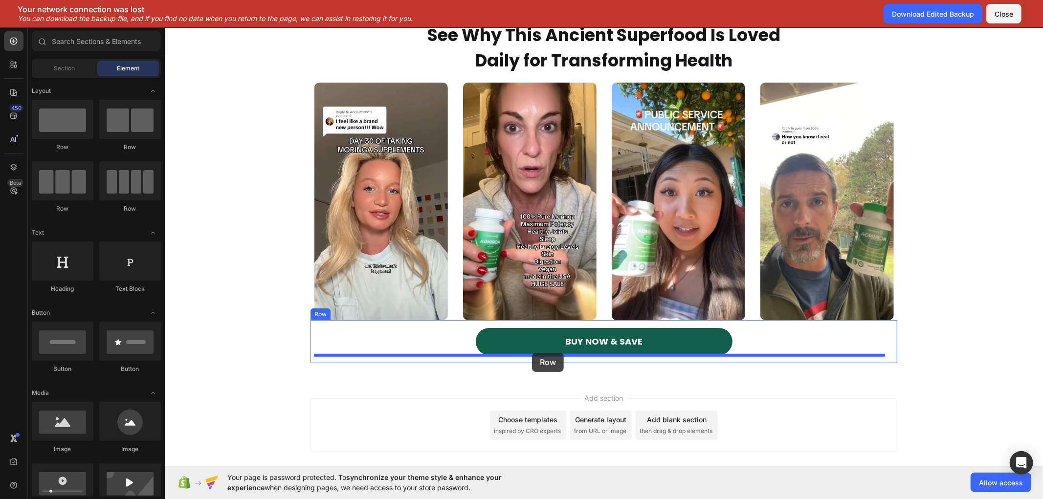
drag, startPoint x: 287, startPoint y: 154, endPoint x: 531, endPoint y: 352, distance: 314.4
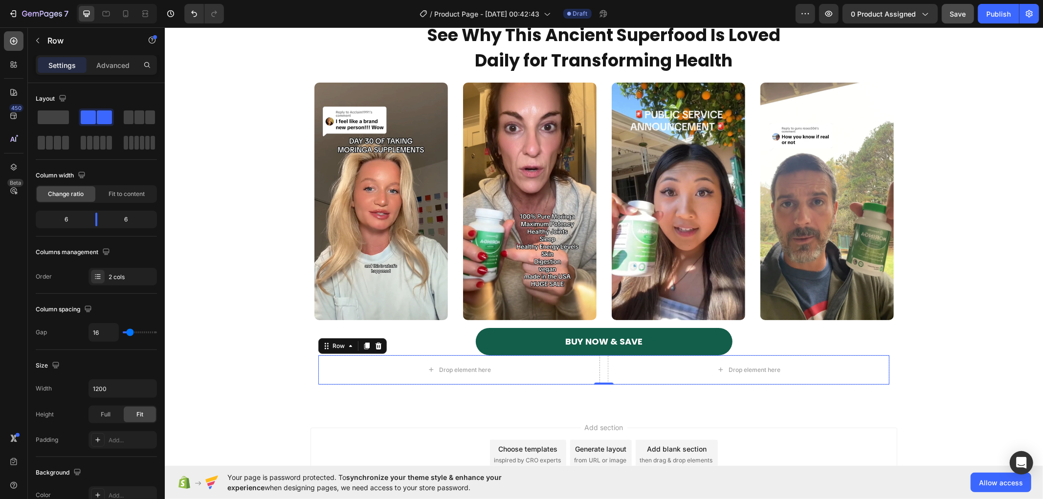
click at [16, 44] on icon at bounding box center [14, 41] width 10 height 10
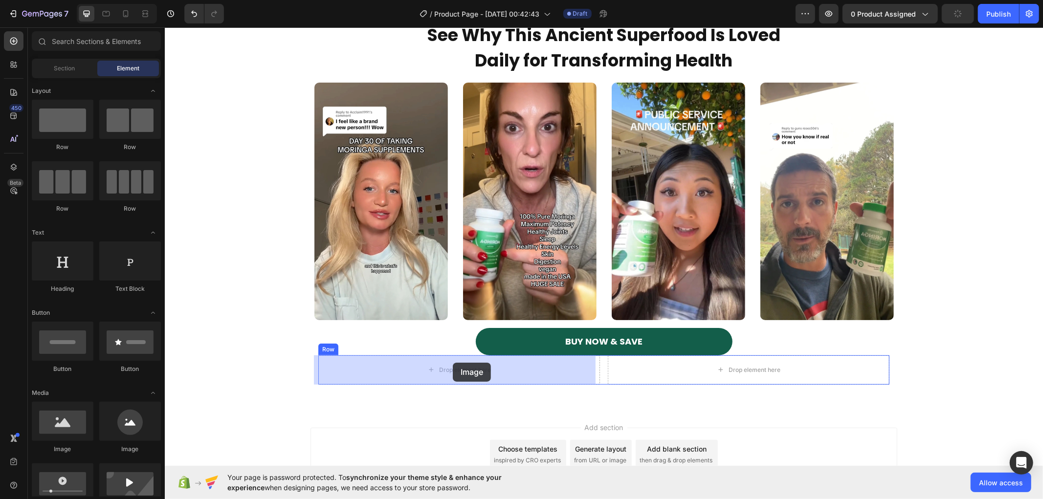
drag, startPoint x: 308, startPoint y: 474, endPoint x: 452, endPoint y: 362, distance: 182.2
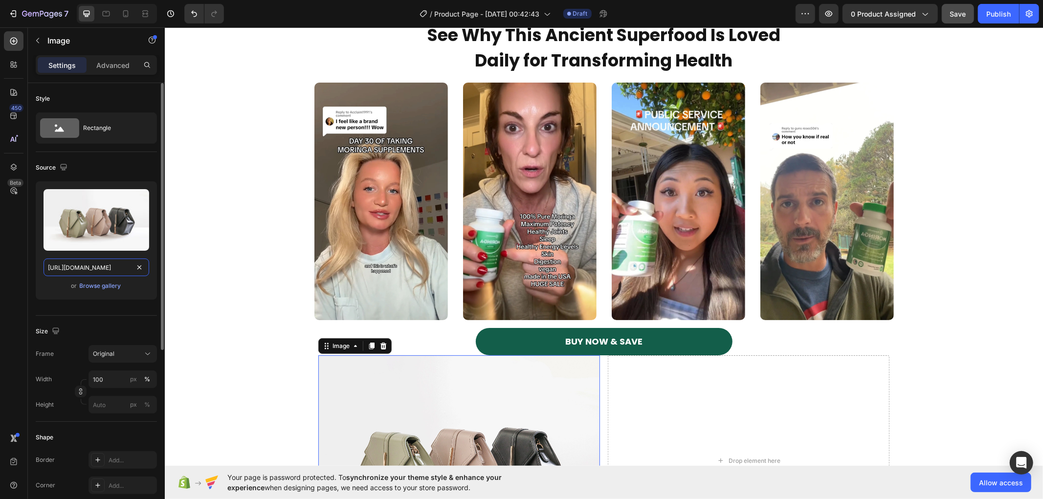
click at [97, 260] on input "[URL][DOMAIN_NAME]" at bounding box center [96, 268] width 106 height 18
paste input "0685/9846/4767/files/1734001034-chk.svg?v=1744620943"
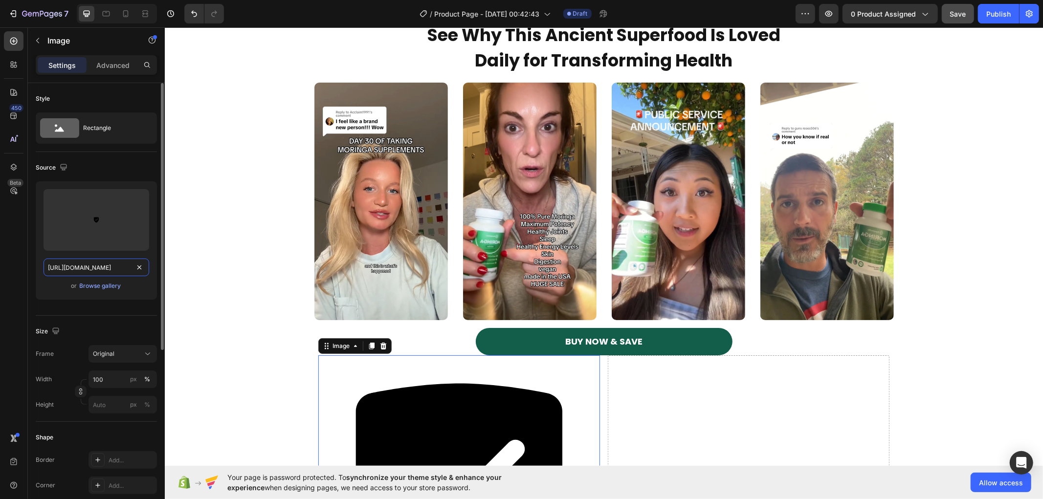
scroll to position [0, 176]
type input "[URL][DOMAIN_NAME]"
click at [16, 37] on icon at bounding box center [14, 41] width 10 height 10
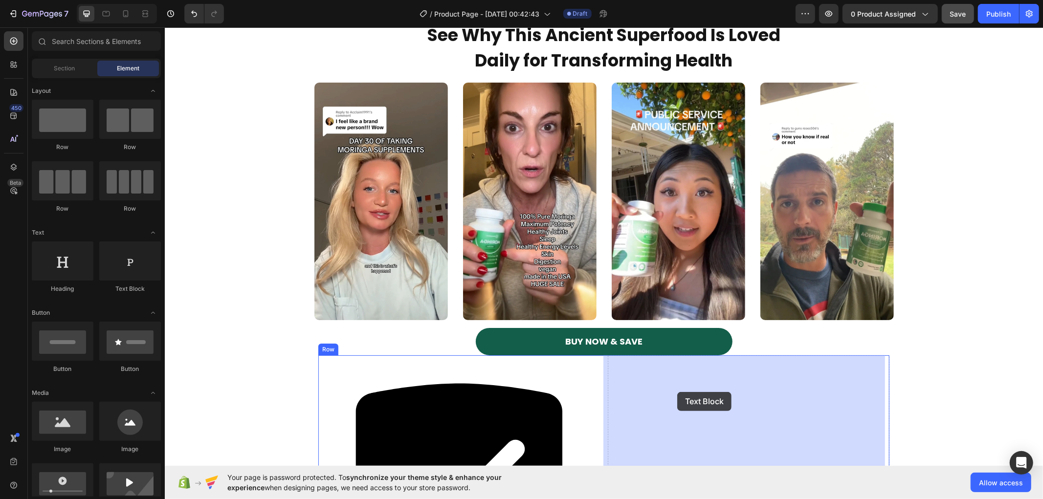
drag, startPoint x: 297, startPoint y: 289, endPoint x: 676, endPoint y: 391, distance: 393.4
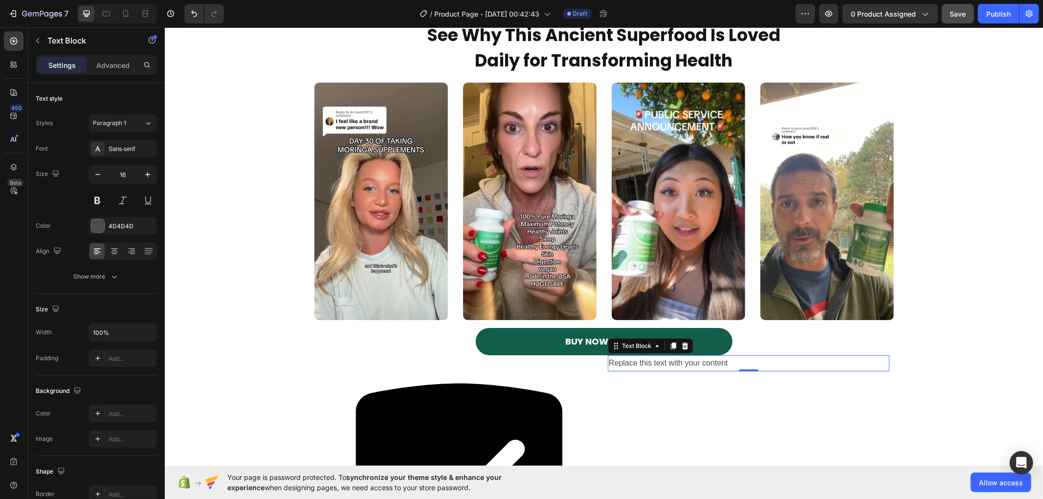
click at [654, 365] on div "Replace this text with your content" at bounding box center [748, 363] width 282 height 16
click at [654, 365] on p "Replace this text with your content" at bounding box center [748, 363] width 280 height 14
click at [654, 366] on p "365-Day Money Back Guarantee" at bounding box center [748, 363] width 280 height 14
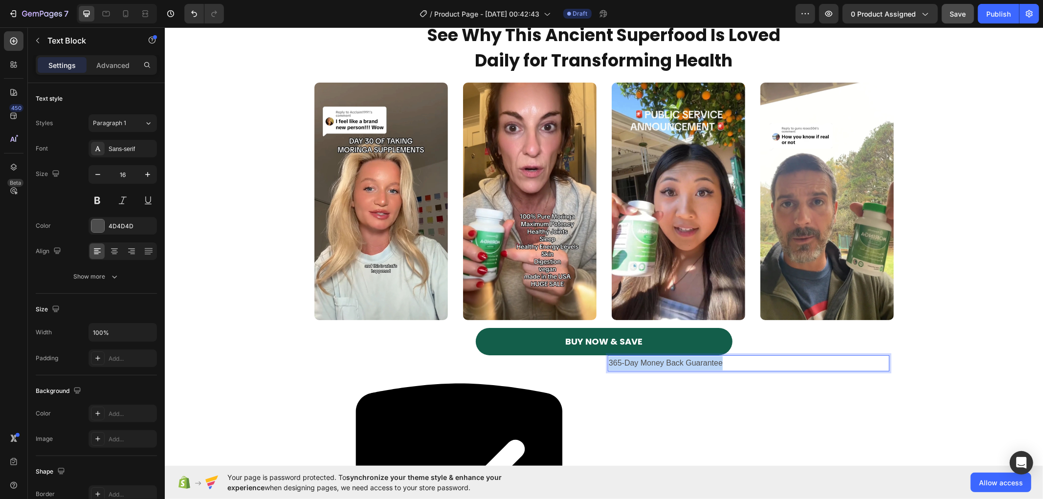
click at [654, 366] on p "365-Day Money Back Guarantee" at bounding box center [748, 363] width 280 height 14
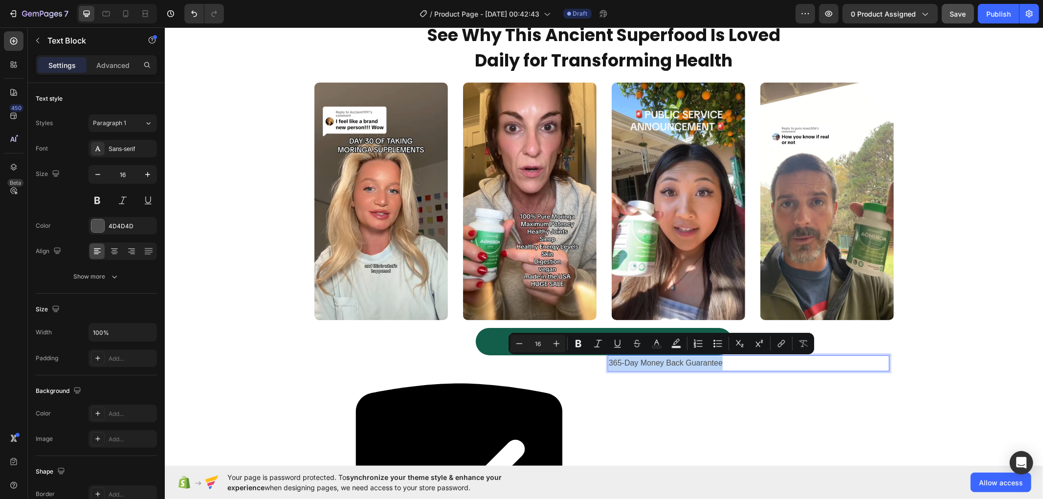
click at [769, 367] on p "365-Day Money Back Guarantee" at bounding box center [748, 363] width 280 height 14
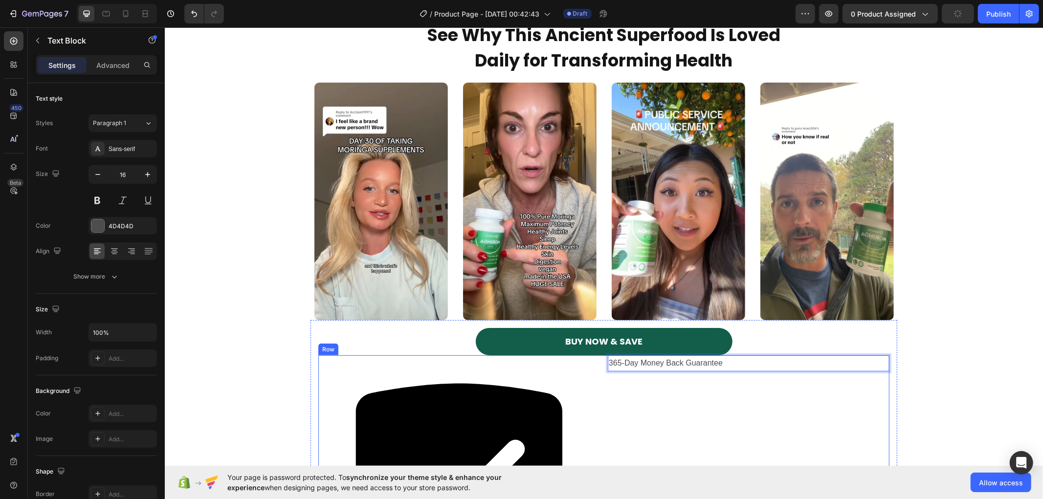
click at [618, 404] on div "365-Day Money Back Guarantee Text Block 0" at bounding box center [748, 496] width 282 height 282
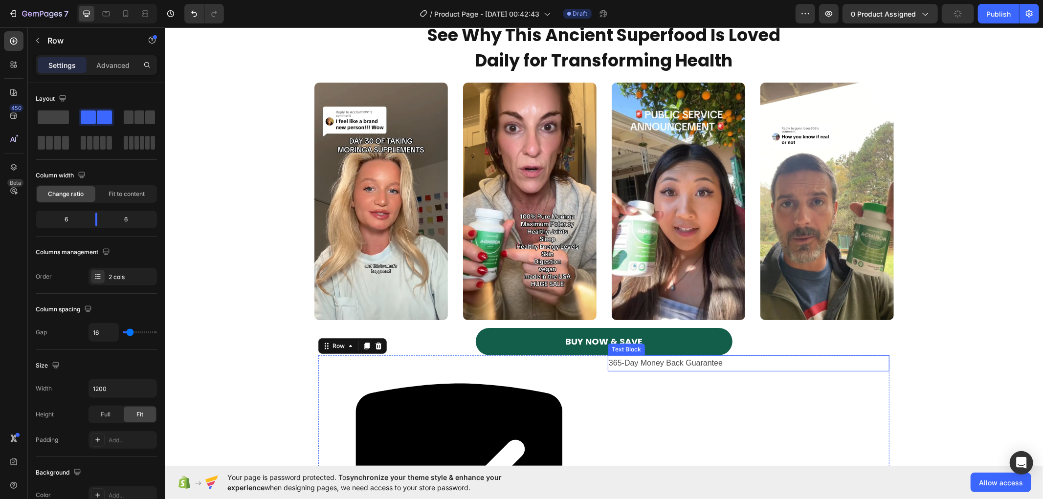
click at [660, 365] on p "365-Day Money Back Guarantee" at bounding box center [748, 363] width 280 height 14
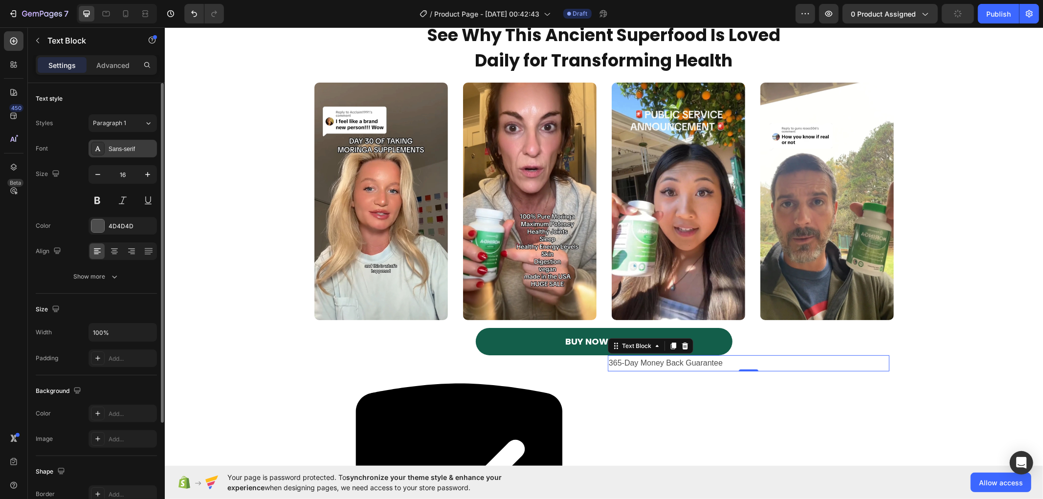
click at [125, 143] on div "Sans-serif" at bounding box center [122, 149] width 68 height 18
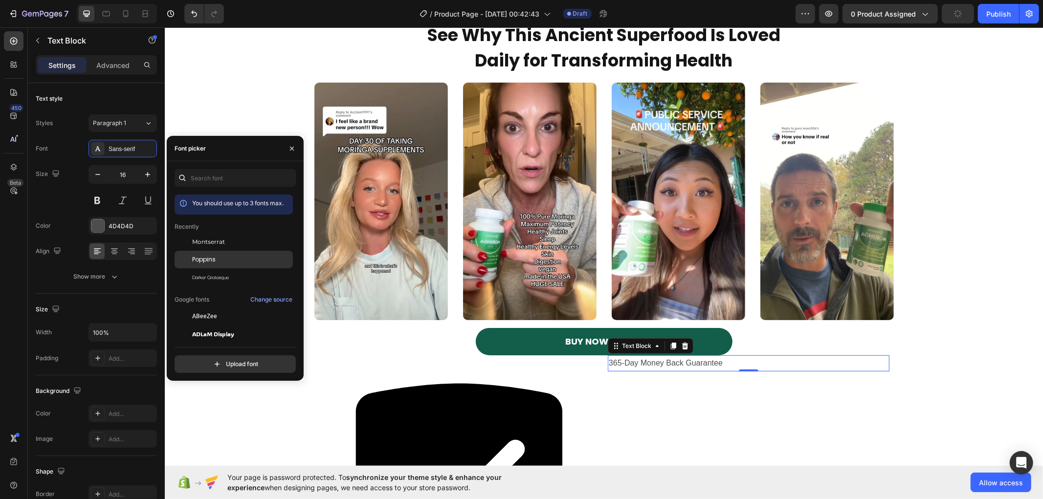
click at [226, 256] on div "Poppins" at bounding box center [241, 259] width 99 height 9
click at [596, 364] on div "Image 365-Day Money Back Guarantee Text Block 0 Row" at bounding box center [603, 496] width 571 height 282
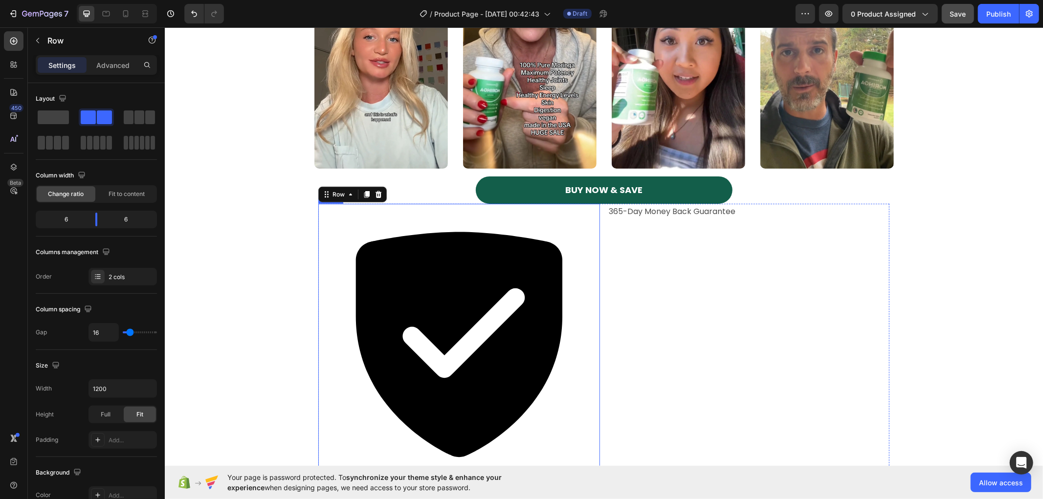
scroll to position [3594, 0]
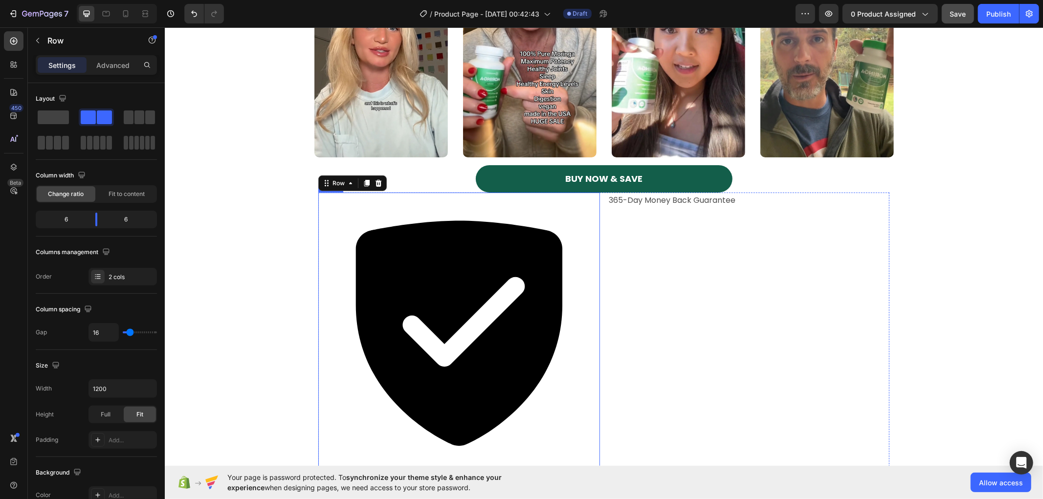
click at [557, 284] on img at bounding box center [459, 333] width 282 height 282
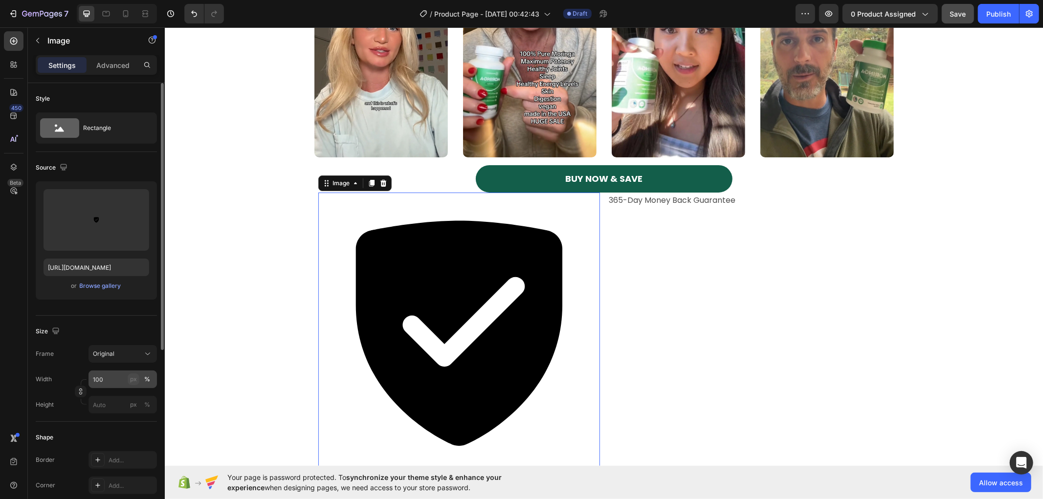
click at [133, 378] on div "px" at bounding box center [133, 379] width 7 height 9
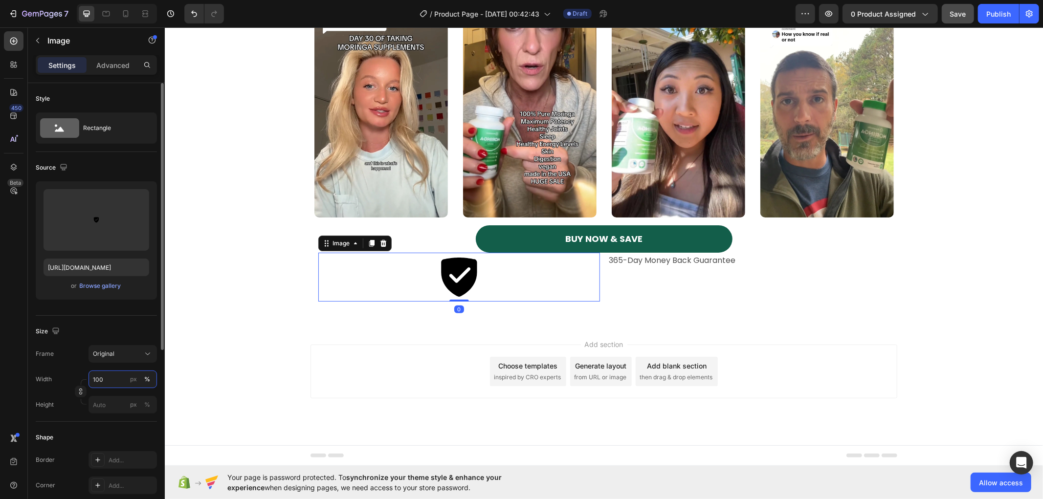
scroll to position [3534, 0]
click at [133, 402] on div "px" at bounding box center [133, 404] width 7 height 9
click at [75, 390] on button "button" at bounding box center [81, 392] width 12 height 12
click at [104, 401] on input "100" at bounding box center [122, 404] width 68 height 18
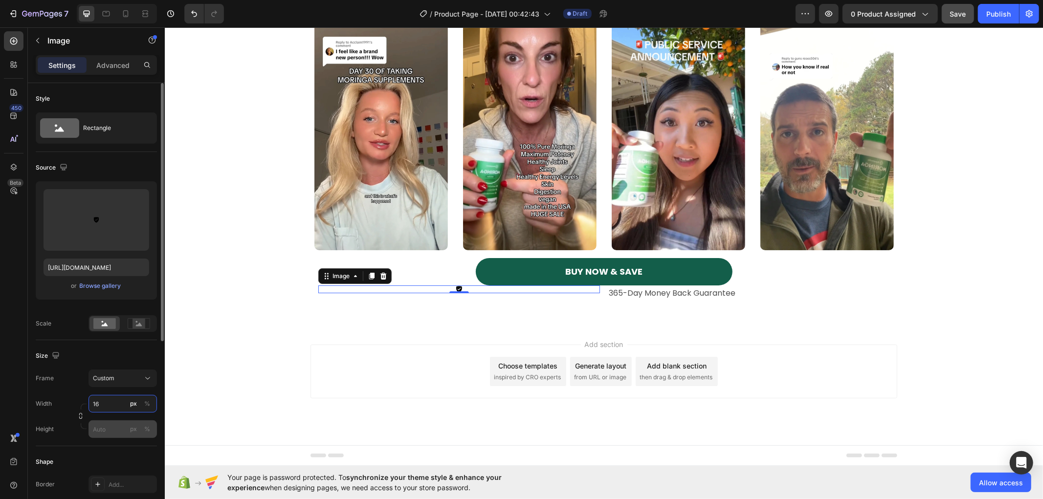
type input "16"
click at [114, 428] on input "px %" at bounding box center [122, 429] width 68 height 18
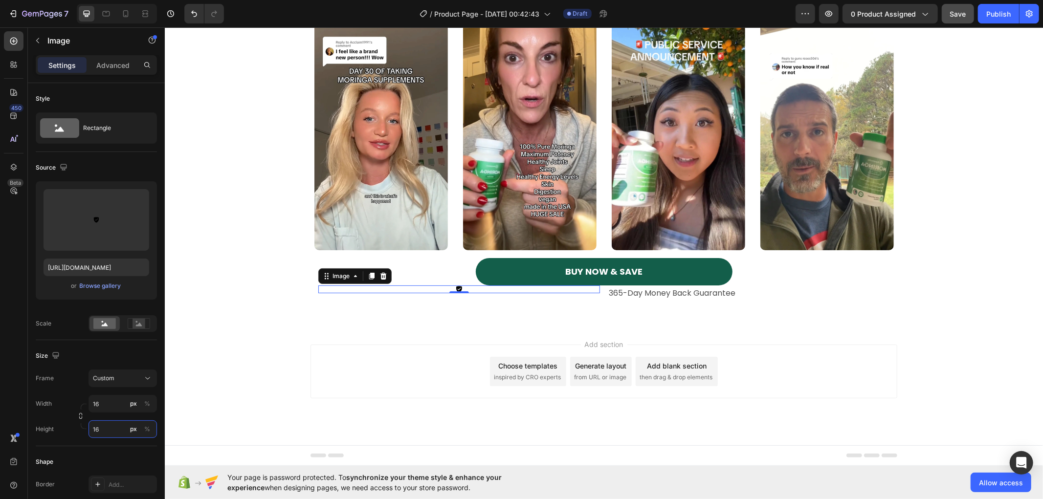
type input "16"
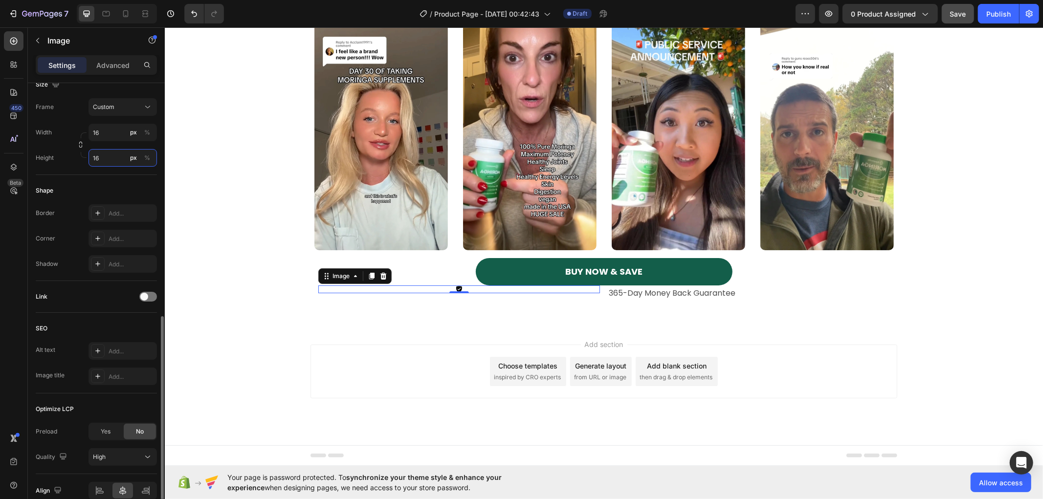
scroll to position [319, 0]
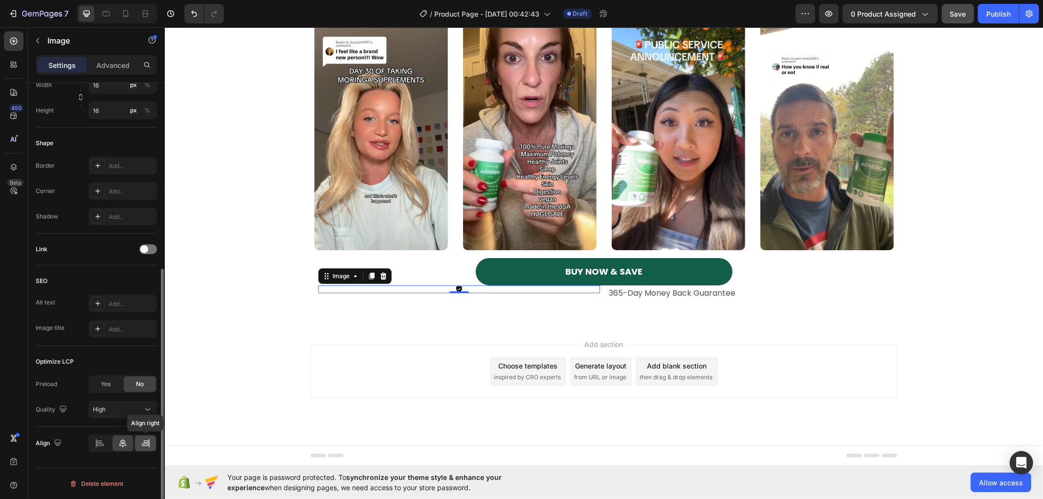
click at [139, 442] on div at bounding box center [145, 443] width 21 height 16
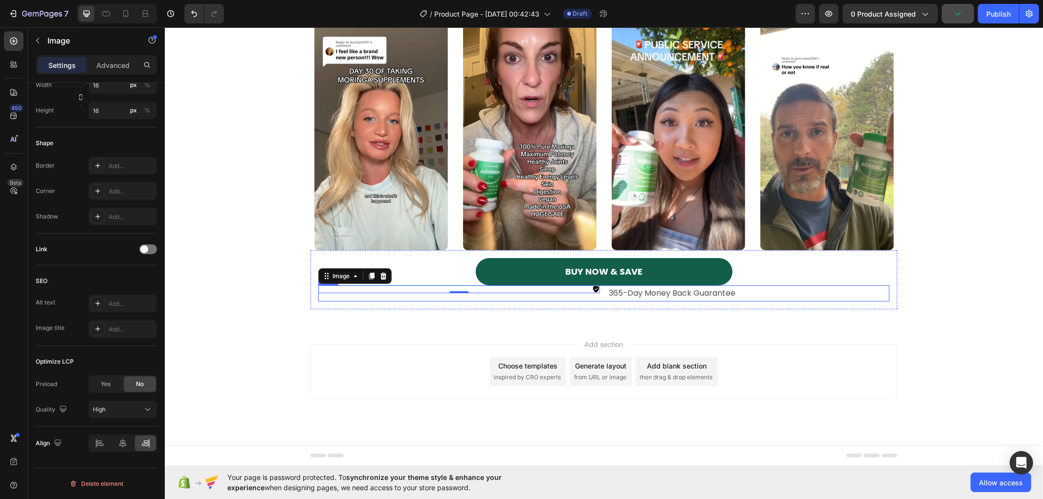
click at [598, 296] on div "Image 0 365-Day Money Back Guarantee Text Block Row" at bounding box center [603, 293] width 571 height 16
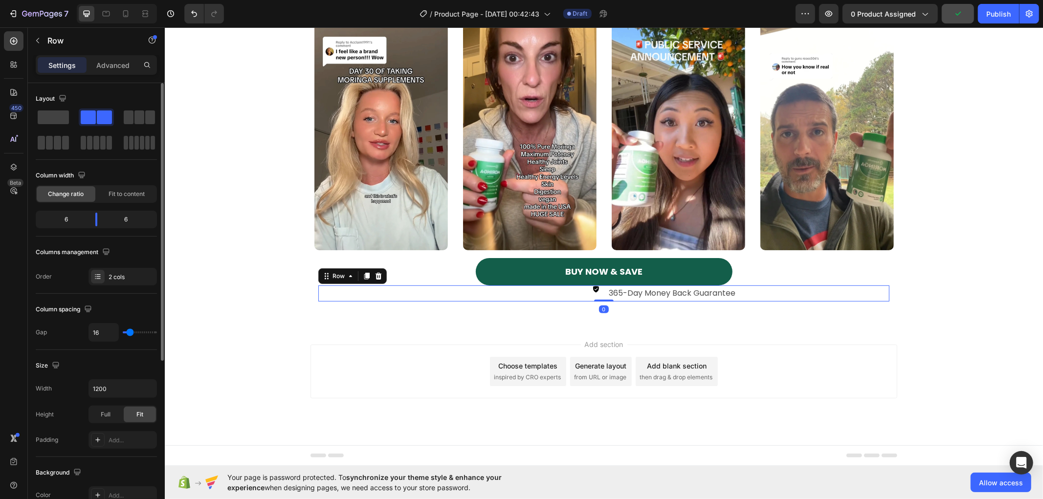
scroll to position [264, 0]
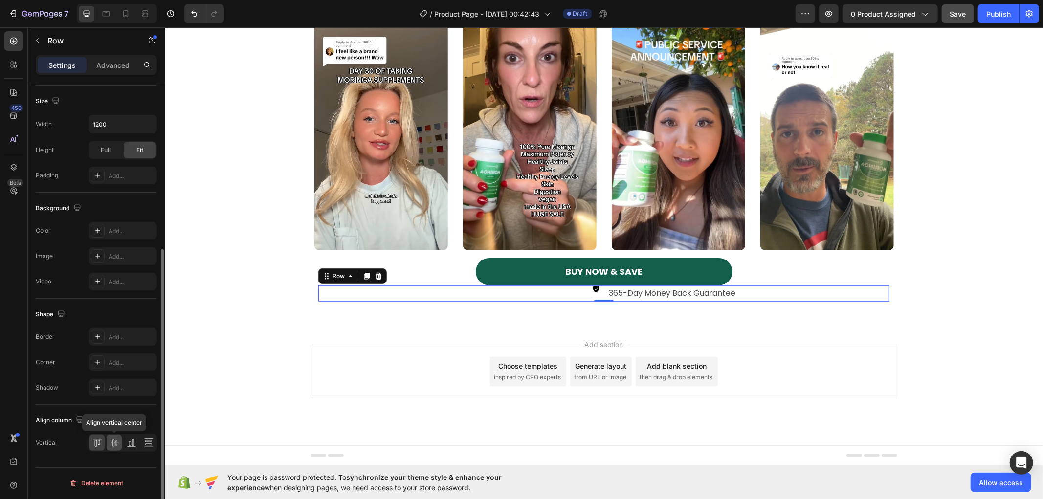
click at [112, 440] on icon at bounding box center [114, 443] width 8 height 7
click at [98, 445] on icon at bounding box center [98, 442] width 2 height 5
click at [124, 445] on div at bounding box center [131, 443] width 15 height 16
click at [113, 444] on icon at bounding box center [114, 443] width 10 height 10
click at [103, 148] on span "Full" at bounding box center [106, 150] width 10 height 9
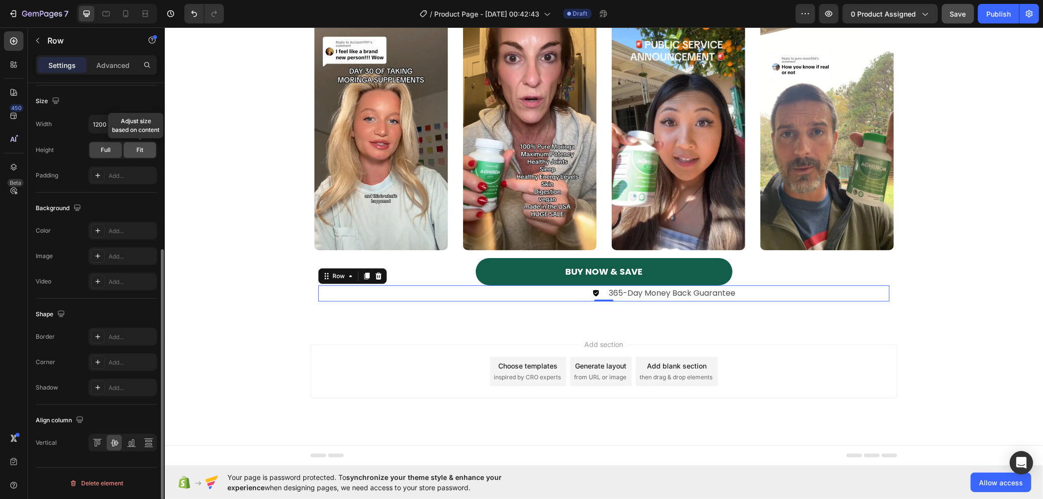
click at [137, 144] on div "Fit" at bounding box center [140, 150] width 32 height 16
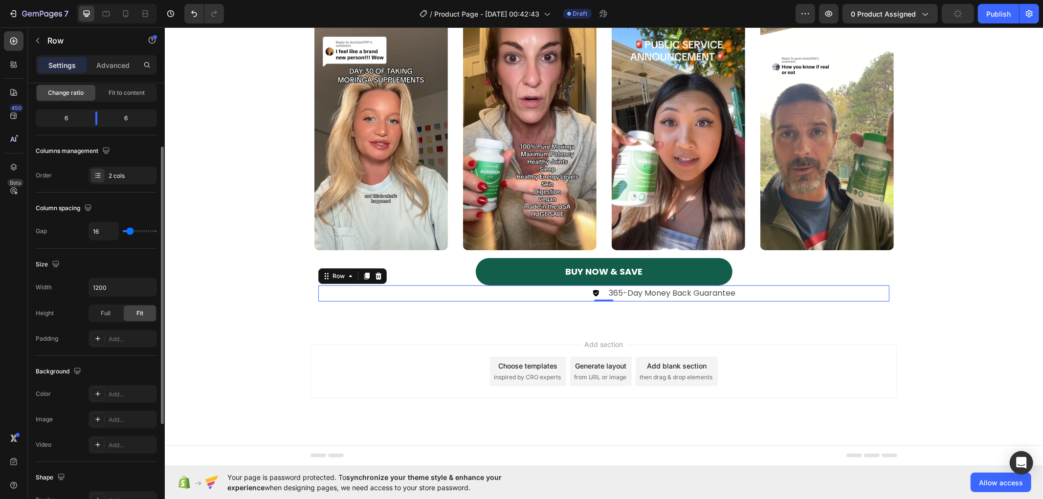
scroll to position [47, 0]
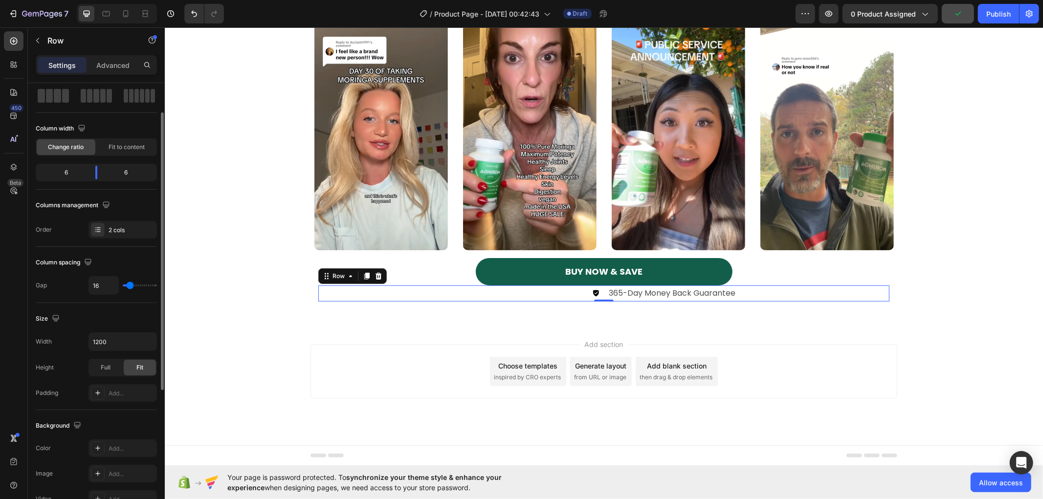
type input "0"
type input "5"
type input "7"
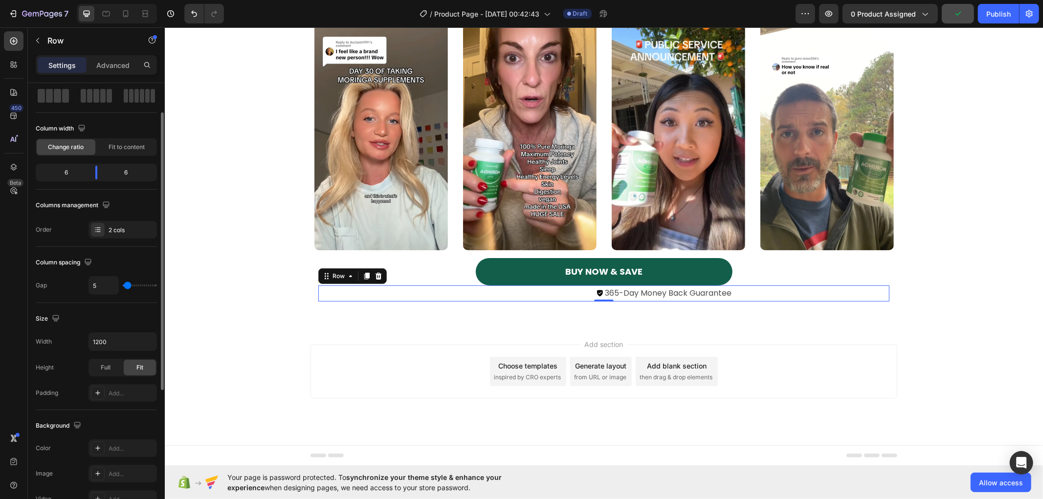
type input "7"
type input "17"
type input "20"
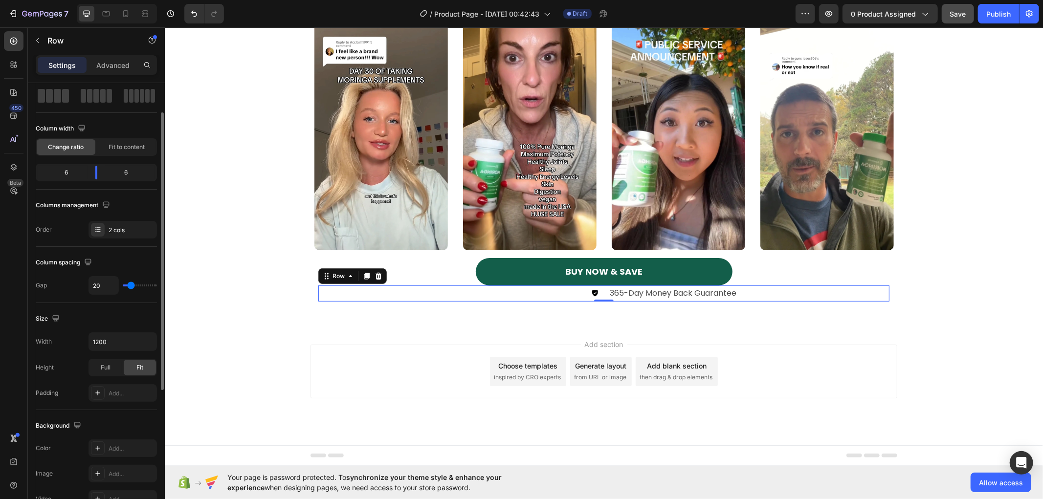
type input "15"
type input "0"
type input "5"
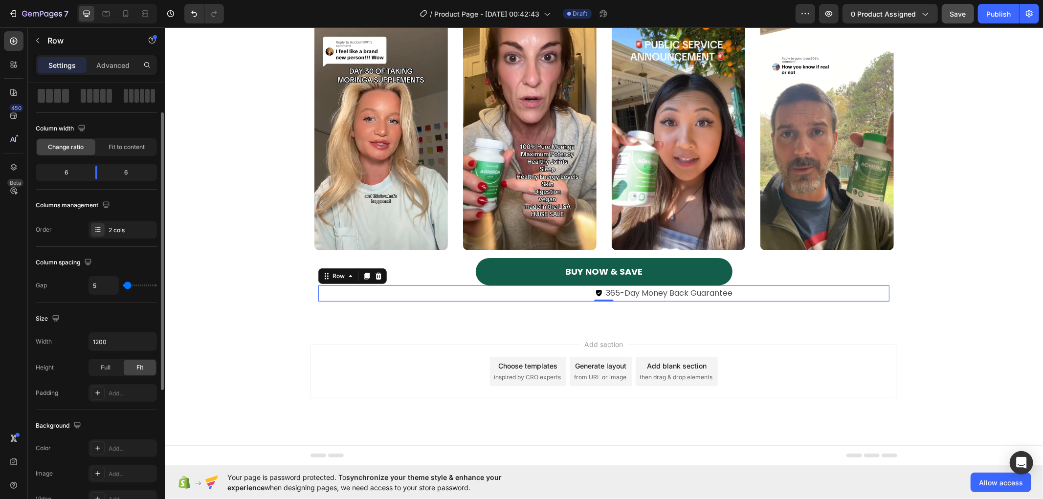
drag, startPoint x: 129, startPoint y: 287, endPoint x: 128, endPoint y: 295, distance: 7.5
type input "5"
click at [128, 286] on input "range" at bounding box center [140, 285] width 34 height 2
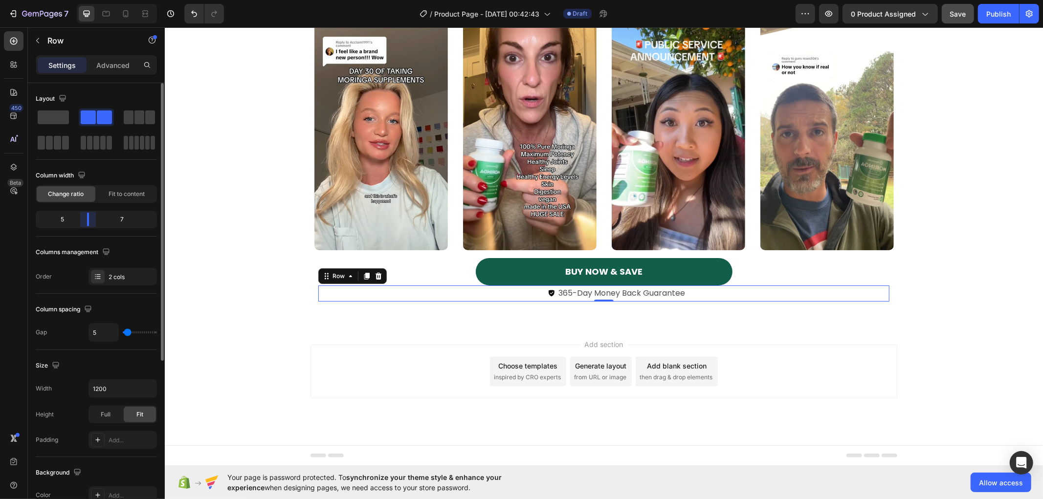
drag, startPoint x: 95, startPoint y: 222, endPoint x: 86, endPoint y: 231, distance: 13.1
click at [86, 231] on div "Column width Change ratio Fit to content 5 7" at bounding box center [96, 202] width 121 height 69
type input "0"
type input "2"
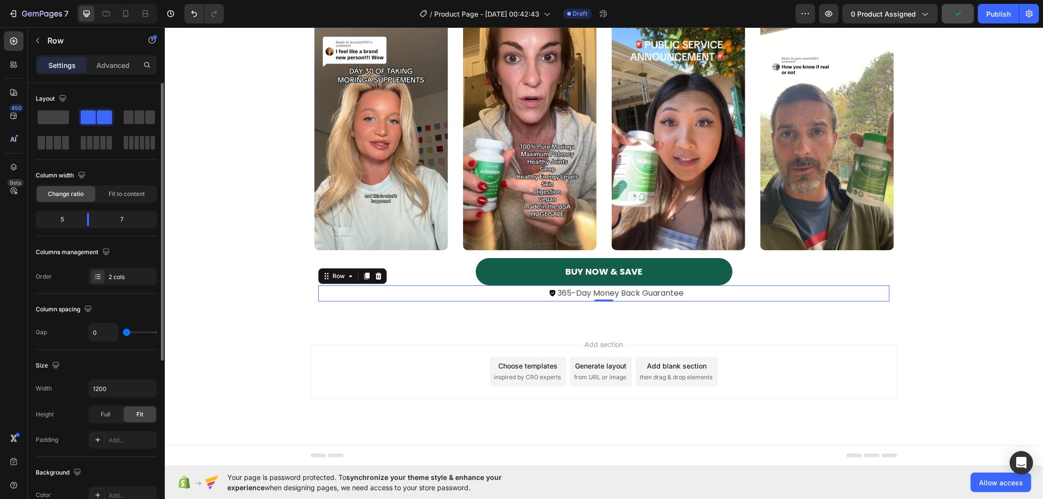
type input "2"
type input "17"
type input "15"
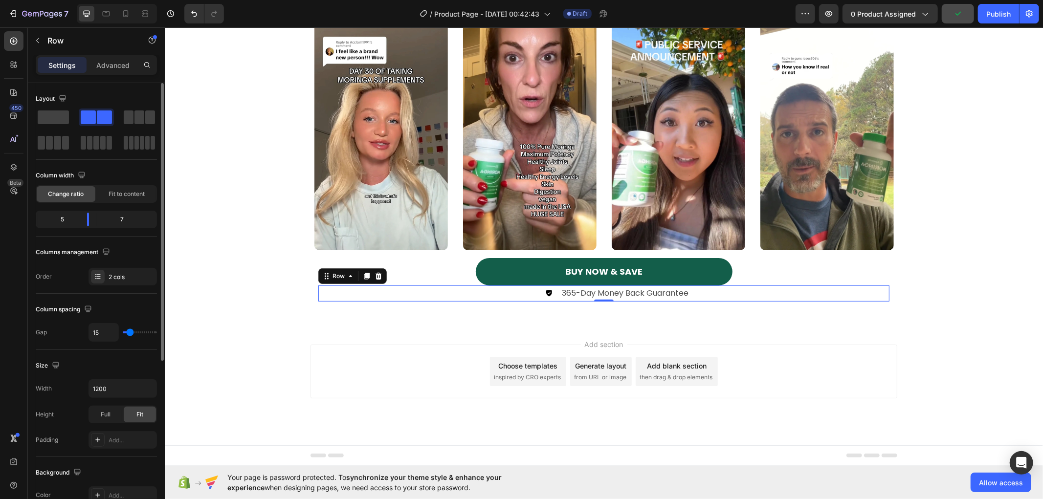
type input "7"
type input "5"
drag, startPoint x: 128, startPoint y: 334, endPoint x: 134, endPoint y: 340, distance: 9.3
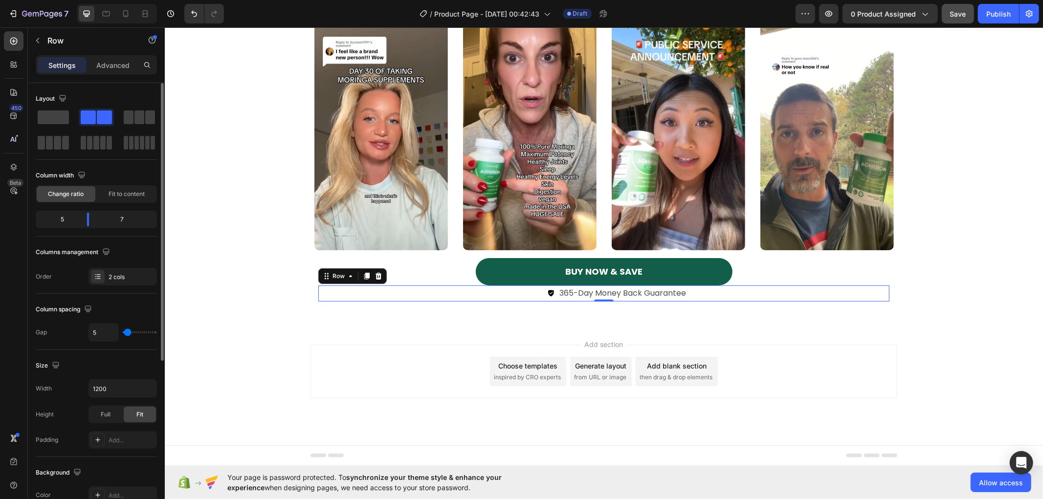
click at [128, 333] on input "range" at bounding box center [140, 332] width 34 height 2
click at [446, 316] on div "See Why This Ancient Superfood Is Loved Daily for Transforming Health Text Bloc…" at bounding box center [603, 129] width 878 height 389
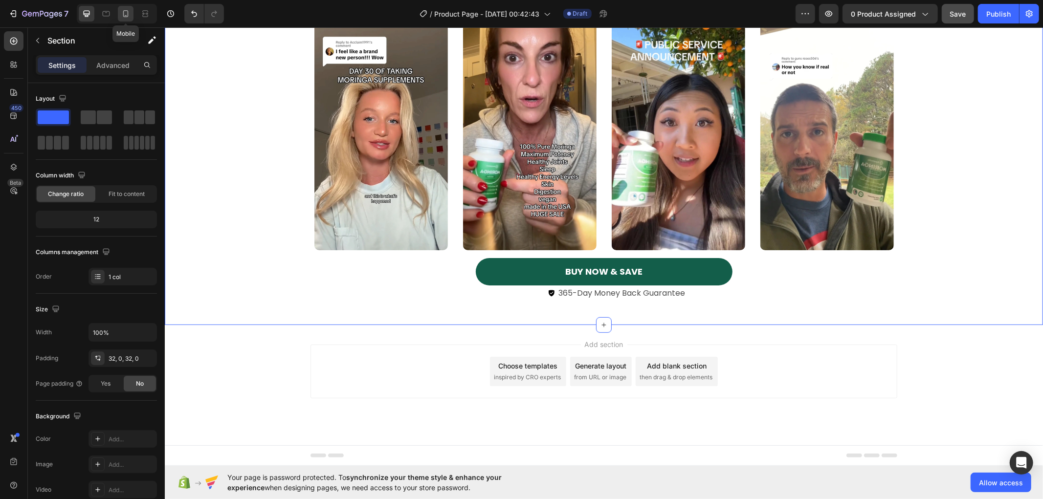
click at [130, 12] on icon at bounding box center [126, 14] width 10 height 10
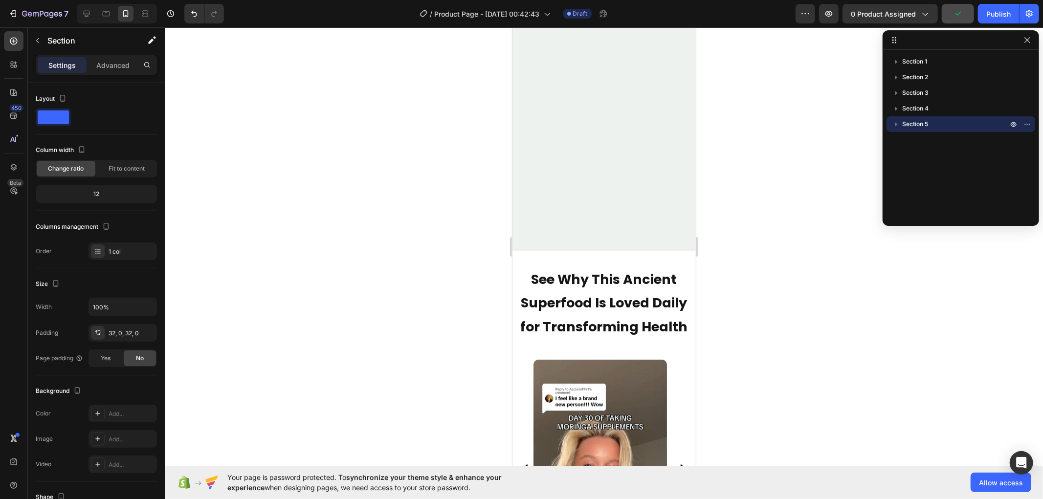
scroll to position [3890, 0]
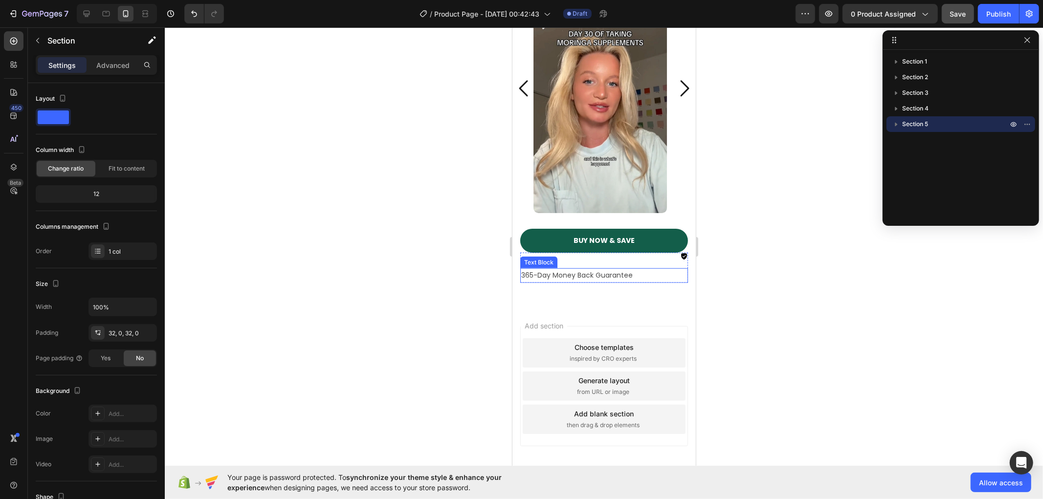
click at [662, 272] on p "365-Day Money Back Guarantee" at bounding box center [604, 275] width 166 height 12
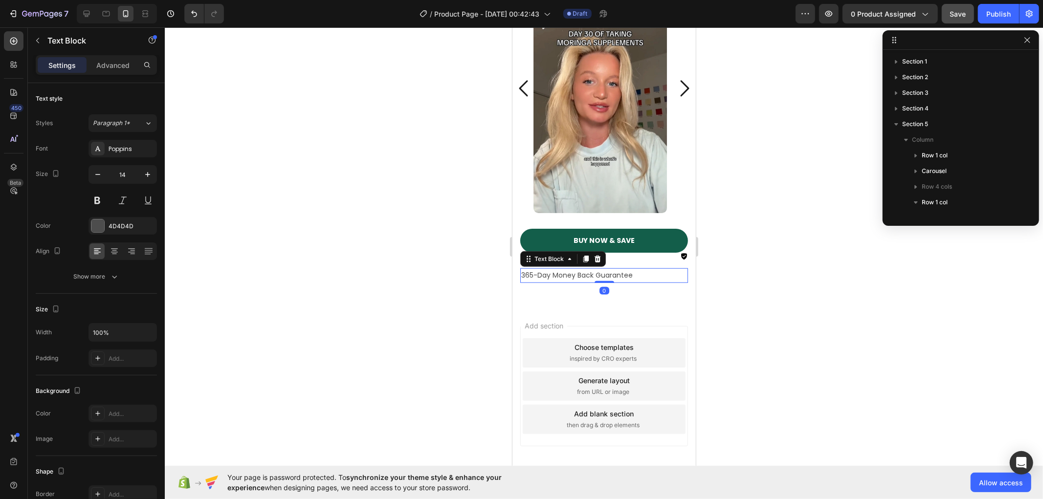
scroll to position [105, 0]
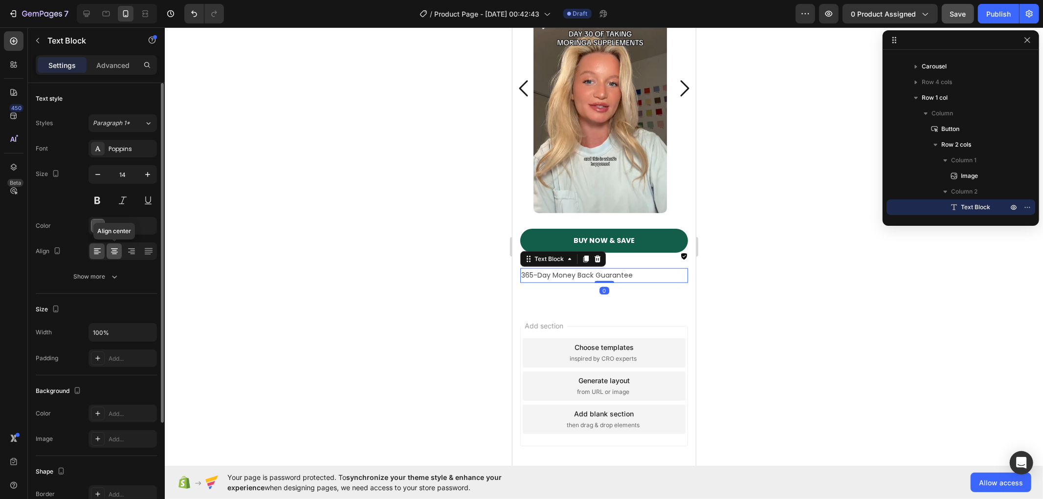
click at [116, 252] on icon at bounding box center [114, 252] width 7 height 1
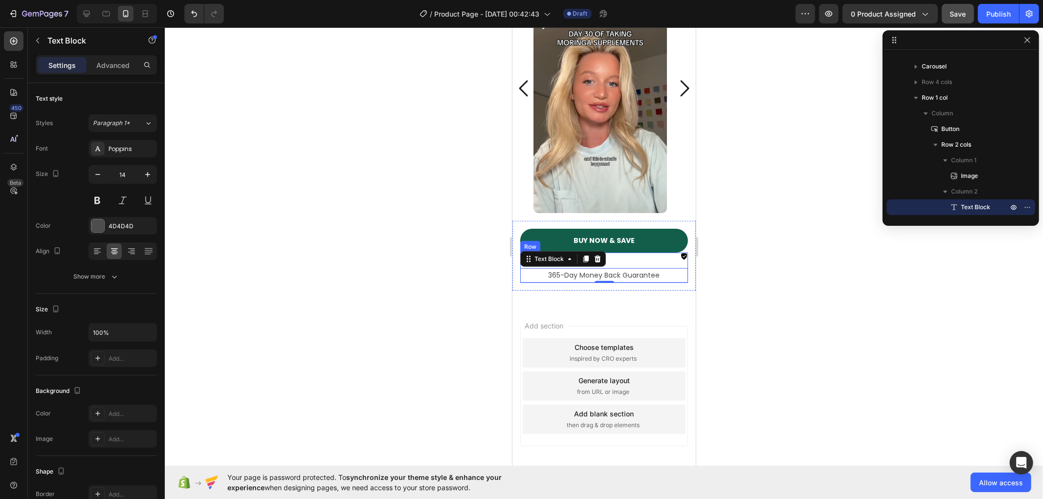
click at [677, 266] on div "Image 365-Day Money Back Guarantee Text Block 0 Row" at bounding box center [604, 267] width 168 height 30
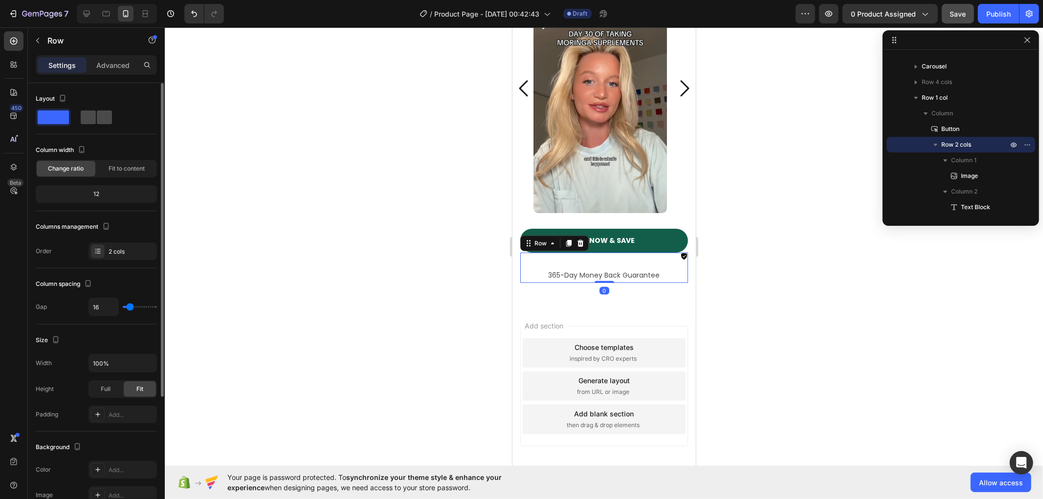
click at [90, 118] on span at bounding box center [88, 117] width 15 height 14
type input "5"
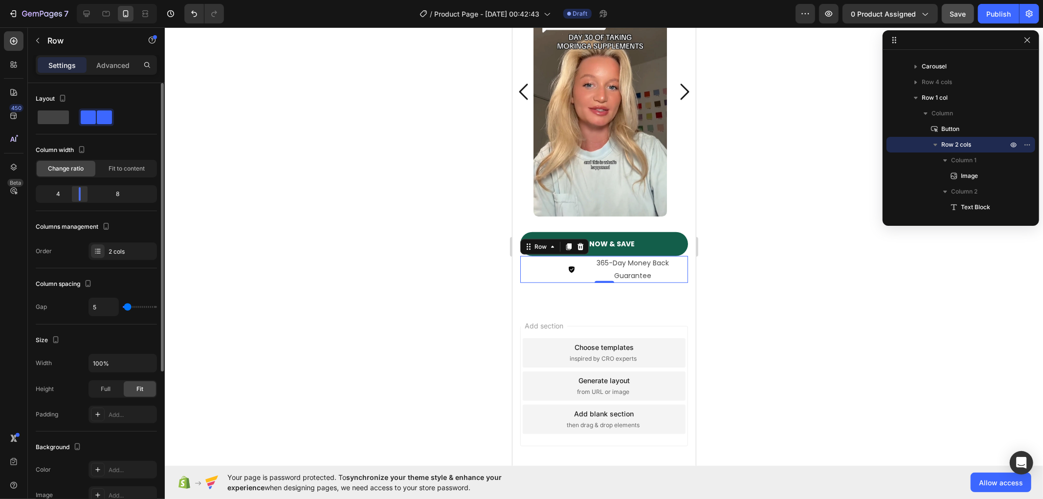
scroll to position [3875, 0]
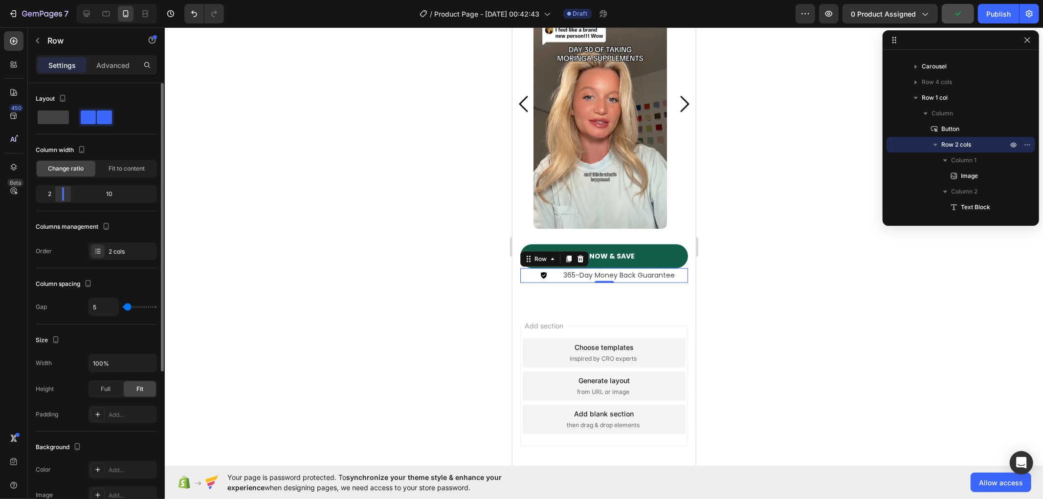
click at [55, 194] on div at bounding box center [63, 194] width 18 height 14
drag, startPoint x: 55, startPoint y: 194, endPoint x: 337, endPoint y: 209, distance: 282.4
click at [337, 209] on div at bounding box center [604, 263] width 878 height 472
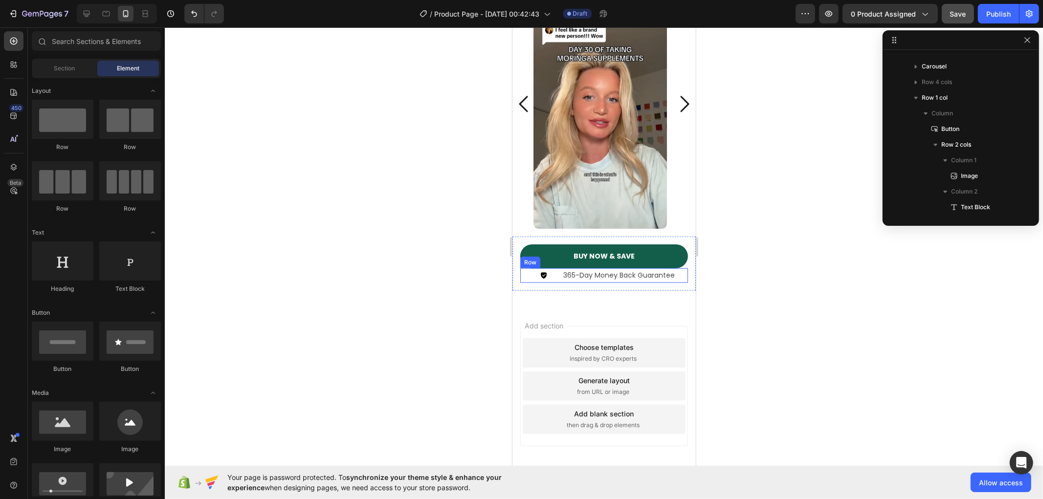
click at [547, 281] on div "Image 365-Day Money Back Guarantee Text Block Row" at bounding box center [604, 275] width 168 height 14
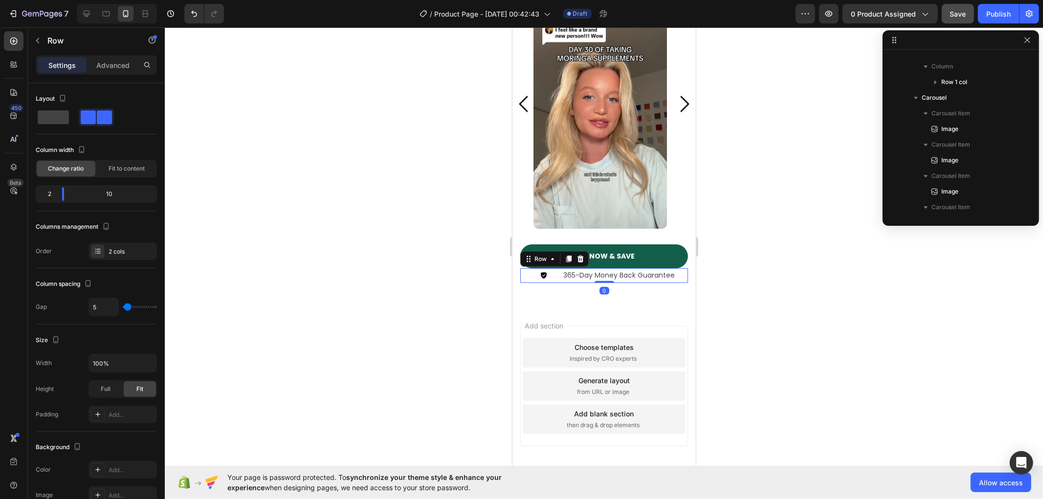
scroll to position [261, 0]
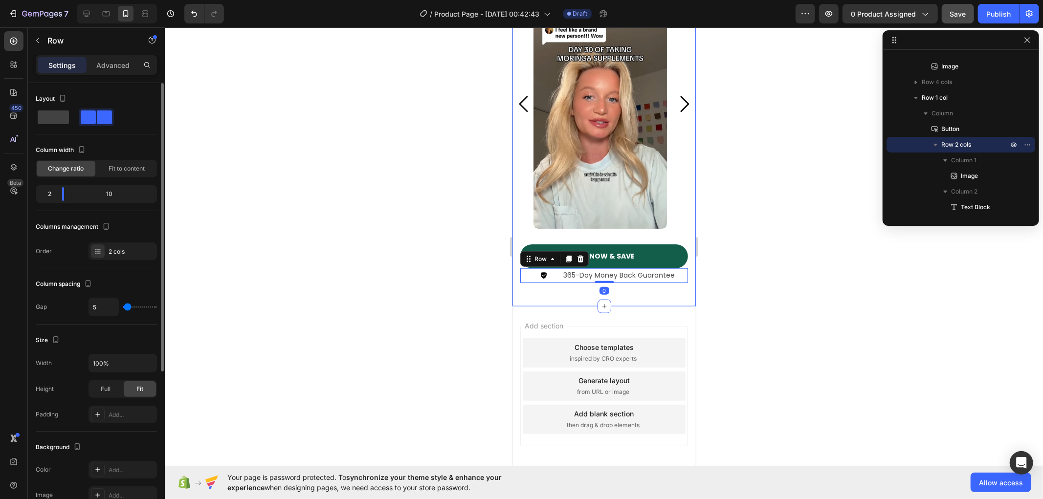
type input "0"
drag, startPoint x: 125, startPoint y: 306, endPoint x: 90, endPoint y: 310, distance: 34.9
type input "0"
click at [123, 308] on input "range" at bounding box center [140, 307] width 34 height 2
click at [356, 310] on div at bounding box center [604, 263] width 878 height 472
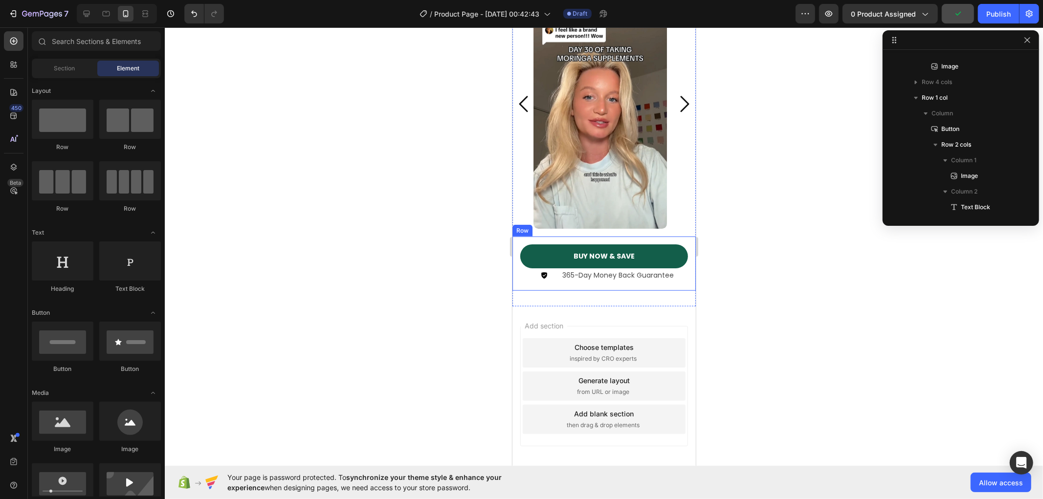
click at [587, 284] on div "BUY NOW & SAVE Button Image 365-Day Money Back Guarantee Text Block Row Row" at bounding box center [603, 263] width 183 height 54
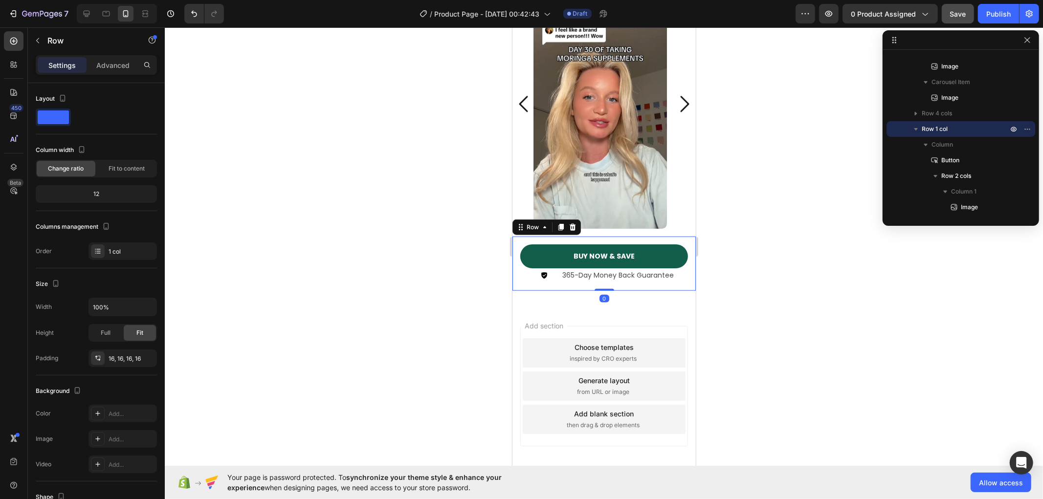
click at [583, 282] on div "BUY NOW & SAVE Button Image 365-Day Money Back Guarantee Text Block Row Row 0" at bounding box center [603, 263] width 183 height 54
click at [545, 281] on div "Image" at bounding box center [534, 275] width 28 height 14
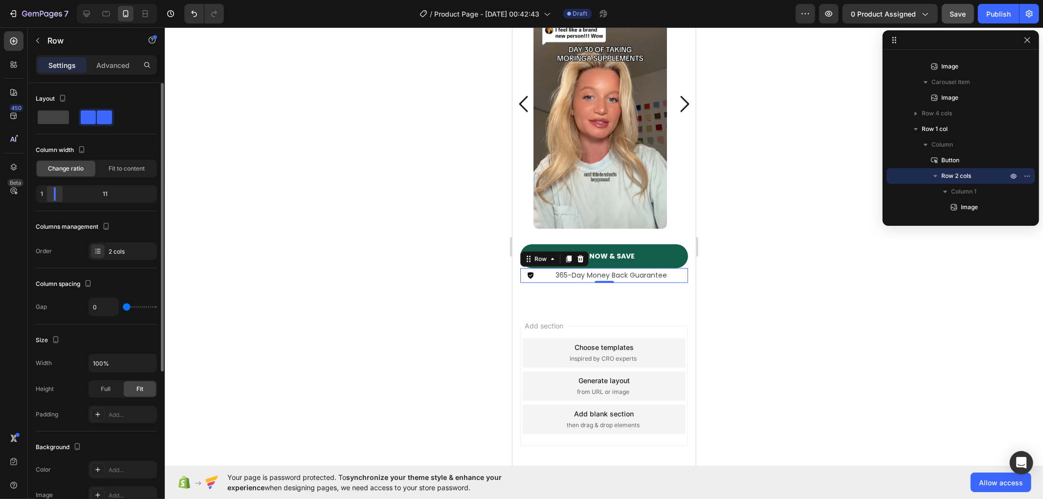
drag, startPoint x: 65, startPoint y: 198, endPoint x: 50, endPoint y: 197, distance: 14.7
click at [50, 197] on div at bounding box center [55, 194] width 18 height 14
type input "49"
type input "74"
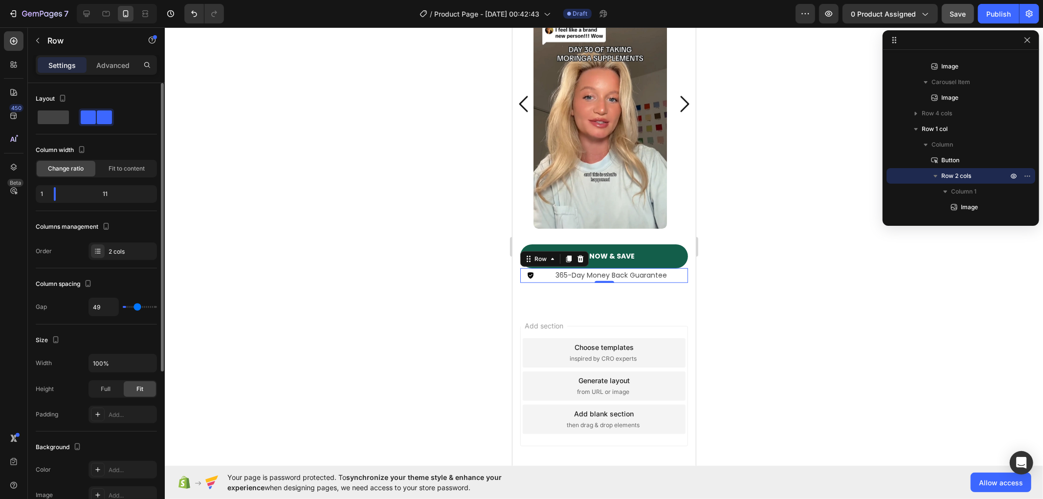
type input "74"
type input "20"
type input "0"
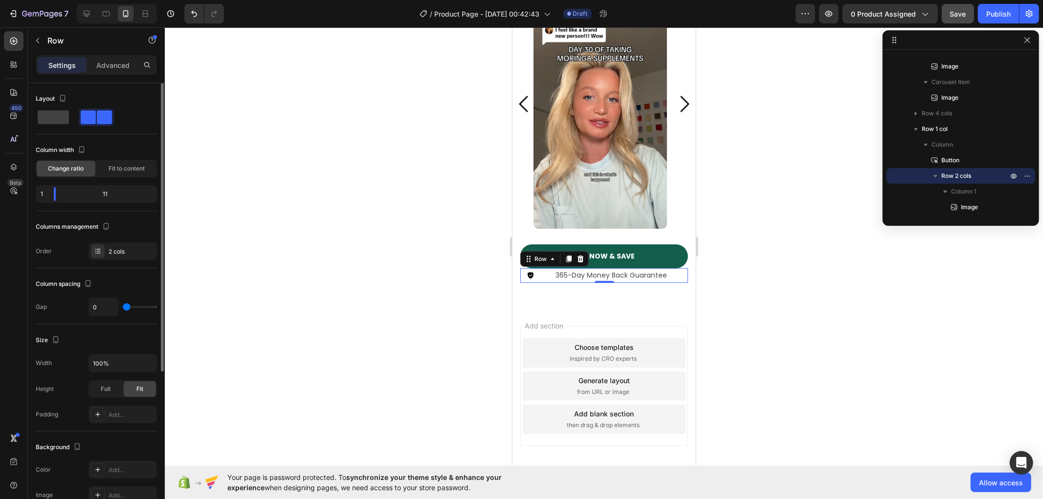
drag, startPoint x: 124, startPoint y: 308, endPoint x: 77, endPoint y: 298, distance: 48.5
click at [123, 306] on input "range" at bounding box center [140, 307] width 34 height 2
click at [118, 169] on span "Fit to content" at bounding box center [127, 168] width 36 height 9
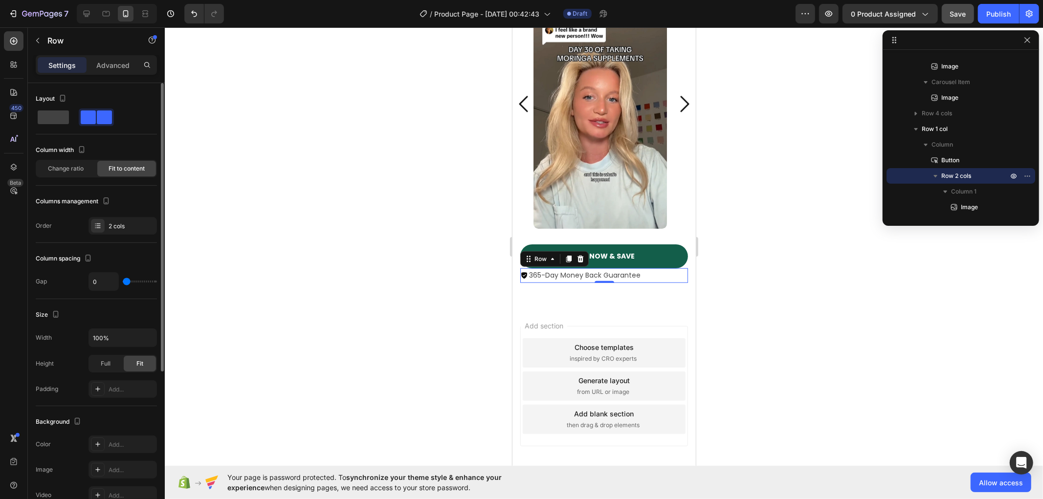
type input "20"
type input "57"
type input "0"
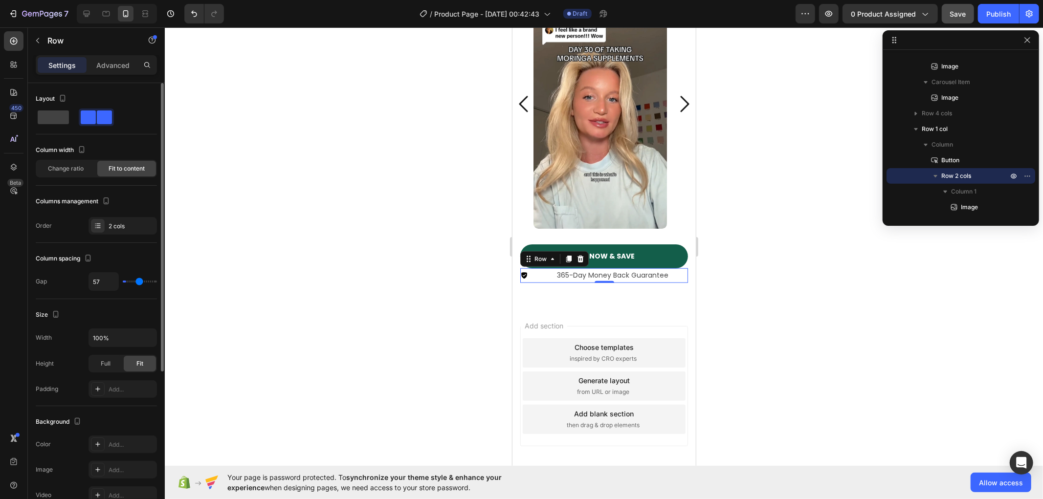
type input "0"
type input "7"
type input "34"
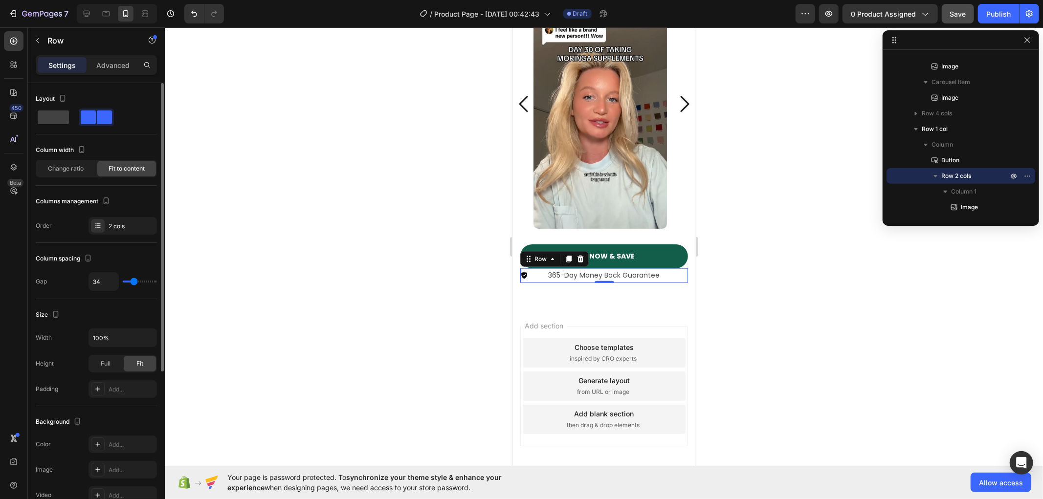
type input "39"
type input "47"
drag, startPoint x: 124, startPoint y: 282, endPoint x: 137, endPoint y: 282, distance: 12.7
type input "47"
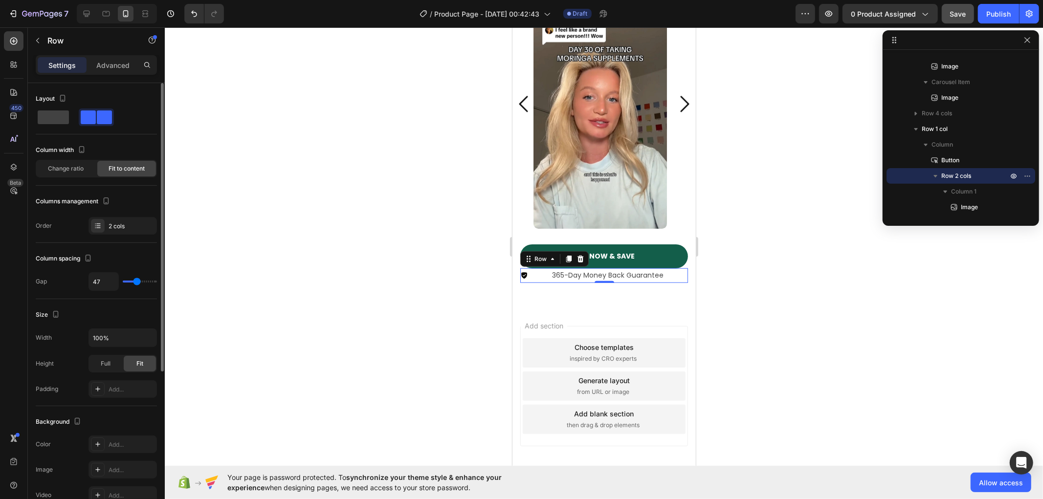
click at [137, 282] on input "range" at bounding box center [140, 282] width 34 height 2
click at [541, 280] on div "Image 365-Day Money Back Guarantee Text Block Row 0" at bounding box center [604, 275] width 168 height 14
click at [74, 170] on span "Change ratio" at bounding box center [66, 168] width 36 height 9
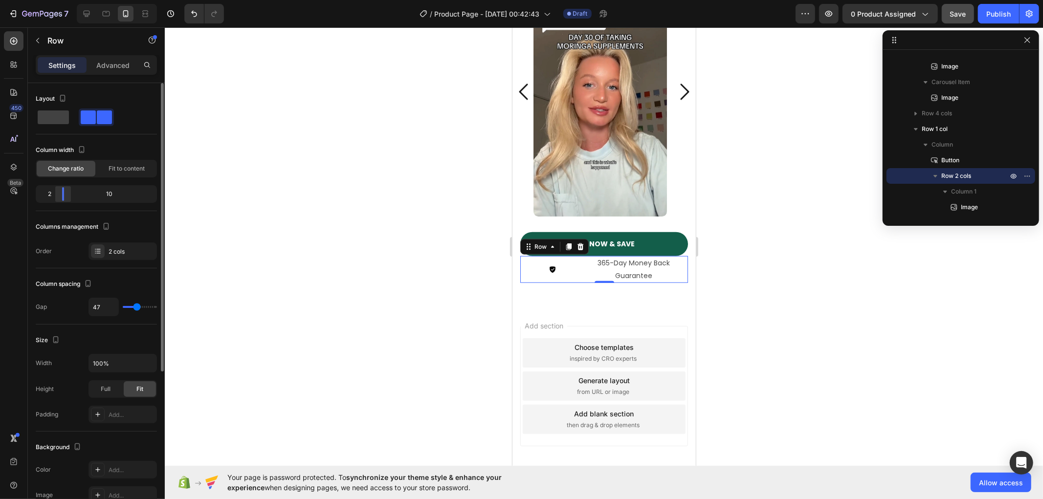
scroll to position [3875, 0]
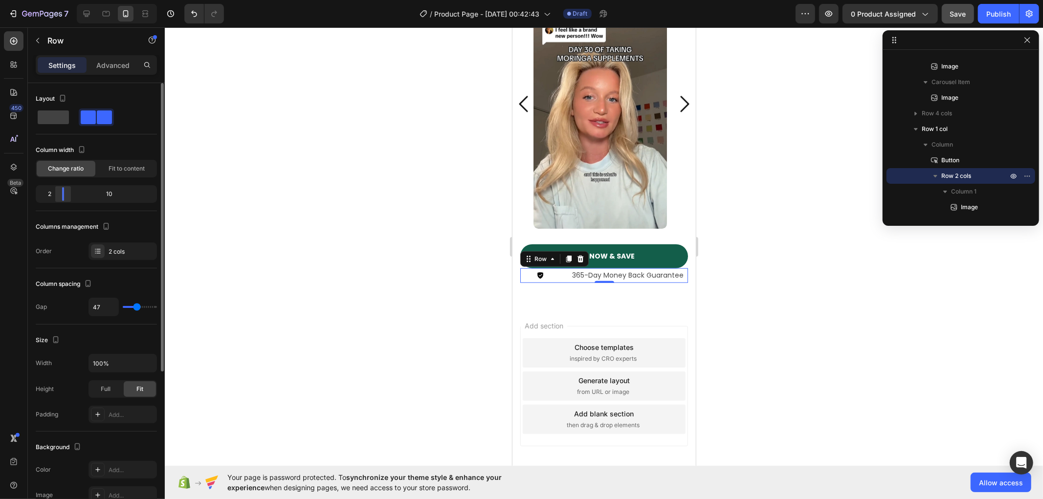
drag, startPoint x: 52, startPoint y: 198, endPoint x: 58, endPoint y: 197, distance: 5.9
click at [58, 197] on div at bounding box center [63, 194] width 18 height 14
click at [125, 170] on span "Fit to content" at bounding box center [127, 168] width 36 height 9
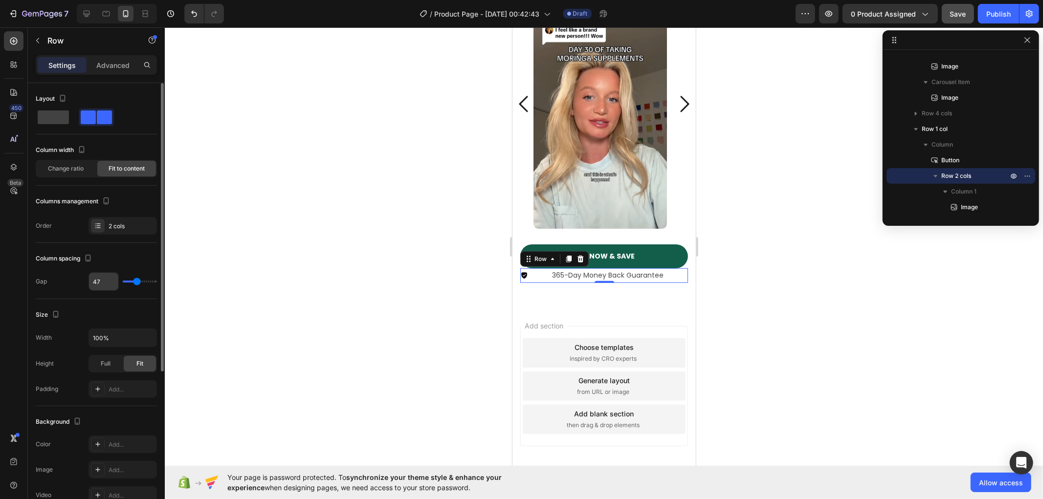
drag, startPoint x: 128, startPoint y: 283, endPoint x: 115, endPoint y: 284, distance: 12.7
click at [115, 284] on div "47" at bounding box center [122, 281] width 68 height 19
type input "0"
type input "5"
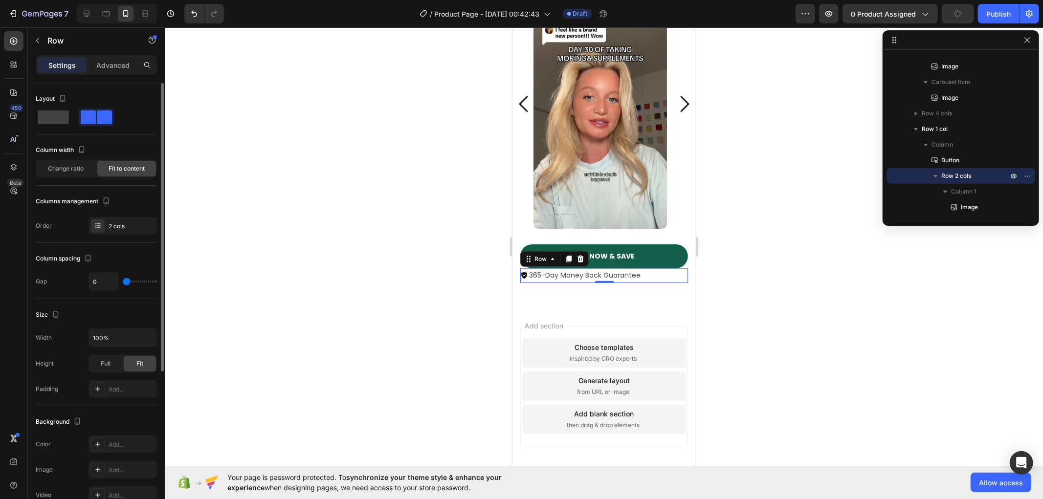
type input "5"
type input "7"
type input "5"
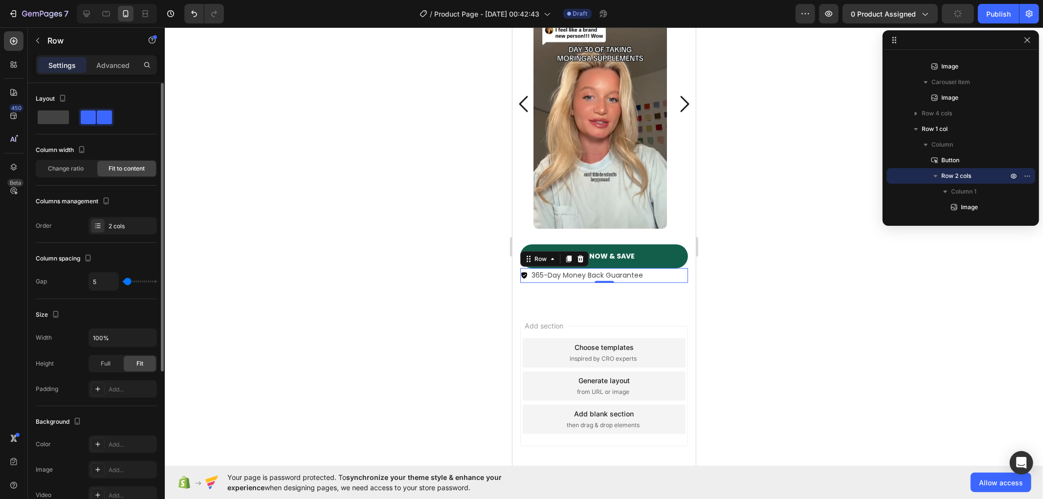
type input "0"
type input "5"
drag, startPoint x: 134, startPoint y: 282, endPoint x: 128, endPoint y: 284, distance: 7.3
type input "5"
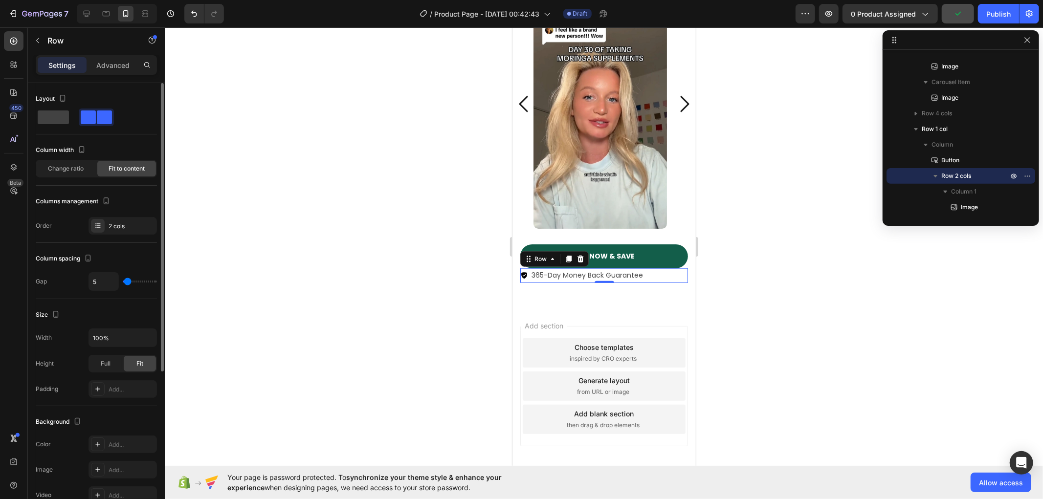
click at [128, 282] on input "range" at bounding box center [140, 282] width 34 height 2
click at [110, 65] on p "Advanced" at bounding box center [112, 65] width 33 height 10
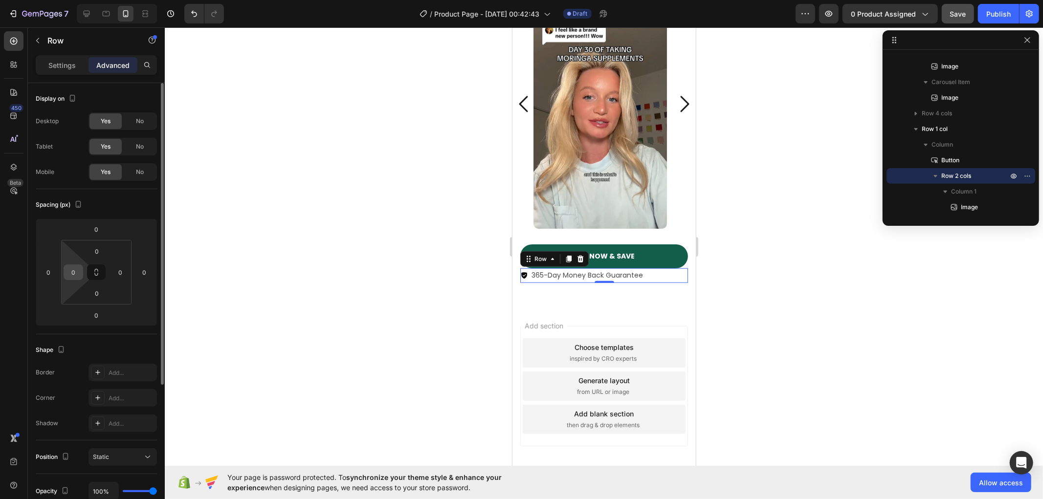
click at [74, 272] on input "0" at bounding box center [73, 272] width 15 height 15
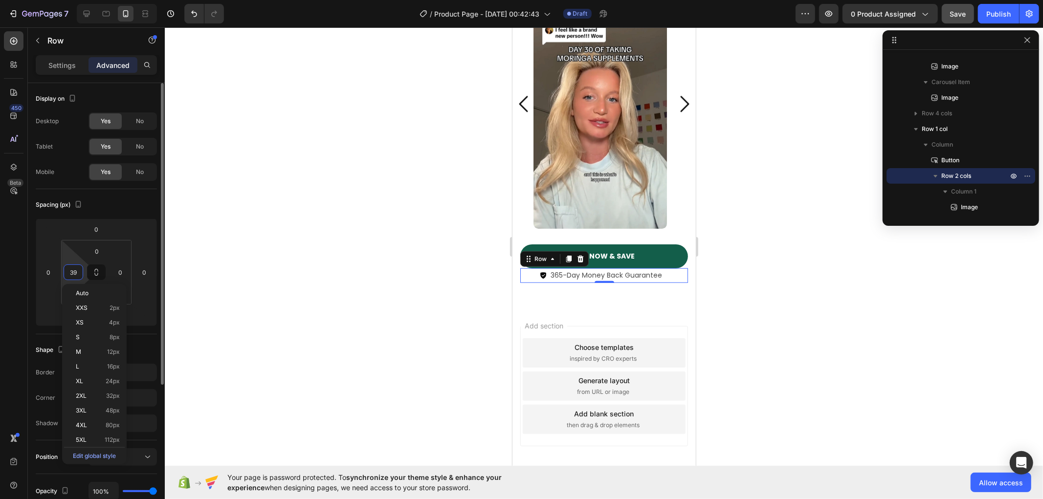
type input "40"
click at [385, 236] on div at bounding box center [604, 263] width 878 height 472
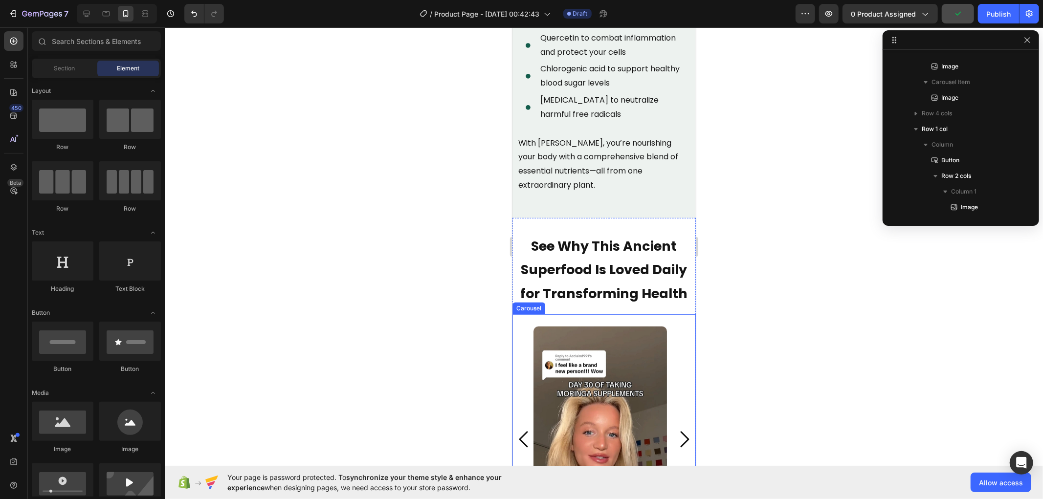
scroll to position [3386, 0]
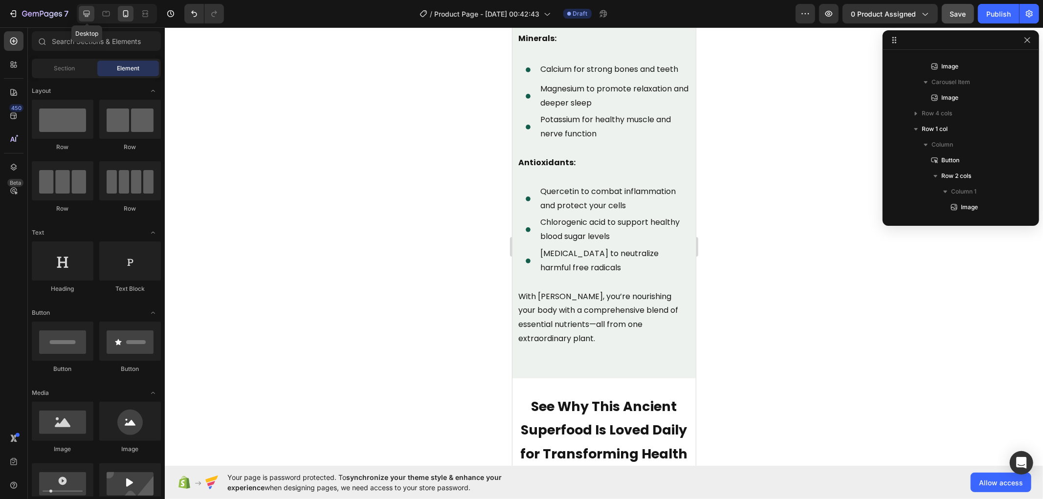
click at [86, 14] on icon at bounding box center [87, 14] width 6 height 6
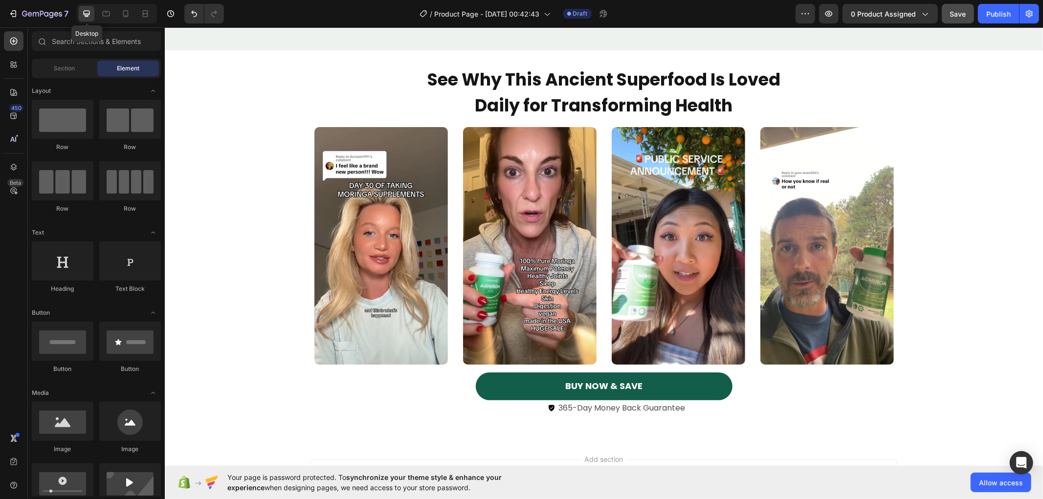
scroll to position [3407, 0]
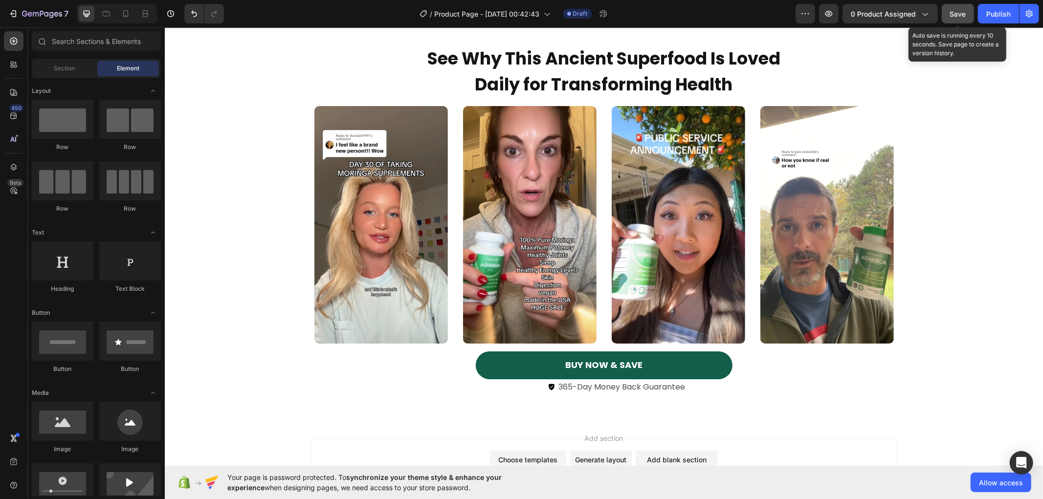
click at [955, 14] on span "Save" at bounding box center [958, 14] width 16 height 8
click at [760, 348] on div "BUY NOW & SAVE Button Image 365-Day Money Back Guarantee Text Block Row Row" at bounding box center [603, 372] width 587 height 59
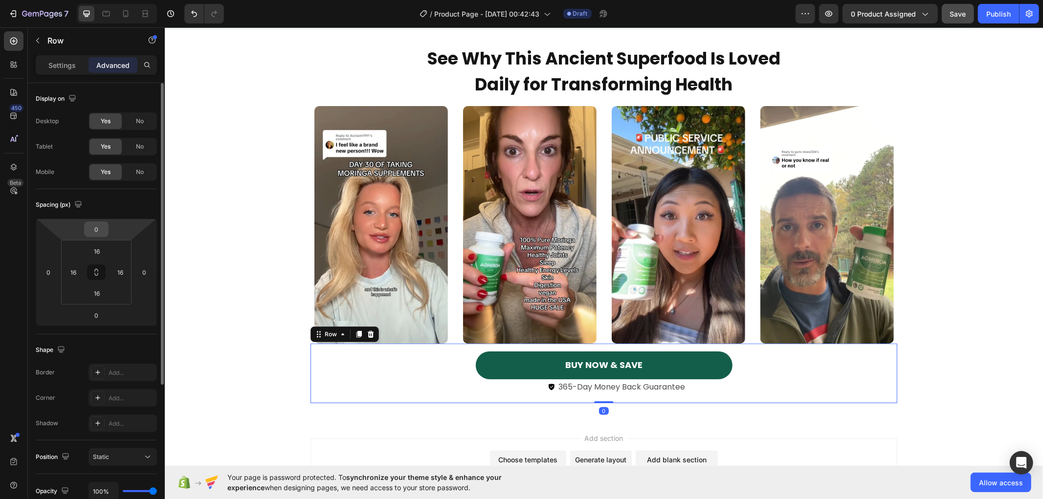
click at [96, 231] on input "0" at bounding box center [97, 229] width 20 height 15
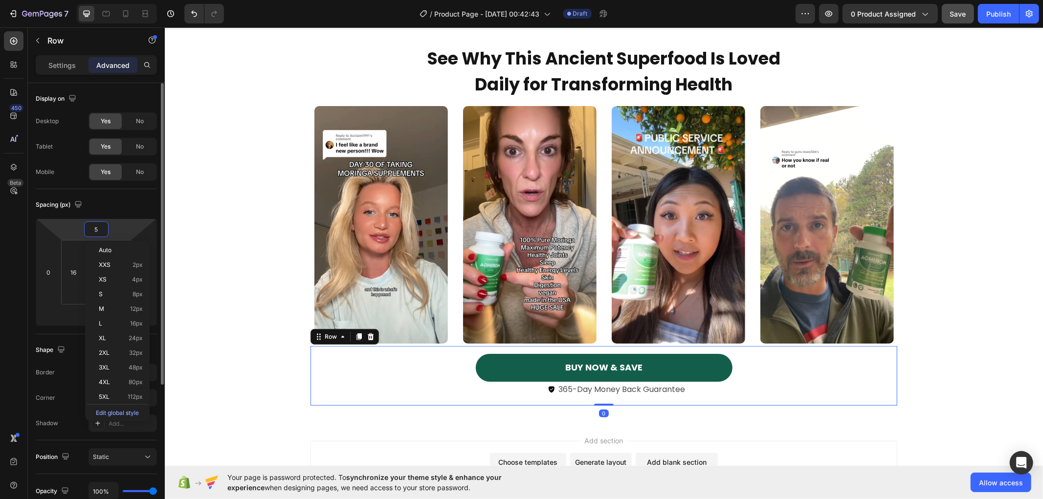
type input "50"
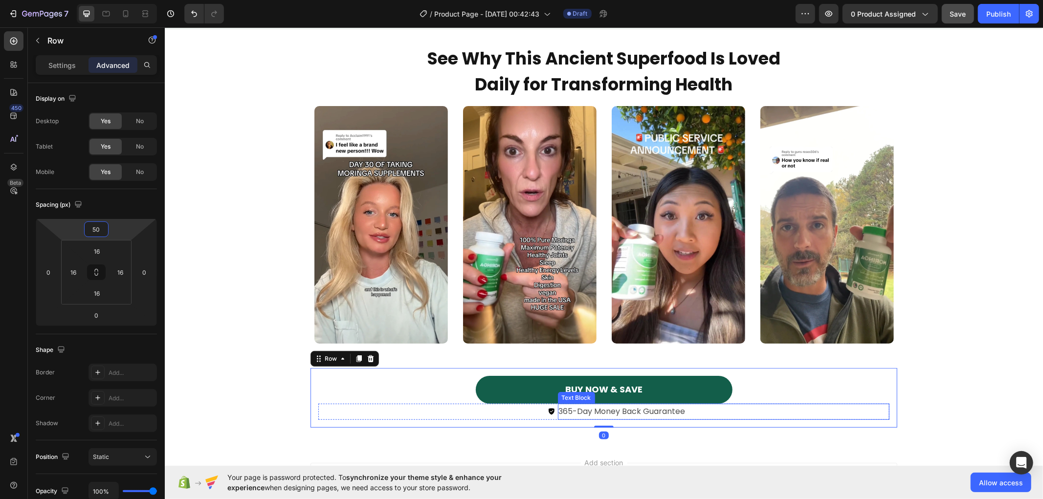
click at [702, 411] on p "365-Day Money Back Guarantee" at bounding box center [722, 411] width 329 height 14
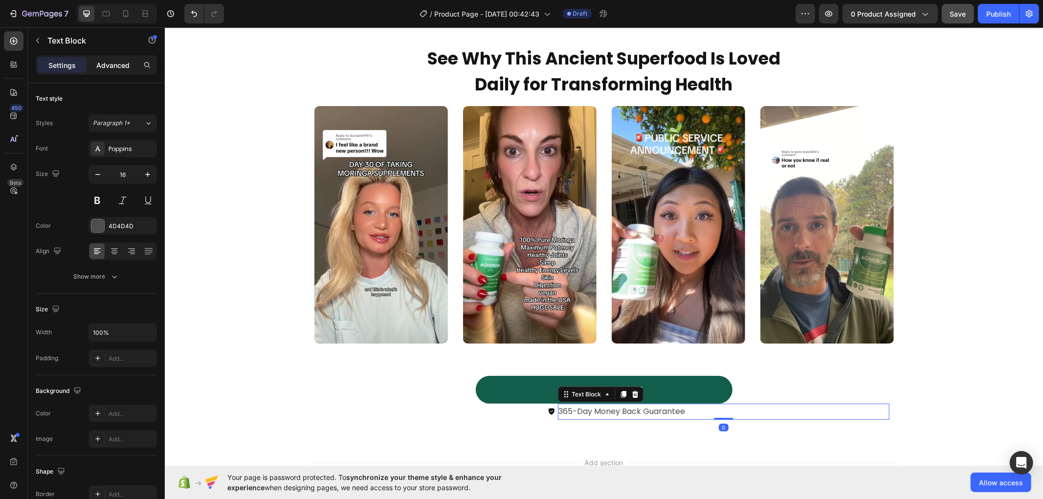
click at [114, 65] on p "Advanced" at bounding box center [112, 65] width 33 height 10
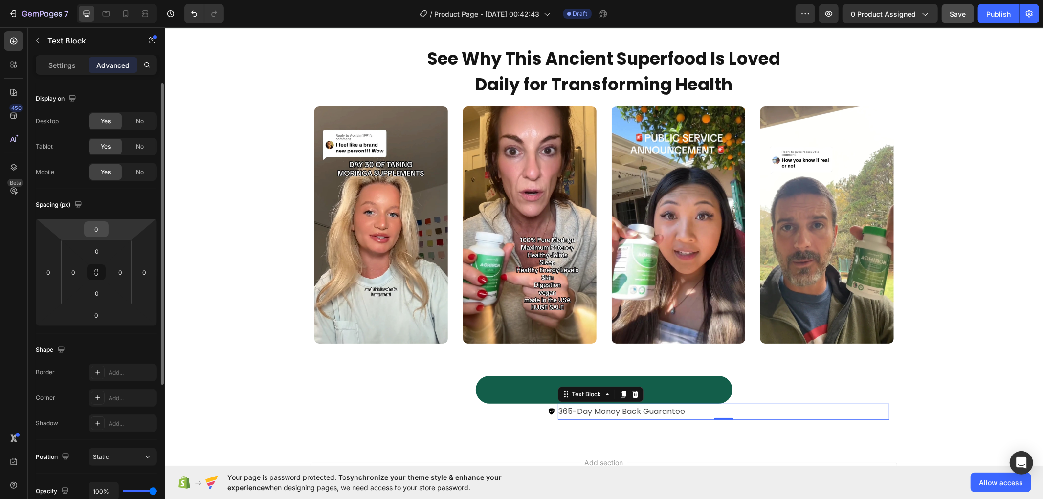
click at [99, 225] on input "0" at bounding box center [97, 229] width 20 height 15
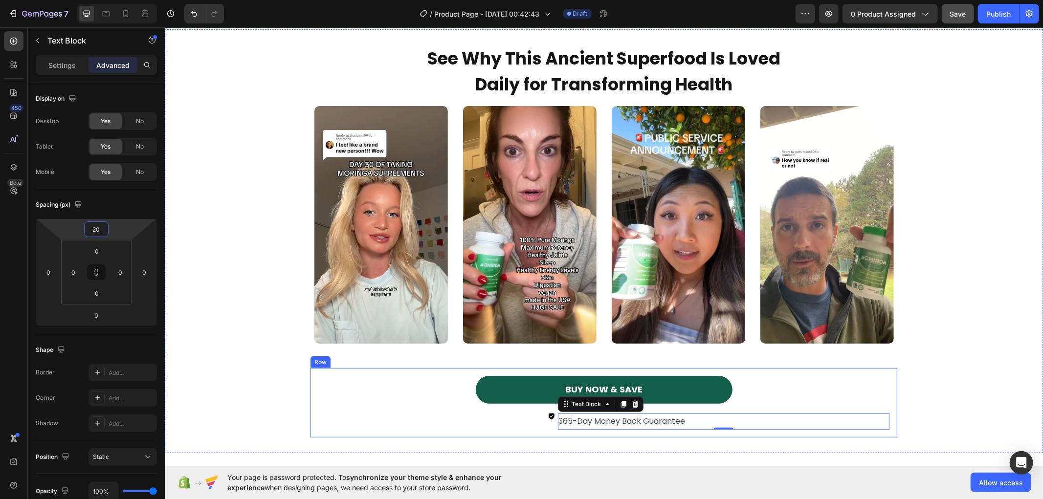
type input "2"
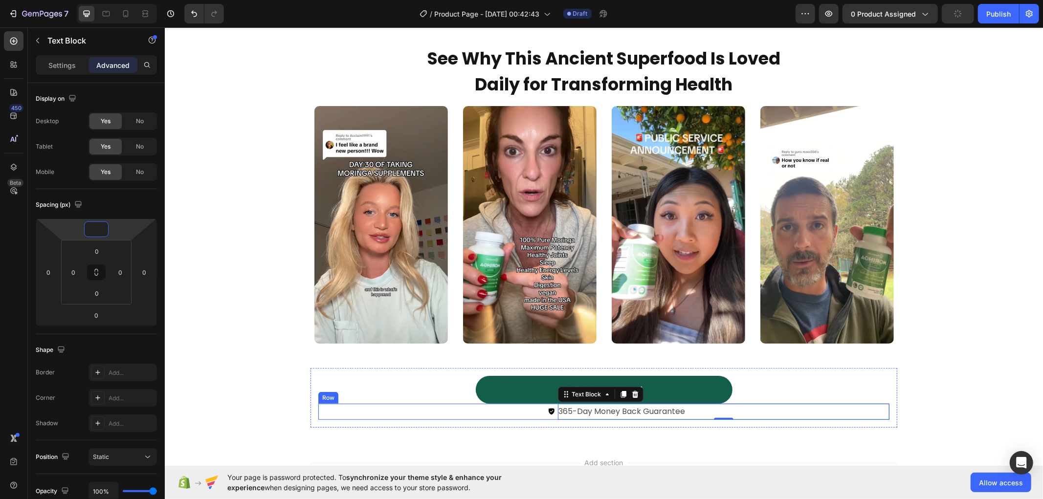
click at [547, 415] on div "Image" at bounding box center [436, 411] width 237 height 16
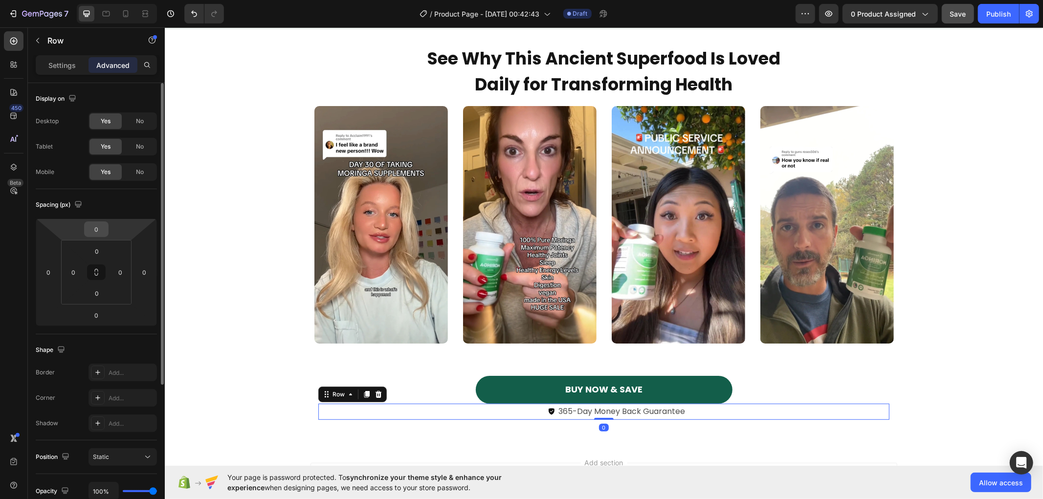
click at [97, 227] on input "0" at bounding box center [97, 229] width 20 height 15
type input "20"
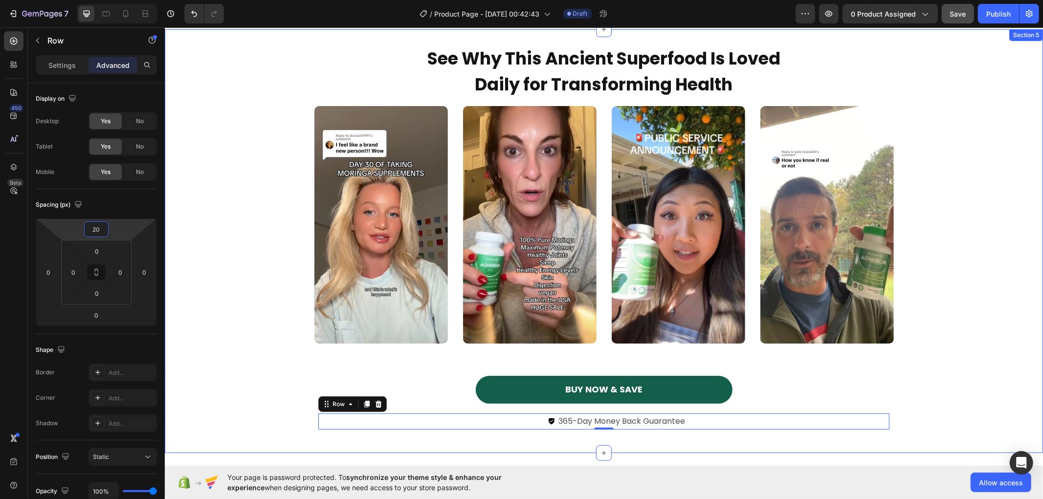
click at [187, 302] on div "See Why This Ancient Superfood Is Loved Daily for Transforming Health Text Bloc…" at bounding box center [603, 240] width 878 height 392
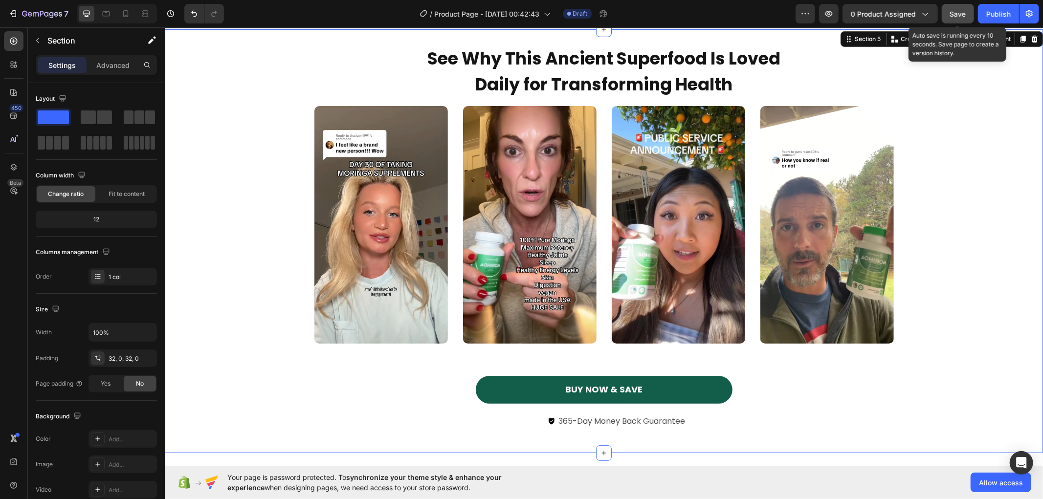
click at [965, 10] on span "Save" at bounding box center [958, 14] width 16 height 8
click at [958, 11] on span "Save" at bounding box center [958, 14] width 16 height 8
